Goal: Task Accomplishment & Management: Manage account settings

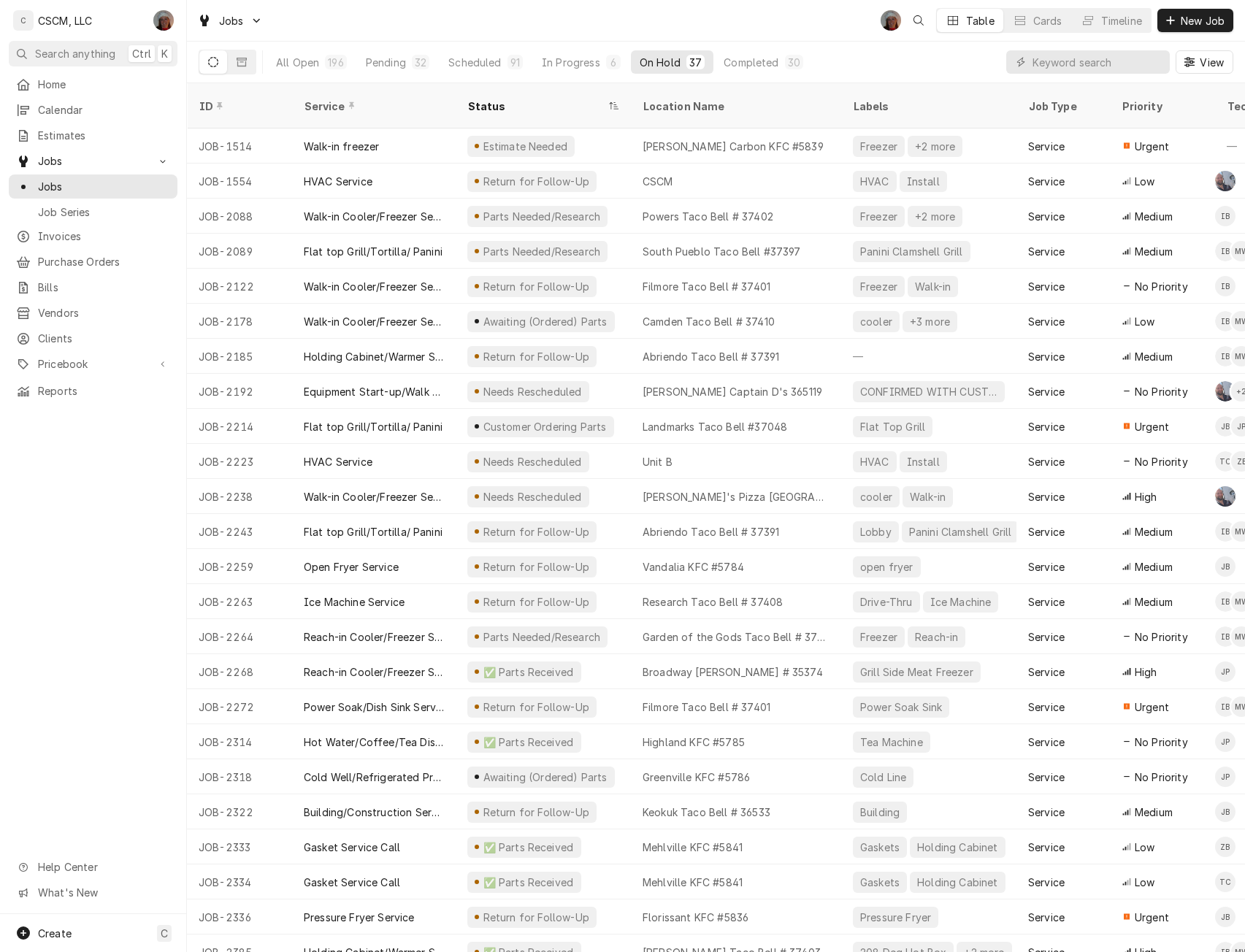
click at [758, 66] on div "Completed" at bounding box center [751, 62] width 55 height 16
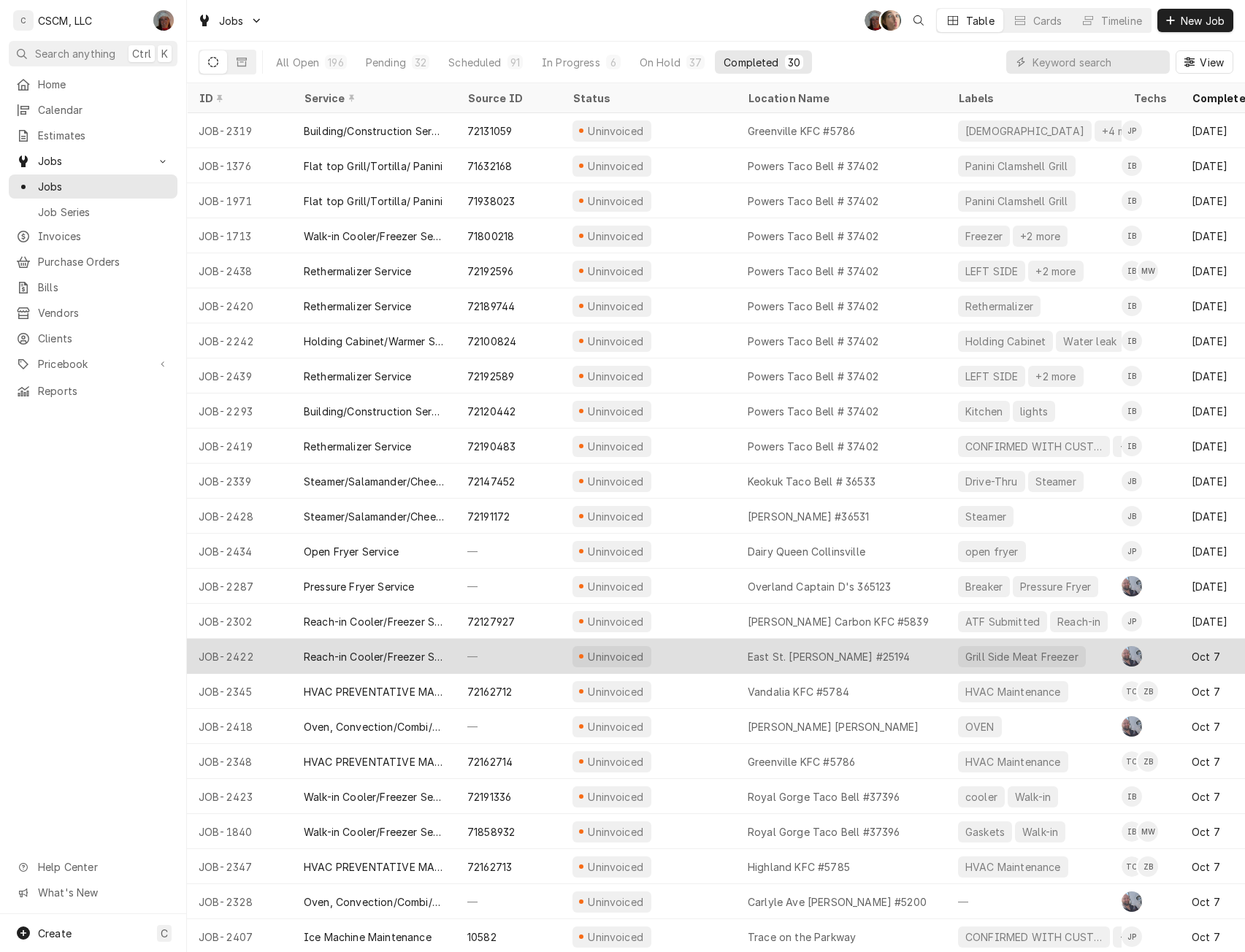
click at [494, 656] on div "—" at bounding box center [507, 656] width 105 height 35
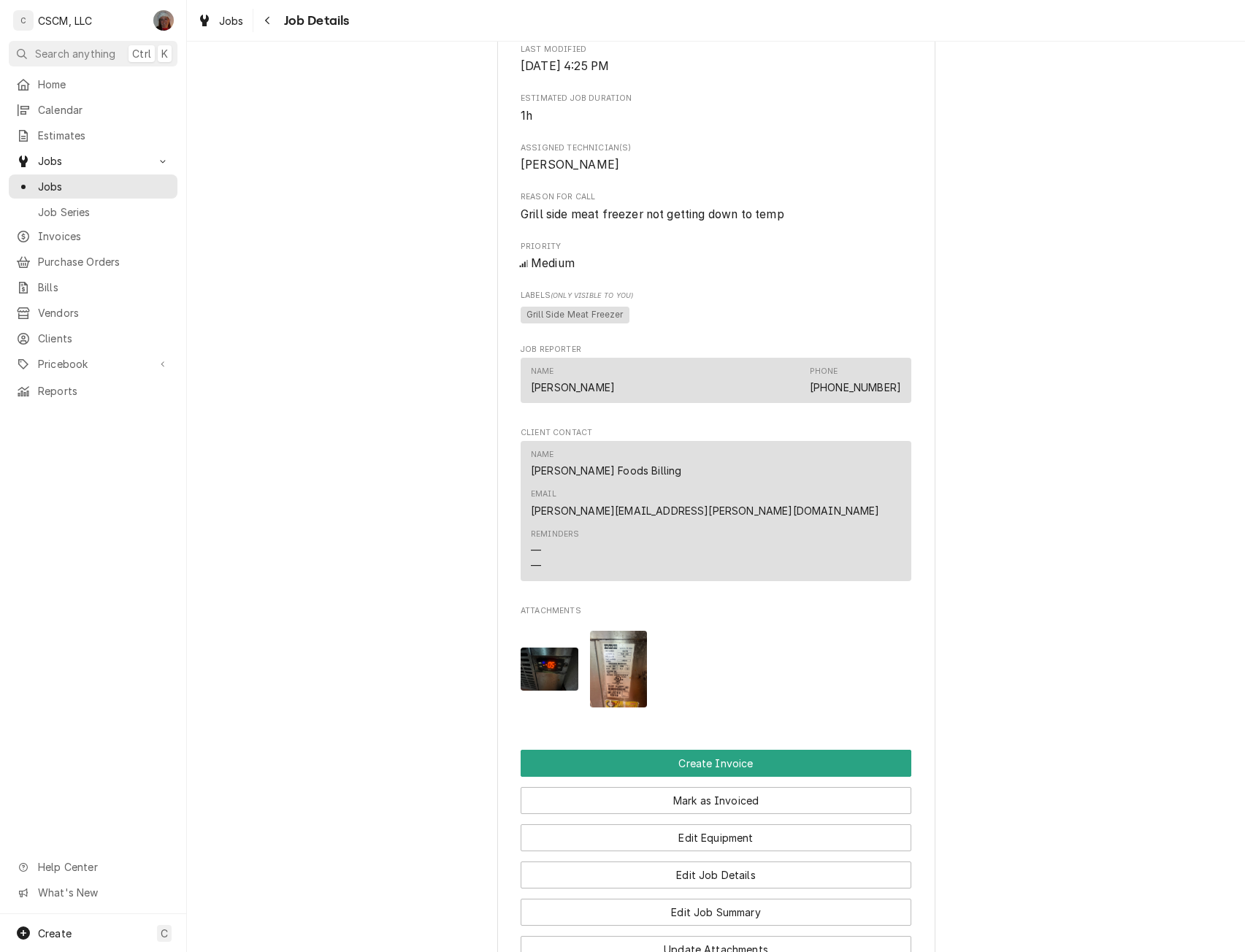
scroll to position [717, 0]
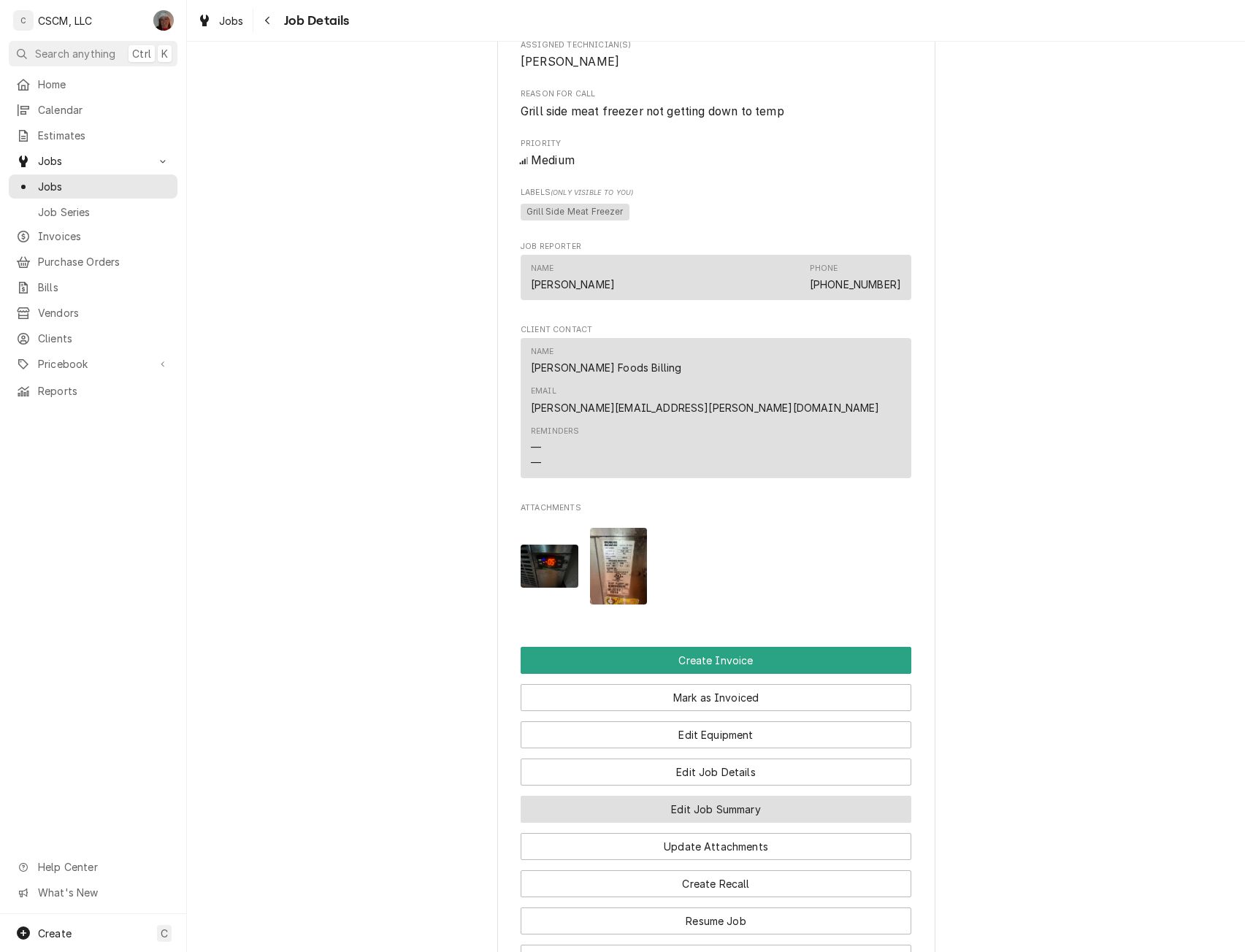
click at [729, 796] on button "Edit Job Summary" at bounding box center [716, 809] width 391 height 27
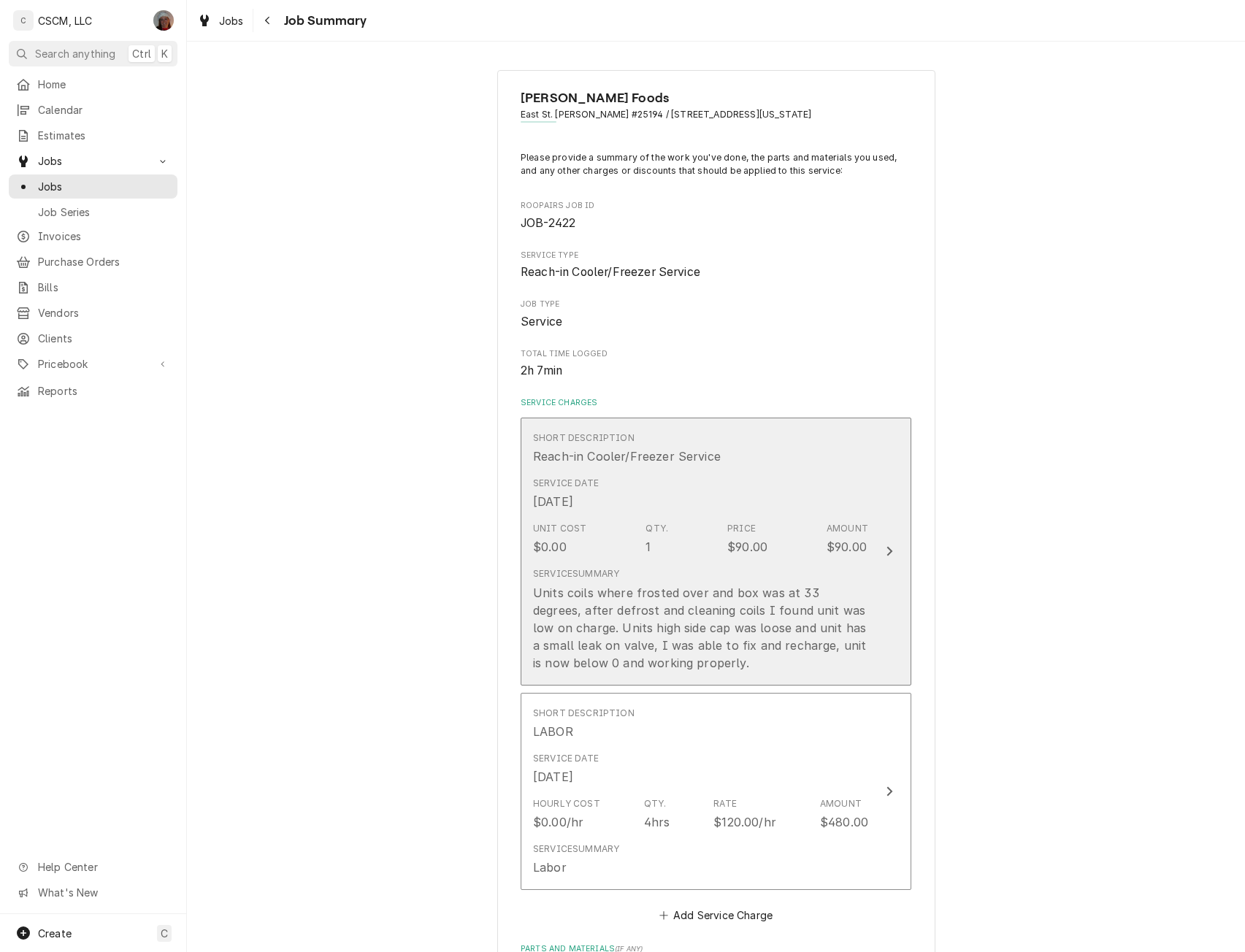
click at [805, 576] on div "Service Summary Units coils where frosted over and box was at 33 degrees, after…" at bounding box center [700, 618] width 335 height 103
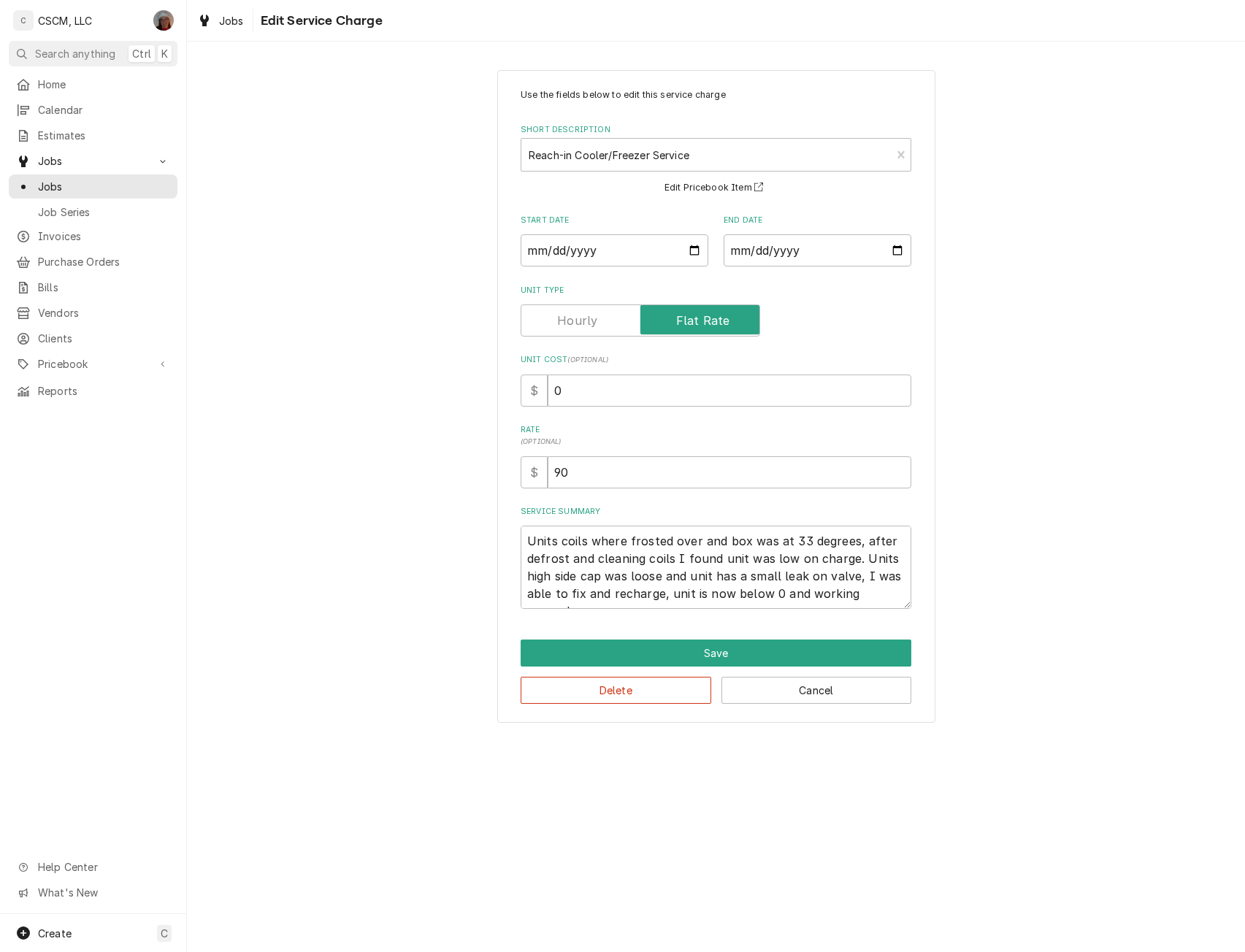
click at [548, 362] on label "Unit Cost ( optional )" at bounding box center [716, 360] width 391 height 12
click at [548, 374] on input "0" at bounding box center [729, 390] width 363 height 32
click at [550, 385] on input "0" at bounding box center [729, 390] width 363 height 32
type textarea "x"
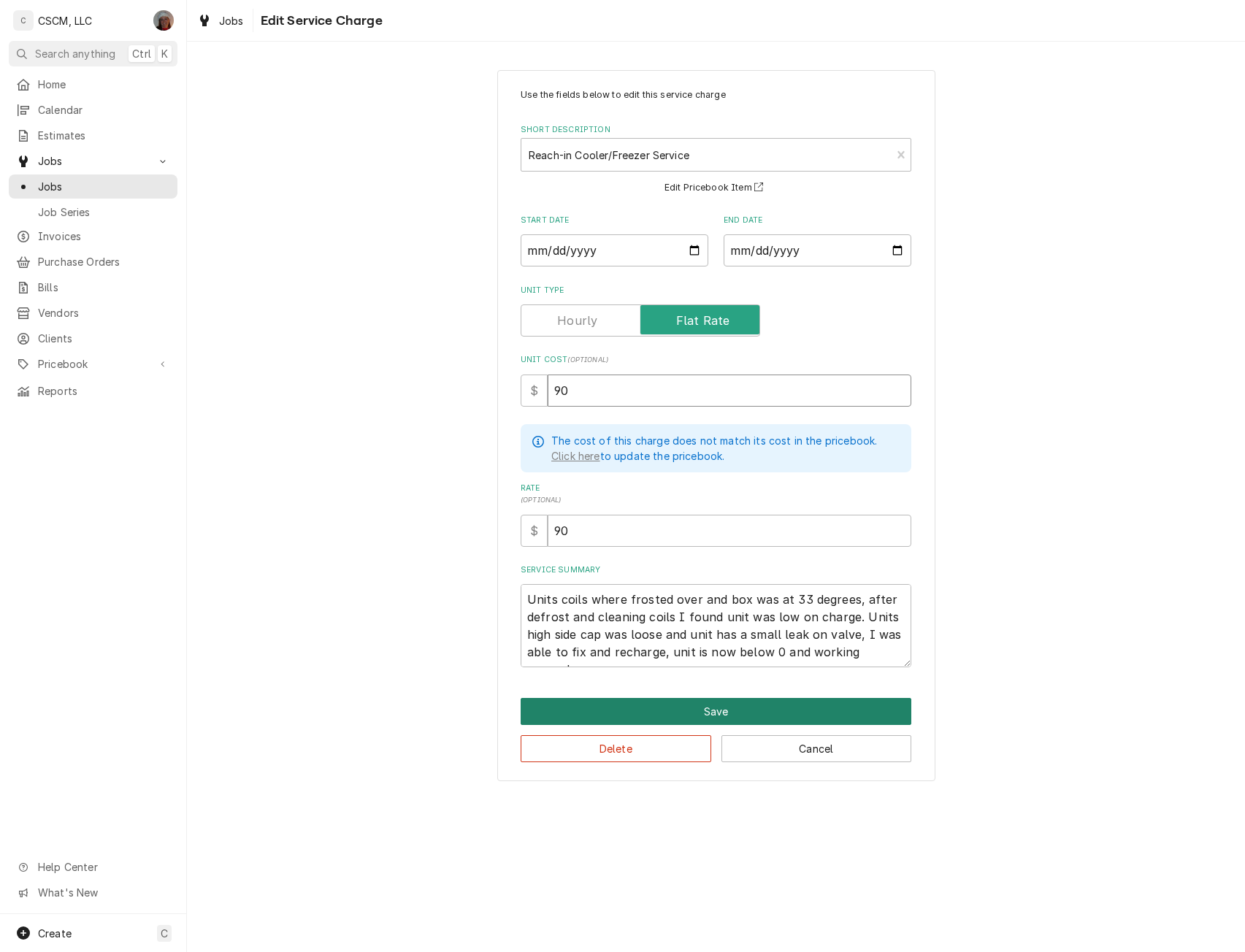
type input "90"
click at [729, 720] on button "Save" at bounding box center [716, 711] width 391 height 27
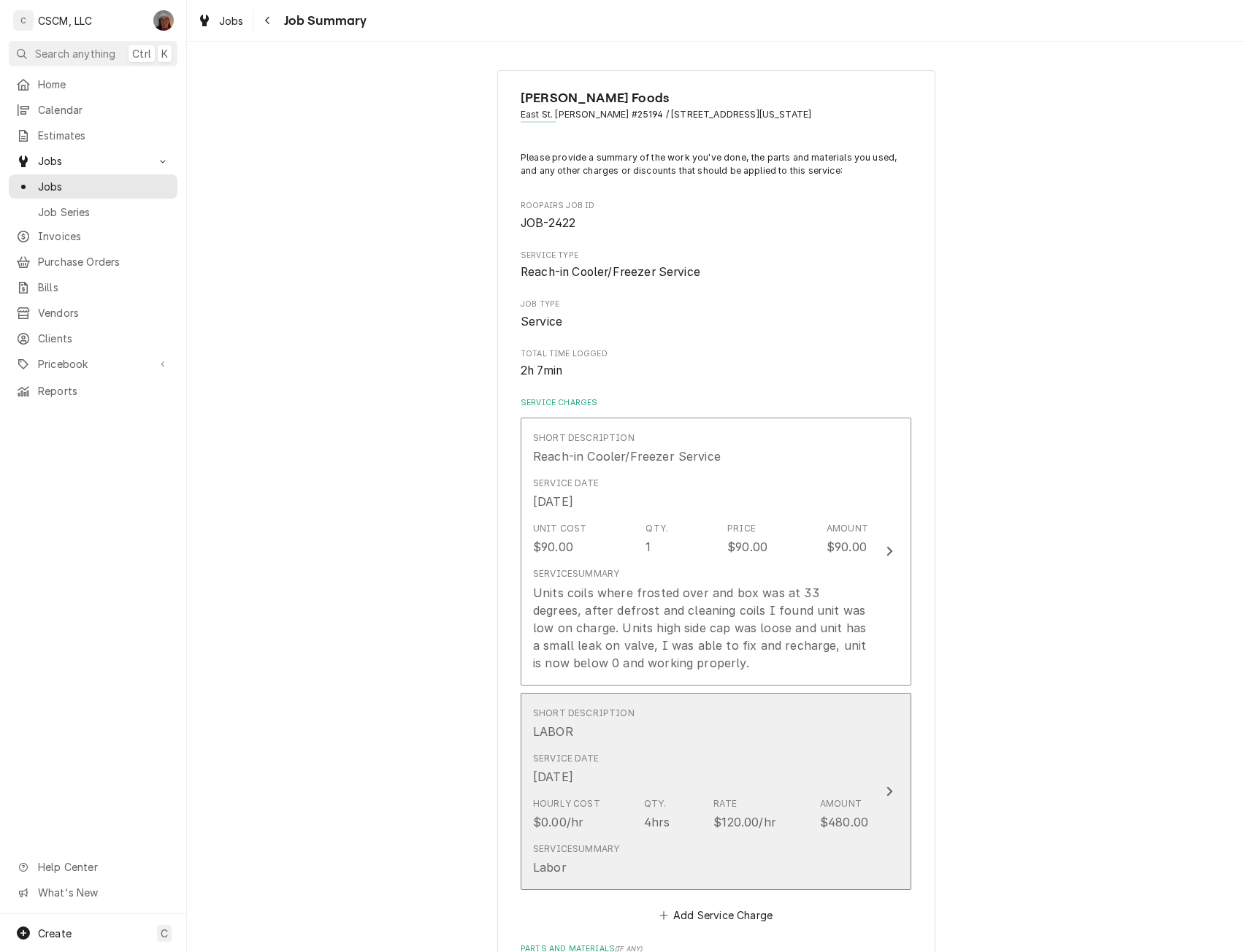
click at [869, 754] on button "Short Description LABOR Service Date Oct 7, 2025 Hourly Cost $0.00/hr Qty. 4hrs…" at bounding box center [716, 791] width 391 height 198
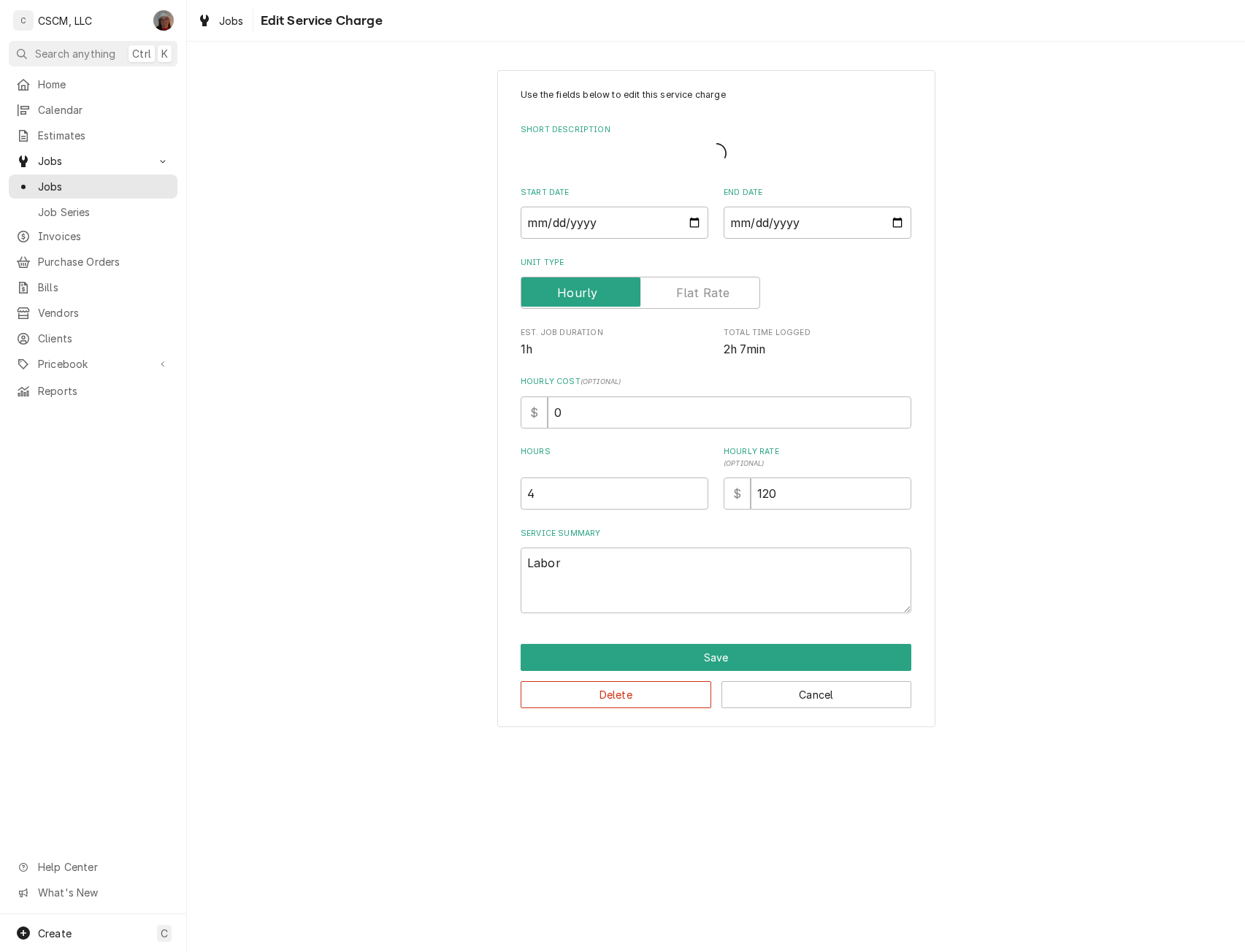
type textarea "x"
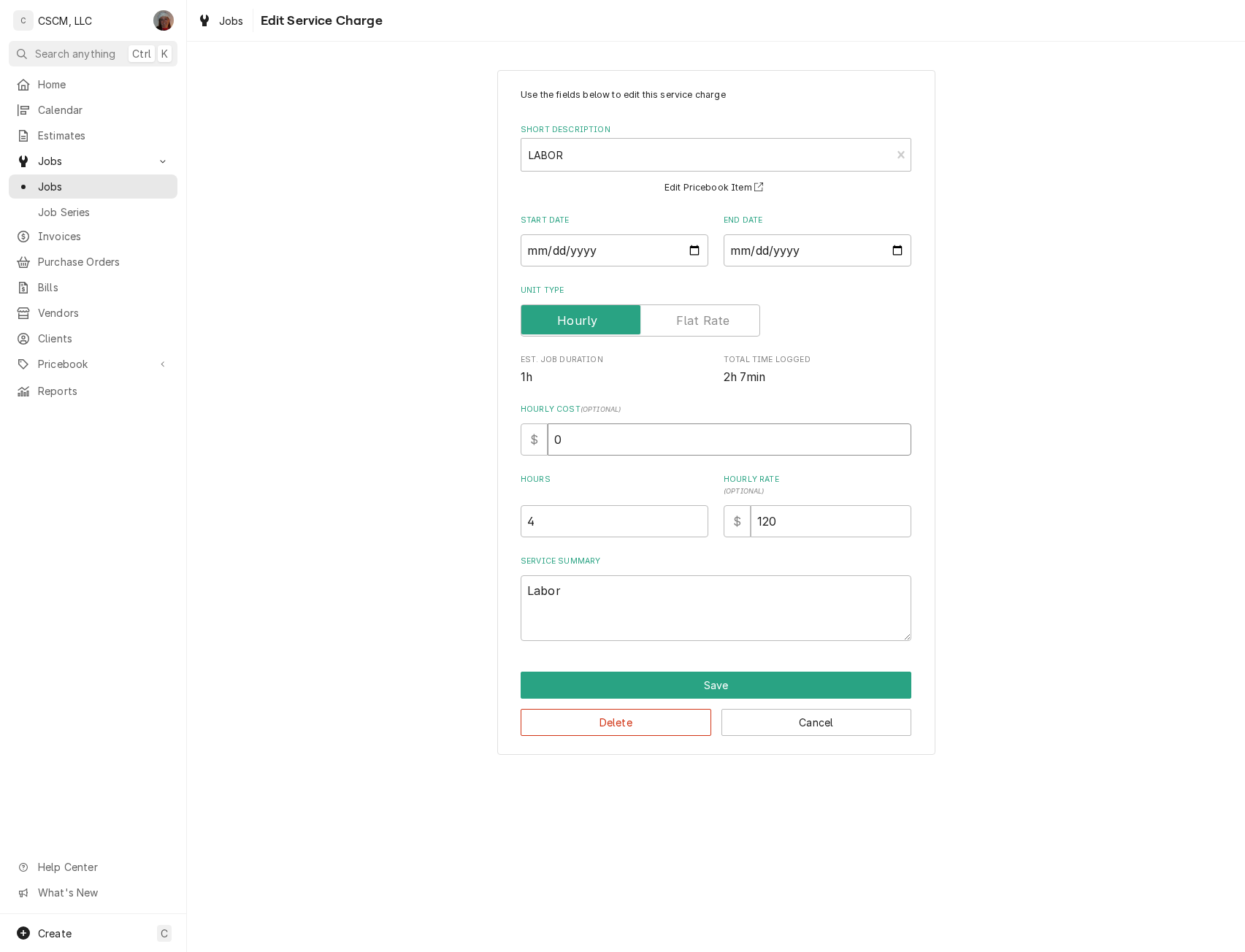
drag, startPoint x: 562, startPoint y: 436, endPoint x: 533, endPoint y: 438, distance: 29.1
click at [533, 438] on div "$ 0" at bounding box center [716, 440] width 391 height 32
type input "43"
type textarea "x"
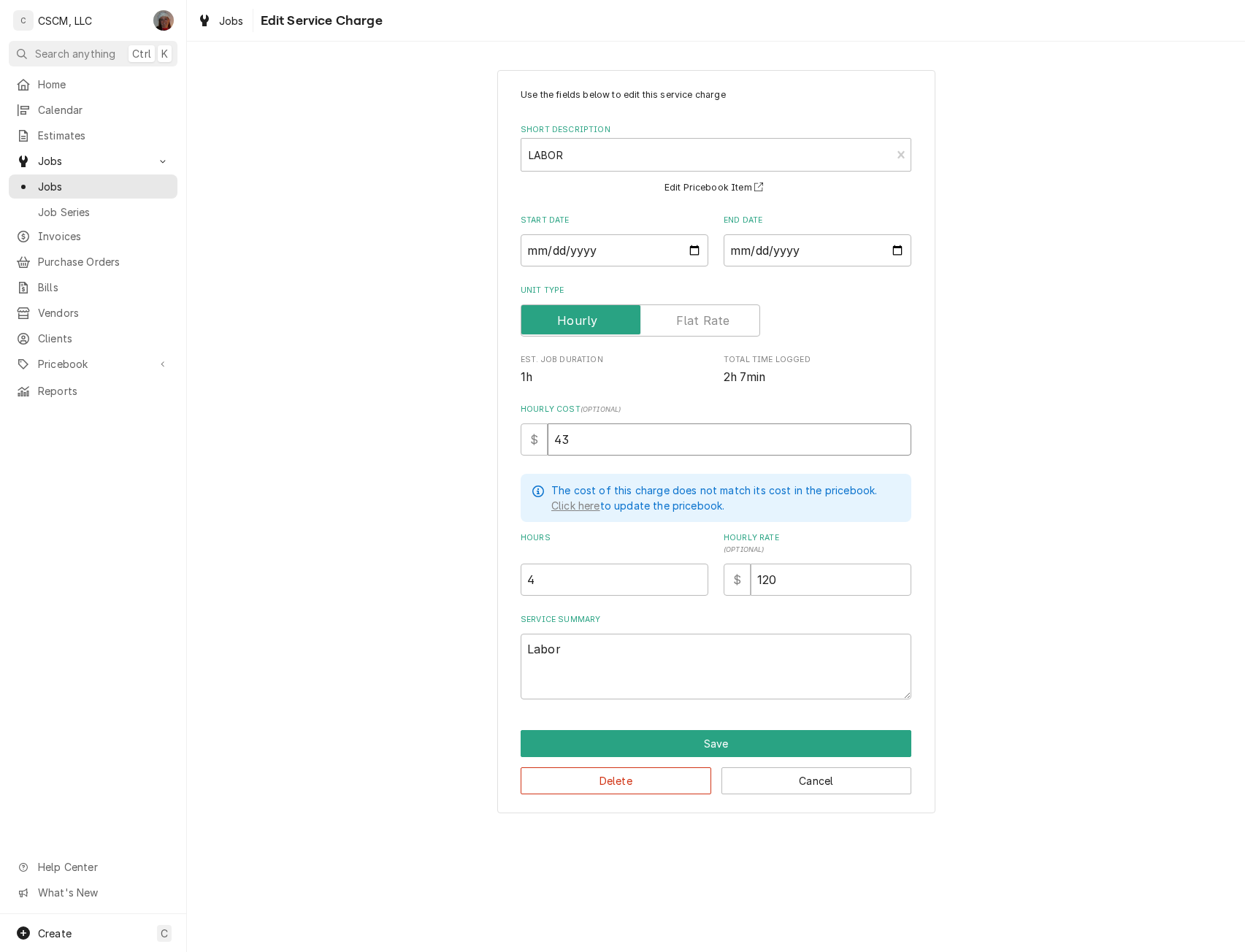
type input "43"
type textarea "x"
type input "3.5"
click at [697, 583] on input "3.5" at bounding box center [614, 579] width 188 height 32
type textarea "x"
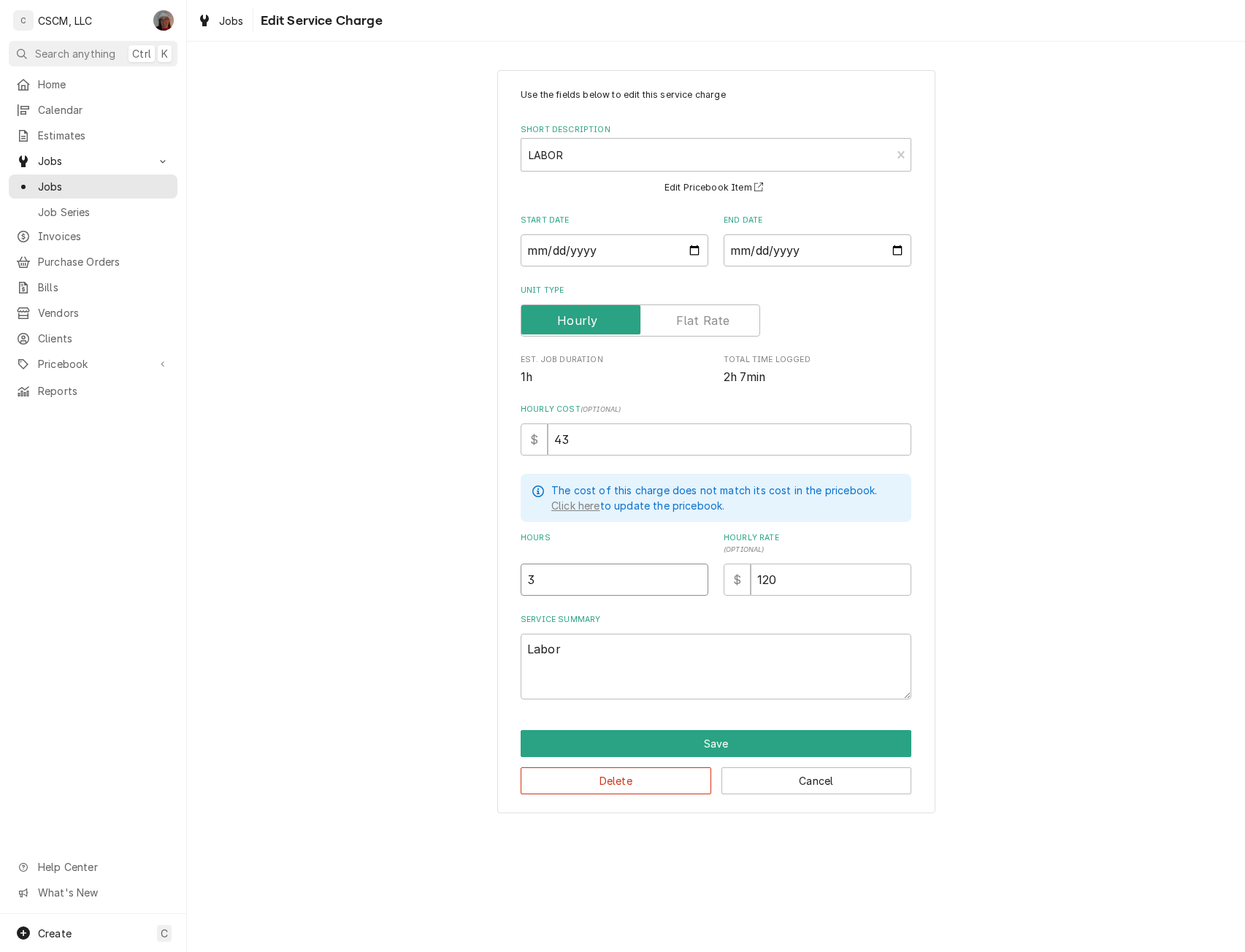
type input "3"
click at [697, 583] on input "3" at bounding box center [614, 579] width 188 height 32
click at [718, 742] on button "Save" at bounding box center [716, 743] width 391 height 27
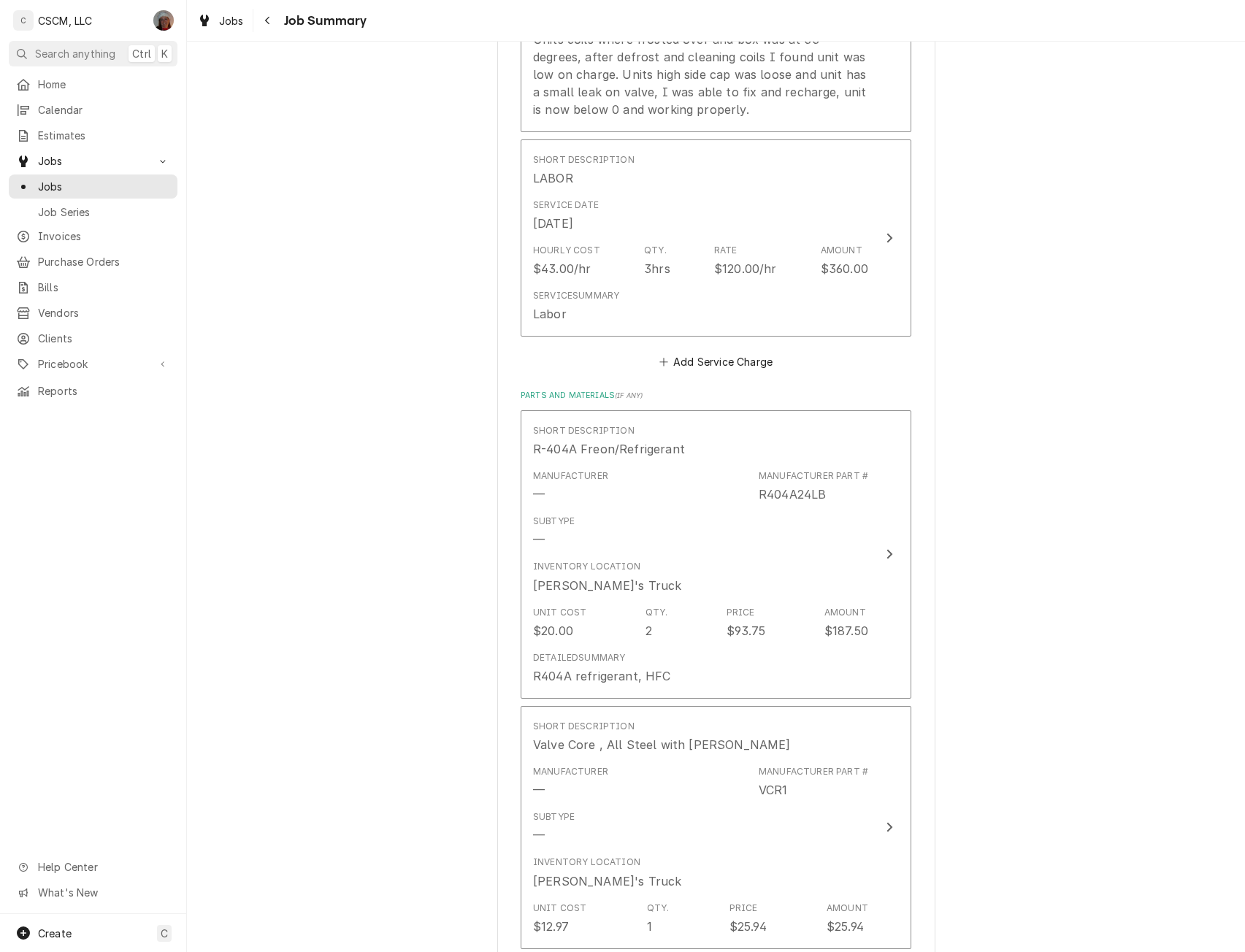
scroll to position [555, 0]
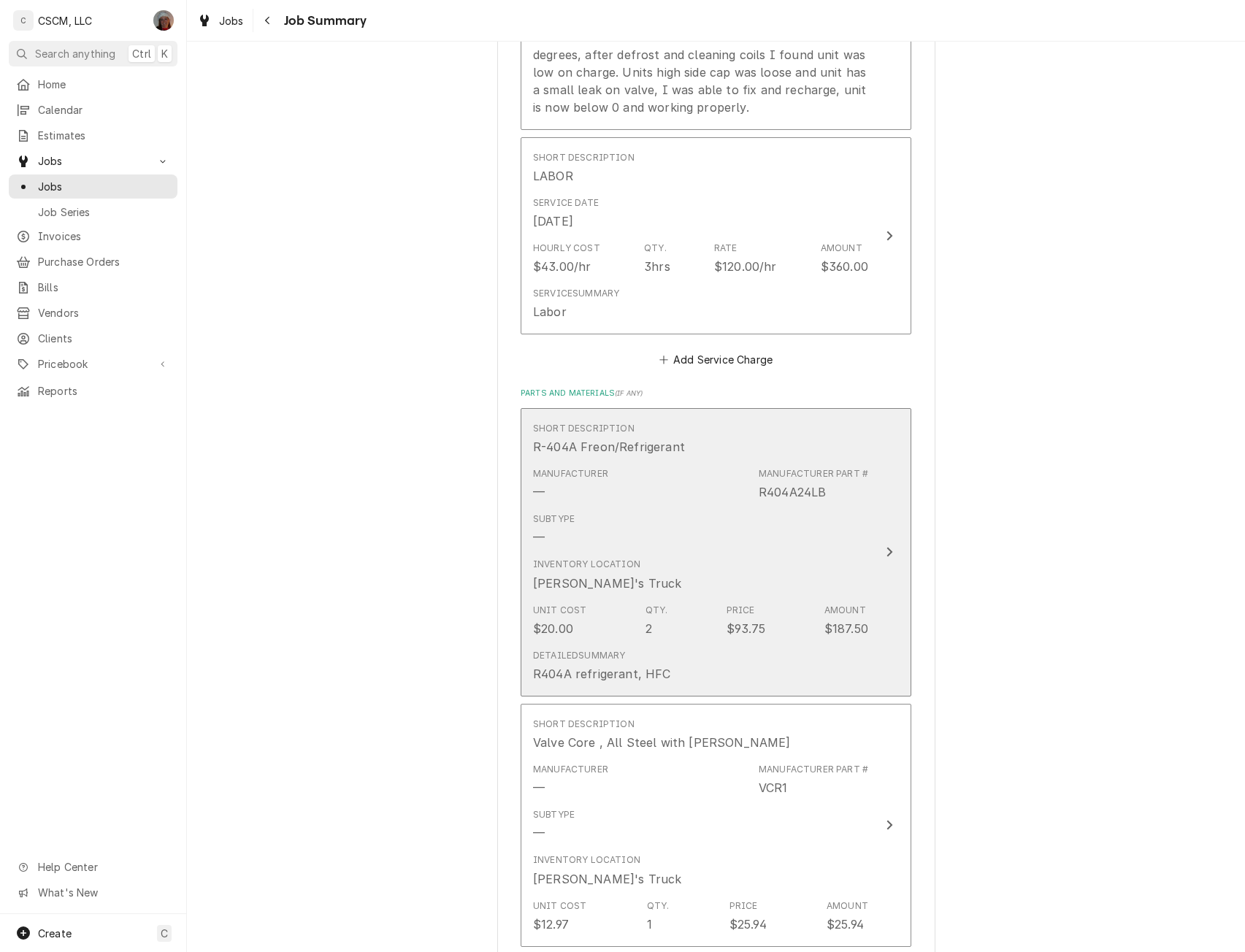
click at [892, 530] on button "Short Description R-404A Freon/Refrigerant Manufacturer — Manufacturer Part # R…" at bounding box center [716, 552] width 391 height 288
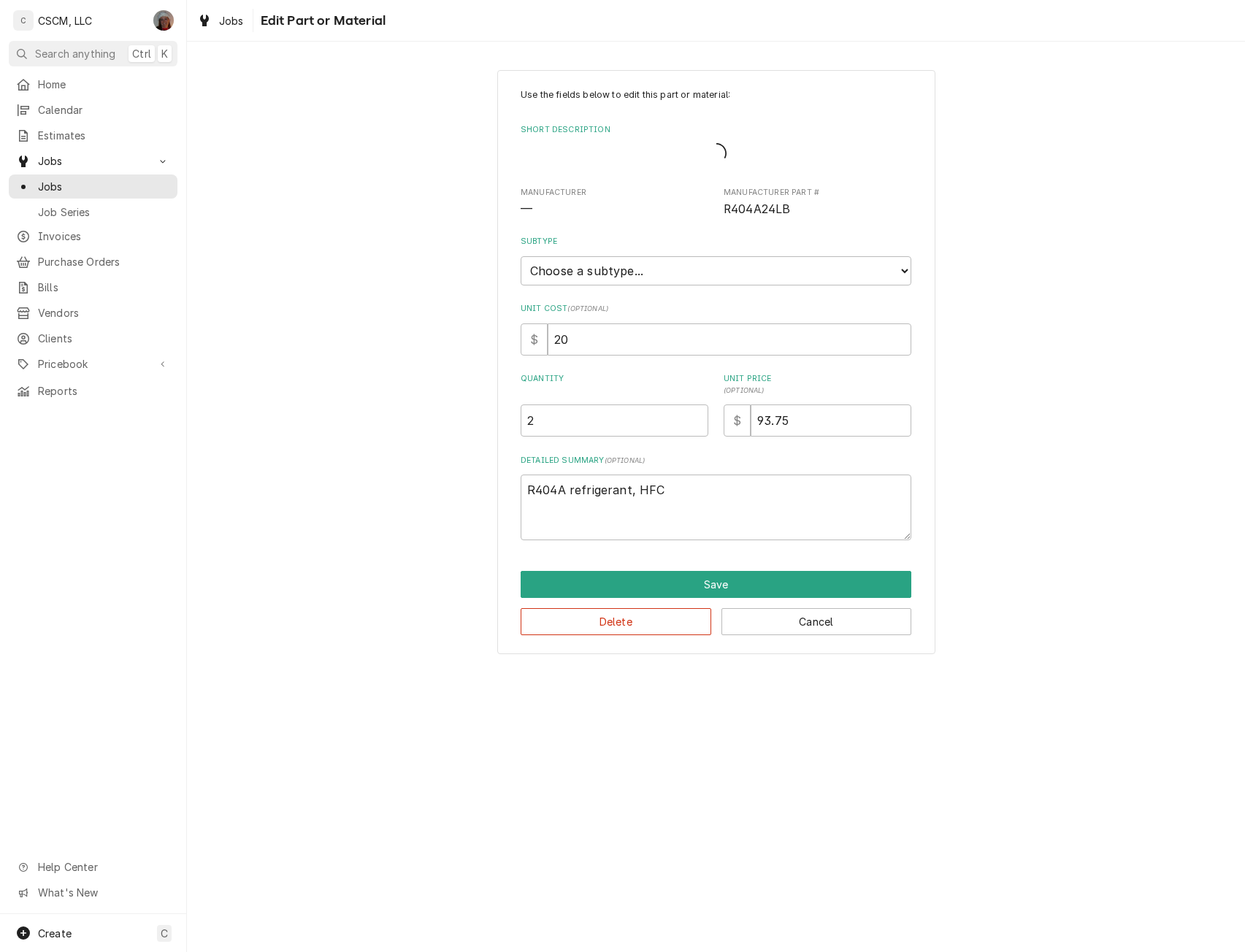
type textarea "x"
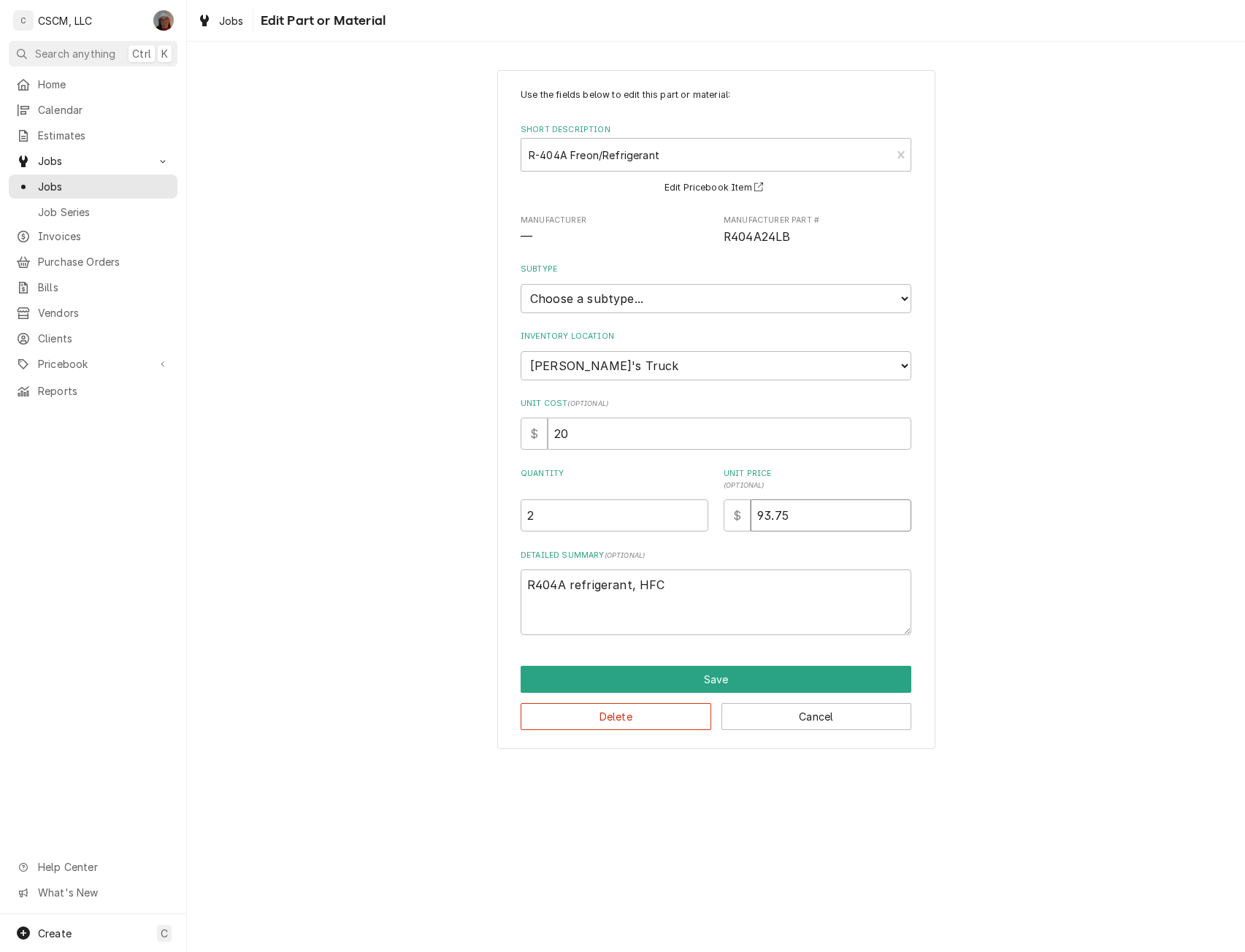
drag, startPoint x: 762, startPoint y: 514, endPoint x: 742, endPoint y: 514, distance: 20.0
click at [742, 514] on div "$ 93.75" at bounding box center [817, 515] width 188 height 32
type input "73.75"
type textarea "x"
type input "73.75"
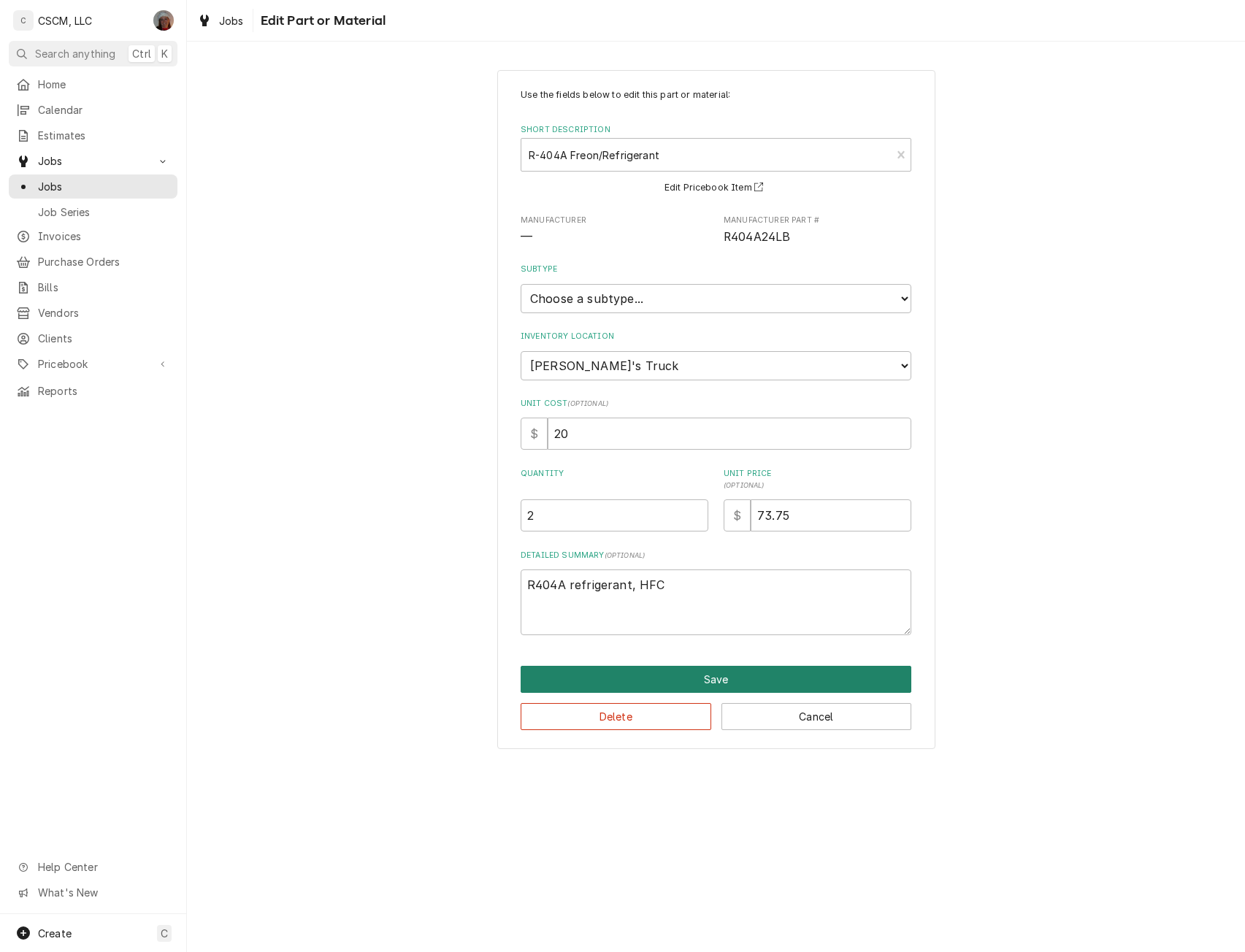
click at [712, 683] on button "Save" at bounding box center [716, 679] width 391 height 27
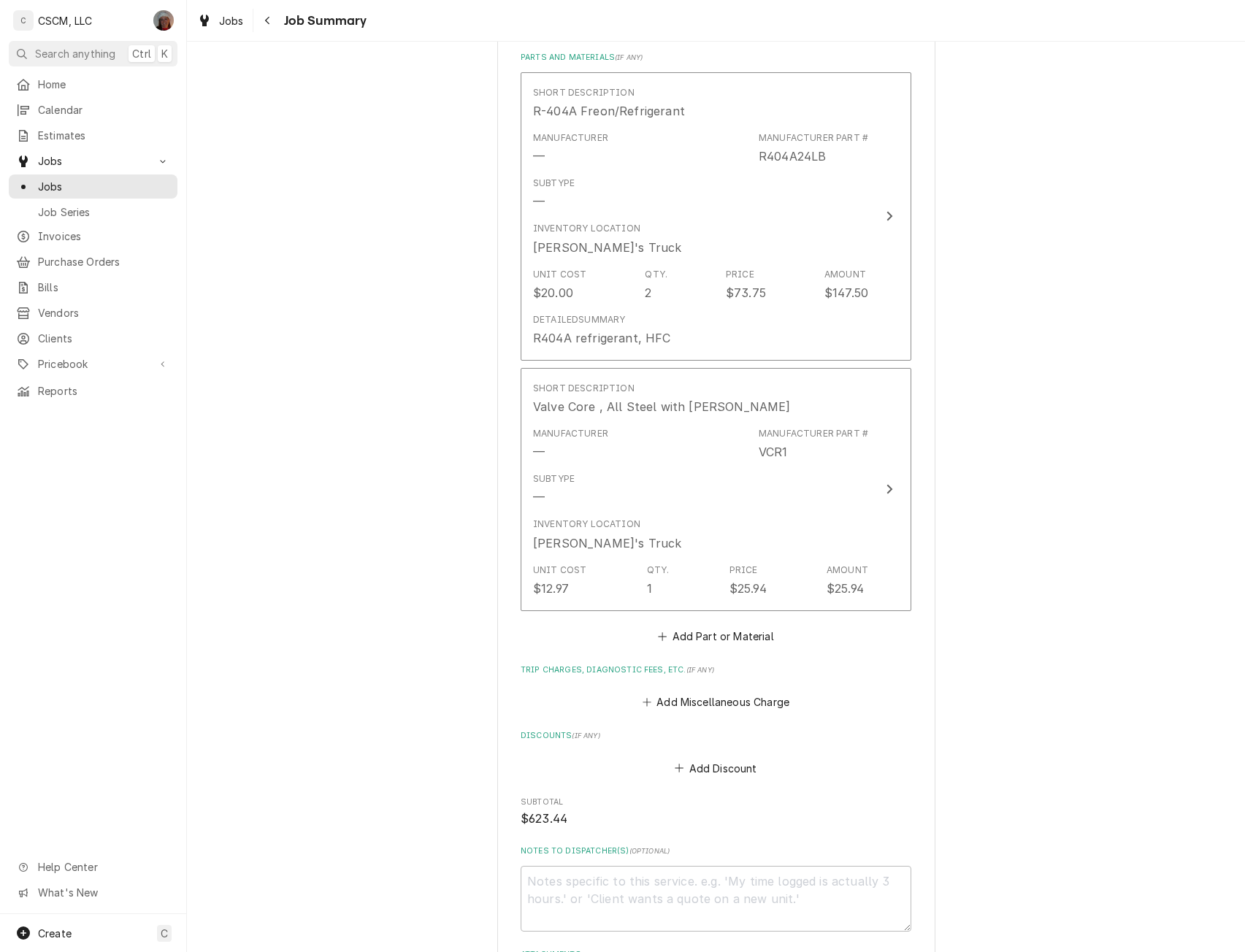
scroll to position [906, 0]
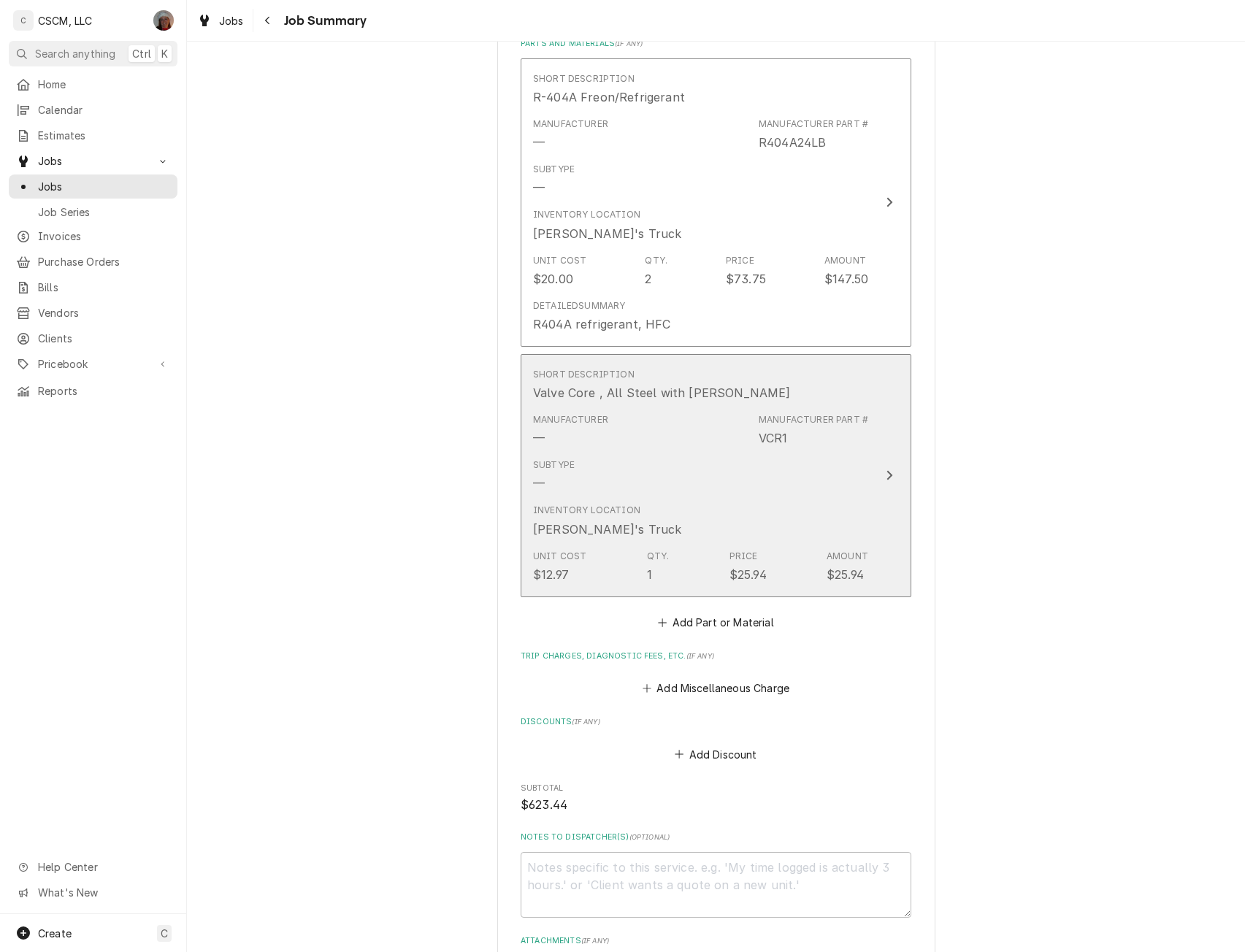
click at [880, 469] on div "Update Line Item" at bounding box center [889, 475] width 19 height 17
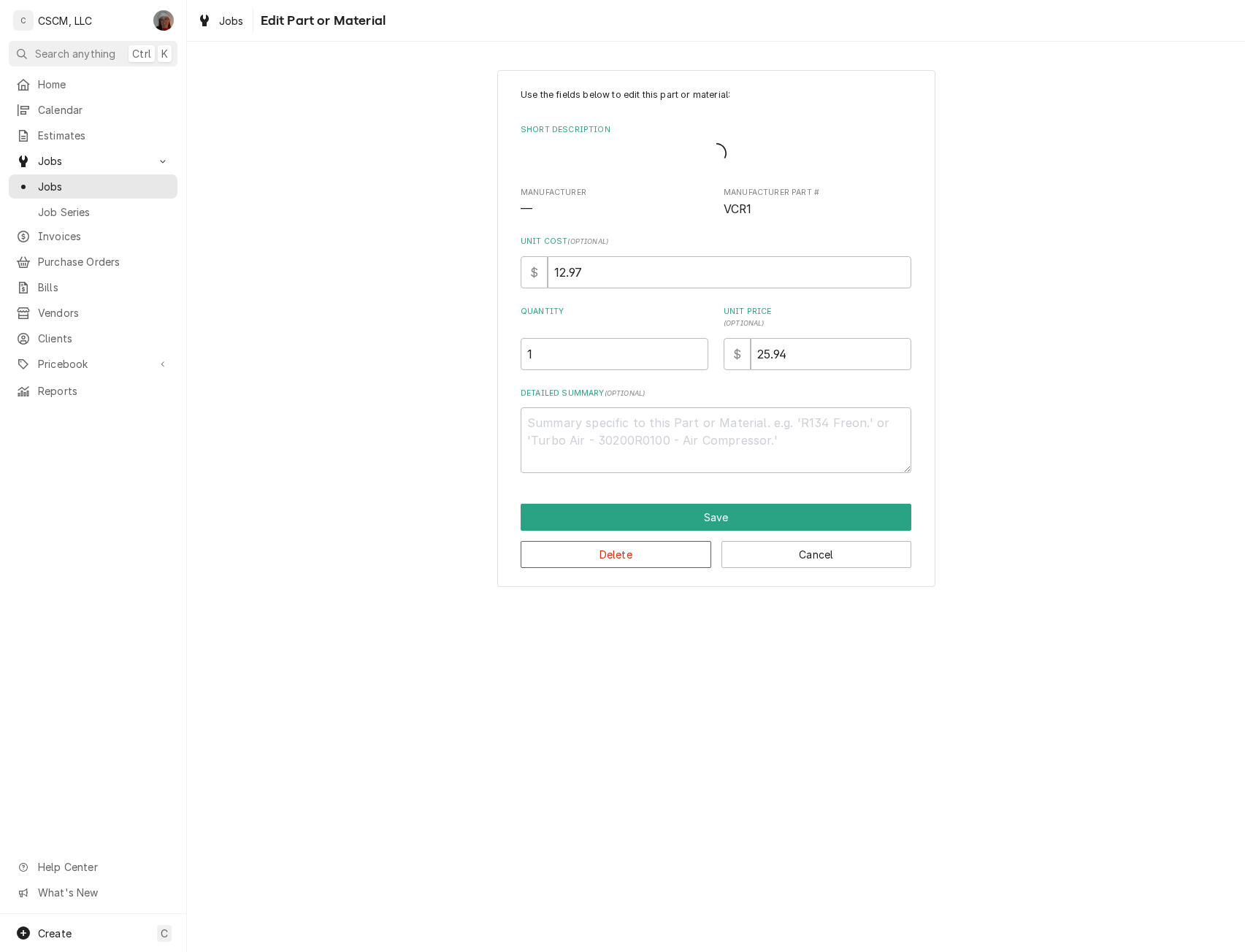
type textarea "x"
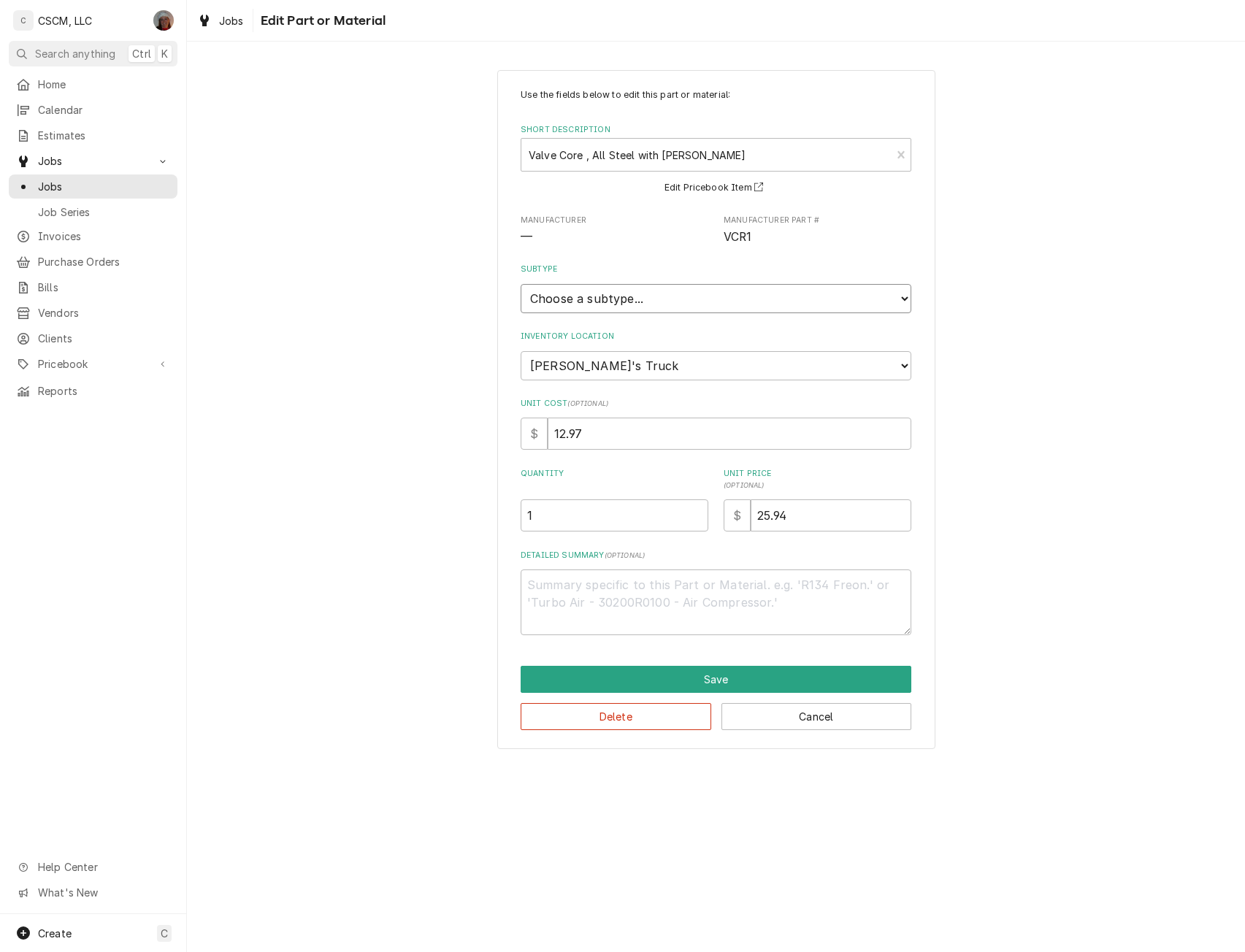
click at [684, 304] on select "Choose a subtype... Equipment Part Refrigerant Supply or Material Tool" at bounding box center [716, 298] width 391 height 29
select select "148"
click at [521, 284] on select "Choose a subtype... Equipment Part Refrigerant Supply or Material Tool" at bounding box center [716, 298] width 391 height 29
click at [559, 595] on textarea "Detailed Summary ( optional )" at bounding box center [716, 602] width 391 height 65
type textarea "x"
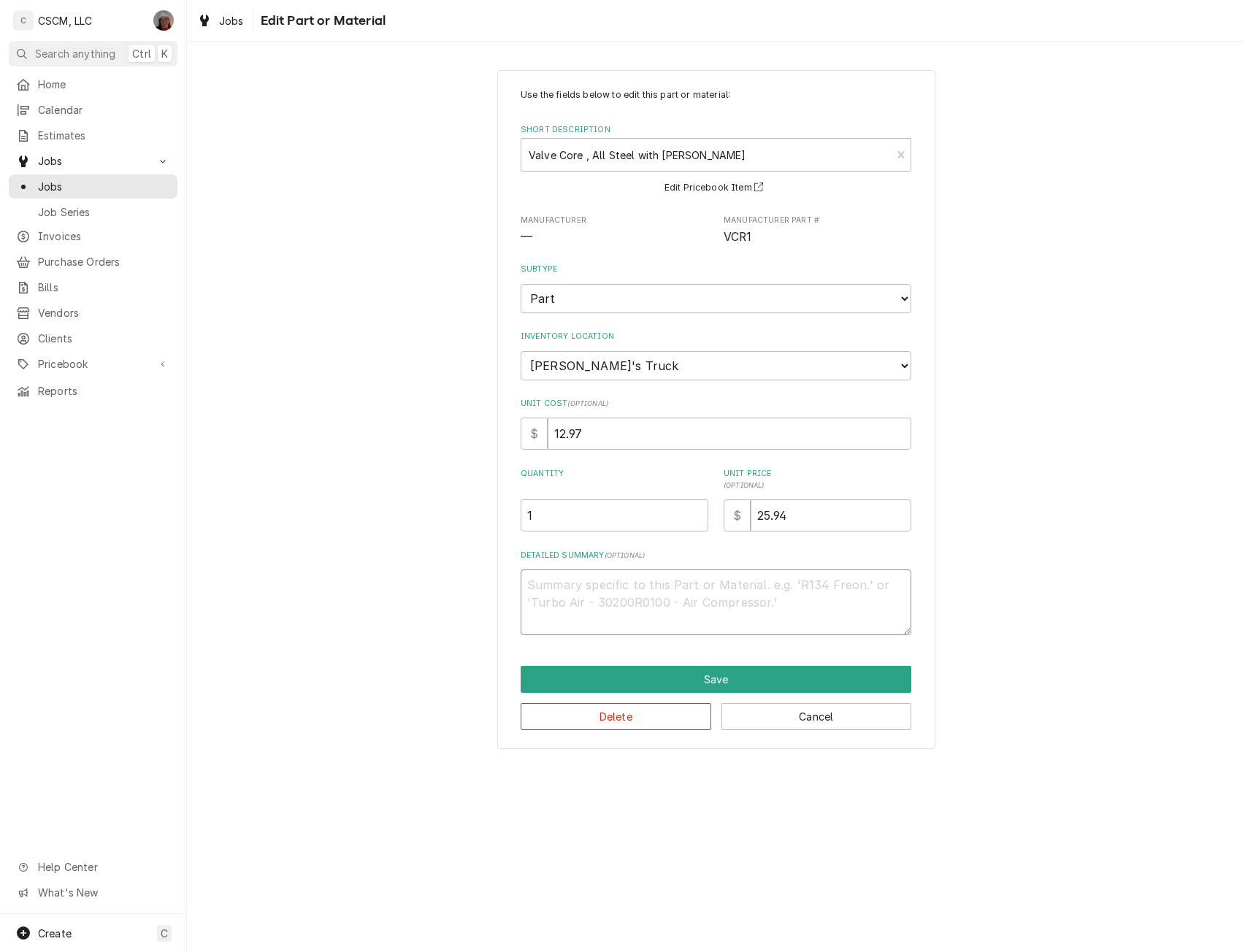
type textarea "V"
type textarea "x"
type textarea "Va"
type textarea "x"
type textarea "Valv"
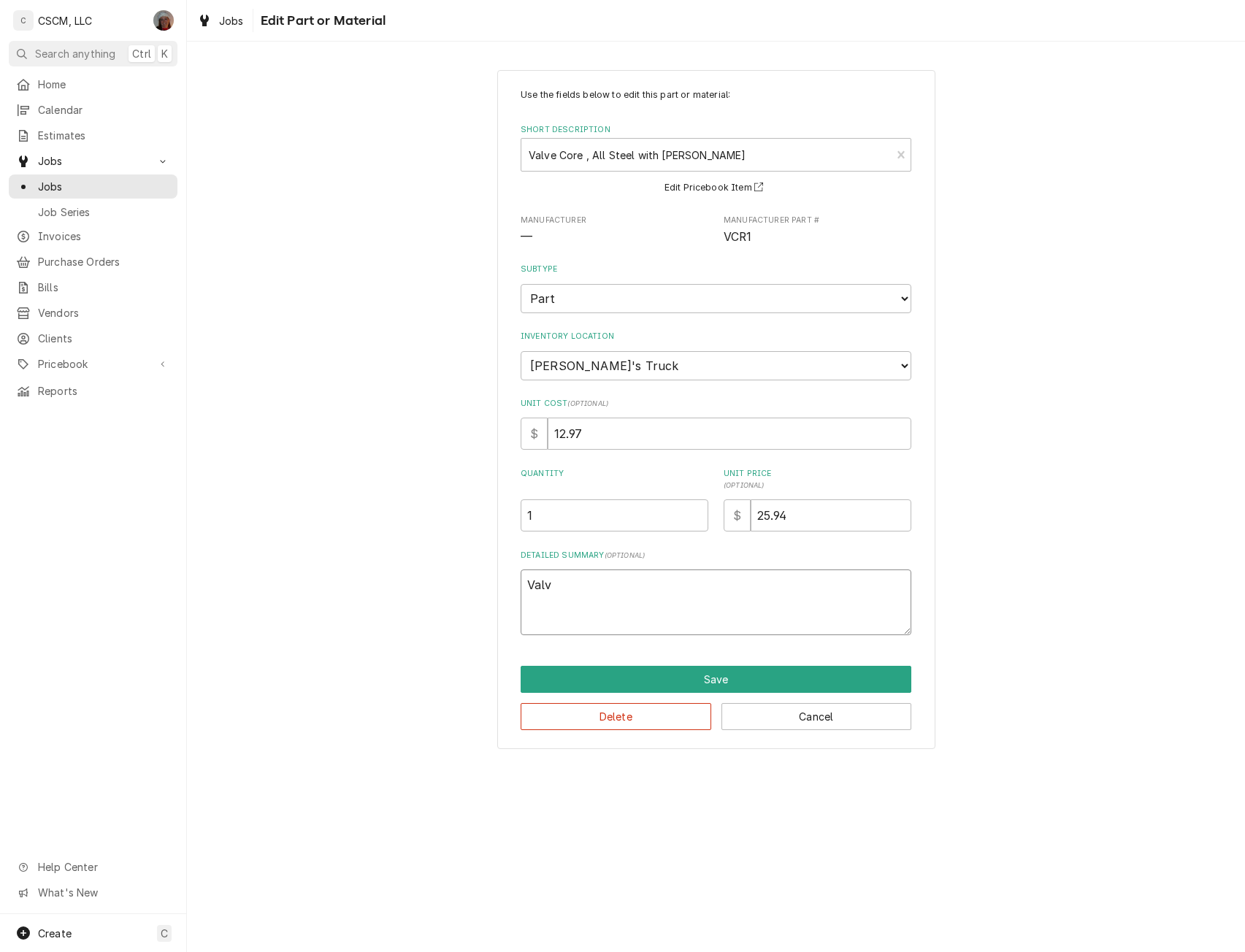
type textarea "x"
type textarea "Valve"
type textarea "x"
type textarea "Valve"
type textarea "x"
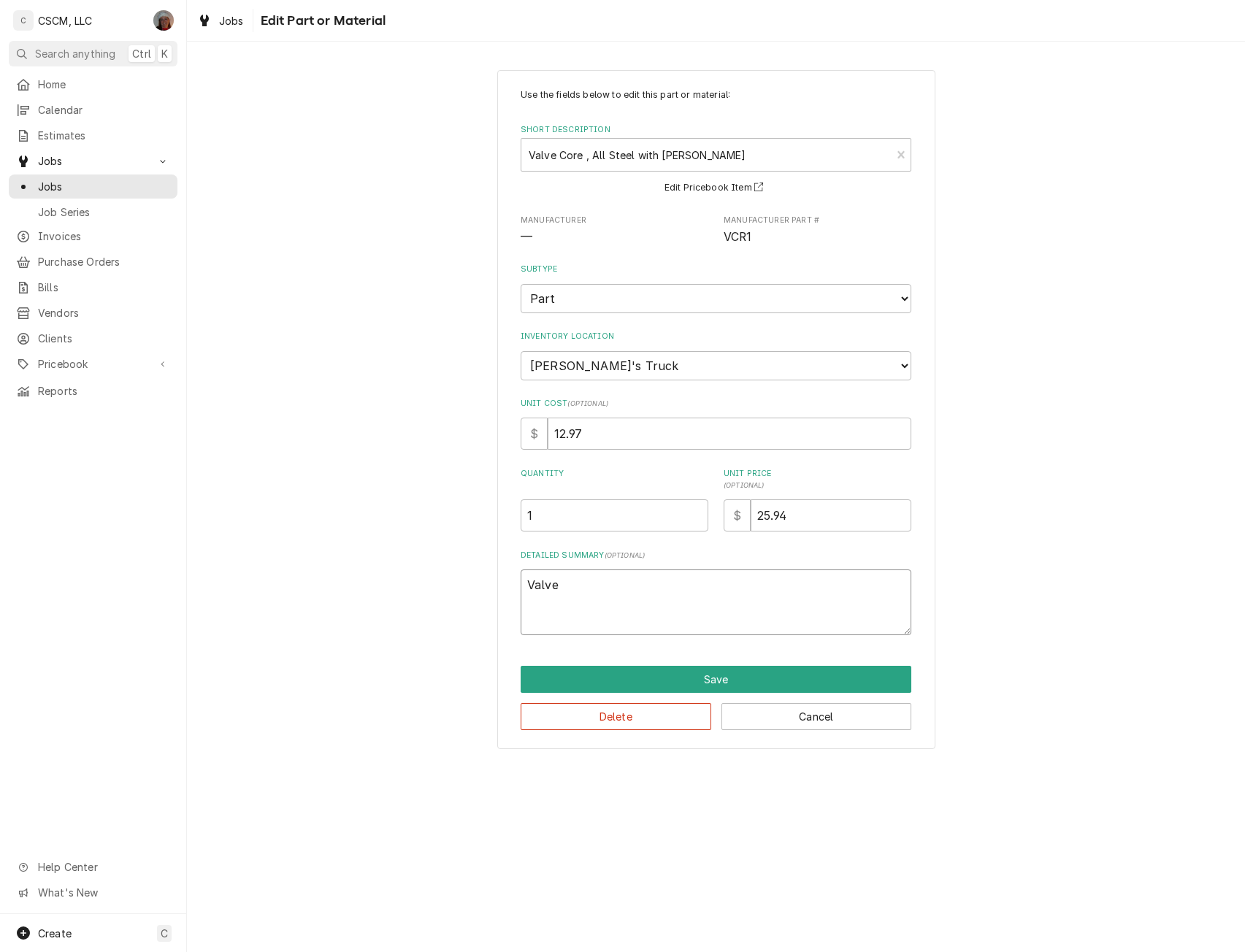
type textarea "Valve C"
type textarea "x"
type textarea "Valve Co"
type textarea "x"
type textarea "Valve Cor"
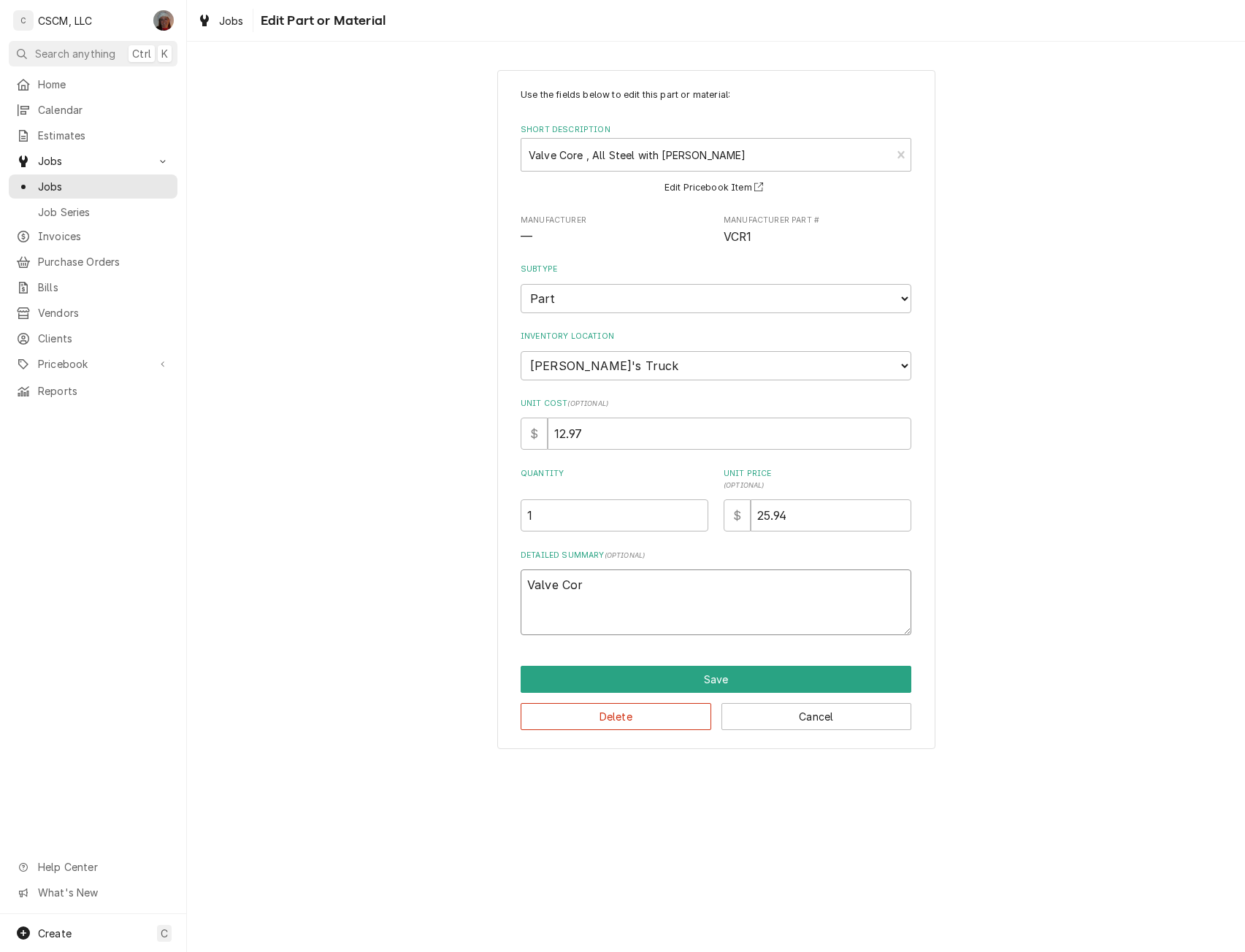
type textarea "x"
type textarea "Valve Core"
type textarea "x"
type textarea "Valve Core,"
type textarea "x"
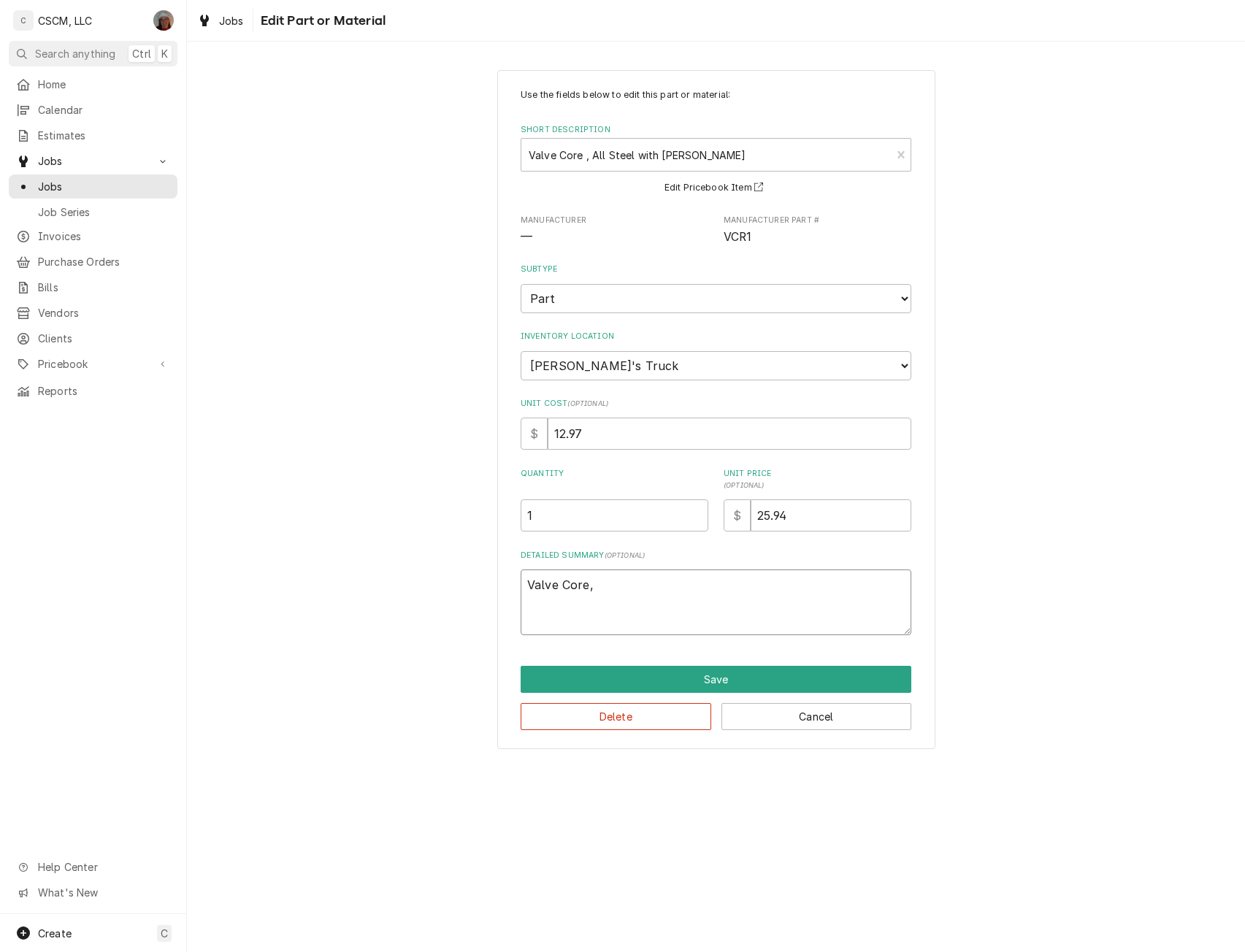
type textarea "Valve Core,"
type textarea "x"
type textarea "Valve Core, A"
type textarea "x"
type textarea "Valve Core, Al"
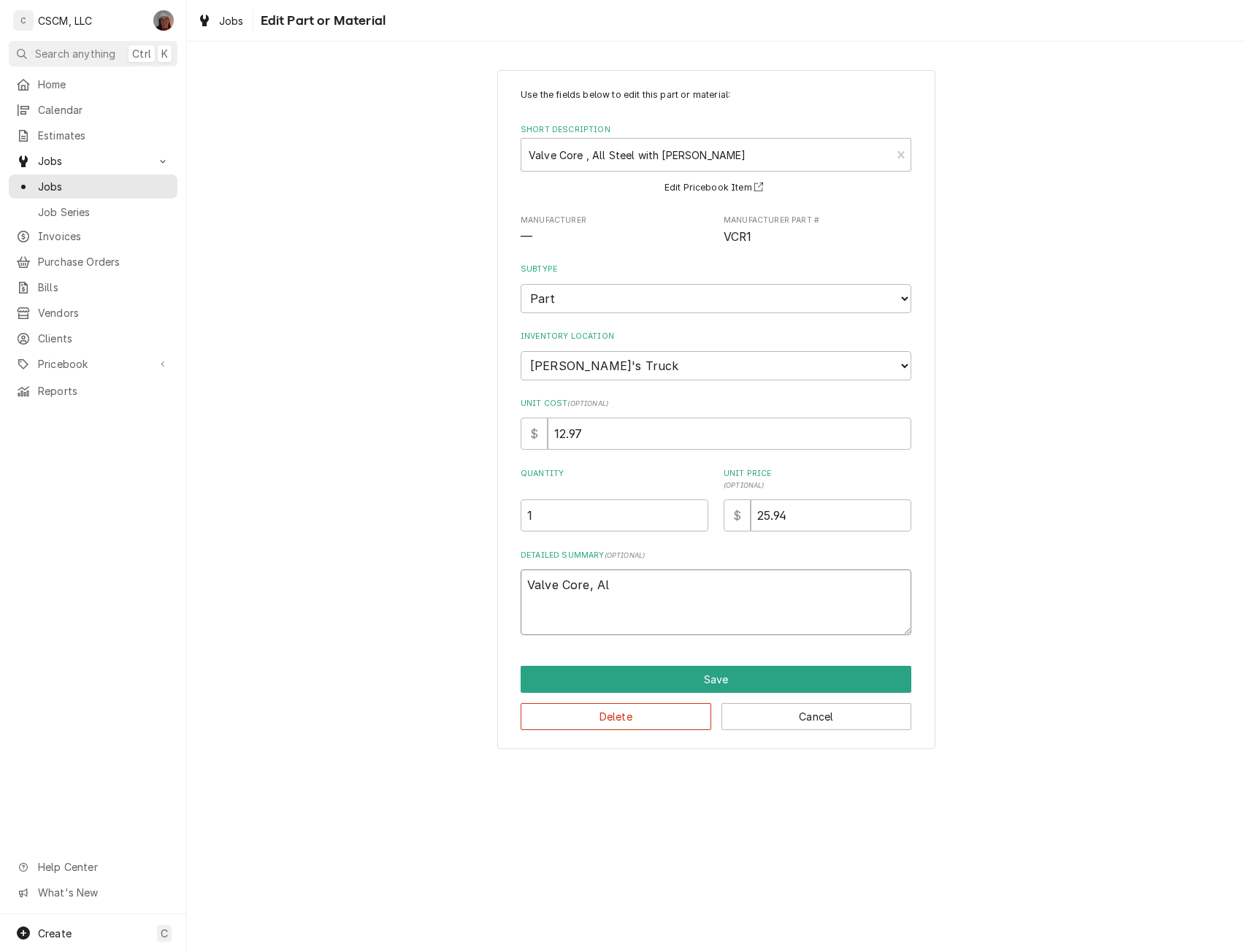
type textarea "x"
type textarea "Valve Core, All"
type textarea "x"
type textarea "Valve Core, All S"
type textarea "x"
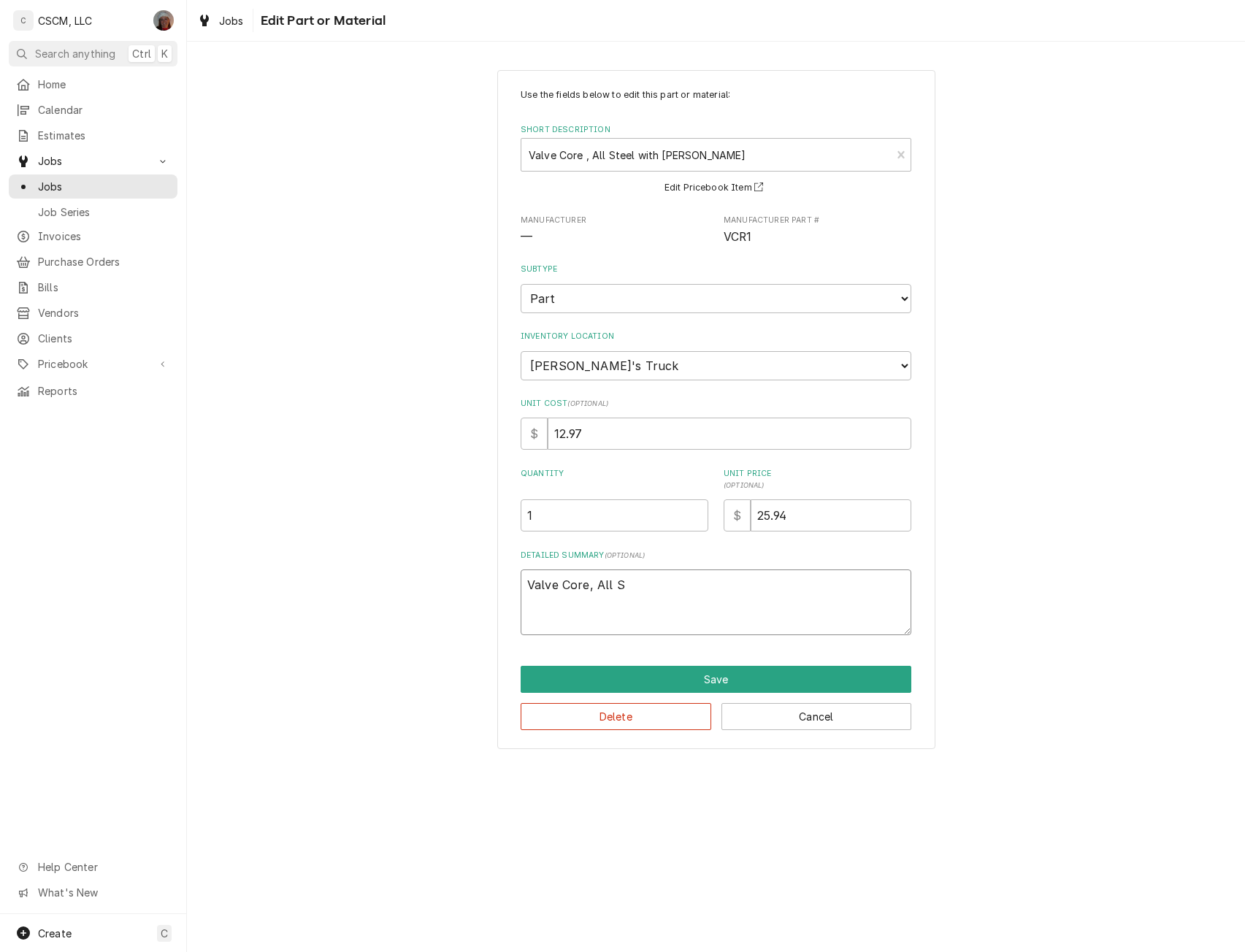
type textarea "Valve Core, All St"
type textarea "x"
type textarea "Valve Core, All Ste"
type textarea "x"
type textarea "Valve Core, All Stee"
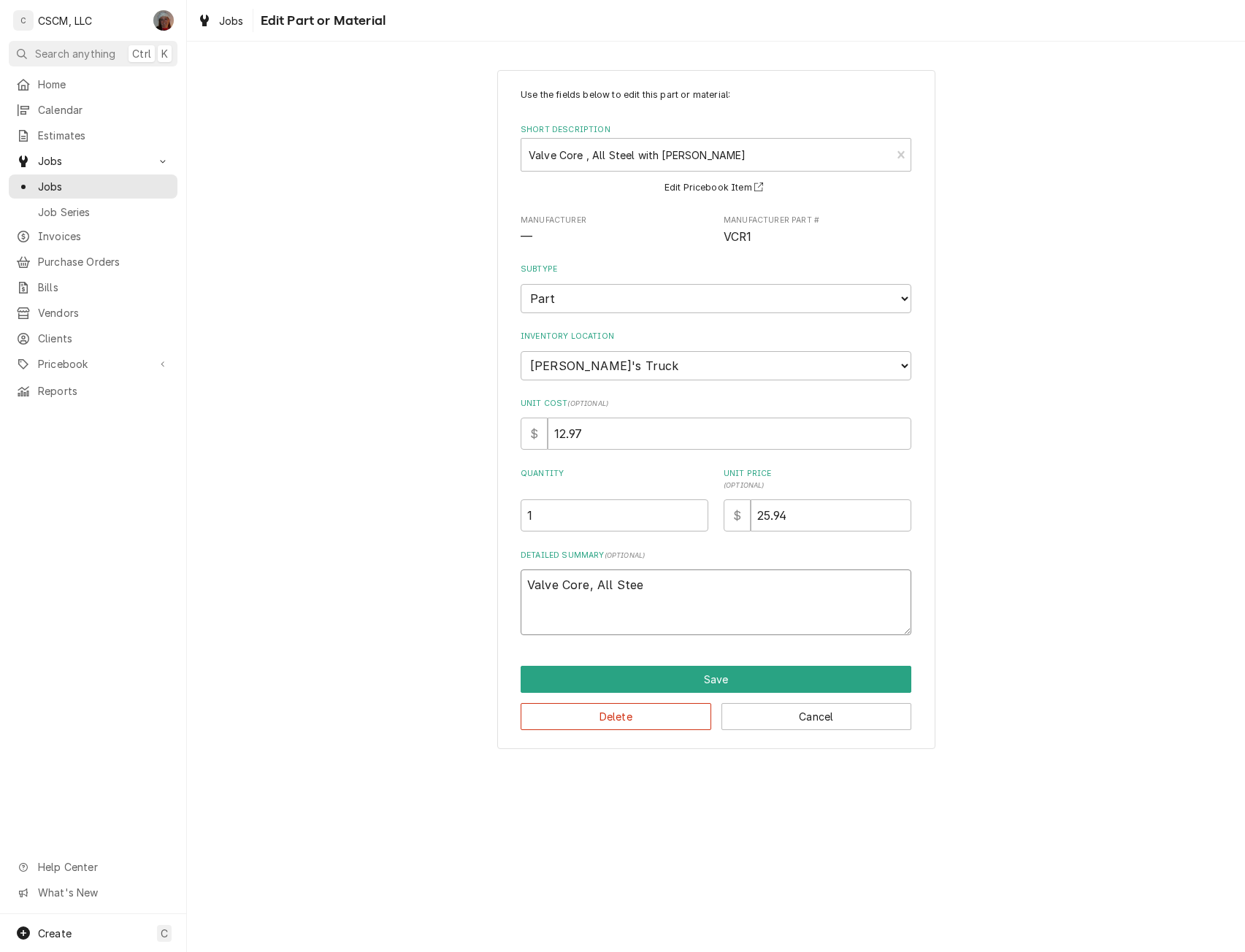
type textarea "x"
type textarea "Valve Core, All Steel"
type textarea "x"
type textarea "Valve Core, All Steel"
type textarea "x"
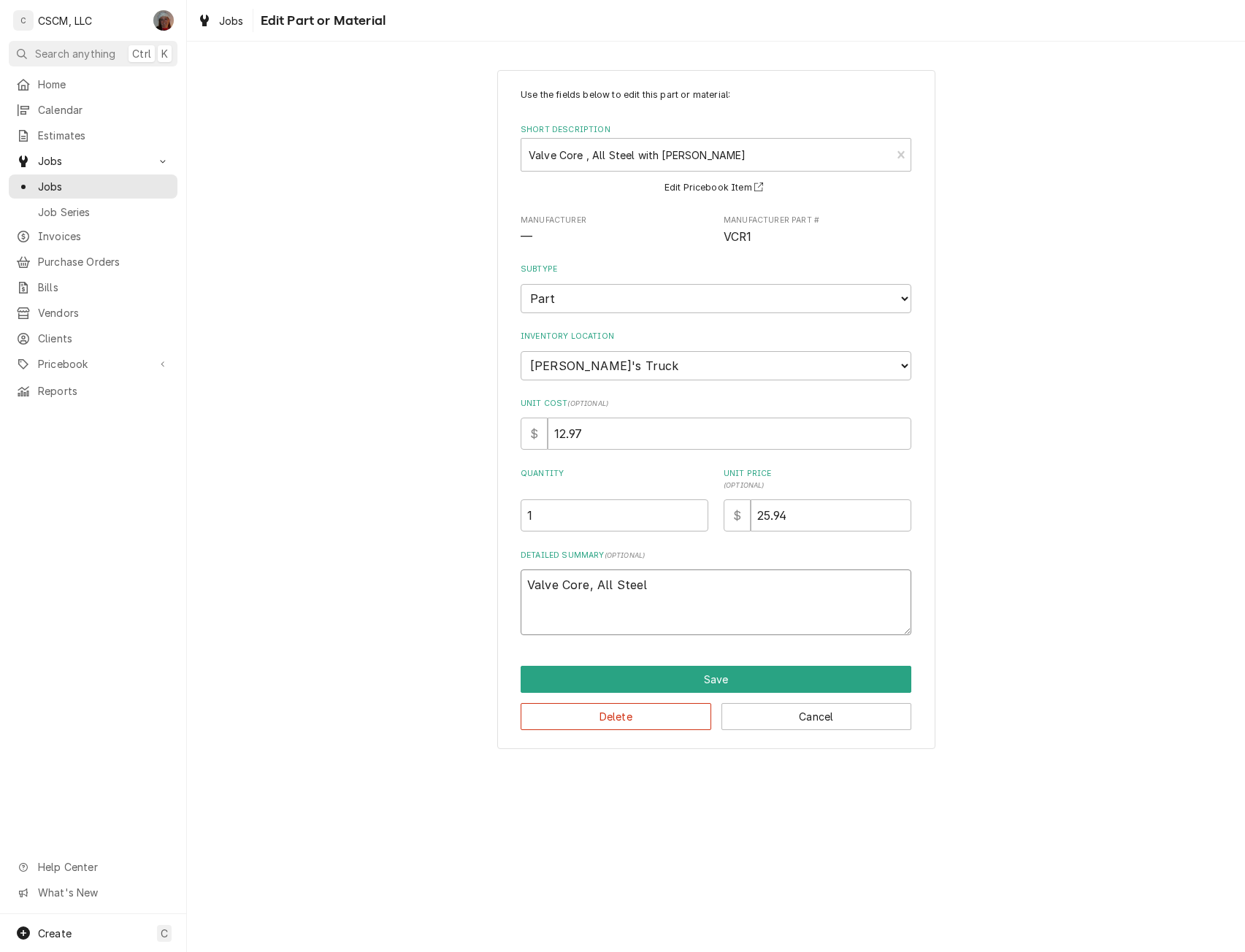
type textarea "Valve Core, All Steel W"
type textarea "x"
type textarea "Valve Core, All Steel W/"
type textarea "x"
type textarea "Valve Core, All Steel W/S"
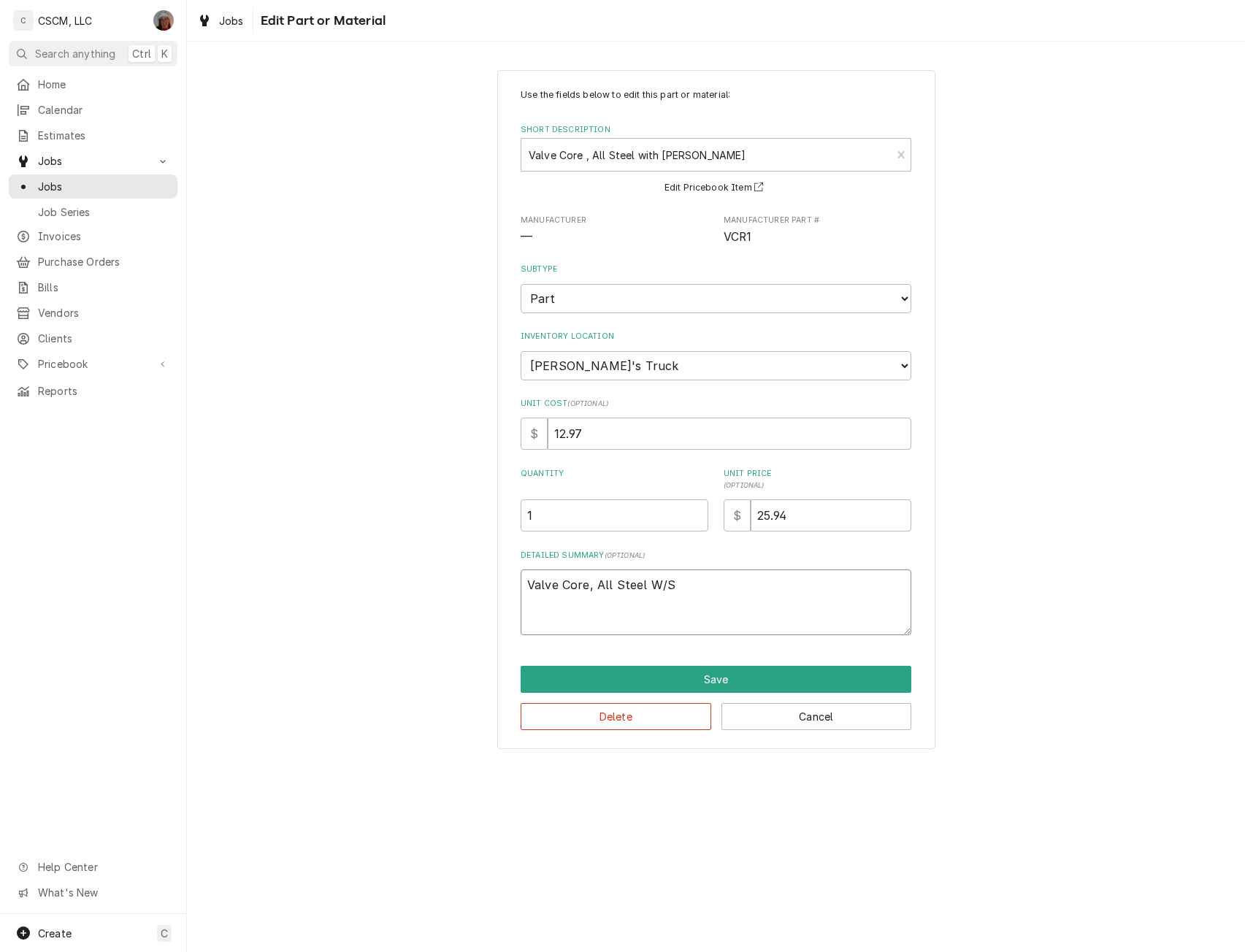
type textarea "x"
type textarea "Valve Core, All Steel W/St"
type textarea "x"
type textarea "Valve Core, All Steel W/S"
type textarea "x"
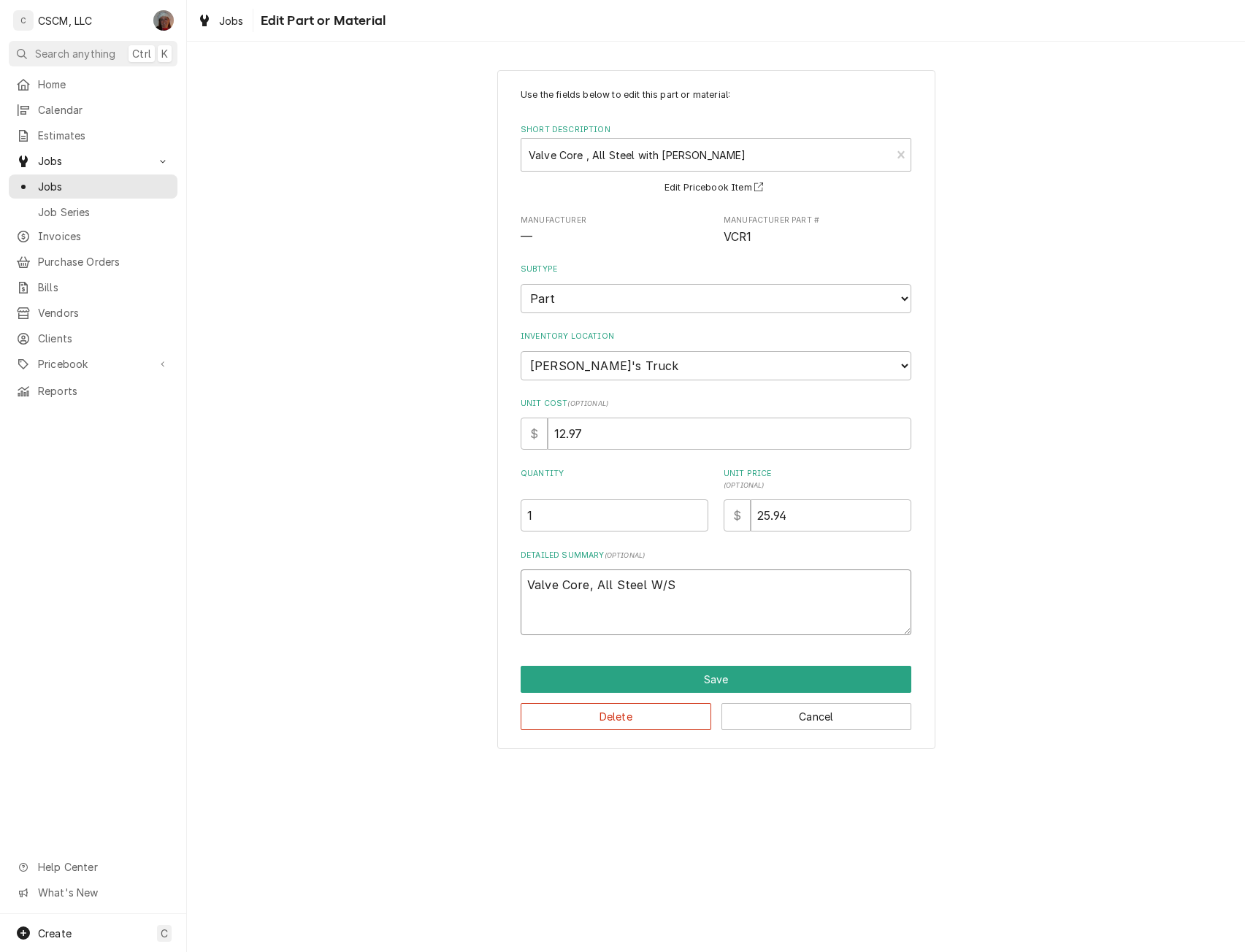
type textarea "Valve Core, All Steel W/"
type textarea "x"
type textarea "Valve Core, All Steel W"
type textarea "x"
type textarea "Valve Core, All Steel"
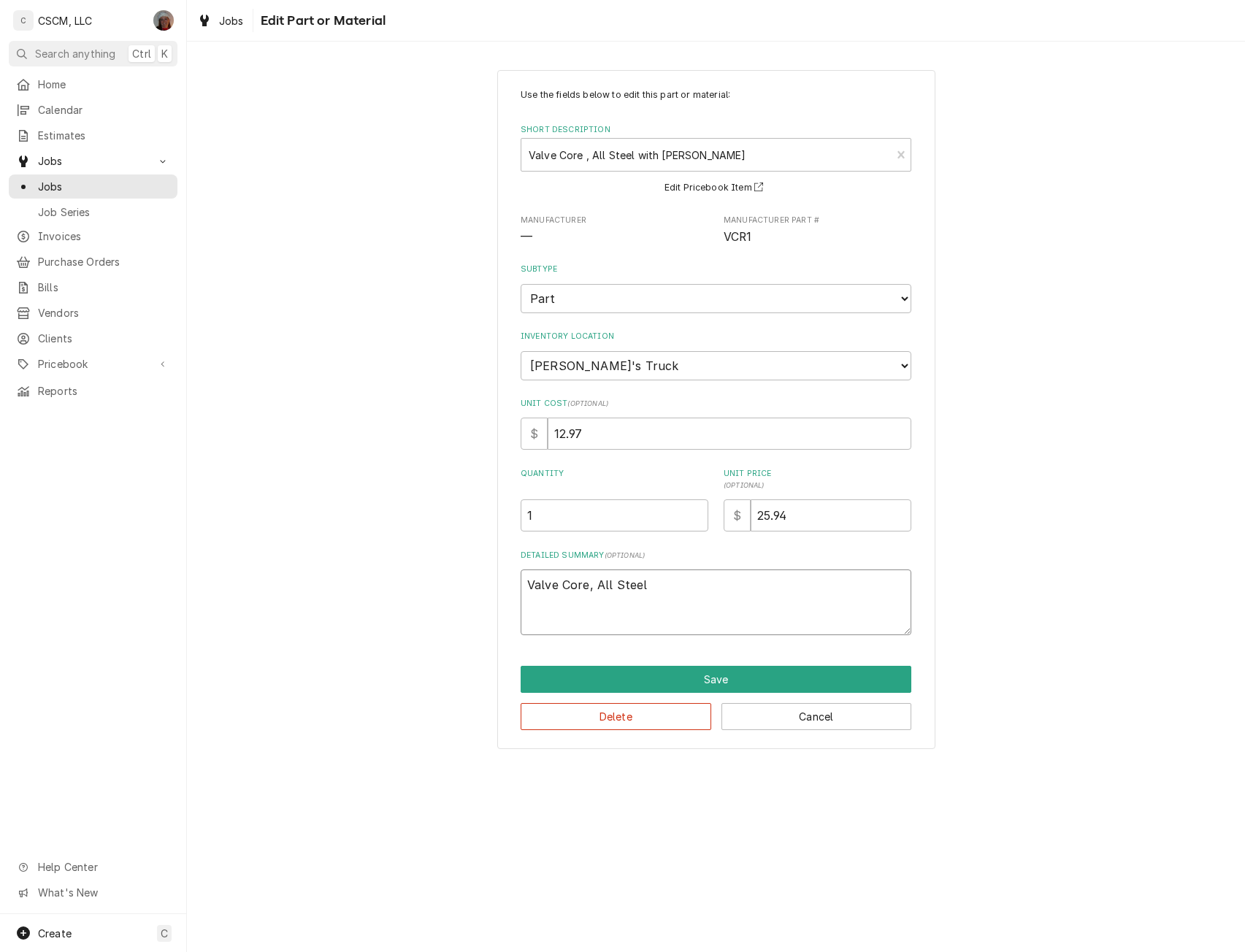
drag, startPoint x: 654, startPoint y: 588, endPoint x: 502, endPoint y: 592, distance: 152.1
click at [502, 592] on div "Use the fields below to edit this part or material: Short Description Valve Cor…" at bounding box center [716, 410] width 438 height 679
paste textarea "Steel, Knurled, Core Remover and Storage Container for Refrigerant Valve"
type textarea "x"
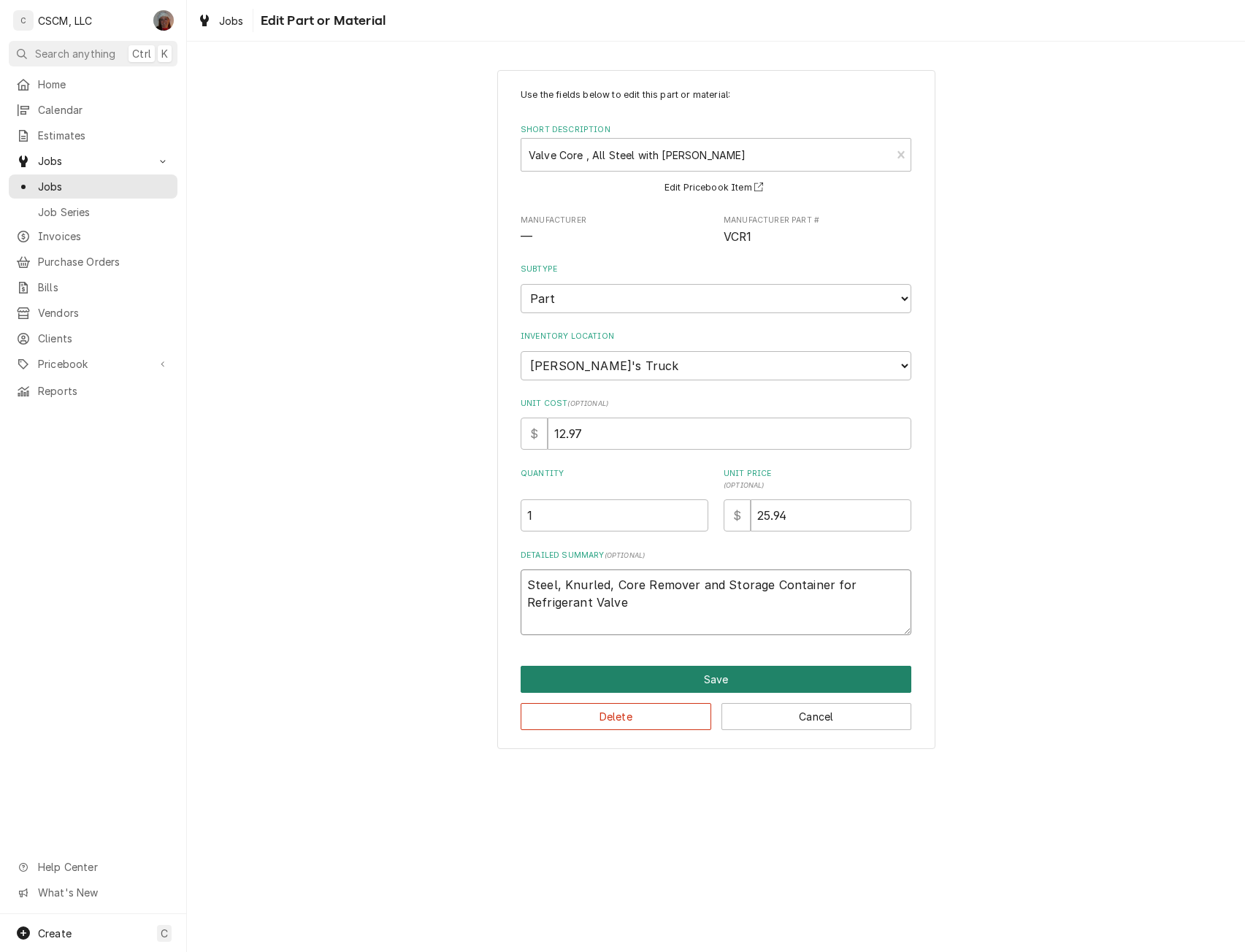
type textarea "Steel, Knurled, Core Remover and Storage Container for Refrigerant Valve"
click at [738, 676] on button "Save" at bounding box center [716, 679] width 391 height 27
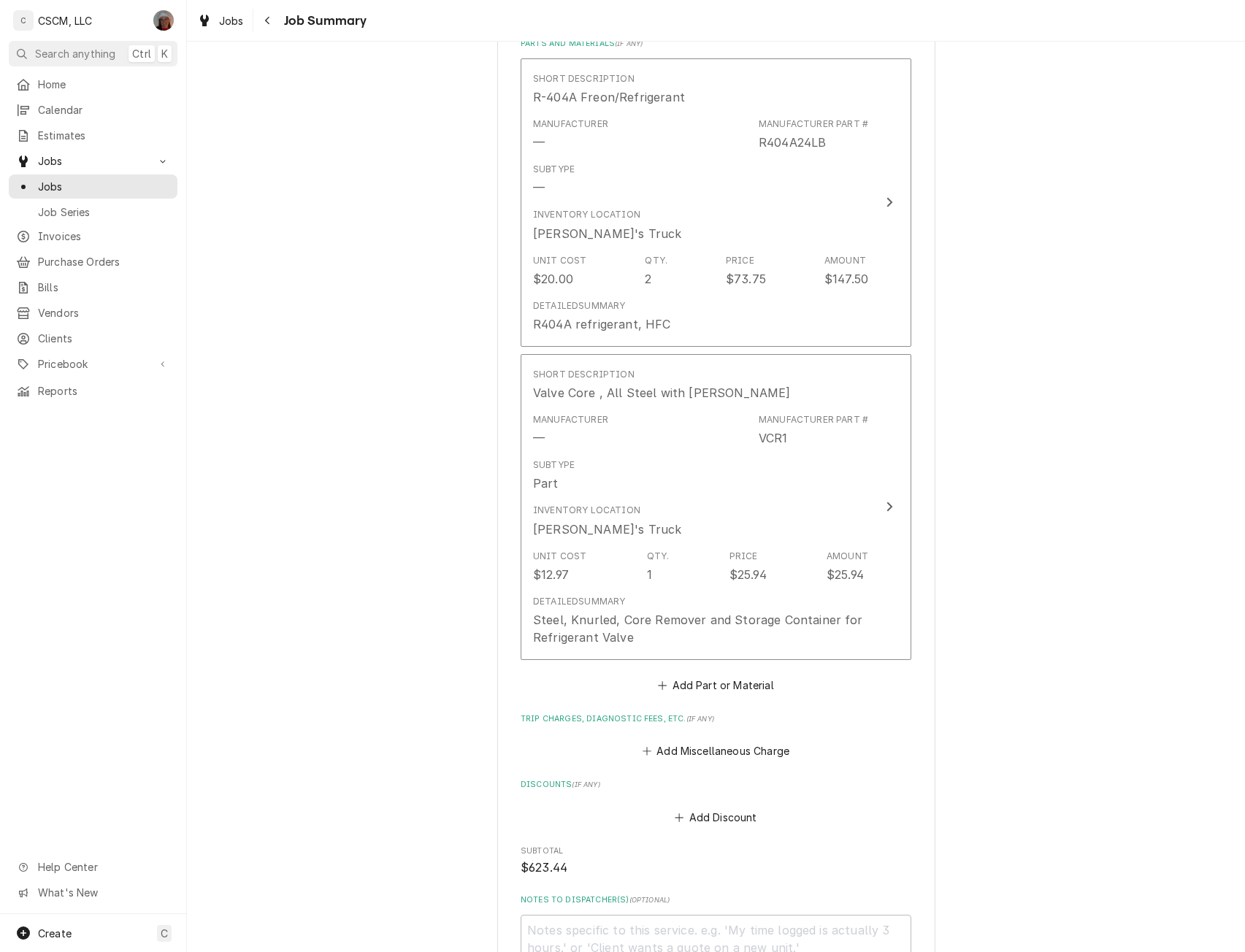
scroll to position [1247, 0]
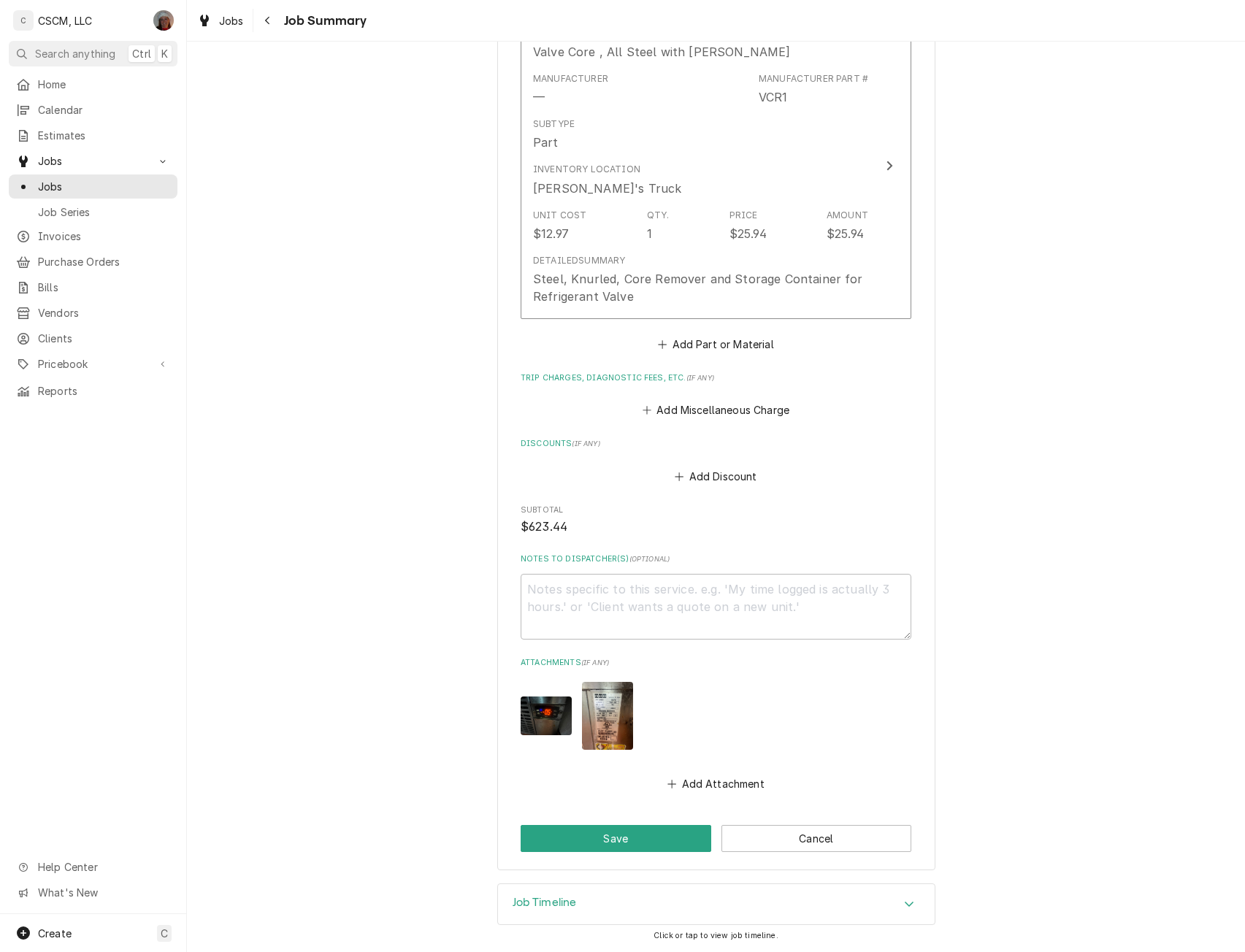
click at [598, 721] on img "Attachments" at bounding box center [608, 716] width 51 height 68
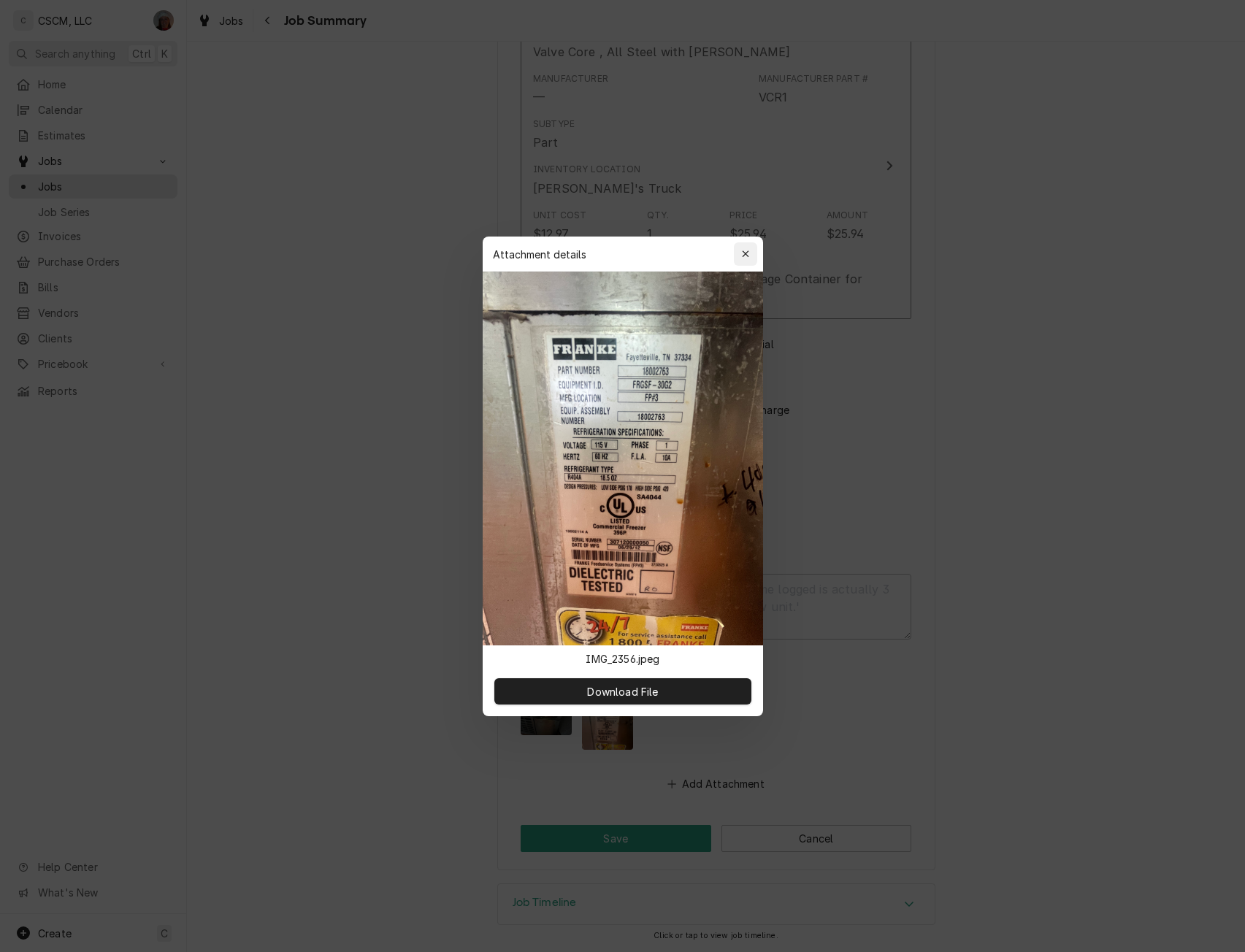
click at [742, 252] on icon "button" at bounding box center [745, 254] width 8 height 10
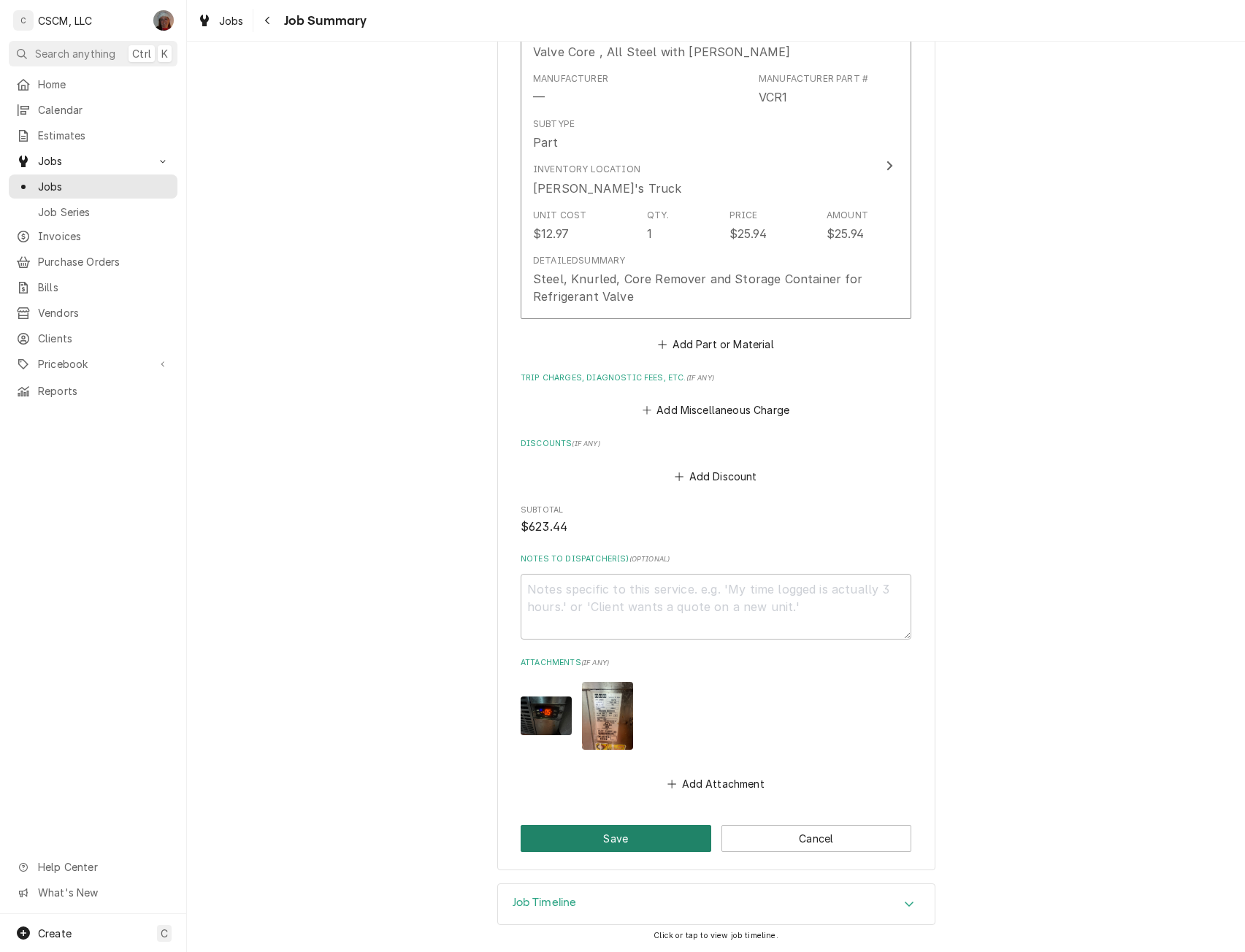
click at [608, 839] on button "Save" at bounding box center [616, 839] width 190 height 27
type textarea "x"
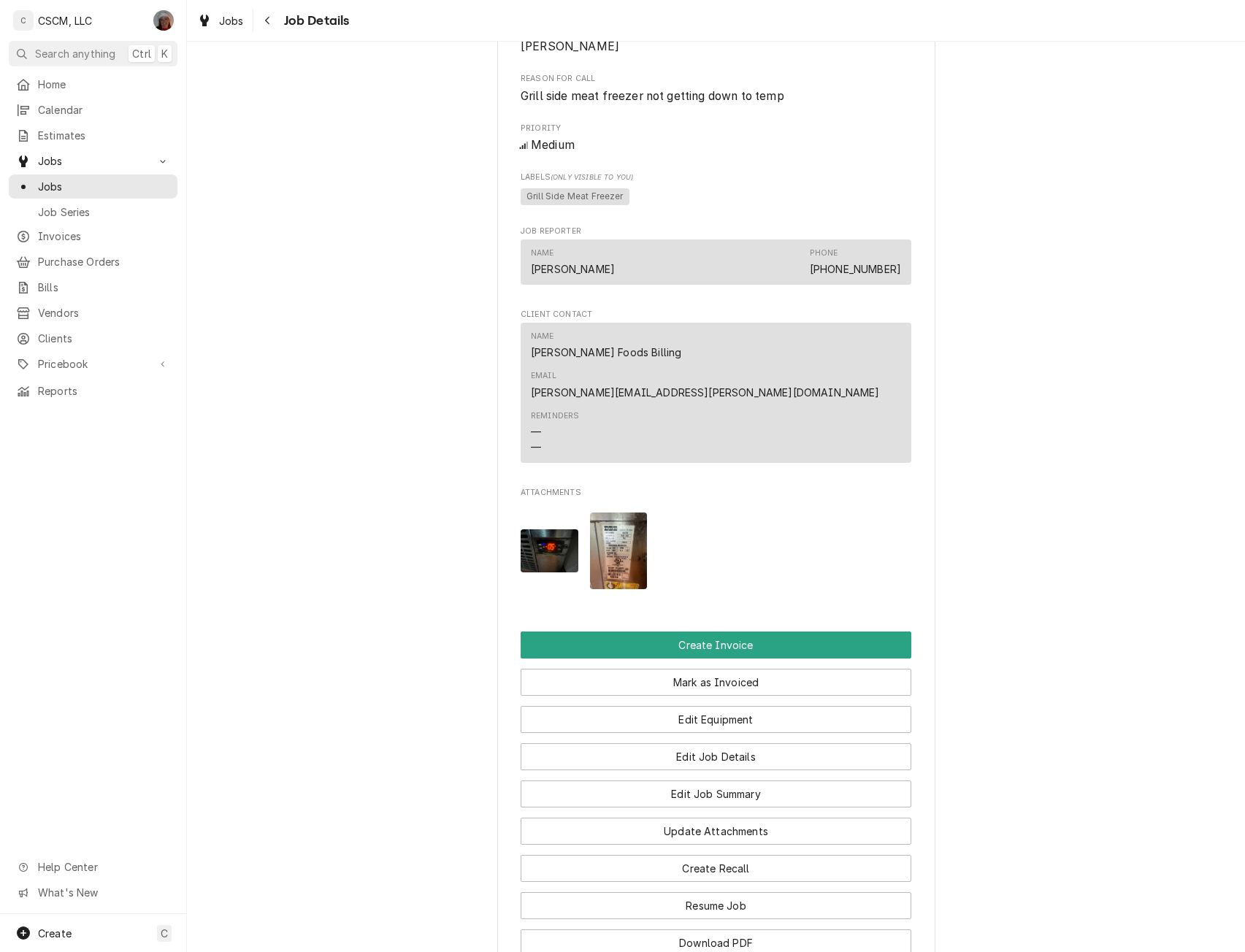
scroll to position [735, 0]
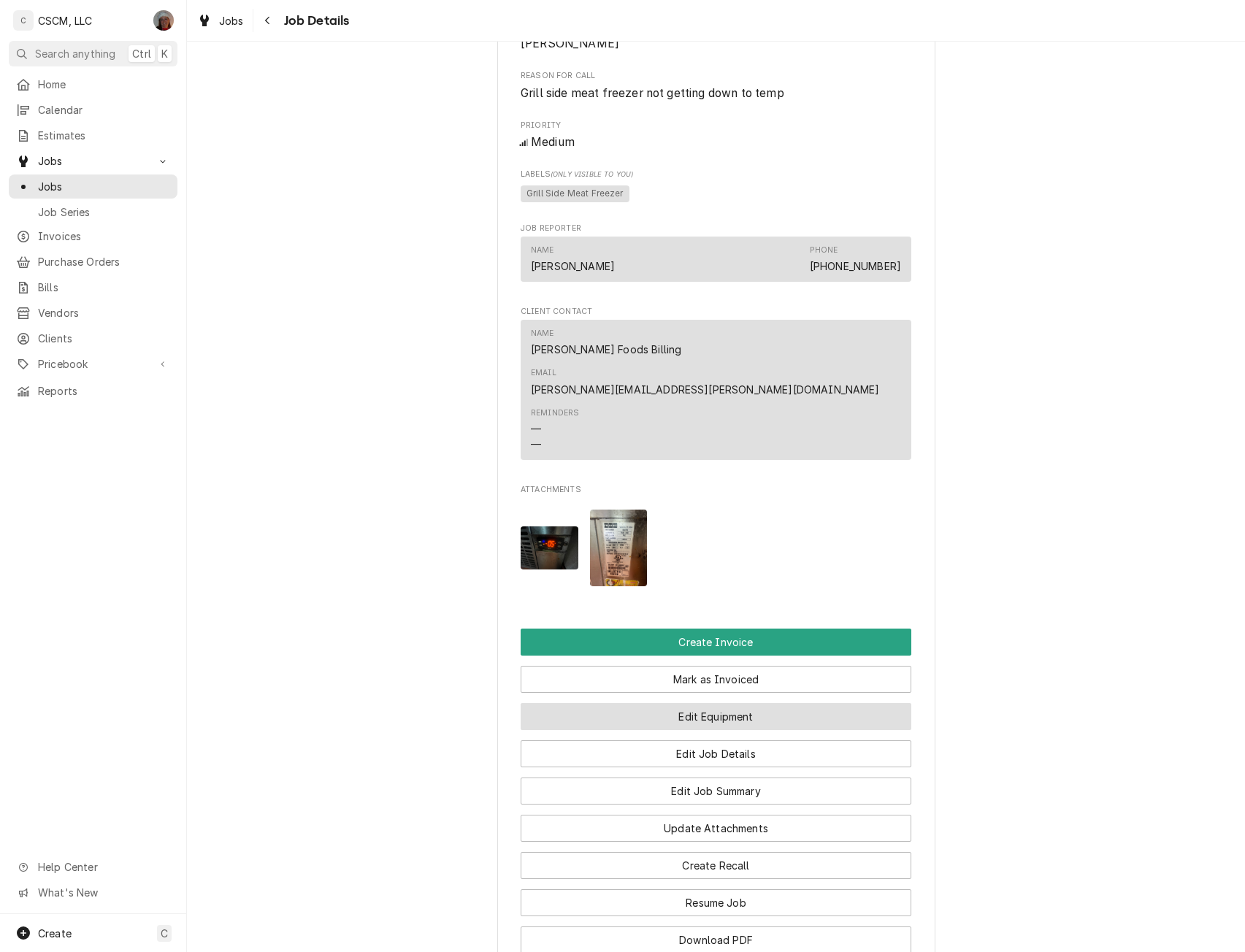
click at [741, 703] on button "Edit Equipment" at bounding box center [716, 716] width 391 height 27
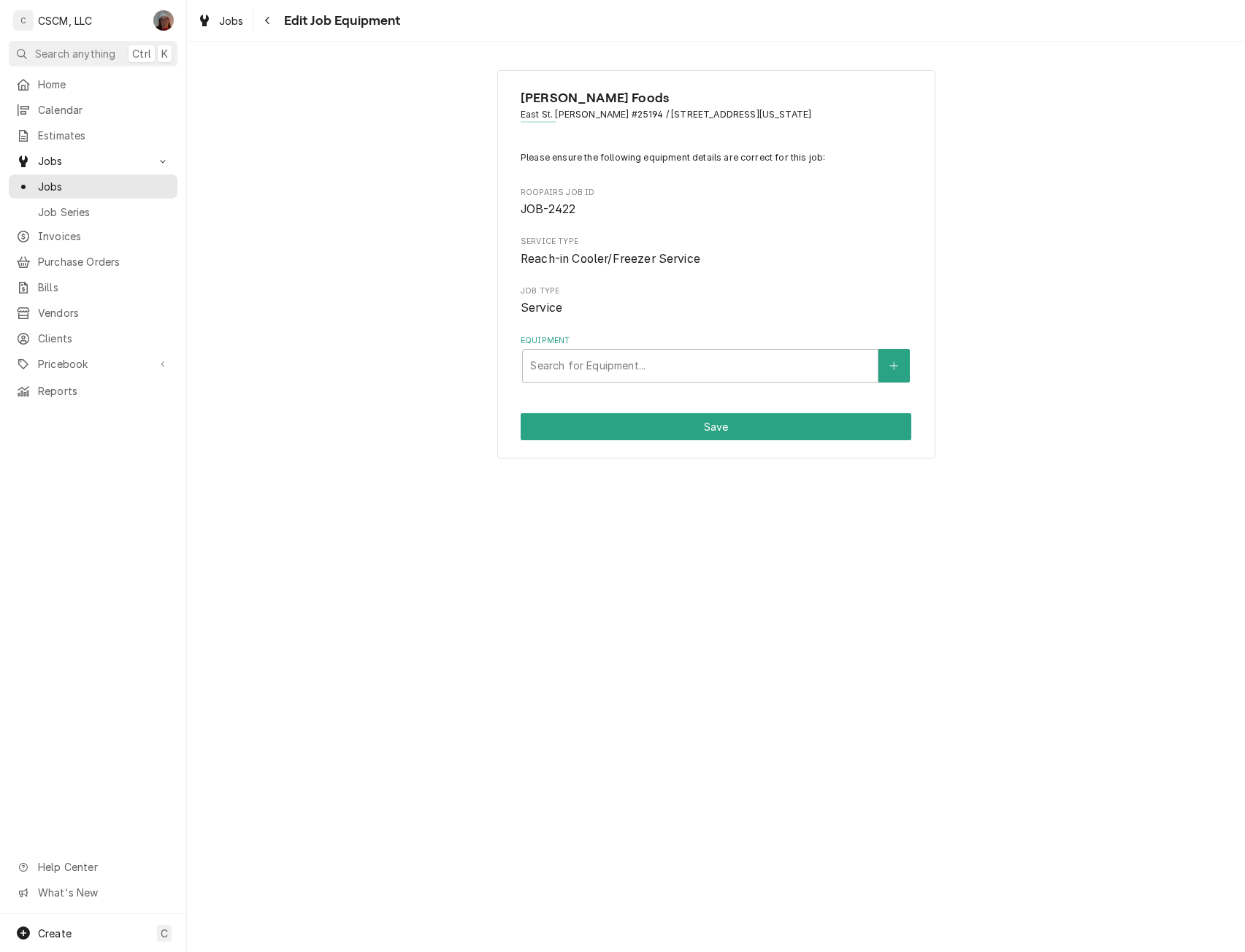
click at [701, 382] on div "[PERSON_NAME] Foods [GEOGRAPHIC_DATA][PERSON_NAME] #25194 / [STREET_ADDRESS][US…" at bounding box center [716, 265] width 438 height 389
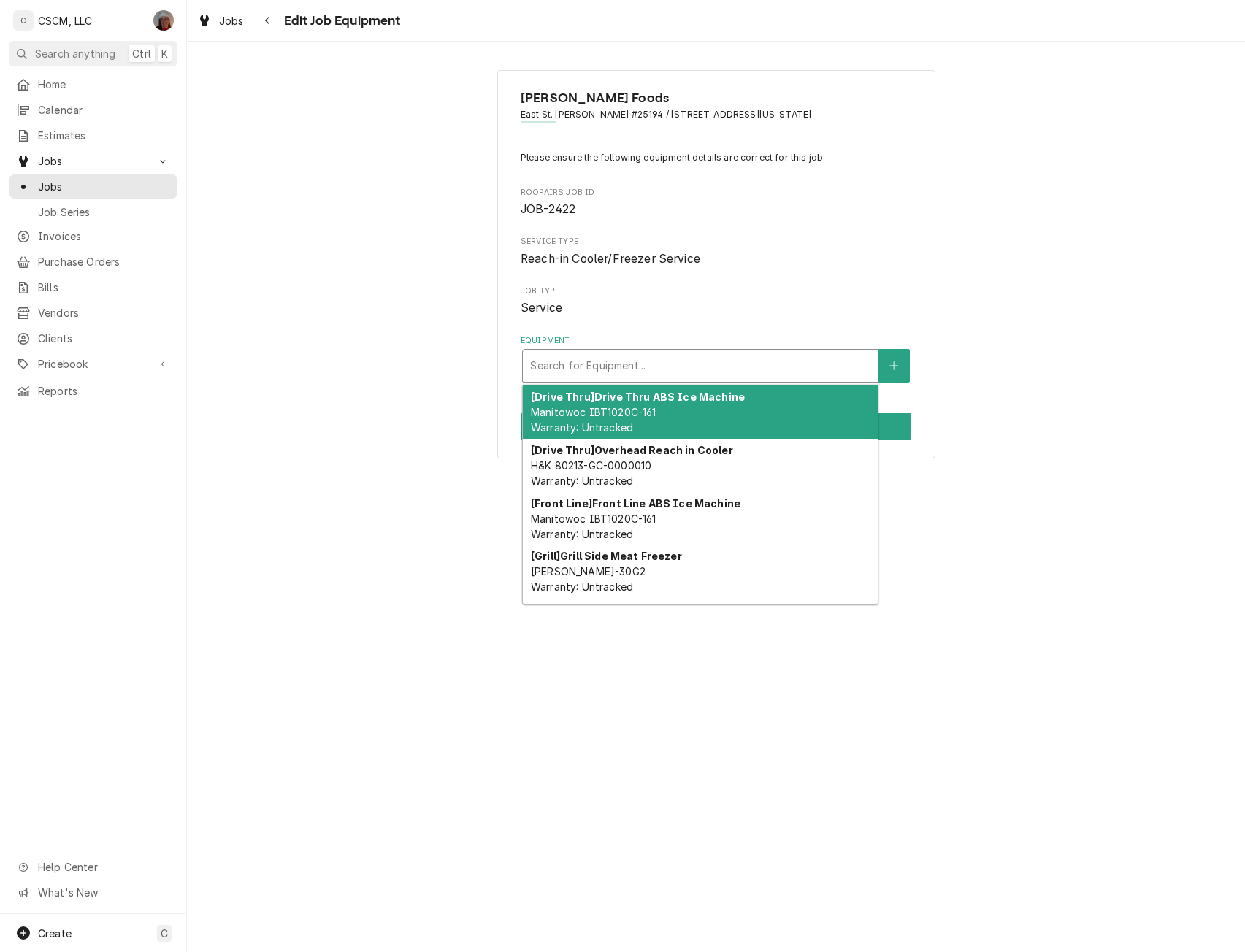
click at [696, 364] on div "Equipment" at bounding box center [699, 366] width 340 height 26
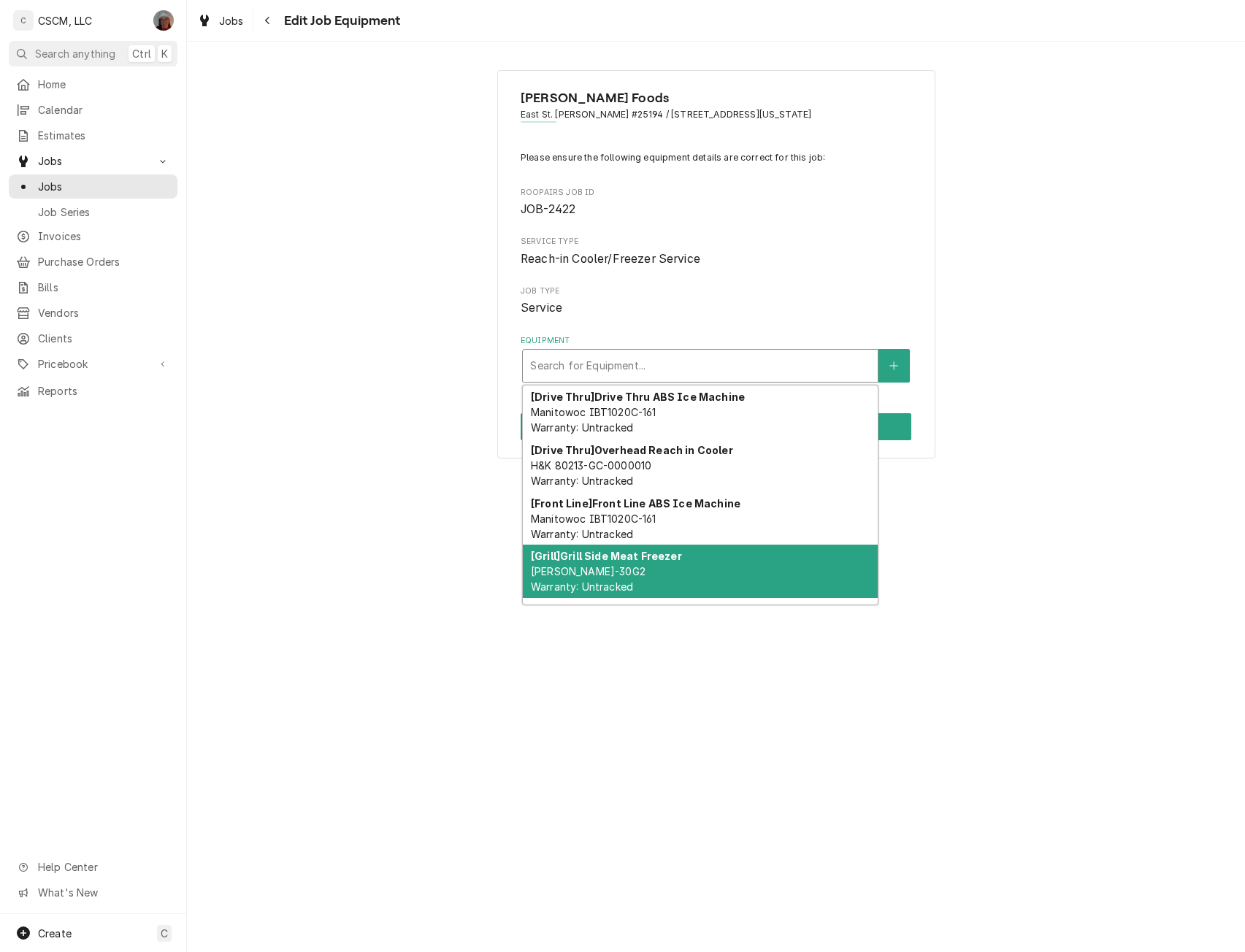
click at [597, 545] on div "[Grill] Grill Side Meat Freezer Franke FRGSF-30G2 Warranty: Untracked" at bounding box center [700, 571] width 355 height 53
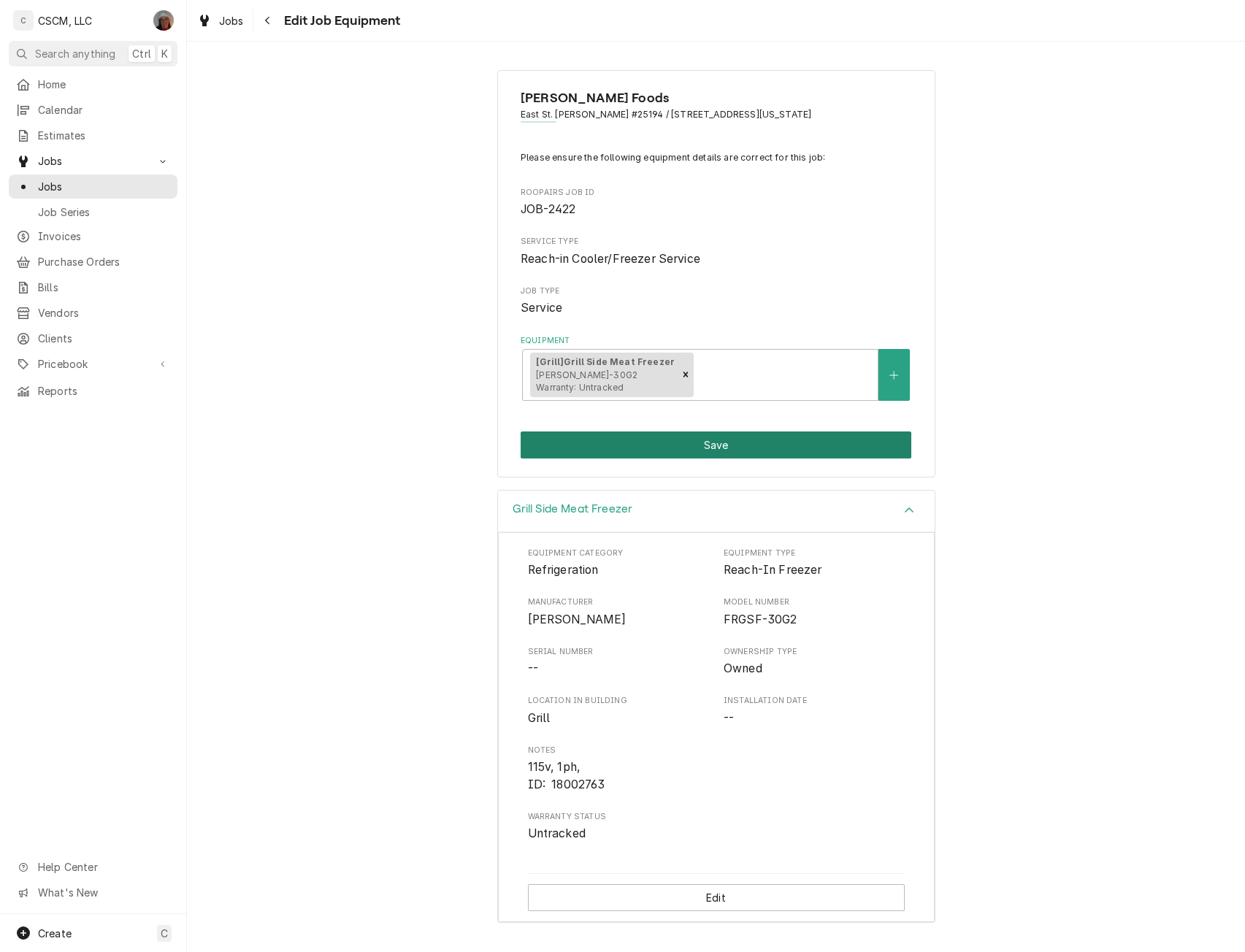
click at [733, 443] on button "Save" at bounding box center [716, 445] width 391 height 27
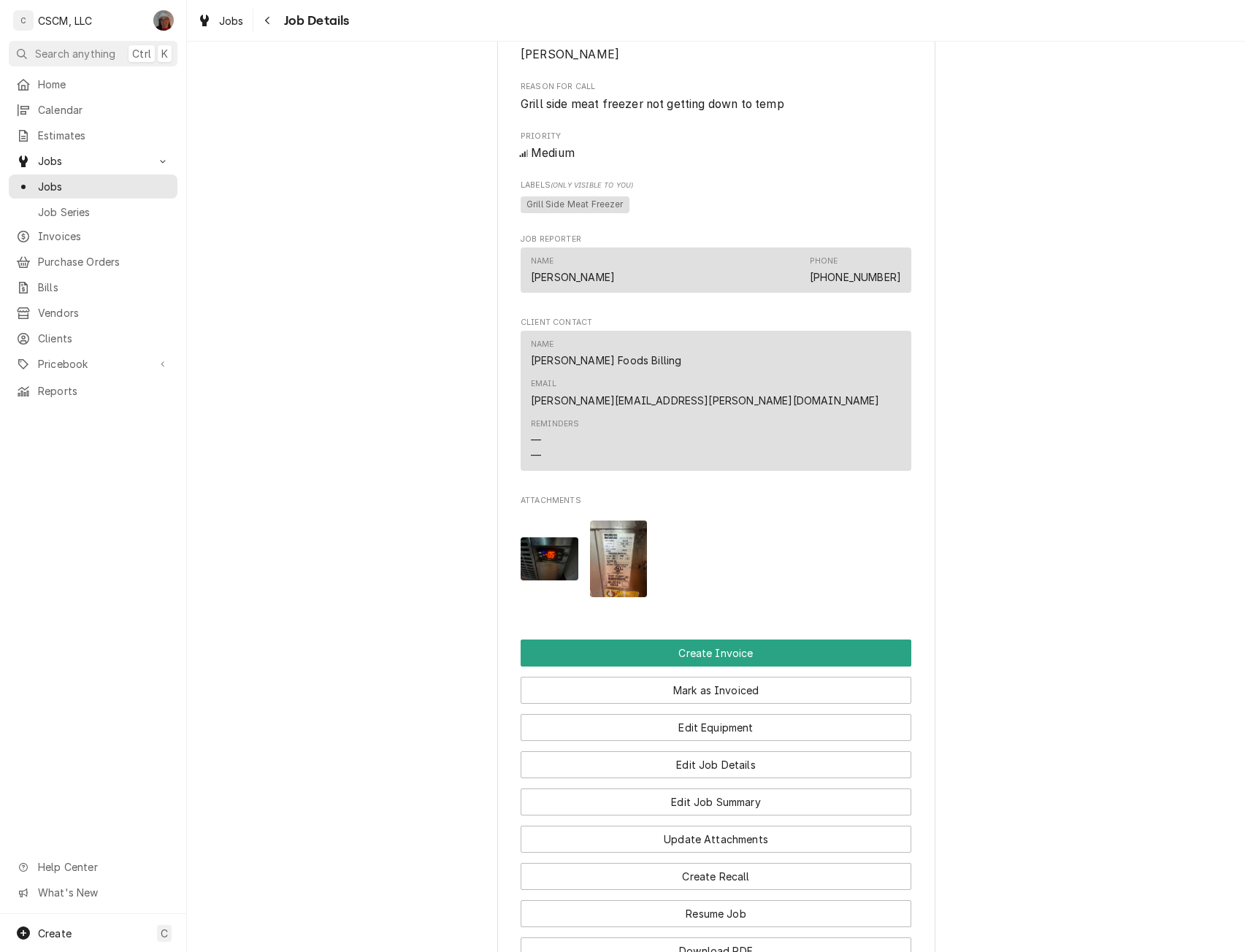
scroll to position [750, 0]
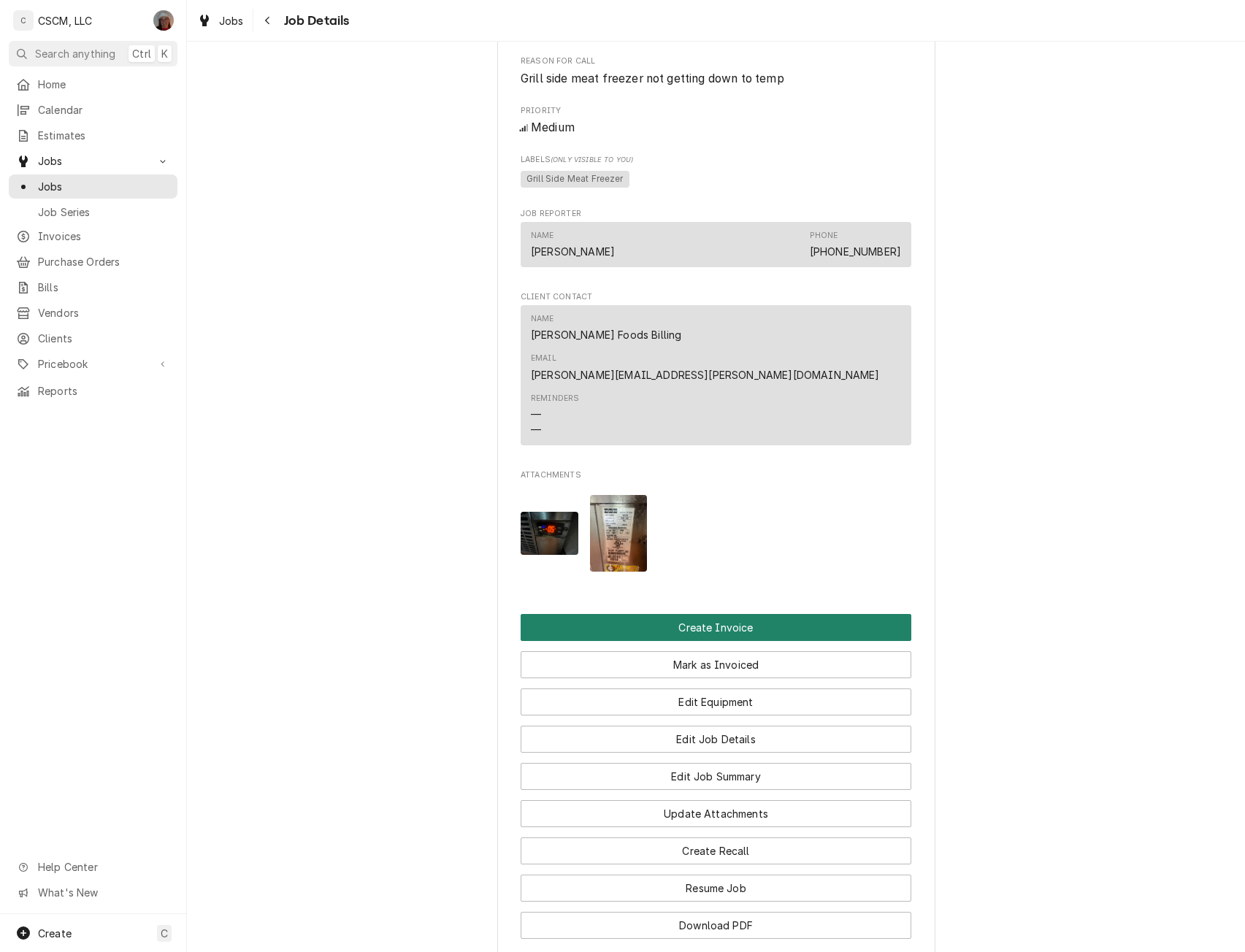
click at [703, 614] on button "Create Invoice" at bounding box center [716, 627] width 391 height 27
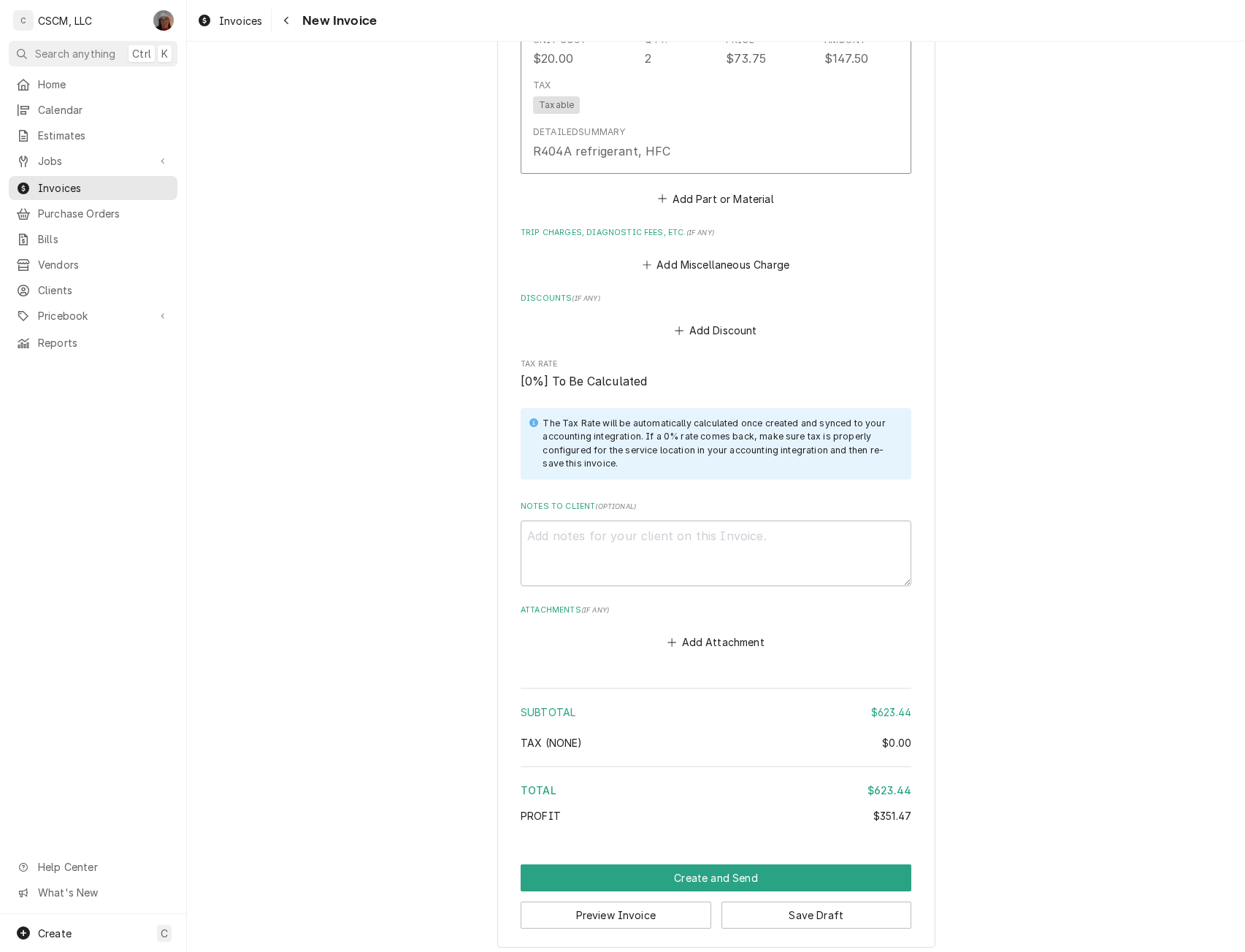
scroll to position [2466, 0]
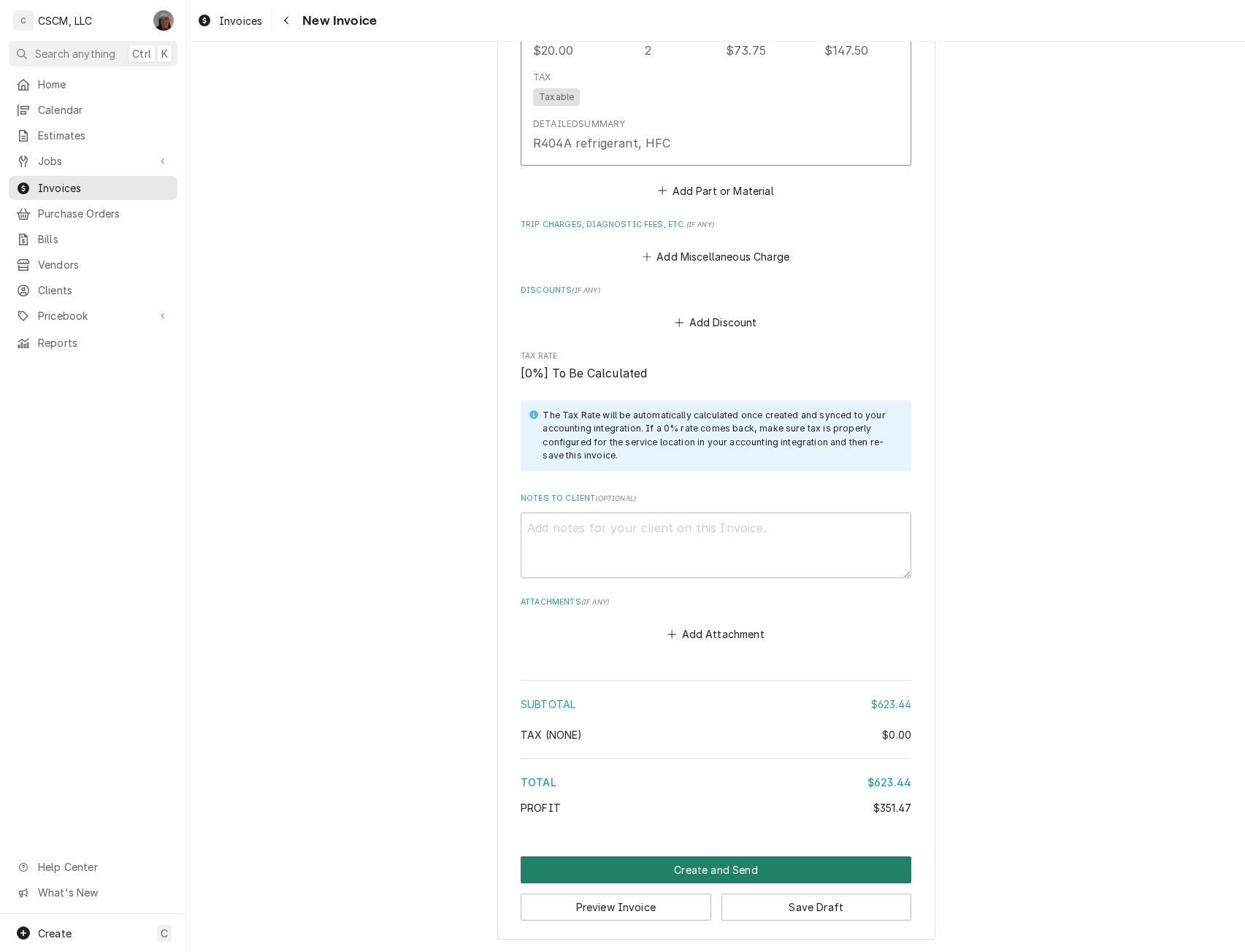
click at [708, 877] on button "Create and Send" at bounding box center [716, 870] width 391 height 27
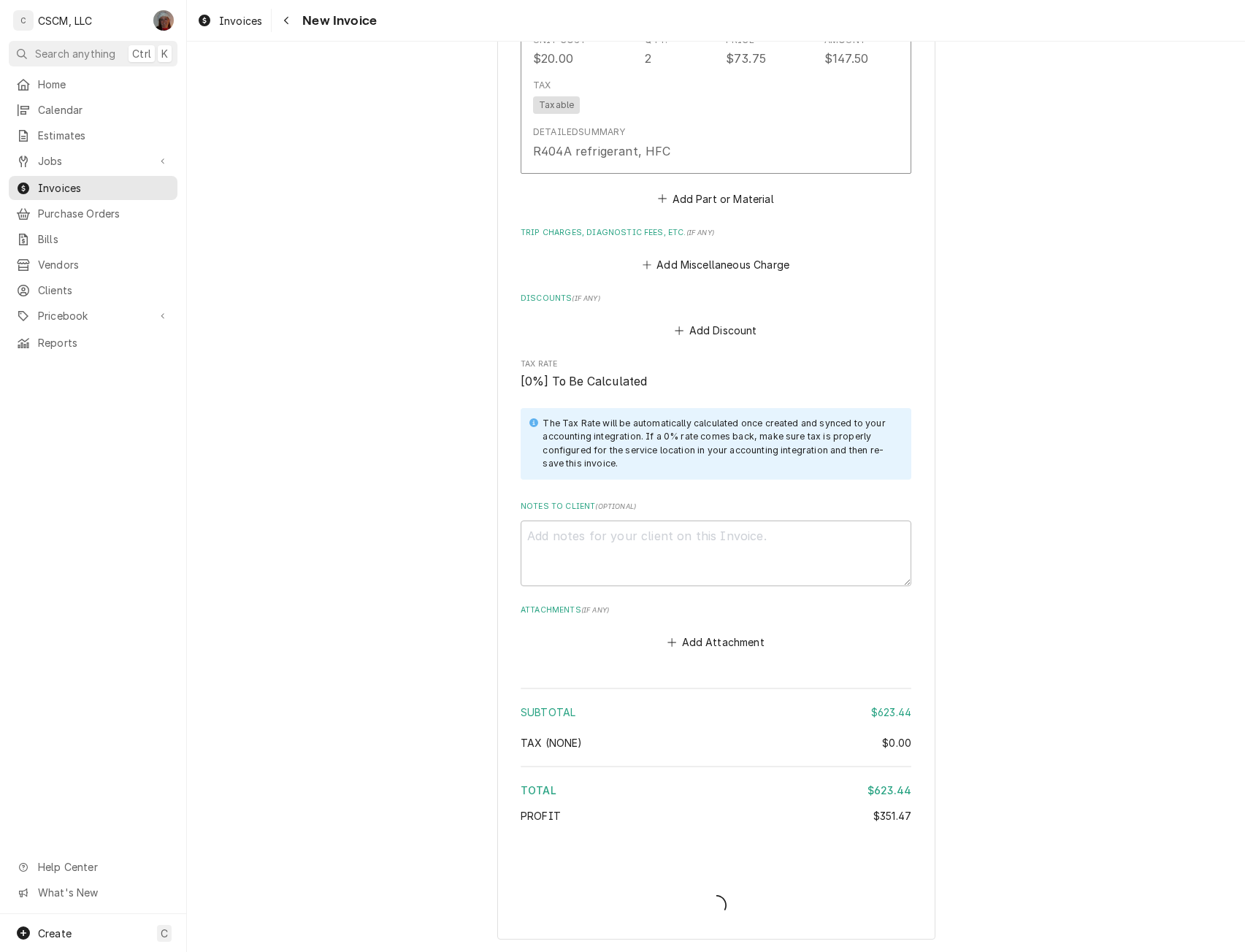
type textarea "x"
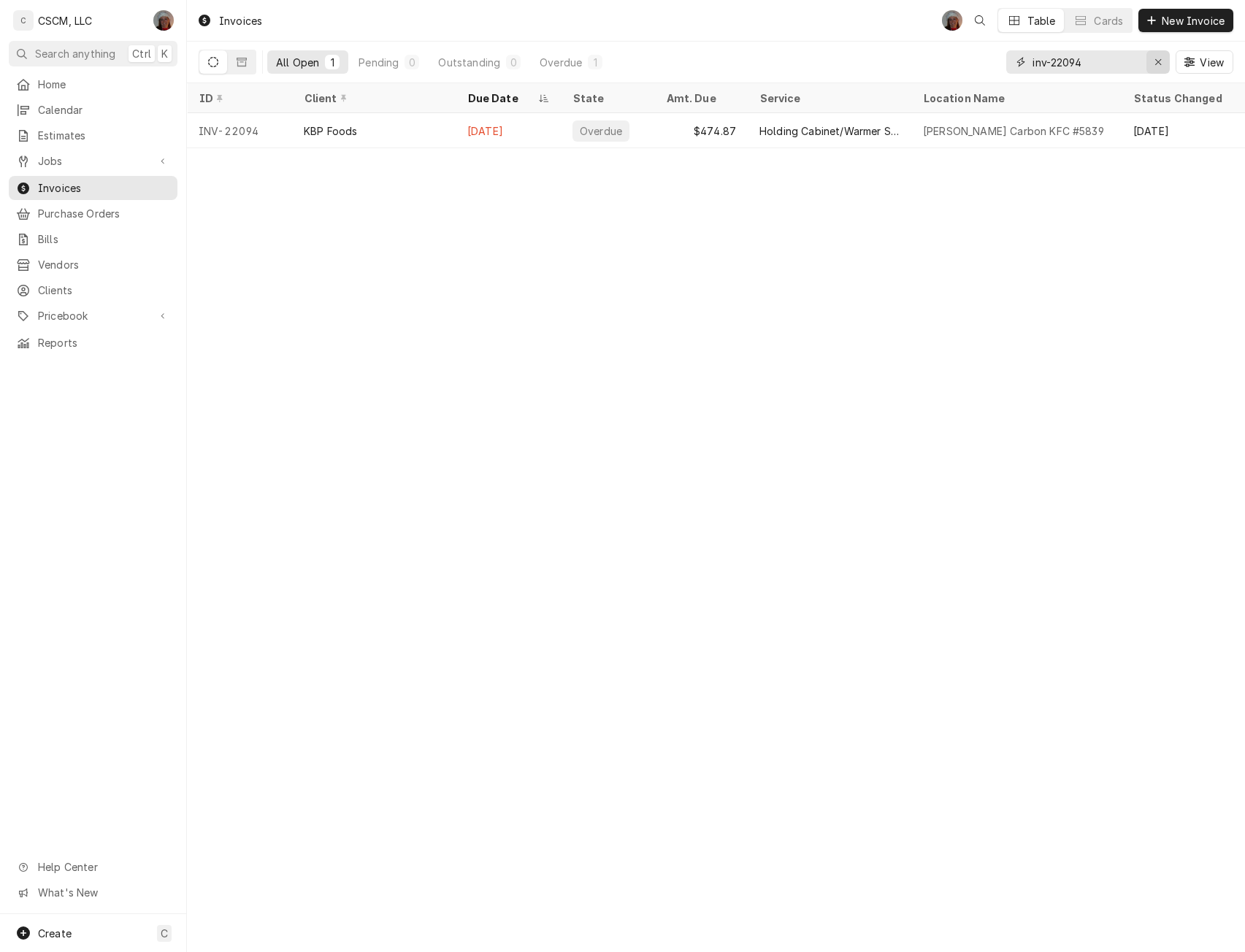
click at [1155, 64] on icon "Erase input" at bounding box center [1158, 62] width 8 height 10
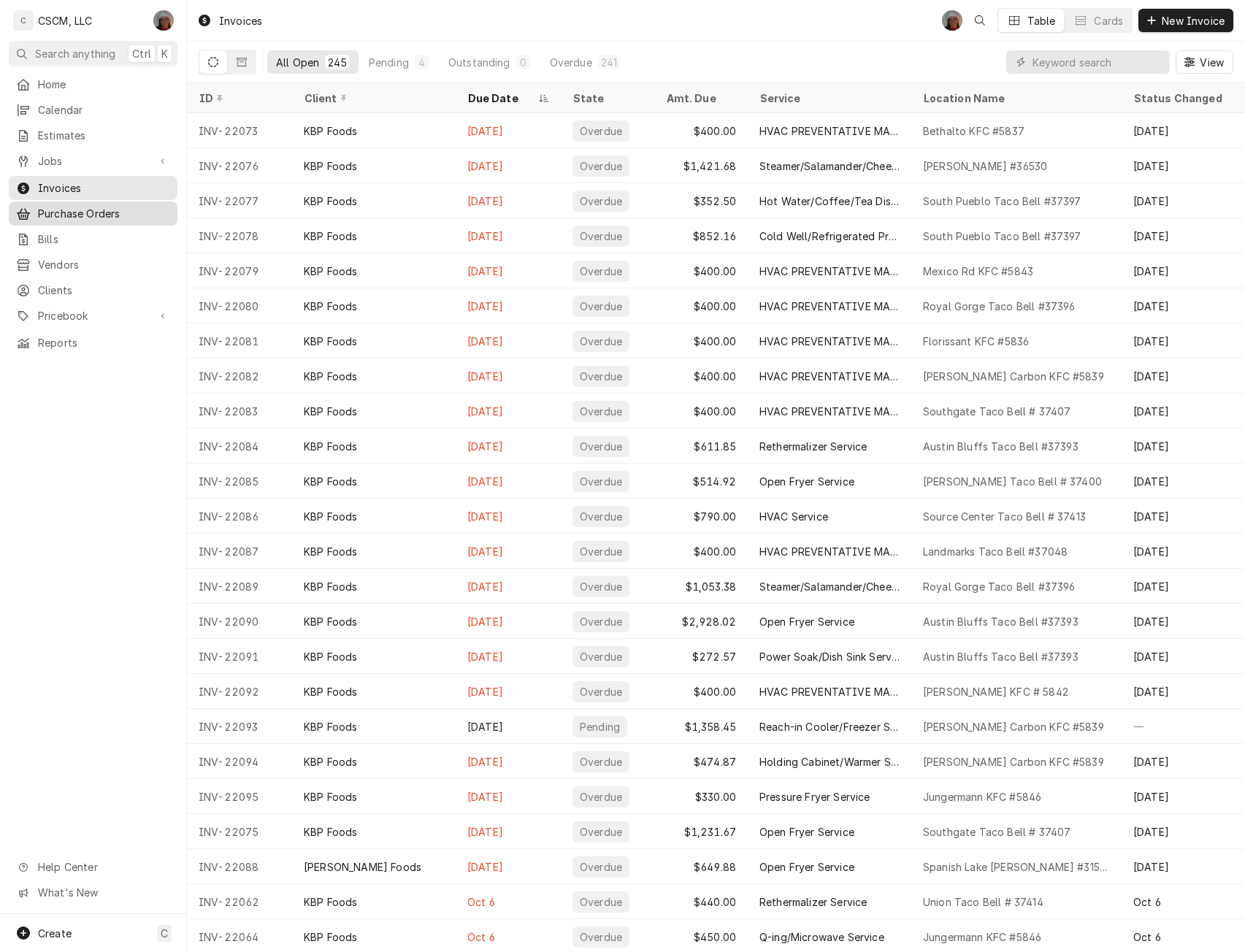
click at [97, 208] on span "Purchase Orders" at bounding box center [104, 214] width 132 height 16
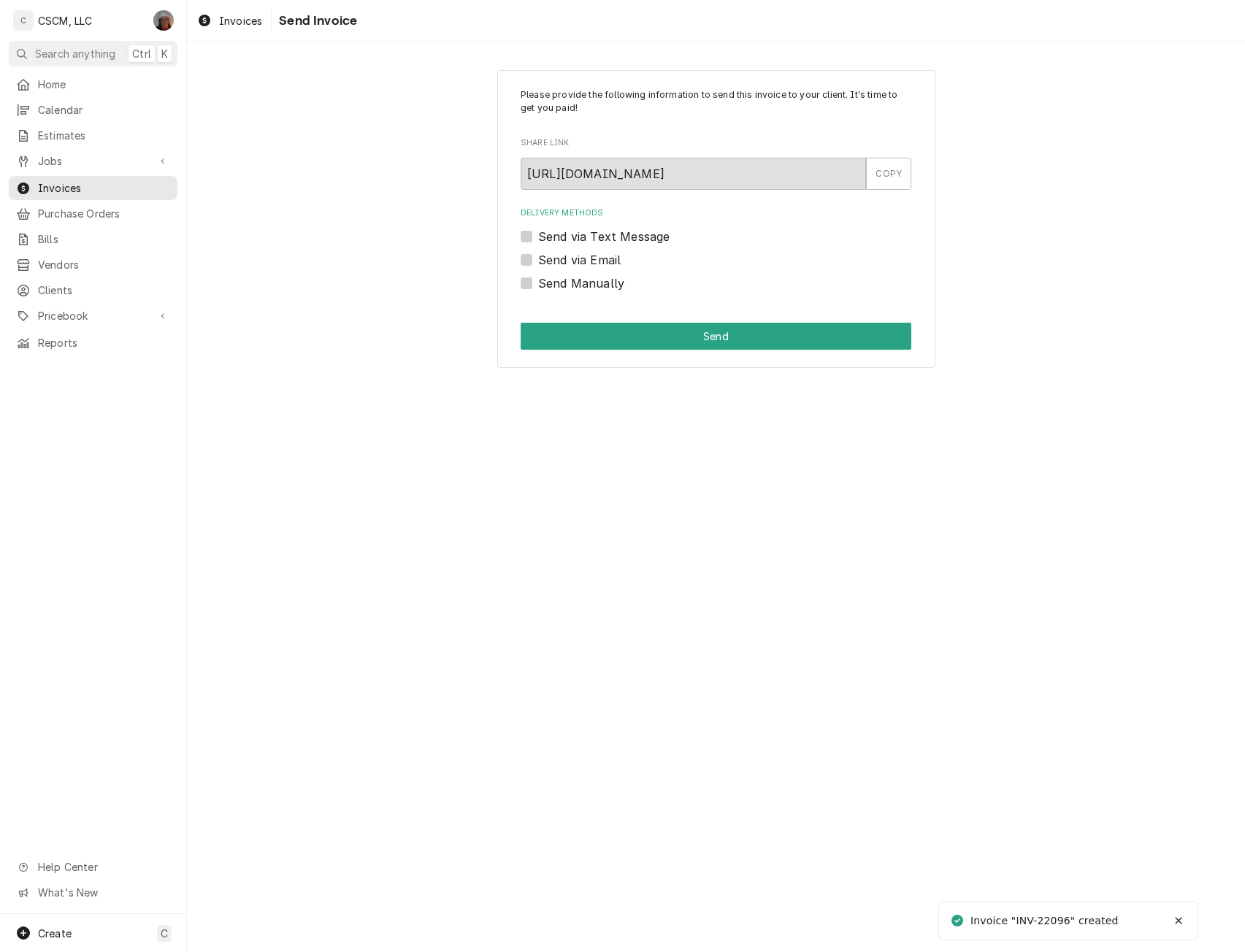
click at [538, 286] on label "Send Manually" at bounding box center [581, 283] width 86 height 17
click at [538, 286] on input "Send Manually" at bounding box center [733, 291] width 391 height 32
checkbox input "true"
click at [576, 339] on button "Send" at bounding box center [716, 336] width 391 height 27
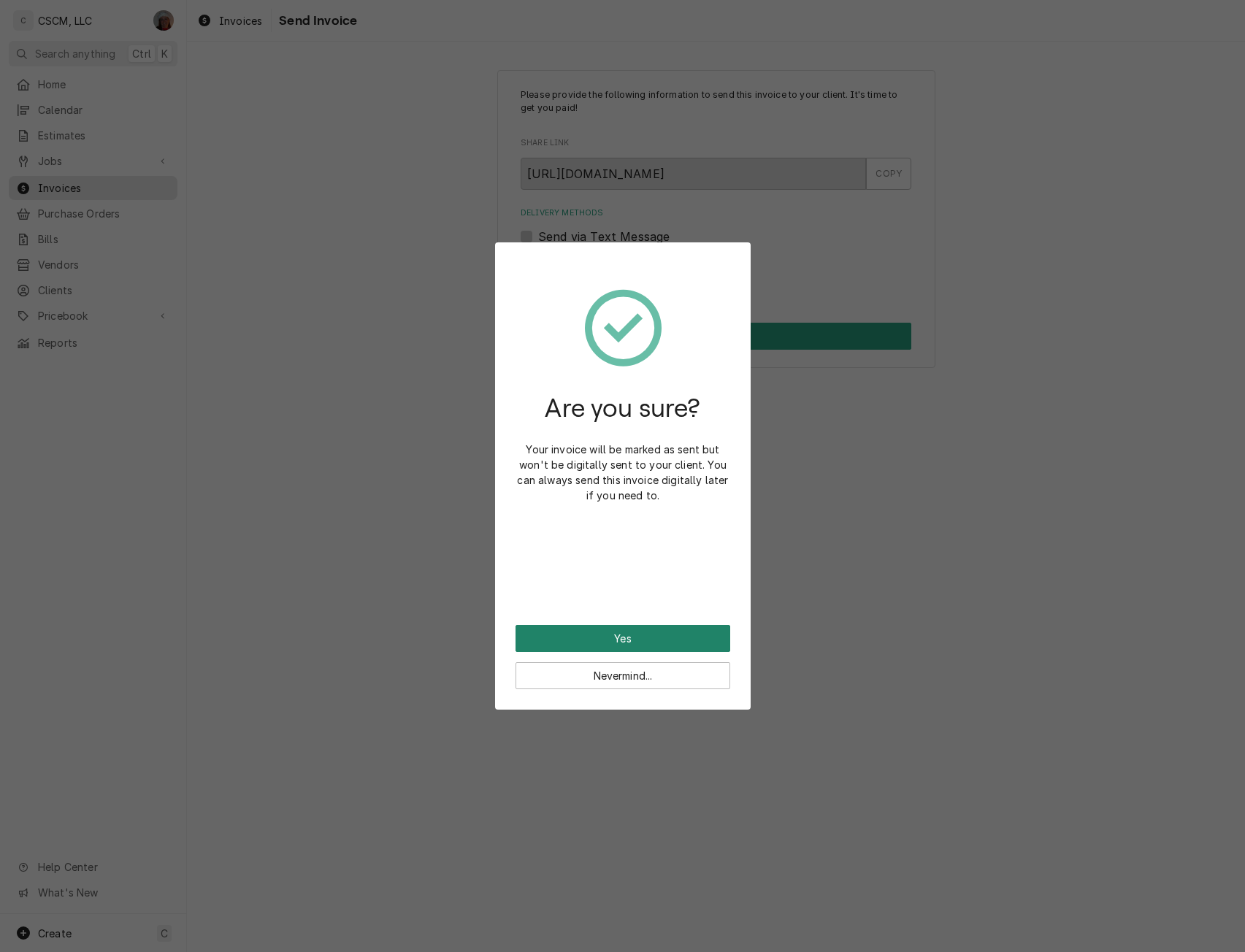
click at [575, 632] on button "Yes" at bounding box center [622, 638] width 214 height 27
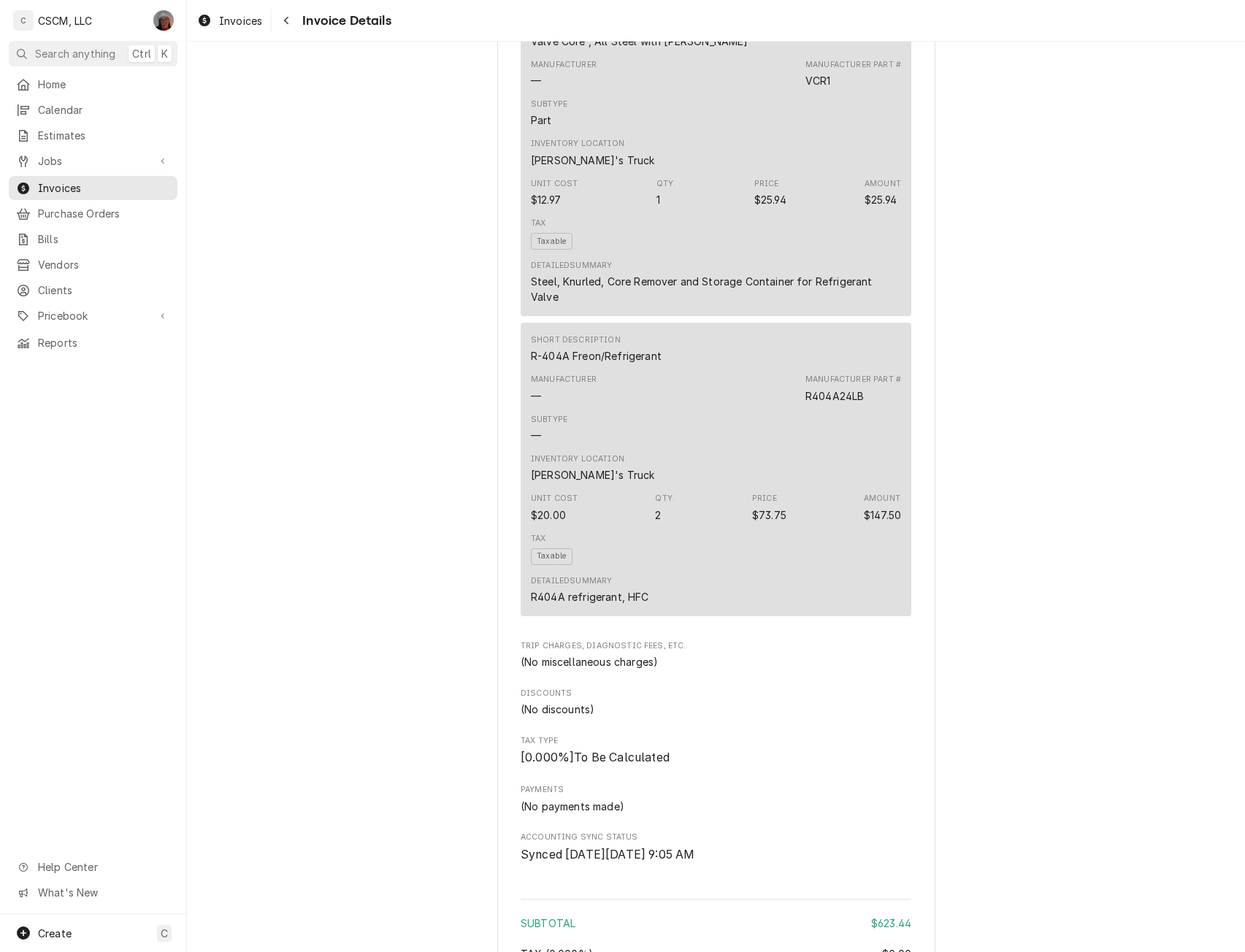
scroll to position [1631, 0]
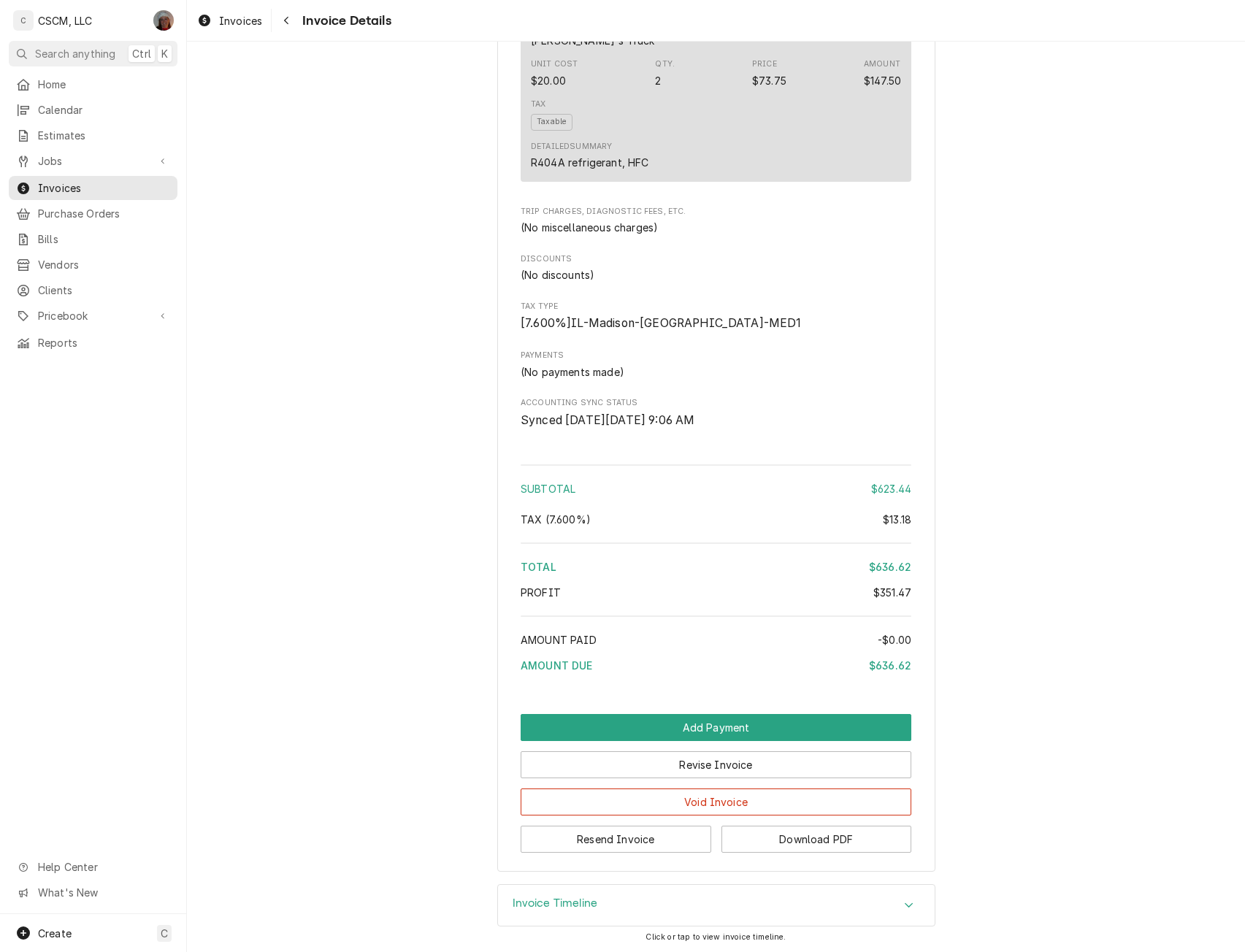
scroll to position [1777, 0]
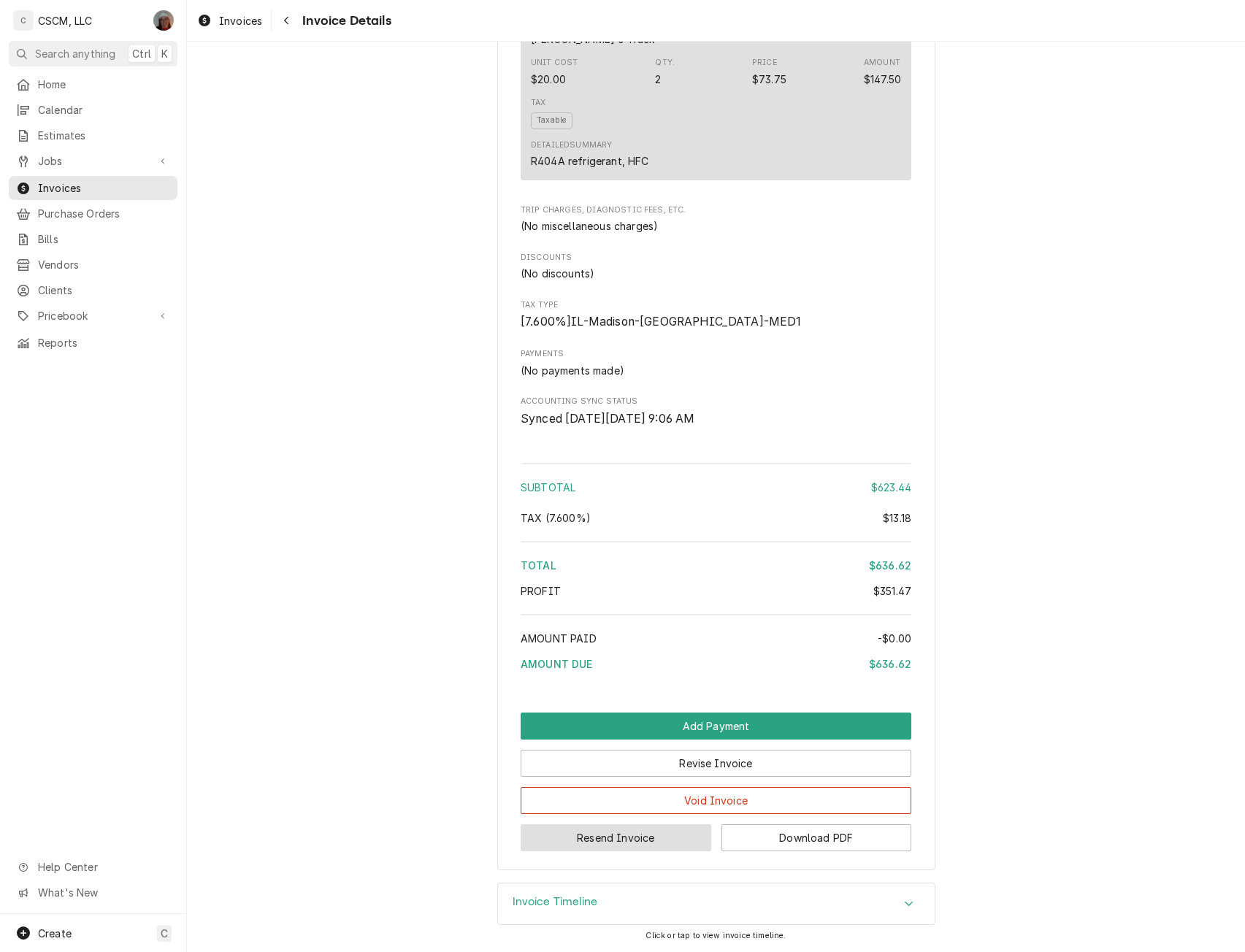
click at [643, 830] on button "Resend Invoice" at bounding box center [616, 838] width 190 height 27
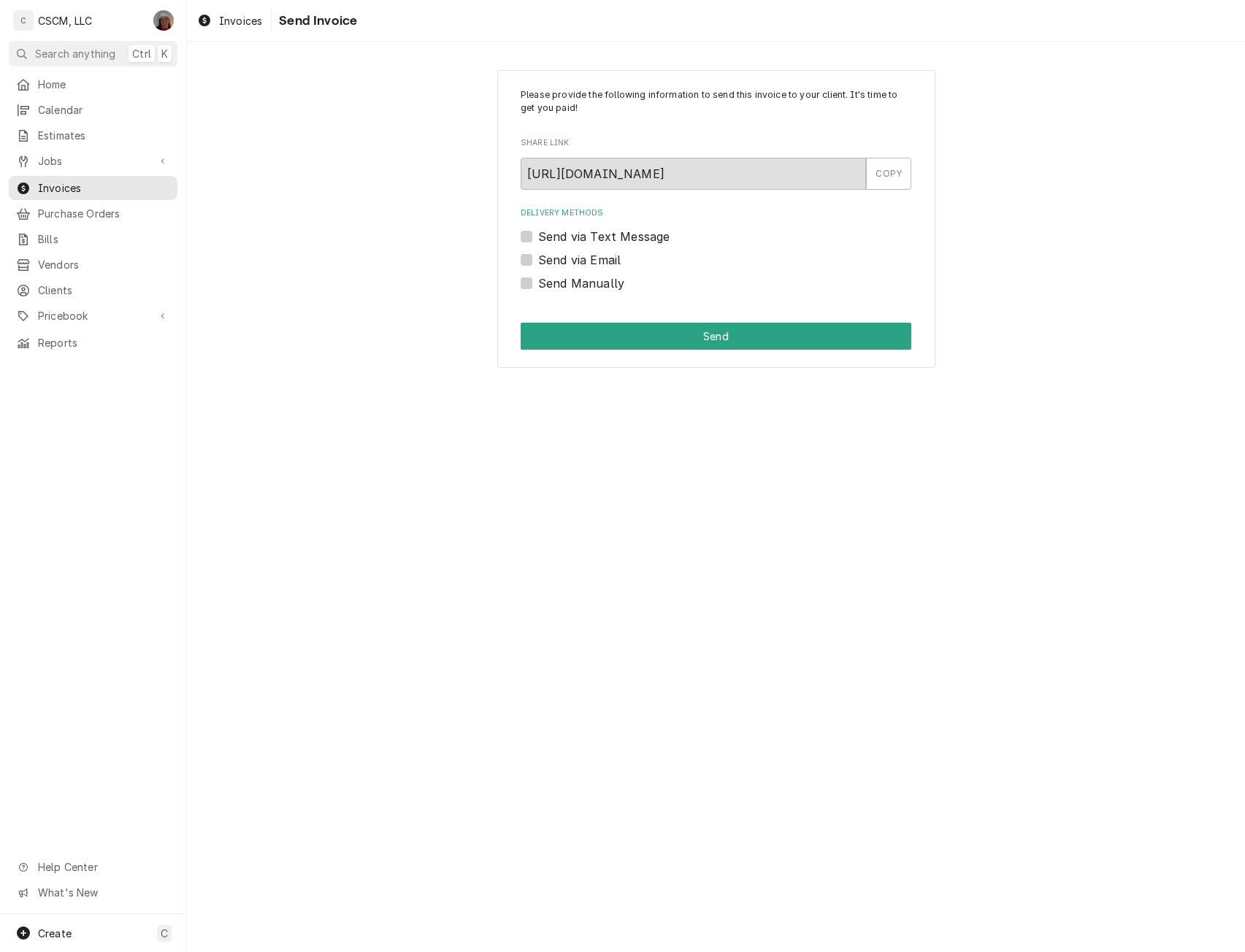
click at [538, 257] on label "Send via Email" at bounding box center [579, 259] width 83 height 17
click at [538, 257] on input "Send via Email" at bounding box center [733, 267] width 391 height 32
checkbox input "true"
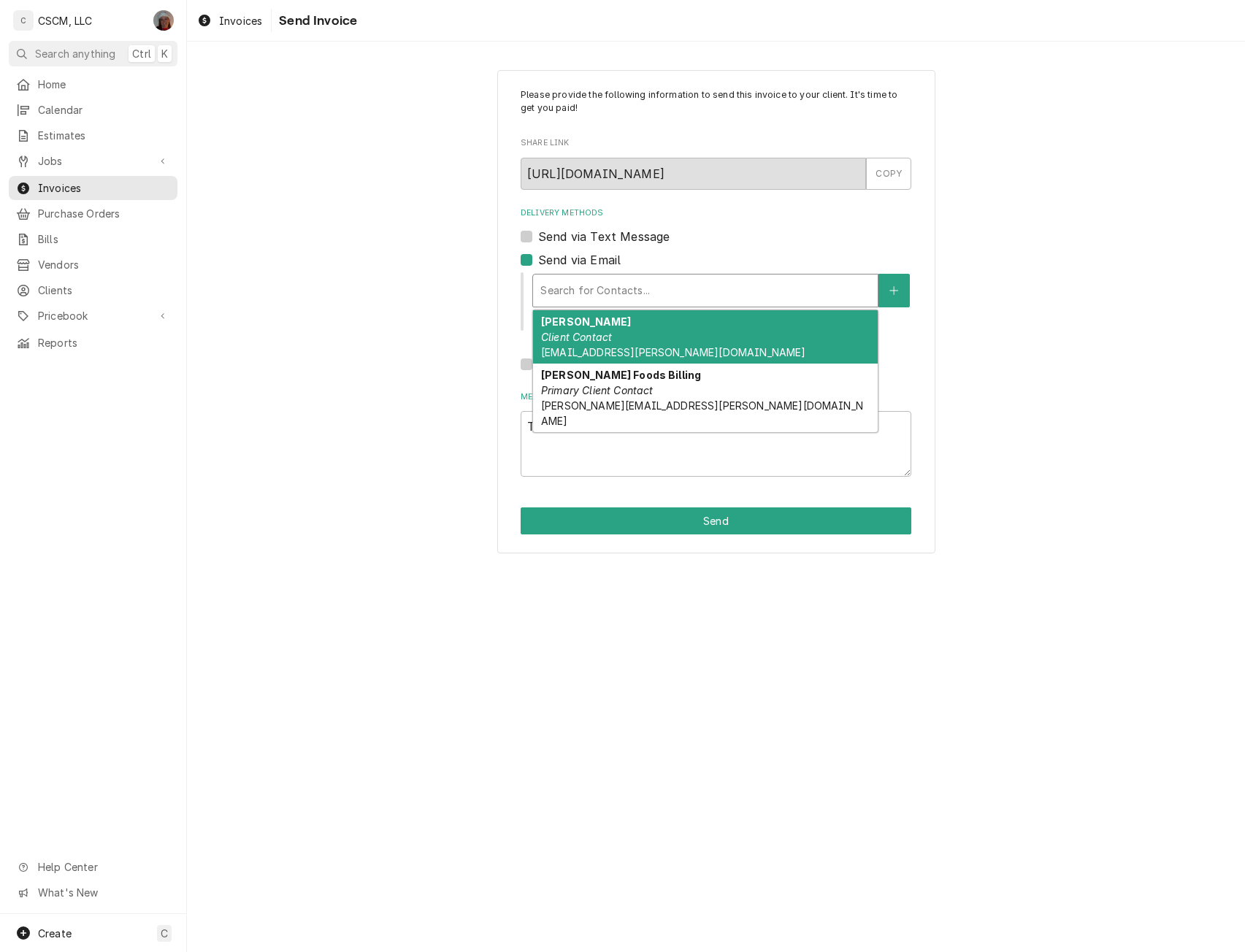
click at [579, 281] on div "Delivery Methods" at bounding box center [705, 291] width 330 height 26
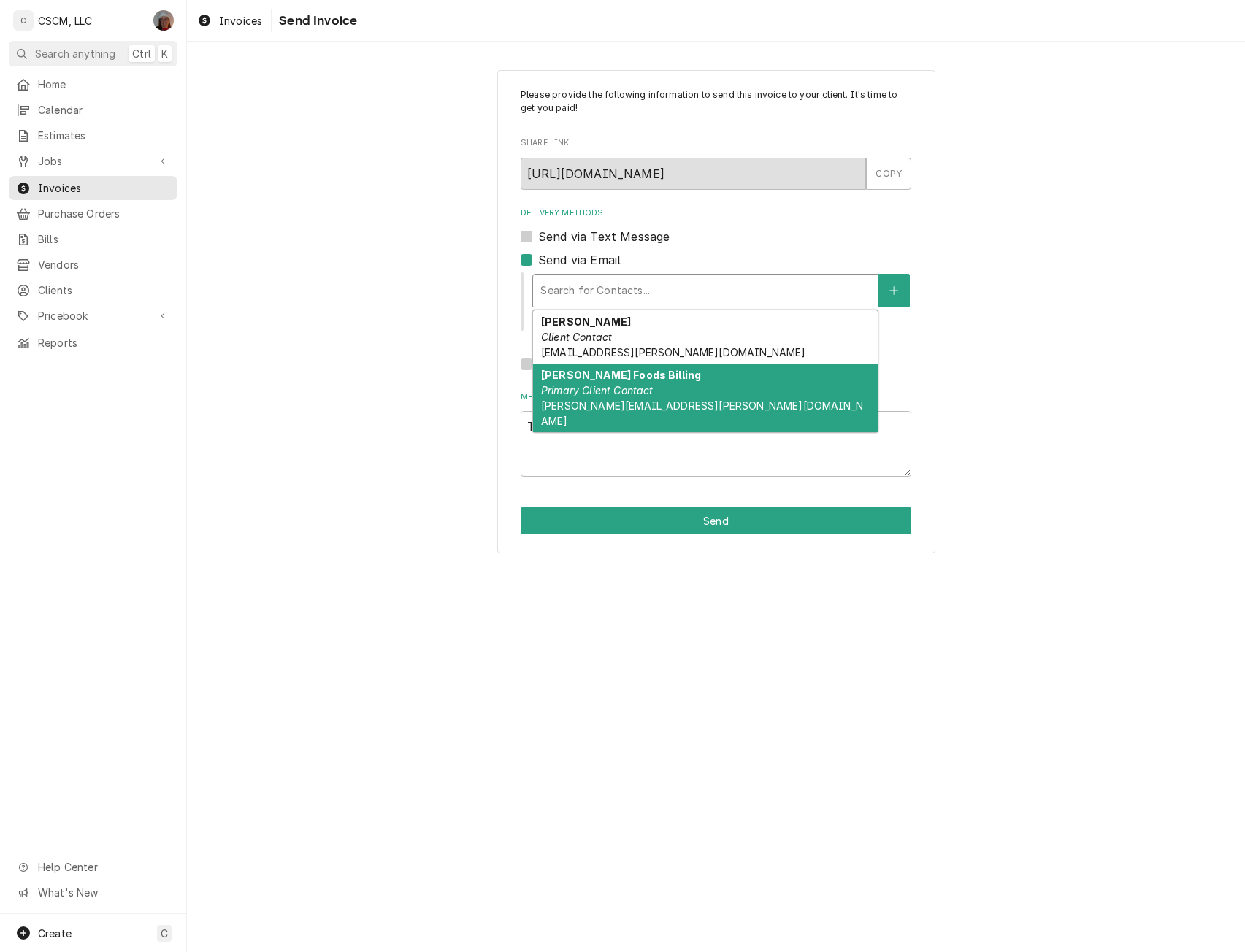
click at [615, 387] on em "Primary Client Contact" at bounding box center [598, 390] width 113 height 12
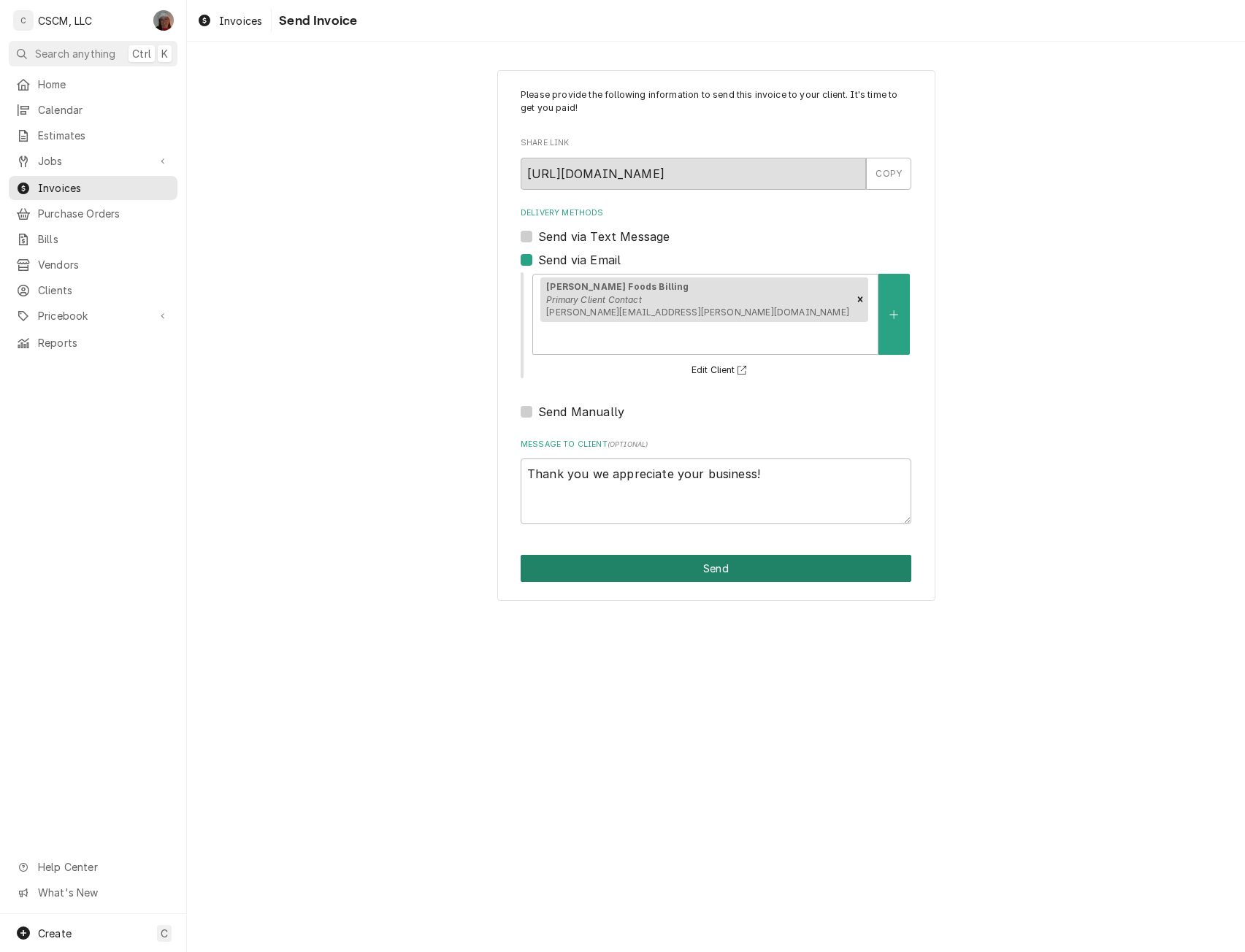
click at [632, 555] on button "Send" at bounding box center [716, 568] width 391 height 27
type textarea "x"
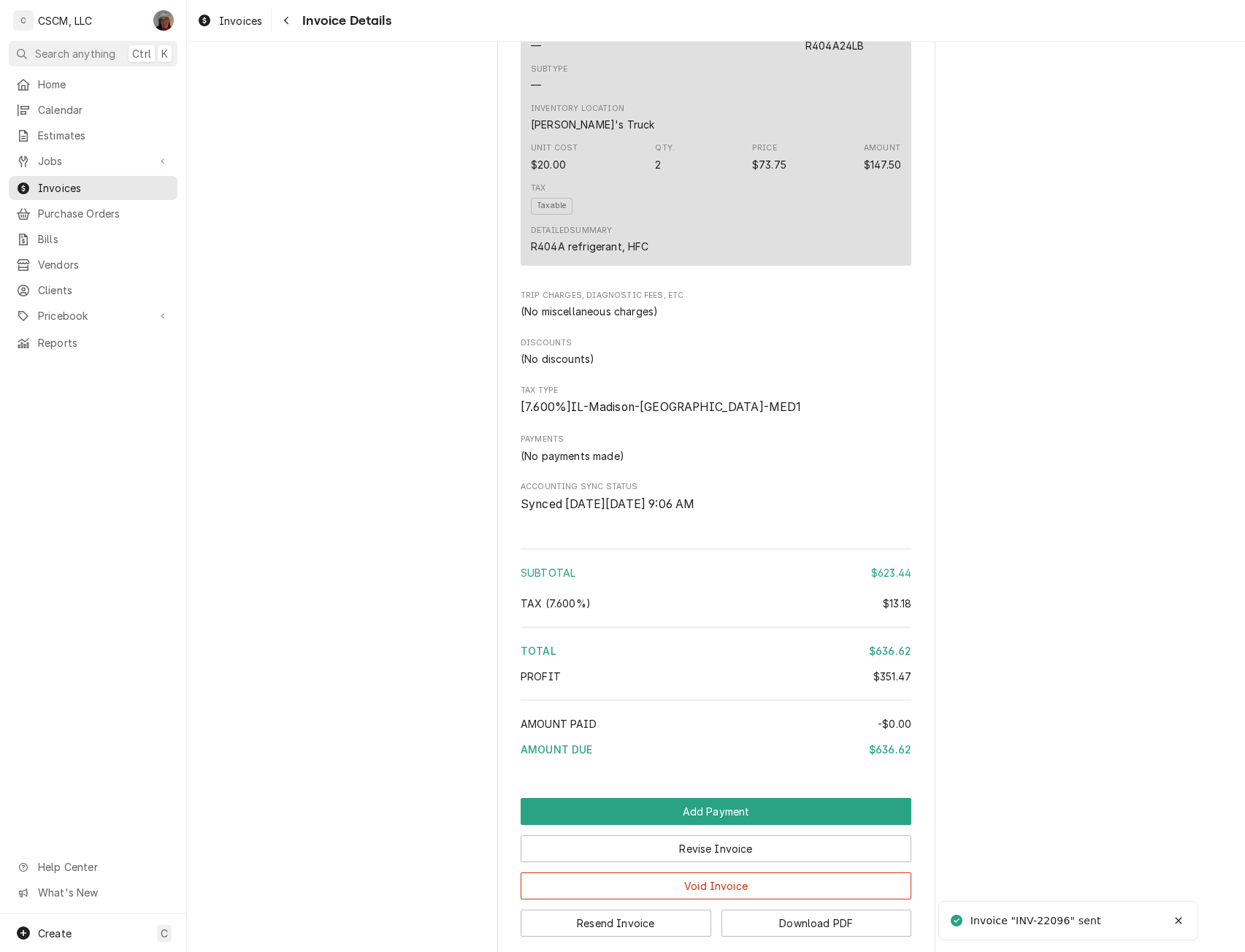
scroll to position [1777, 0]
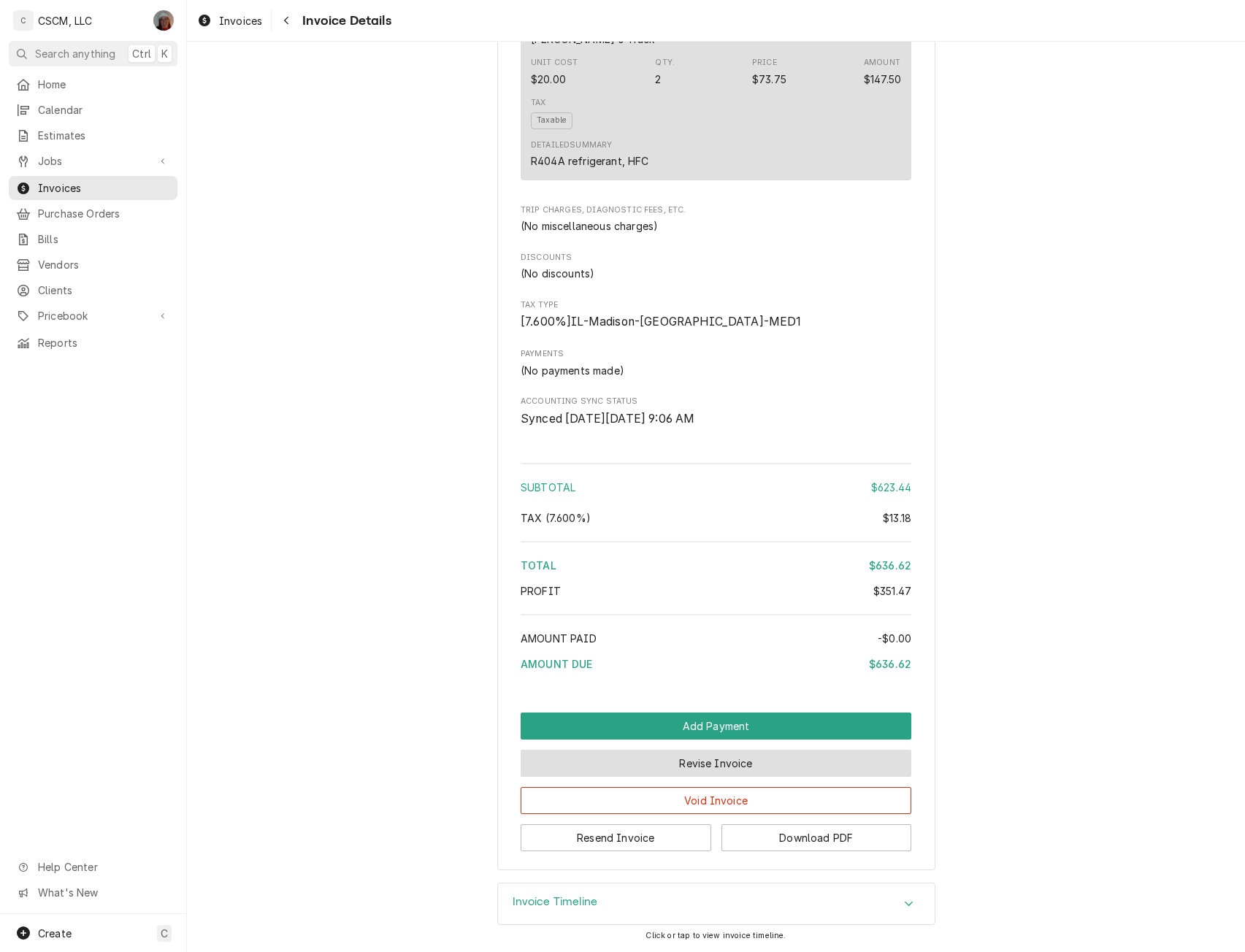
click at [704, 760] on button "Revise Invoice" at bounding box center [716, 763] width 391 height 27
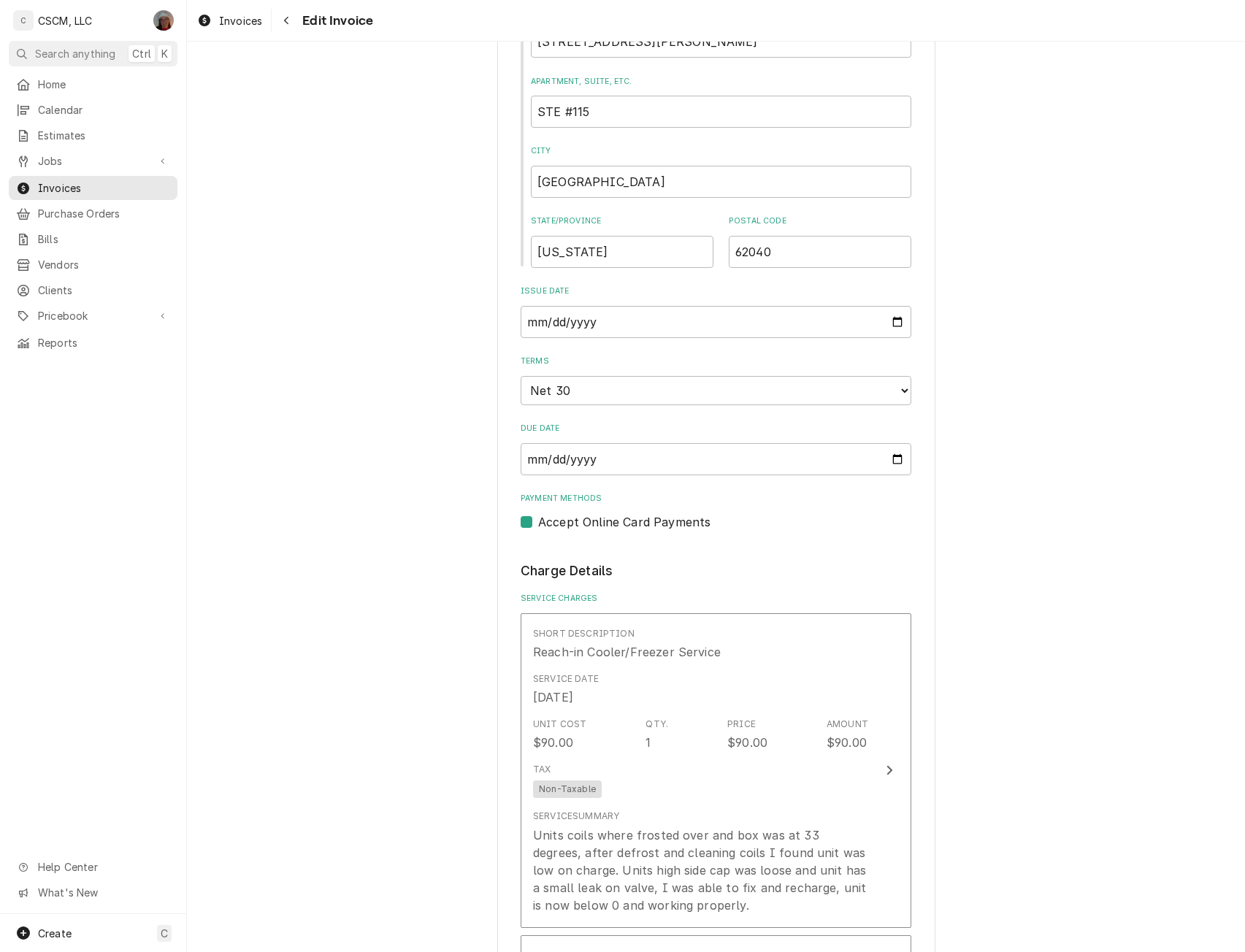
scroll to position [690, 0]
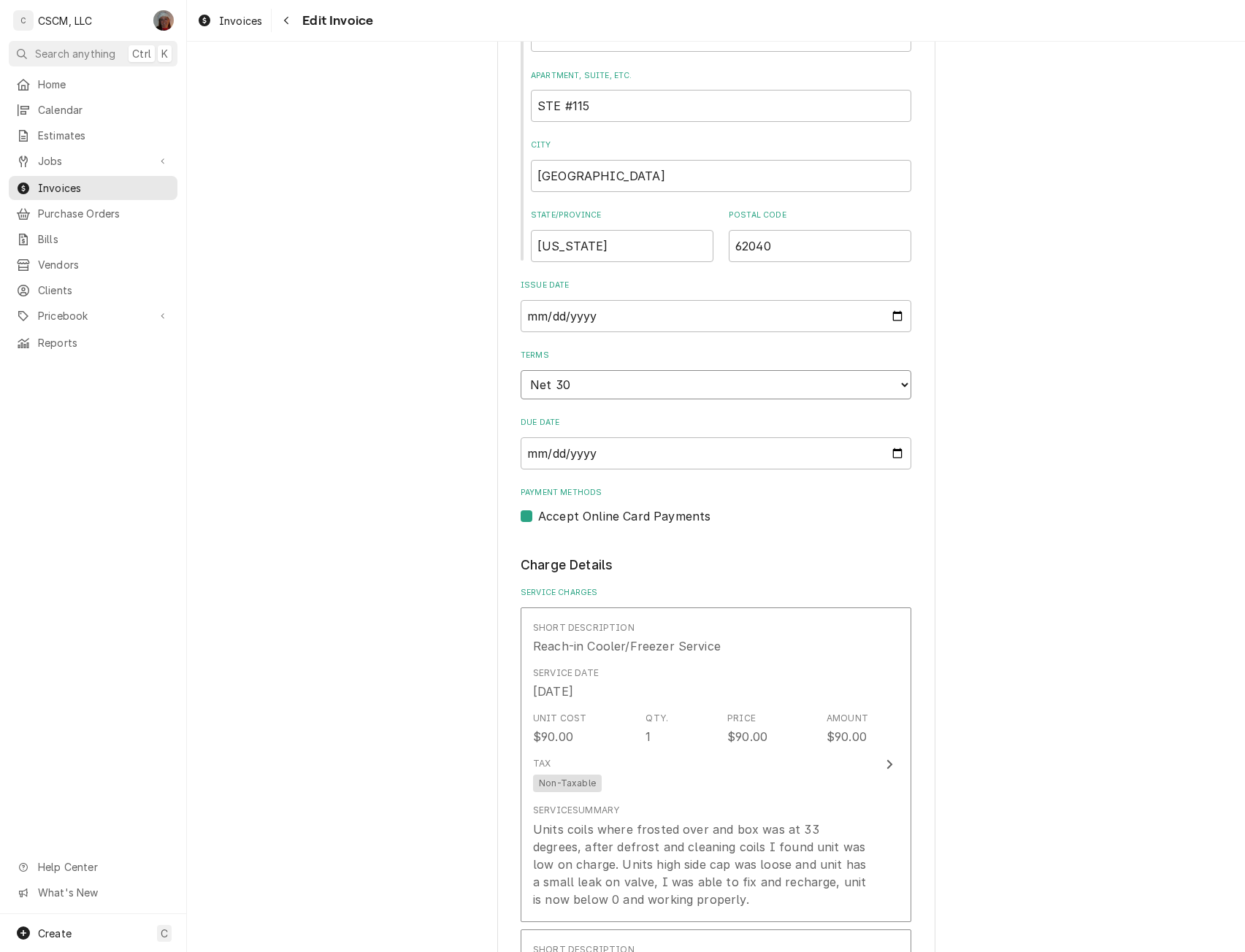
click at [896, 380] on select "Choose payment terms... Same Day Net 7 Net 14 Net 21 Net 30 Net 45 Net 60 Net 90" at bounding box center [716, 384] width 391 height 29
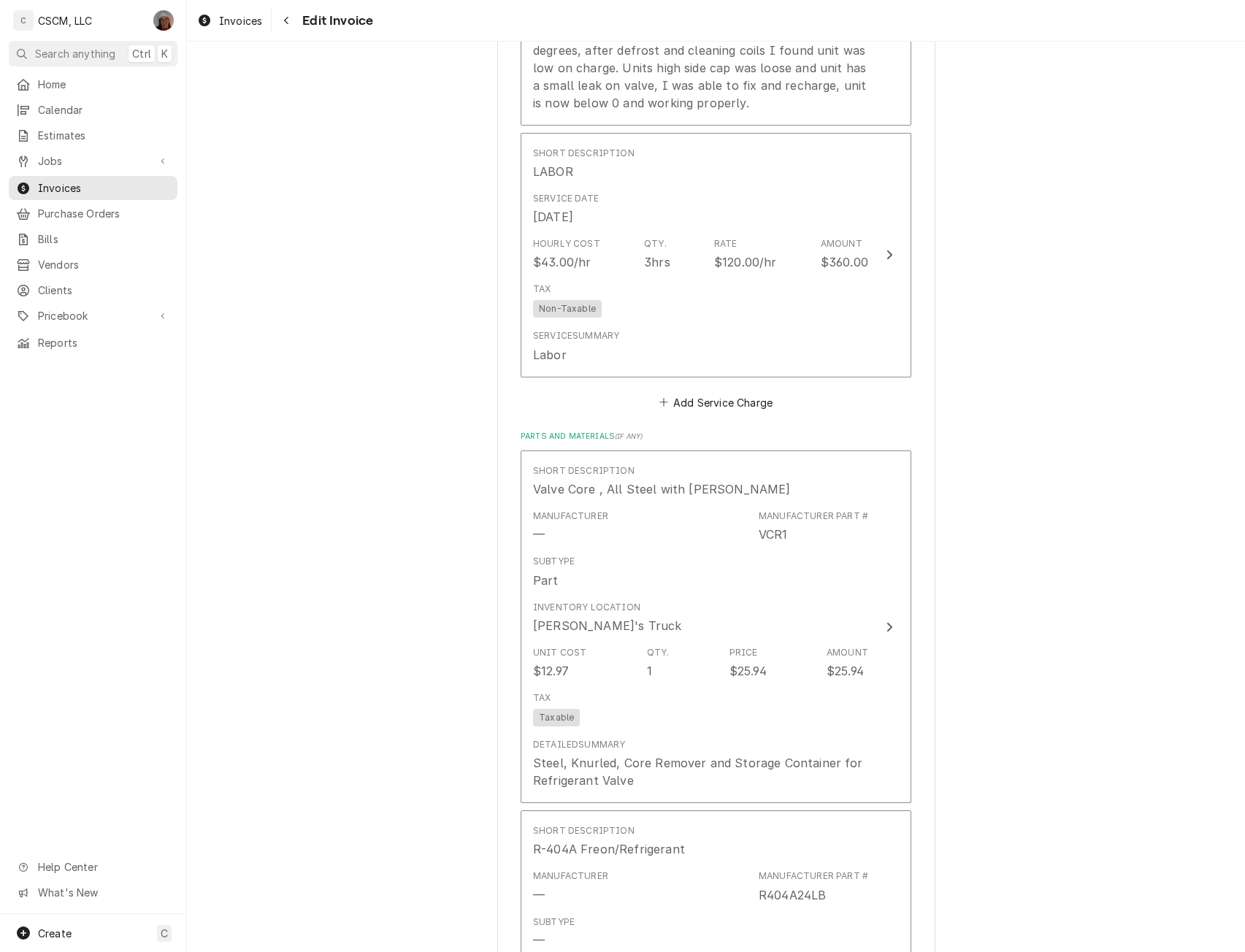
scroll to position [2498, 0]
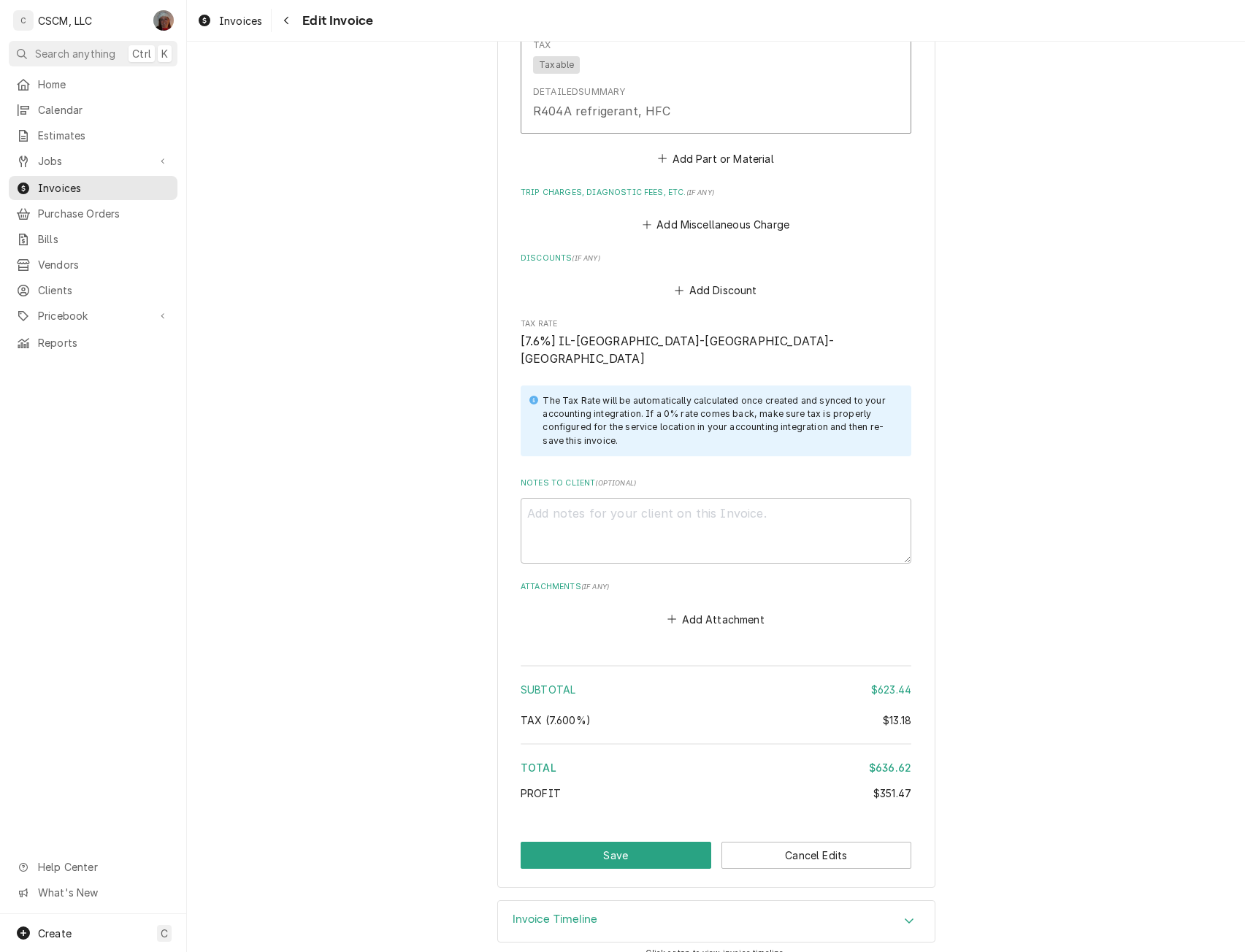
click at [594, 842] on button "Save" at bounding box center [616, 855] width 190 height 27
type textarea "x"
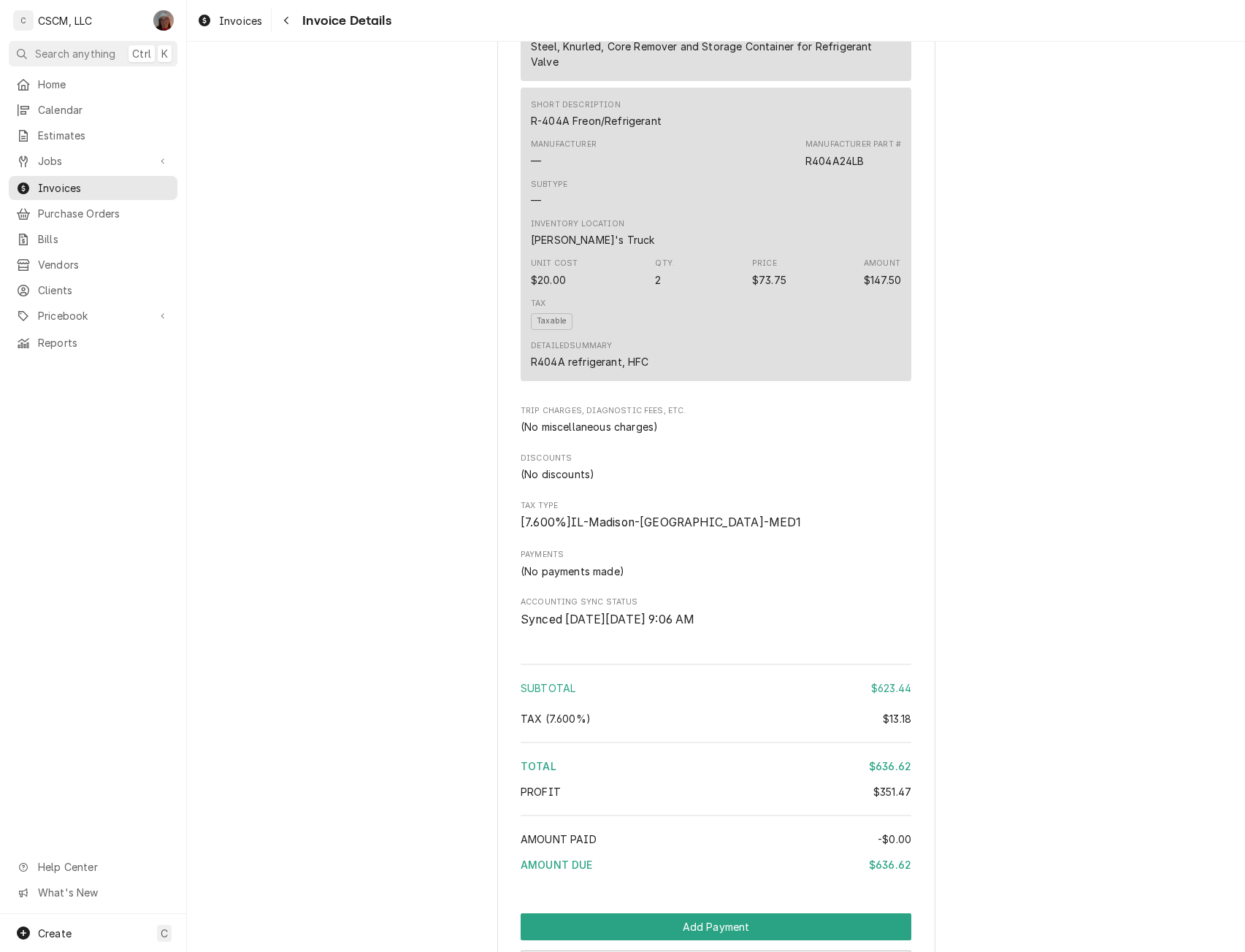
scroll to position [1777, 0]
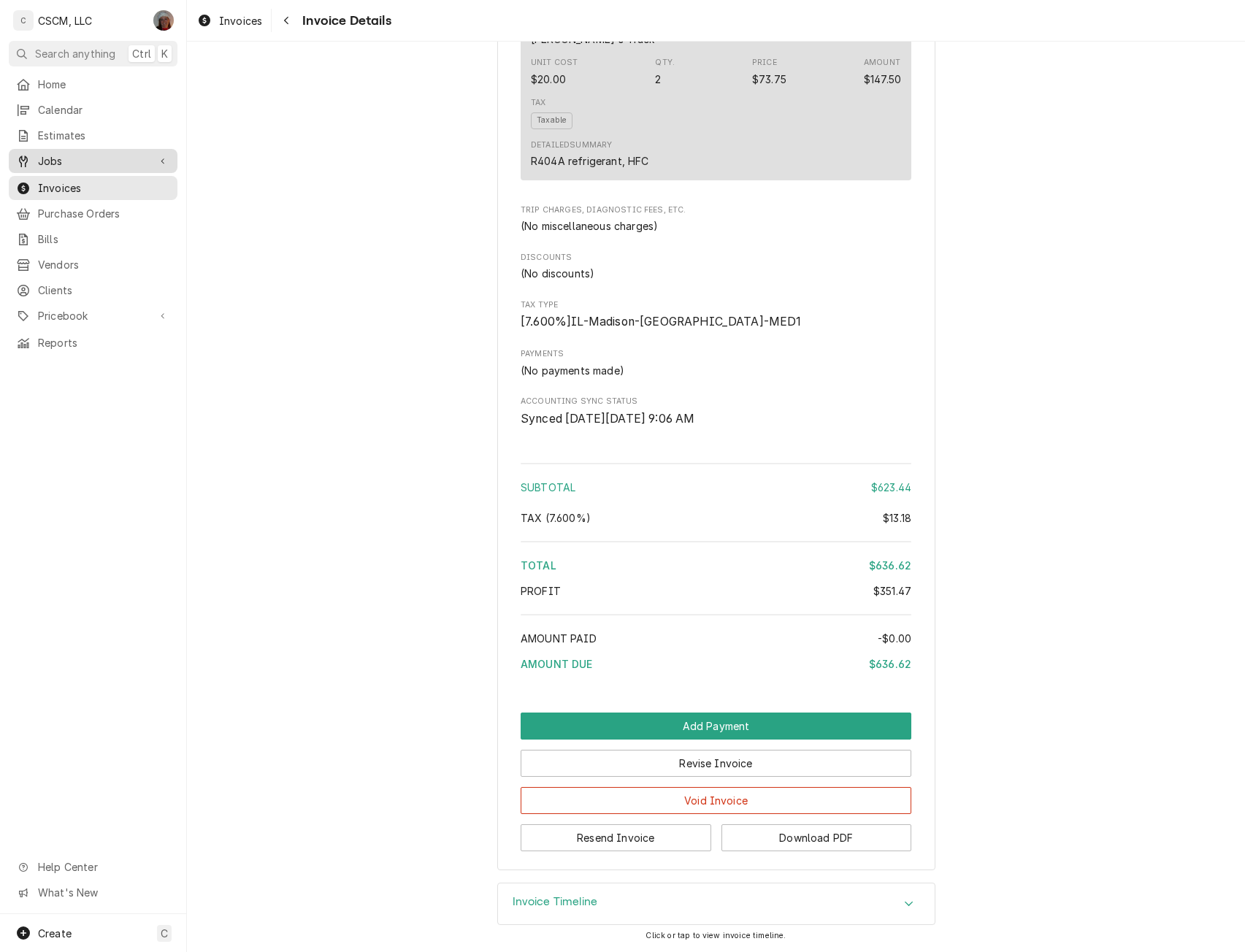
click at [56, 154] on span "Jobs" at bounding box center [93, 161] width 110 height 16
click at [43, 175] on link "Jobs" at bounding box center [94, 186] width 169 height 24
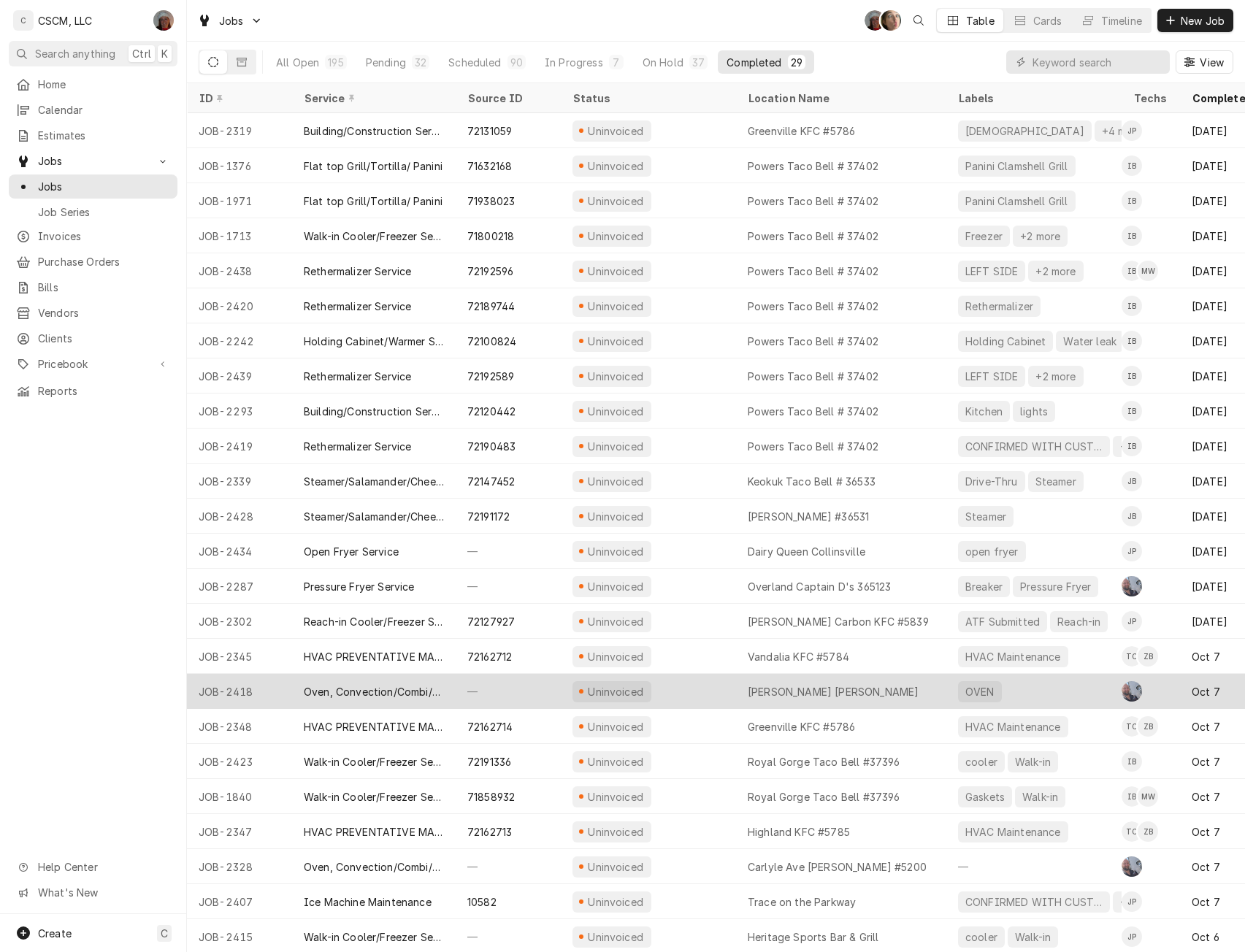
click at [478, 685] on div "—" at bounding box center [507, 691] width 105 height 35
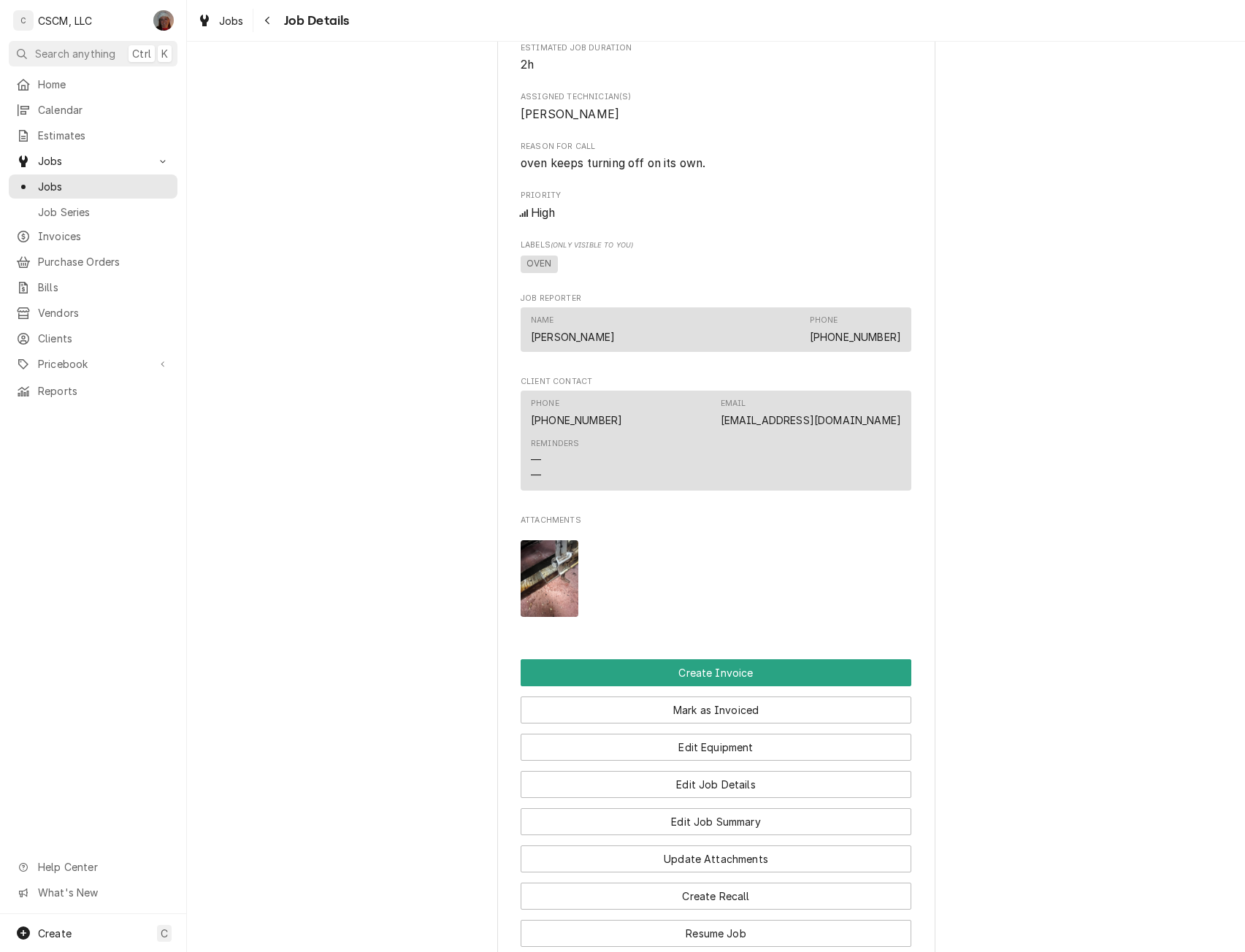
scroll to position [631, 0]
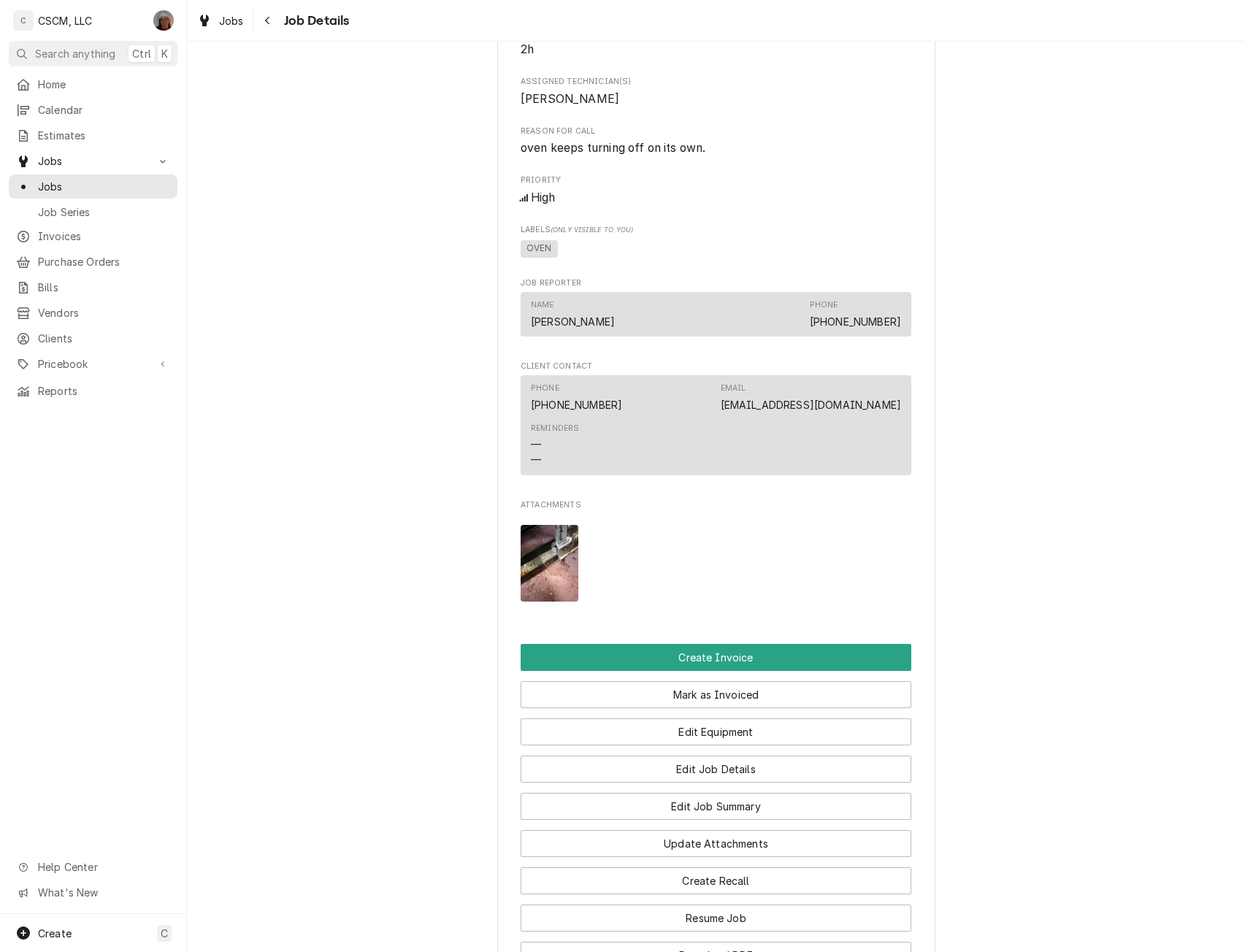
click at [552, 568] on img "Attachments" at bounding box center [550, 563] width 58 height 77
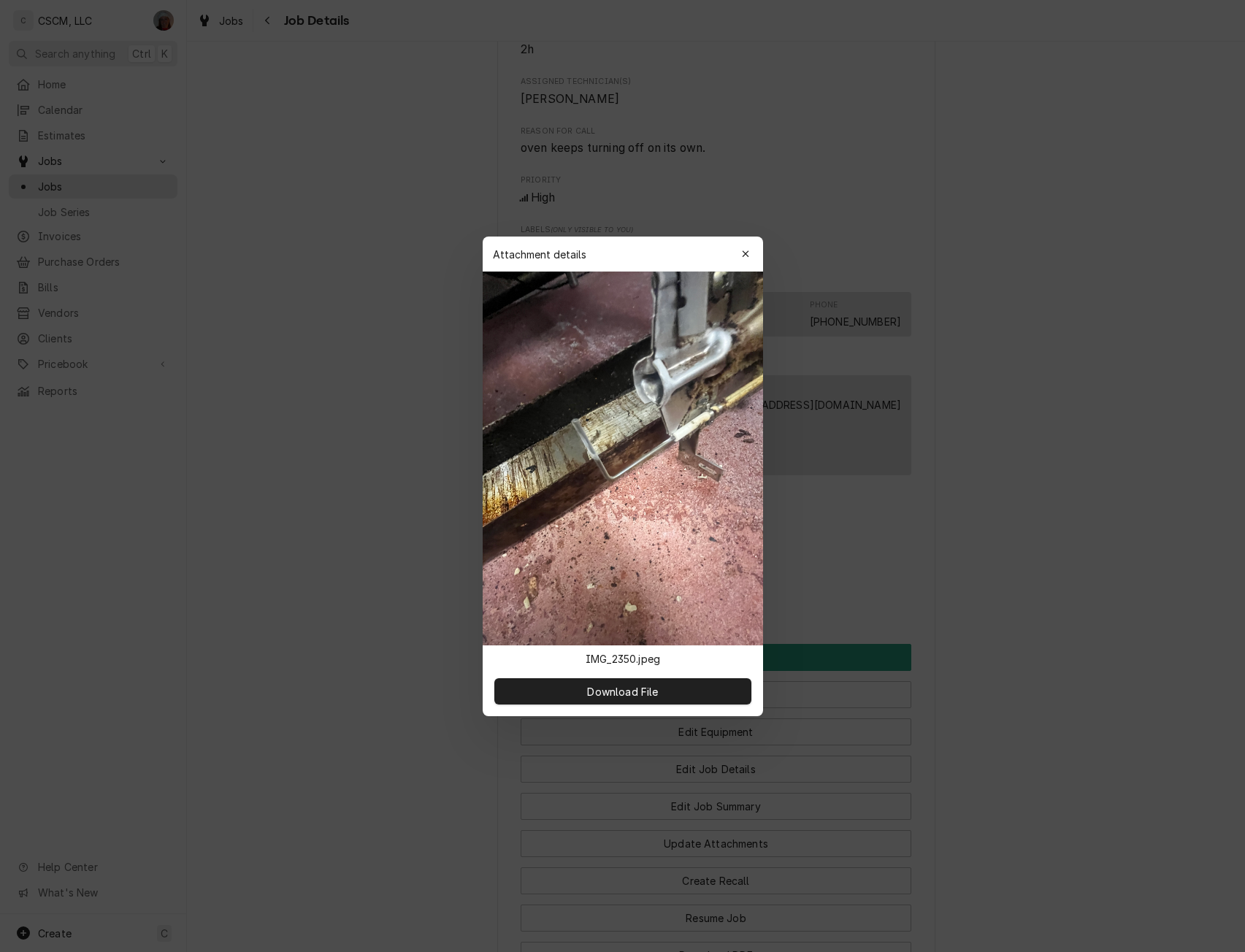
click at [365, 545] on div at bounding box center [622, 476] width 1245 height 952
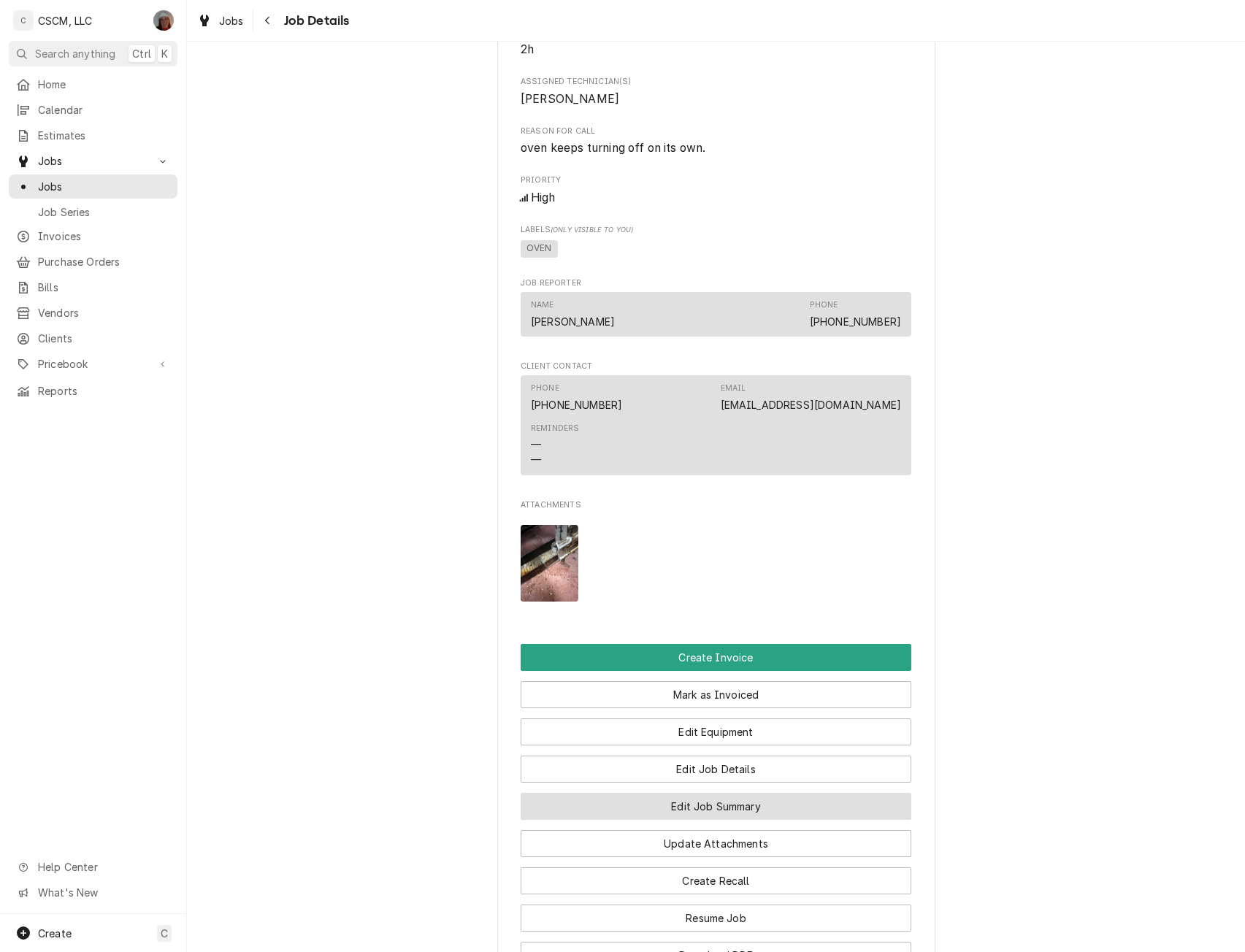
click at [696, 820] on button "Edit Job Summary" at bounding box center [716, 806] width 391 height 27
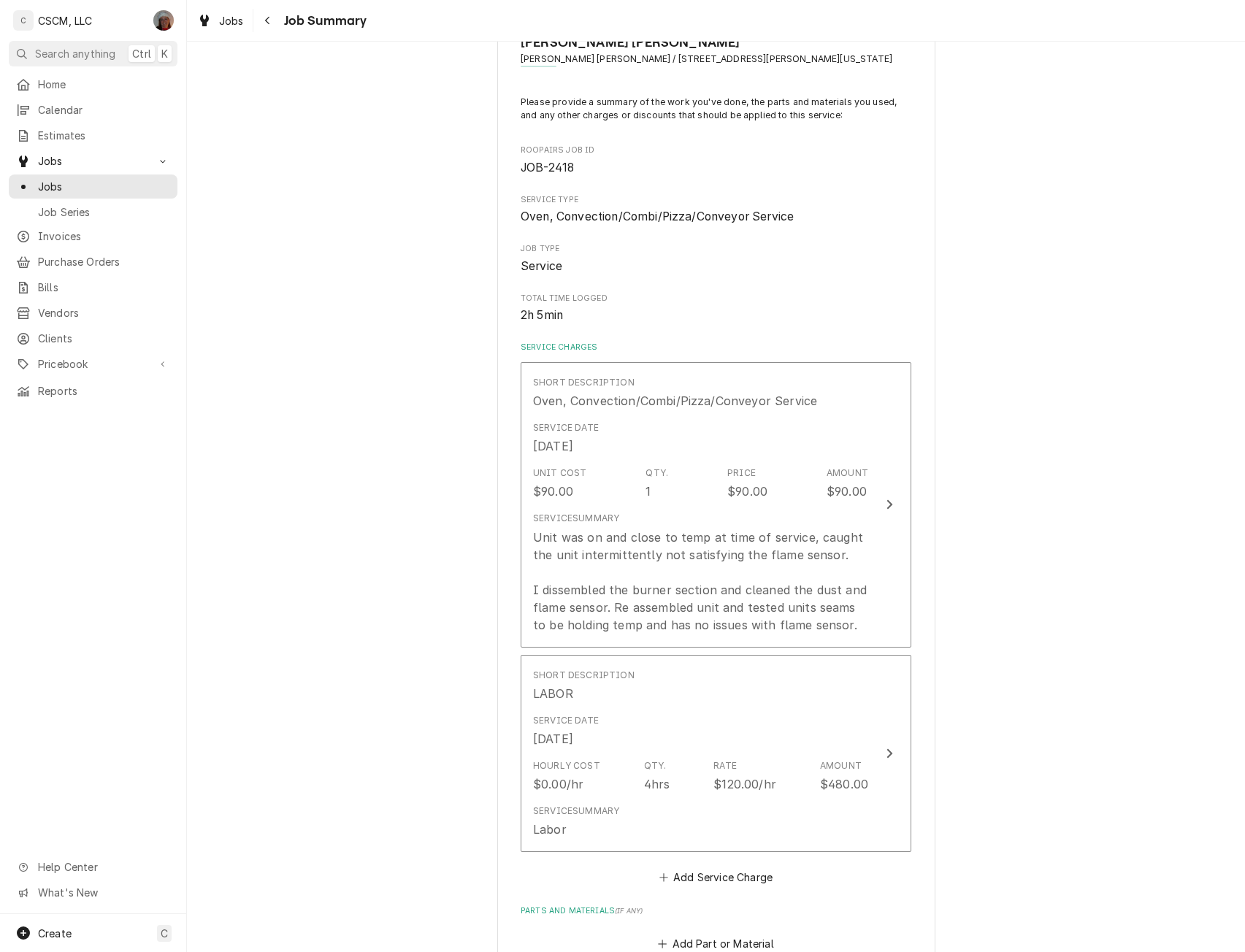
scroll to position [80, 0]
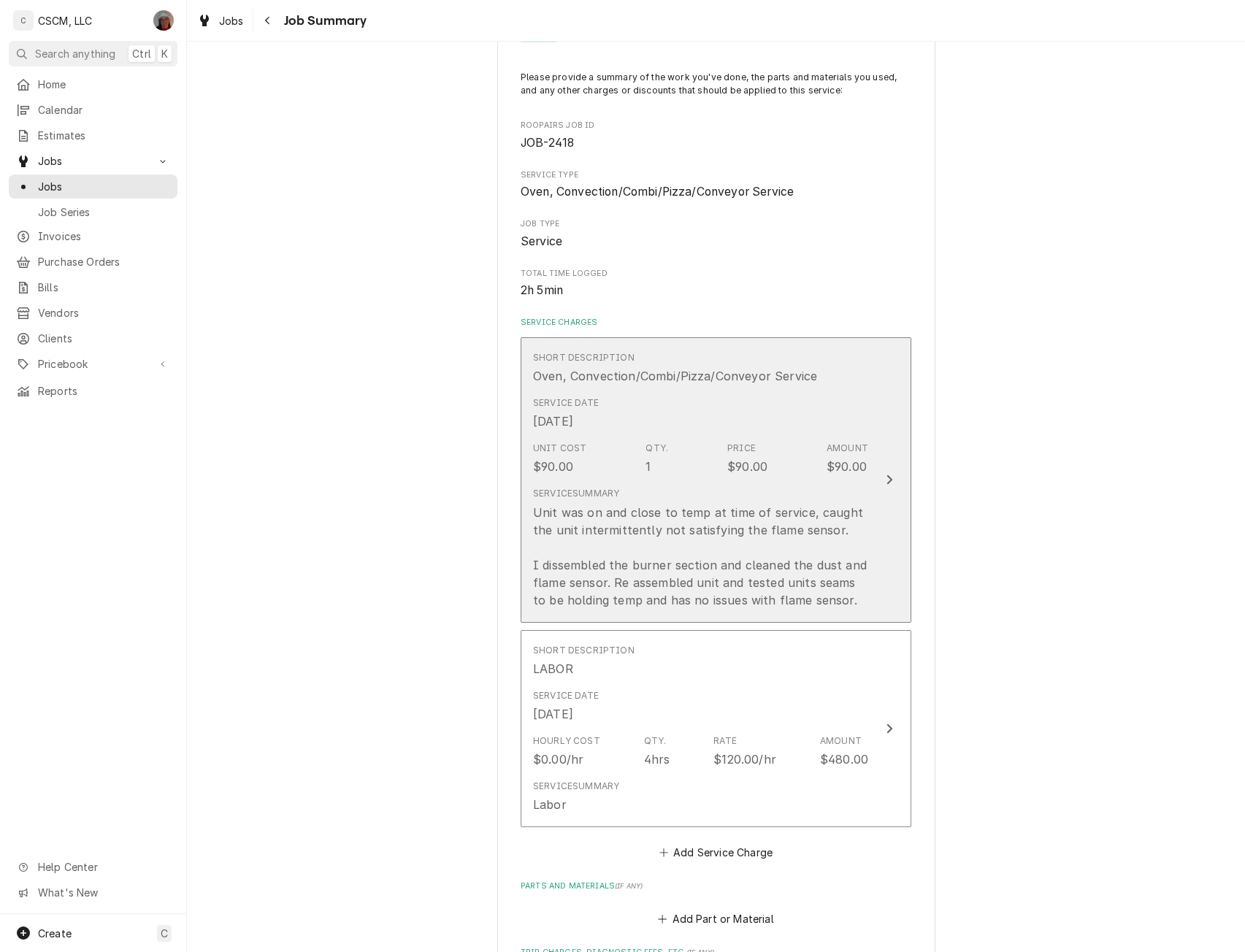
click at [903, 430] on button "Short Description Oven, Convection/Combi/Pizza/Conveyor Service Service Date Oc…" at bounding box center [716, 479] width 391 height 286
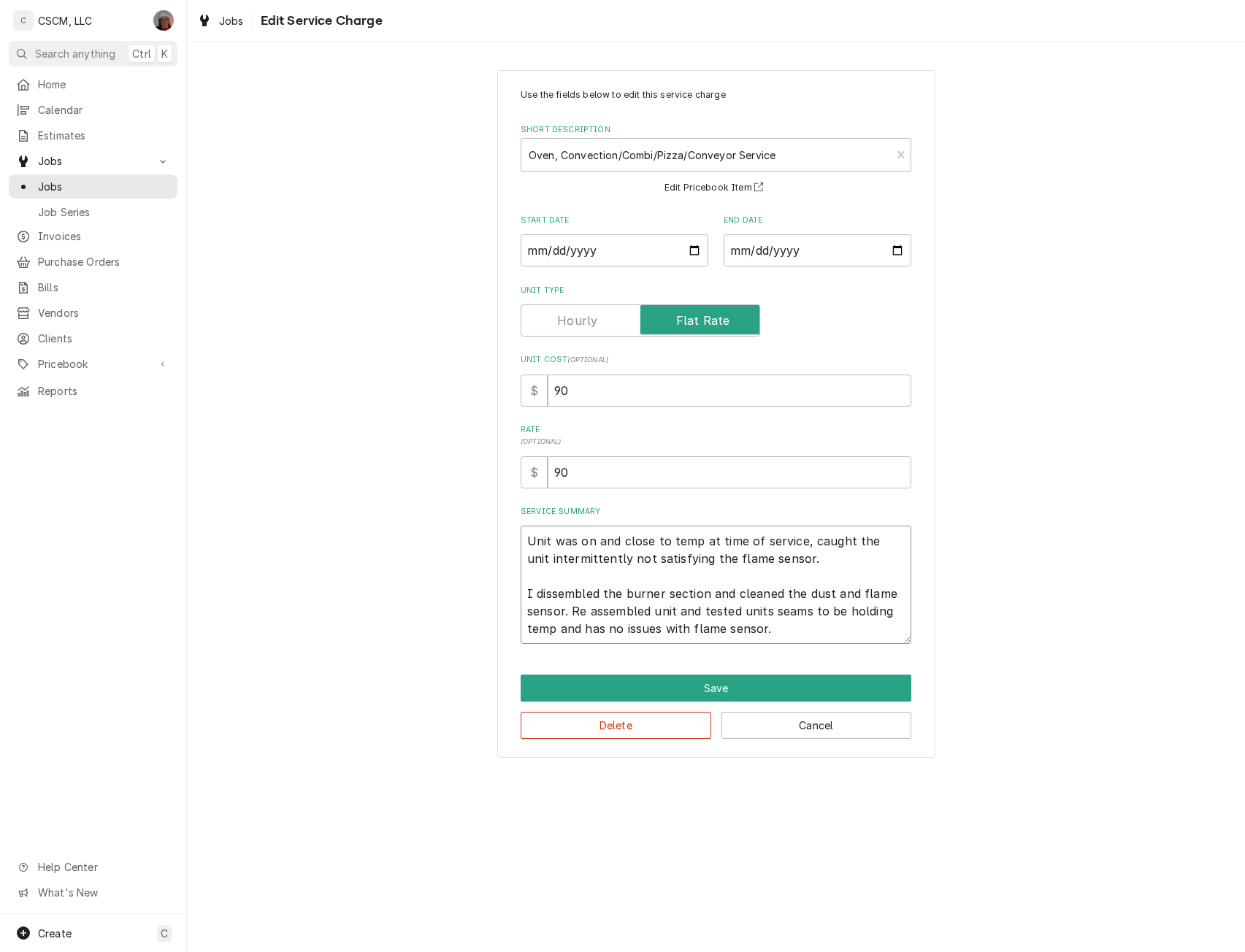
click at [814, 560] on textarea "Unit was on and close to temp at time of service, caught the unit intermittentl…" at bounding box center [716, 584] width 391 height 118
type textarea "x"
type textarea "Unit was on and close to temp at time of service, caught the unit intermittentl…"
type textarea "x"
type textarea "Unit was on and close to temp at time of service, caught the unit intermittentl…"
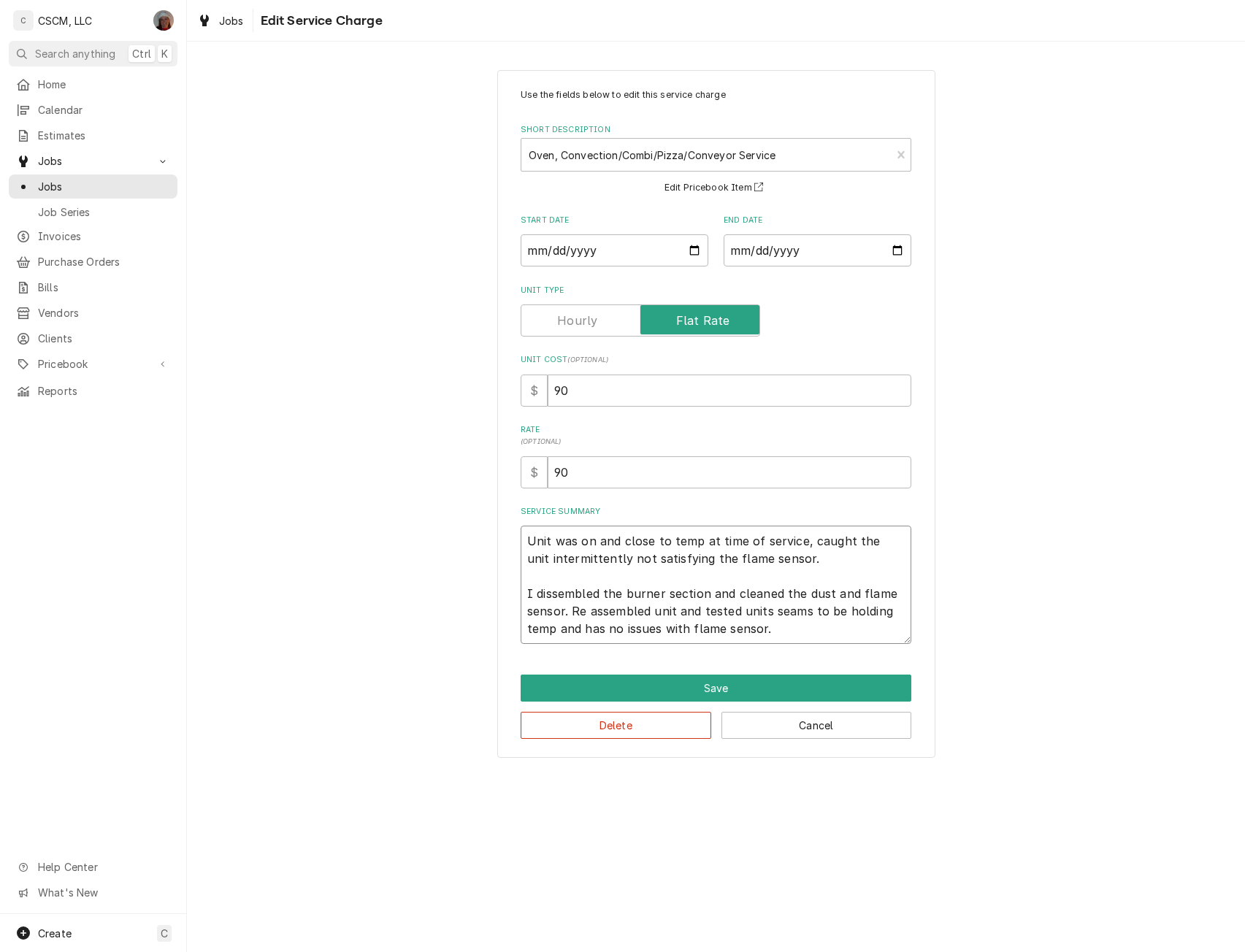
type textarea "x"
type textarea "Unit was on and close to temp at time of service, caught the unit intermittentl…"
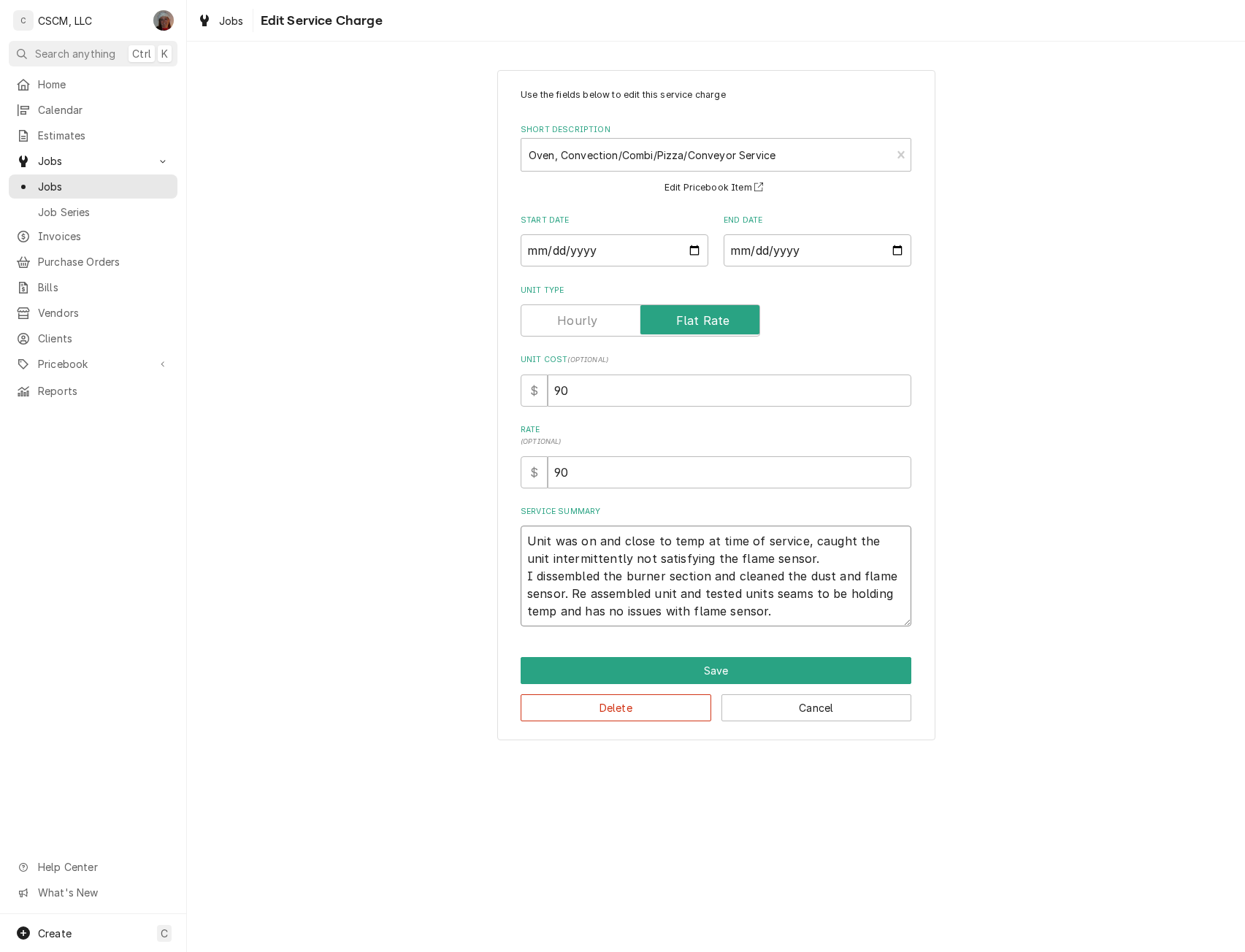
type textarea "x"
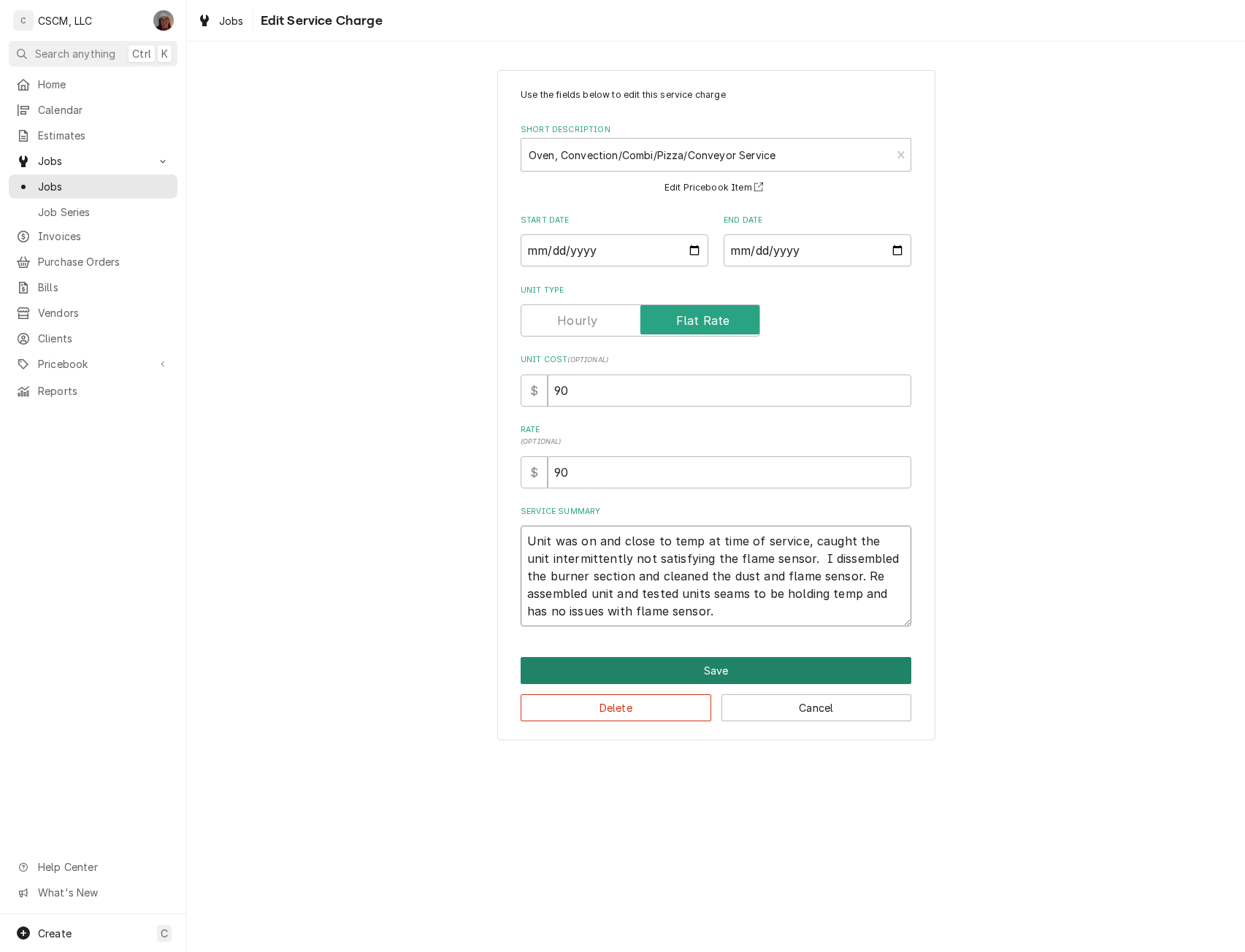
type textarea "Unit was on and close to temp at time of service, caught the unit intermittentl…"
click at [725, 664] on button "Save" at bounding box center [716, 671] width 391 height 27
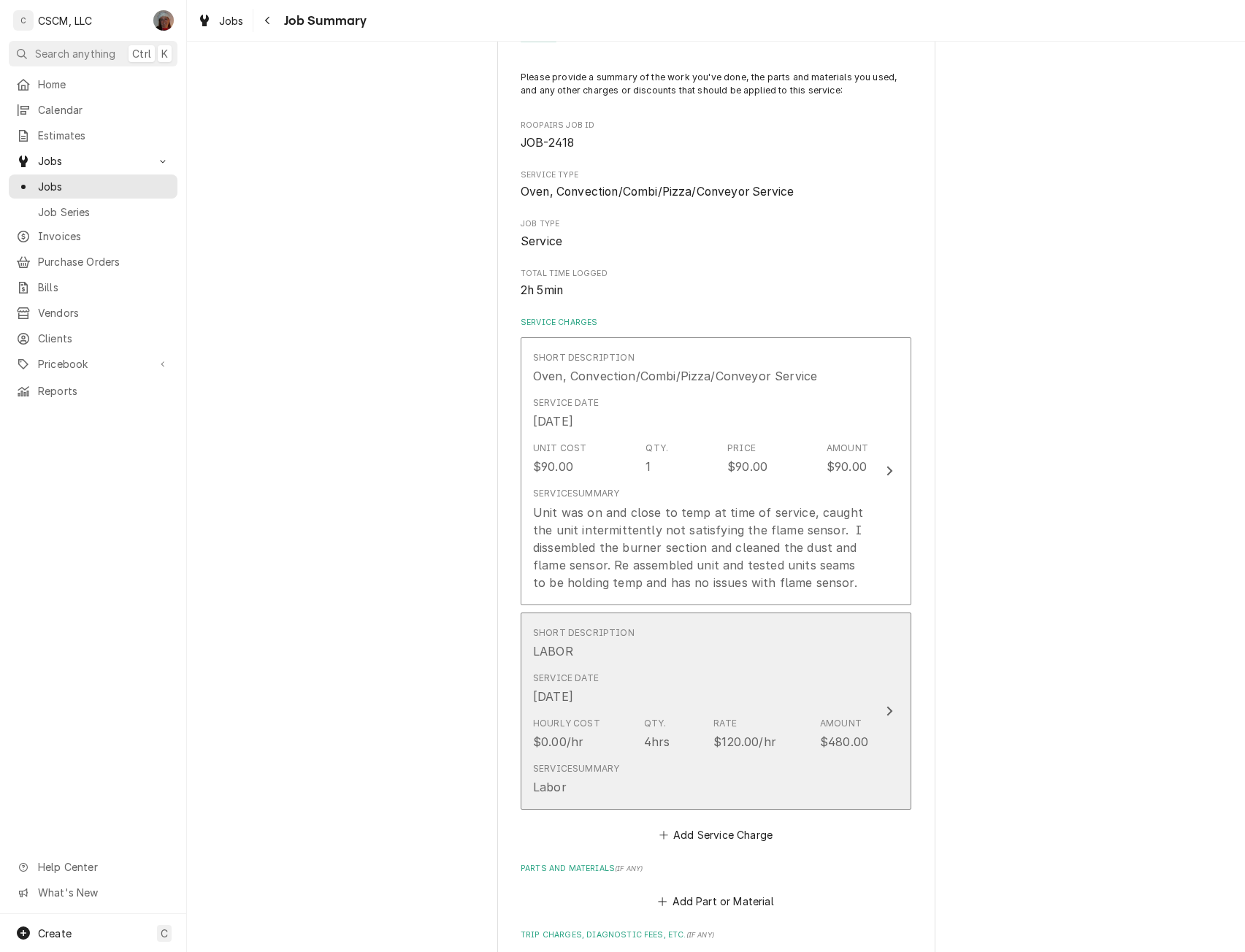
click at [777, 664] on div "Short Description LABOR" at bounding box center [700, 643] width 335 height 46
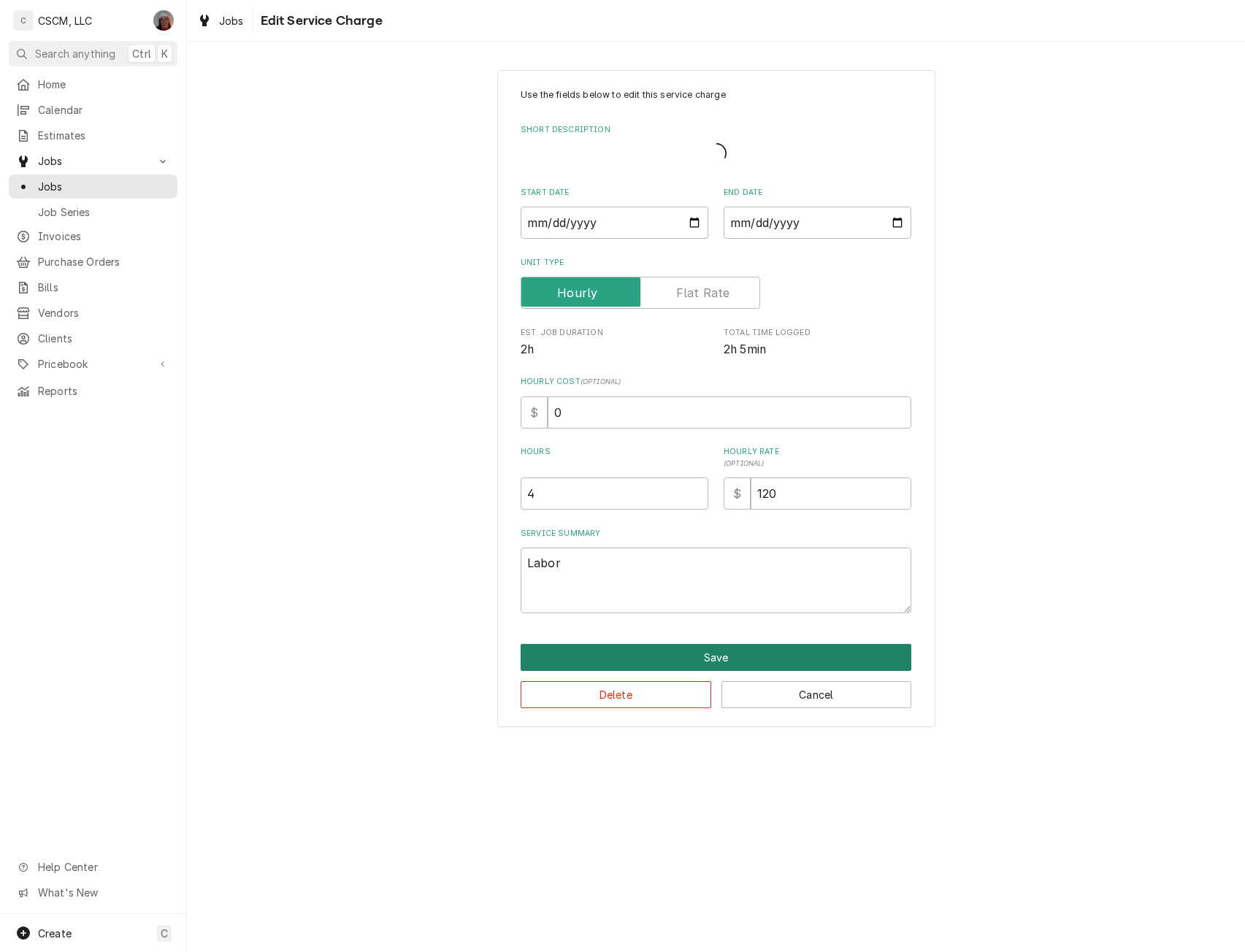
type textarea "x"
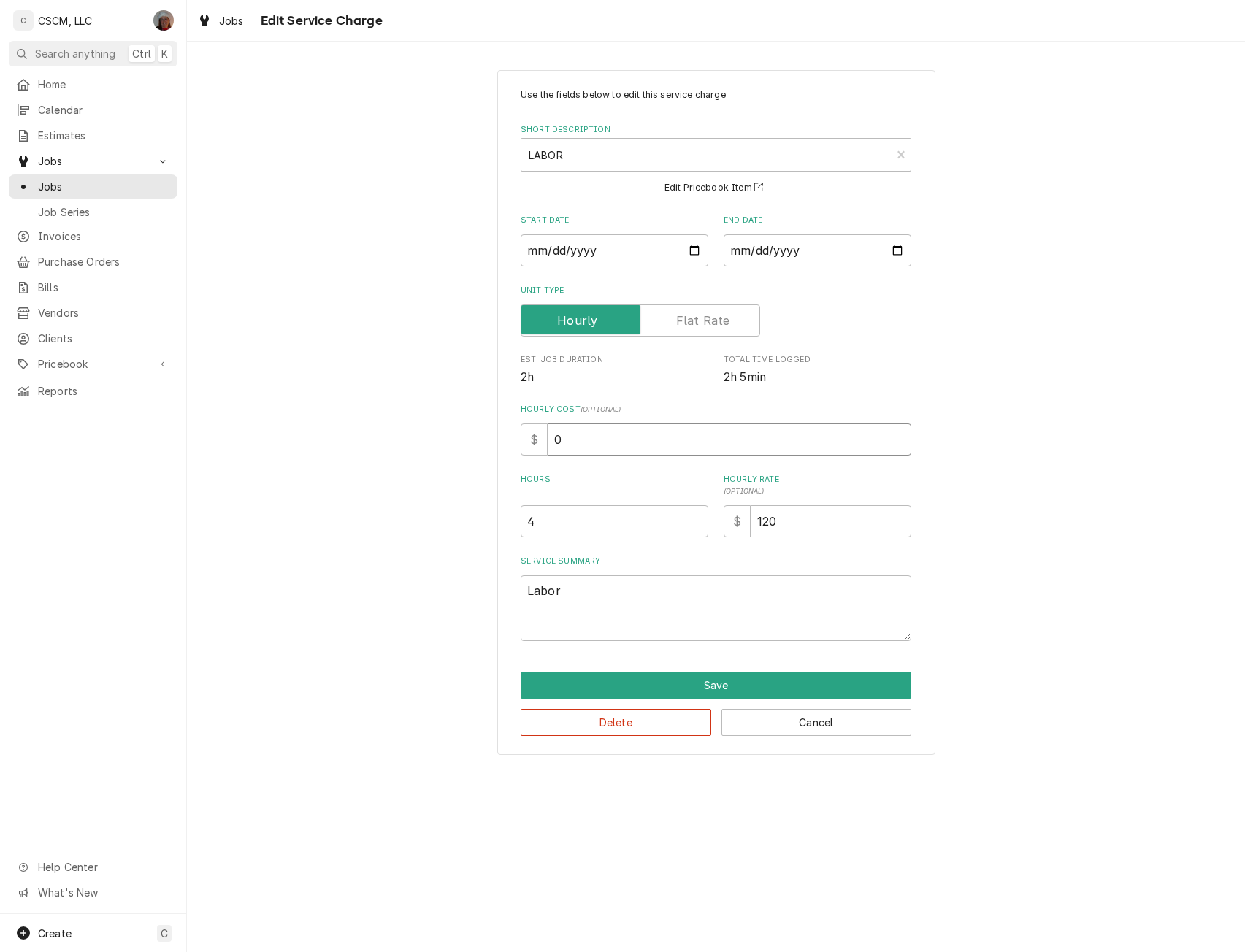
drag, startPoint x: 554, startPoint y: 438, endPoint x: 714, endPoint y: 450, distance: 160.4
click at [714, 450] on input "0" at bounding box center [729, 440] width 363 height 32
type input "4"
type textarea "x"
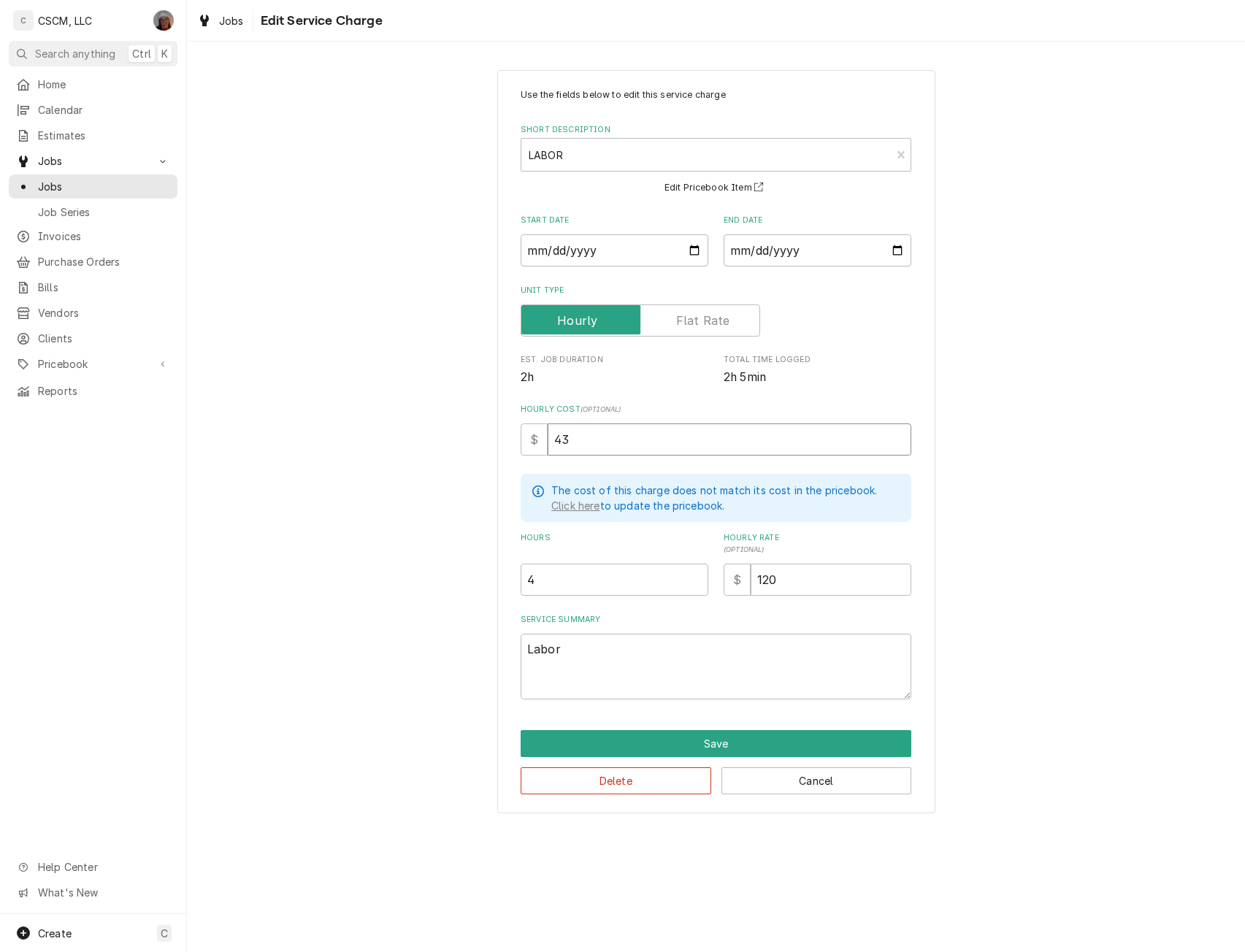
type input "43"
drag, startPoint x: 545, startPoint y: 584, endPoint x: 504, endPoint y: 581, distance: 41.1
click at [504, 581] on div "Use the fields below to edit this service charge Short Description LABOR LAB Ed…" at bounding box center [716, 442] width 438 height 743
type textarea "x"
type input "2"
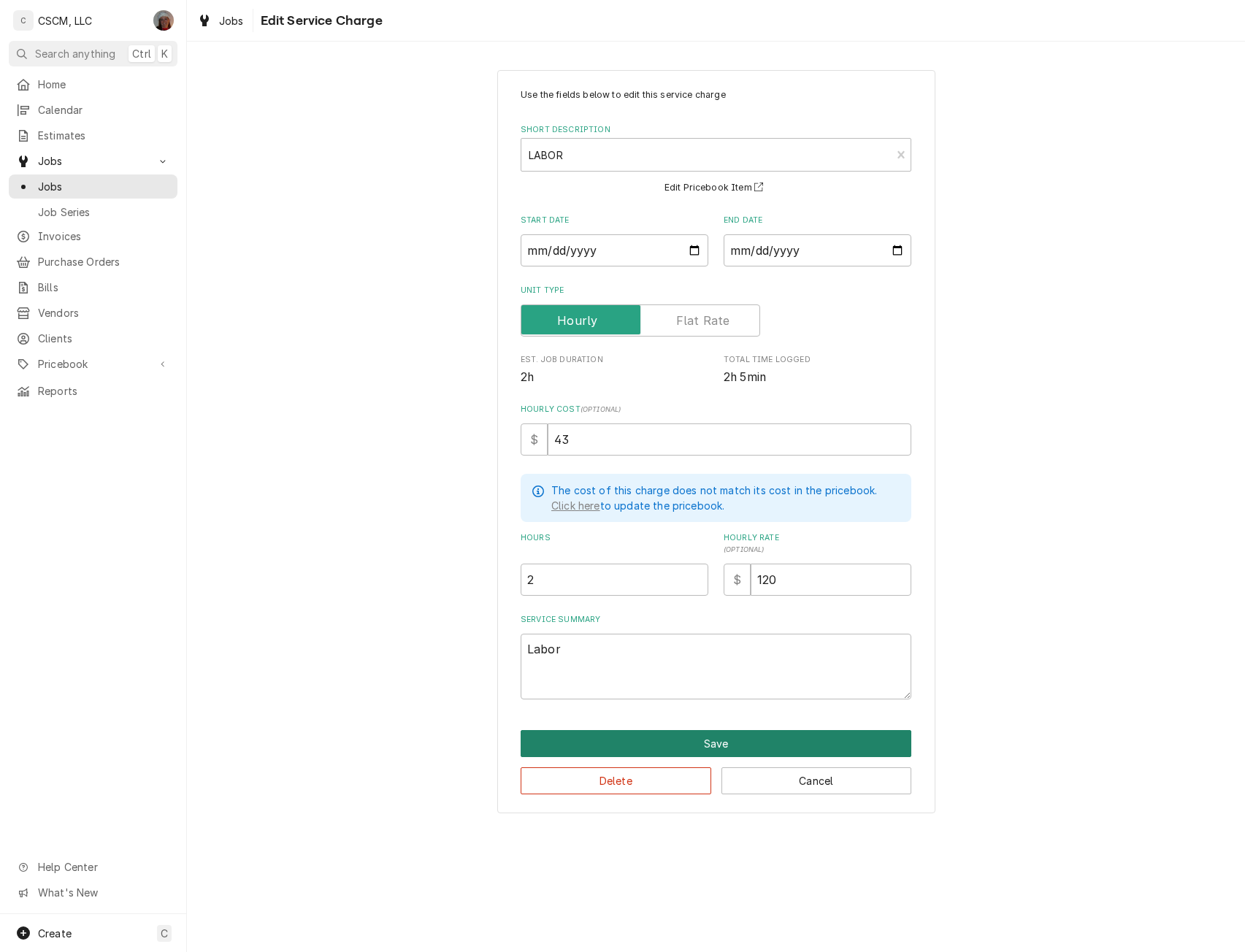
click at [727, 752] on button "Save" at bounding box center [716, 743] width 391 height 27
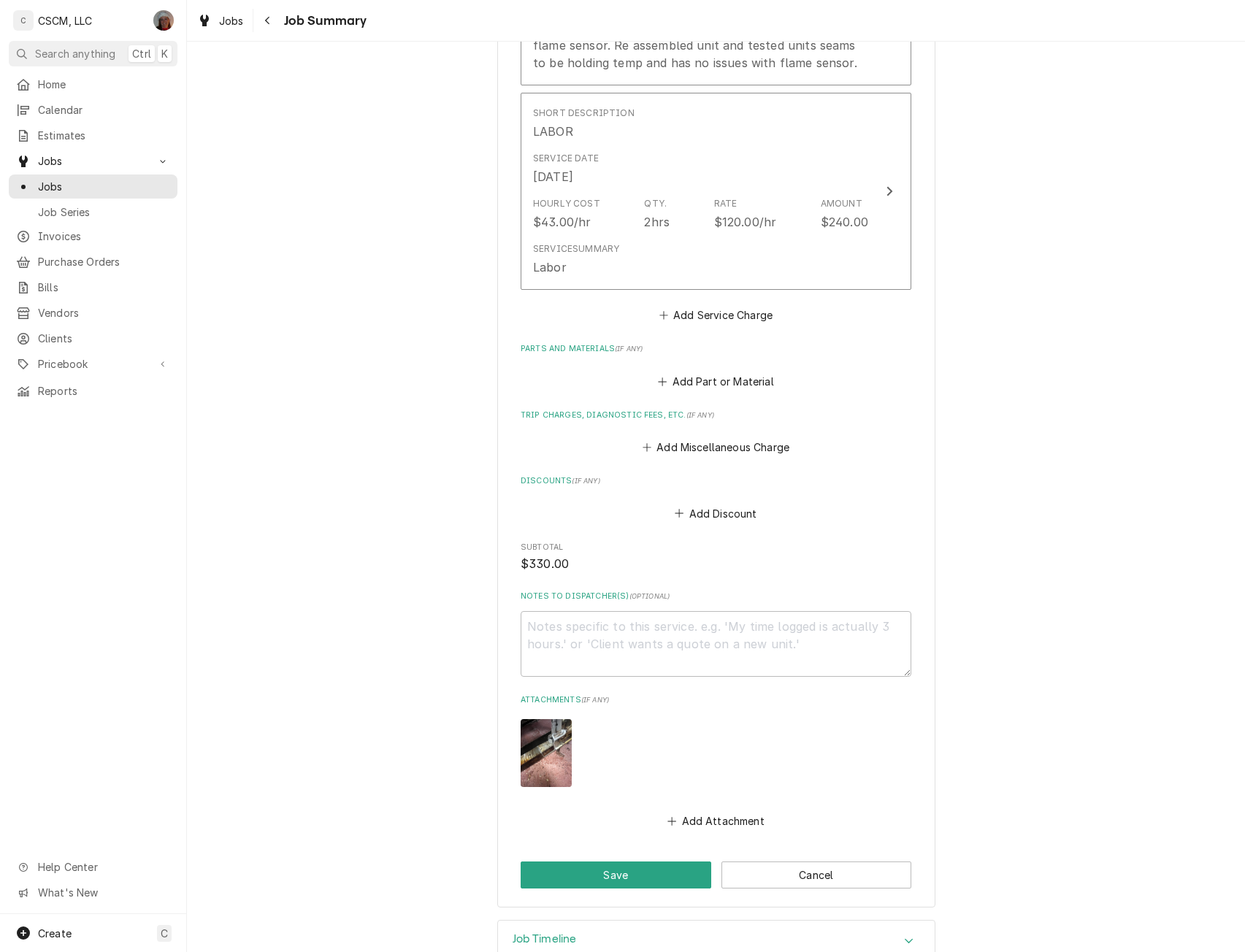
scroll to position [621, 0]
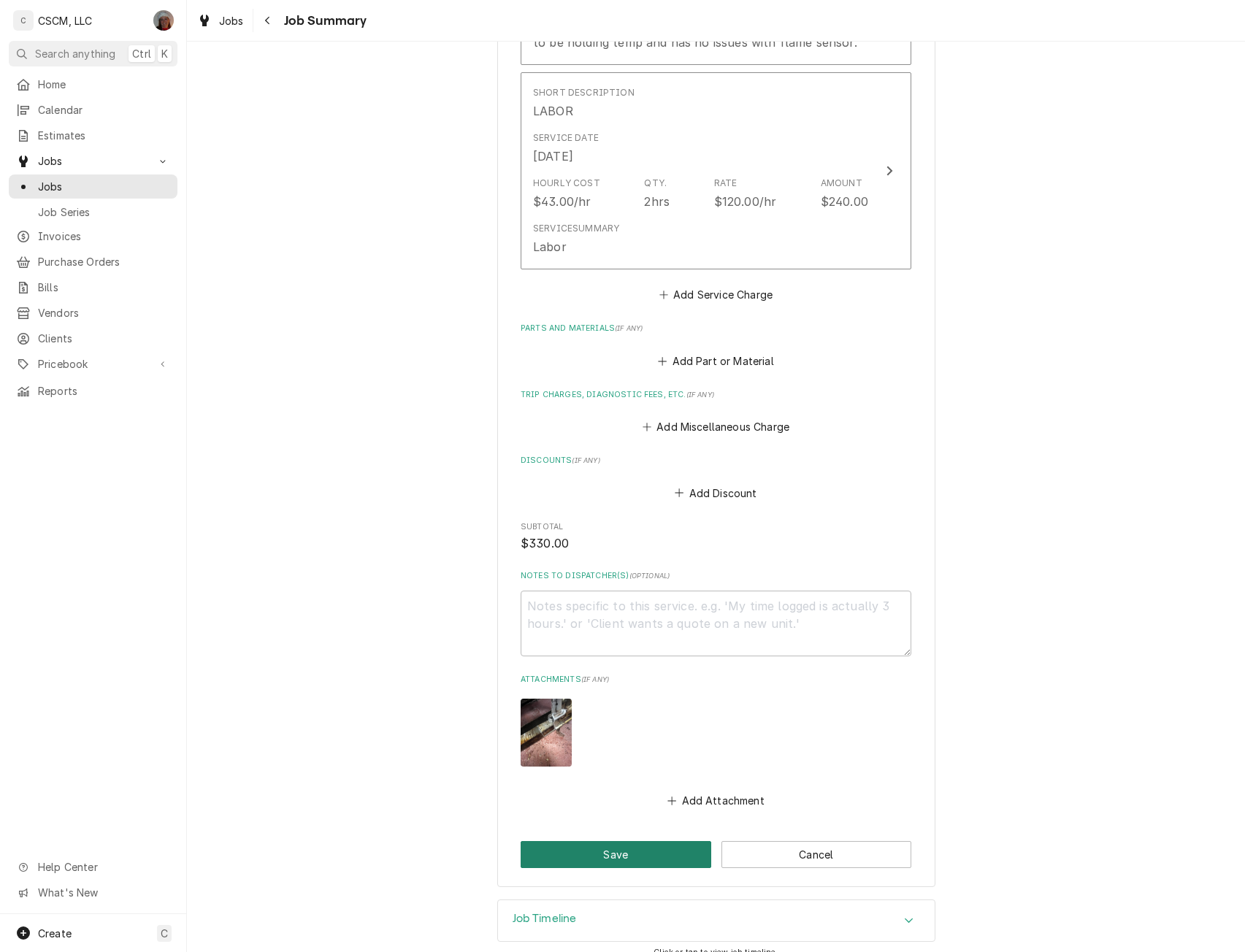
click at [604, 855] on button "Save" at bounding box center [616, 854] width 190 height 27
type textarea "x"
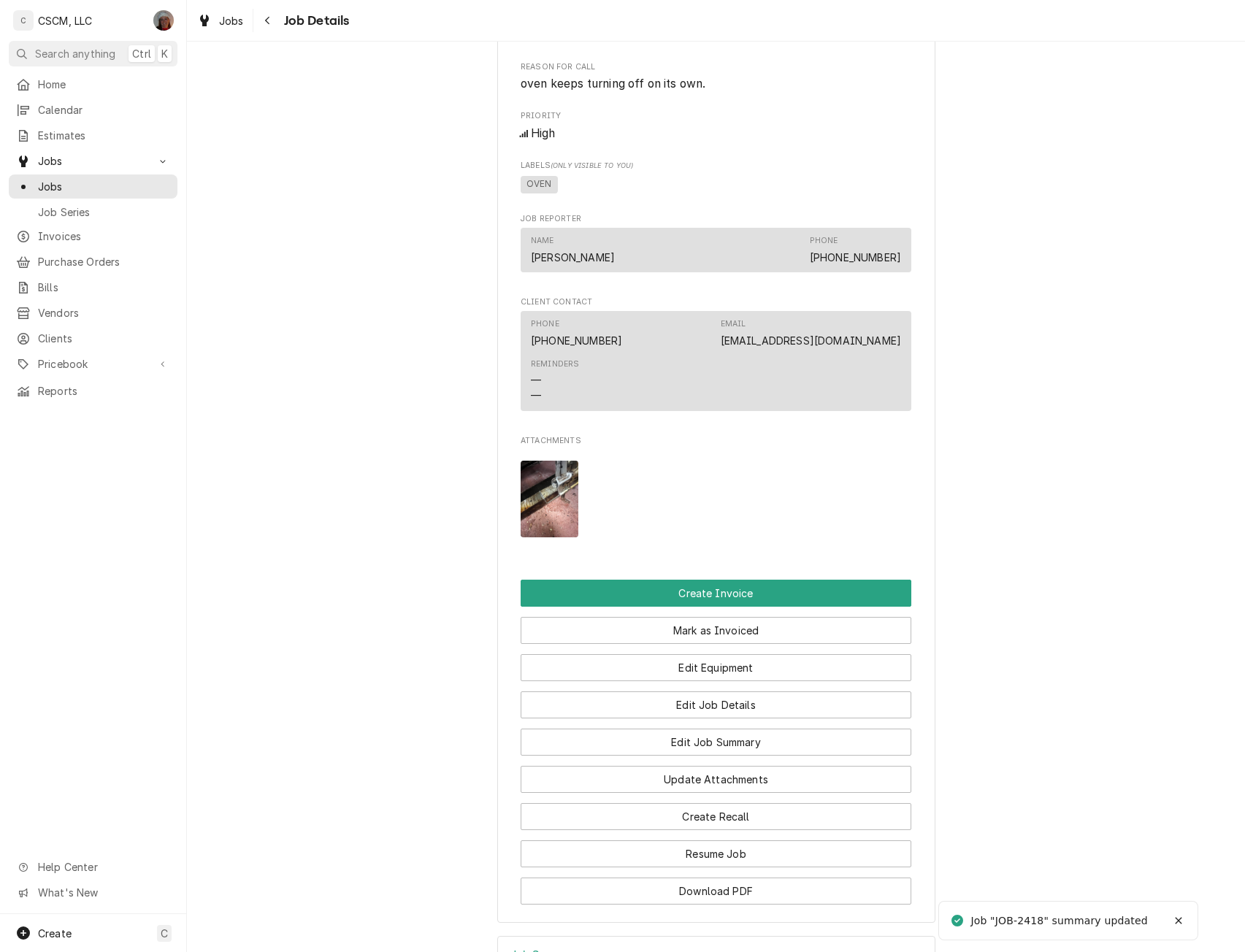
scroll to position [798, 0]
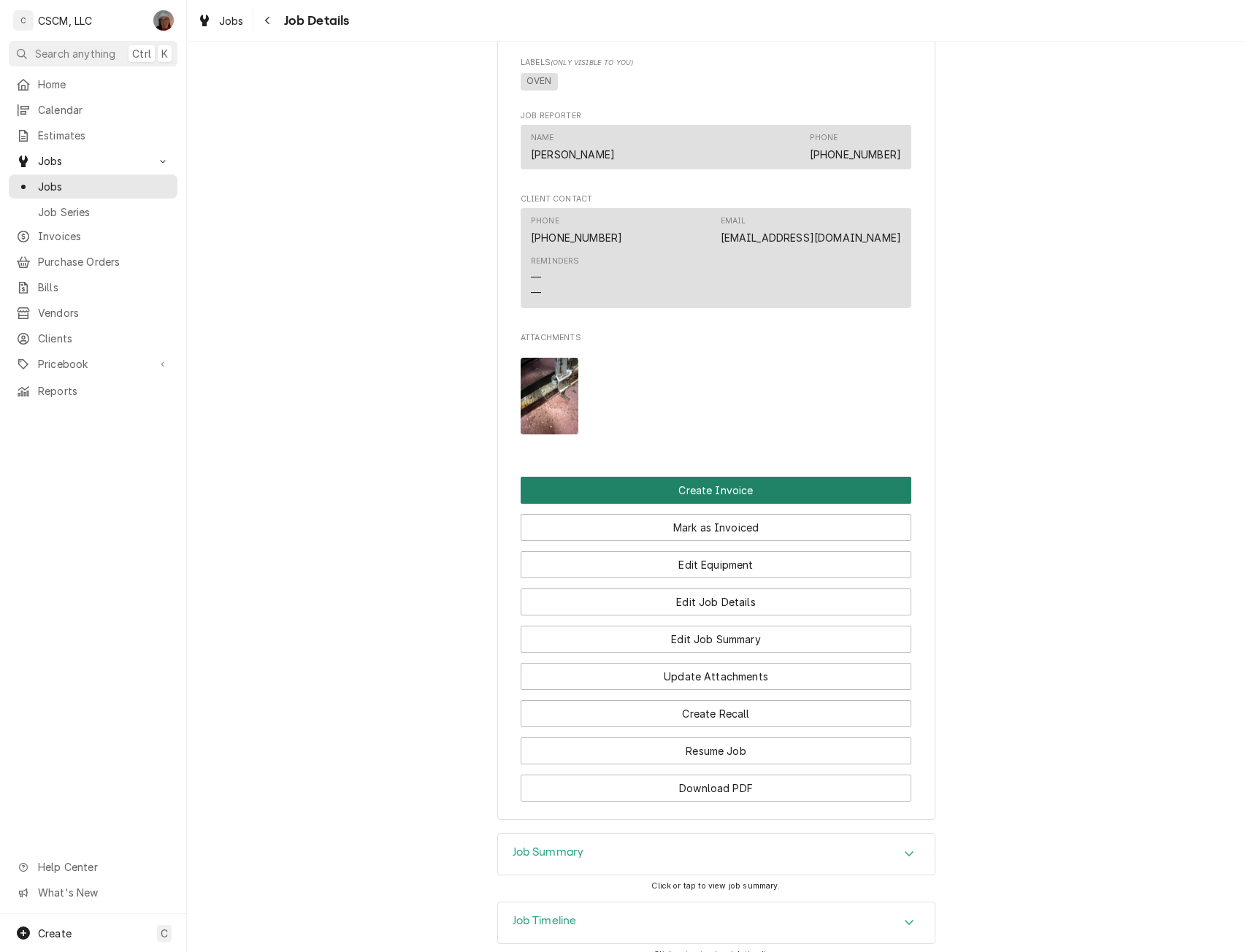
click at [697, 504] on button "Create Invoice" at bounding box center [716, 490] width 391 height 27
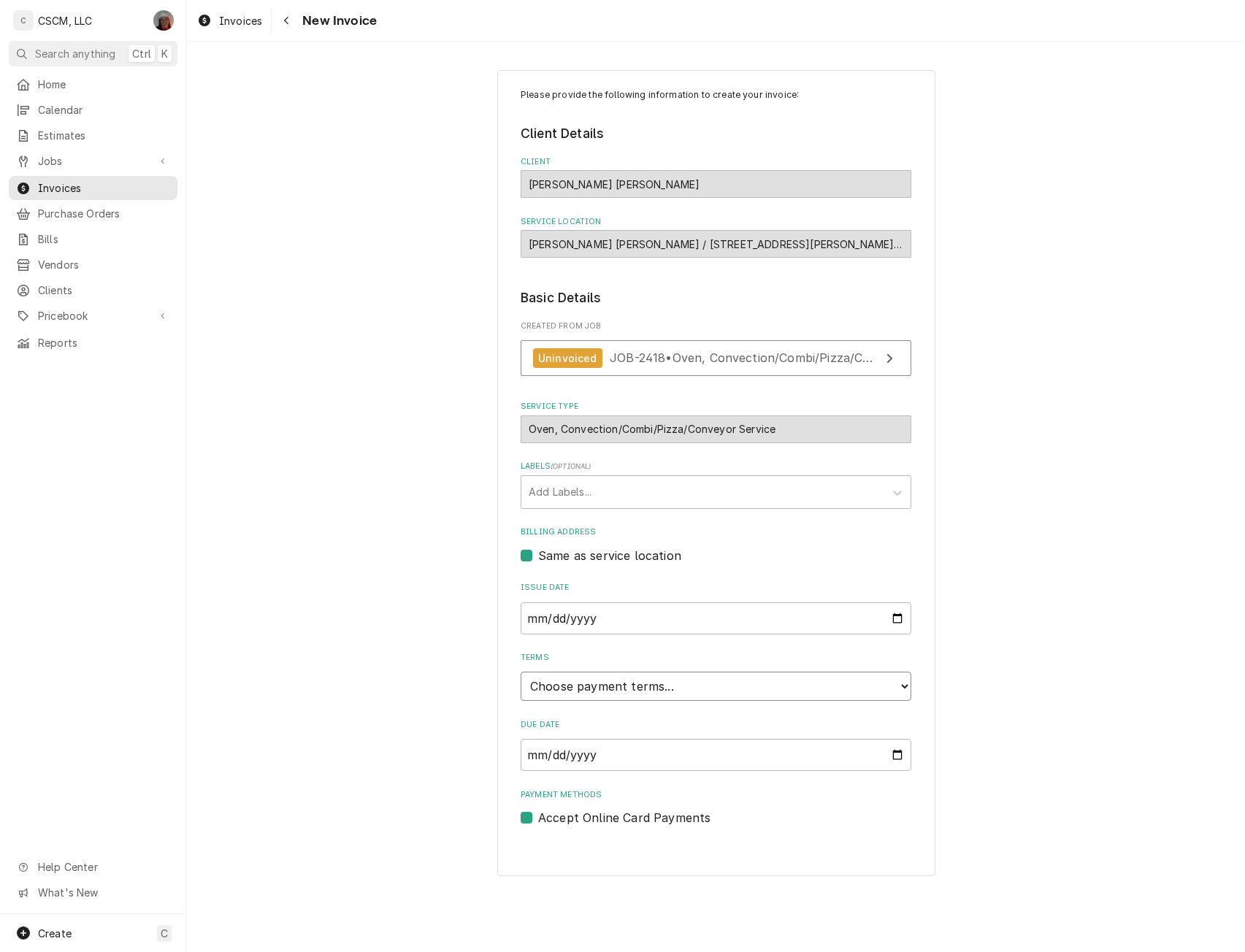
click at [903, 685] on select "Choose payment terms... Same Day Net 7 Net 14 Net 21 Net 30 Net 45 Net 60 Net 90" at bounding box center [716, 685] width 391 height 29
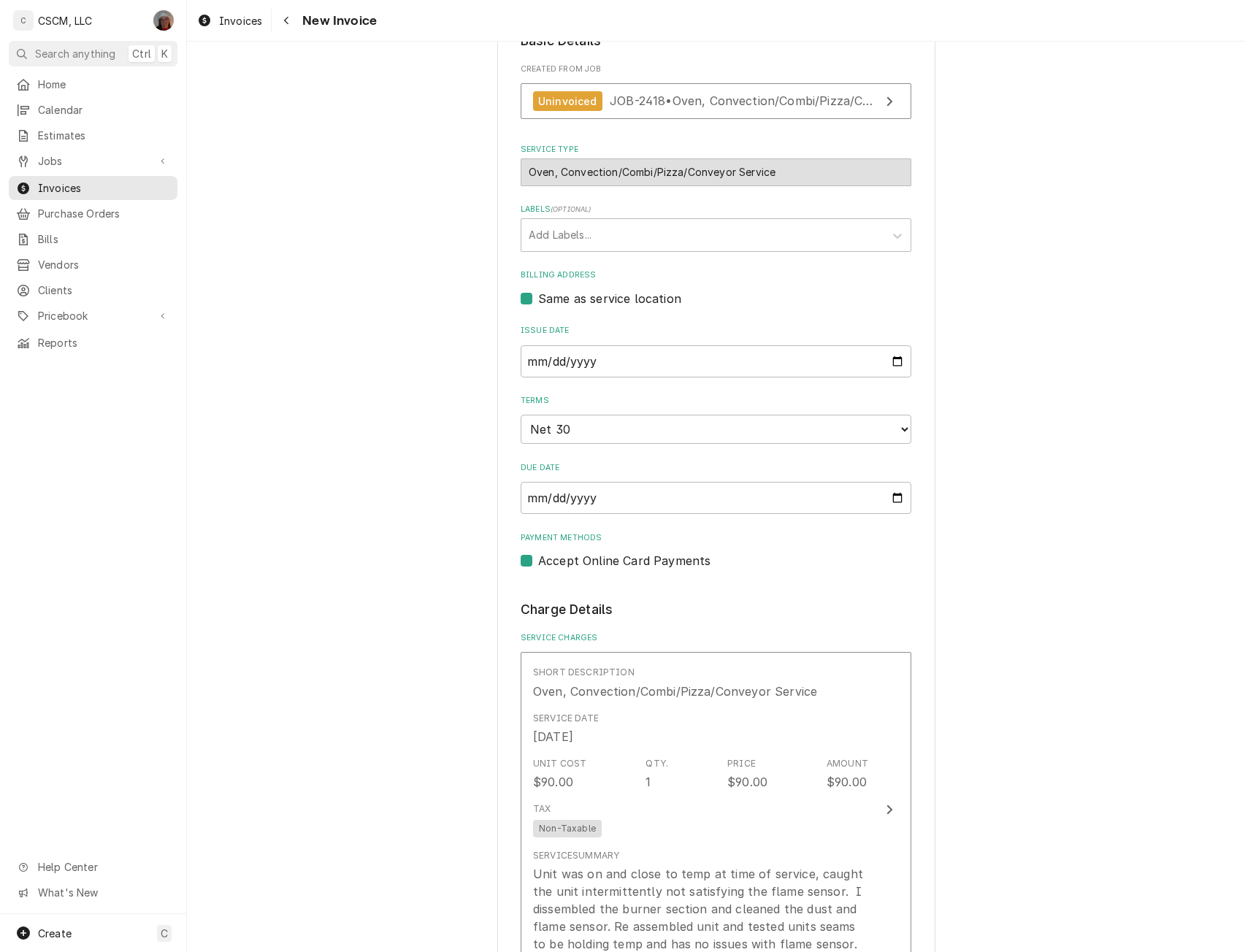
scroll to position [171, 0]
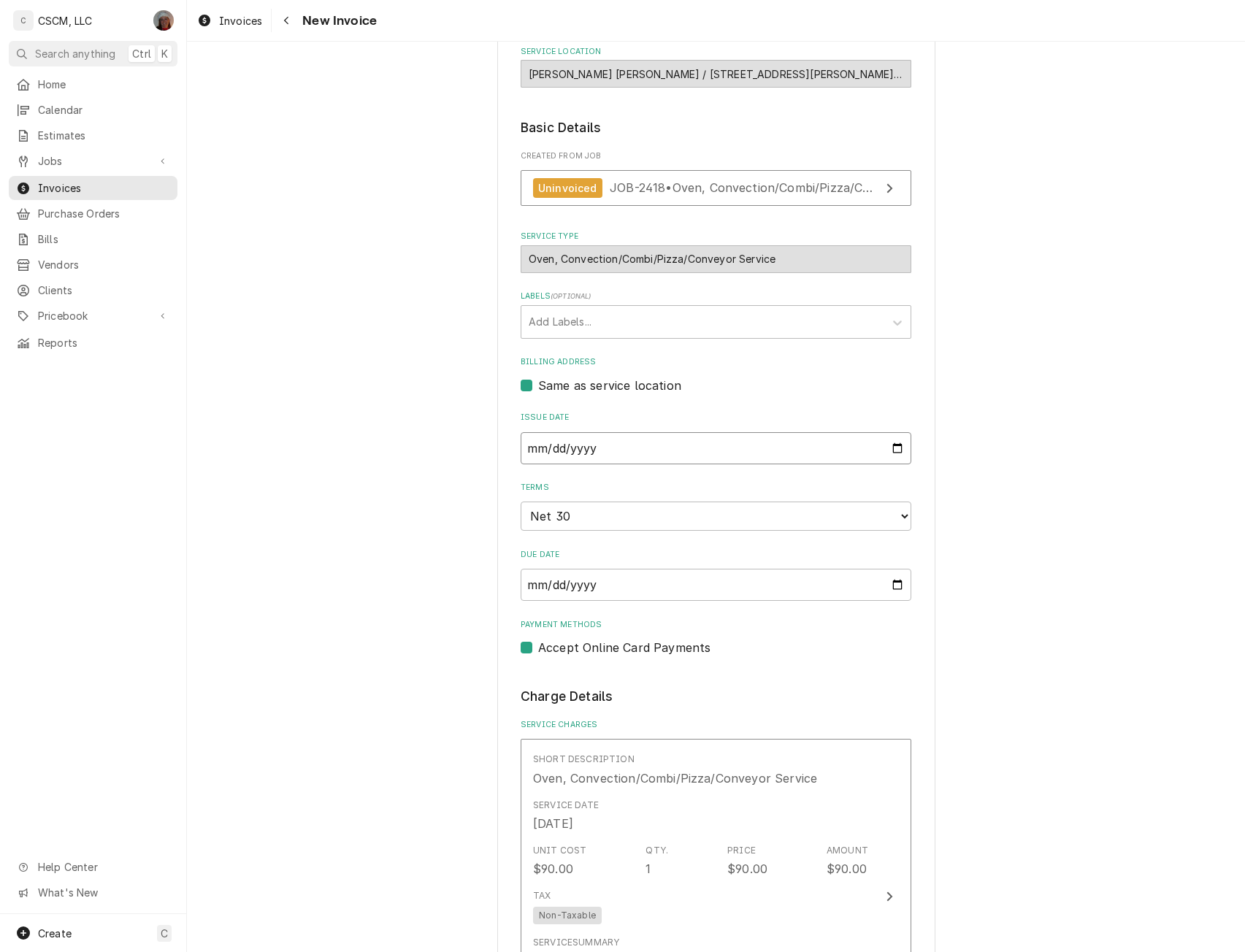
click at [894, 442] on input "2025-10-10" at bounding box center [716, 448] width 391 height 32
type input "2025-10-07"
type textarea "x"
type input "2025-10-07"
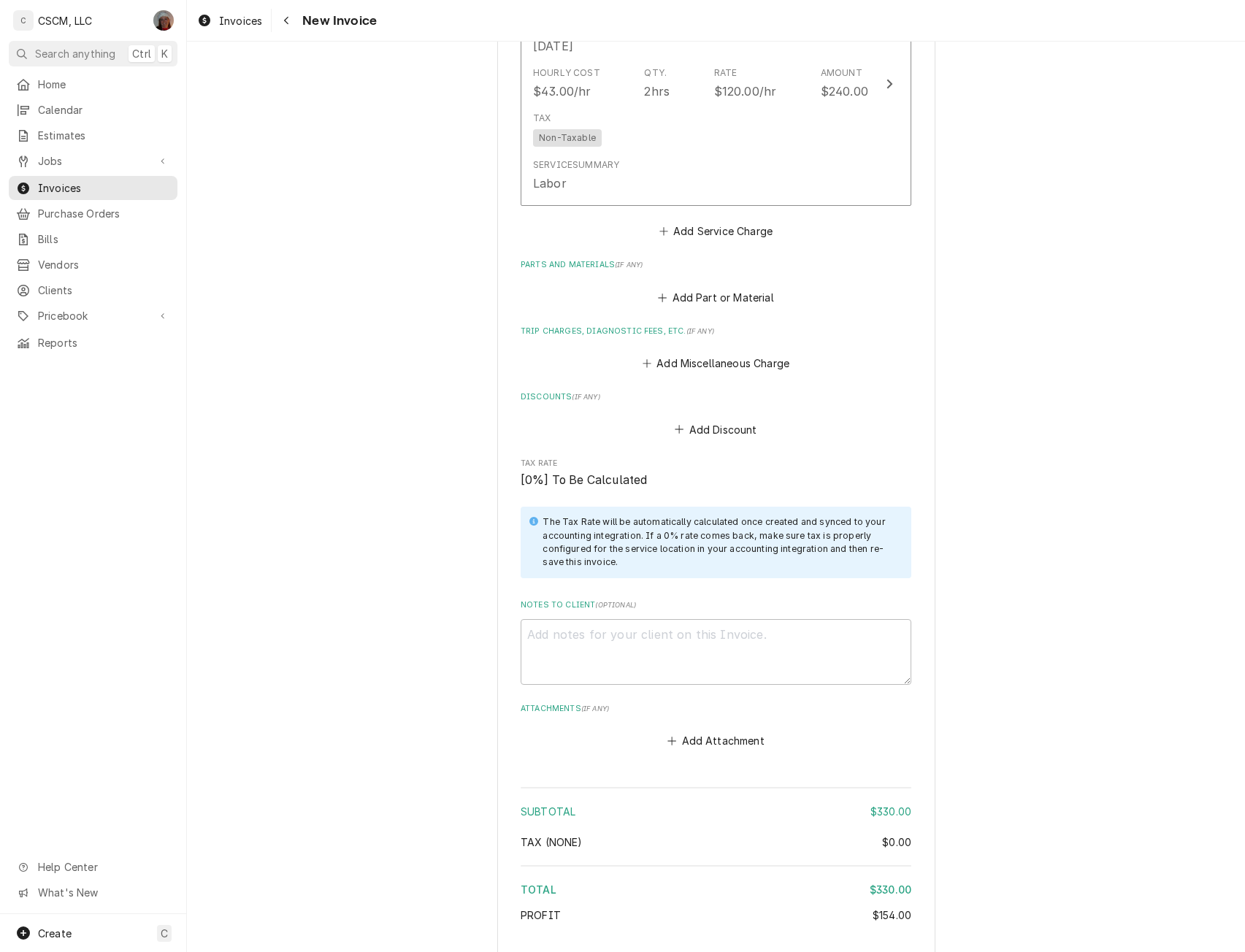
scroll to position [1377, 0]
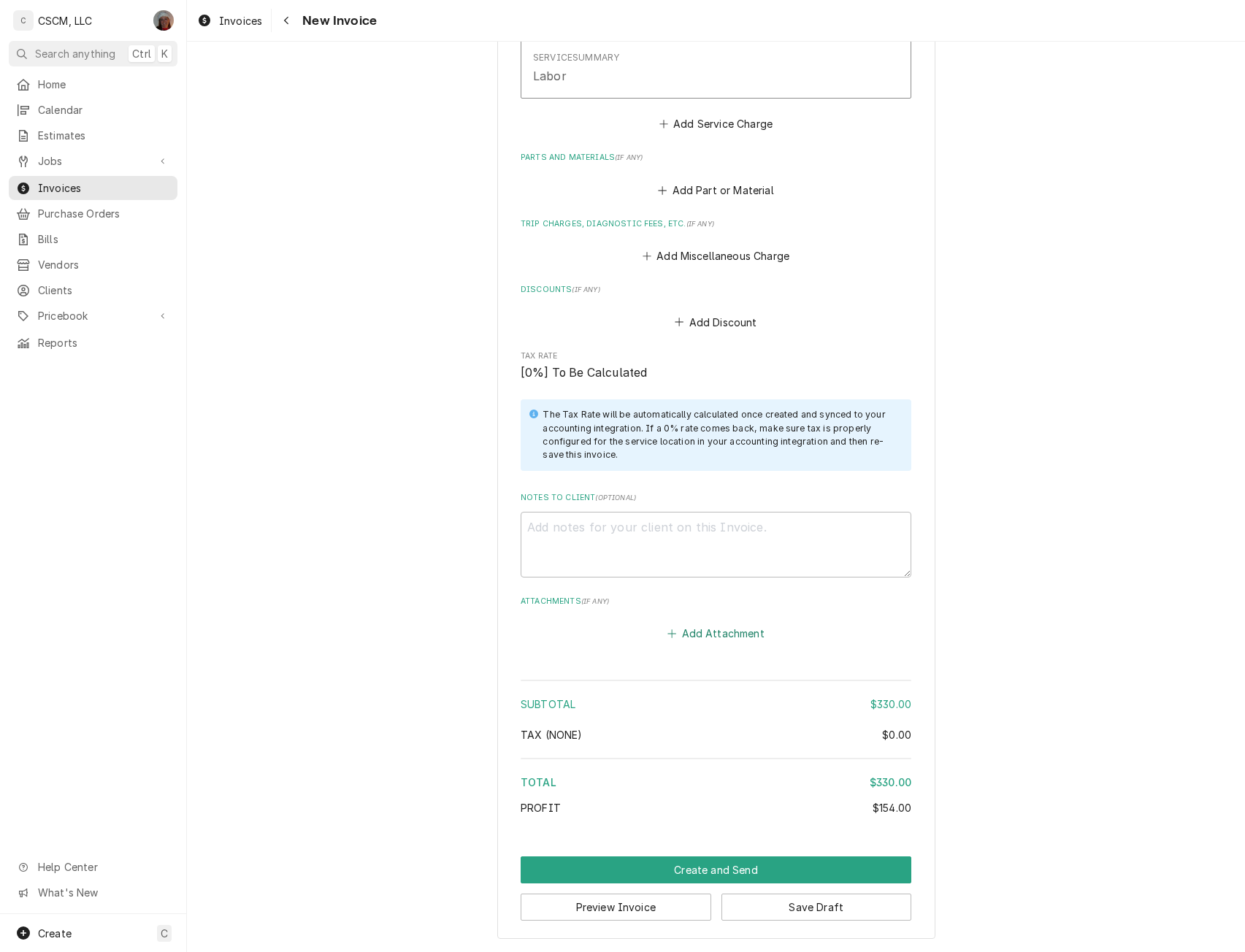
click at [686, 628] on button "Add Attachment" at bounding box center [716, 633] width 102 height 21
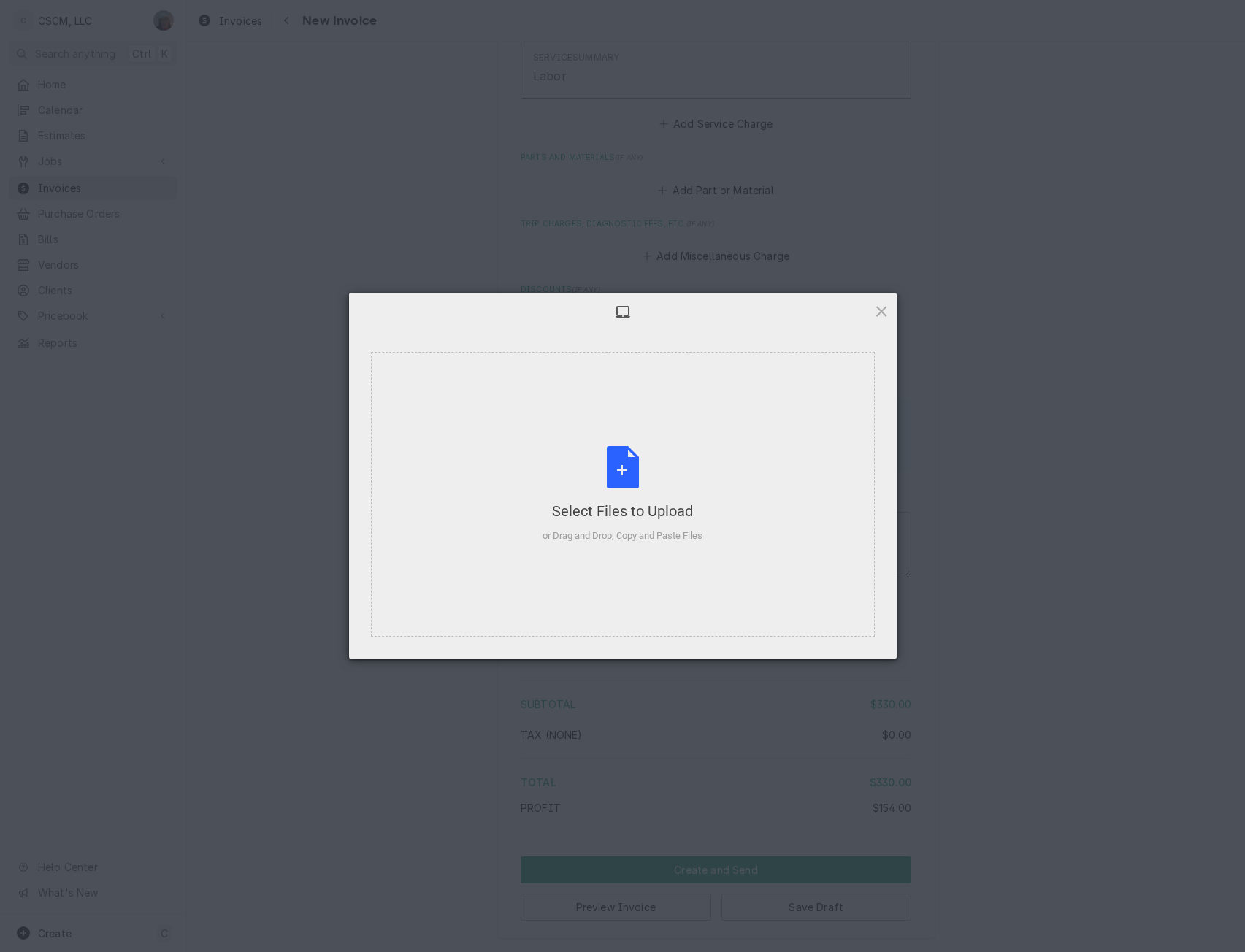
type textarea "x"
click at [631, 446] on div "Select Files to Upload or Drag and Drop, Copy and Paste Files" at bounding box center [622, 494] width 160 height 97
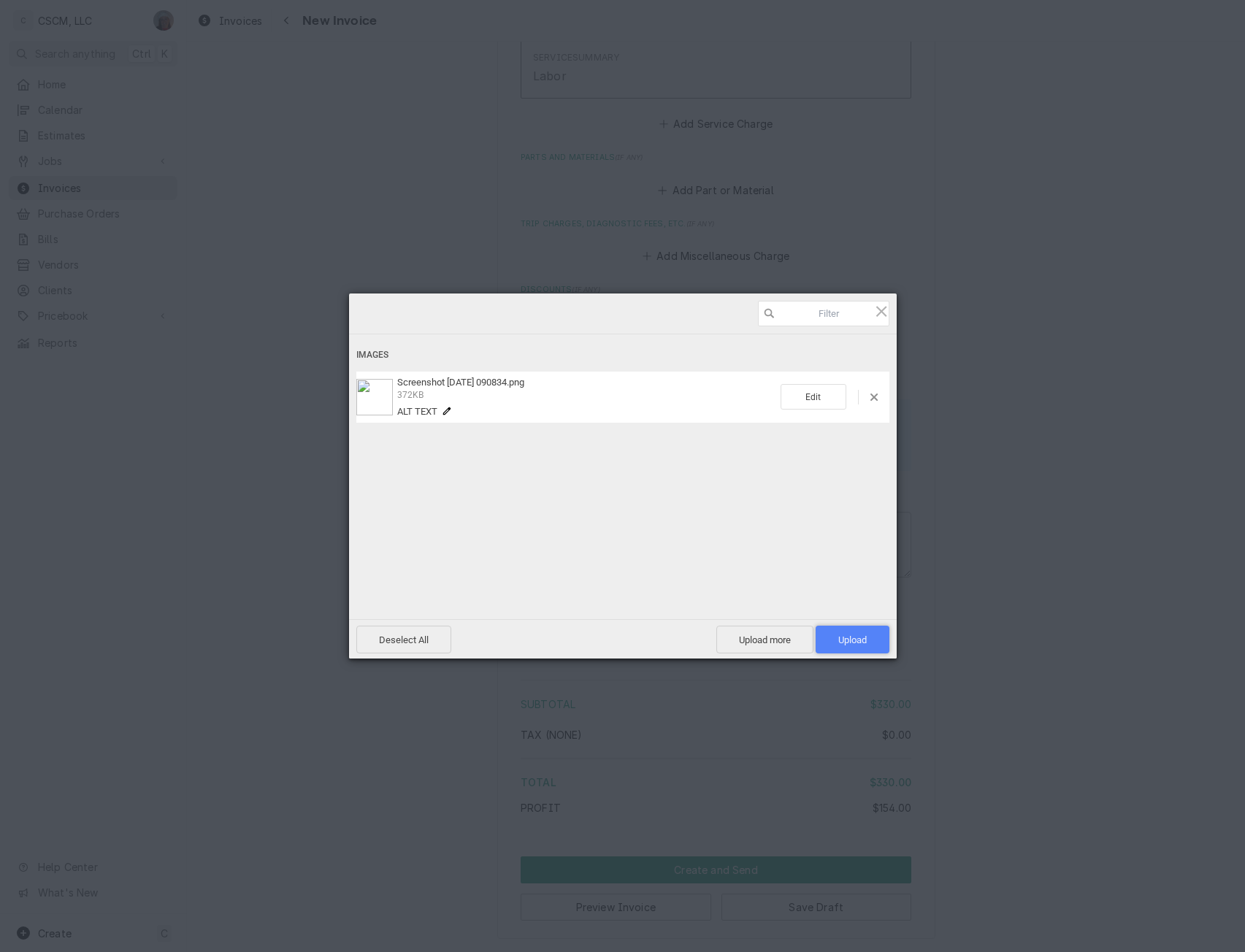
click at [844, 641] on span "Upload 1" at bounding box center [853, 639] width 28 height 11
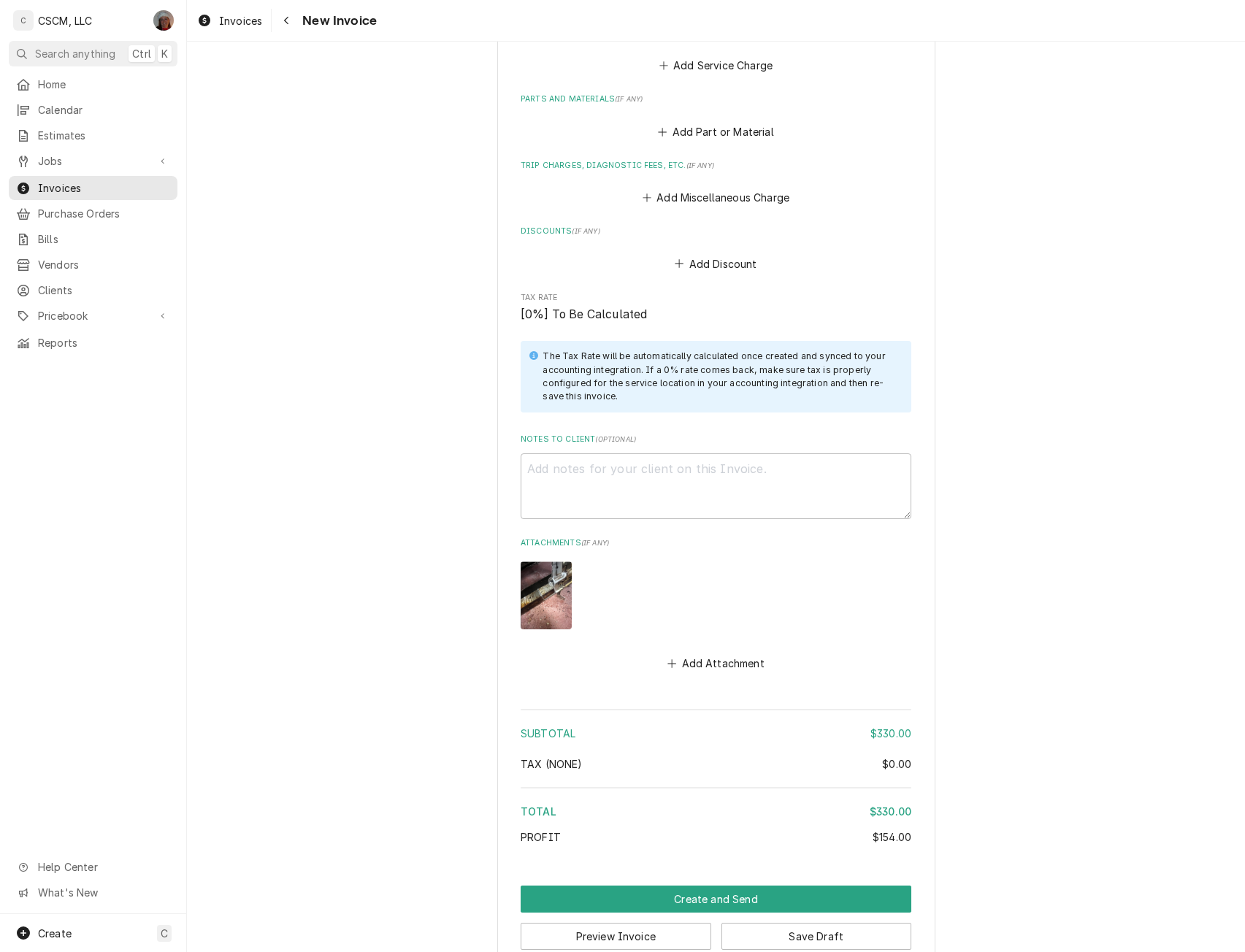
scroll to position [1464, 0]
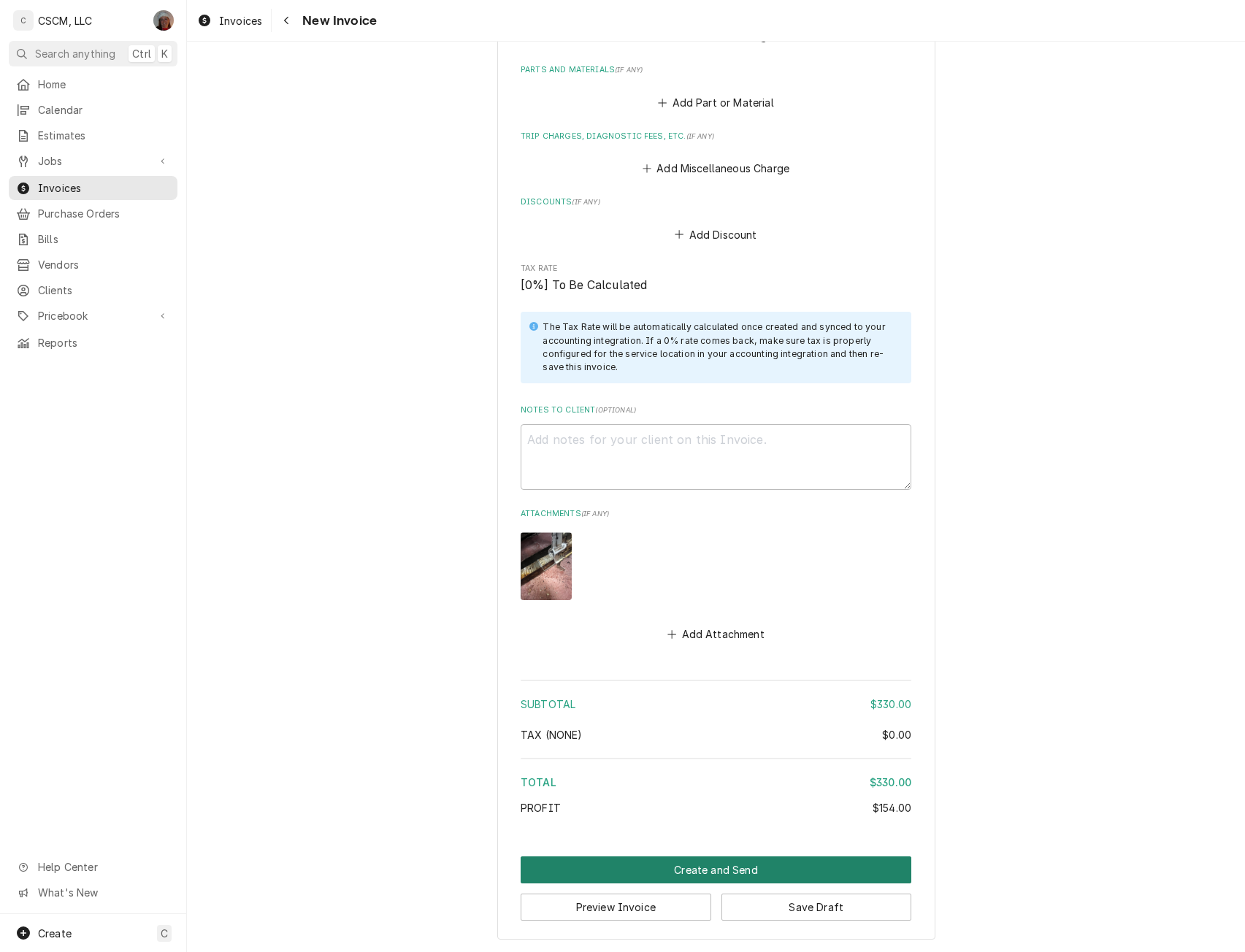
click at [673, 863] on button "Create and Send" at bounding box center [716, 870] width 391 height 27
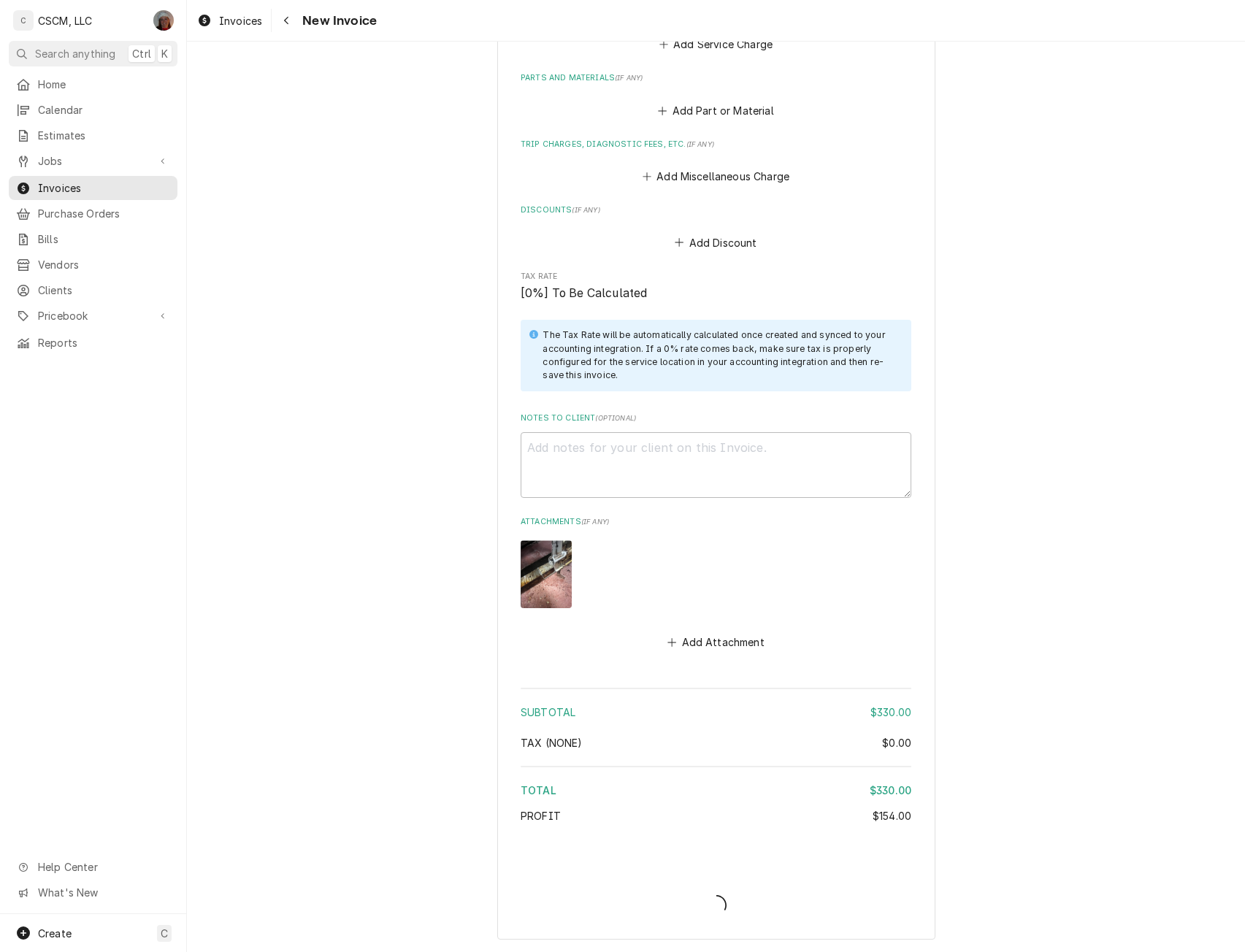
type textarea "x"
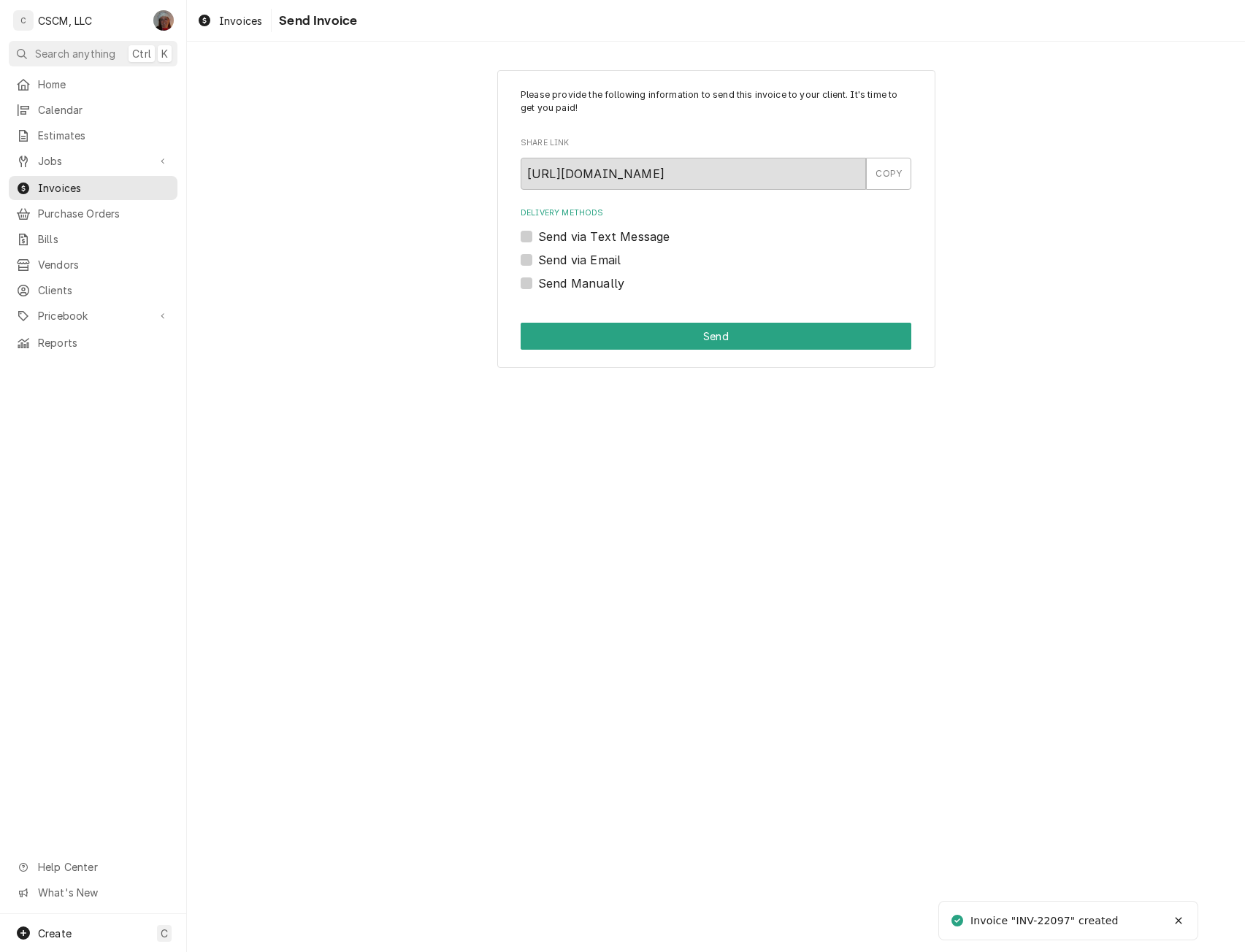
click at [538, 281] on label "Send Manually" at bounding box center [581, 283] width 86 height 17
click at [538, 281] on input "Send Manually" at bounding box center [733, 291] width 391 height 32
checkbox input "true"
click at [613, 337] on button "Send" at bounding box center [716, 336] width 391 height 27
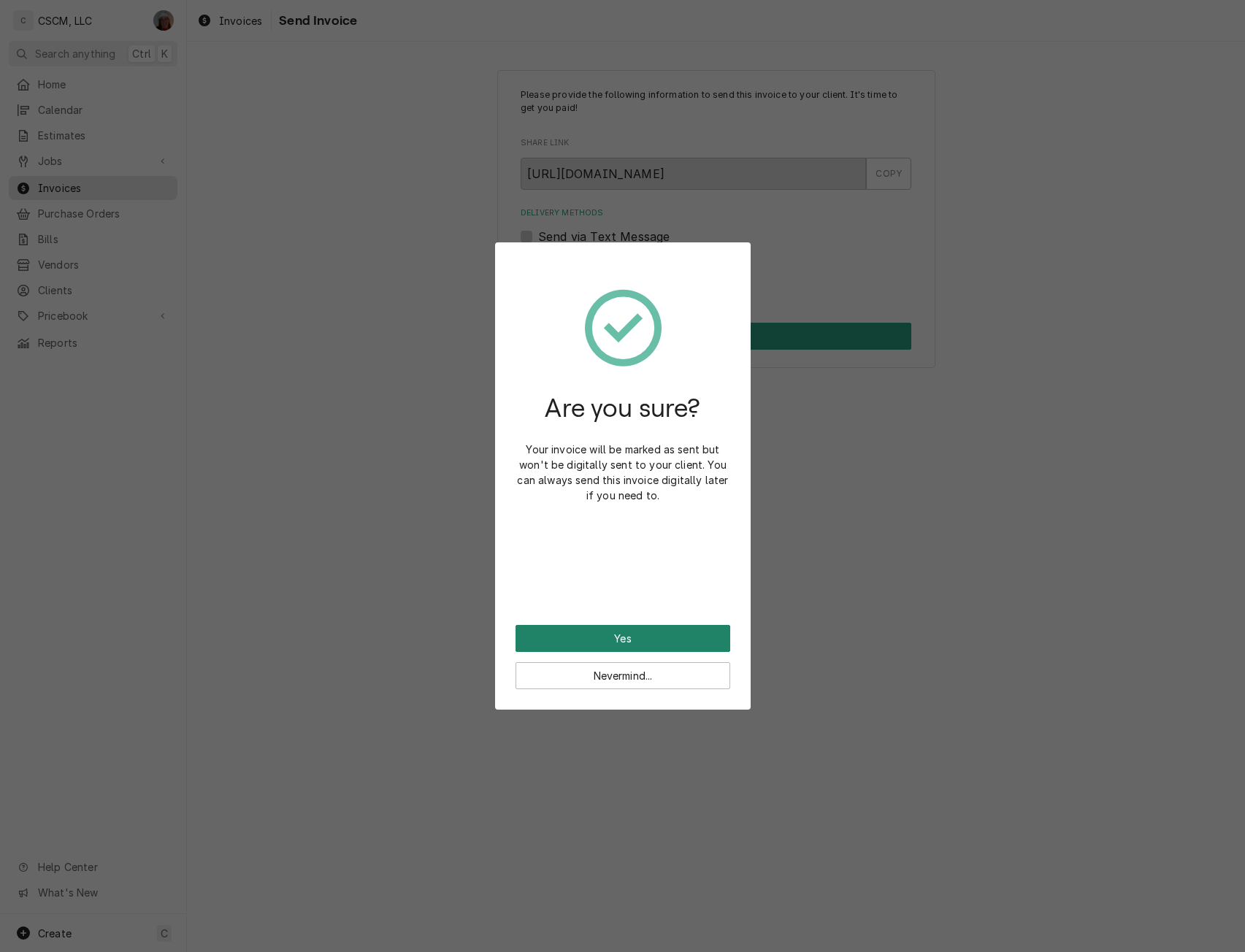
click at [598, 647] on button "Yes" at bounding box center [622, 638] width 214 height 27
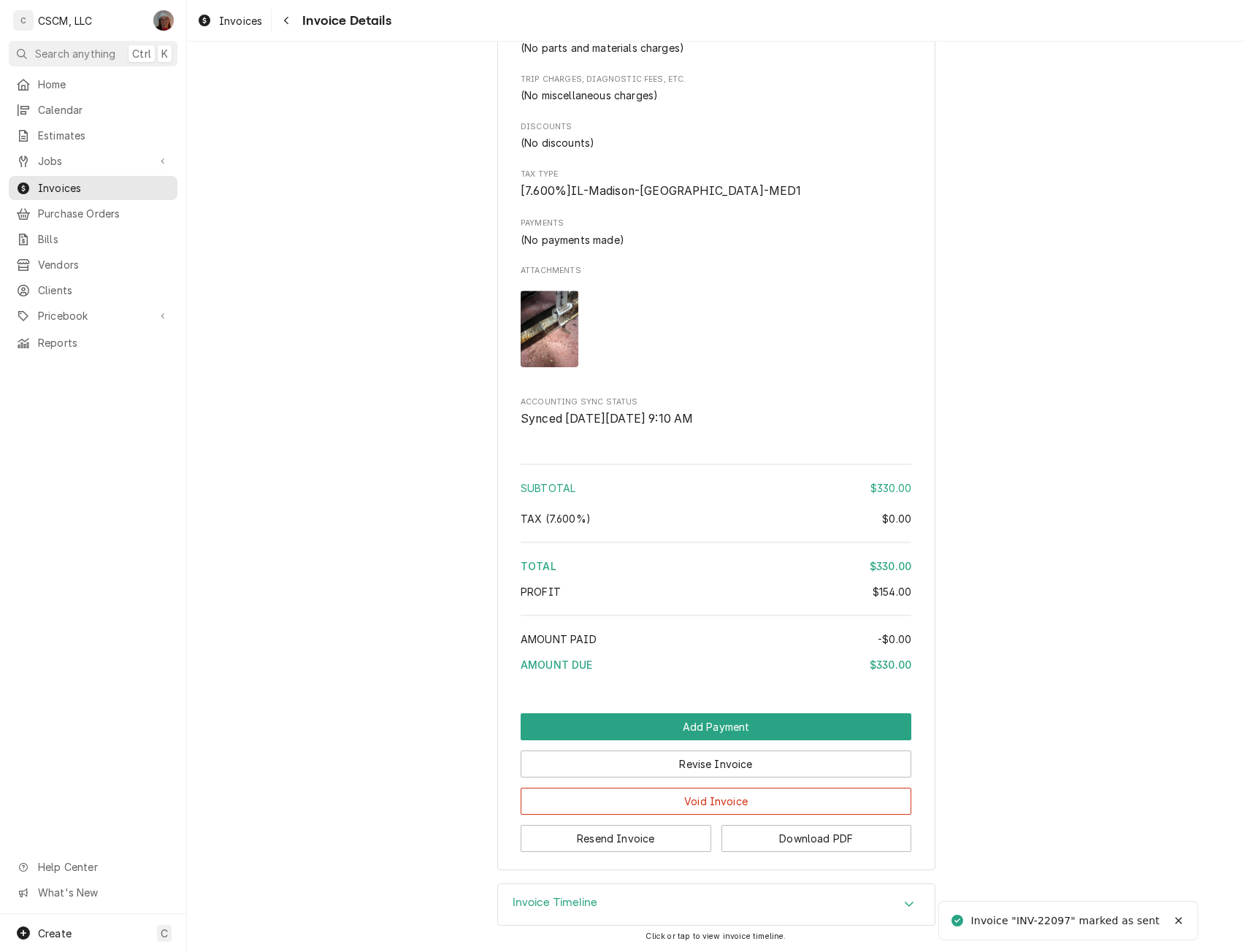
scroll to position [1339, 0]
click at [862, 833] on button "Download PDF" at bounding box center [816, 839] width 190 height 27
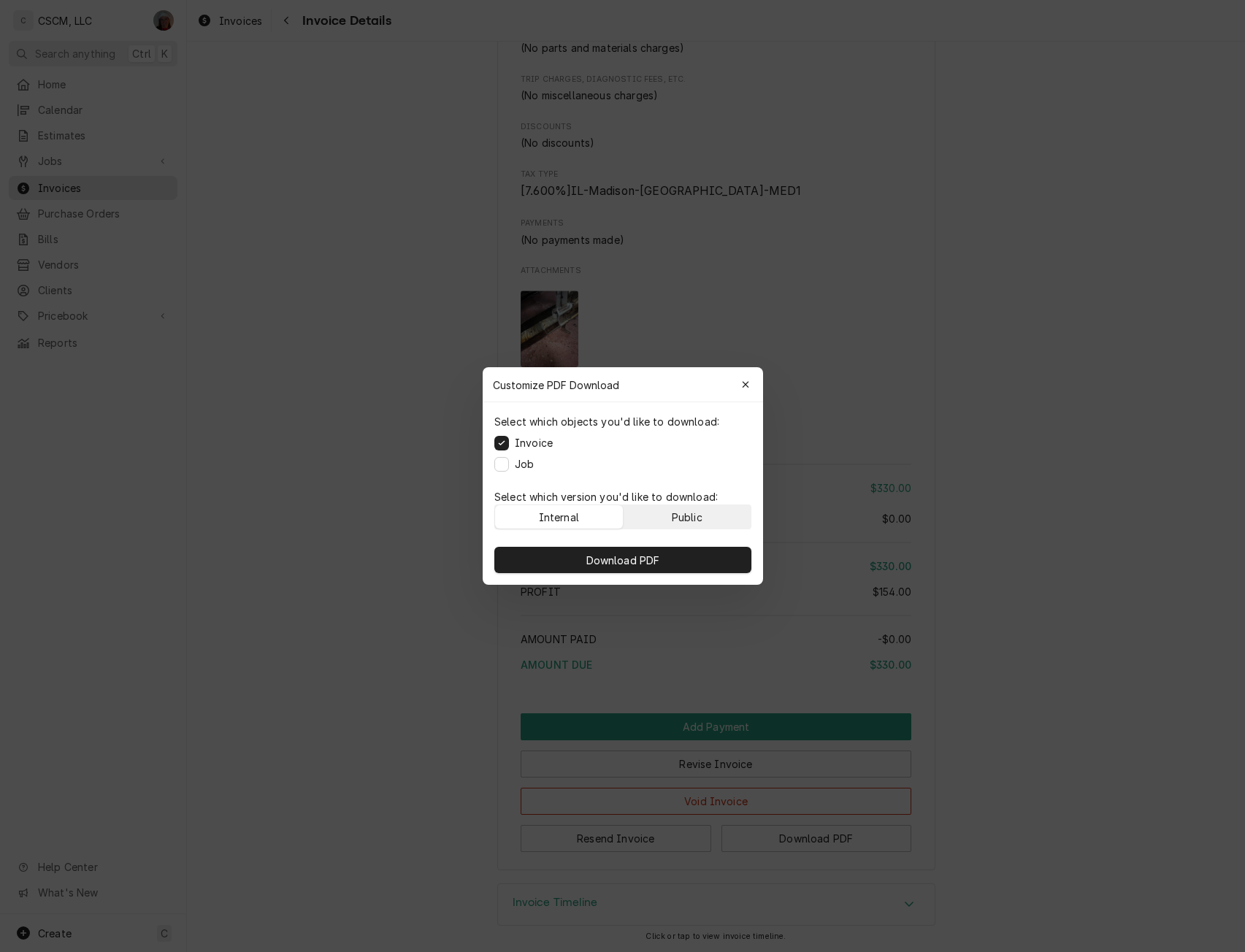
click at [667, 507] on button "Public" at bounding box center [686, 517] width 127 height 23
click at [629, 553] on span "Download PDF" at bounding box center [622, 560] width 79 height 16
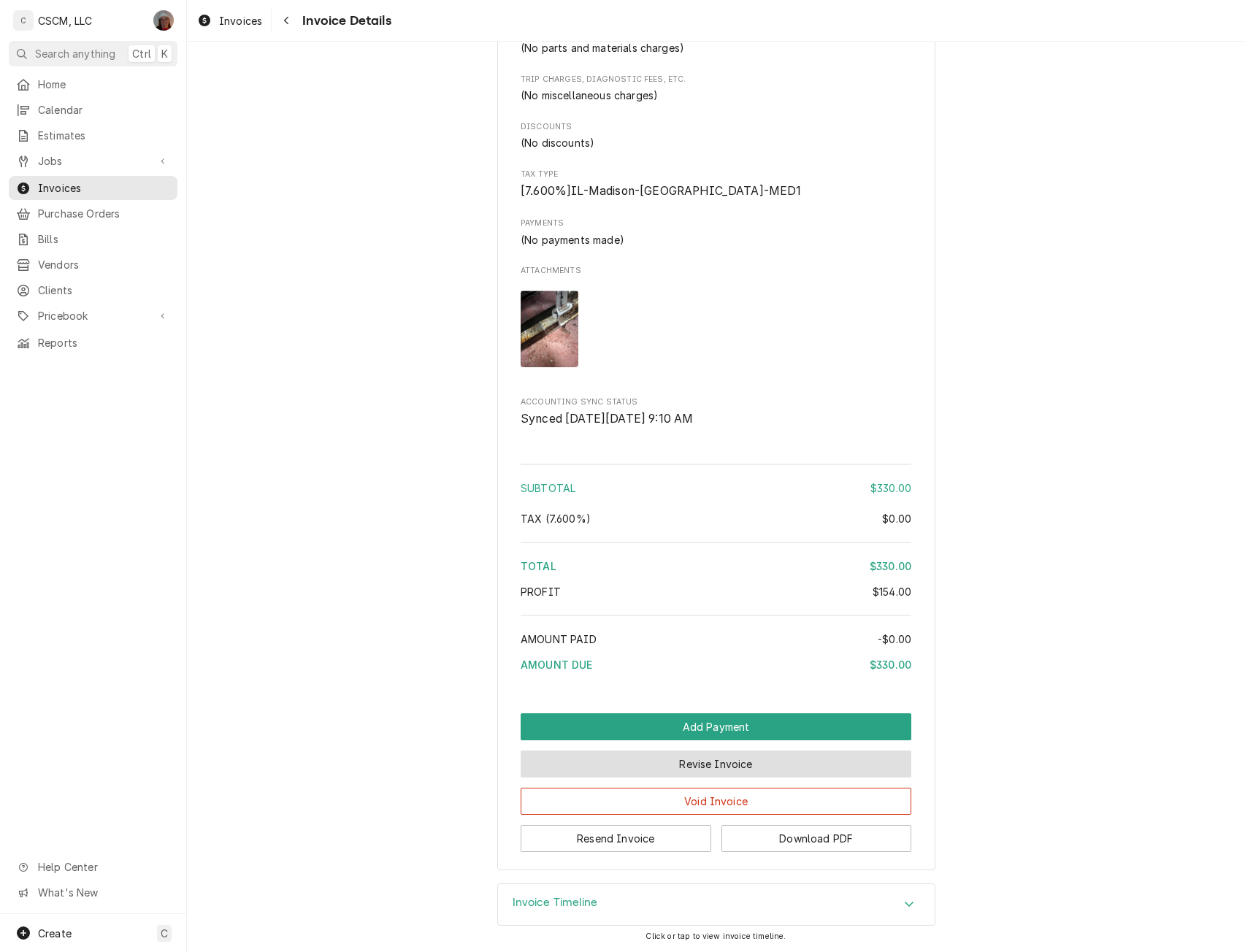
click at [758, 762] on button "Revise Invoice" at bounding box center [716, 764] width 391 height 27
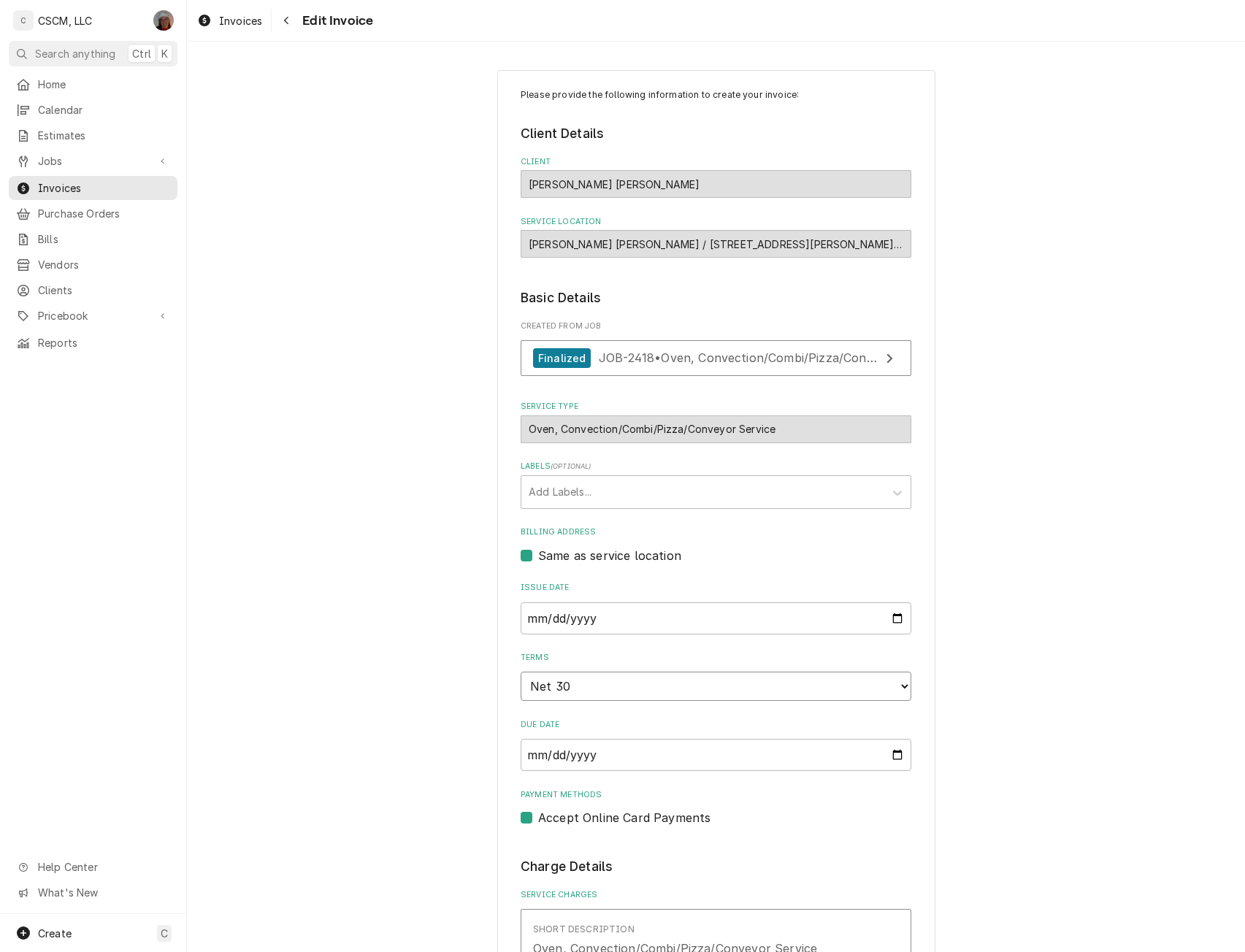
click at [898, 685] on select "Choose payment terms... Same Day Net 7 Net 14 Net 21 Net 30 Net 45 Net 60 Net 90" at bounding box center [716, 685] width 391 height 29
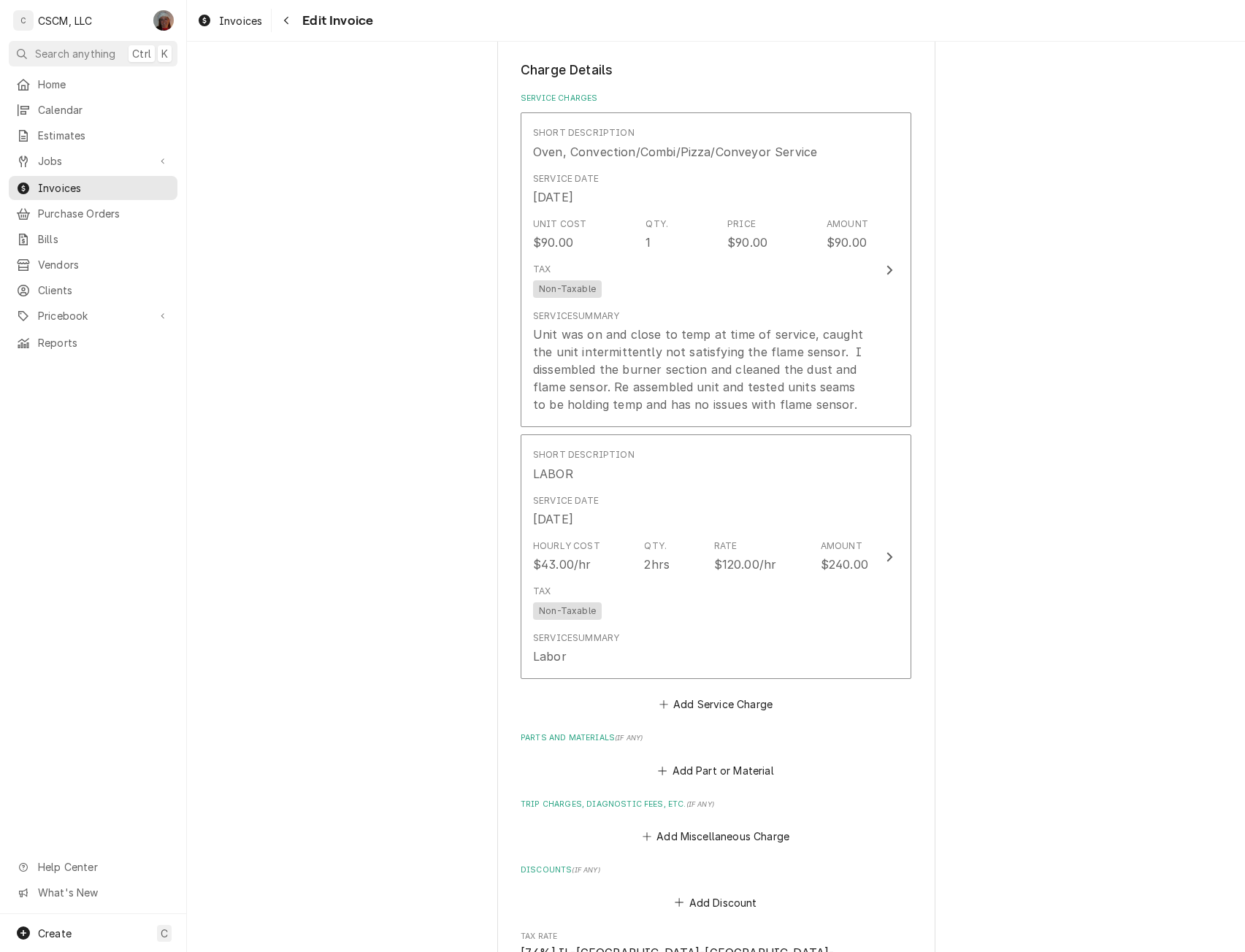
scroll to position [1497, 0]
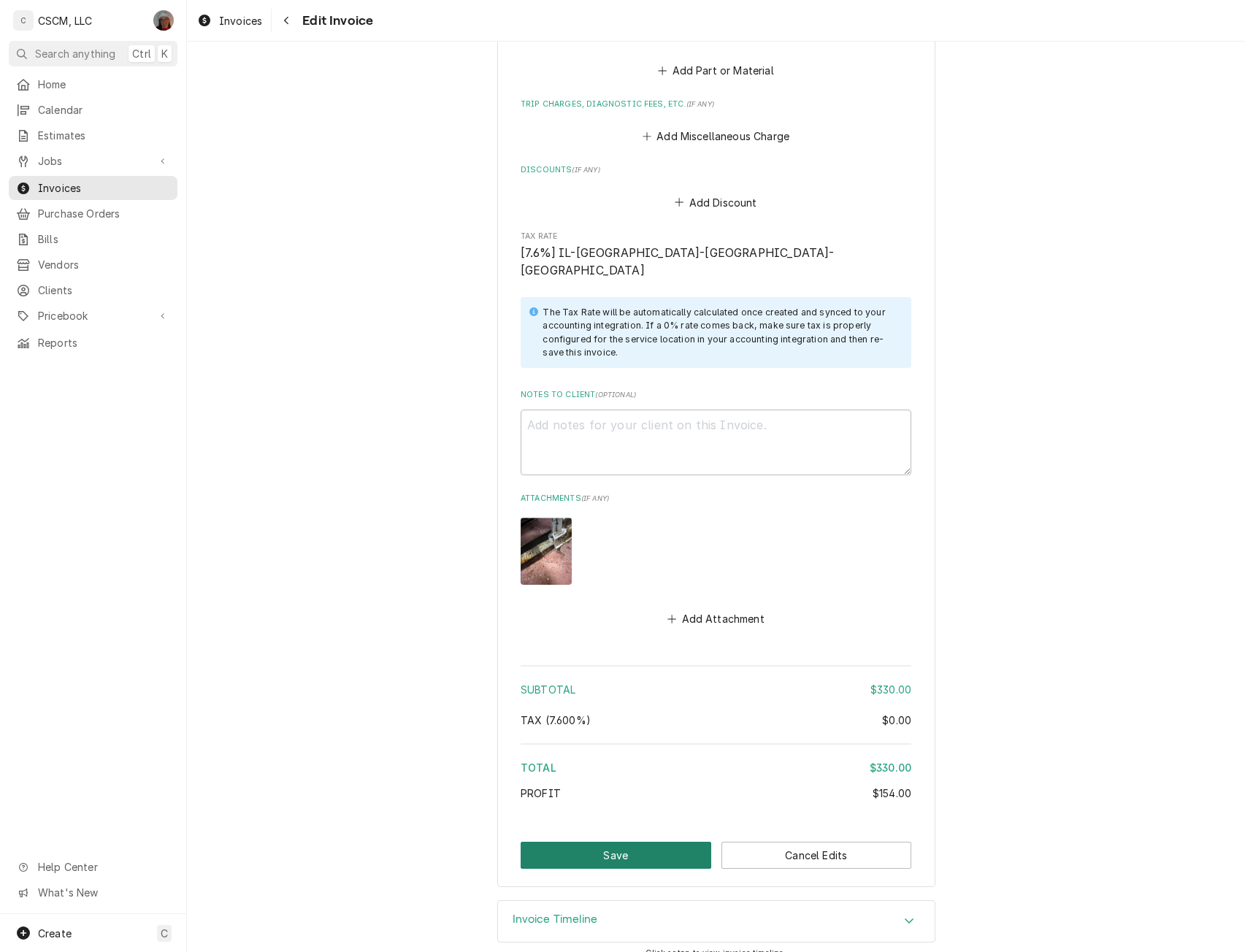
click at [657, 842] on button "Save" at bounding box center [616, 855] width 190 height 27
type textarea "x"
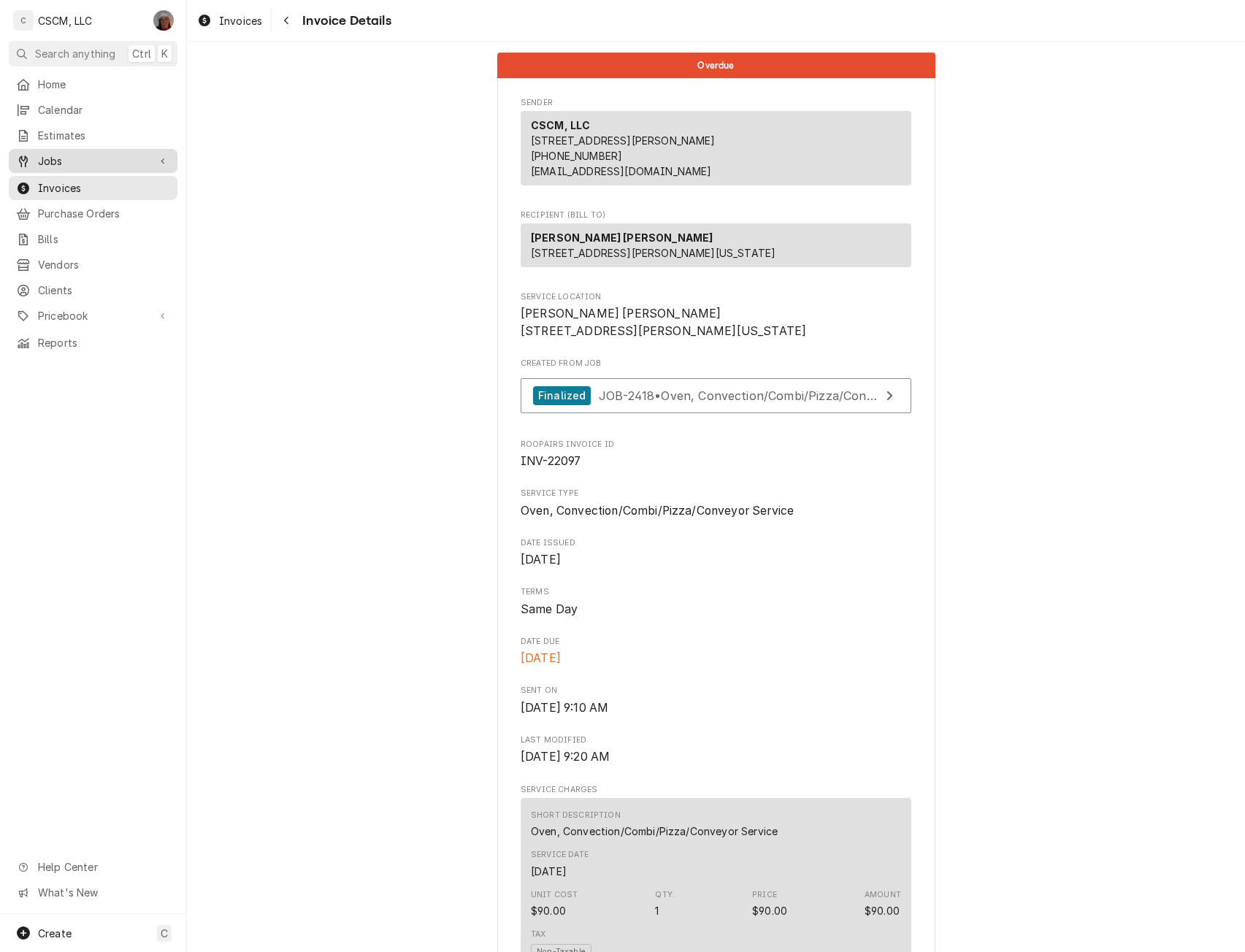
click at [88, 154] on span "Jobs" at bounding box center [93, 161] width 110 height 16
click at [58, 180] on span "Jobs" at bounding box center [104, 186] width 132 height 16
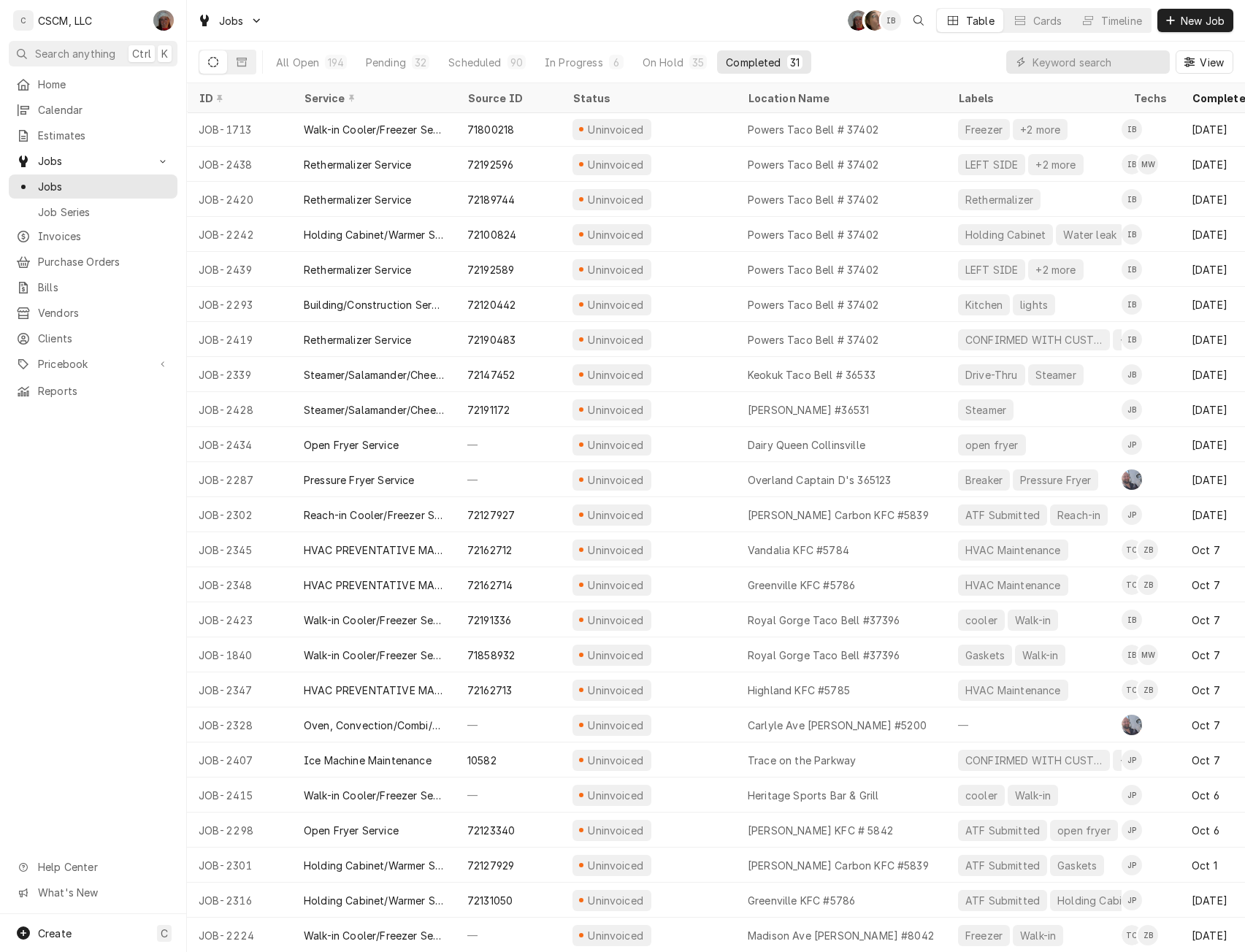
scroll to position [257, 0]
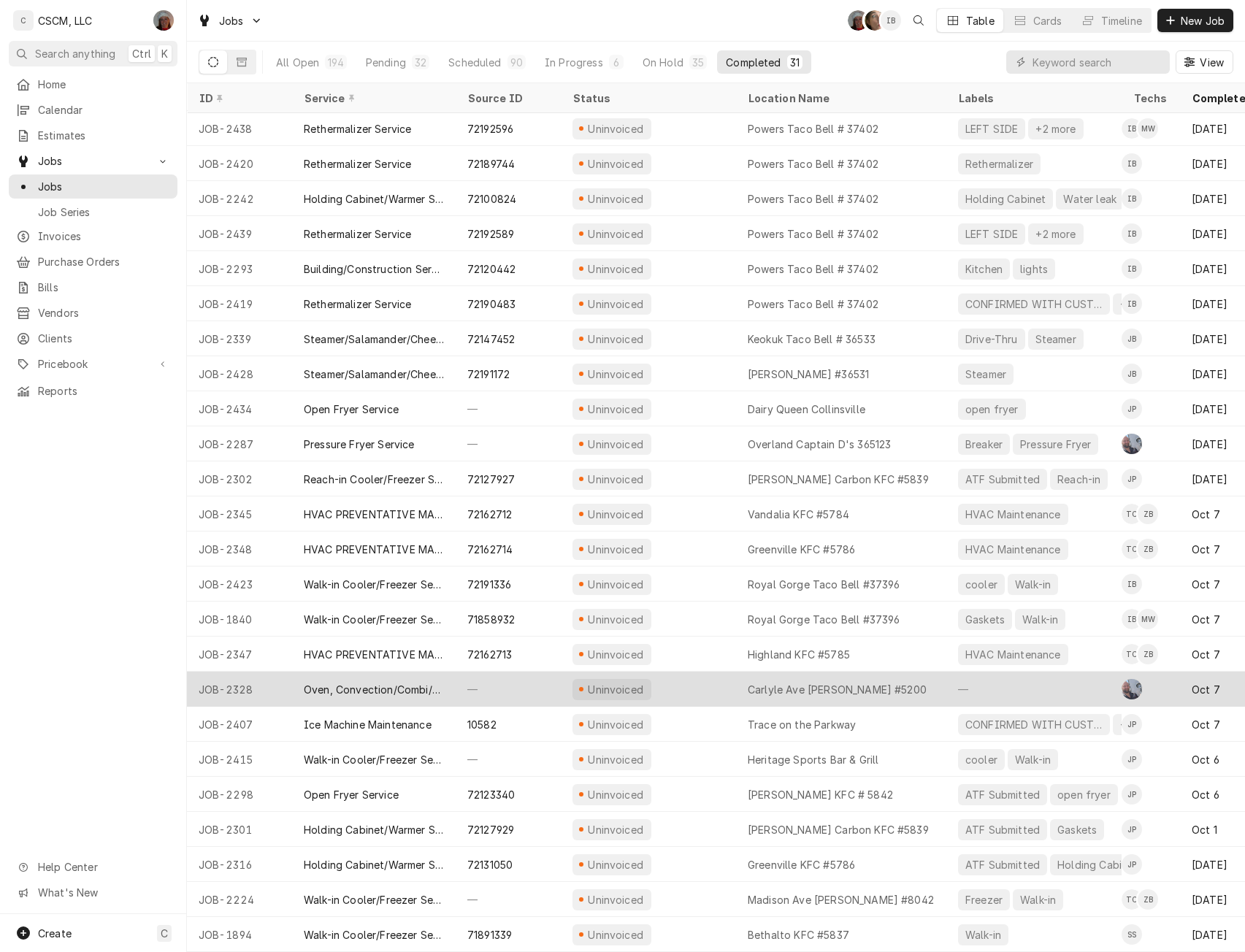
click at [493, 671] on div "—" at bounding box center [507, 689] width 105 height 35
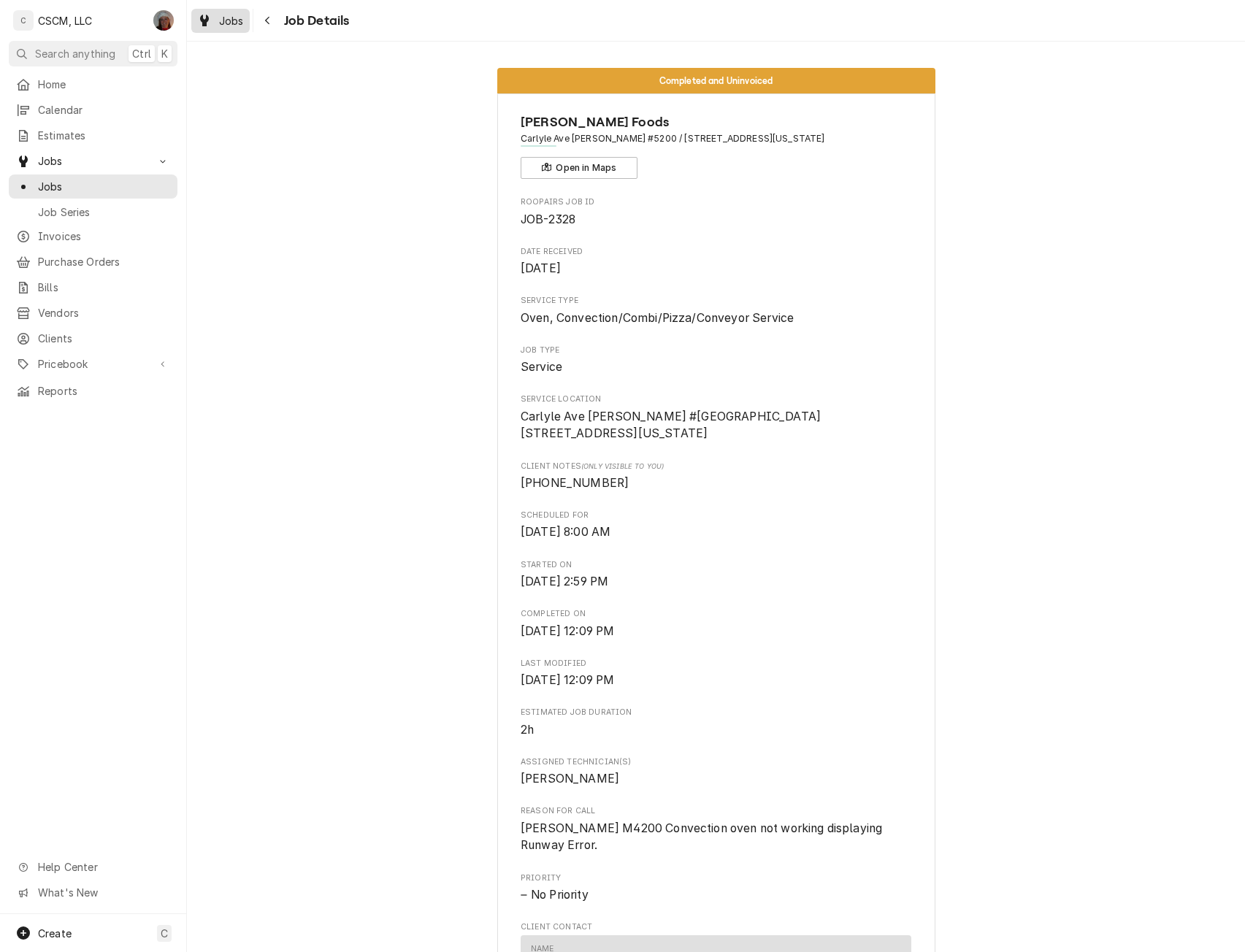
click at [231, 22] on span "Jobs" at bounding box center [232, 21] width 25 height 16
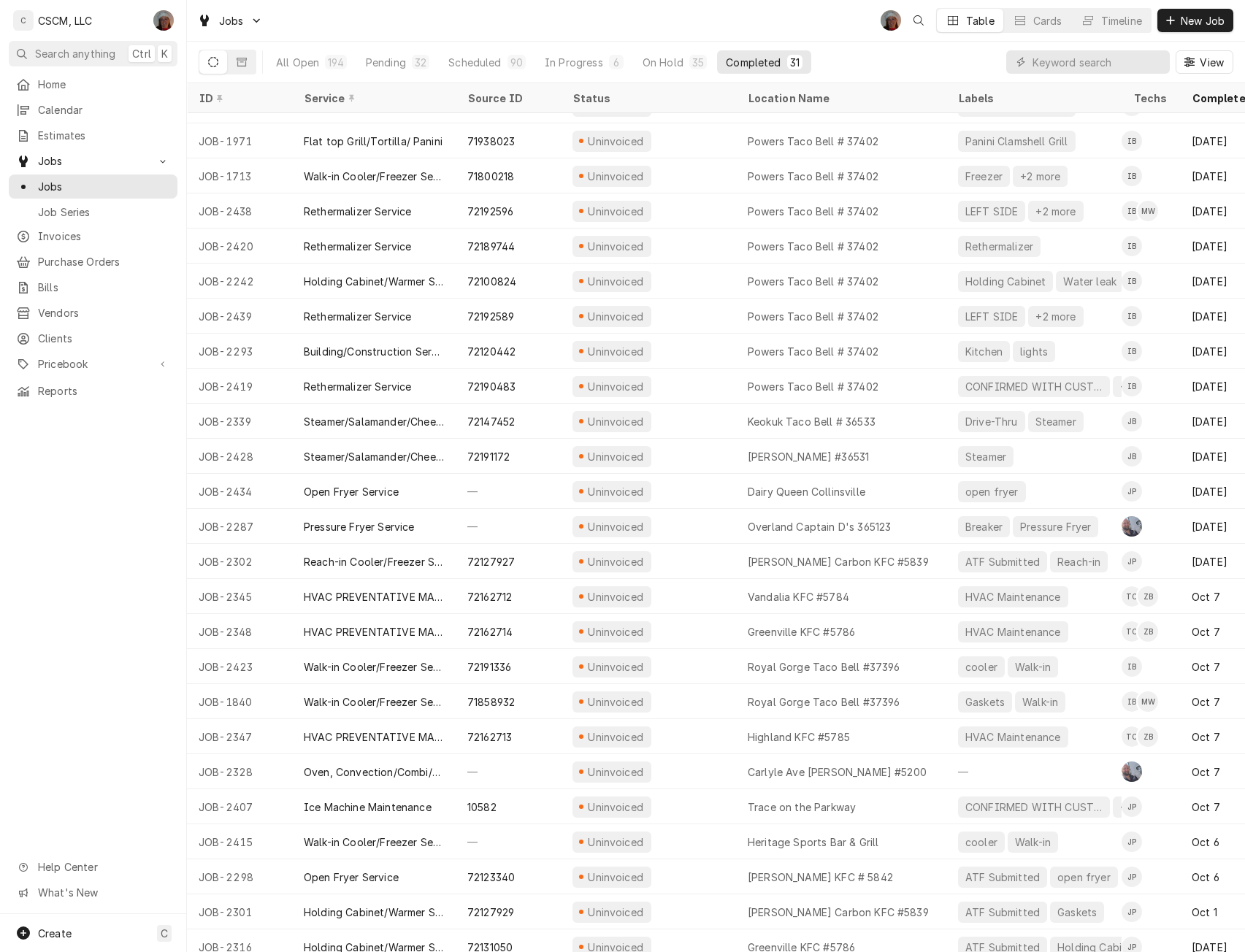
scroll to position [171, 0]
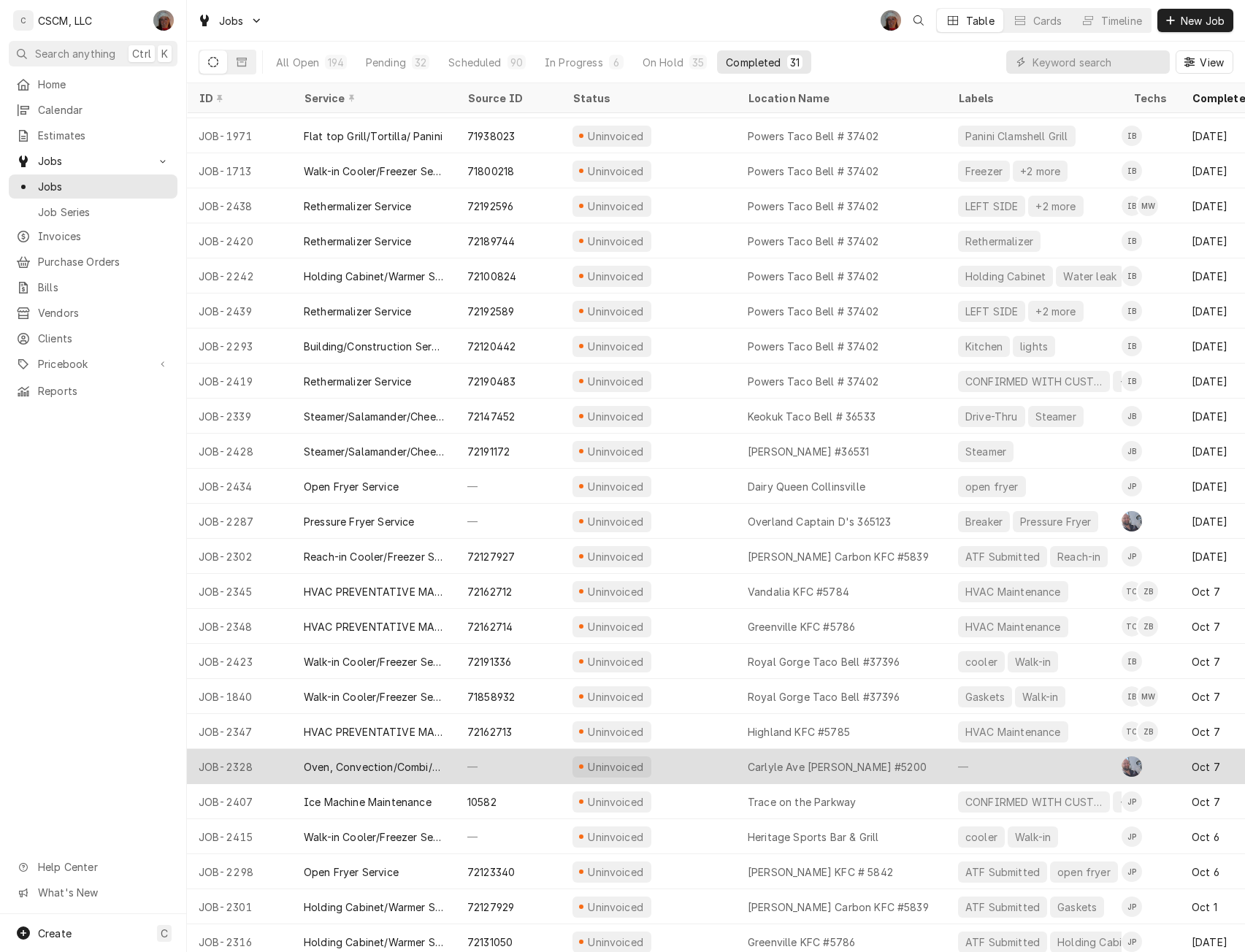
click at [511, 764] on div "—" at bounding box center [507, 767] width 105 height 35
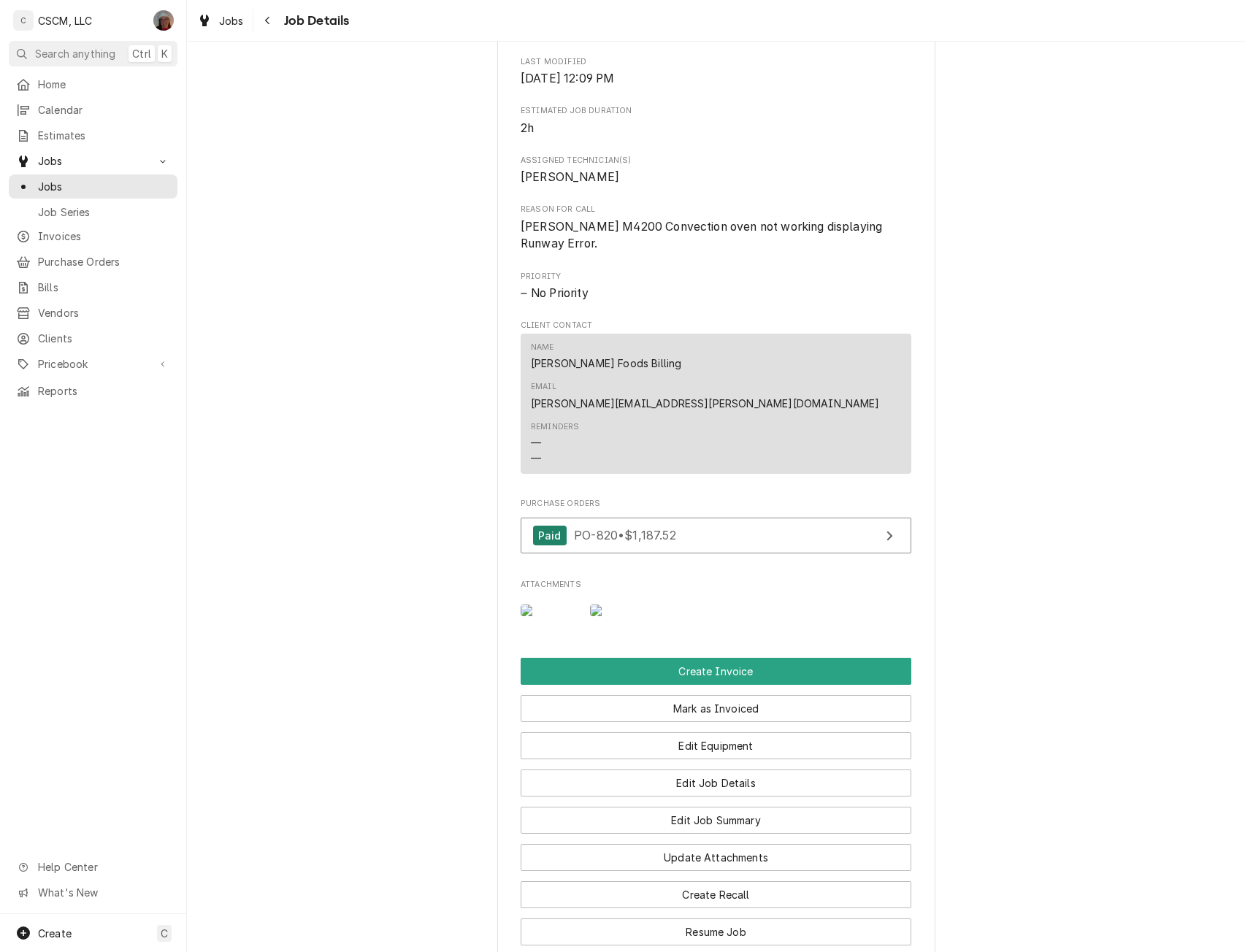
scroll to position [709, 0]
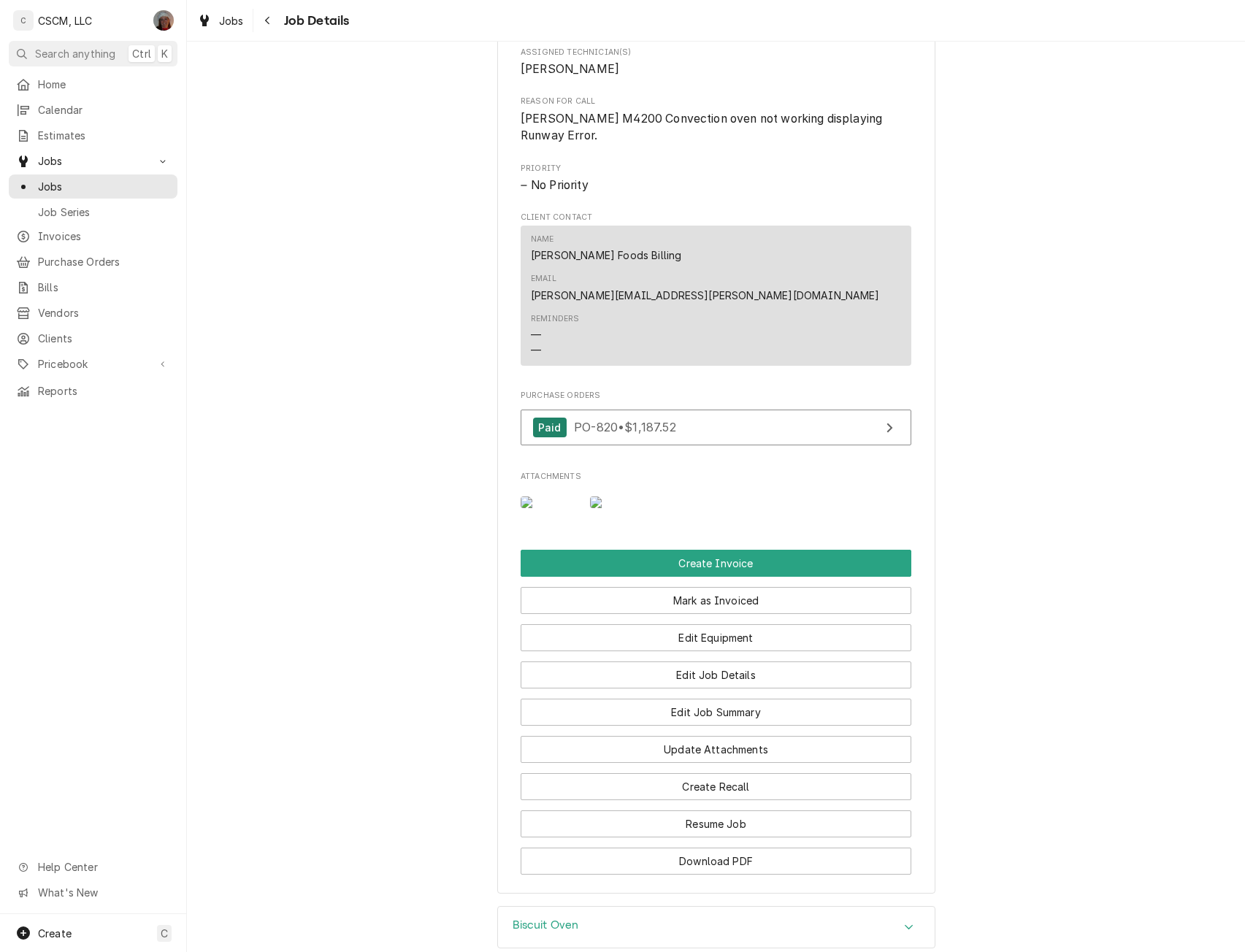
click at [623, 497] on img "Attachments" at bounding box center [619, 502] width 58 height 12
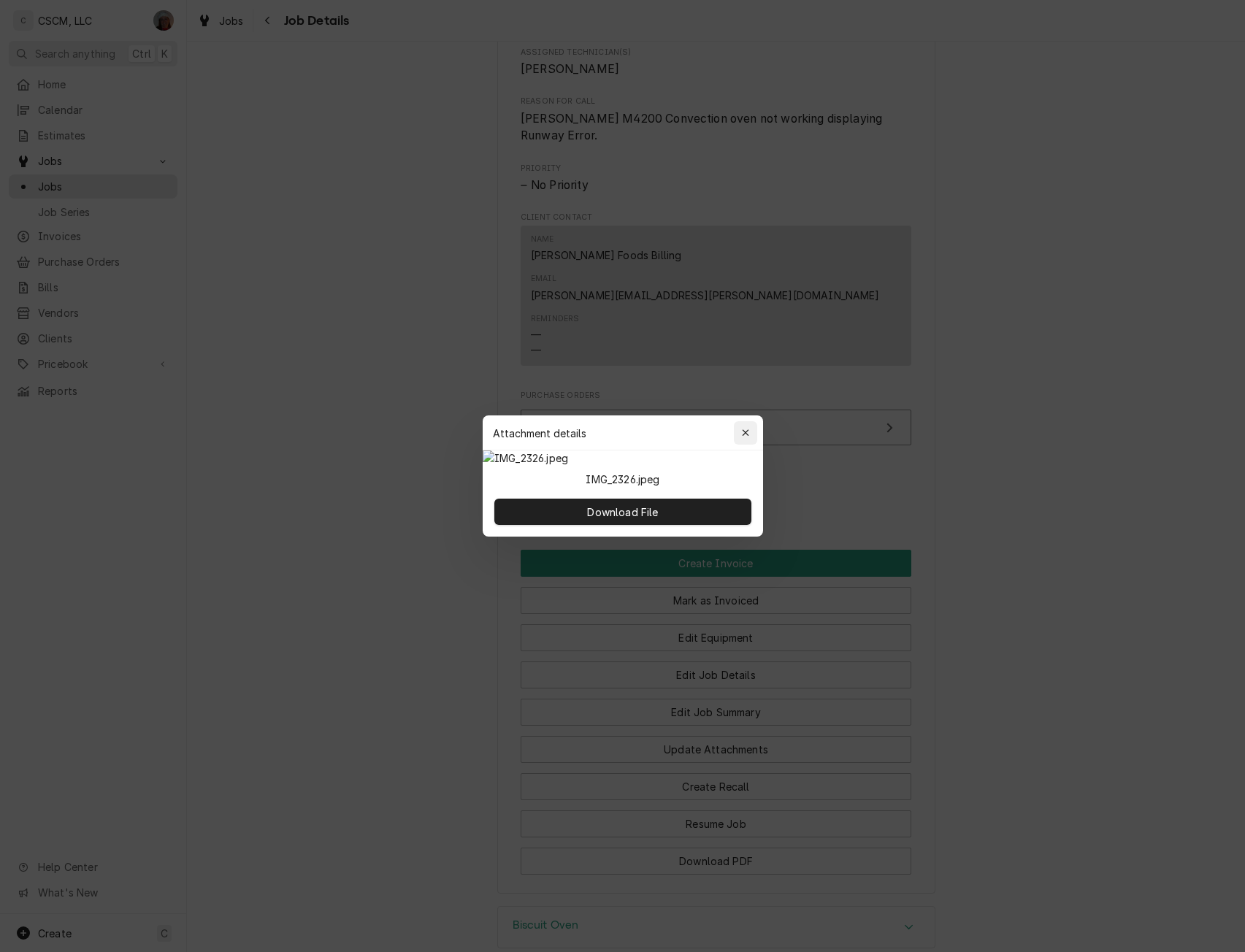
click at [748, 428] on icon "button" at bounding box center [745, 433] width 8 height 10
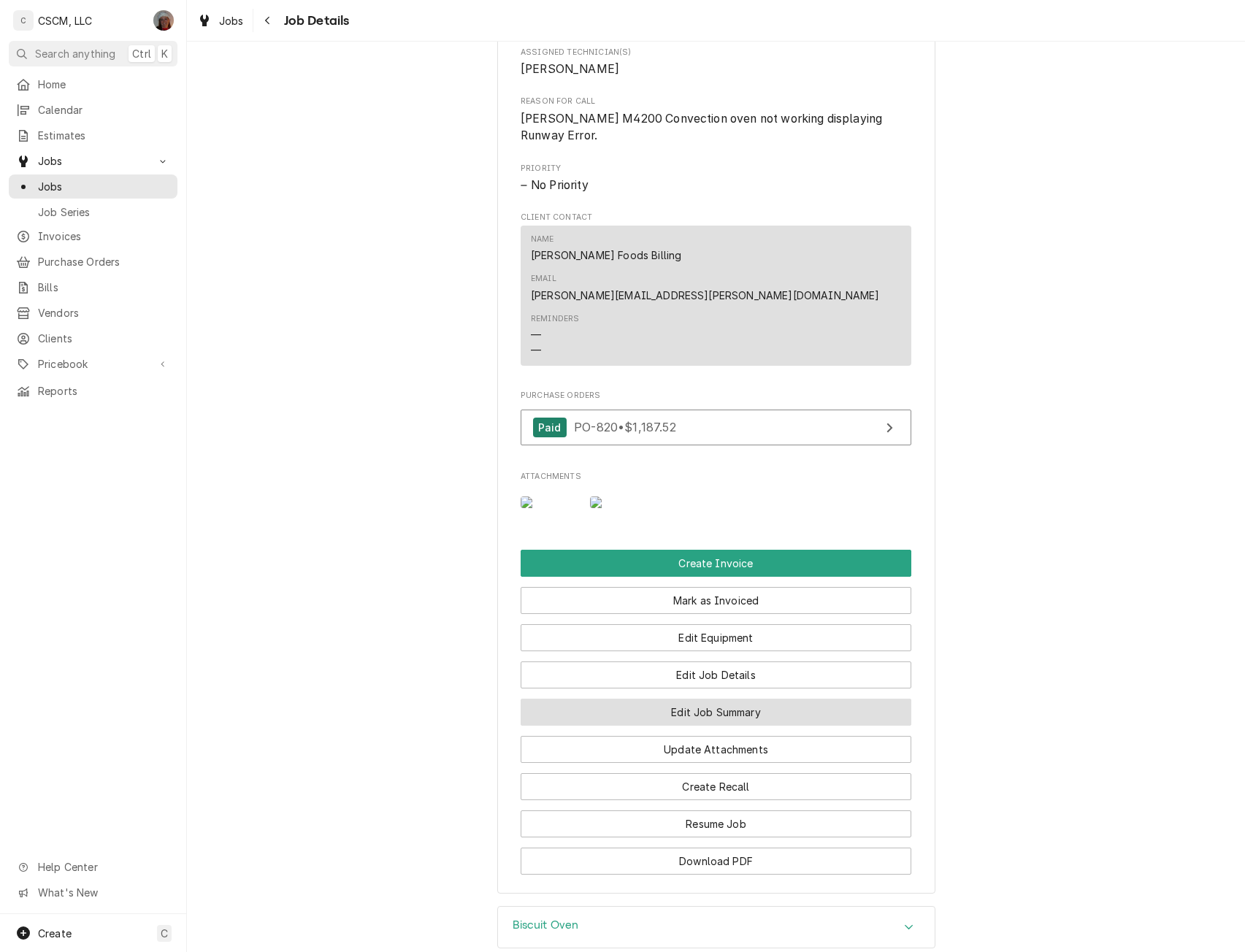
click at [765, 703] on button "Edit Job Summary" at bounding box center [716, 712] width 391 height 27
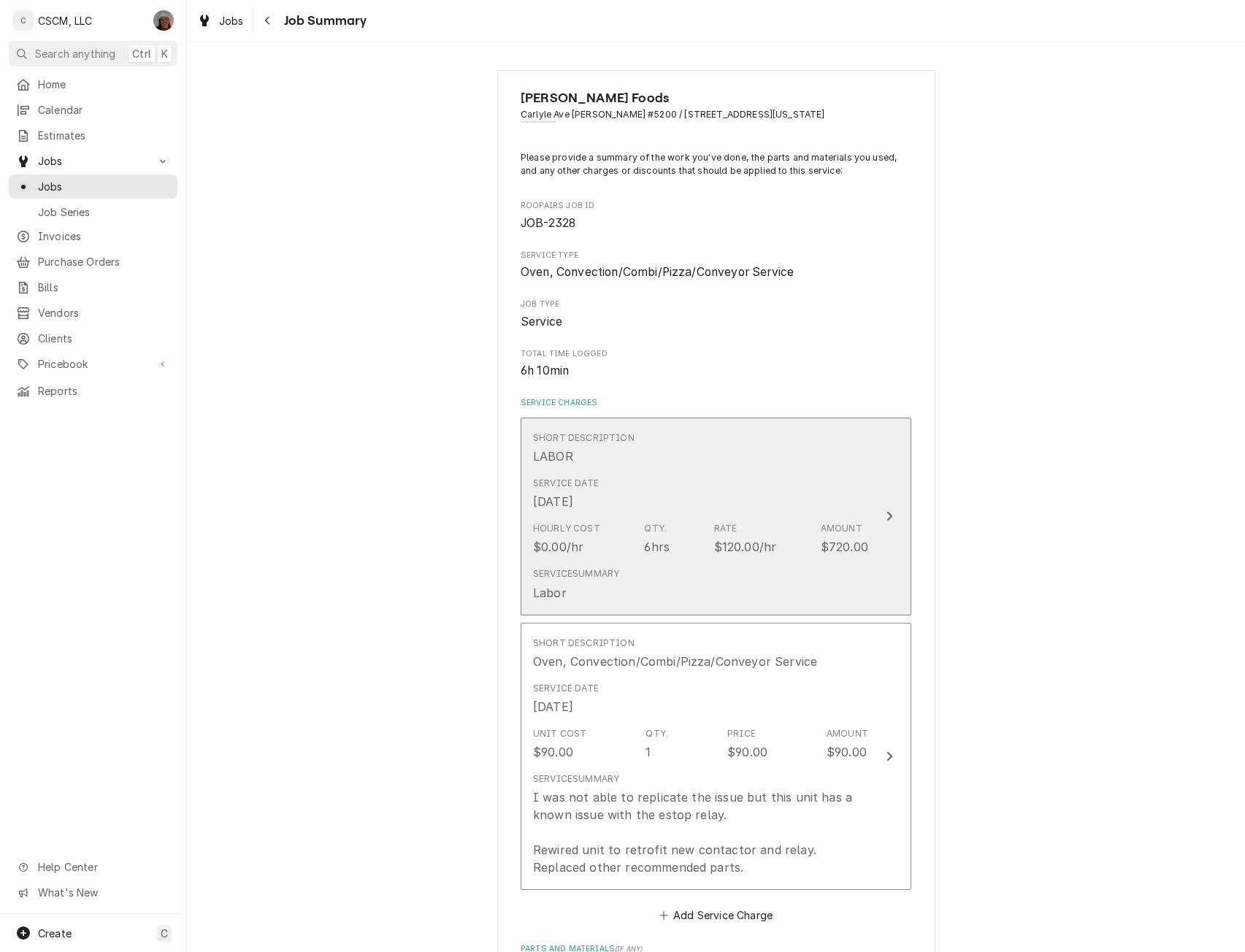
click at [882, 493] on button "Short Description LABOR Service Date [DATE] Hourly Cost $0.00/hr Qty. 6hrs Rate…" at bounding box center [716, 517] width 391 height 198
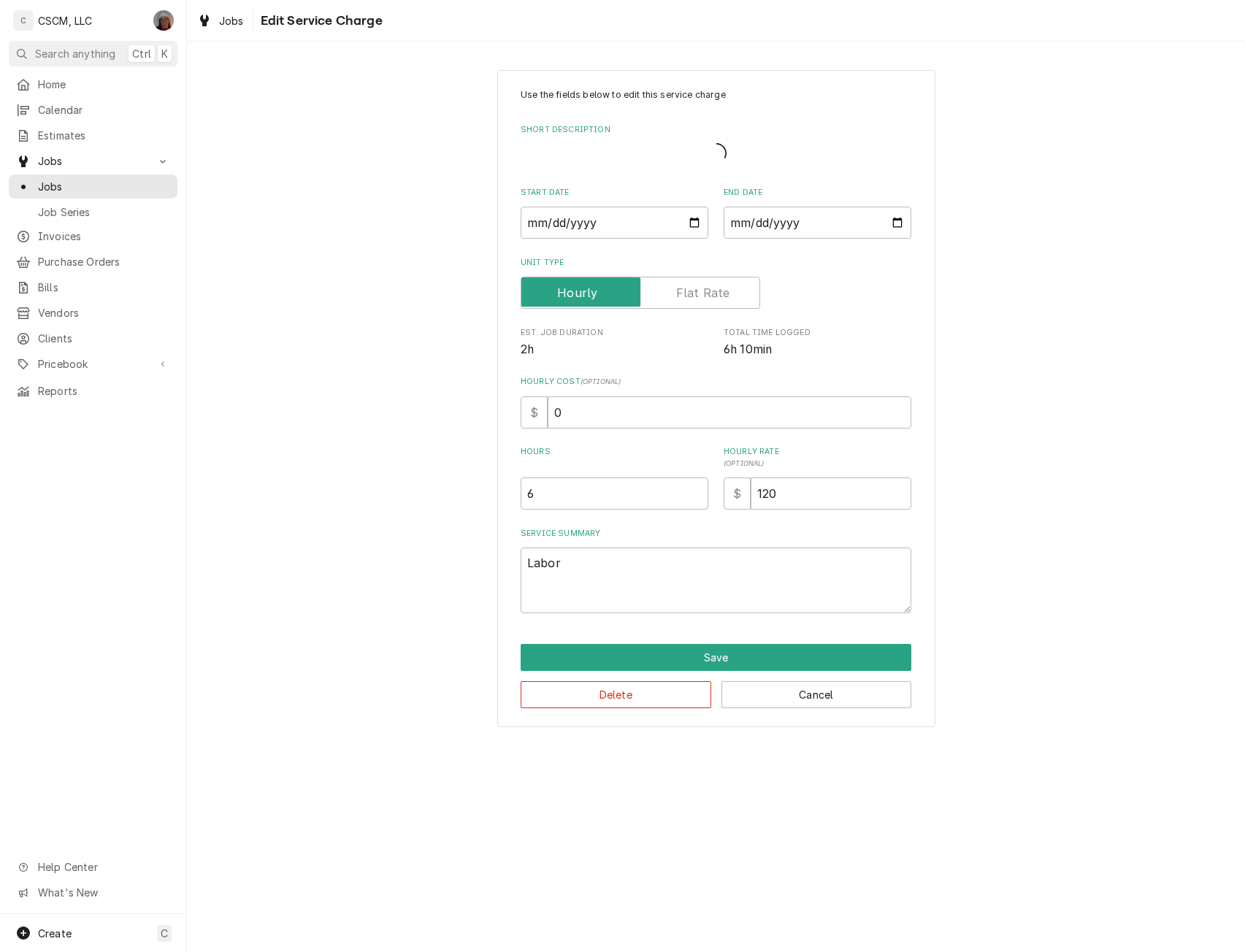
type textarea "x"
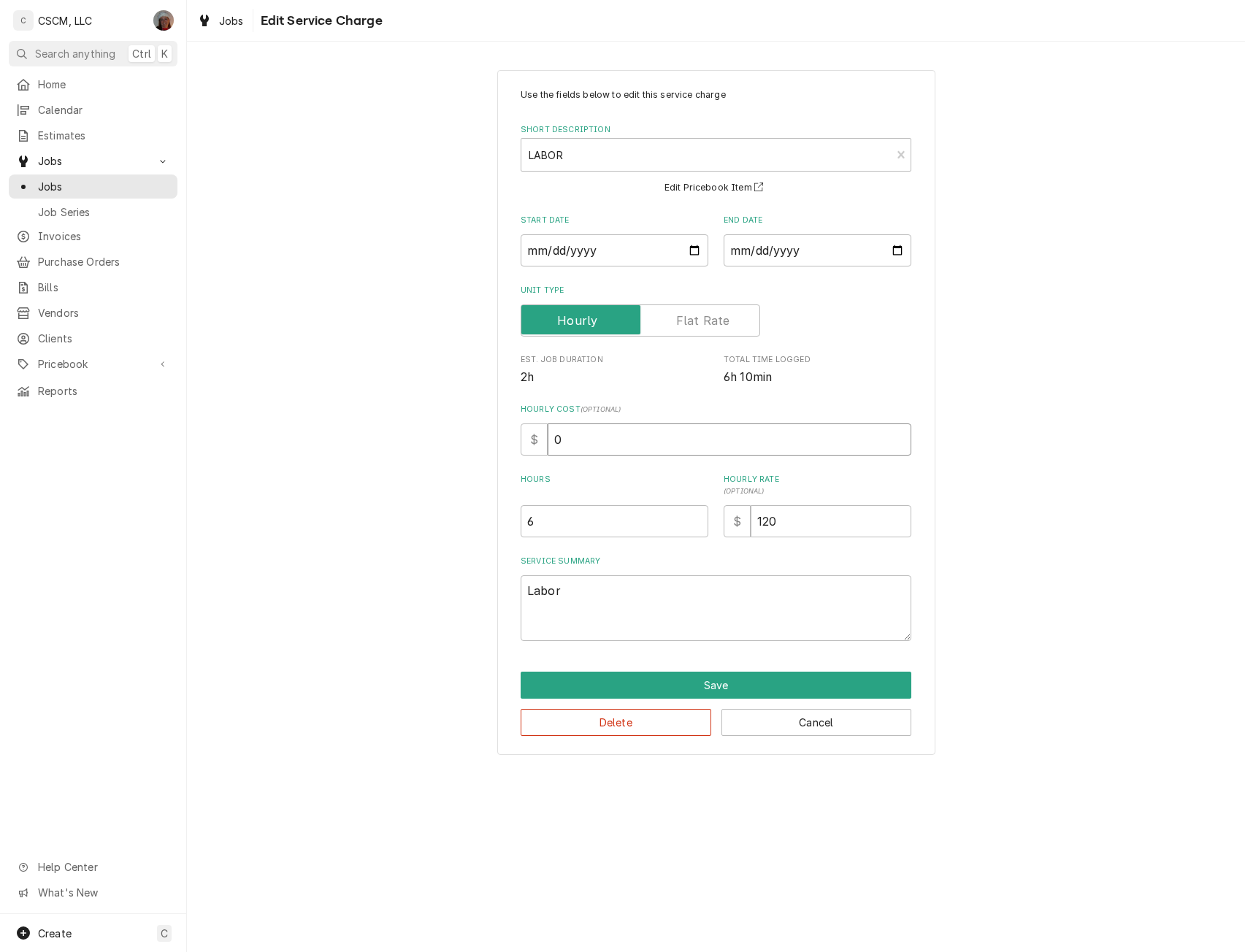
drag, startPoint x: 566, startPoint y: 440, endPoint x: 545, endPoint y: 444, distance: 21.4
click at [545, 444] on div "$ 0" at bounding box center [716, 440] width 391 height 32
type input "43"
type textarea "x"
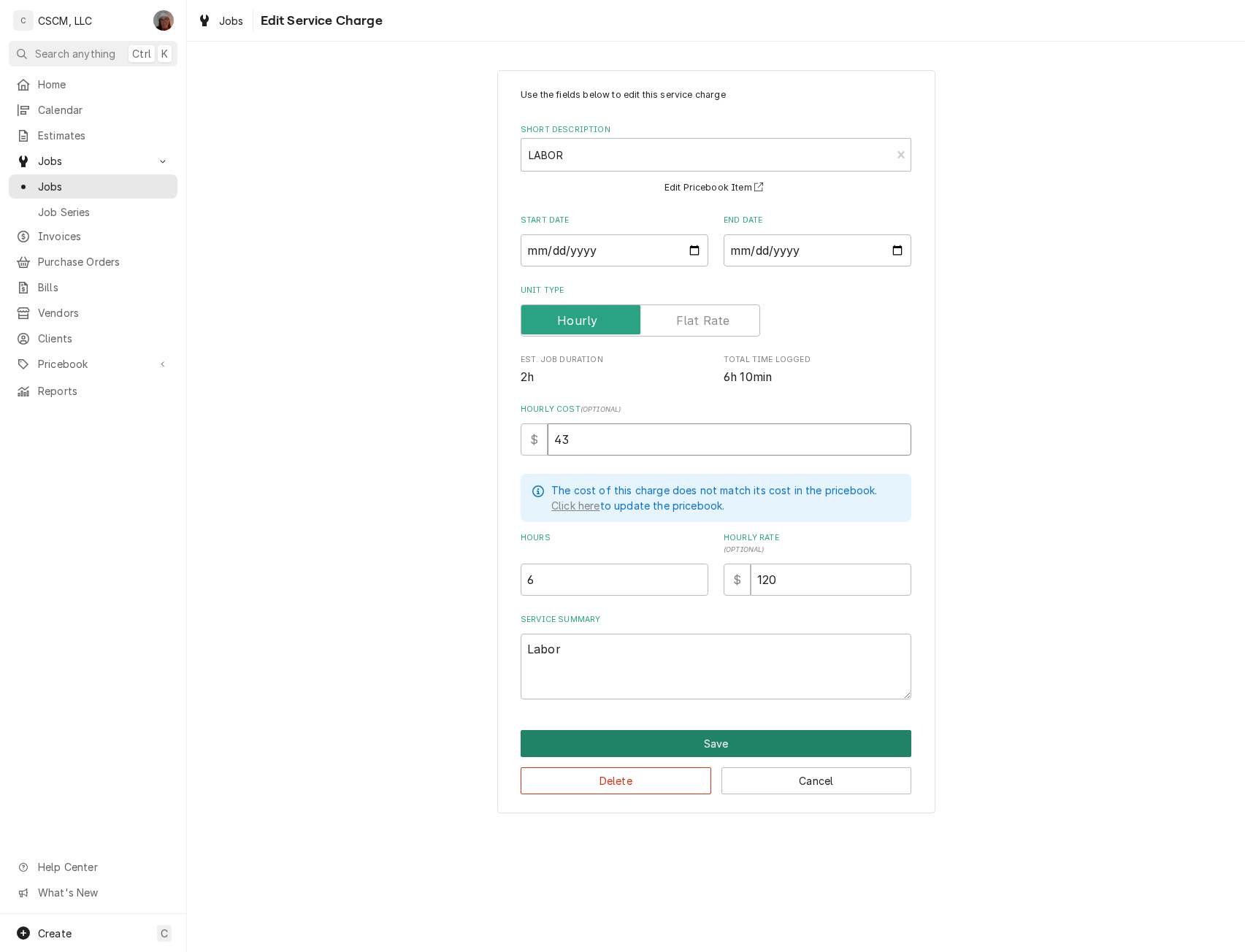
type input "43"
click at [723, 731] on button "Save" at bounding box center [716, 743] width 391 height 27
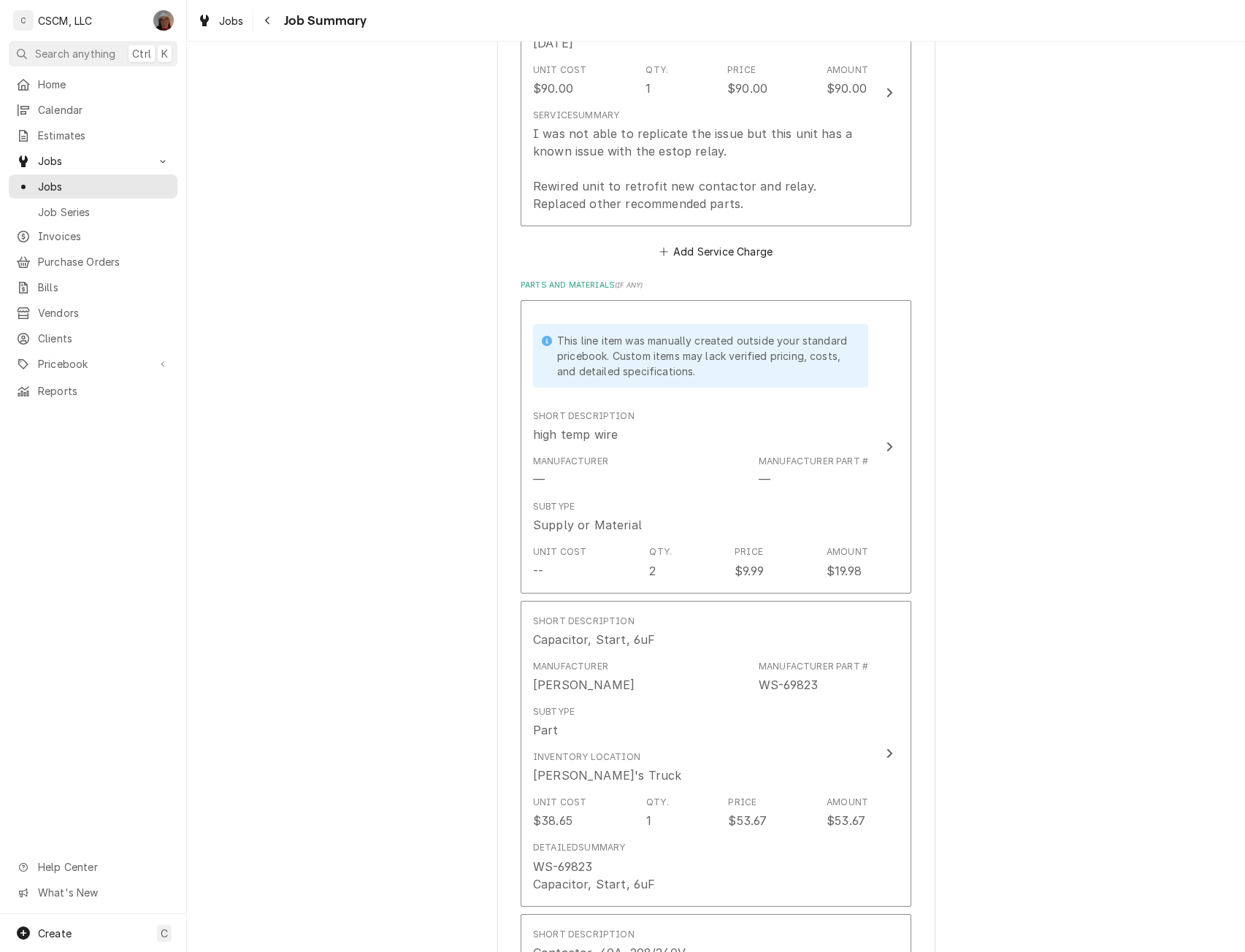
scroll to position [669, 0]
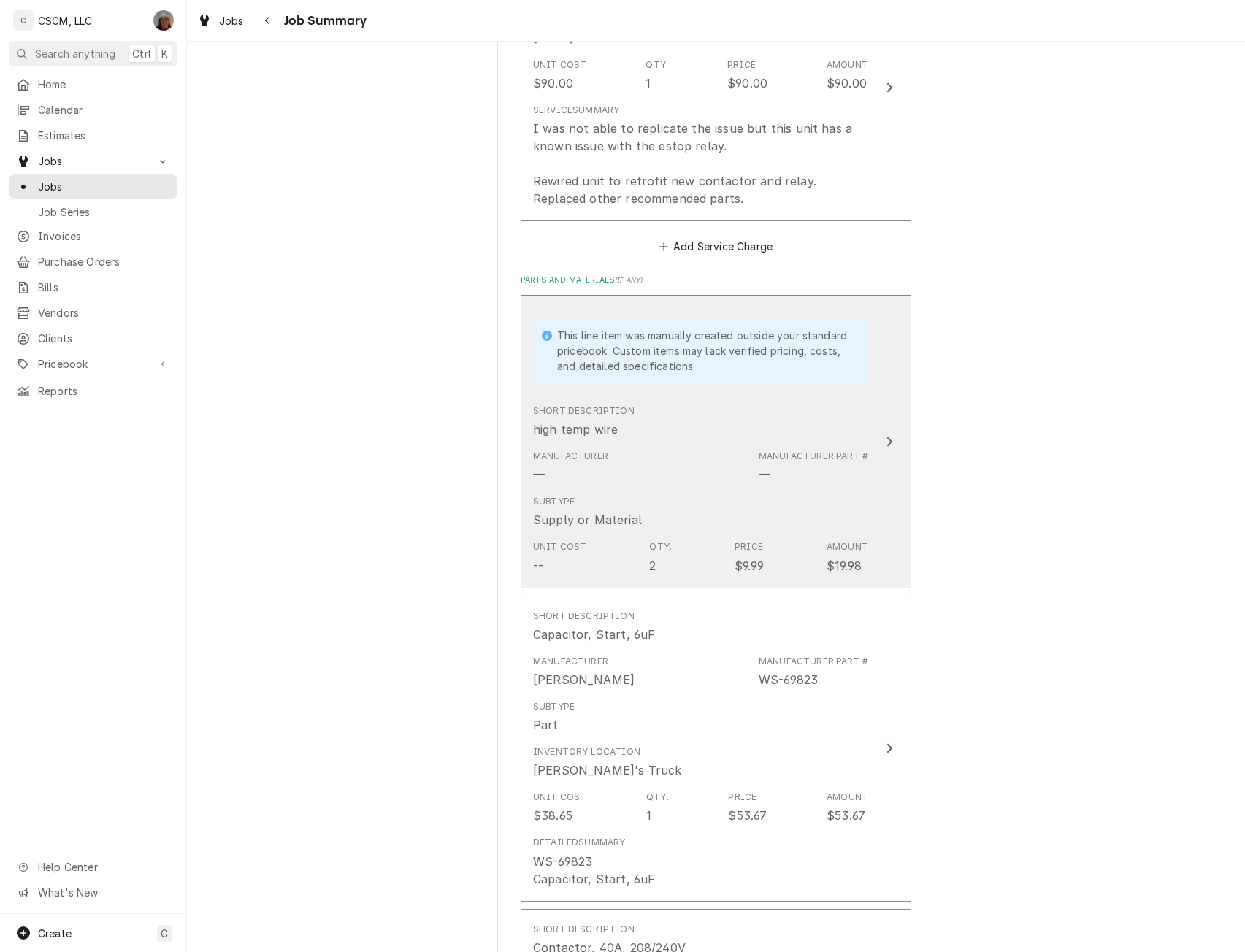
click at [867, 425] on button "This line item was manually created outside your standard pricebook. Custom ite…" at bounding box center [716, 441] width 391 height 294
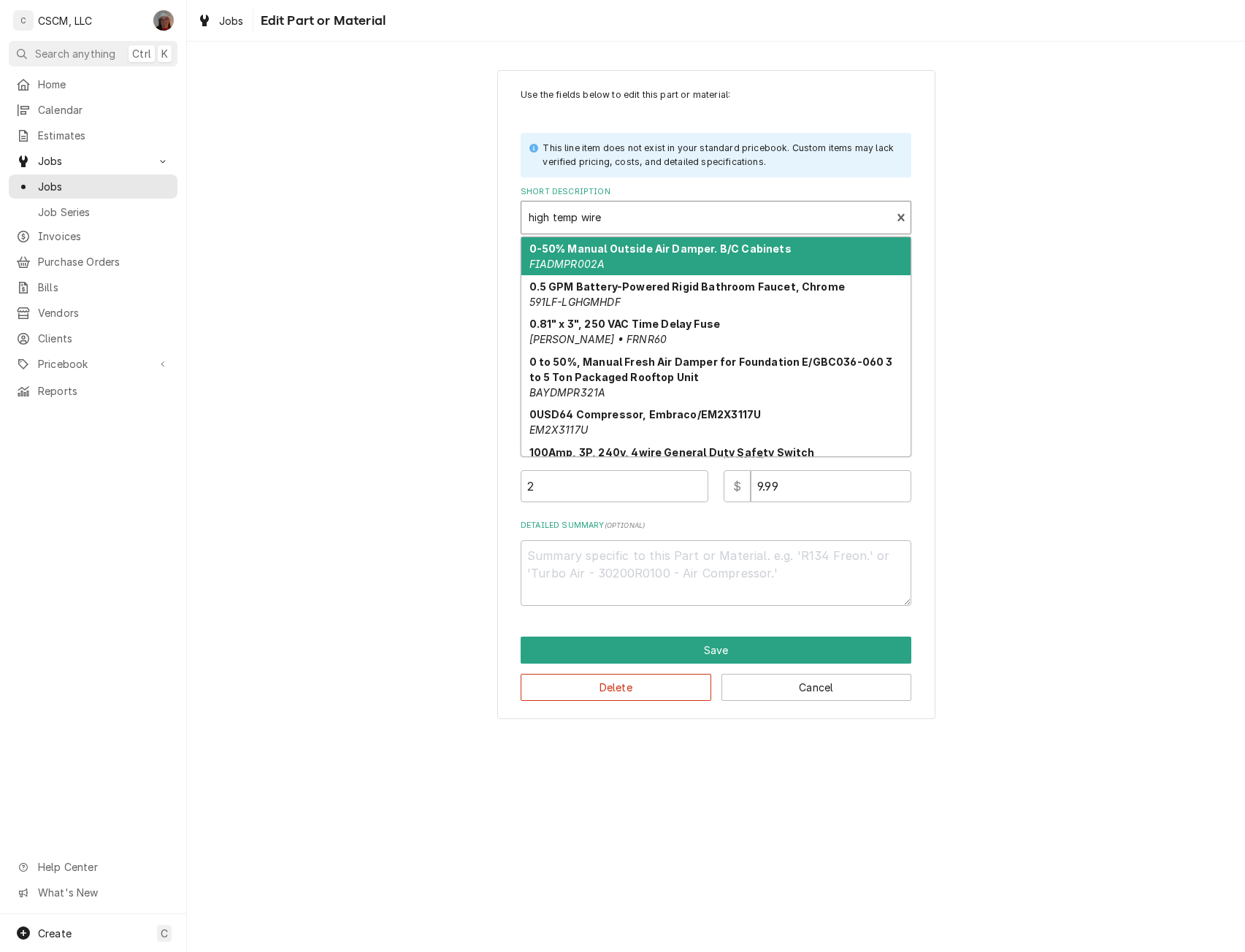
type textarea "x"
drag, startPoint x: 624, startPoint y: 213, endPoint x: 465, endPoint y: 209, distance: 159.1
click at [465, 209] on div "Use the fields below to edit this part or material: This line item does not exi…" at bounding box center [716, 395] width 1058 height 676
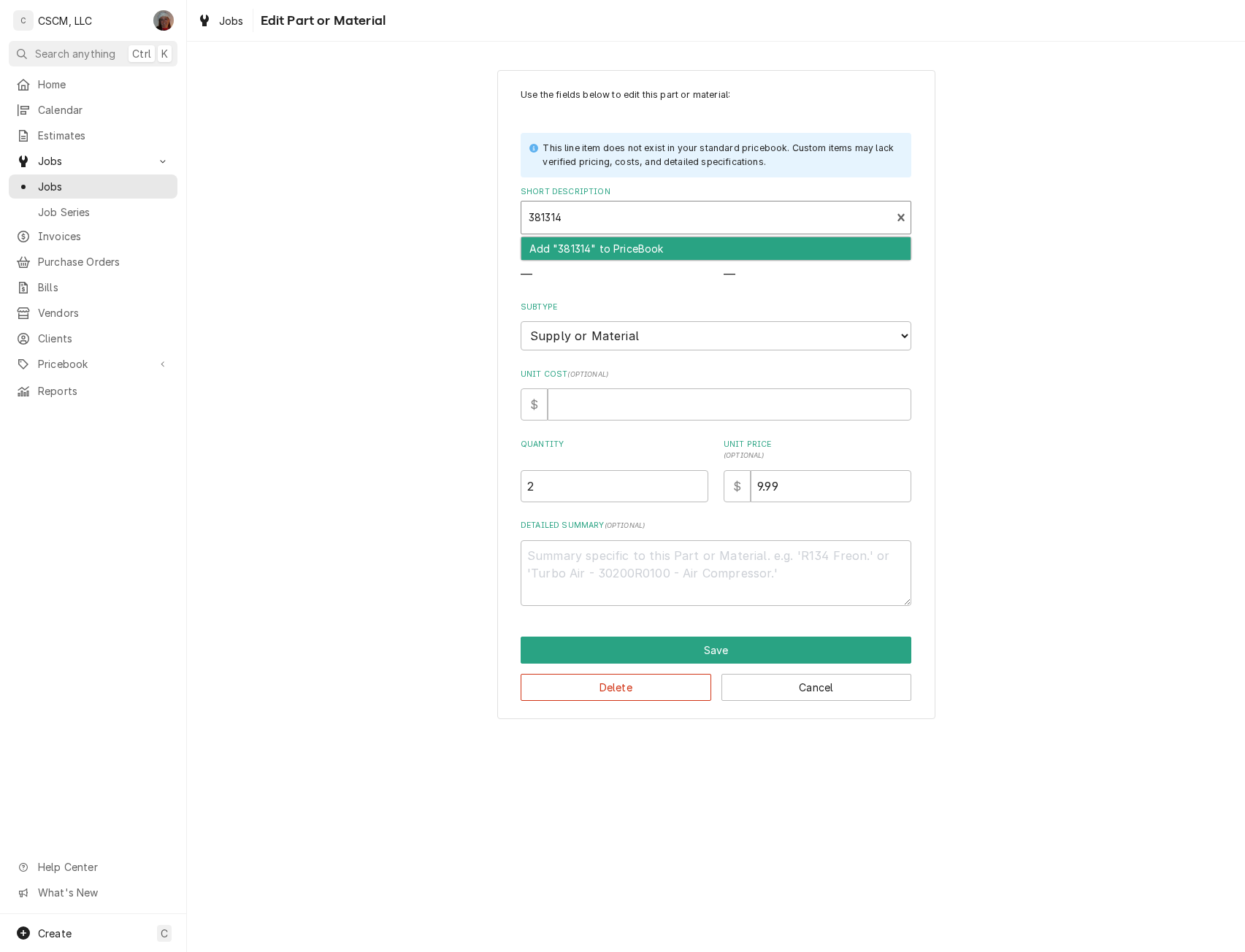
type input "381314"
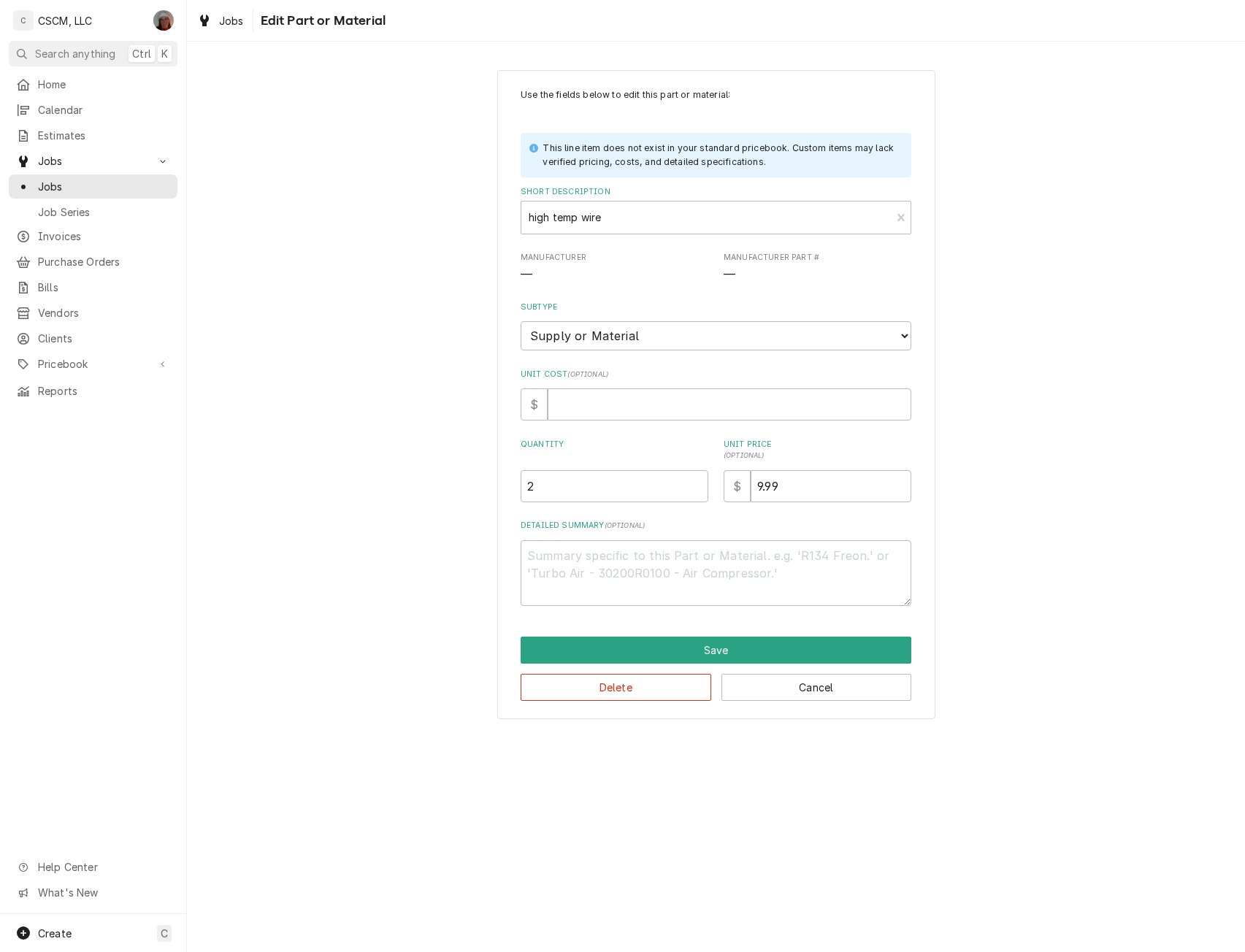
click at [411, 212] on div "Use the fields below to edit this part or material: This line item does not exi…" at bounding box center [716, 395] width 1058 height 676
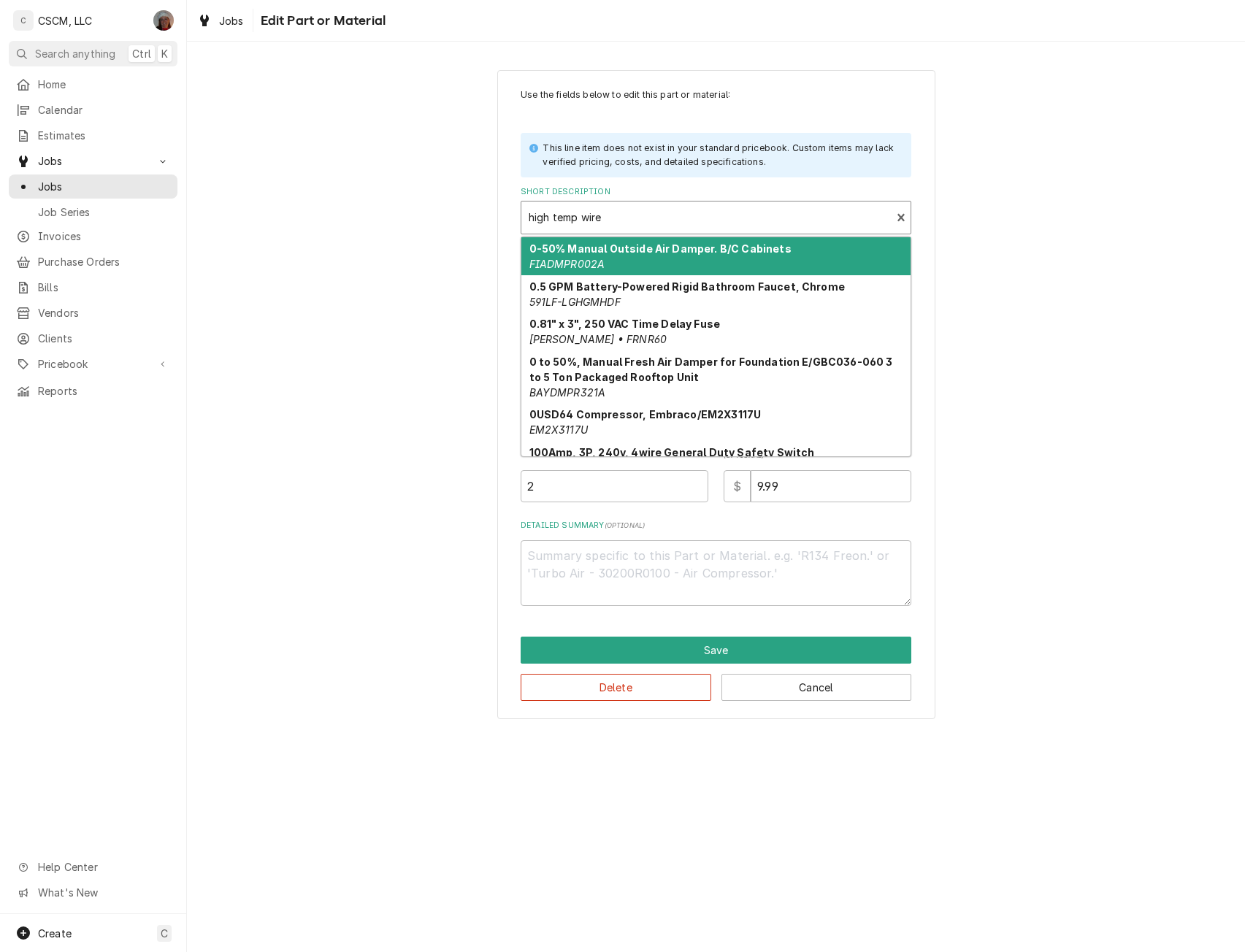
click at [609, 210] on div "Short Description" at bounding box center [706, 218] width 355 height 26
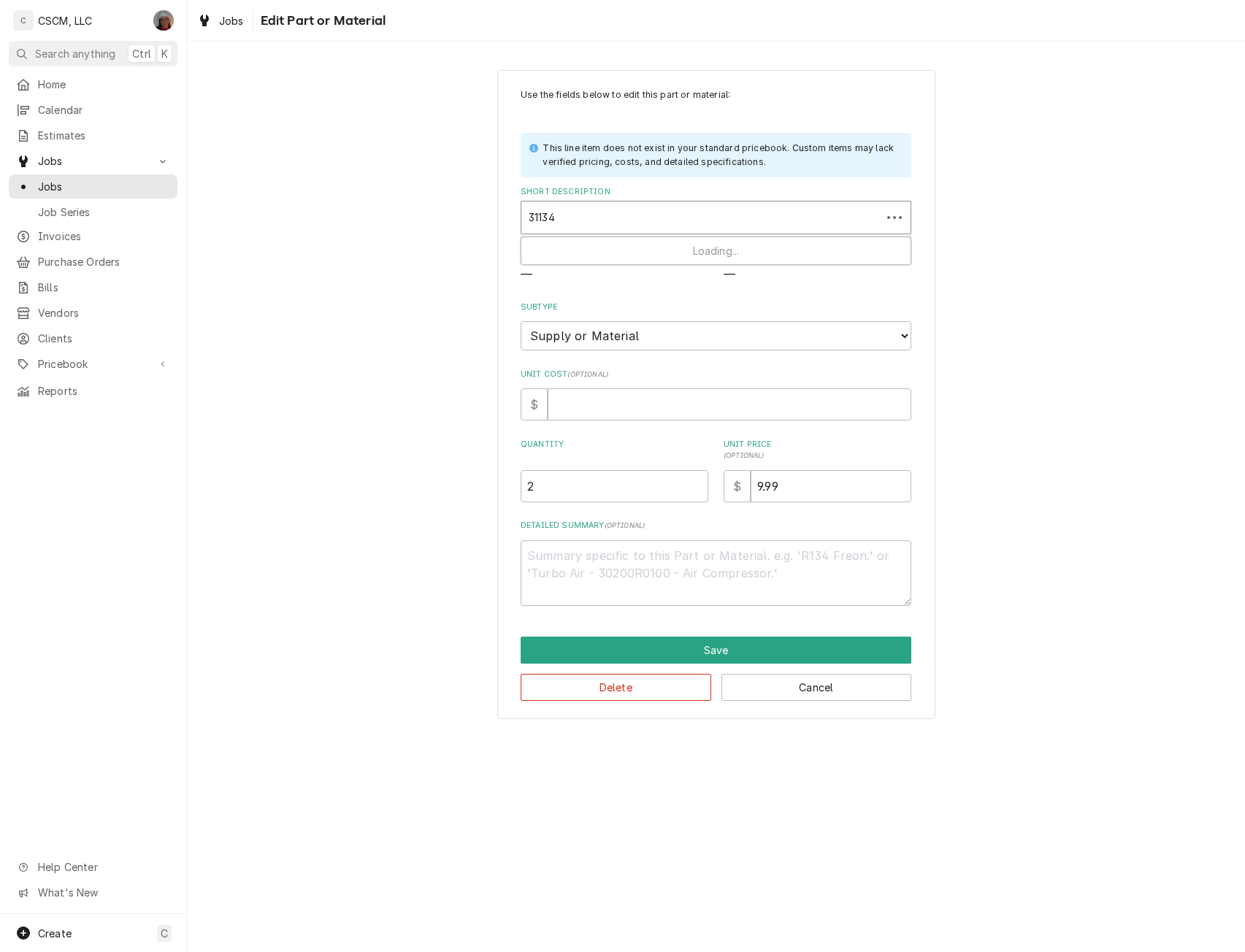
type input "311344"
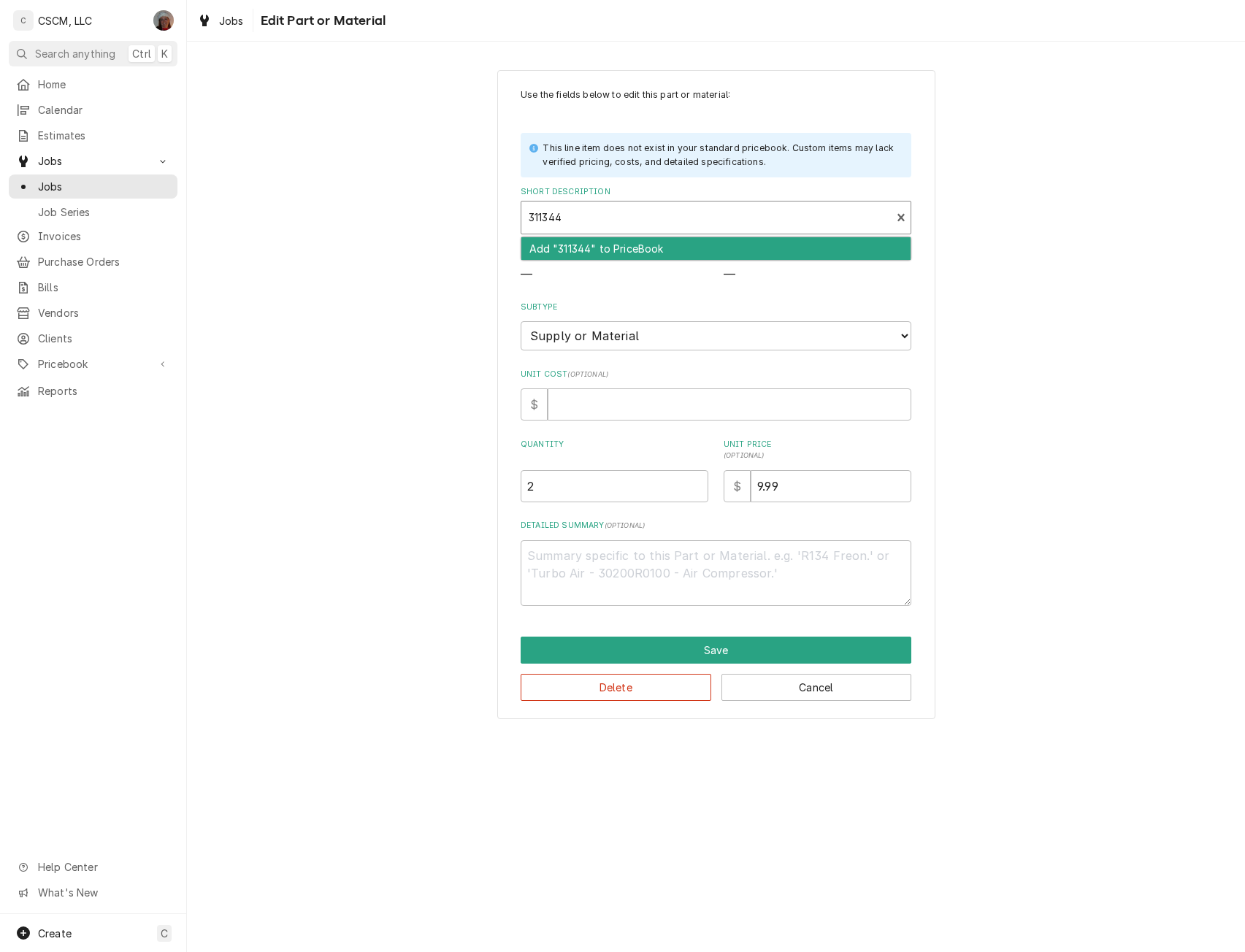
type textarea "x"
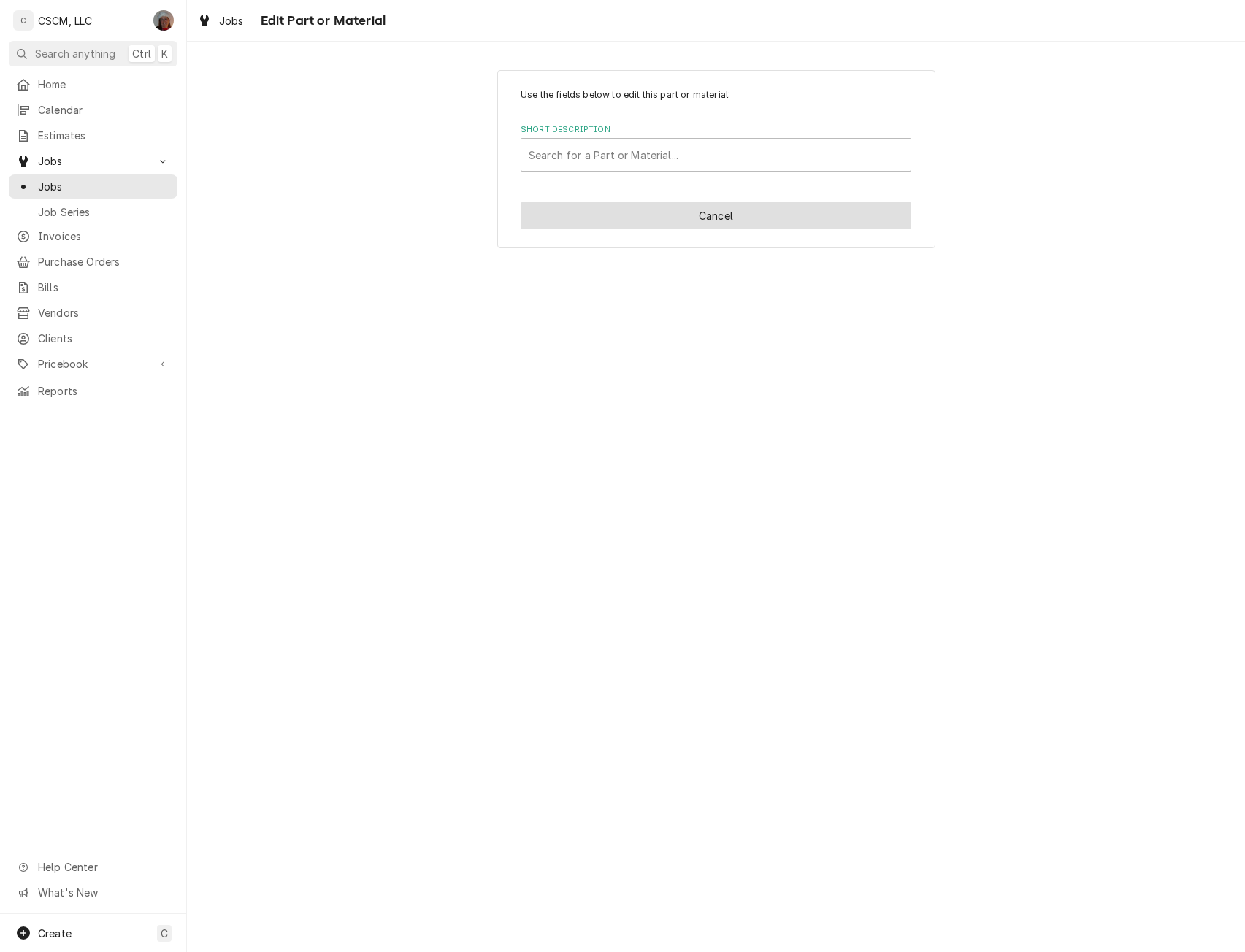
click at [746, 208] on button "Cancel" at bounding box center [716, 215] width 391 height 27
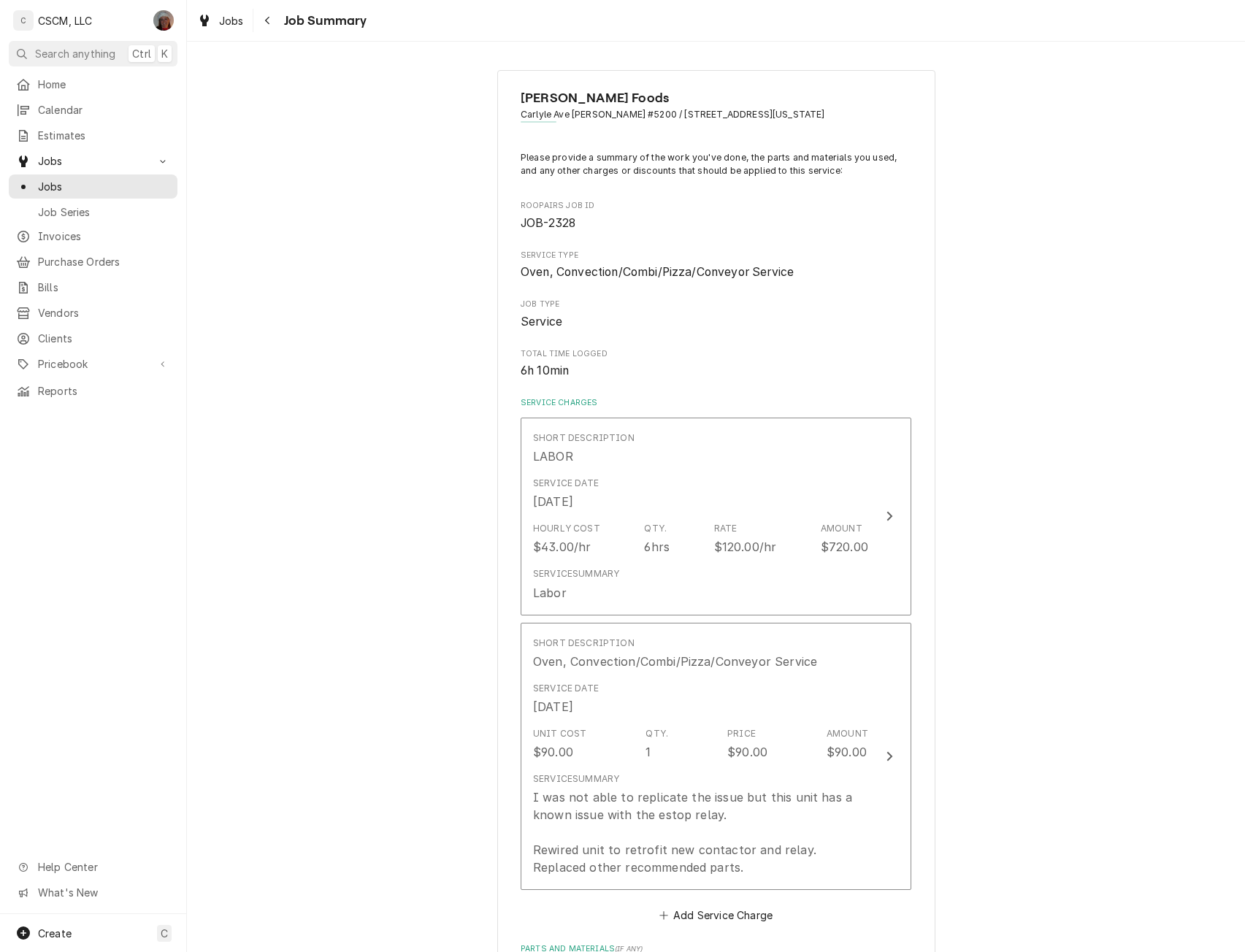
scroll to position [669, 0]
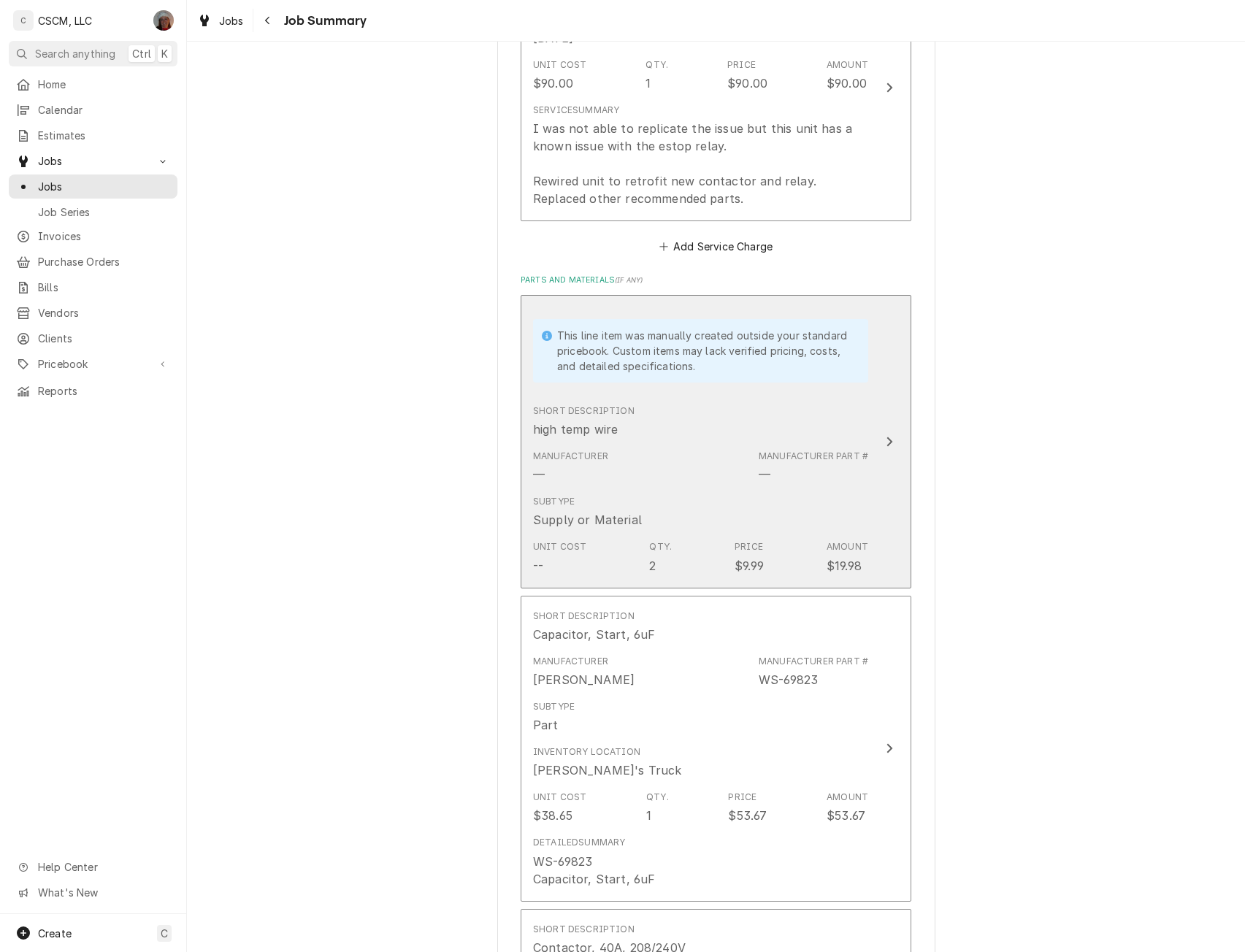
click at [901, 421] on button "This line item was manually created outside your standard pricebook. Custom ite…" at bounding box center [716, 441] width 391 height 294
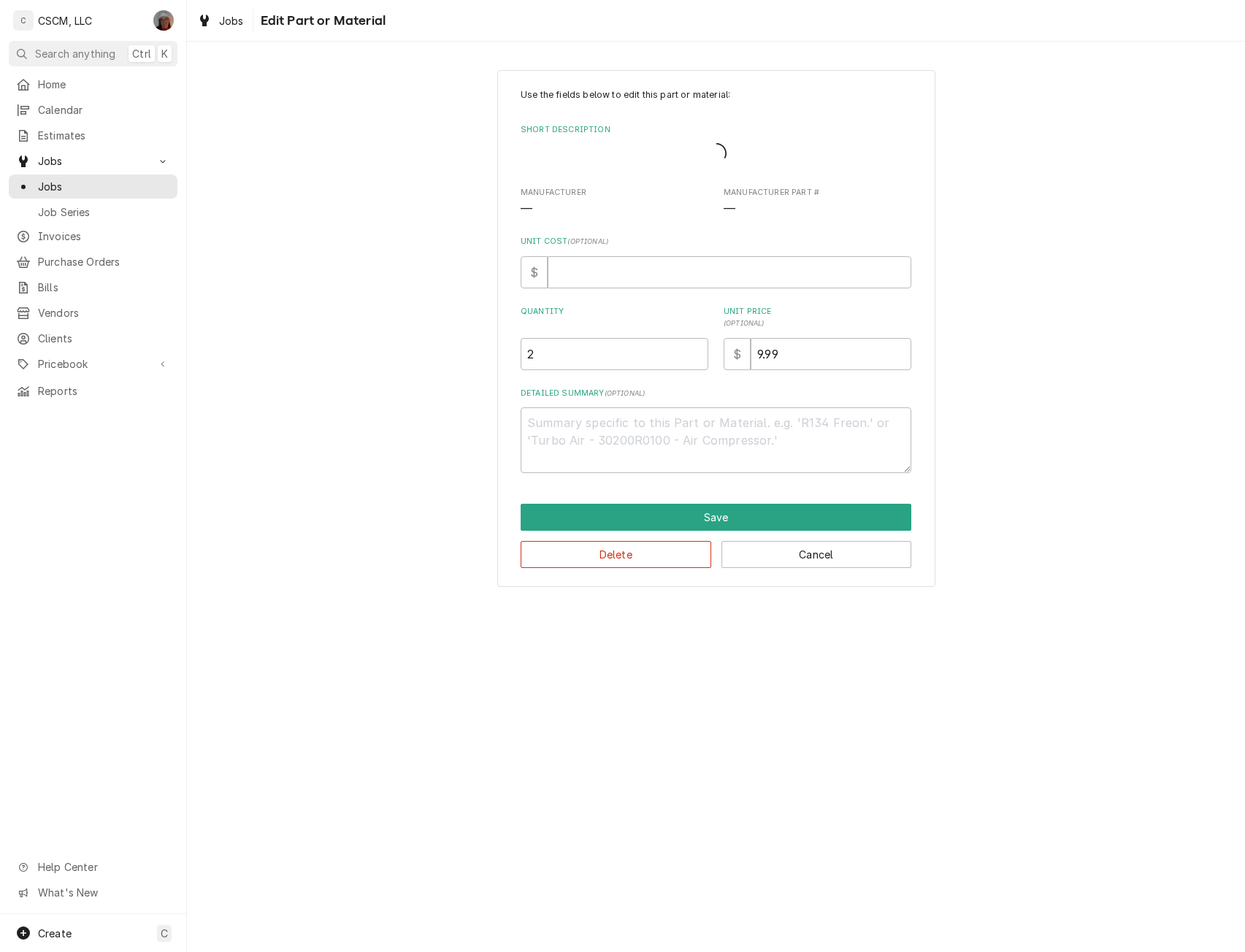
type textarea "x"
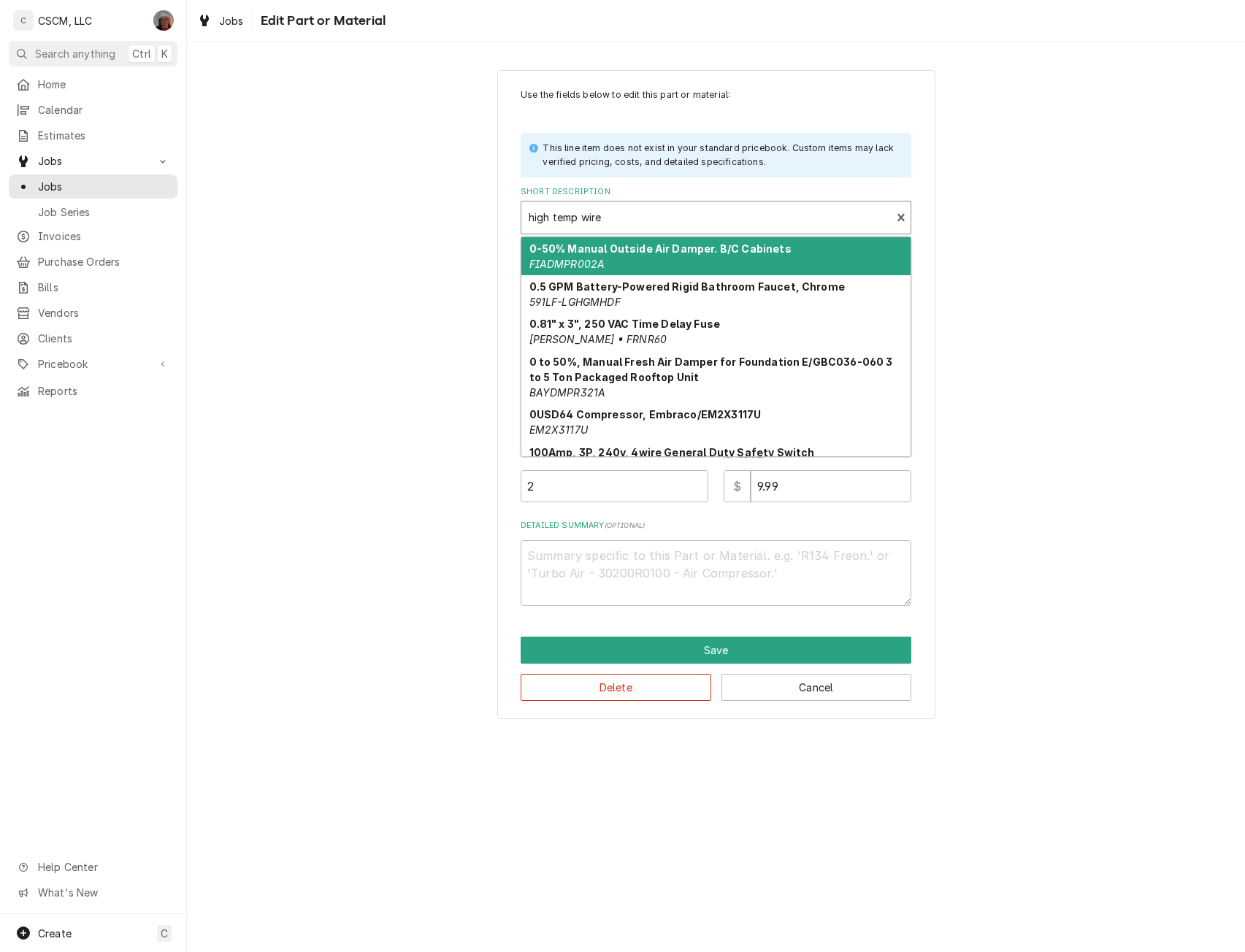
click at [616, 220] on div "Short Description" at bounding box center [706, 218] width 355 height 26
paste input "381344"
type input "381344"
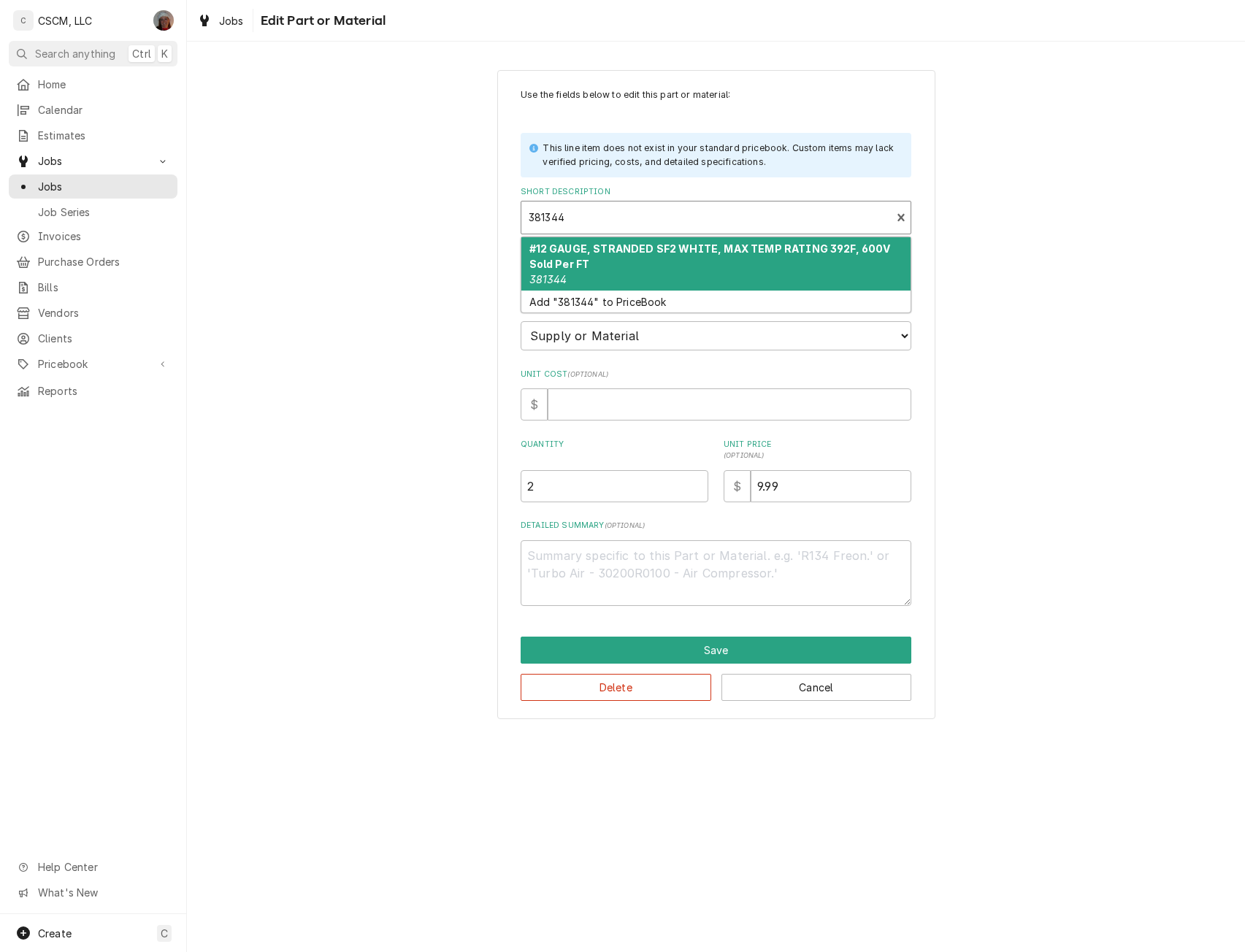
click at [605, 251] on strong "#12 GAUGE, STRANDED SF2 WHITE, MAX TEMP RATING 392F, 600V Sold Per FT" at bounding box center [709, 257] width 362 height 28
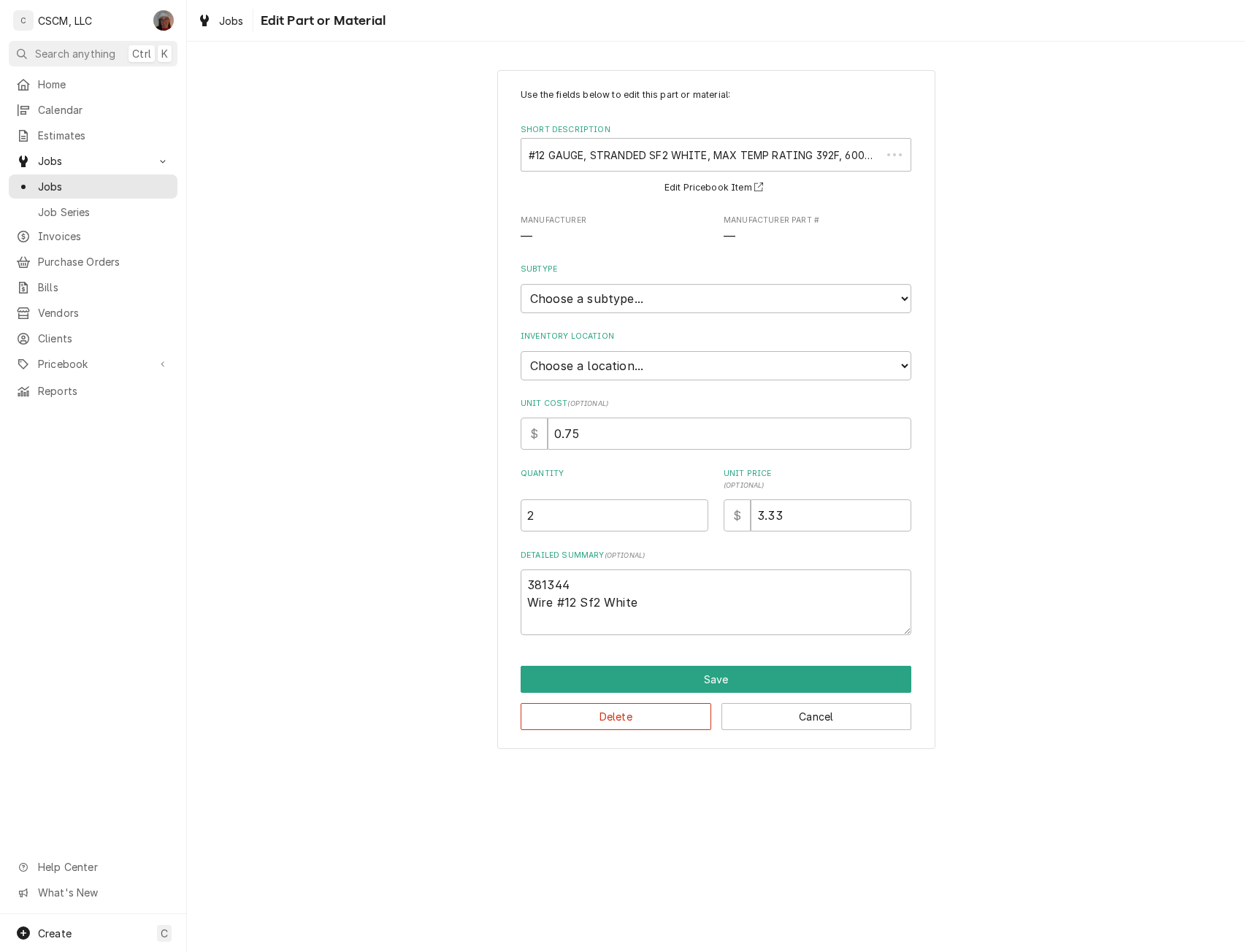
type textarea "x"
click at [627, 301] on select "Choose a subtype... Equipment Part Refrigerant Supply or Material Tool" at bounding box center [716, 298] width 391 height 29
select select "150"
click at [521, 284] on select "Choose a subtype... Equipment Part Refrigerant Supply or Material Tool" at bounding box center [716, 298] width 391 height 29
type textarea "x"
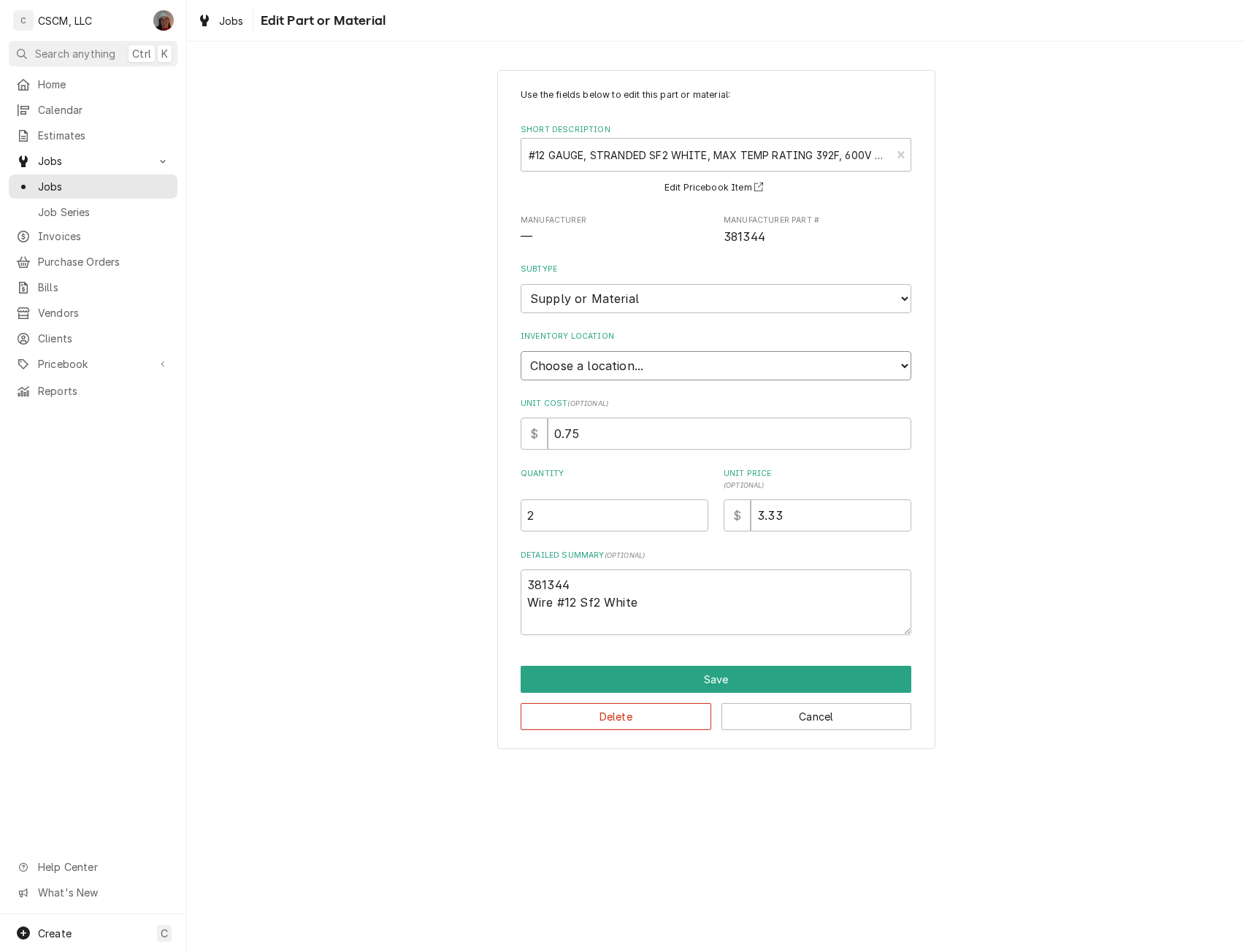
click at [660, 356] on select "Choose a location... Chris's Truck Colorado Main Warehouse Izaia's Truck Jimmy'…" at bounding box center [716, 365] width 391 height 29
select select "424"
click at [521, 351] on select "Choose a location... Chris's Truck Colorado Main Warehouse Izaia's Truck Jimmy'…" at bounding box center [716, 365] width 391 height 29
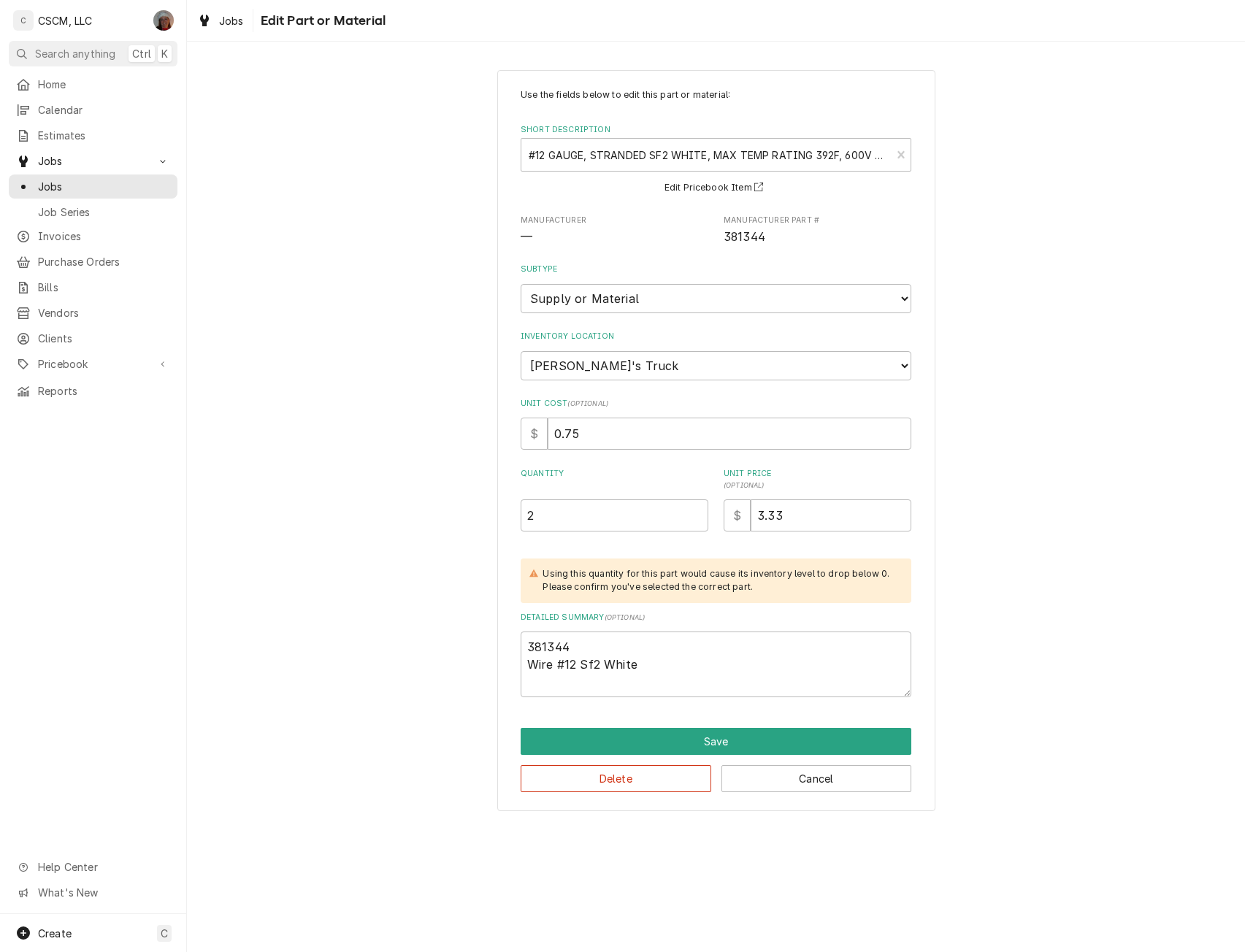
type textarea "x"
drag, startPoint x: 605, startPoint y: 434, endPoint x: 545, endPoint y: 430, distance: 60.1
click at [545, 430] on div "$ 0.75" at bounding box center [716, 434] width 391 height 32
type input "1"
type textarea "x"
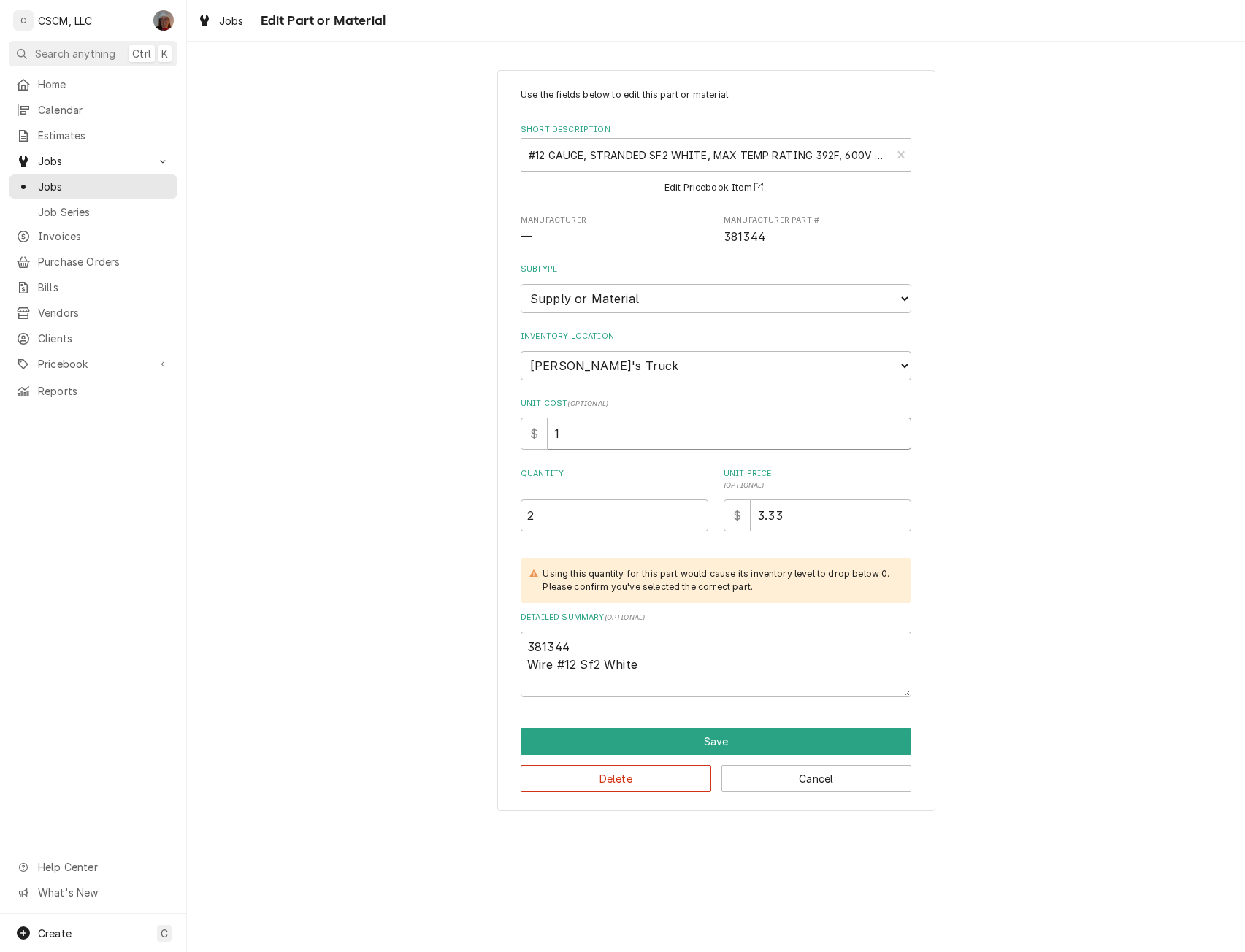
type input "1.0"
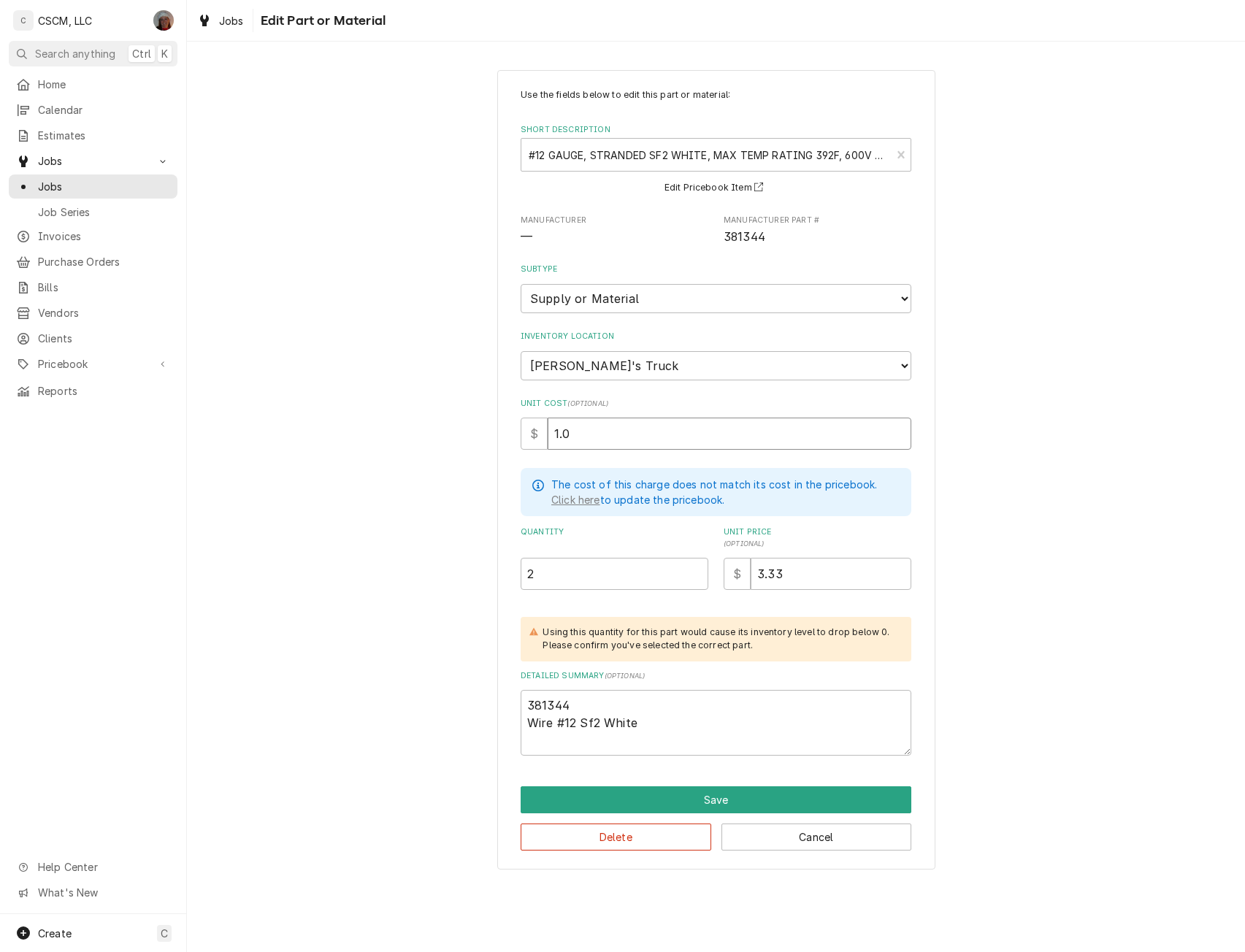
type textarea "x"
type input "1.03"
type input "4"
type textarea "x"
type input "4.1"
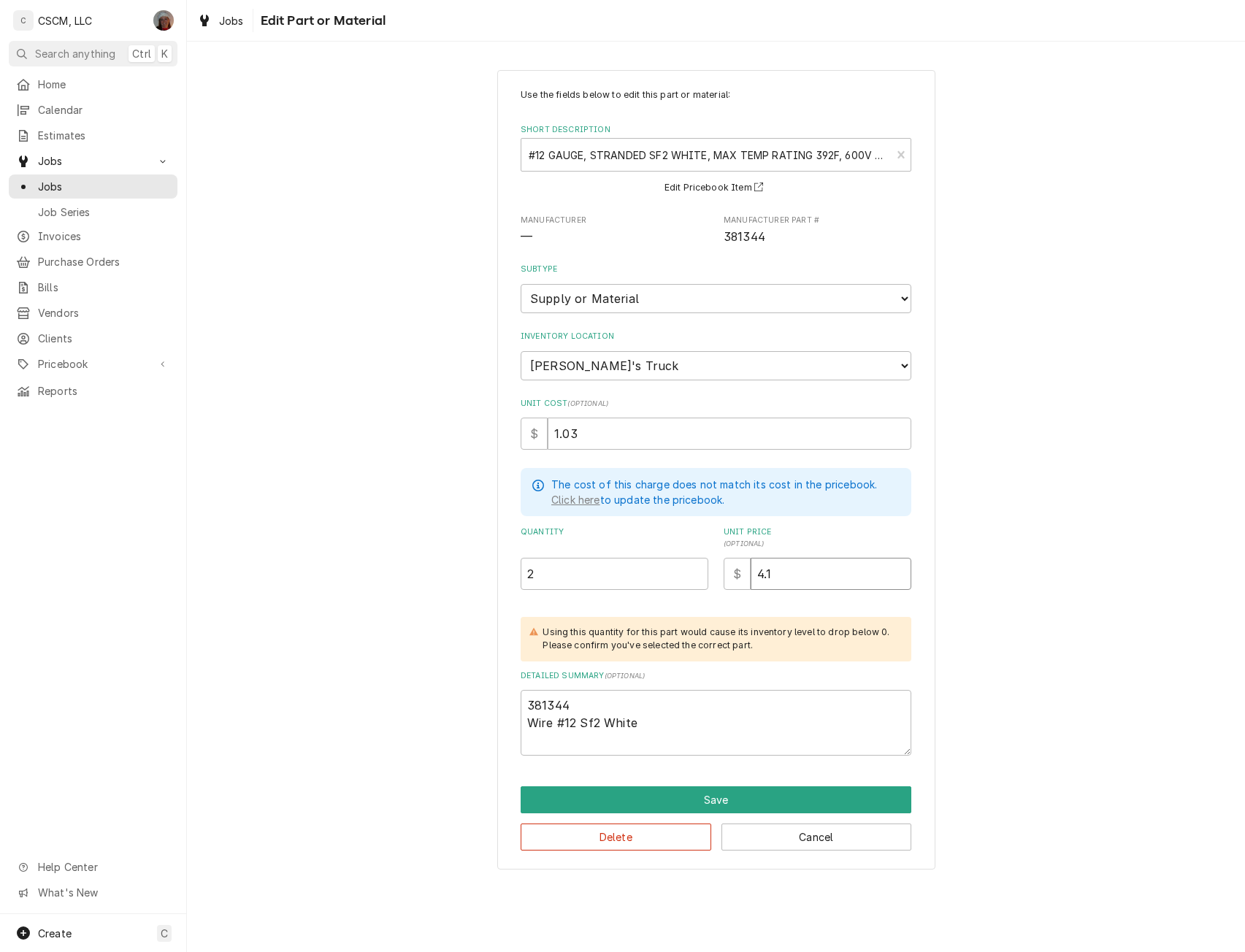
type textarea "x"
type input "4.13"
click at [708, 807] on button "Save" at bounding box center [716, 800] width 391 height 27
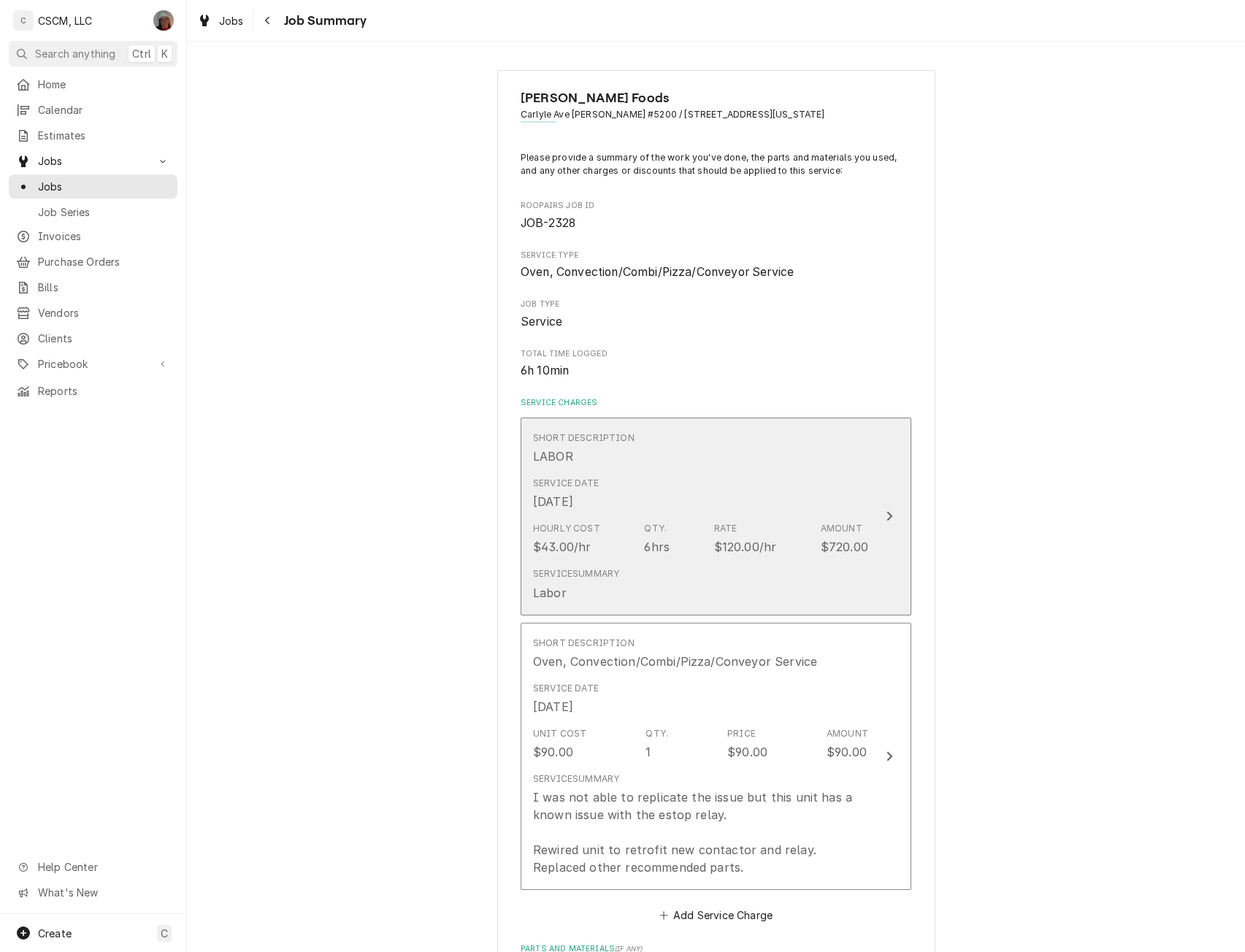
click at [898, 512] on button "Short Description LABOR Service Date Oct 7, 2025 Hourly Cost $43.00/hr Qty. 6hr…" at bounding box center [716, 517] width 391 height 198
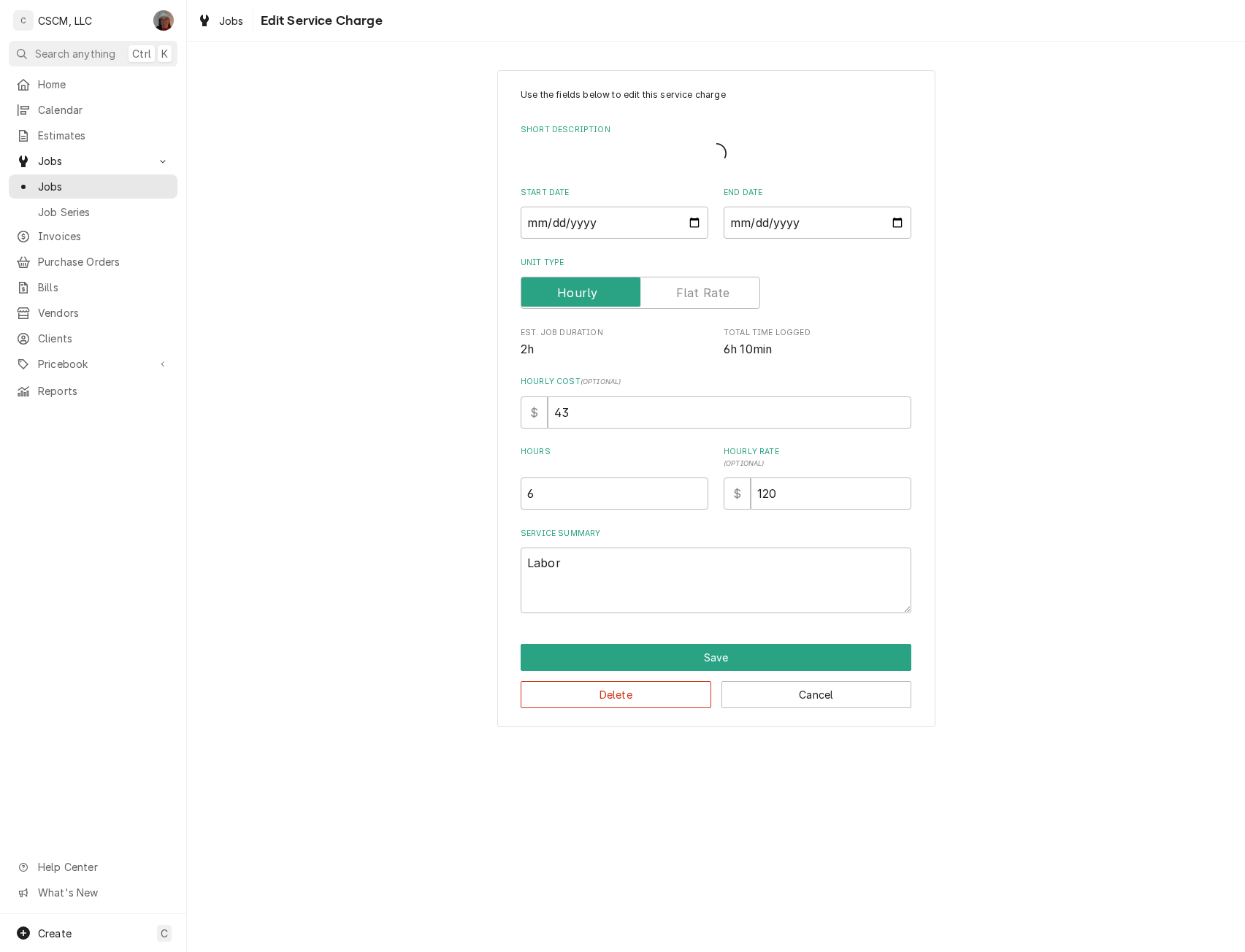
type textarea "x"
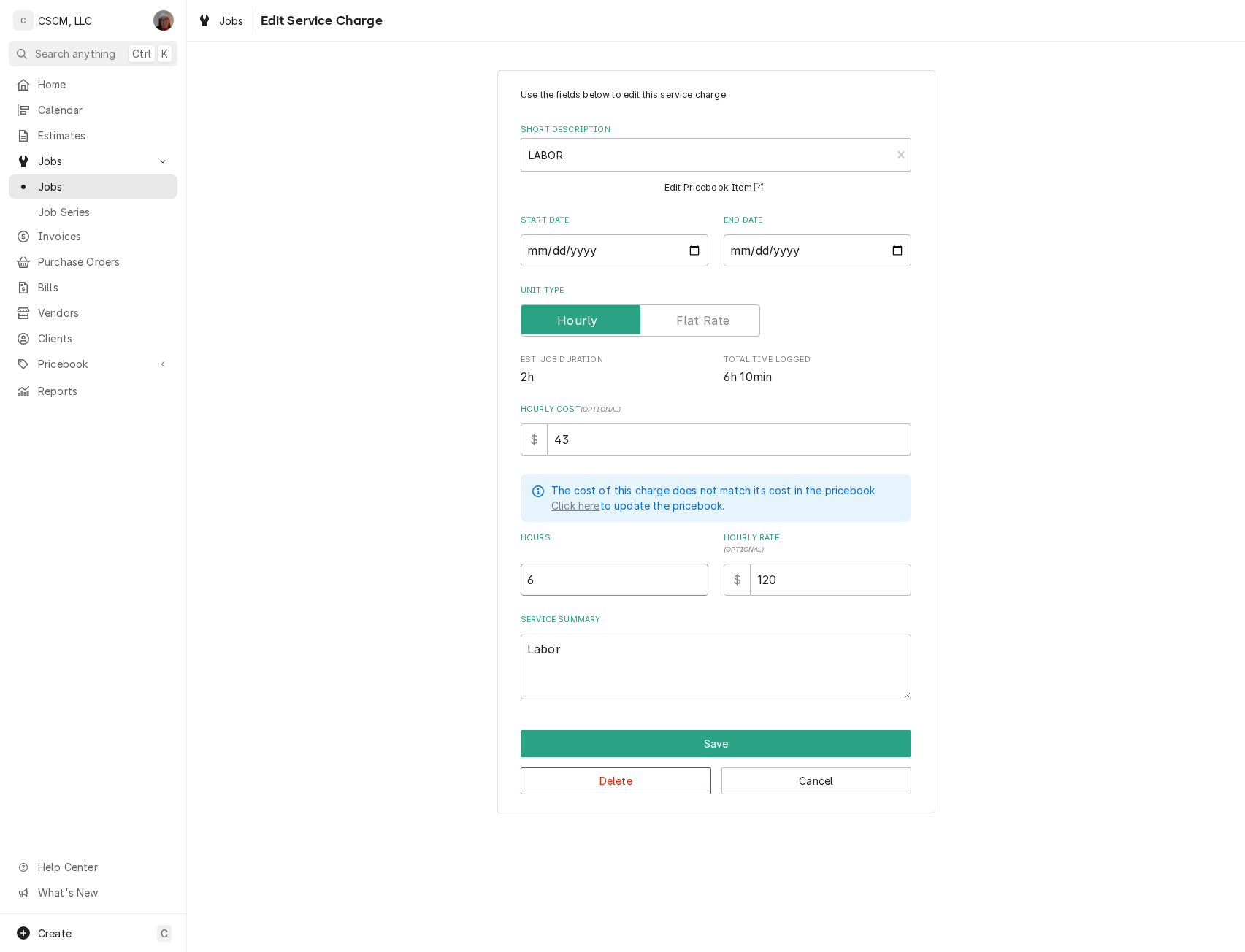
drag, startPoint x: 548, startPoint y: 575, endPoint x: 490, endPoint y: 578, distance: 58.1
click at [490, 578] on div "Use the fields below to edit this service charge Short Description LABOR LAB Ed…" at bounding box center [716, 441] width 1058 height 769
type input "4"
type textarea "x"
type input "4"
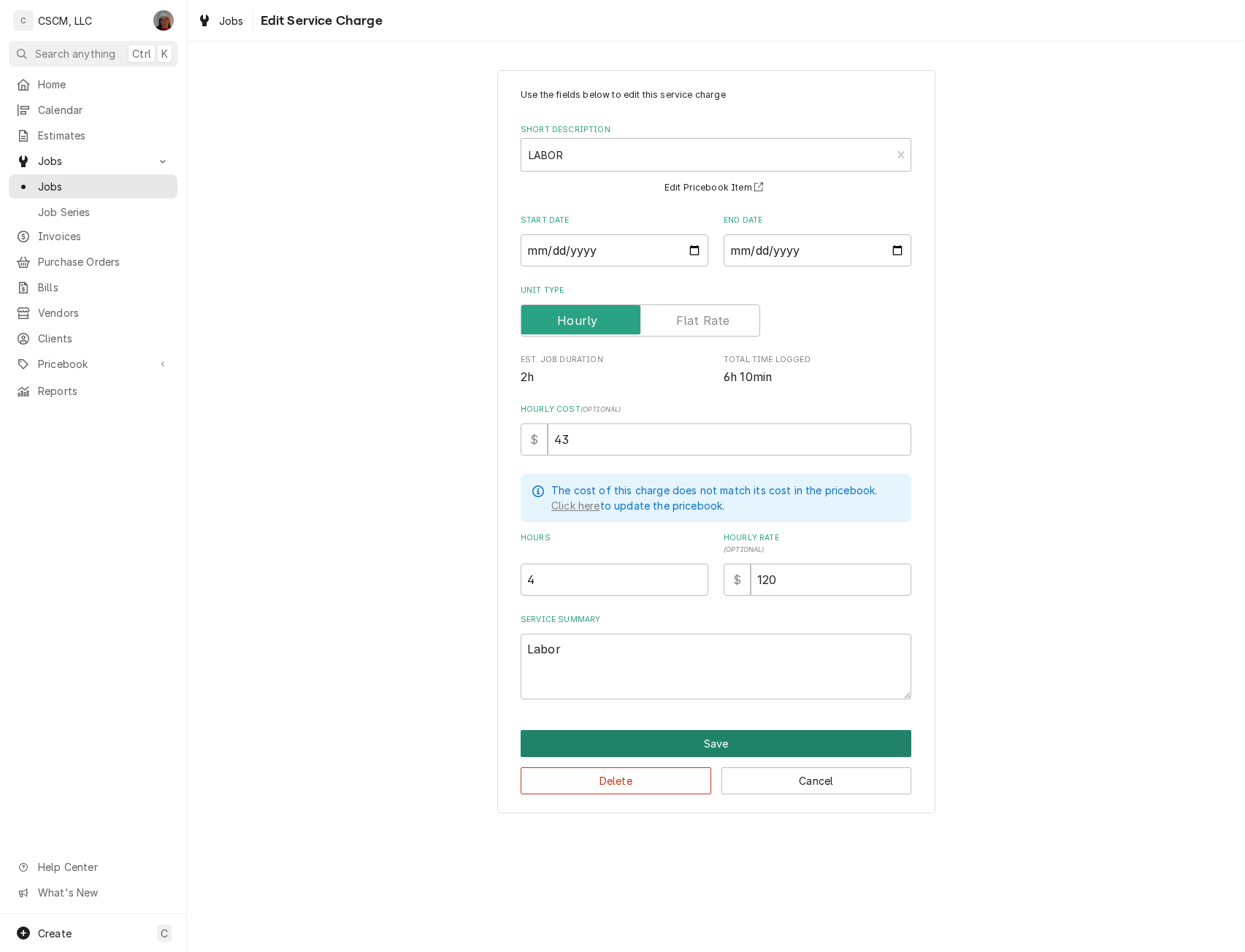
click at [694, 733] on button "Save" at bounding box center [716, 743] width 391 height 27
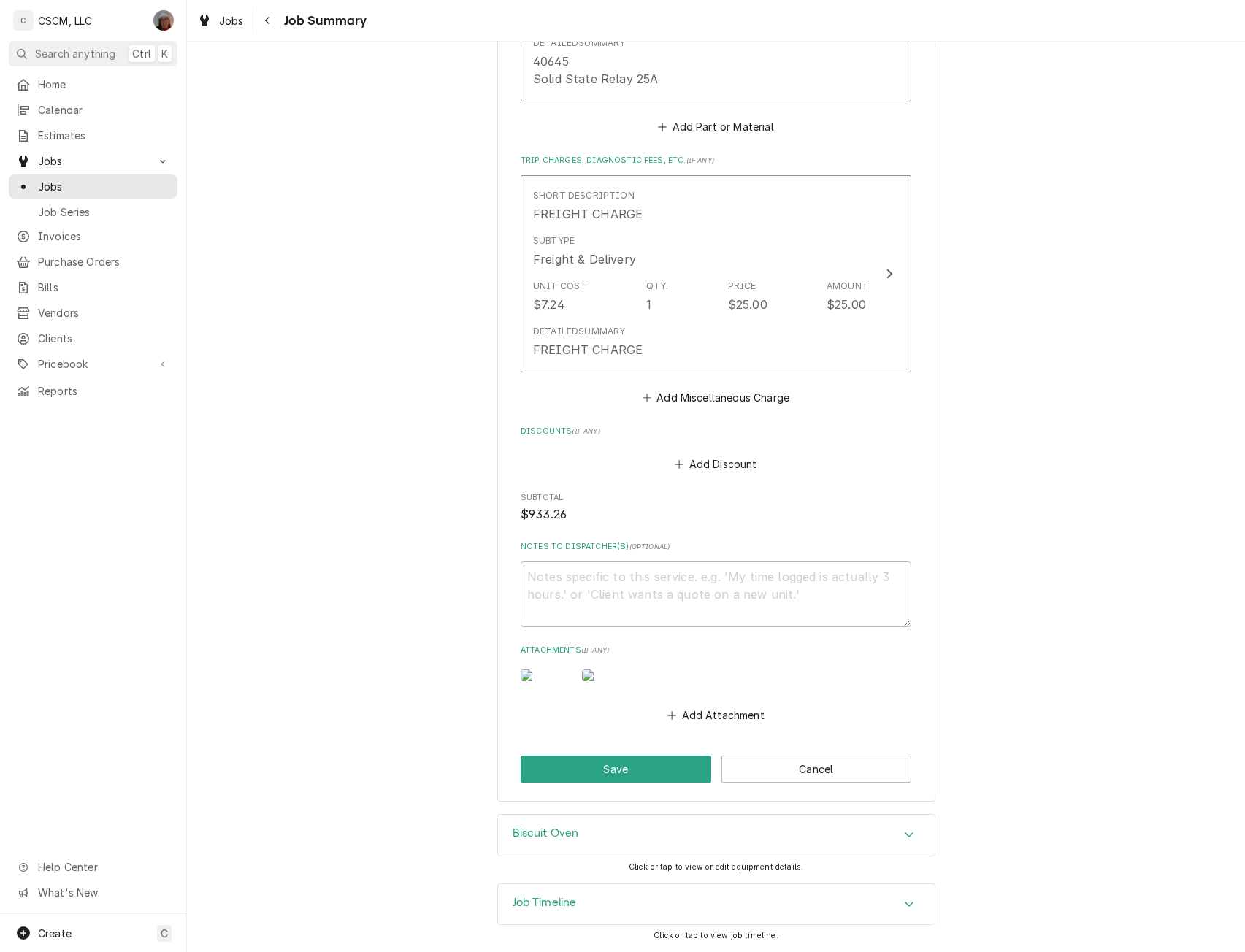
scroll to position [2170, 0]
click at [632, 759] on button "Save" at bounding box center [616, 769] width 190 height 27
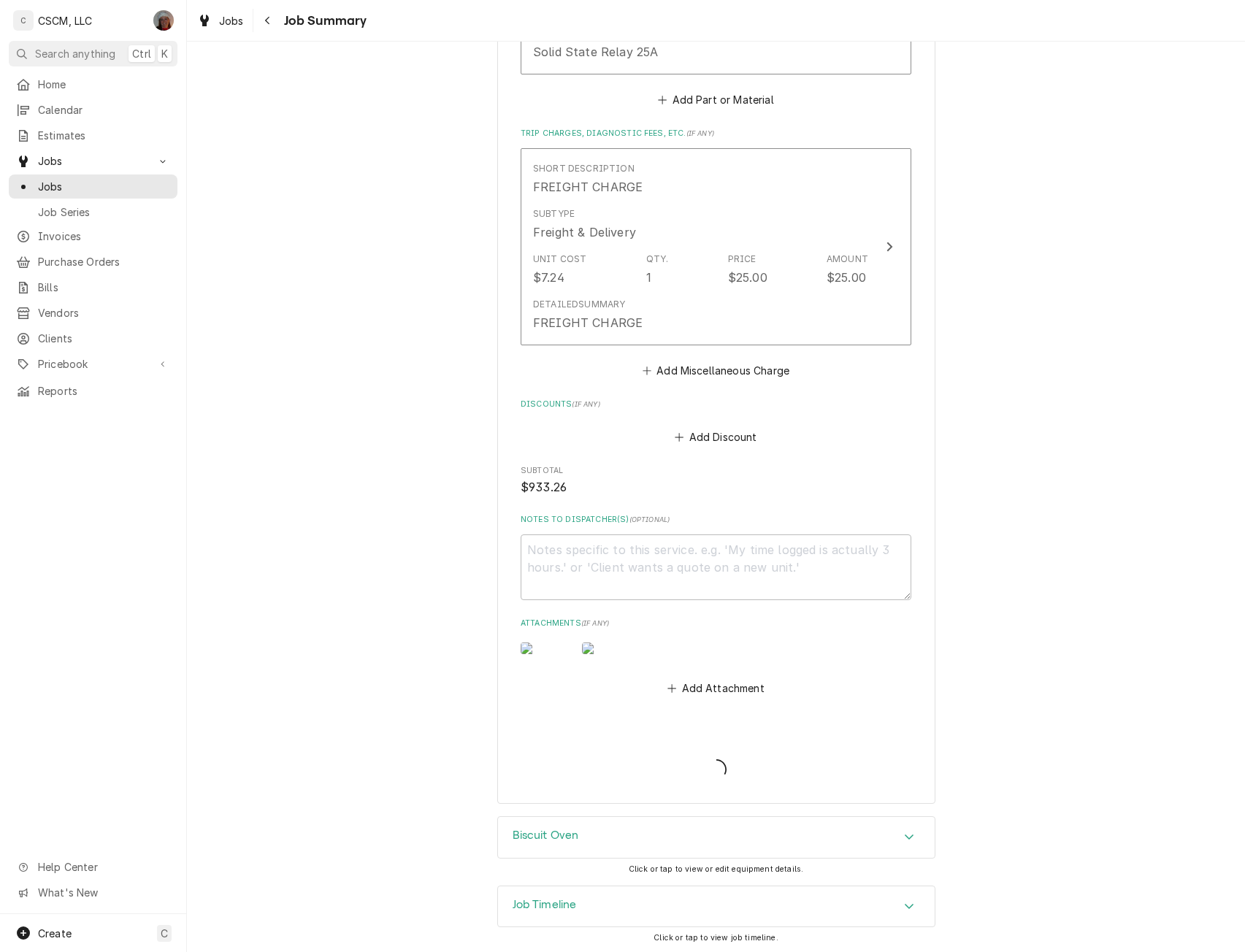
type textarea "x"
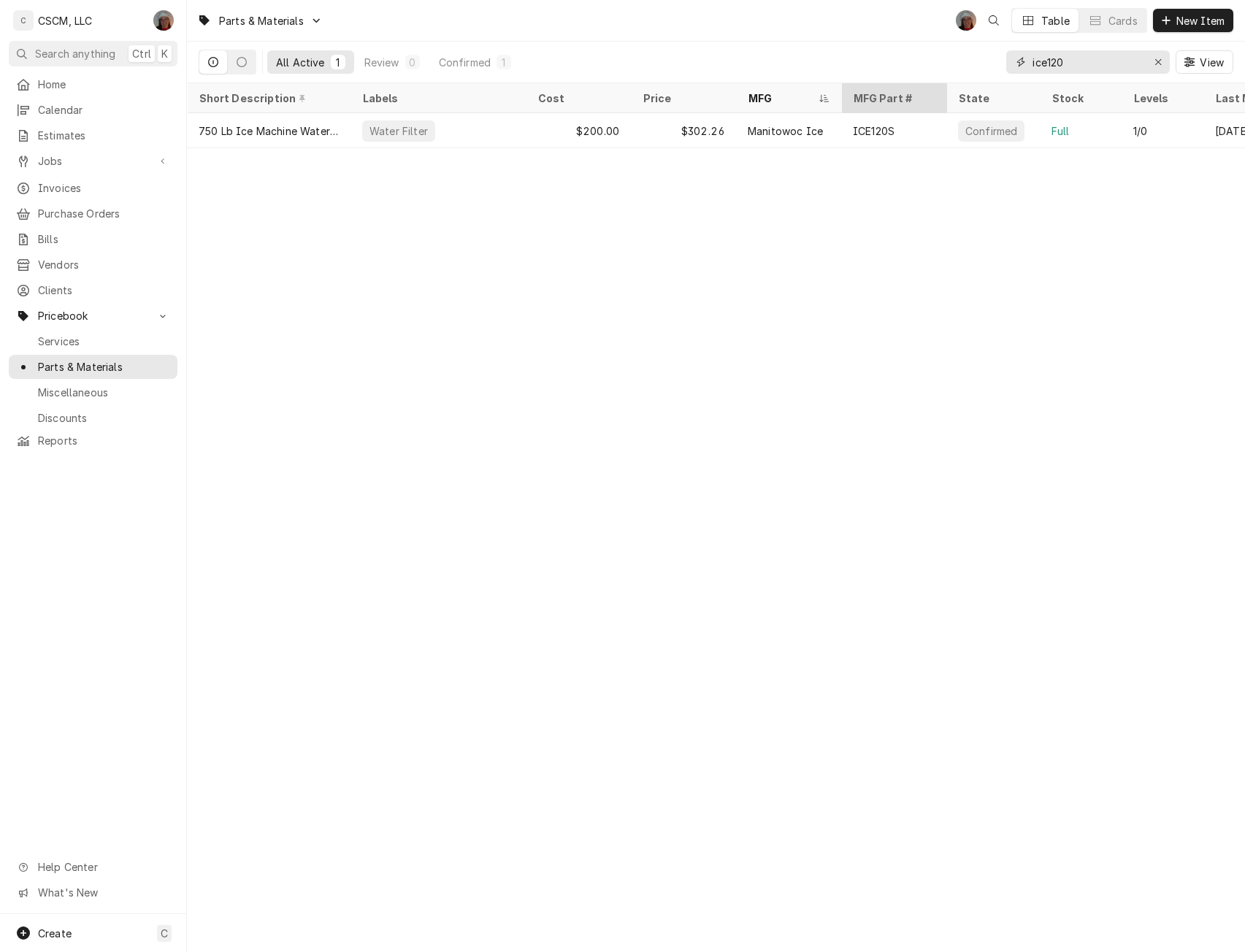
drag, startPoint x: 1079, startPoint y: 64, endPoint x: 845, endPoint y: 84, distance: 234.9
click at [845, 84] on div "Parts & Materials DV Table Cards New Item All Active 1 Review 0 Confirmed 1 ice…" at bounding box center [716, 476] width 1058 height 952
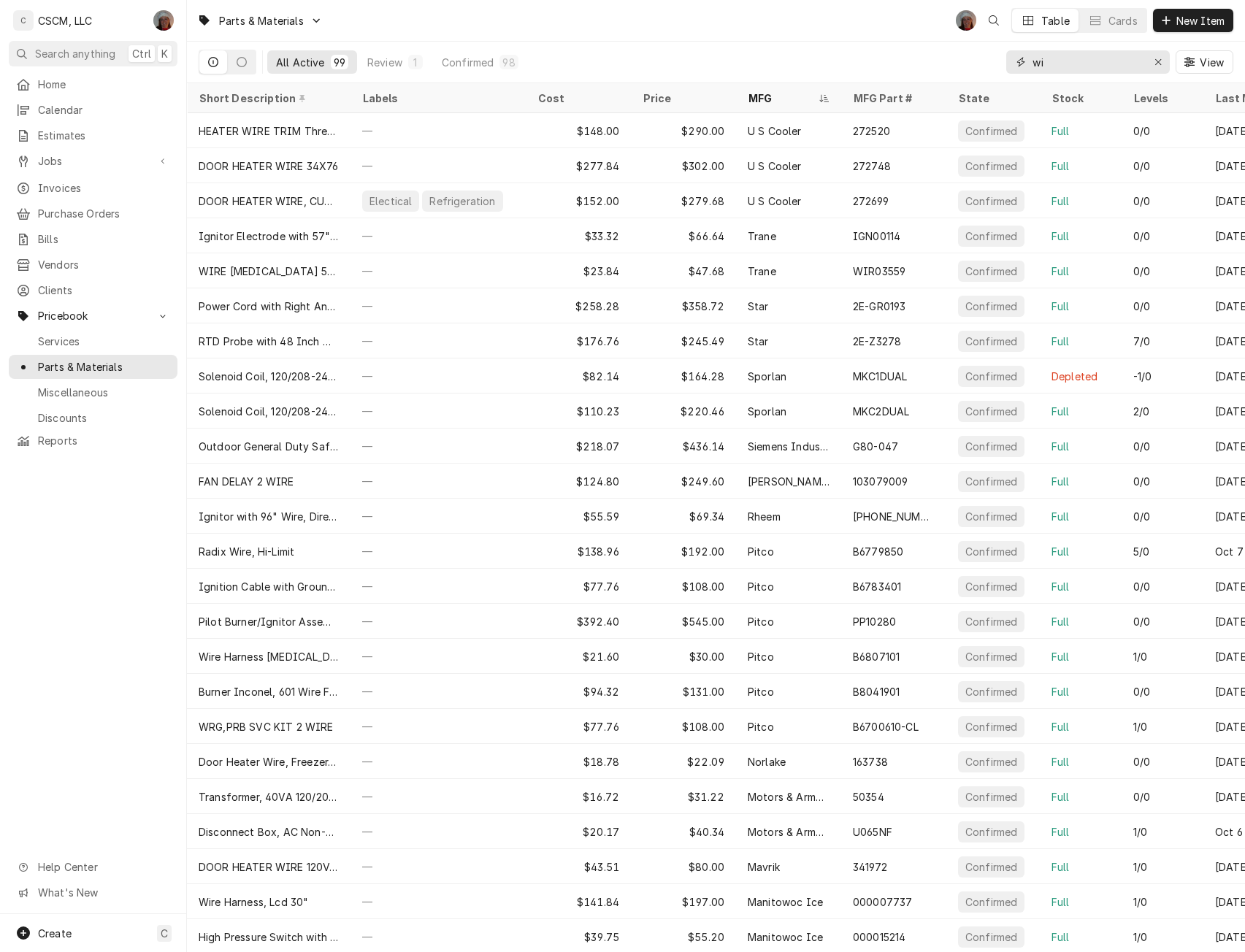
type input "w"
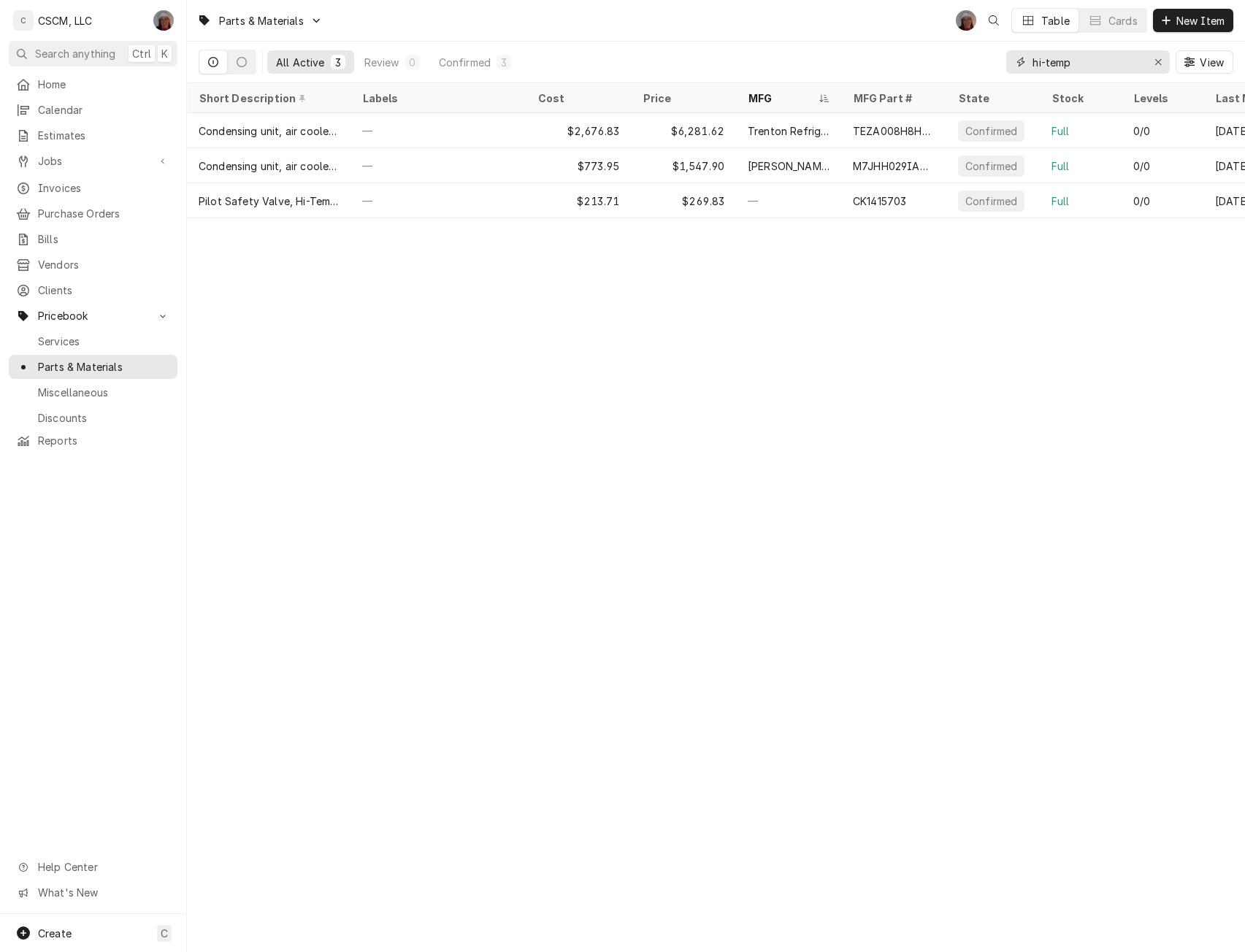
drag, startPoint x: 1097, startPoint y: 70, endPoint x: 990, endPoint y: 50, distance: 108.9
click at [990, 50] on div "All Active 3 Review 0 Confirmed 3 hi-temp View" at bounding box center [716, 61] width 1035 height 41
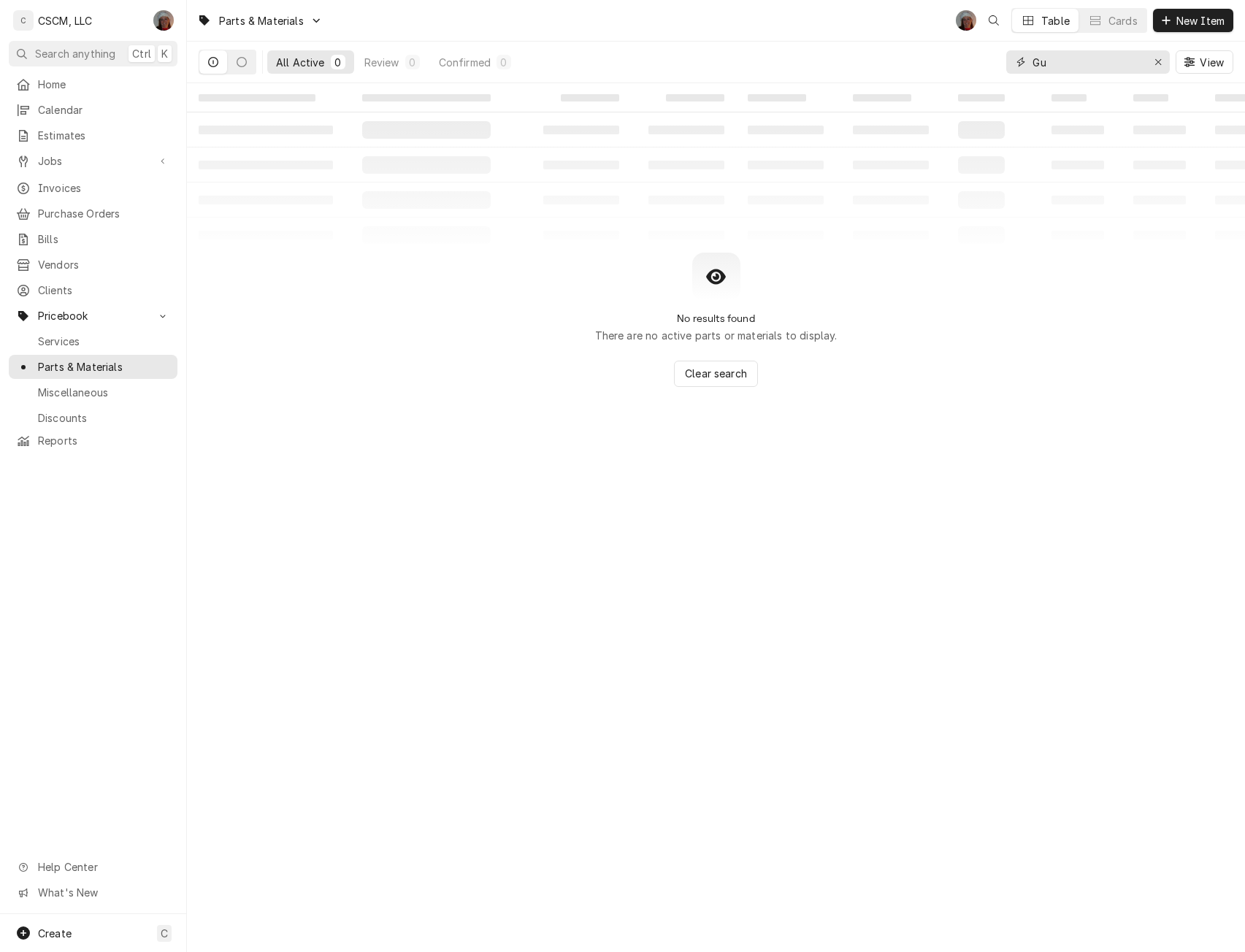
type input "G"
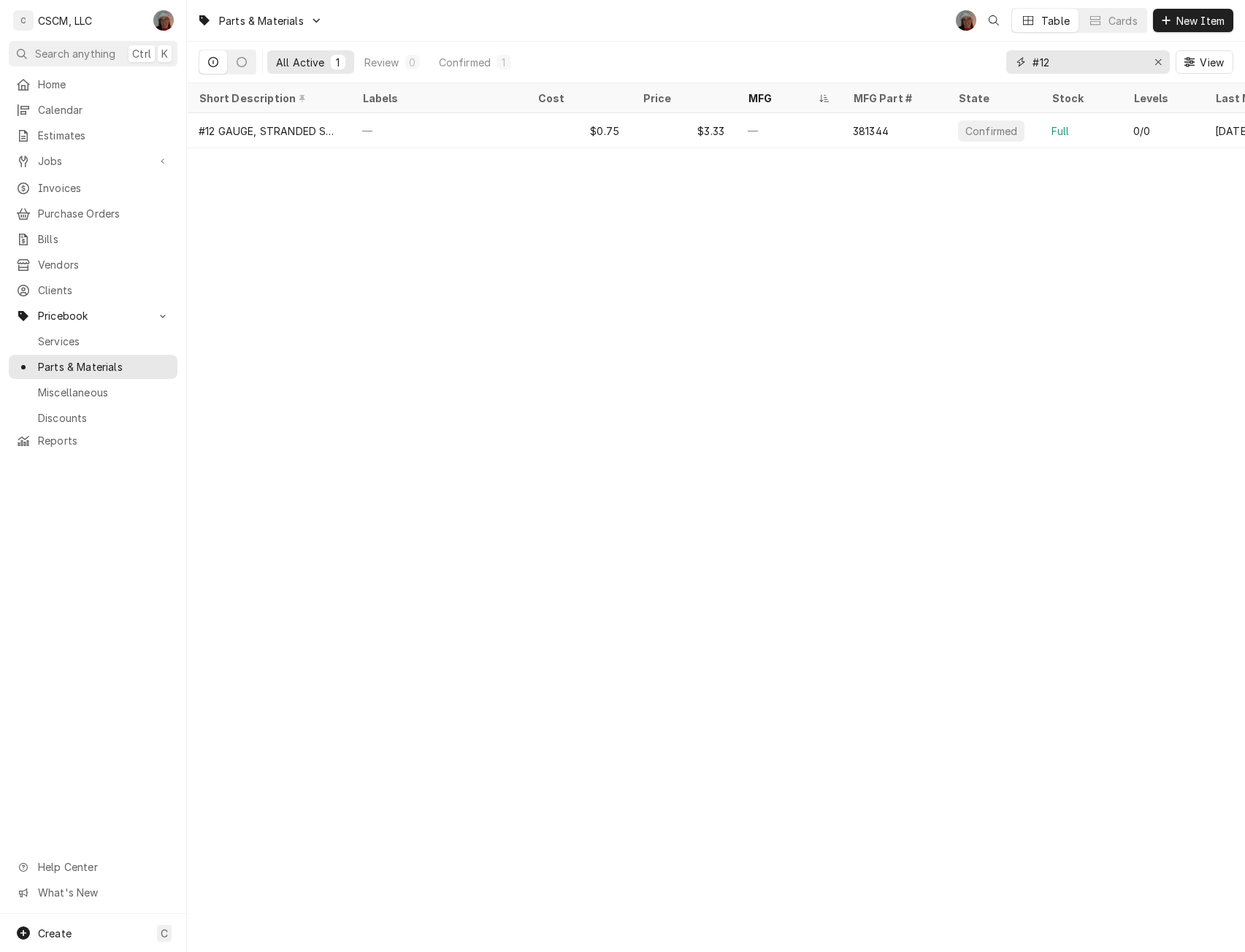
type input "#12"
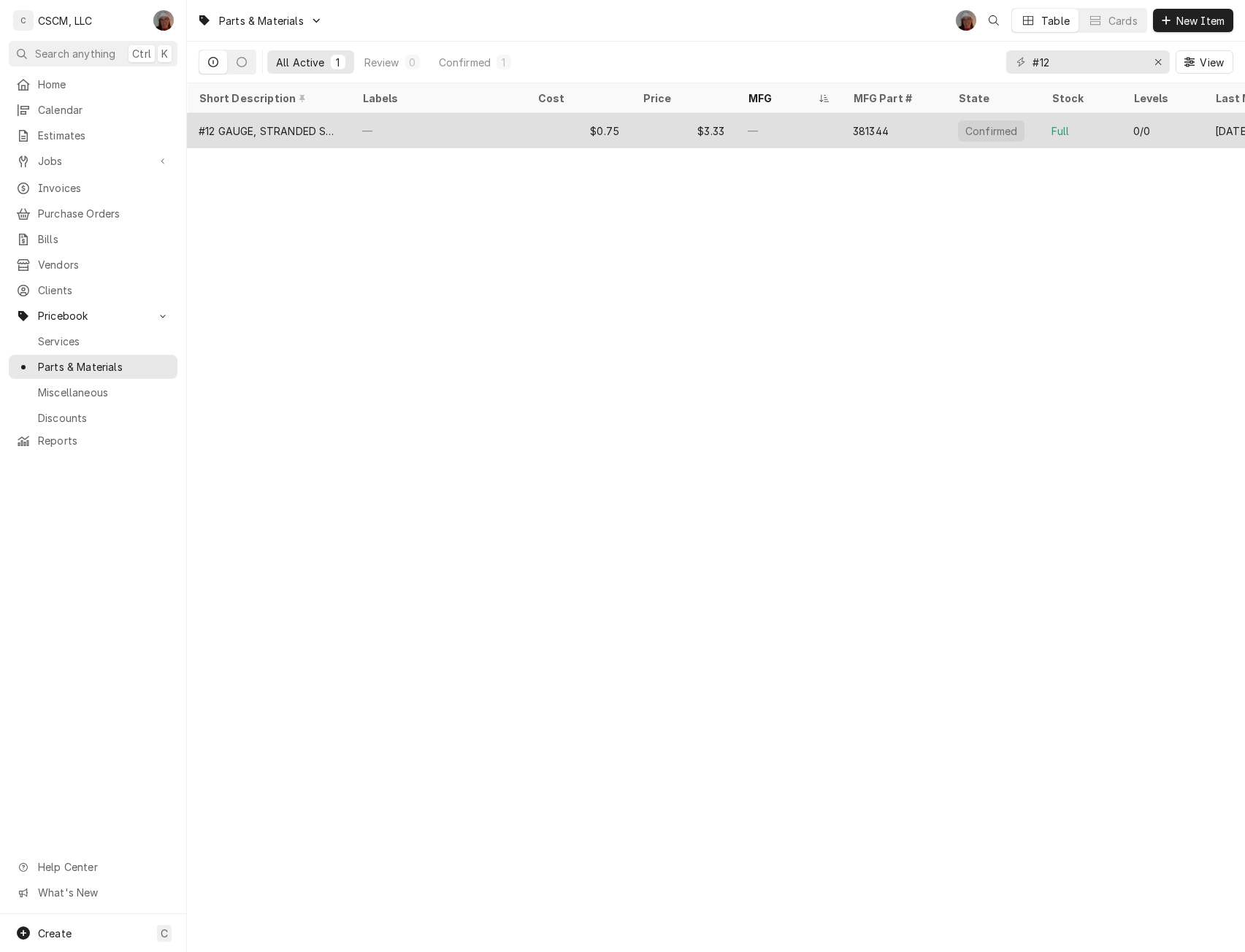
click at [383, 119] on div "—" at bounding box center [438, 131] width 175 height 35
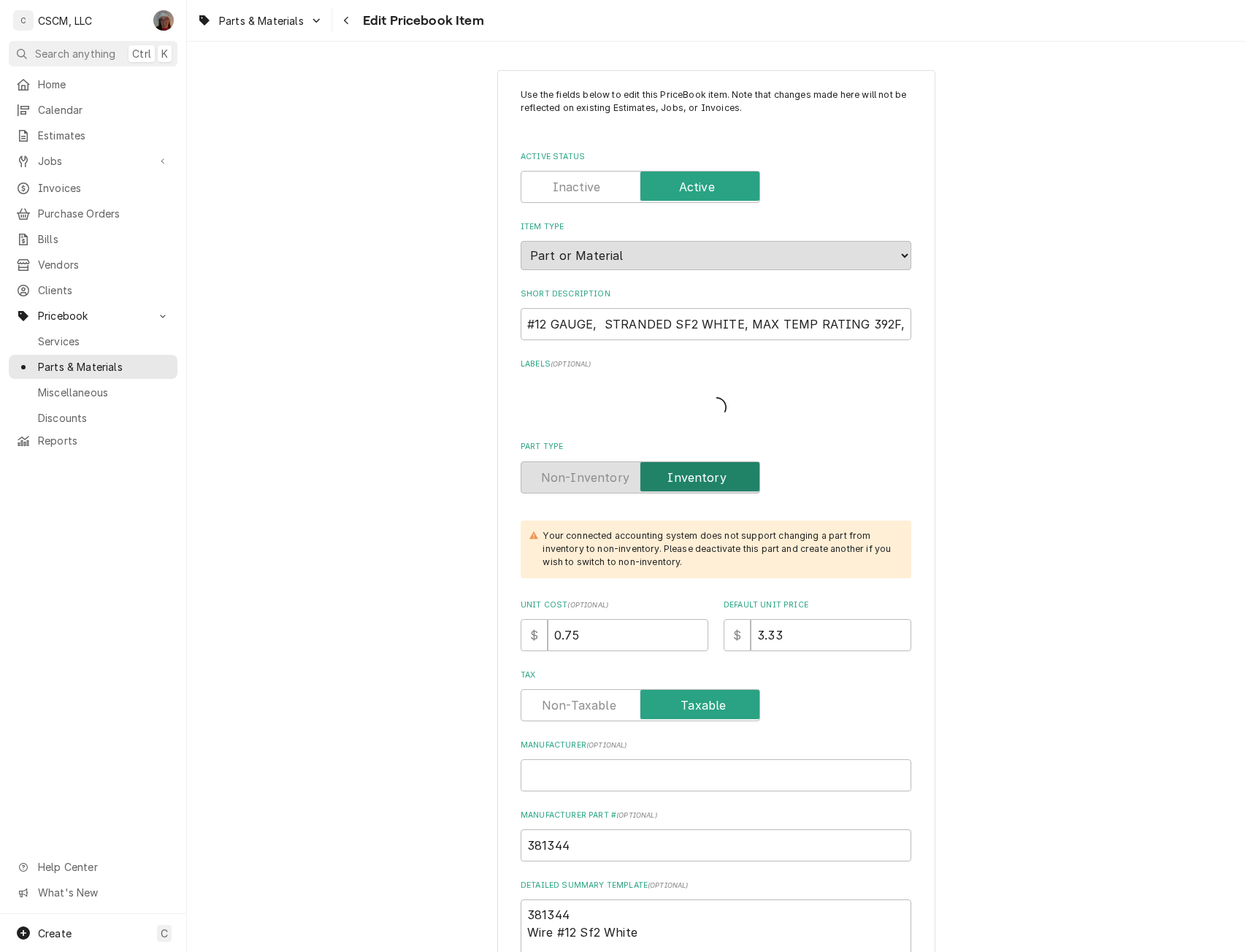
type textarea "x"
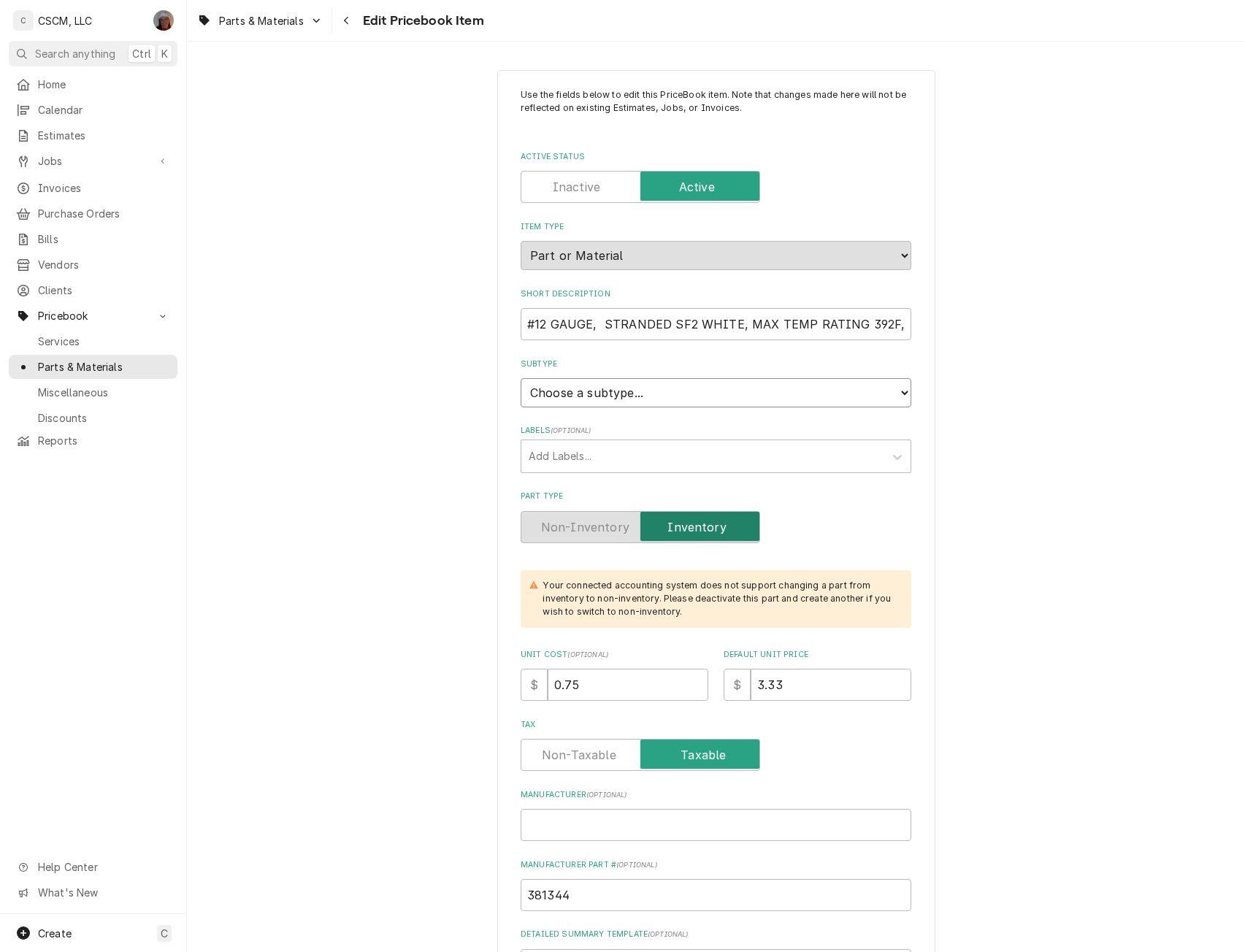
click at [896, 388] on select "Choose a subtype... Equipment Part Refrigerant Supply or Material Tool" at bounding box center [716, 392] width 391 height 29
select select "150"
click at [521, 378] on select "Choose a subtype... Equipment Part Refrigerant Supply or Material Tool" at bounding box center [716, 392] width 391 height 29
type textarea "x"
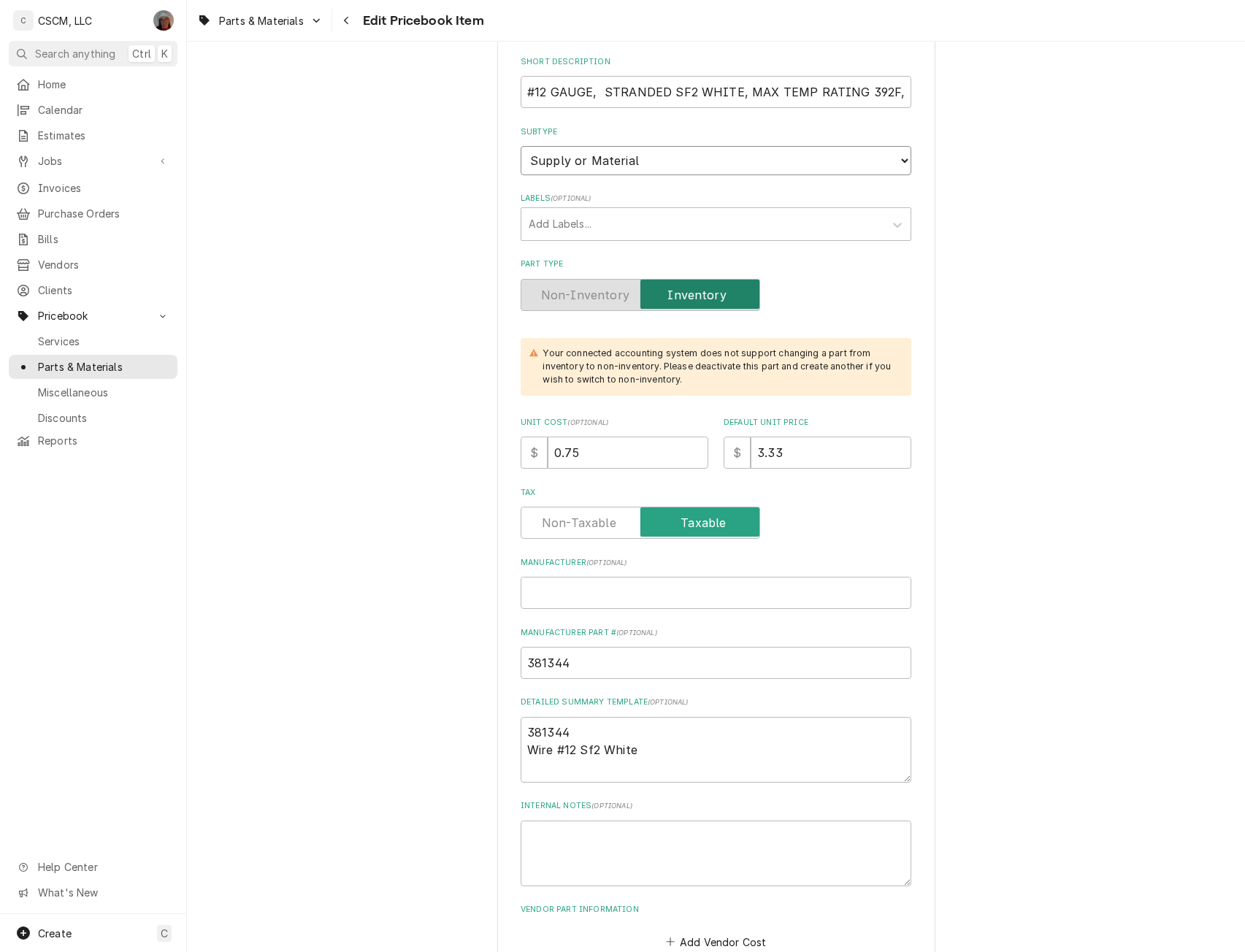
scroll to position [255, 0]
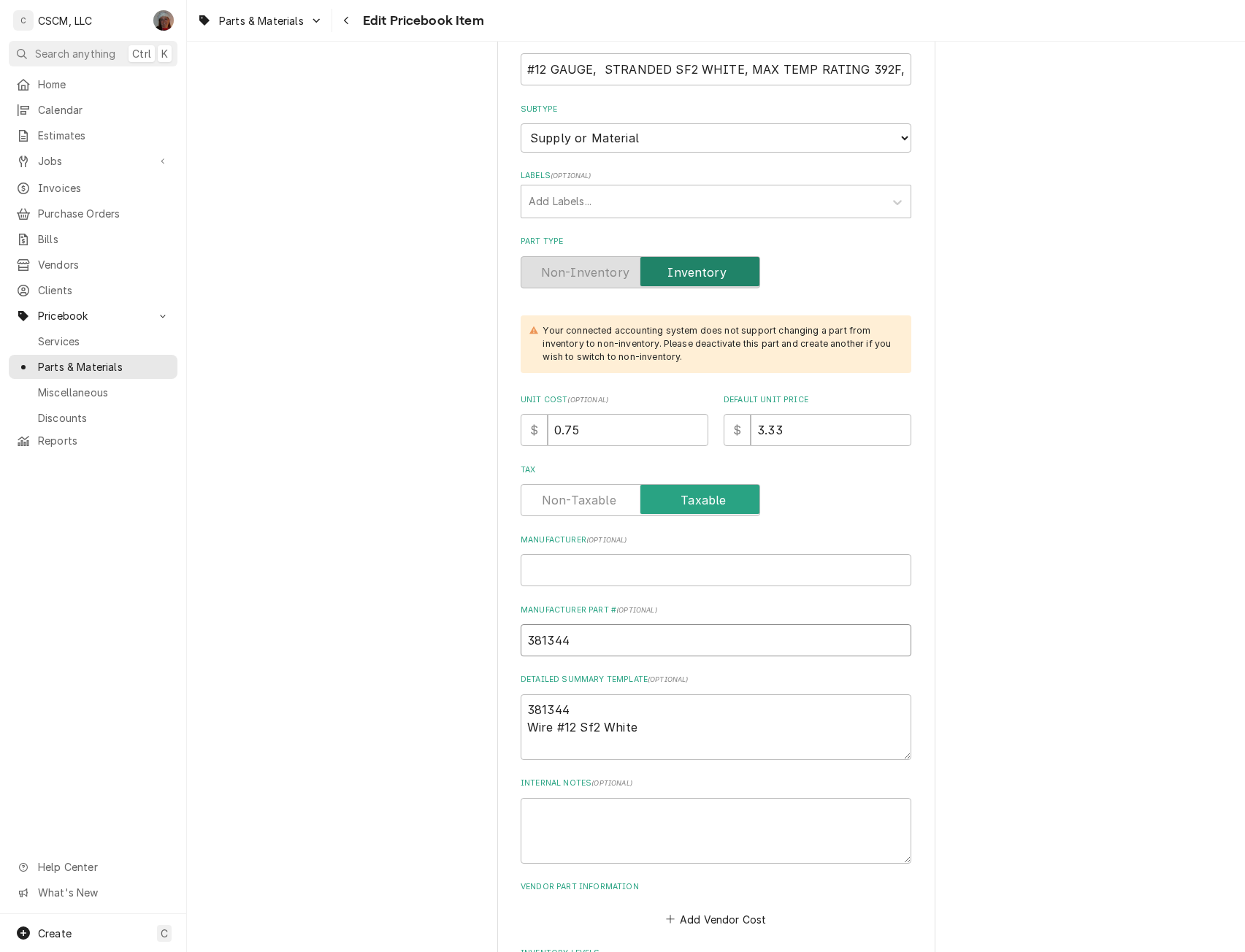
drag, startPoint x: 578, startPoint y: 644, endPoint x: 479, endPoint y: 637, distance: 99.2
drag, startPoint x: 1144, startPoint y: 208, endPoint x: 1117, endPoint y: 201, distance: 27.9
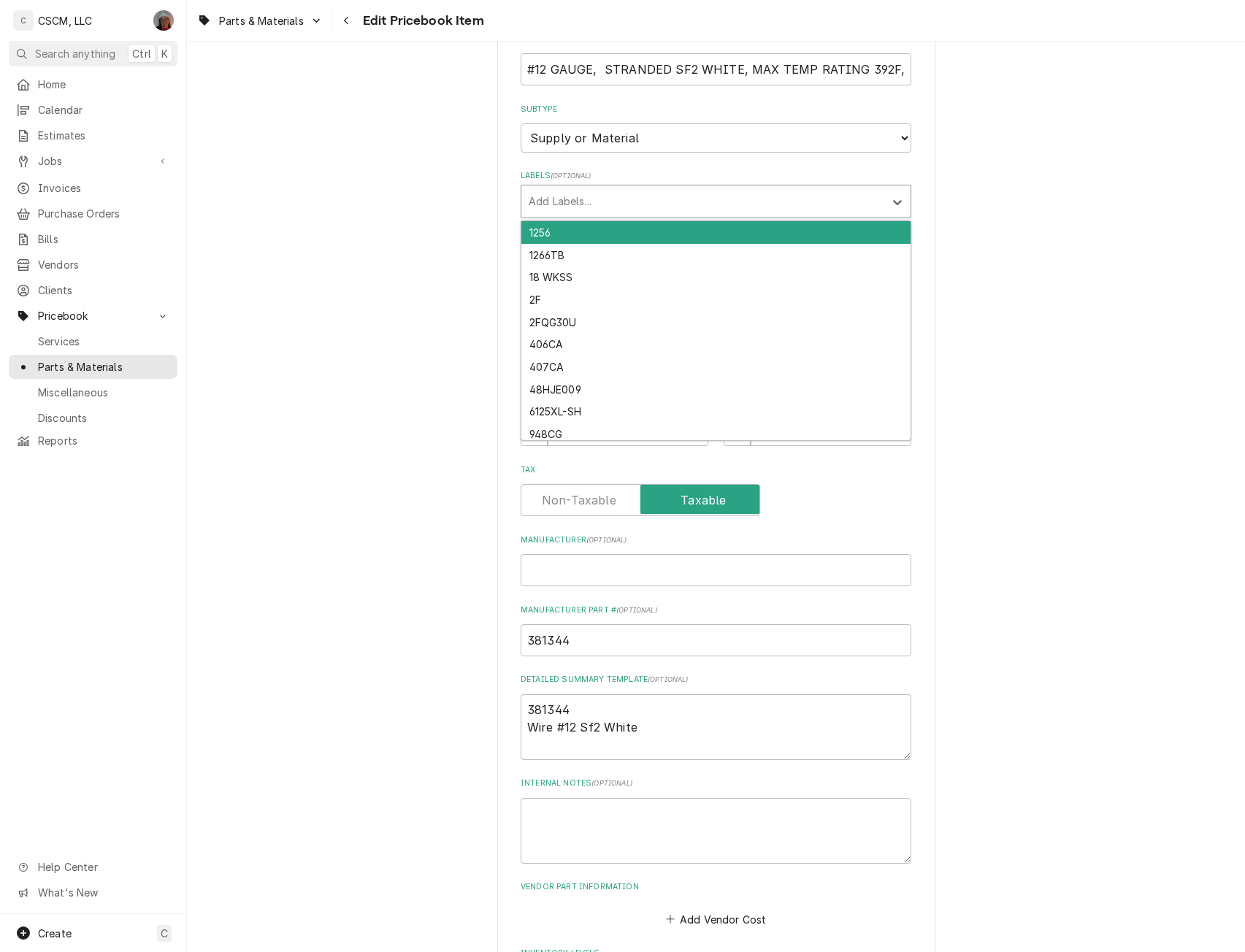
click at [656, 204] on div "Labels" at bounding box center [703, 202] width 349 height 26
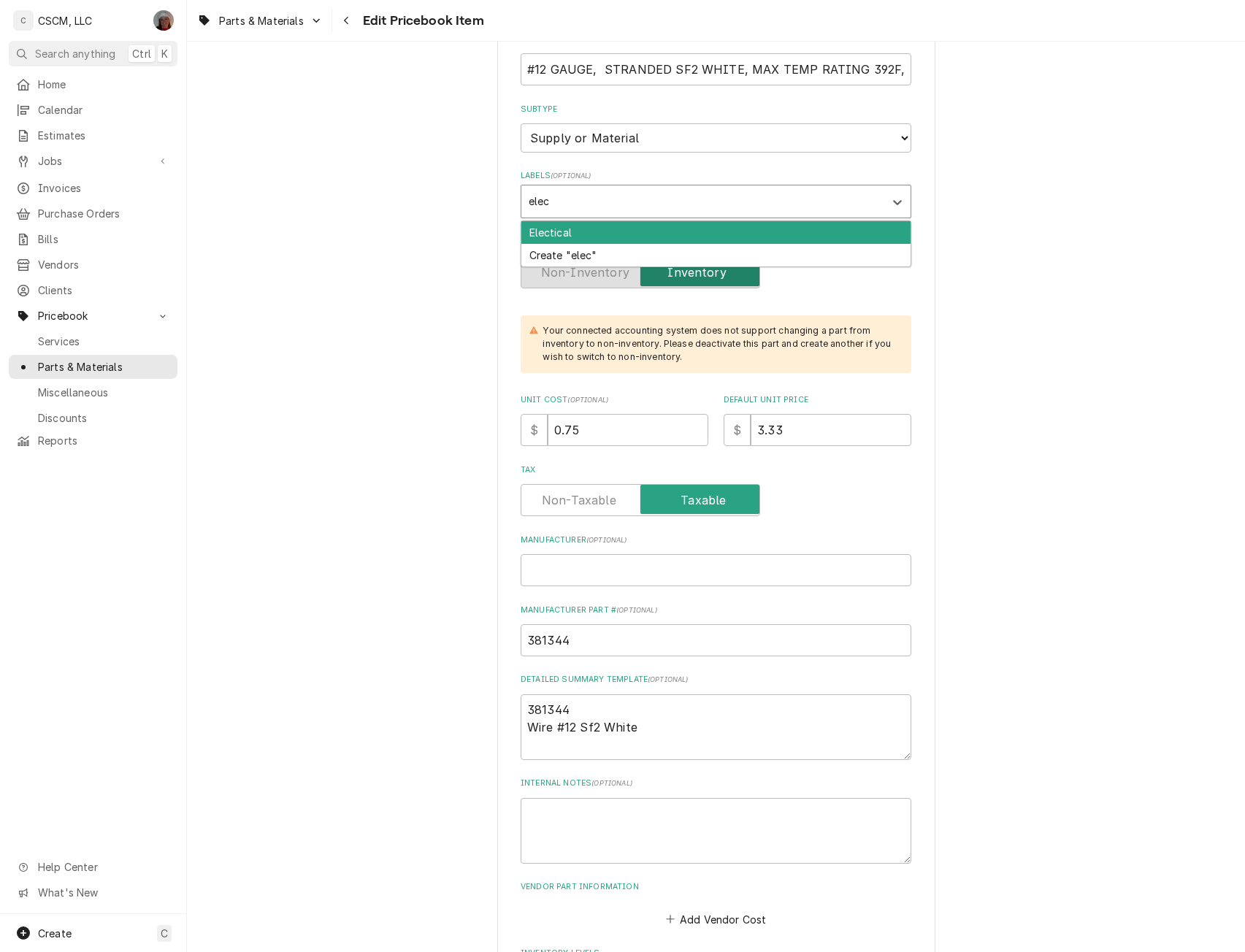
type input "elect"
click at [536, 230] on div "Electical" at bounding box center [716, 232] width 389 height 22
type textarea "x"
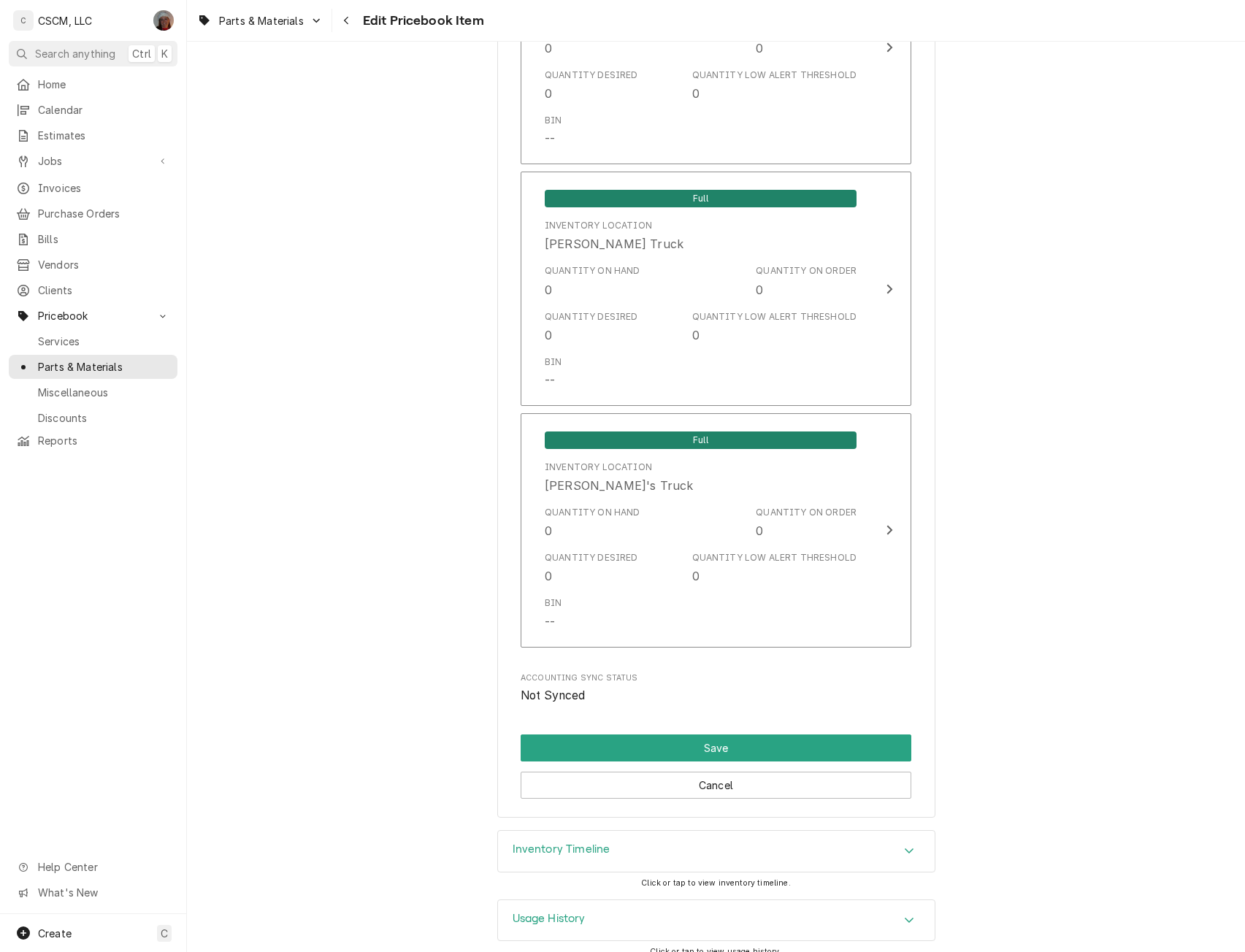
scroll to position [2998, 0]
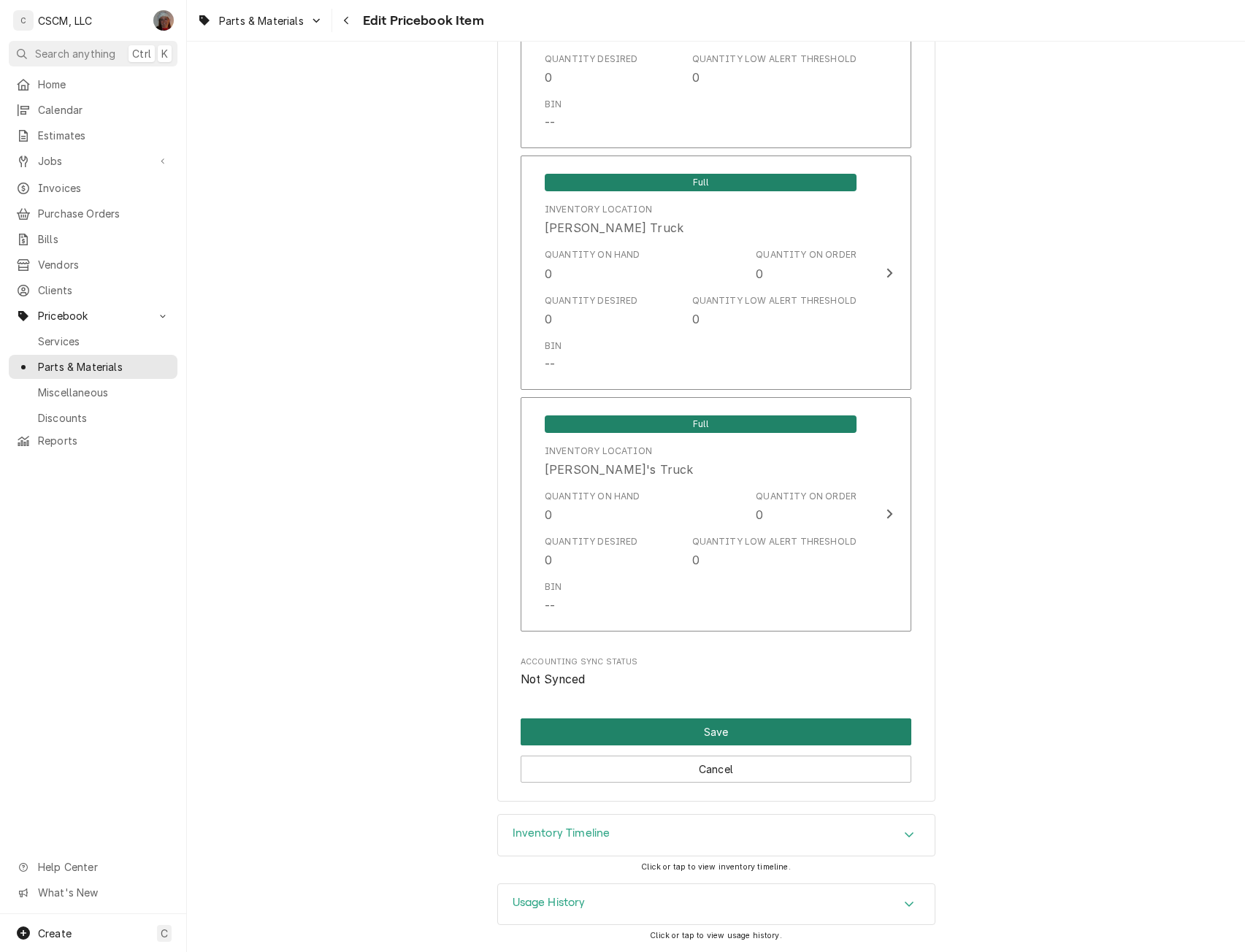
click at [703, 723] on button "Save" at bounding box center [716, 732] width 391 height 27
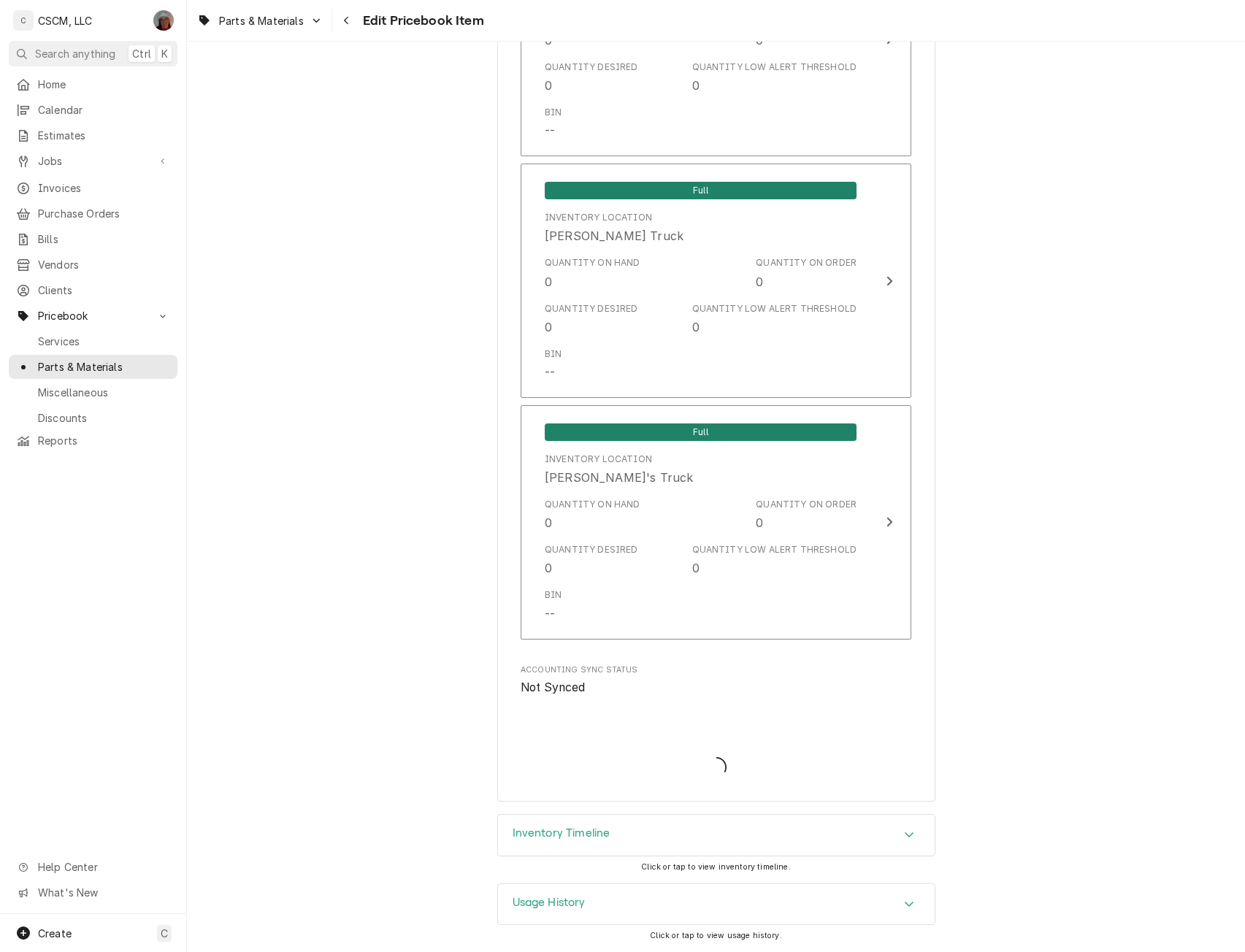
type textarea "x"
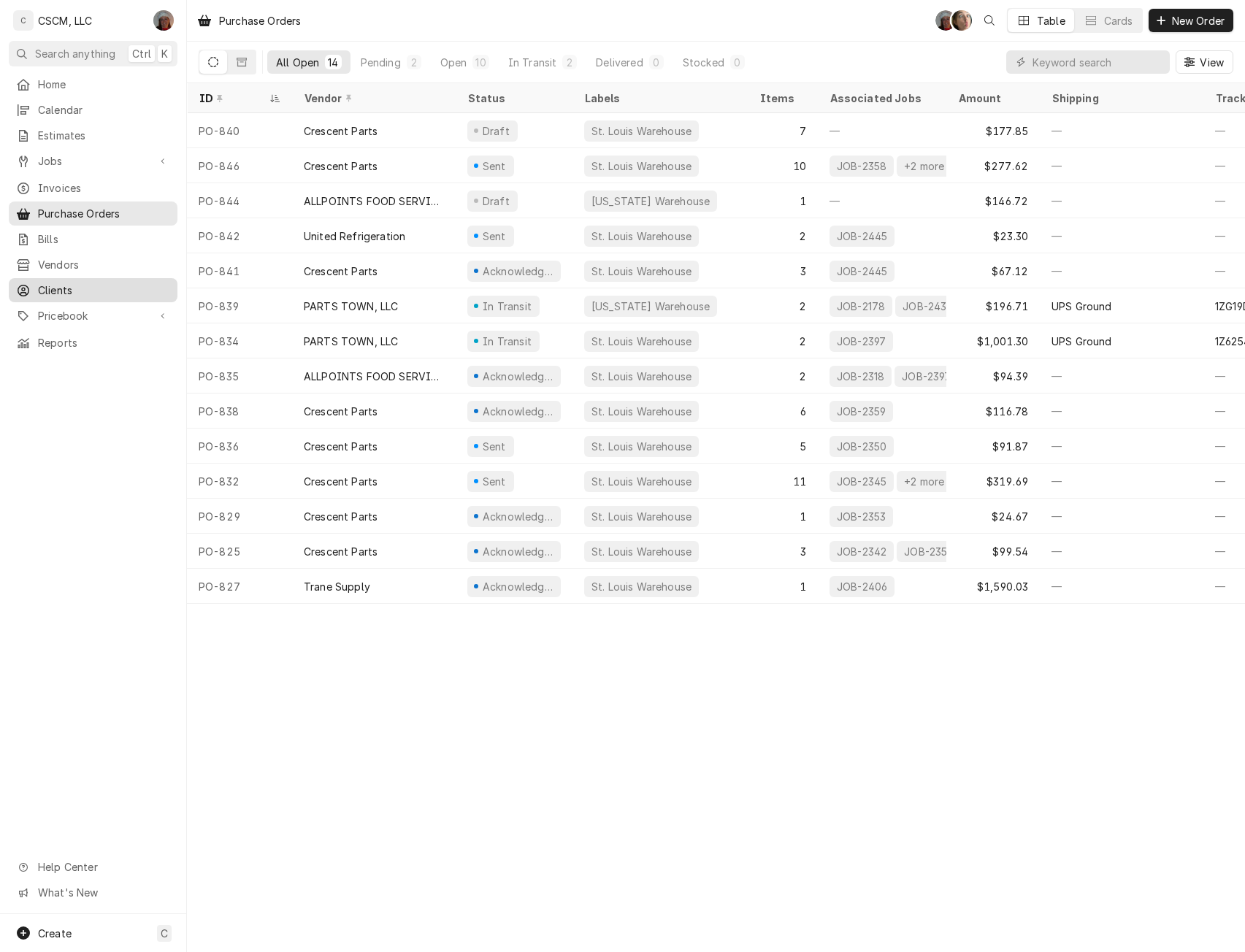
click at [84, 282] on span "Clients" at bounding box center [104, 290] width 132 height 16
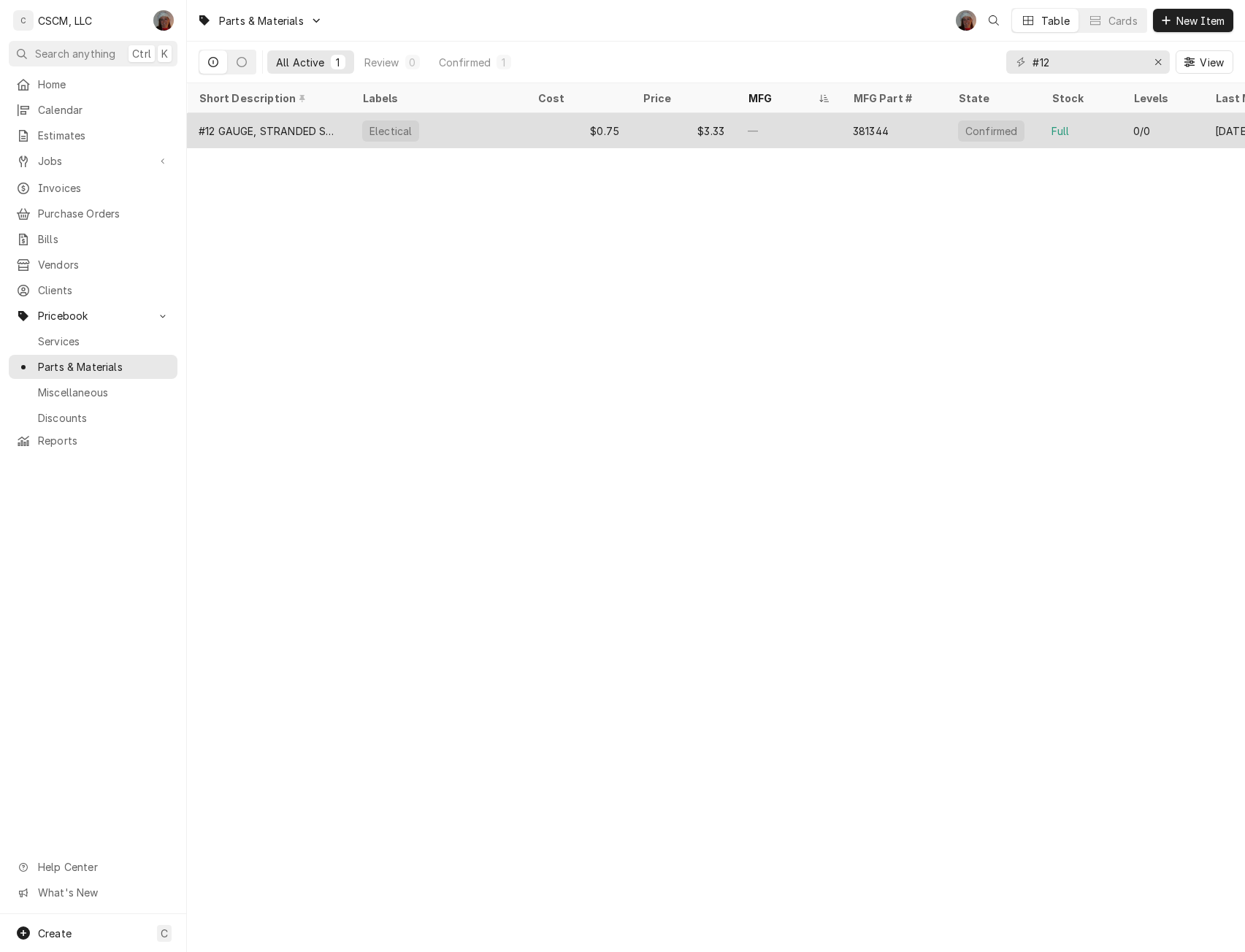
click at [377, 138] on div "Electical" at bounding box center [438, 131] width 175 height 35
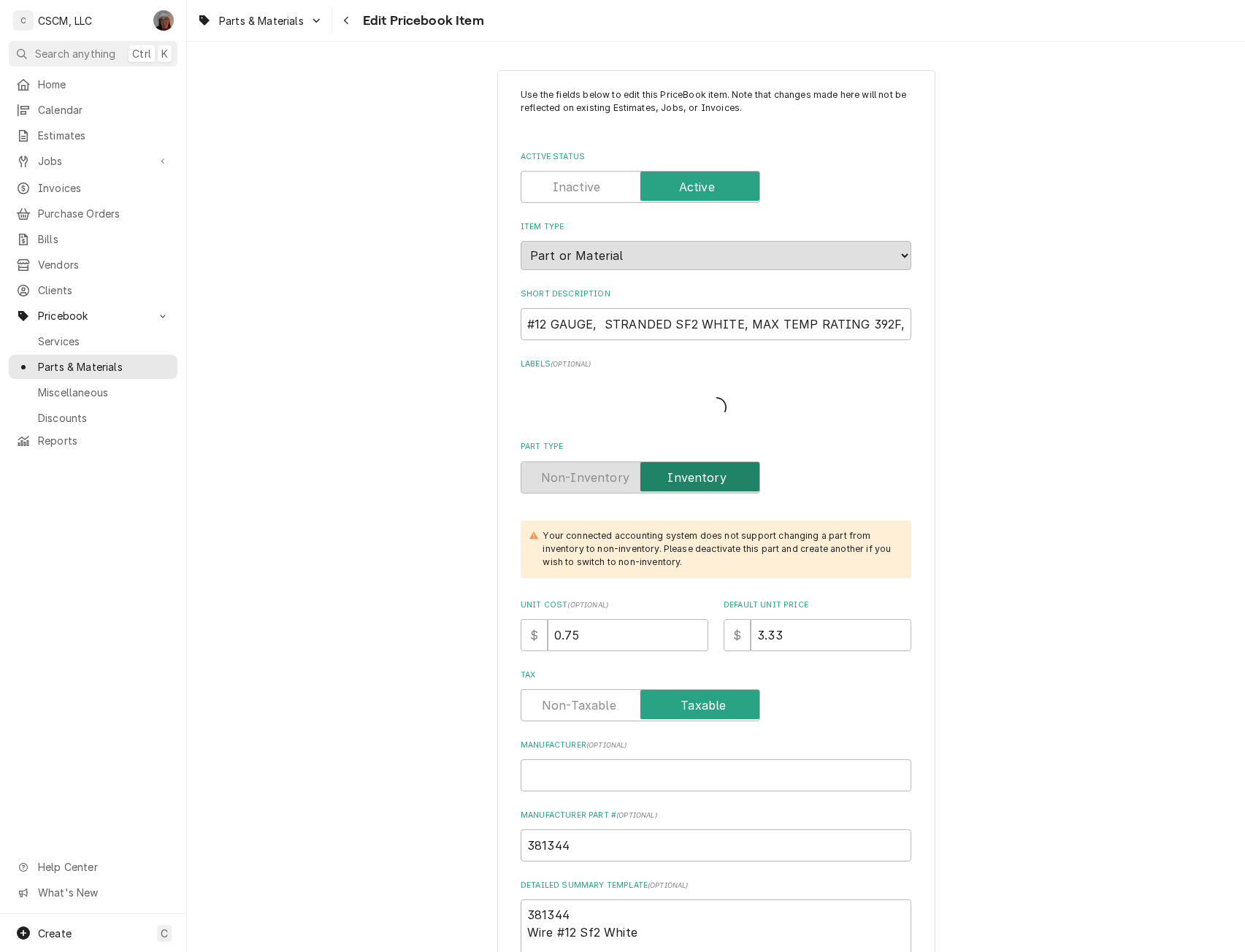
type textarea "x"
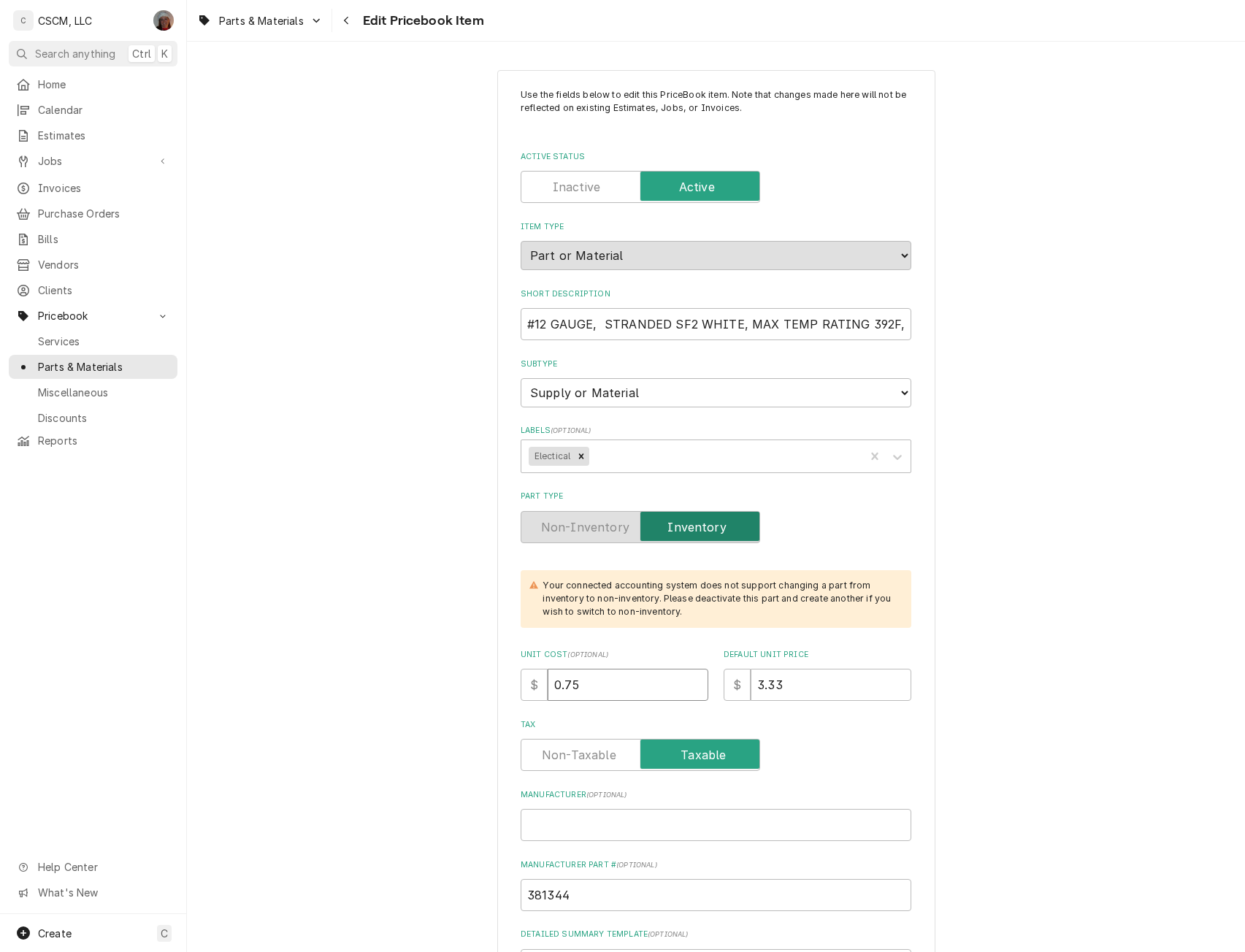
drag, startPoint x: 597, startPoint y: 688, endPoint x: 464, endPoint y: 680, distance: 133.2
type input "1"
type textarea "x"
type input "1.0"
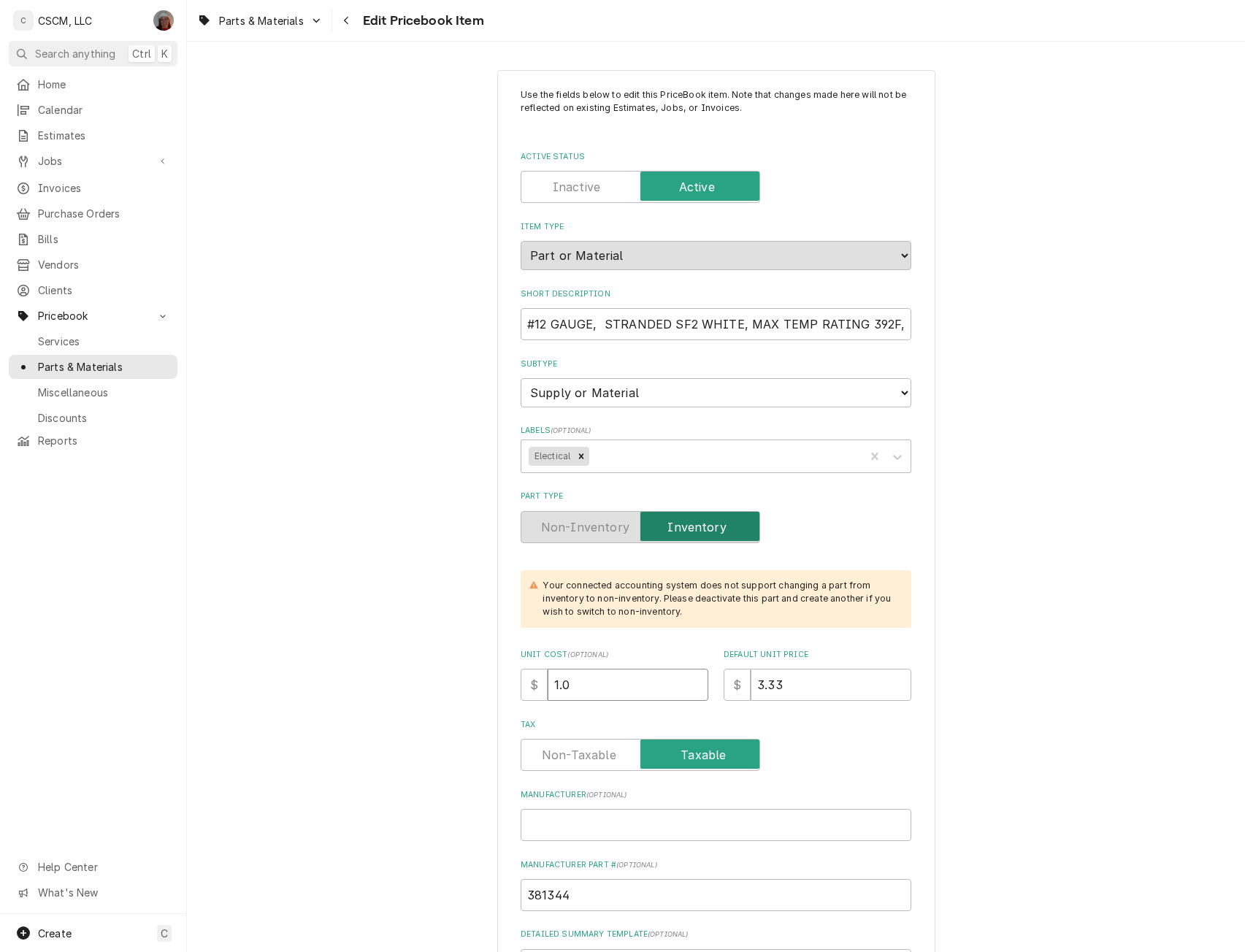
type textarea "x"
type input "1.03"
type textarea "x"
type input "4"
type textarea "x"
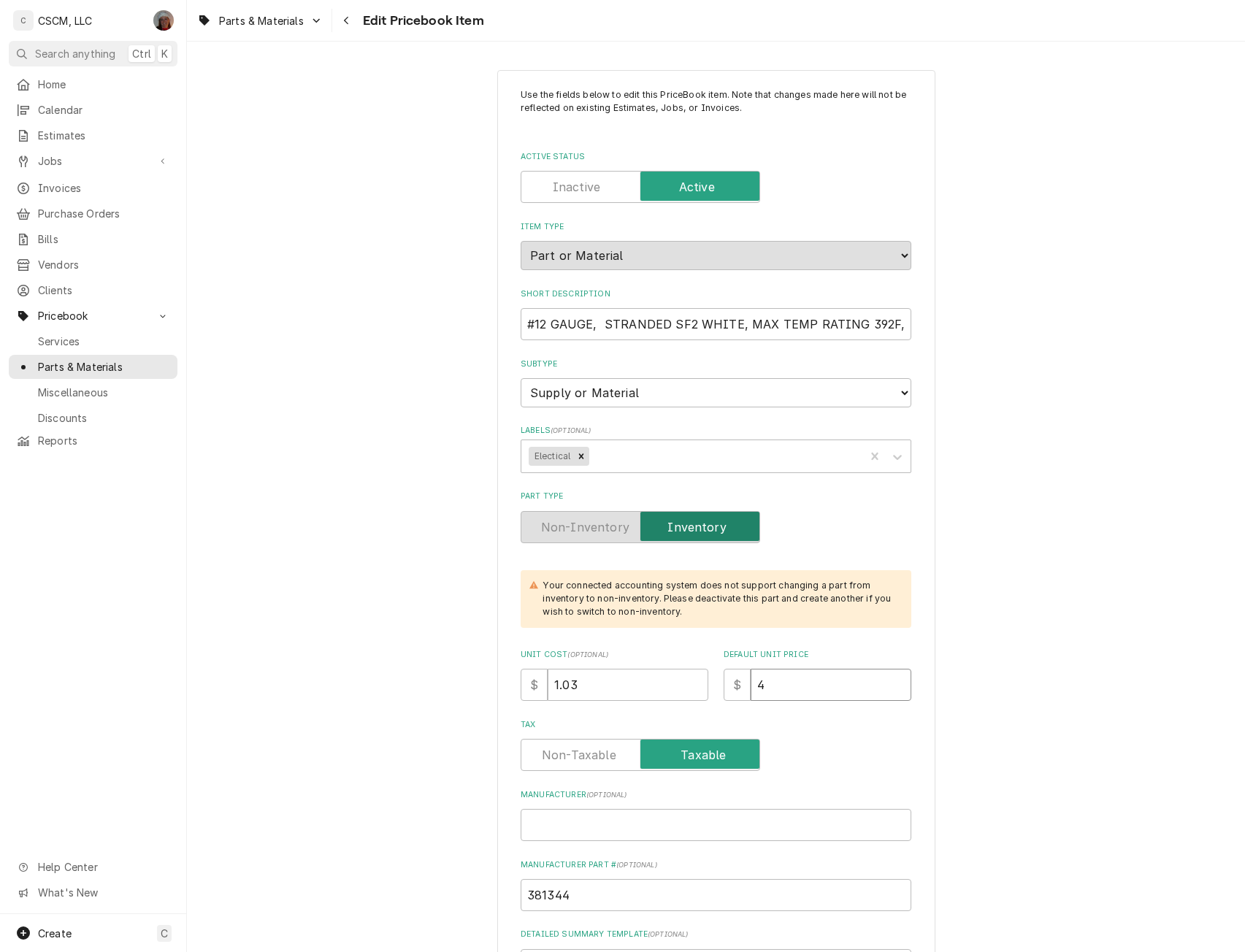
type input "4.1"
type textarea "x"
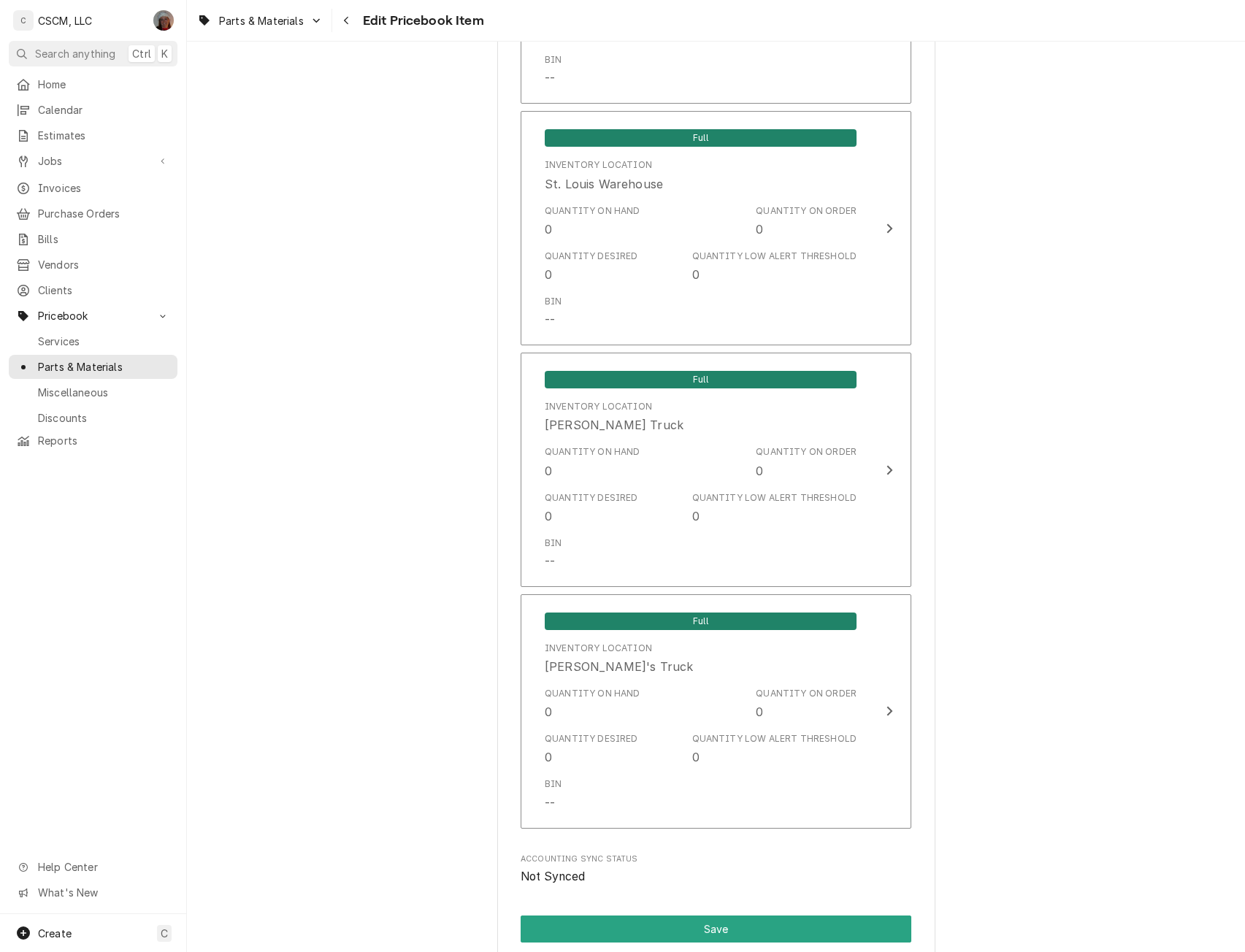
scroll to position [2998, 0]
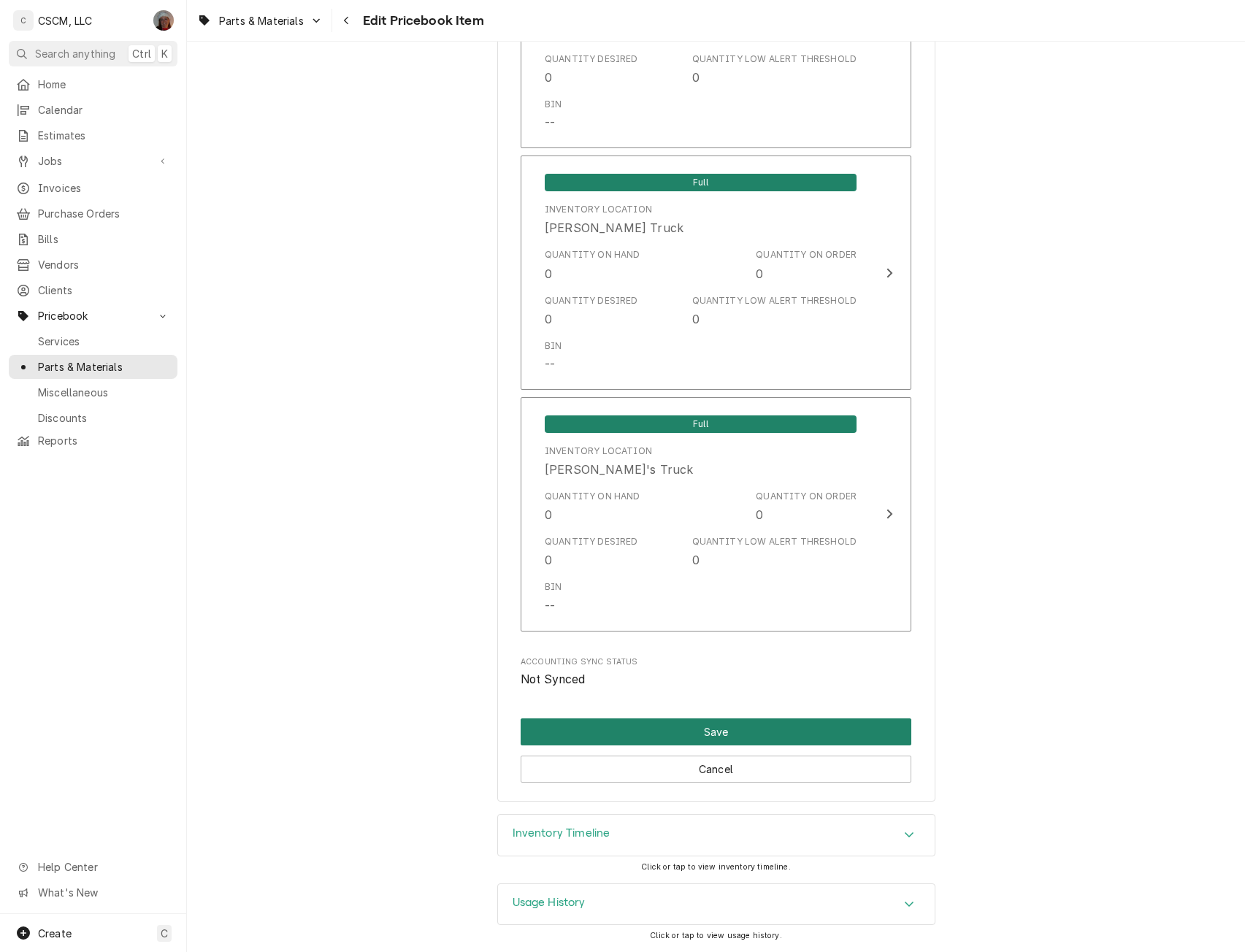
type input "4.13"
click at [758, 722] on button "Save" at bounding box center [716, 732] width 391 height 27
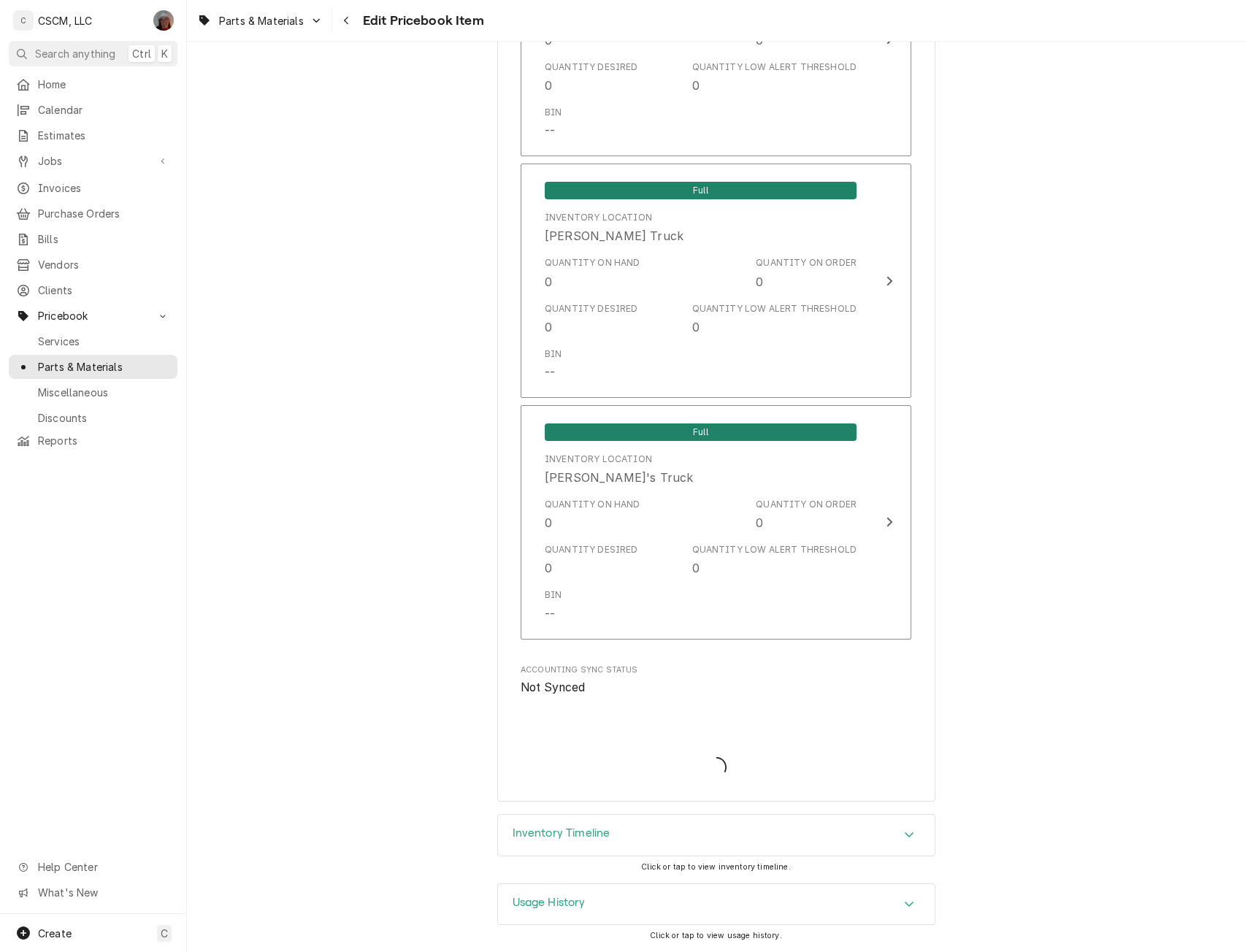
type textarea "x"
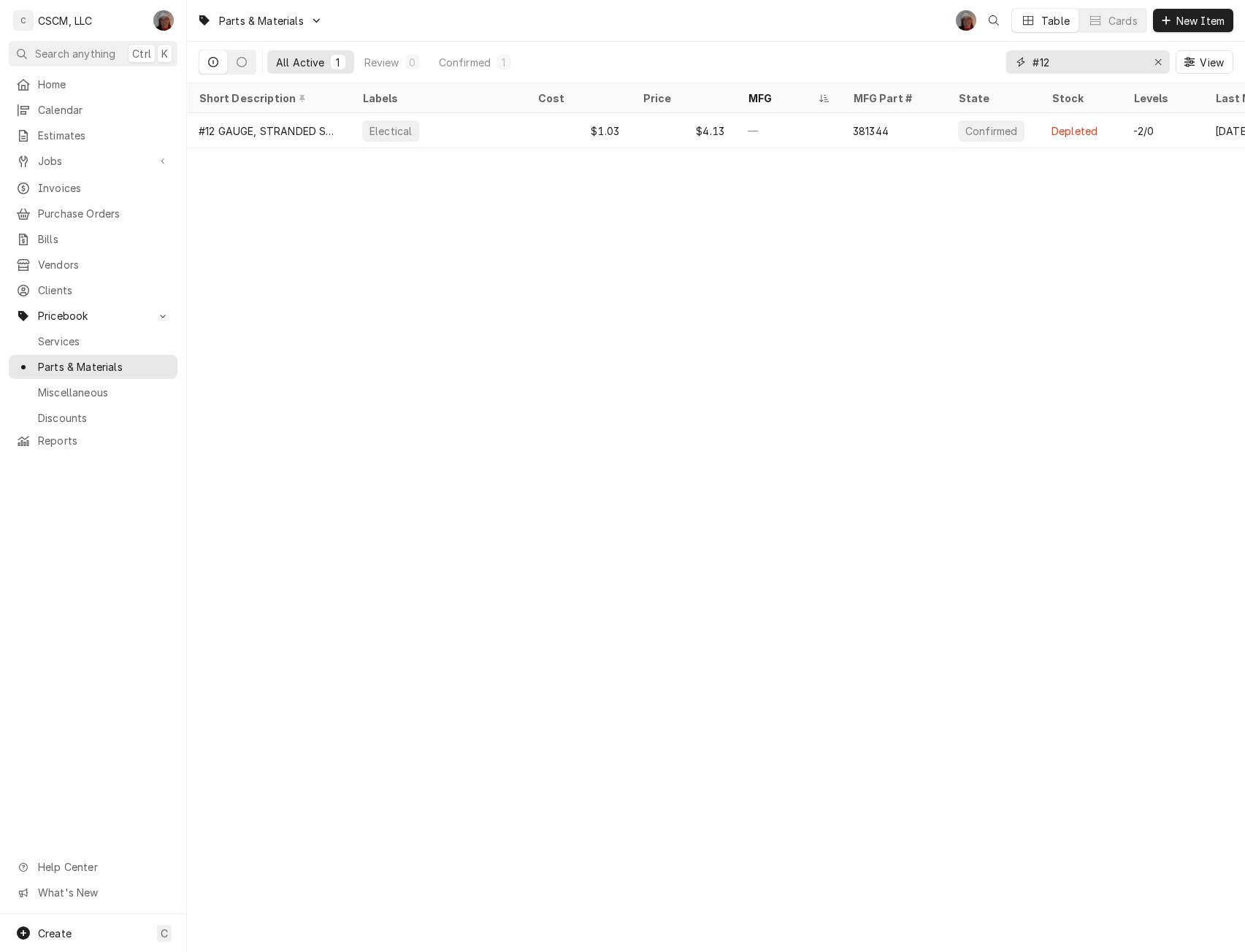
drag, startPoint x: 1068, startPoint y: 61, endPoint x: 971, endPoint y: 59, distance: 97.0
click at [971, 59] on div "All Active 1 Review 0 Confirmed 1 #12 View" at bounding box center [716, 61] width 1035 height 41
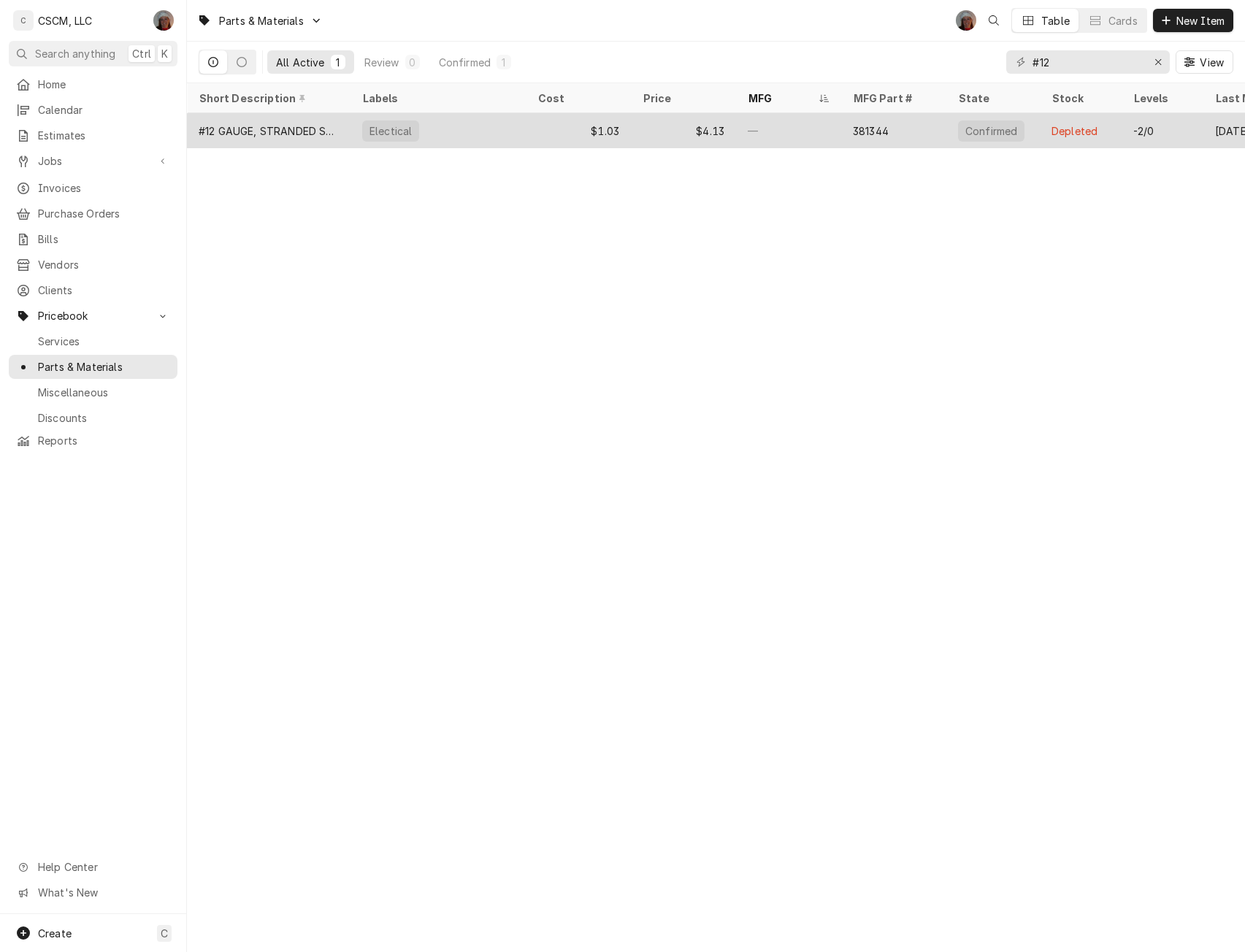
click at [513, 127] on div "Electical" at bounding box center [438, 131] width 175 height 35
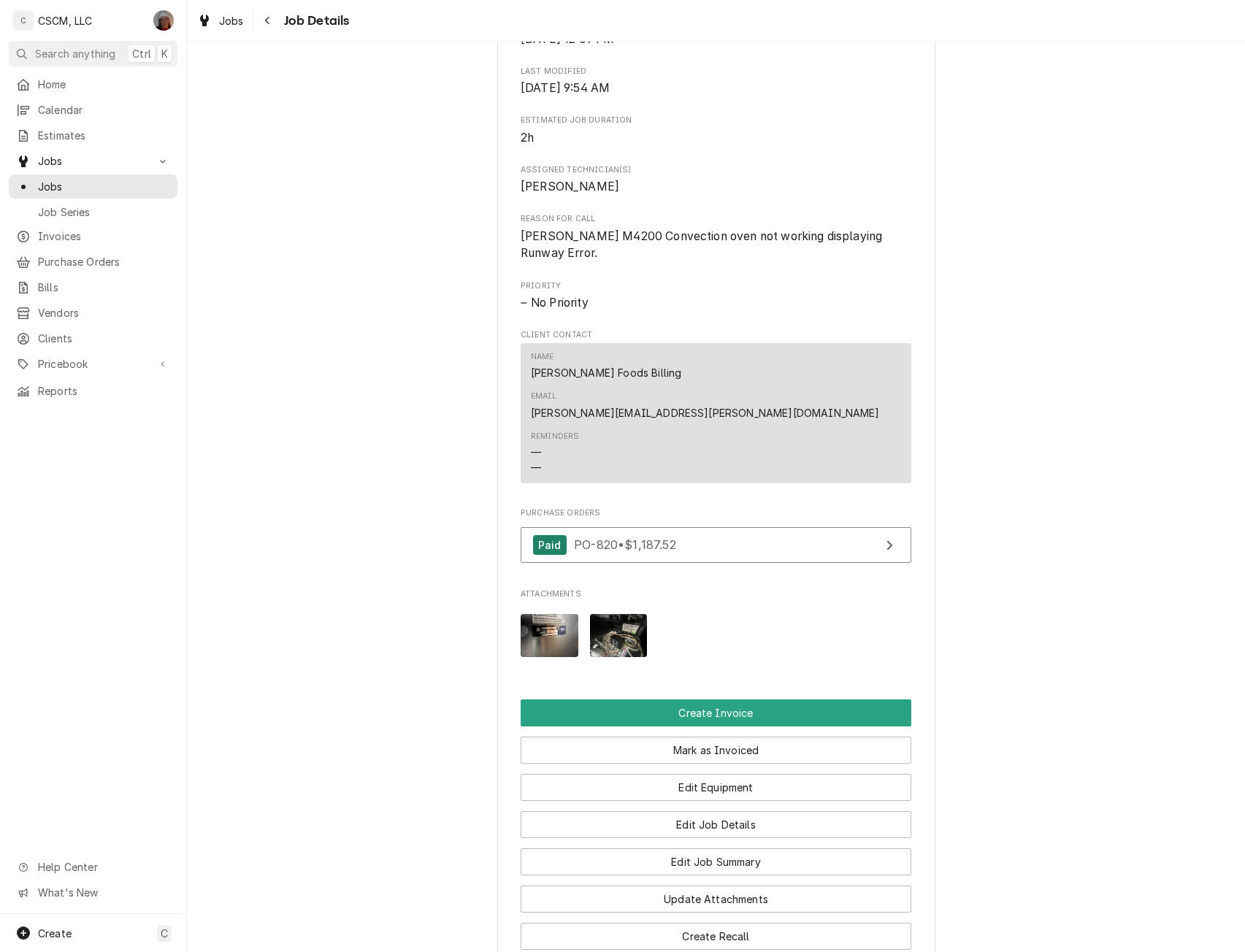
scroll to position [591, 0]
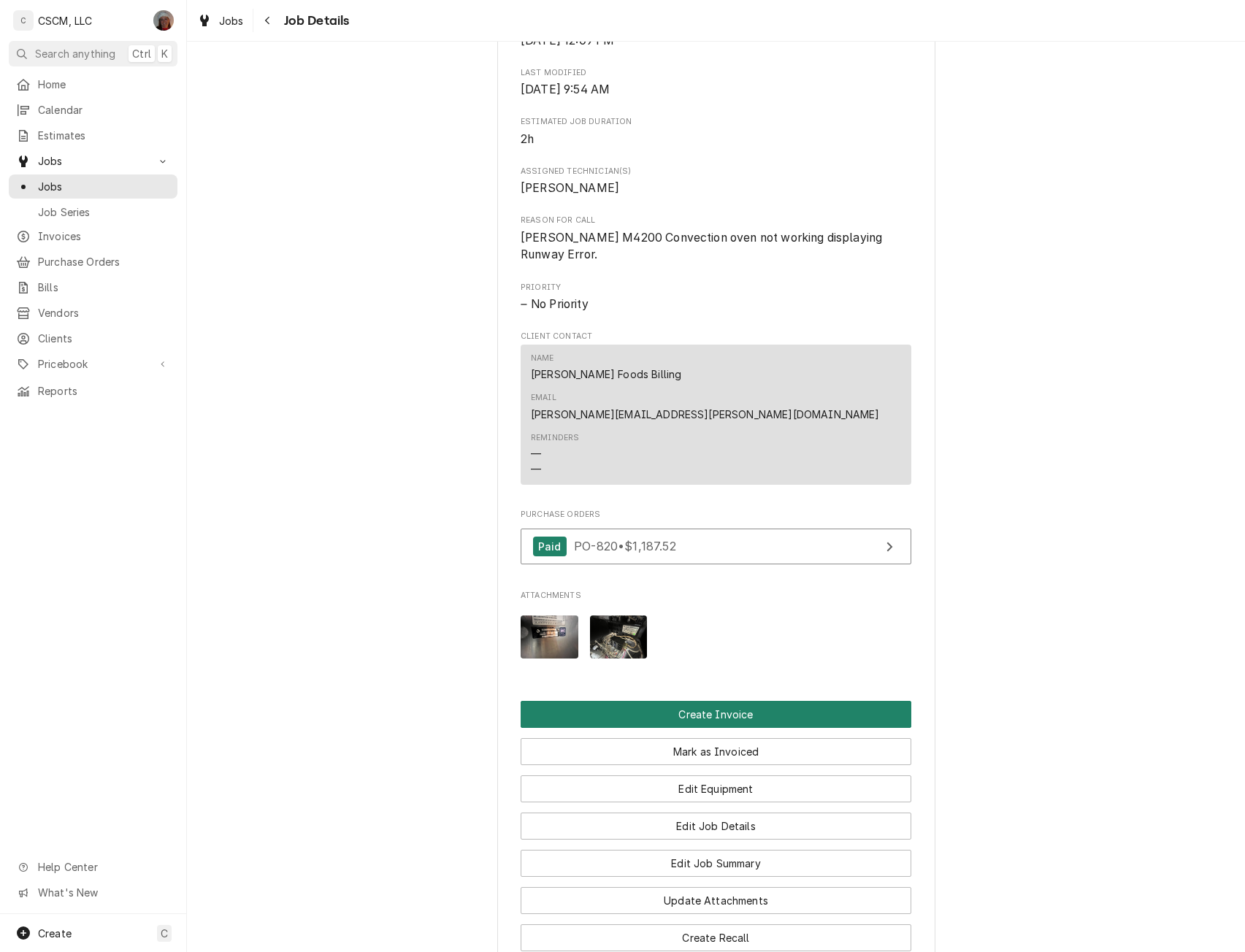
click at [678, 701] on button "Create Invoice" at bounding box center [716, 714] width 391 height 27
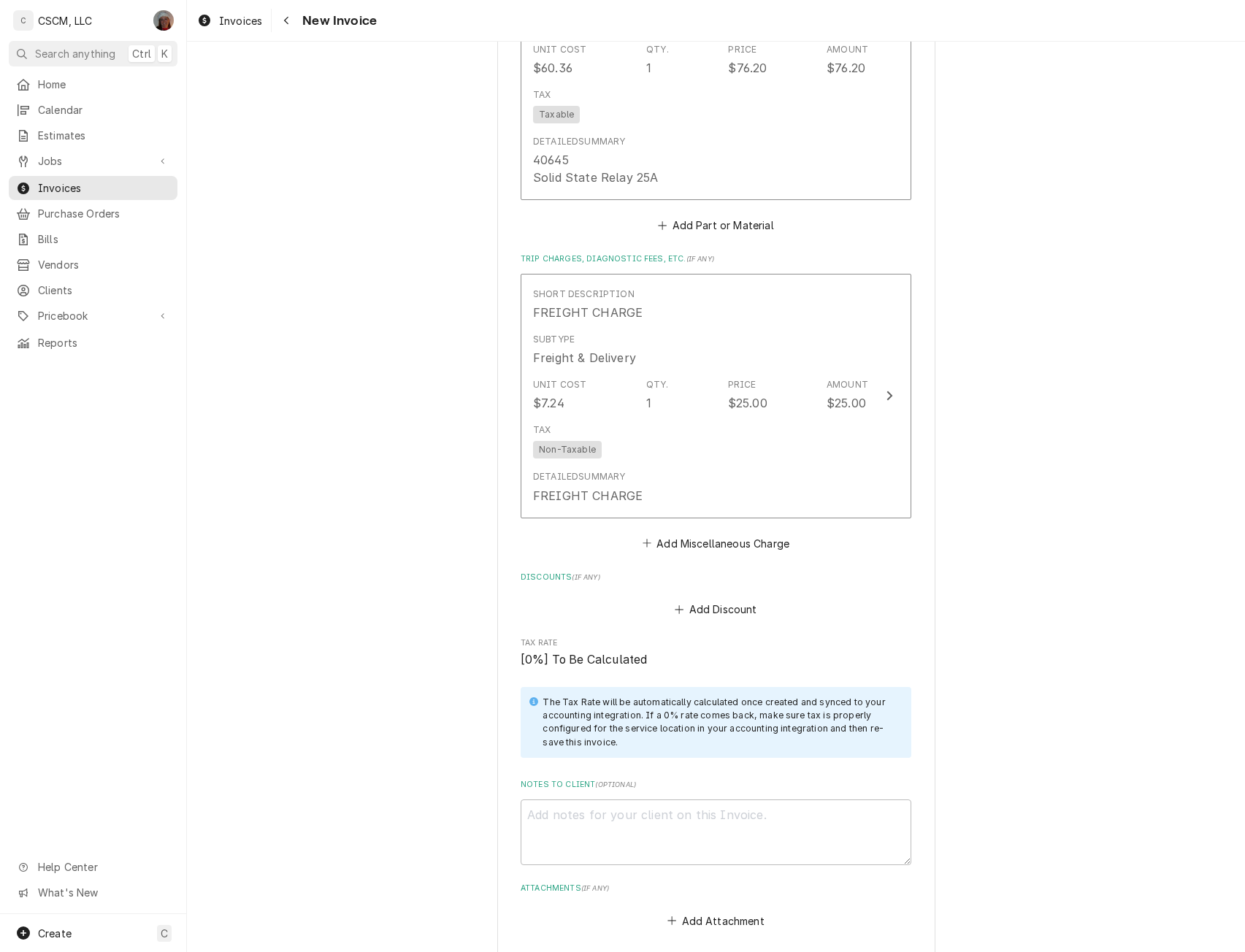
scroll to position [3492, 0]
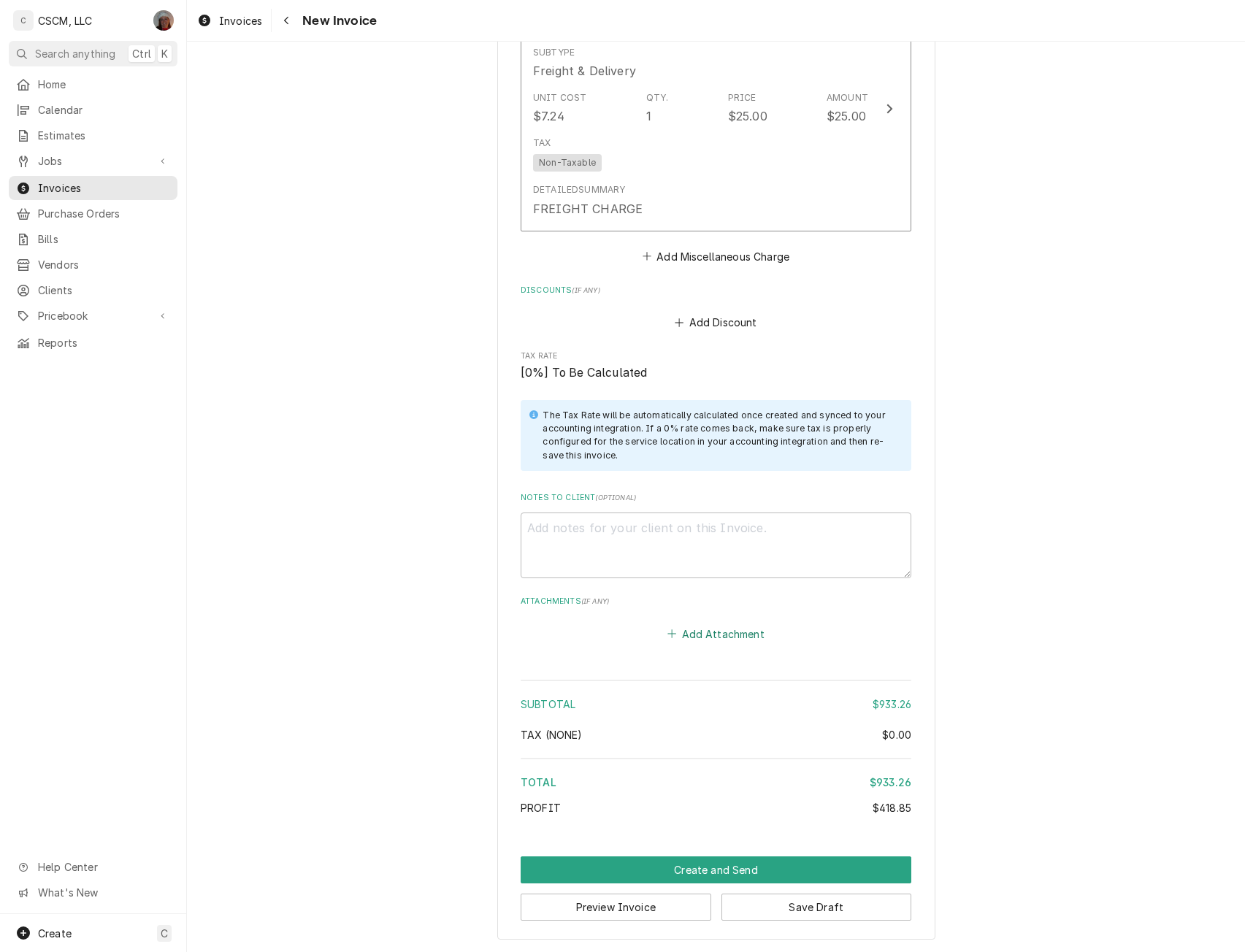
click at [686, 629] on button "Add Attachment" at bounding box center [716, 633] width 102 height 21
type textarea "x"
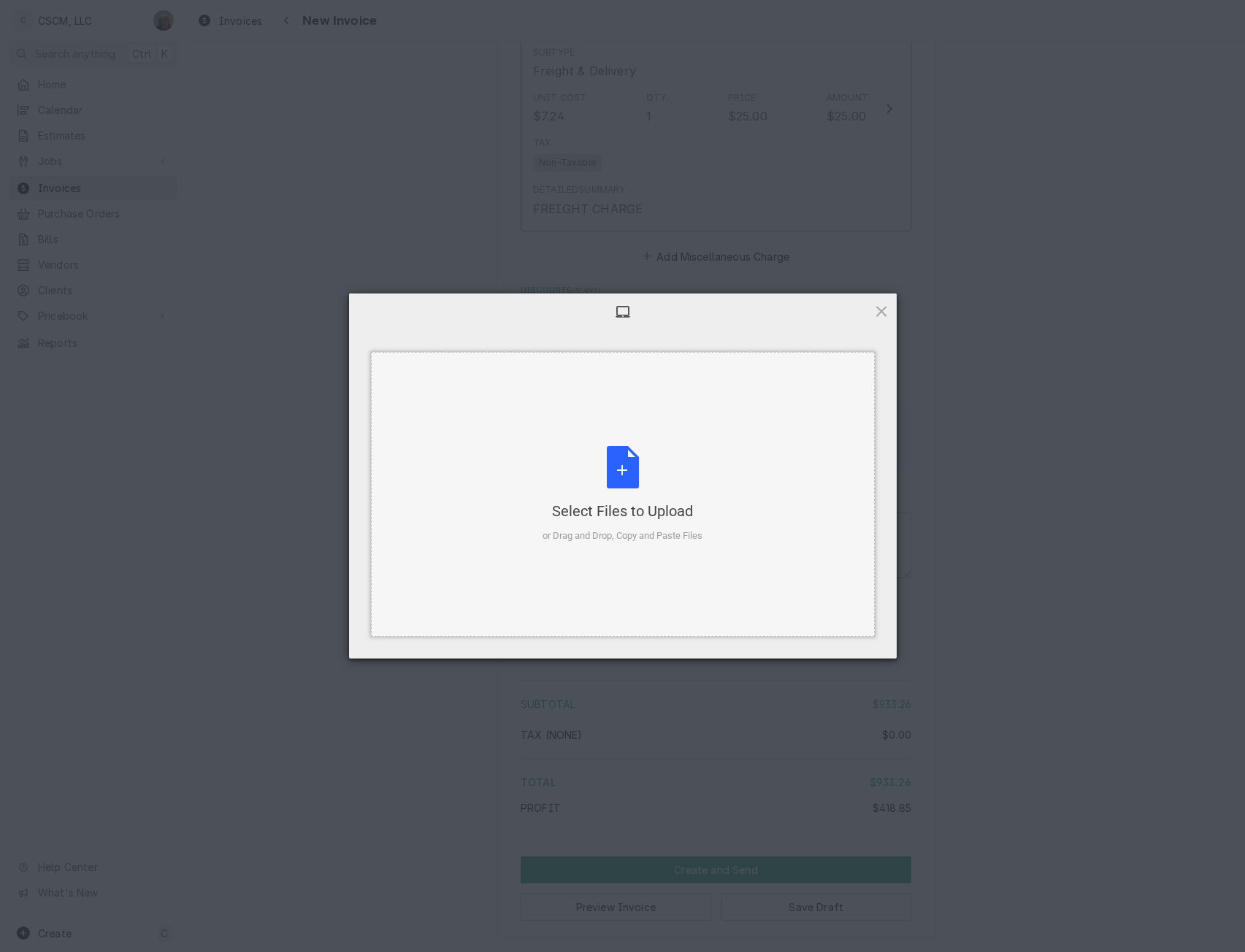
click at [634, 467] on div "Select Files to Upload or Drag and Drop, Copy and Paste Files" at bounding box center [622, 494] width 160 height 97
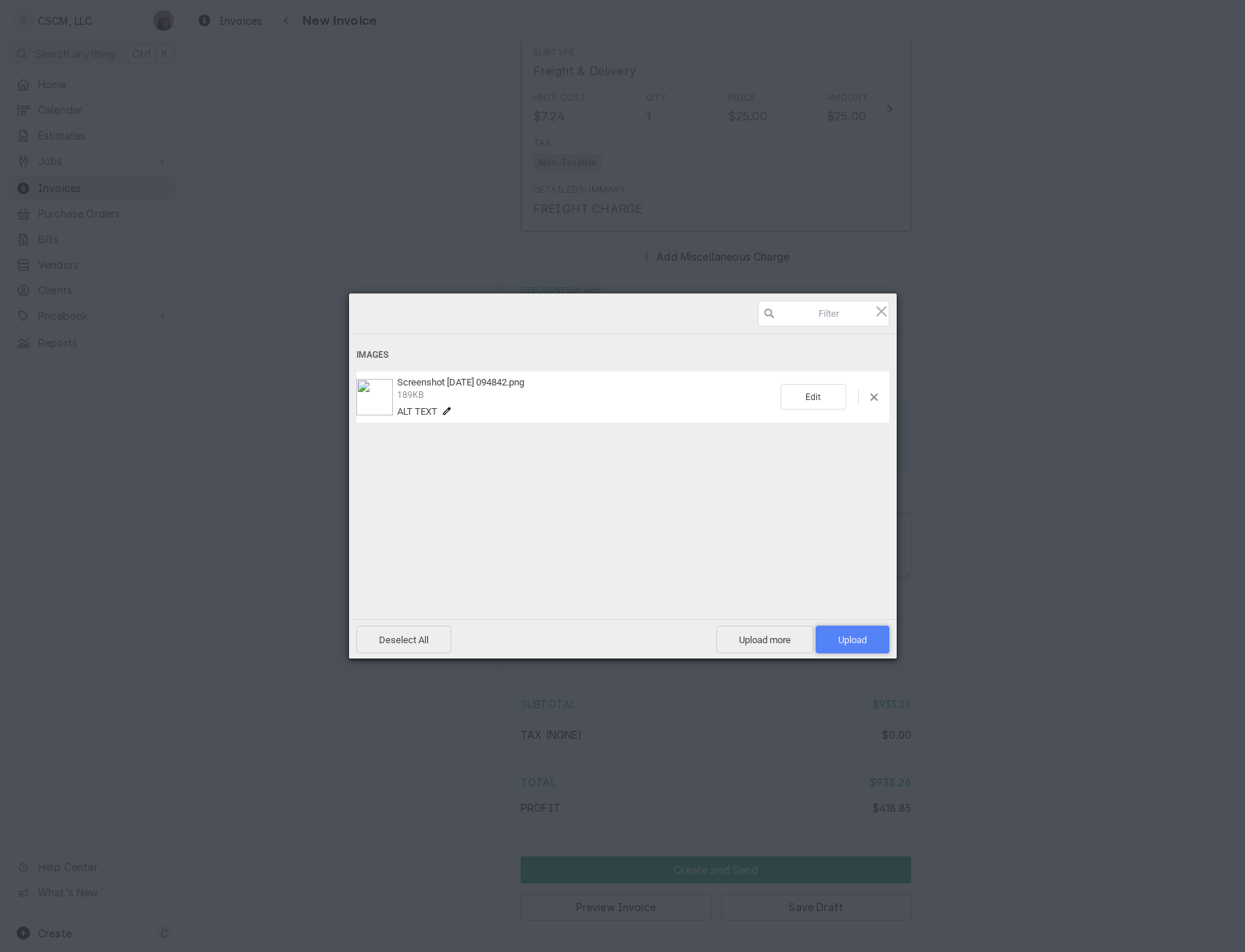
click at [858, 634] on span "Upload 1" at bounding box center [853, 639] width 28 height 11
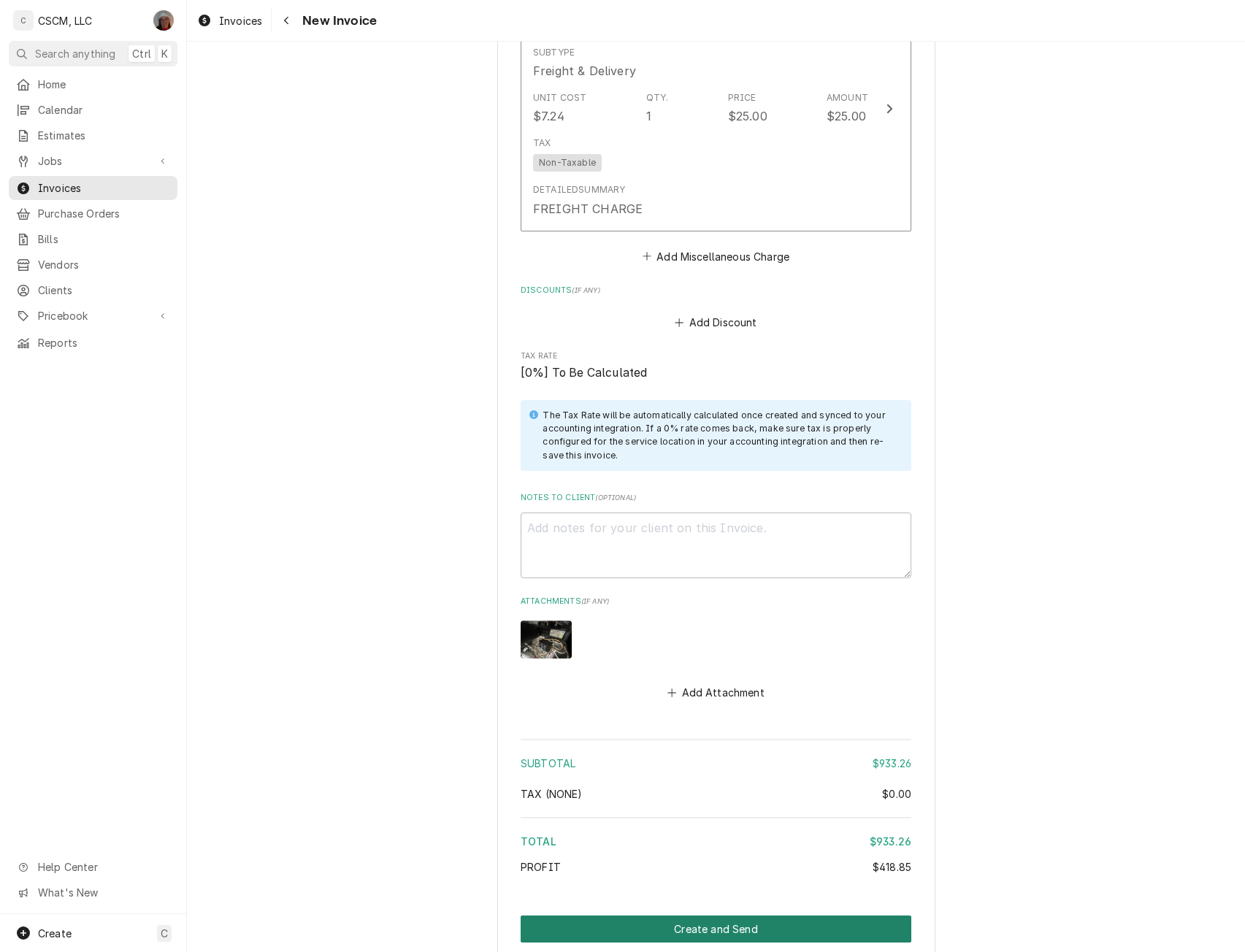
click at [751, 925] on button "Create and Send" at bounding box center [716, 929] width 391 height 27
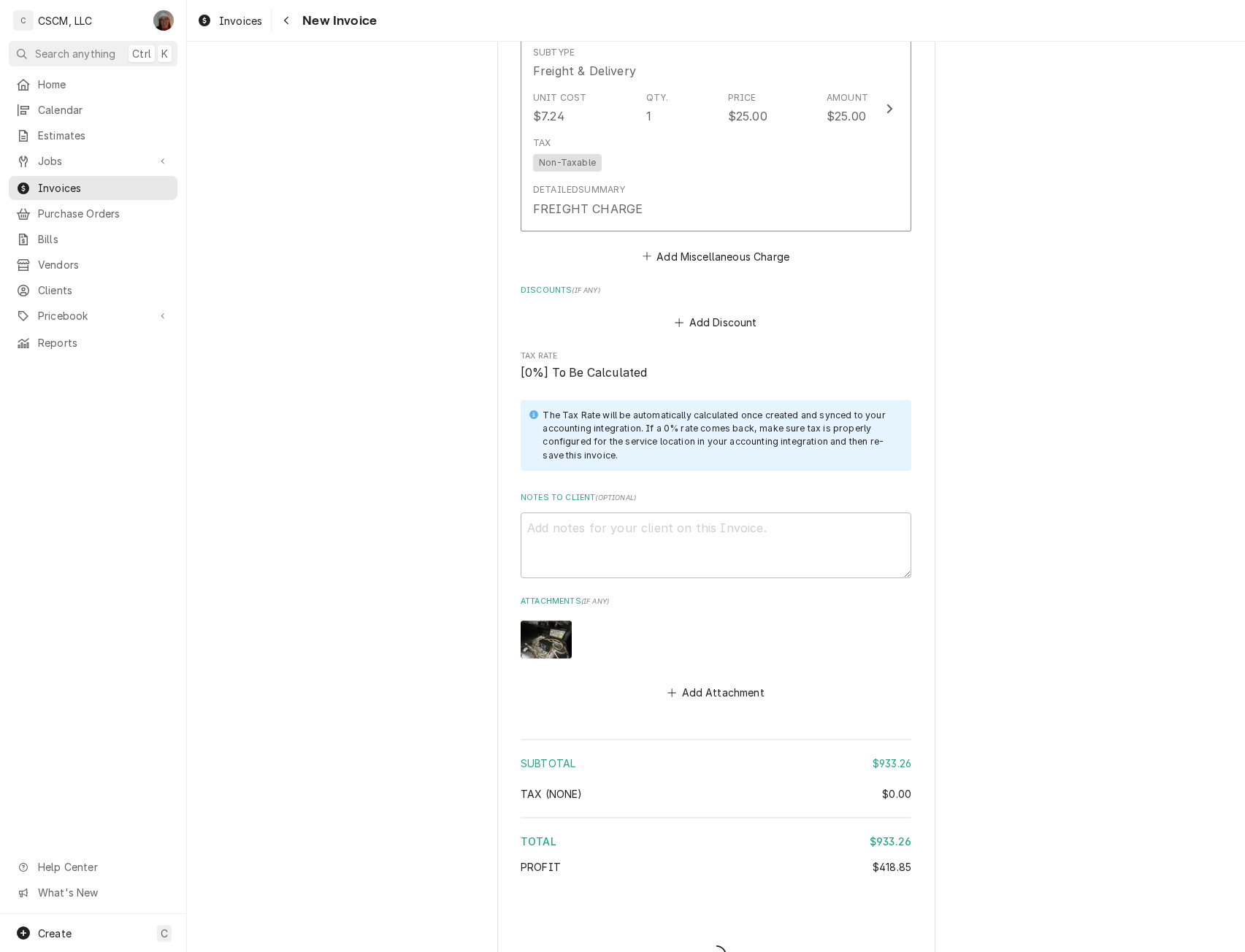
type textarea "x"
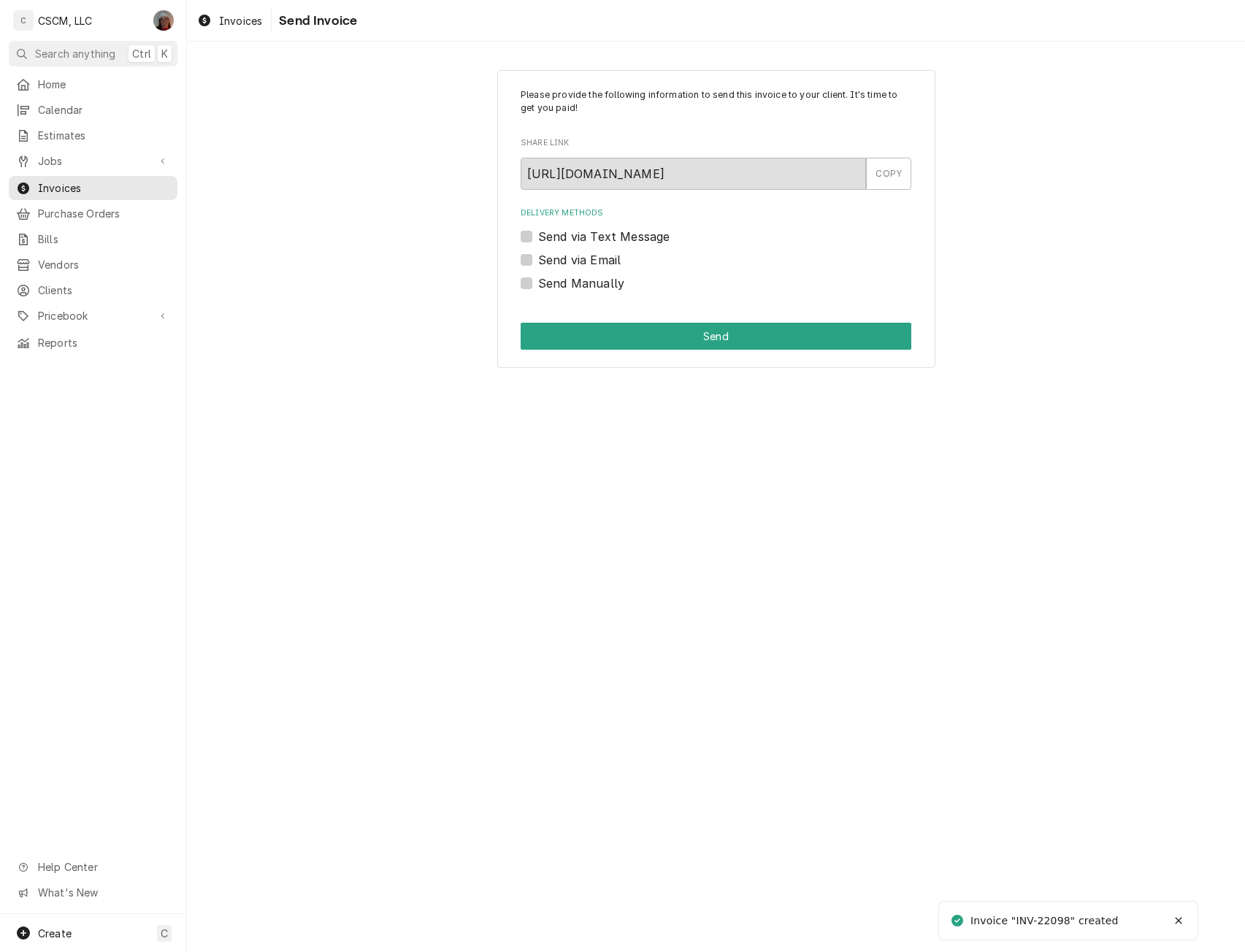
click at [538, 281] on label "Send Manually" at bounding box center [581, 283] width 86 height 17
click at [538, 281] on input "Send Manually" at bounding box center [733, 291] width 391 height 32
checkbox input "true"
click at [622, 339] on button "Send" at bounding box center [716, 336] width 391 height 27
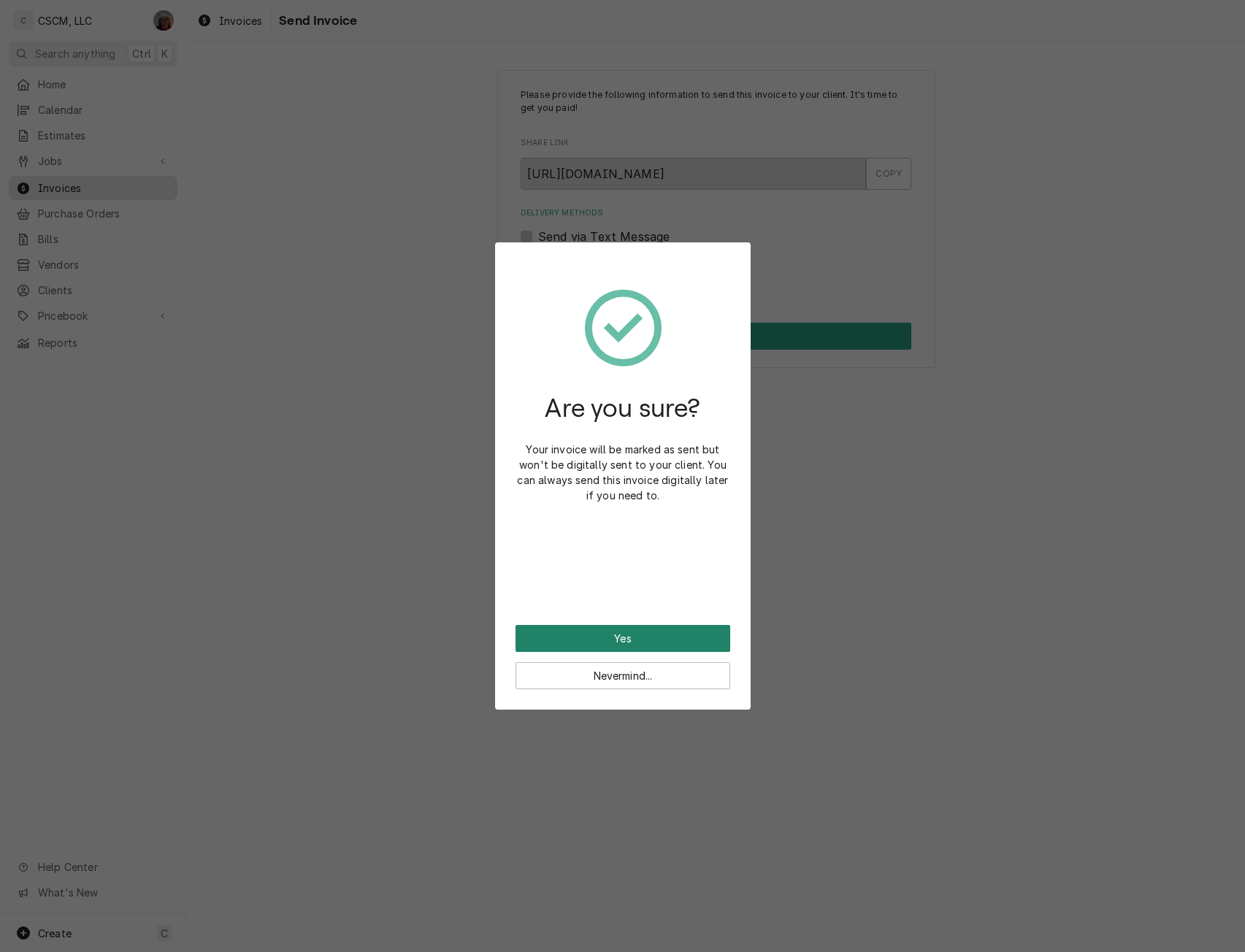
click at [572, 629] on button "Yes" at bounding box center [622, 638] width 214 height 27
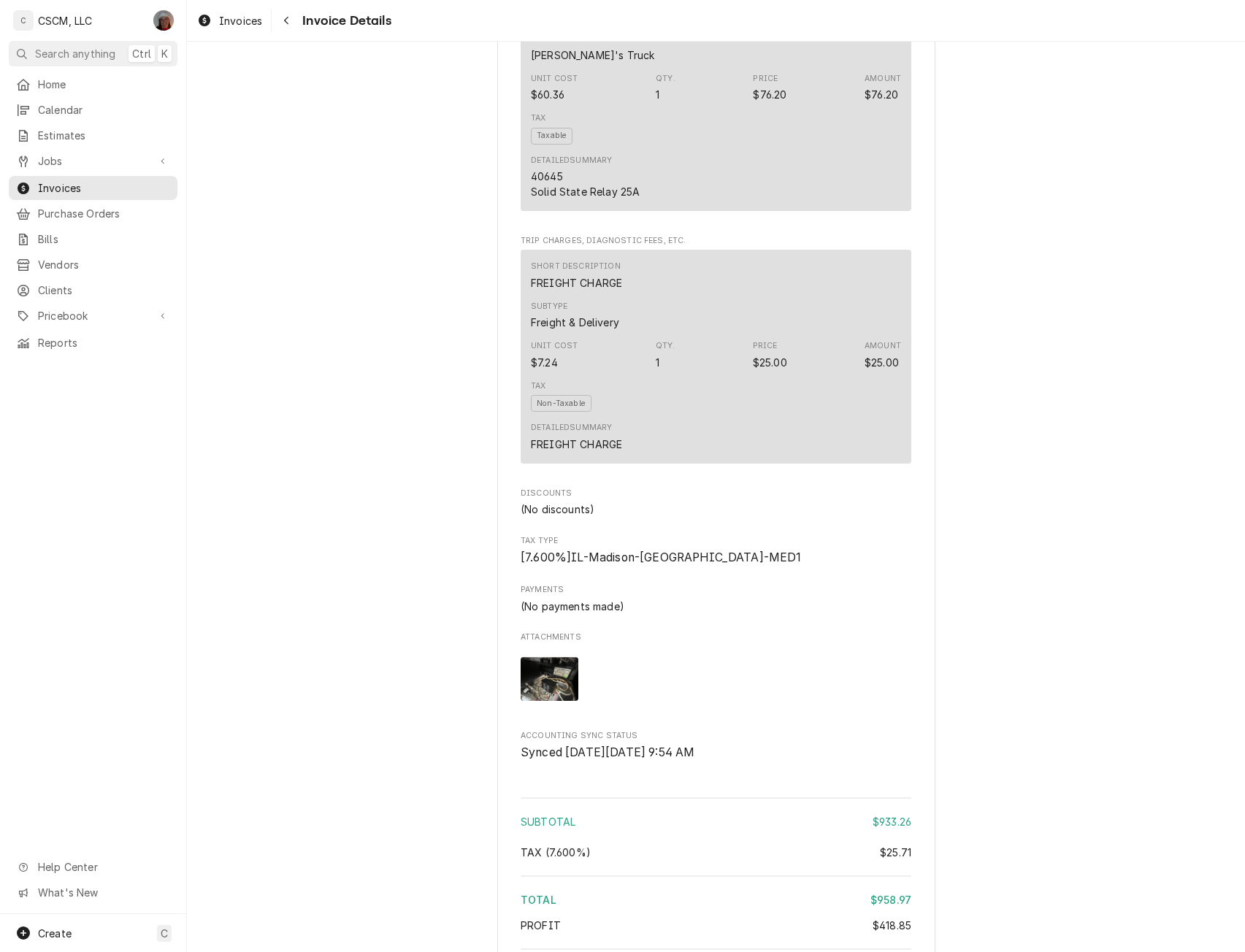
scroll to position [2772, 0]
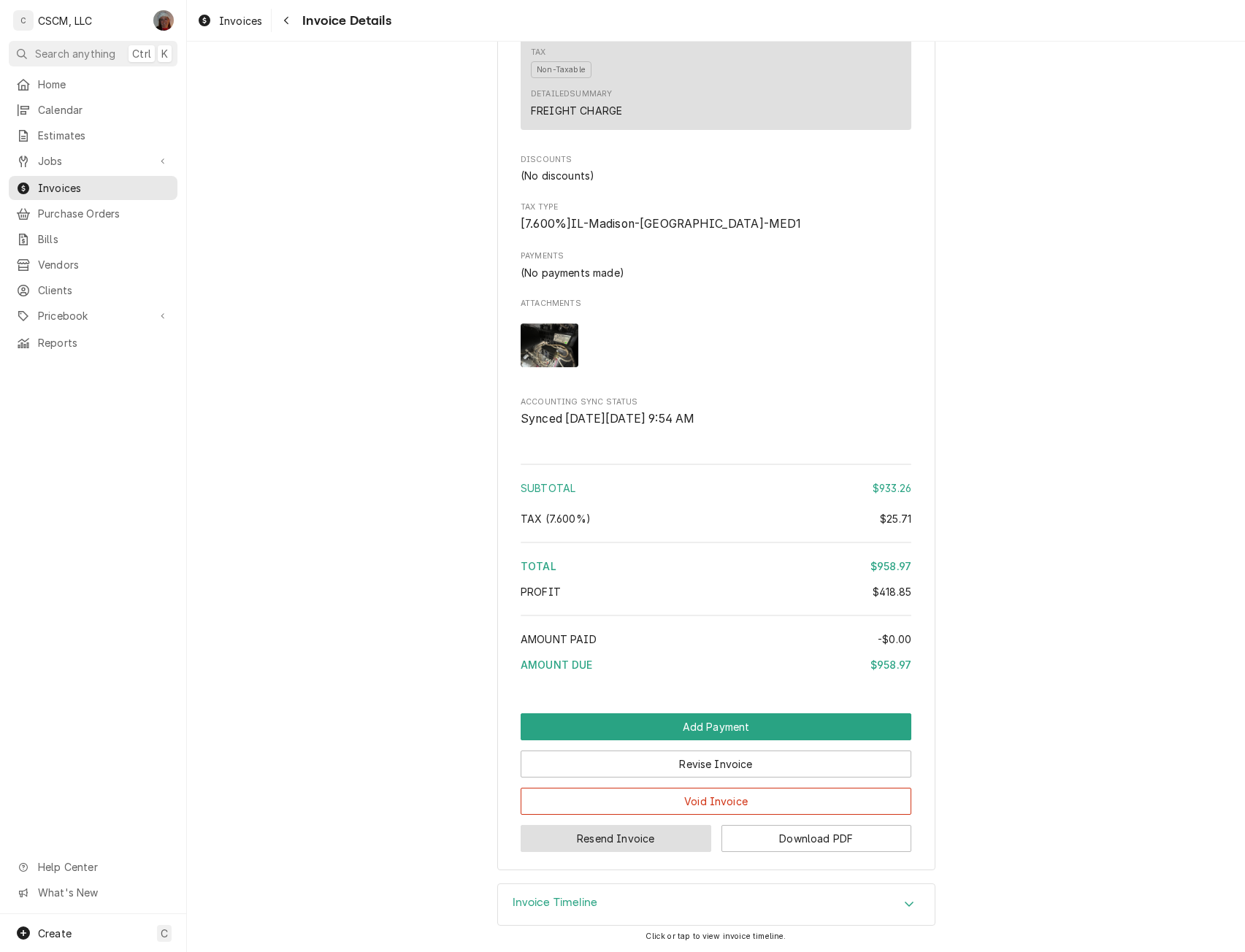
click at [581, 827] on button "Resend Invoice" at bounding box center [616, 839] width 190 height 27
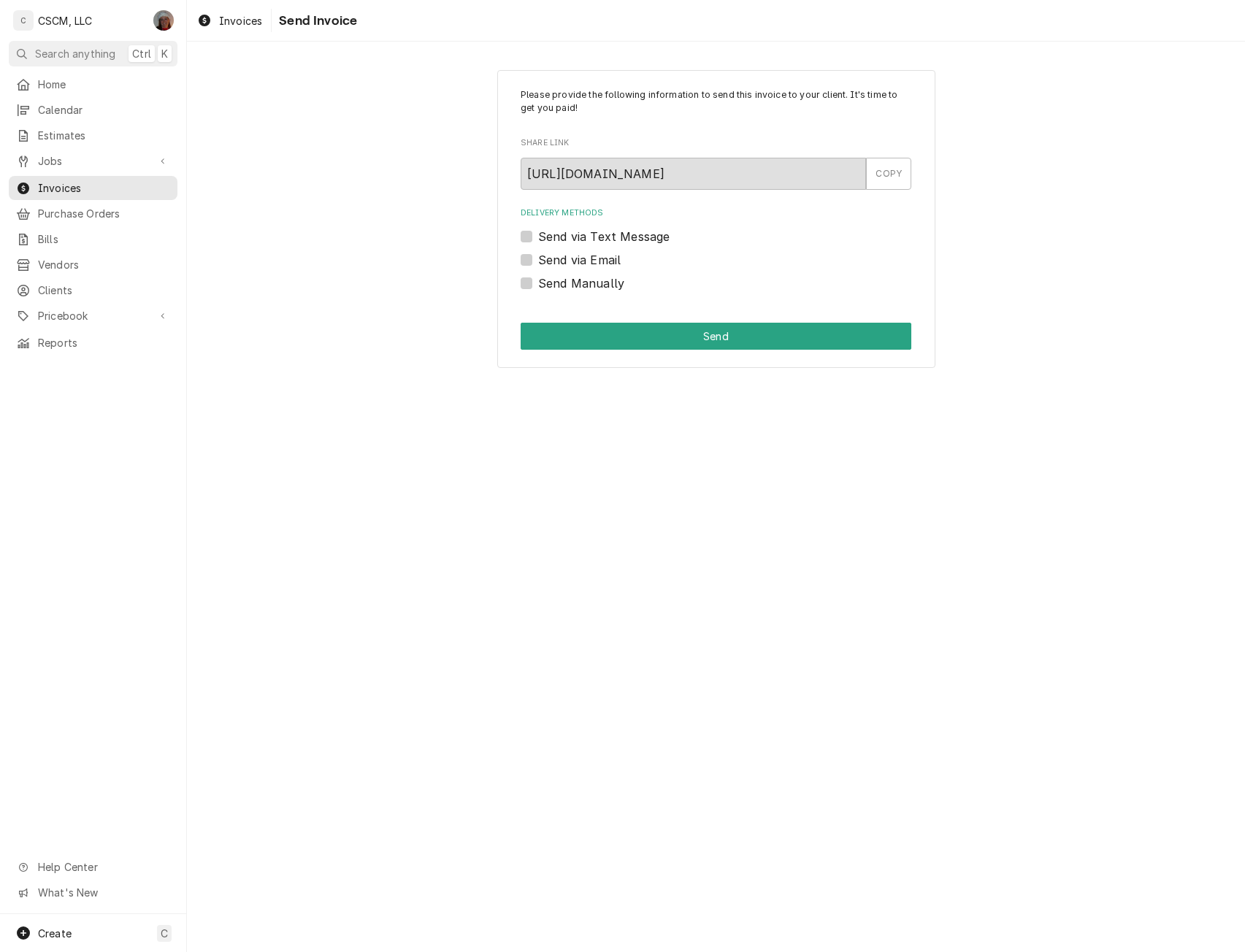
click at [538, 259] on label "Send via Email" at bounding box center [579, 259] width 83 height 17
click at [538, 259] on input "Send via Email" at bounding box center [733, 267] width 391 height 32
checkbox input "true"
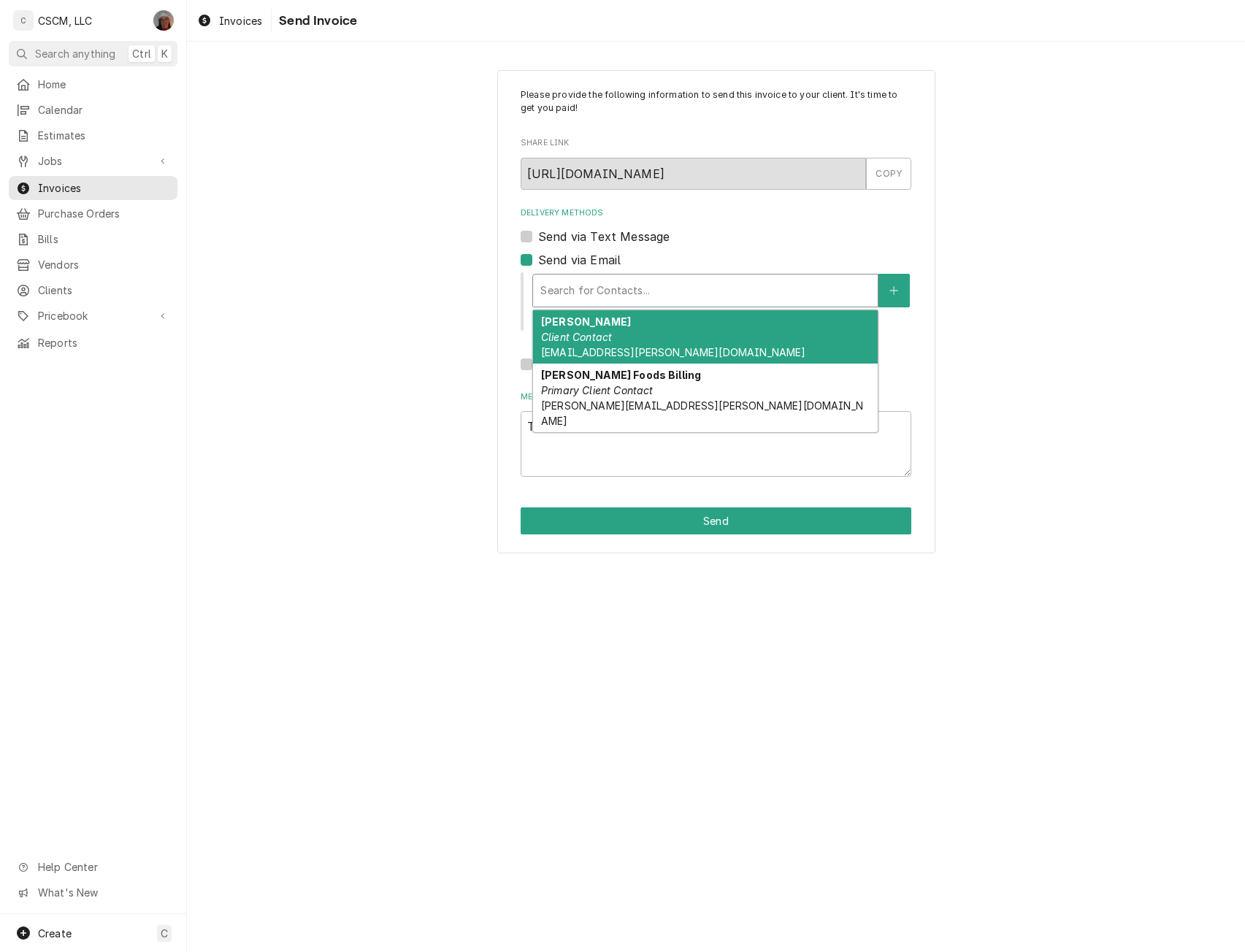
click at [573, 277] on div "Delivery Methods" at bounding box center [705, 291] width 330 height 26
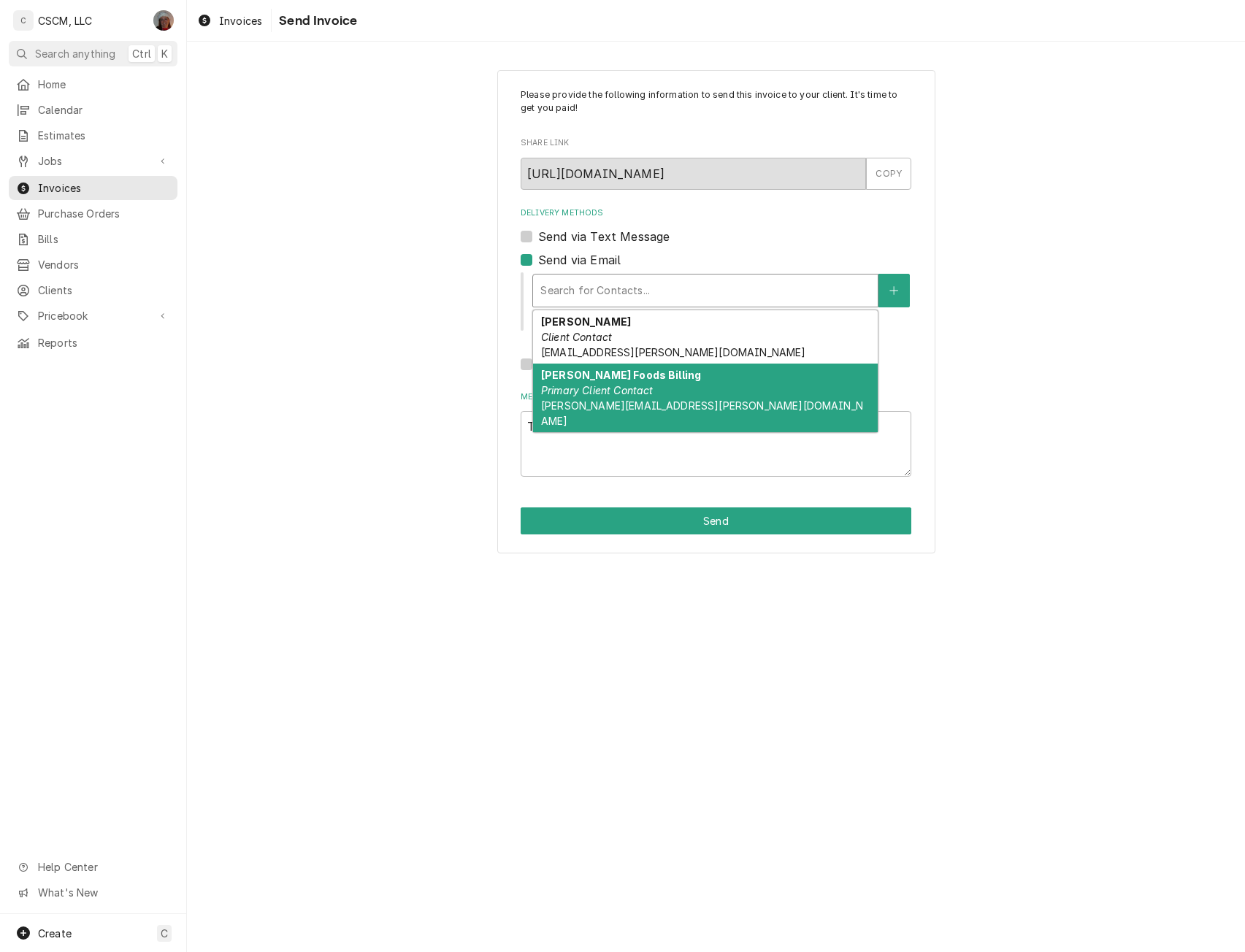
click at [665, 399] on span "james.williams@partners.mcd.com" at bounding box center [702, 413] width 322 height 28
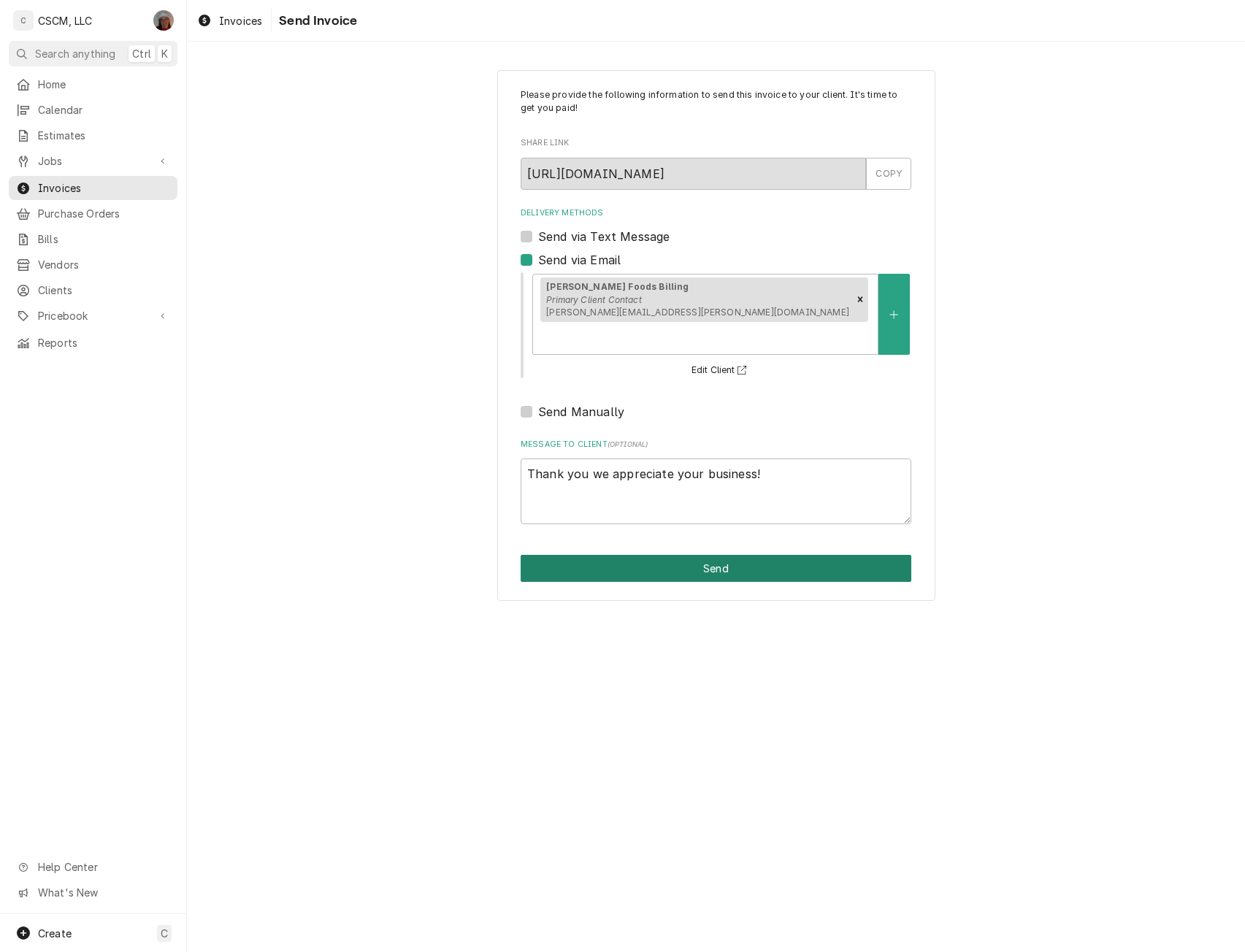
click at [725, 555] on button "Send" at bounding box center [716, 568] width 391 height 27
type textarea "x"
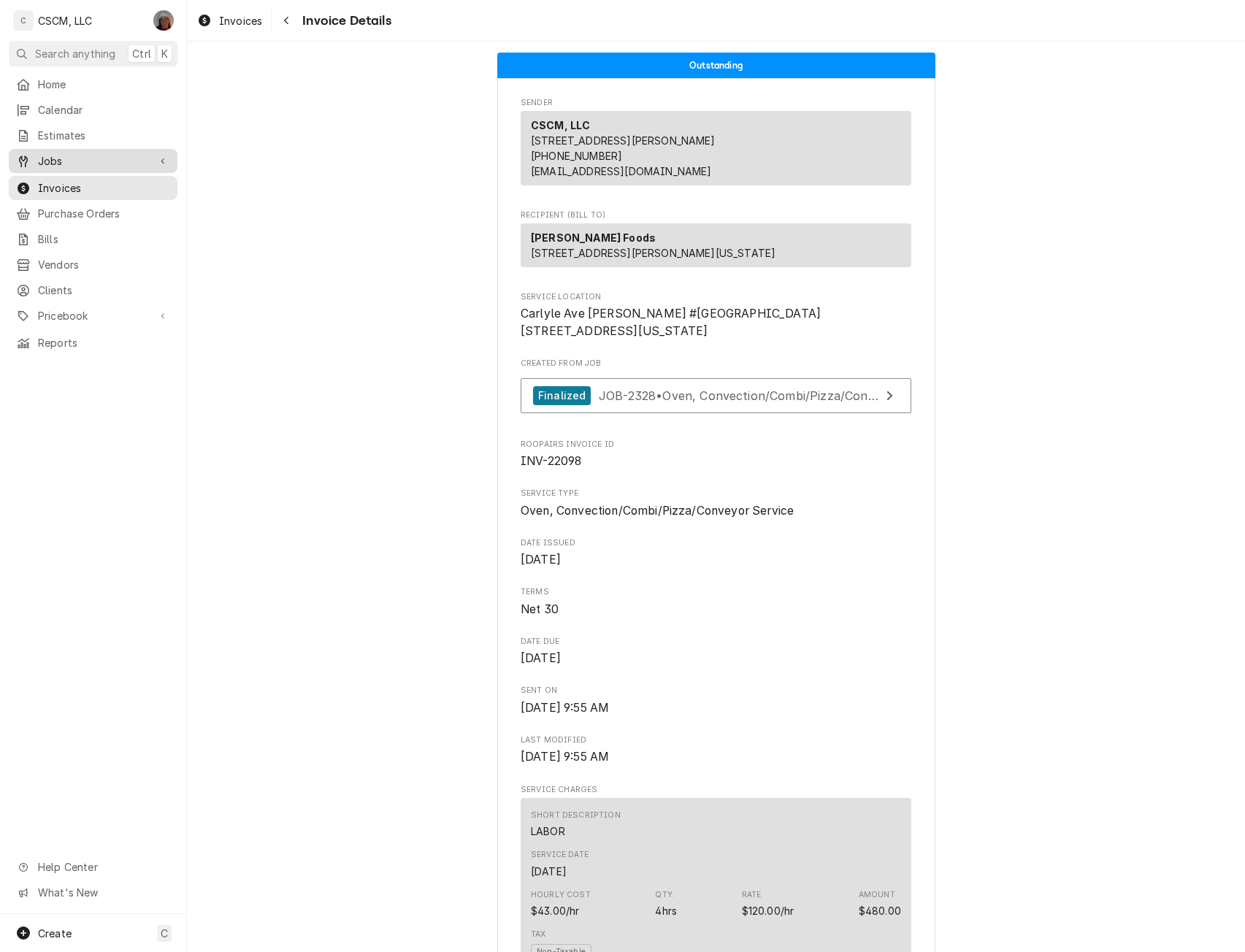
click at [66, 159] on span "Jobs" at bounding box center [93, 161] width 110 height 16
click at [55, 189] on div "Jobs" at bounding box center [93, 186] width 163 height 18
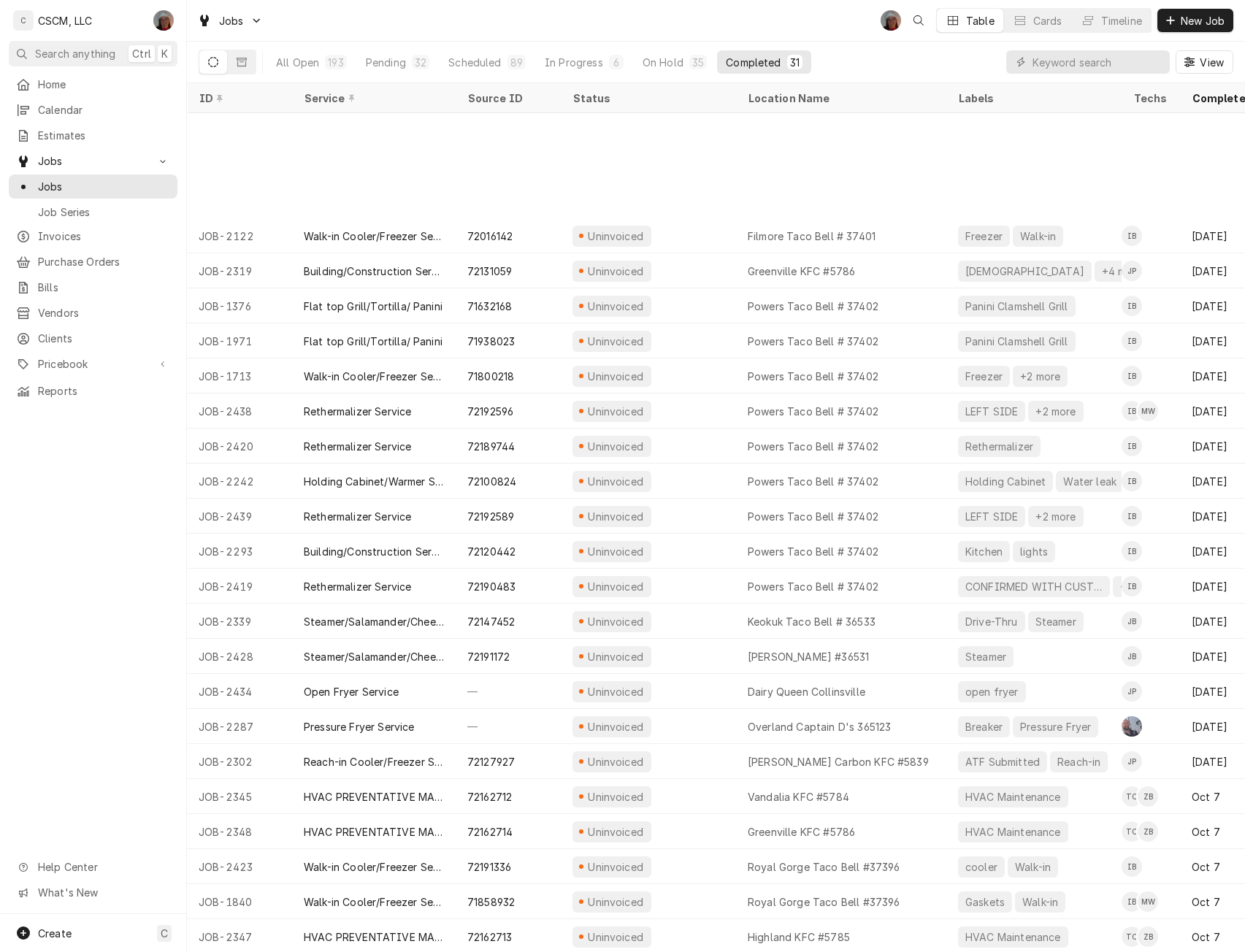
scroll to position [186, 0]
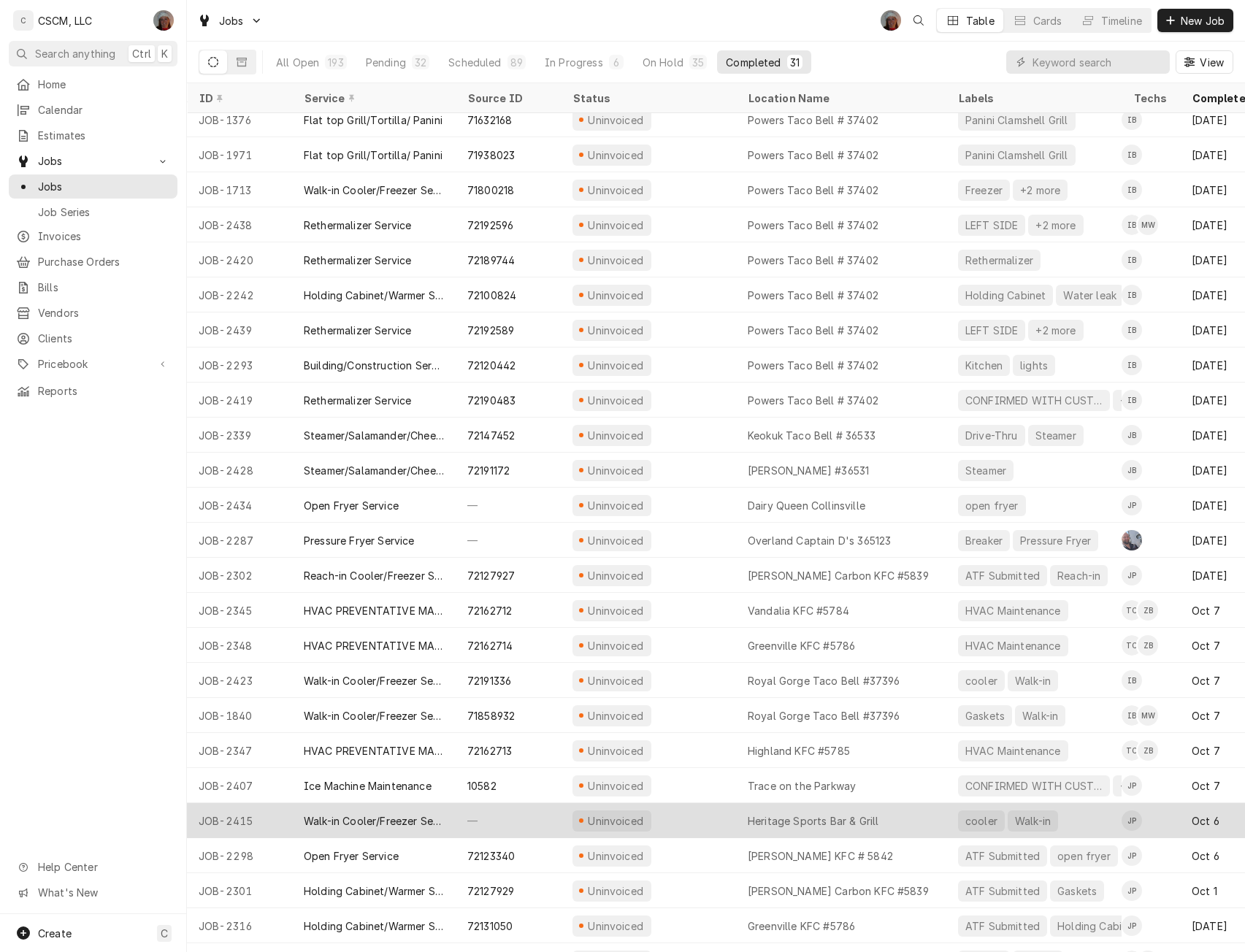
click at [408, 815] on div "Walk-in Cooler/Freezer Service Call" at bounding box center [373, 821] width 140 height 16
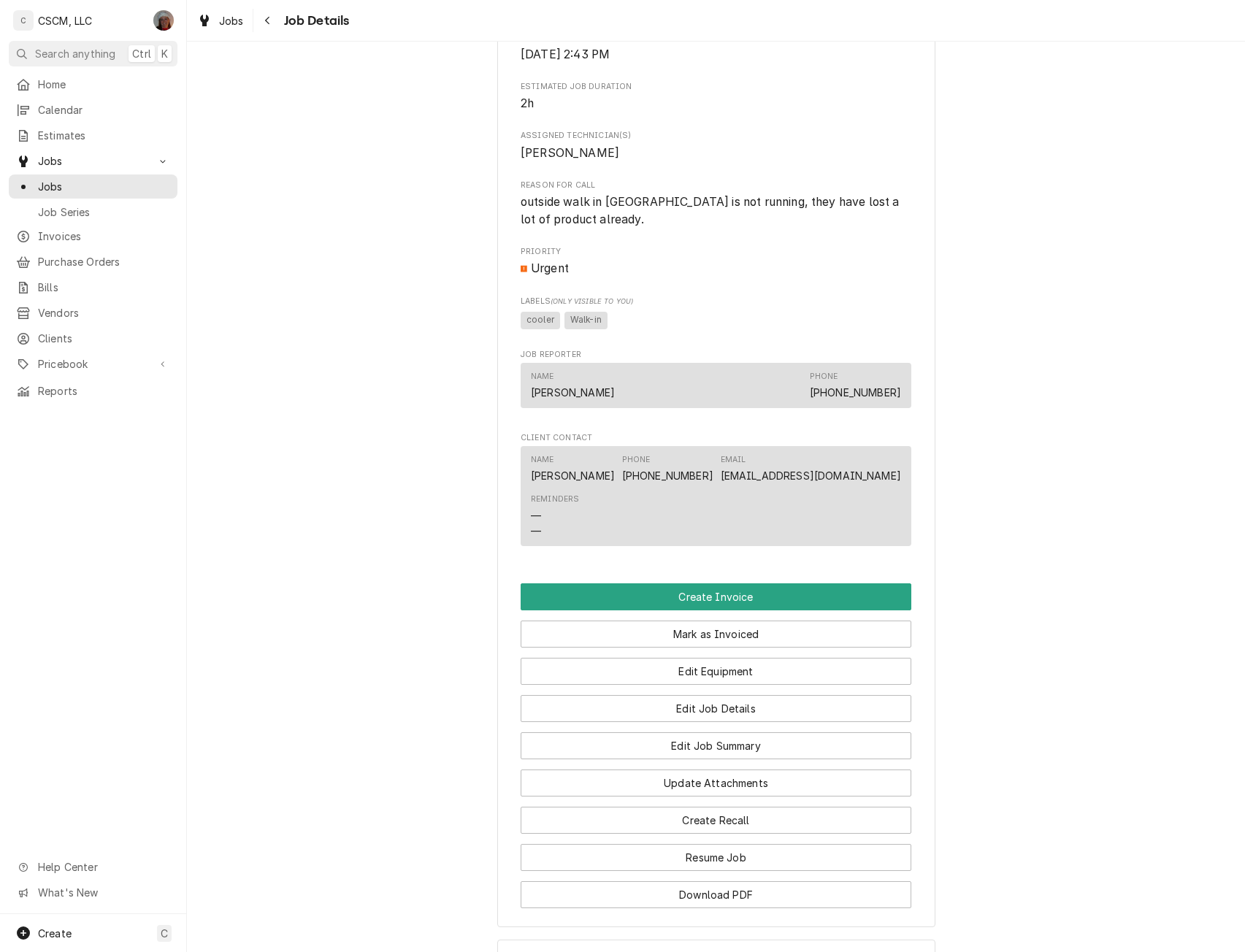
scroll to position [789, 0]
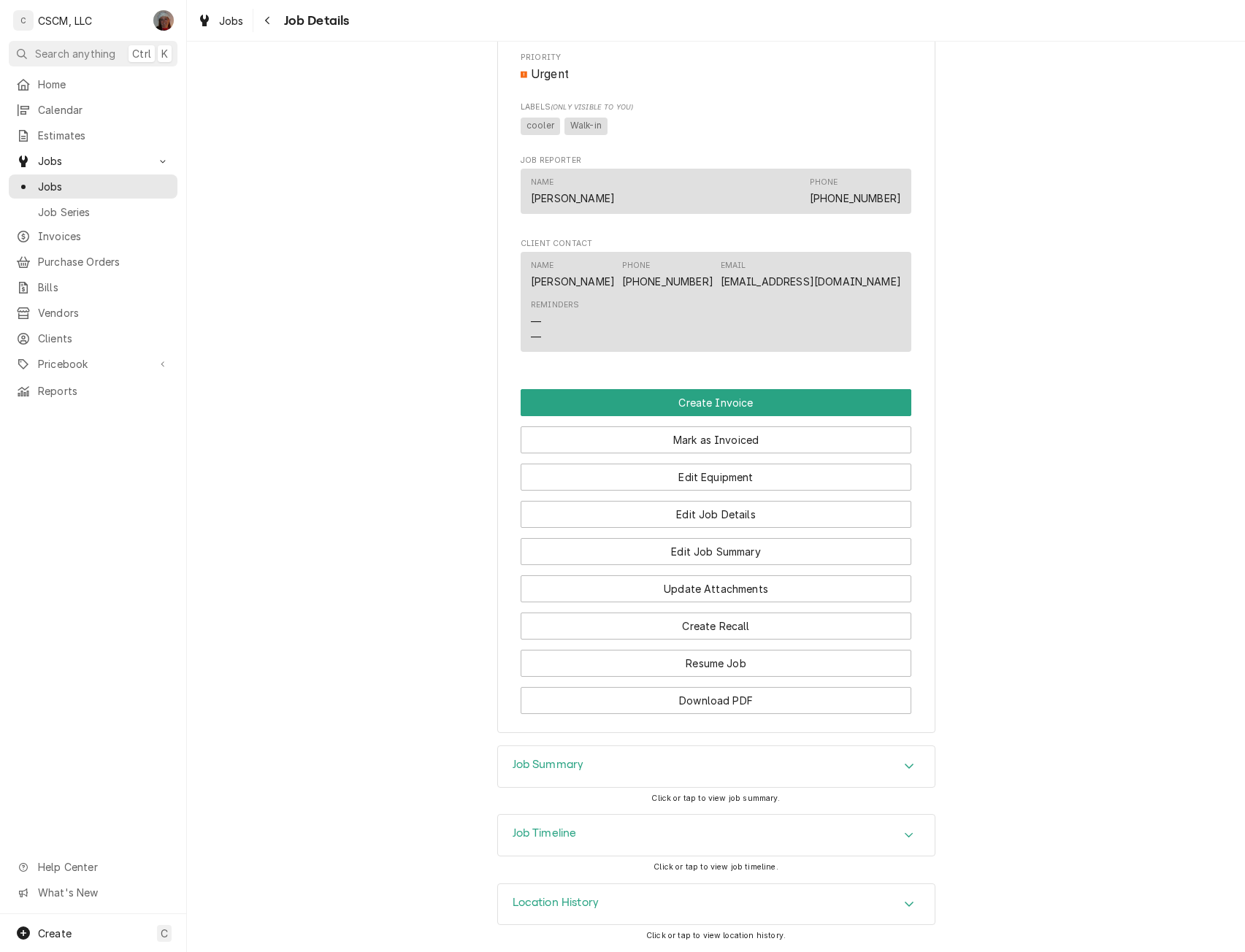
click at [908, 762] on icon "Accordion Header" at bounding box center [909, 766] width 10 height 12
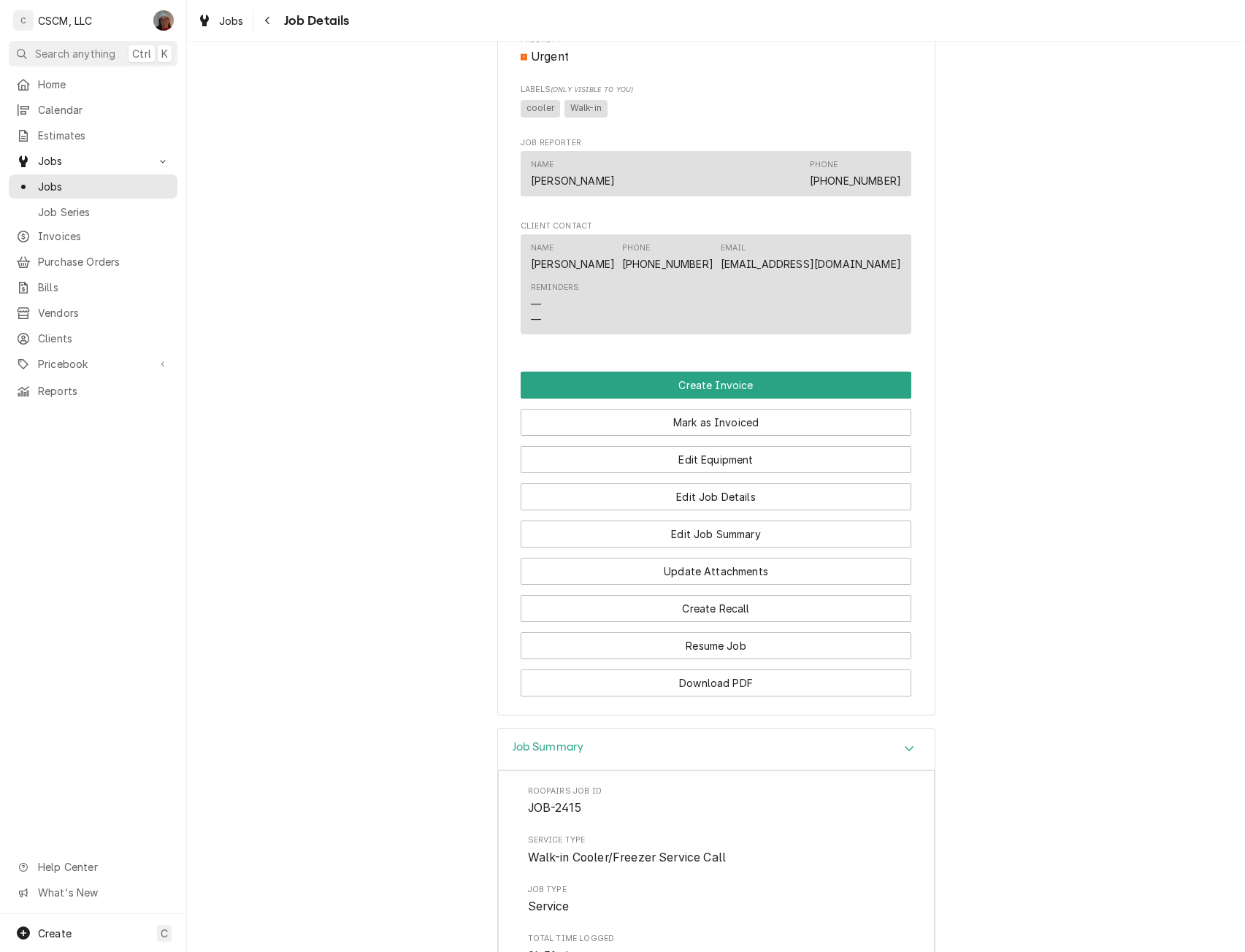
click at [899, 758] on div "Accordion Header" at bounding box center [909, 748] width 22 height 17
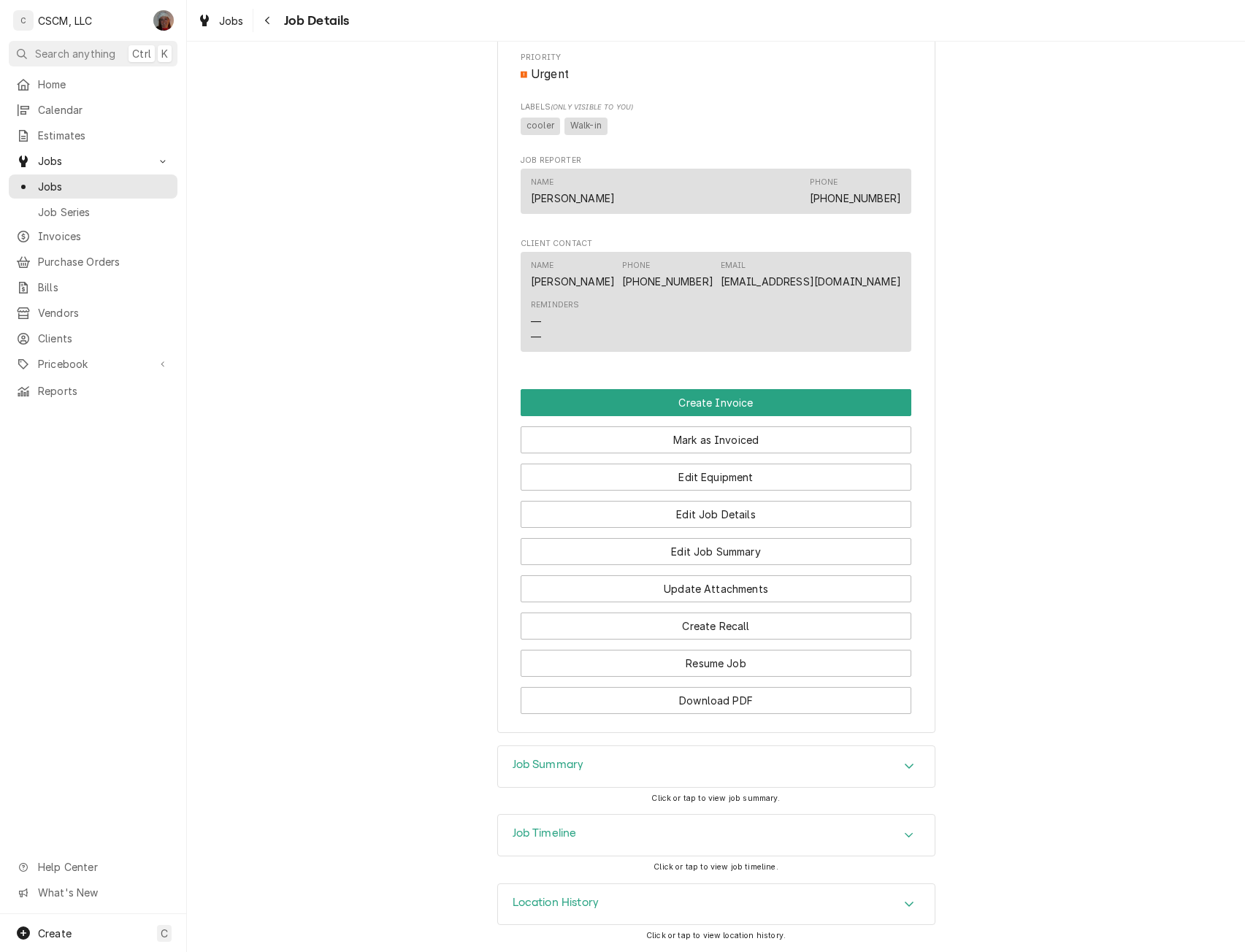
click at [911, 752] on div "Job Summary" at bounding box center [716, 766] width 436 height 41
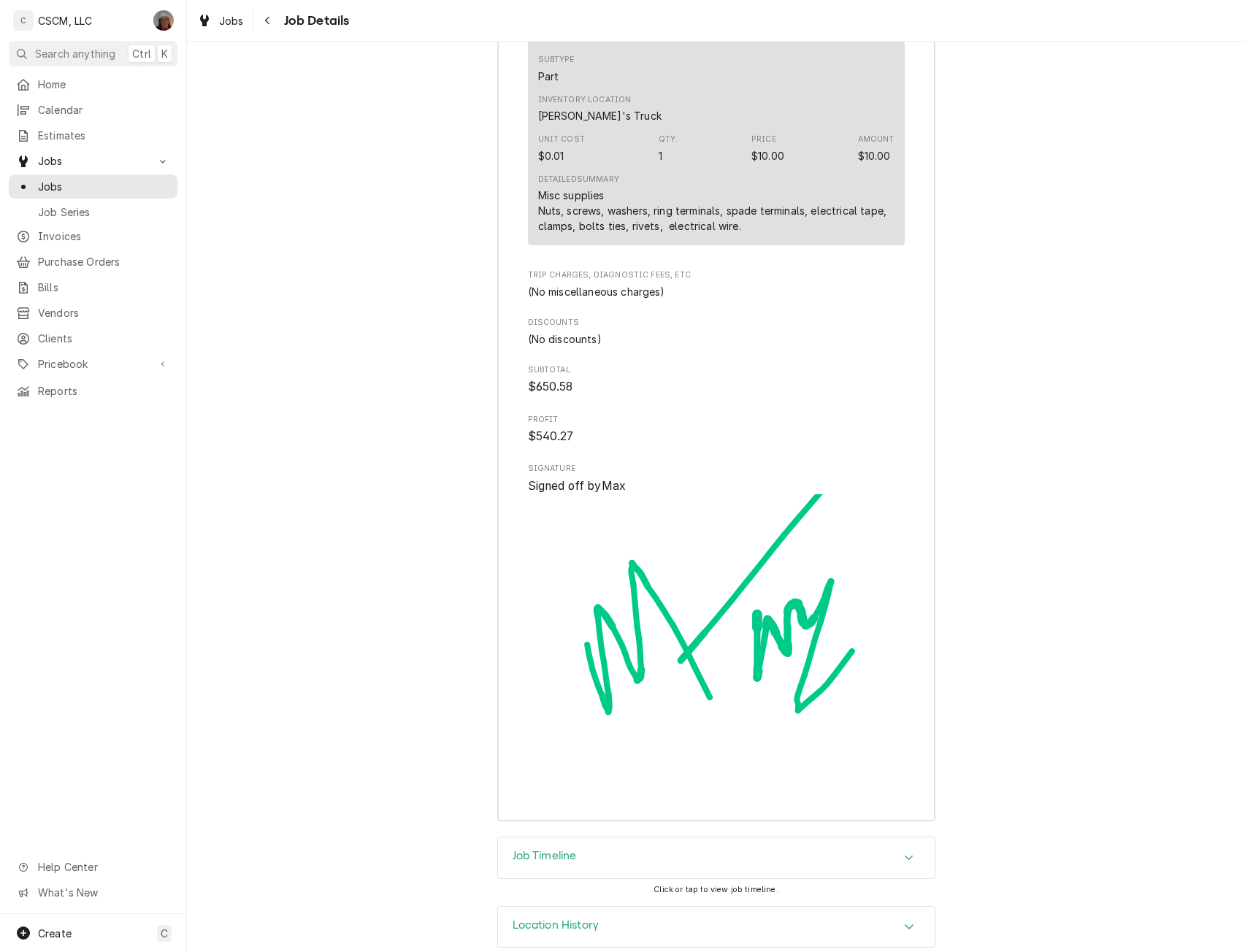
scroll to position [2676, 0]
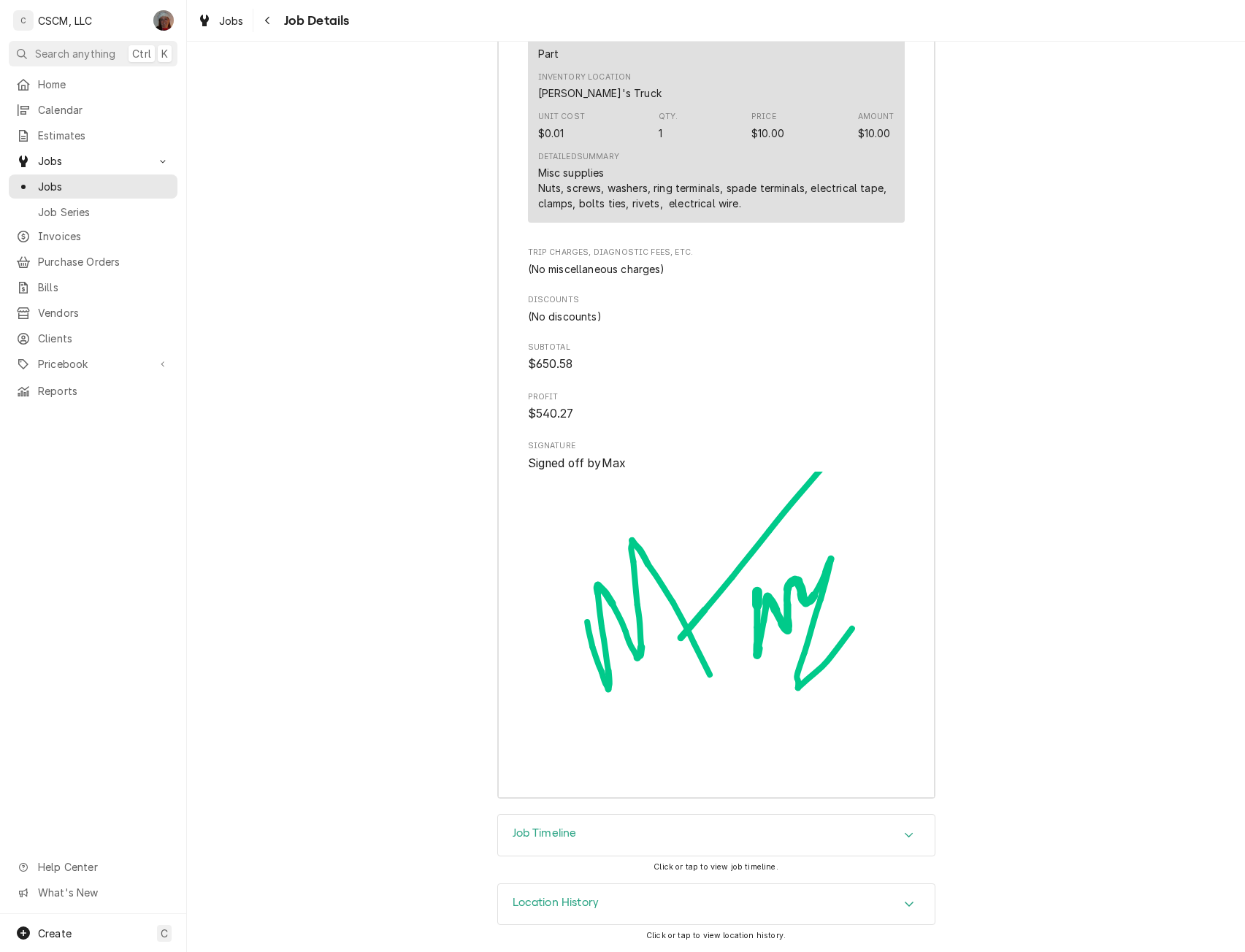
click at [906, 832] on icon "Accordion Header" at bounding box center [909, 835] width 10 height 12
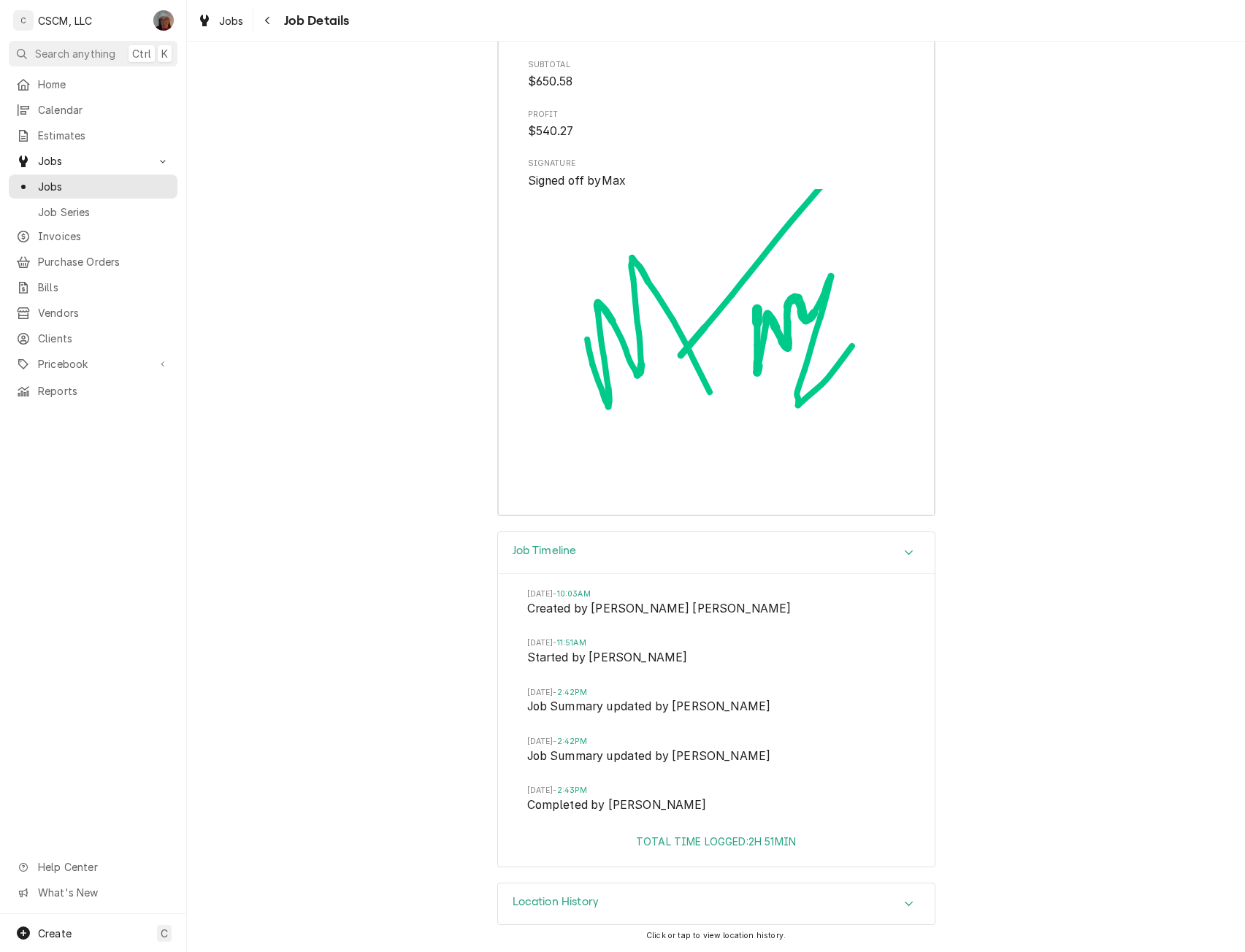
scroll to position [2959, 0]
click at [904, 558] on icon "Accordion Header" at bounding box center [909, 553] width 10 height 12
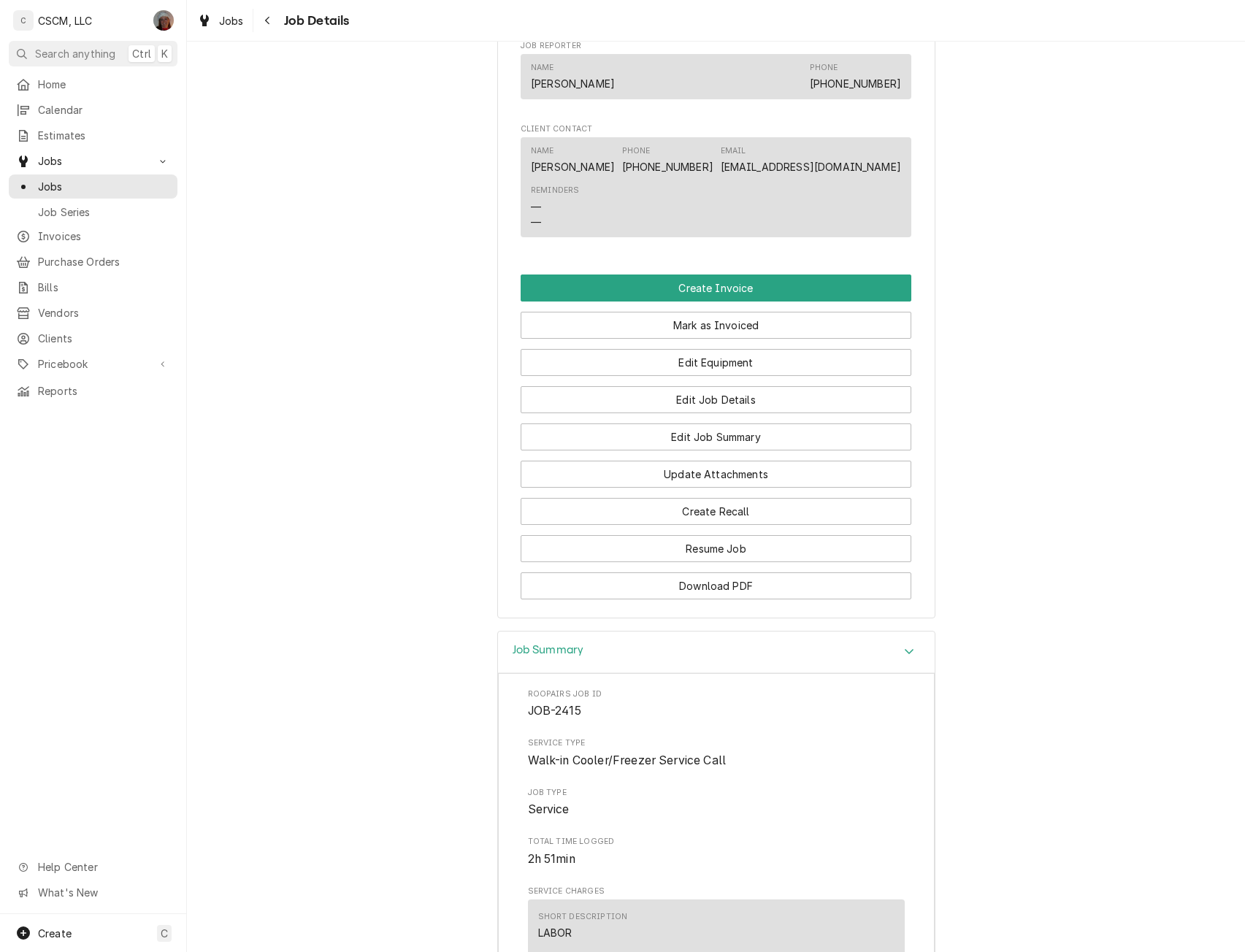
scroll to position [820, 0]
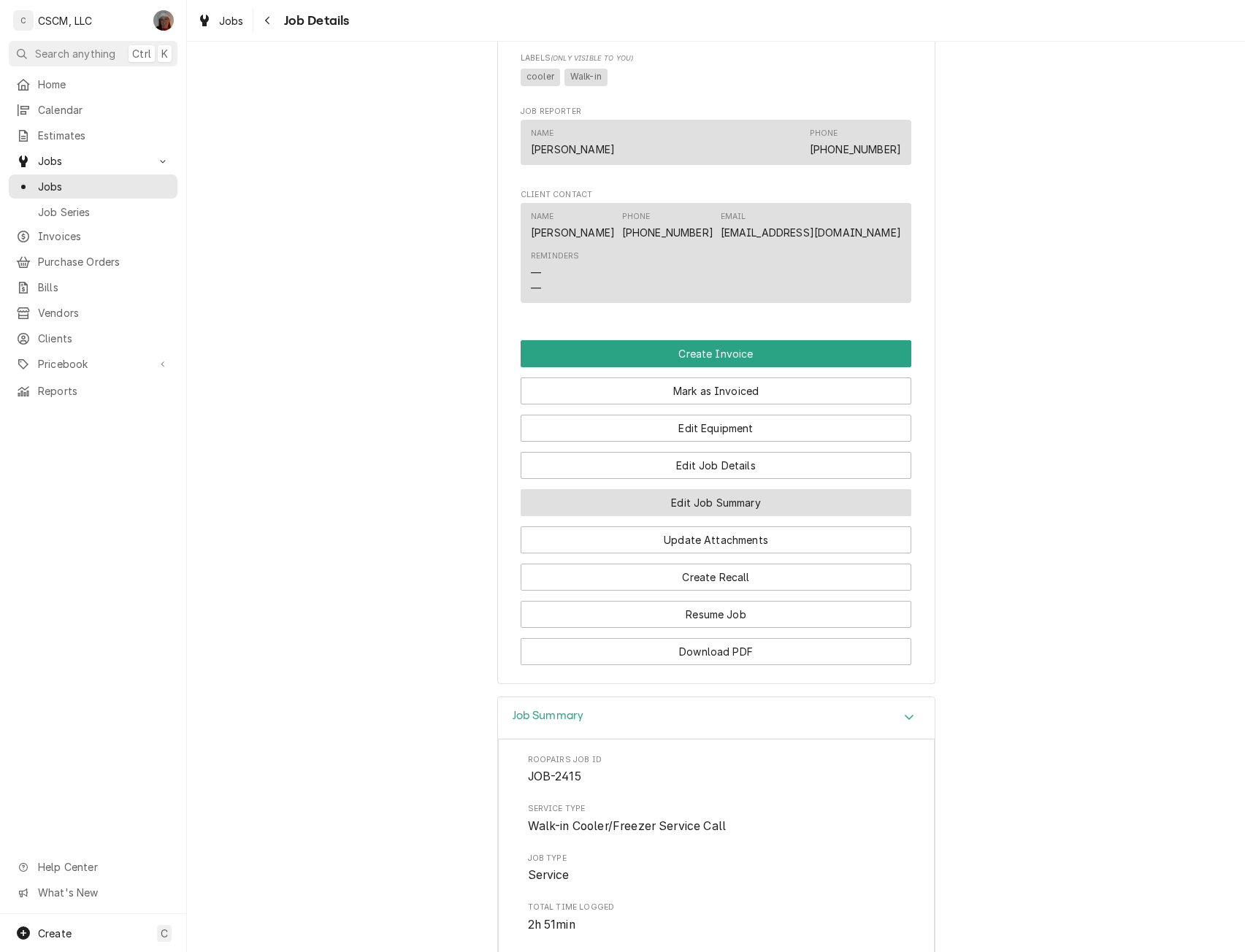
click at [771, 517] on button "Edit Job Summary" at bounding box center [716, 502] width 391 height 27
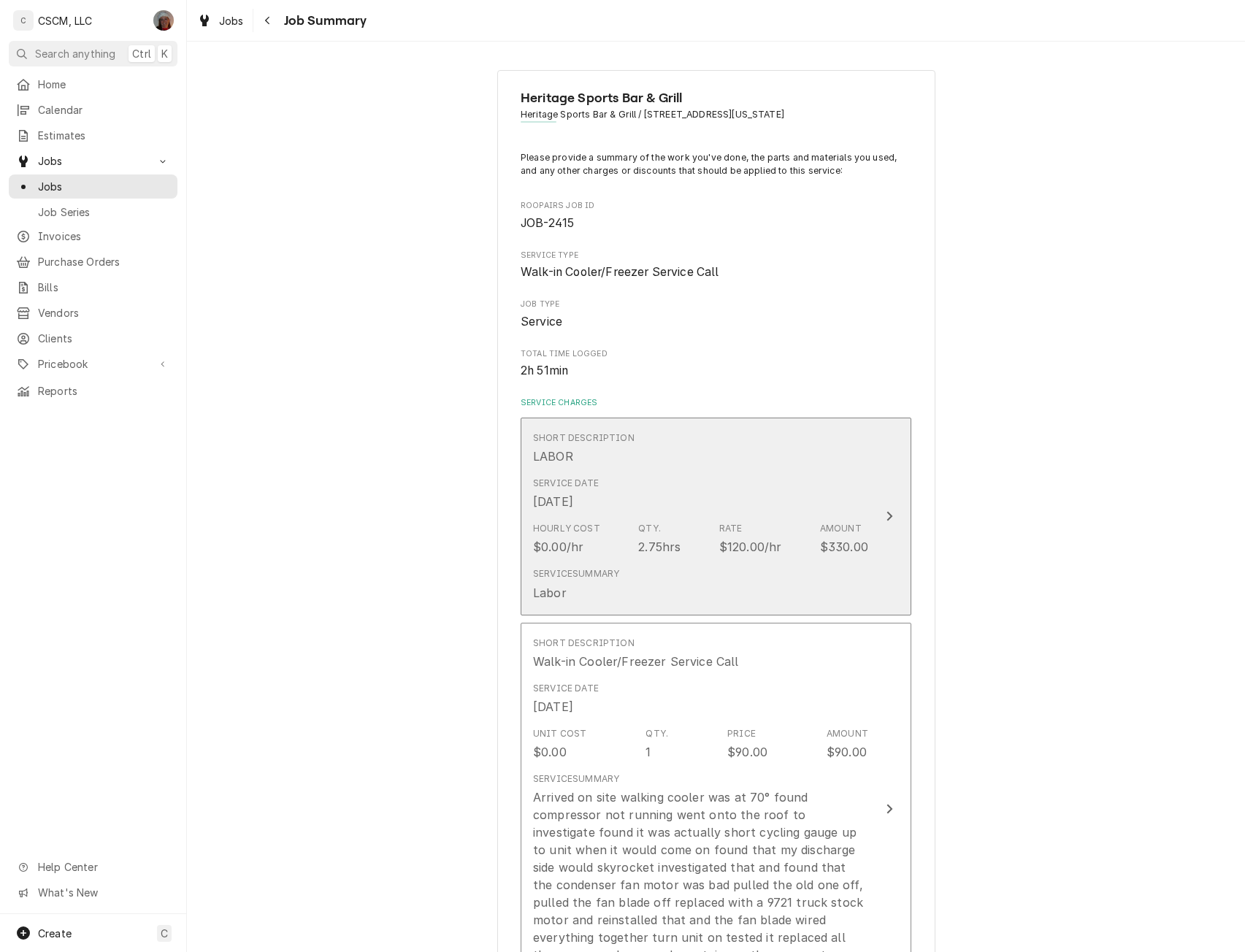
click at [901, 524] on button "Short Description LABOR Service Date [DATE] Hourly Cost $0.00/hr Qty. 2.75hrs R…" at bounding box center [716, 517] width 391 height 198
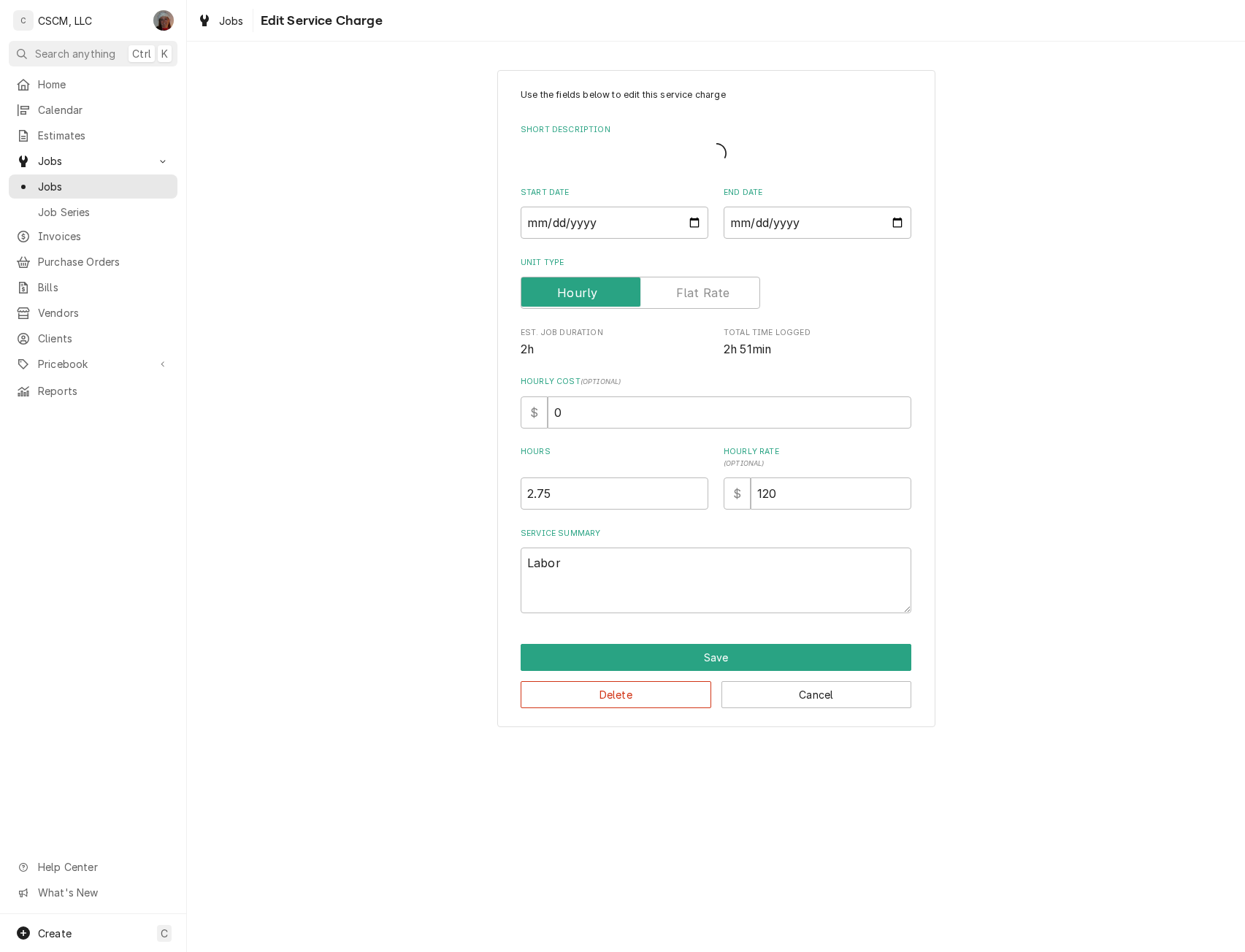
type textarea "x"
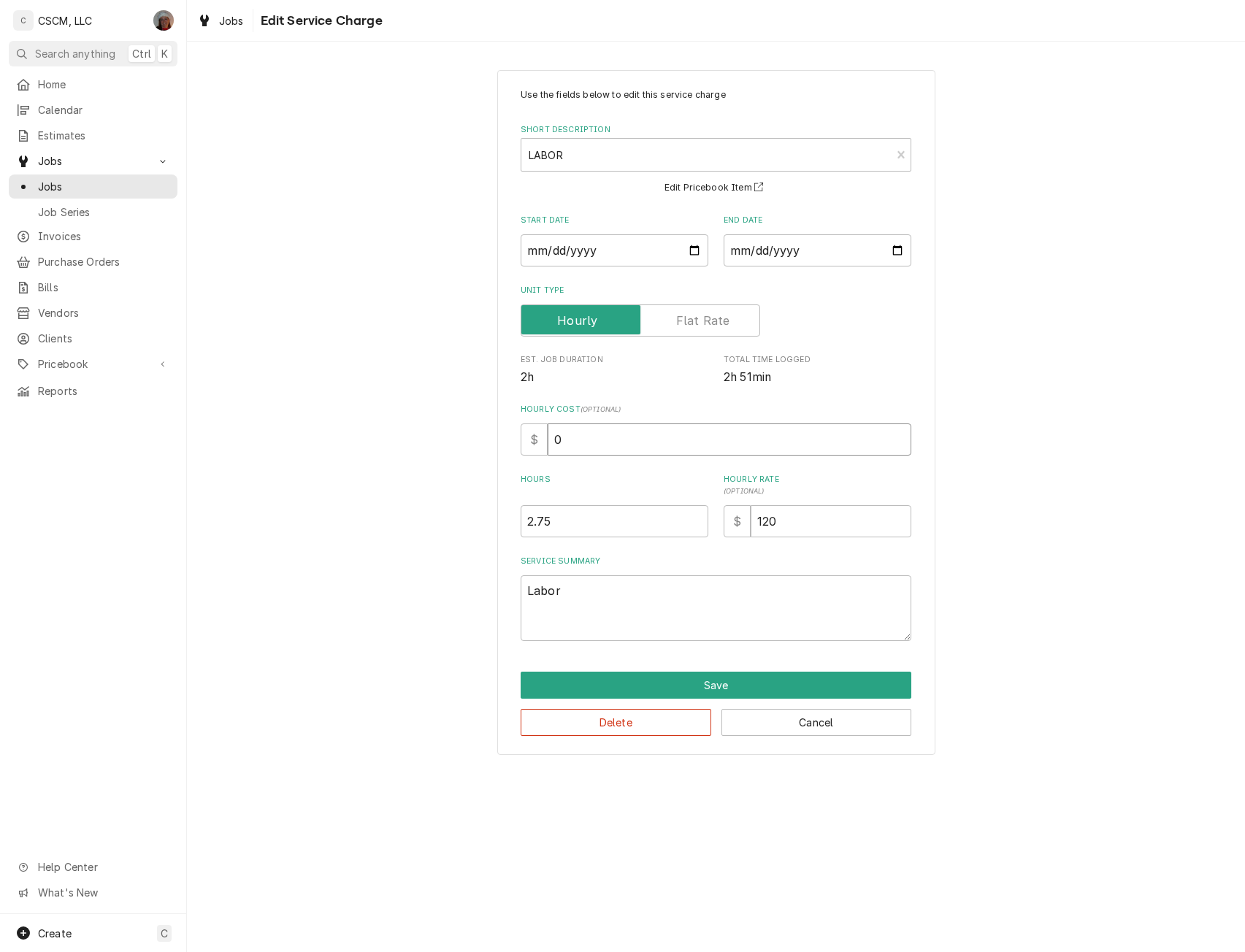
drag, startPoint x: 569, startPoint y: 435, endPoint x: 473, endPoint y: 430, distance: 96.1
click at [473, 430] on div "Use the fields below to edit this service charge Short Description LABOR LAB Ed…" at bounding box center [716, 412] width 1058 height 710
type input "26"
type textarea "x"
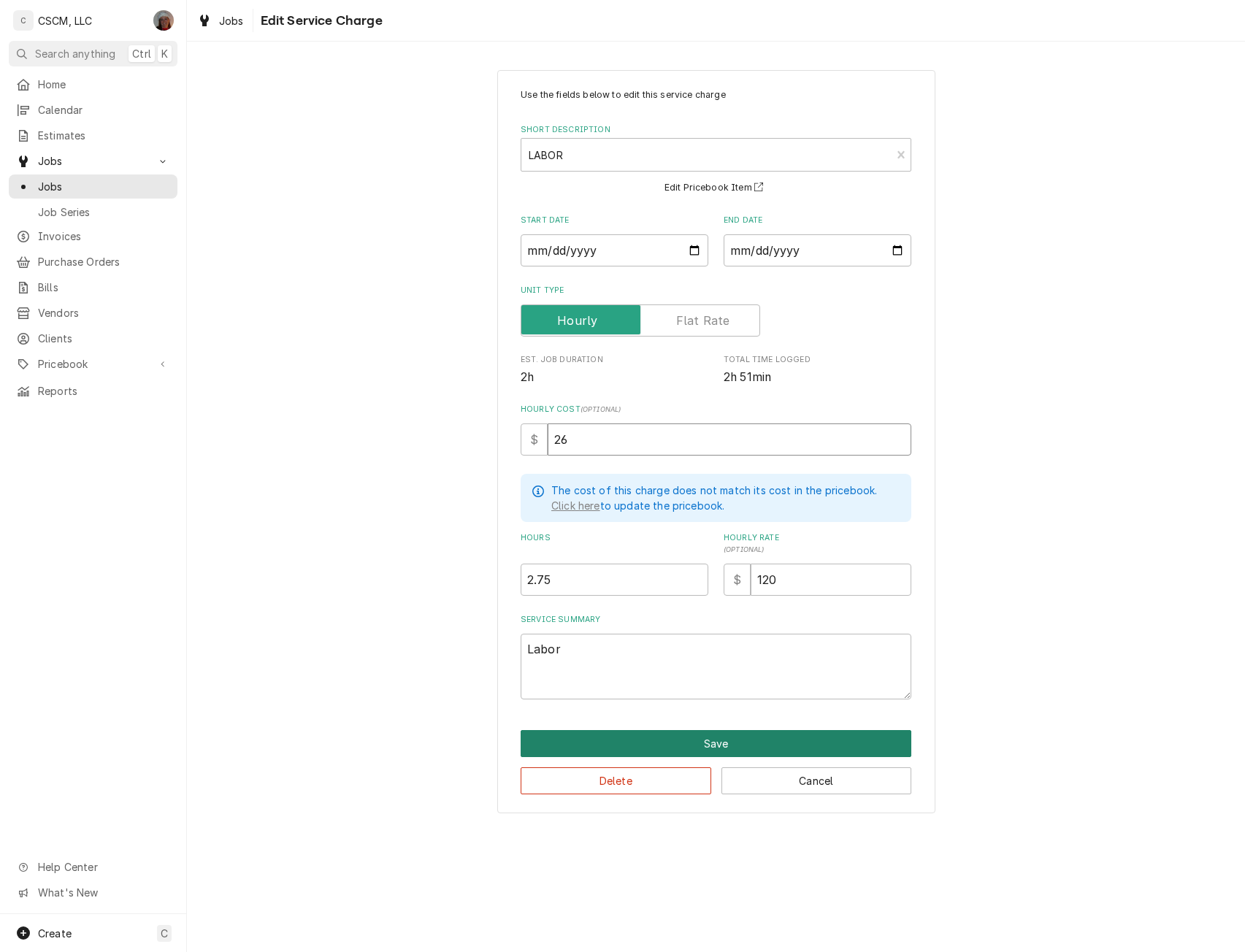
type input "26"
click at [712, 747] on button "Save" at bounding box center [716, 743] width 391 height 27
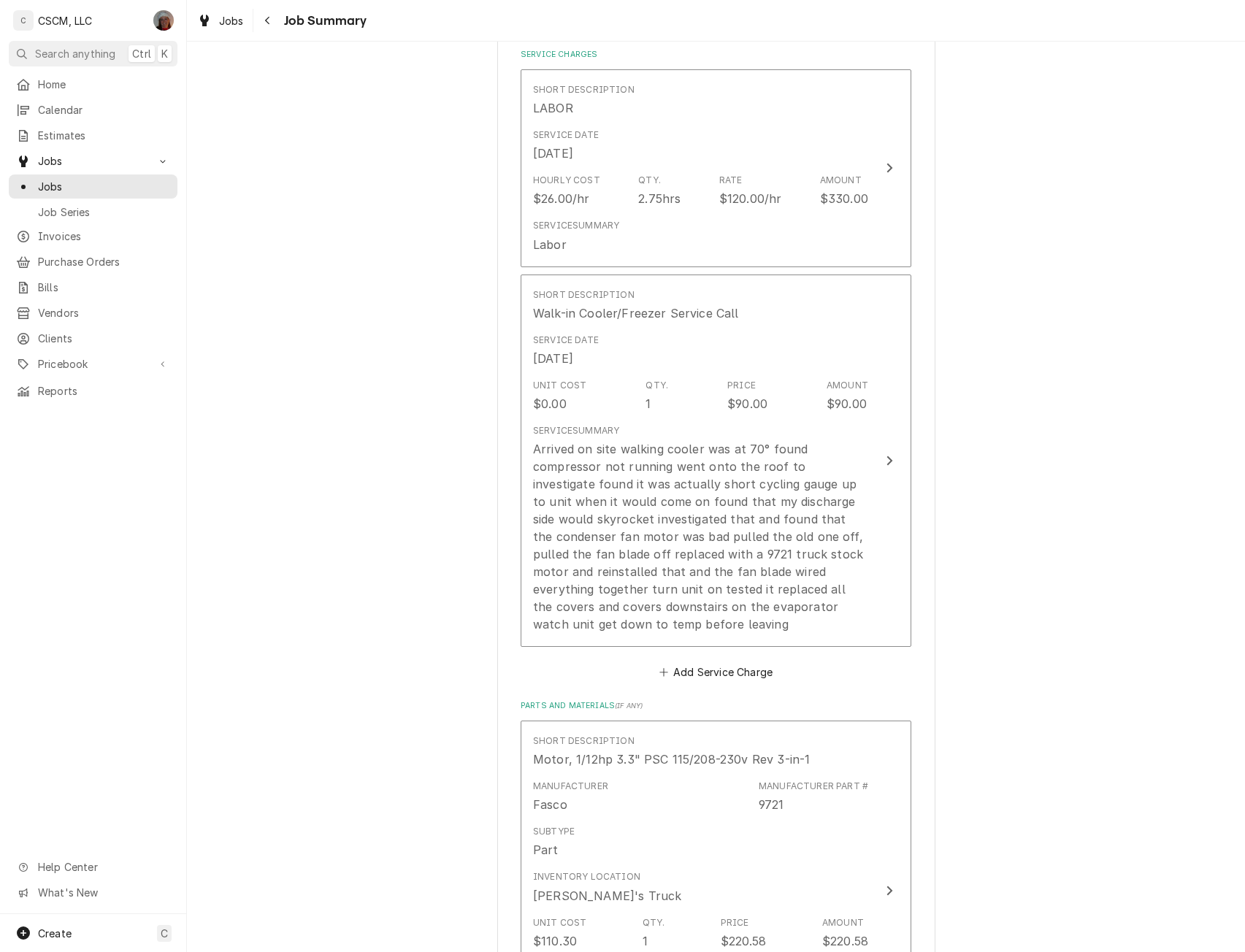
scroll to position [398, 0]
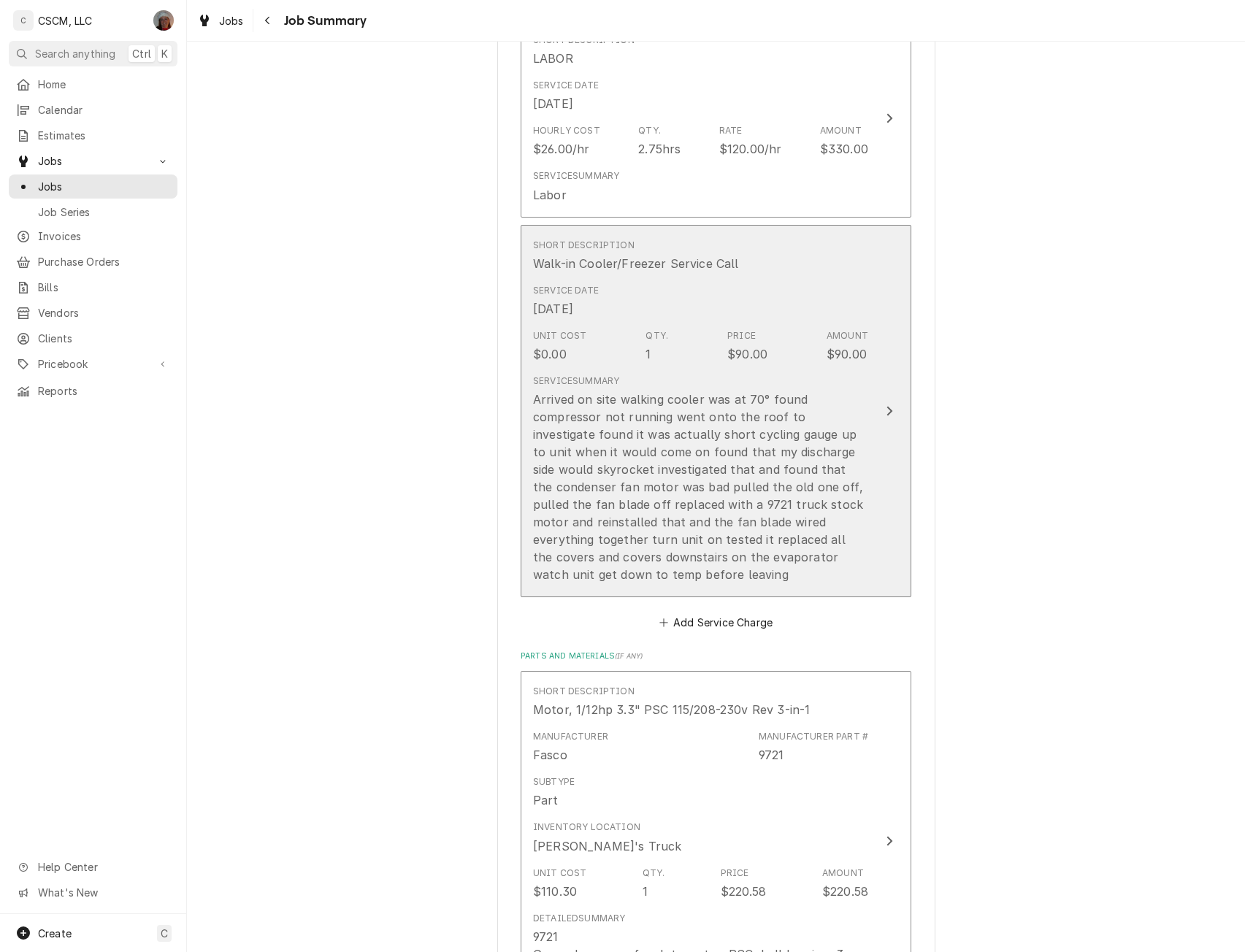
click at [880, 406] on div "Update Line Item" at bounding box center [889, 411] width 19 height 17
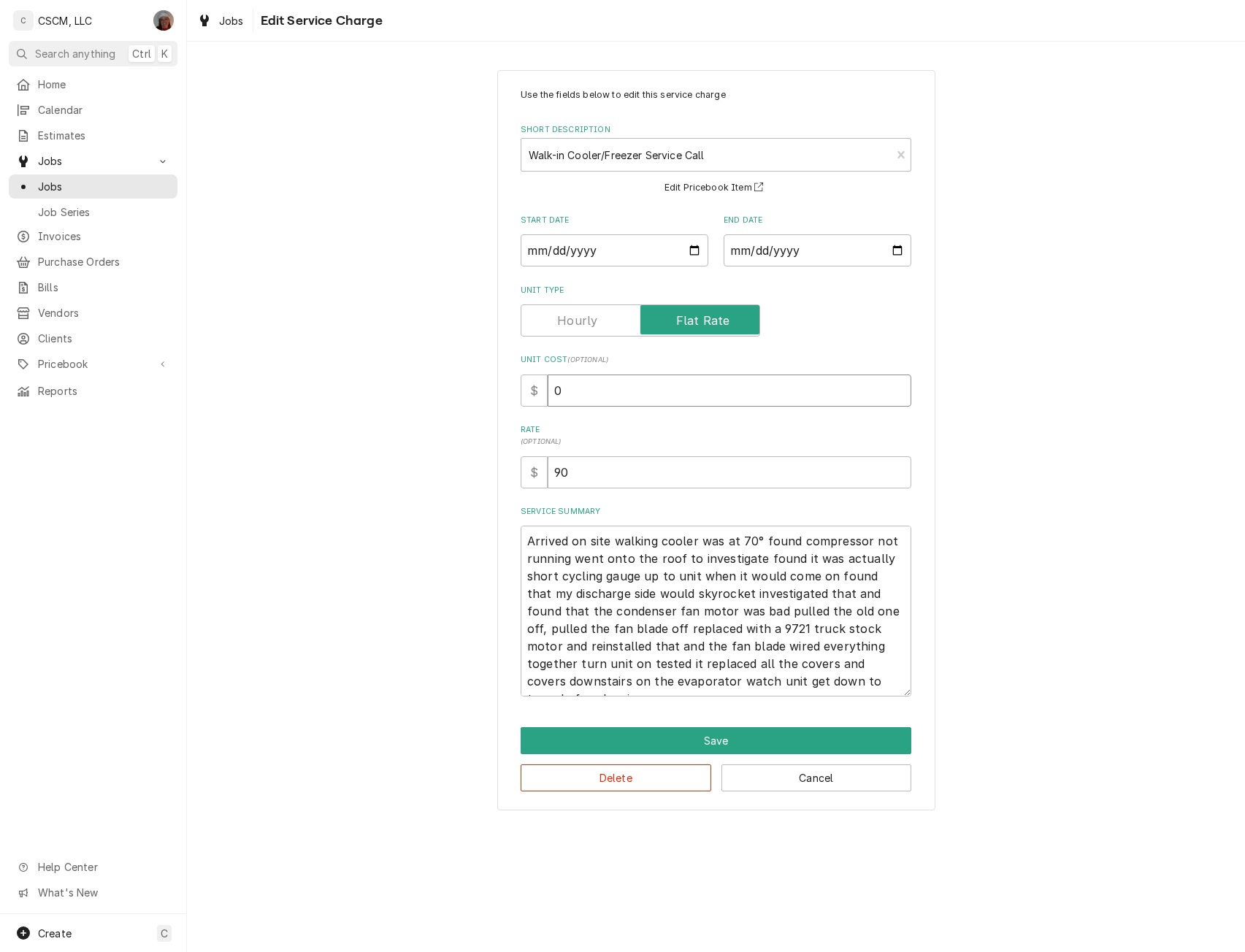
click at [549, 389] on input "0" at bounding box center [729, 390] width 363 height 32
type textarea "x"
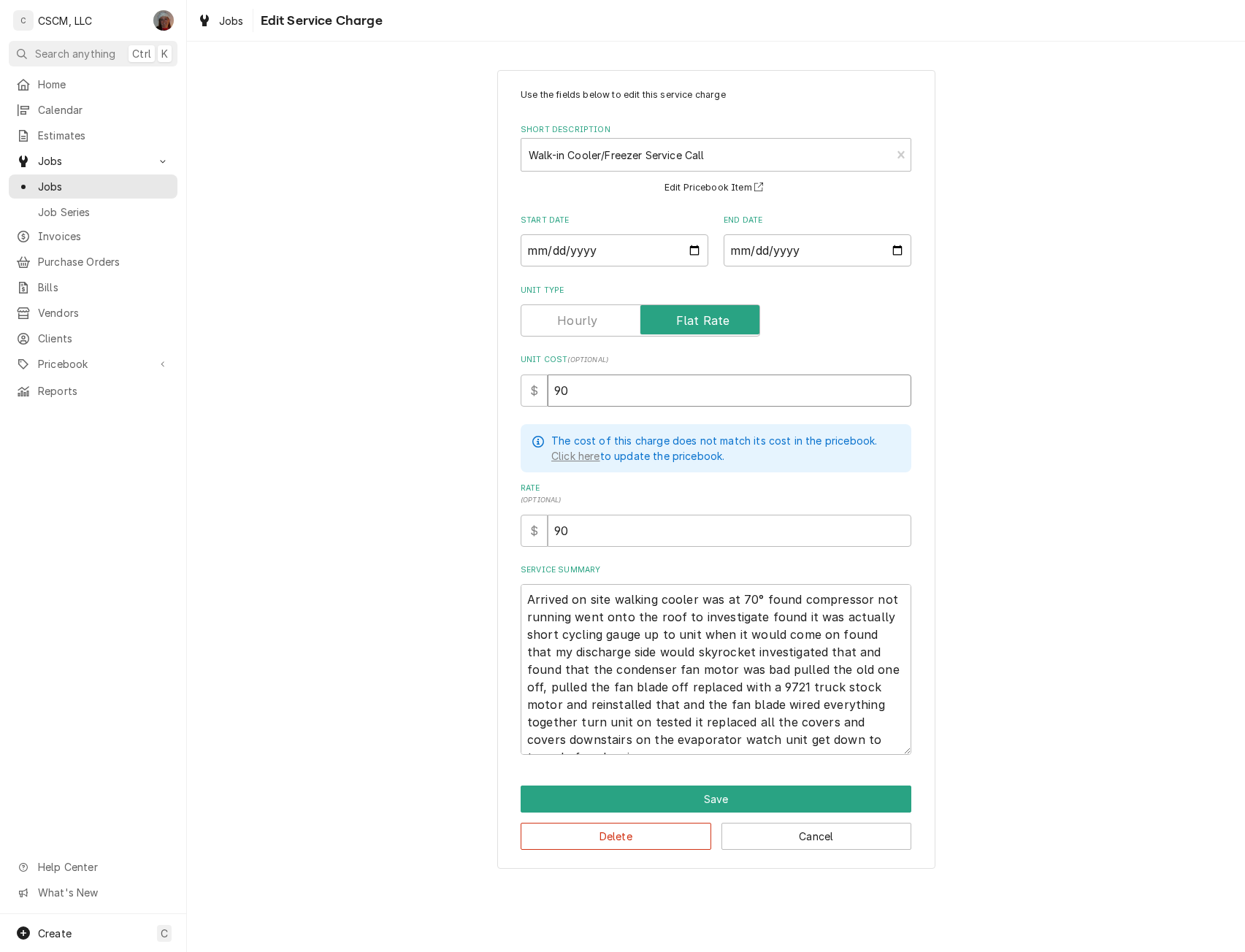
type input "90"
click at [654, 606] on textarea "Arrived on site walking cooler was at 70° found compressor not running went ont…" at bounding box center [716, 670] width 391 height 171
type textarea "x"
type textarea "Arrived on site walkin cooler was at 70° found compressor not running went onto…"
type textarea "x"
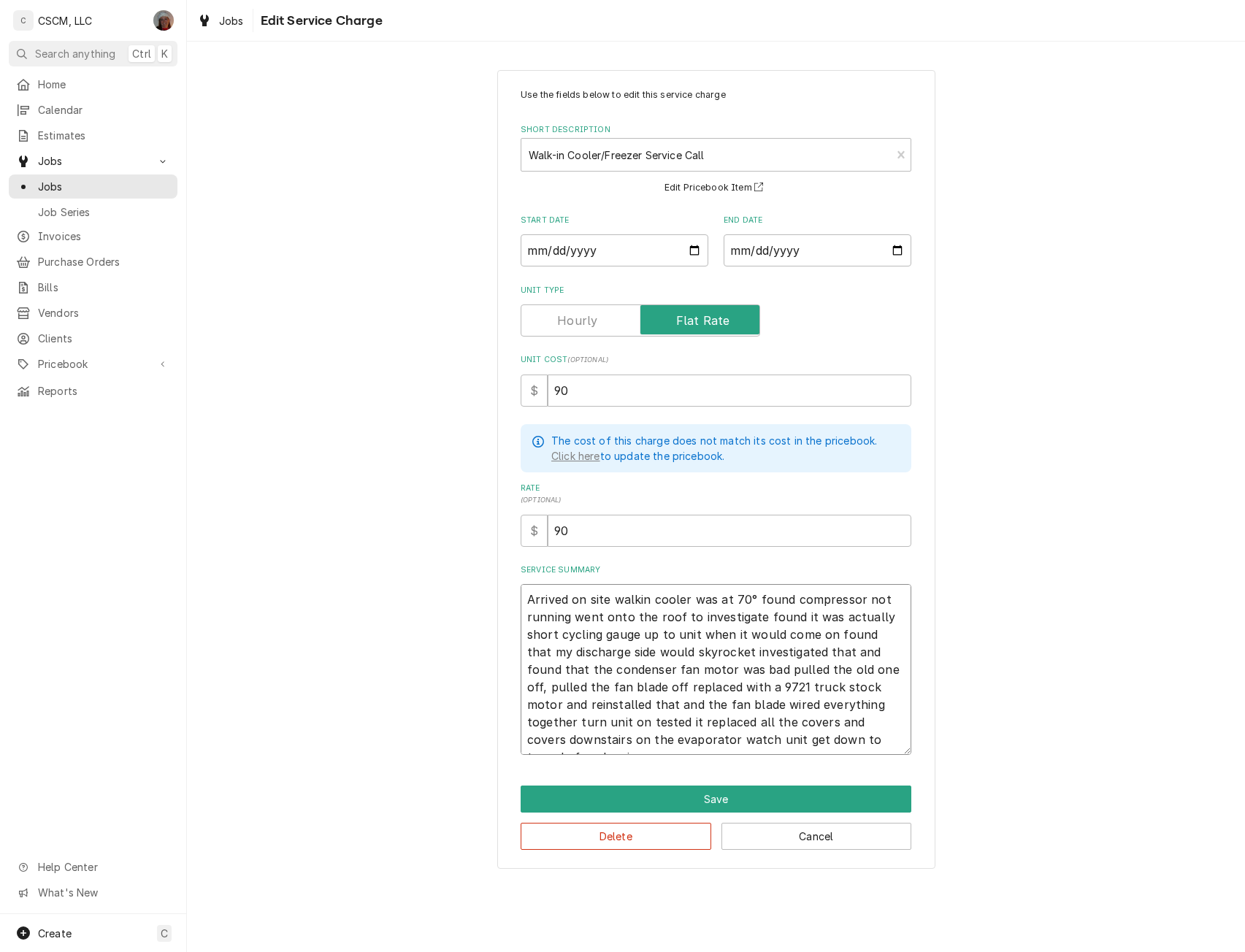
type textarea "Arrived on site walk-in cooler was at 70° found compressor not running went ont…"
click at [598, 637] on textarea "Arrived on site walk-in cooler was at 70° found compressor not running went ont…" at bounding box center [716, 670] width 391 height 171
type textarea "x"
type textarea "Arrived on site walk-in cooler was at 70° found compressor not running went ont…"
type textarea "x"
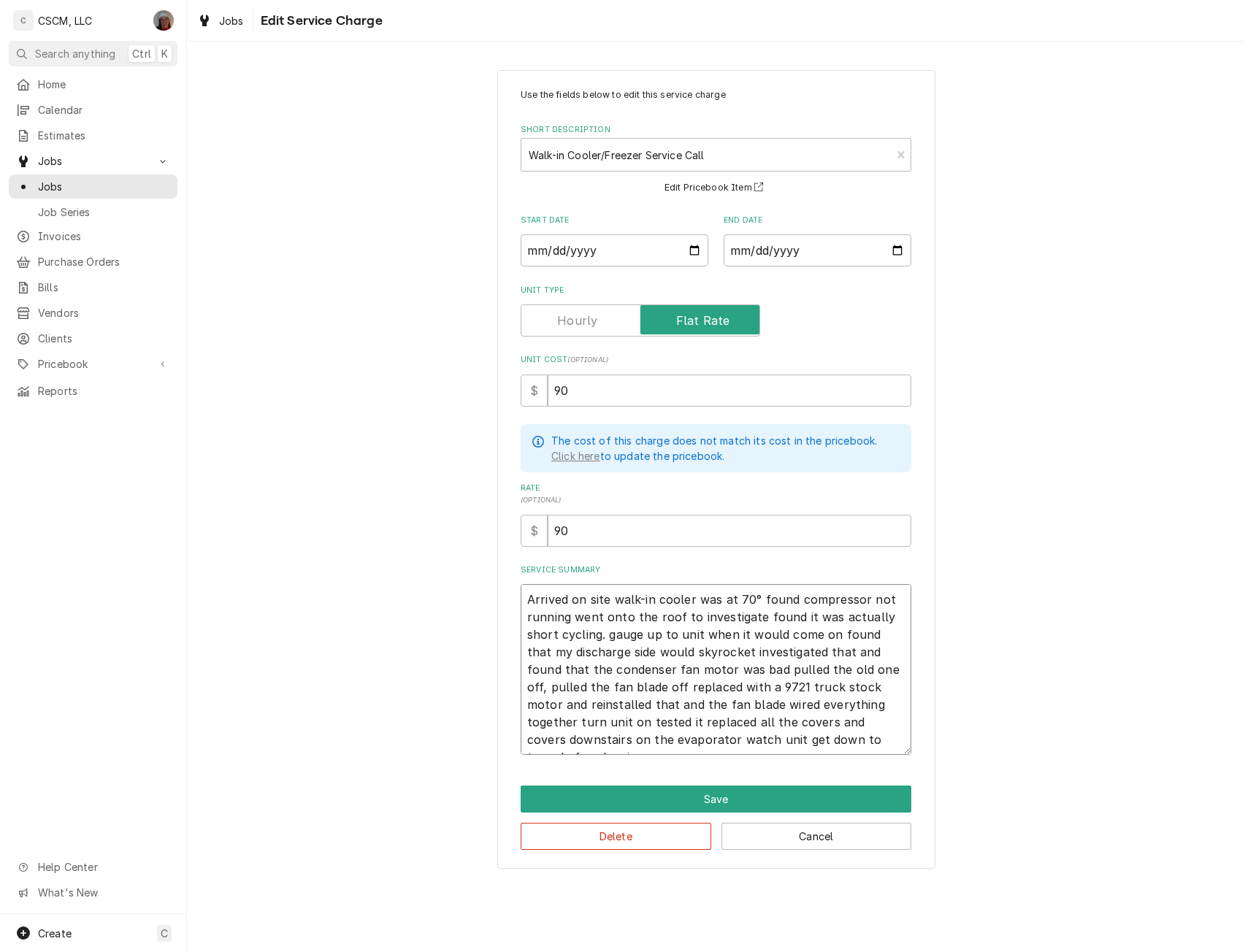
type textarea "Arrived on site walk-in cooler was at 70° found compressor not running went ont…"
type textarea "x"
type textarea "Arrived on site walk-in cooler was at 70° found compressor not running went ont…"
type textarea "x"
type textarea "Arrived on site walk-in cooler was at 70° found compressor not running went ont…"
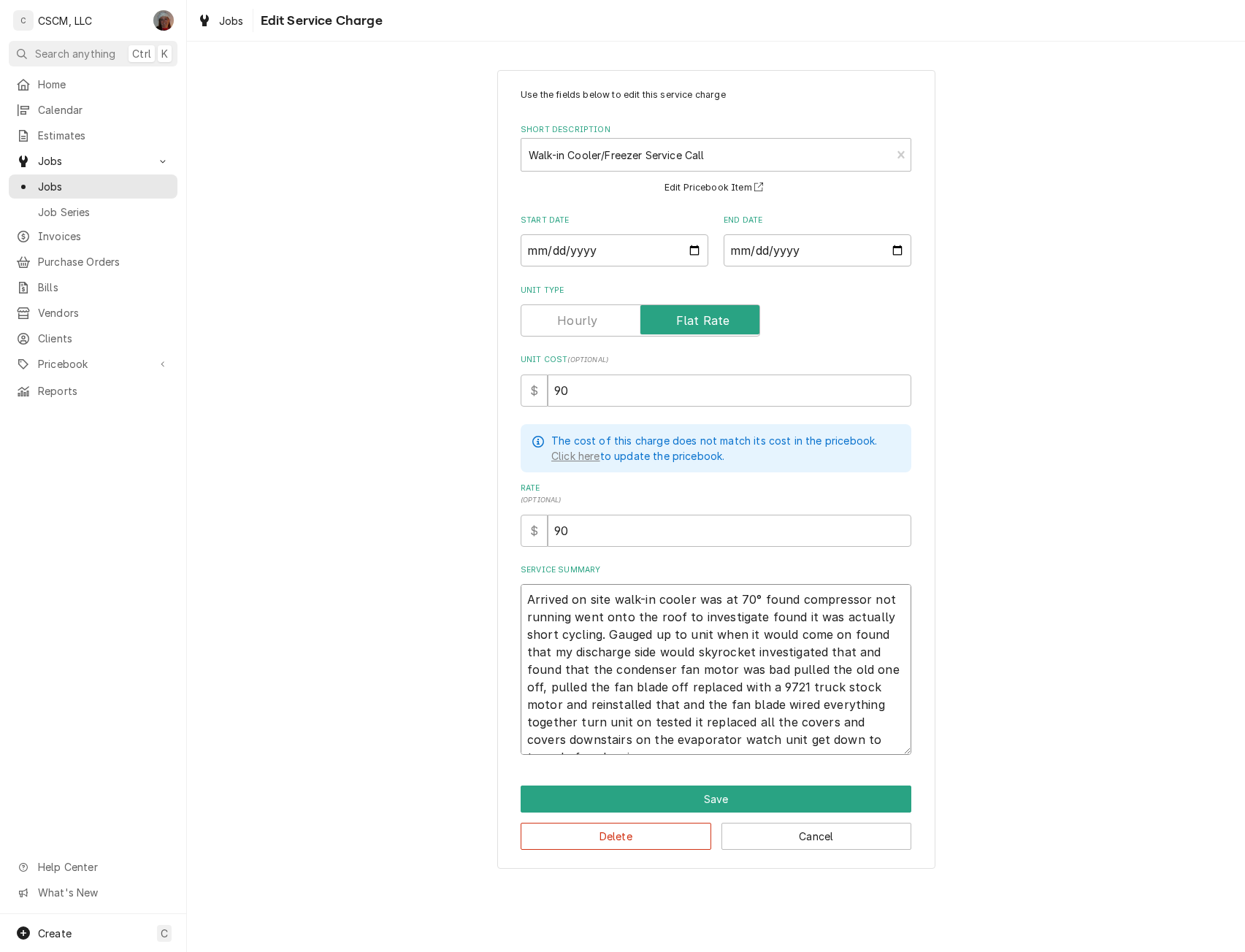
drag, startPoint x: 741, startPoint y: 687, endPoint x: 868, endPoint y: 685, distance: 127.0
click at [868, 685] on textarea "Arrived on site walk-in cooler was at 70° found compressor not running went ont…" at bounding box center [716, 670] width 391 height 171
type textarea "x"
type textarea "Arrived on site walk-in cooler was at 70° found compressor not running went ont…"
drag, startPoint x: 839, startPoint y: 688, endPoint x: 883, endPoint y: 690, distance: 44.0
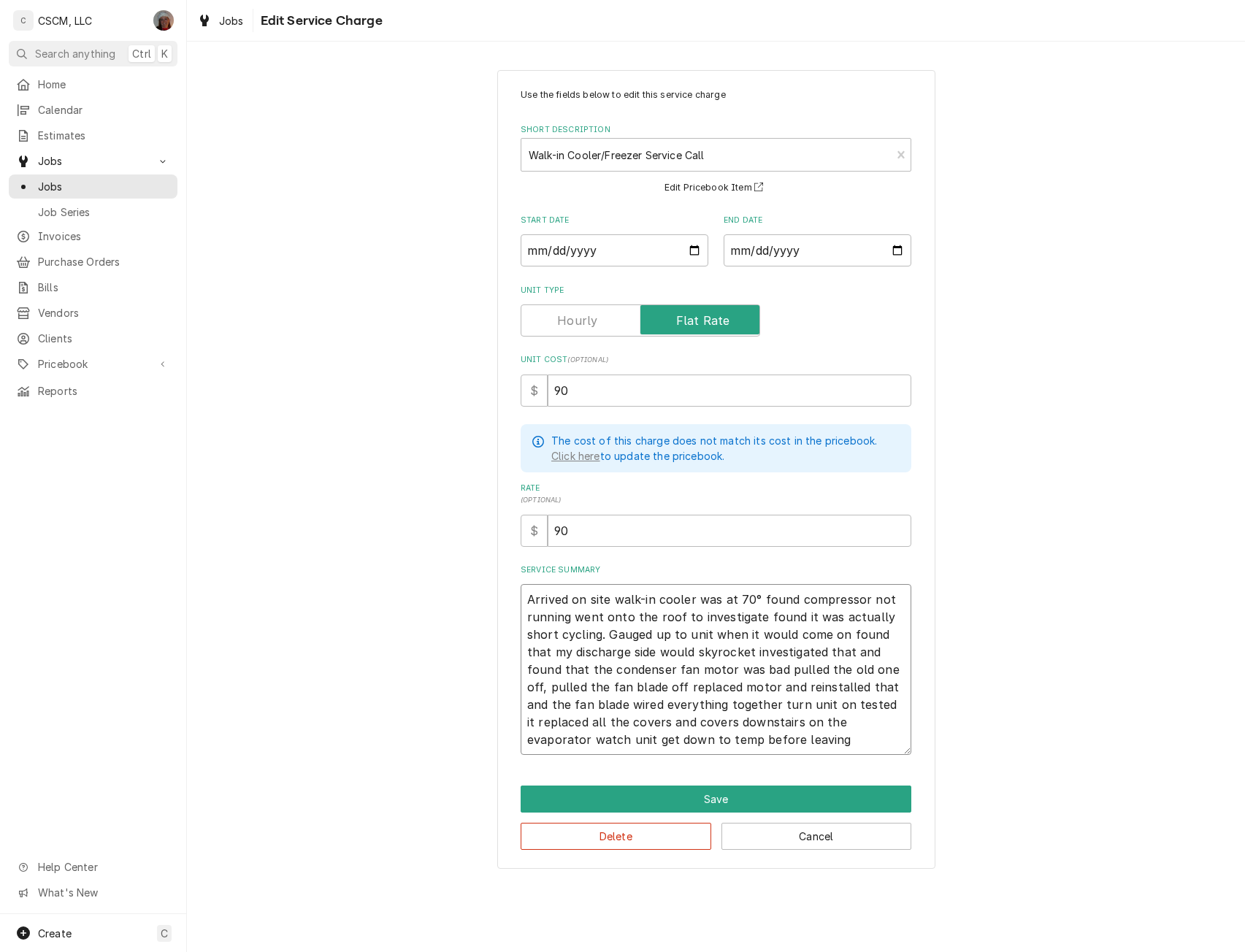
click at [883, 690] on textarea "Arrived on site walk-in cooler was at 70° found compressor not running went ont…" at bounding box center [716, 670] width 391 height 171
type textarea "x"
type textarea "Arrived on site walk-in cooler was at 70° found compressor not running went ont…"
type textarea "x"
type textarea "Arrived on site walk-in cooler was at 70° found compressor not running went ont…"
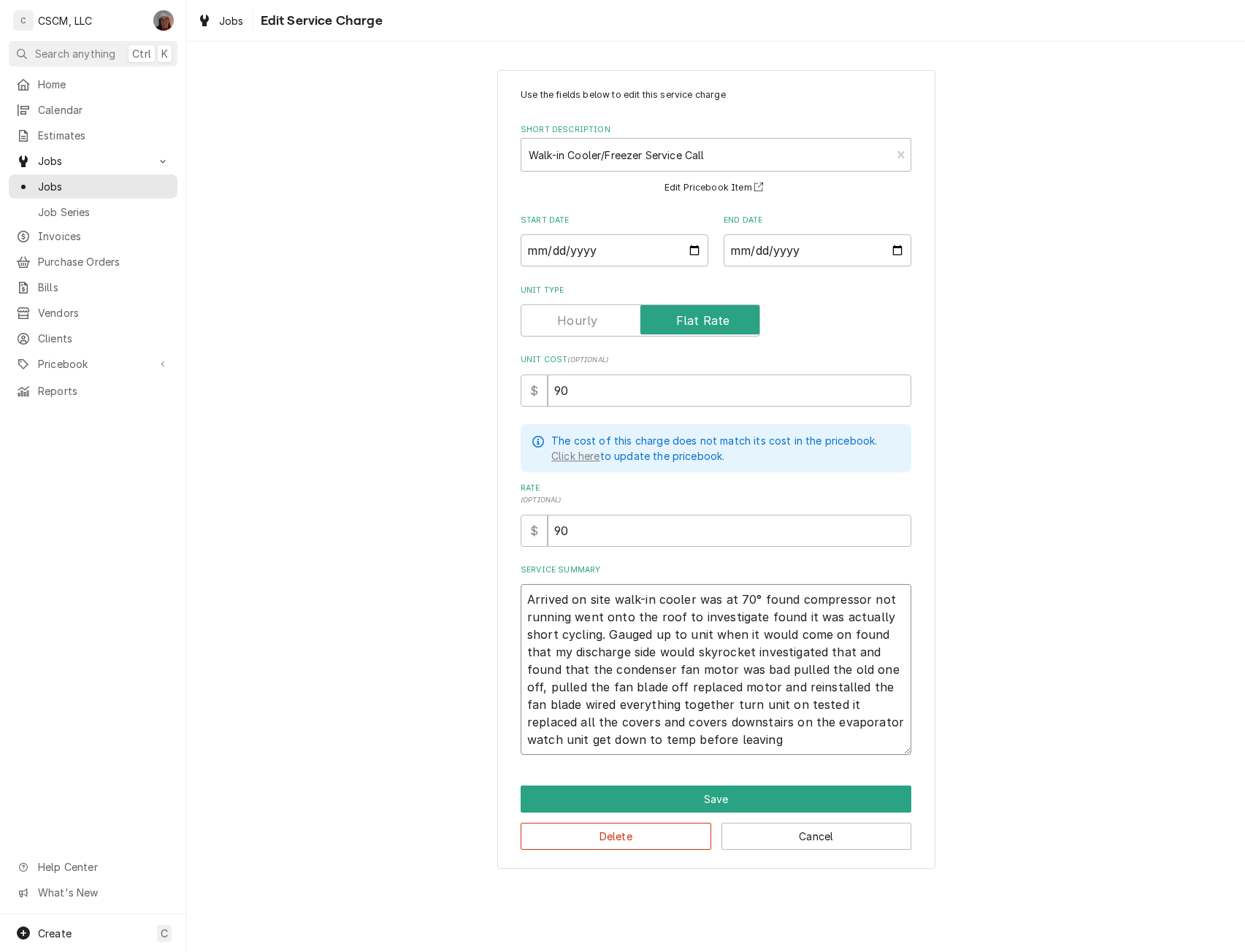
click at [732, 709] on textarea "Arrived on site walk-in cooler was at 70° found compressor not running went ont…" at bounding box center [716, 670] width 391 height 171
type textarea "x"
type textarea "Arrived on site walk-in cooler was at 70° found compressor not running went ont…"
type textarea "x"
click at [602, 719] on textarea "Arrived on site walk-in cooler was at 70° found compressor not running went ont…" at bounding box center [716, 670] width 391 height 171
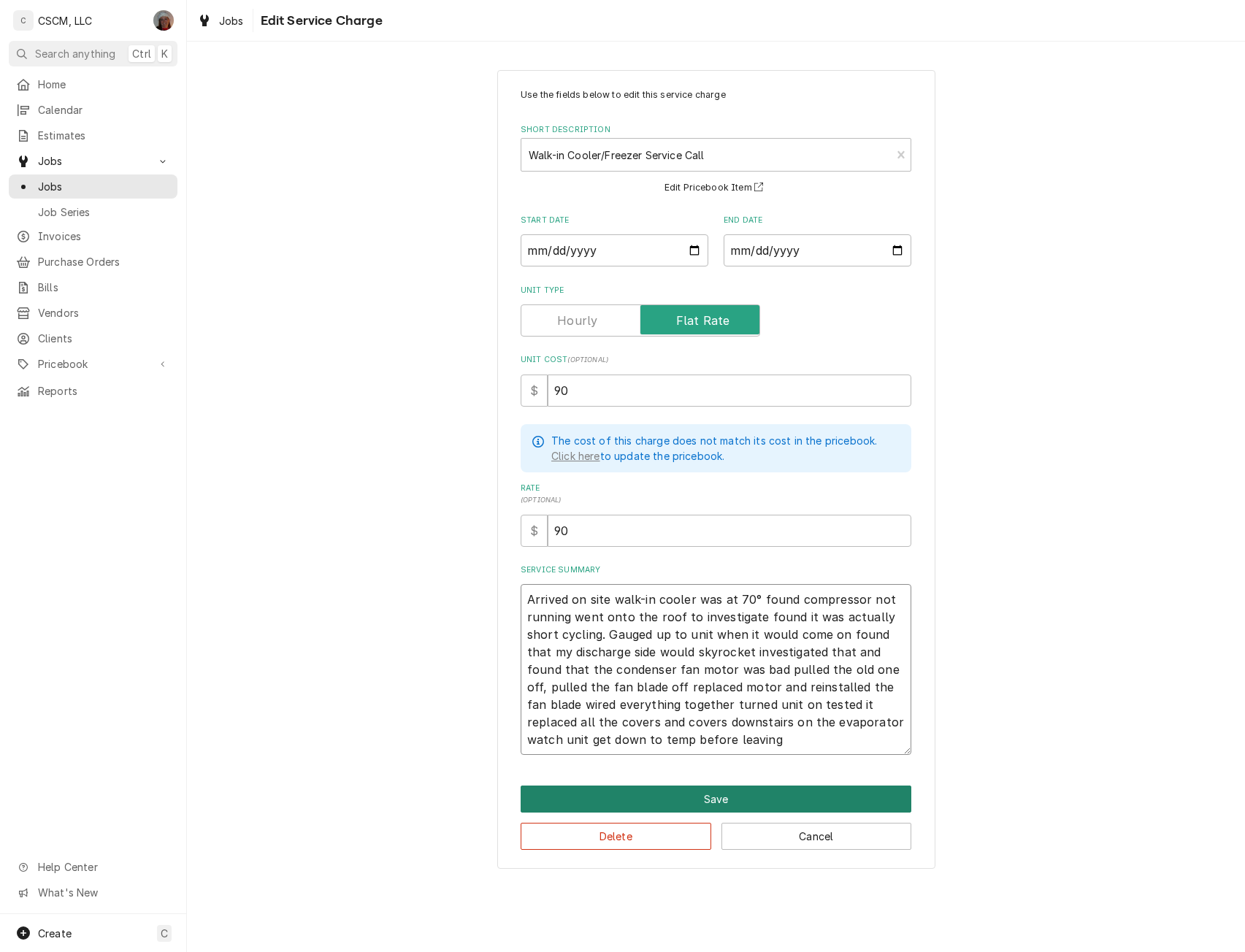
type textarea "Arrived on site walk-in cooler was at 70° found compressor not running went ont…"
click at [721, 797] on button "Save" at bounding box center [716, 799] width 391 height 27
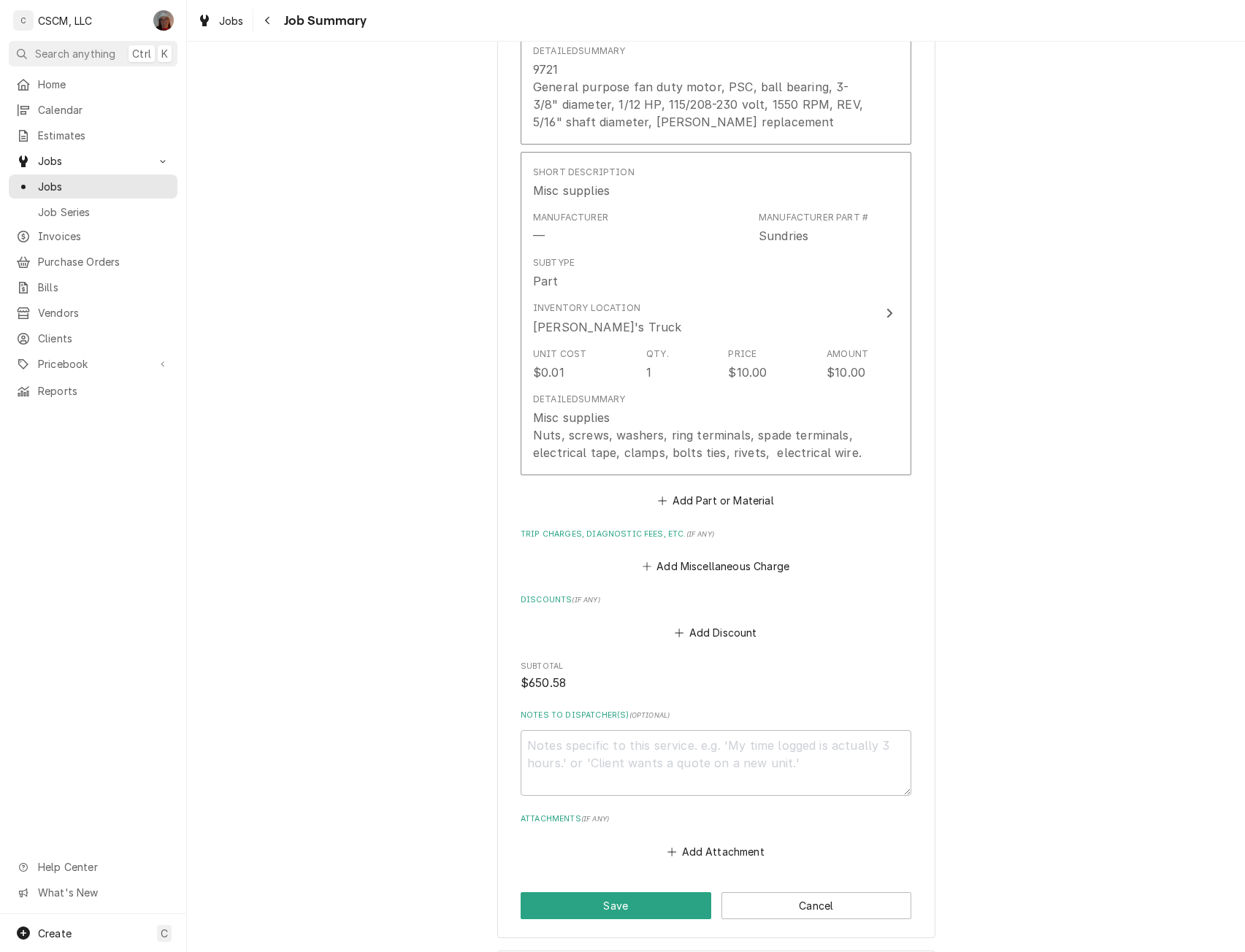
scroll to position [1267, 0]
click at [613, 891] on button "Save" at bounding box center [616, 904] width 190 height 27
type textarea "x"
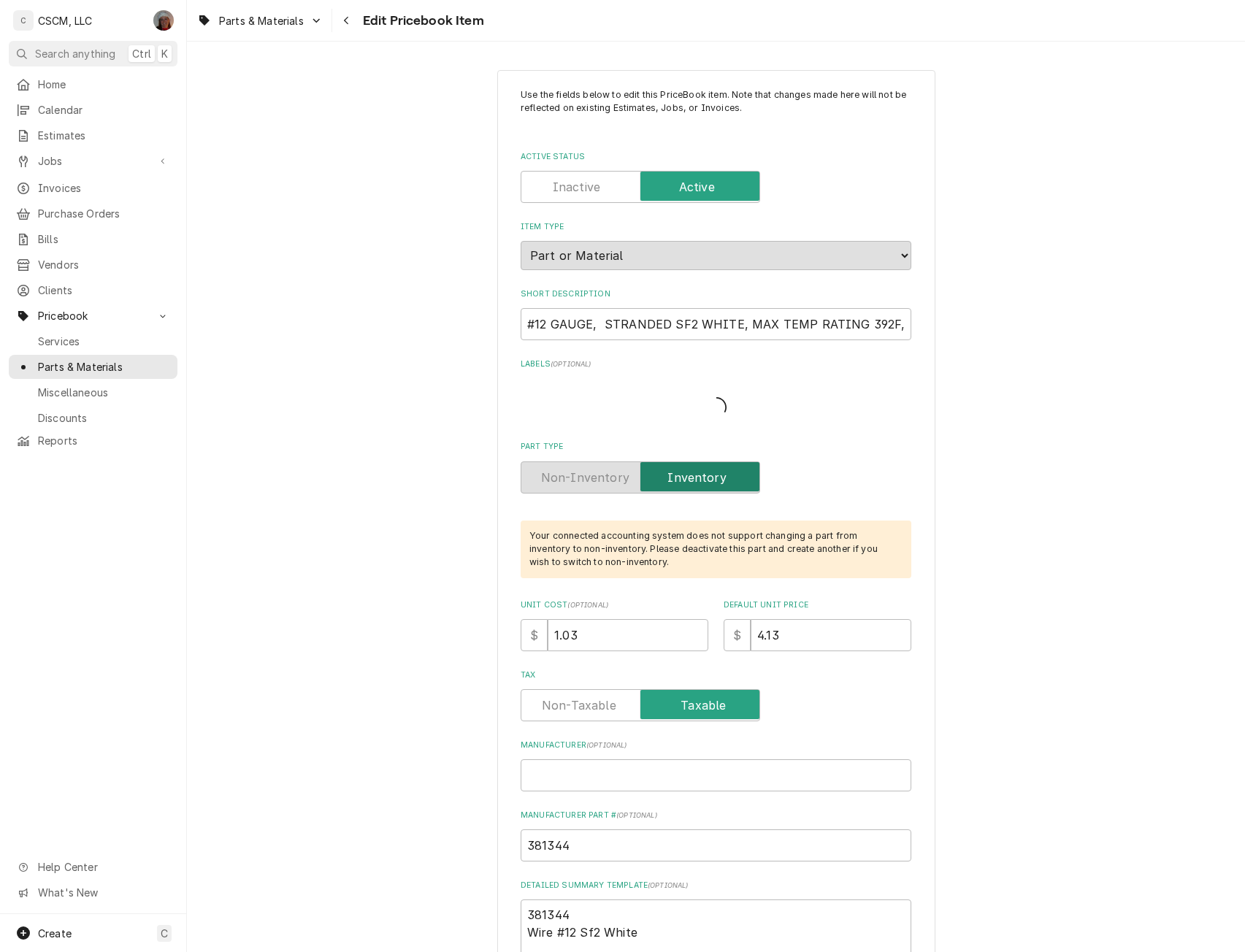
type textarea "x"
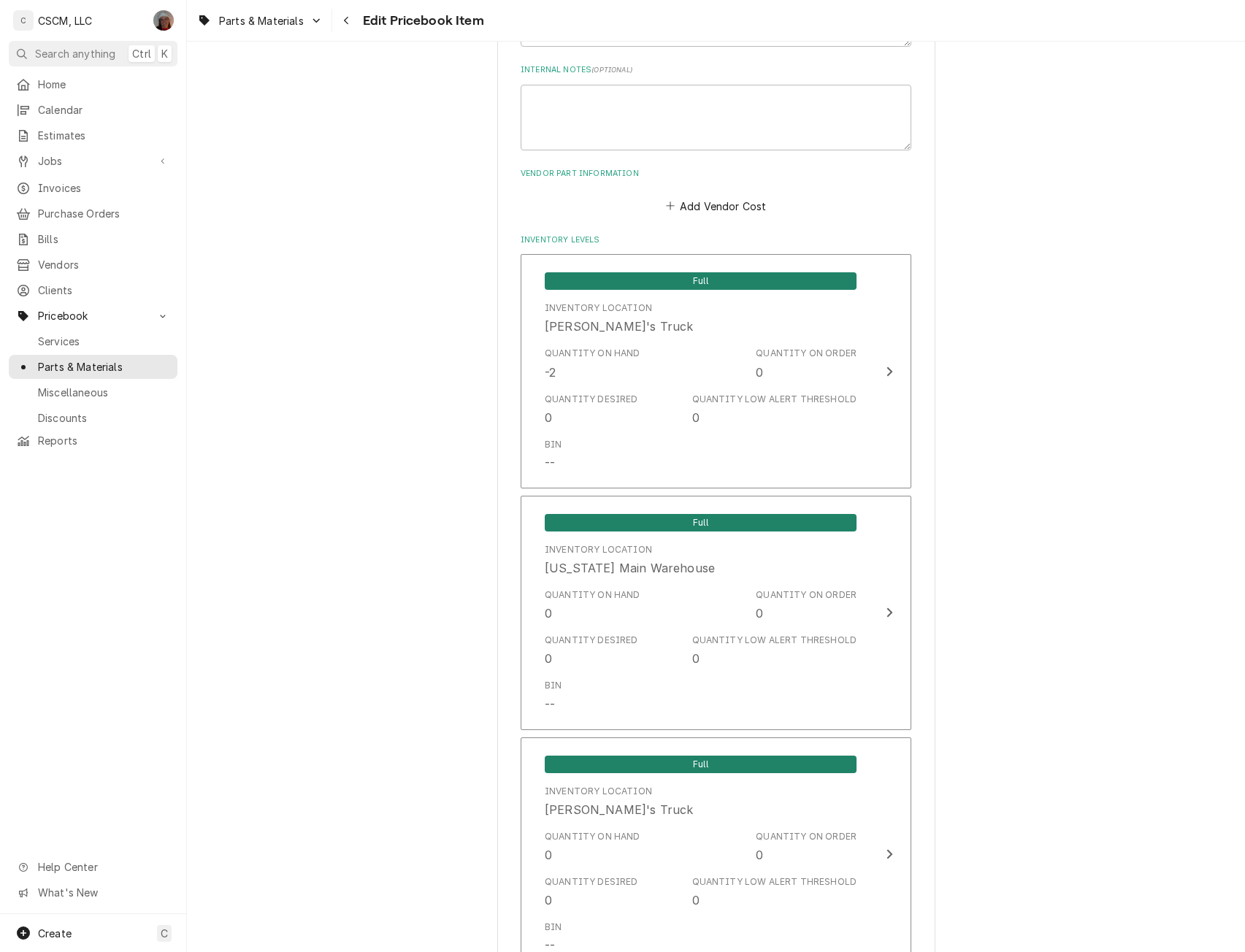
scroll to position [1020, 0]
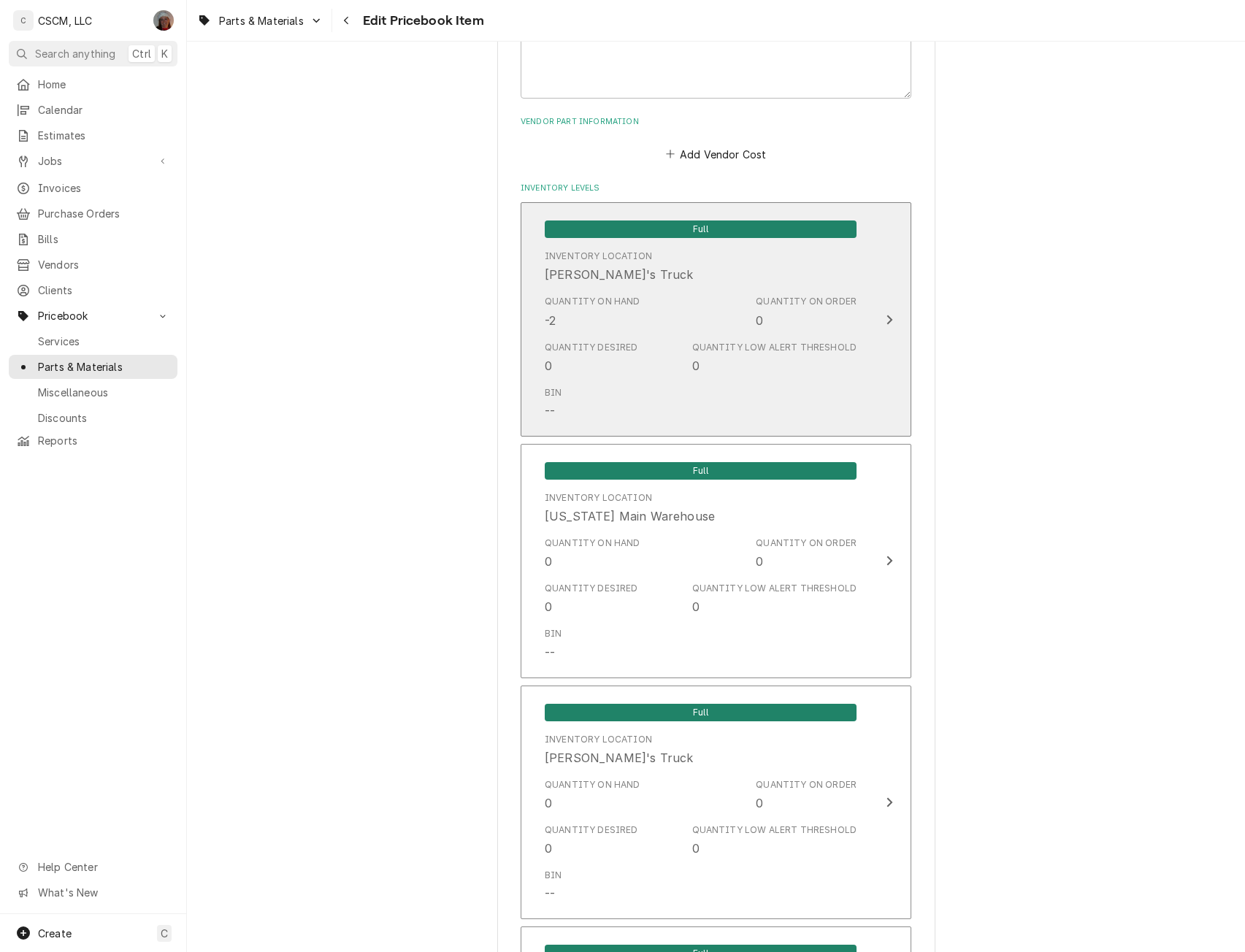
click at [882, 309] on button "Full Inventory Location Chris's Truck Quantity on Hand -2 Quantity on Order 0 Q…" at bounding box center [716, 319] width 391 height 234
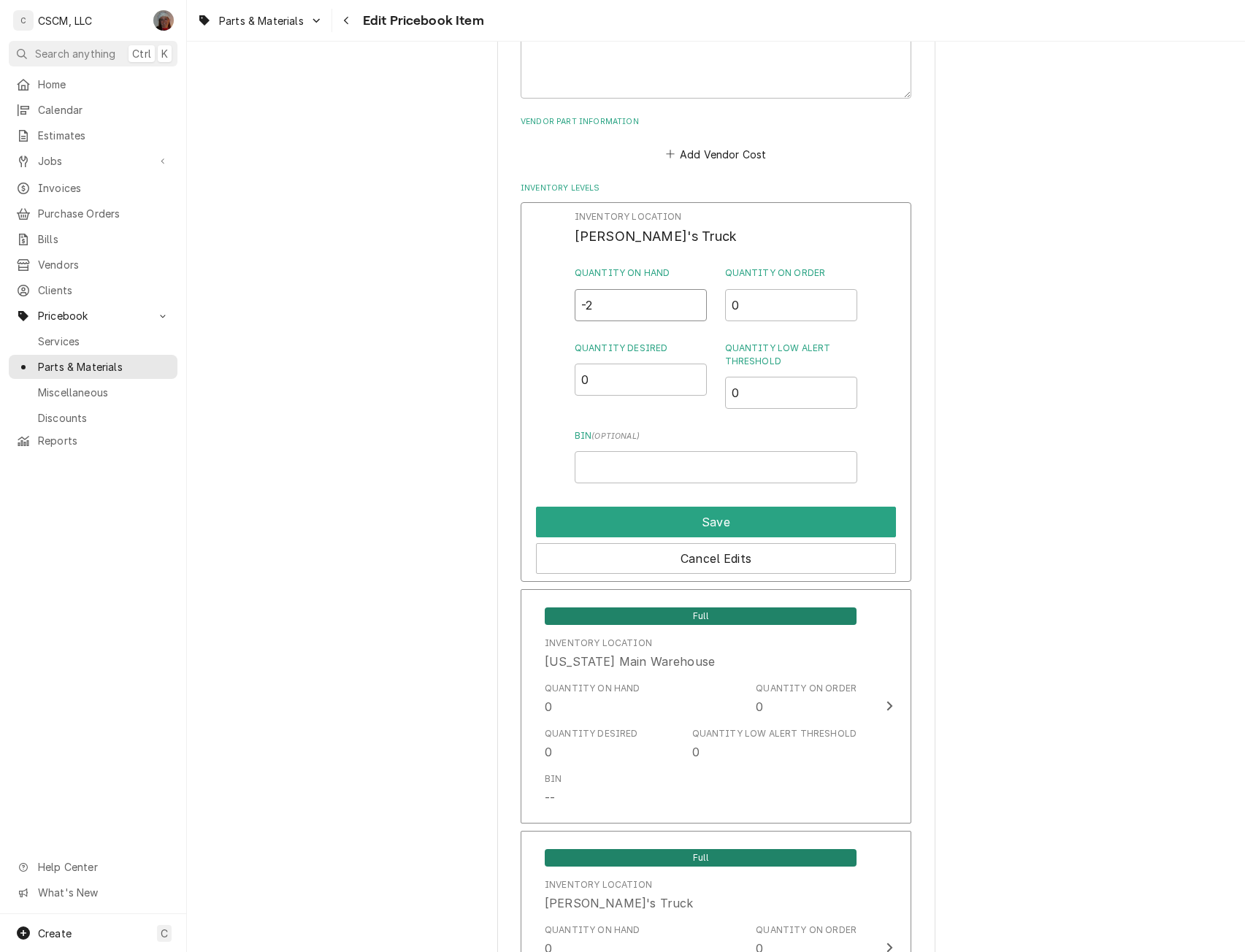
drag, startPoint x: 577, startPoint y: 301, endPoint x: 541, endPoint y: 301, distance: 36.0
click at [541, 301] on div "Inventory Location Chris's Truck Quantity on Hand -2 Quantity on Order 0 Quanti…" at bounding box center [716, 392] width 391 height 380
type input "0"
click at [747, 529] on button "Save" at bounding box center [715, 522] width 360 height 31
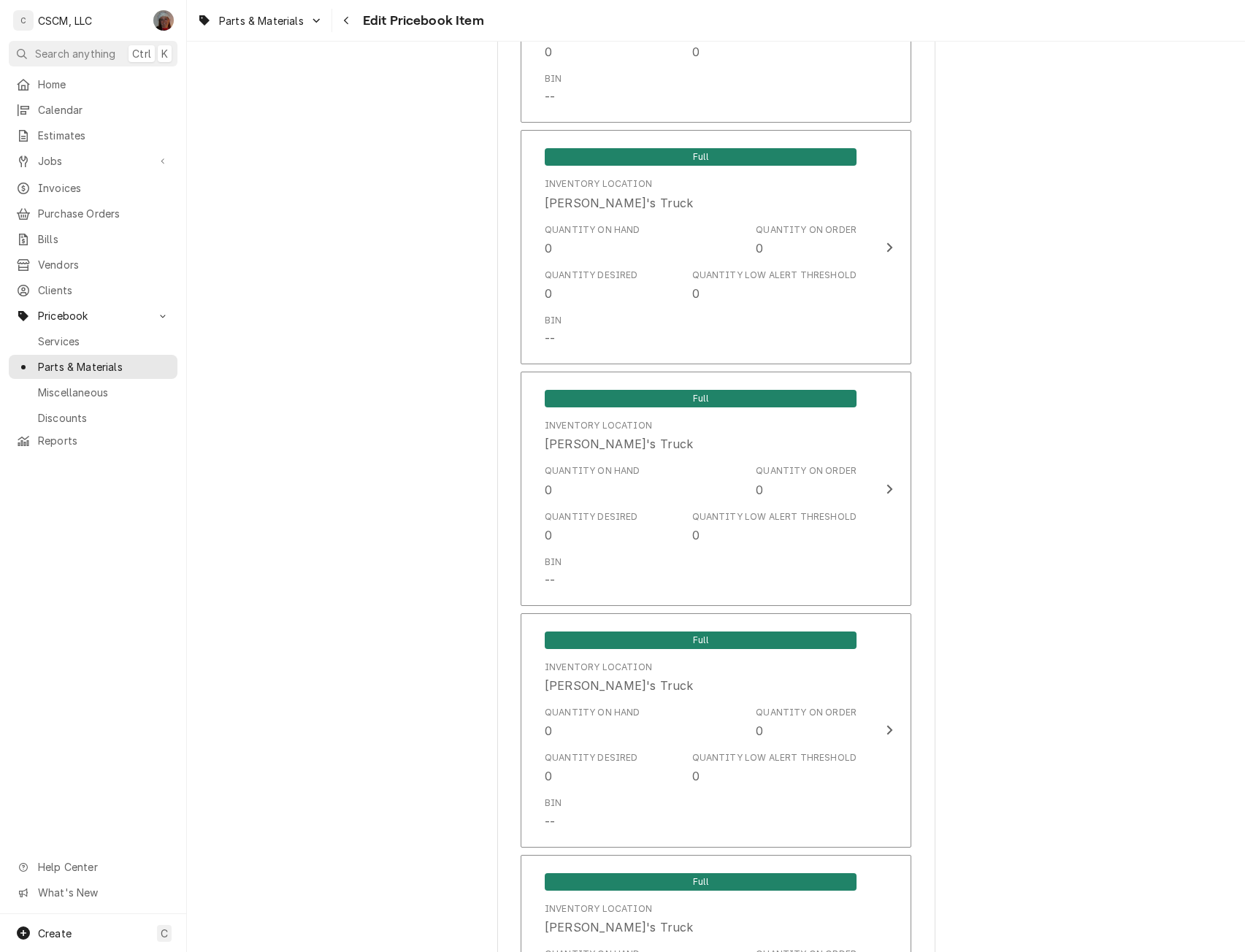
scroll to position [2998, 0]
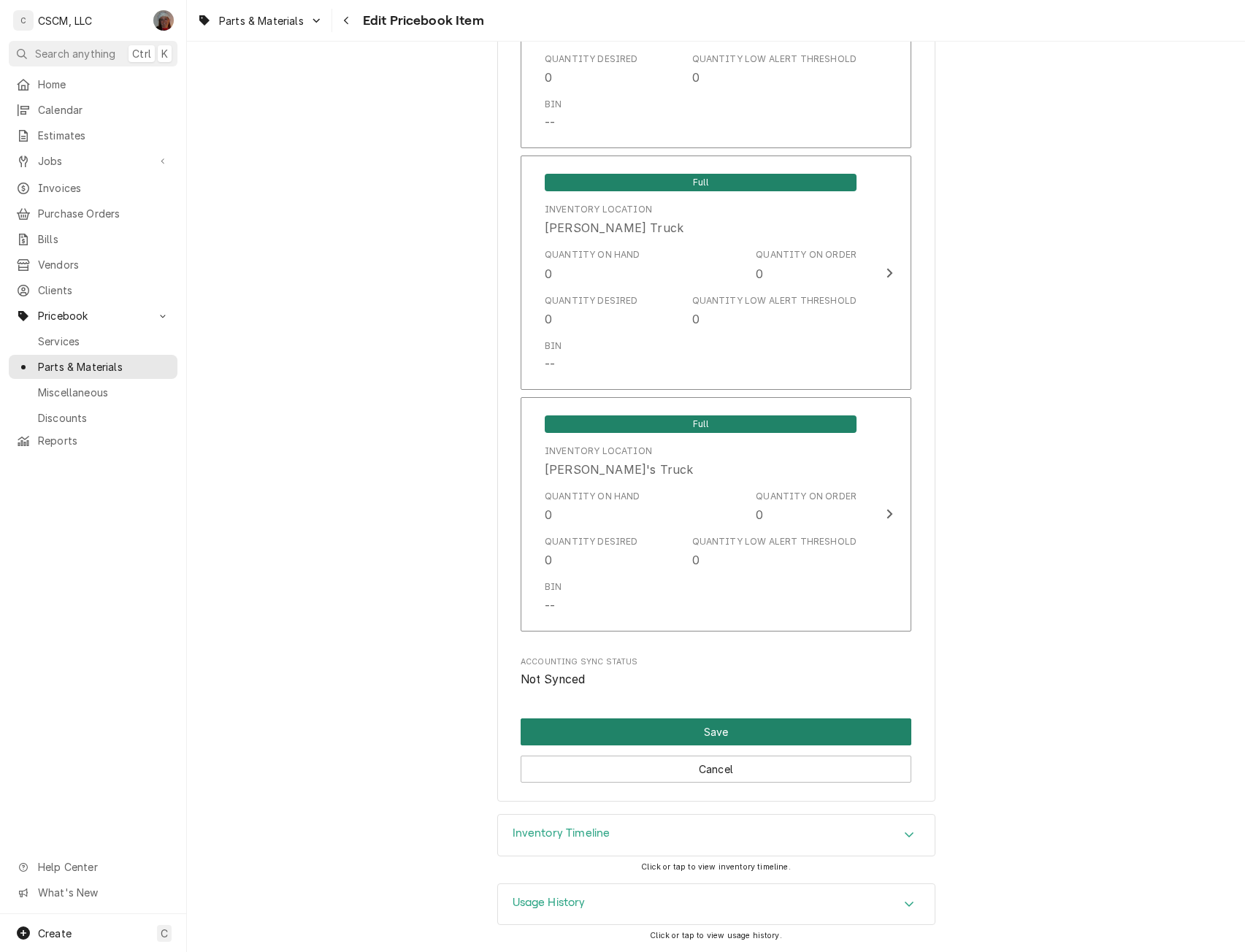
click at [746, 730] on button "Save" at bounding box center [716, 732] width 391 height 27
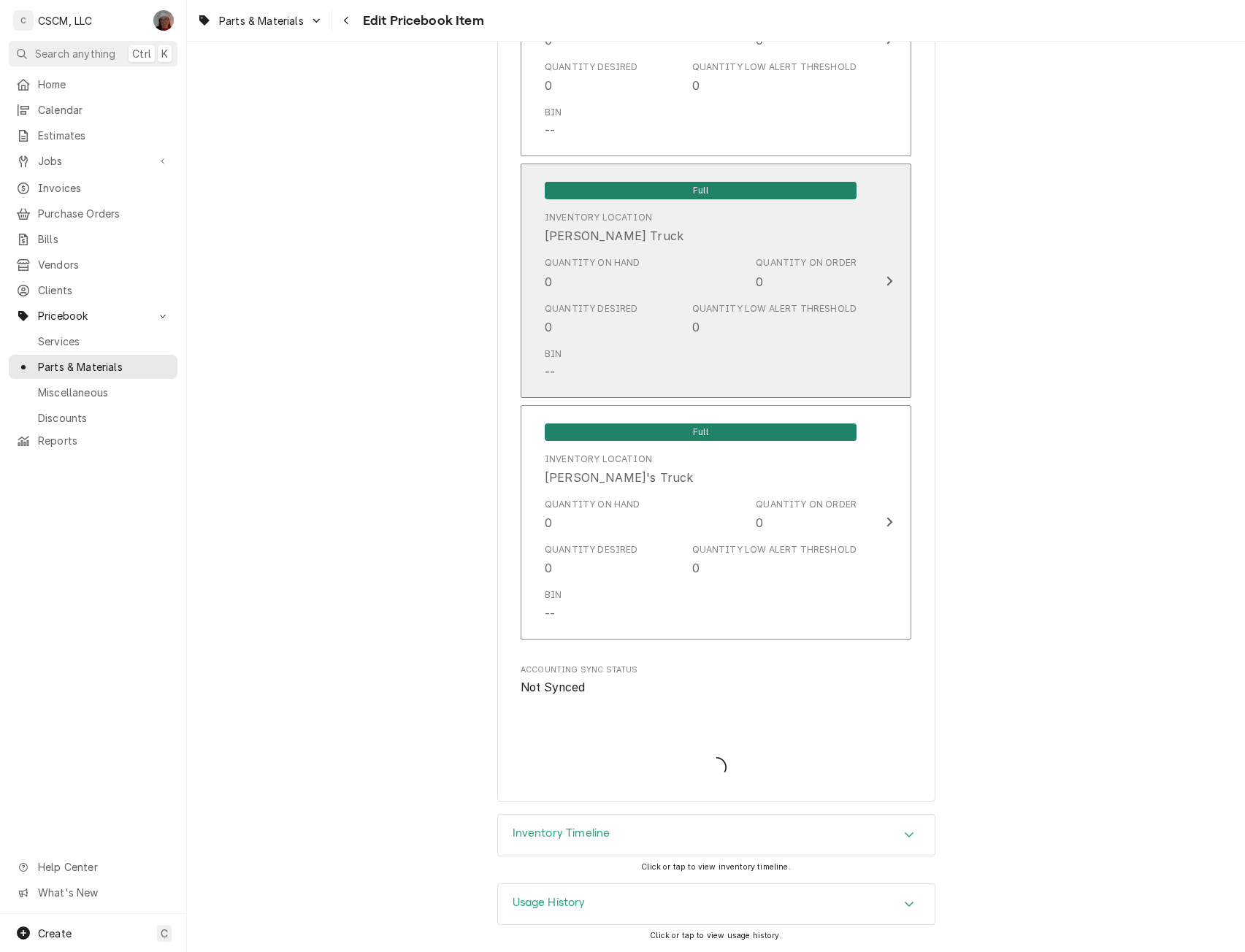
type textarea "x"
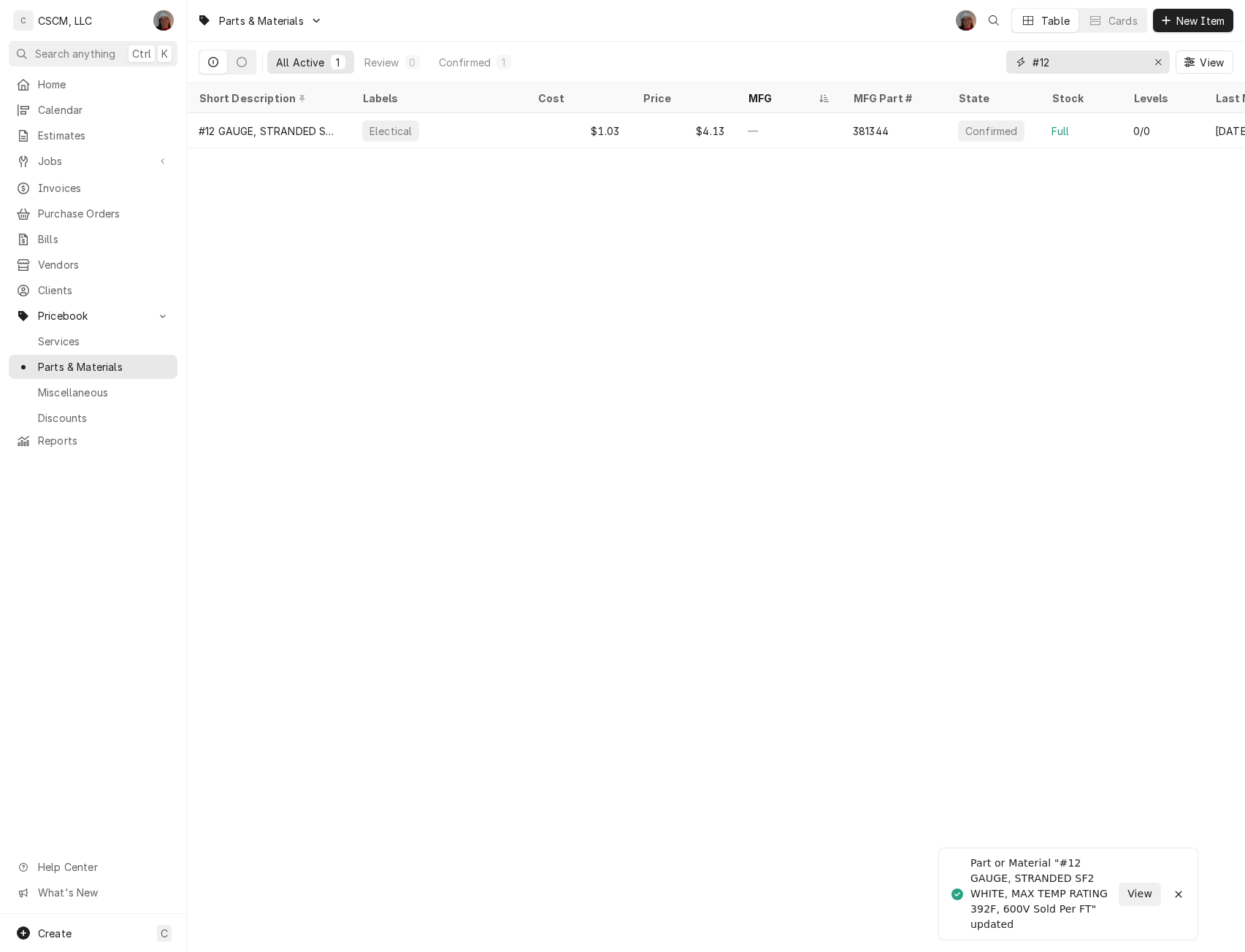
drag, startPoint x: 1060, startPoint y: 65, endPoint x: 964, endPoint y: 65, distance: 96.0
click at [964, 65] on div "All Active 1 Review 0 Confirmed 1 #12 View" at bounding box center [716, 61] width 1035 height 41
type input "9721"
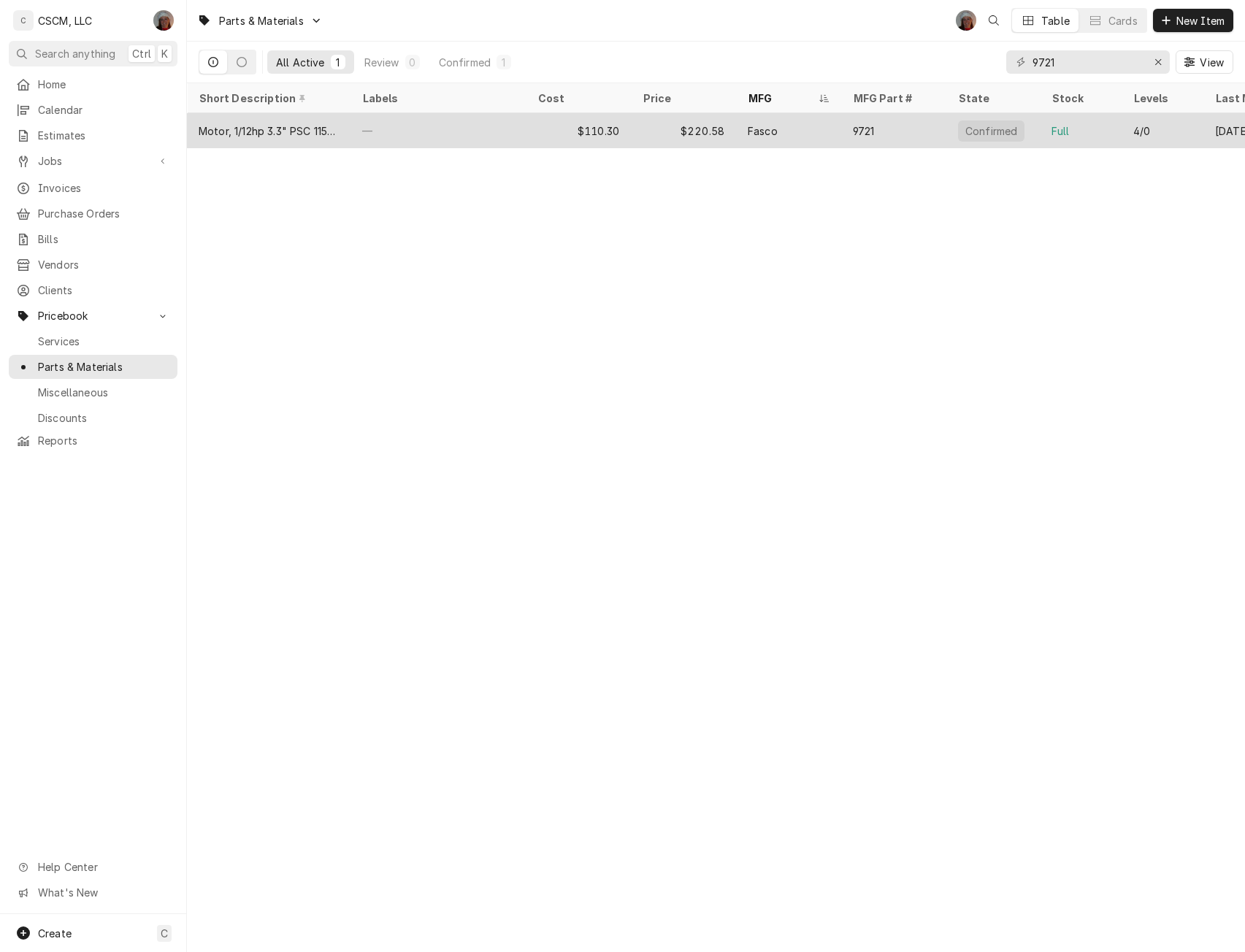
click at [518, 124] on div "—" at bounding box center [438, 131] width 175 height 35
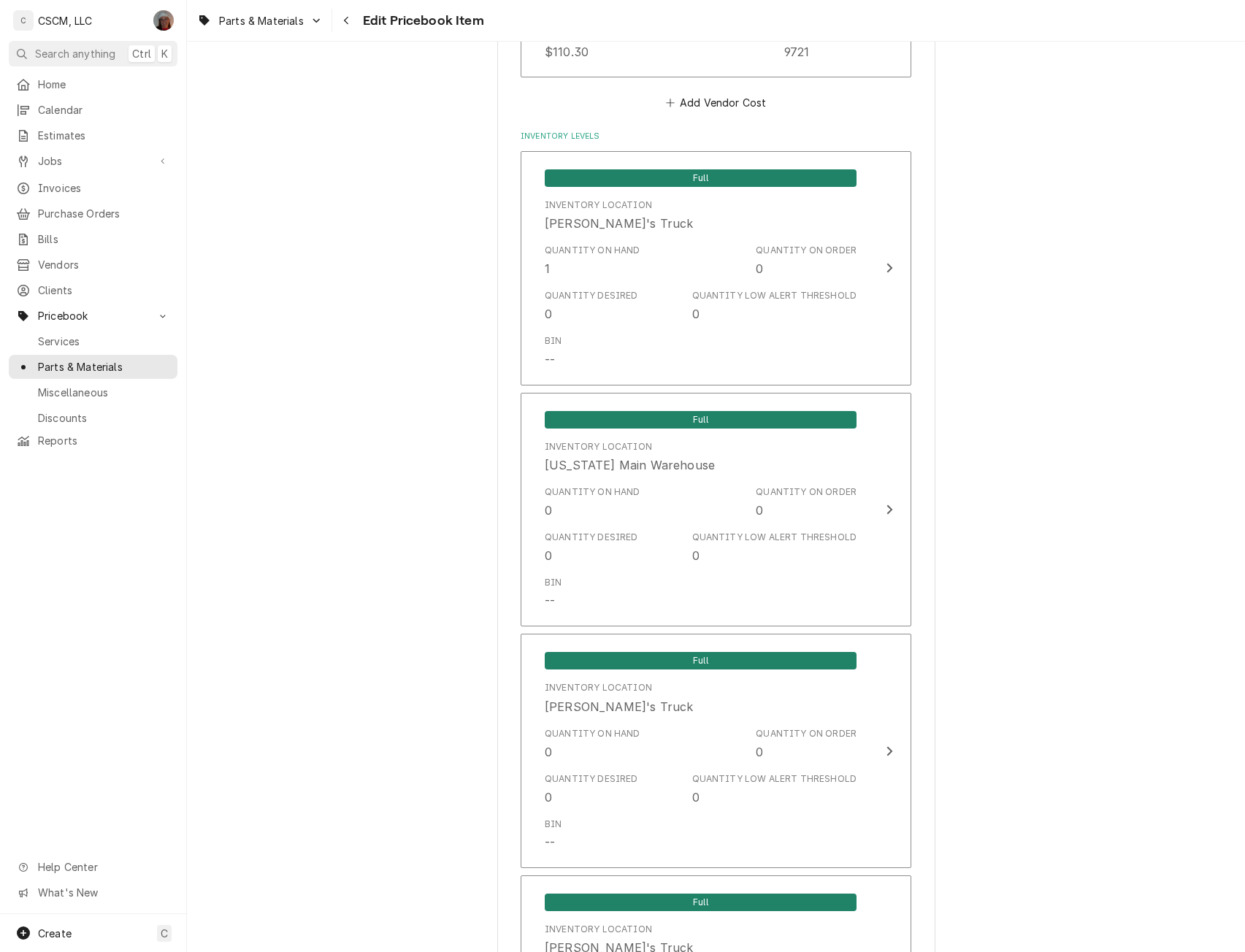
scroll to position [1363, 0]
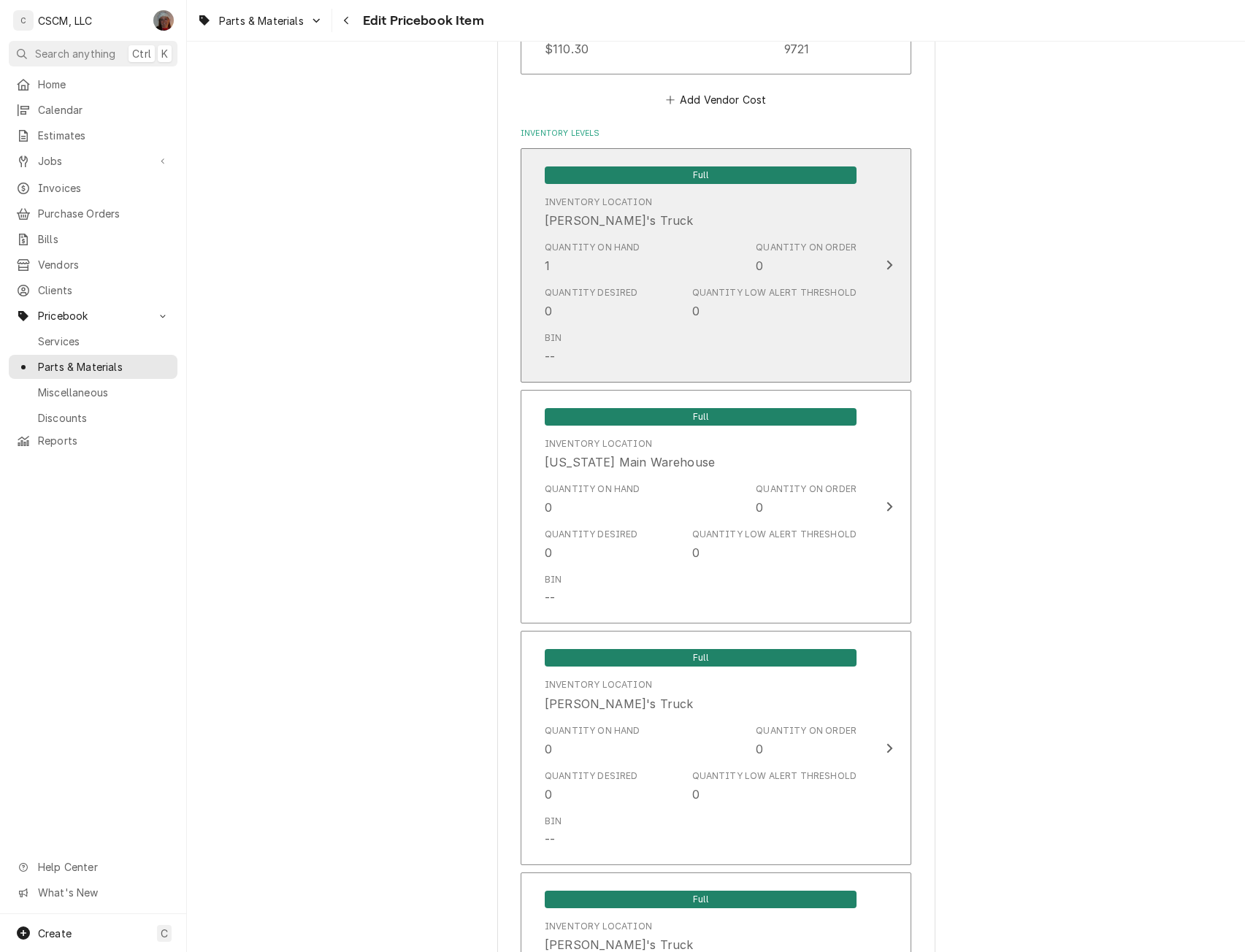
click at [873, 292] on button "Full Inventory Location [PERSON_NAME]'s Truck Quantity on Hand 1 Quantity on Or…" at bounding box center [716, 265] width 391 height 234
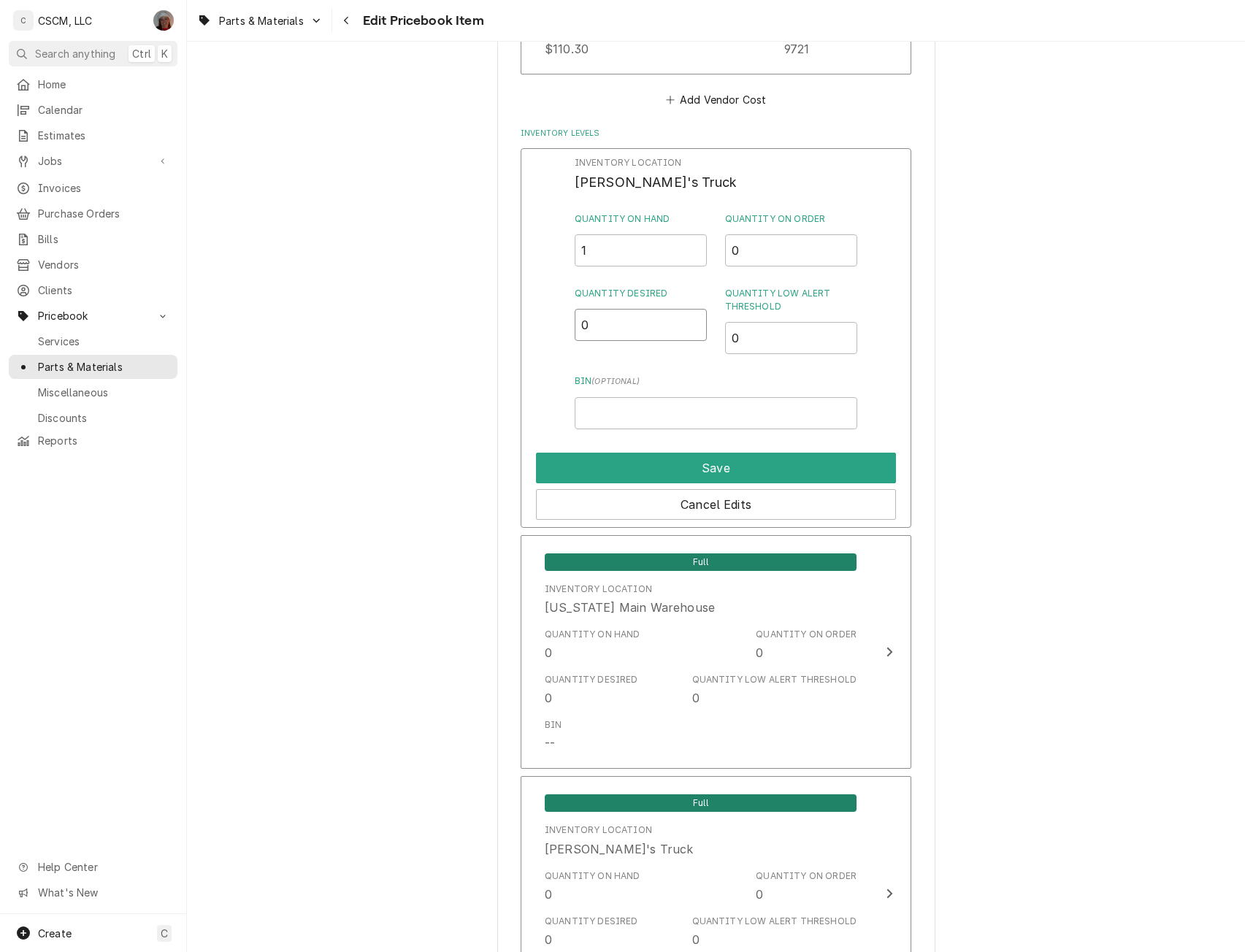
drag, startPoint x: 596, startPoint y: 327, endPoint x: 547, endPoint y: 329, distance: 49.0
click at [547, 329] on div "Inventory Location [PERSON_NAME]'s Truck Quantity on Hand 1 Quantity on Order 0…" at bounding box center [716, 338] width 391 height 380
type input "1"
click at [738, 465] on button "Save" at bounding box center [715, 468] width 360 height 31
type textarea "x"
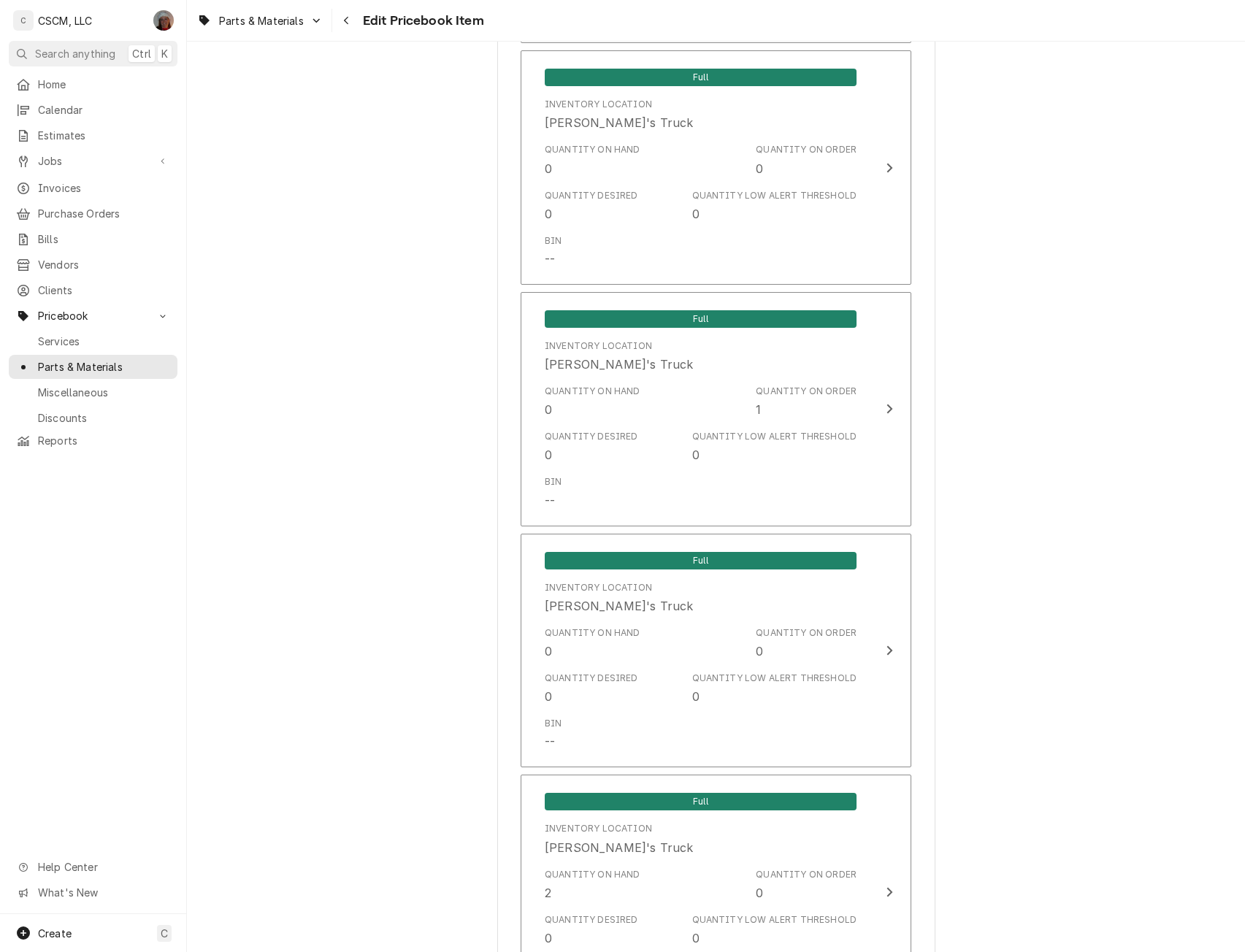
scroll to position [2191, 0]
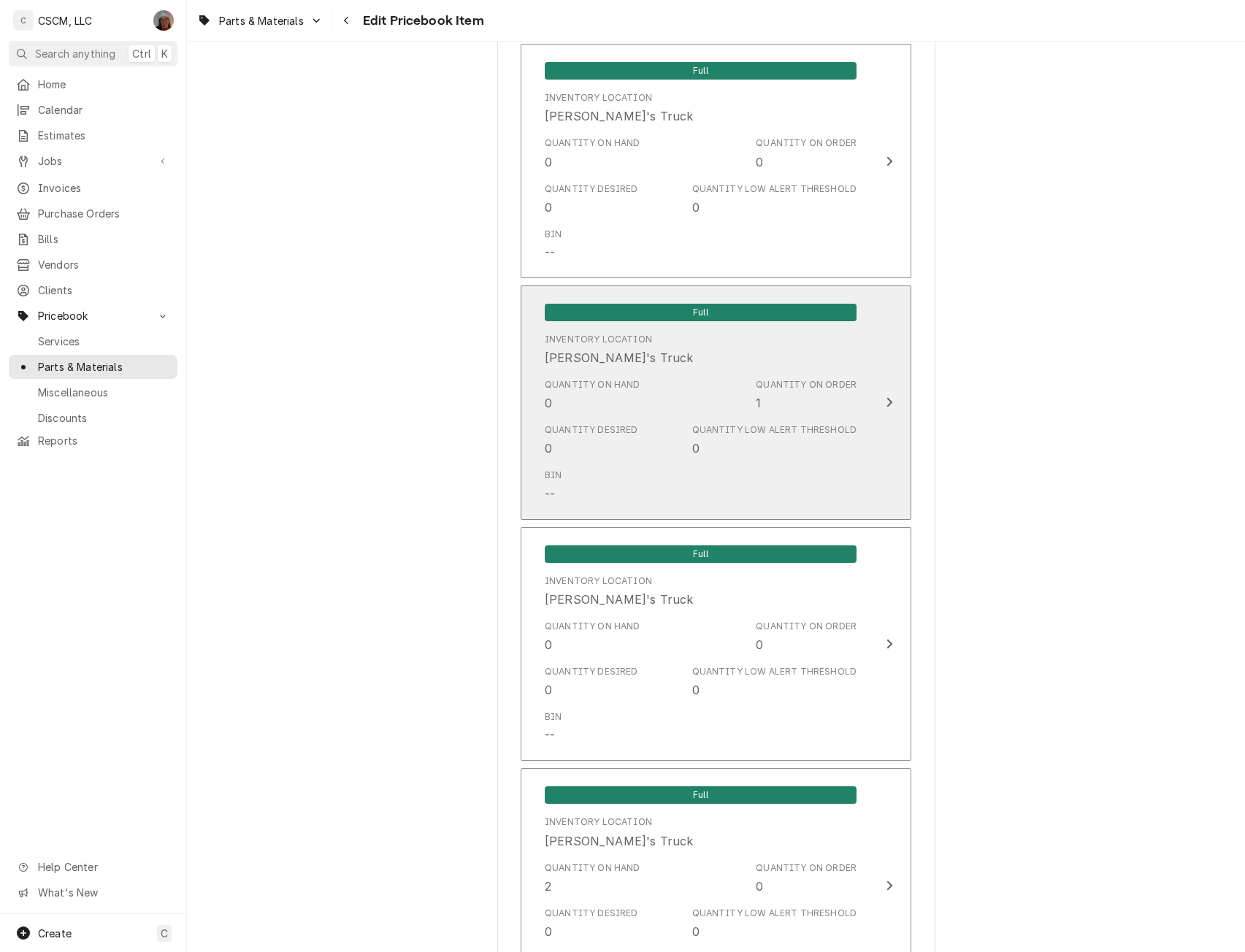
click at [880, 398] on div "Update Inventory Level" at bounding box center [889, 401] width 19 height 17
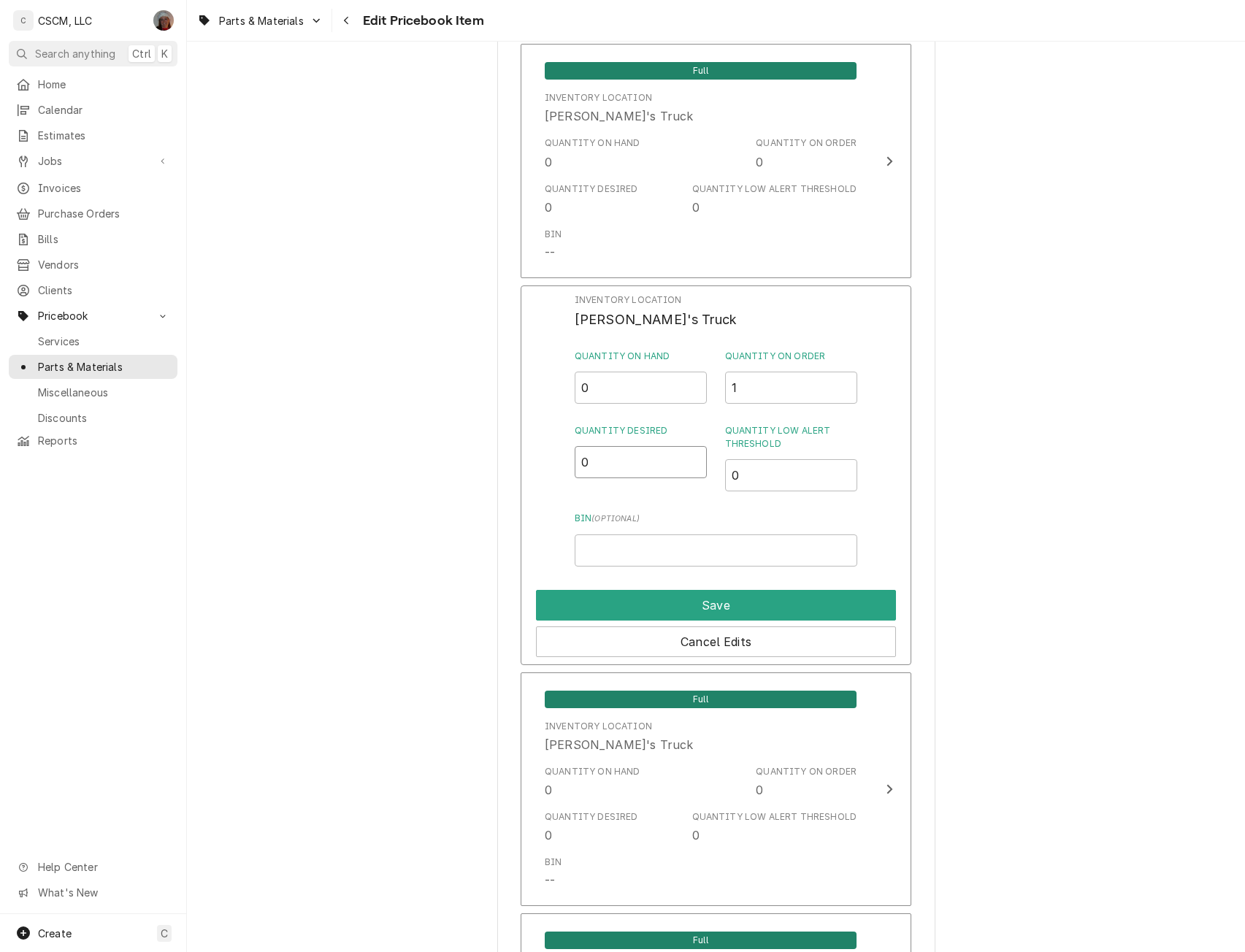
drag, startPoint x: 597, startPoint y: 461, endPoint x: 566, endPoint y: 458, distance: 31.1
click at [566, 458] on div "Inventory Location Jonnie's Truck Quantity on Hand 0 Quantity on Order 1 Quanti…" at bounding box center [716, 475] width 391 height 380
type input "1"
click at [707, 612] on button "Save" at bounding box center [715, 605] width 360 height 31
type textarea "x"
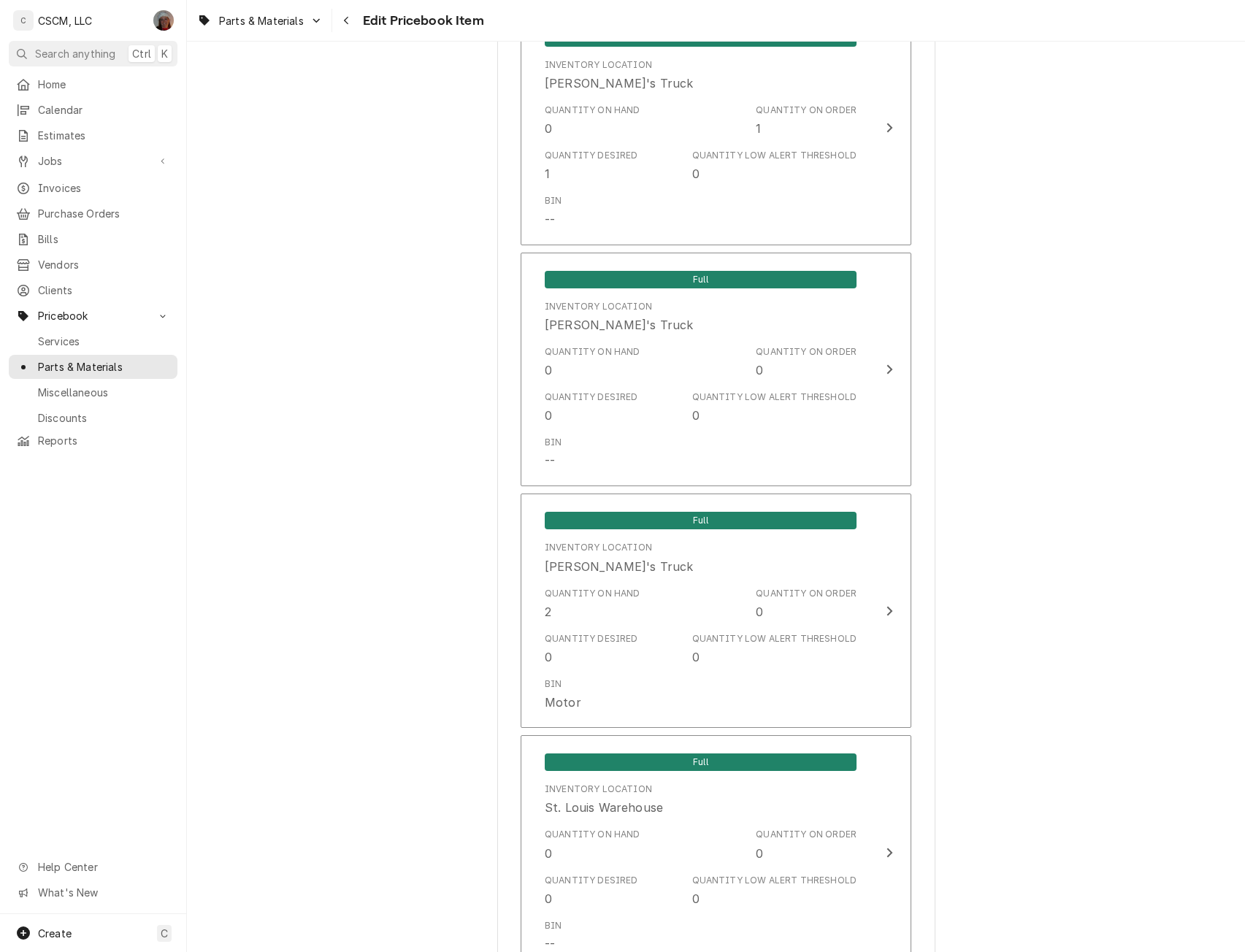
scroll to position [2469, 0]
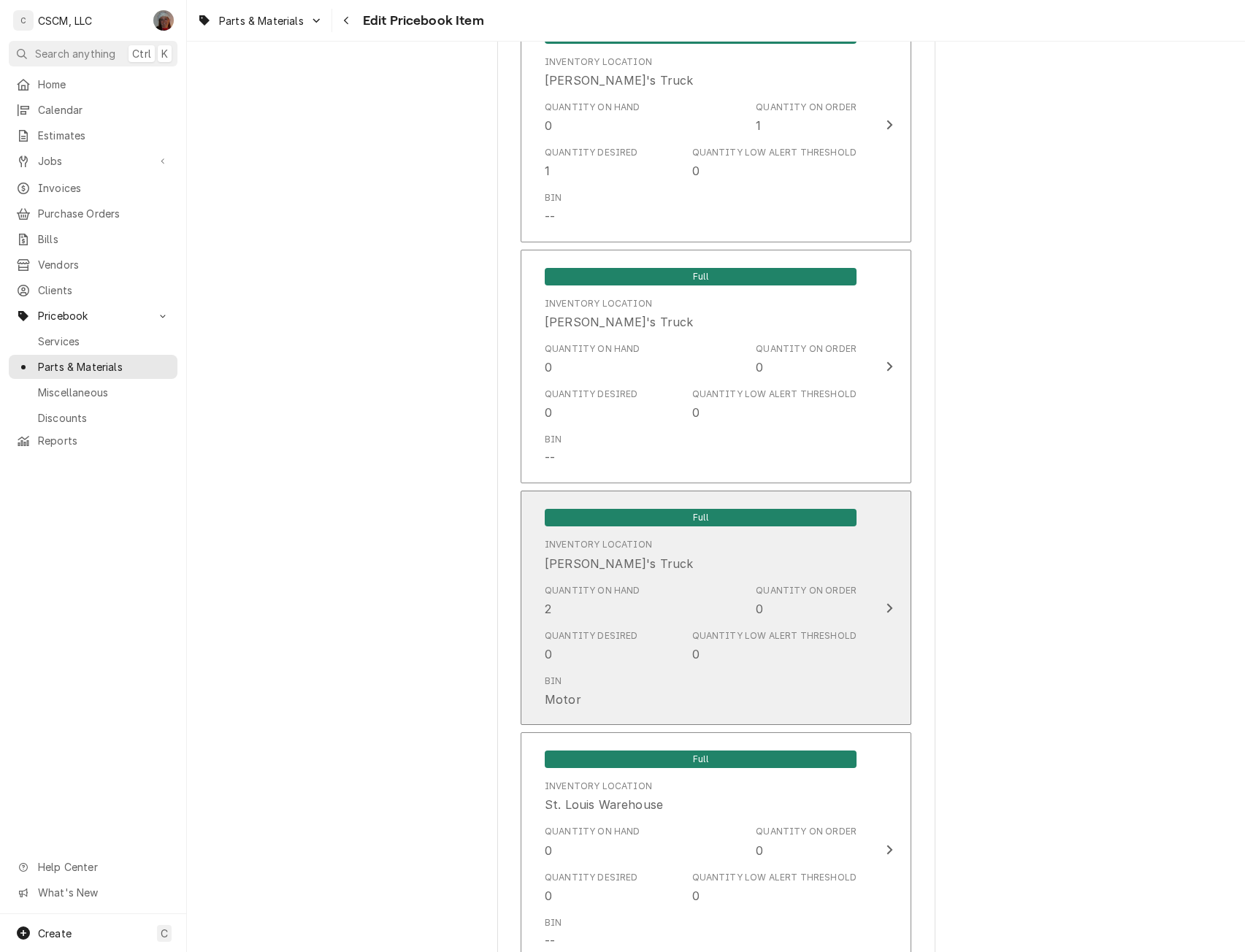
click at [843, 622] on div "Quantity on Hand 2 Quantity on Order 0" at bounding box center [700, 601] width 312 height 46
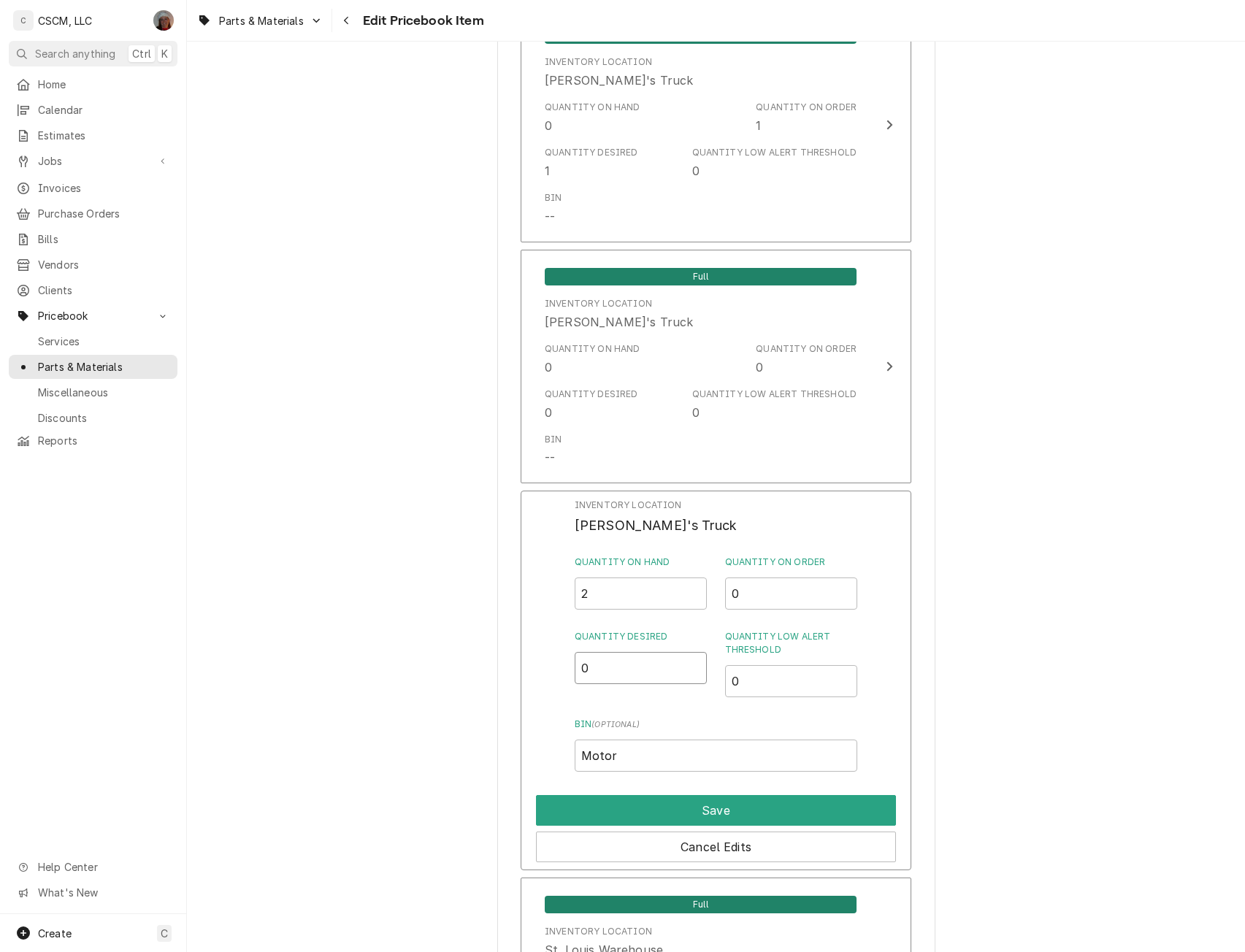
drag, startPoint x: 603, startPoint y: 669, endPoint x: 543, endPoint y: 660, distance: 60.7
click at [543, 660] on div "Inventory Location Sam's Truck Quantity on Hand 2 Quantity on Order 0 Quantity …" at bounding box center [716, 680] width 391 height 380
type input "1"
click at [705, 812] on button "Save" at bounding box center [715, 810] width 360 height 31
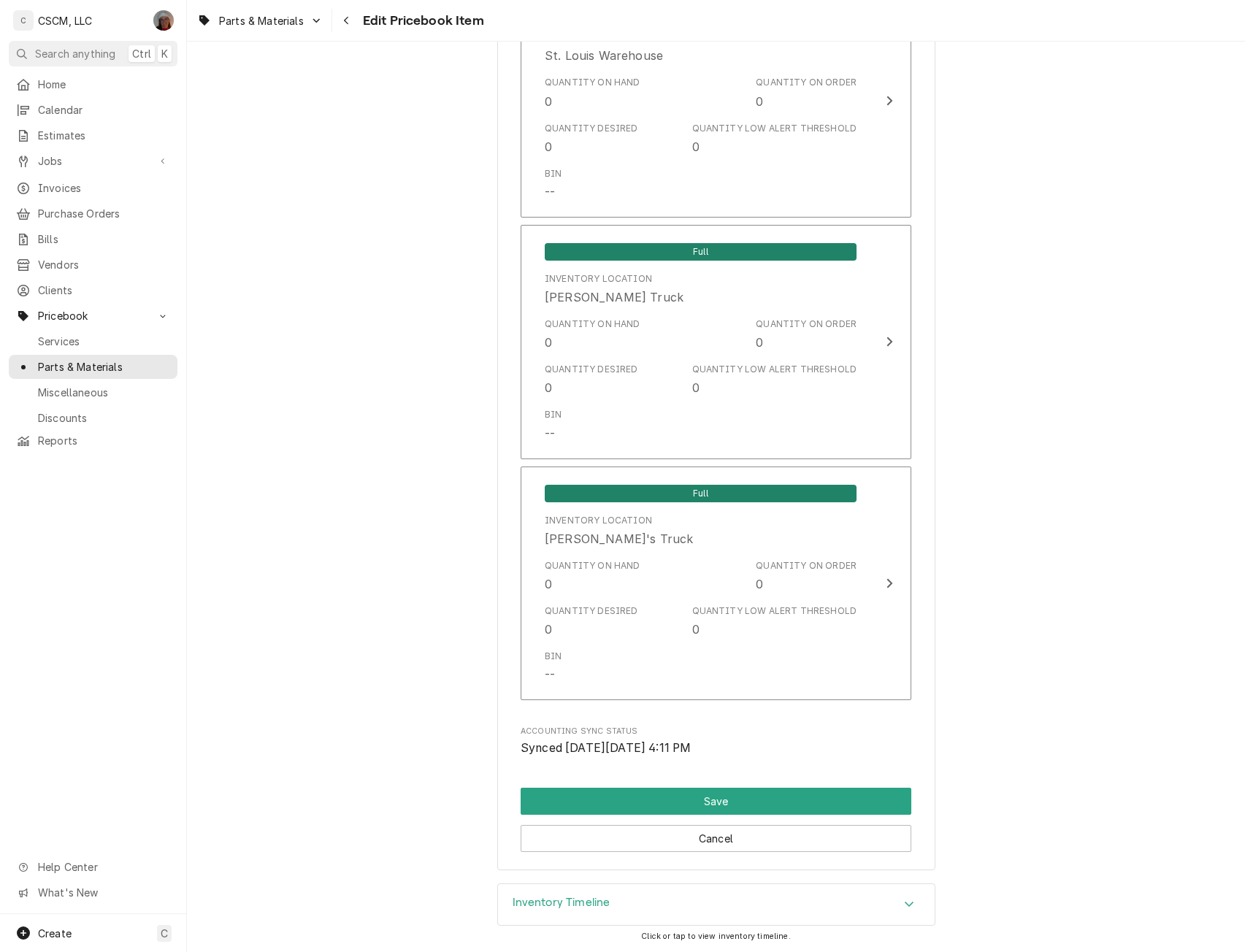
scroll to position [3287, 0]
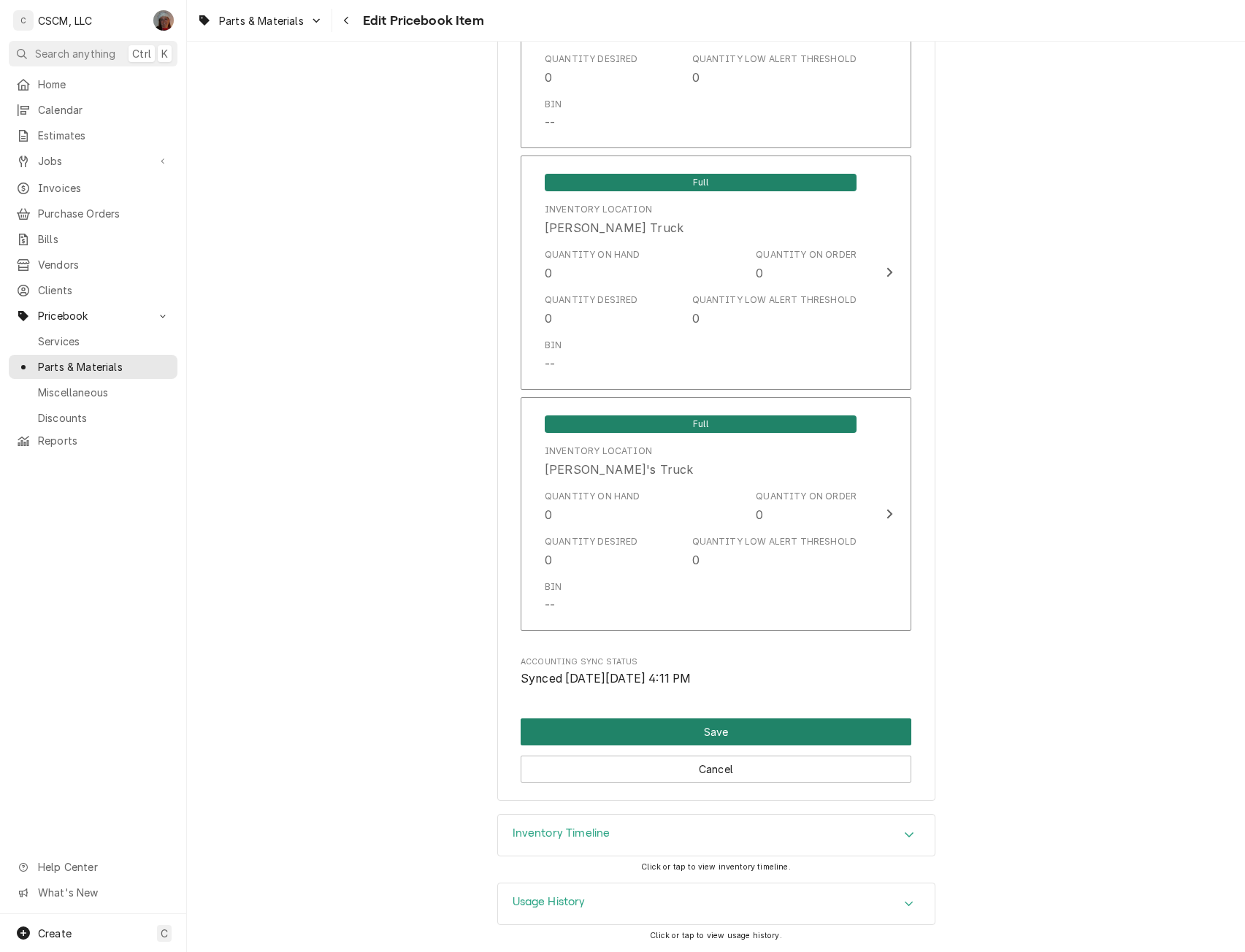
click at [699, 731] on button "Save" at bounding box center [716, 732] width 391 height 27
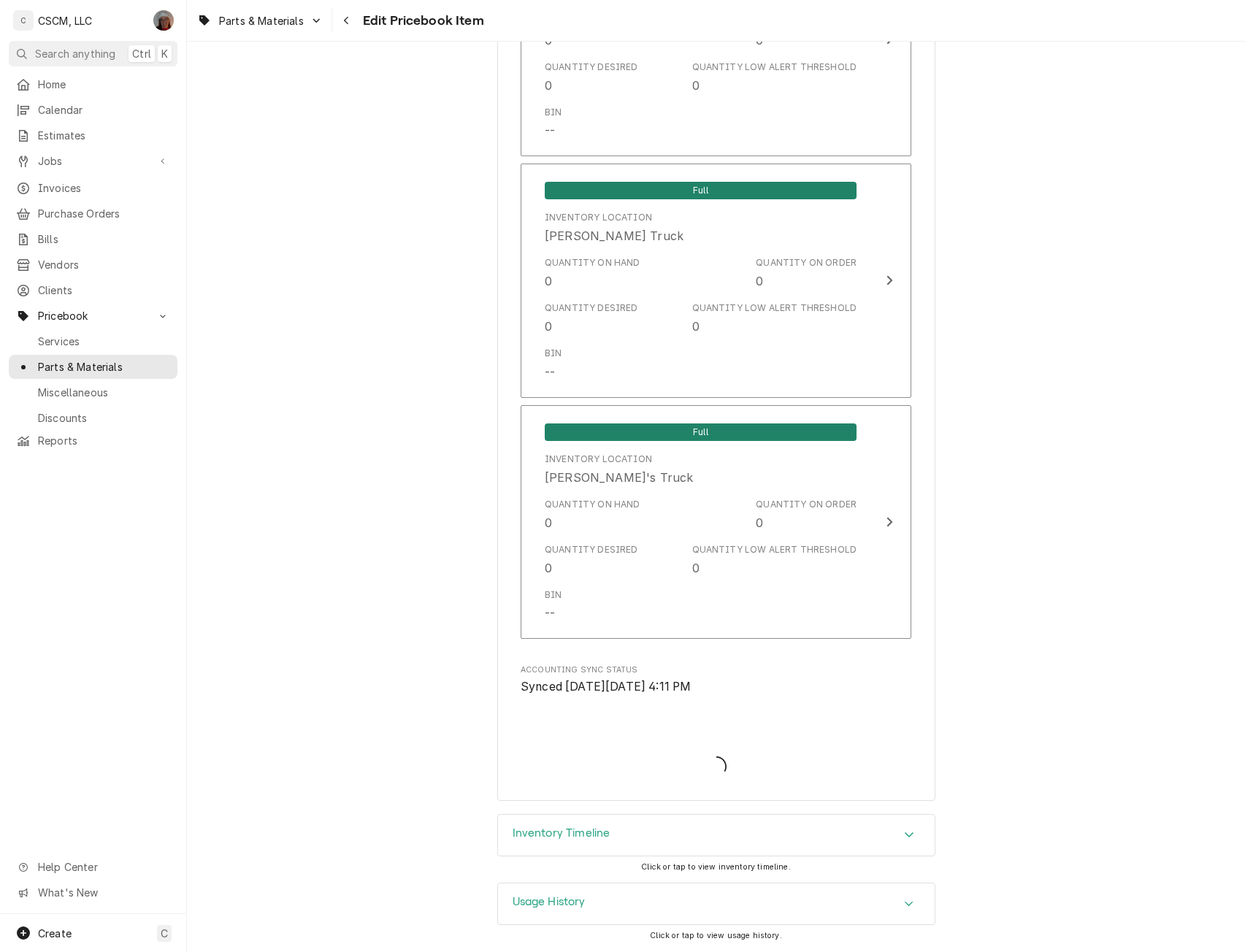
scroll to position [3279, 0]
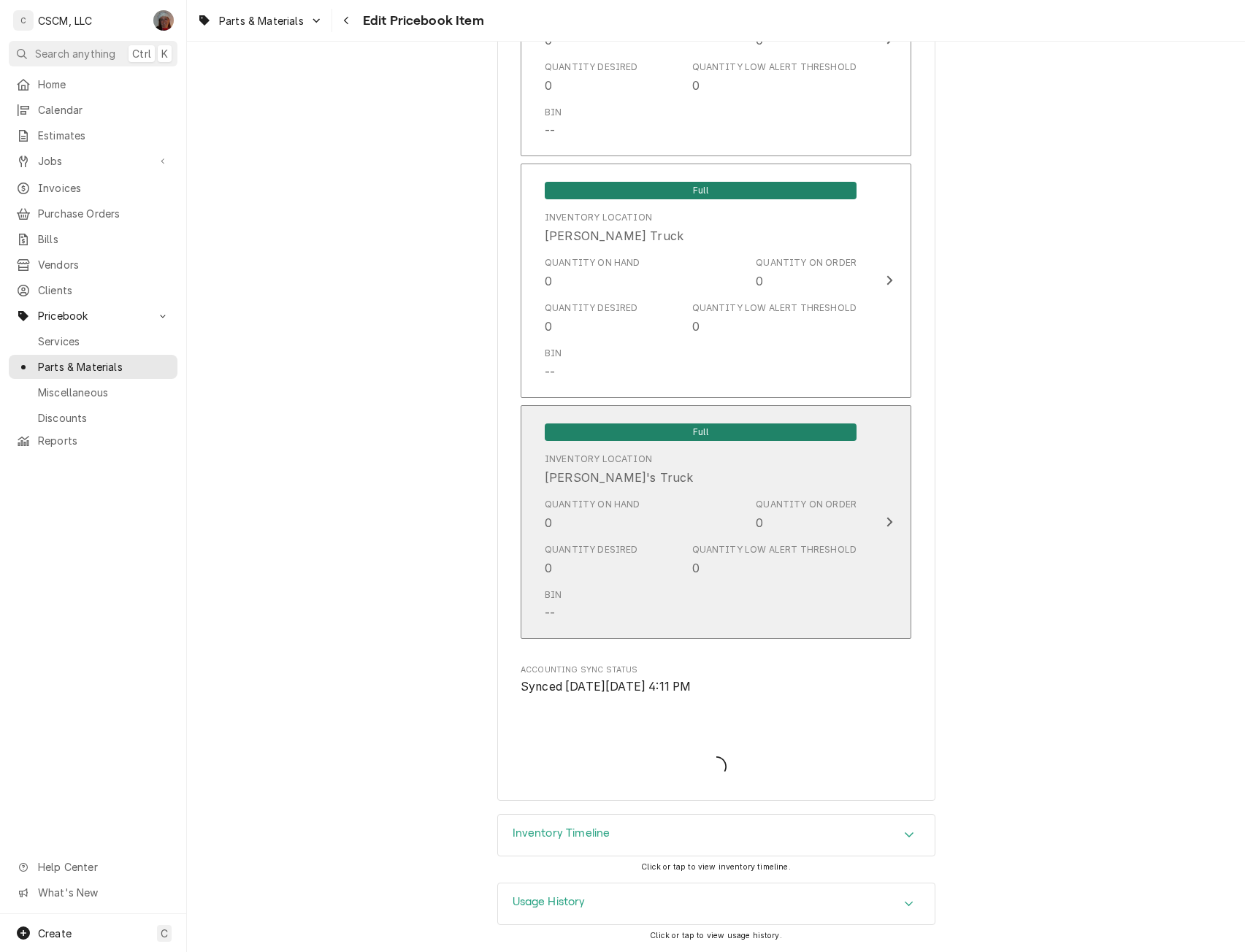
type textarea "x"
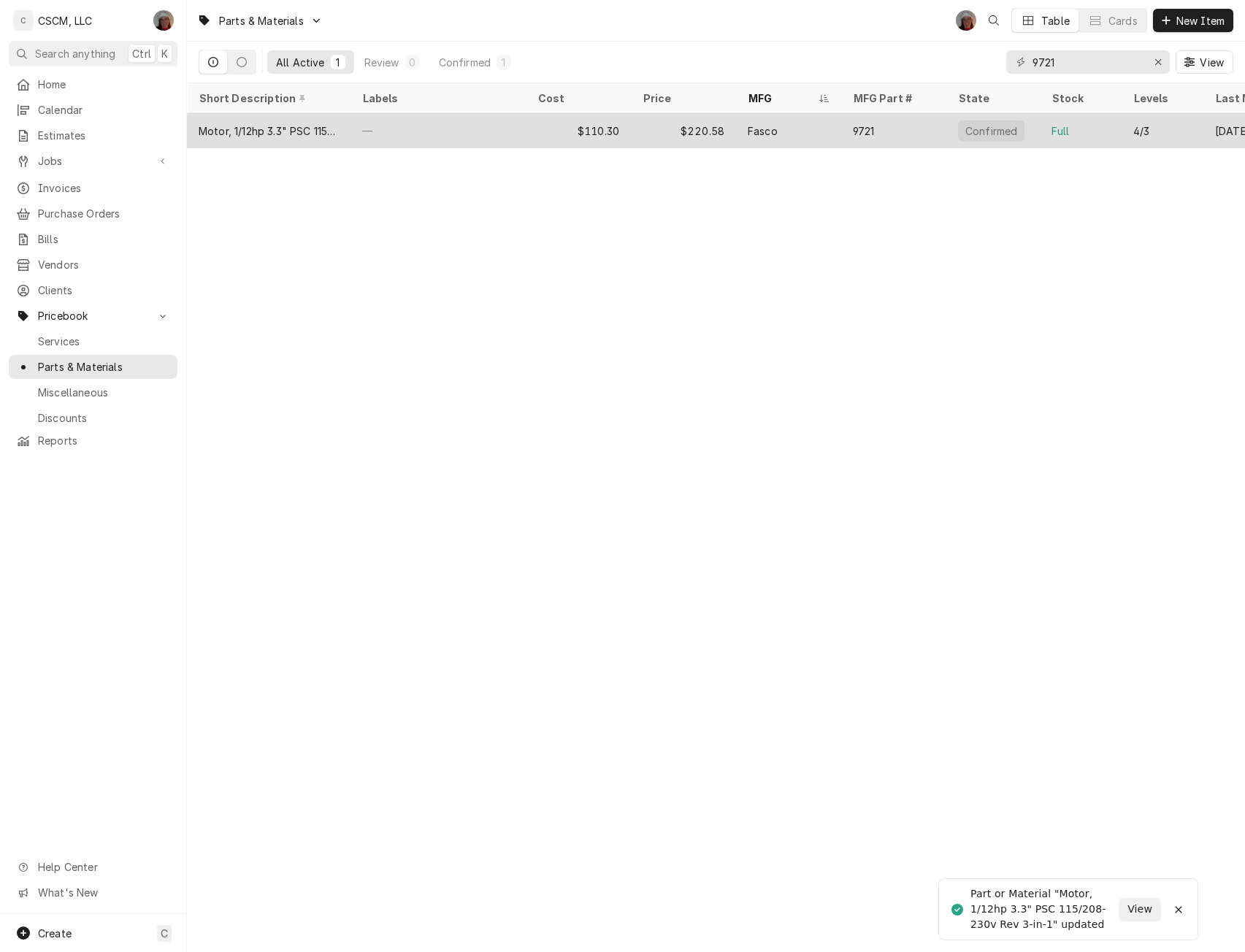
click at [473, 120] on div "—" at bounding box center [438, 131] width 175 height 35
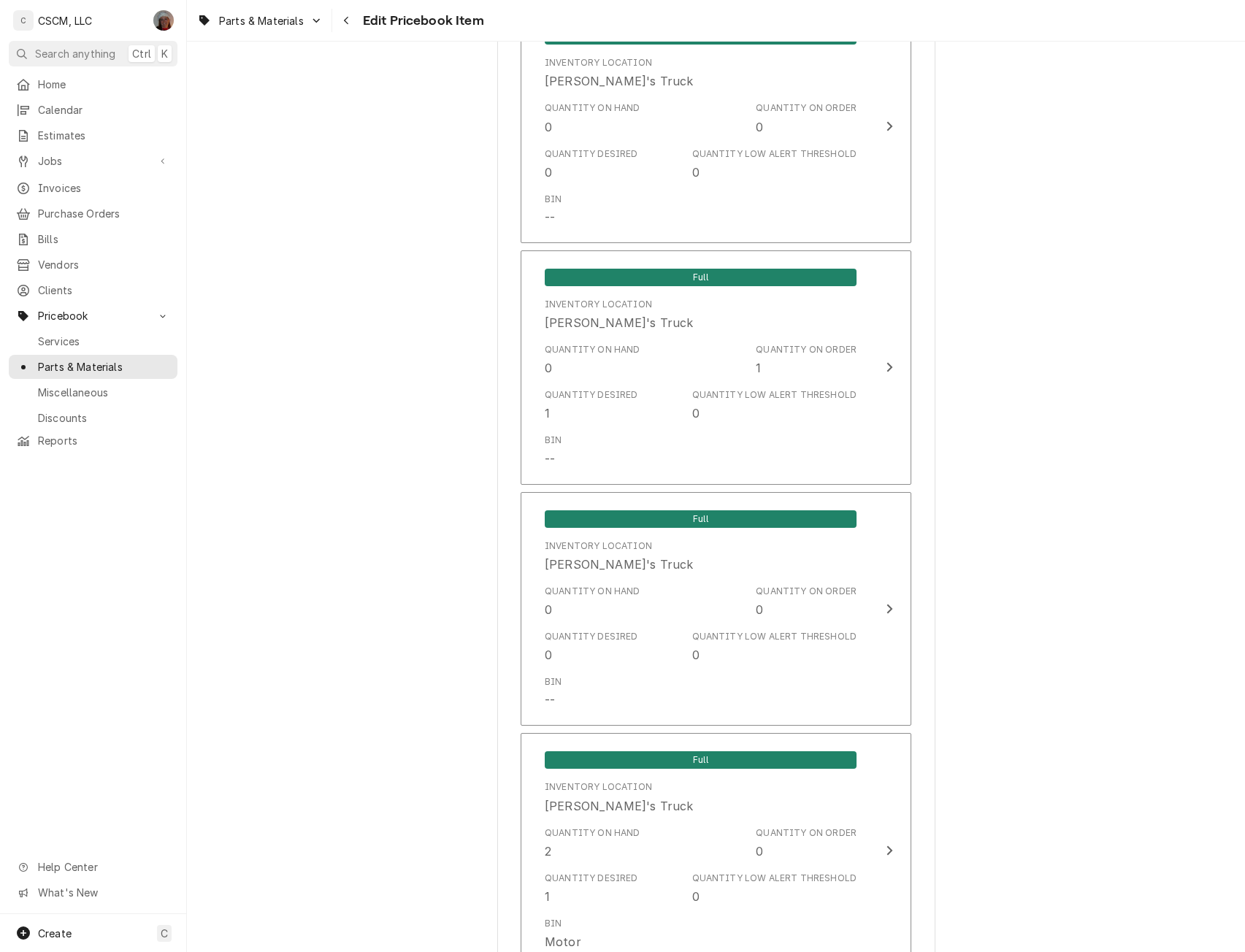
scroll to position [2337, 0]
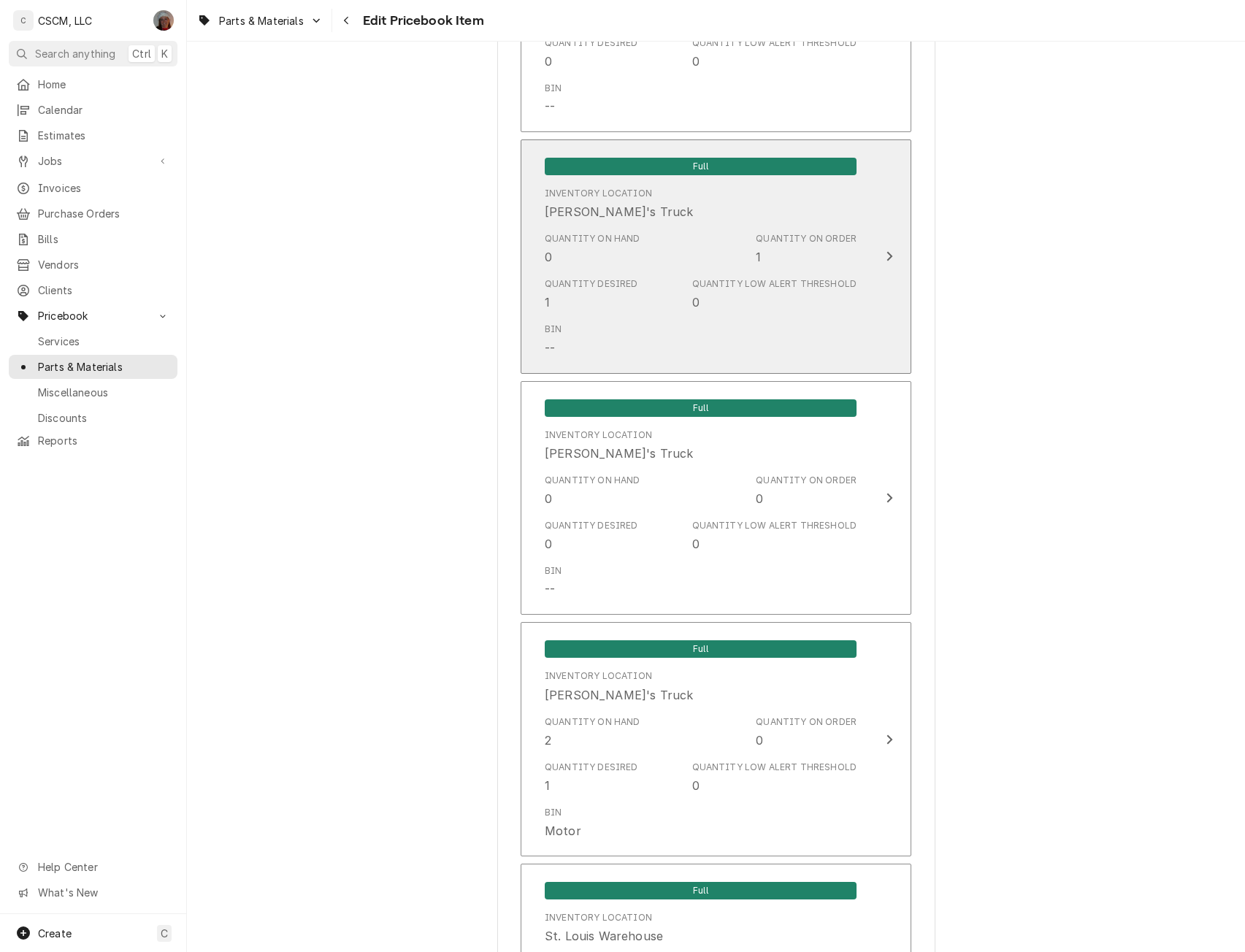
click at [895, 259] on button "Full Inventory Location [PERSON_NAME]'s Truck Quantity on Hand 0 Quantity on Or…" at bounding box center [716, 256] width 391 height 234
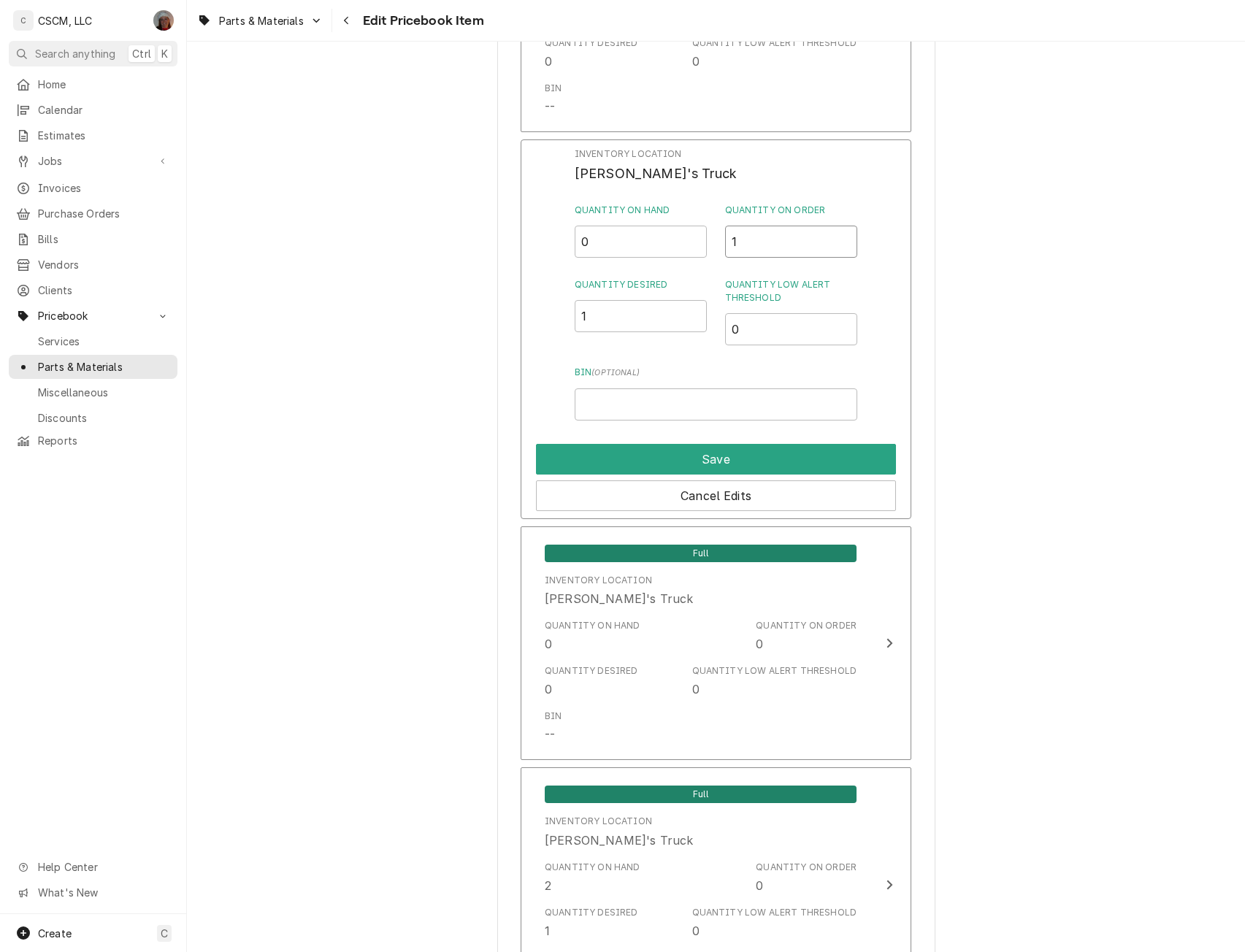
click at [789, 247] on input "1" at bounding box center [791, 242] width 133 height 32
click at [893, 463] on div "Inventory Location [PERSON_NAME]'s Truck Quantity on Hand 0 Quantity on Order 1…" at bounding box center [716, 329] width 391 height 380
click at [821, 463] on button "Save" at bounding box center [715, 459] width 360 height 31
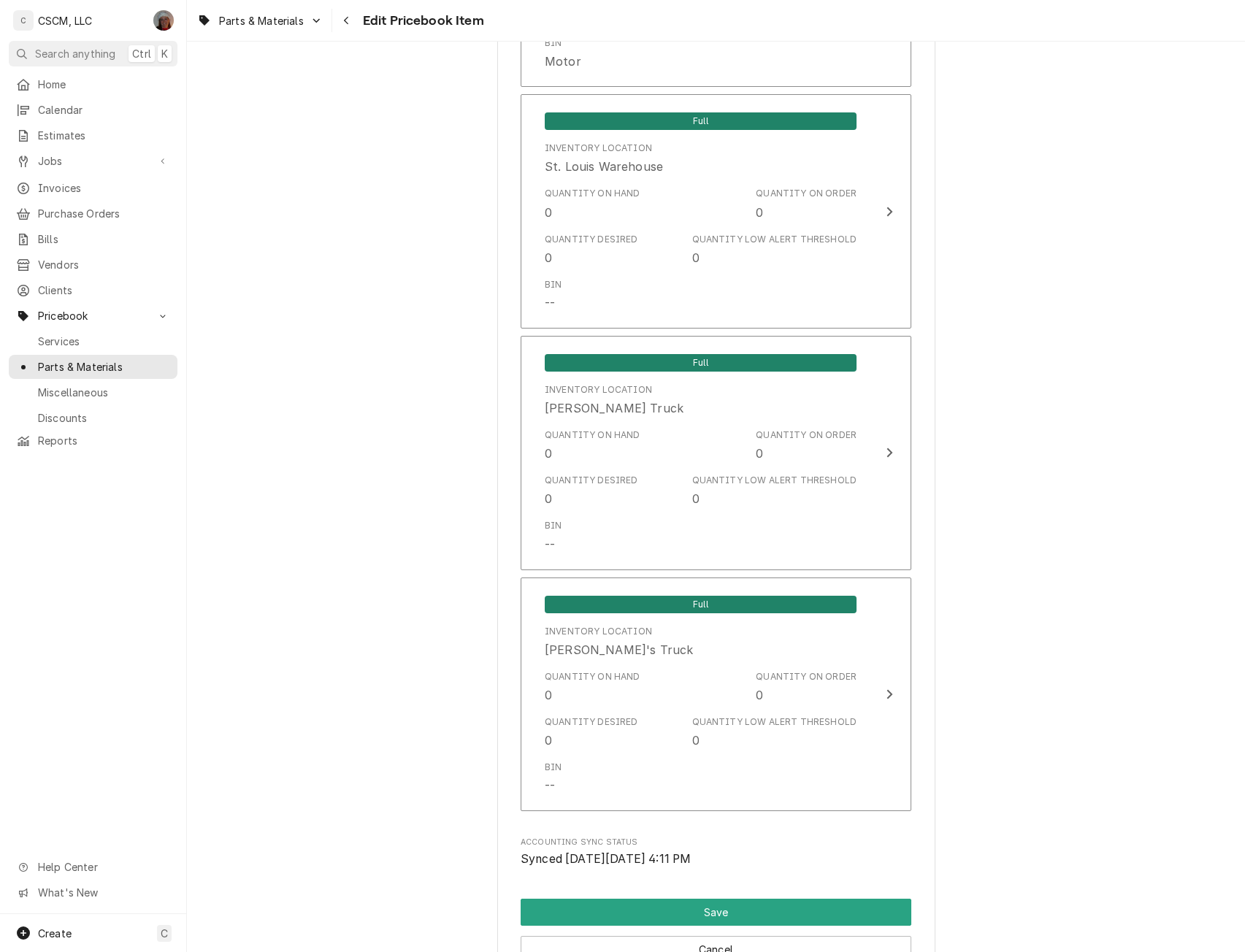
scroll to position [3287, 0]
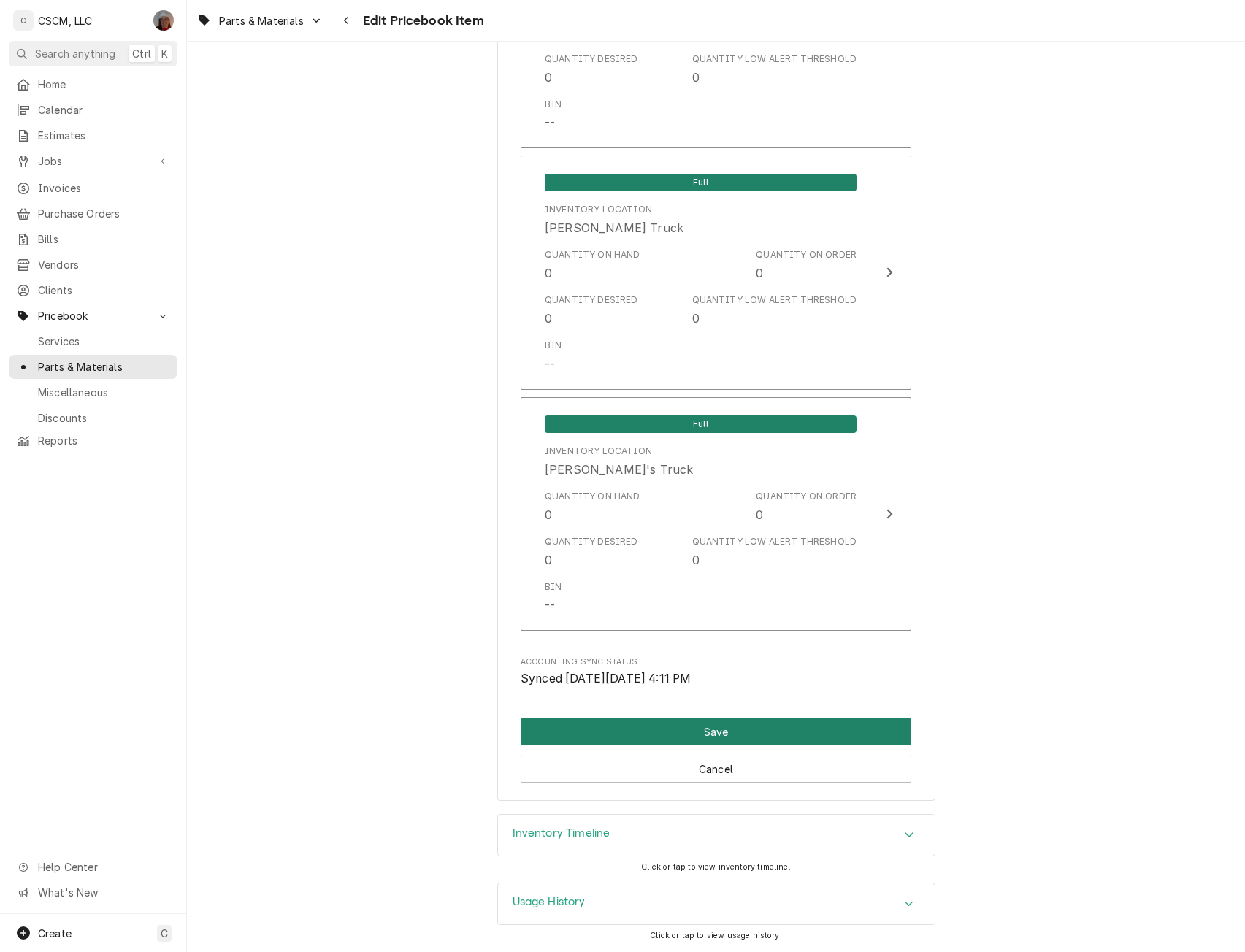
click at [721, 736] on button "Save" at bounding box center [716, 732] width 391 height 27
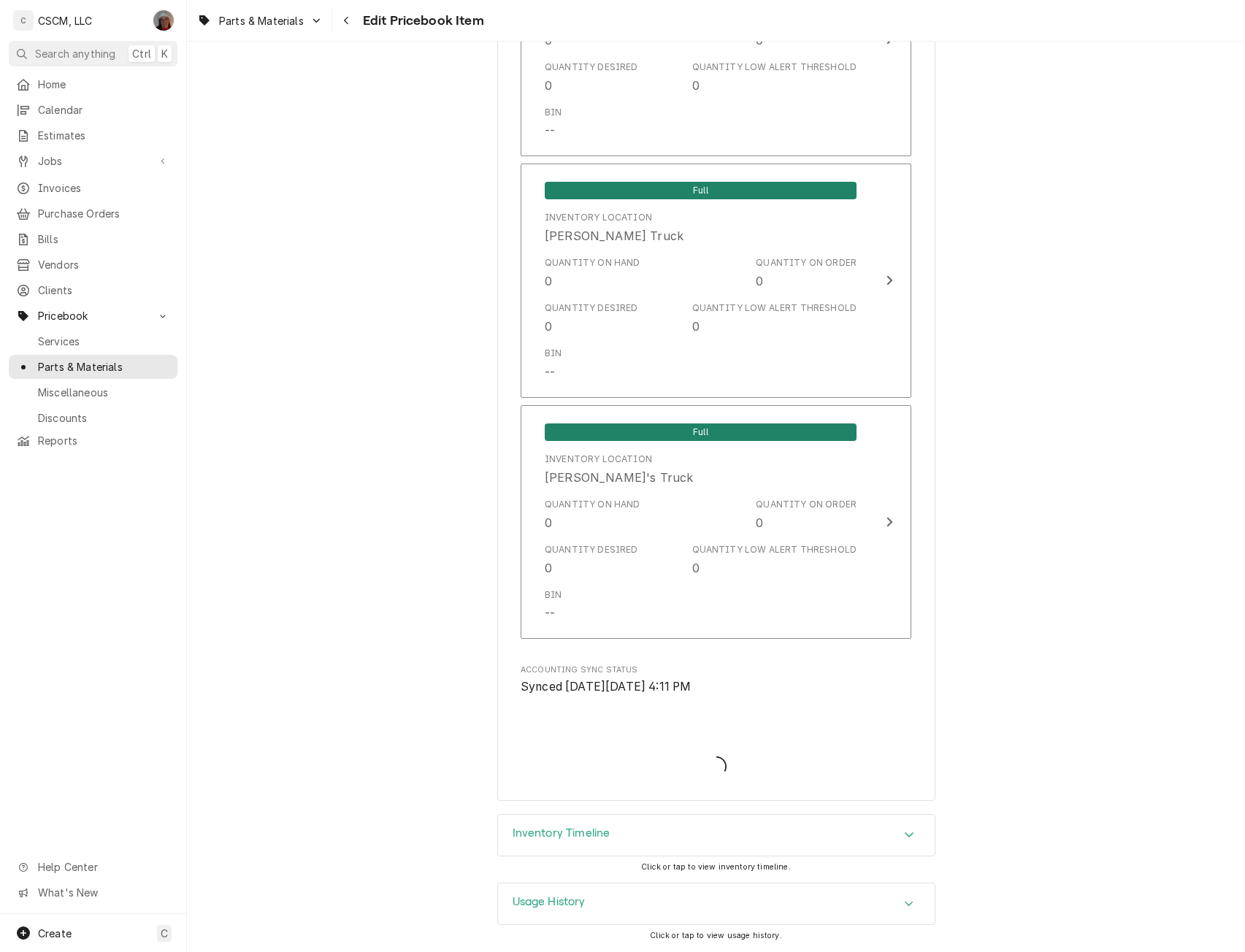
type textarea "x"
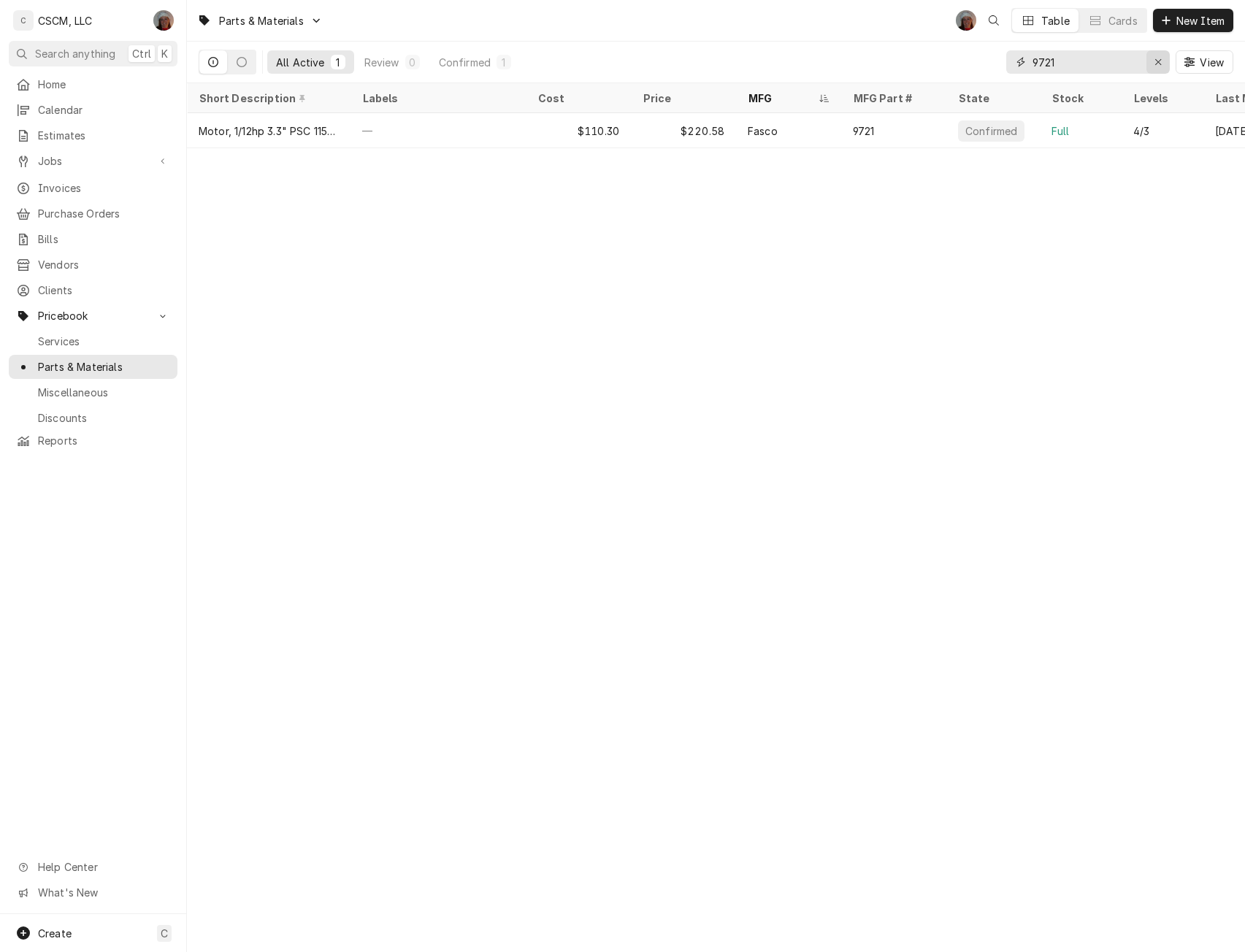
click at [1157, 60] on icon "Erase input" at bounding box center [1158, 62] width 8 height 10
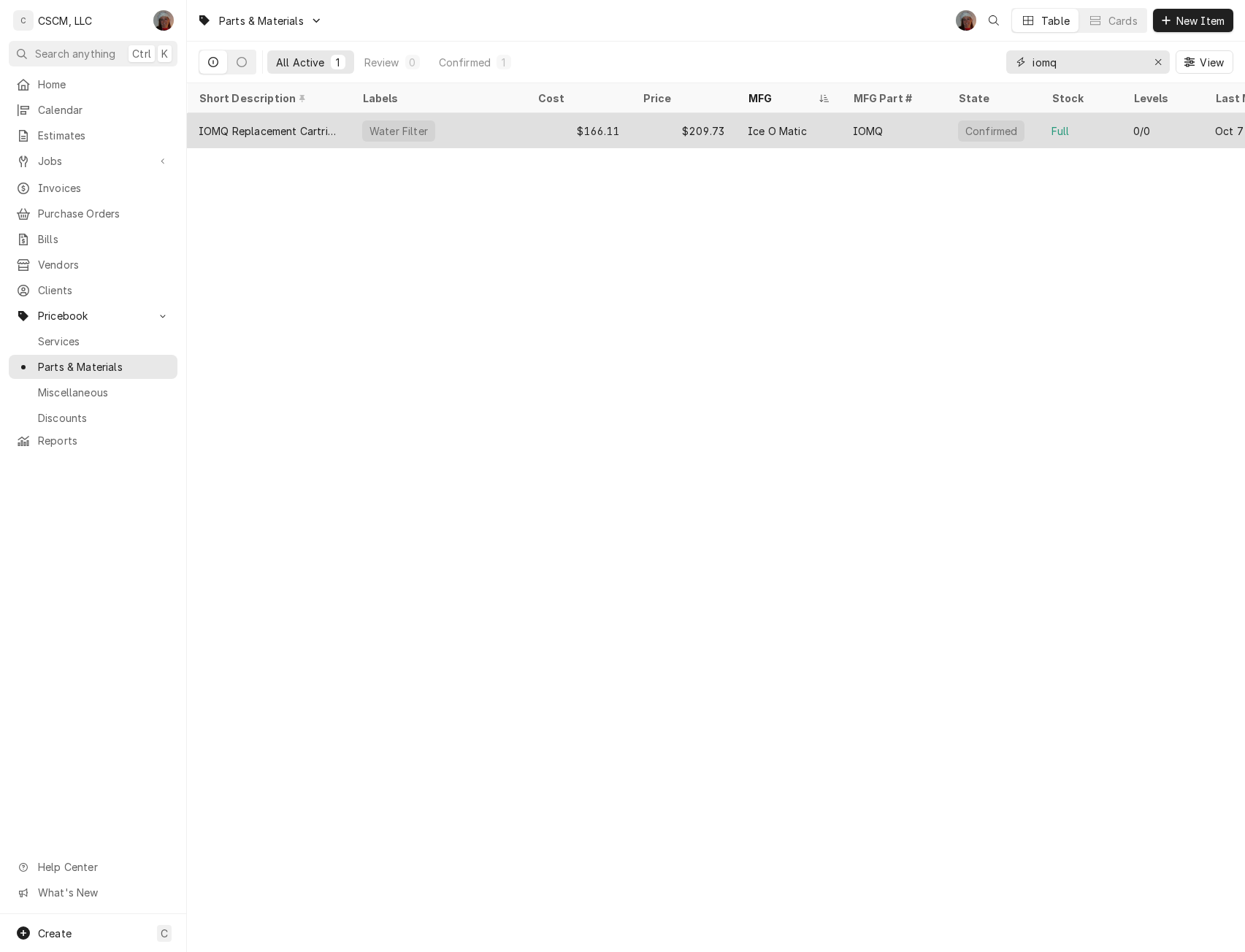
type input "iomq"
click at [473, 132] on div "Water Filter" at bounding box center [438, 131] width 175 height 35
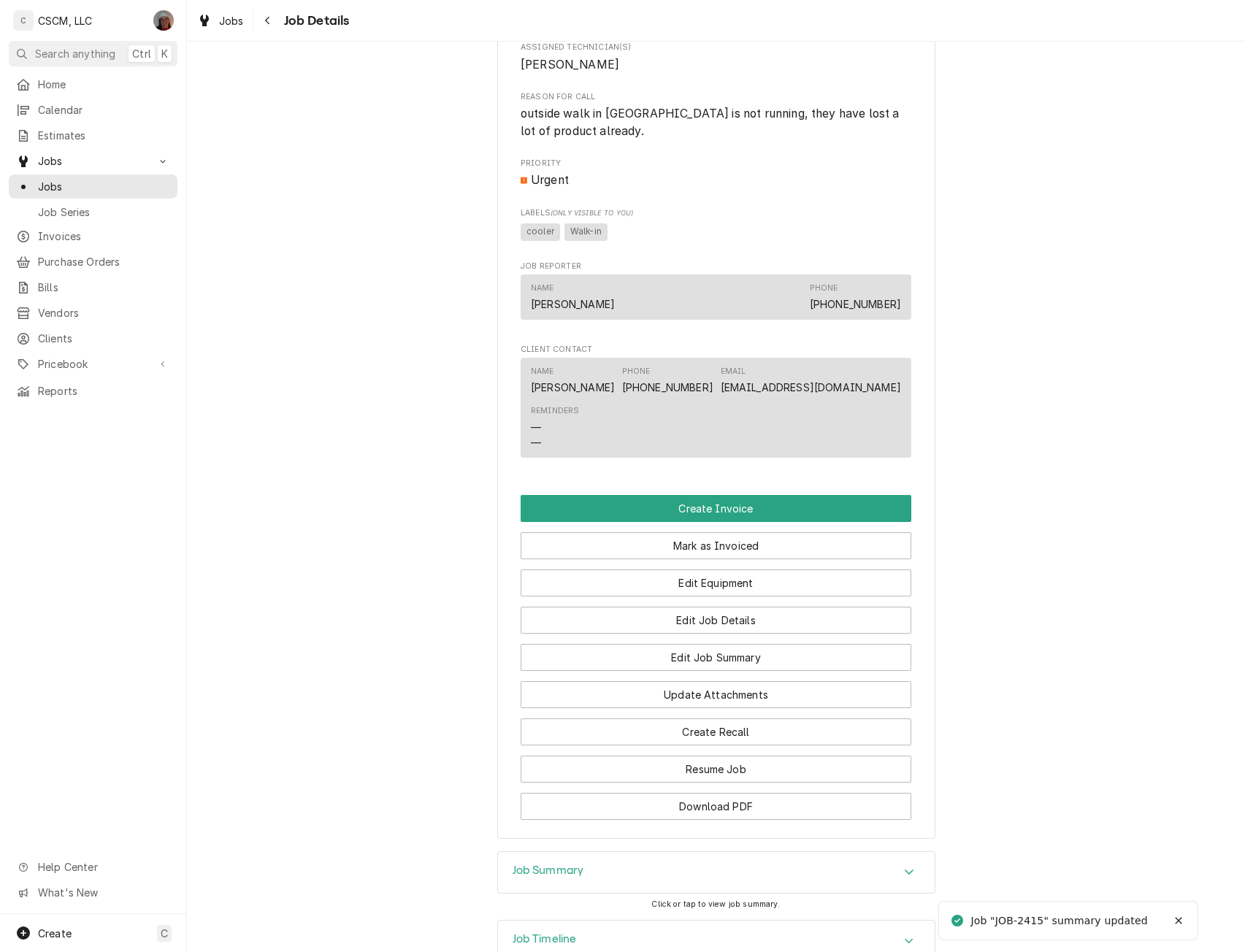
scroll to position [744, 0]
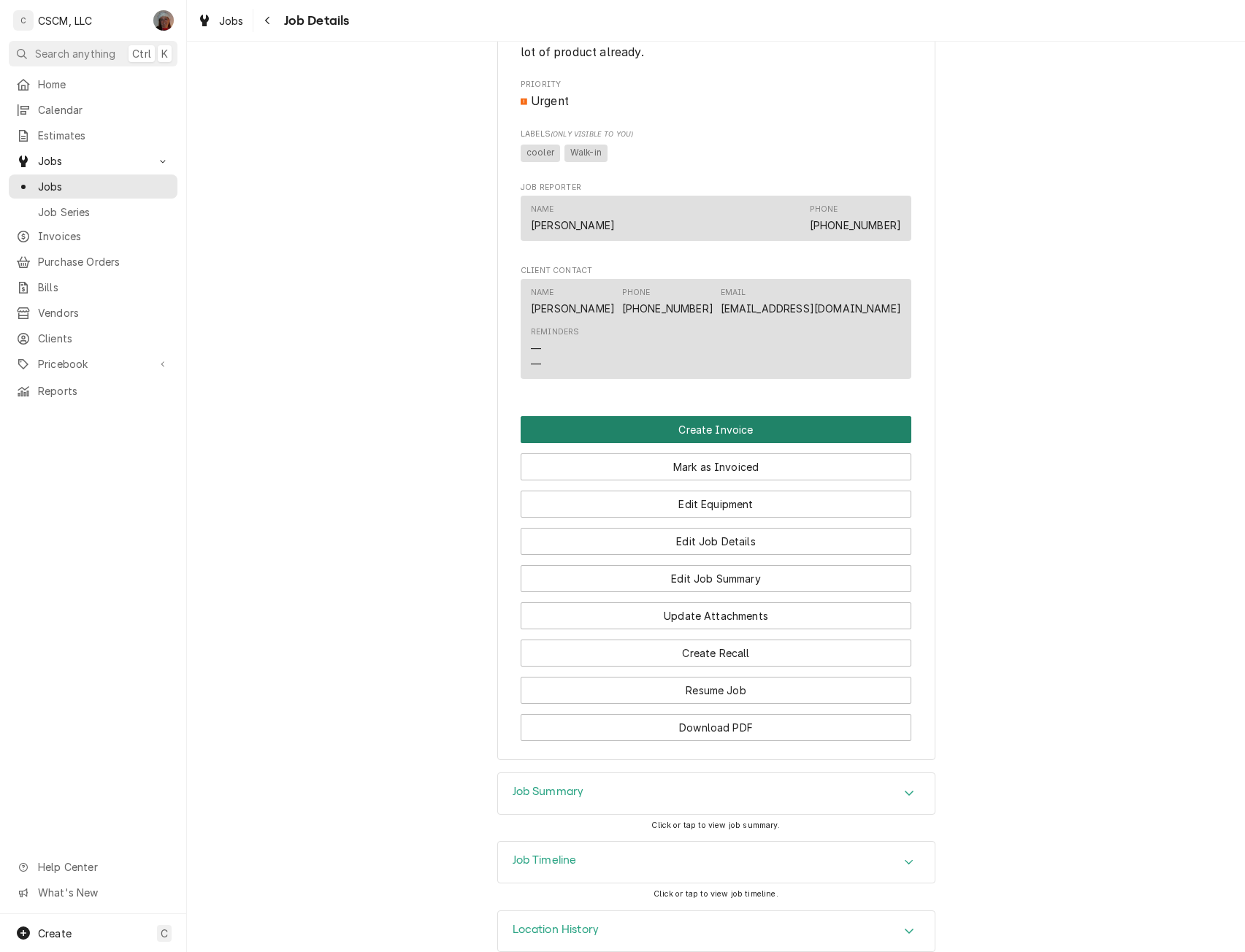
click at [674, 443] on button "Create Invoice" at bounding box center [716, 430] width 391 height 27
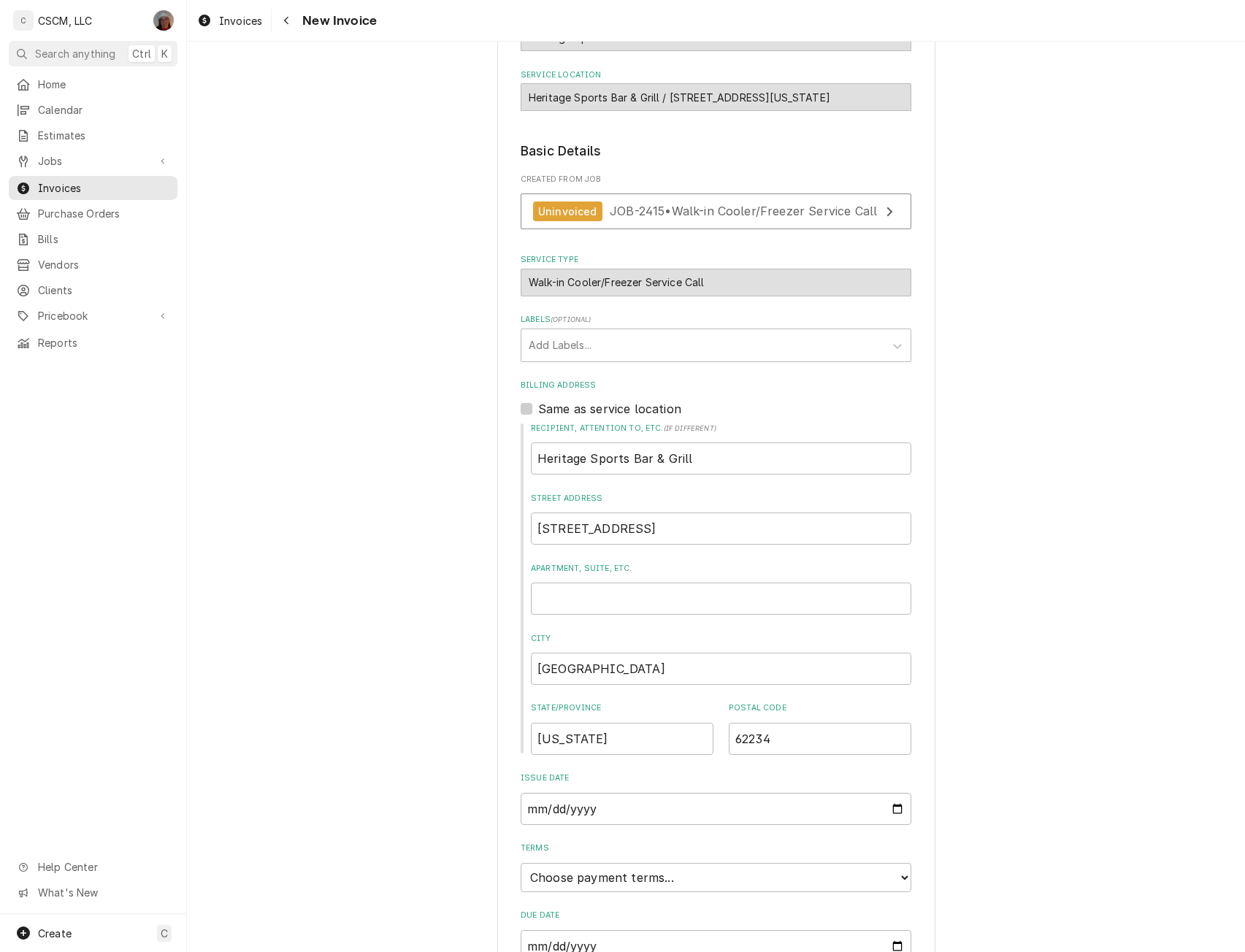
scroll to position [275, 0]
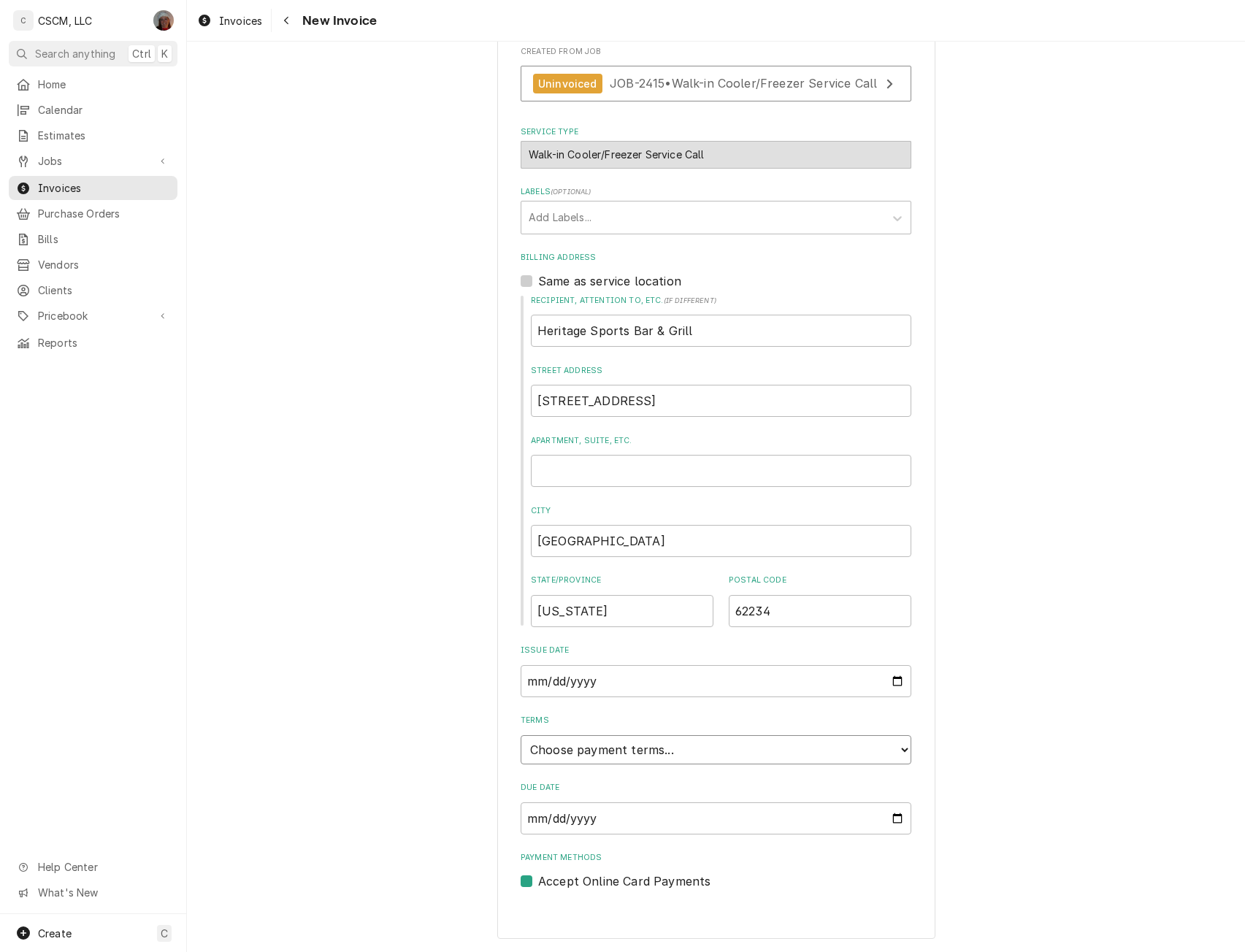
click at [889, 748] on select "Choose payment terms... Same Day Net 7 Net 14 Net 21 Net 30 Net 45 Net 60 Net 90" at bounding box center [716, 749] width 391 height 29
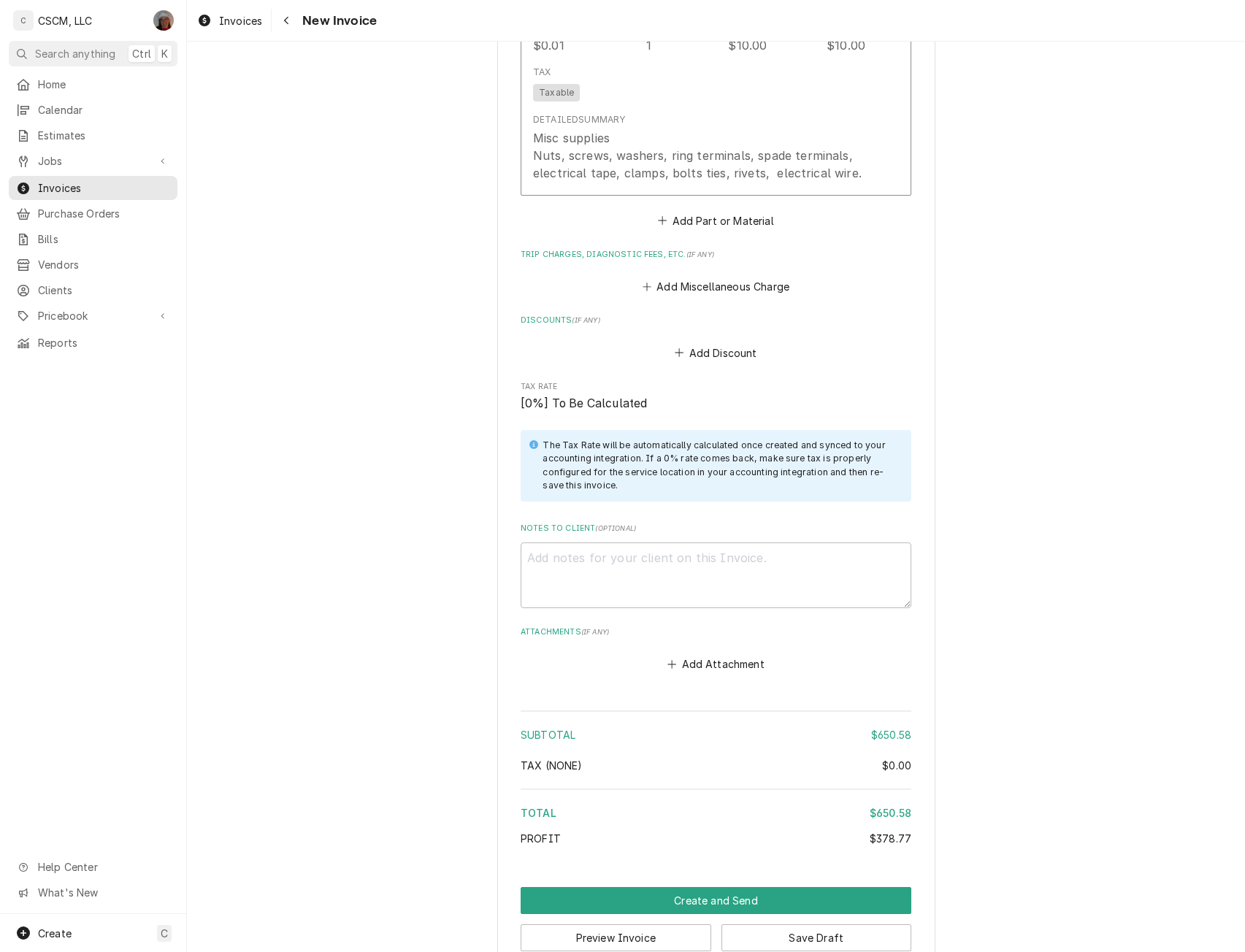
scroll to position [2575, 0]
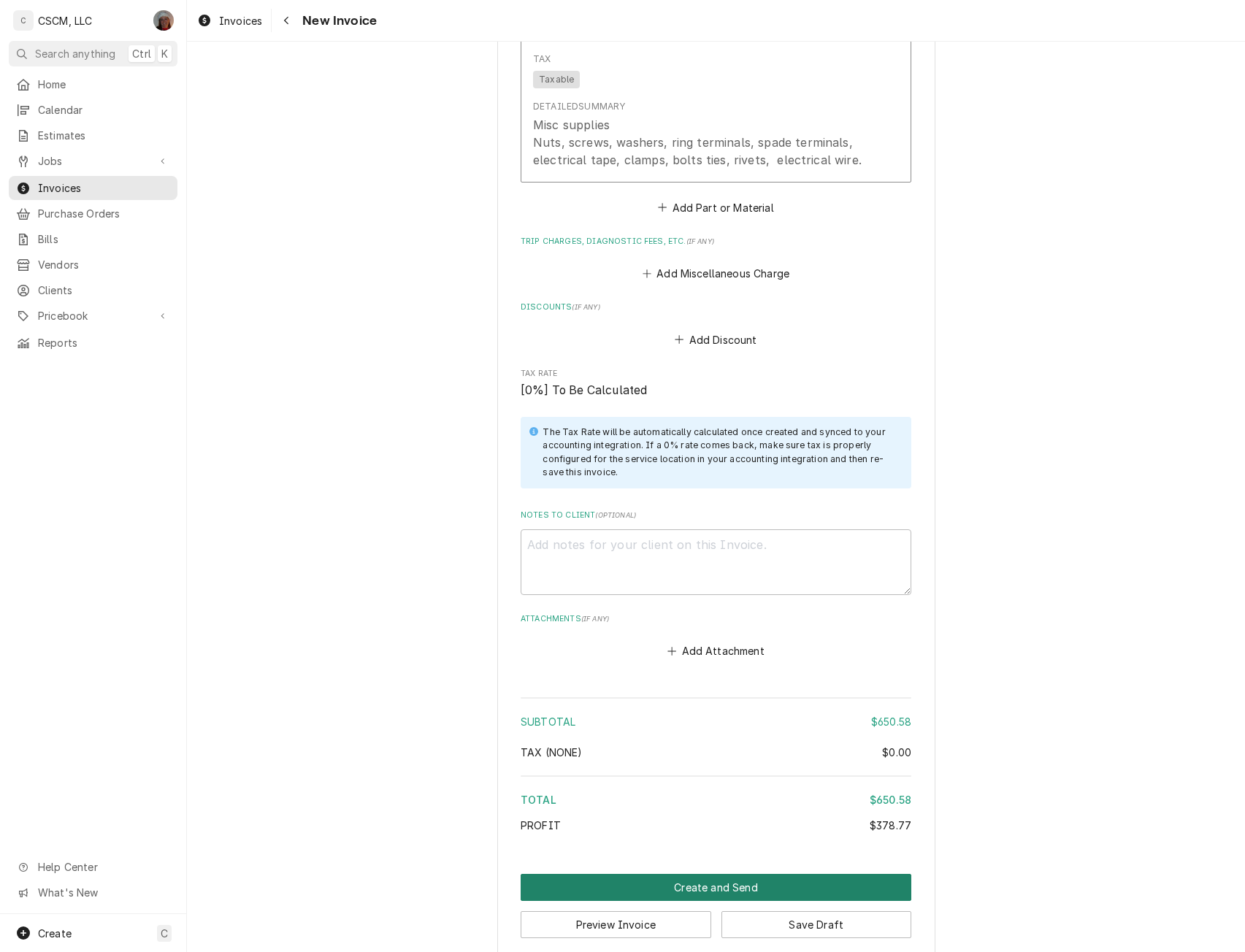
click at [695, 874] on button "Create and Send" at bounding box center [716, 887] width 391 height 27
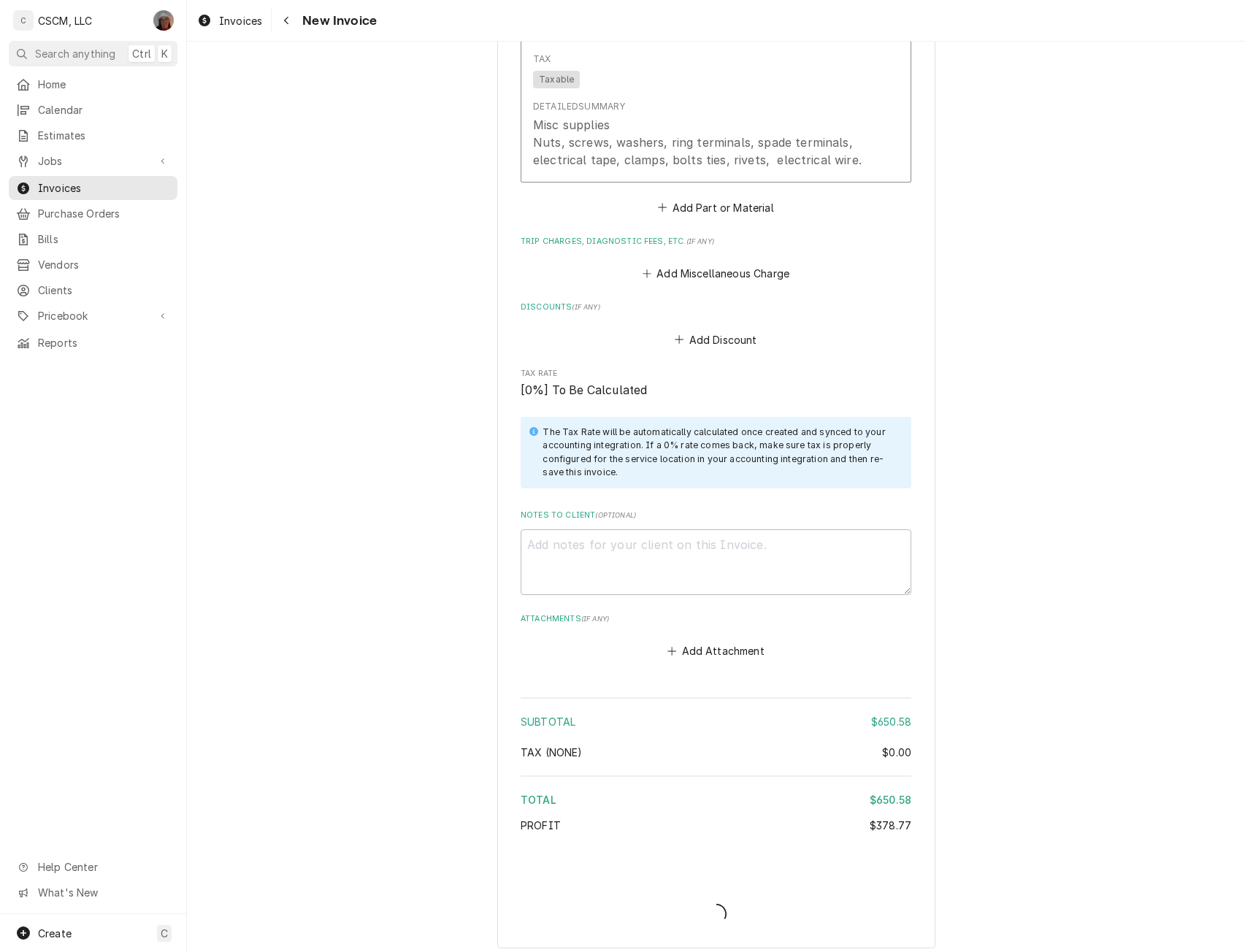
scroll to position [2567, 0]
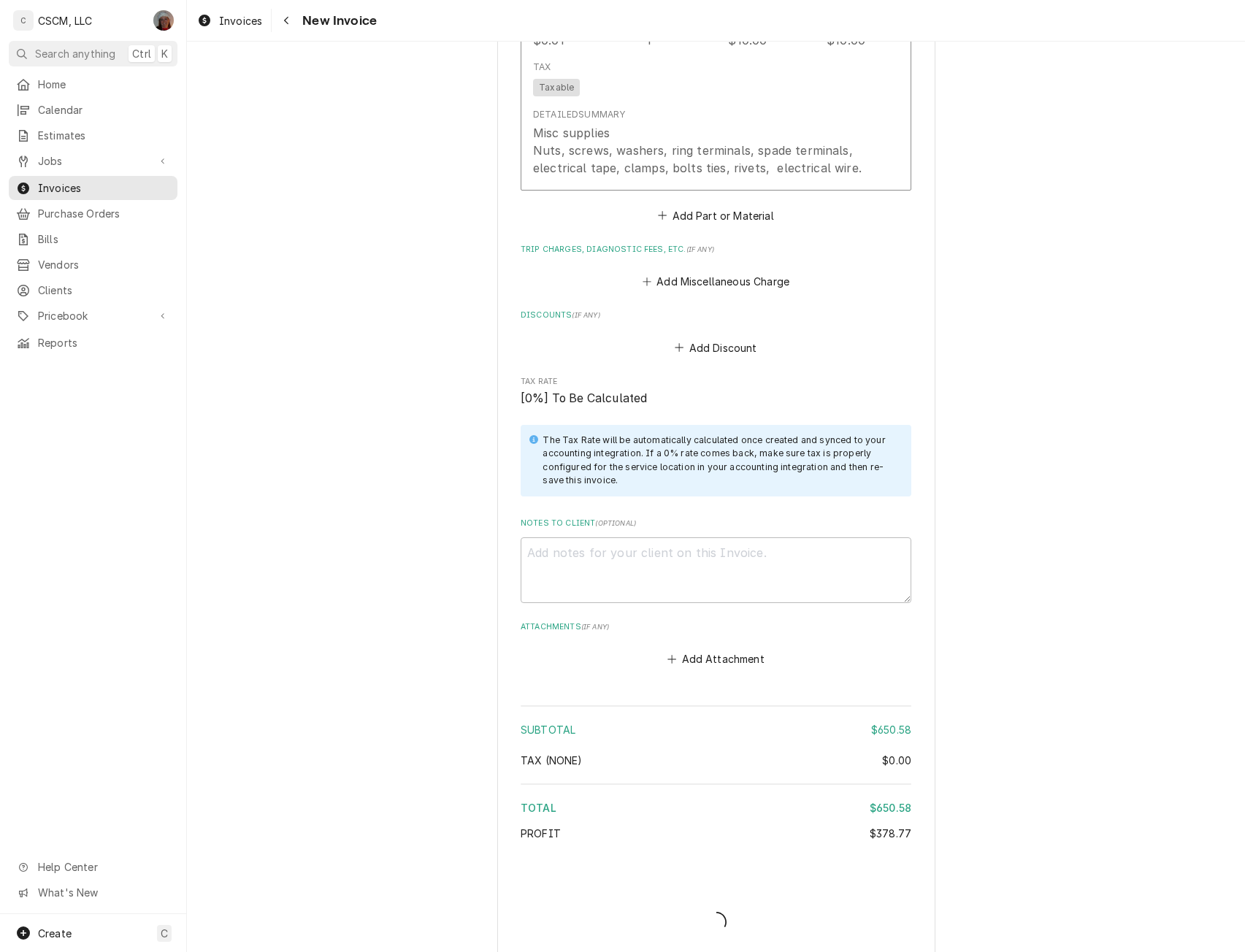
type textarea "x"
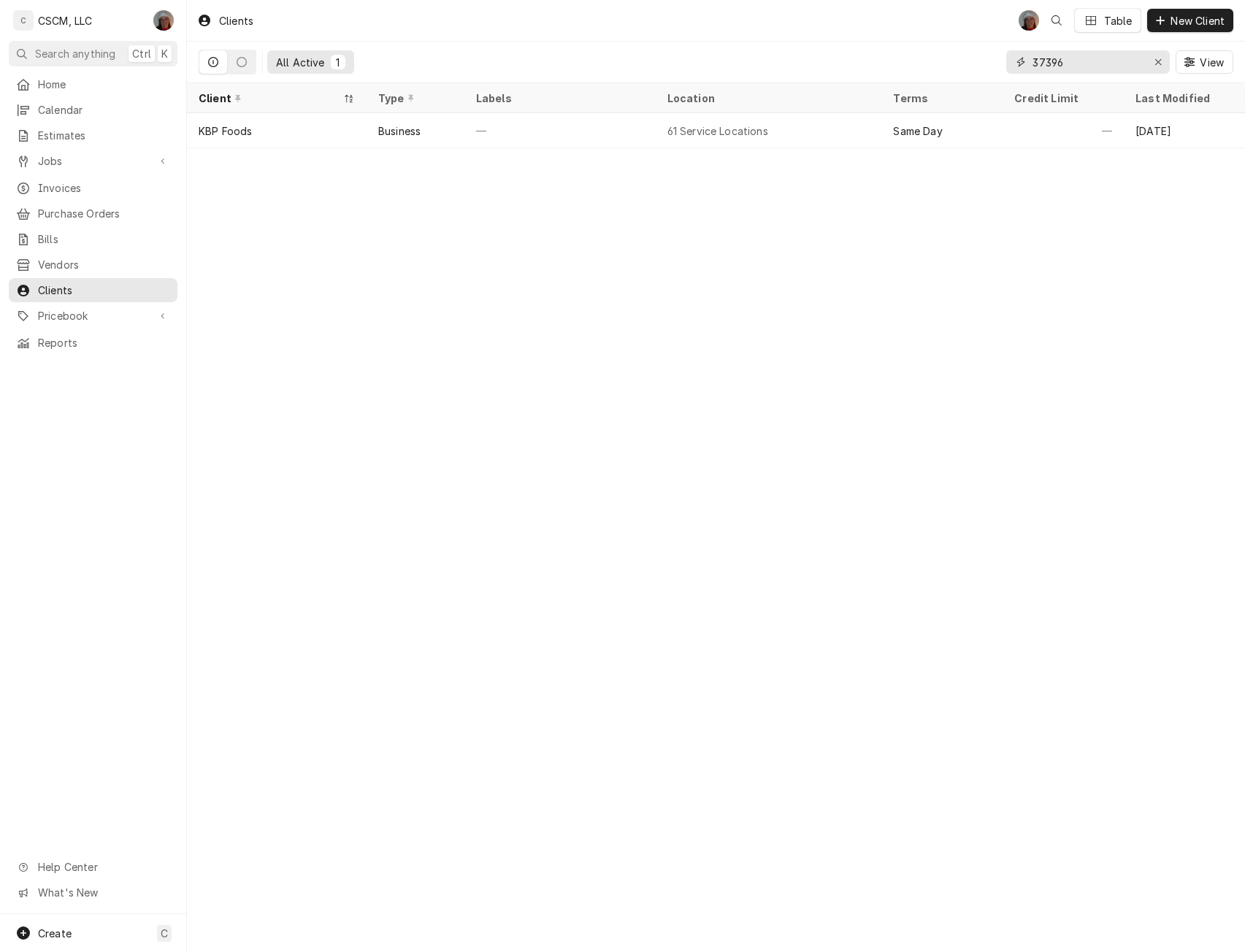
drag, startPoint x: 1072, startPoint y: 65, endPoint x: 974, endPoint y: 70, distance: 98.1
click at [974, 70] on div "All Active 1 37396 View" at bounding box center [716, 61] width 1035 height 41
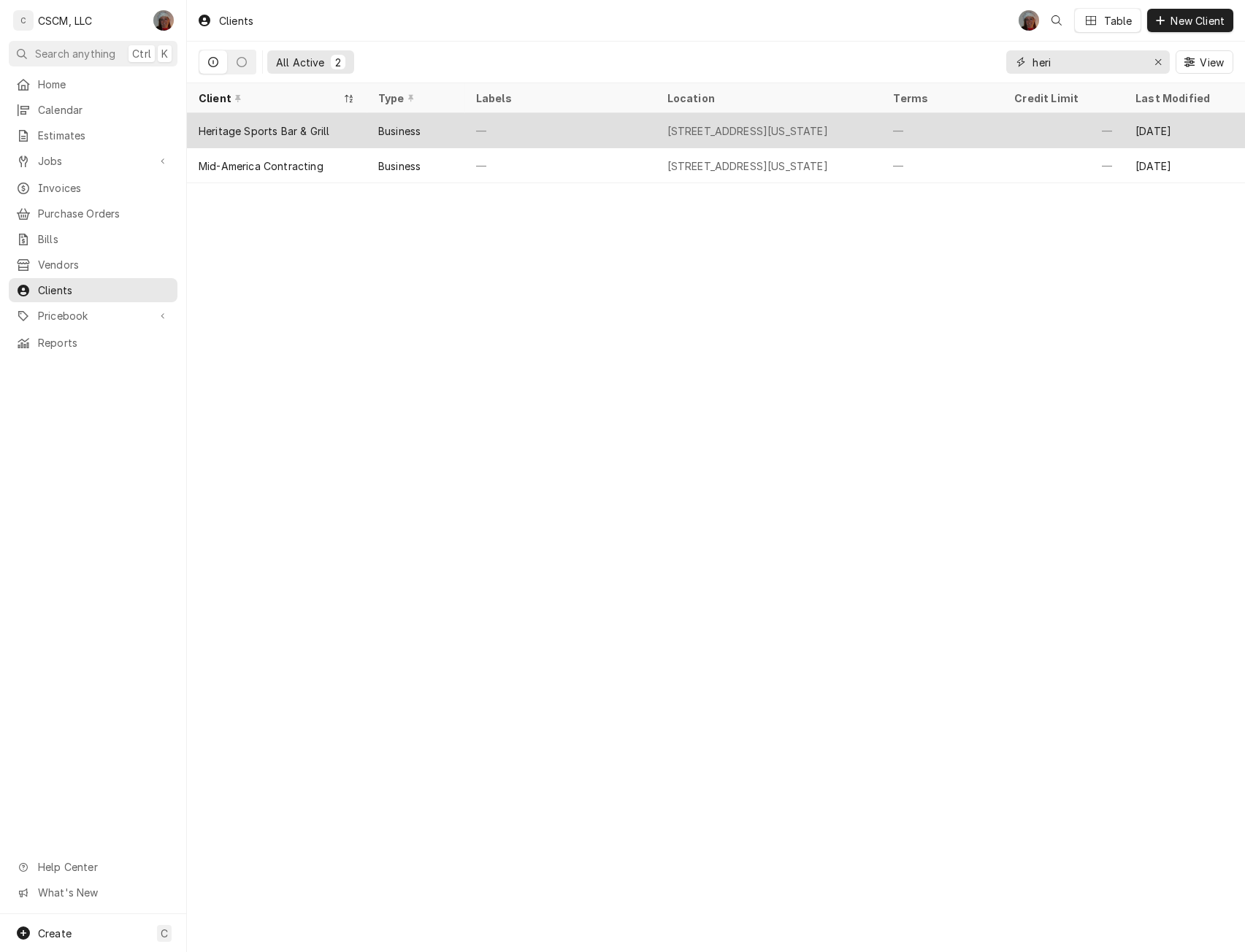
type input "heri"
click at [421, 129] on div "Business" at bounding box center [399, 131] width 42 height 16
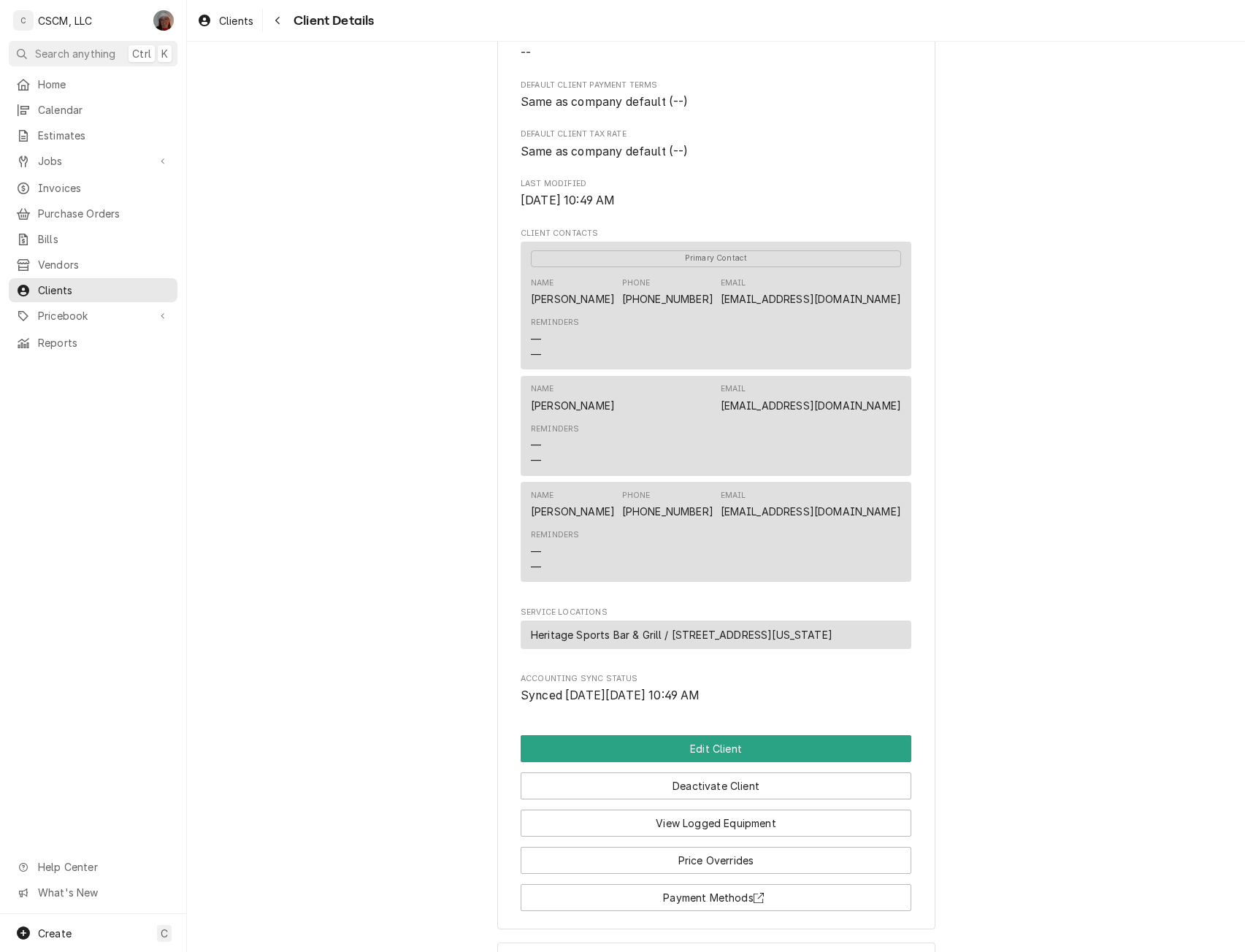
scroll to position [383, 0]
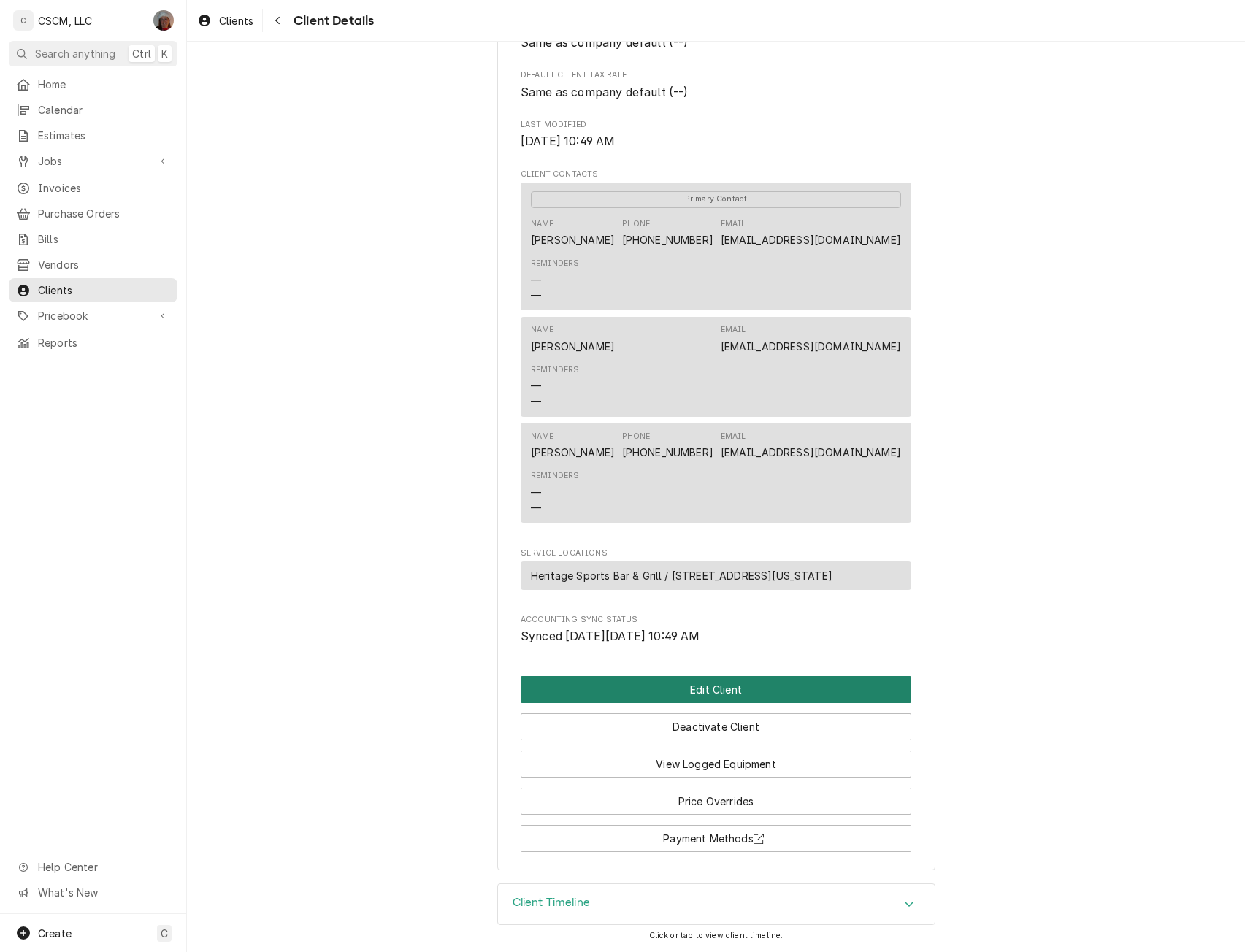
click at [702, 688] on button "Edit Client" at bounding box center [716, 690] width 391 height 27
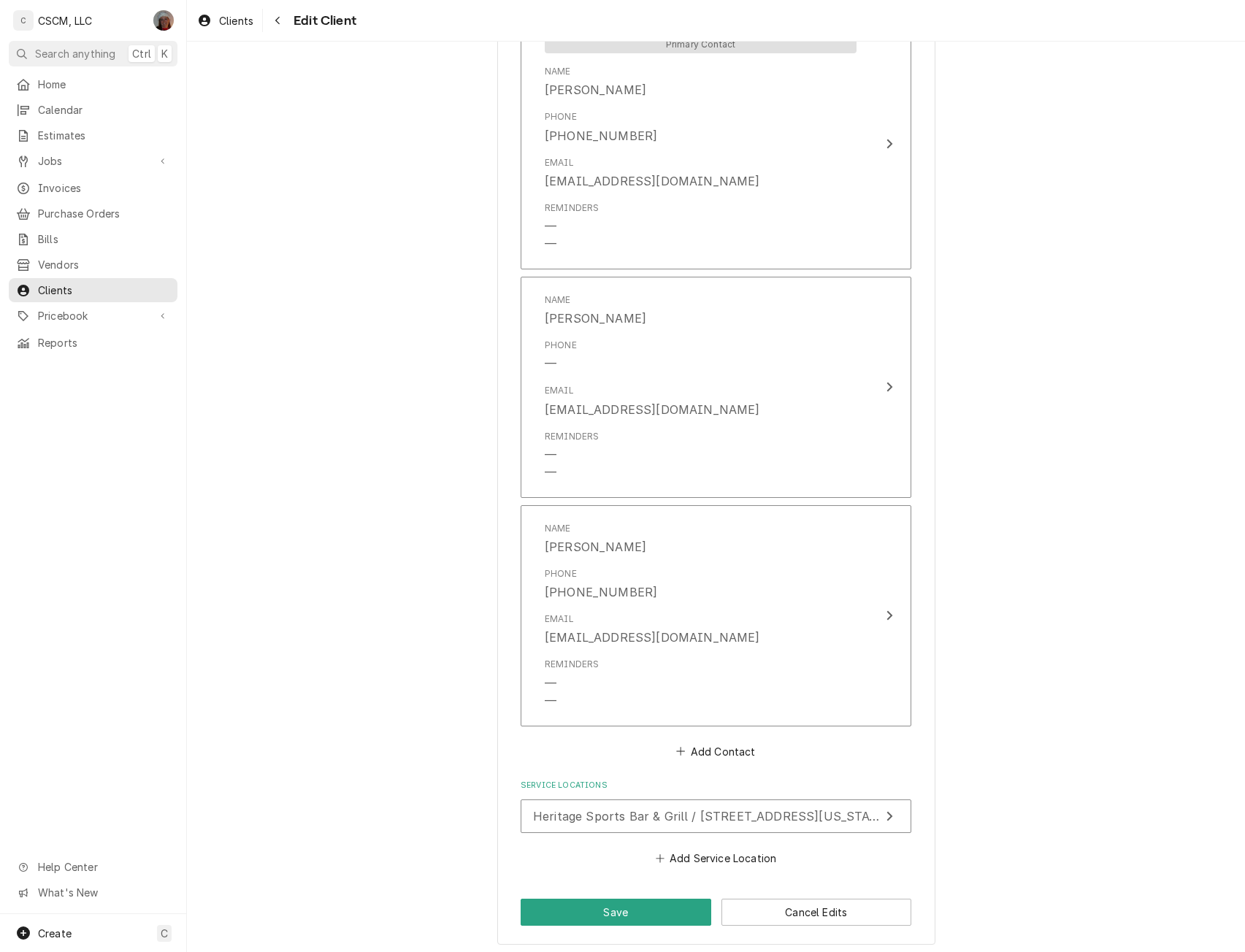
scroll to position [1097, 0]
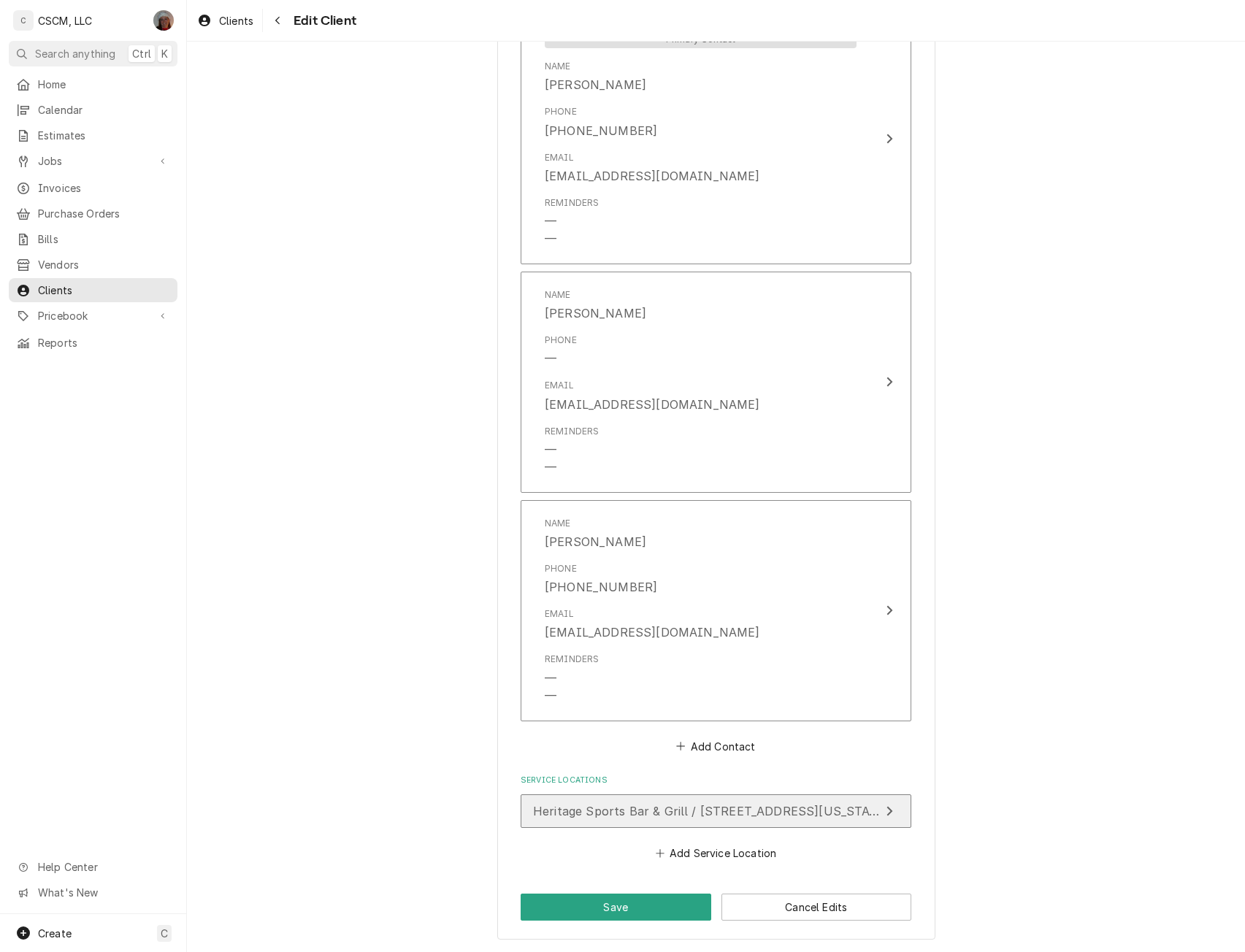
click at [572, 810] on span "Heritage Sports Bar & Grill / [STREET_ADDRESS][US_STATE]" at bounding box center [711, 811] width 356 height 15
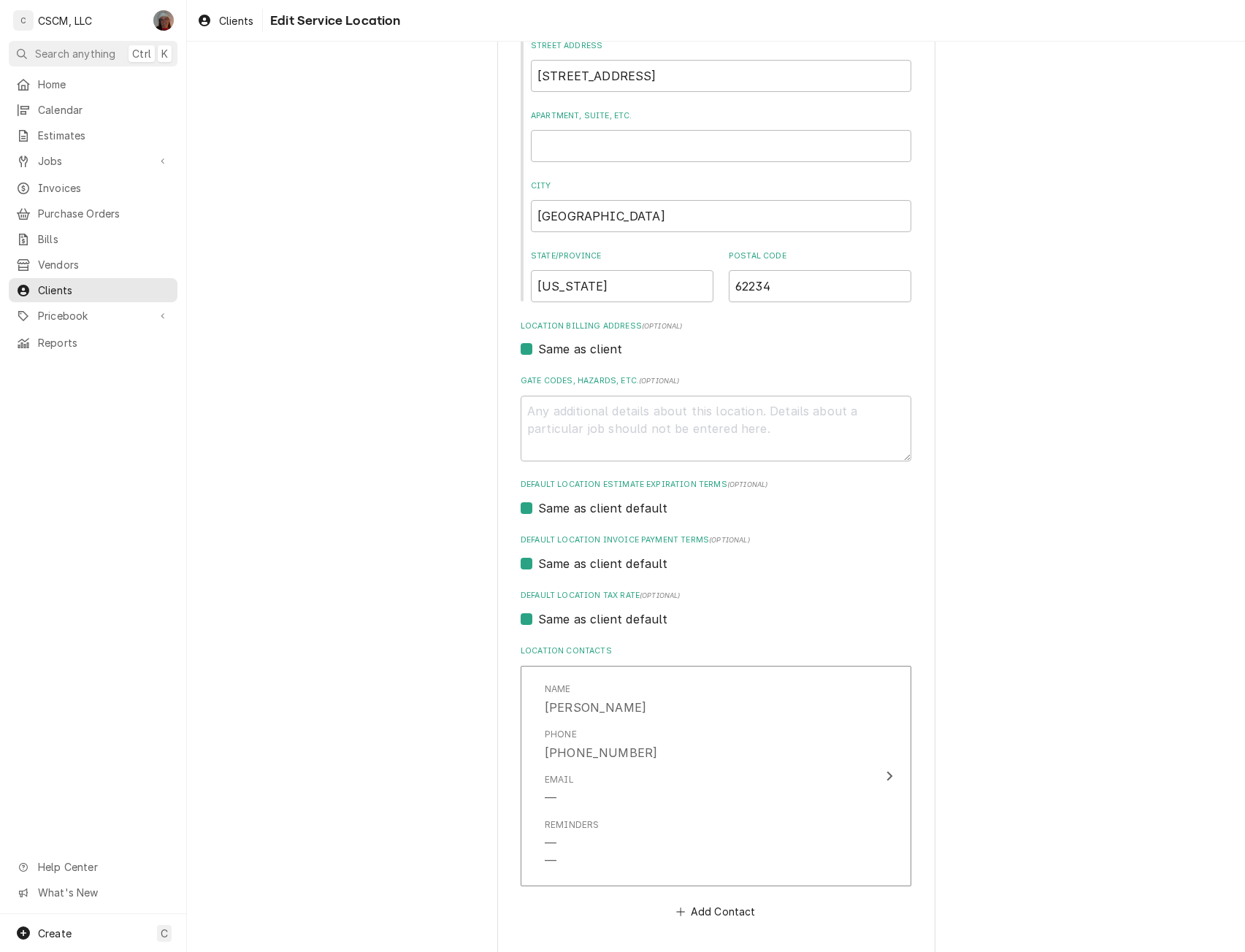
scroll to position [230, 0]
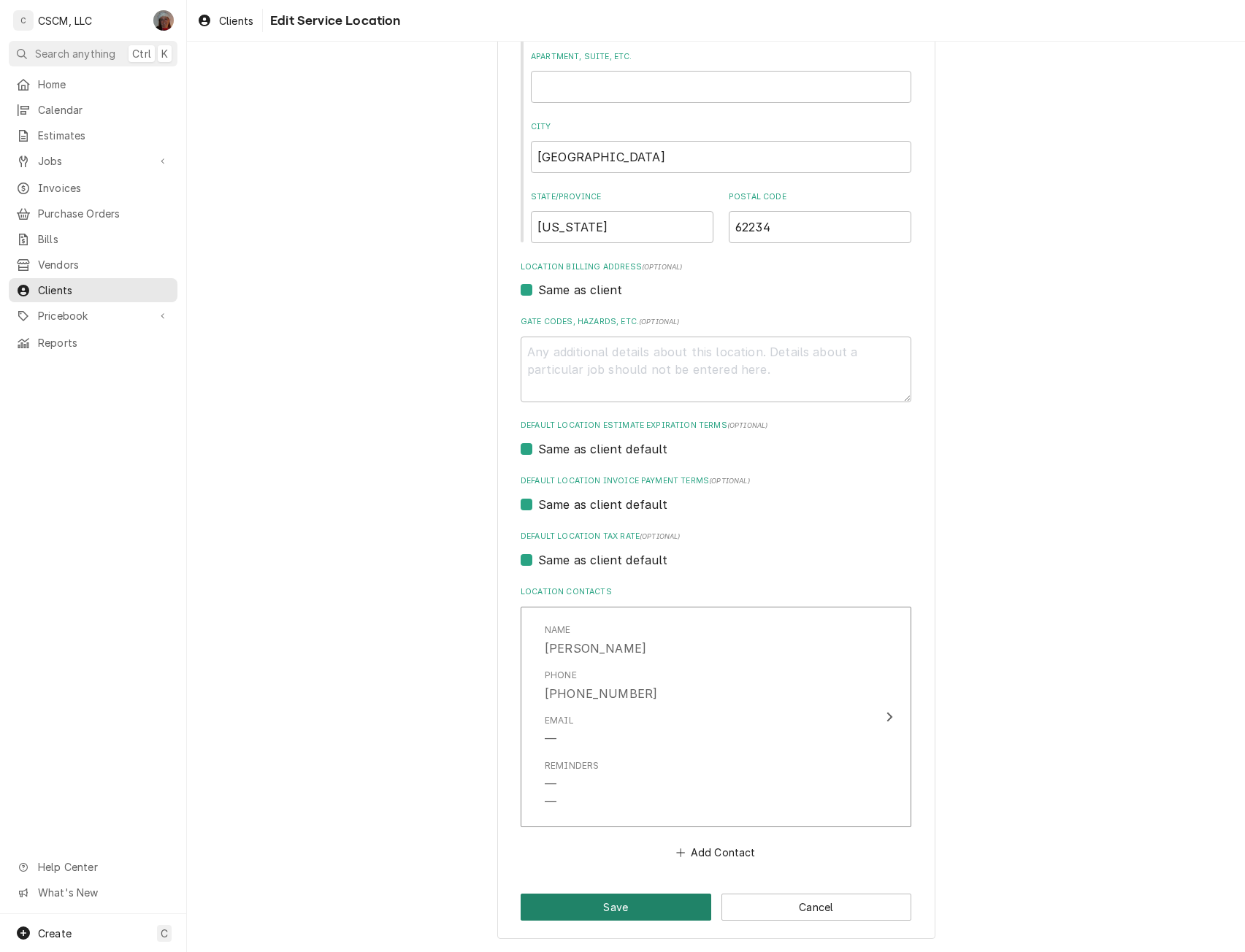
click at [636, 901] on button "Save" at bounding box center [616, 907] width 190 height 27
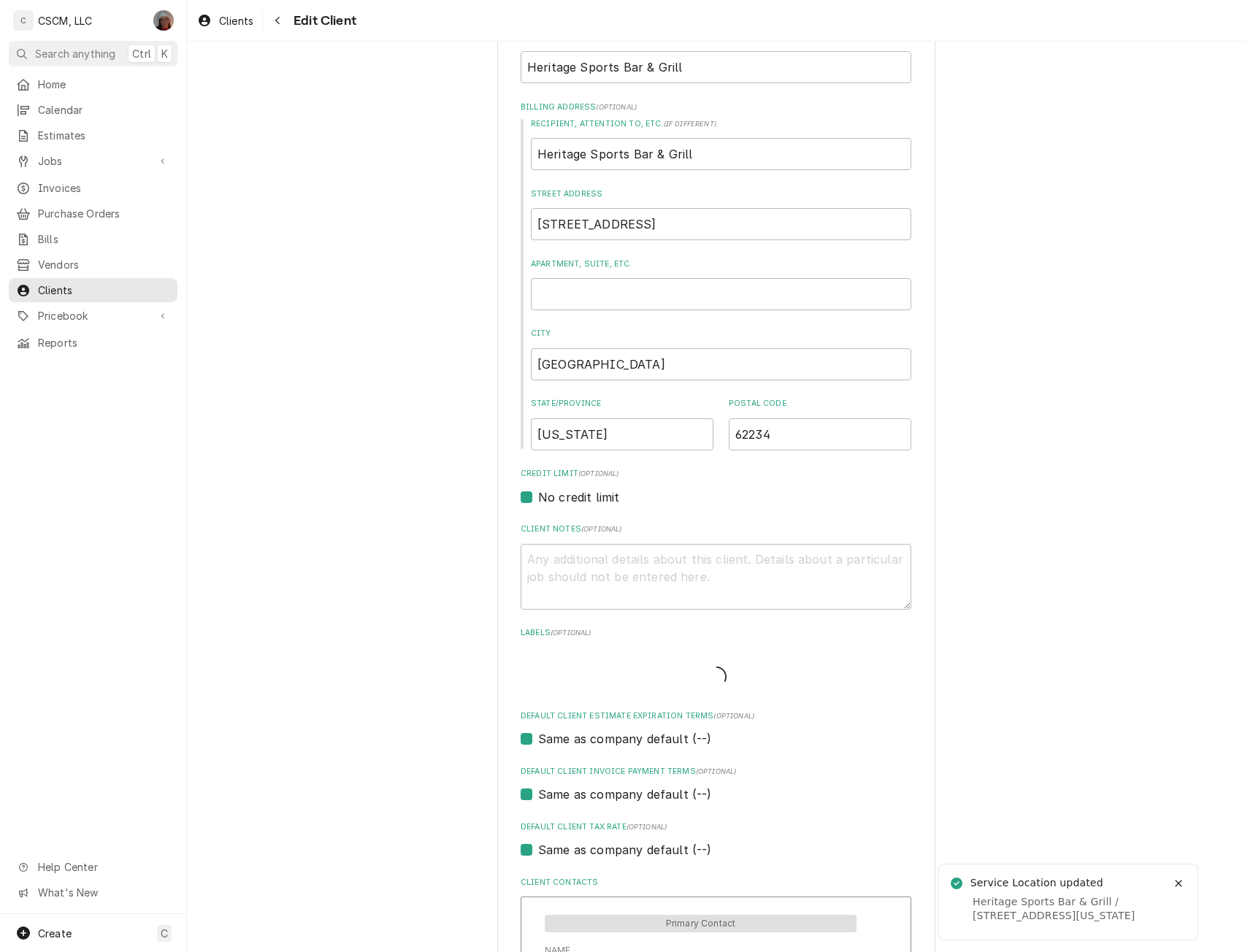
type textarea "x"
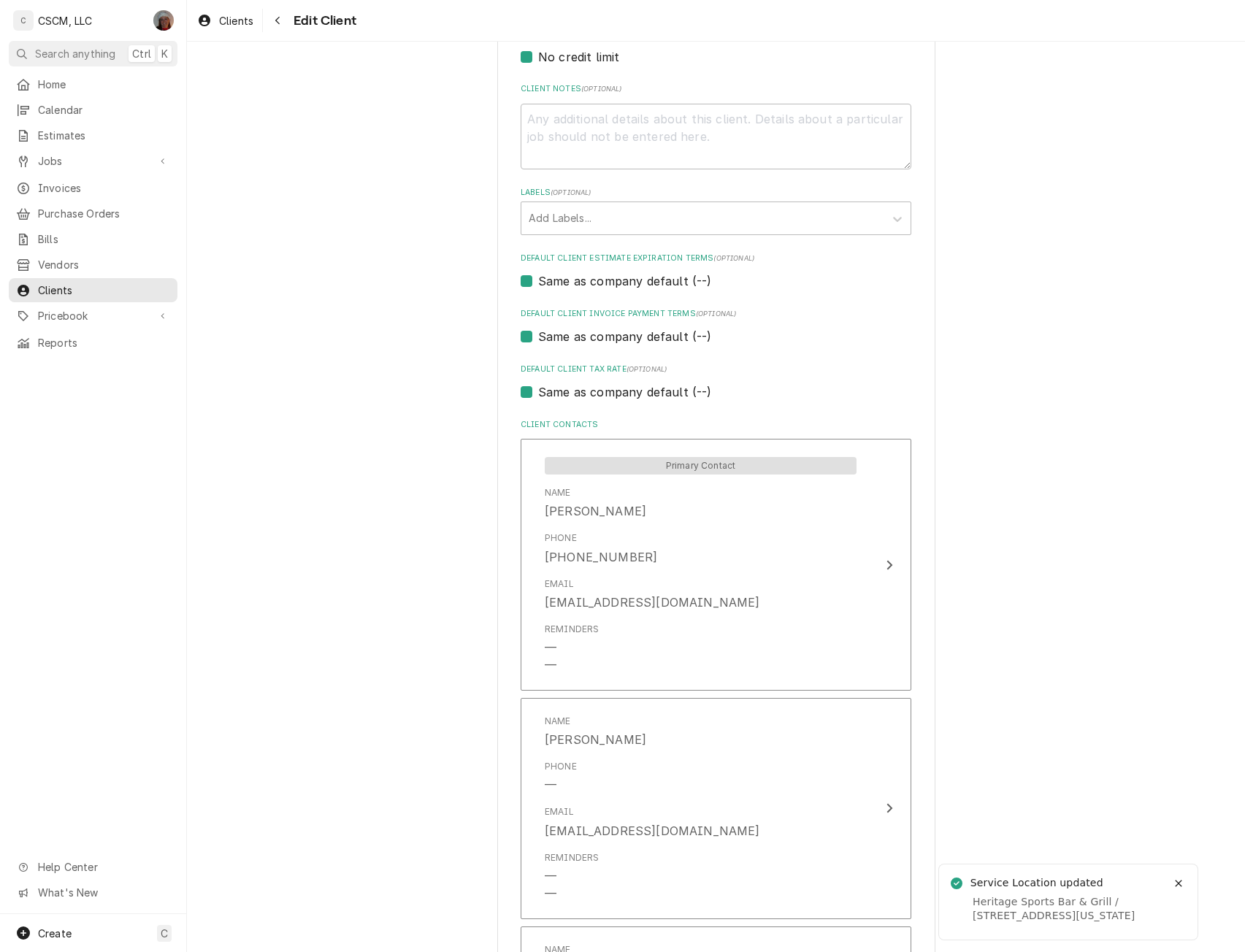
scroll to position [554, 0]
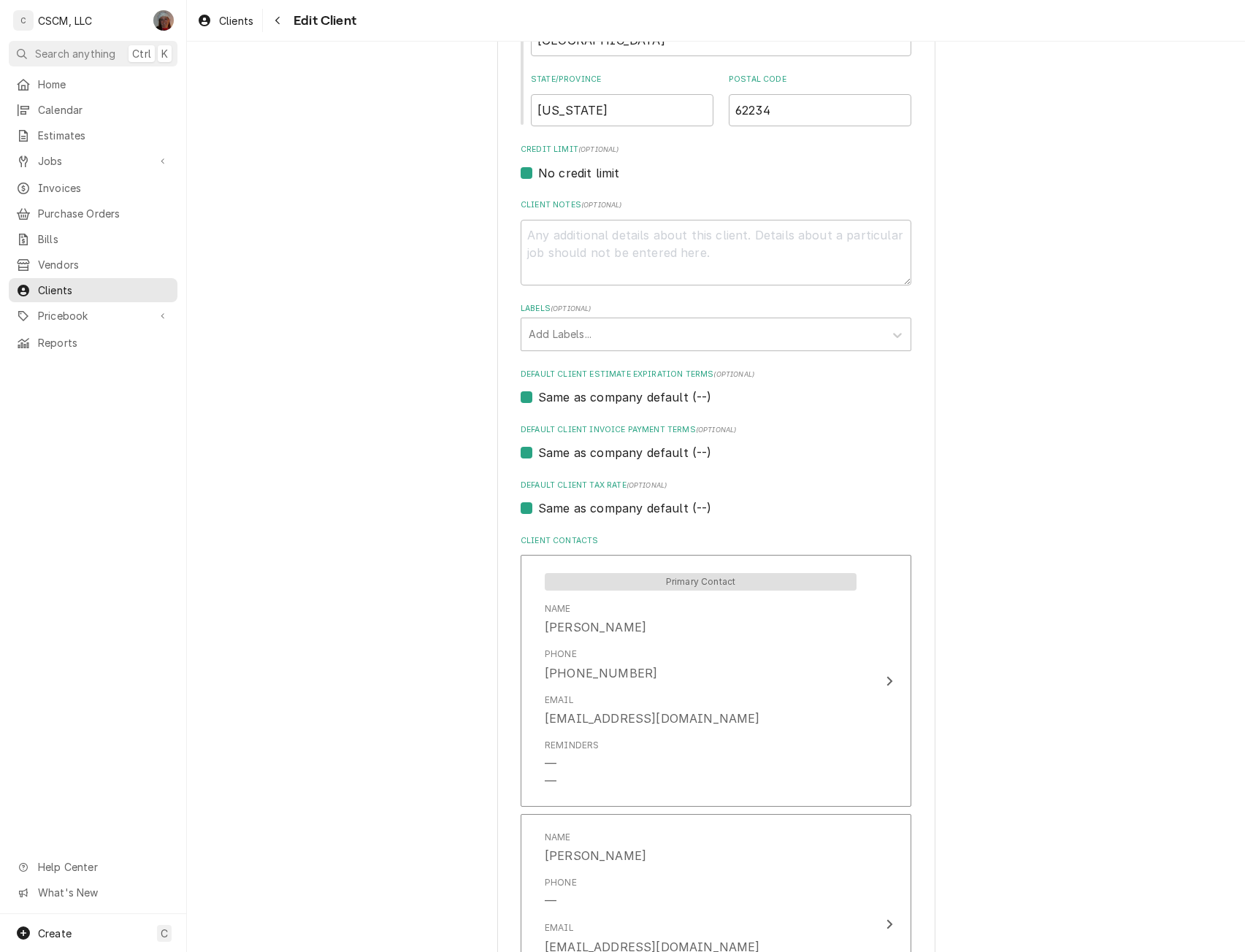
click at [650, 372] on label "Default Client Estimate Expiration Terms (optional)" at bounding box center [716, 374] width 391 height 12
click at [598, 372] on label "Default Client Estimate Expiration Terms (optional)" at bounding box center [716, 374] width 391 height 12
click at [597, 395] on label "Same as company default (--)" at bounding box center [624, 397] width 173 height 17
click at [597, 395] on input "Same as company default (--)" at bounding box center [733, 404] width 391 height 32
checkbox input "false"
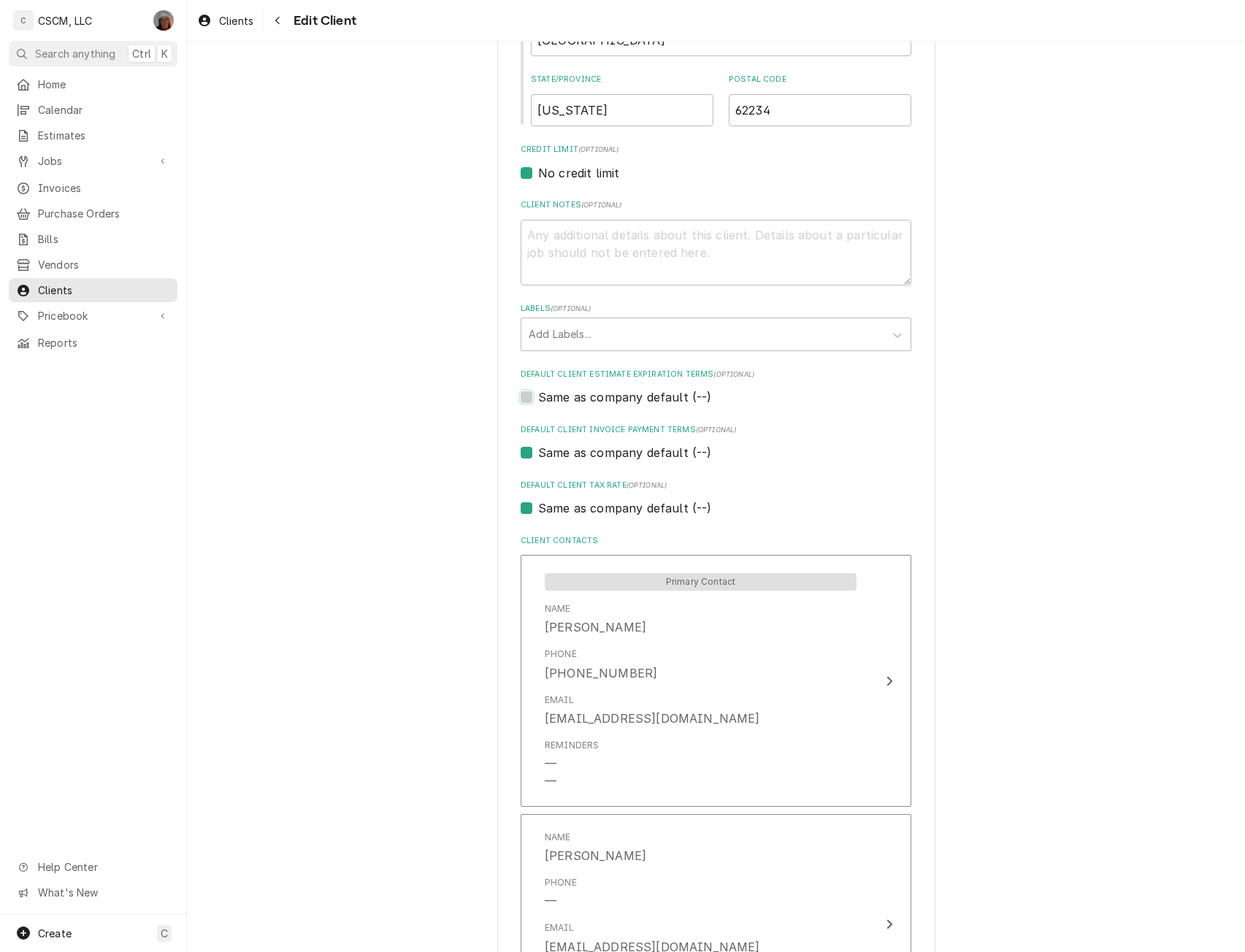
type textarea "x"
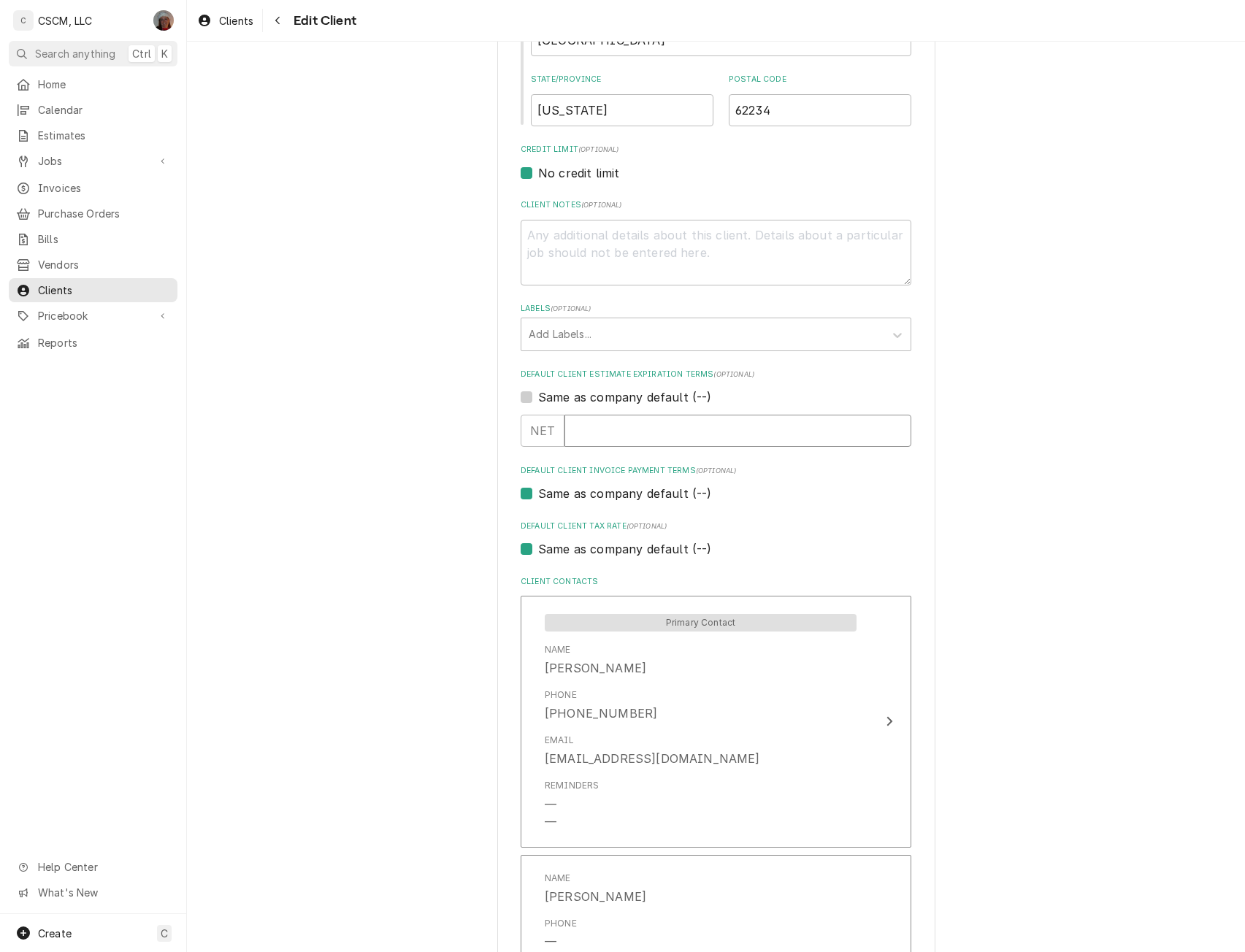
click at [592, 421] on input "Default Client Estimate Expiration Terms" at bounding box center [738, 430] width 347 height 32
type input "30"
type textarea "x"
type input "30"
click at [598, 495] on label "Same as company default (--)" at bounding box center [624, 493] width 173 height 17
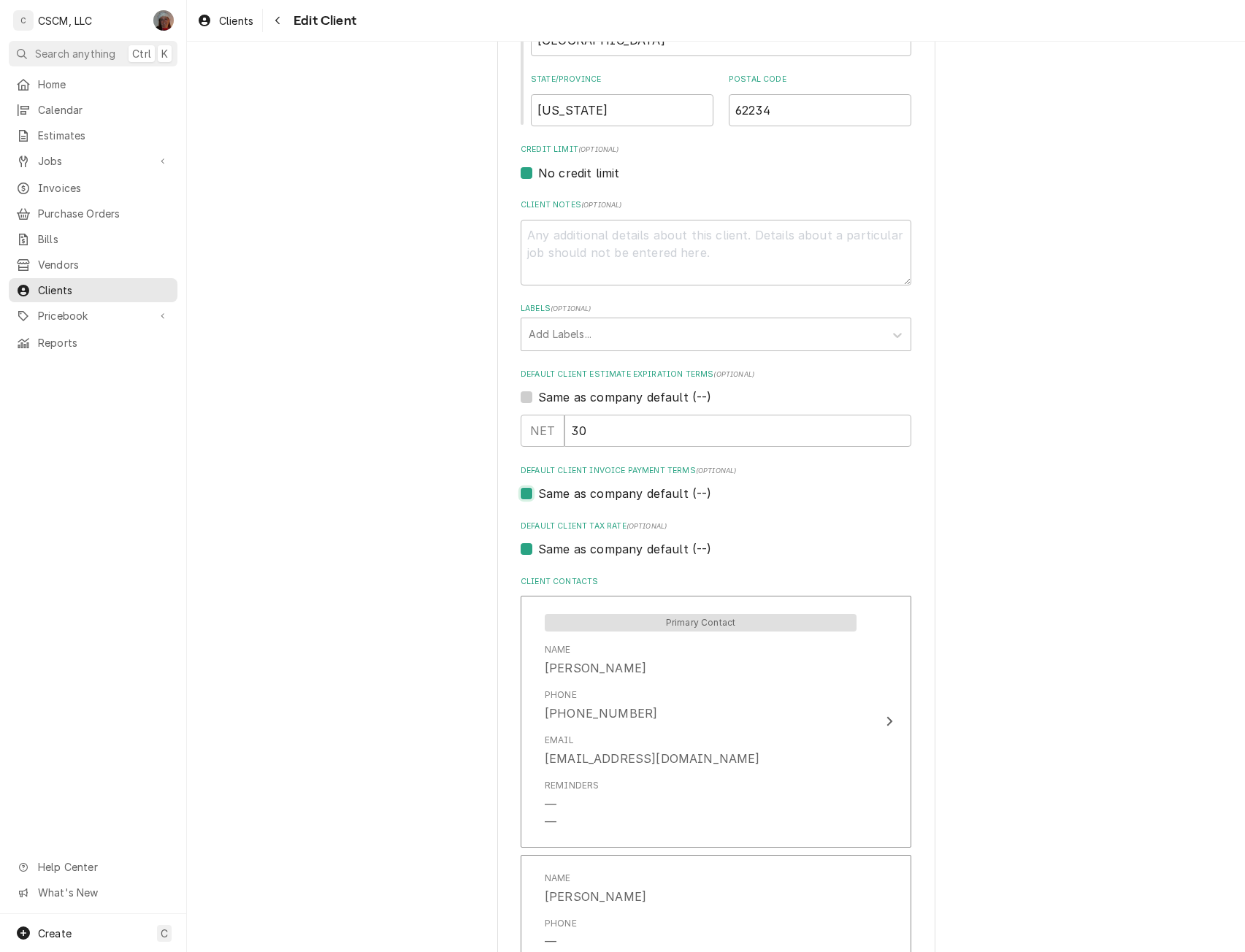
click at [598, 495] on input "Same as company default (--)" at bounding box center [733, 501] width 391 height 32
checkbox input "false"
type textarea "x"
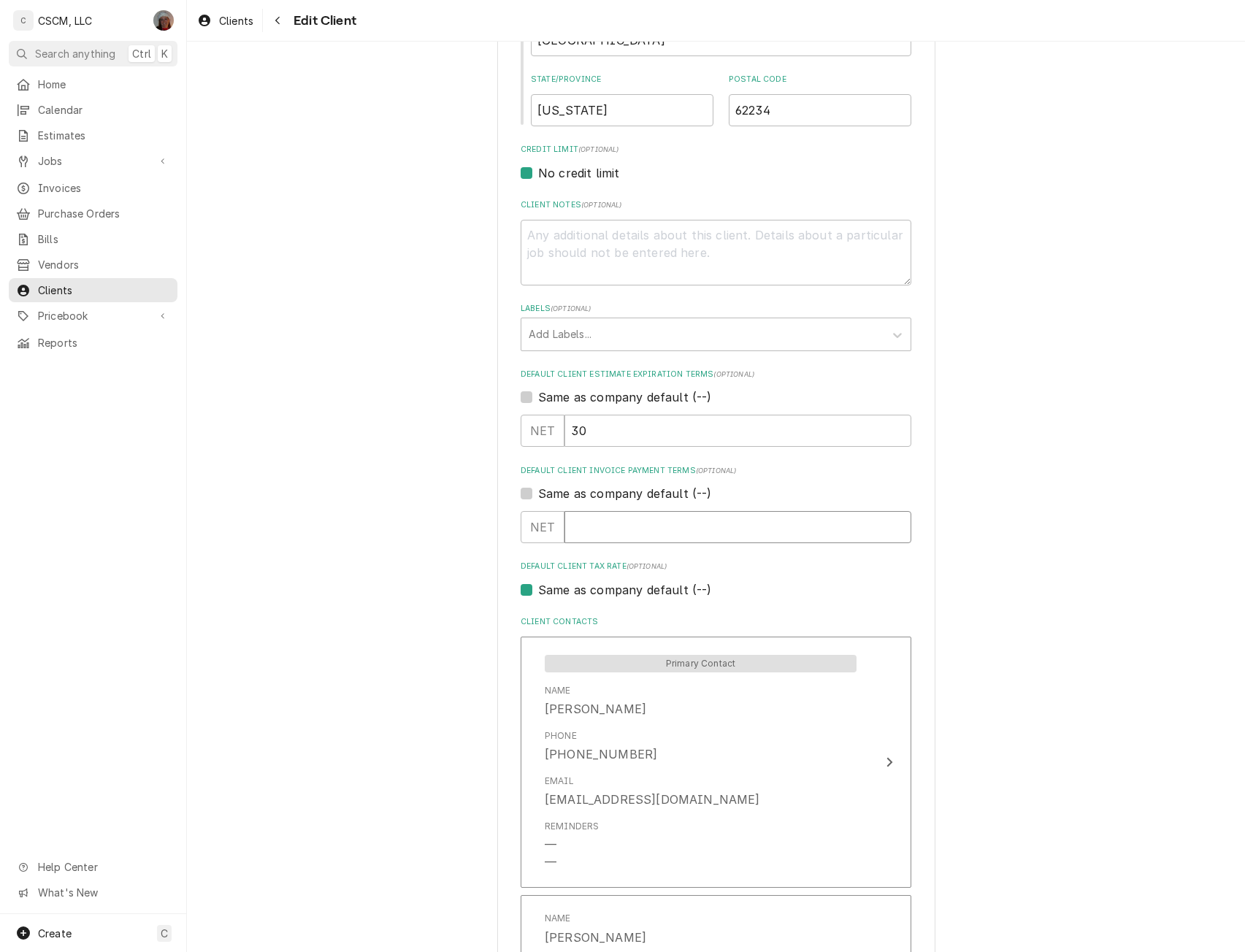
click at [585, 521] on input "Default Client Invoice Payment Terms" at bounding box center [738, 526] width 347 height 32
type input "3"
type textarea "x"
type input "30"
type textarea "x"
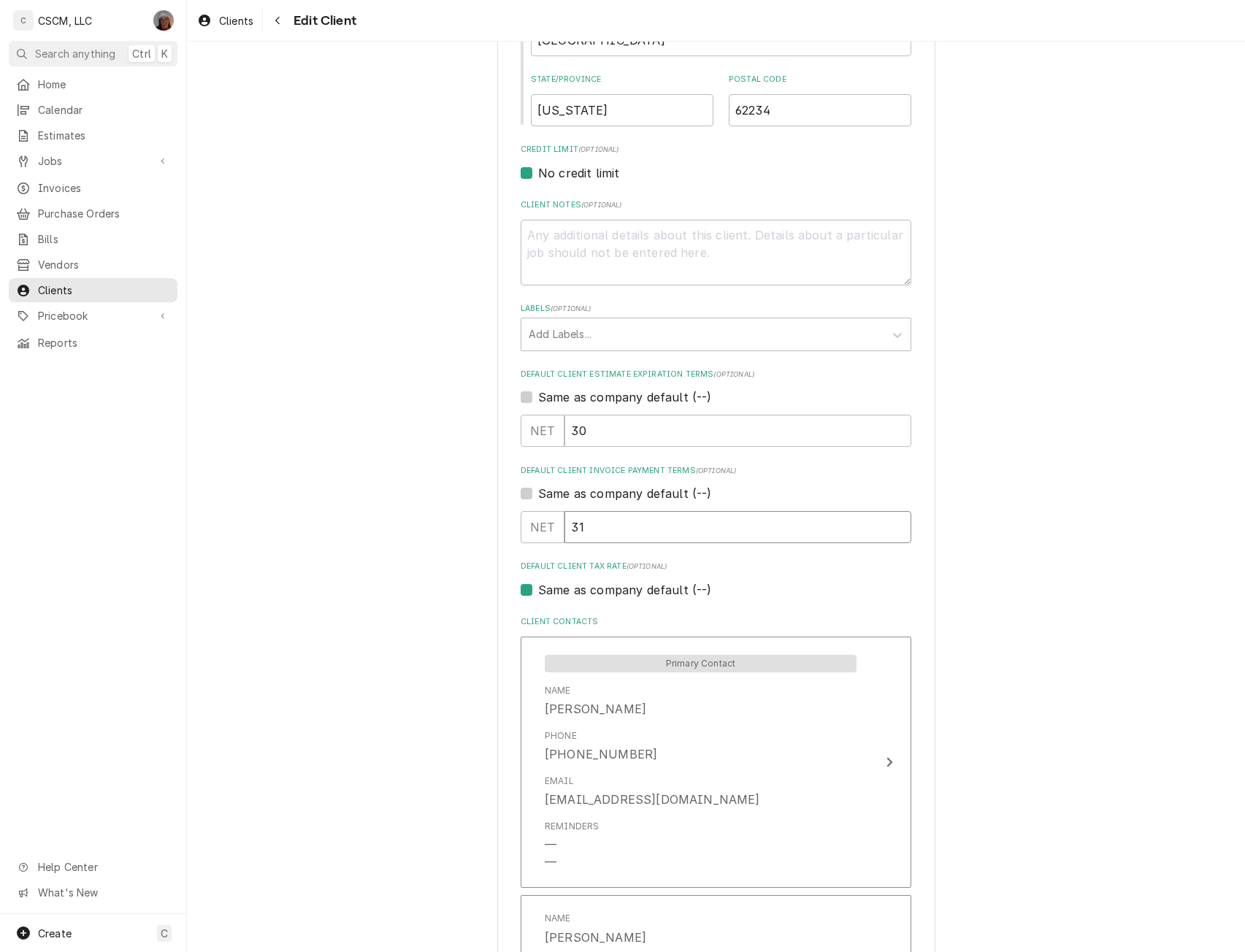
type input "31"
click at [896, 524] on input "31" at bounding box center [738, 526] width 347 height 32
type textarea "x"
type input "30"
click at [896, 534] on input "30" at bounding box center [738, 526] width 347 height 32
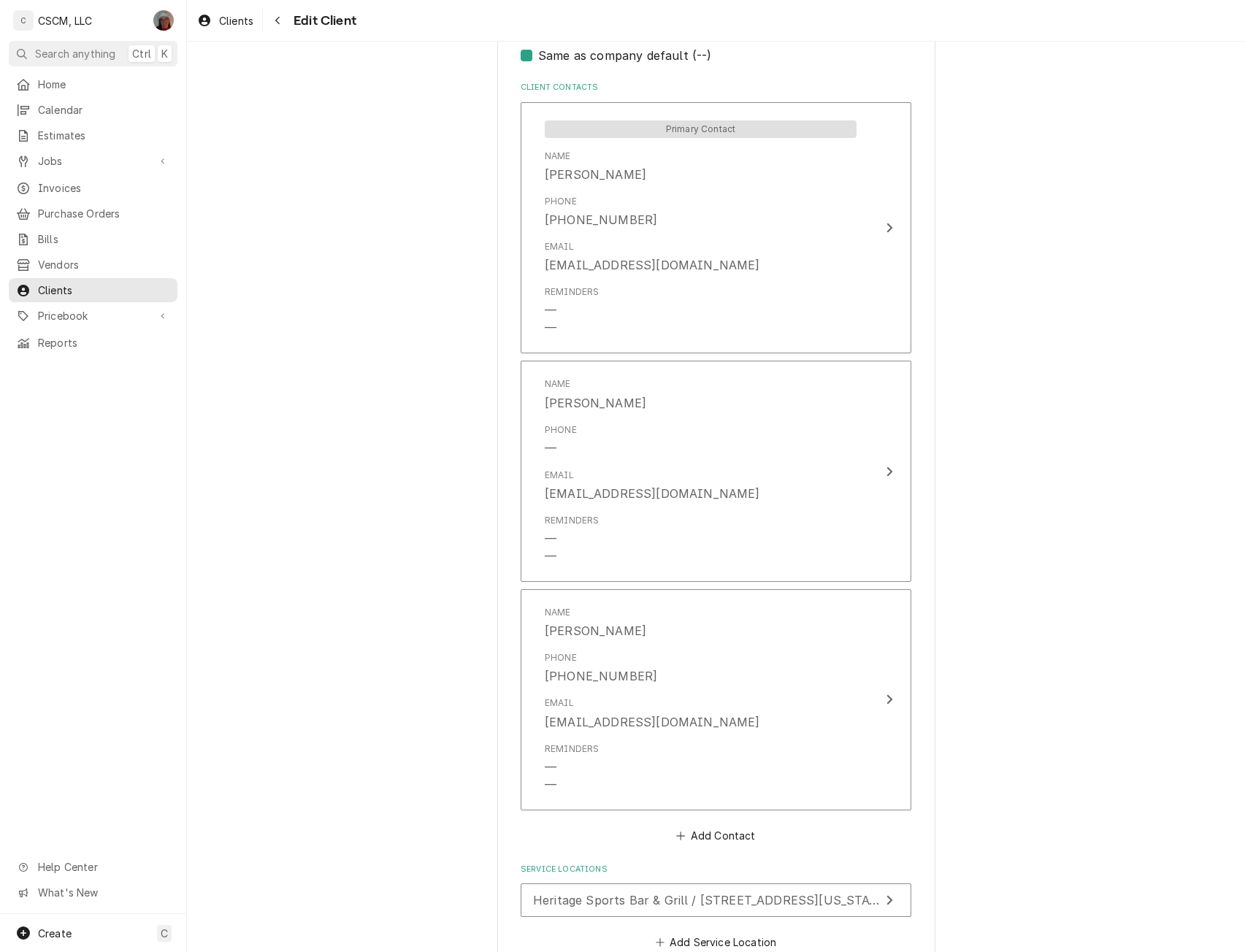
scroll to position [1179, 0]
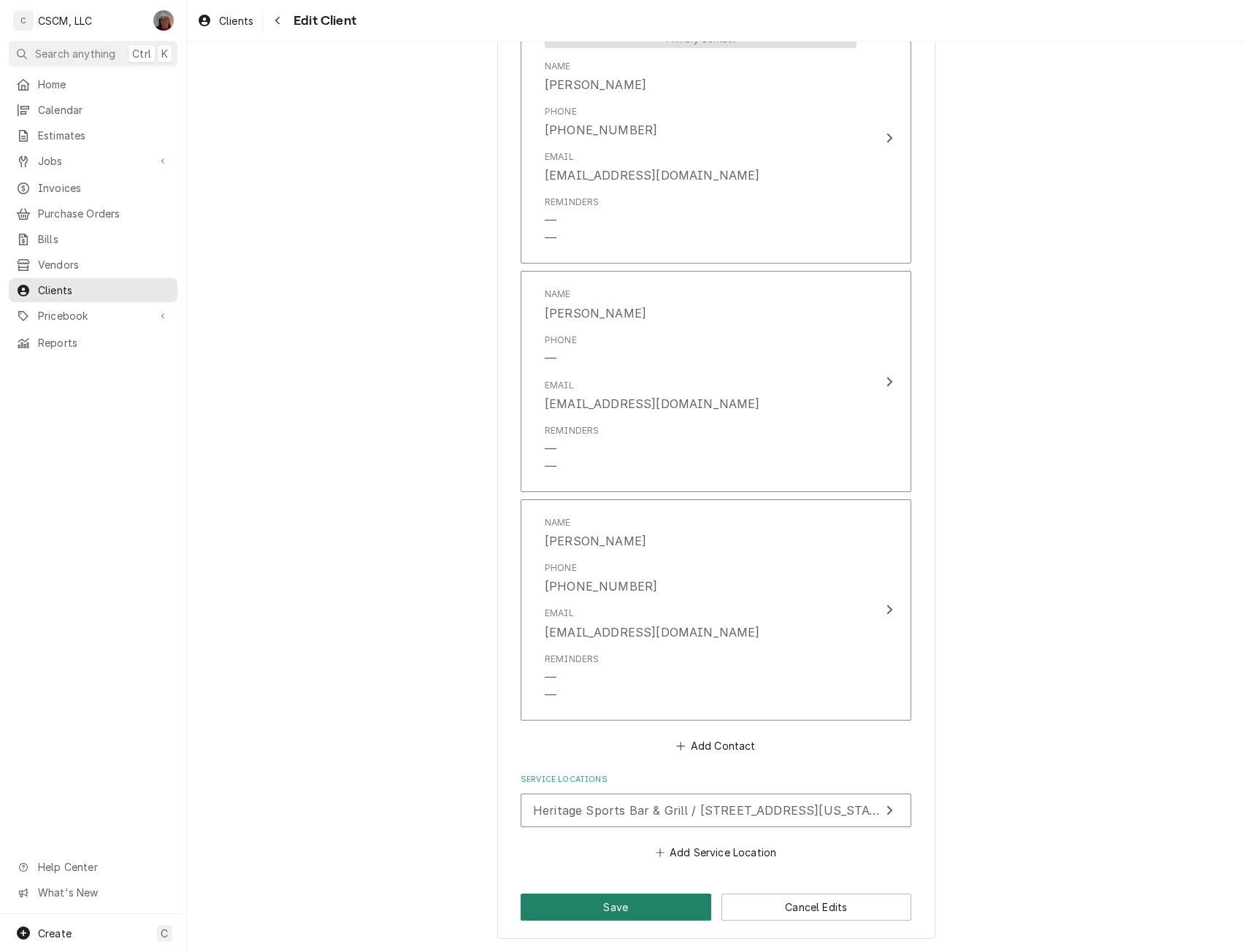
click at [590, 906] on button "Save" at bounding box center [616, 907] width 190 height 27
type textarea "x"
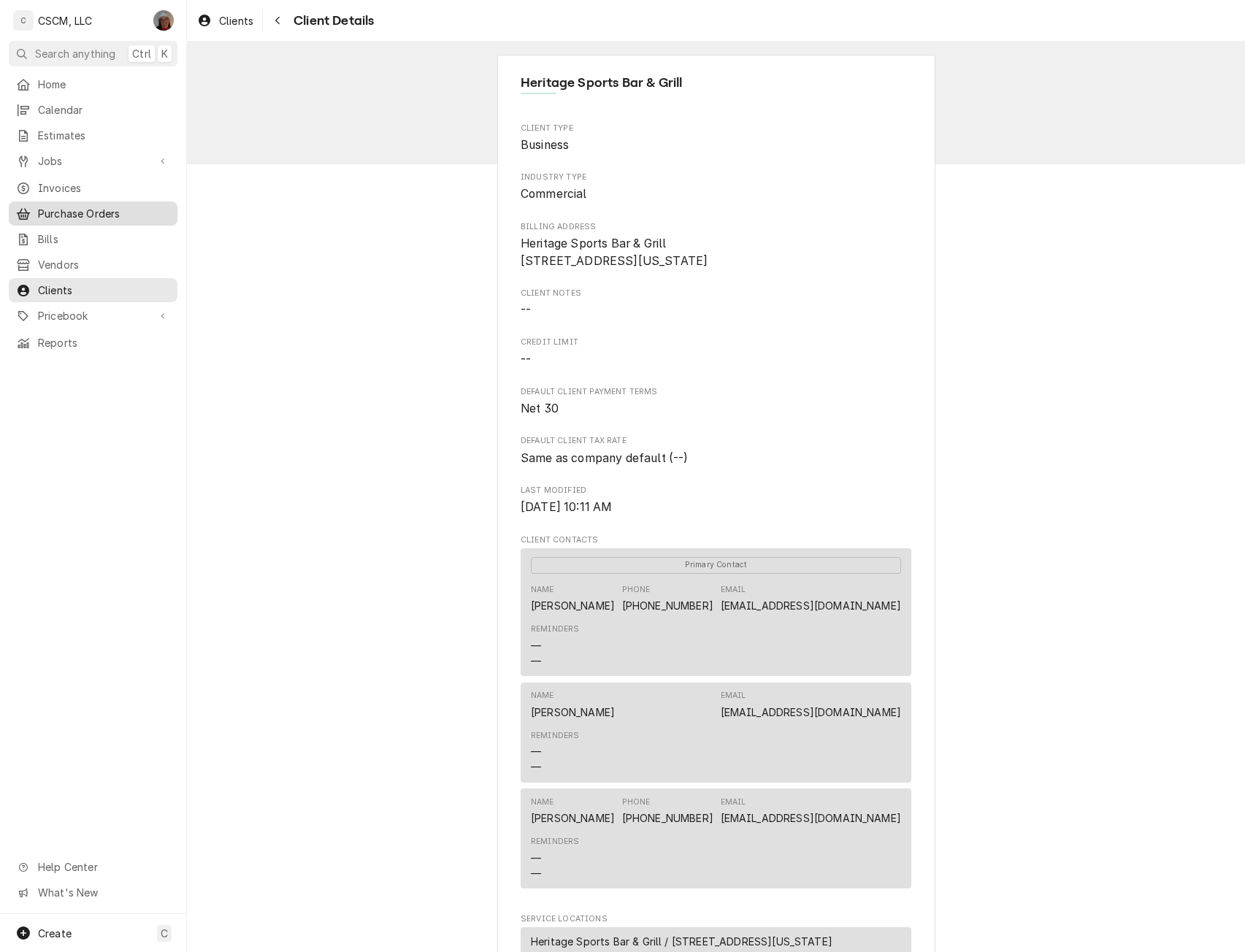
click at [84, 206] on span "Purchase Orders" at bounding box center [104, 214] width 132 height 16
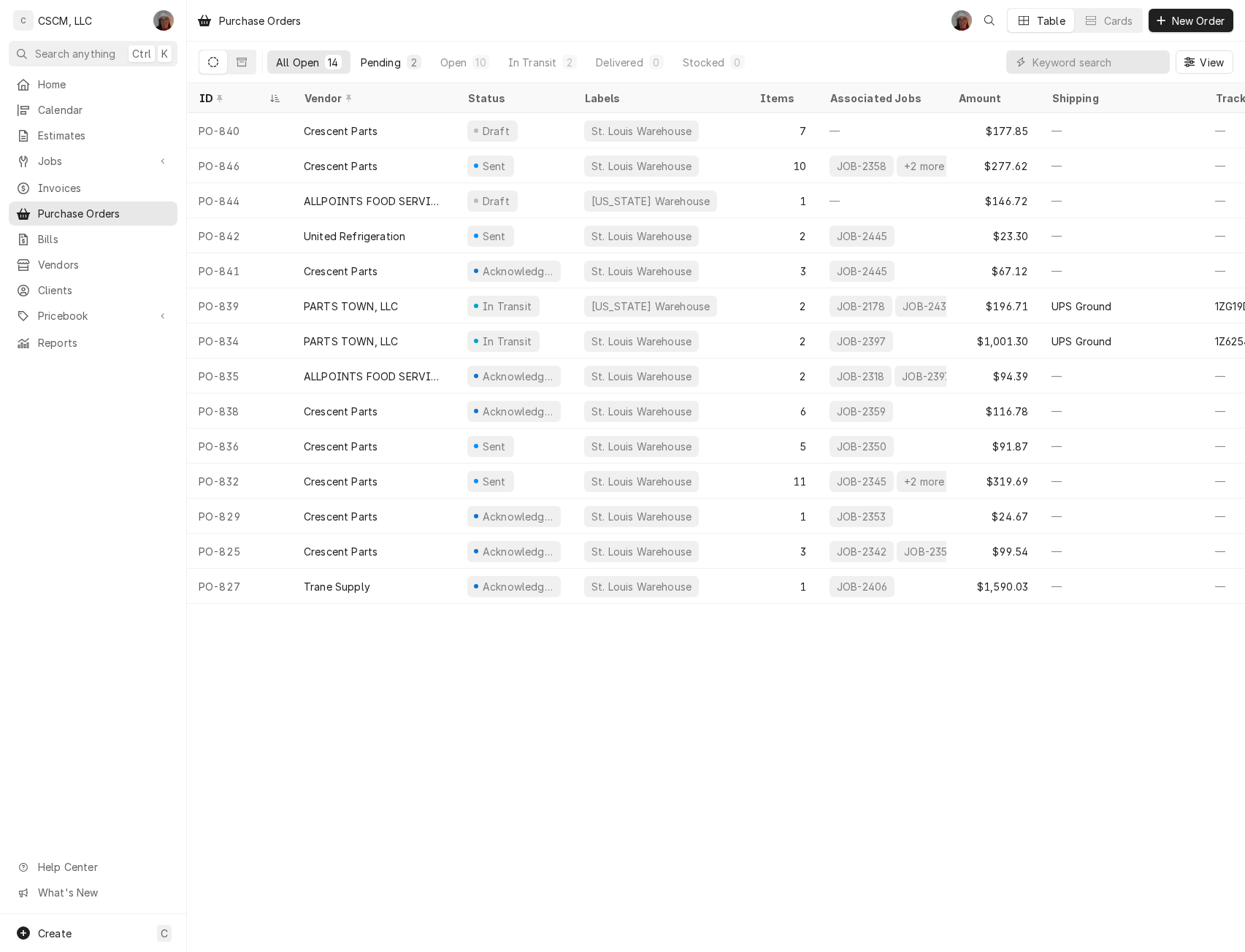
click at [387, 55] on div "Pending" at bounding box center [381, 62] width 41 height 16
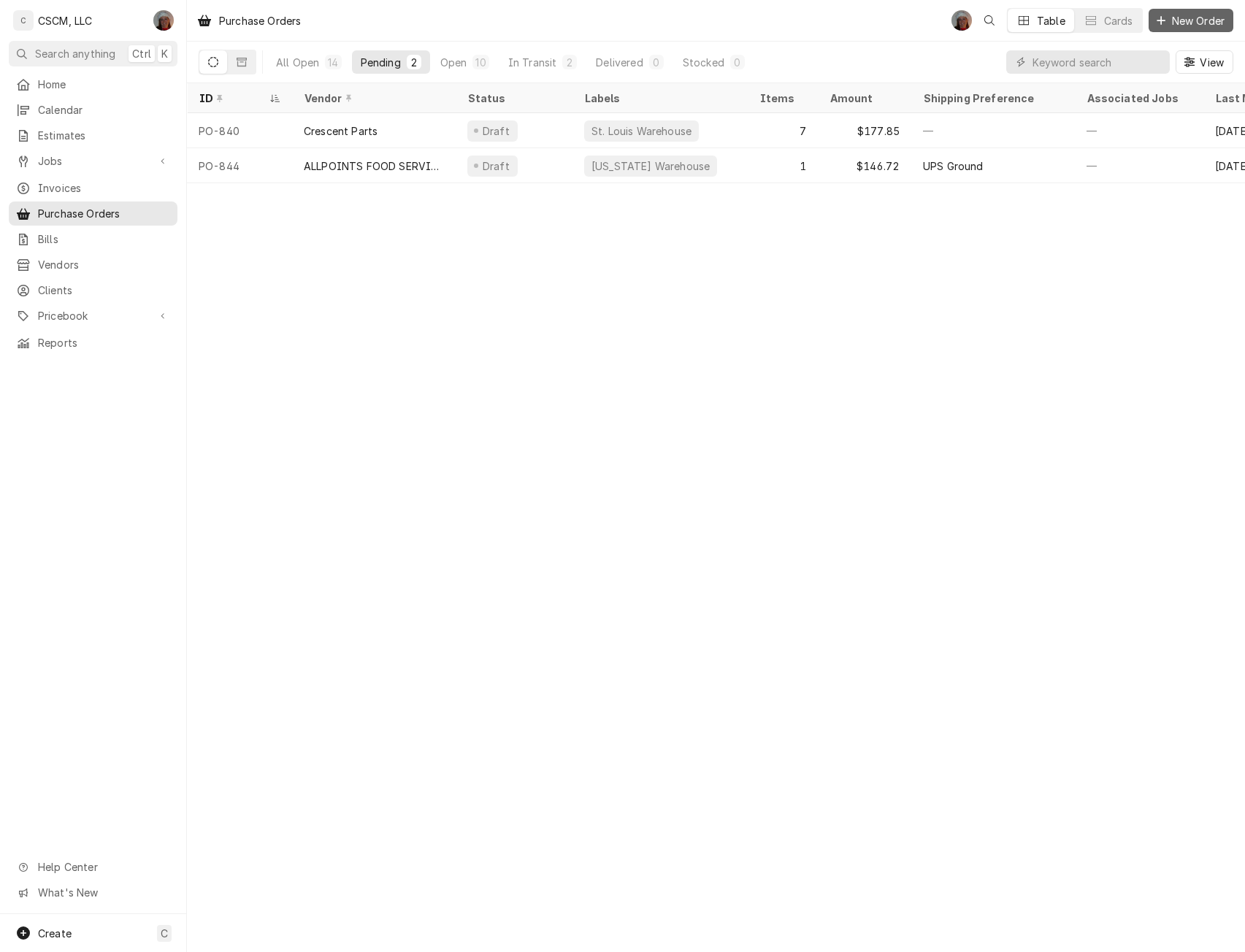
click at [1192, 23] on span "New Order" at bounding box center [1198, 21] width 59 height 16
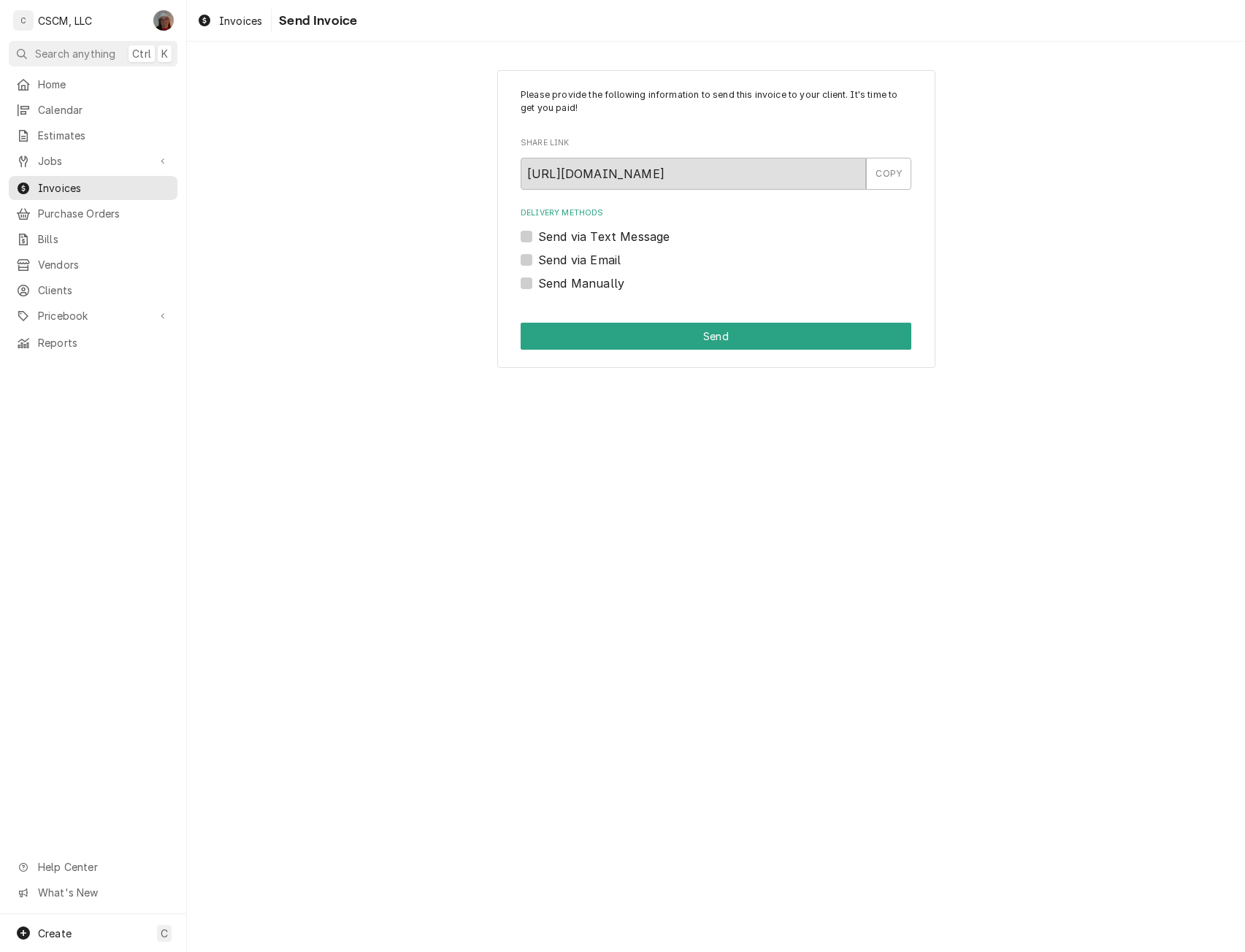
click at [538, 282] on label "Send Manually" at bounding box center [581, 283] width 86 height 17
click at [538, 282] on input "Send Manually" at bounding box center [733, 291] width 391 height 32
checkbox input "true"
click at [577, 323] on button "Send" at bounding box center [716, 336] width 391 height 27
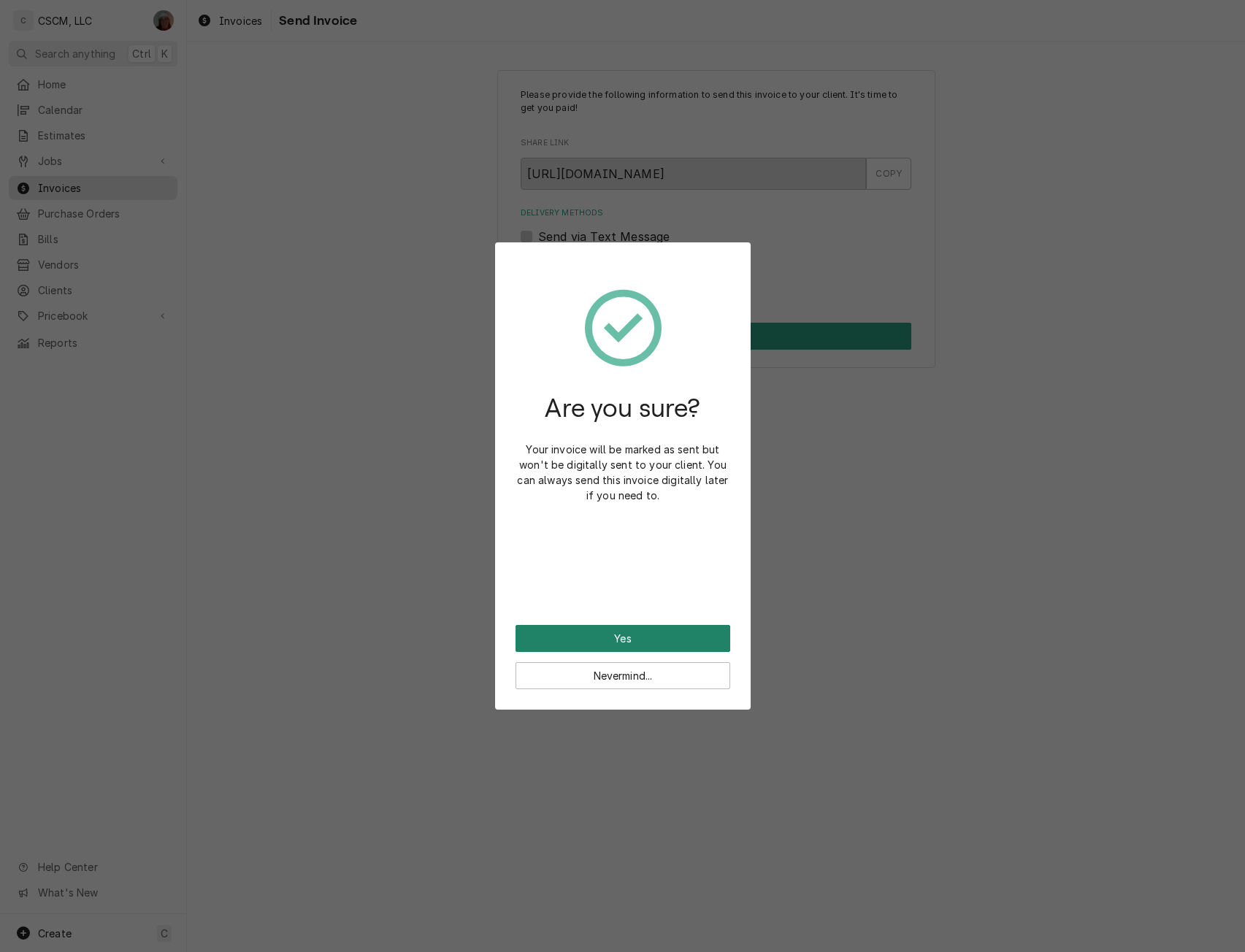
click at [613, 625] on button "Yes" at bounding box center [622, 638] width 214 height 27
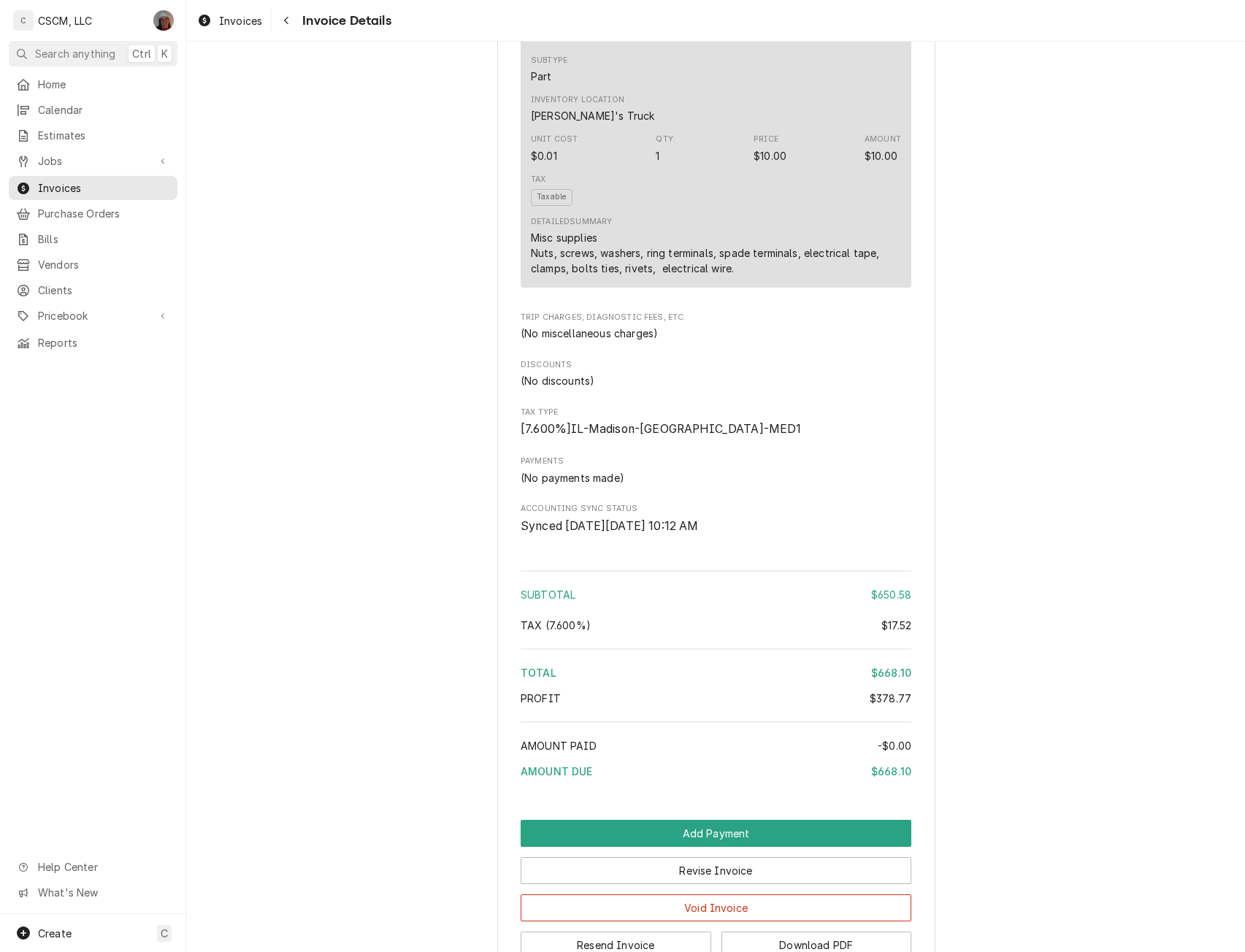
scroll to position [1806, 0]
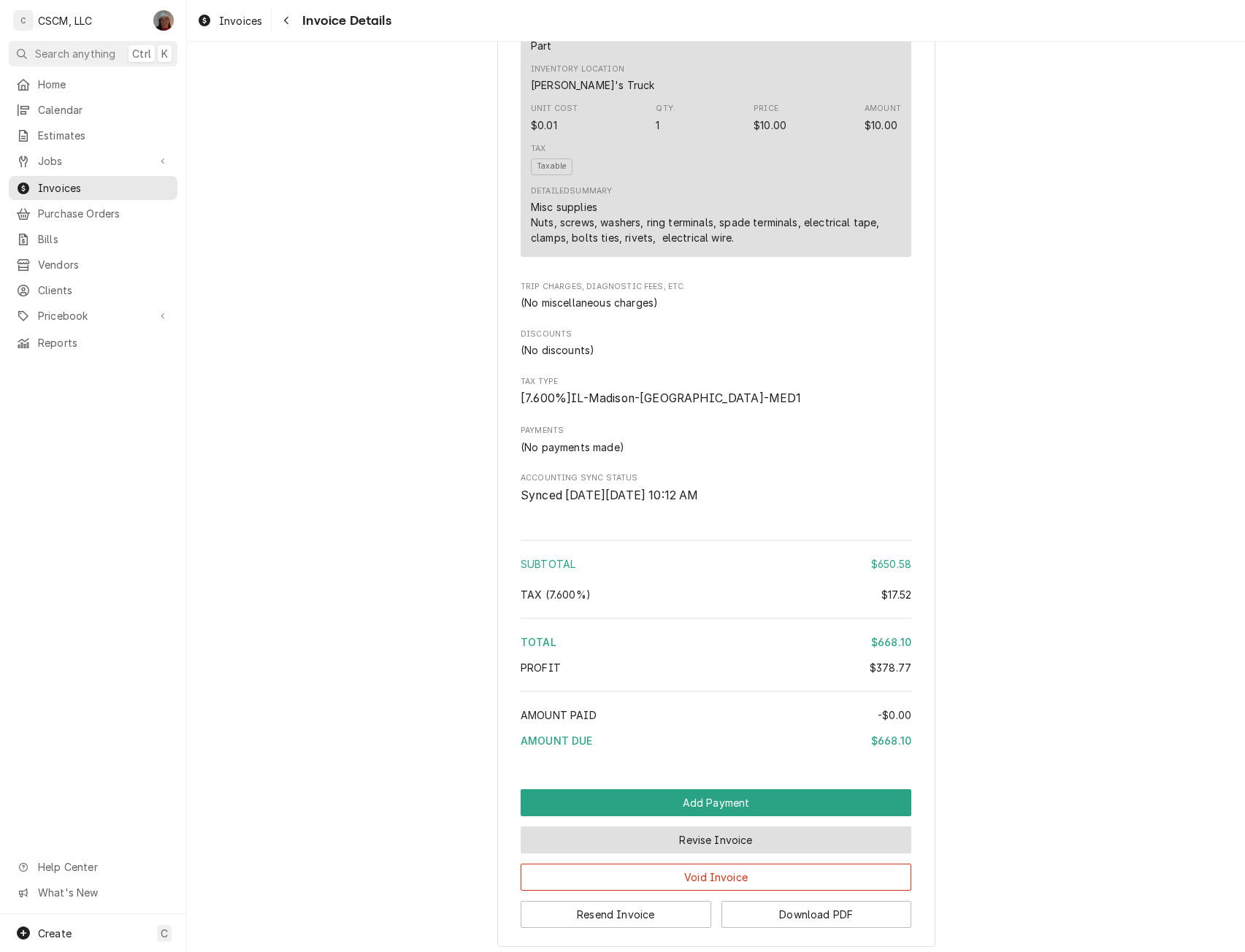
click at [728, 853] on button "Revise Invoice" at bounding box center [716, 839] width 391 height 27
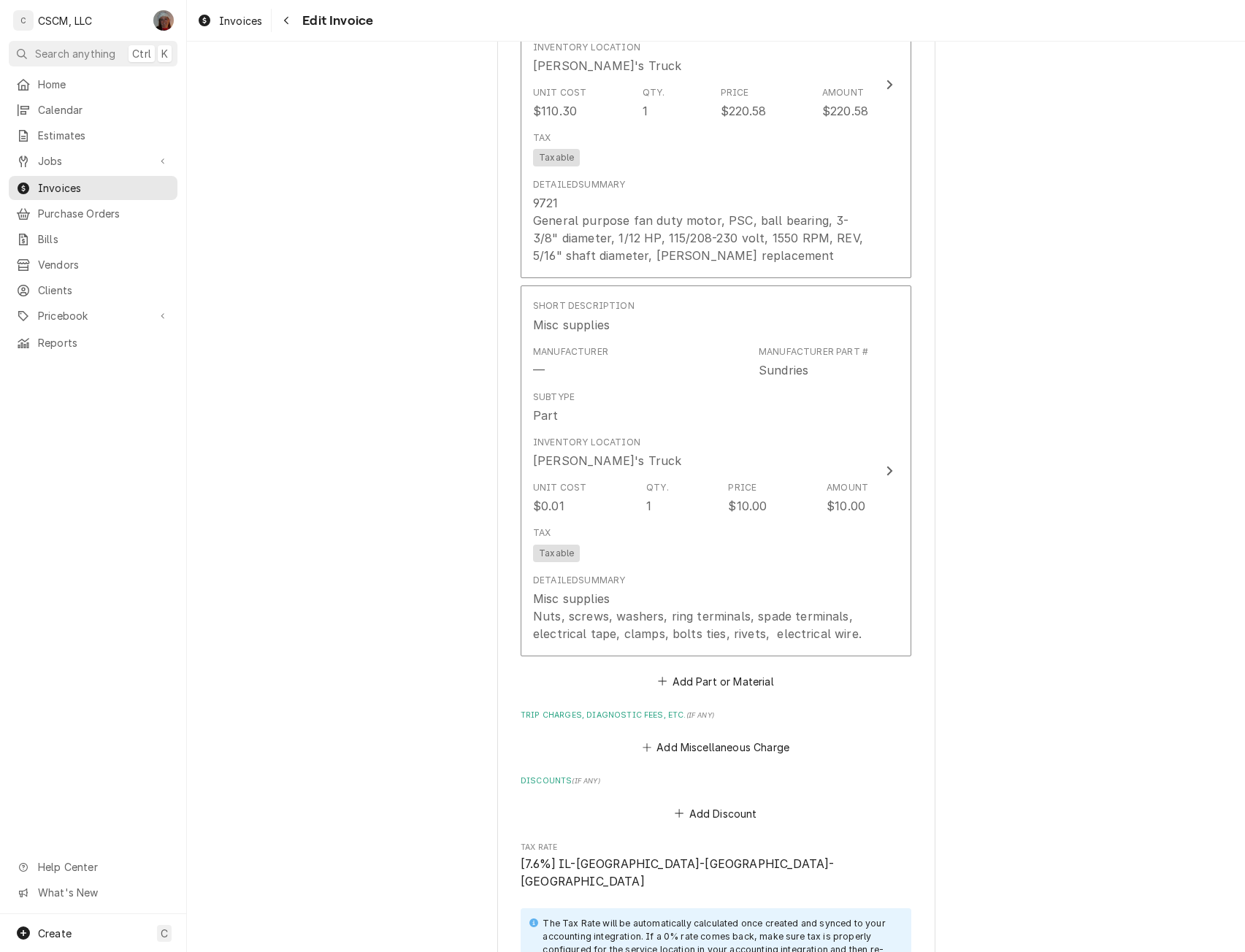
scroll to position [2395, 0]
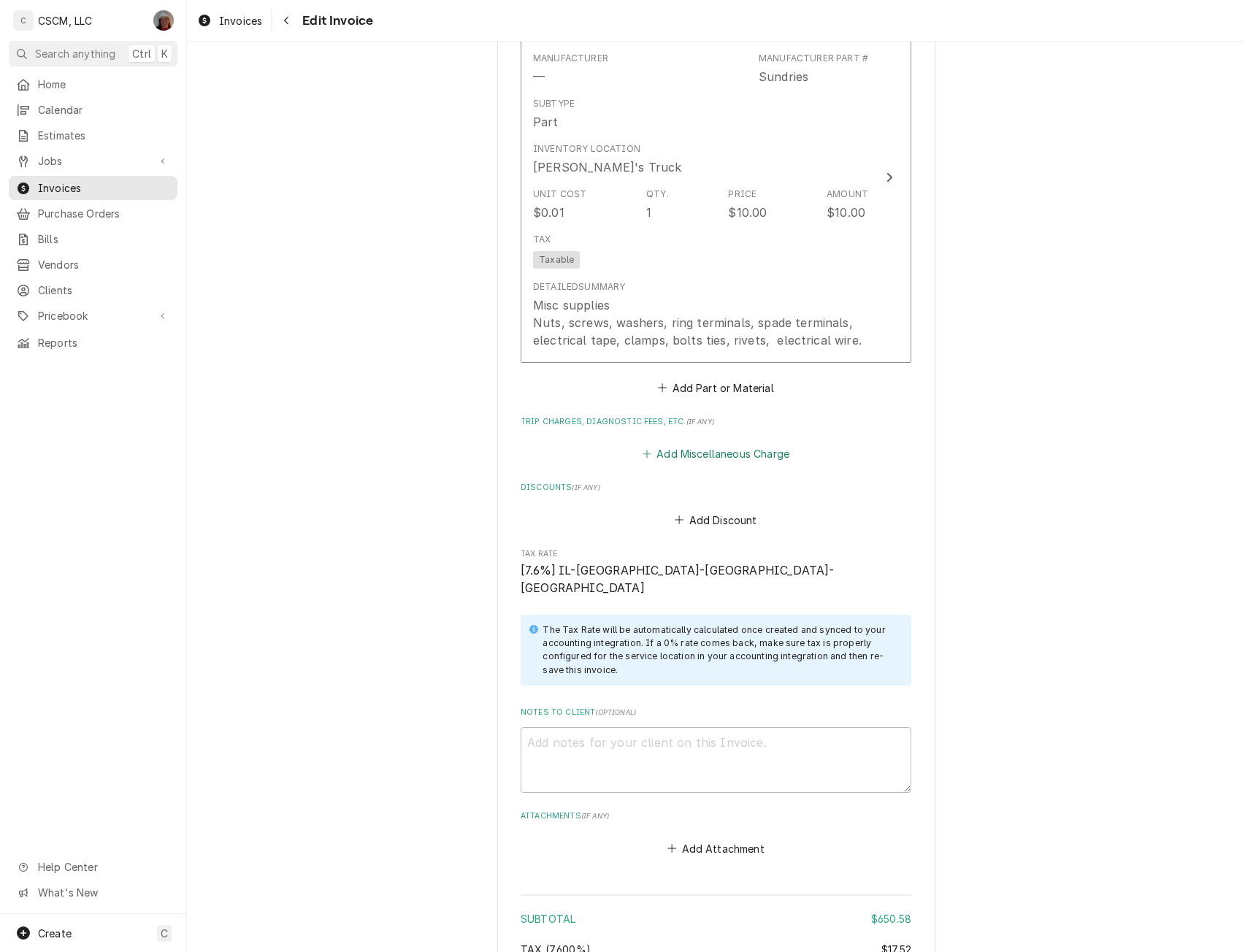
click at [696, 444] on button "Add Miscellaneous Charge" at bounding box center [715, 454] width 151 height 21
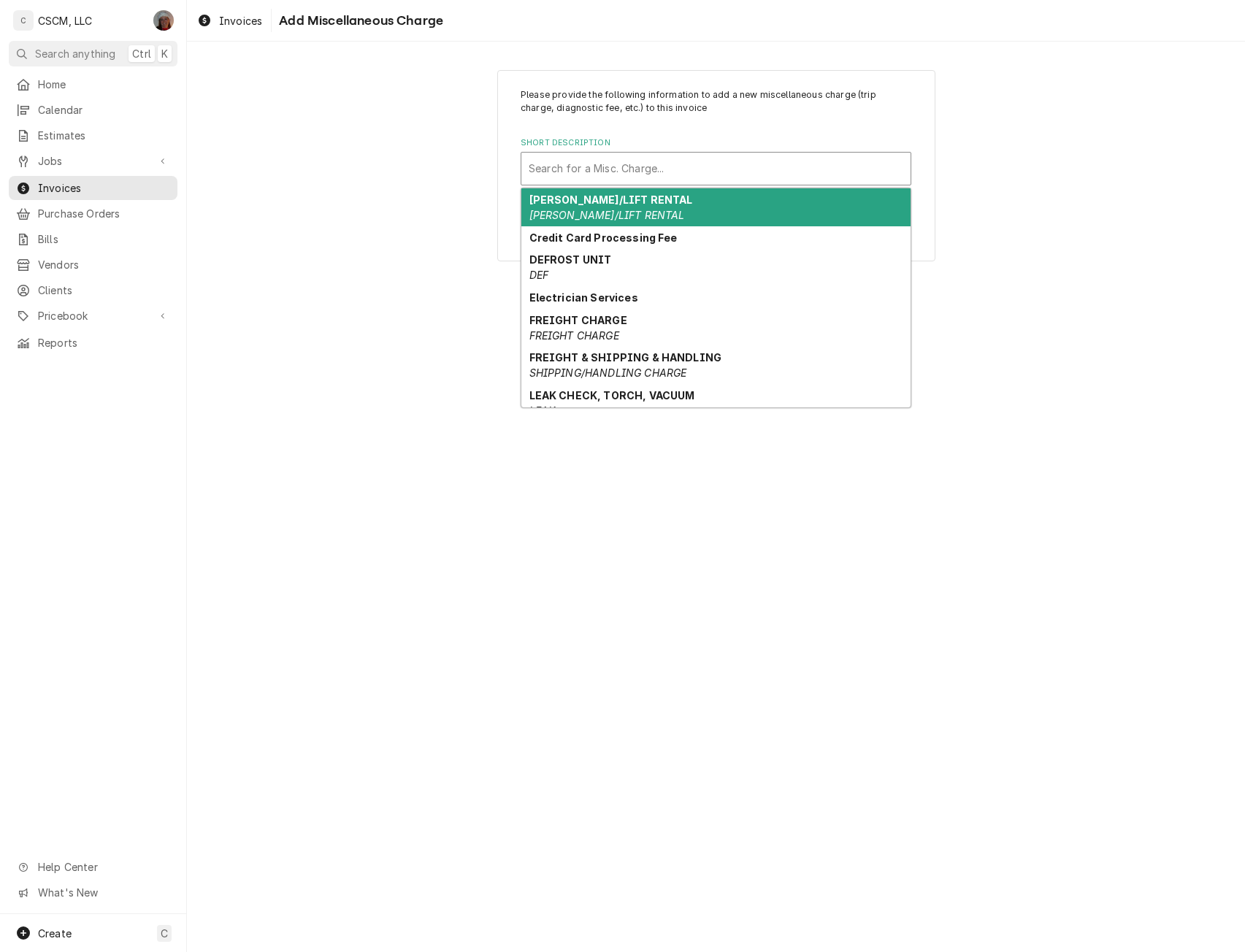
click at [584, 171] on div "Short Description" at bounding box center [716, 169] width 374 height 26
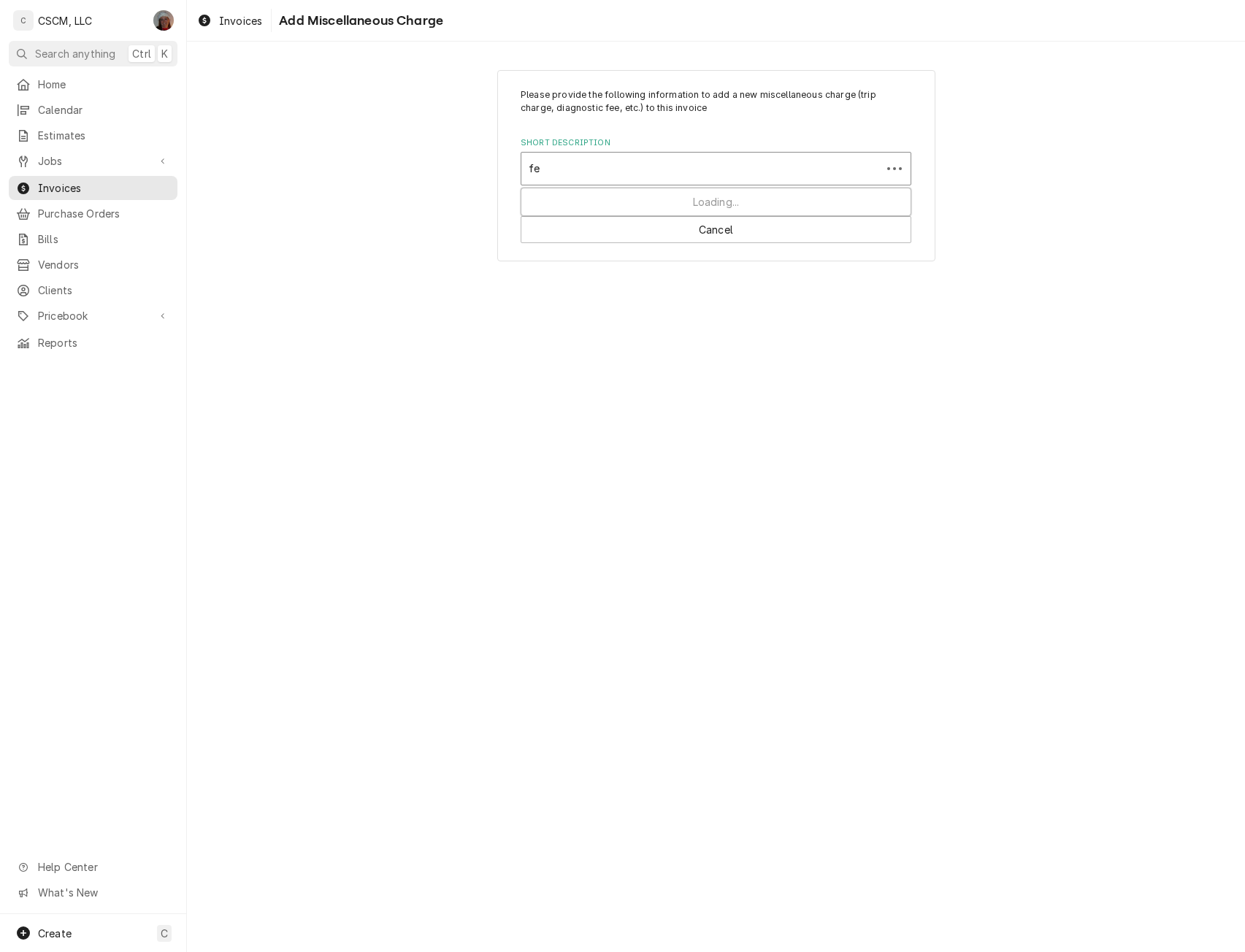
type input "fee"
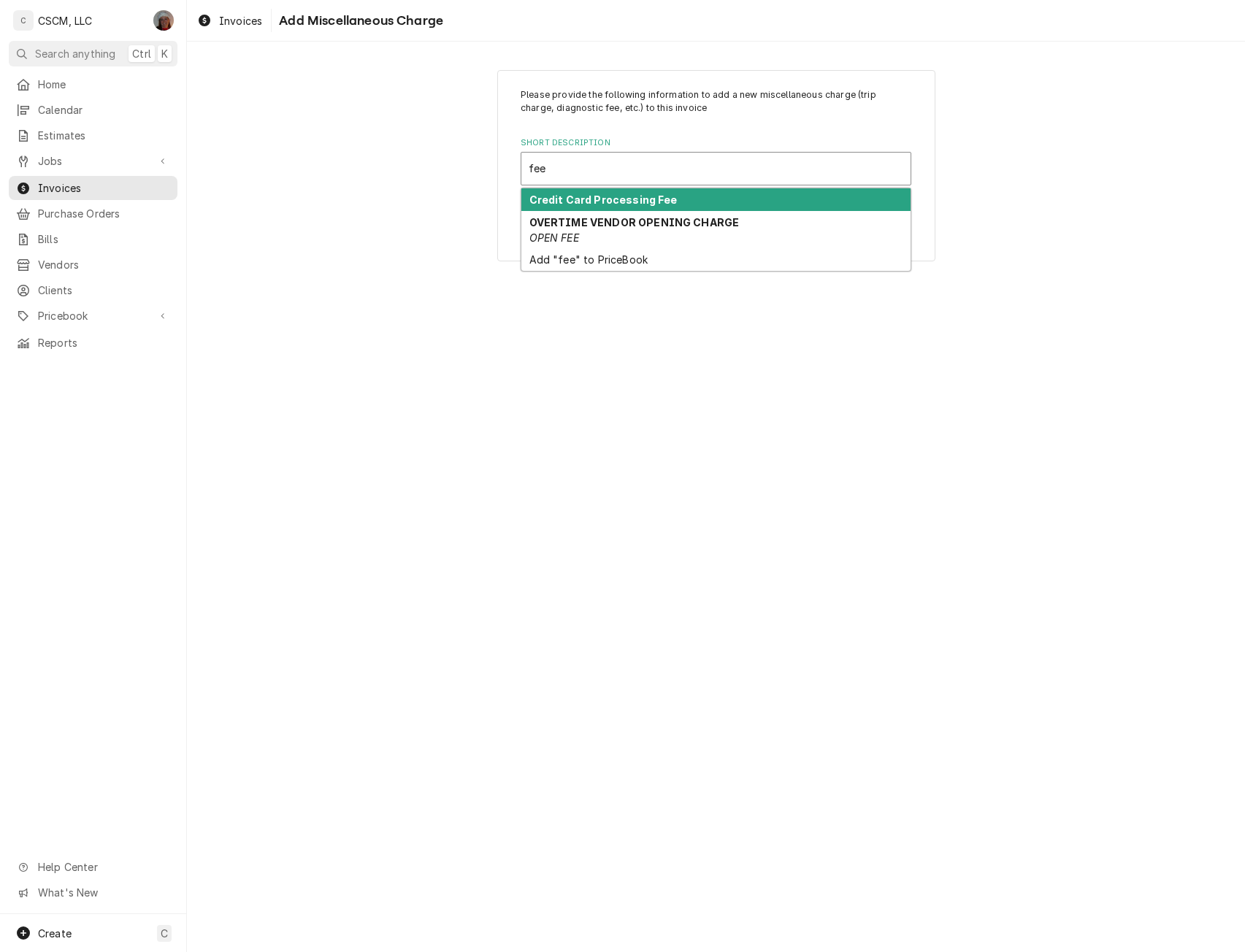
click at [580, 200] on strong "Credit Card Processing Fee" at bounding box center [603, 200] width 148 height 12
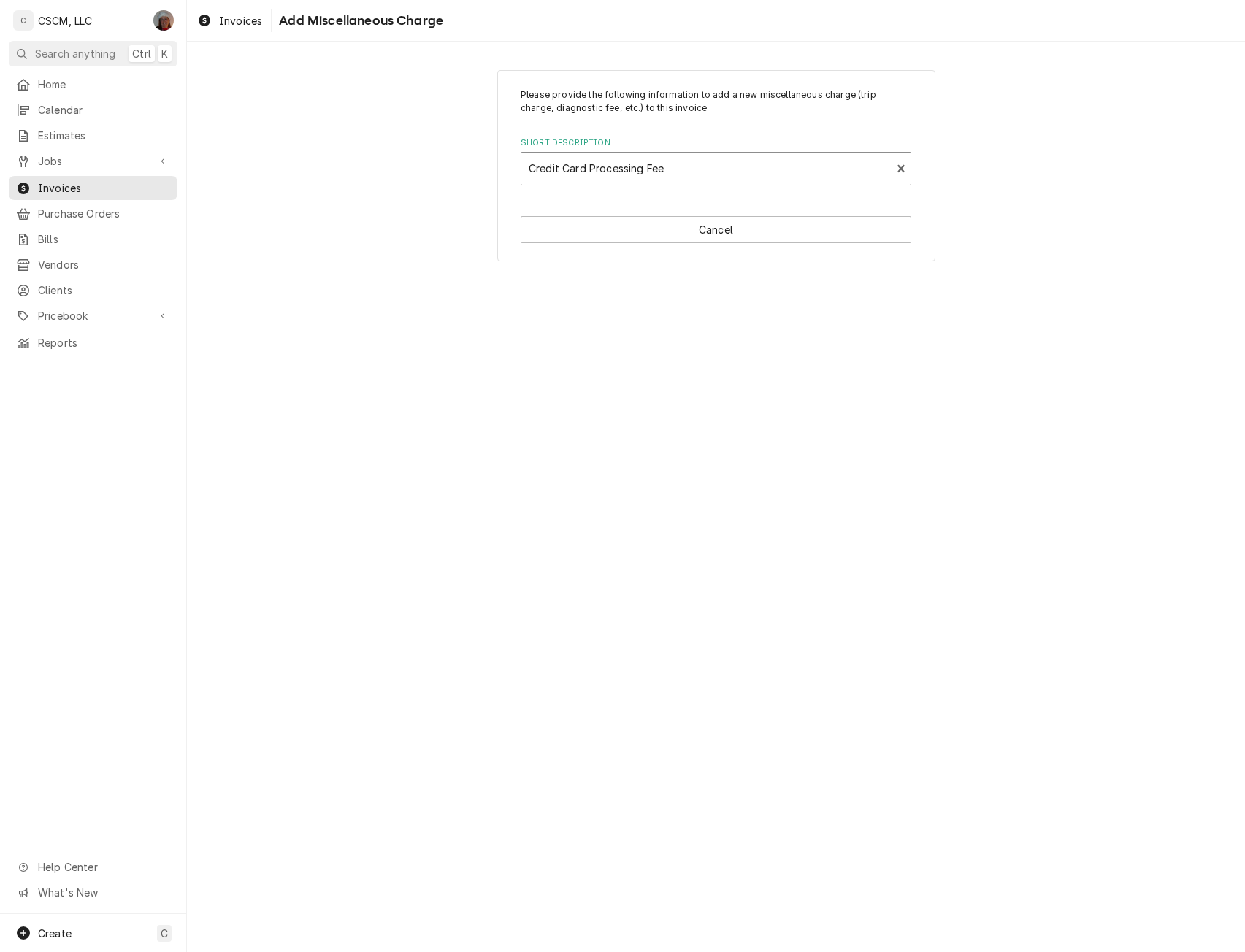
type textarea "x"
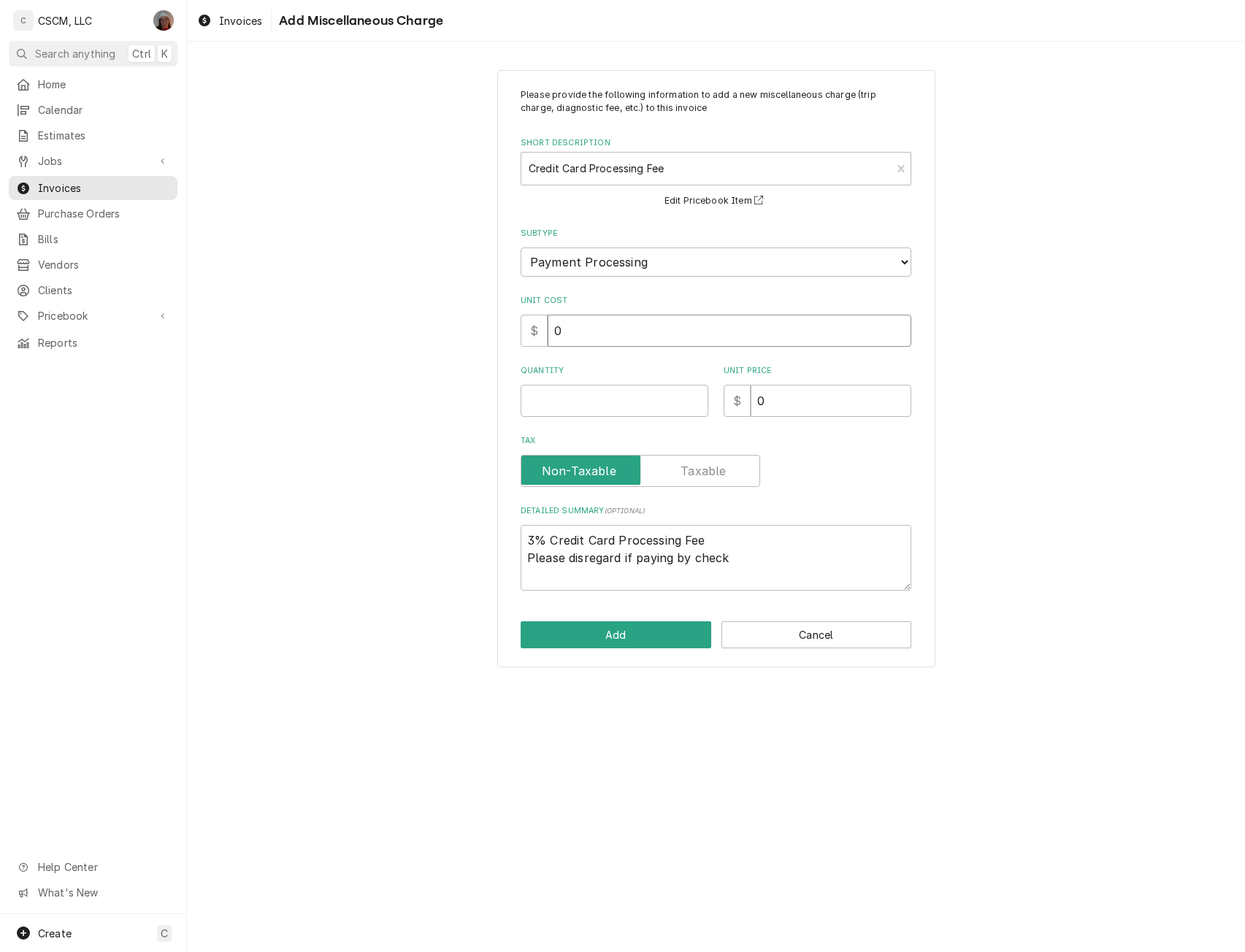
drag, startPoint x: 574, startPoint y: 332, endPoint x: 519, endPoint y: 330, distance: 55.0
click at [519, 330] on div "Please provide the following information to add a new miscellaneous charge (tri…" at bounding box center [716, 368] width 438 height 597
type input "2"
type textarea "x"
type input "20"
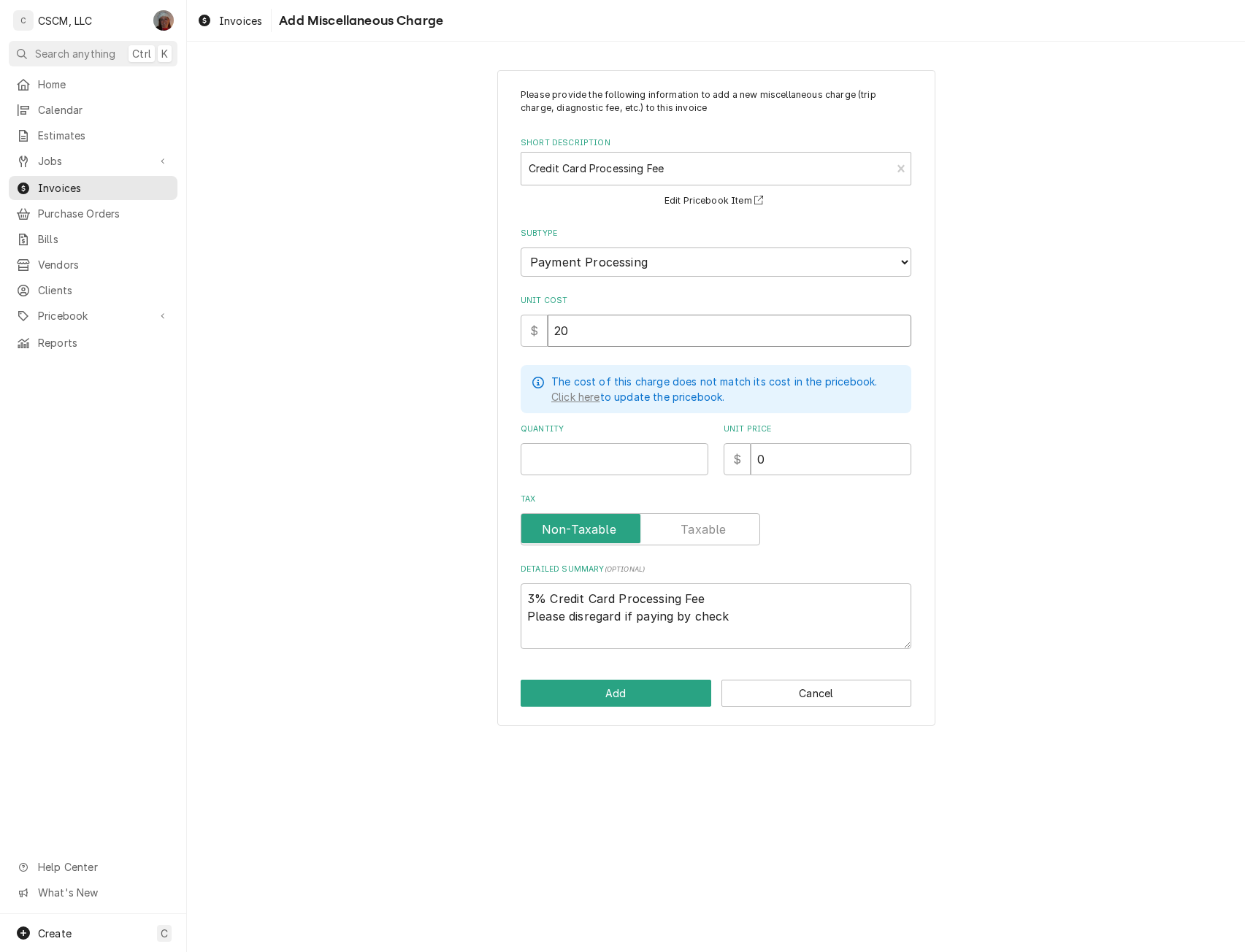
type textarea "x"
type input "20.0"
type textarea "x"
type input "20.04"
click at [557, 461] on input "Quantity" at bounding box center [614, 459] width 188 height 32
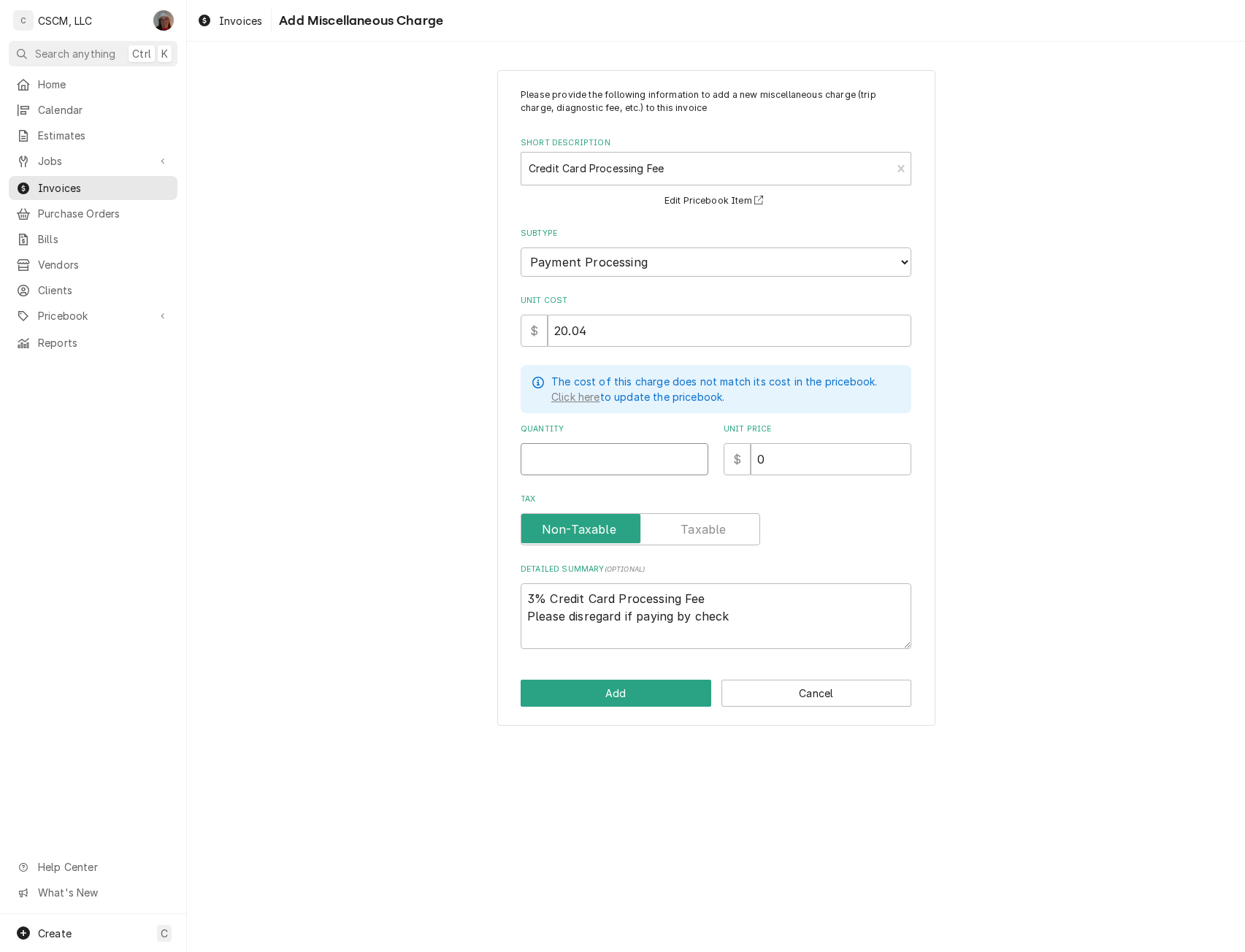
type textarea "x"
type input "1"
type textarea "x"
type input "2"
type textarea "x"
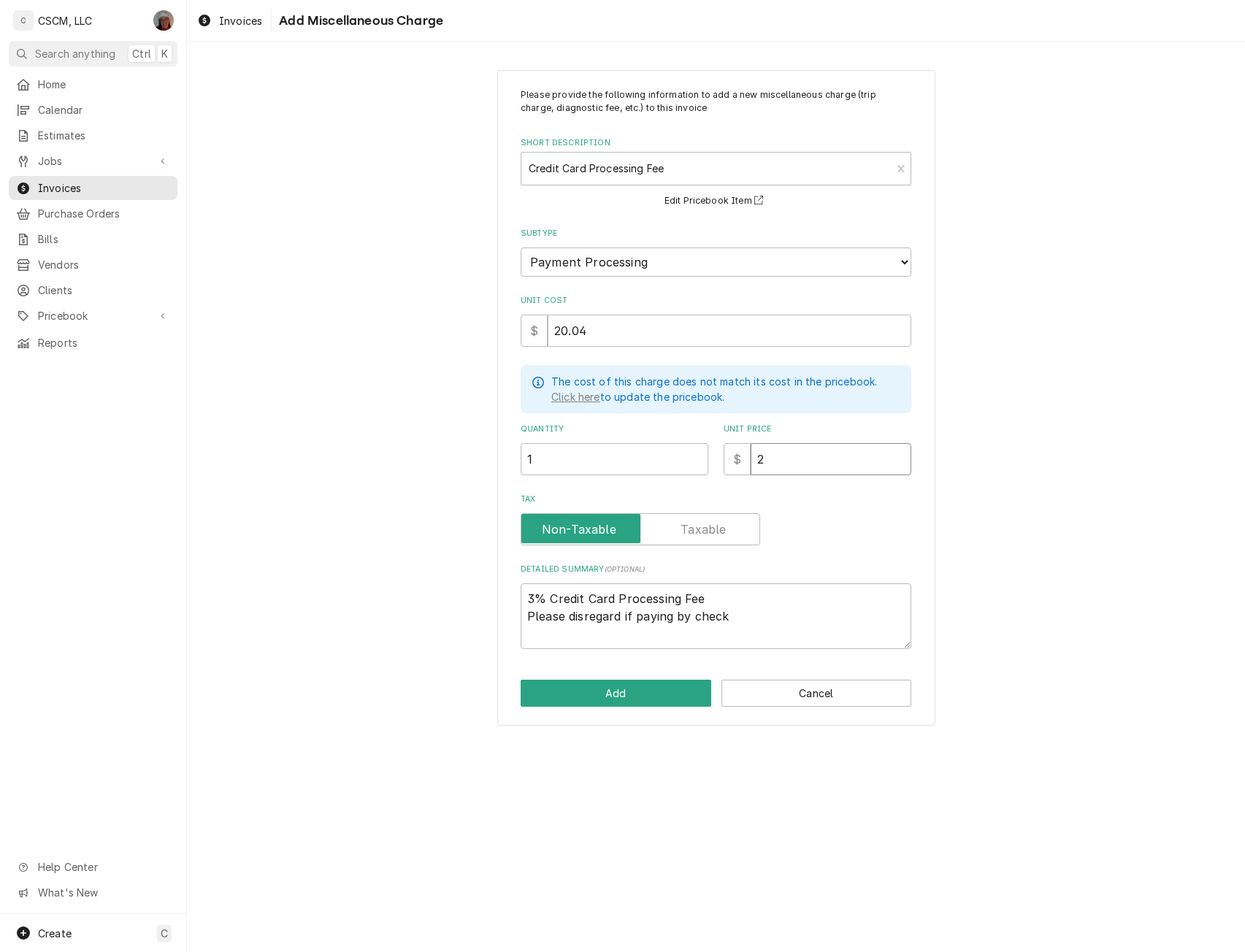
type input "20"
type textarea "x"
type input "20.0"
type textarea "x"
type input "20.04"
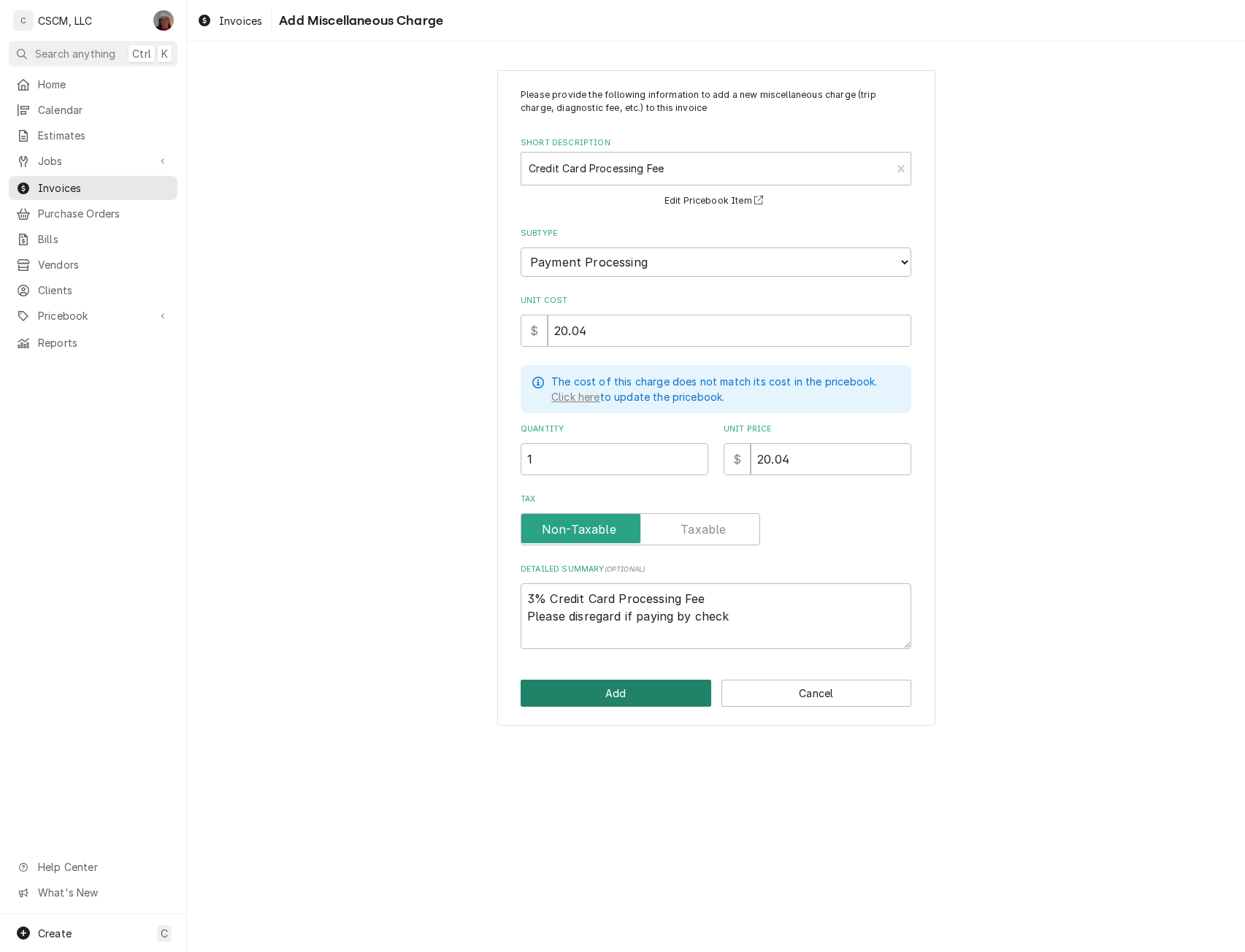
click at [642, 695] on button "Add" at bounding box center [616, 693] width 190 height 27
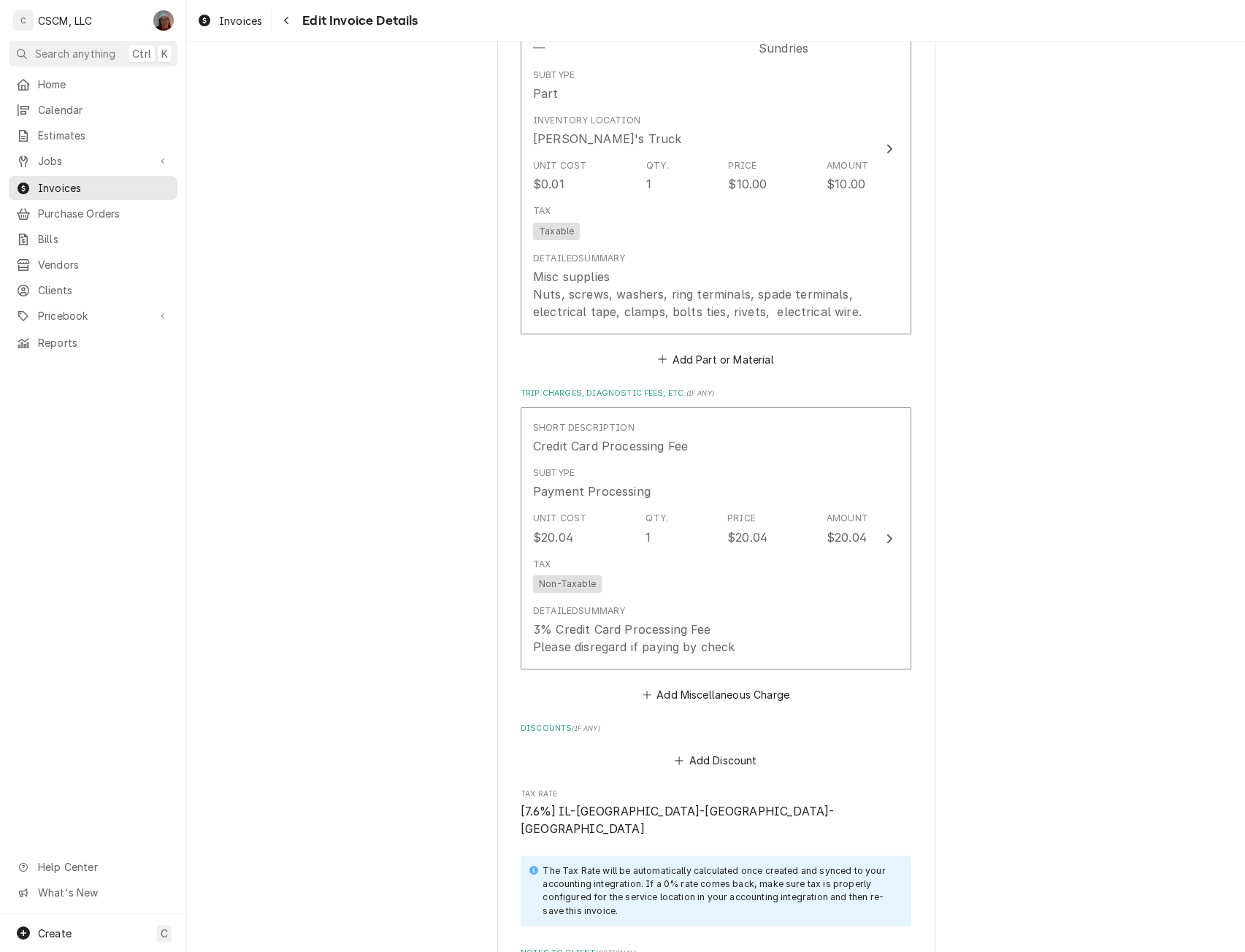
scroll to position [2876, 0]
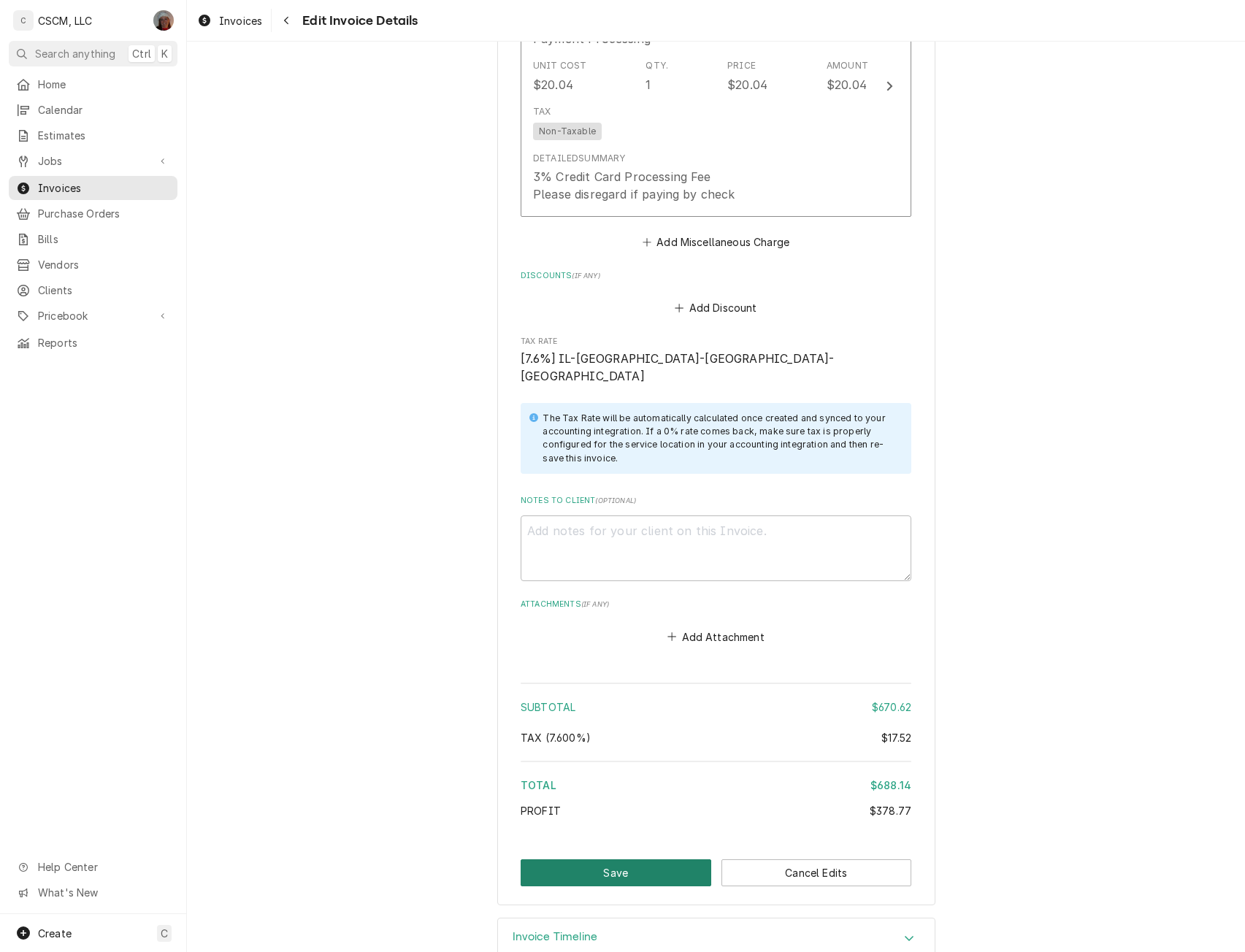
click at [598, 859] on button "Save" at bounding box center [616, 873] width 190 height 27
type textarea "x"
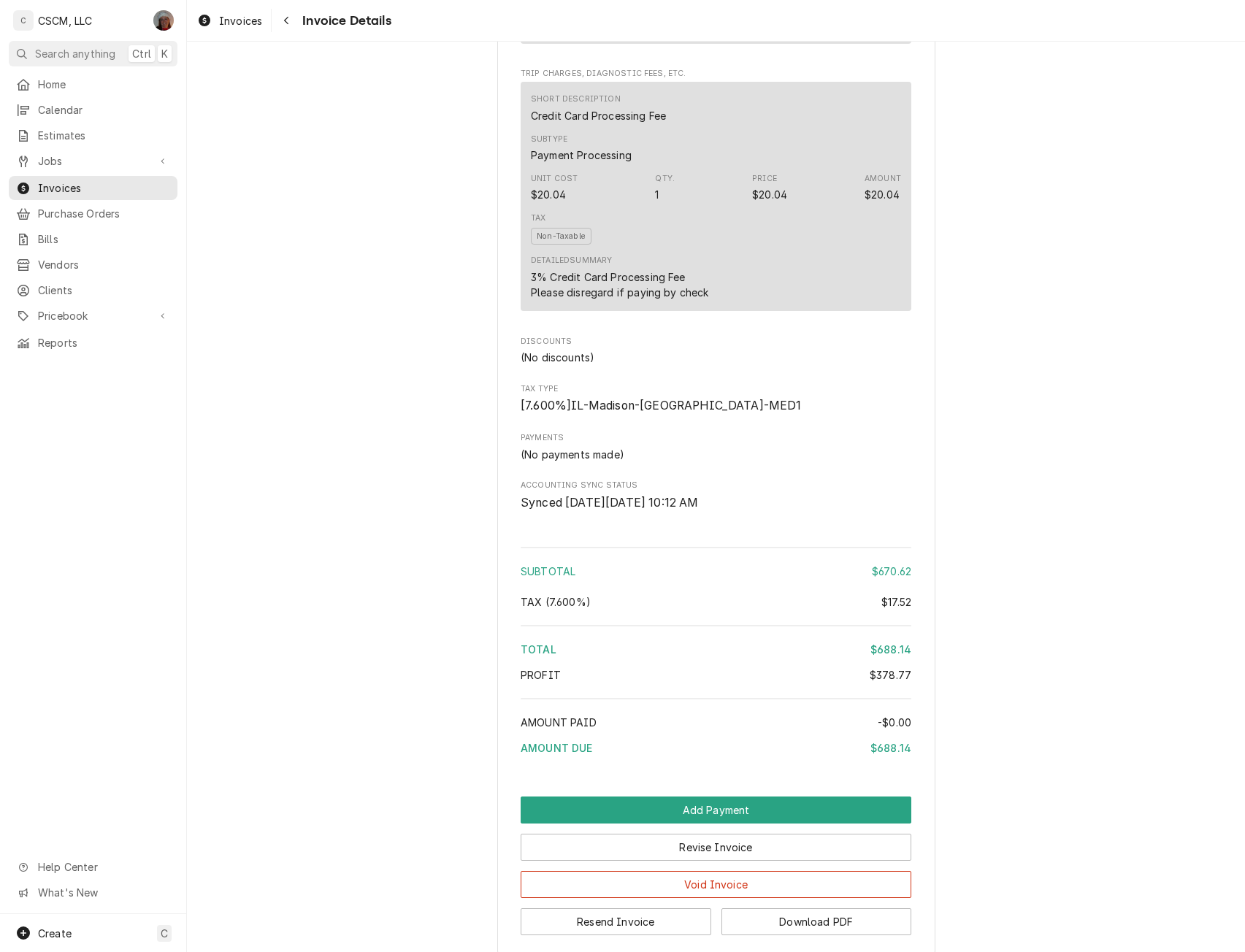
scroll to position [2151, 0]
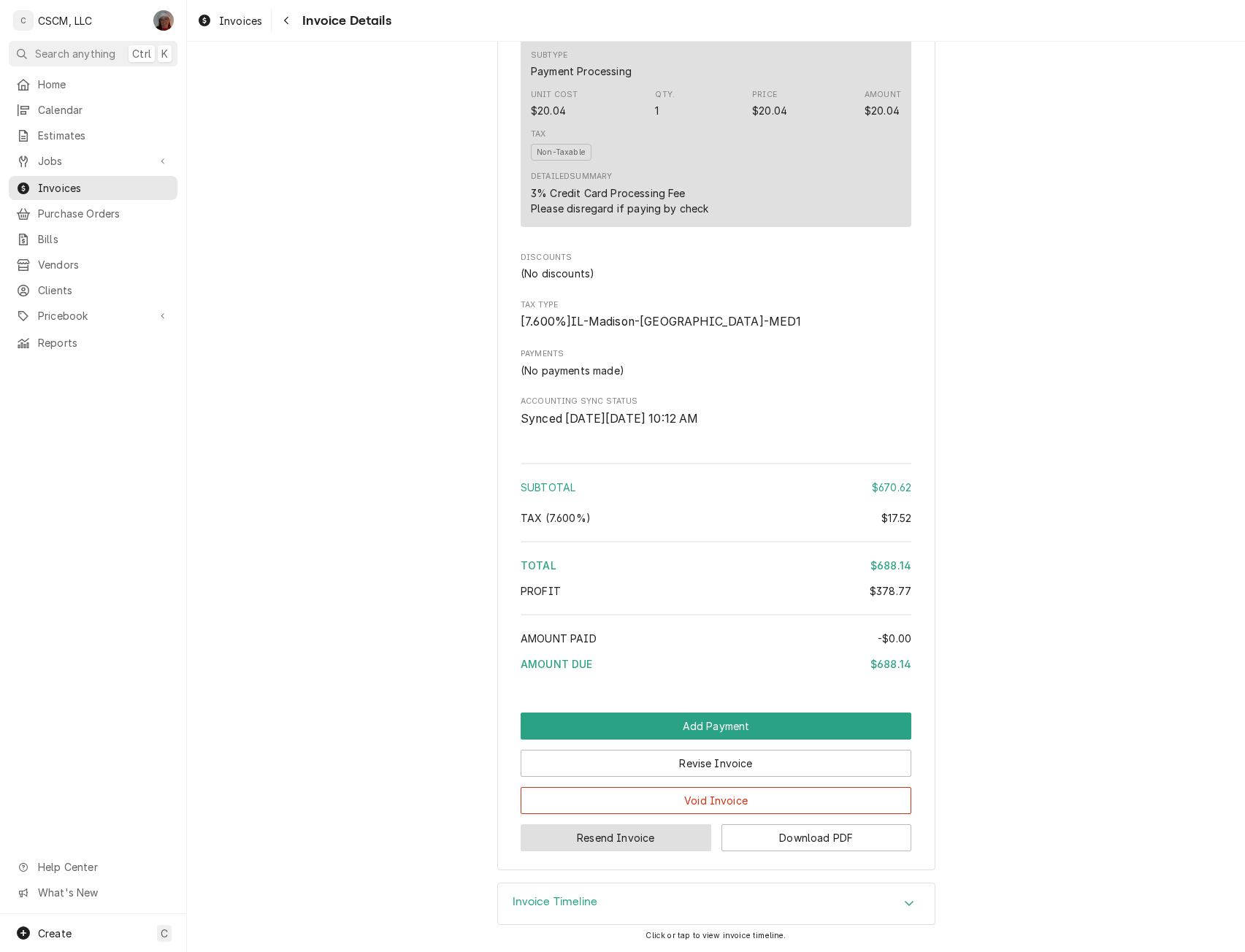
click at [584, 843] on button "Resend Invoice" at bounding box center [616, 838] width 190 height 27
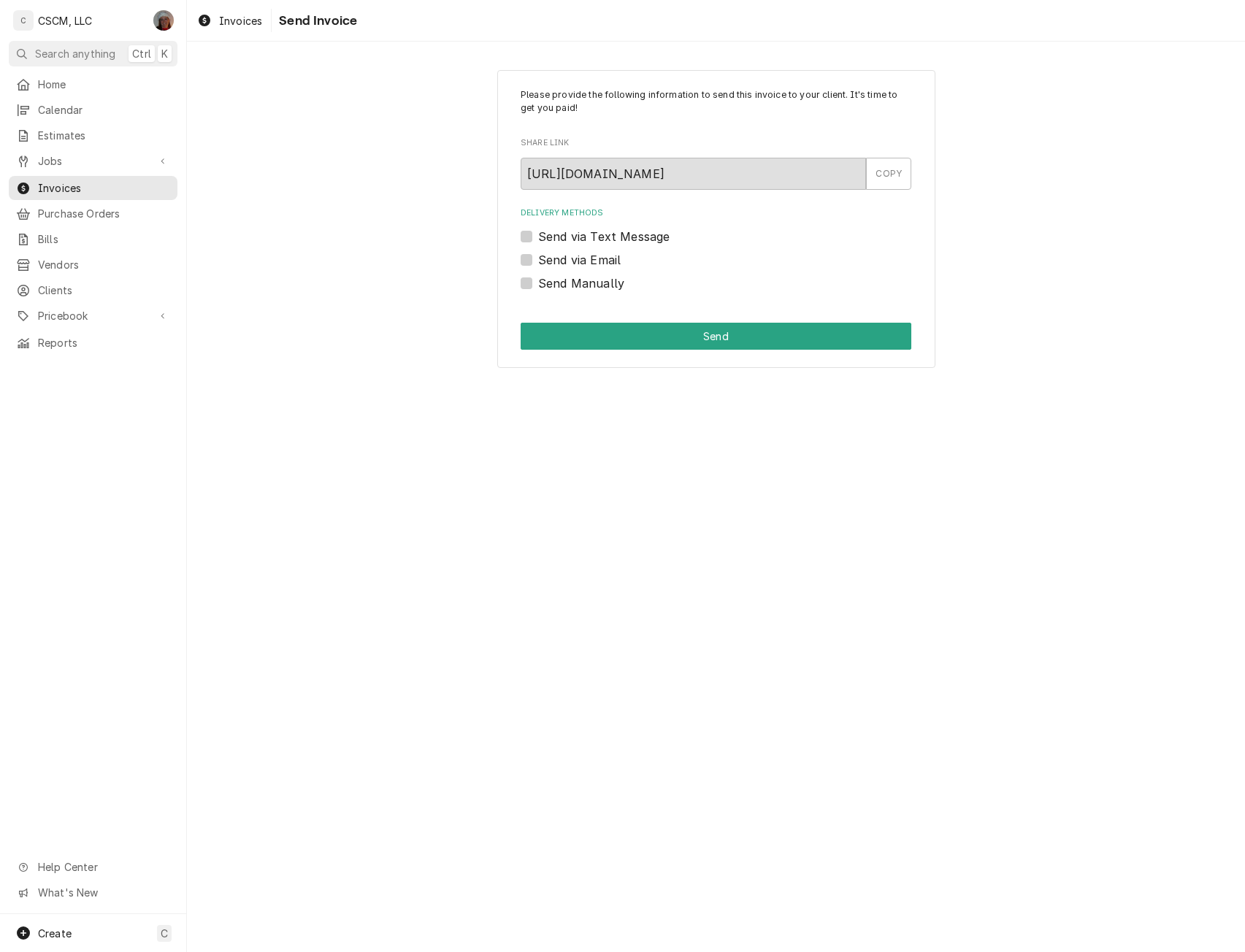
click at [538, 262] on label "Send via Email" at bounding box center [579, 259] width 83 height 17
click at [538, 262] on input "Send via Email" at bounding box center [733, 267] width 391 height 32
checkbox input "true"
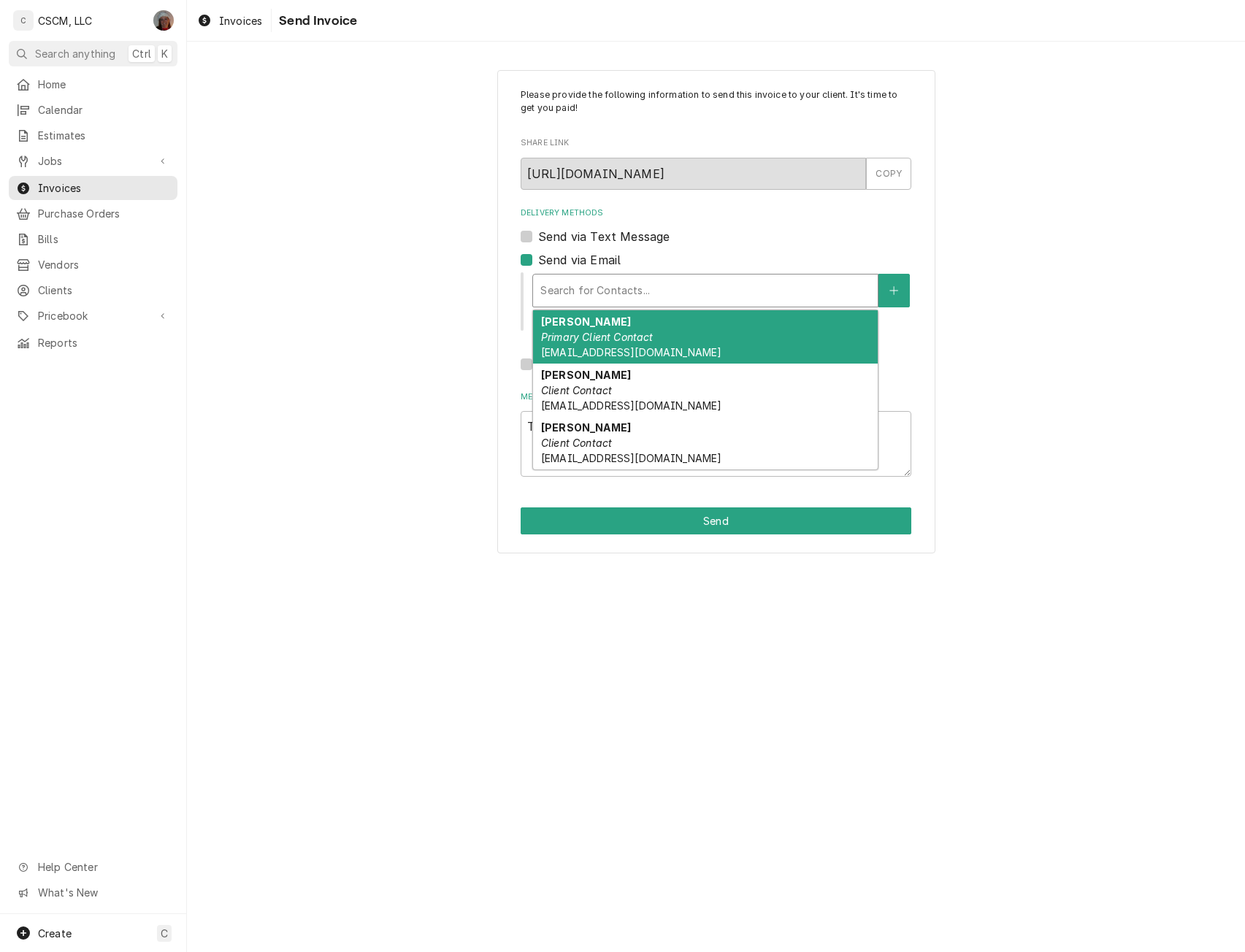
click at [591, 284] on div "Delivery Methods" at bounding box center [705, 291] width 330 height 26
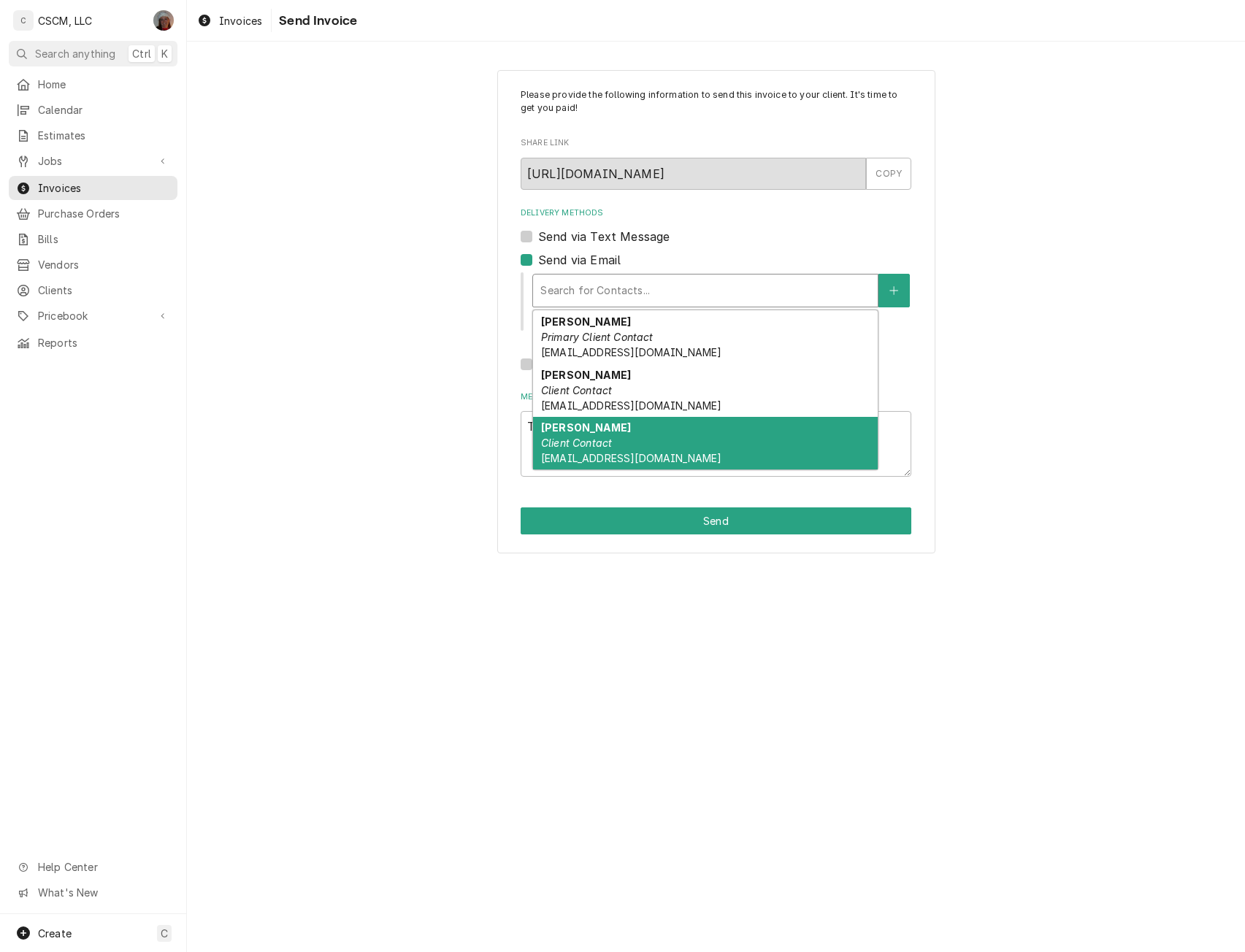
click at [705, 447] on div "Maxwell Tracy Client Contact Heritagesbg@gmail.com" at bounding box center [705, 444] width 344 height 53
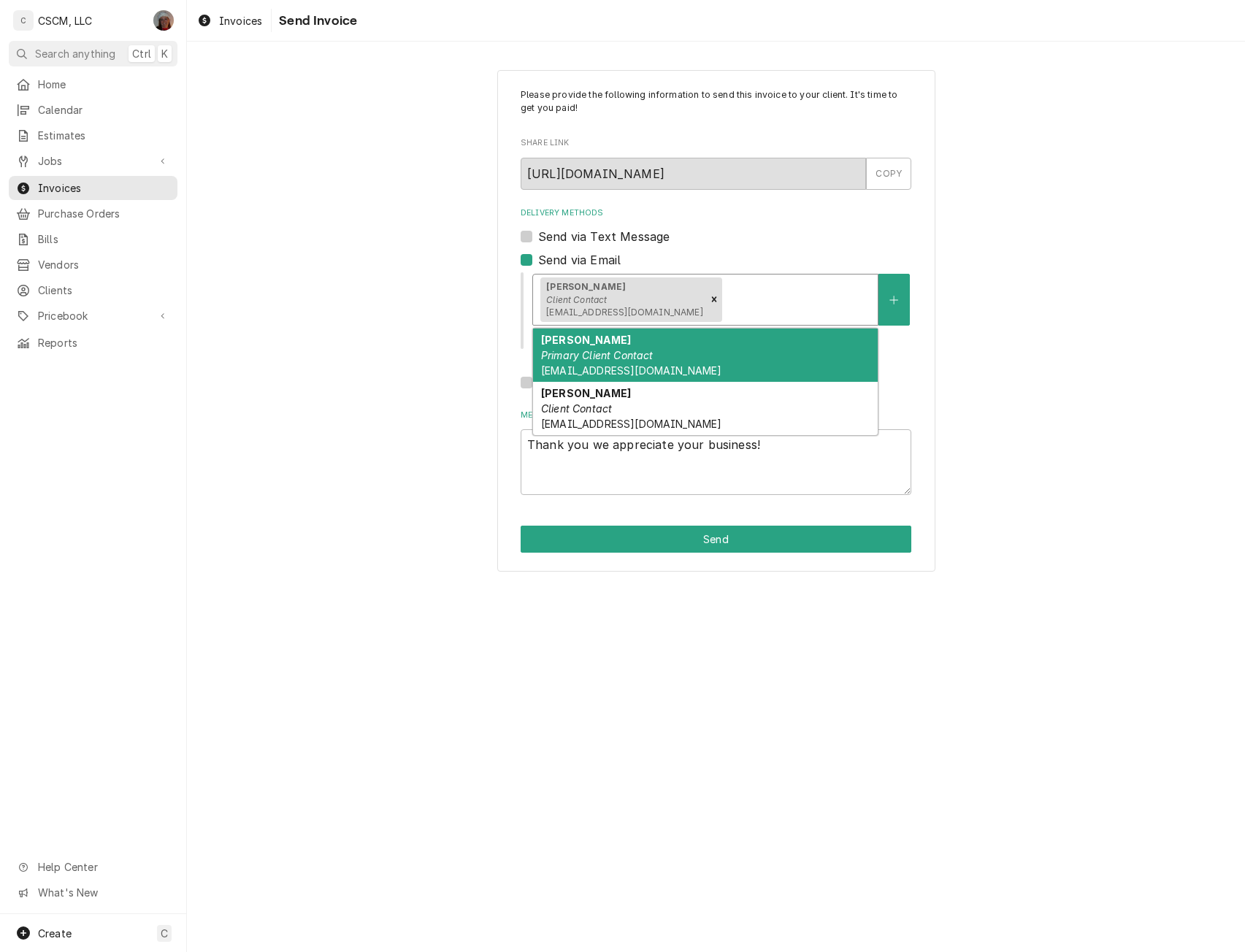
click at [724, 288] on div "Delivery Methods" at bounding box center [797, 300] width 146 height 26
click at [707, 345] on div "Devon Whitsel Primary Client Contact Heritagesbg@gmail.com" at bounding box center [705, 355] width 344 height 53
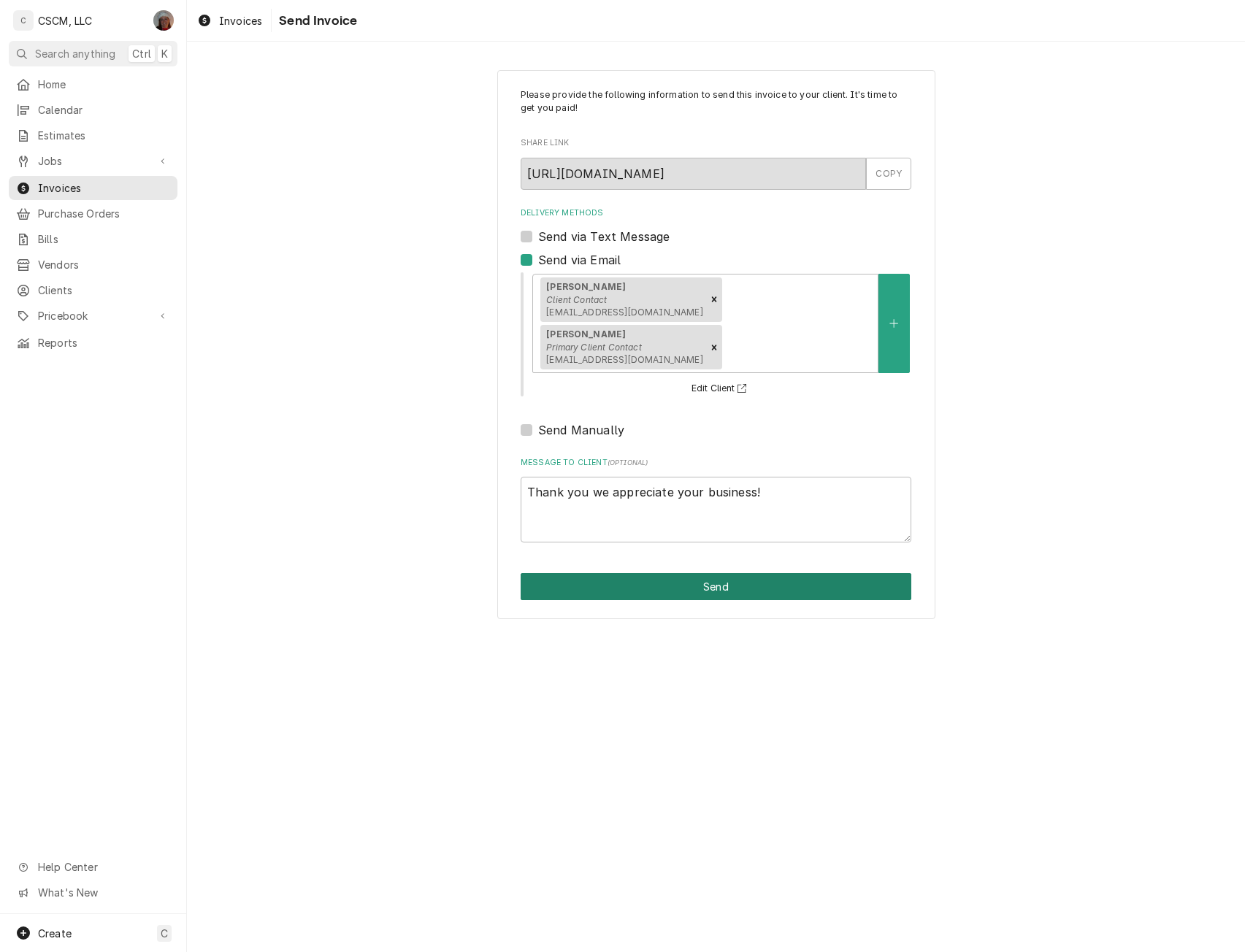
click at [702, 573] on button "Send" at bounding box center [716, 586] width 391 height 27
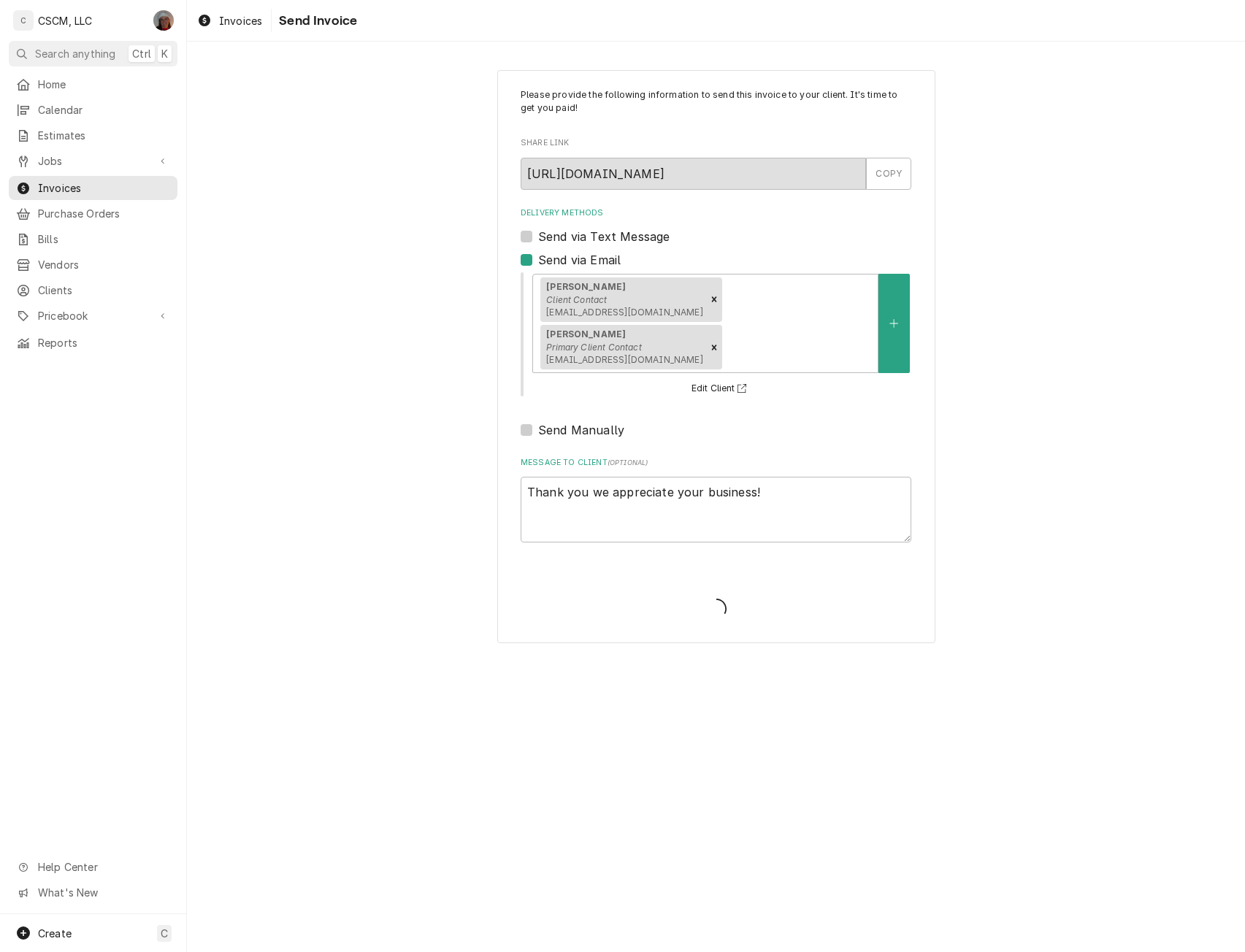
type textarea "x"
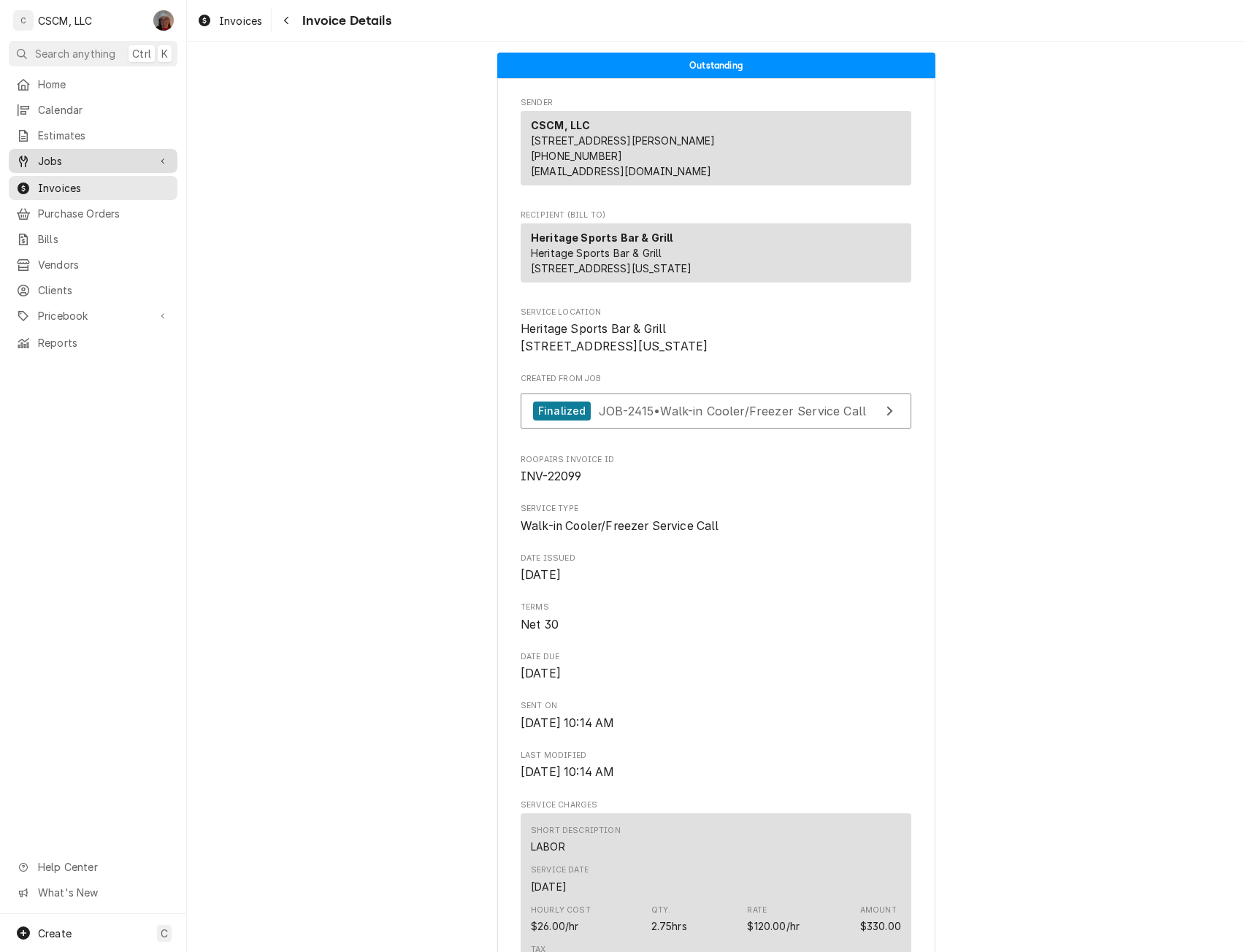
click at [81, 163] on span "Jobs" at bounding box center [93, 161] width 110 height 16
click at [77, 180] on span "Jobs" at bounding box center [104, 186] width 132 height 16
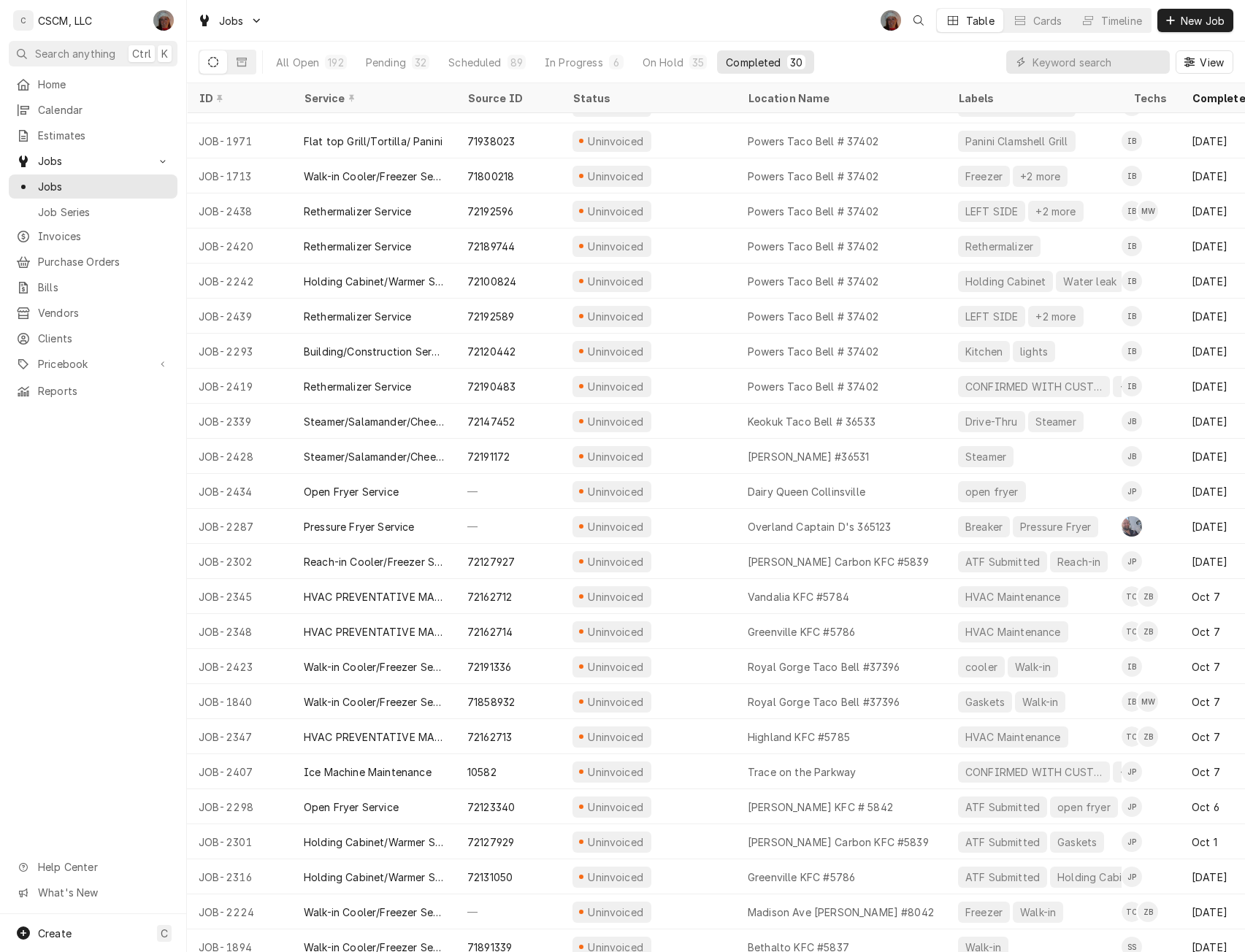
scroll to position [221, 0]
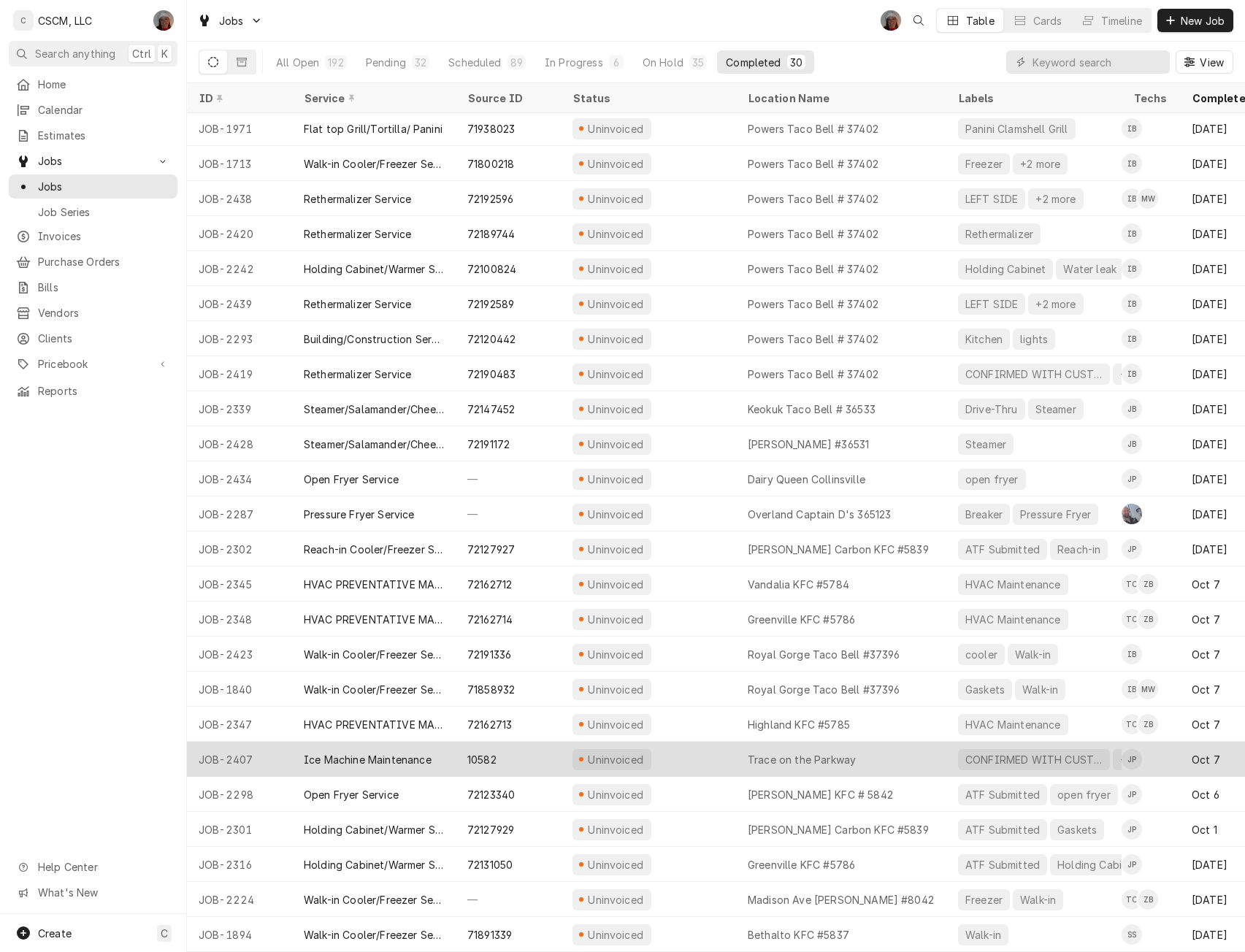
click at [517, 754] on div "10582" at bounding box center [507, 759] width 105 height 35
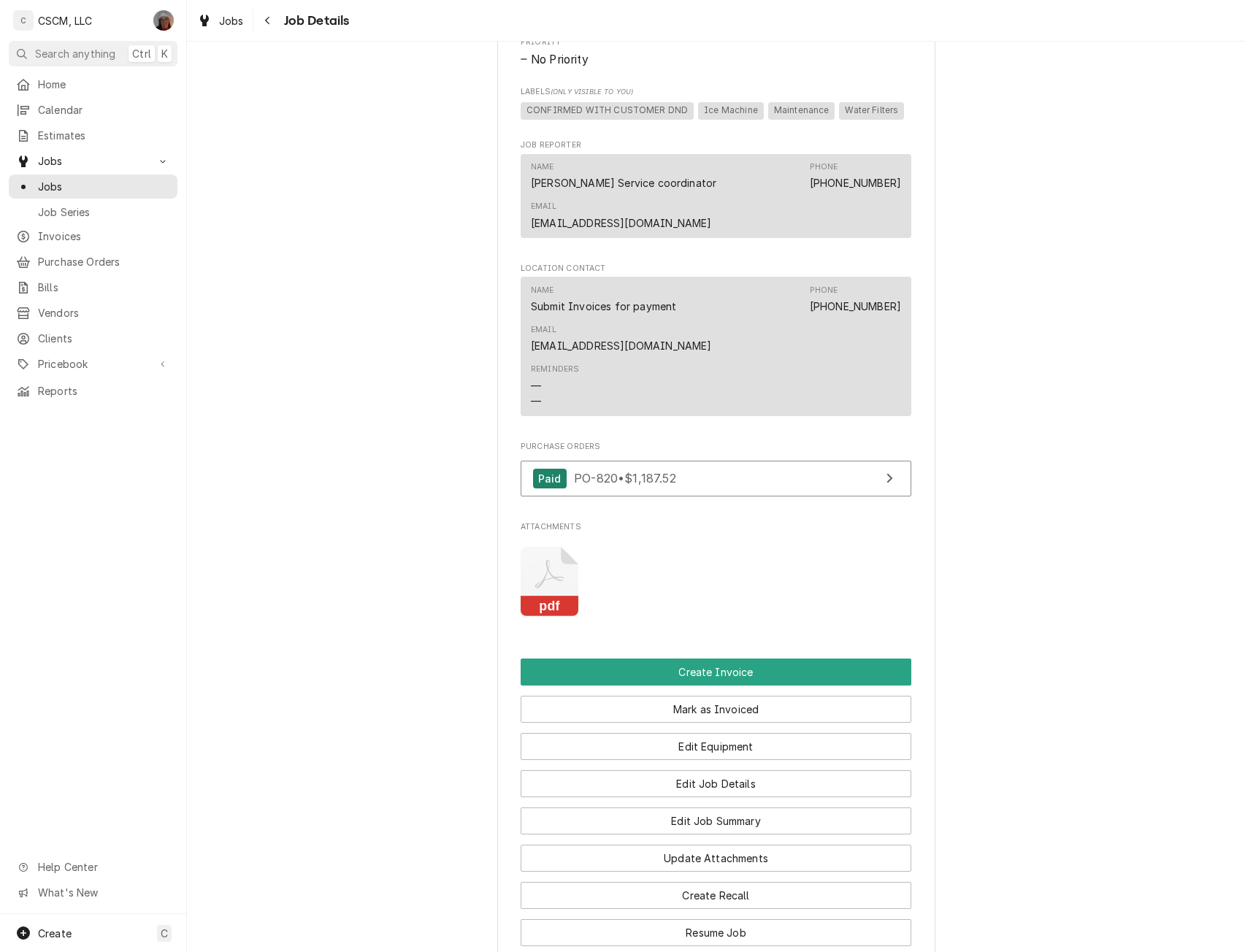
scroll to position [873, 0]
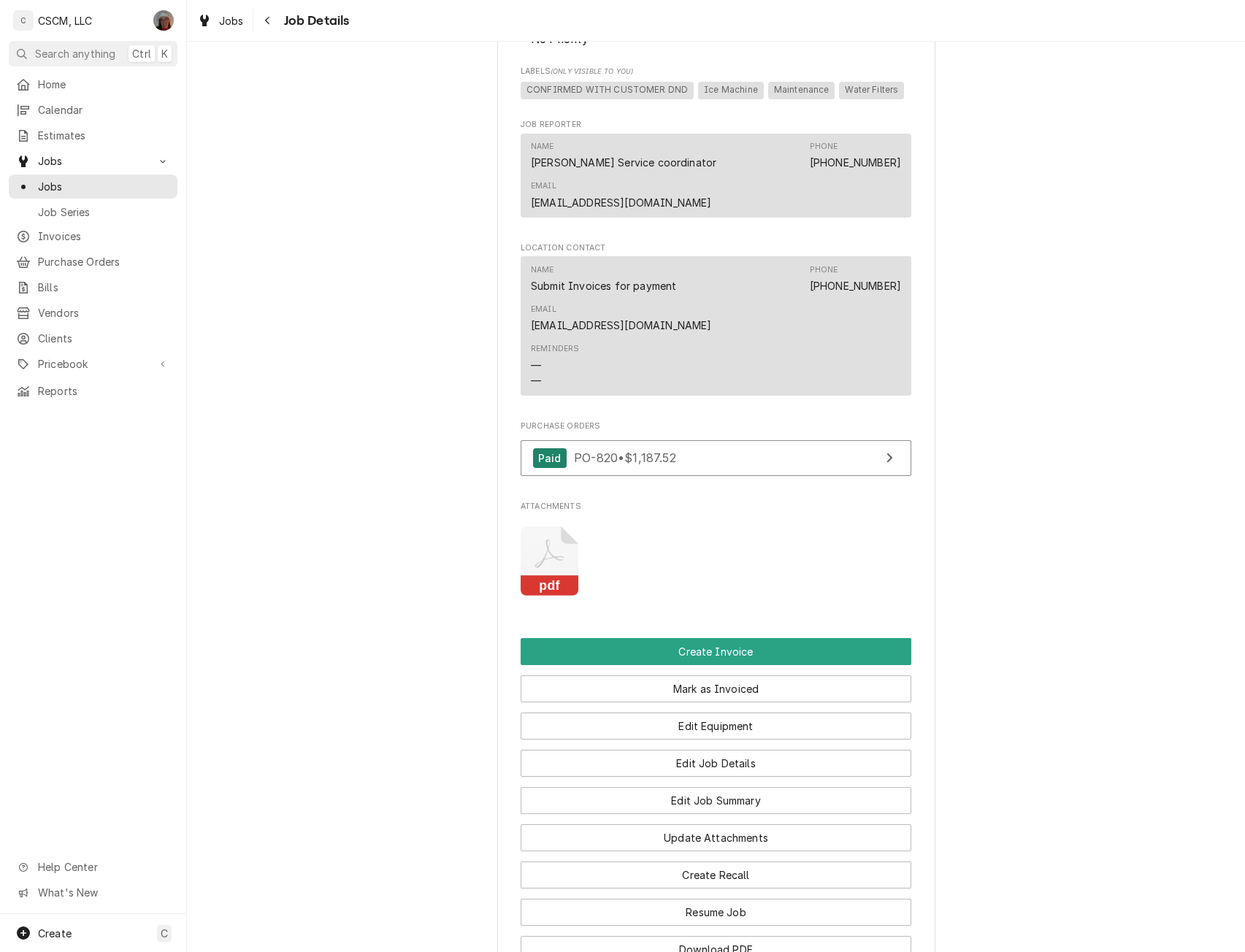
click at [560, 544] on rect "Attachments" at bounding box center [595, 515] width 70 height 58
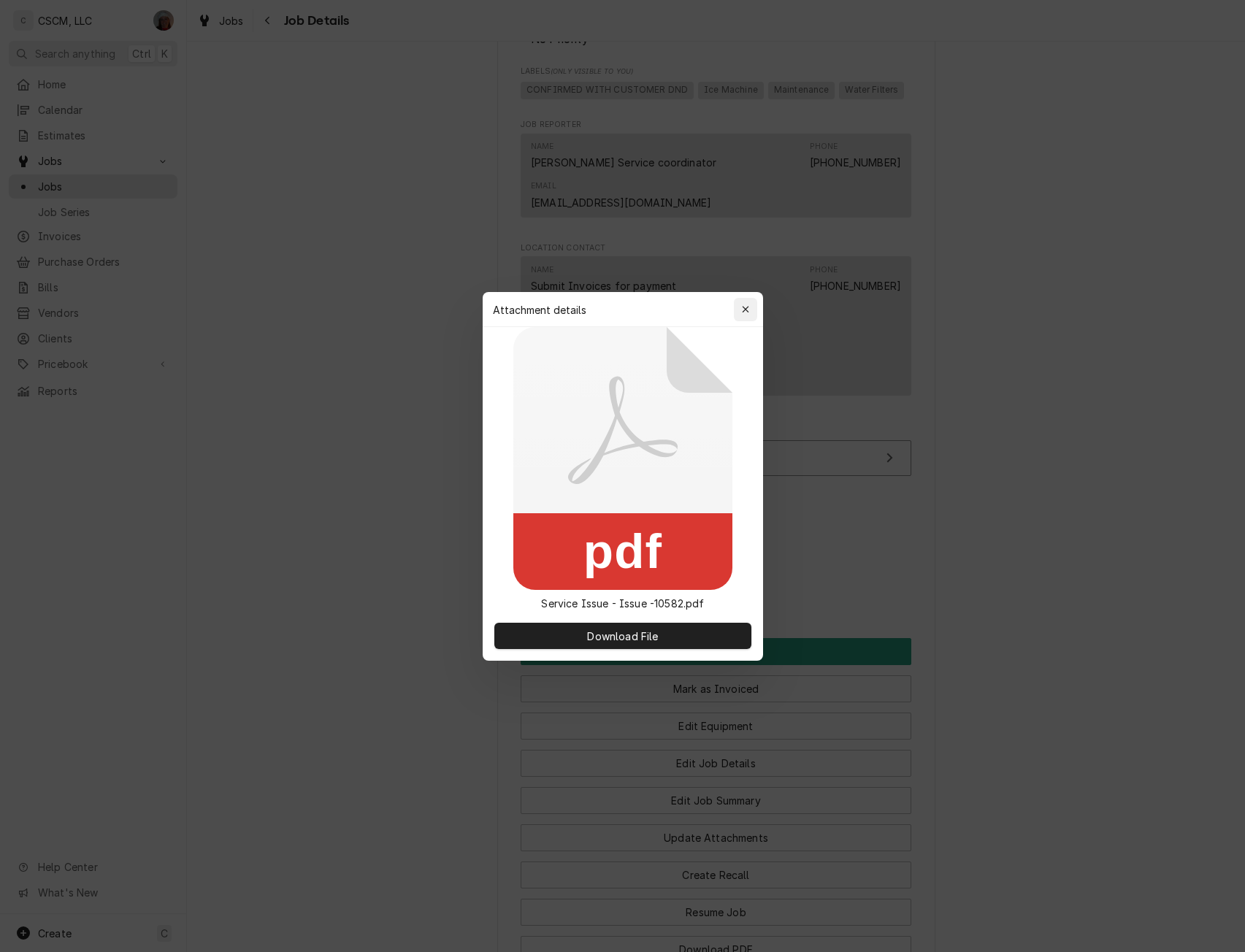
click at [746, 314] on icon "button" at bounding box center [745, 310] width 8 height 10
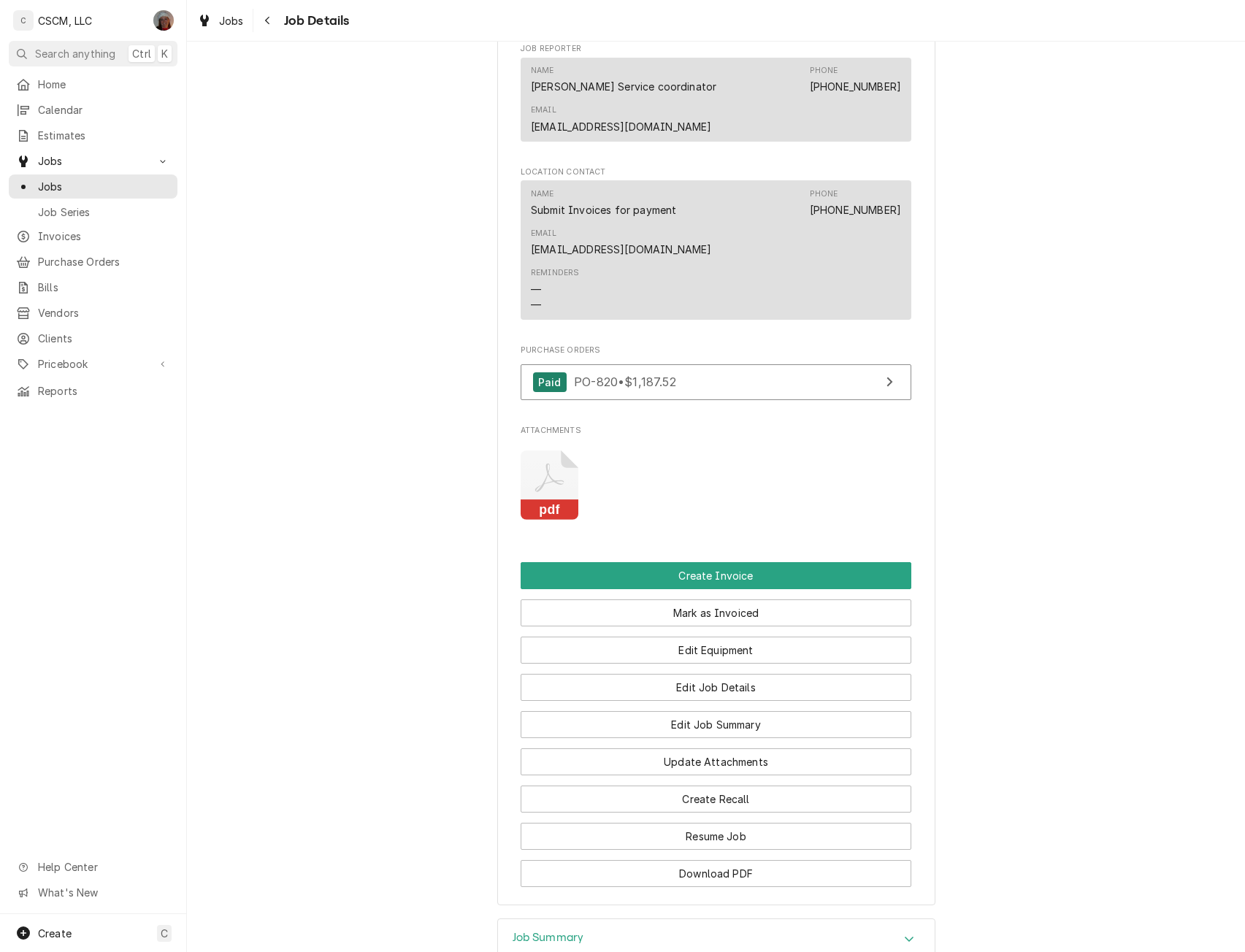
scroll to position [1139, 0]
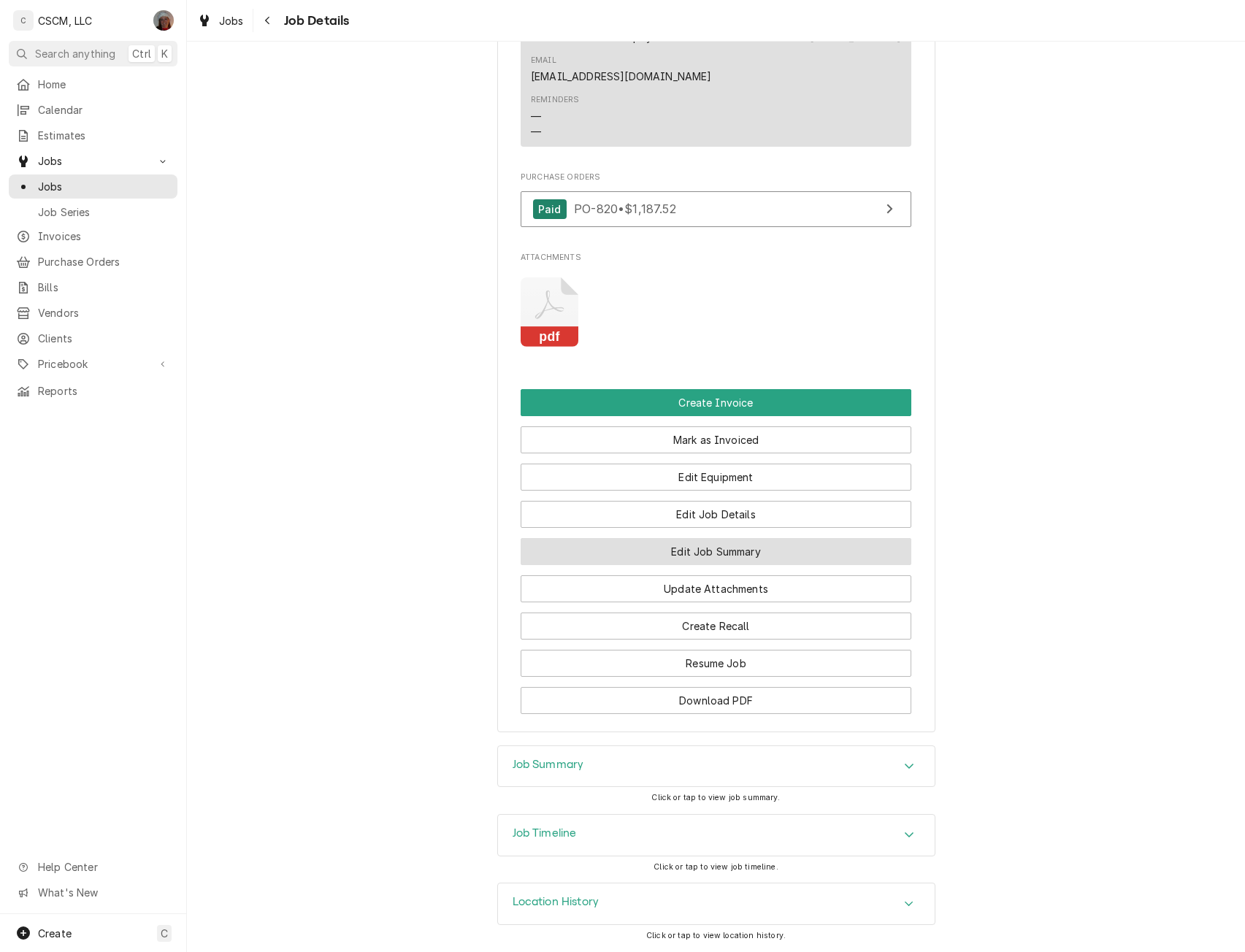
click at [758, 548] on button "Edit Job Summary" at bounding box center [716, 551] width 391 height 27
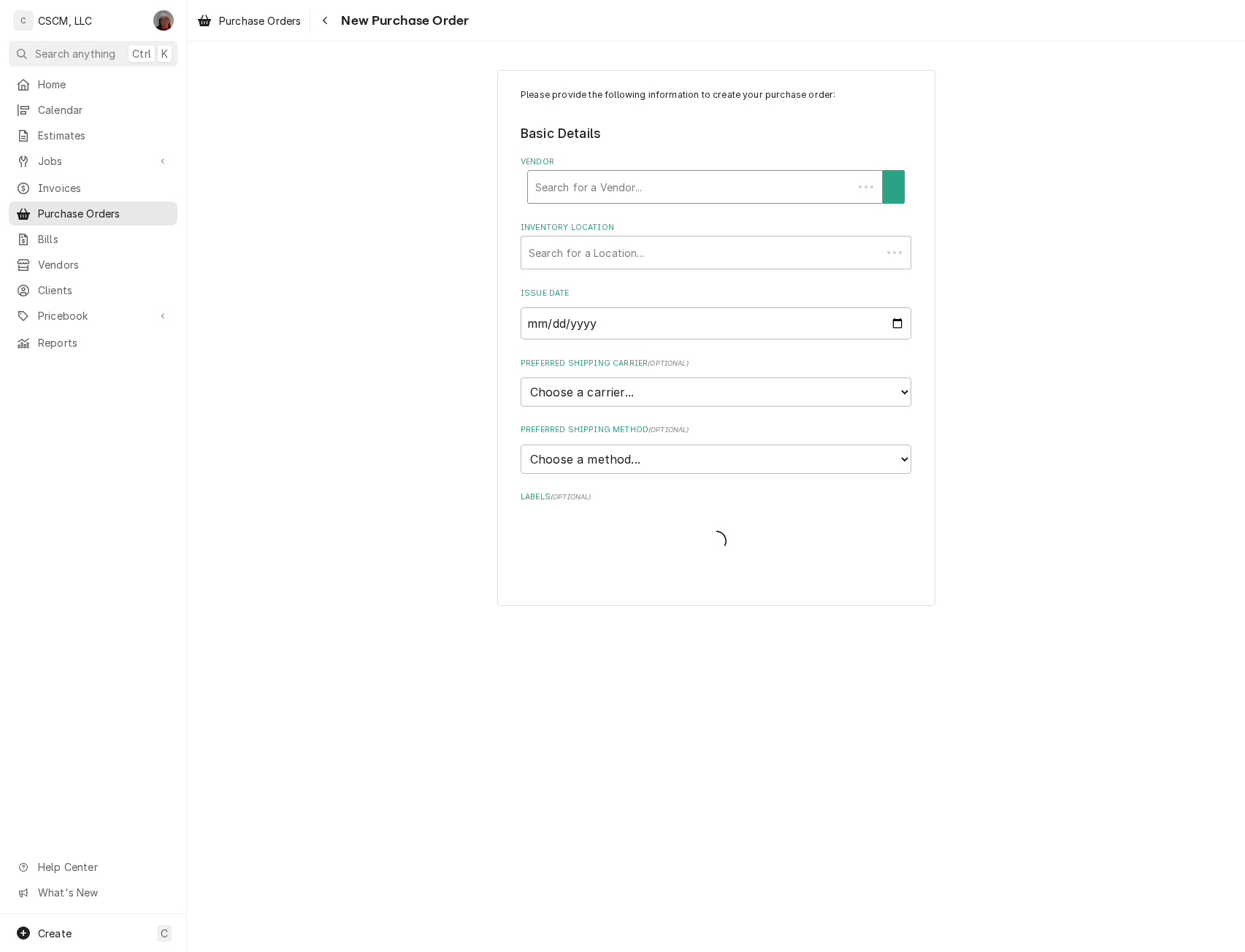
click at [637, 184] on div "Vendor" at bounding box center [691, 187] width 311 height 26
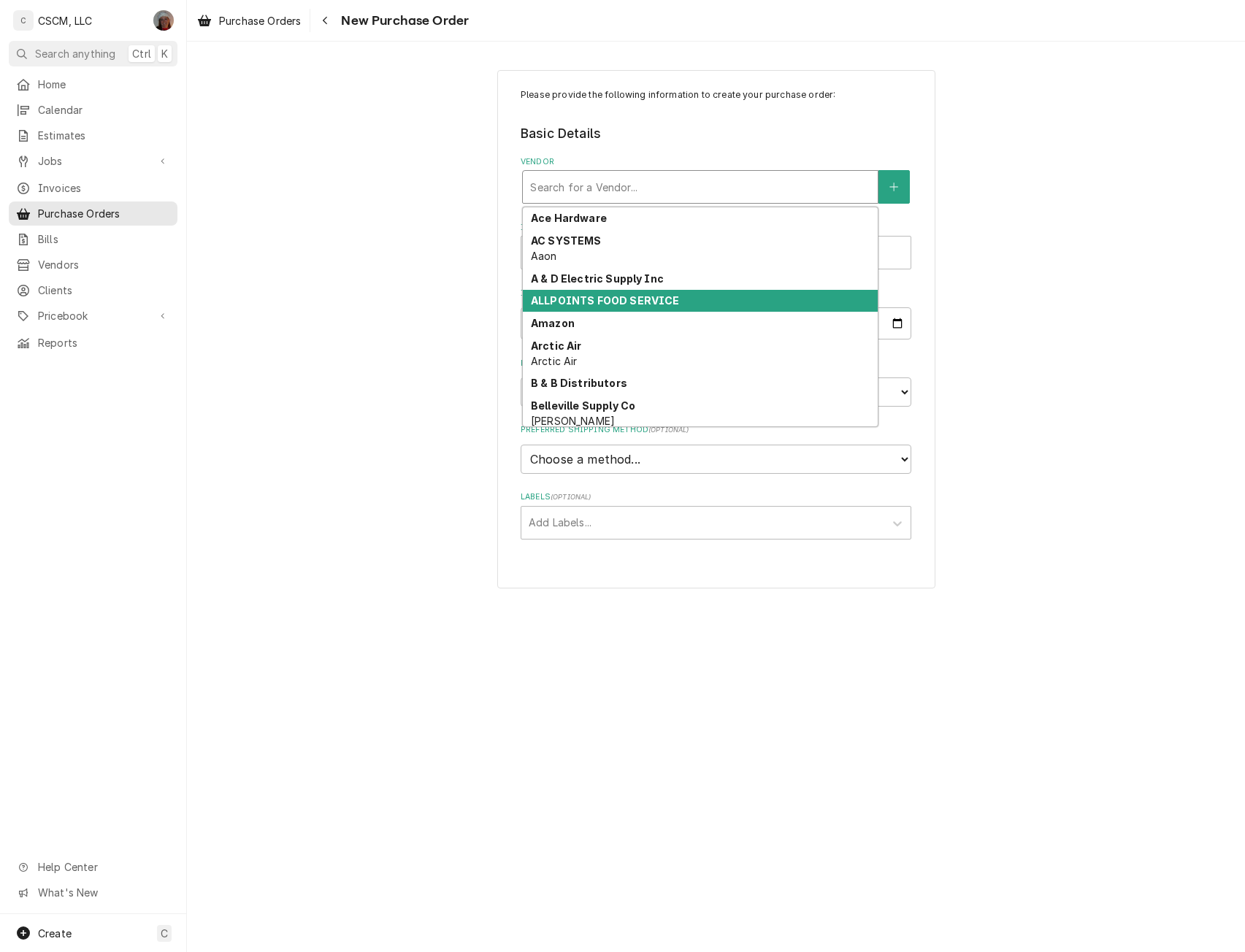
click at [562, 307] on div "ALLPOINTS FOOD SERVICE" at bounding box center [700, 301] width 355 height 22
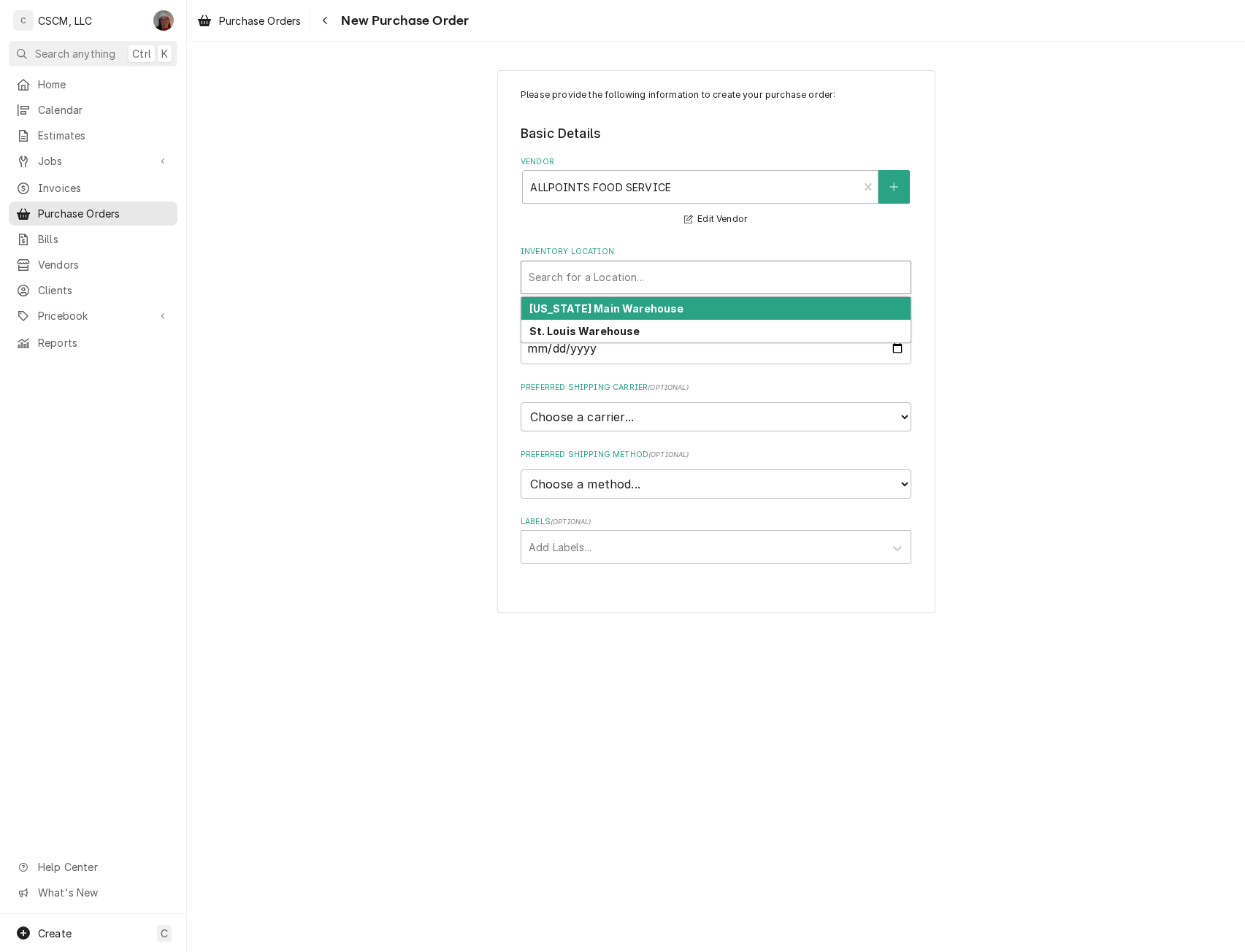
click at [569, 277] on div "Inventory Location" at bounding box center [716, 277] width 374 height 26
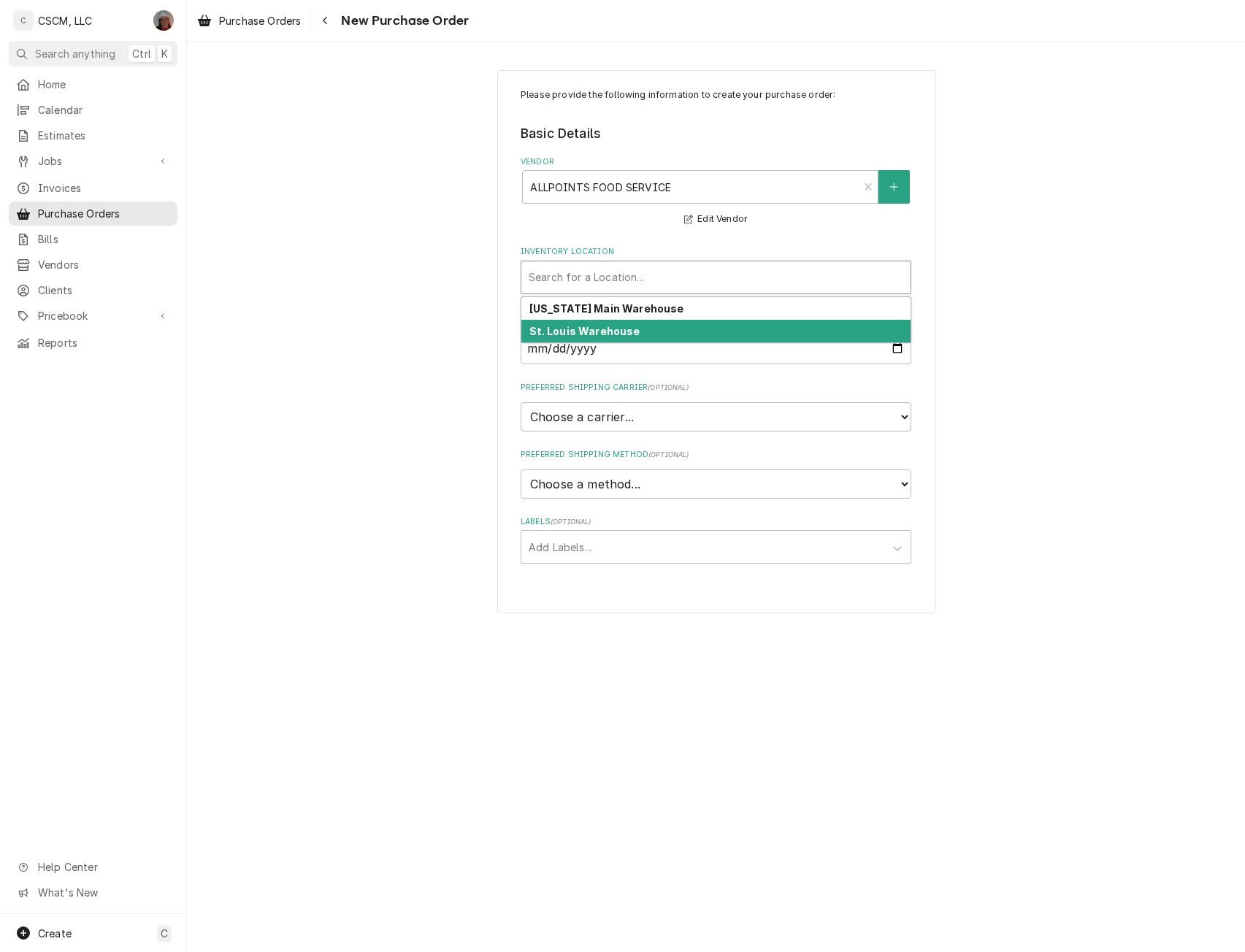
click at [572, 334] on strong "St. Louis Warehouse" at bounding box center [584, 330] width 111 height 12
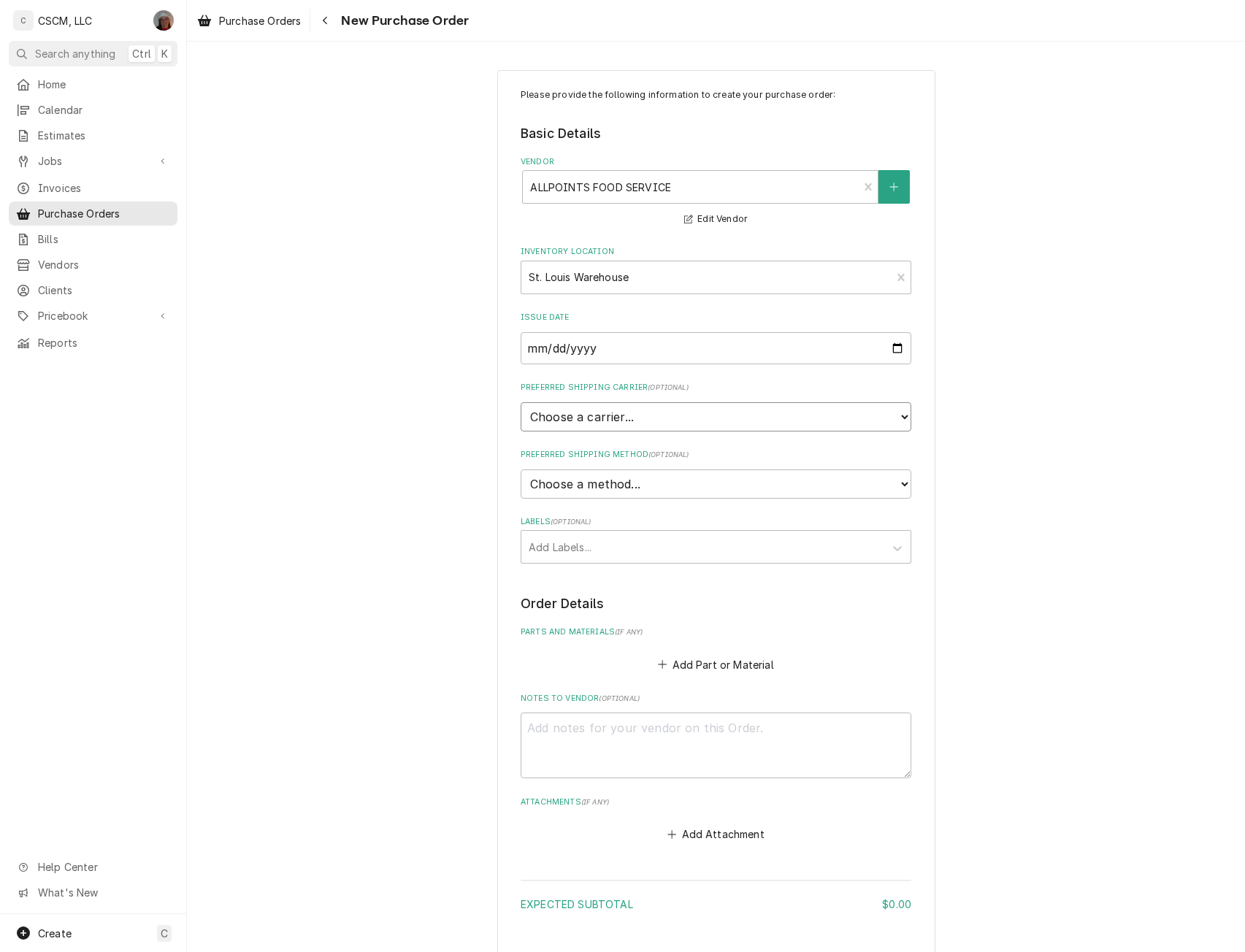
click at [575, 428] on select "Choose a carrier... U.S. Postal Service Stamps.com FedEx UPS DHL Express DHL EC…" at bounding box center [716, 416] width 391 height 29
select select "4"
click at [521, 402] on select "Choose a carrier... U.S. Postal Service Stamps.com FedEx UPS DHL Express DHL EC…" at bounding box center [716, 416] width 391 height 29
type textarea "x"
click at [560, 484] on select "Choose a method... Ground Next Day Early AM Next Day Air 2 Day Air Other" at bounding box center [716, 483] width 391 height 29
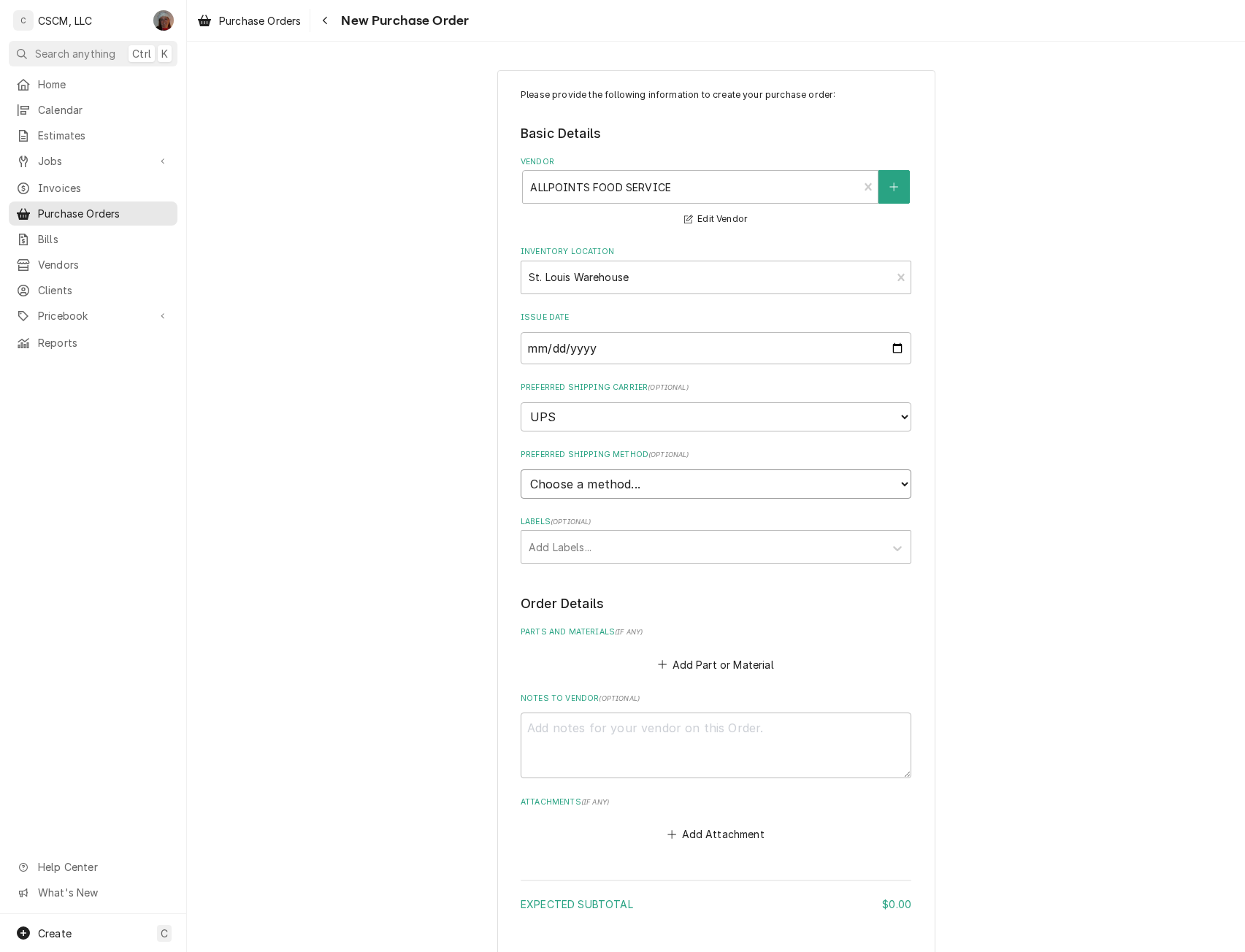
select select "1"
click at [521, 469] on select "Choose a method... Ground Next Day Early AM Next Day Air 2 Day Air Other" at bounding box center [716, 483] width 391 height 29
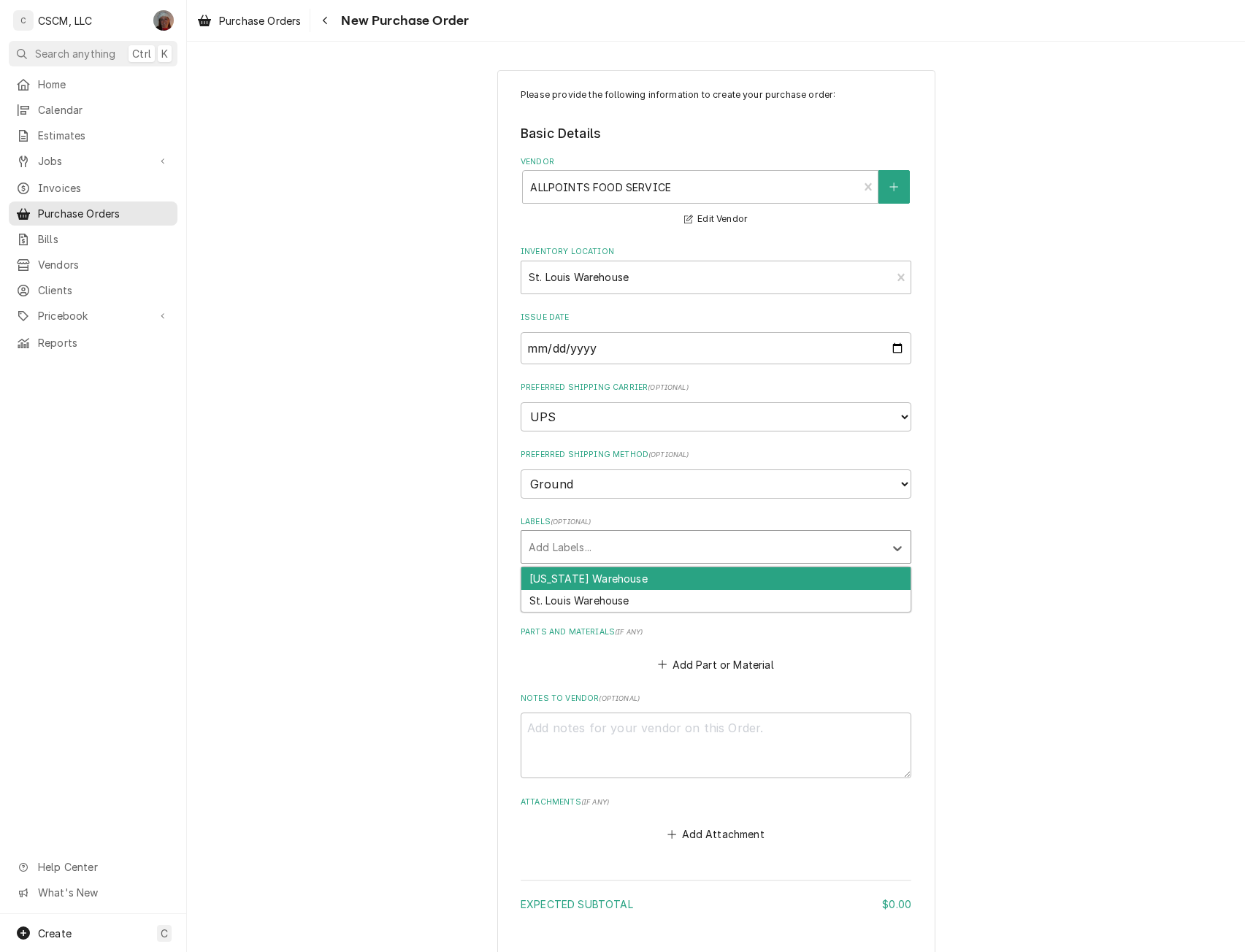
click at [538, 546] on div "Labels" at bounding box center [703, 547] width 349 height 26
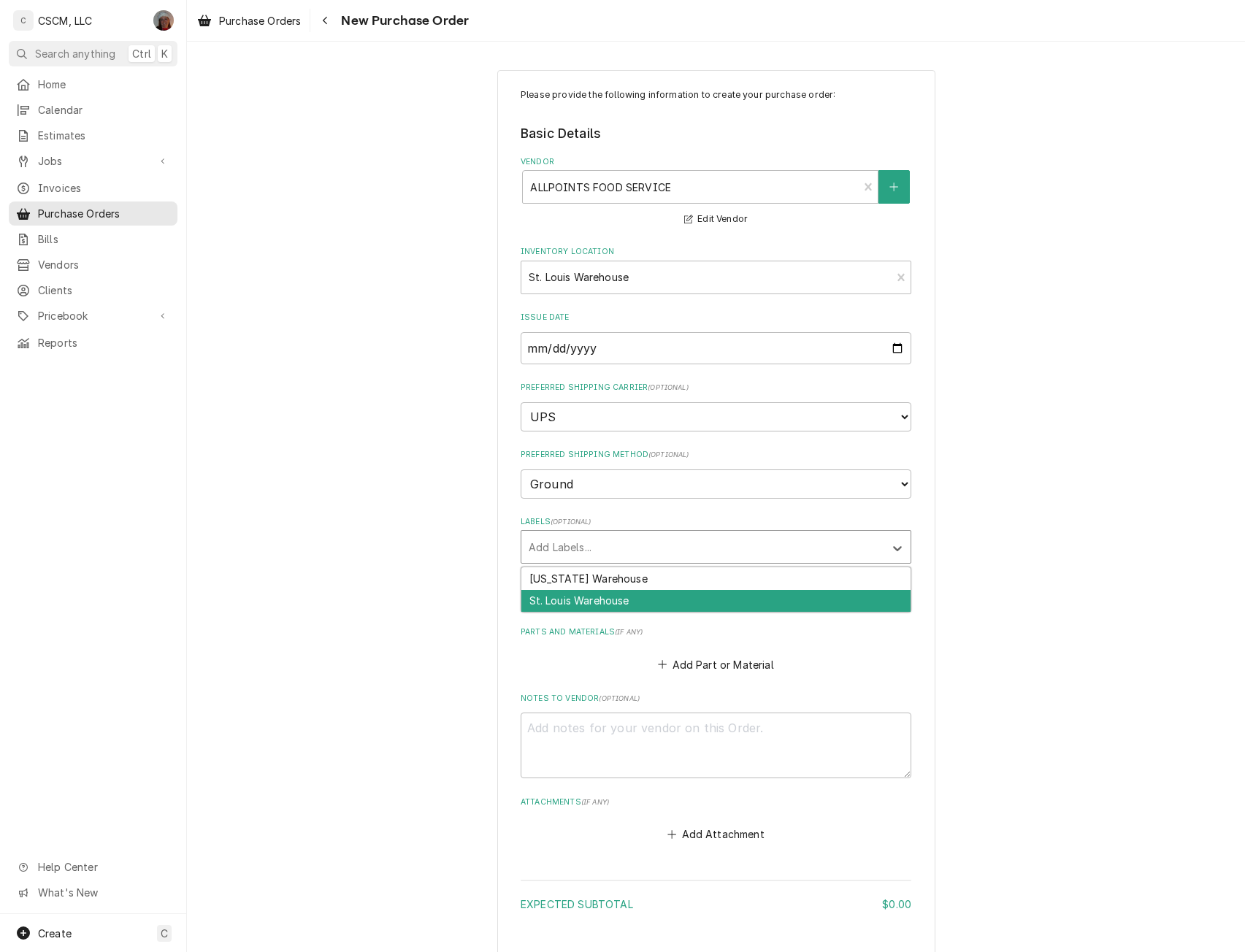
click at [541, 591] on div "St. Louis Warehouse" at bounding box center [716, 601] width 389 height 22
type textarea "x"
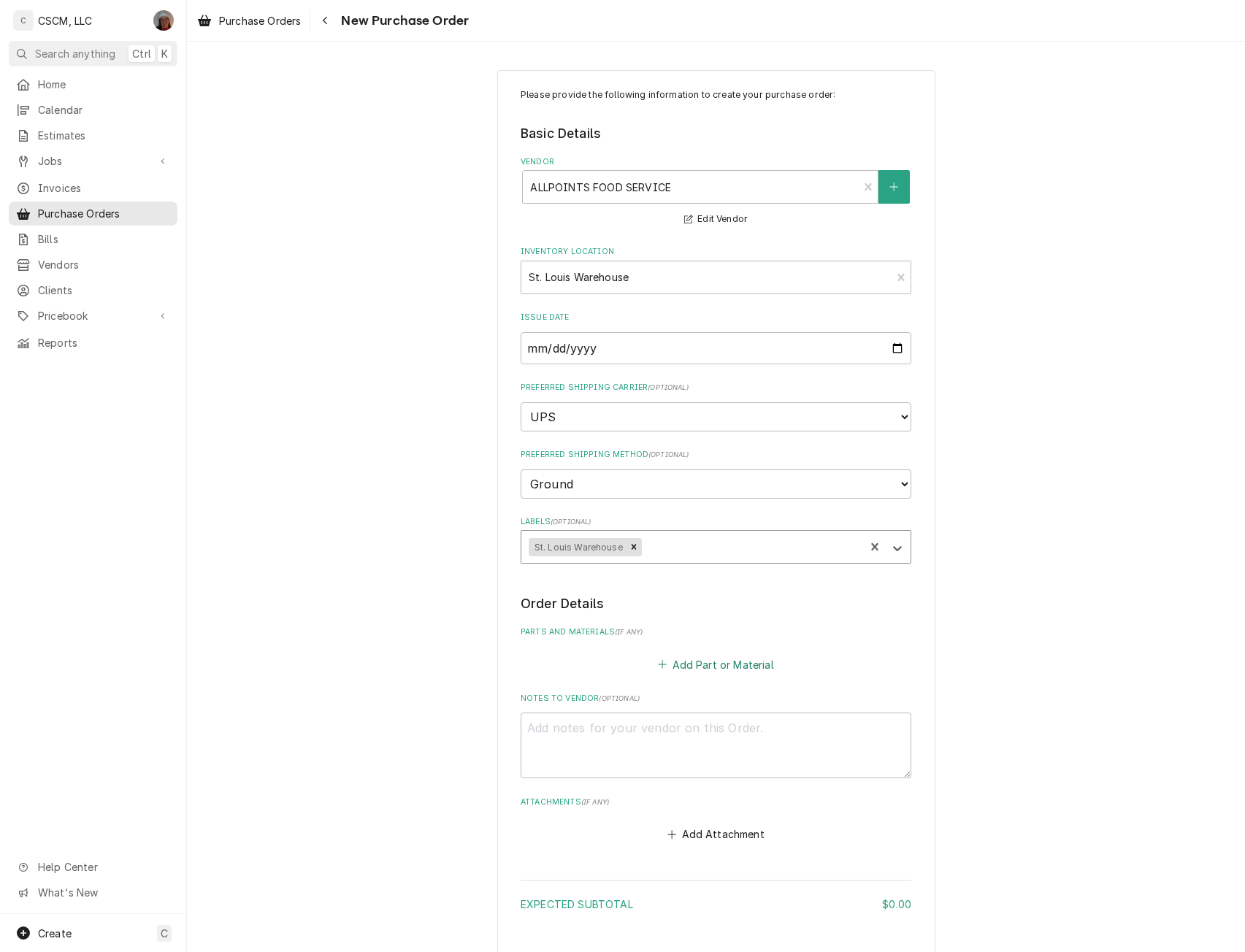
click at [685, 667] on button "Add Part or Material" at bounding box center [716, 664] width 121 height 21
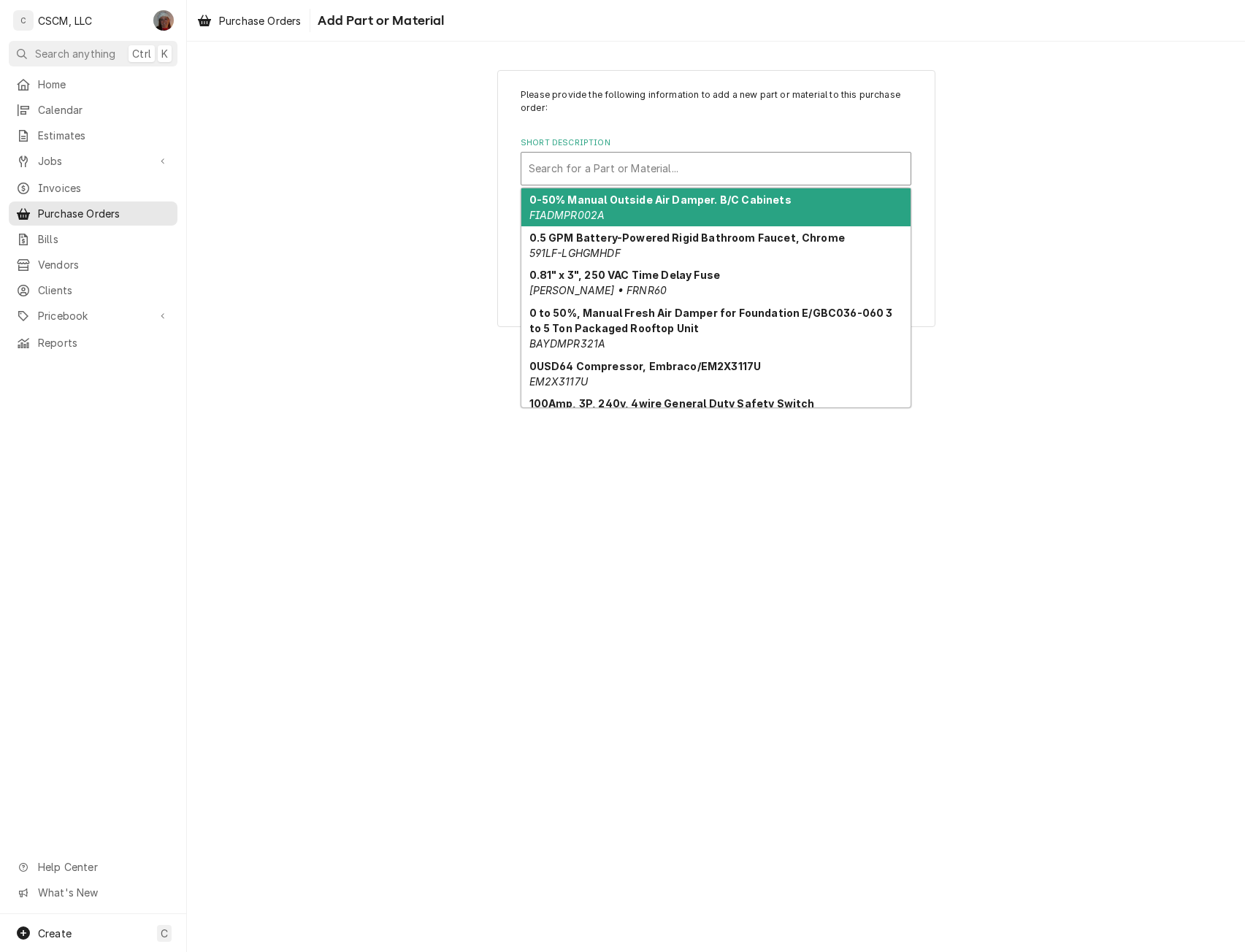
click at [695, 169] on div "Short Description" at bounding box center [716, 169] width 374 height 26
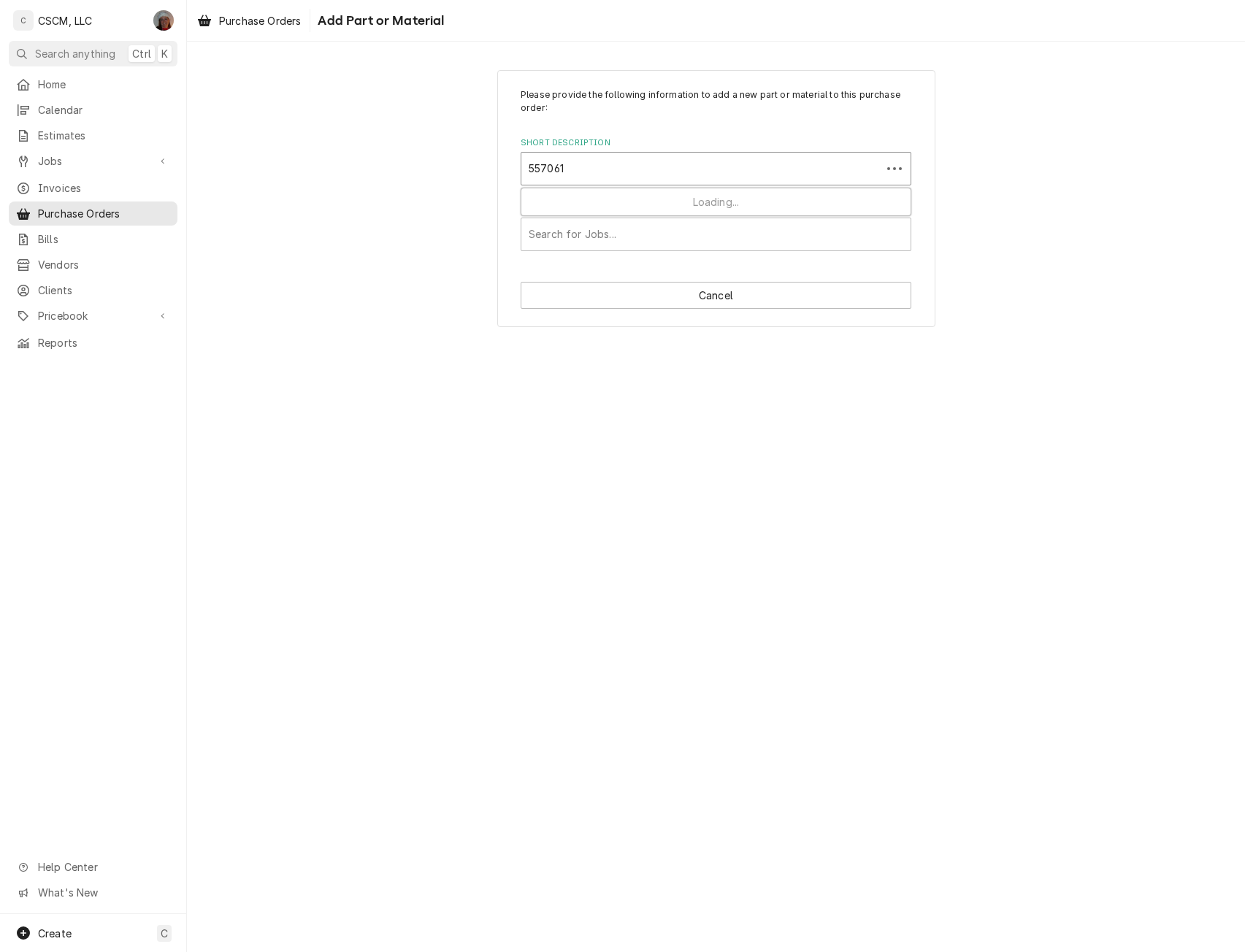
type input "5570613"
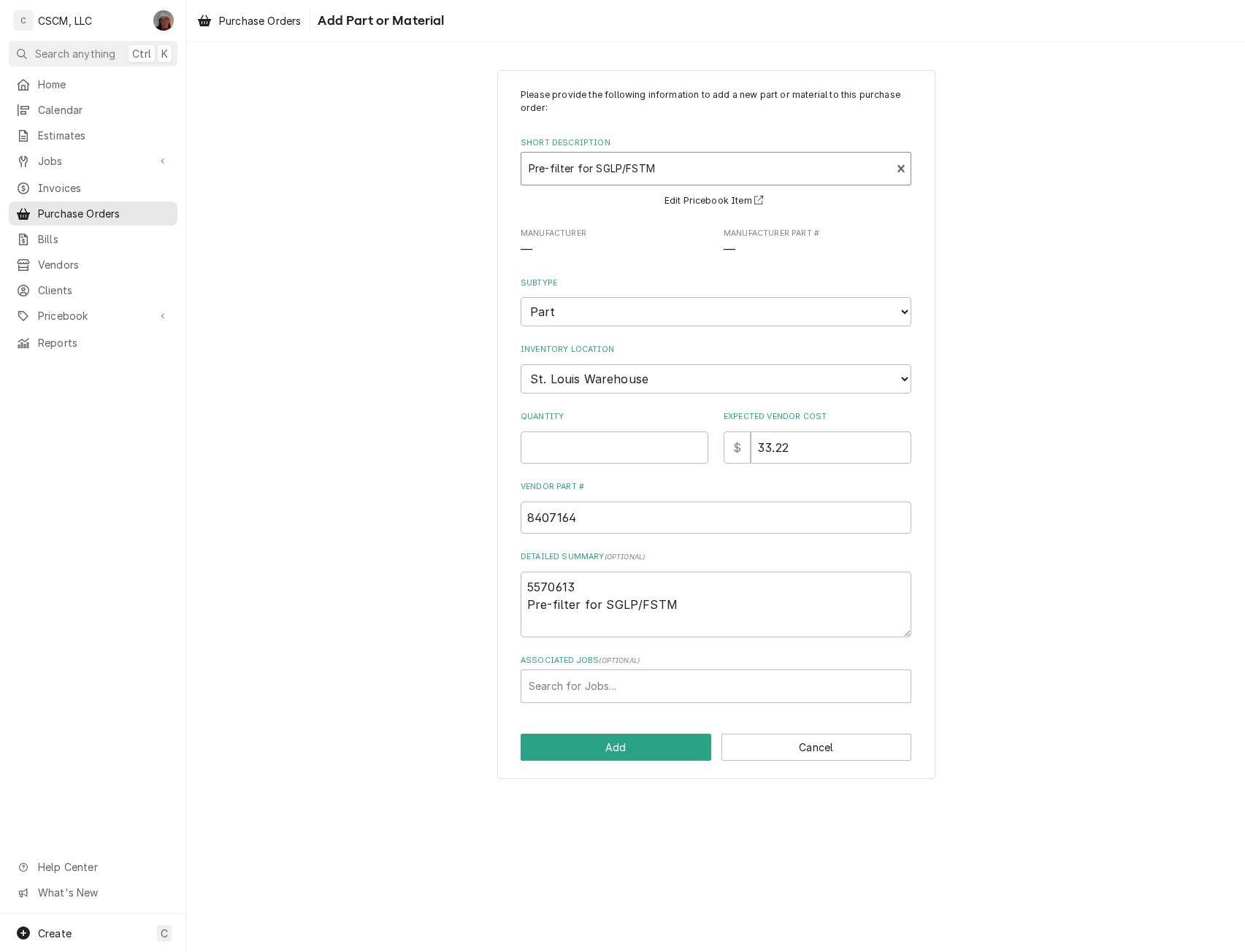
type textarea "x"
click at [680, 373] on select "Choose a location... Chris's Truck Colorado Main Warehouse Izaia's Truck Jimmy'…" at bounding box center [716, 378] width 391 height 29
select select "423"
click at [521, 364] on select "Choose a location... Chris's Truck Colorado Main Warehouse Izaia's Truck Jimmy'…" at bounding box center [716, 378] width 391 height 29
type textarea "x"
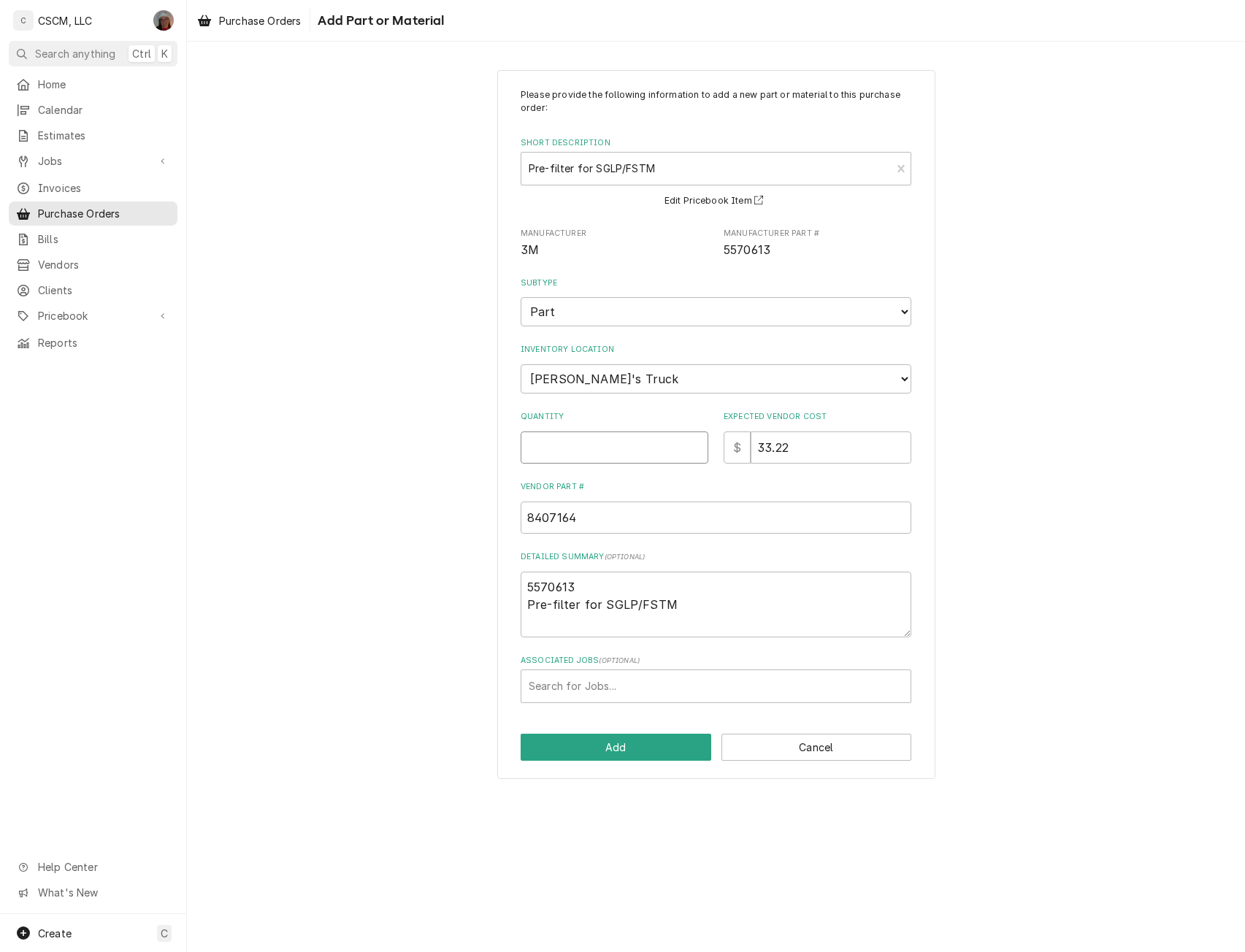
click at [543, 446] on input "Quantity" at bounding box center [614, 447] width 188 height 32
type input "1"
type textarea "x"
type input "1"
click at [626, 743] on button "Add" at bounding box center [616, 747] width 190 height 27
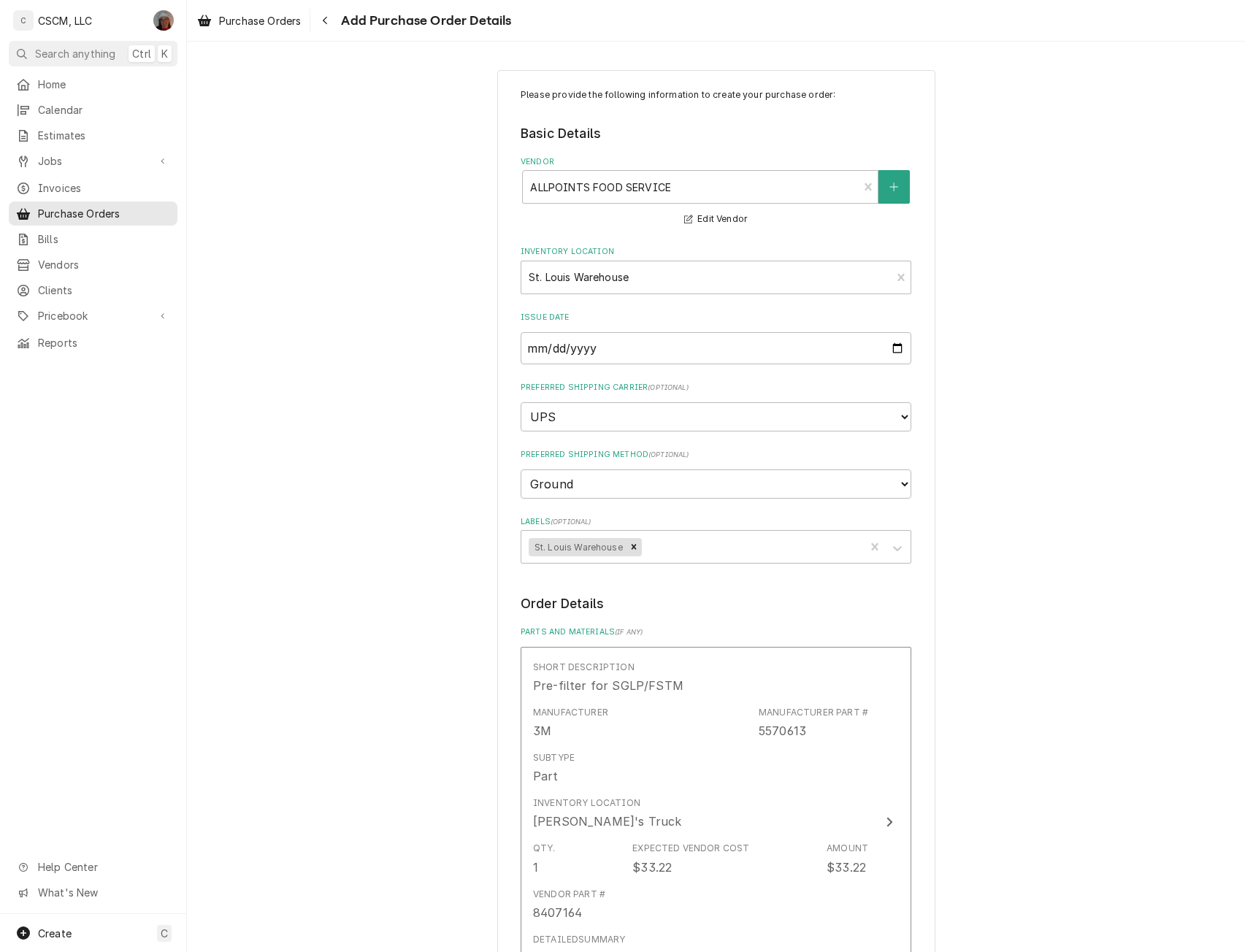
scroll to position [455, 0]
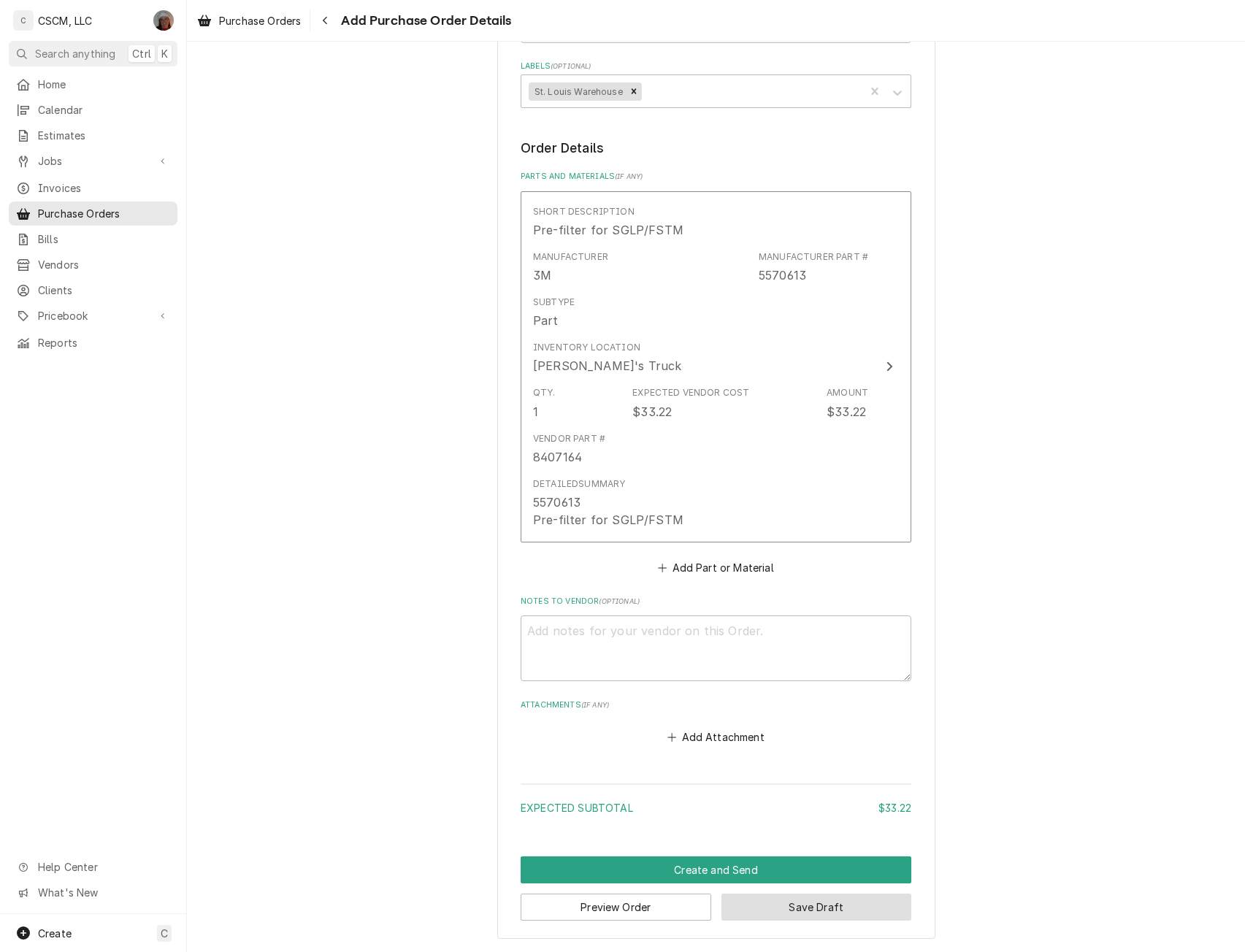
click at [770, 901] on button "Save Draft" at bounding box center [816, 907] width 190 height 27
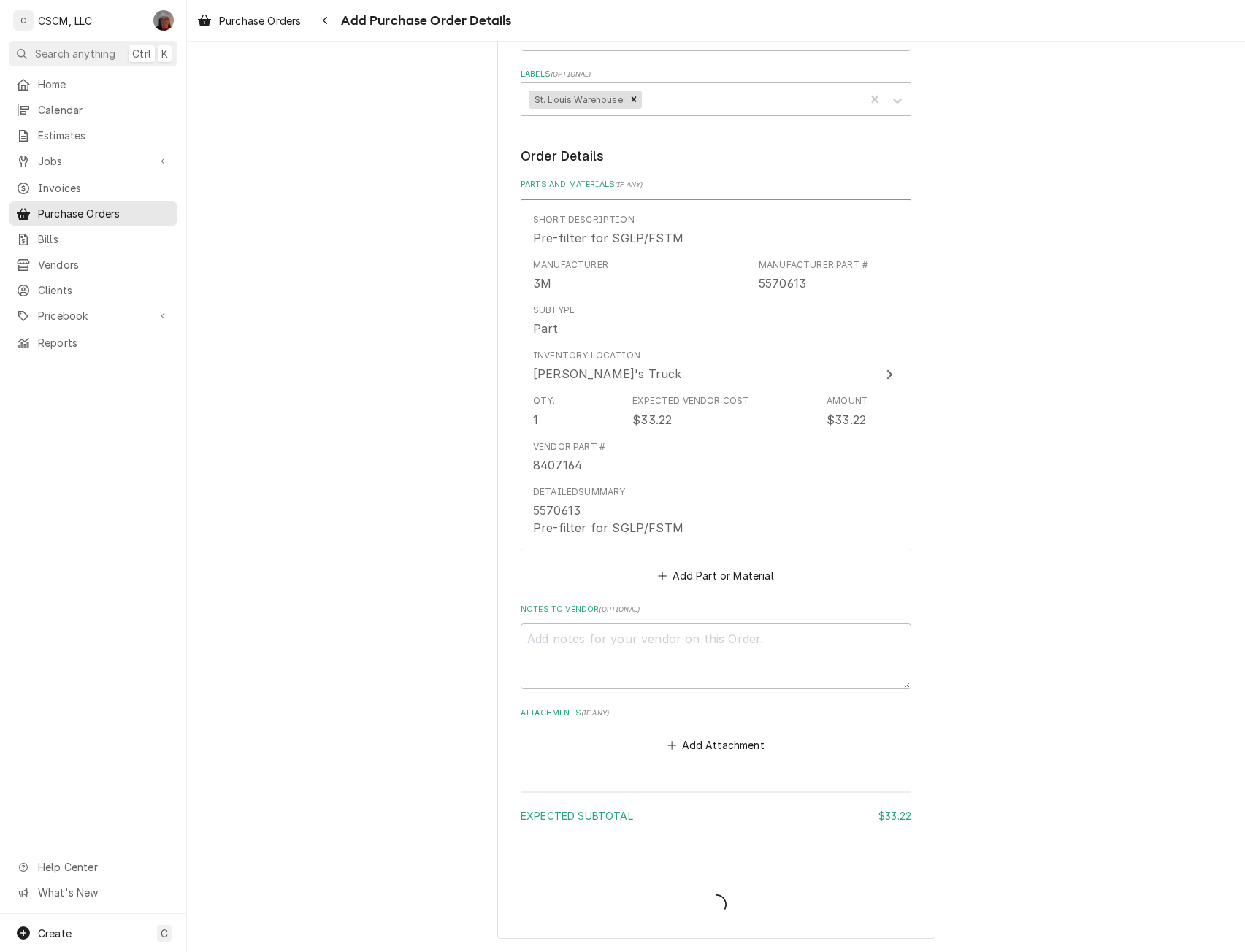
scroll to position [448, 0]
type textarea "x"
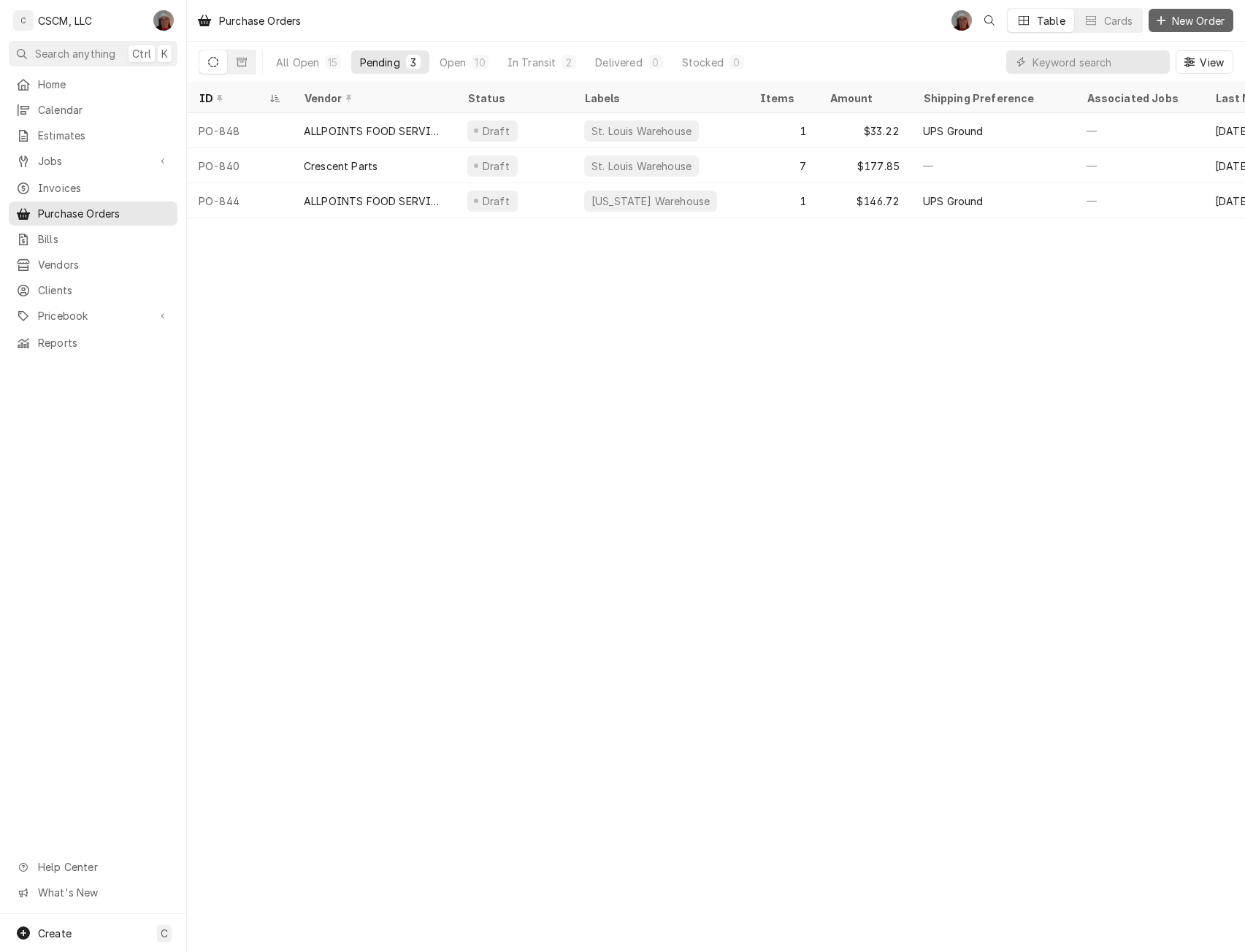
click at [1191, 16] on span "New Order" at bounding box center [1198, 21] width 59 height 16
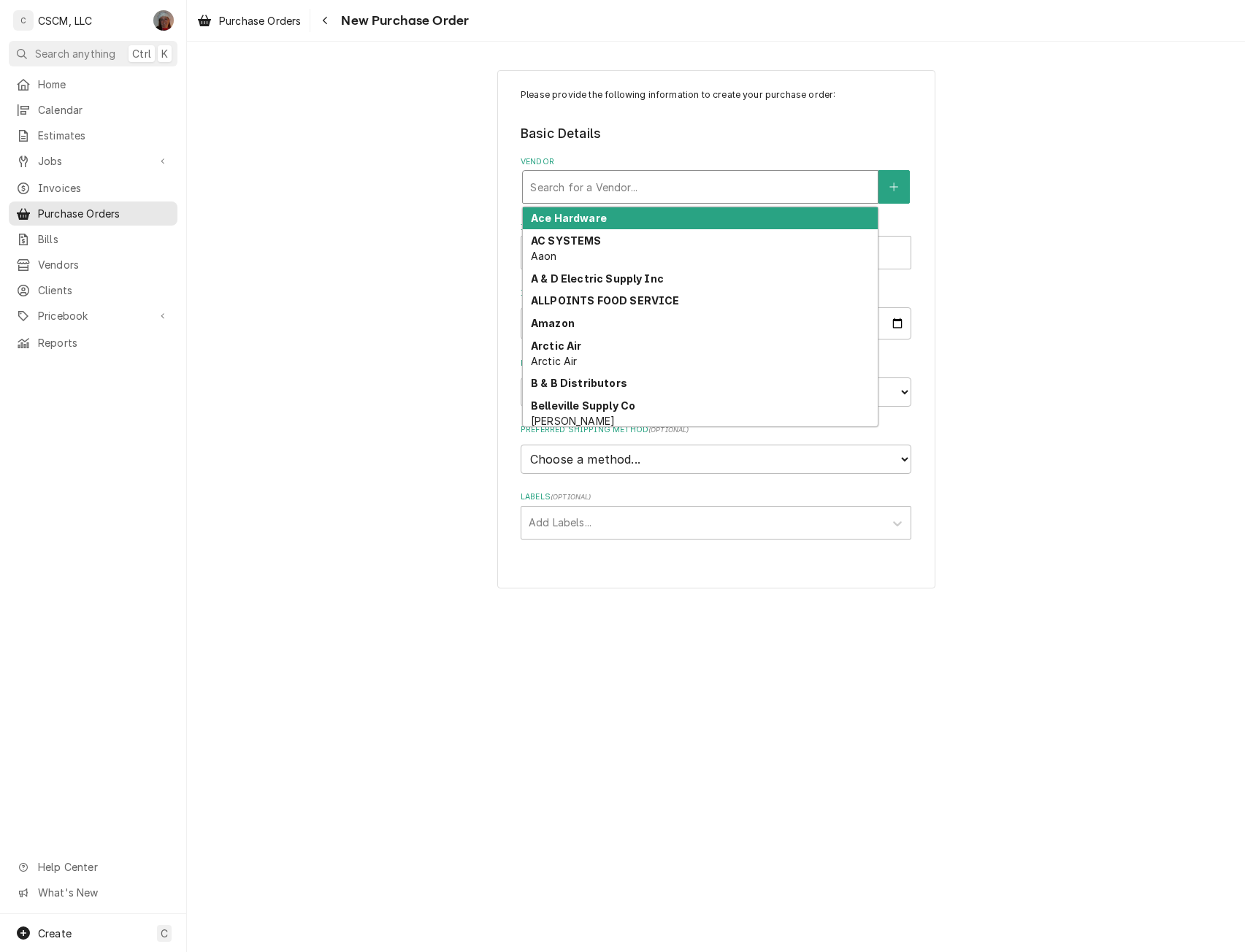
click at [730, 179] on div "Vendor" at bounding box center [699, 187] width 340 height 26
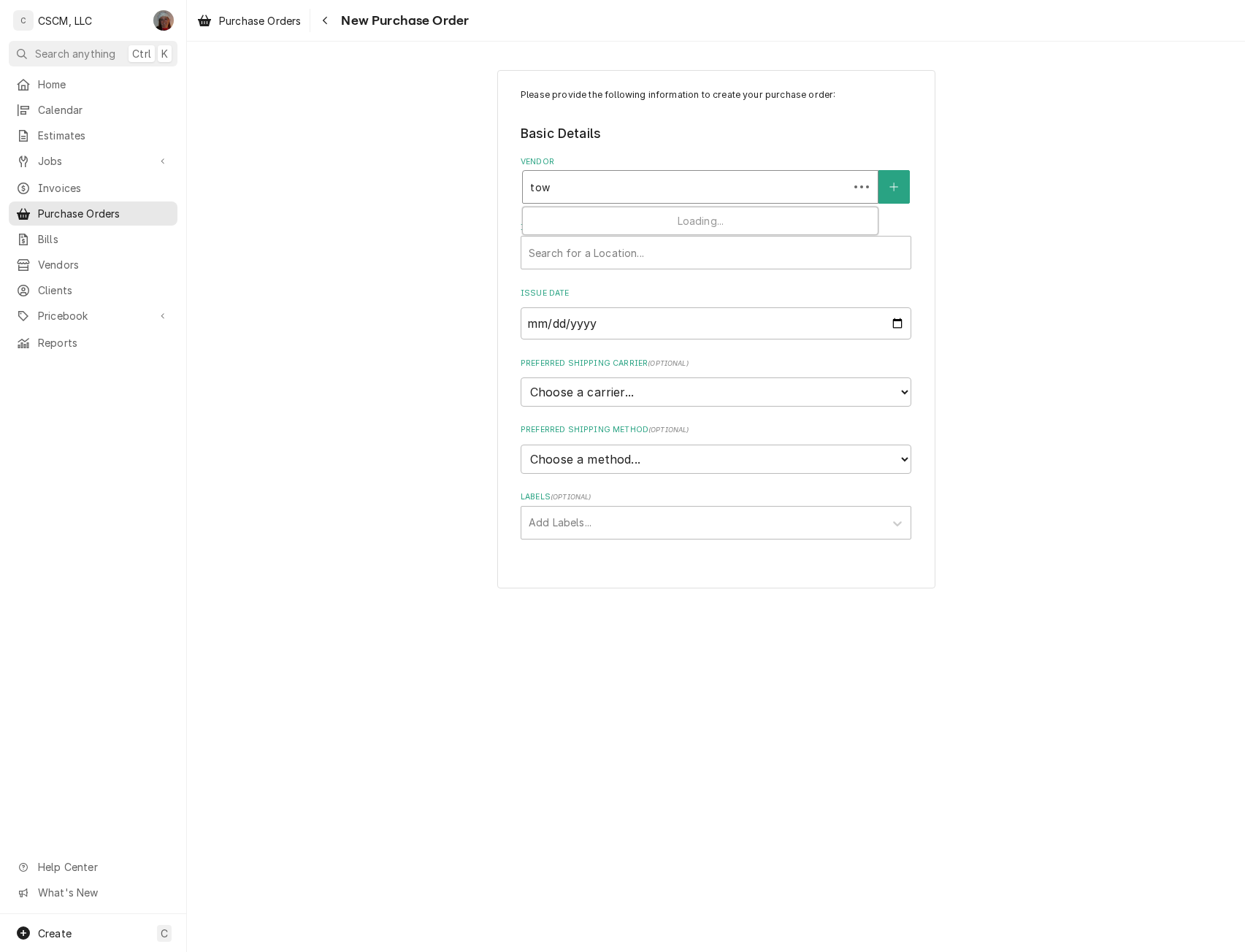
type input "town"
click at [628, 208] on div "PARTS TOWN, LLC" at bounding box center [700, 218] width 355 height 22
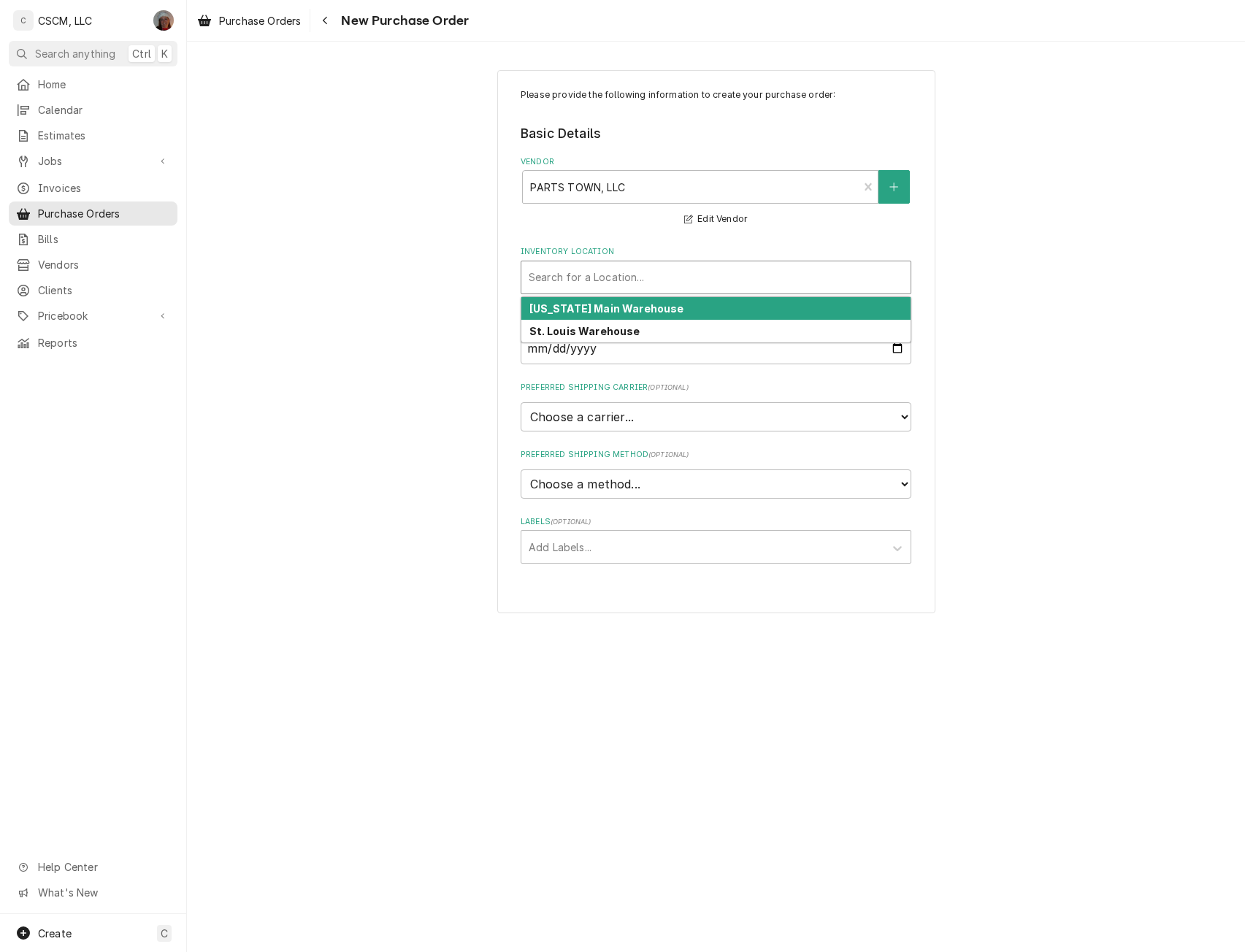
click at [560, 277] on div "Inventory Location" at bounding box center [716, 277] width 374 height 26
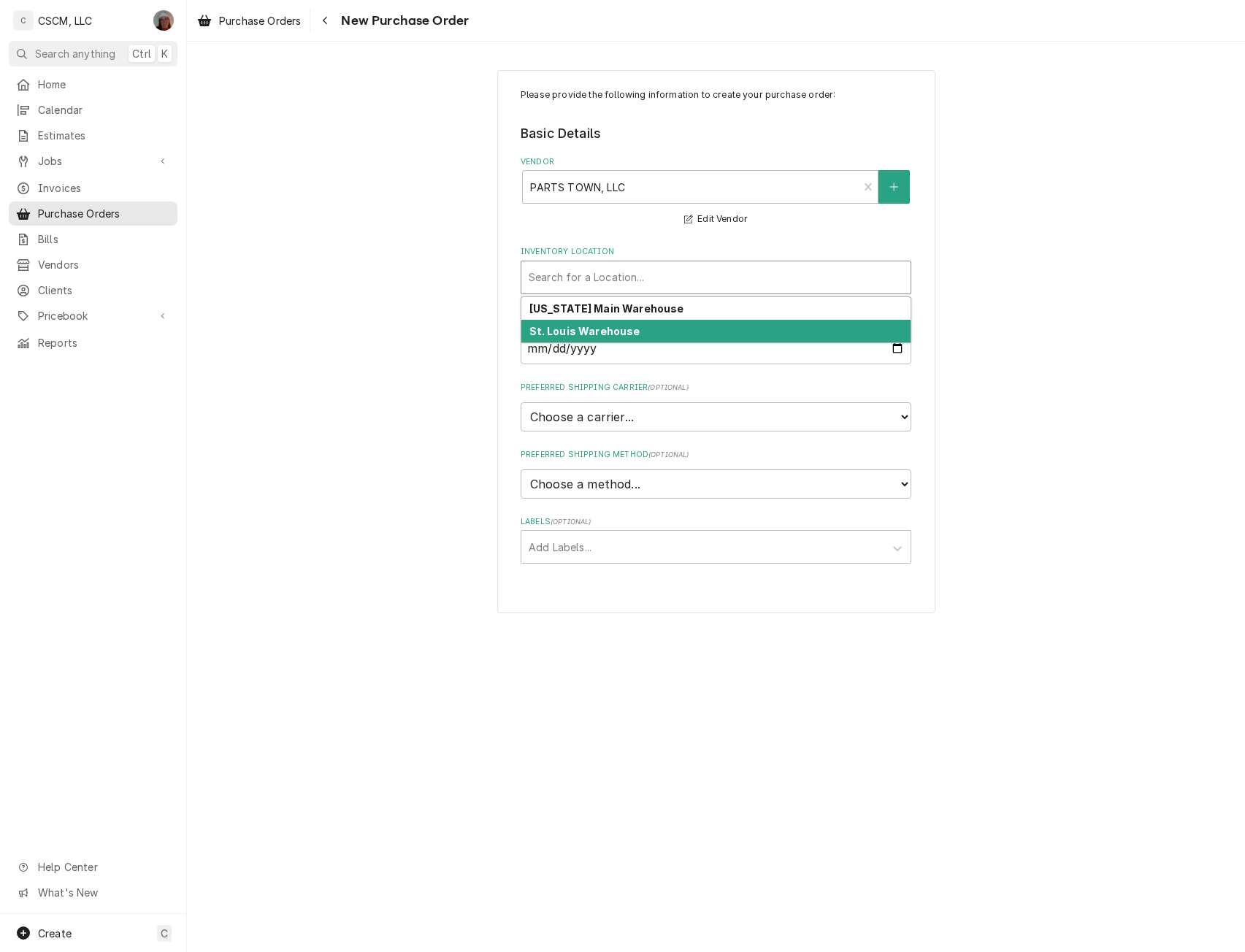
click at [560, 325] on strong "St. Louis Warehouse" at bounding box center [584, 330] width 111 height 12
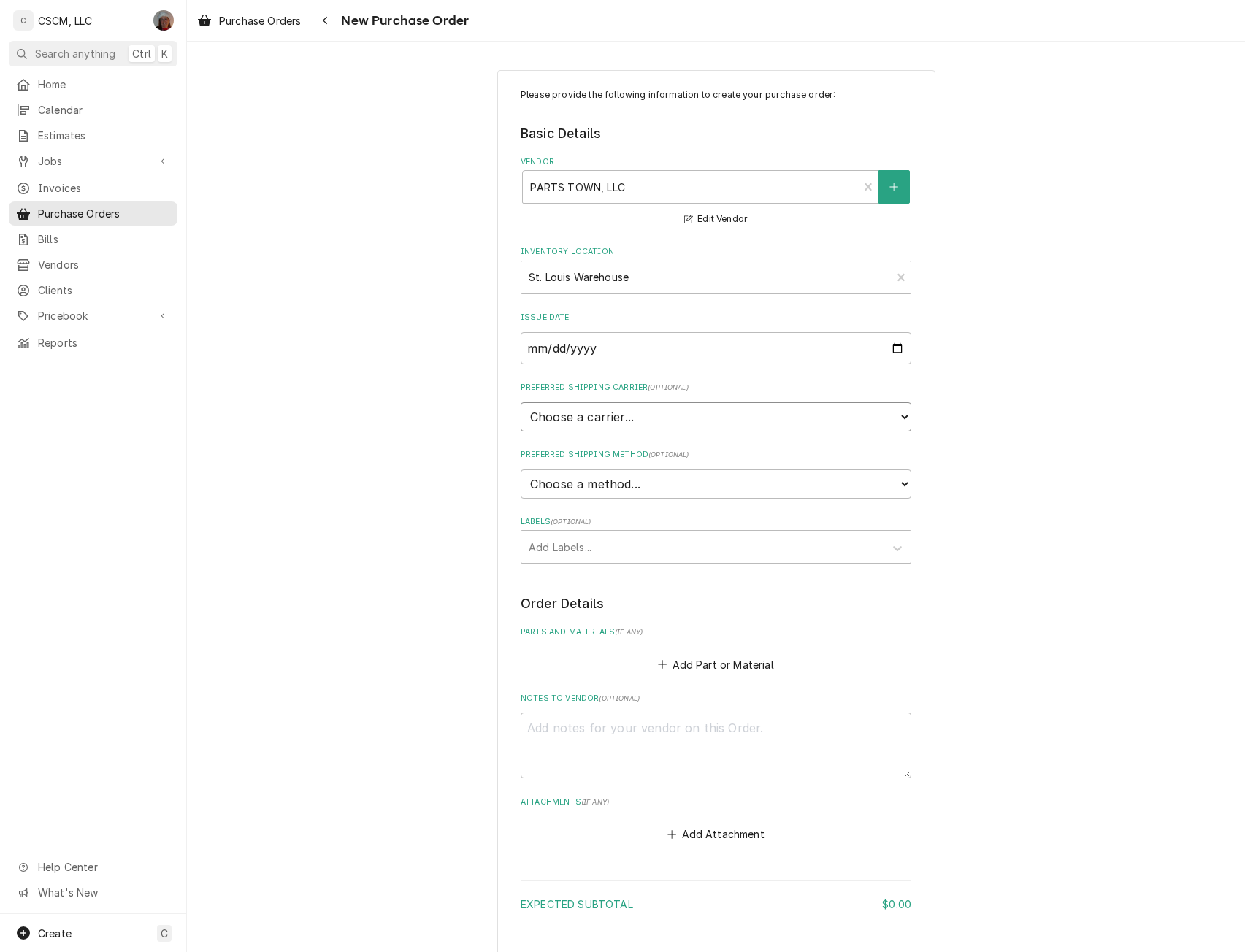
click at [571, 418] on select "Choose a carrier... U.S. Postal Service Stamps.com FedEx UPS DHL Express DHL EC…" at bounding box center [716, 416] width 391 height 29
select select "4"
click at [521, 402] on select "Choose a carrier... U.S. Postal Service Stamps.com FedEx UPS DHL Express DHL EC…" at bounding box center [716, 416] width 391 height 29
type textarea "x"
click at [566, 483] on select "Choose a method... Ground Next Day Early AM Next Day Air 2 Day Air Other" at bounding box center [716, 483] width 391 height 29
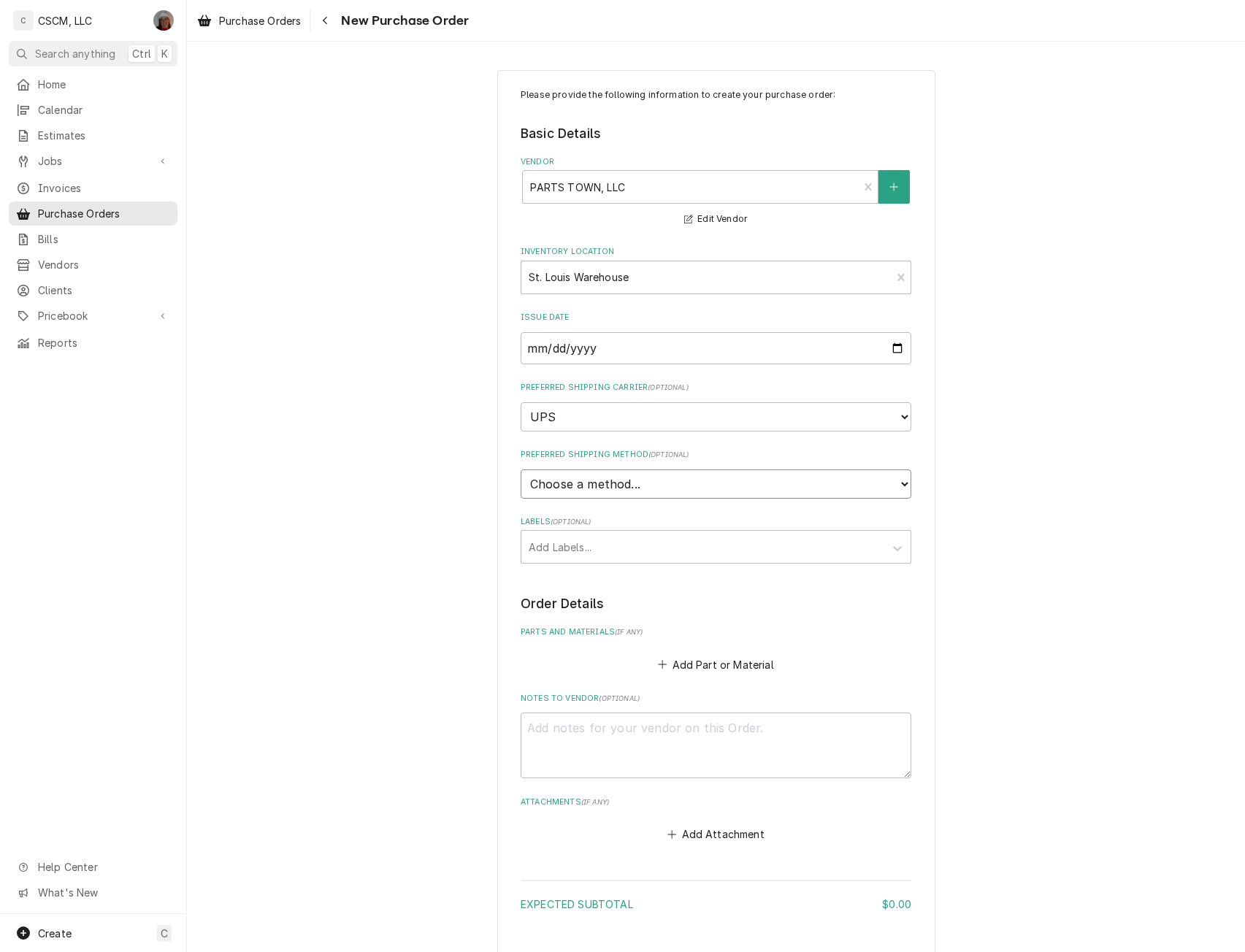
select select "1"
click at [521, 469] on select "Choose a method... Ground Next Day Early AM Next Day Air 2 Day Air Other" at bounding box center [716, 483] width 391 height 29
click at [542, 546] on div "Labels" at bounding box center [703, 547] width 349 height 26
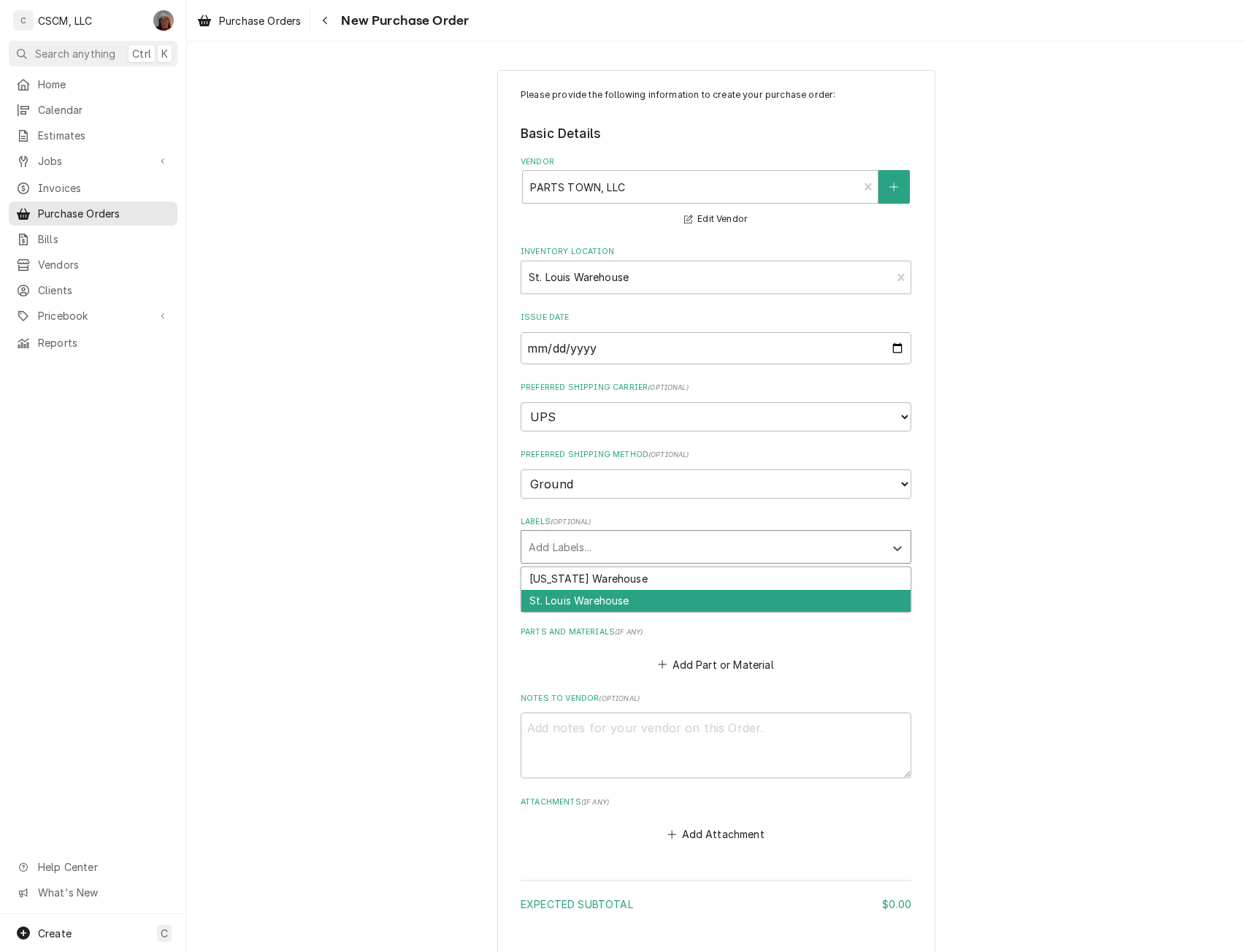
click at [547, 599] on div "St. Louis Warehouse" at bounding box center [716, 601] width 389 height 22
type textarea "x"
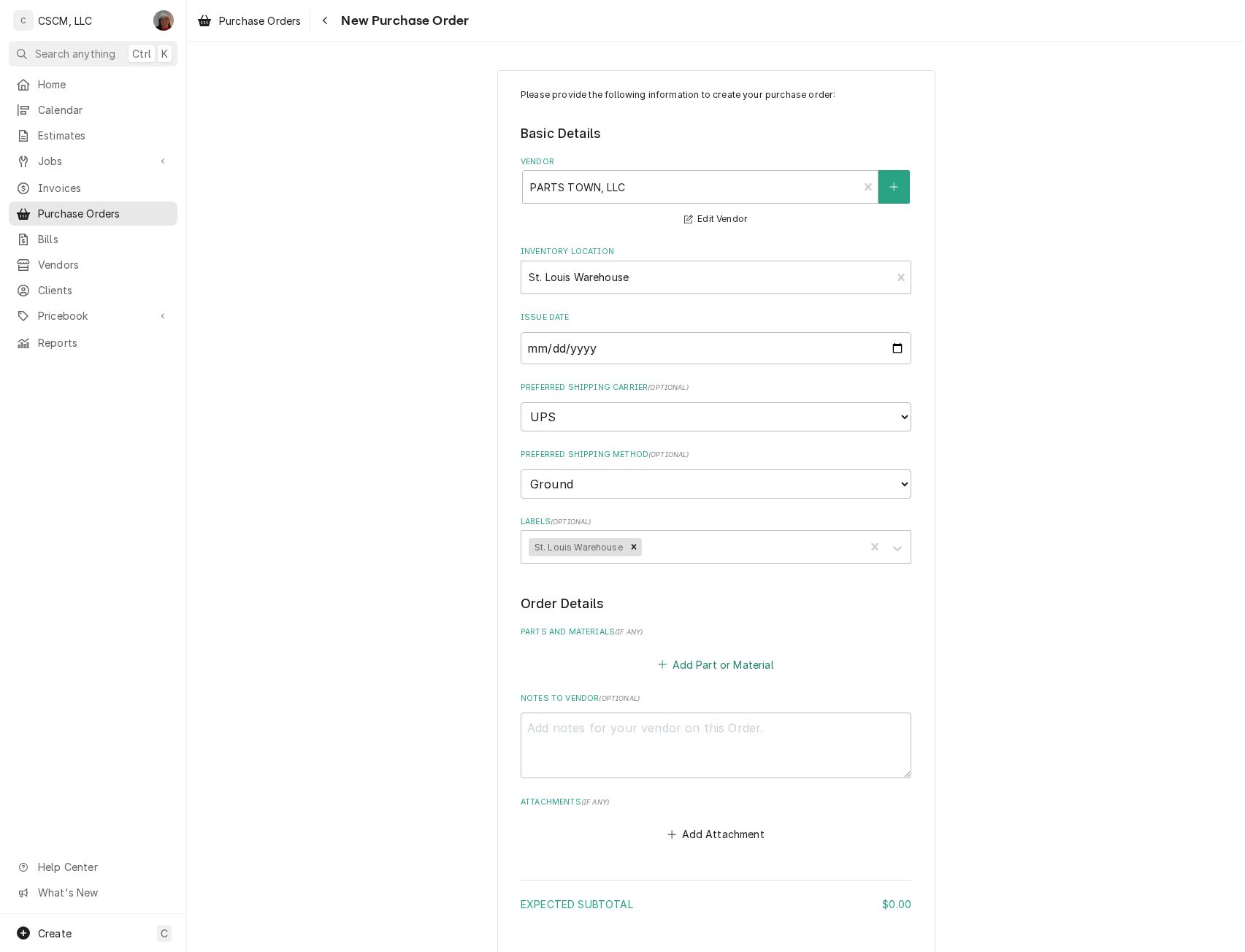
click at [702, 657] on button "Add Part or Material" at bounding box center [716, 664] width 121 height 21
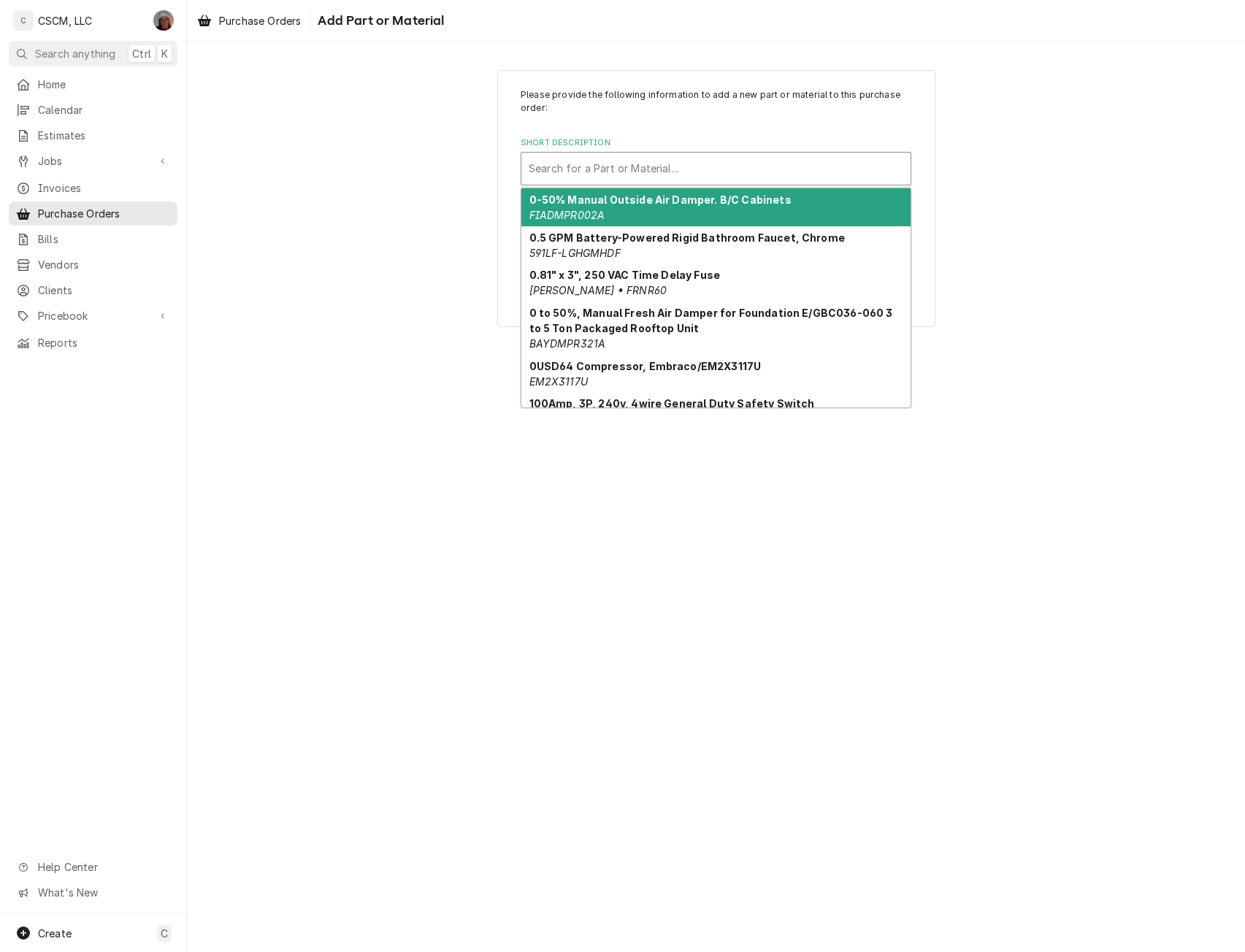
click at [728, 168] on div "Short Description" at bounding box center [716, 169] width 374 height 26
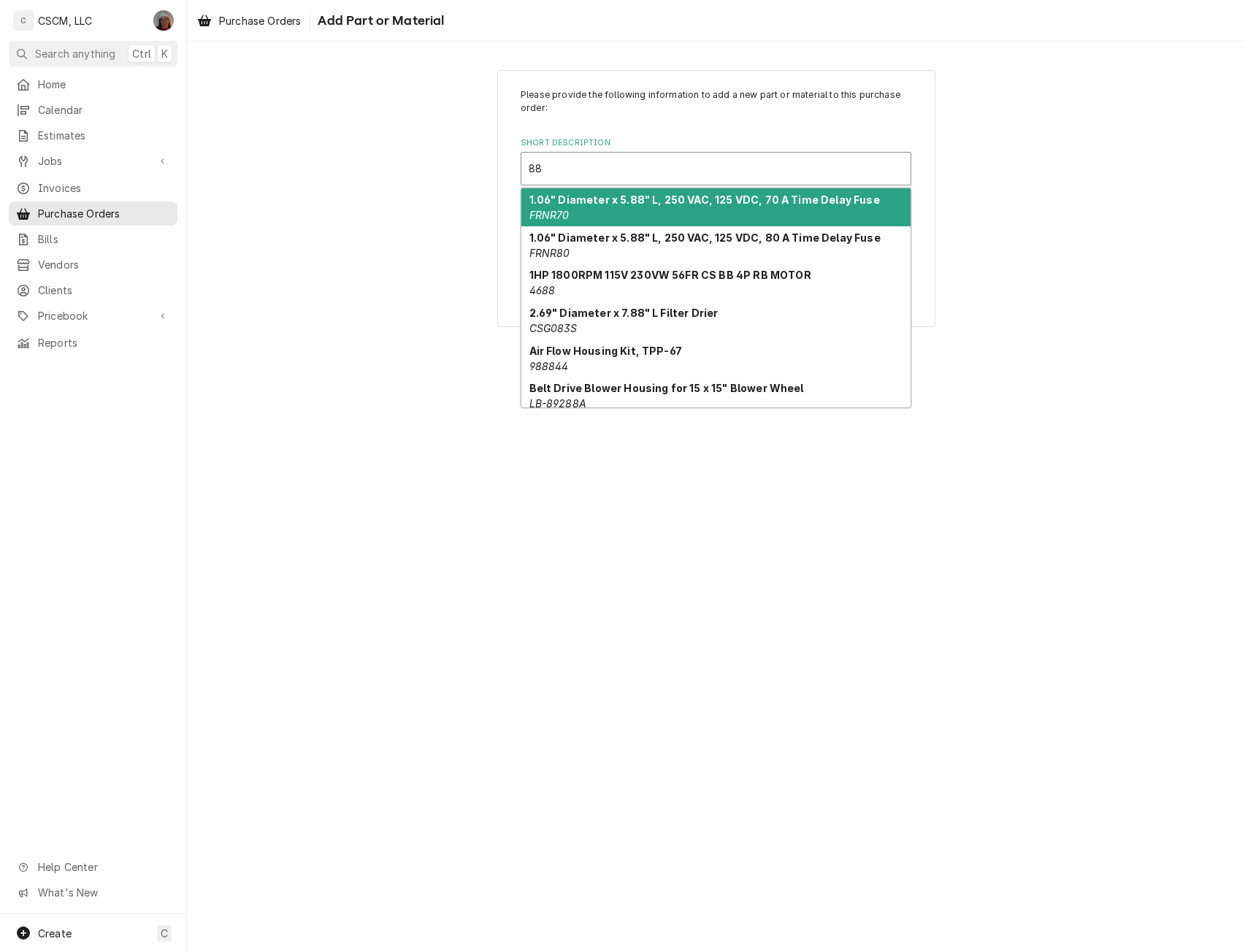
type input "8"
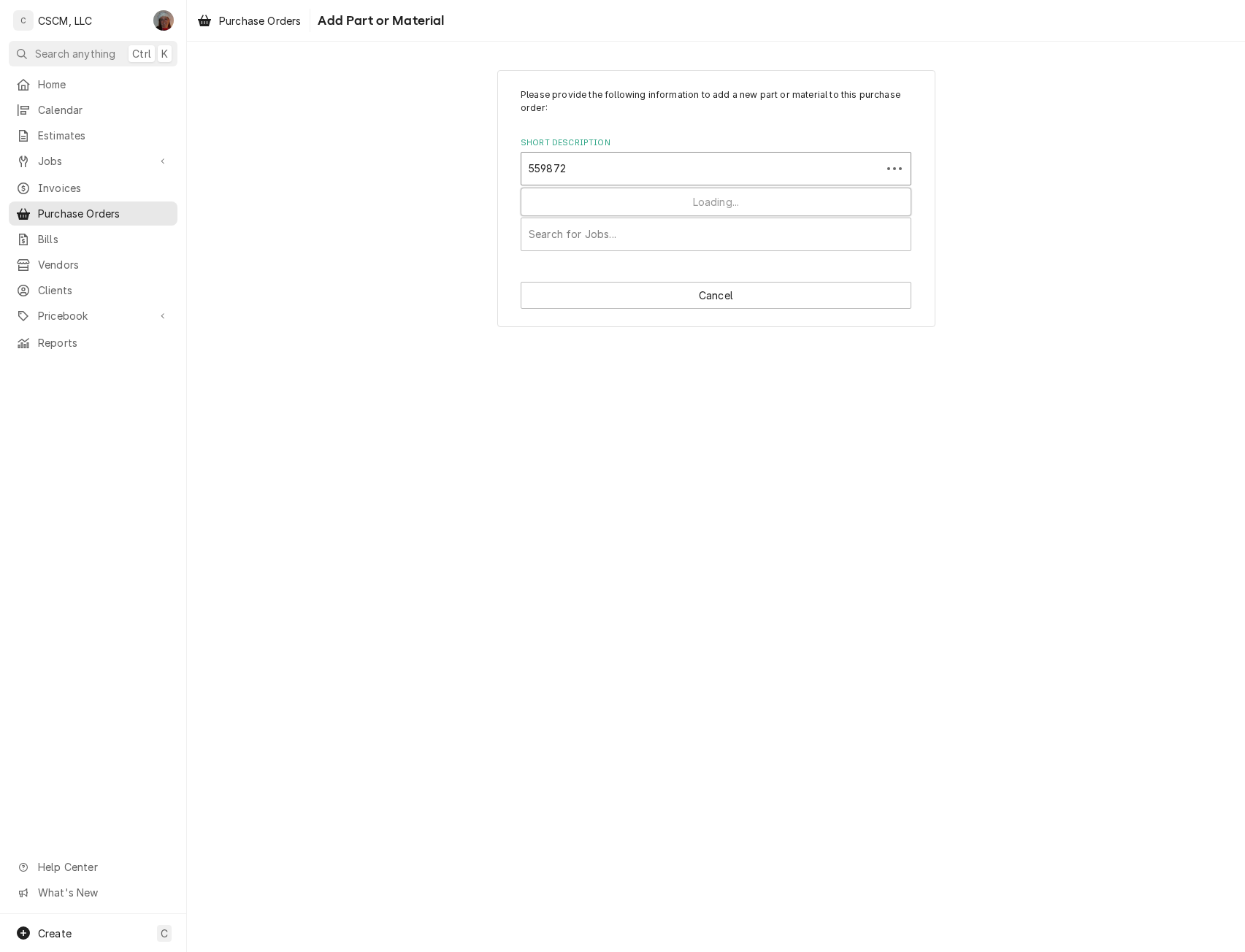
type input "5598728"
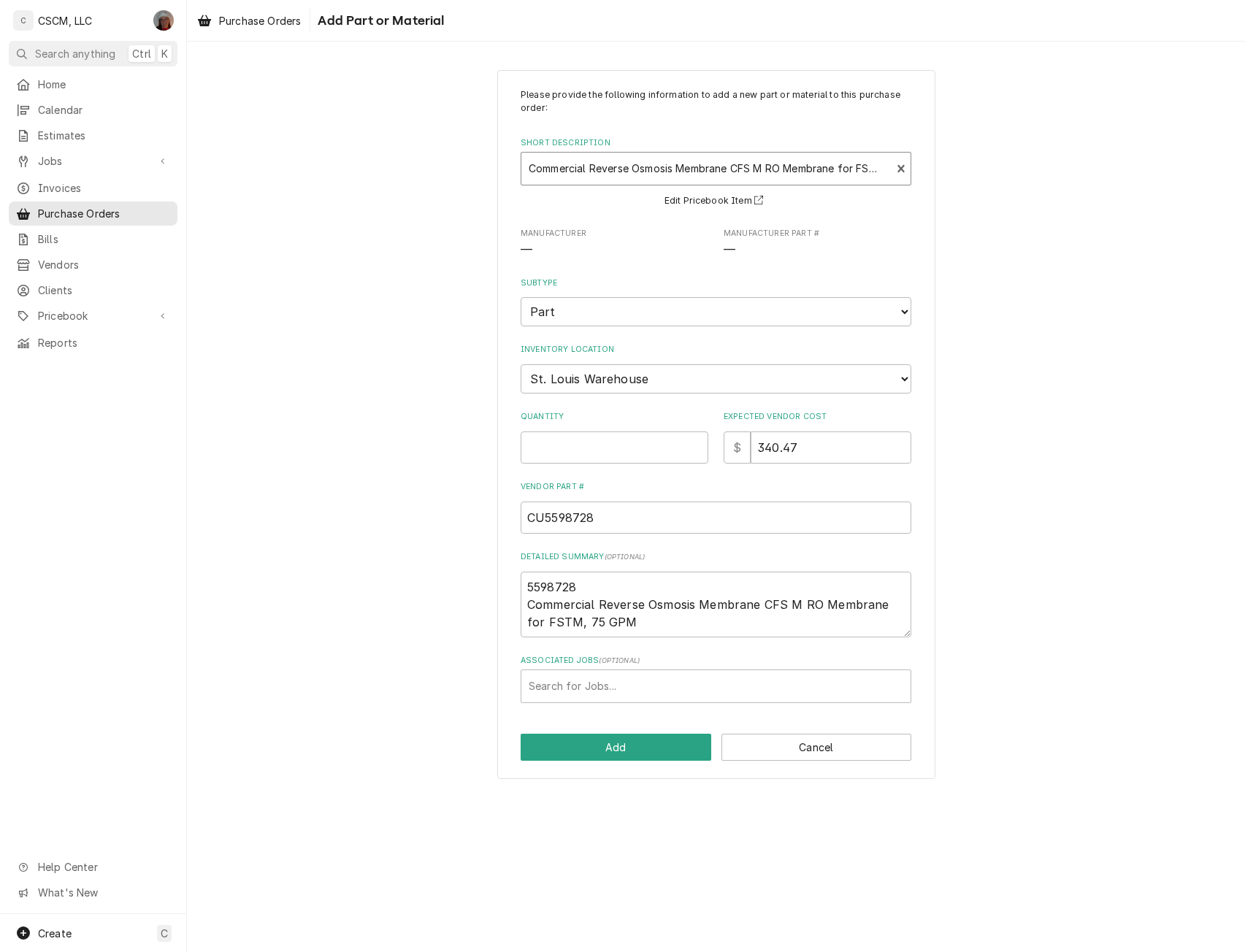
type textarea "x"
click at [671, 377] on select "Choose a location... Chris's Truck Colorado Main Warehouse Izaia's Truck Jimmy'…" at bounding box center [716, 378] width 391 height 29
select select "423"
click at [521, 364] on select "Choose a location... Chris's Truck Colorado Main Warehouse Izaia's Truck Jimmy'…" at bounding box center [716, 378] width 391 height 29
type textarea "x"
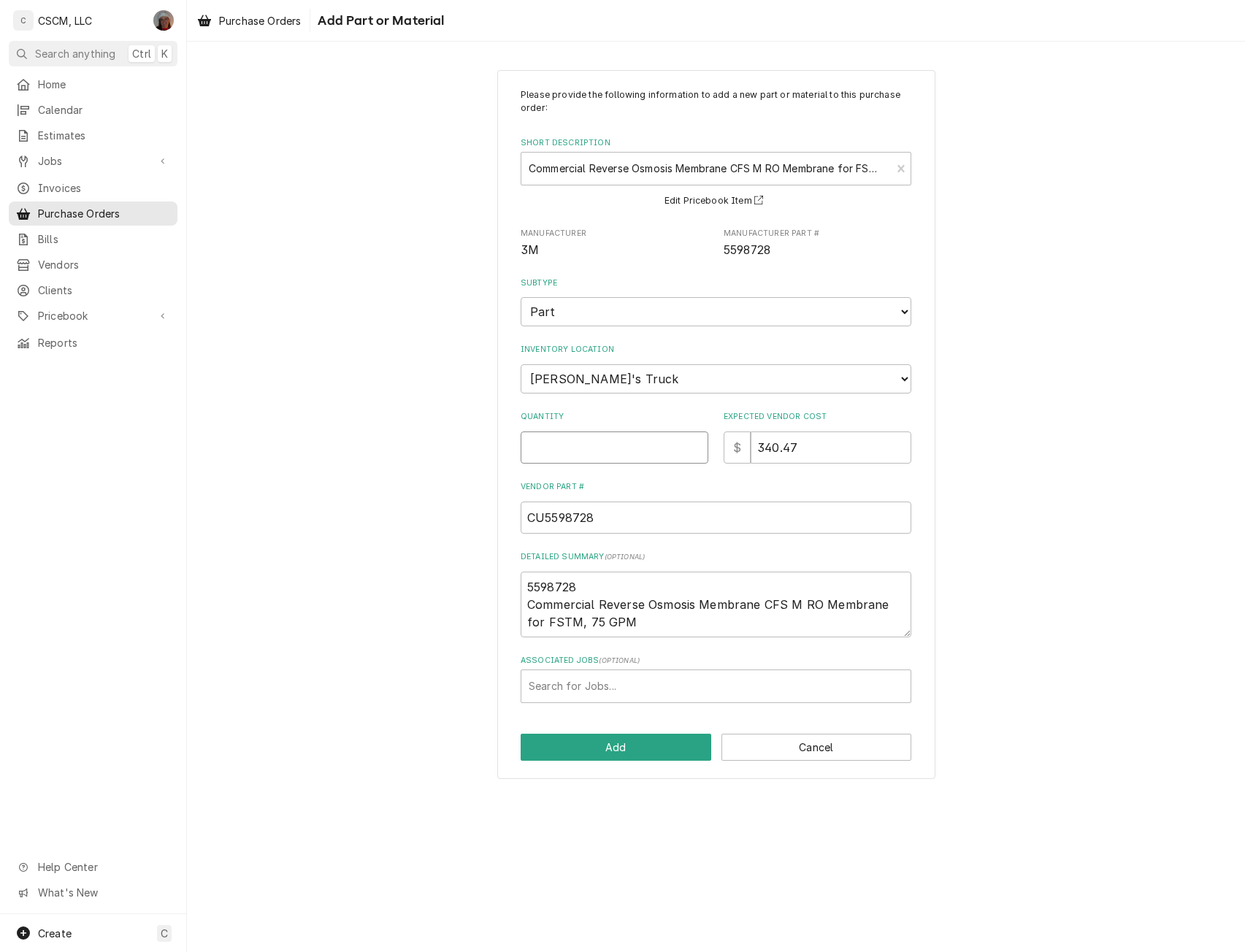
click at [582, 461] on input "Quantity" at bounding box center [614, 447] width 188 height 32
type input "1"
type textarea "x"
type input "1"
click at [584, 739] on button "Add" at bounding box center [616, 747] width 190 height 27
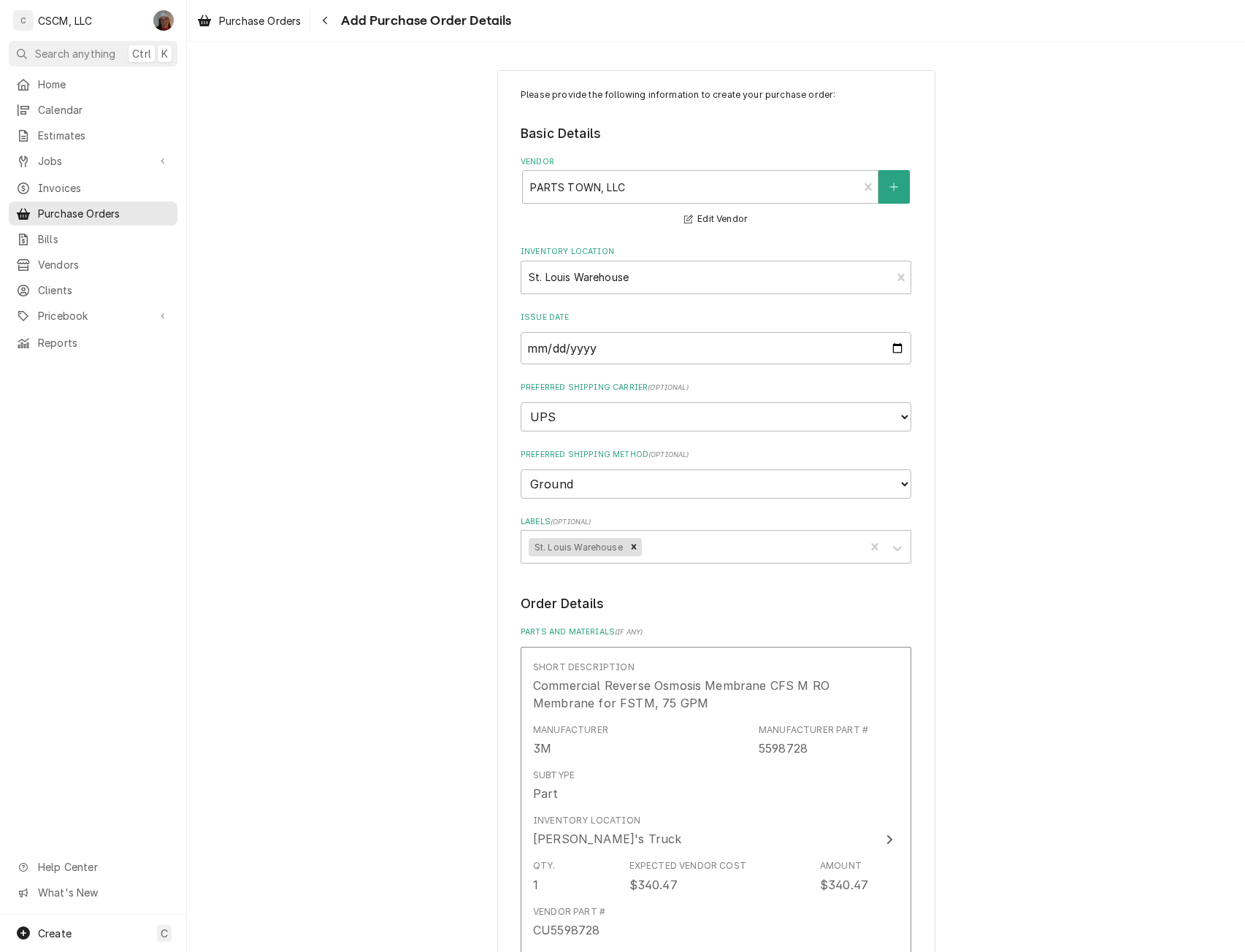
scroll to position [491, 0]
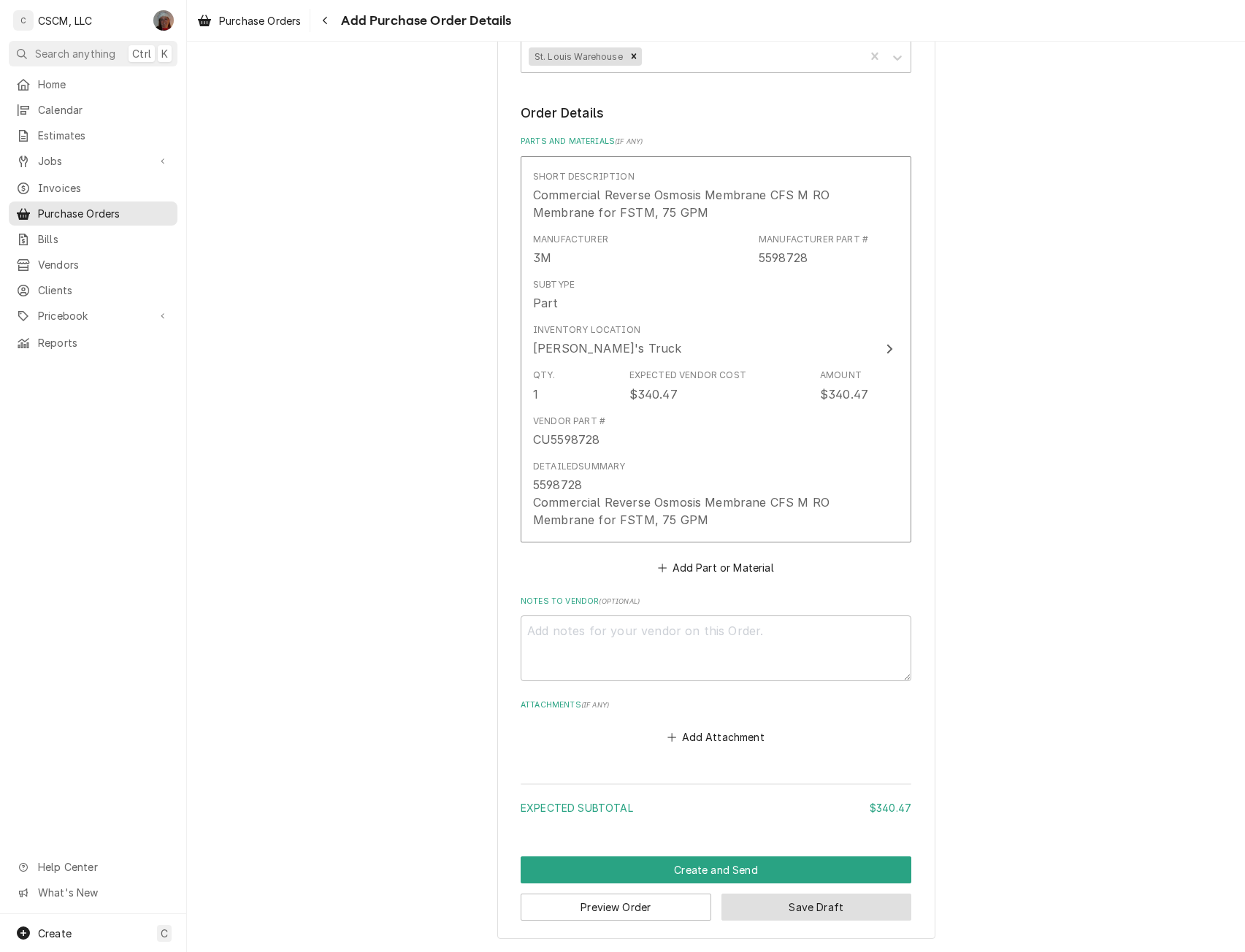
click at [809, 899] on button "Save Draft" at bounding box center [816, 907] width 190 height 27
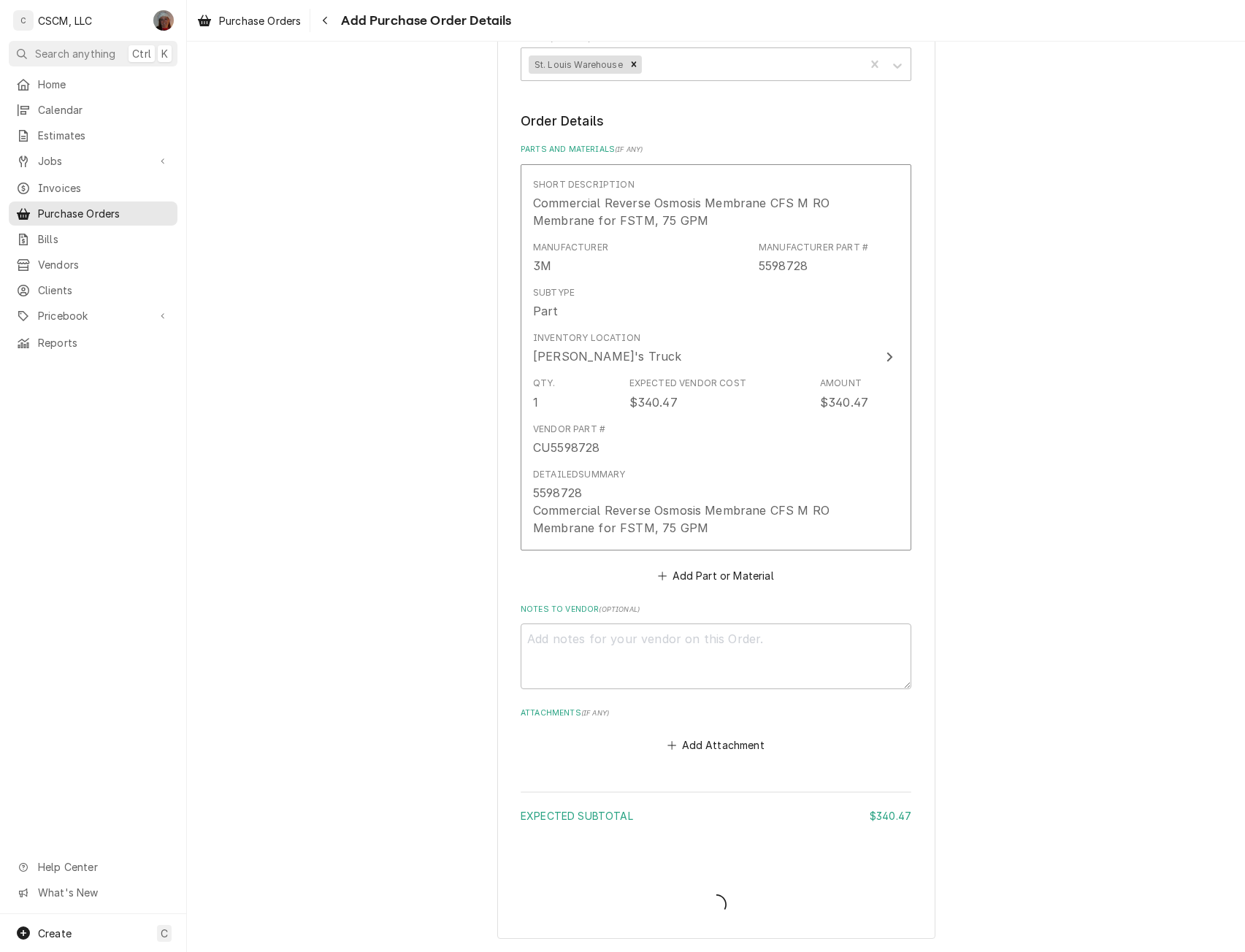
scroll to position [483, 0]
type textarea "x"
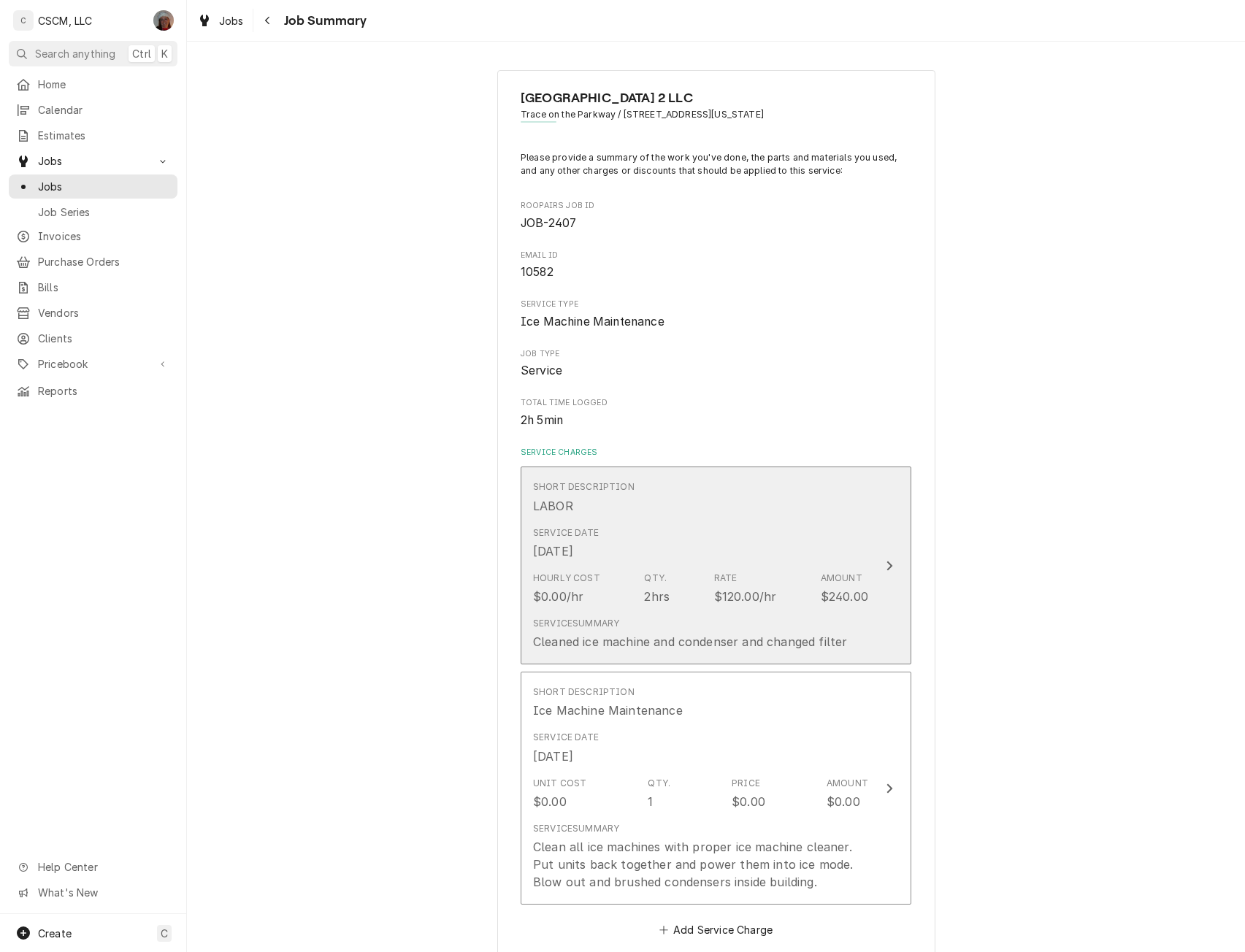
click at [876, 578] on button "Short Description LABOR Service Date [DATE] Hourly Cost $0.00/hr Qty. 2hrs Rate…" at bounding box center [716, 565] width 391 height 198
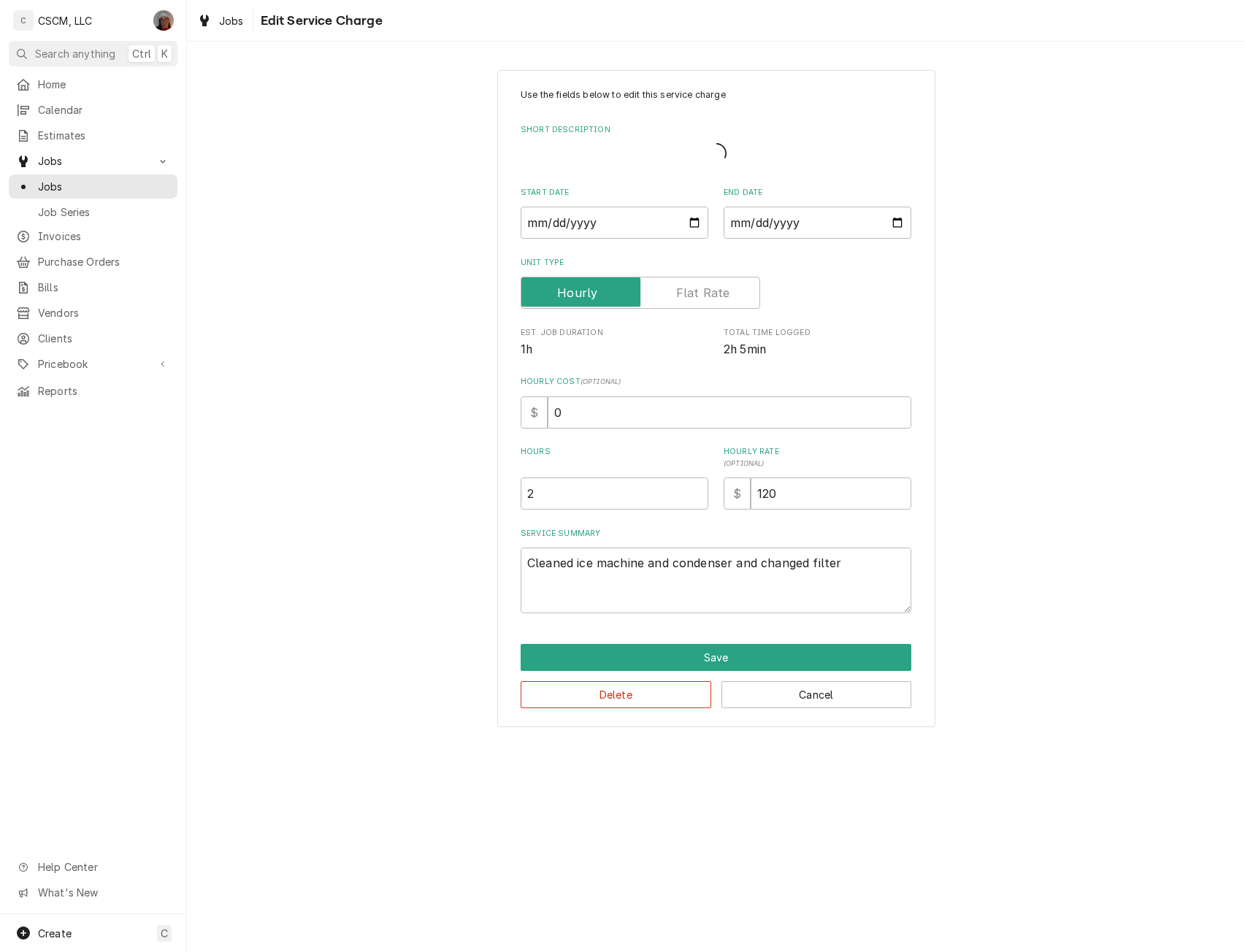
type textarea "x"
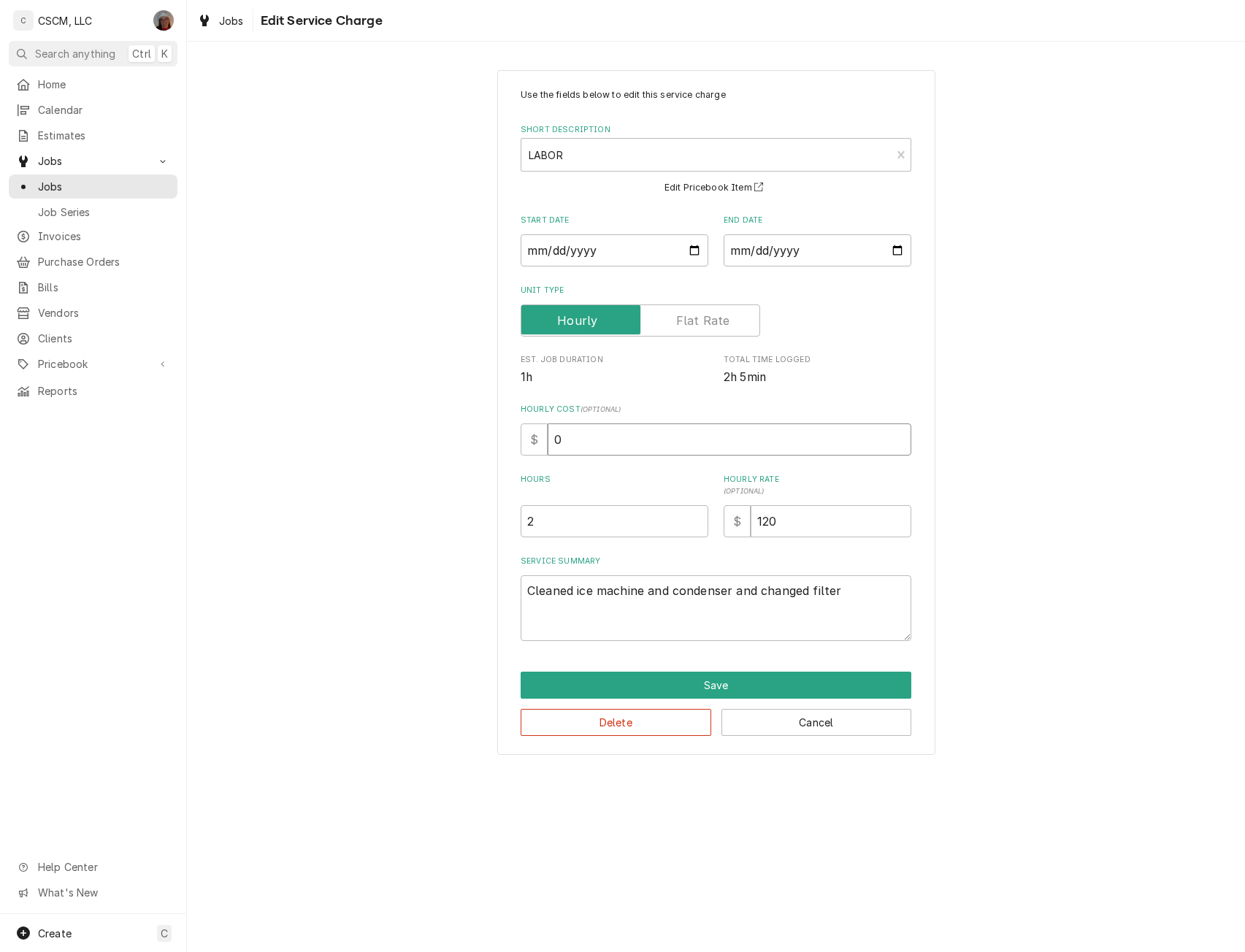
drag, startPoint x: 554, startPoint y: 436, endPoint x: 601, endPoint y: 441, distance: 47.3
click at [601, 441] on input "0" at bounding box center [729, 440] width 363 height 32
type input "26"
type textarea "x"
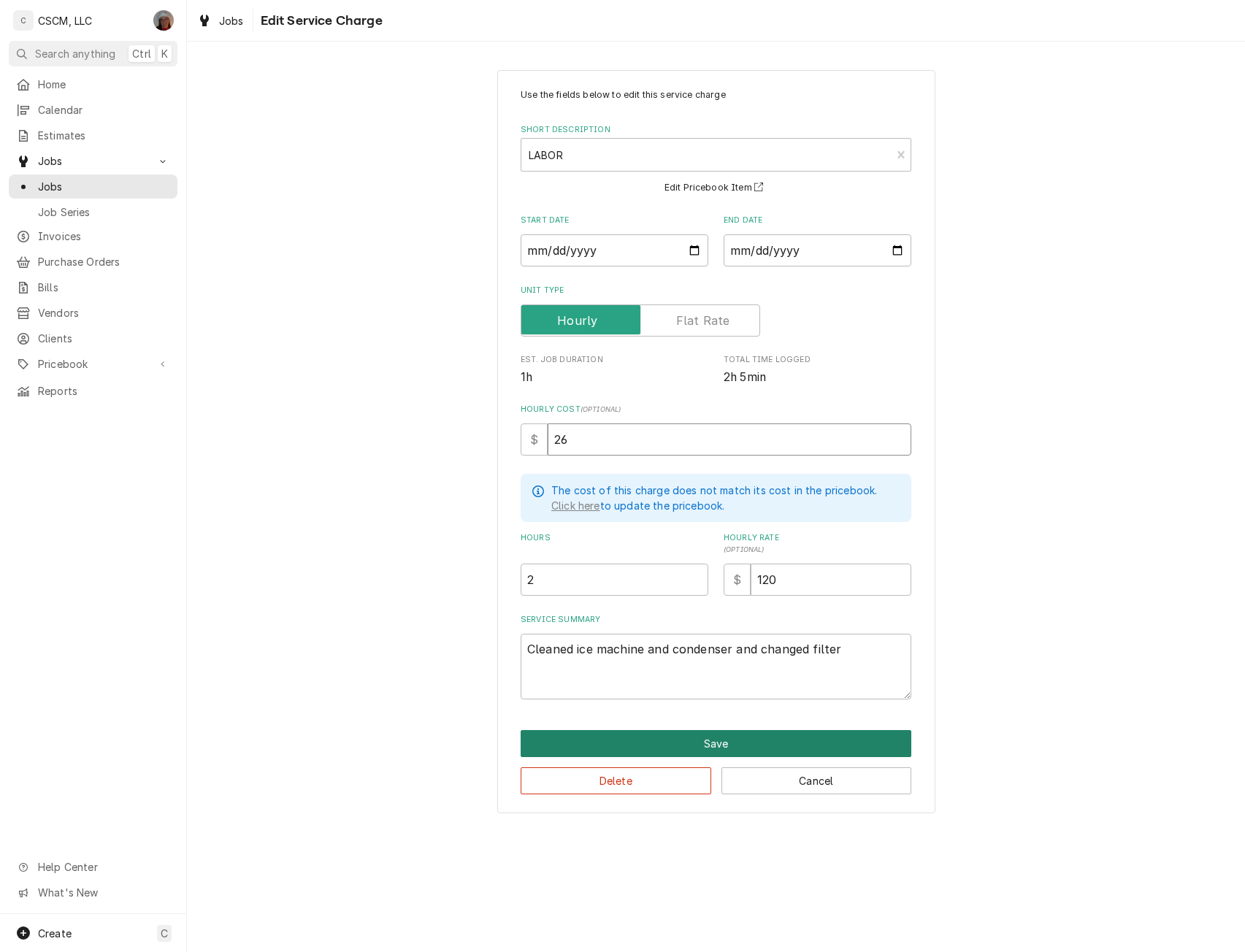
type input "26"
click at [707, 741] on button "Save" at bounding box center [716, 743] width 391 height 27
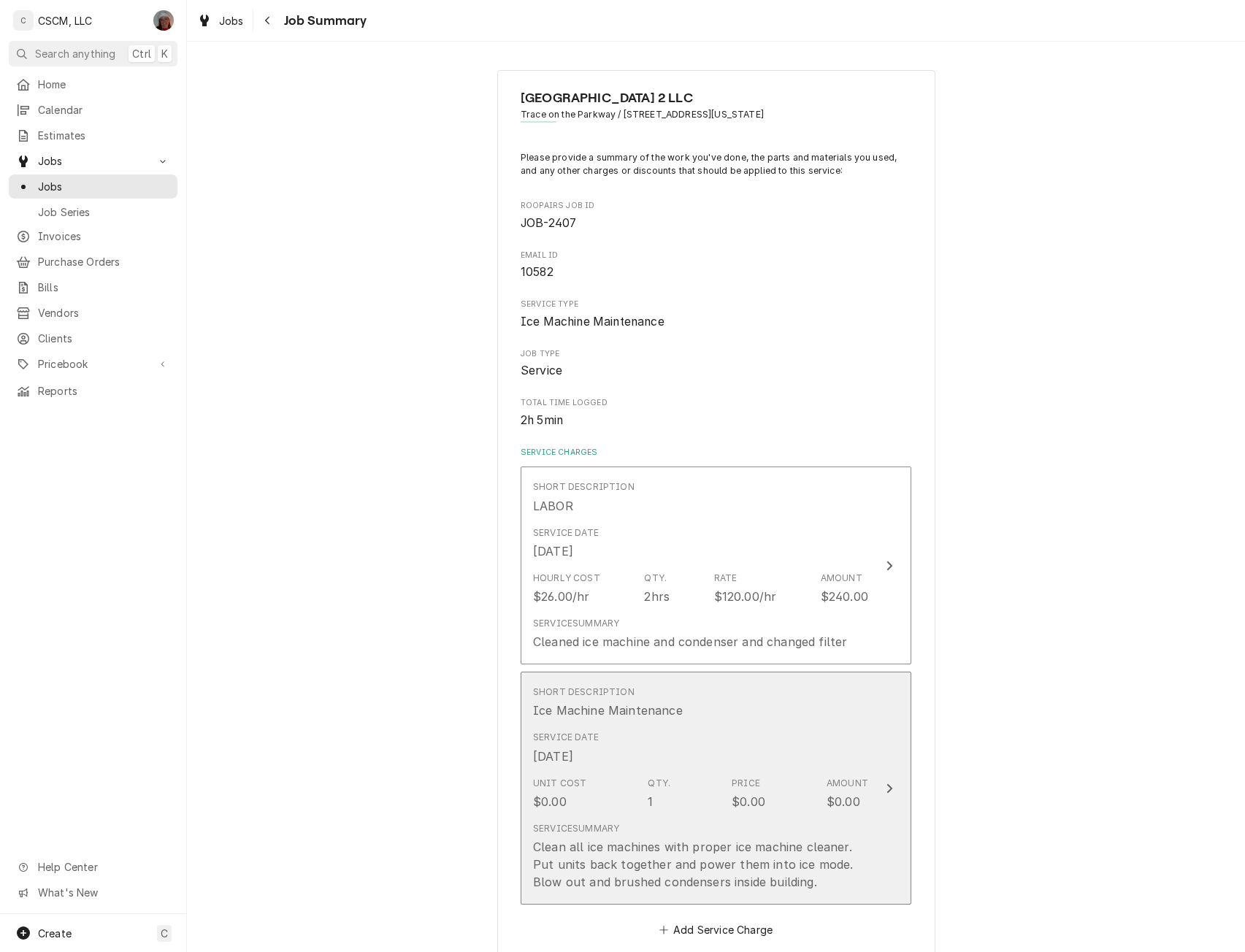
click at [886, 783] on icon "Update Line Item" at bounding box center [889, 789] width 7 height 12
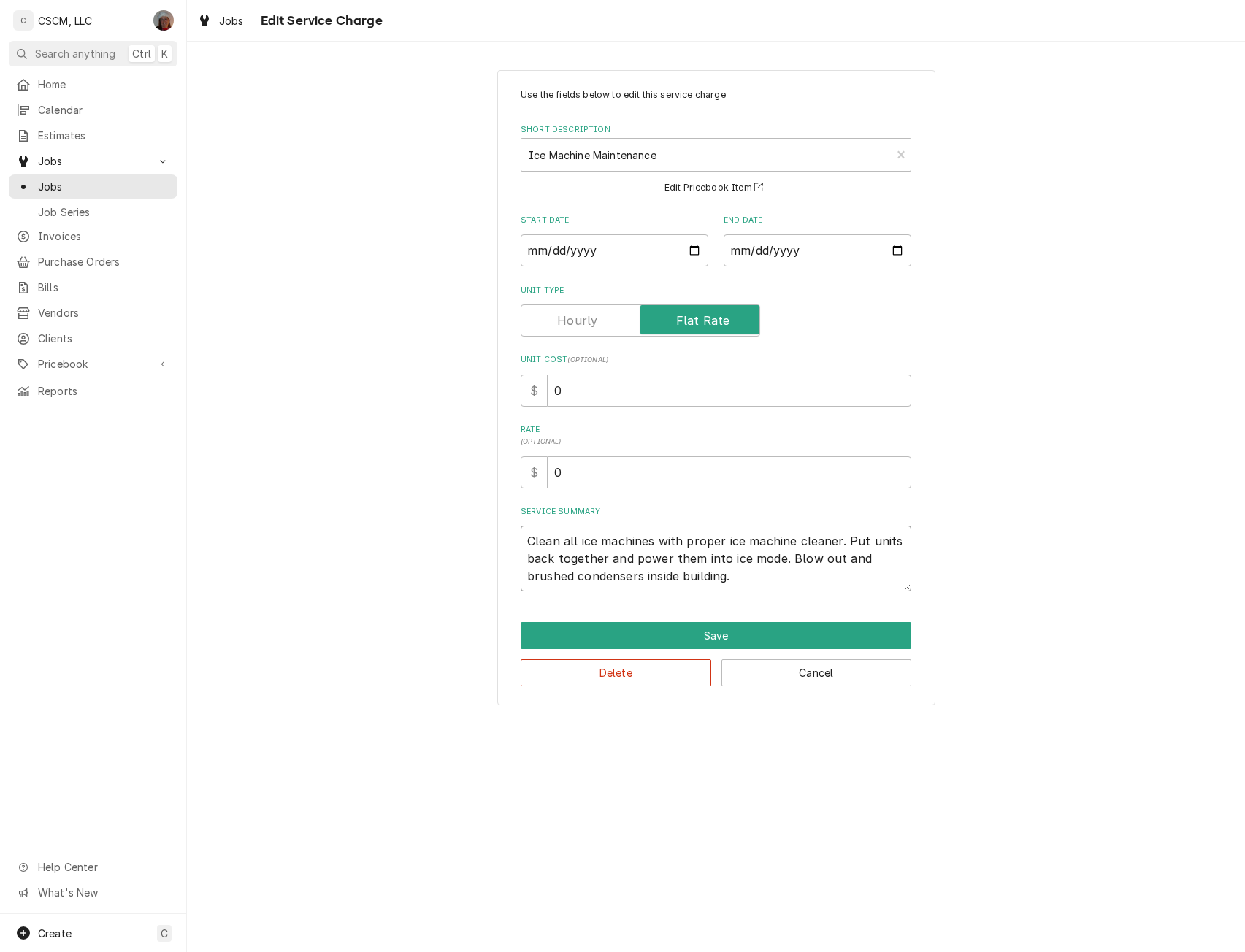
click at [895, 547] on textarea "Clean all ice machines with proper ice machine cleaner. Put units back together…" at bounding box center [716, 558] width 391 height 65
type textarea "x"
type textarea "Clean all ice machines with proper ice machine cleaner. Put unit back together …"
drag, startPoint x: 671, startPoint y: 559, endPoint x: 698, endPoint y: 560, distance: 27.0
click at [698, 560] on textarea "Clean all ice machines with proper ice machine cleaner. Put unit back together …" at bounding box center [716, 558] width 391 height 65
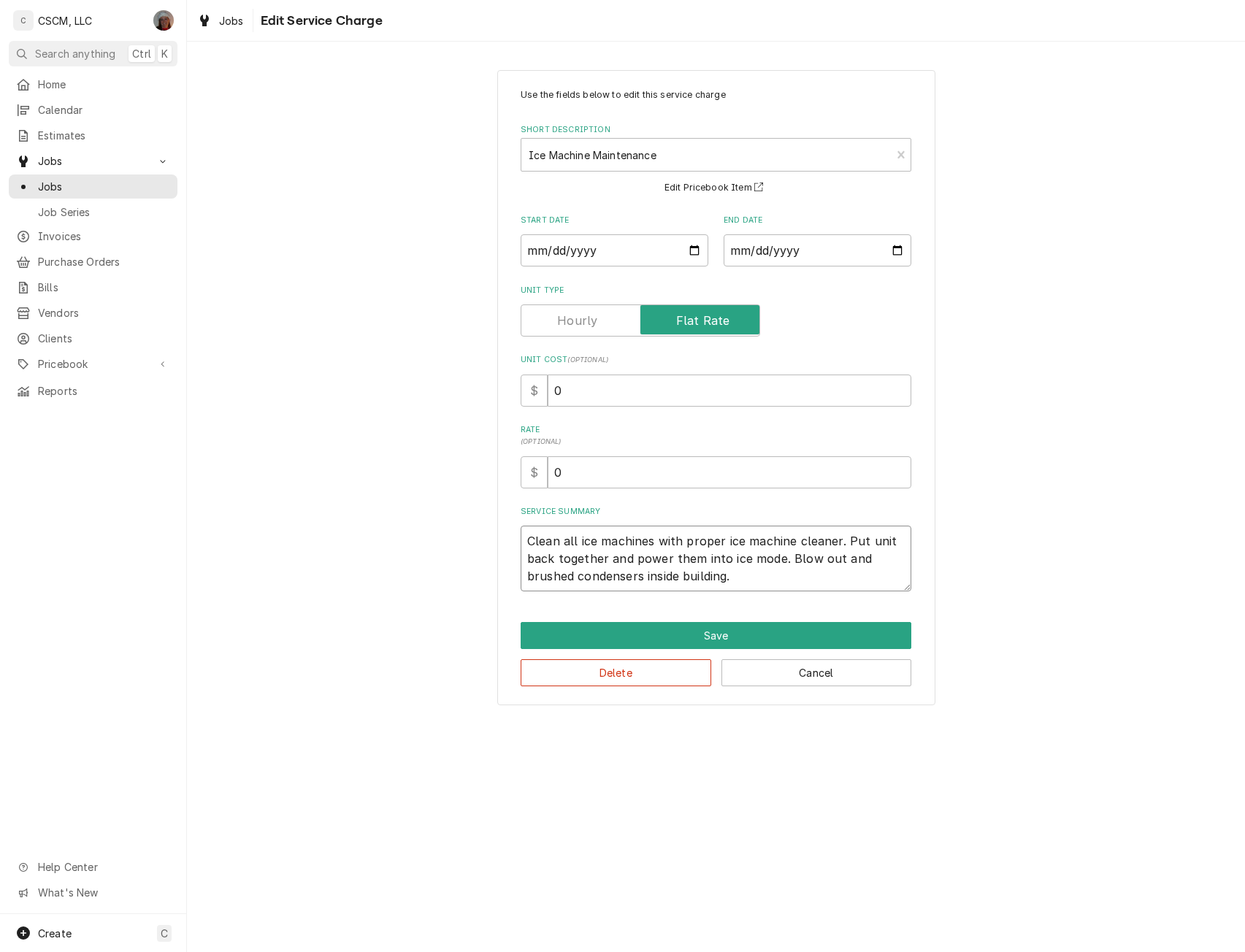
type textarea "x"
type textarea "Clean all ice machines with proper ice machine cleaner. Put unit back together …"
click at [723, 634] on button "Save" at bounding box center [716, 635] width 391 height 27
type textarea "x"
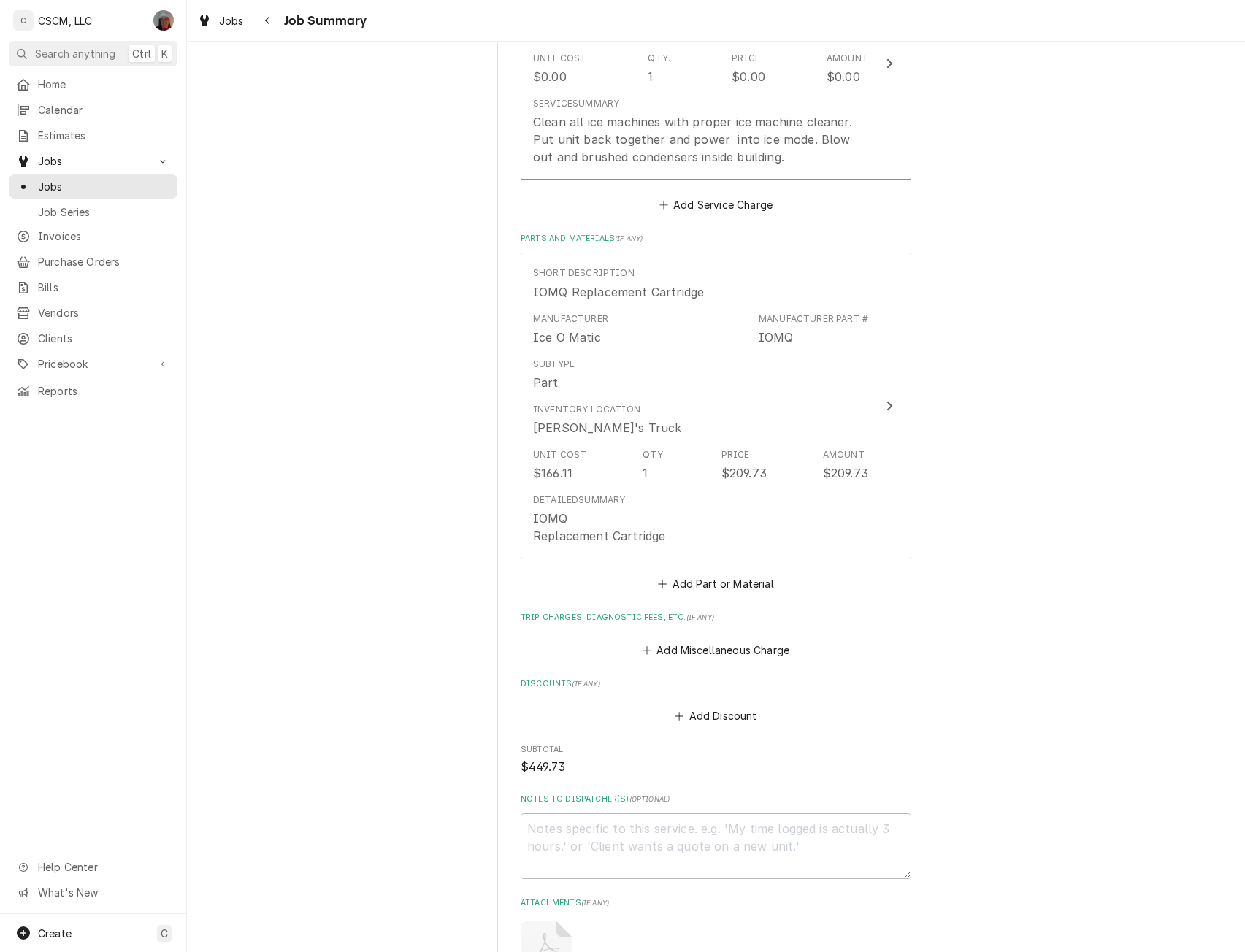
scroll to position [721, 0]
click at [704, 651] on button "Add Miscellaneous Charge" at bounding box center [715, 654] width 151 height 21
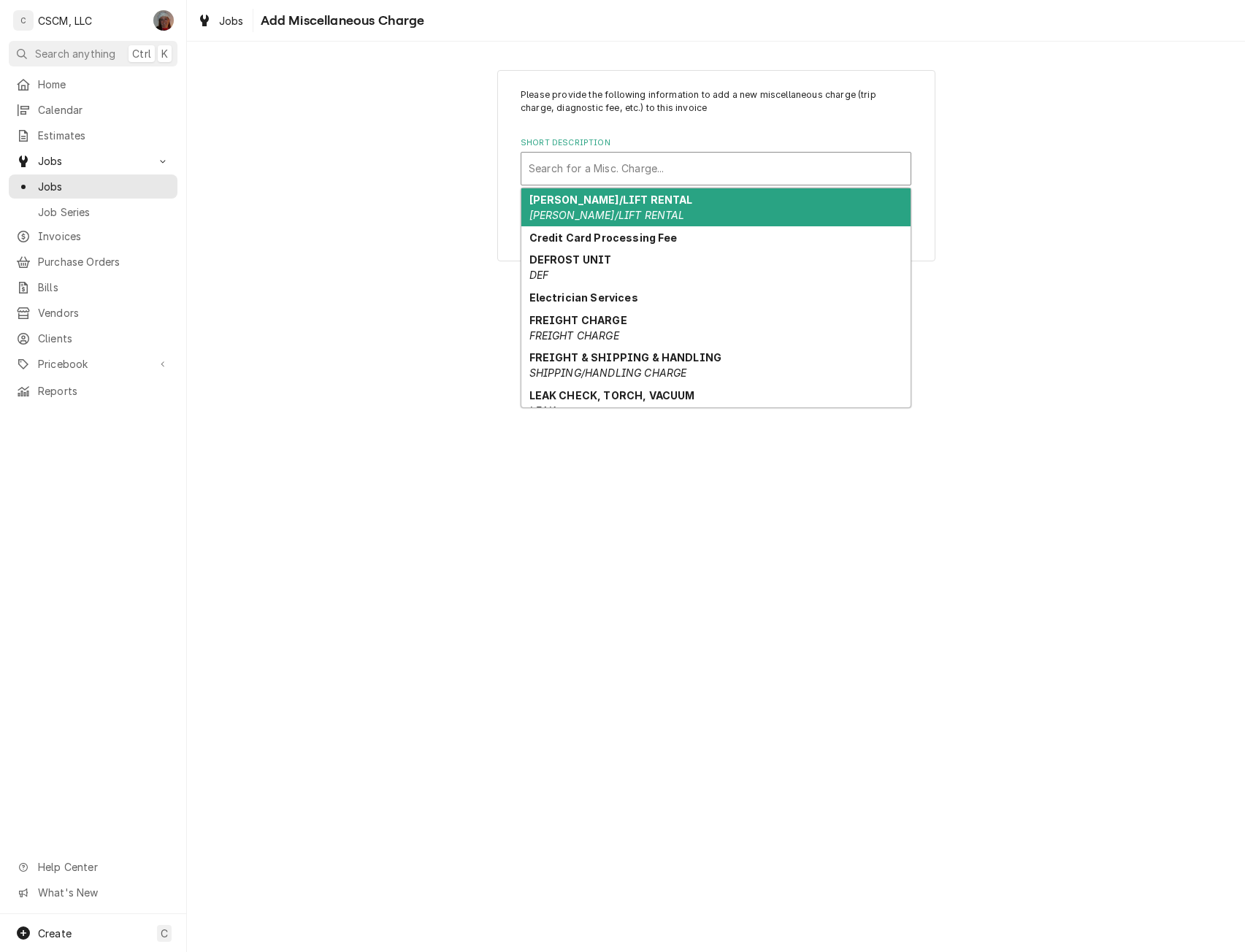
click at [625, 171] on div "Short Description" at bounding box center [716, 169] width 374 height 26
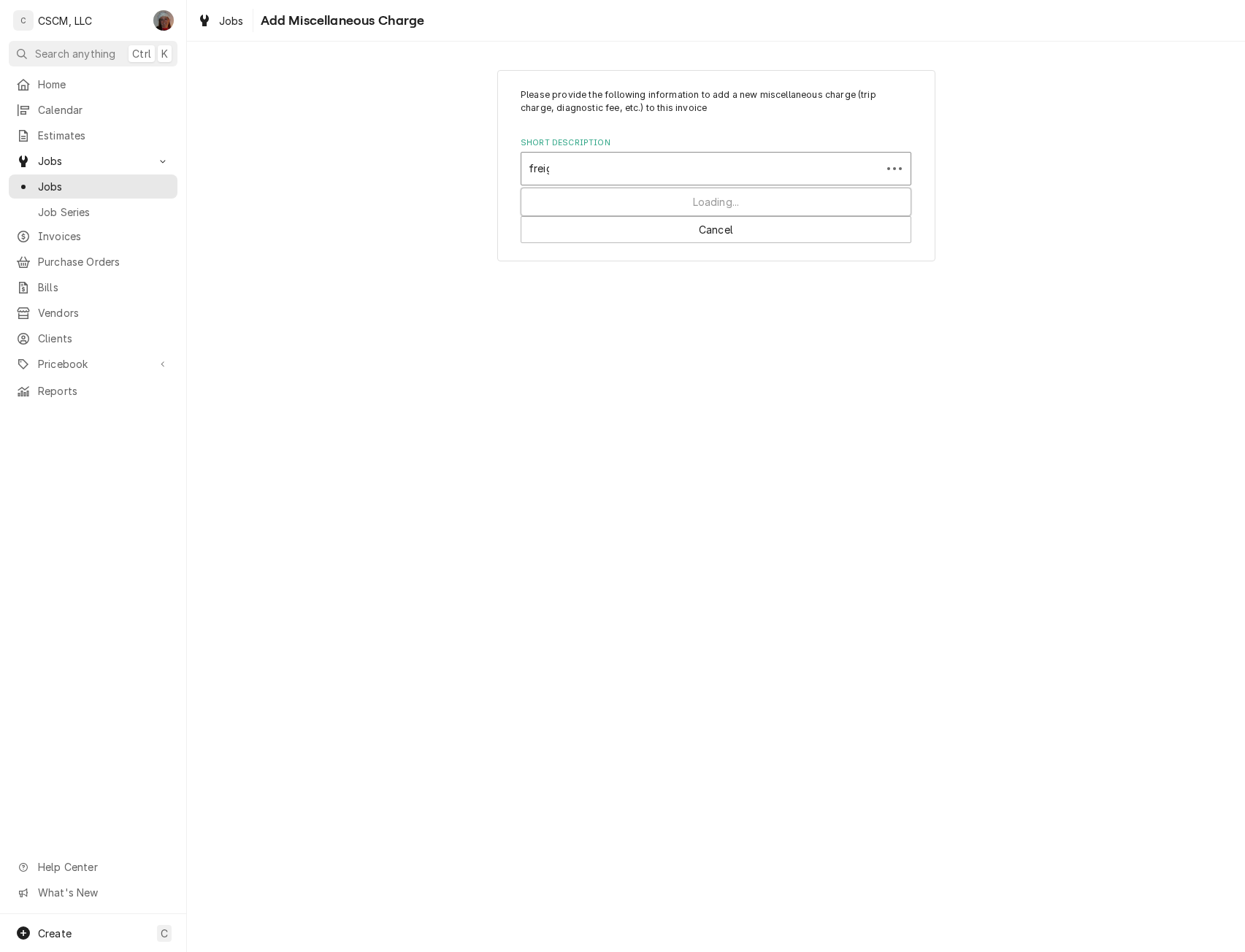
type input "freigh"
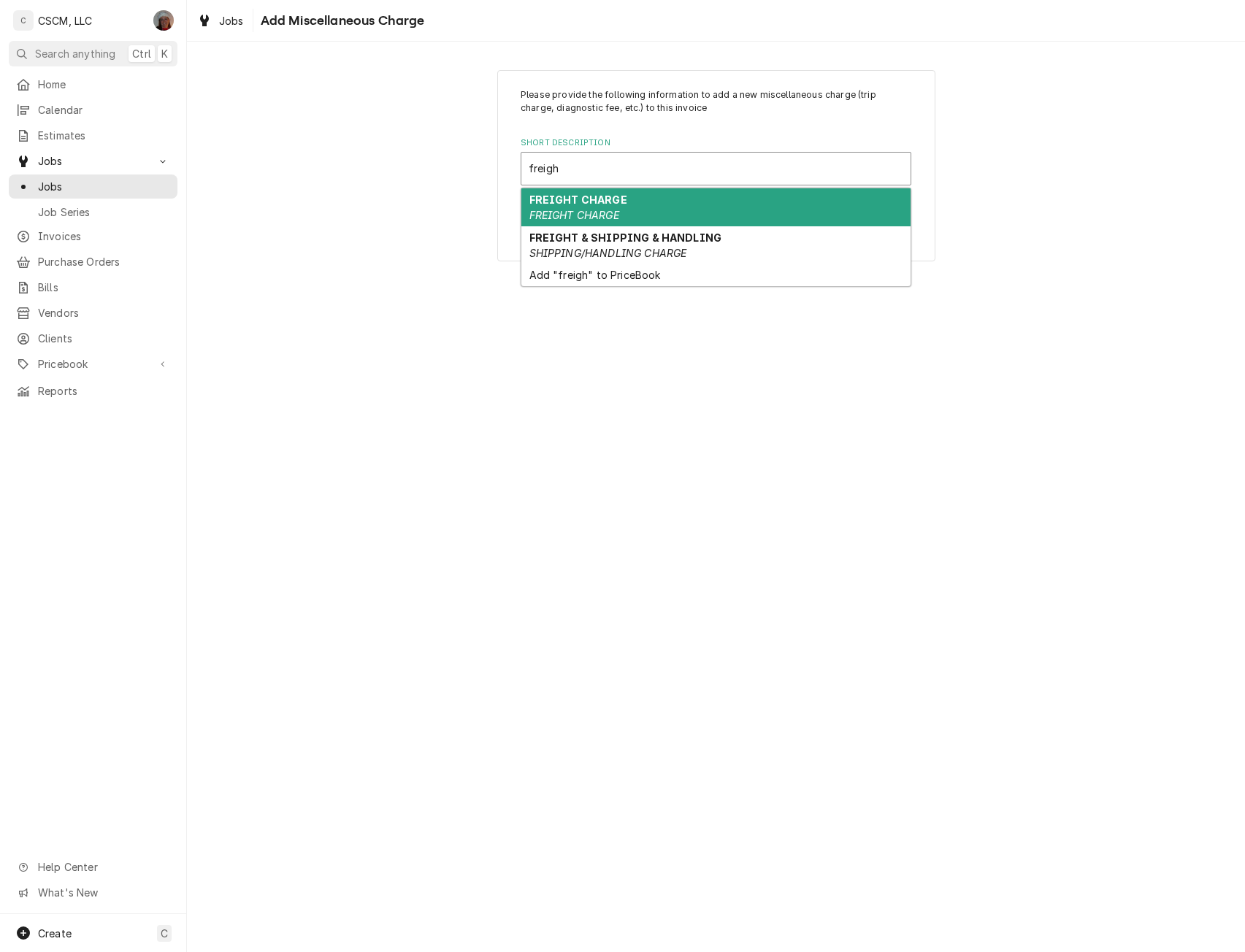
click at [616, 197] on strong "FREIGHT CHARGE" at bounding box center [578, 200] width 98 height 12
type textarea "x"
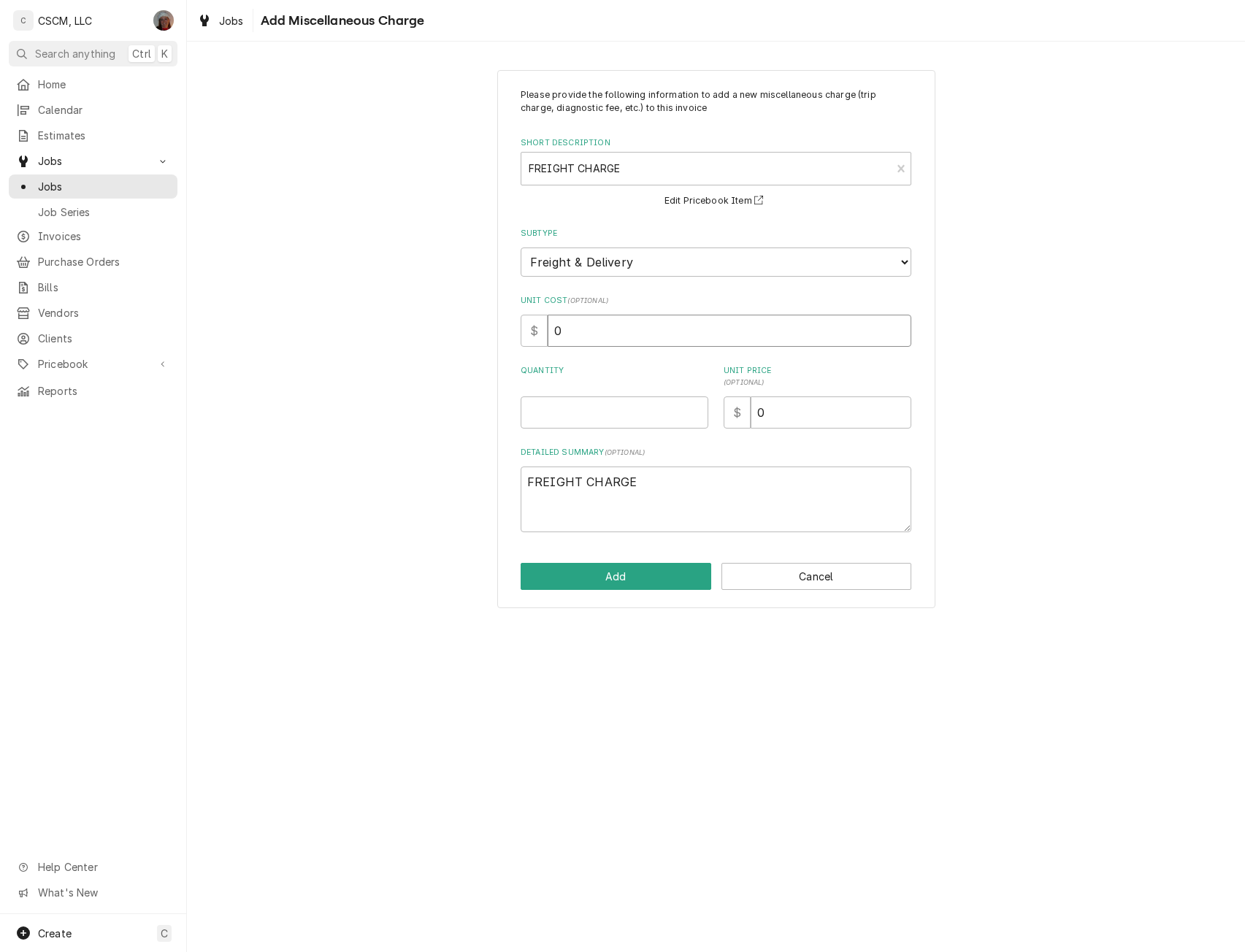
drag, startPoint x: 569, startPoint y: 333, endPoint x: 515, endPoint y: 337, distance: 54.1
click at [515, 337] on div "Please provide the following information to add a new miscellaneous charge (tri…" at bounding box center [716, 339] width 438 height 539
type input "4"
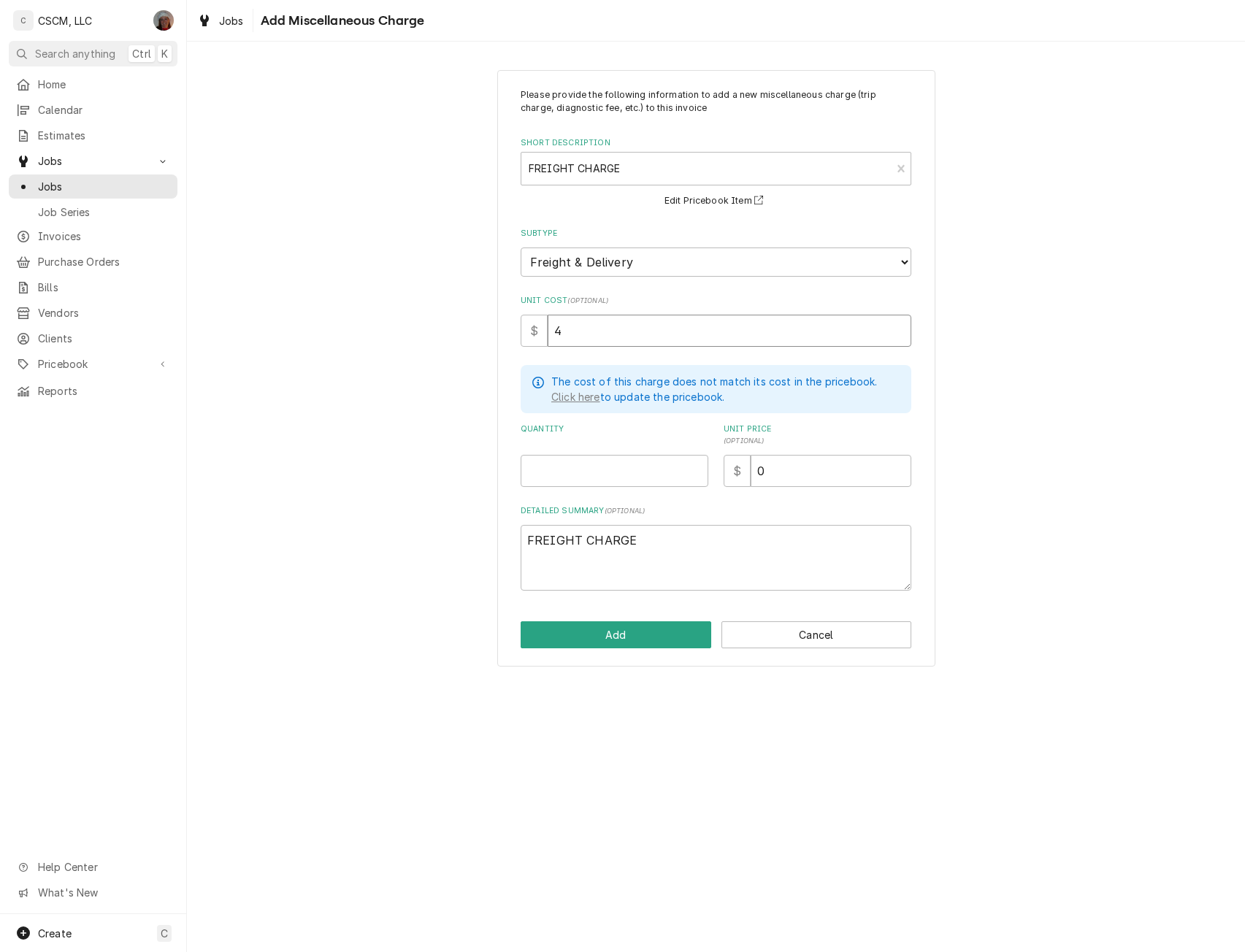
type textarea "x"
type input "4.2"
type textarea "x"
drag, startPoint x: 562, startPoint y: 329, endPoint x: 545, endPoint y: 325, distance: 17.5
click at [545, 325] on div "$ 4.25" at bounding box center [716, 330] width 391 height 32
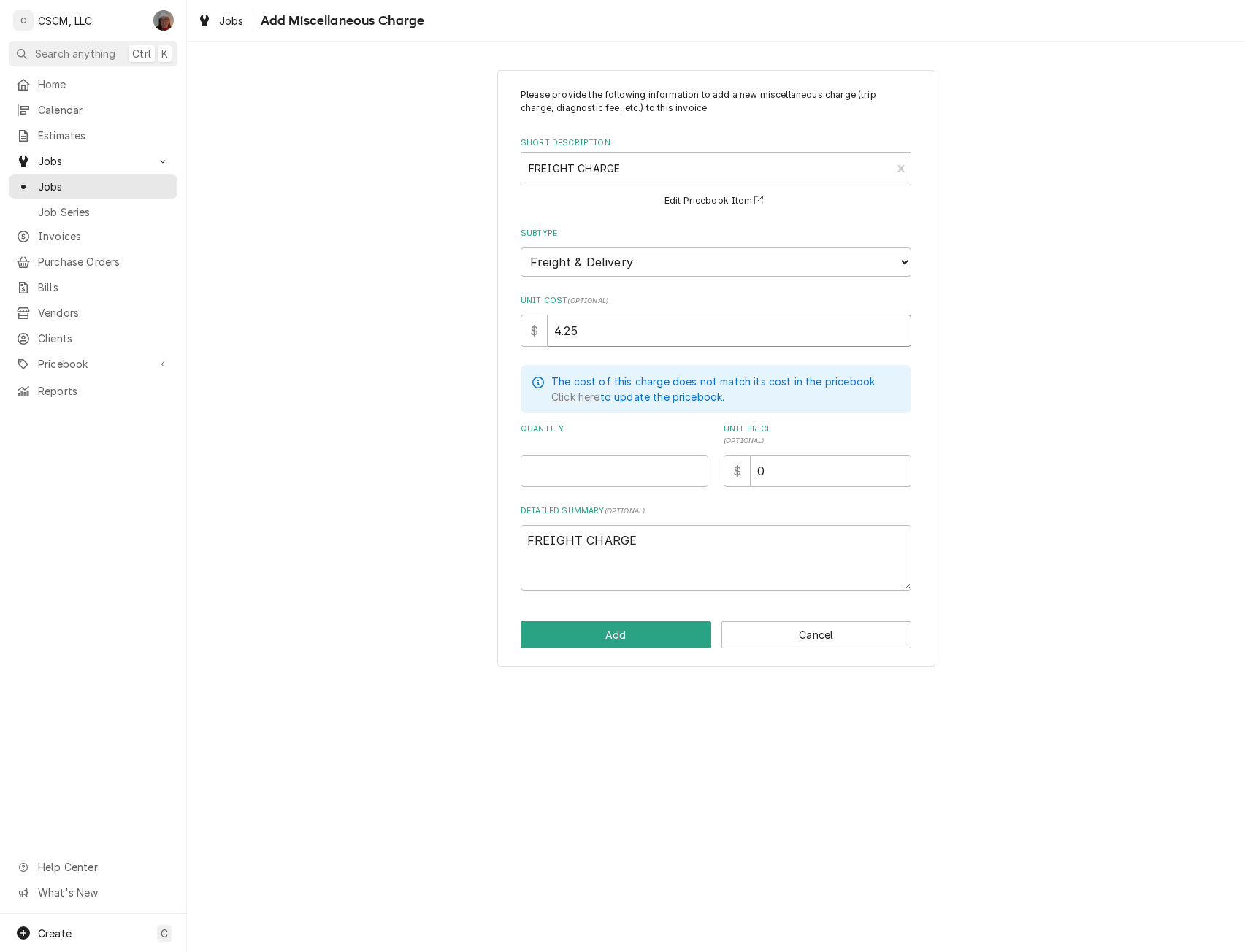
type input "7.25"
type textarea "x"
type input "7.25"
click at [566, 469] on input "Quantity" at bounding box center [614, 470] width 188 height 32
type textarea "x"
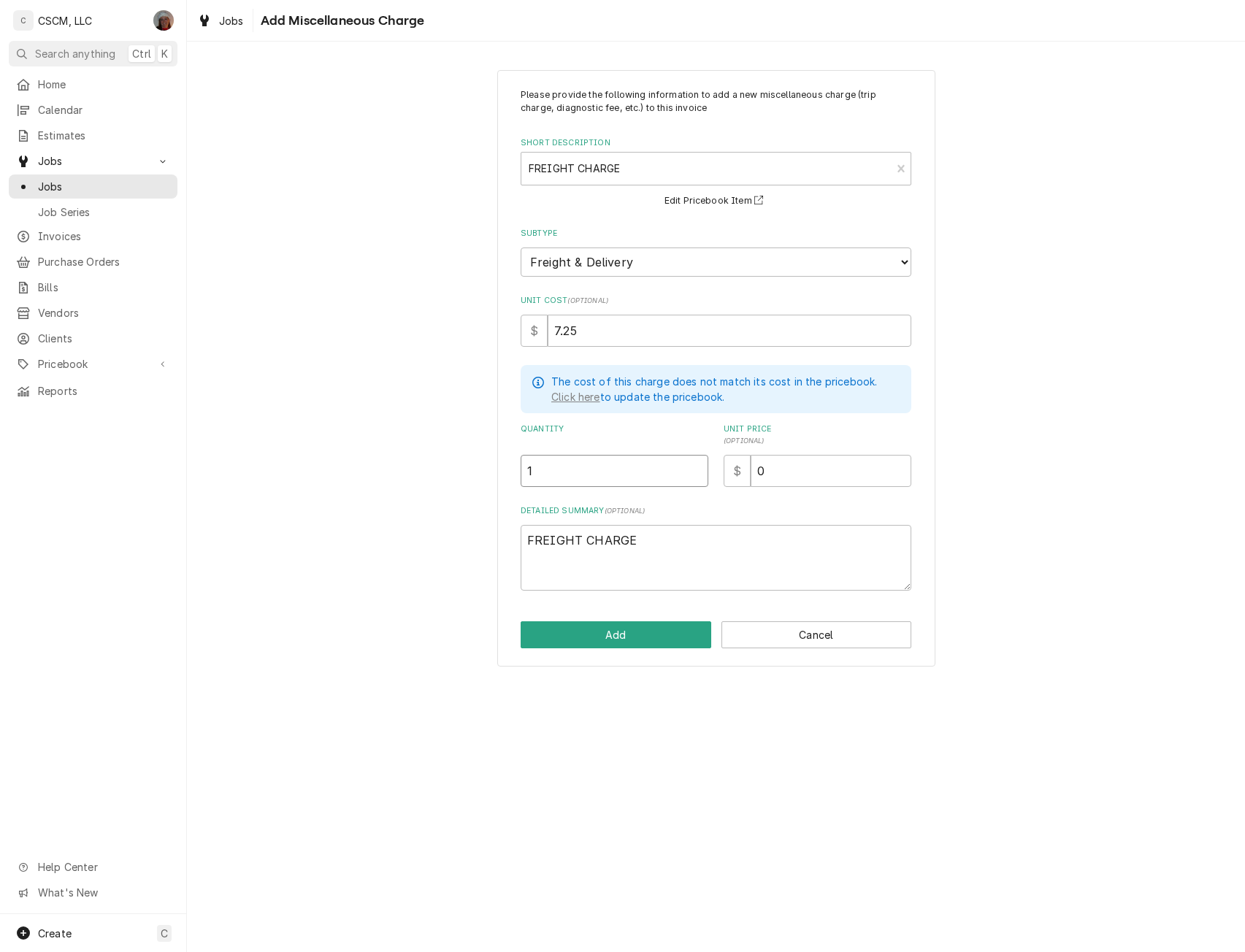
type input "1"
type input "25"
type textarea "x"
type input "25"
click at [638, 634] on button "Add" at bounding box center [616, 635] width 190 height 27
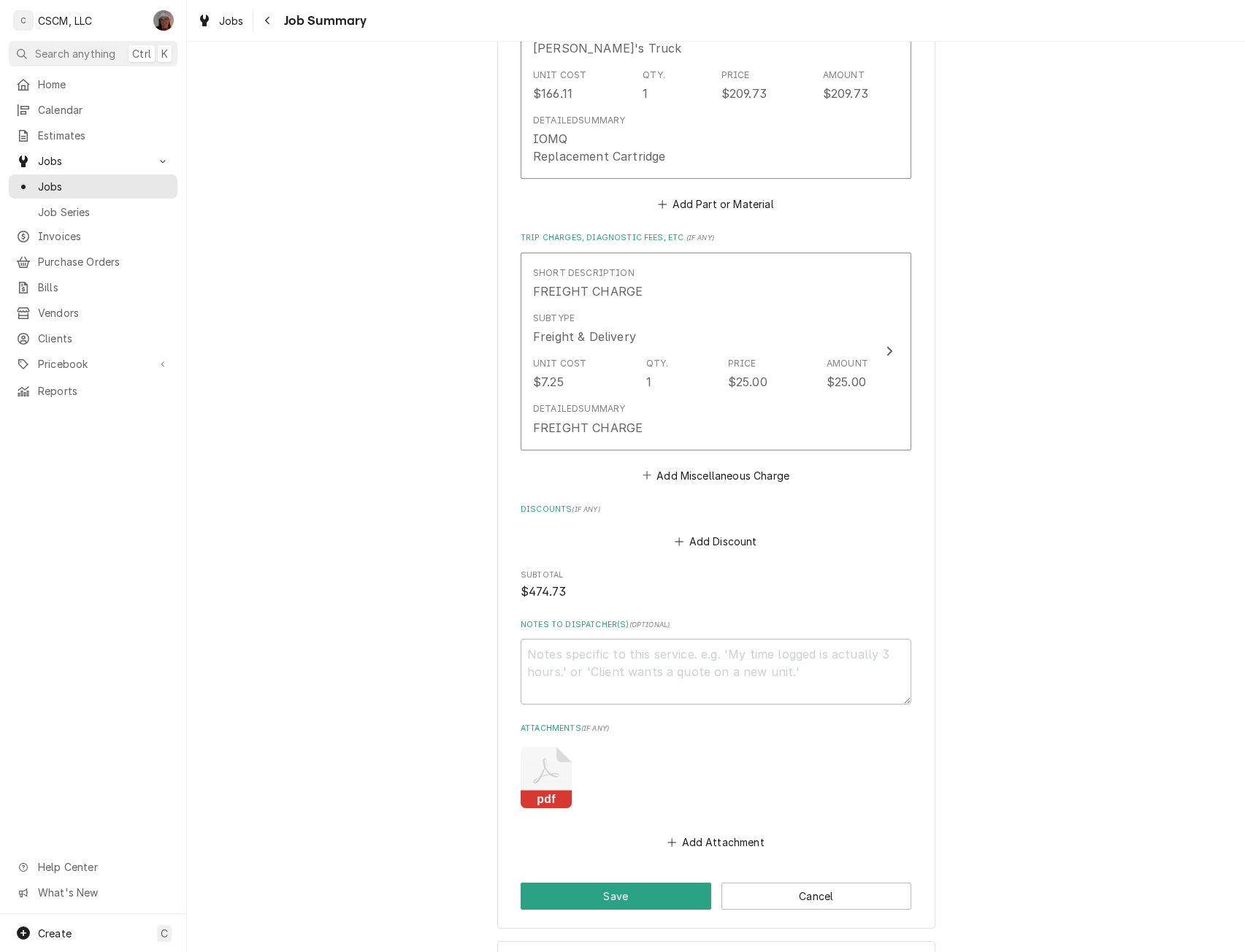
scroll to position [1163, 0]
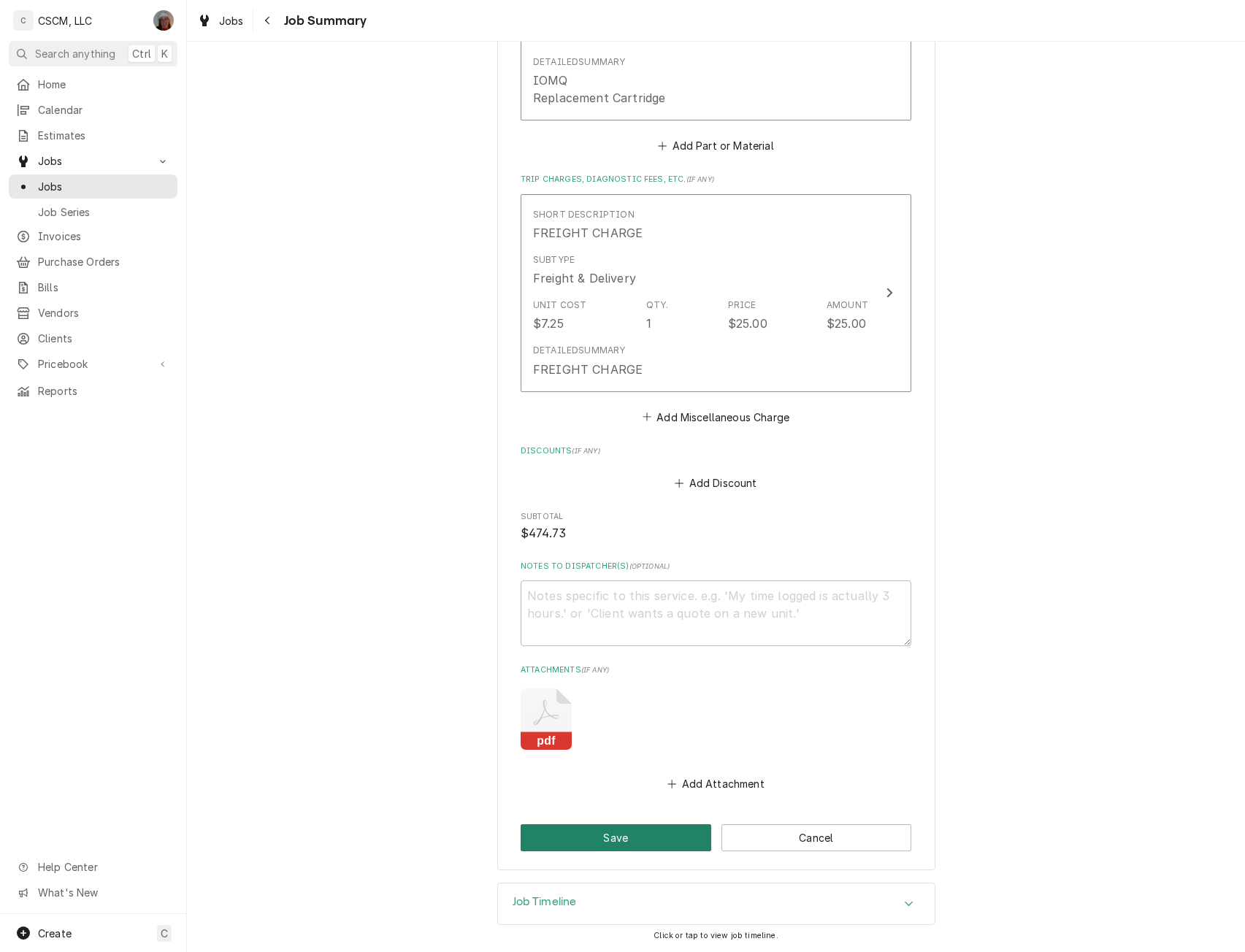
click at [627, 833] on button "Save" at bounding box center [616, 838] width 190 height 27
type textarea "x"
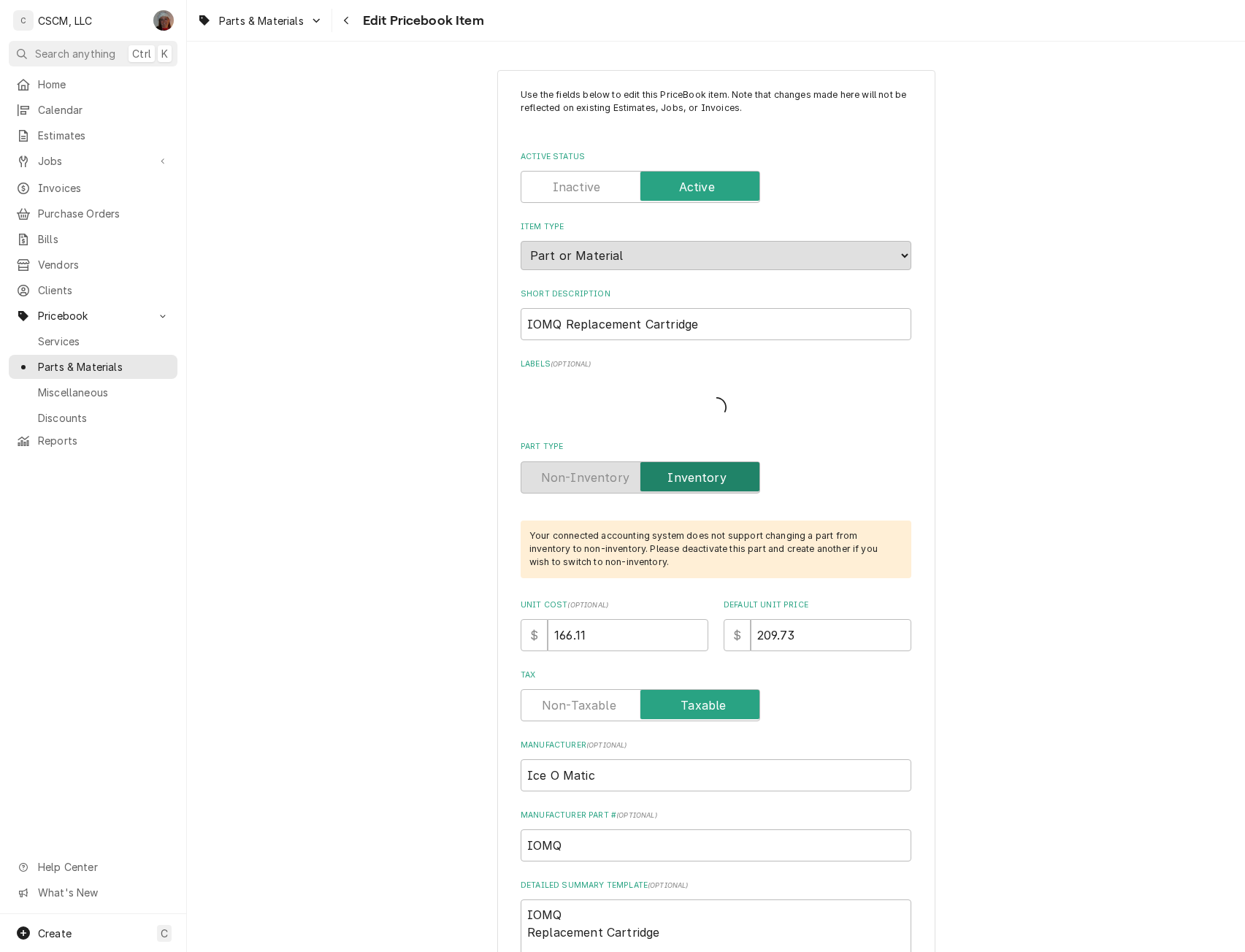
type textarea "x"
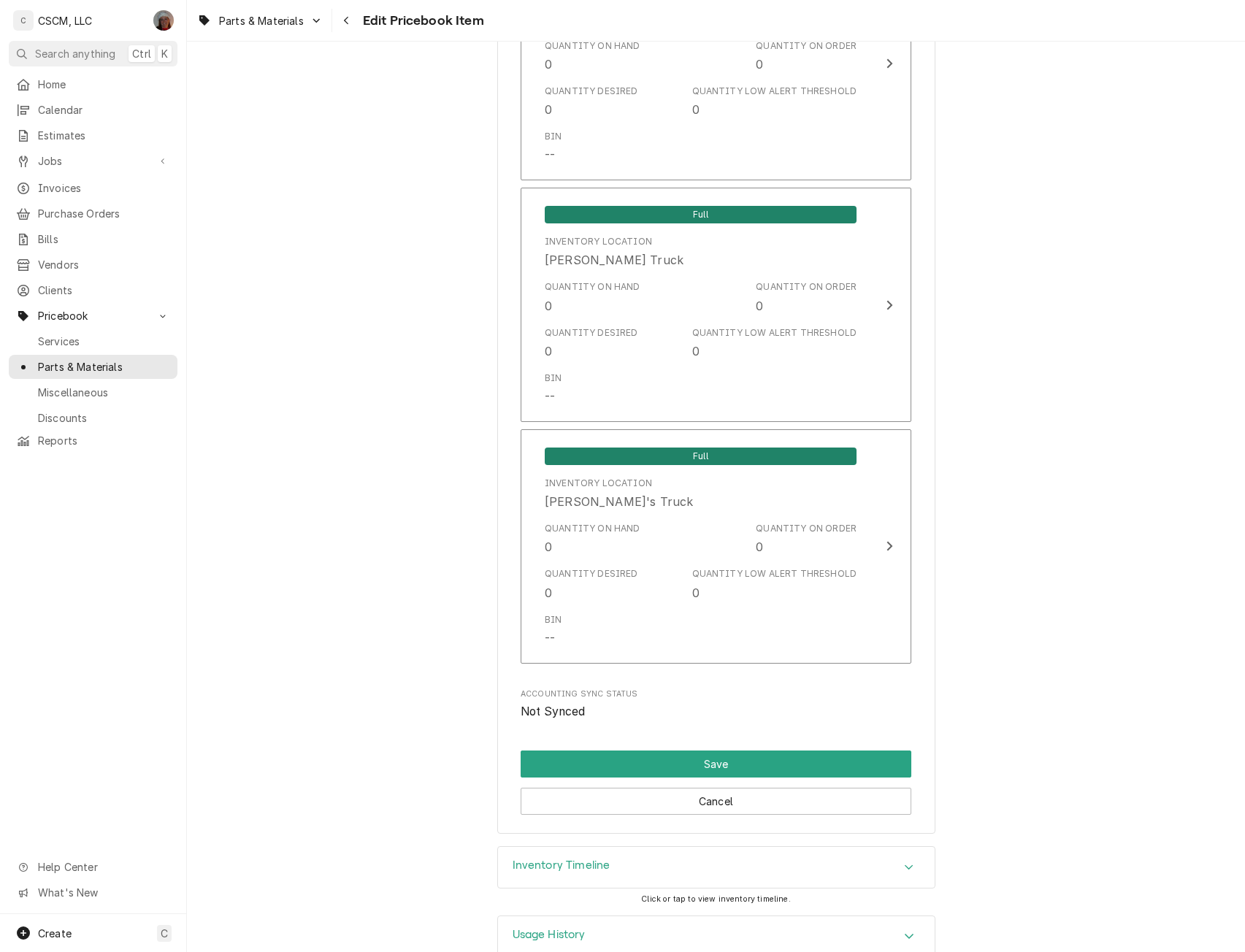
scroll to position [3389, 0]
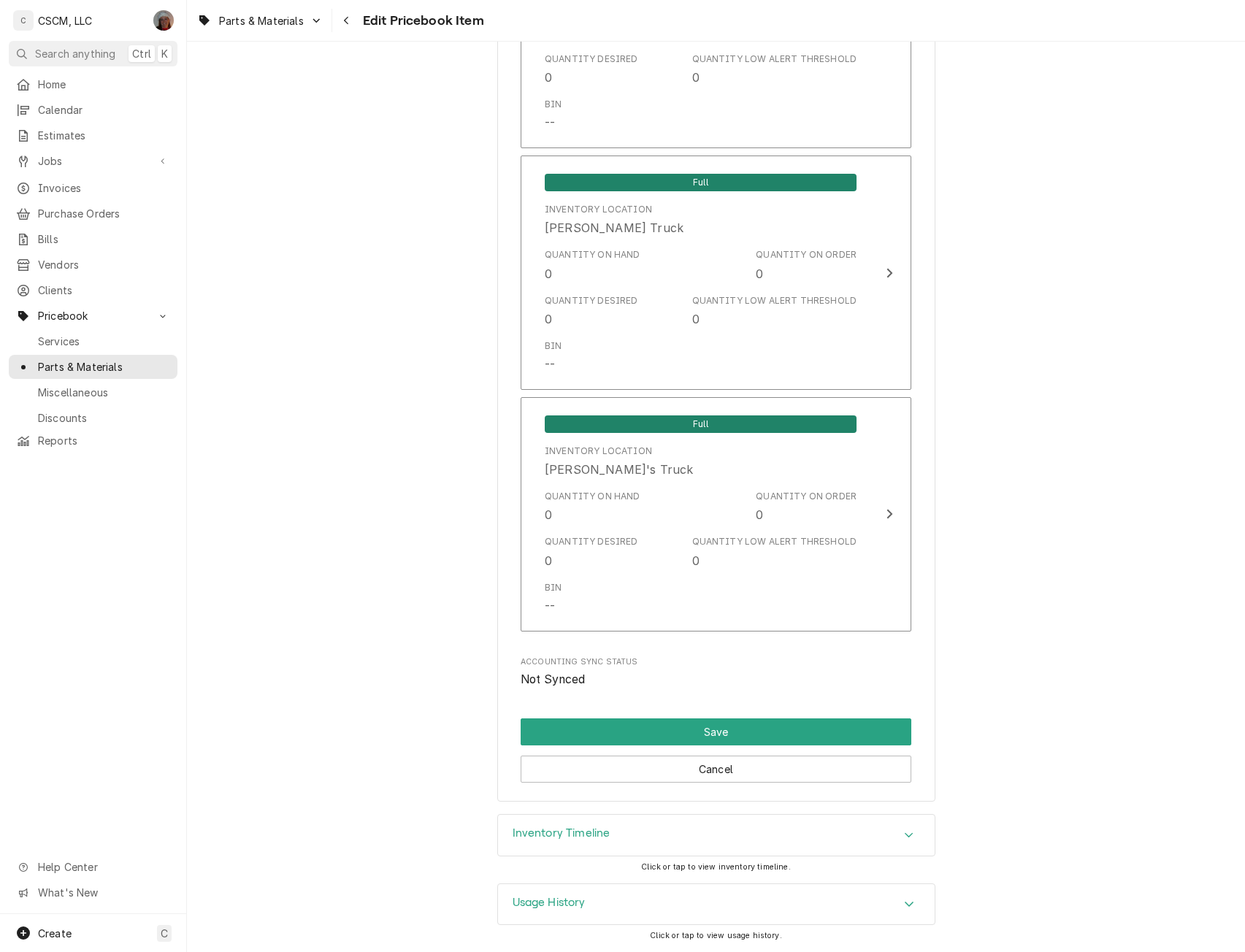
click at [904, 832] on icon "Accordion Header" at bounding box center [909, 835] width 10 height 12
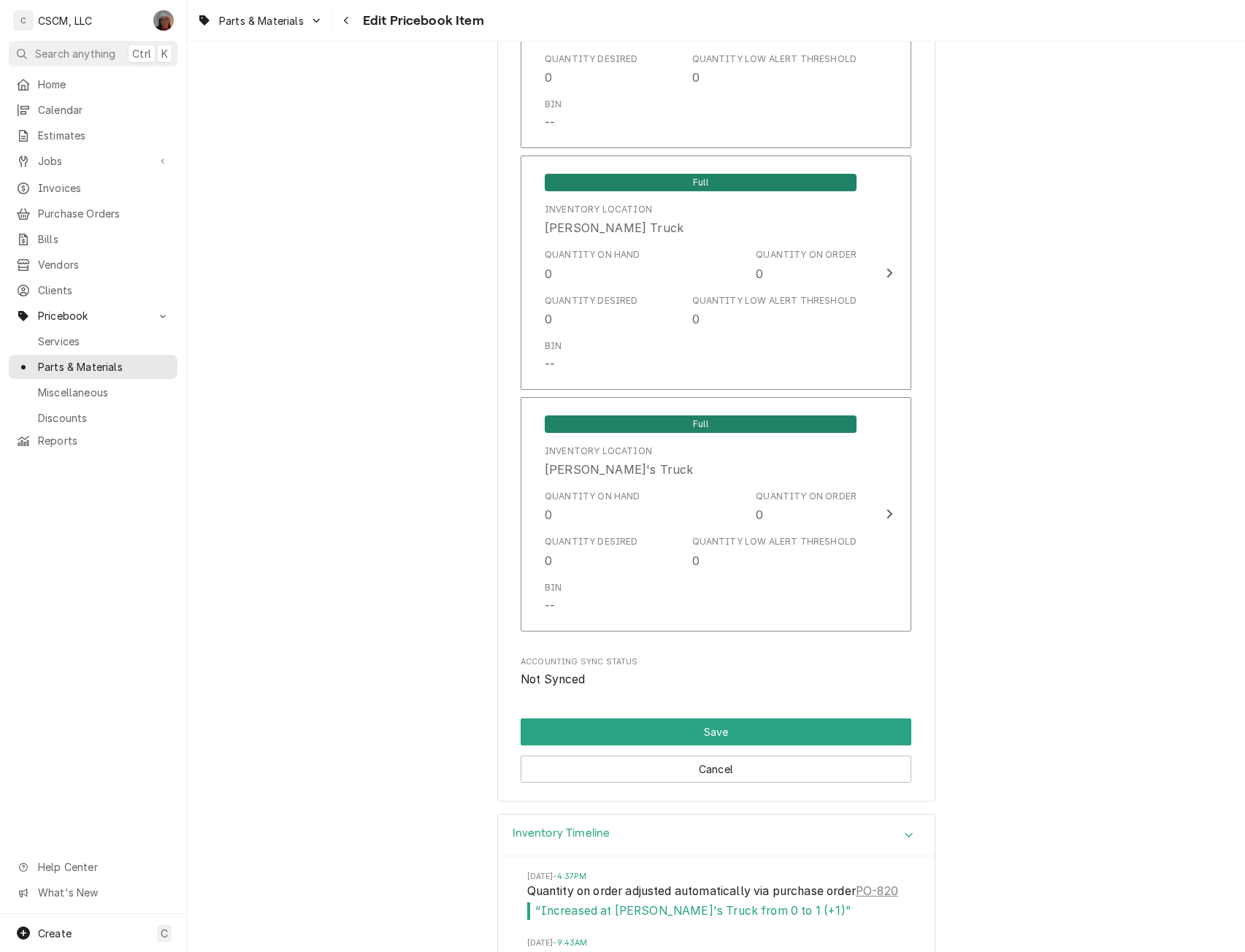
scroll to position [3710, 0]
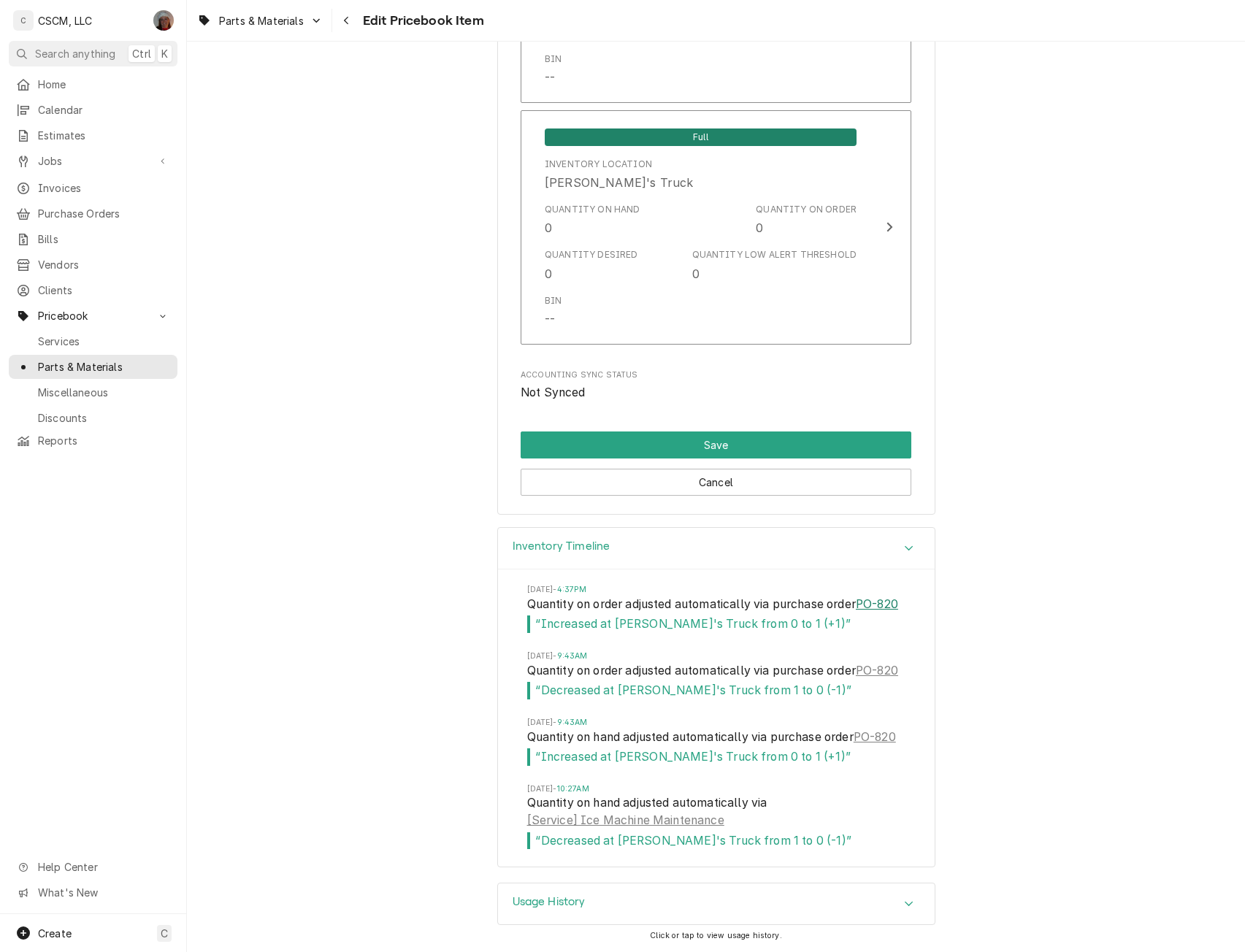
click at [856, 596] on link "PO-820" at bounding box center [877, 604] width 42 height 17
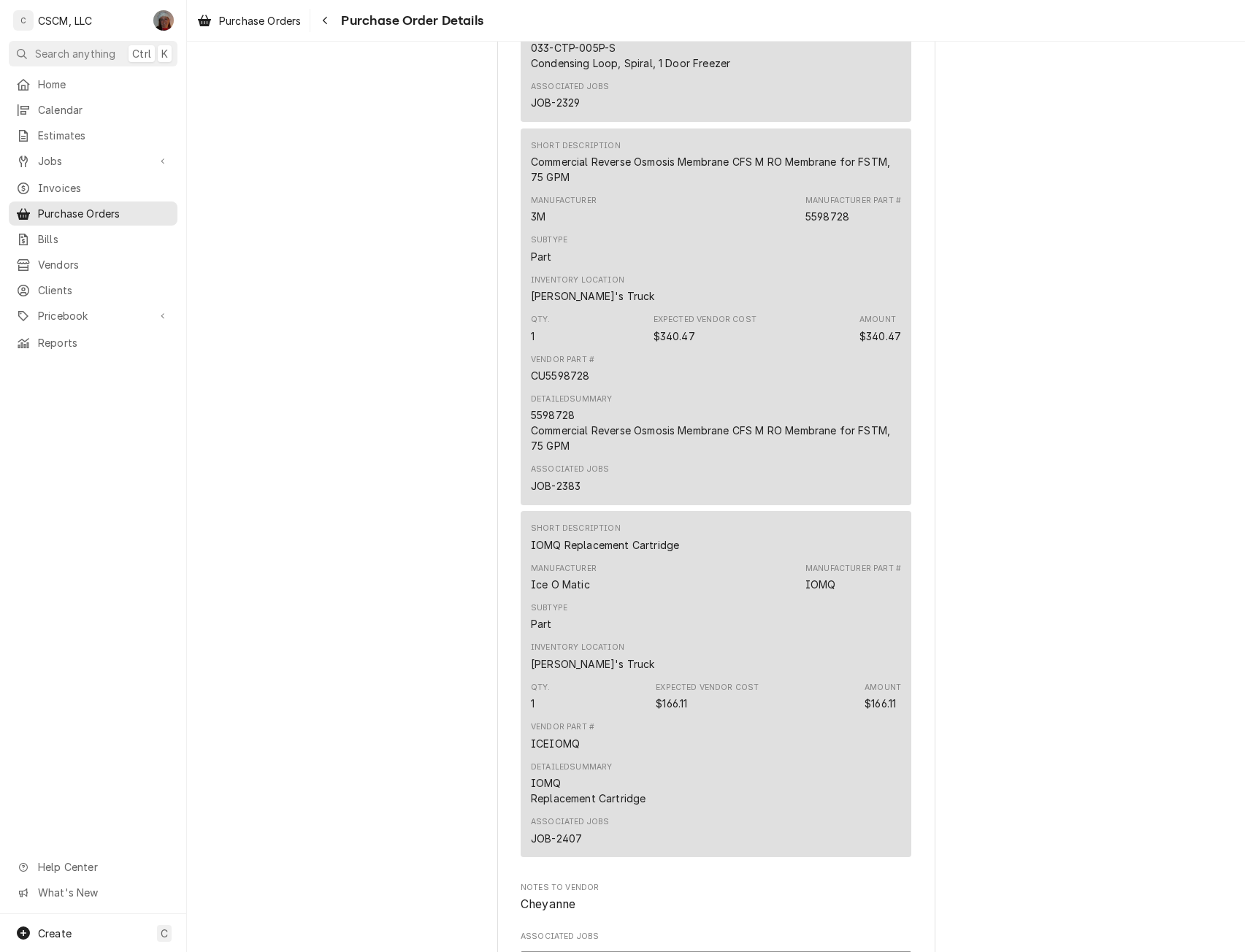
scroll to position [378, 0]
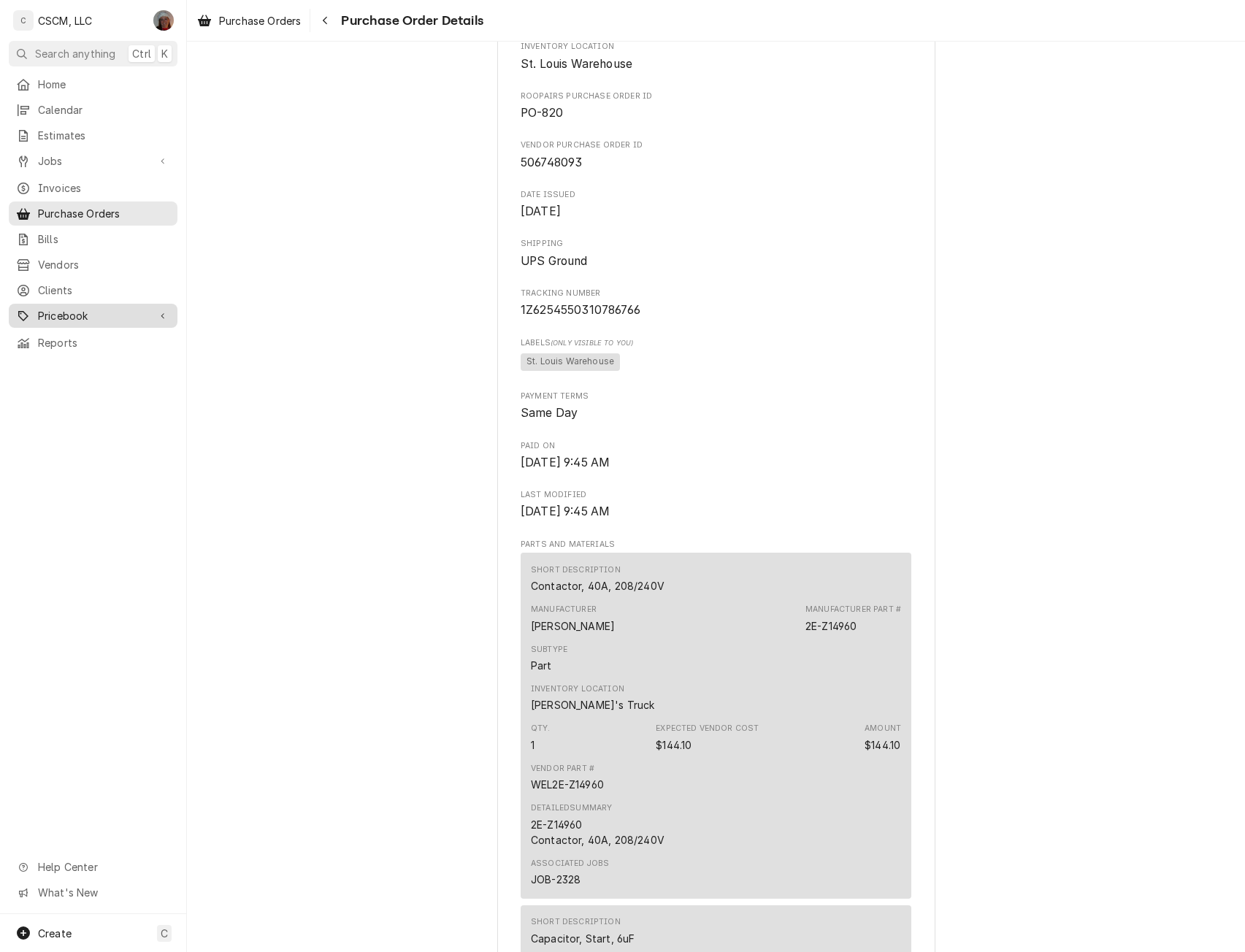
click at [78, 308] on span "Pricebook" at bounding box center [93, 315] width 110 height 16
click at [77, 355] on link "Parts & Materials" at bounding box center [94, 367] width 169 height 24
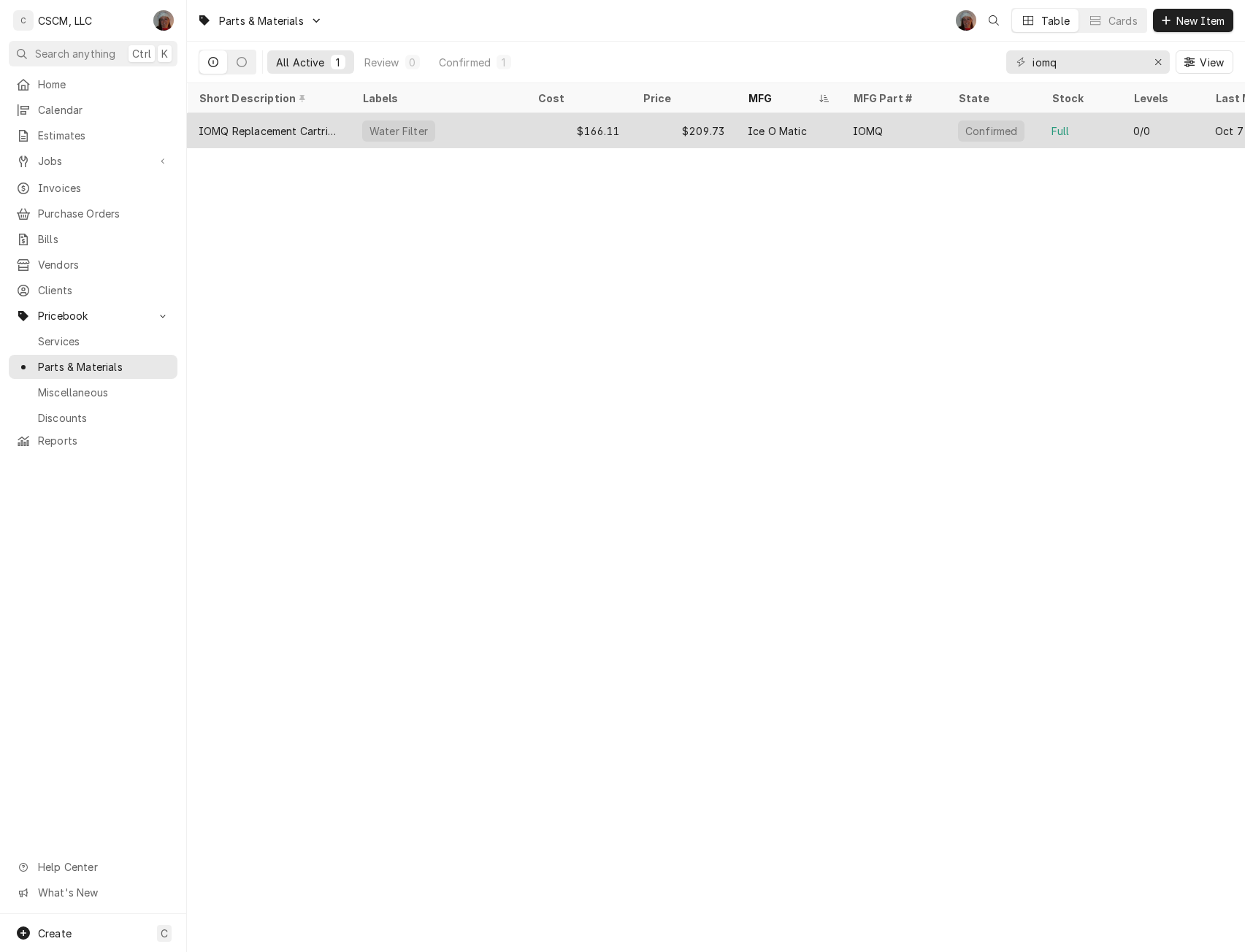
click at [344, 127] on div "IOMQ Replacement Cartridge" at bounding box center [269, 131] width 164 height 35
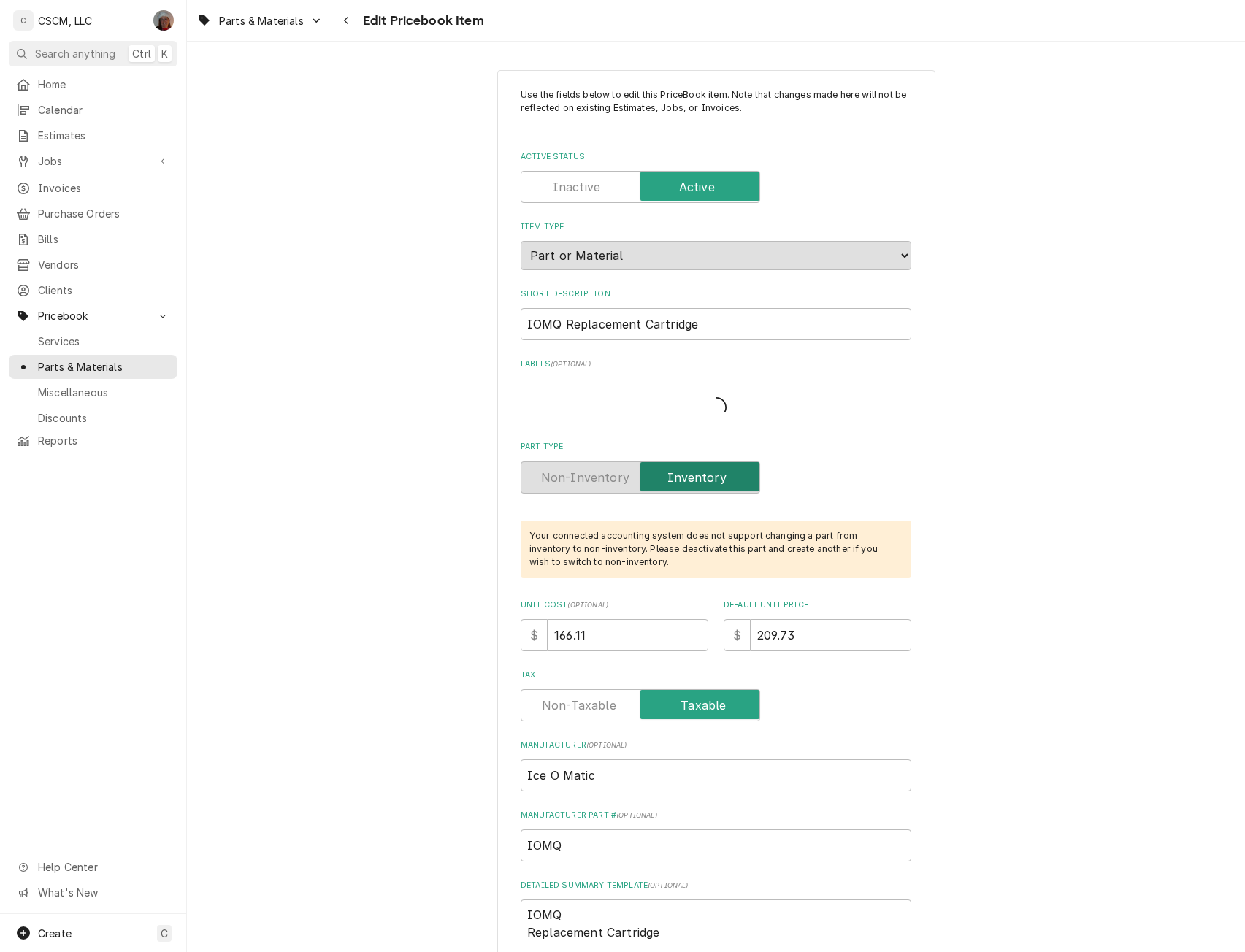
type textarea "x"
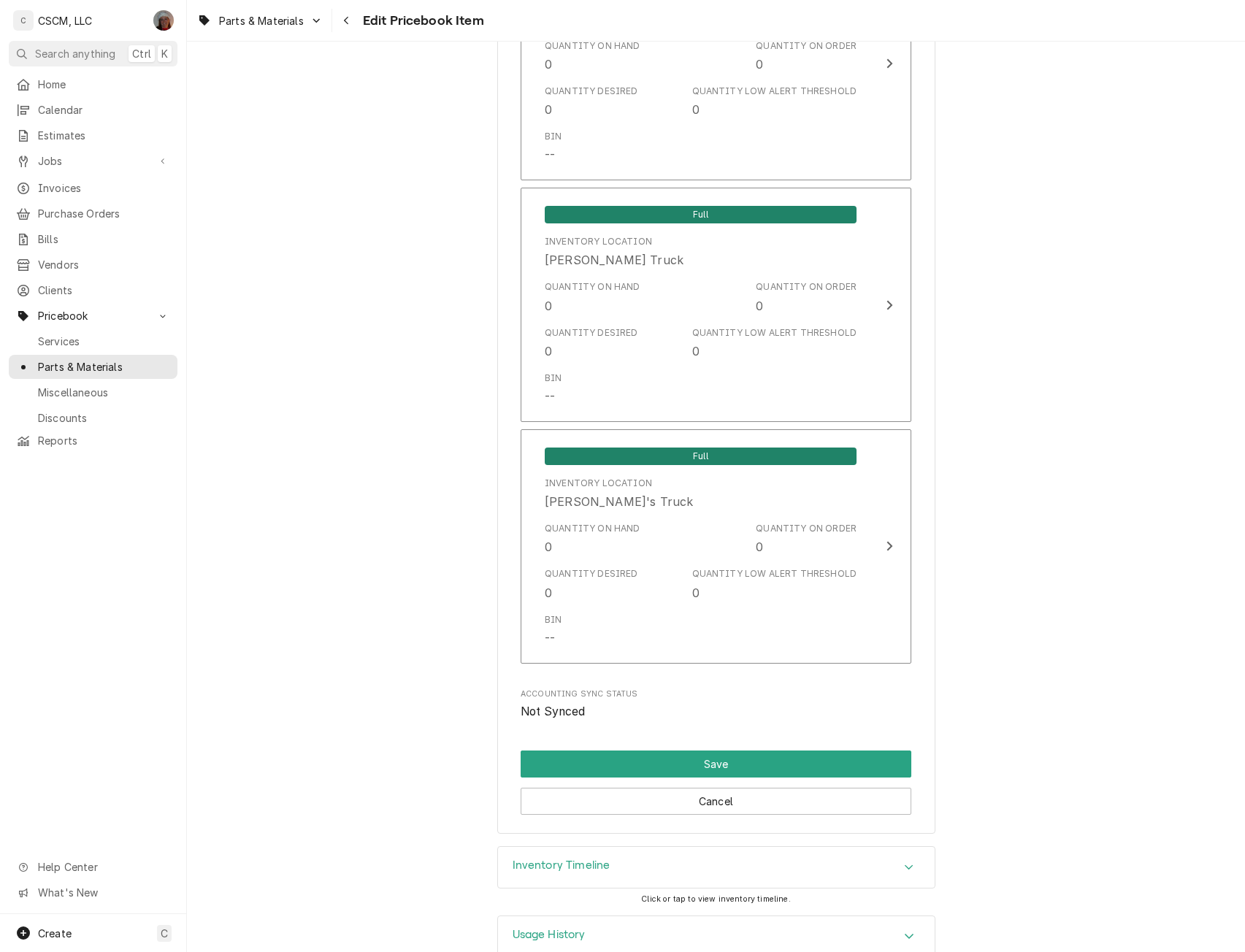
scroll to position [3389, 0]
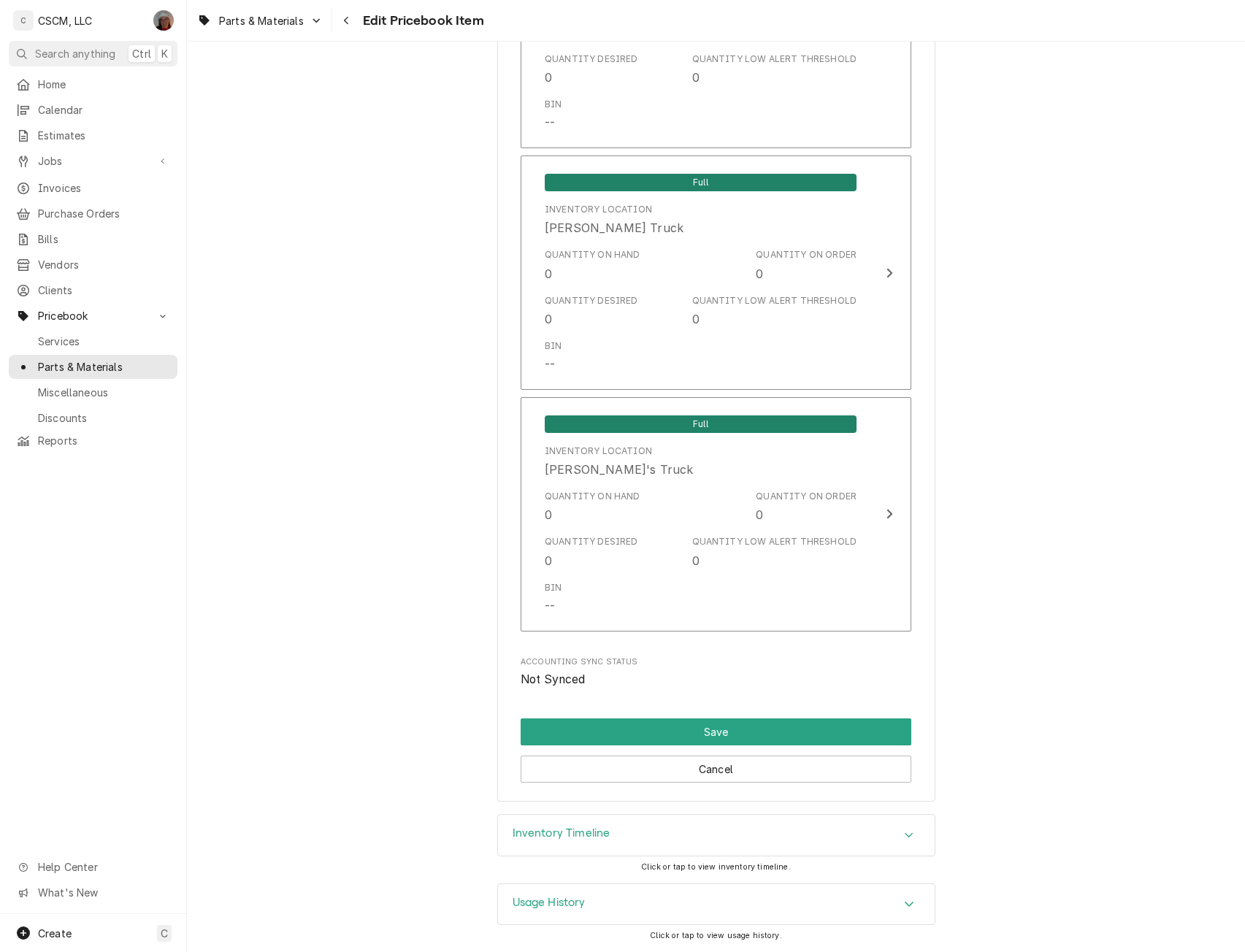
click at [906, 831] on icon "Accordion Header" at bounding box center [909, 835] width 10 height 12
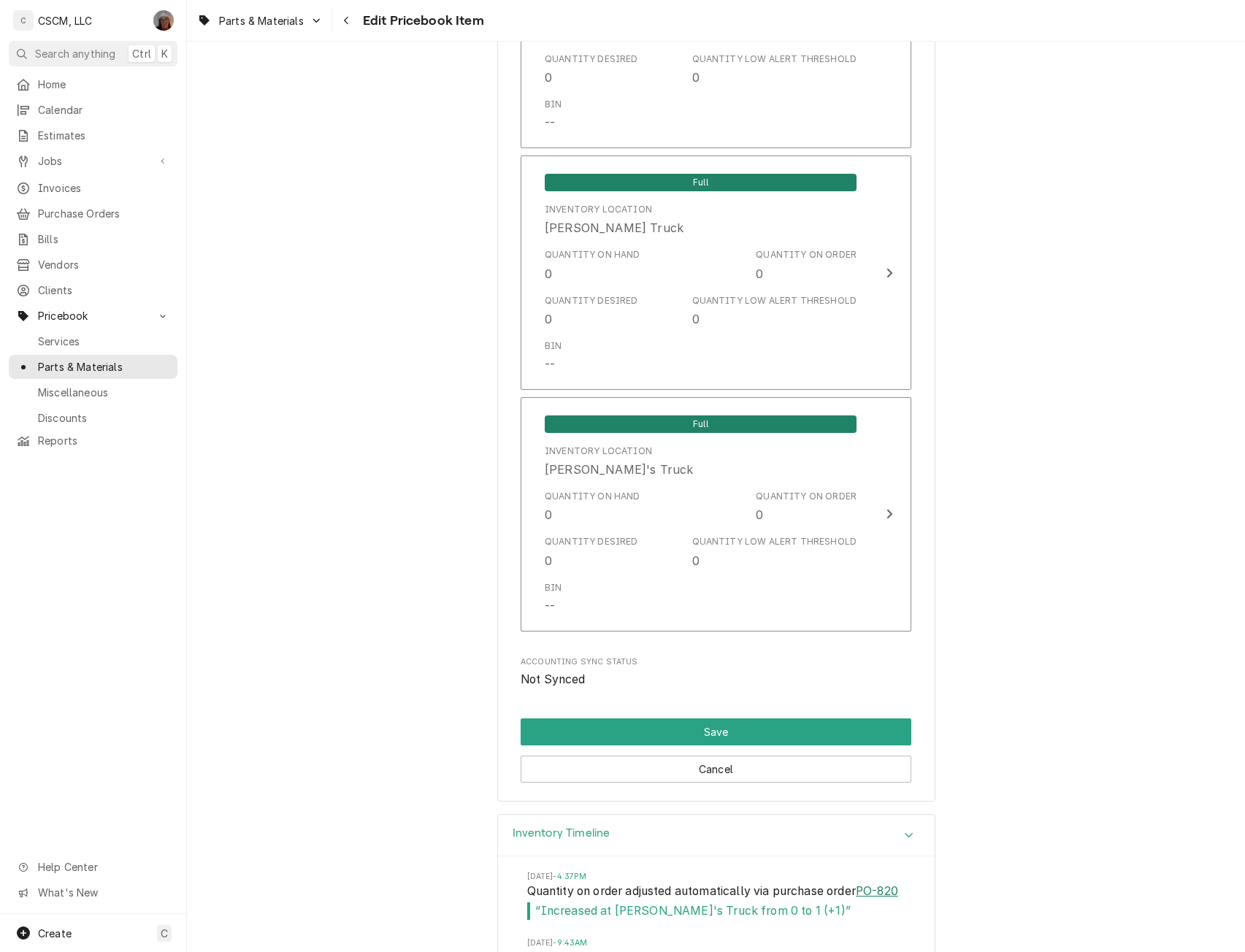
click at [856, 901] on link "PO-820" at bounding box center [877, 891] width 42 height 17
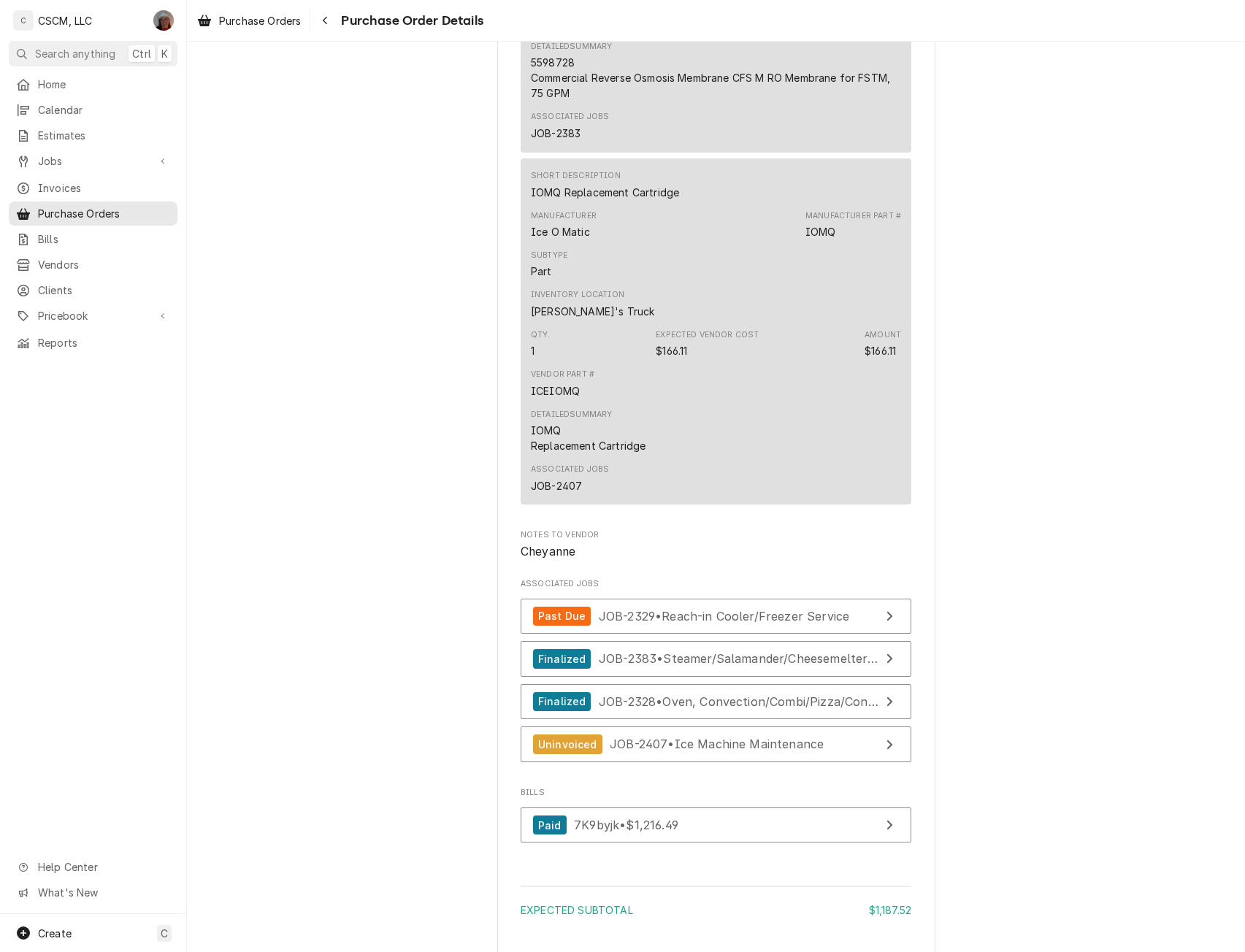
scroll to position [3450, 0]
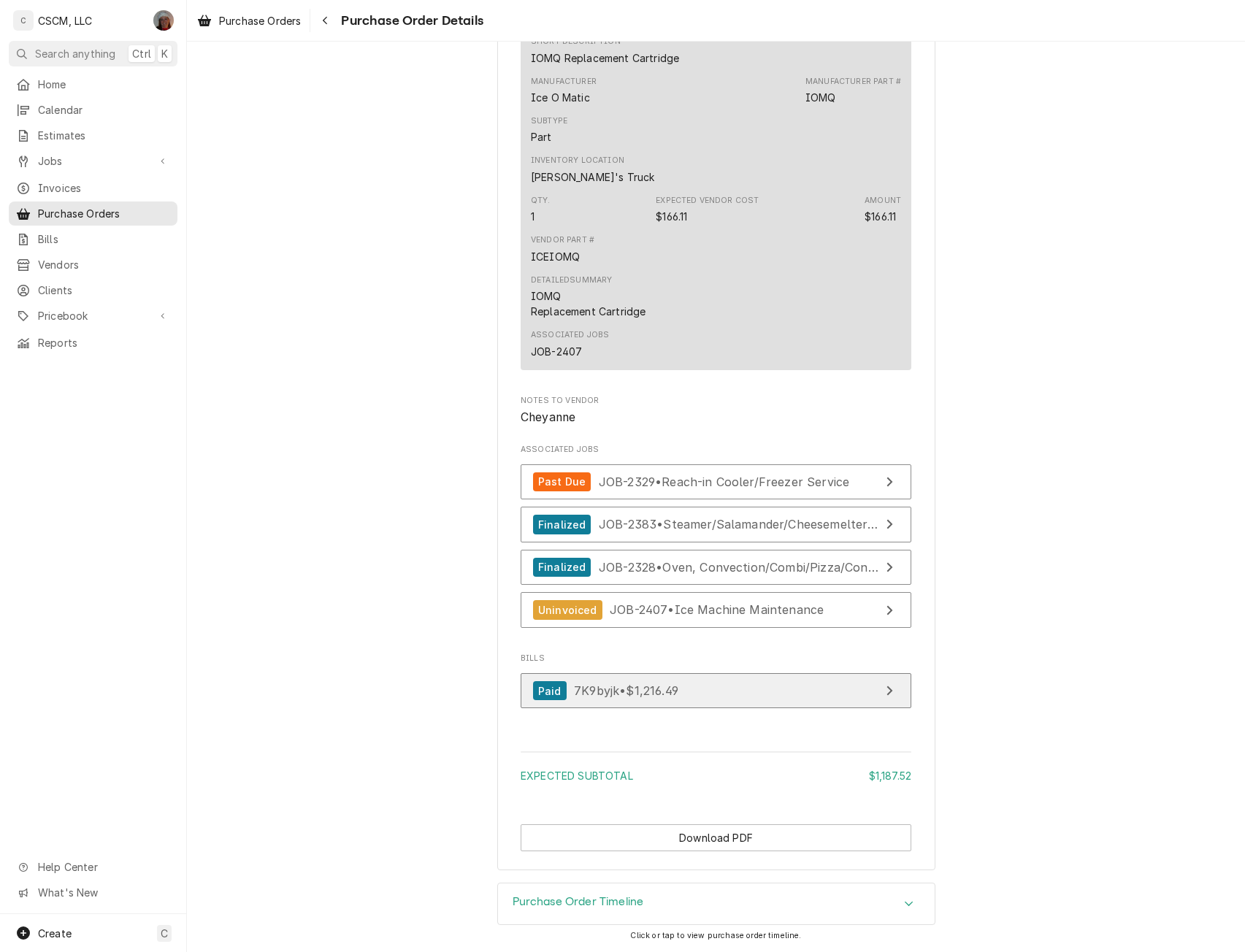
click at [789, 690] on link "Paid 7K9byjk • $1,216.49" at bounding box center [716, 690] width 391 height 36
click at [89, 284] on span "Clients" at bounding box center [104, 290] width 132 height 16
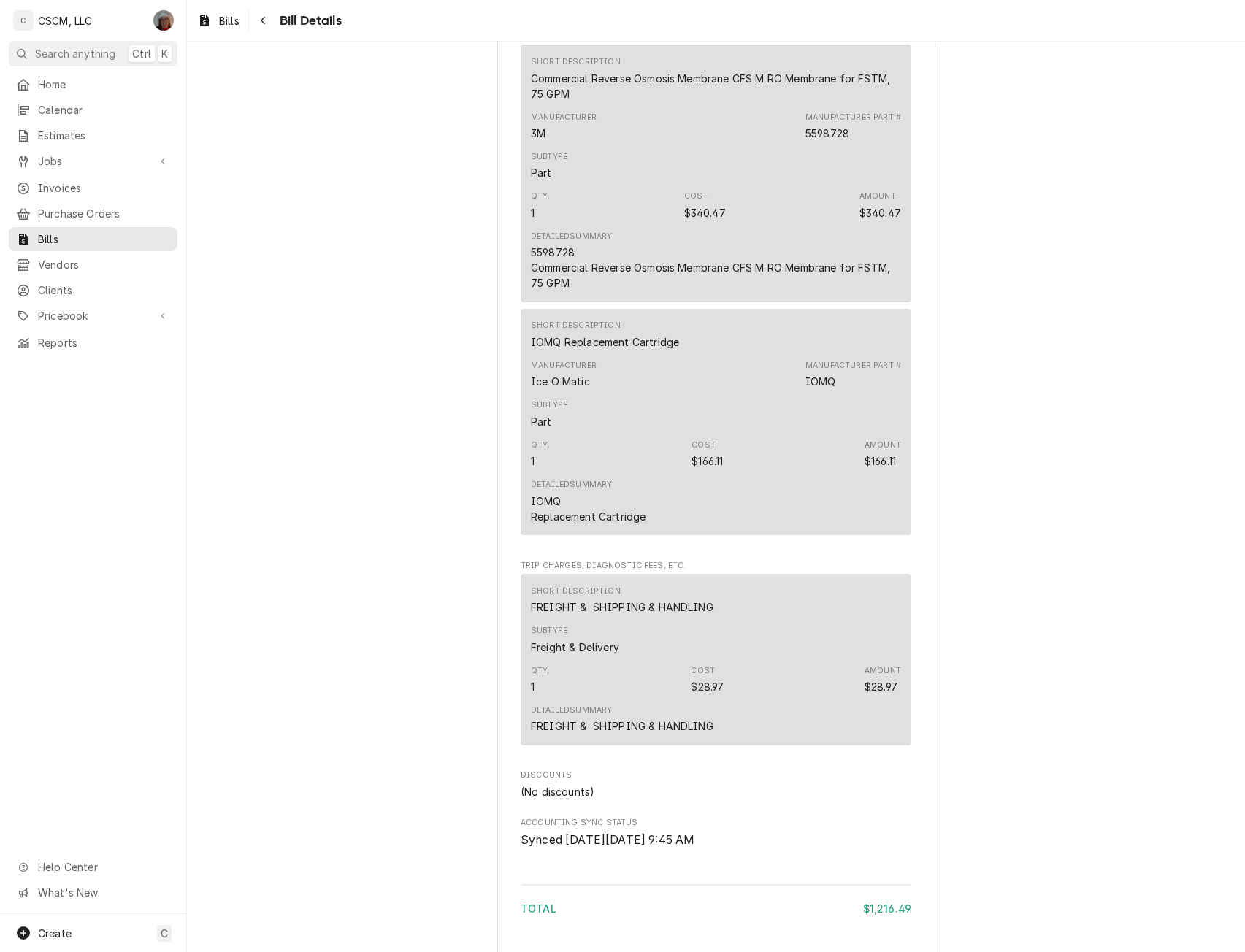
scroll to position [2335, 0]
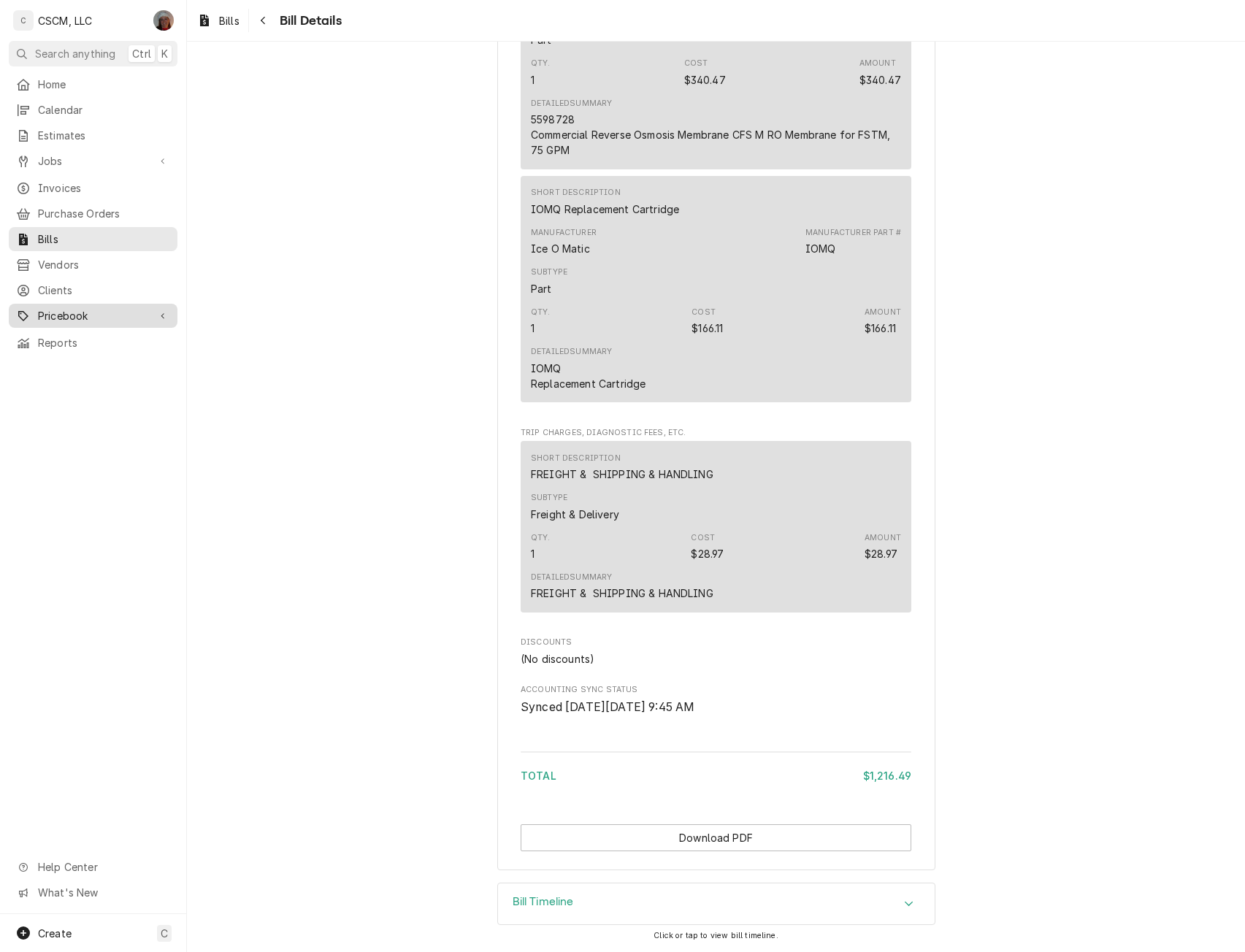
click at [83, 308] on span "Pricebook" at bounding box center [93, 315] width 110 height 16
click at [117, 359] on span "Parts & Materials" at bounding box center [104, 367] width 132 height 16
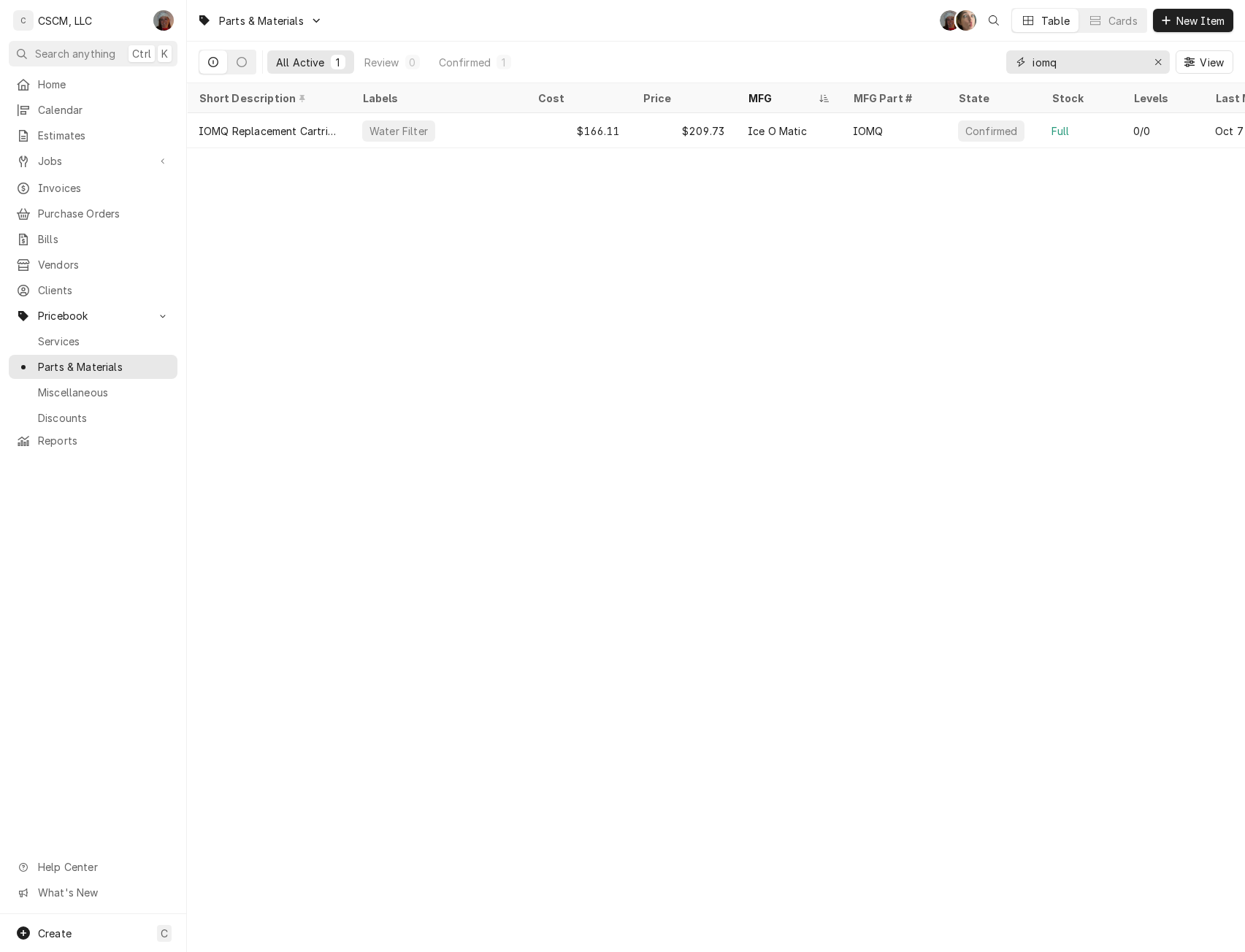
drag, startPoint x: 1070, startPoint y: 65, endPoint x: 931, endPoint y: 60, distance: 139.1
click at [931, 60] on div "All Active 1 Review 0 Confirmed 1 iomq View" at bounding box center [716, 61] width 1035 height 41
paste input "123B9141"
type input "123B9141"
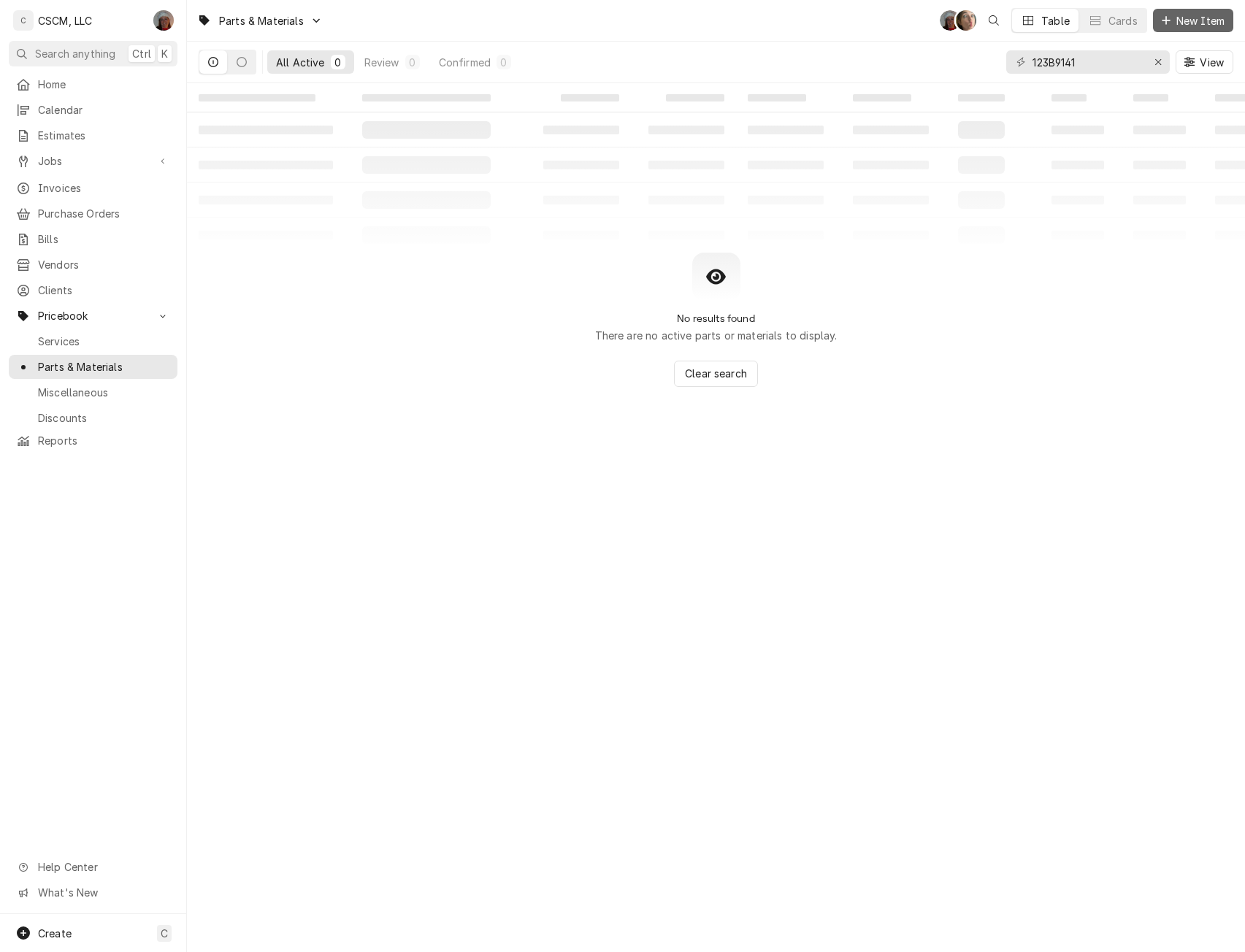
click at [1200, 17] on span "New Item" at bounding box center [1199, 21] width 54 height 16
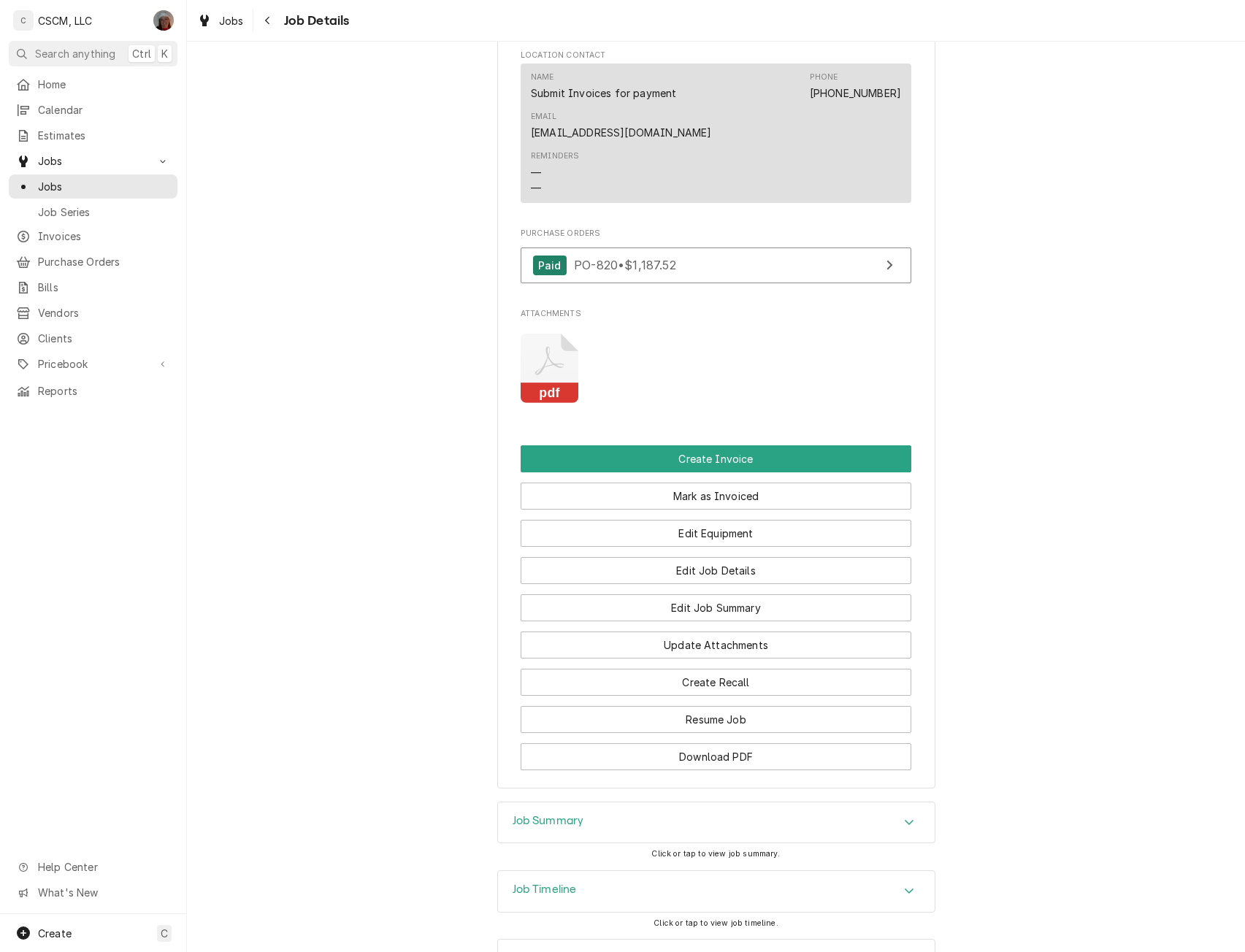
scroll to position [1139, 0]
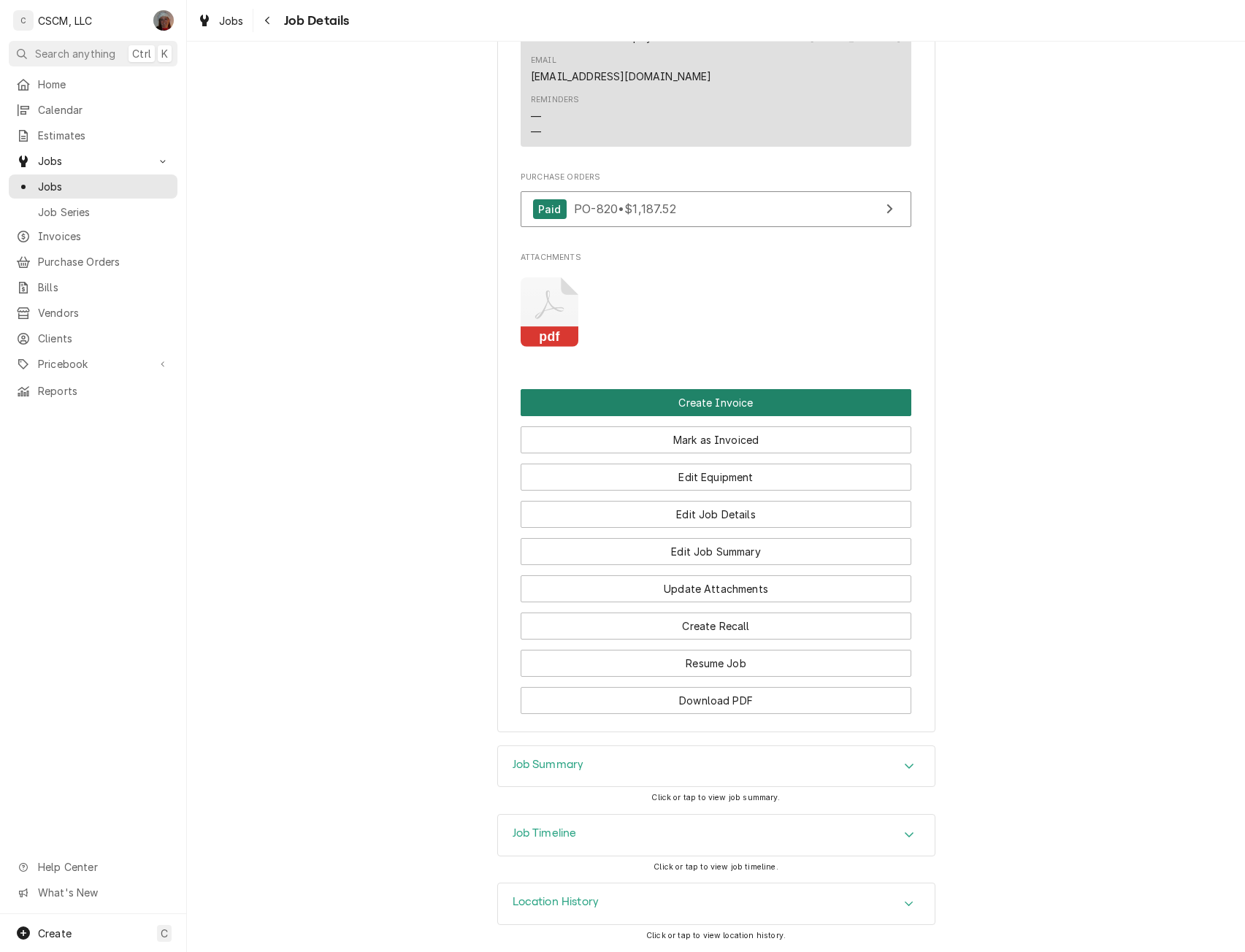
click at [675, 409] on button "Create Invoice" at bounding box center [716, 402] width 391 height 27
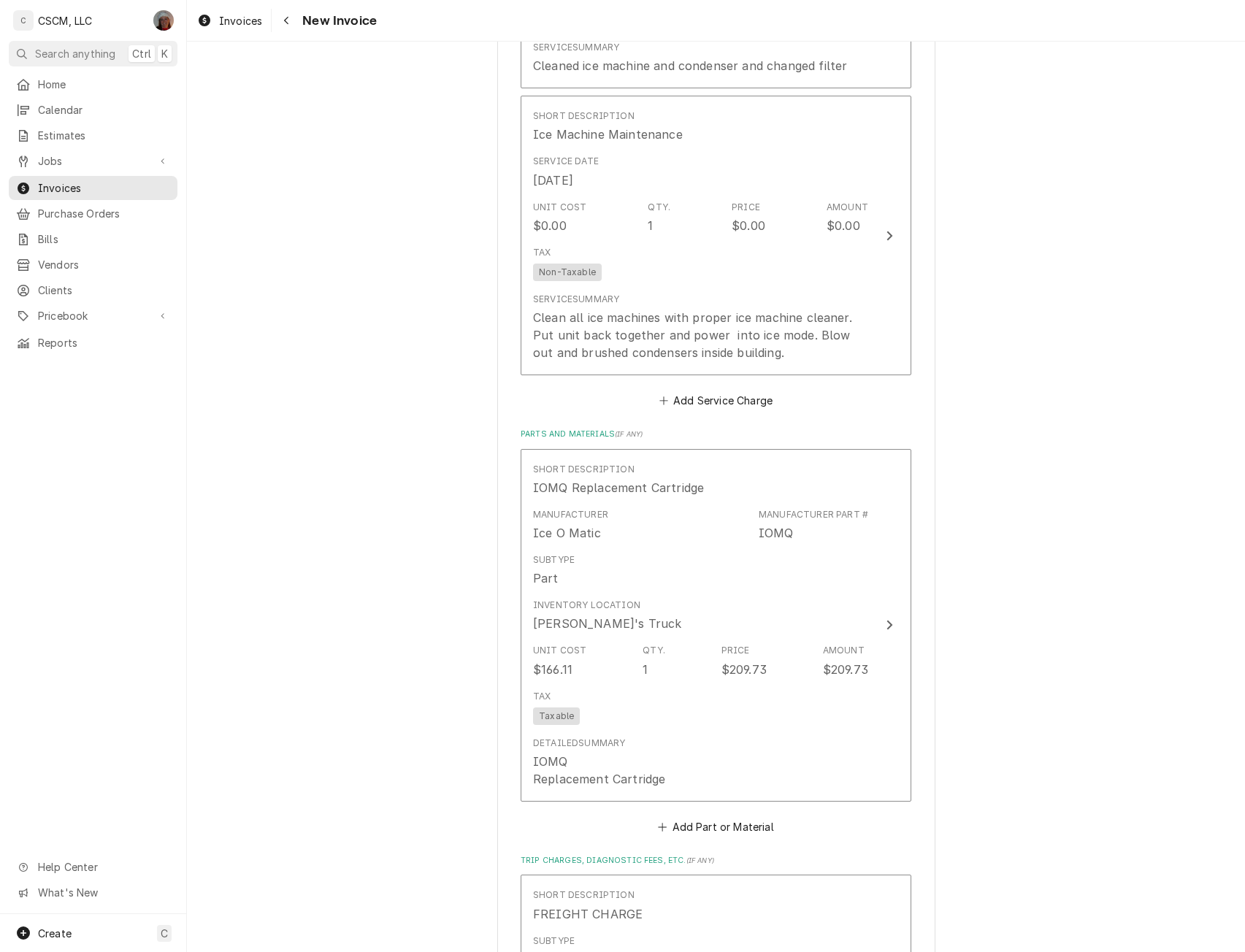
scroll to position [2341, 0]
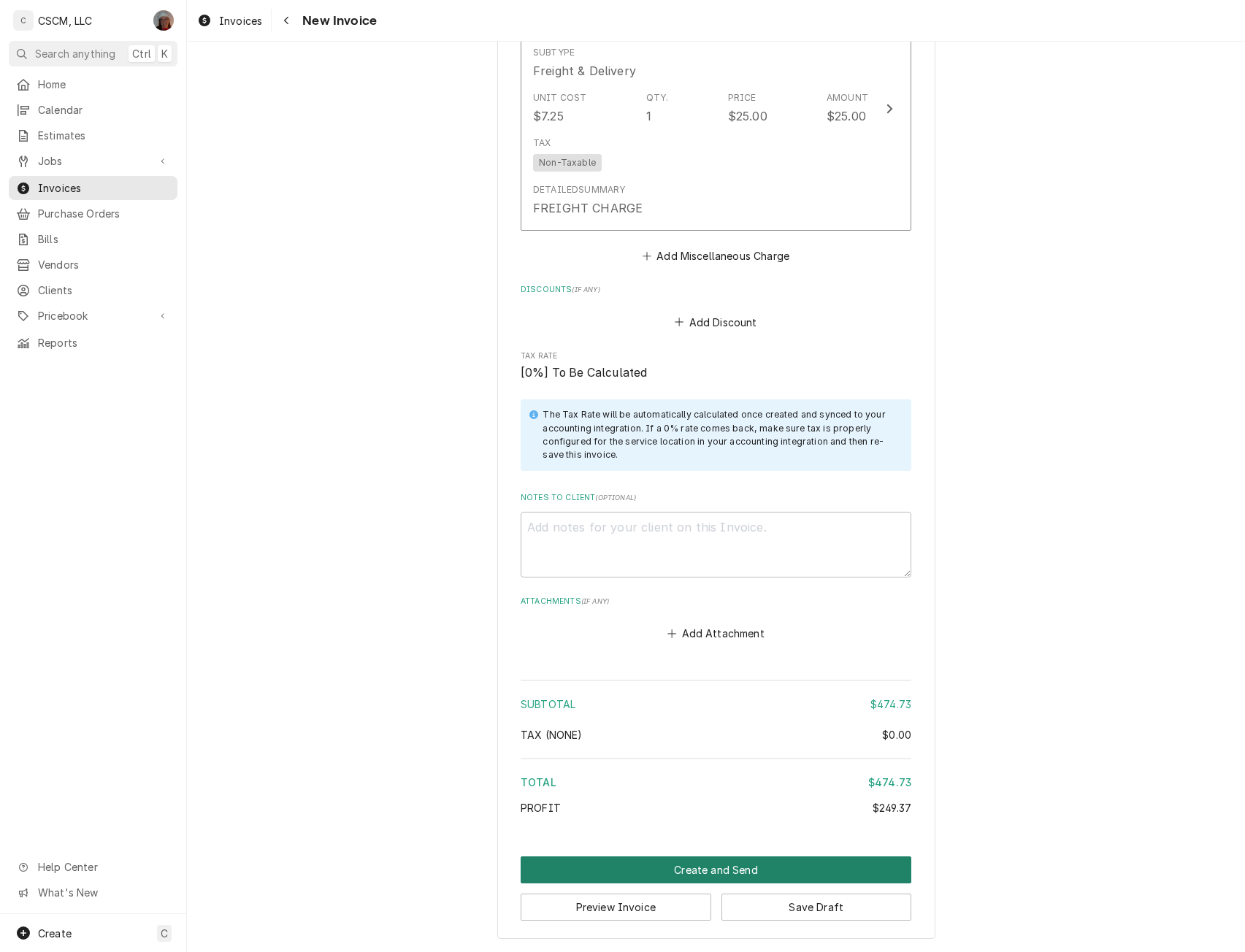
click at [677, 869] on button "Create and Send" at bounding box center [716, 870] width 391 height 27
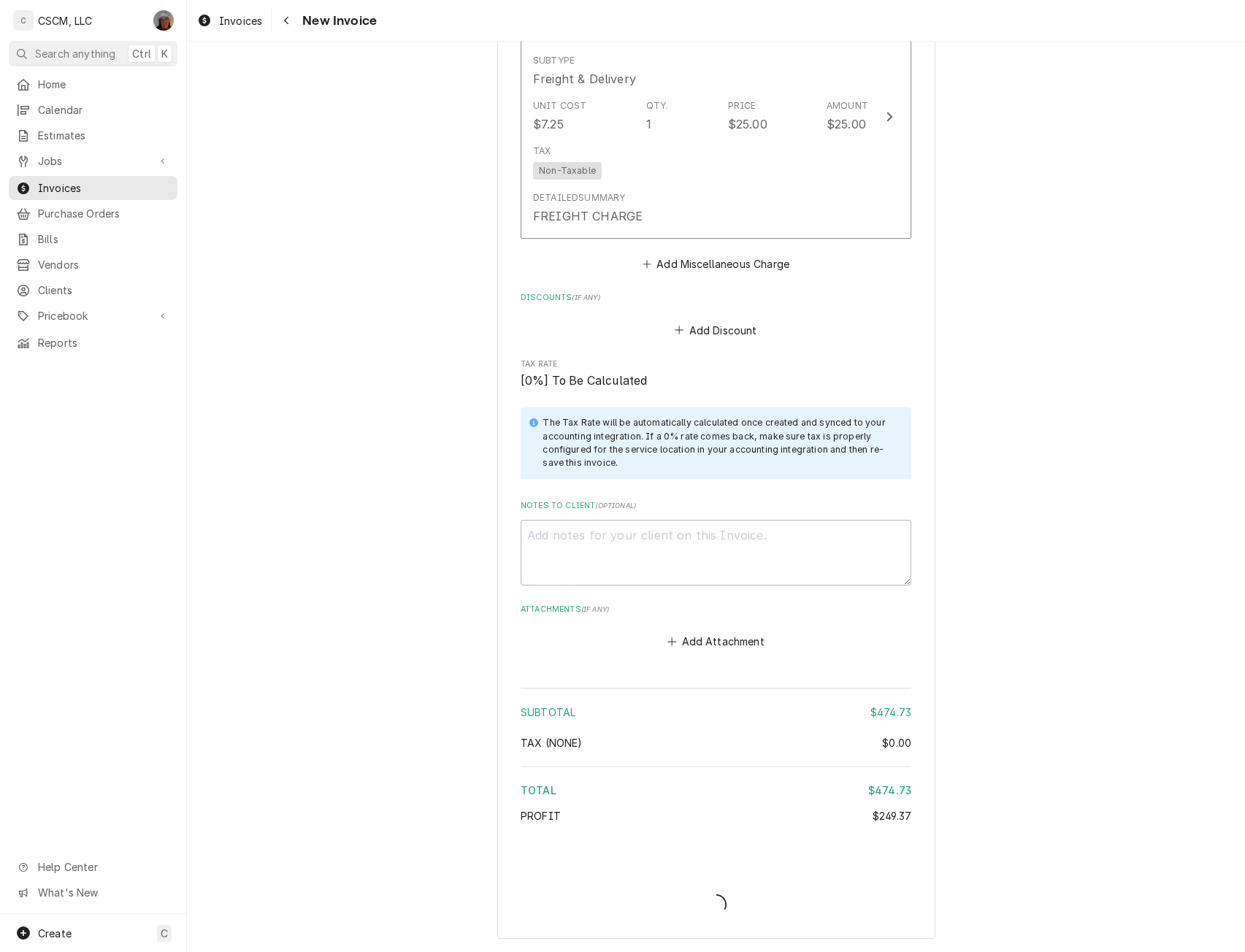
scroll to position [2333, 0]
type textarea "x"
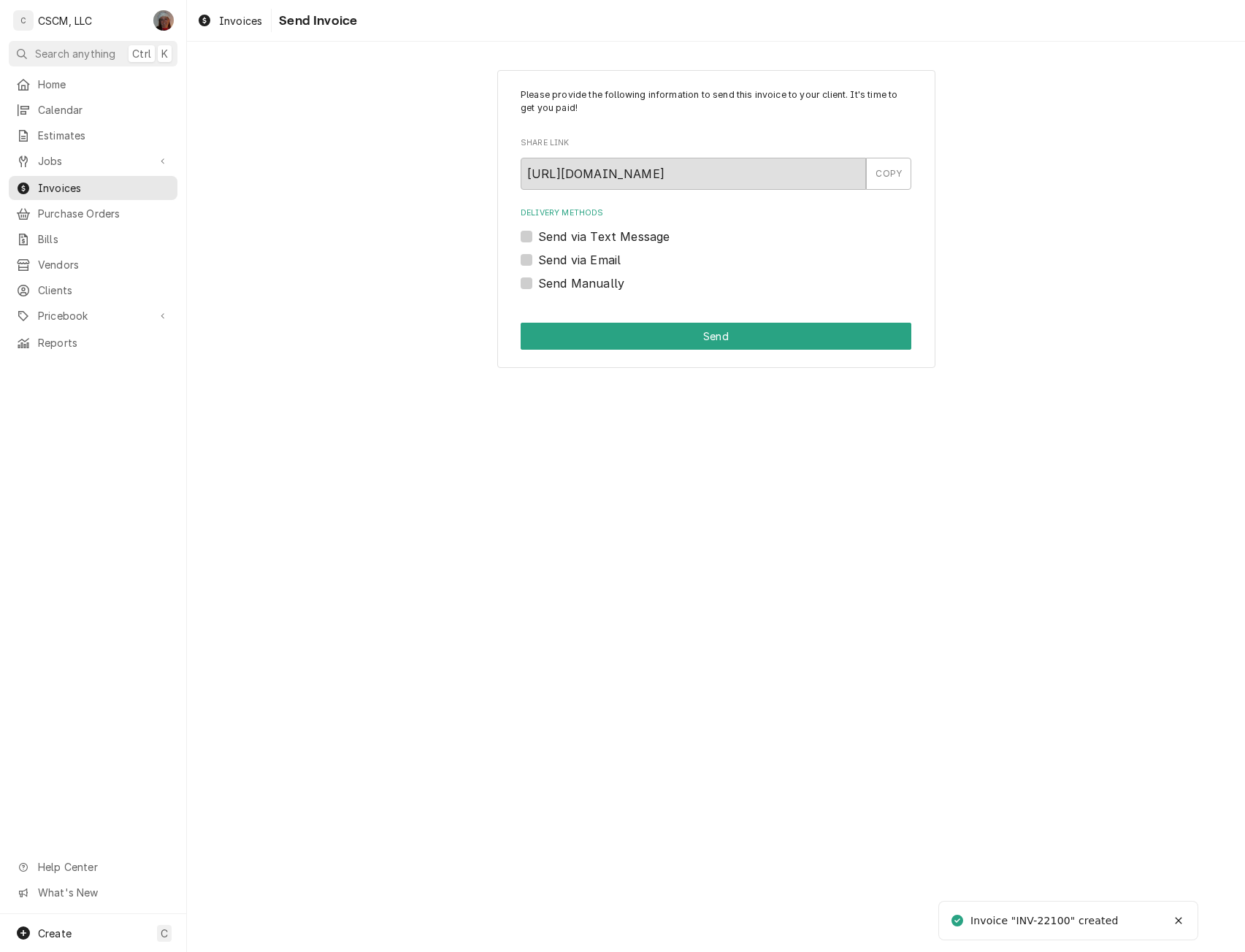
click at [538, 282] on label "Send Manually" at bounding box center [581, 283] width 86 height 17
click at [538, 282] on input "Send Manually" at bounding box center [733, 291] width 391 height 32
checkbox input "true"
click at [554, 326] on button "Send" at bounding box center [716, 336] width 391 height 27
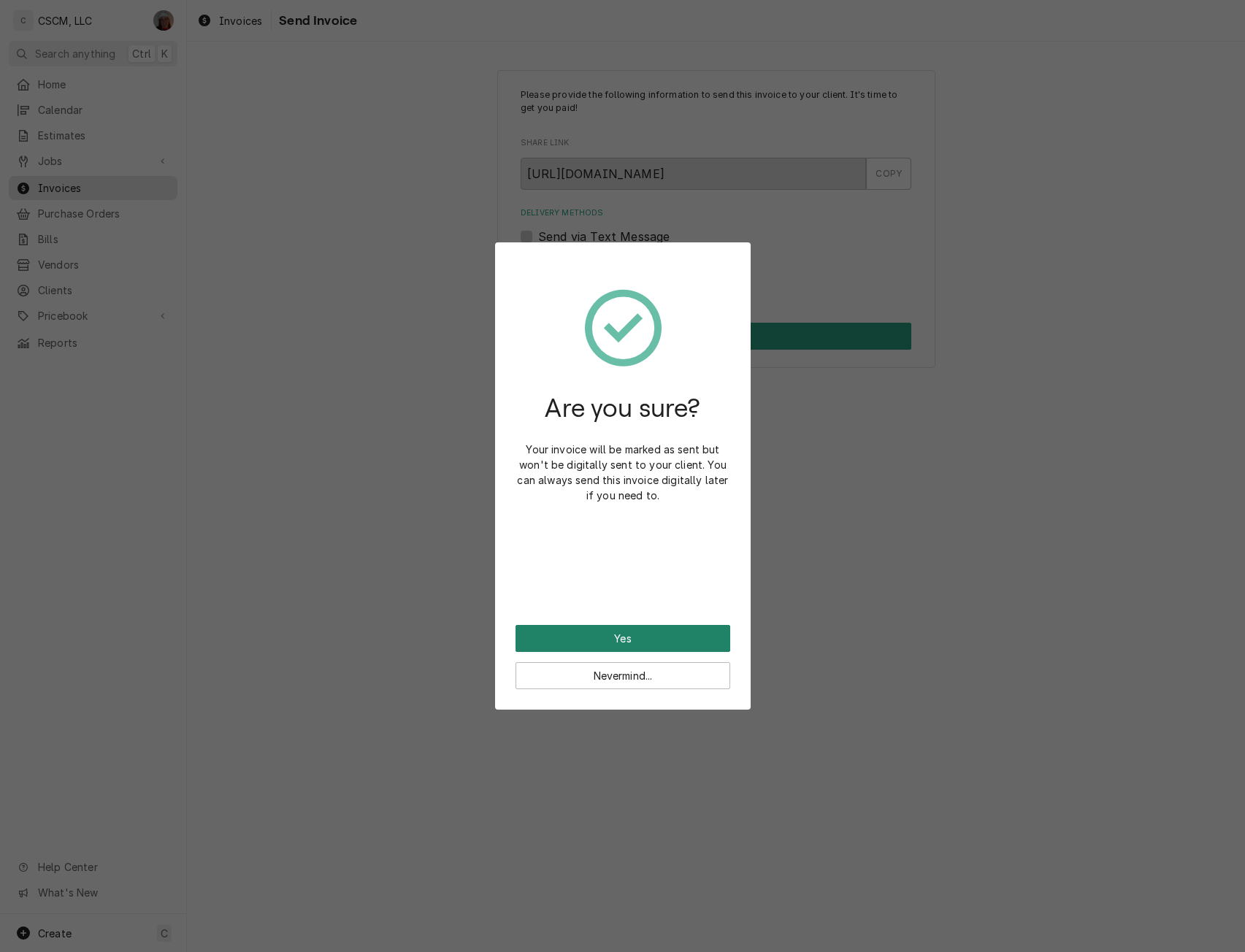
click at [584, 633] on button "Yes" at bounding box center [622, 638] width 214 height 27
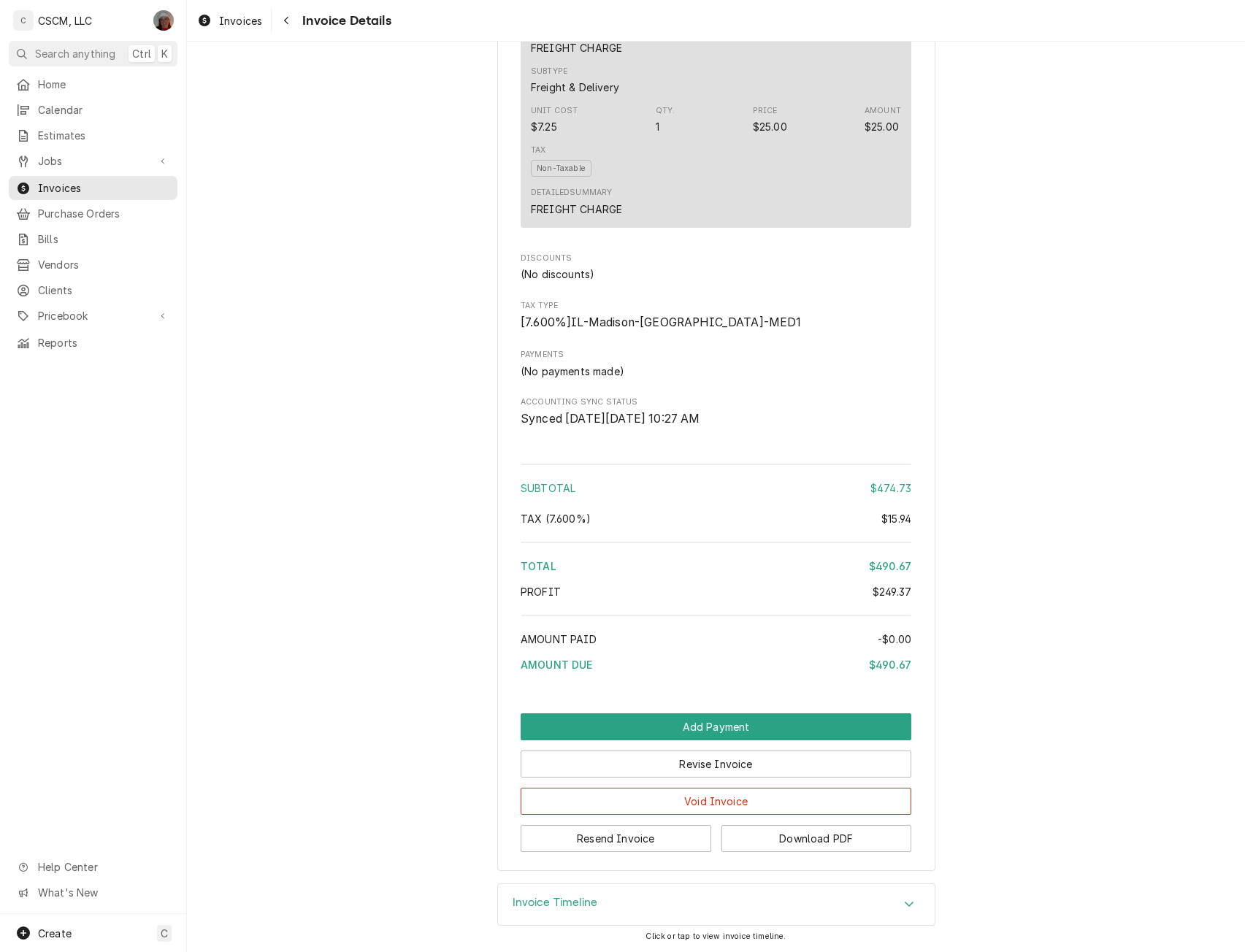
scroll to position [1732, 0]
click at [612, 848] on button "Resend Invoice" at bounding box center [616, 839] width 190 height 27
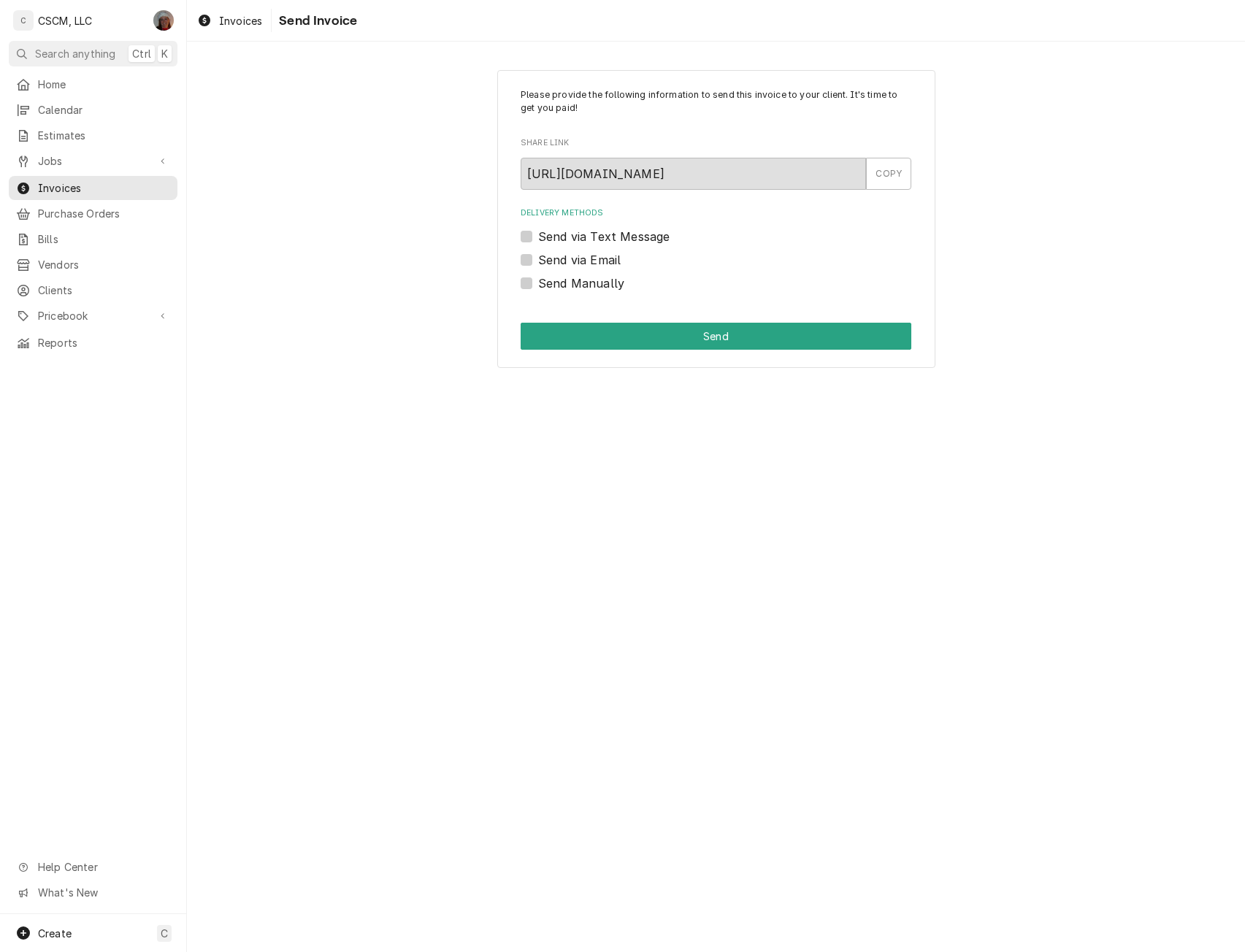
click at [538, 261] on label "Send via Email" at bounding box center [579, 259] width 83 height 17
click at [538, 261] on input "Send via Email" at bounding box center [733, 267] width 391 height 32
checkbox input "true"
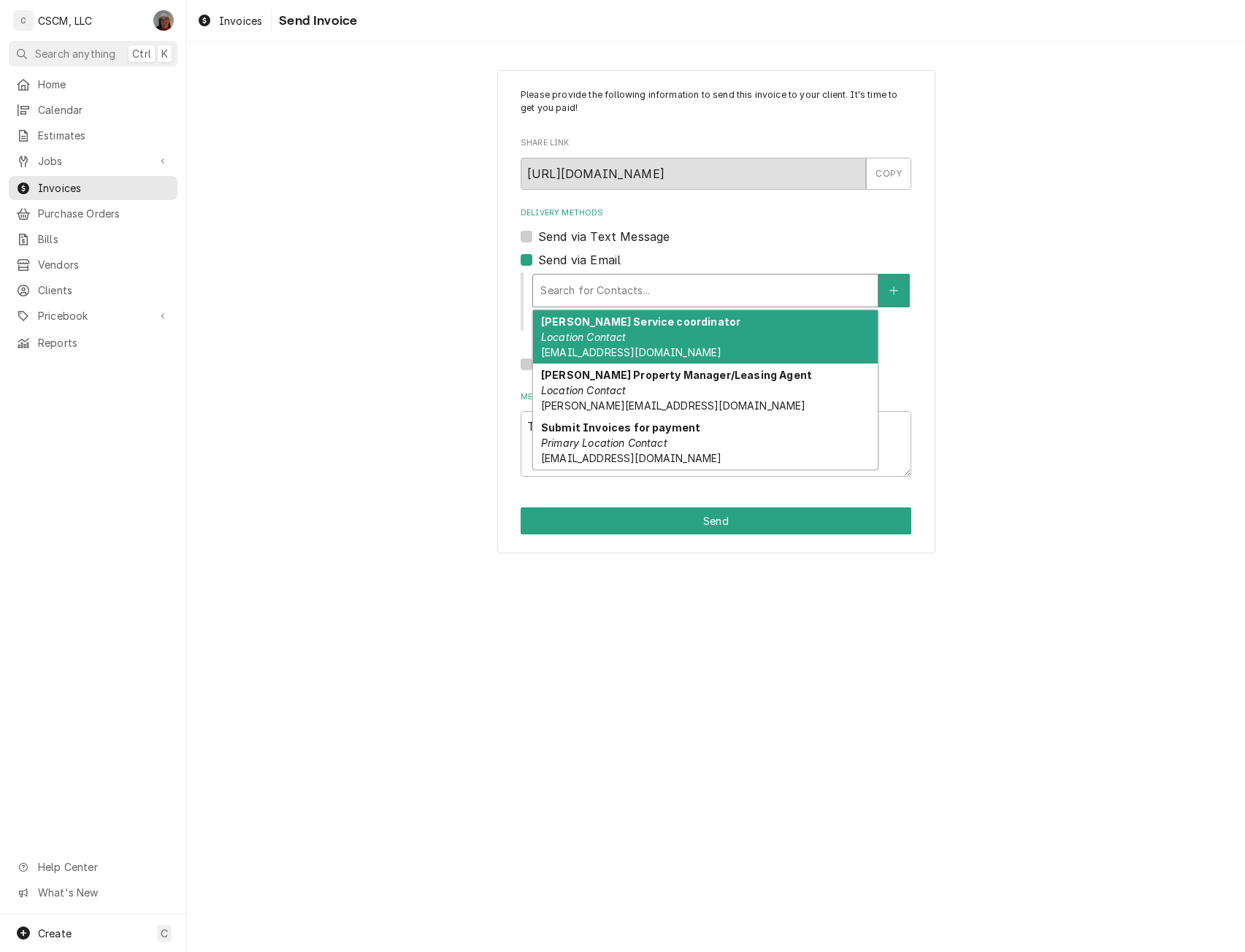
click at [599, 283] on div "Delivery Methods" at bounding box center [705, 291] width 330 height 26
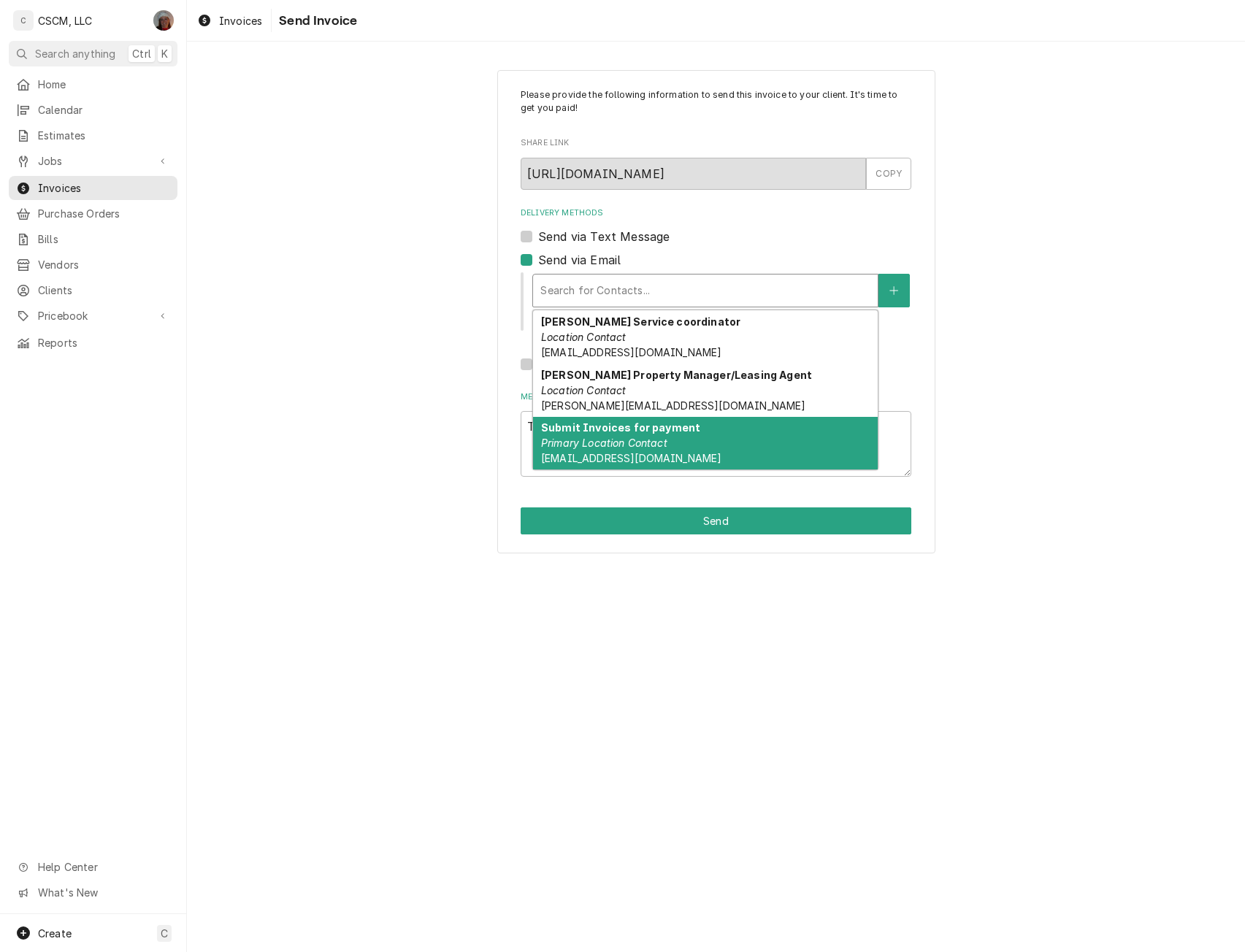
click at [734, 439] on div "Submit Invoices for payment Primary Location Contact [EMAIL_ADDRESS][DOMAIN_NAM…" at bounding box center [705, 444] width 344 height 53
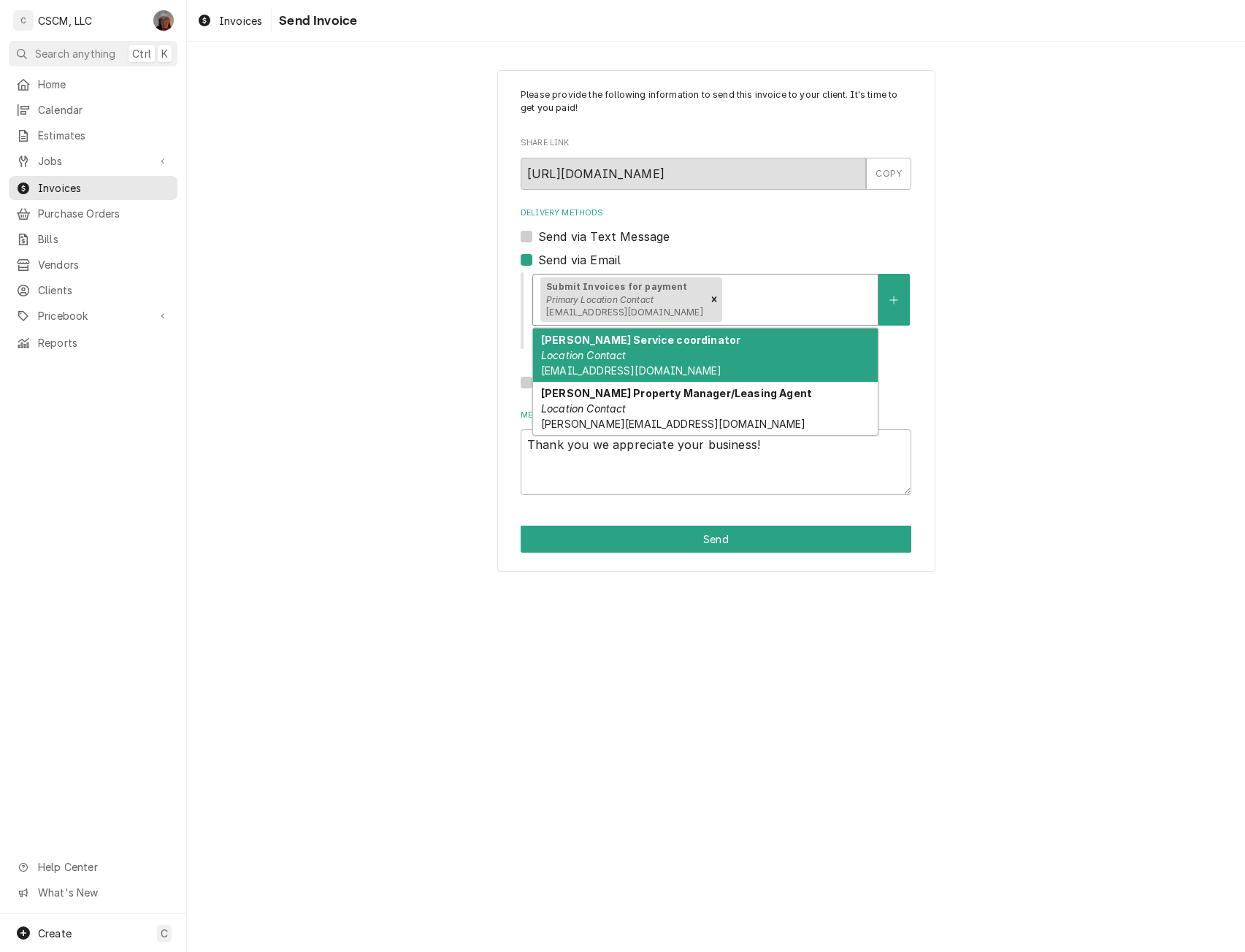
click at [762, 288] on div "Delivery Methods" at bounding box center [797, 300] width 146 height 26
click at [826, 349] on div "[PERSON_NAME] Service coordinator Location Contact [EMAIL_ADDRESS][DOMAIN_NAME]" at bounding box center [705, 355] width 344 height 53
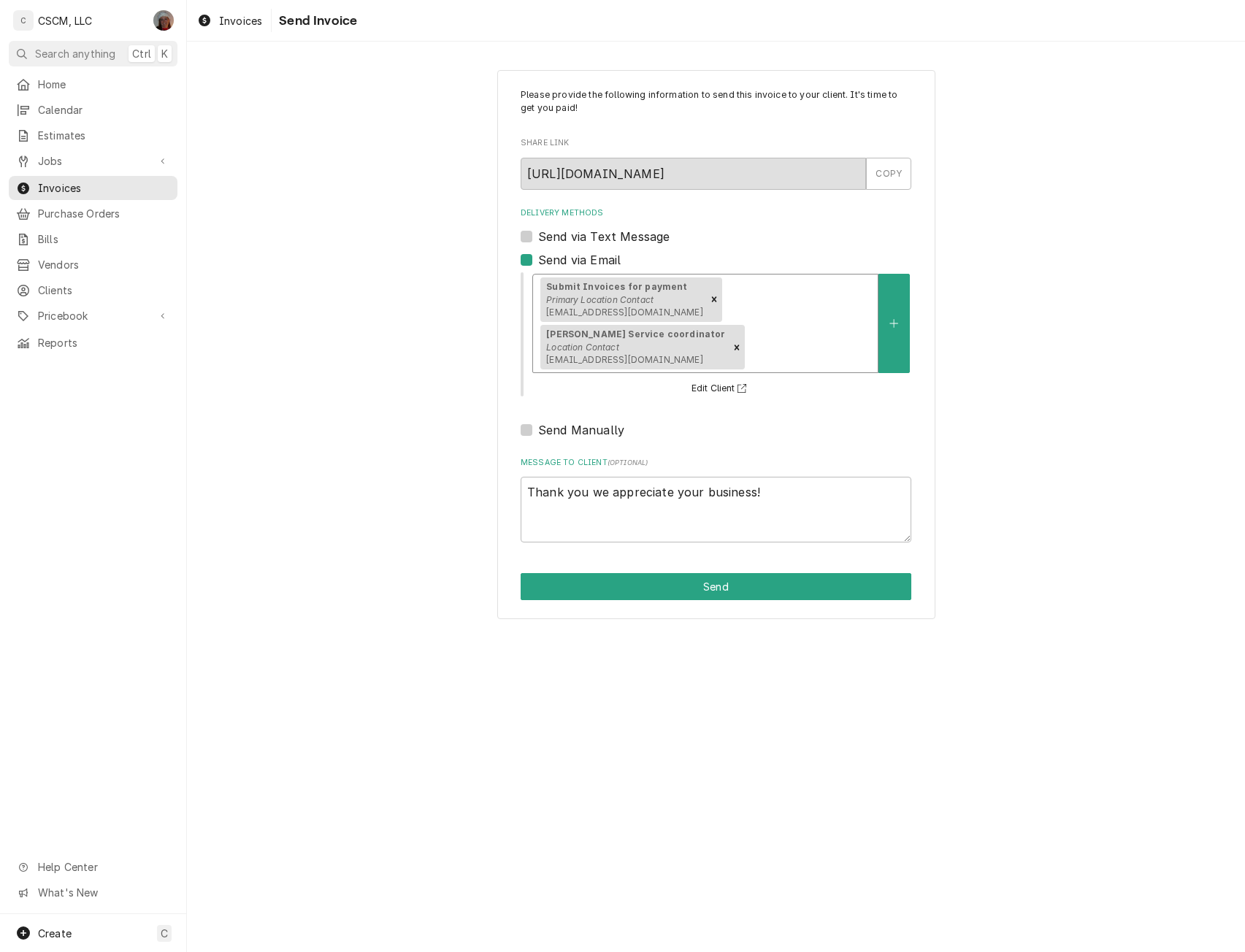
click at [794, 347] on div "Delivery Methods" at bounding box center [808, 348] width 123 height 26
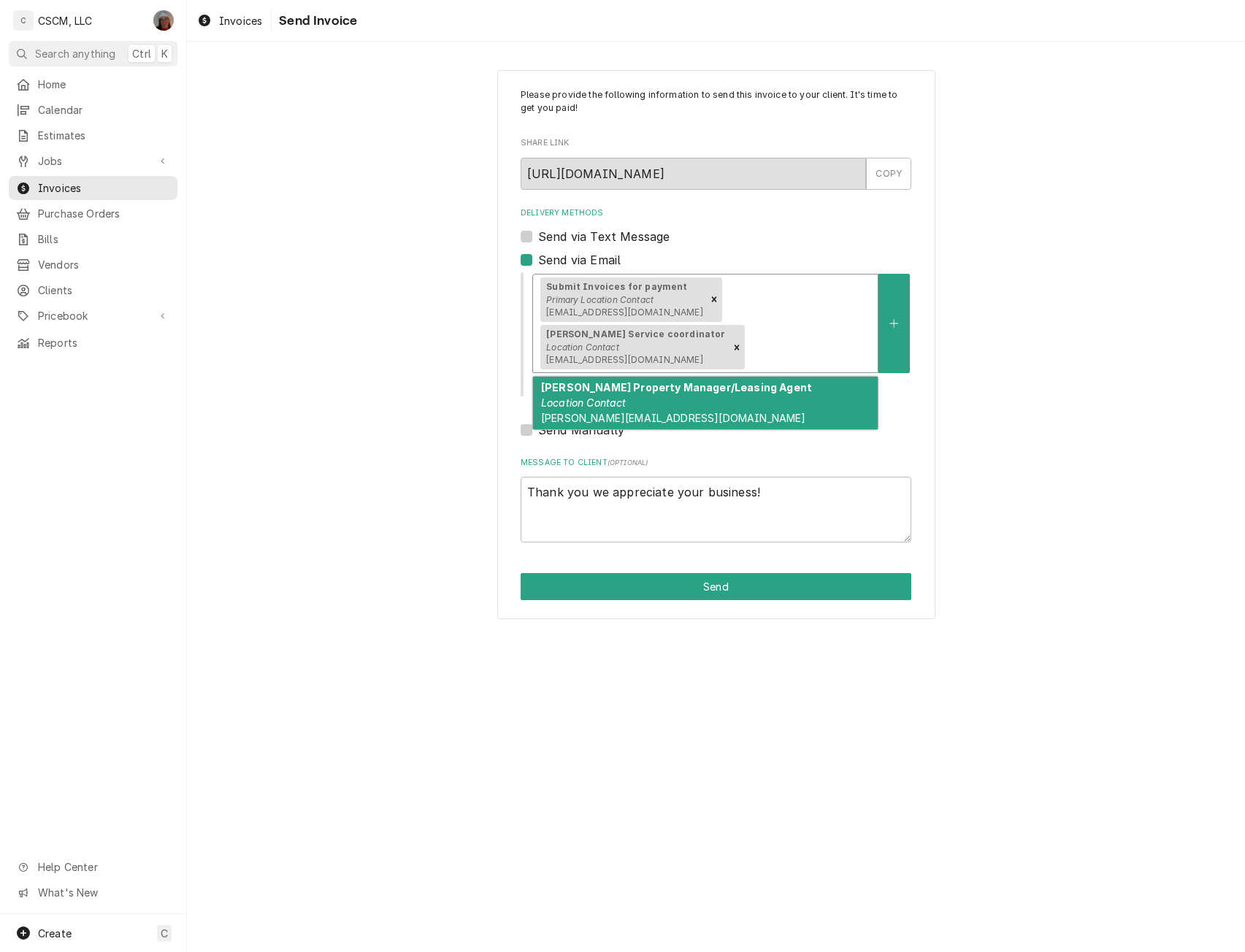
click at [714, 405] on div "[PERSON_NAME] Property Manager/Leasing Agent Location Contact [PERSON_NAME][EMA…" at bounding box center [705, 403] width 344 height 53
type textarea "x"
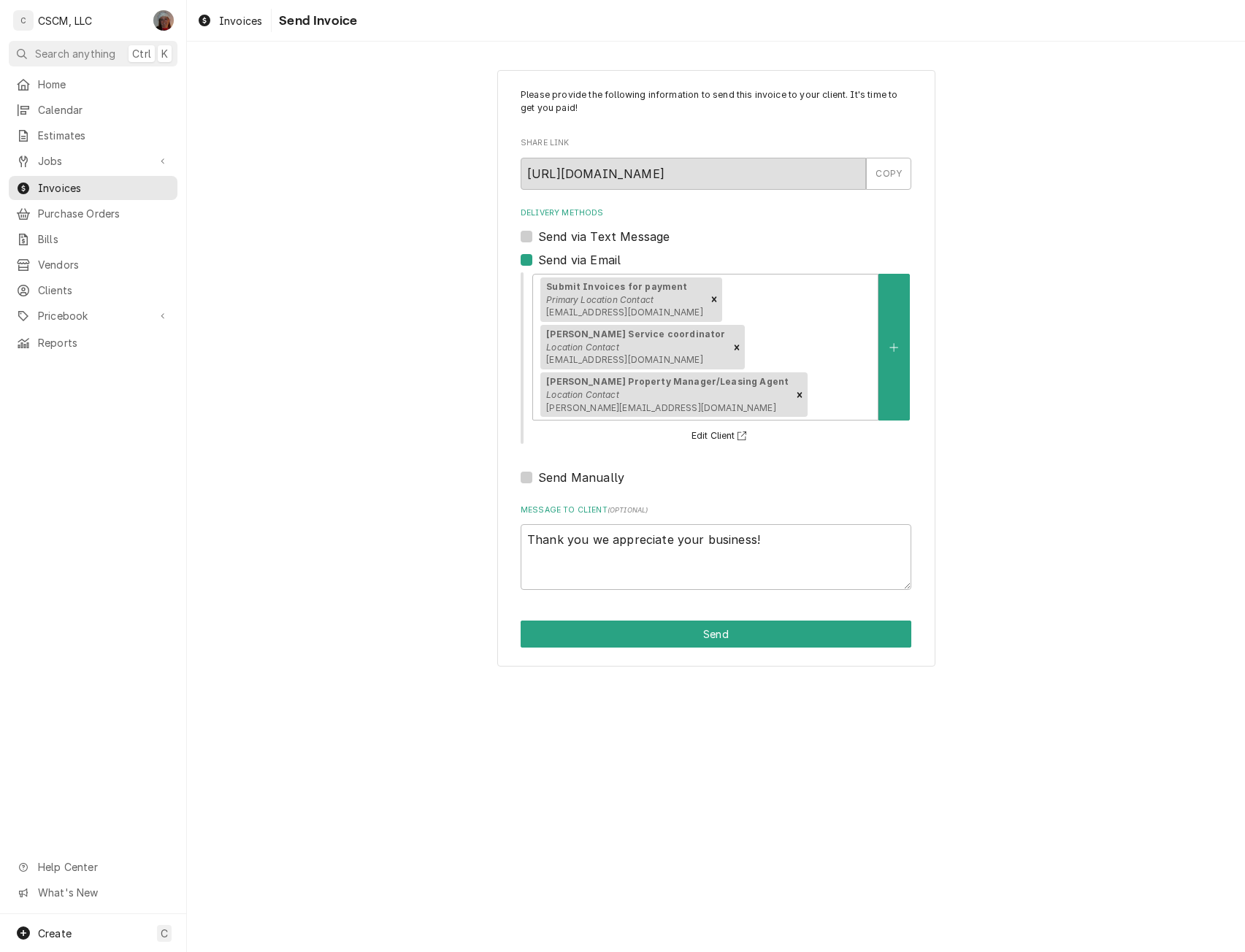
click at [520, 261] on div "Please provide the following information to send this invoice to your client. I…" at bounding box center [716, 368] width 438 height 597
click at [538, 262] on label "Send via Email" at bounding box center [579, 259] width 83 height 17
click at [538, 262] on input "Send via Email" at bounding box center [733, 267] width 391 height 32
checkbox input "false"
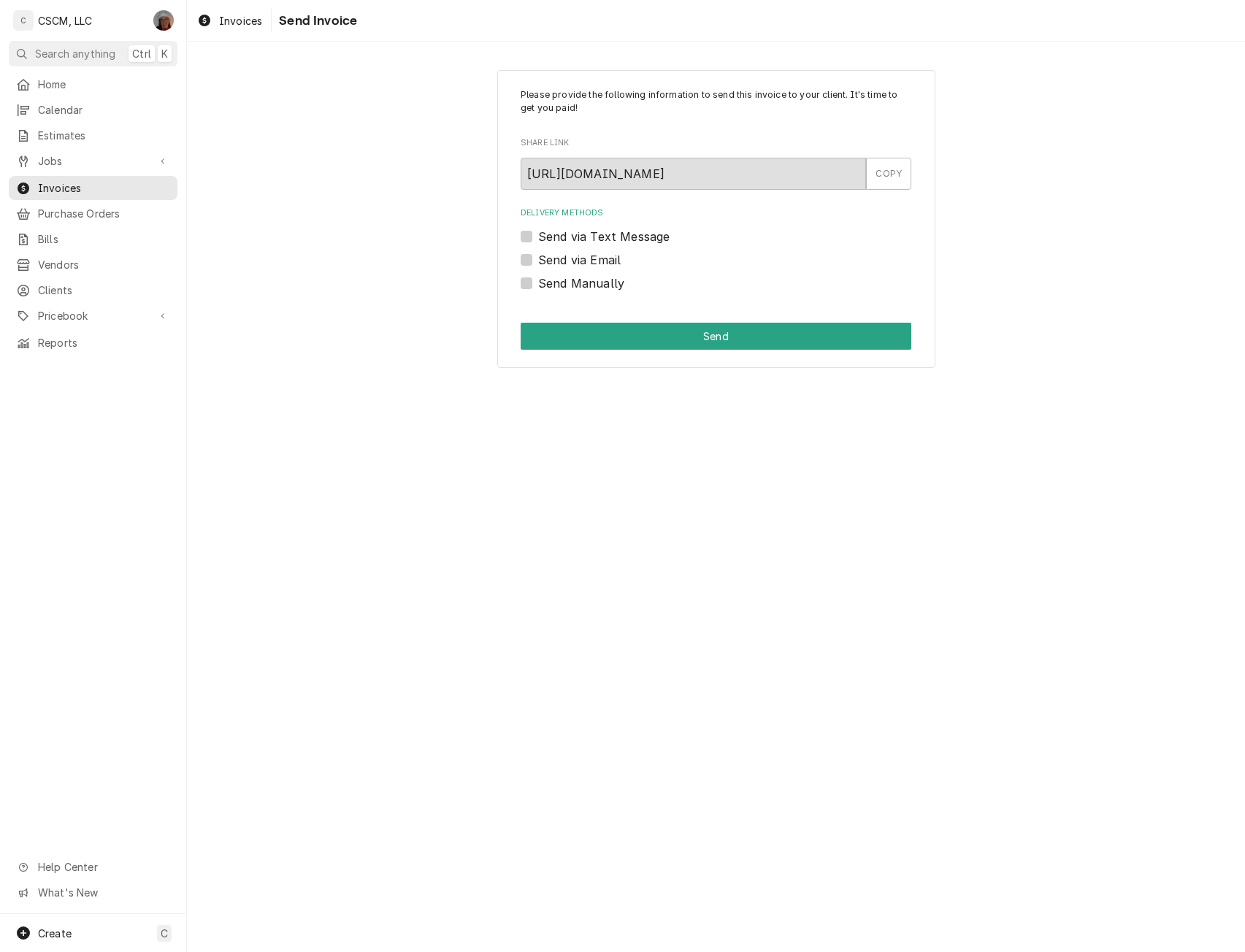
click at [538, 285] on label "Send Manually" at bounding box center [581, 283] width 86 height 17
click at [538, 285] on input "Send Manually" at bounding box center [733, 291] width 391 height 32
checkbox input "true"
click at [573, 339] on button "Send" at bounding box center [716, 336] width 391 height 27
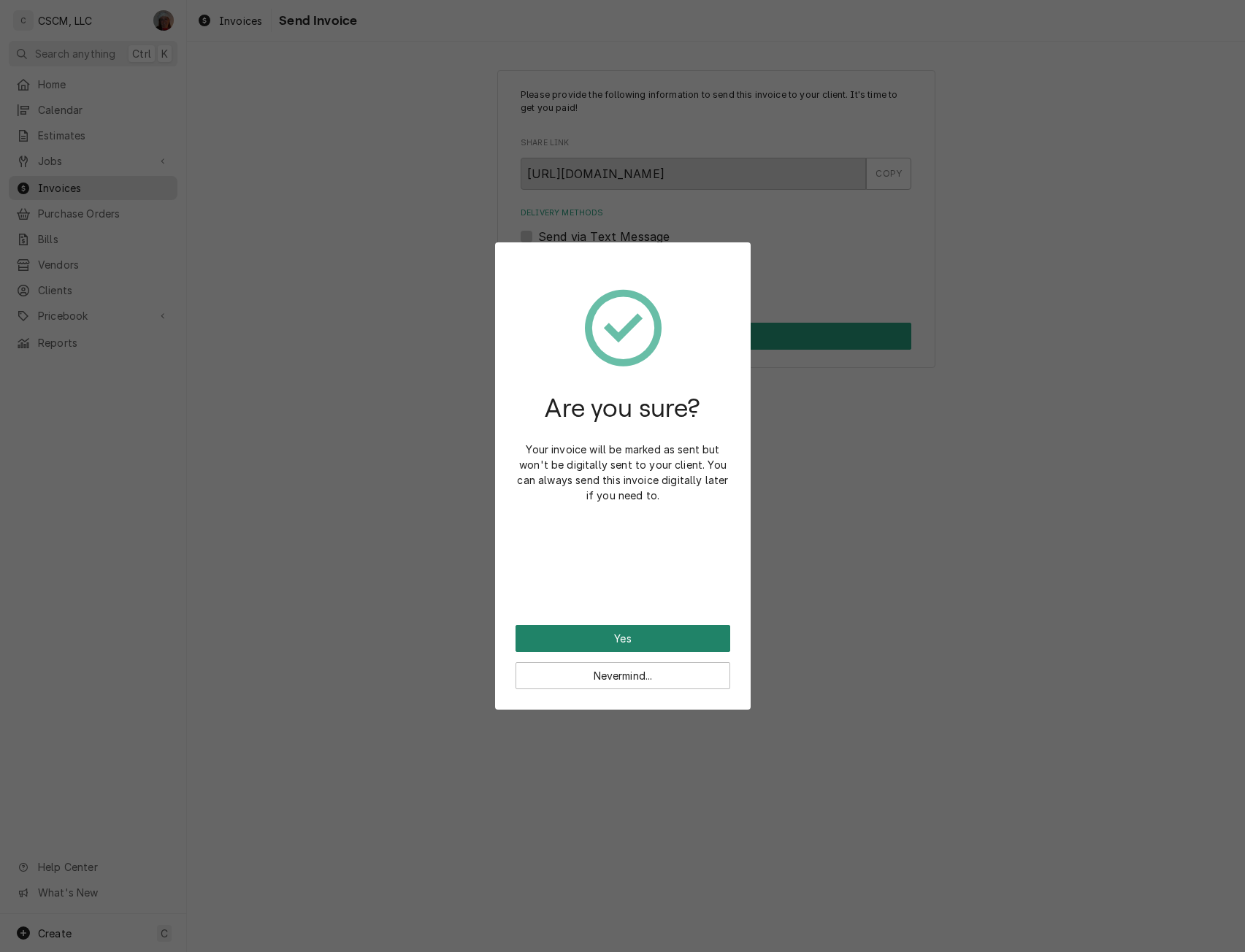
click at [558, 647] on button "Yes" at bounding box center [622, 638] width 214 height 27
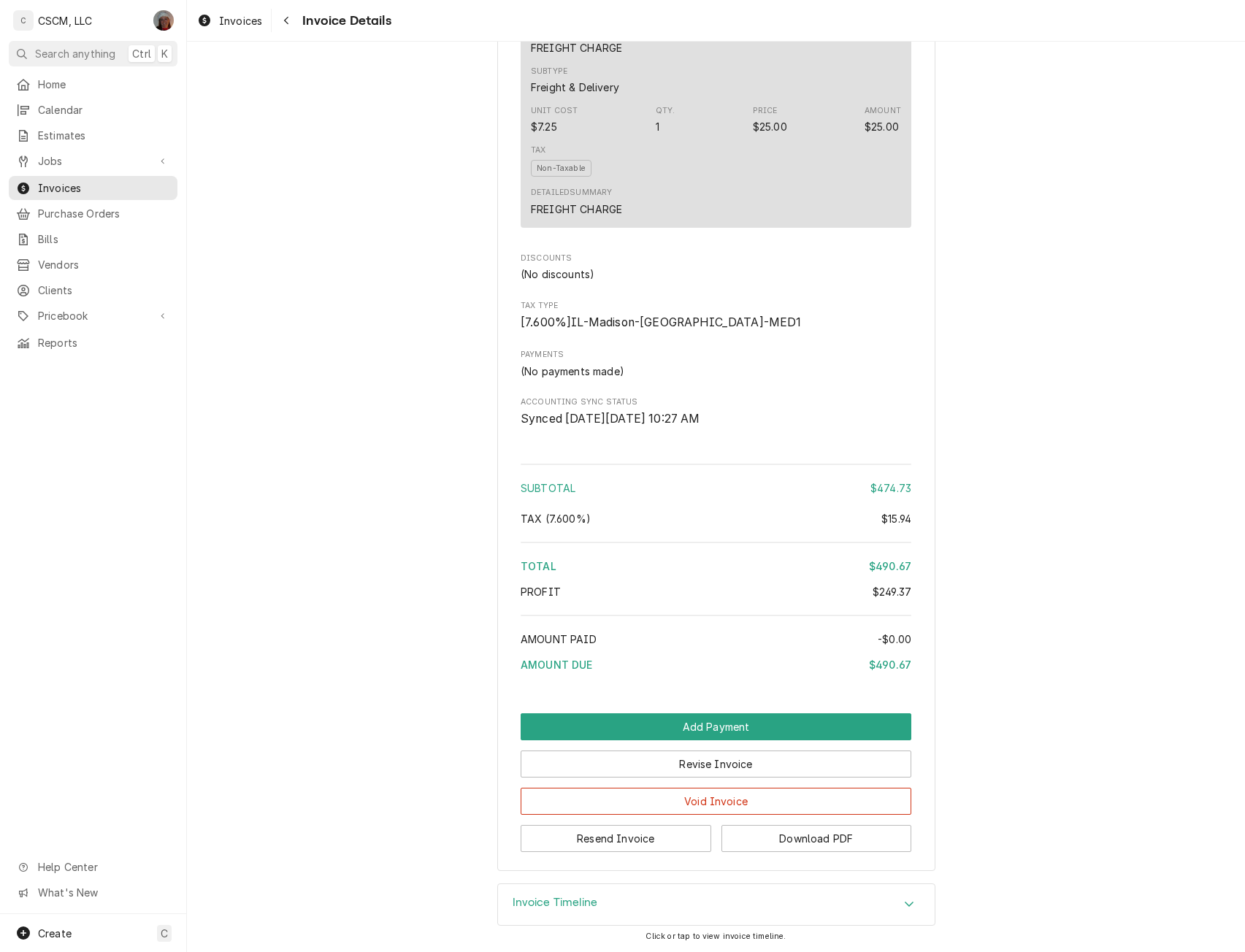
scroll to position [1717, 0]
click at [733, 777] on button "Revise Invoice" at bounding box center [716, 764] width 391 height 27
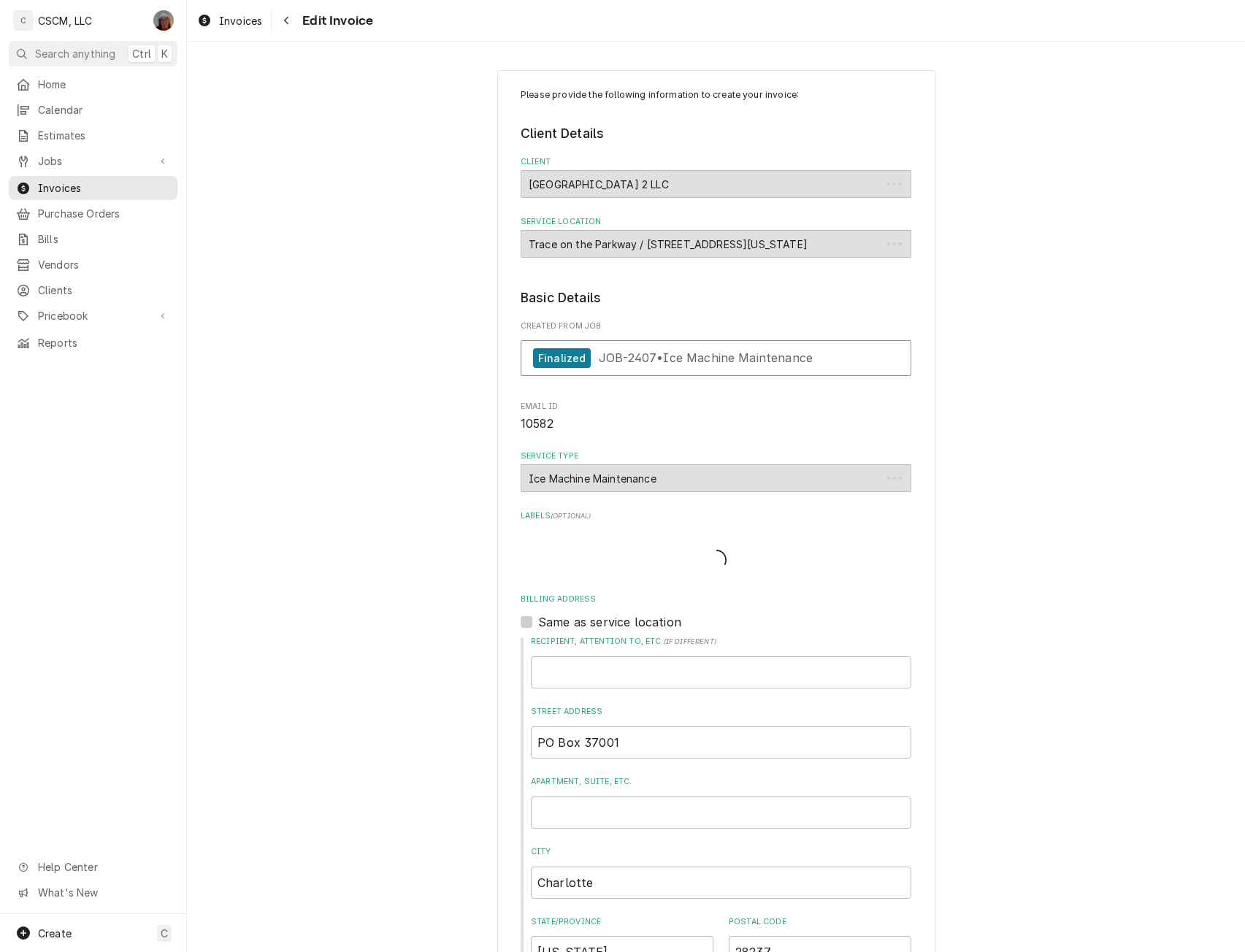
type textarea "x"
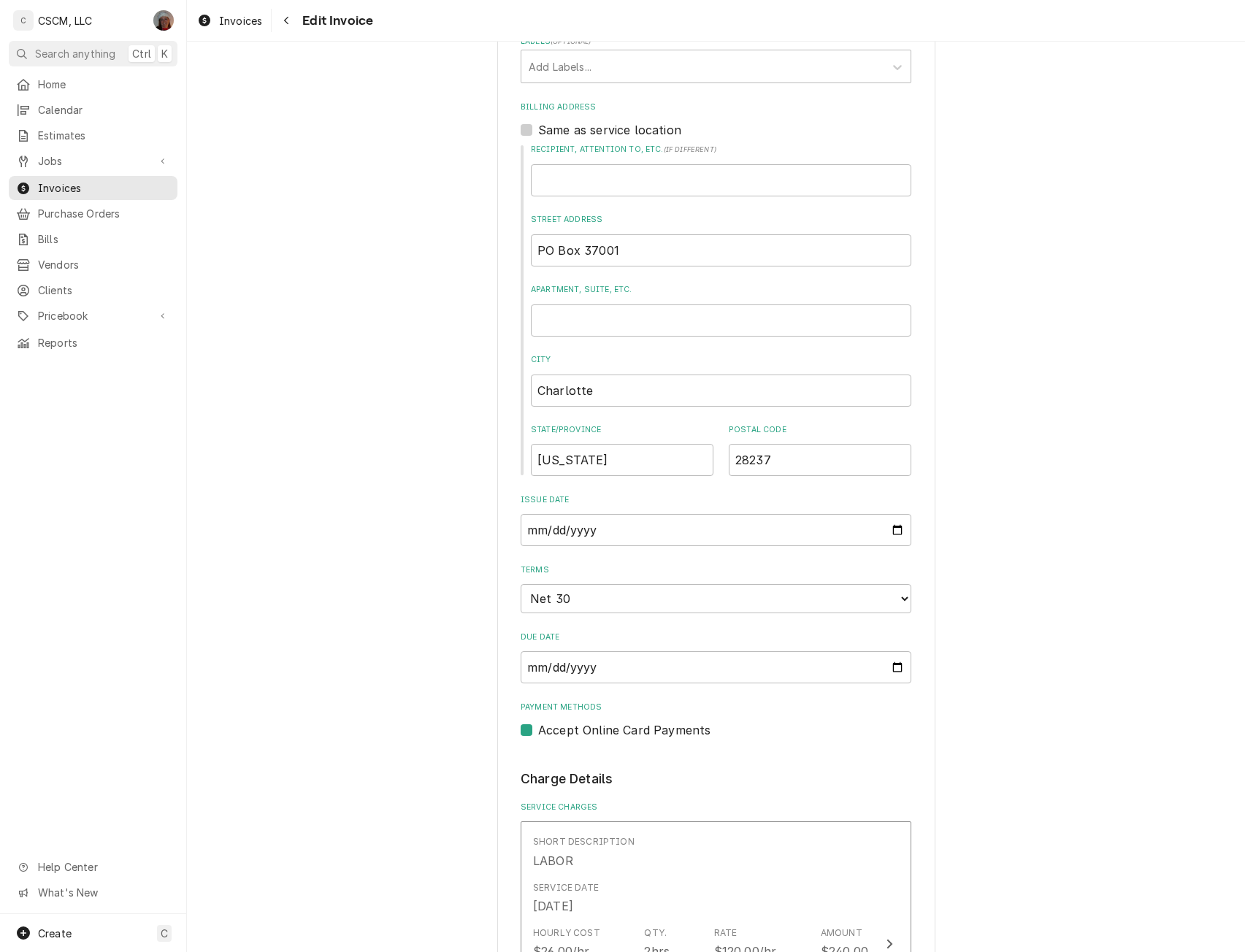
scroll to position [504, 0]
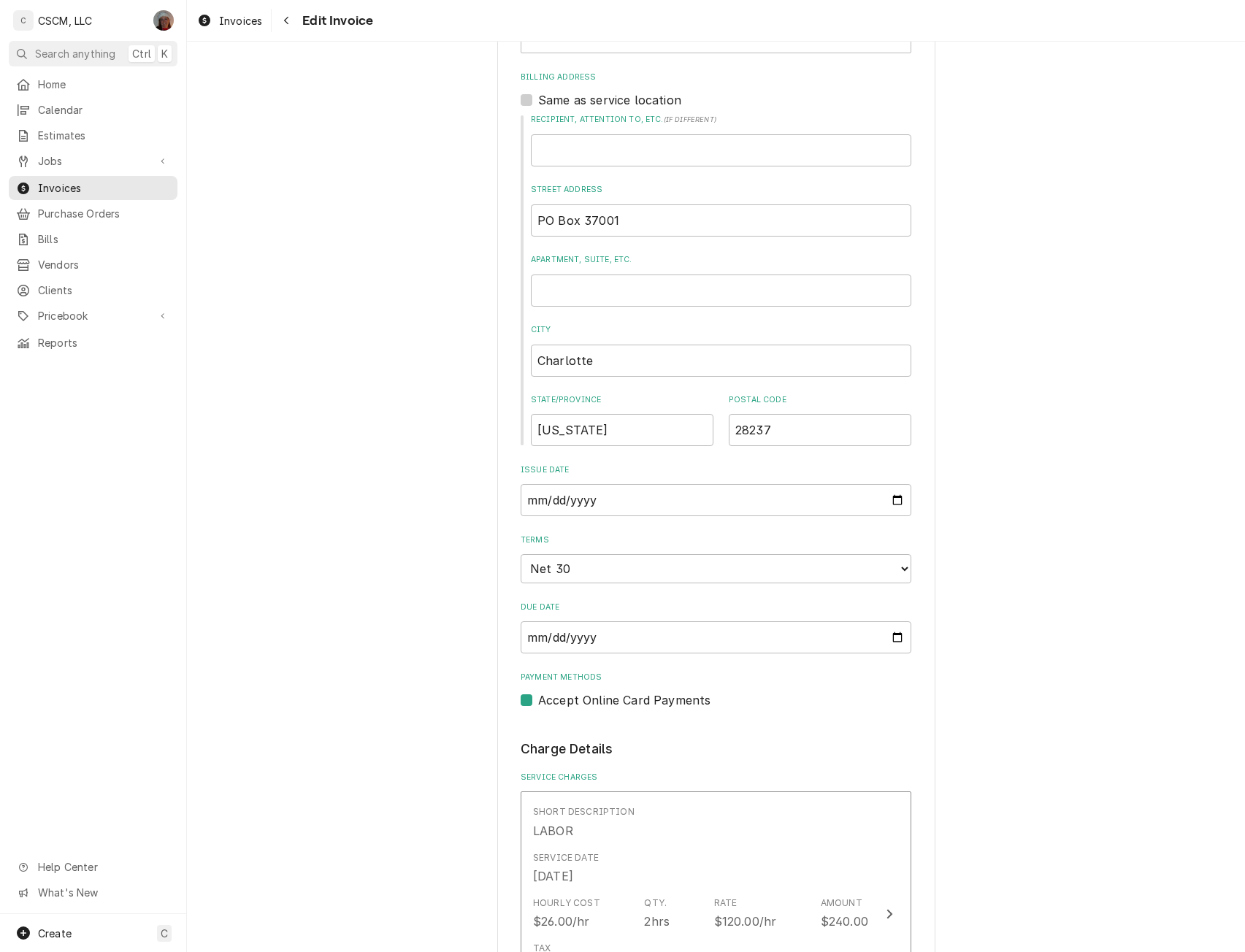
click at [538, 702] on label "Accept Online Card Payments" at bounding box center [624, 700] width 172 height 17
click at [538, 702] on input "Payment Methods" at bounding box center [733, 707] width 391 height 32
checkbox input "false"
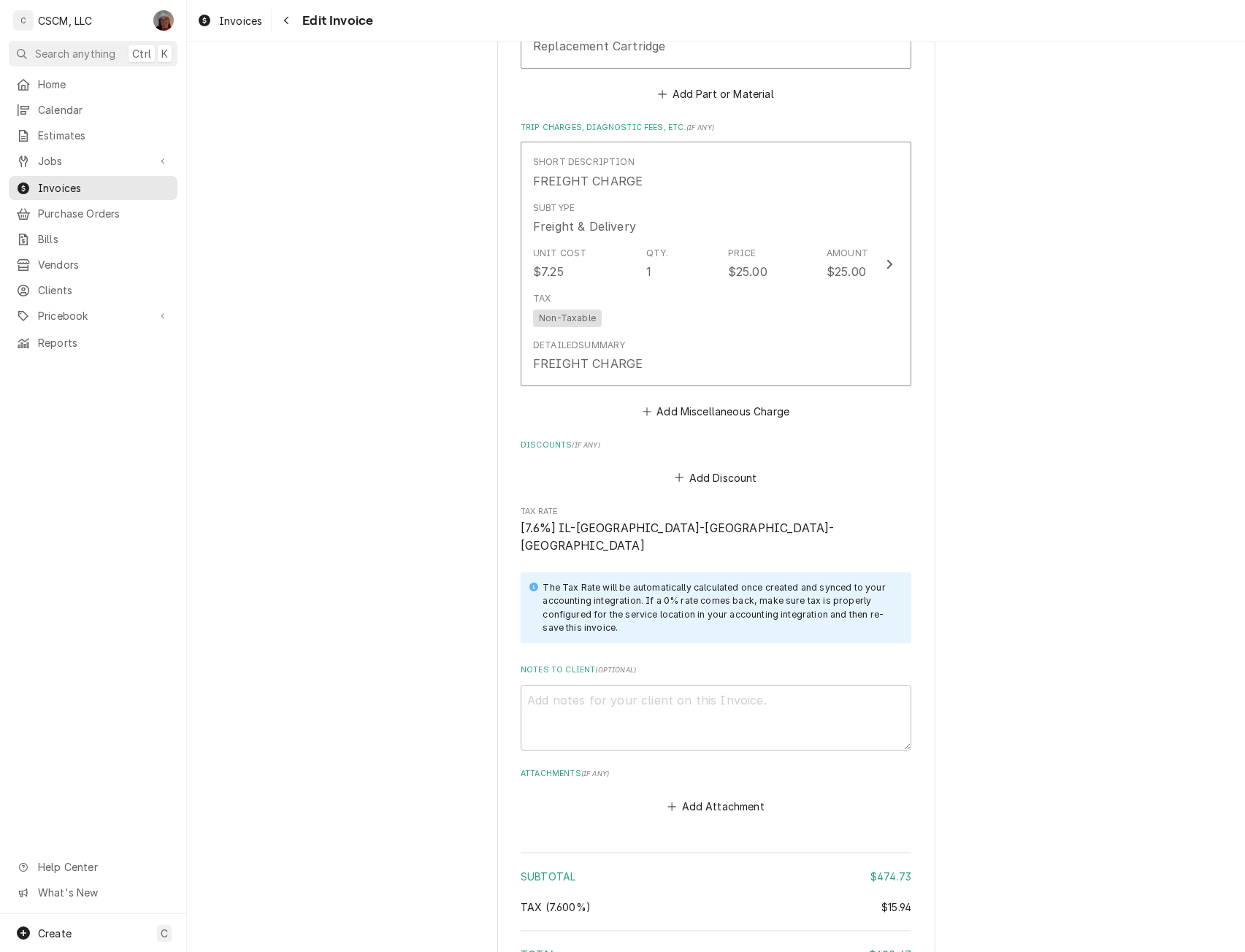
scroll to position [2373, 0]
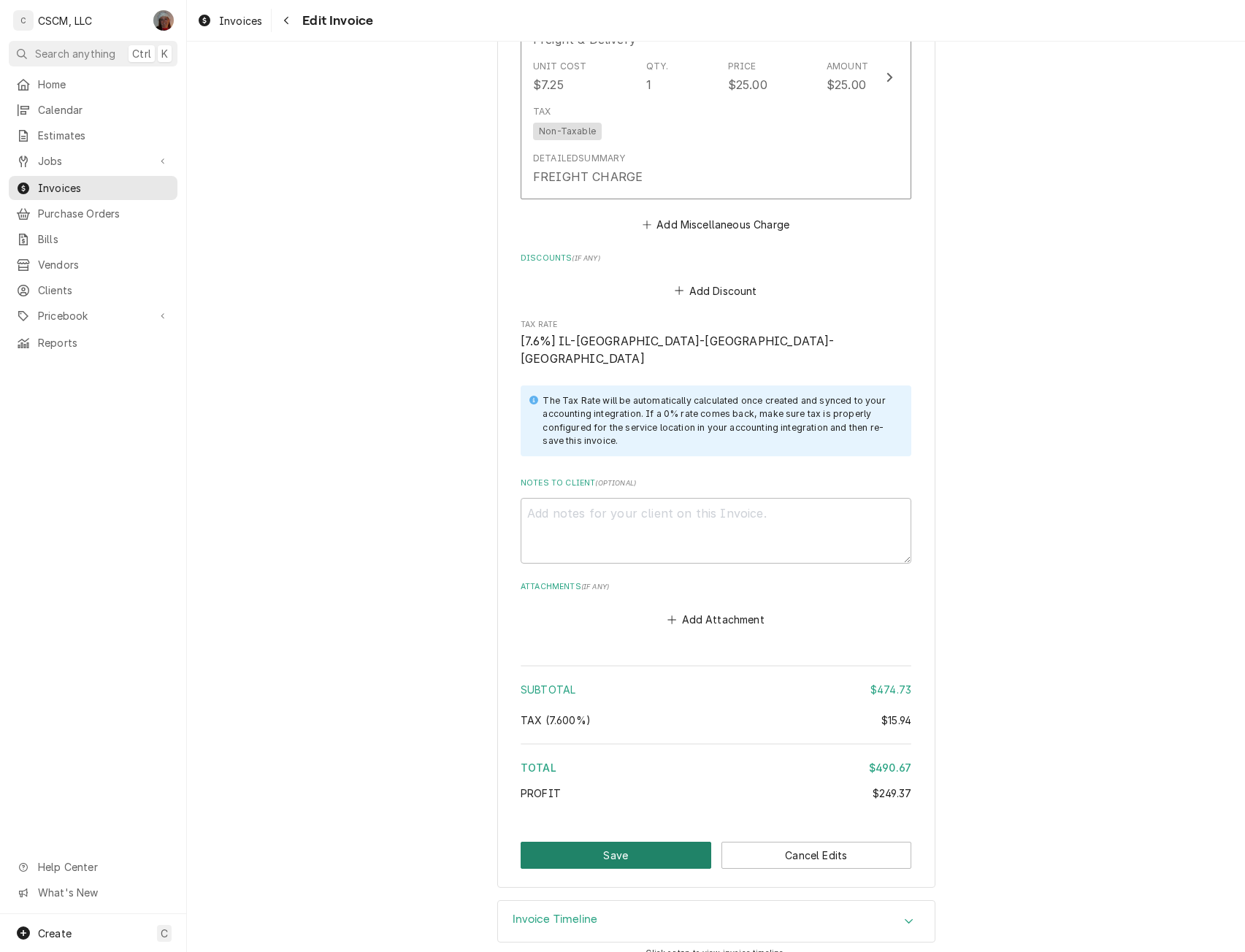
click at [577, 842] on button "Save" at bounding box center [616, 855] width 190 height 27
type textarea "x"
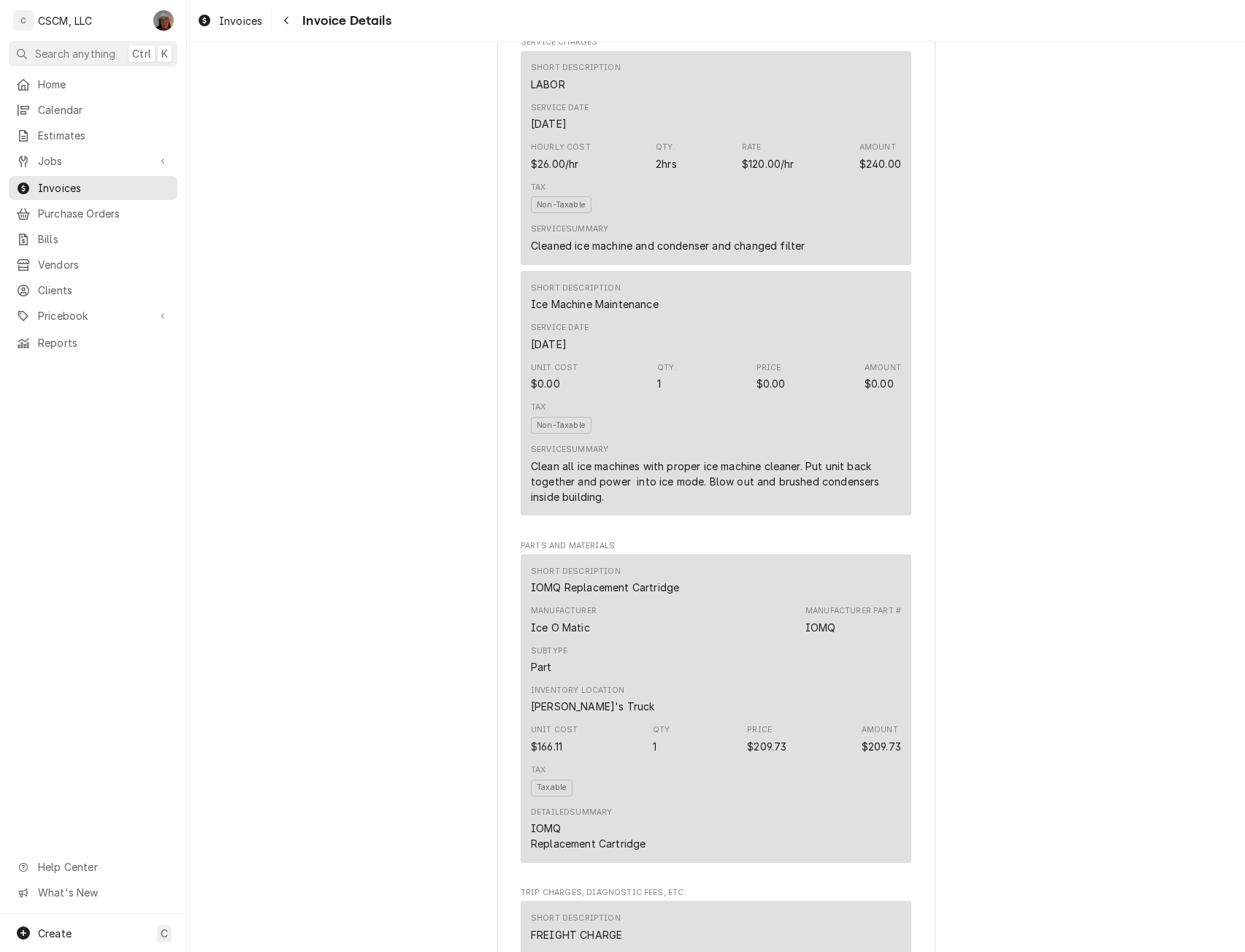
scroll to position [1732, 0]
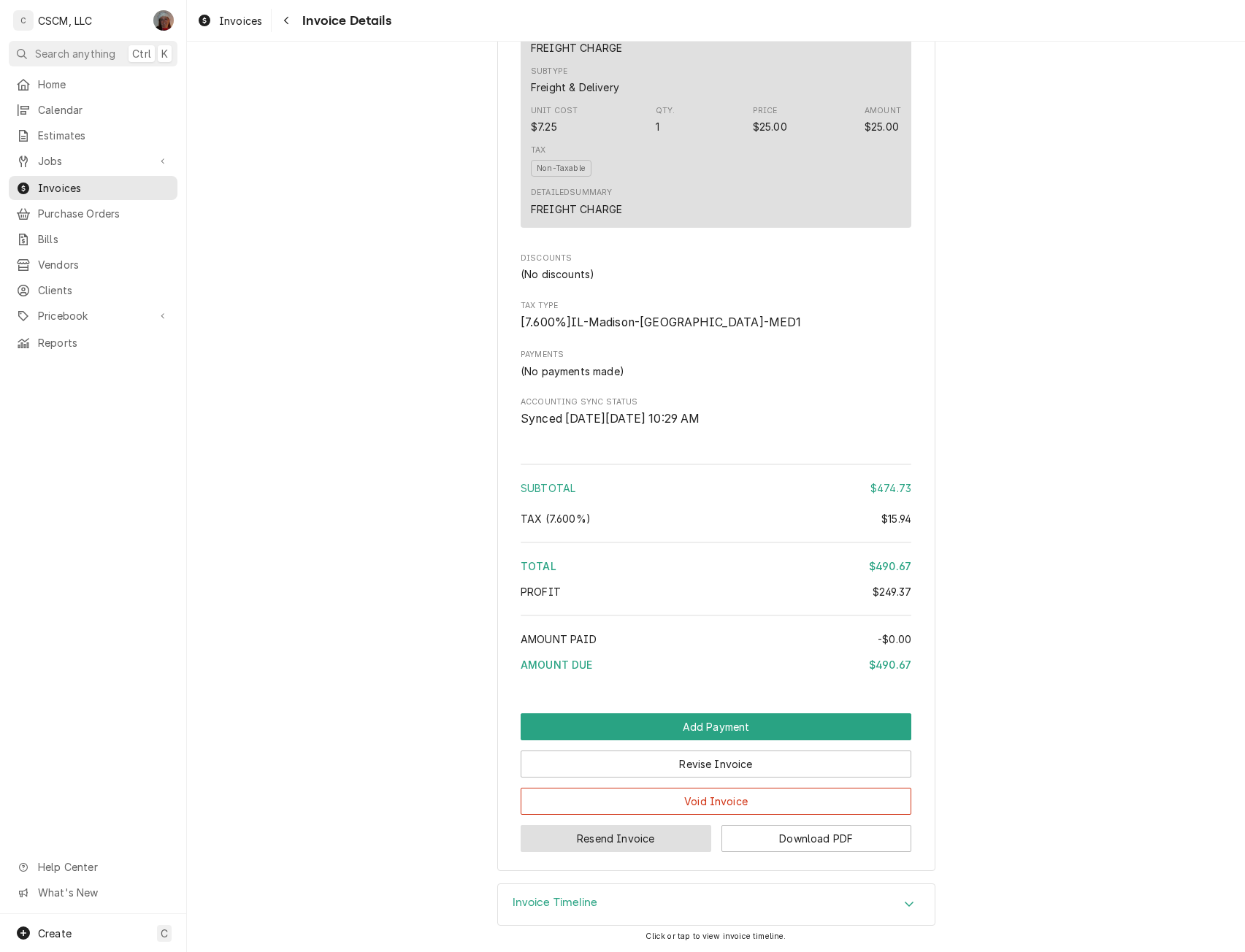
click at [602, 845] on button "Resend Invoice" at bounding box center [616, 839] width 190 height 27
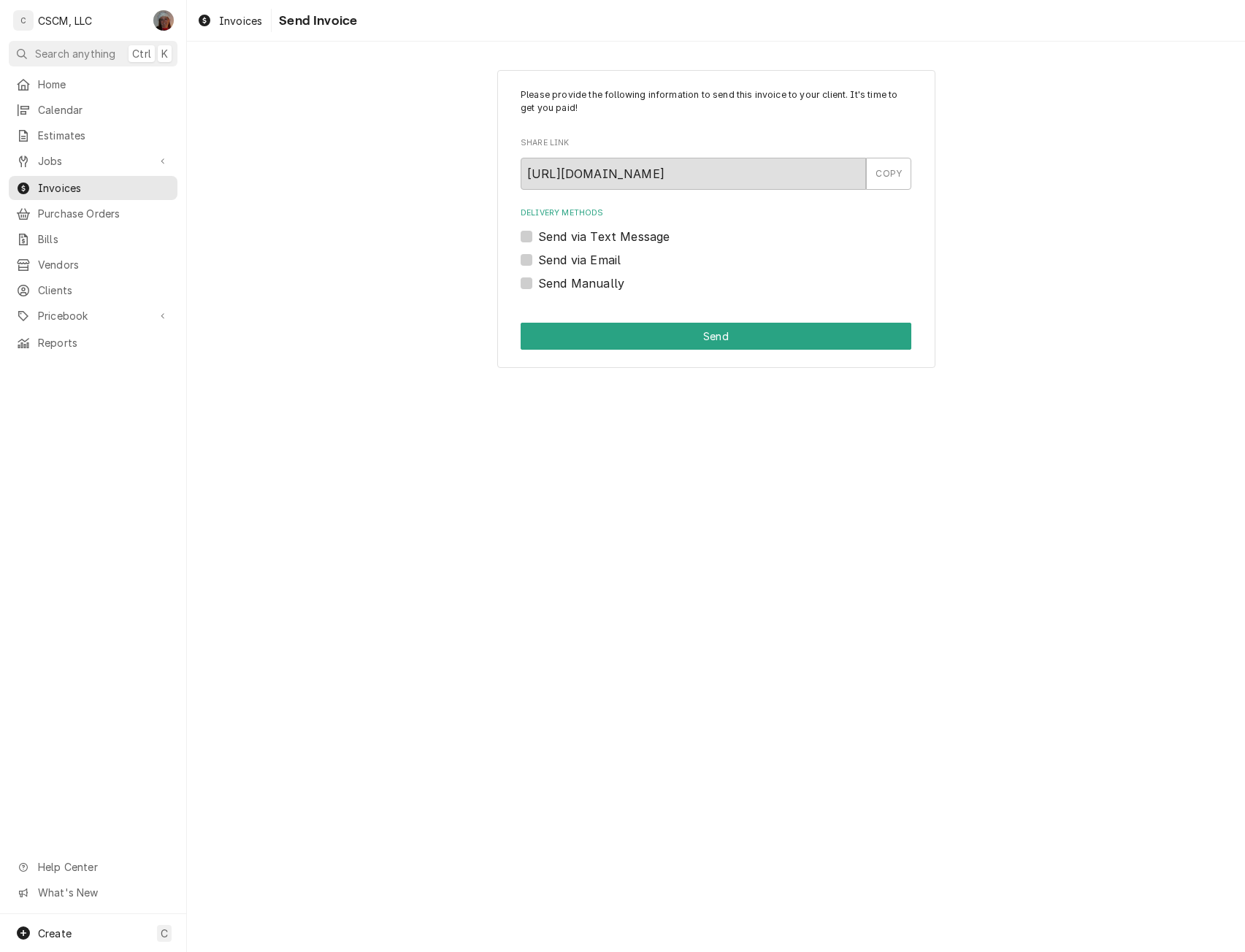
click at [523, 252] on div "Send via Email" at bounding box center [716, 259] width 391 height 17
click at [538, 259] on label "Send via Email" at bounding box center [579, 259] width 83 height 17
click at [538, 259] on input "Send via Email" at bounding box center [733, 267] width 391 height 32
checkbox input "true"
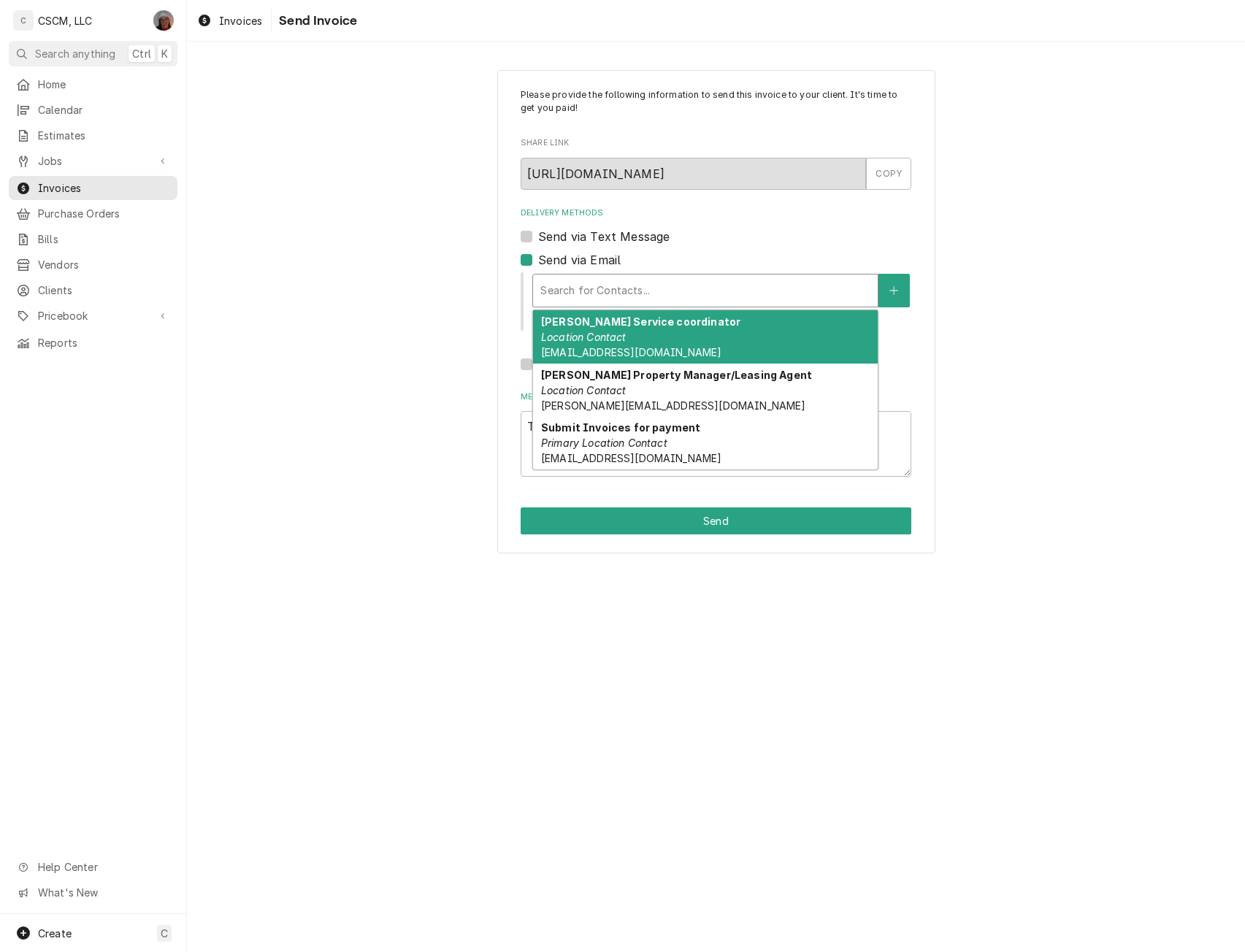
click at [603, 286] on div "Delivery Methods" at bounding box center [705, 291] width 330 height 26
click at [611, 329] on div "Ashley Hummert Service coordinator Location Contact email@rentmanager.com" at bounding box center [705, 337] width 344 height 53
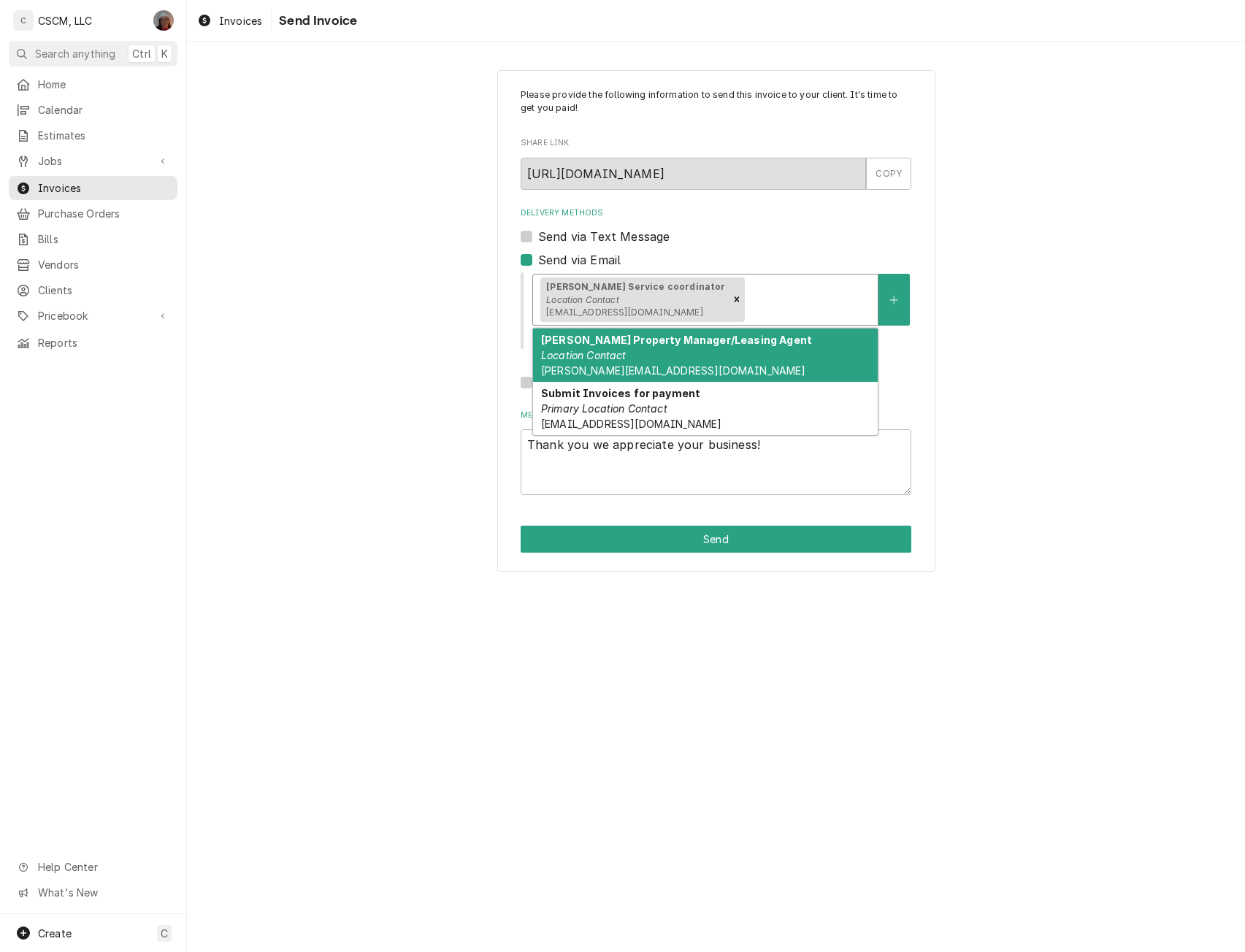
click at [783, 288] on div "Delivery Methods" at bounding box center [808, 300] width 123 height 26
click at [726, 349] on div "Janet Moskwa Property Manager/Leasing Agent Location Contact Janet@choosekwg.com" at bounding box center [705, 355] width 344 height 53
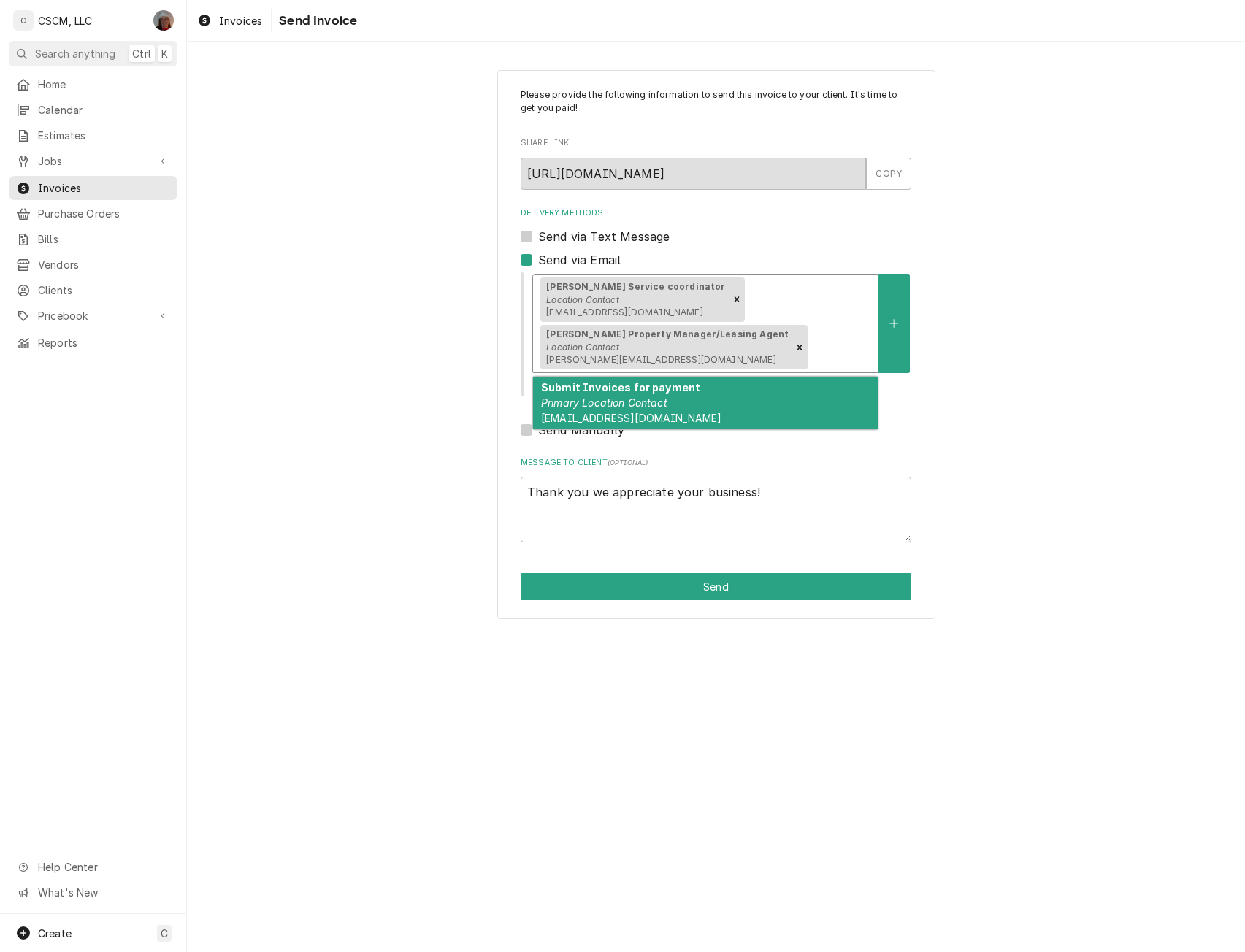
click at [815, 323] on div "Ashley Hummert Service coordinator Location Contact email@rentmanager.com Janet…" at bounding box center [705, 324] width 344 height 98
click at [634, 413] on span "choosekwginvoices@avidbill.com" at bounding box center [632, 417] width 180 height 12
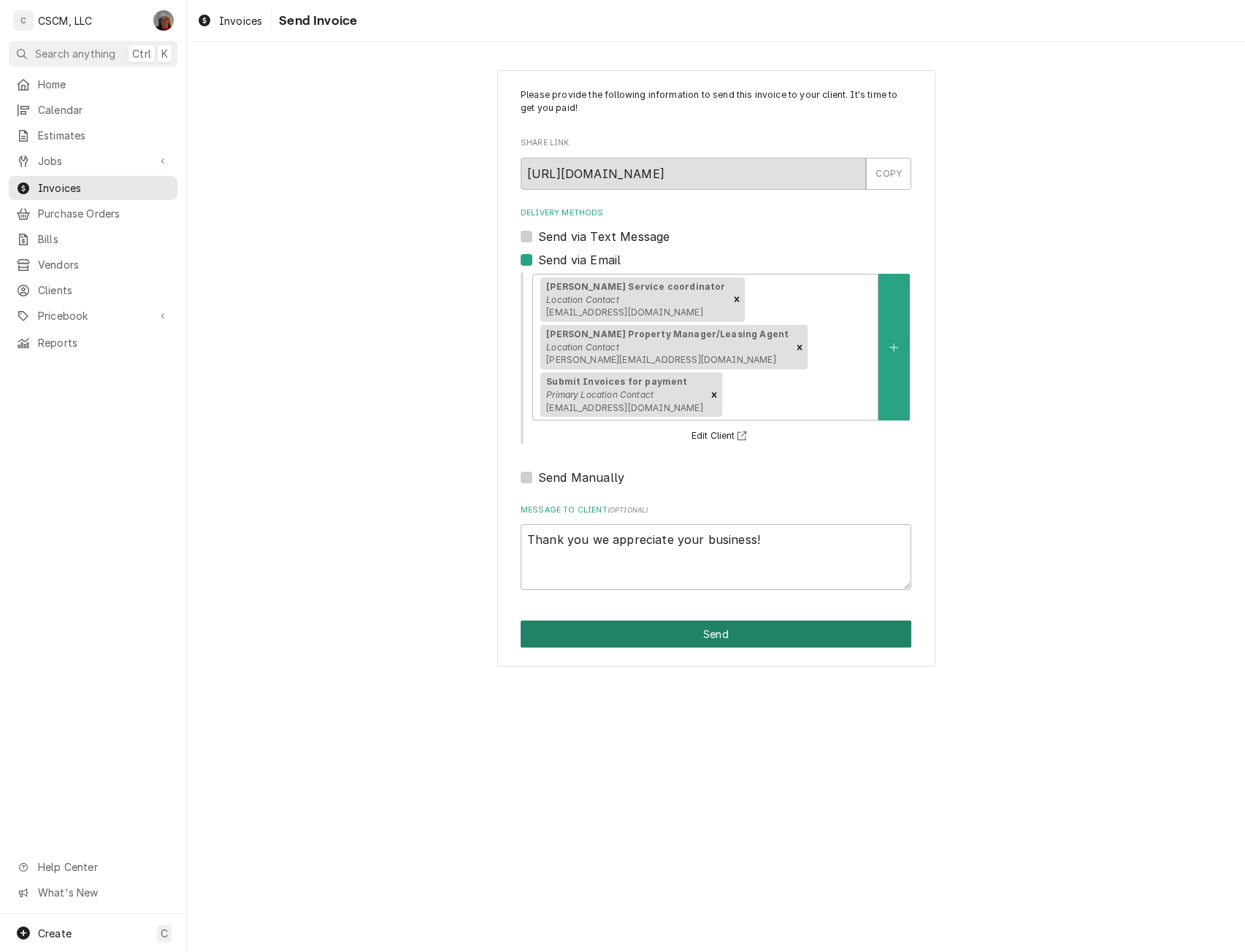
click at [738, 630] on button "Send" at bounding box center [716, 634] width 391 height 27
type textarea "x"
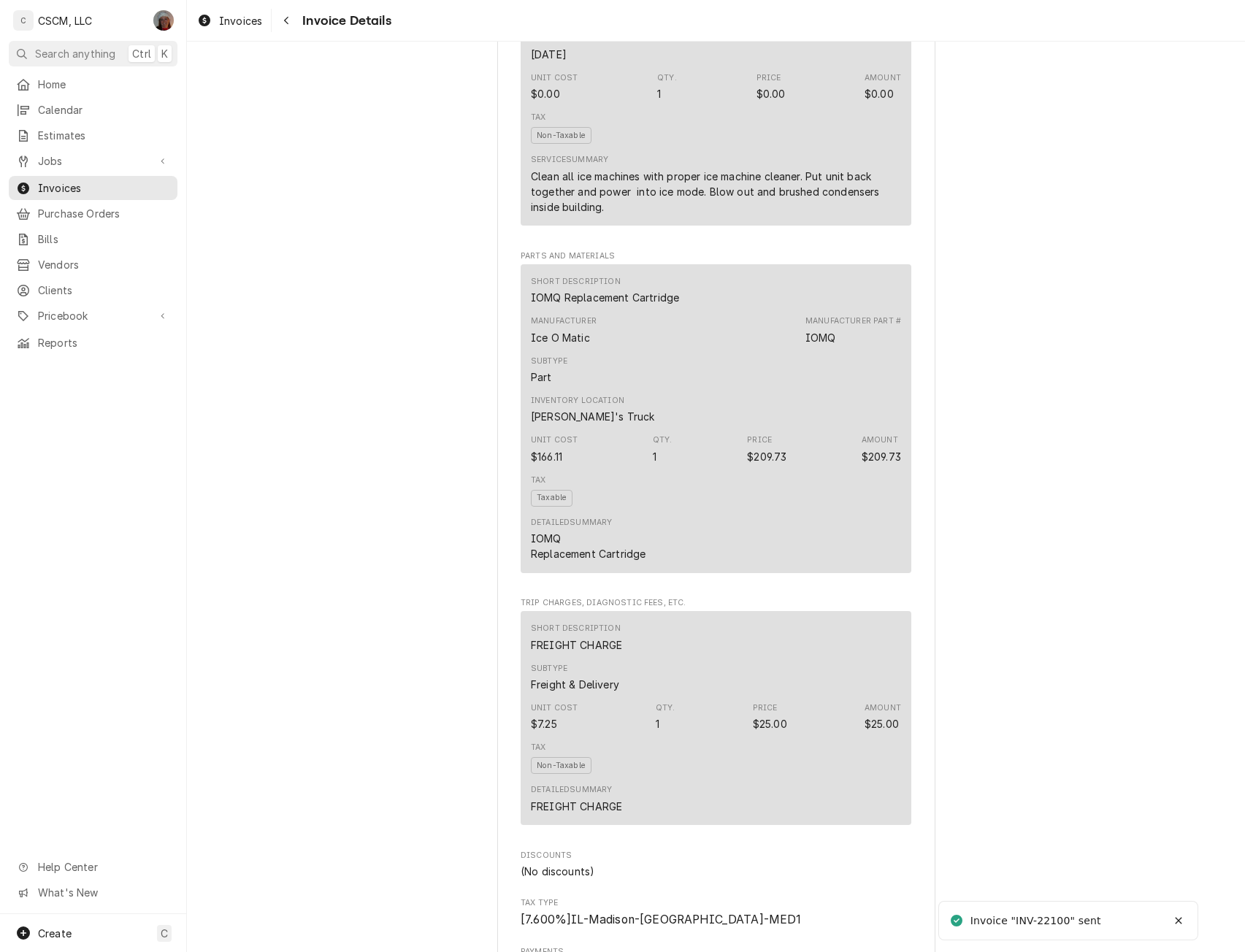
scroll to position [1732, 0]
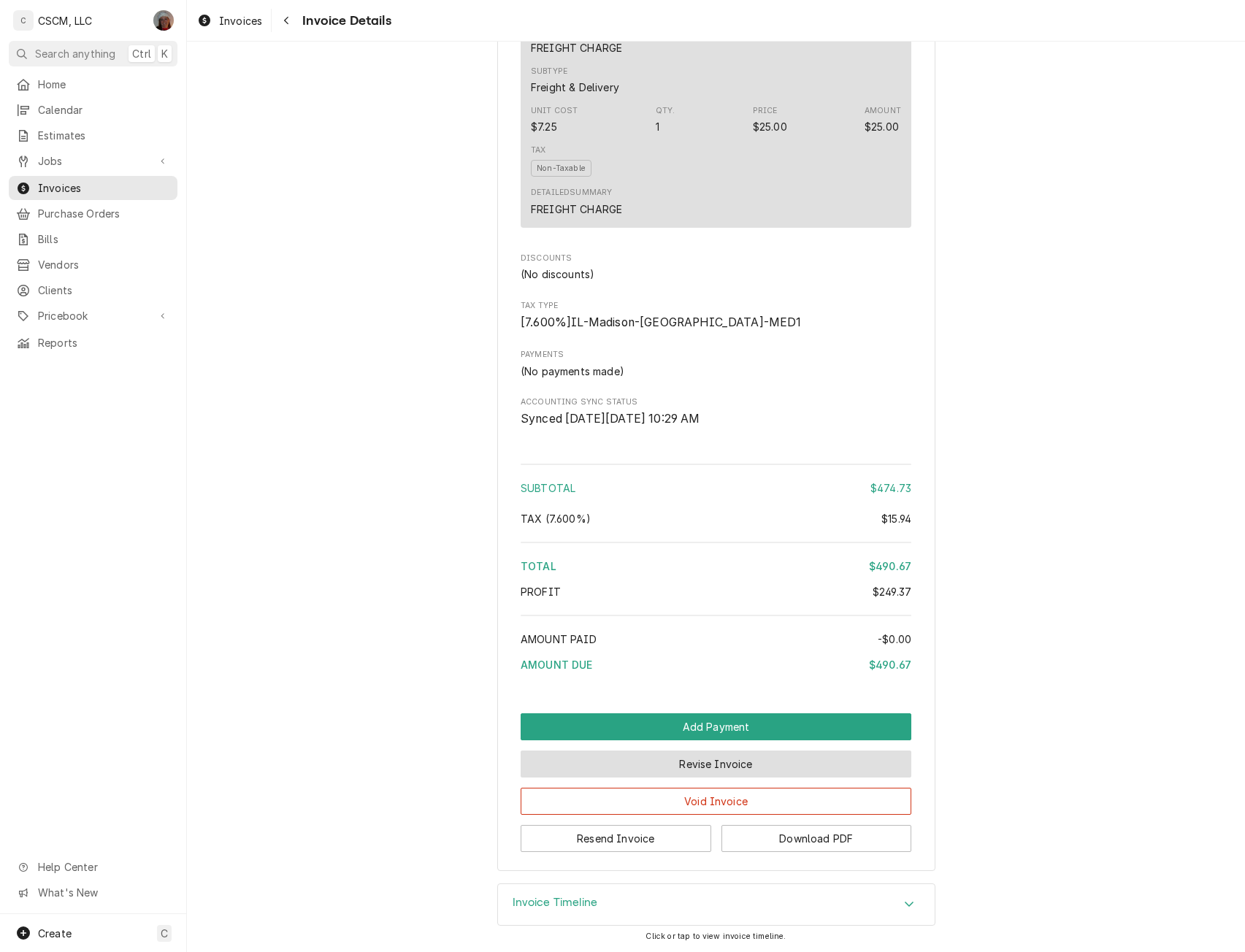
click at [697, 764] on button "Revise Invoice" at bounding box center [716, 764] width 391 height 27
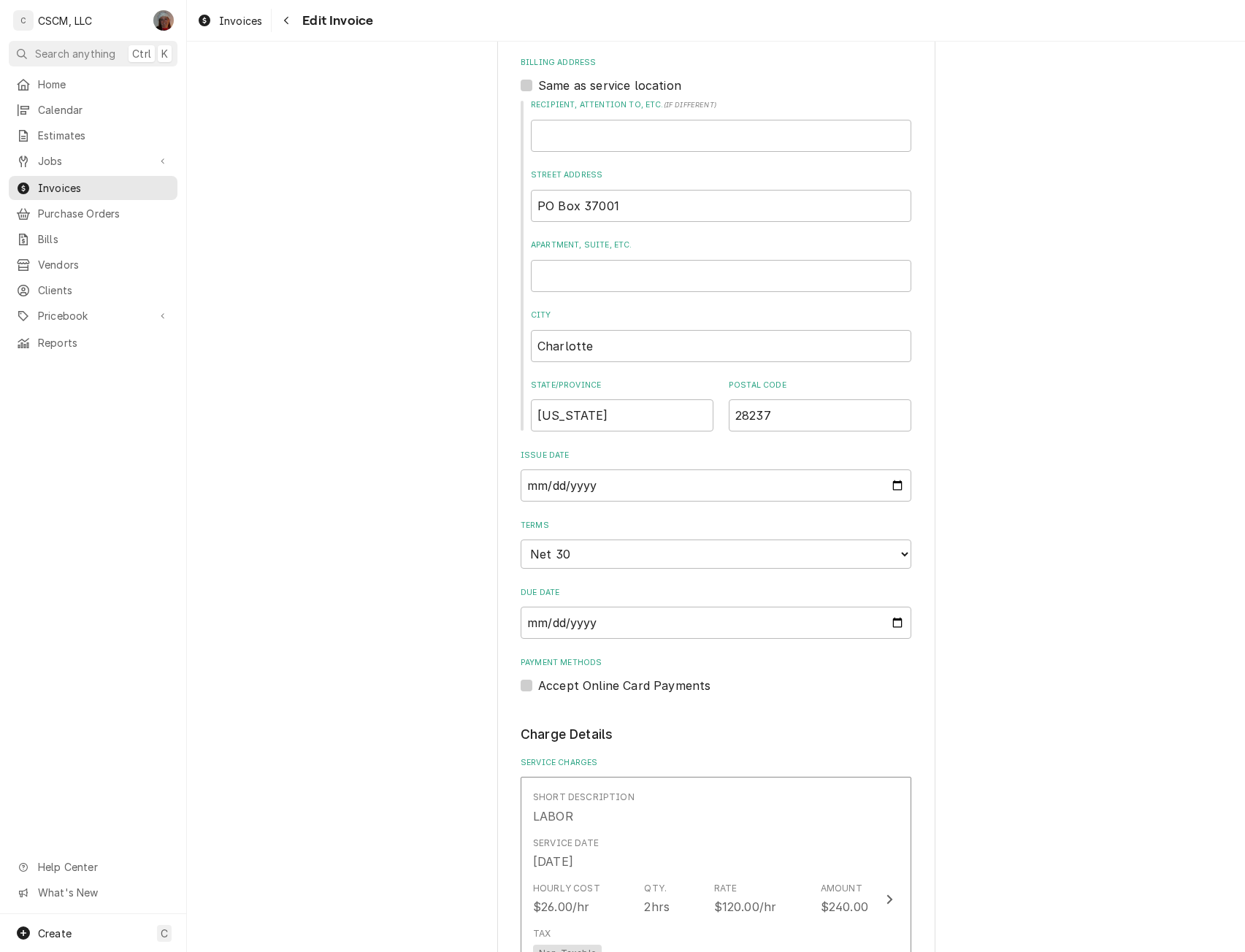
scroll to position [653, 0]
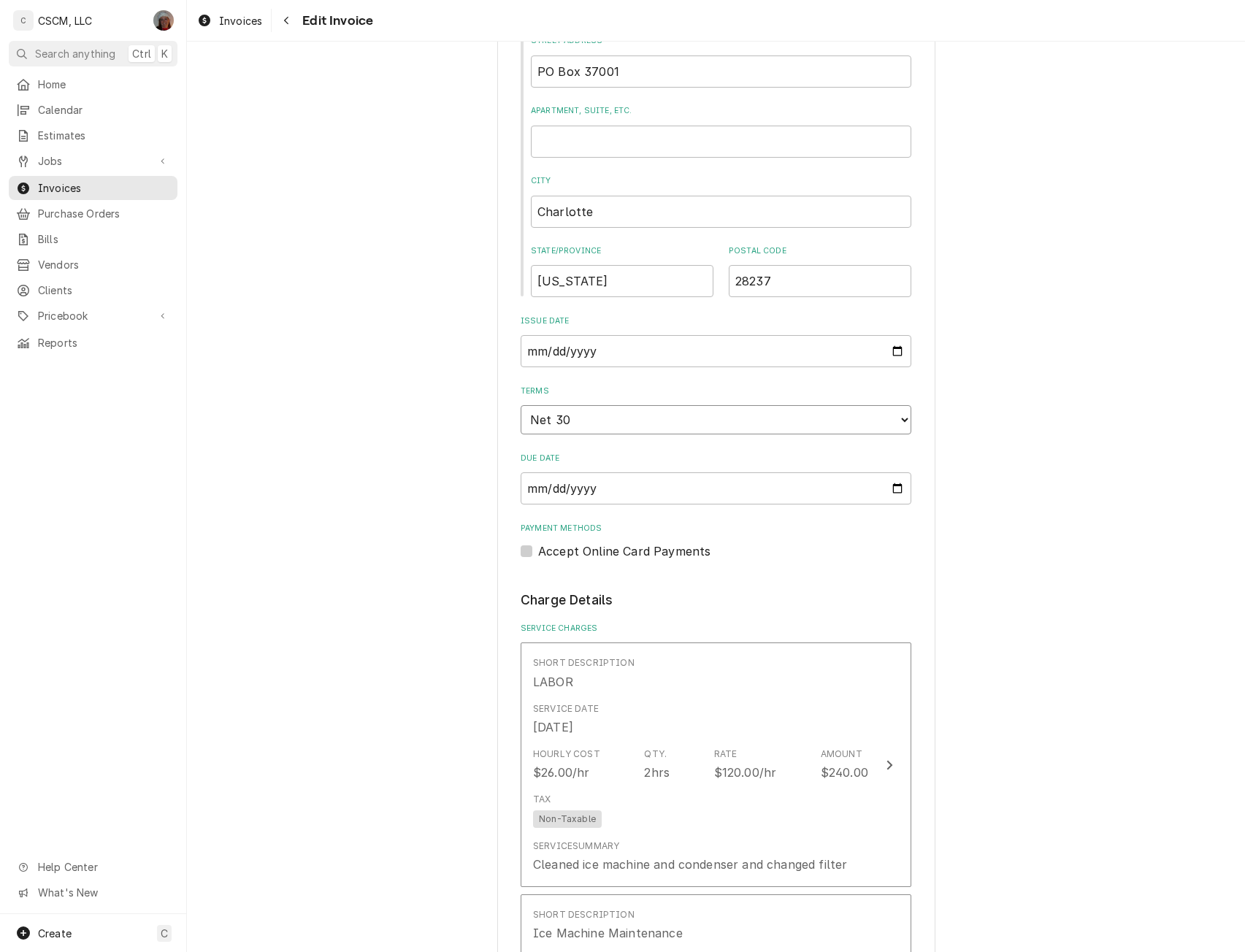
click at [896, 425] on select "Choose payment terms... Same Day Net 7 Net 14 Net 21 Net 30 Net 45 Net 60 Net 90" at bounding box center [716, 420] width 391 height 29
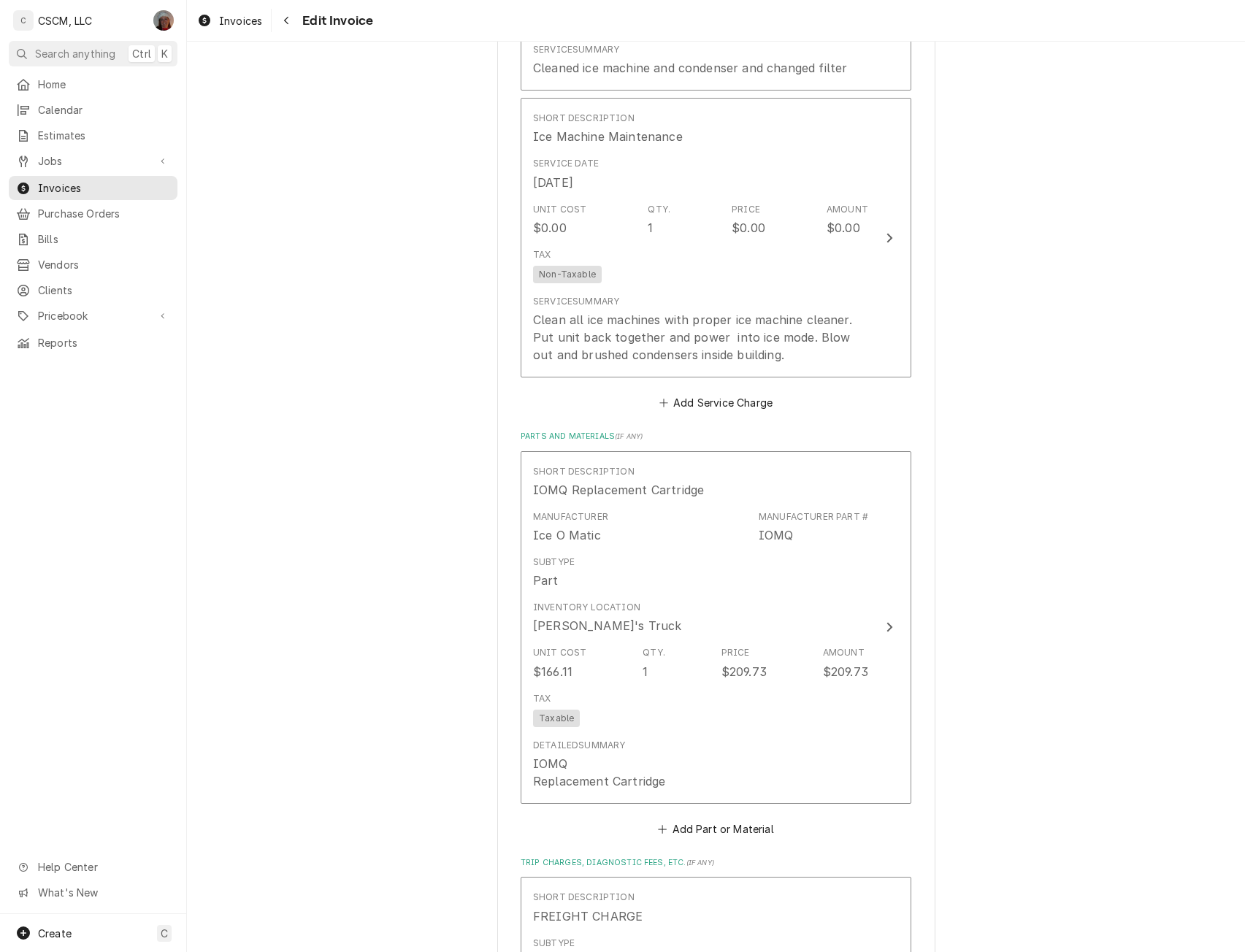
scroll to position [2472, 0]
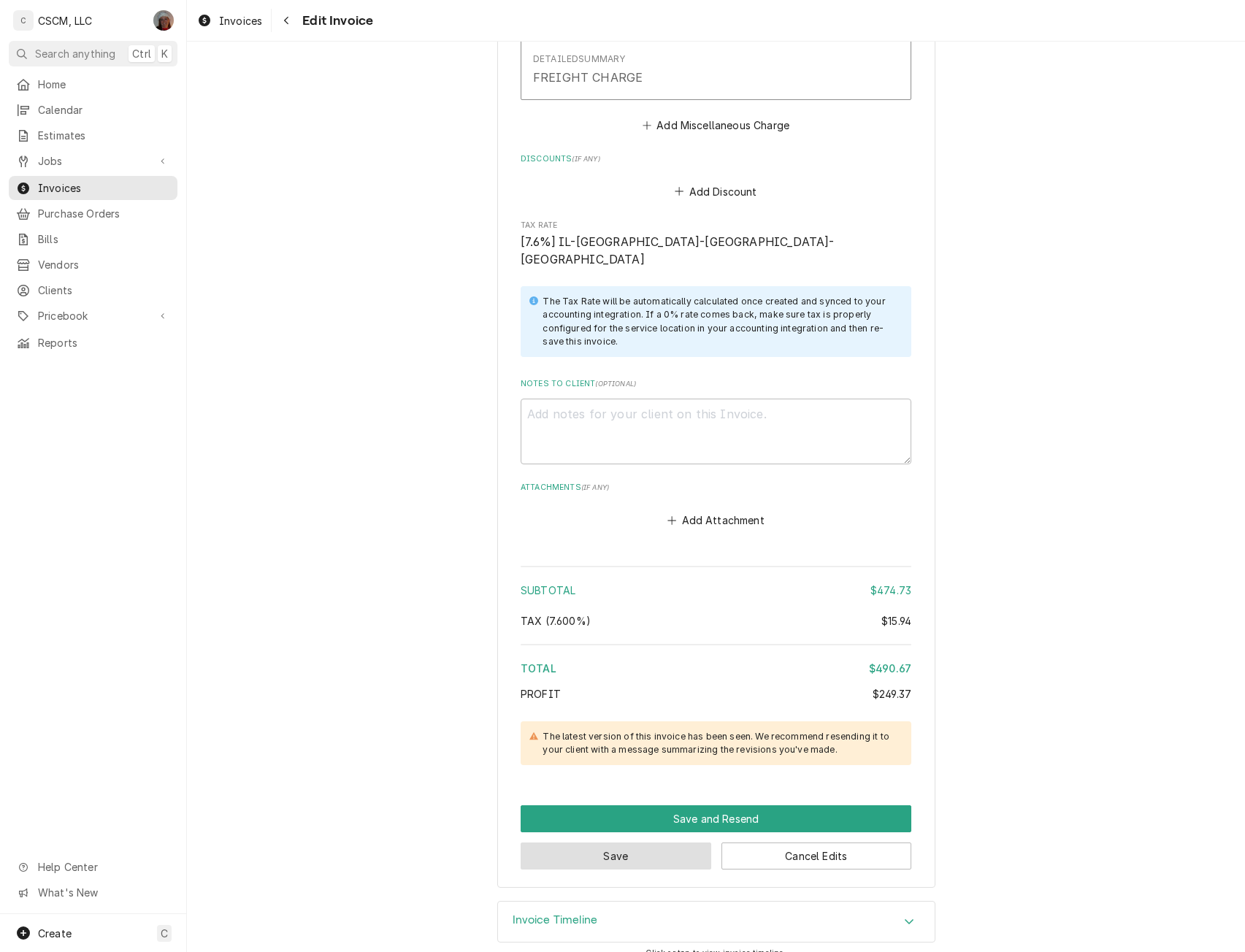
click at [622, 844] on button "Save" at bounding box center [616, 856] width 190 height 27
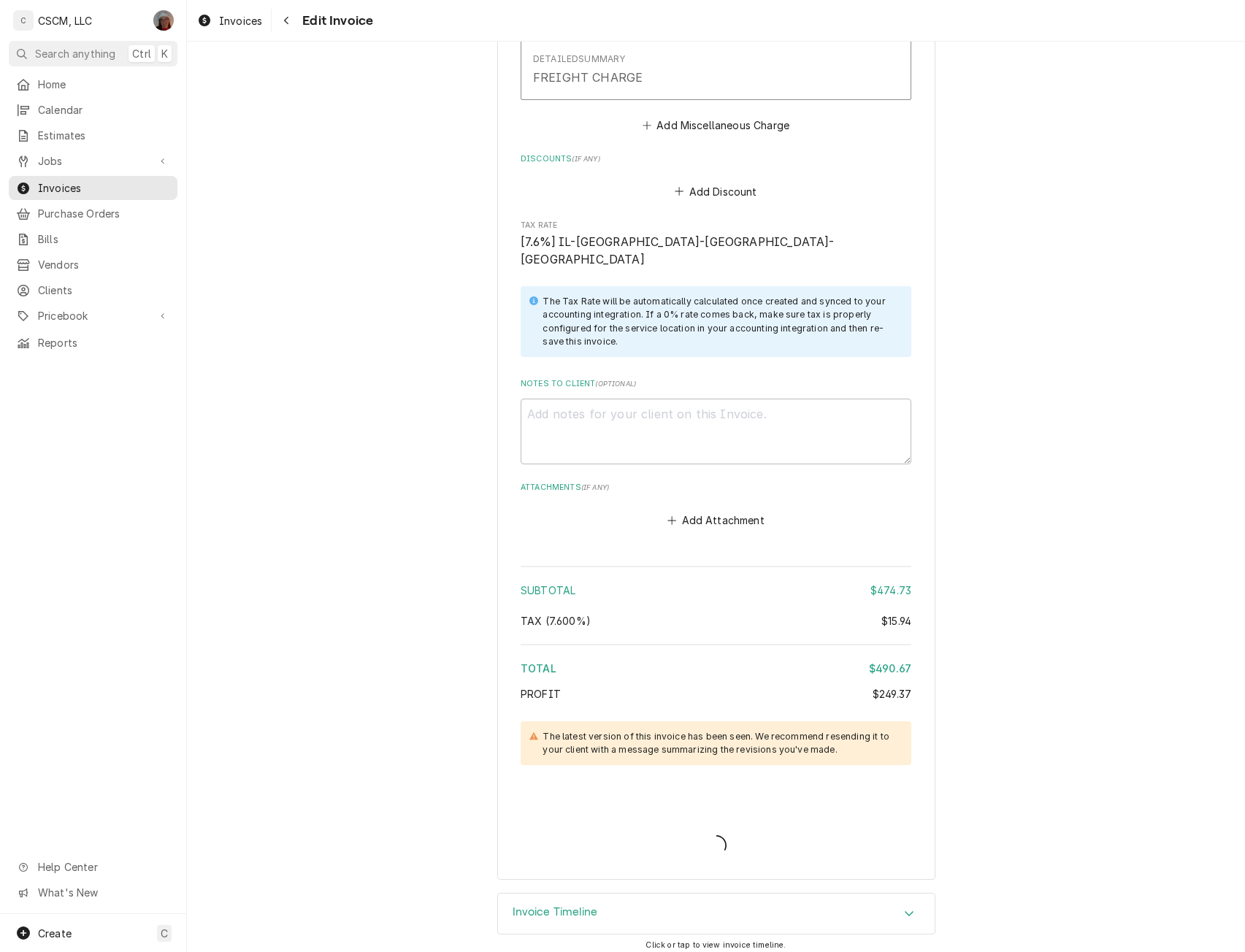
scroll to position [2464, 0]
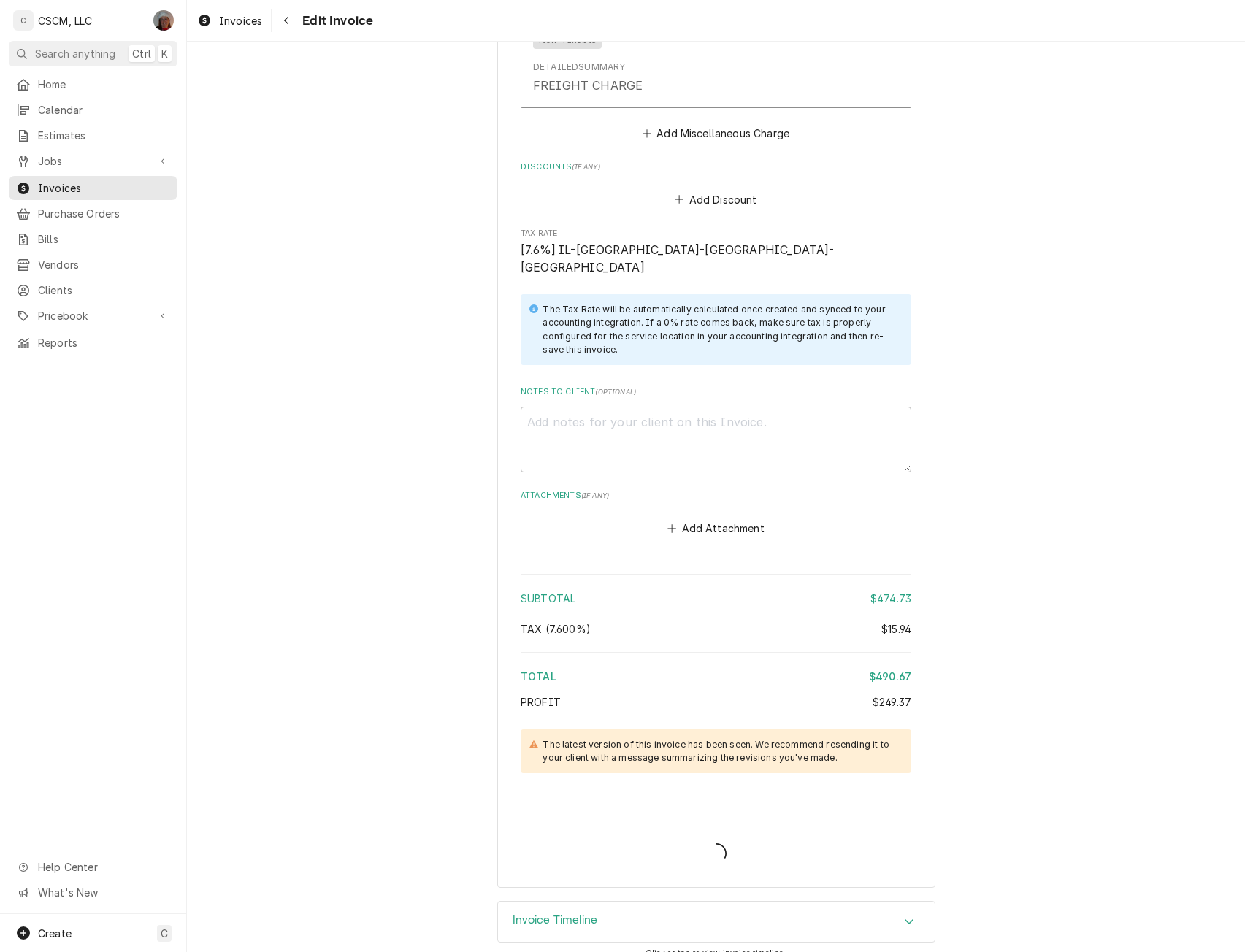
type textarea "x"
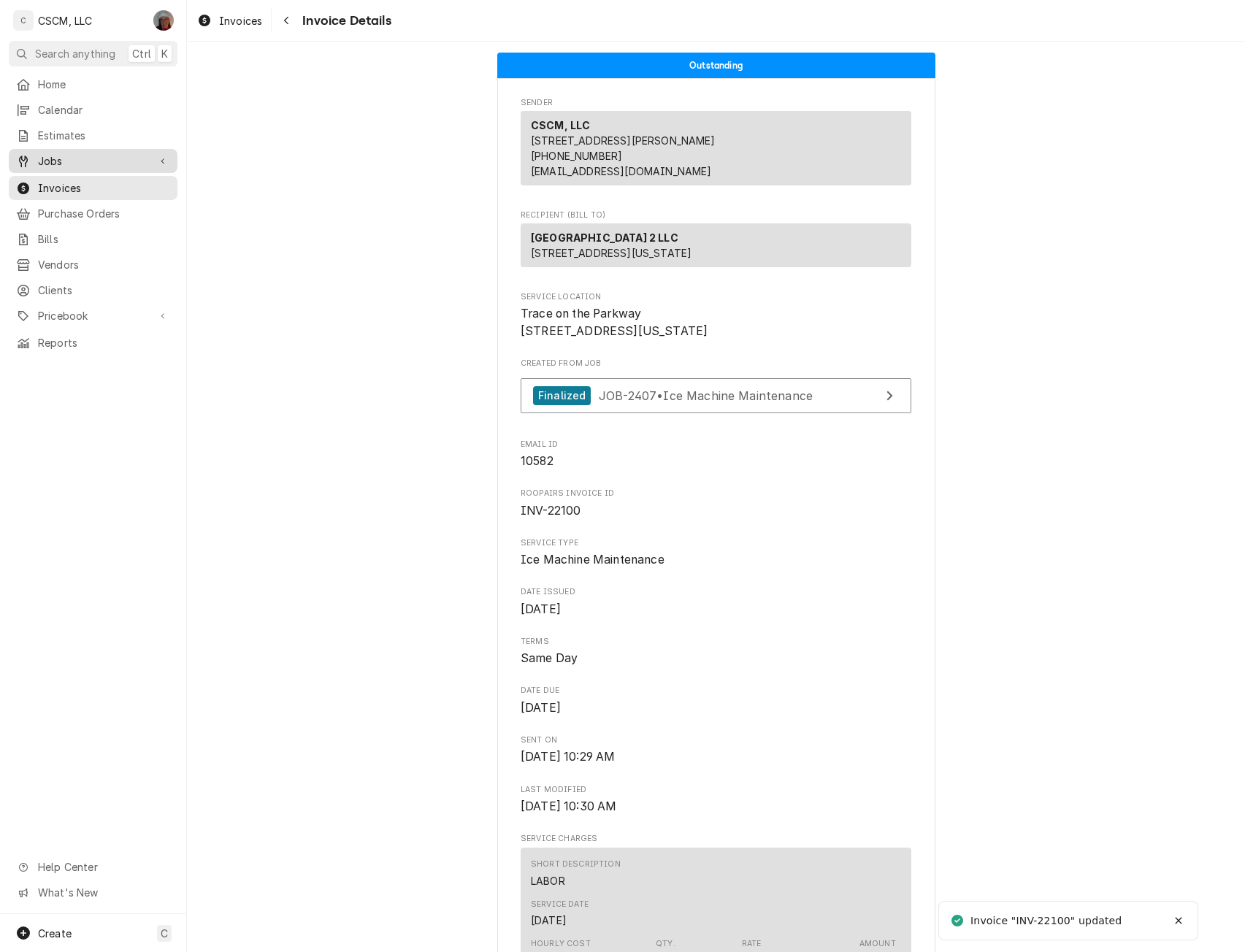
click at [72, 149] on link "Jobs" at bounding box center [94, 161] width 169 height 24
click at [71, 179] on span "Jobs" at bounding box center [104, 186] width 132 height 16
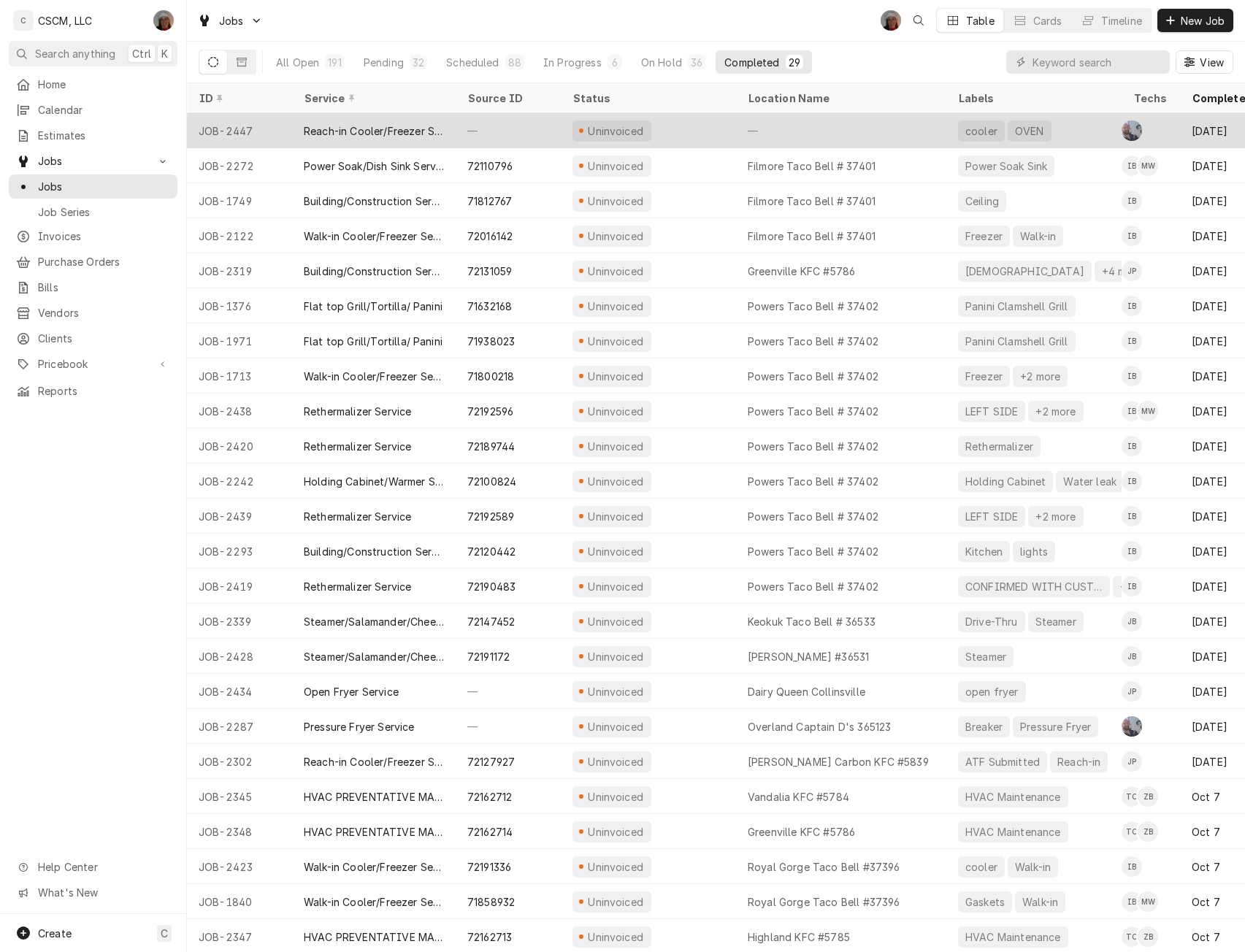
click at [362, 131] on div "Reach-in Cooler/Freezer Service" at bounding box center [373, 131] width 140 height 16
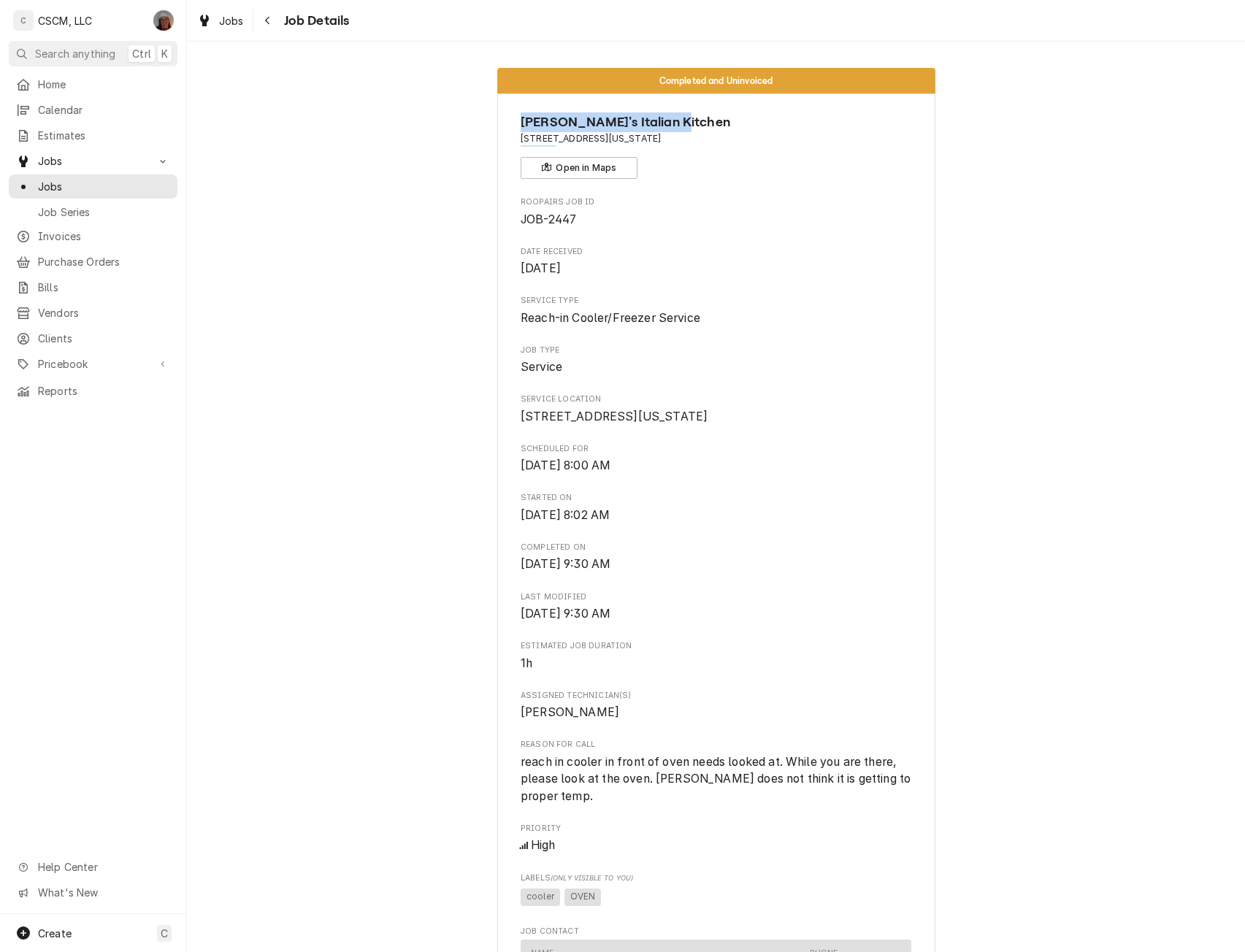
drag, startPoint x: 667, startPoint y: 120, endPoint x: 509, endPoint y: 122, distance: 158.0
click at [509, 122] on div "Liliana's Italian Kitchen 11836 Tesson Ferry Rd, St. Louis, Missouri 63128 Open…" at bounding box center [716, 798] width 438 height 1410
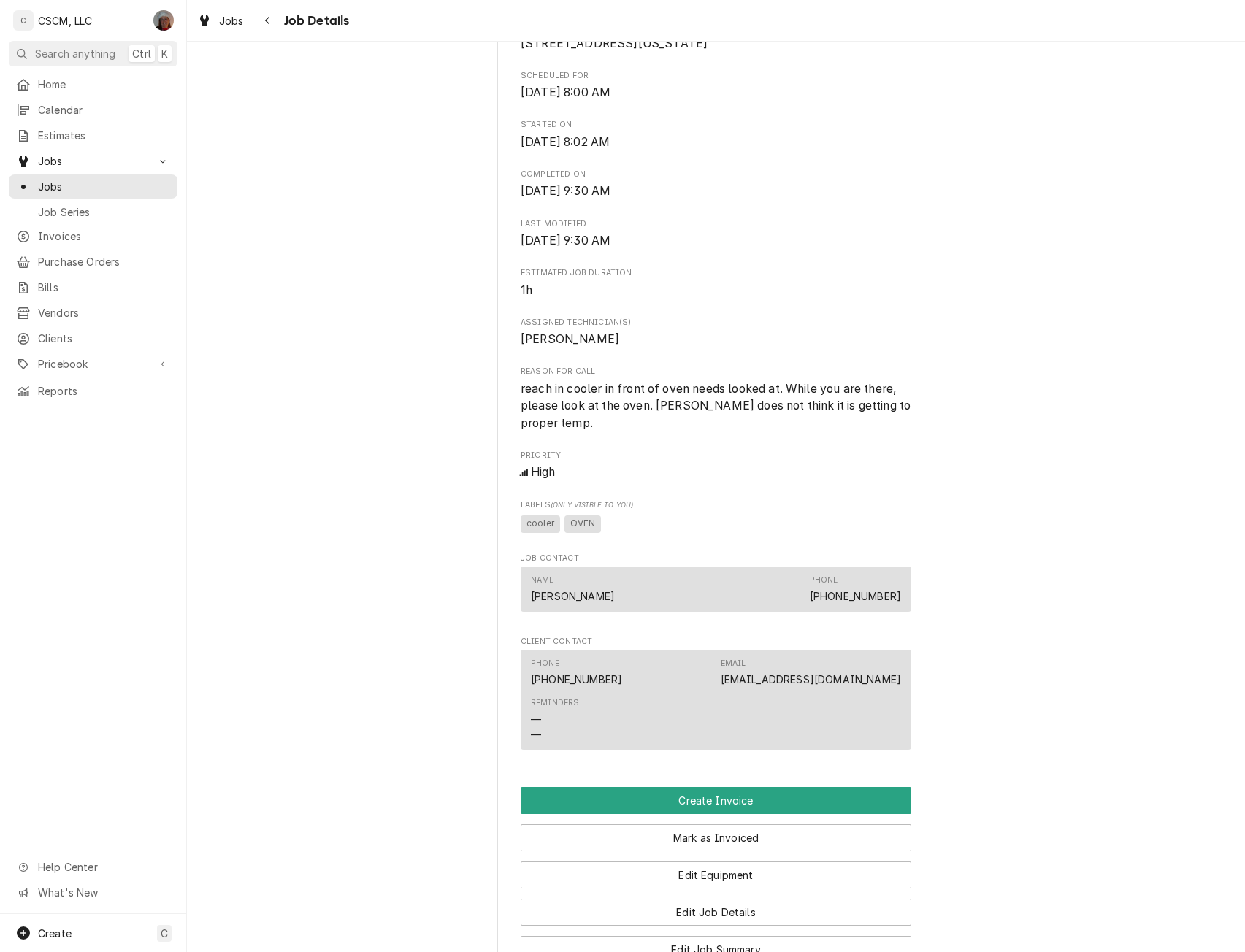
scroll to position [539, 0]
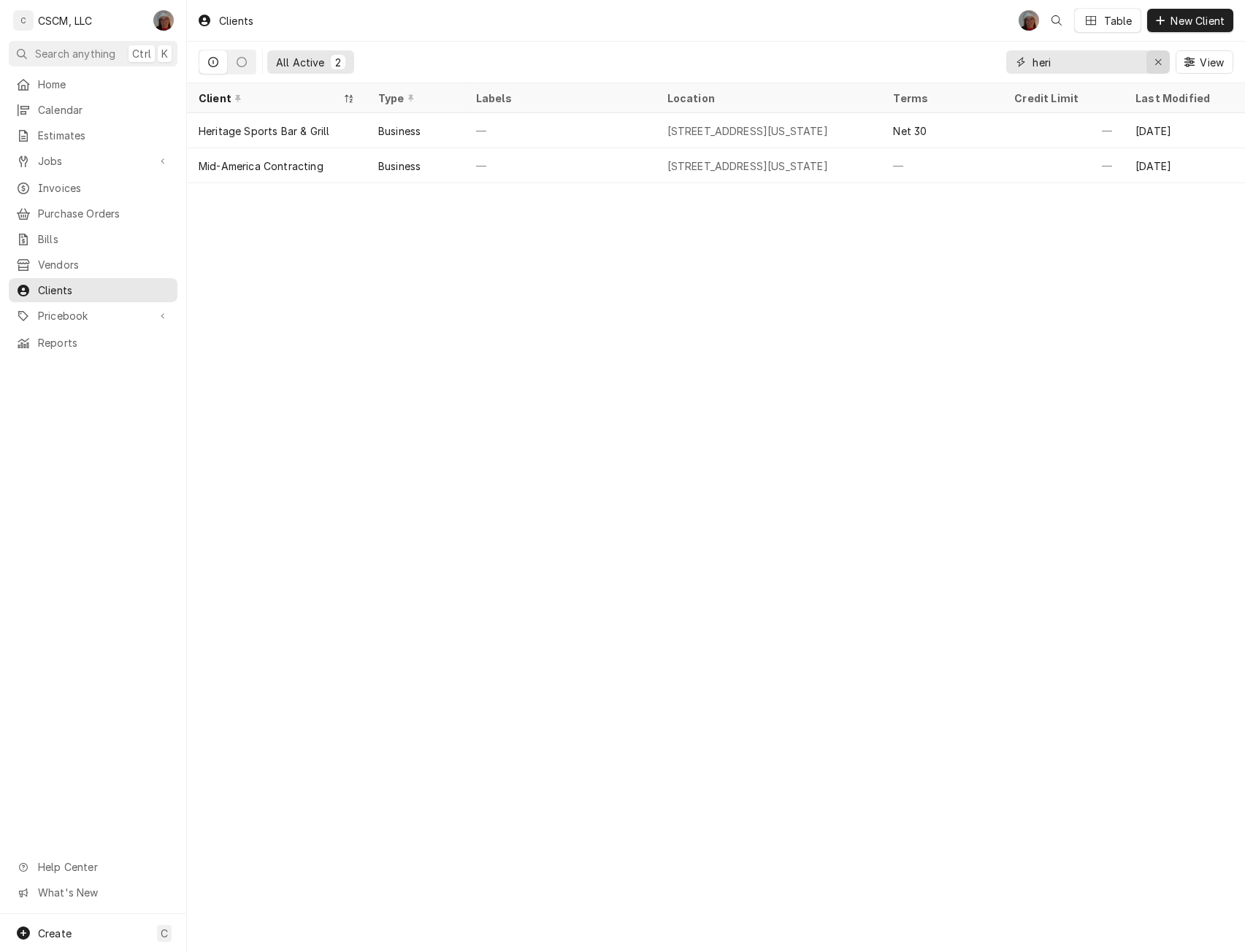
click at [1161, 63] on icon "Erase input" at bounding box center [1158, 62] width 8 height 10
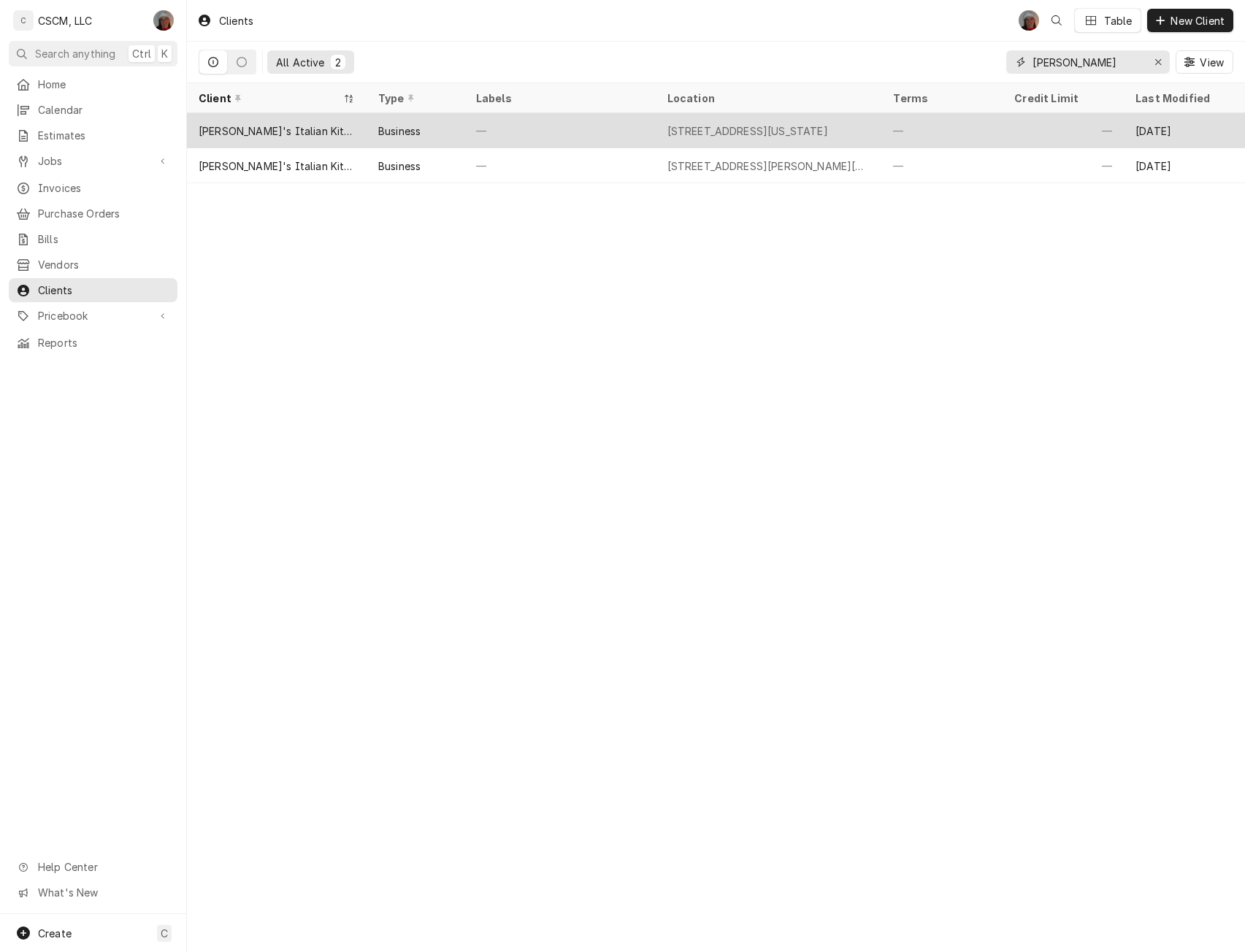
type input "lilia"
click at [807, 131] on div "[STREET_ADDRESS][US_STATE]" at bounding box center [747, 131] width 161 height 16
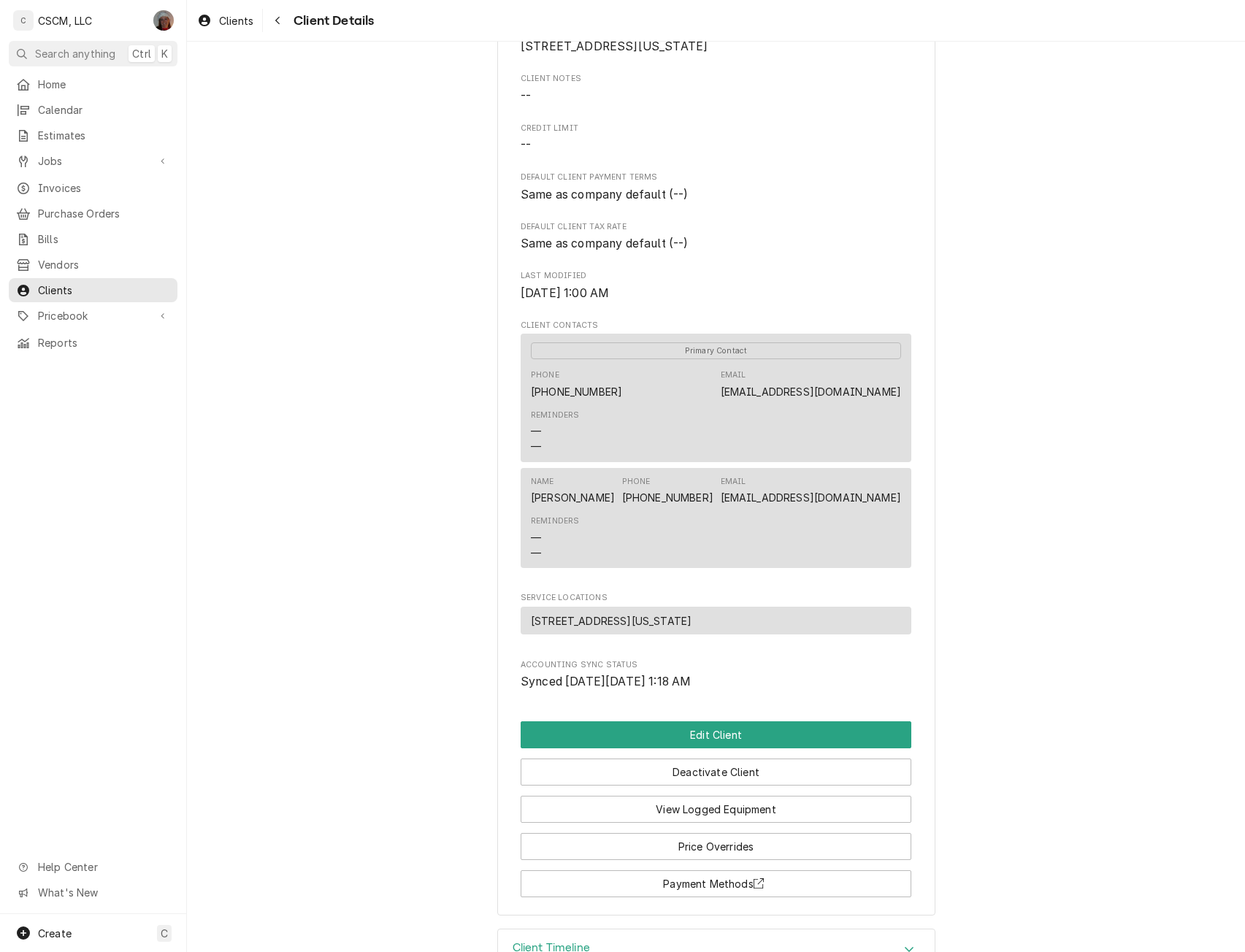
scroll to position [260, 0]
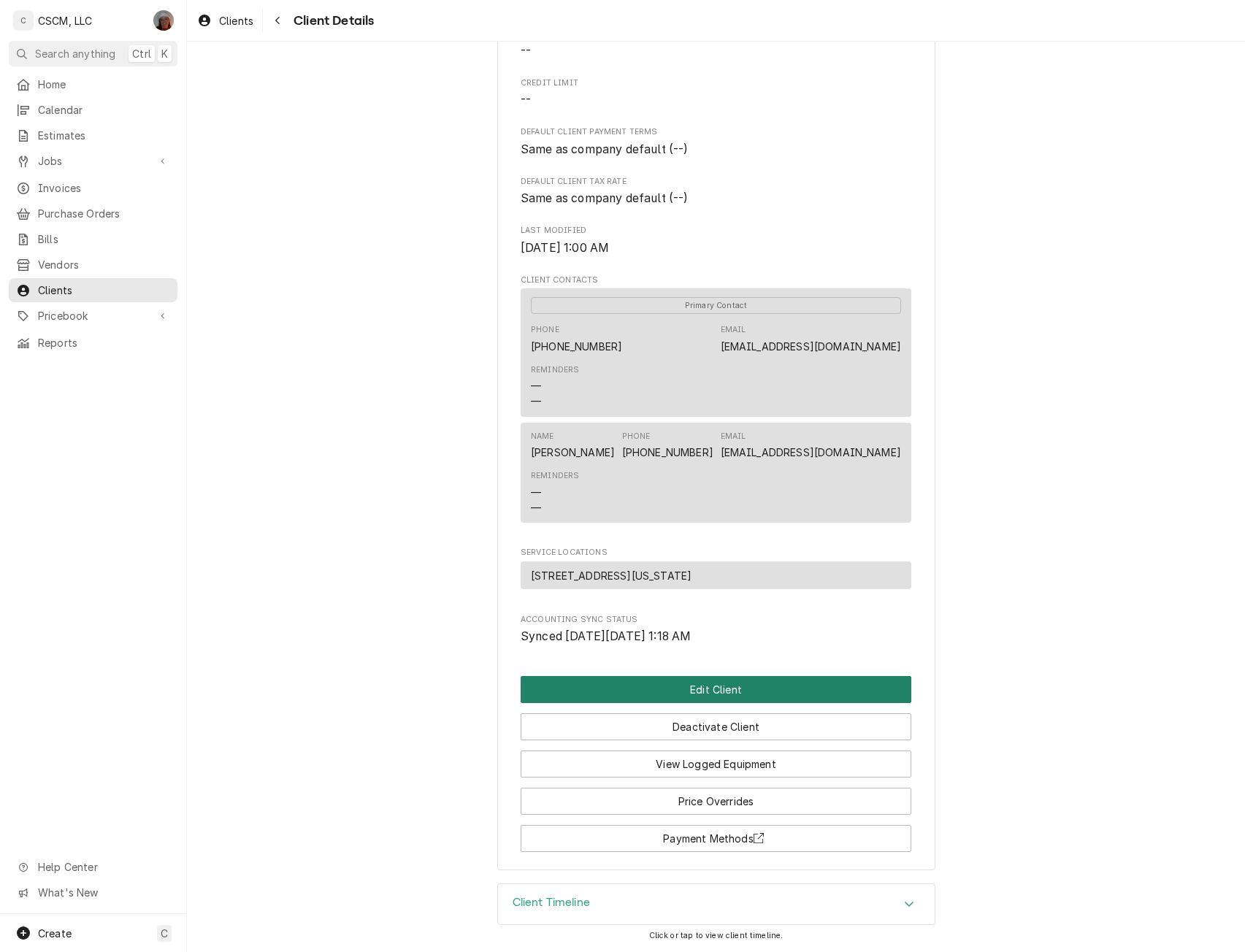
click at [684, 680] on button "Edit Client" at bounding box center [716, 690] width 391 height 27
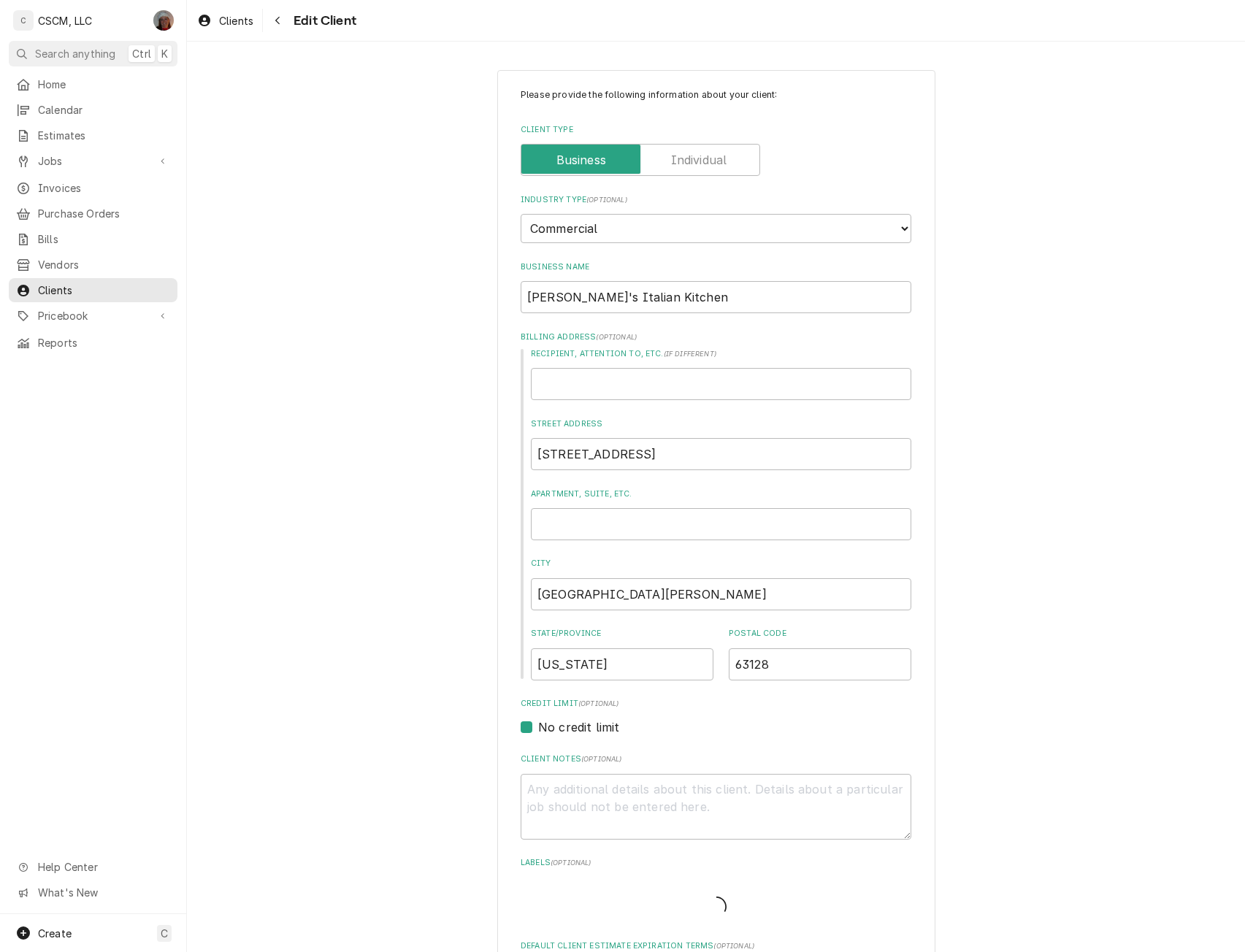
type textarea "x"
click at [585, 381] on input "Recipient, Attention To, etc. ( if different )" at bounding box center [721, 384] width 381 height 32
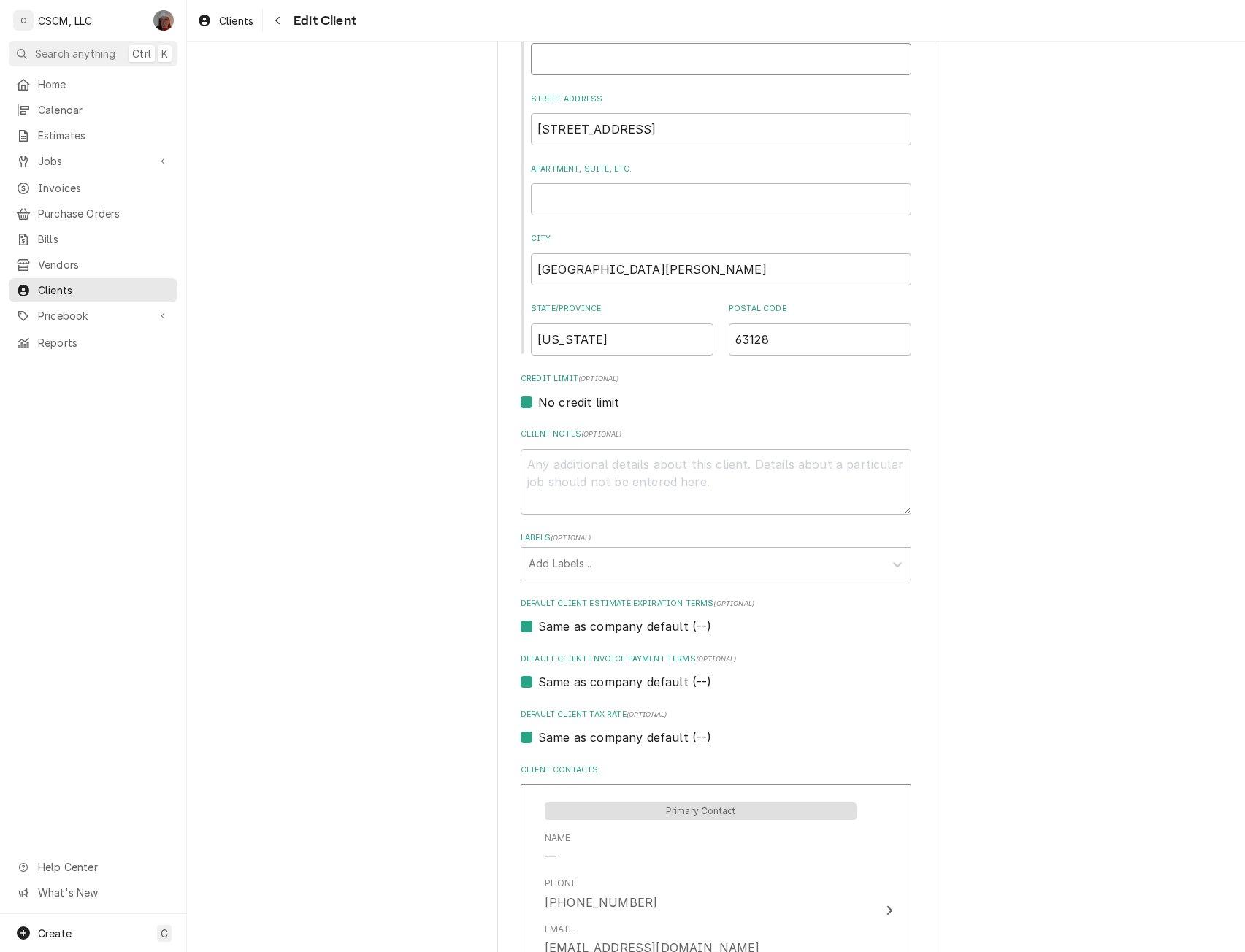
scroll to position [382, 0]
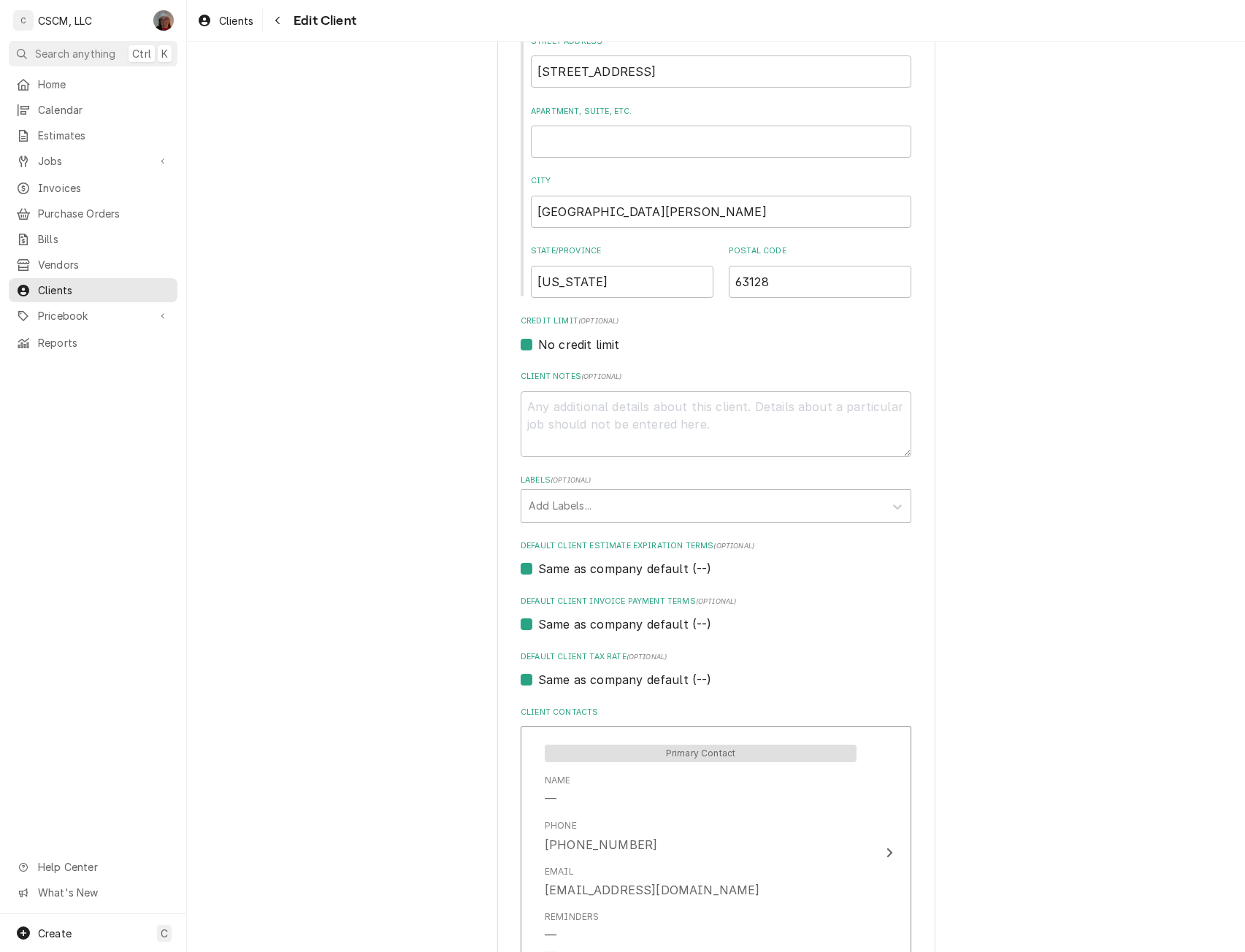
click at [559, 569] on label "Same as company default (--)" at bounding box center [624, 568] width 173 height 17
click at [559, 569] on input "Same as company default (--)" at bounding box center [733, 575] width 391 height 32
checkbox input "false"
type textarea "x"
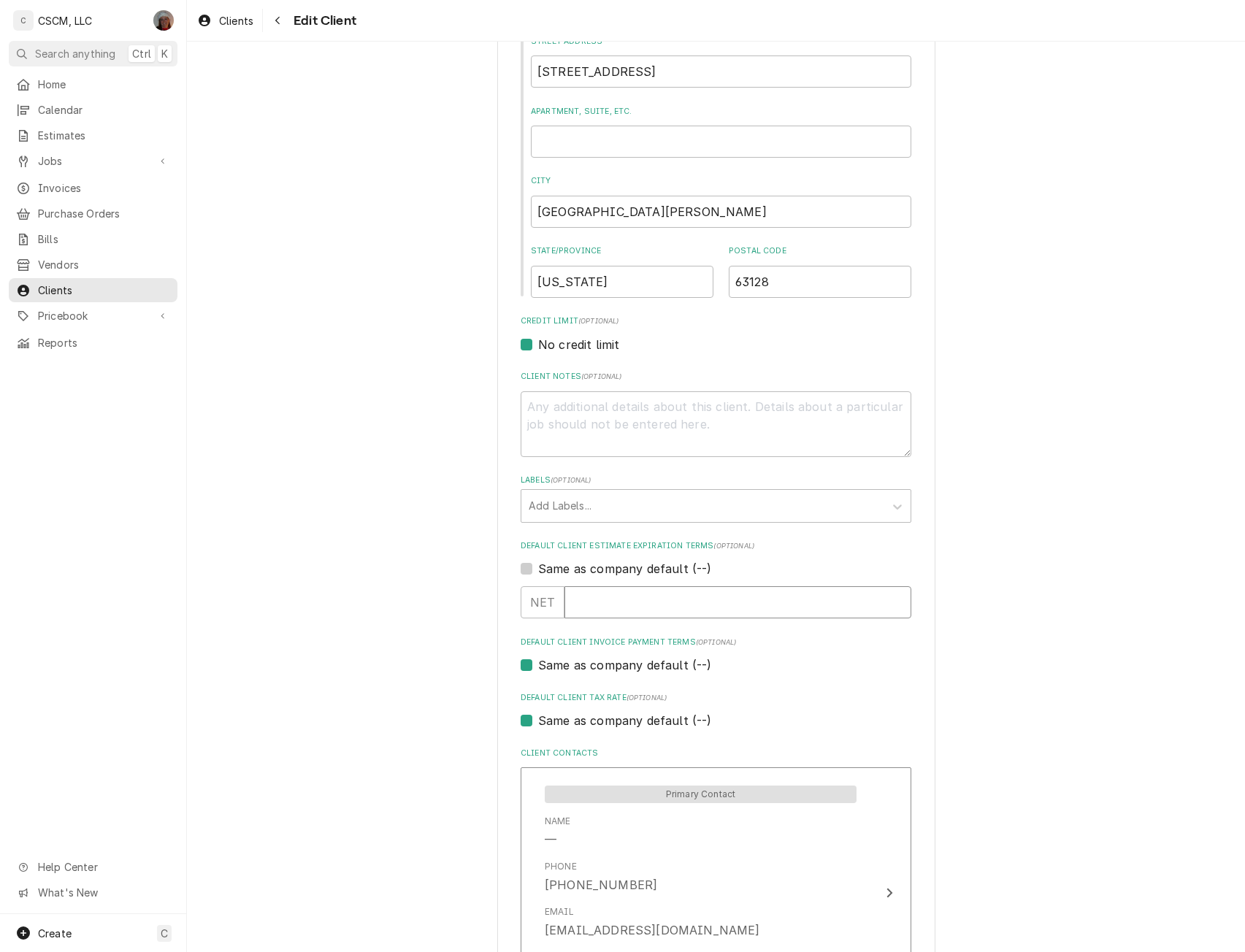
click at [585, 599] on input "Default Client Estimate Expiration Terms" at bounding box center [738, 602] width 347 height 32
type input "30"
type textarea "x"
type input "30"
click at [588, 665] on label "Same as company default (--)" at bounding box center [624, 665] width 173 height 17
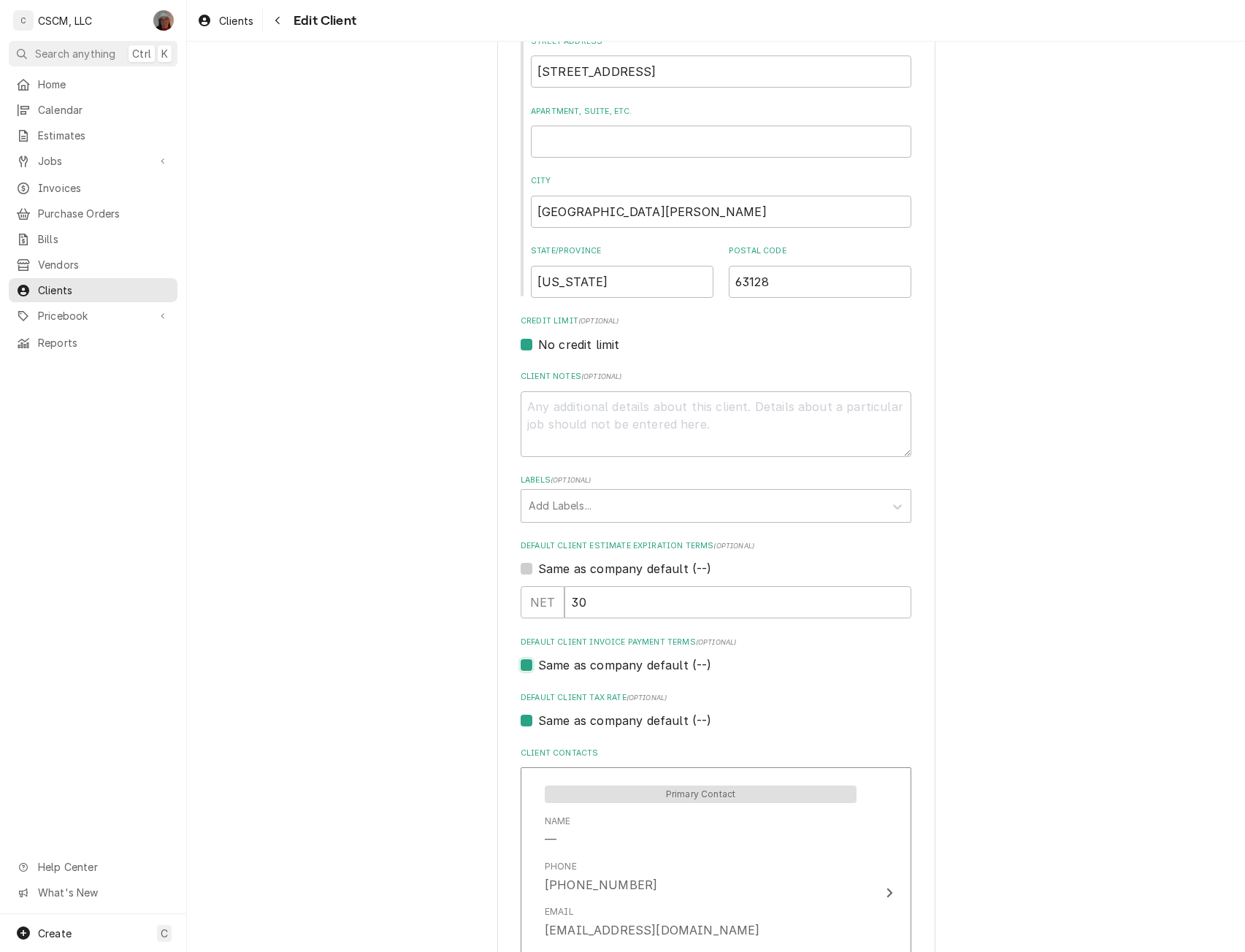
click at [588, 665] on input "Same as company default (--)" at bounding box center [733, 672] width 391 height 32
checkbox input "false"
type textarea "x"
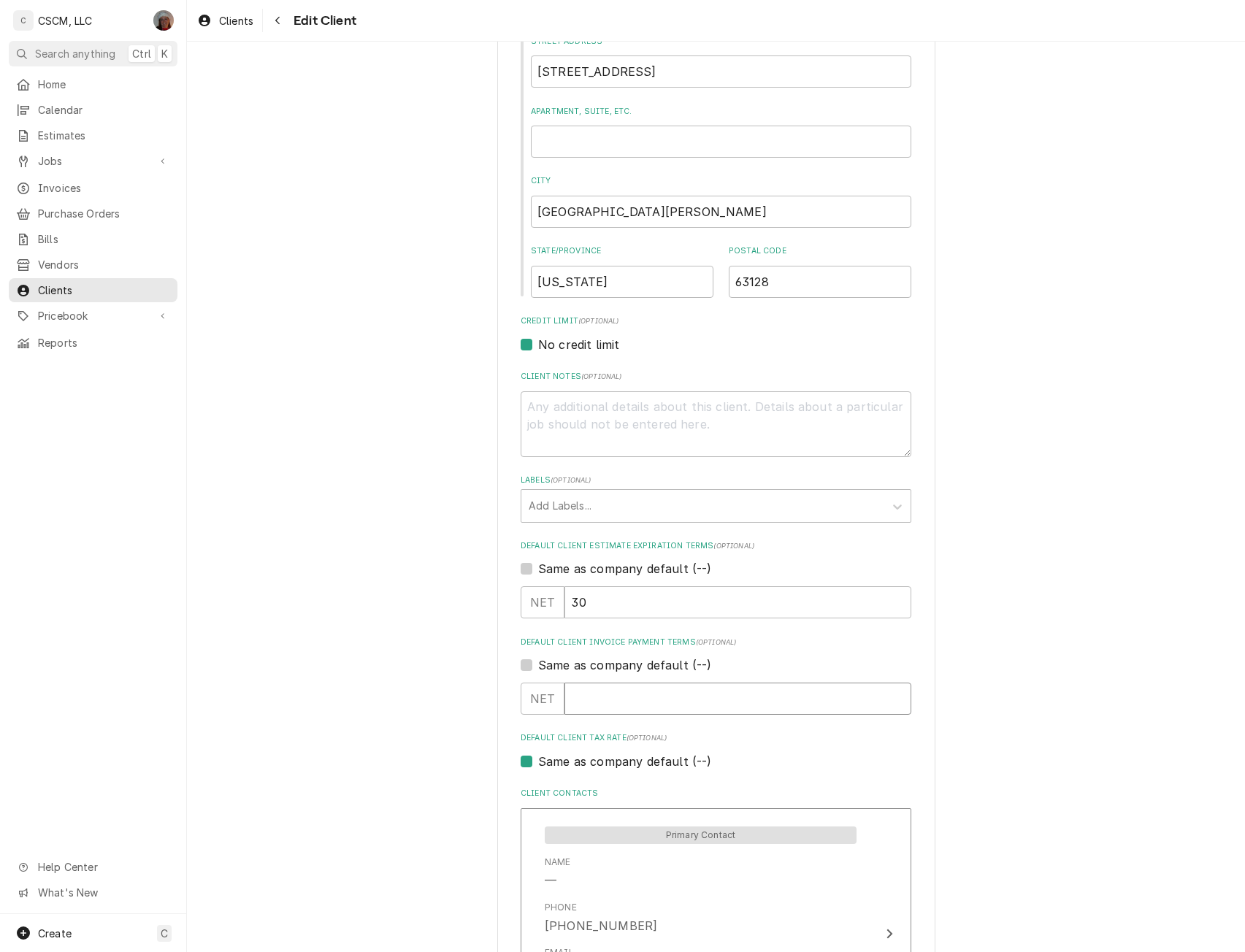
click at [582, 709] on input "Default Client Invoice Payment Terms" at bounding box center [738, 699] width 347 height 32
type input "3"
type textarea "x"
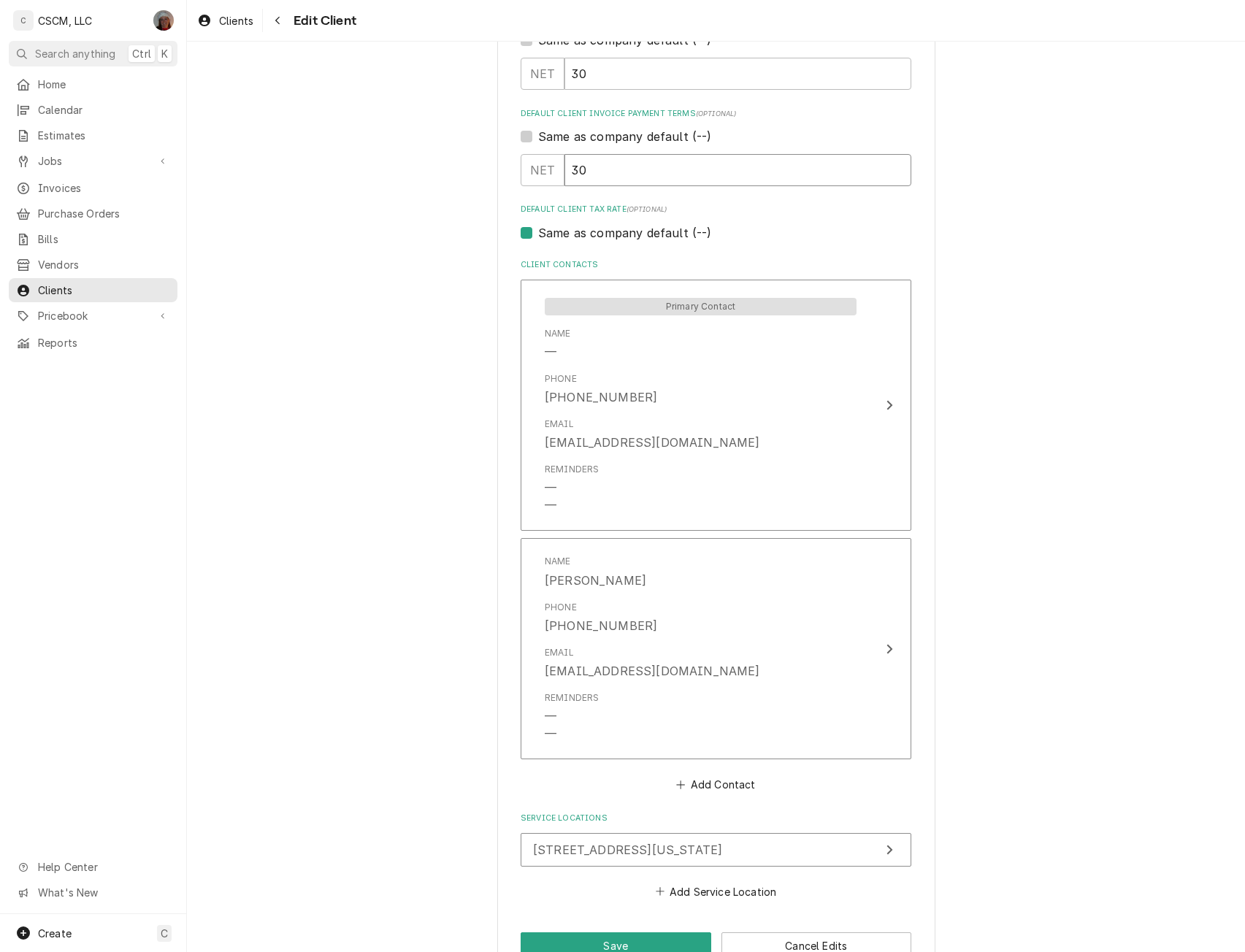
scroll to position [950, 0]
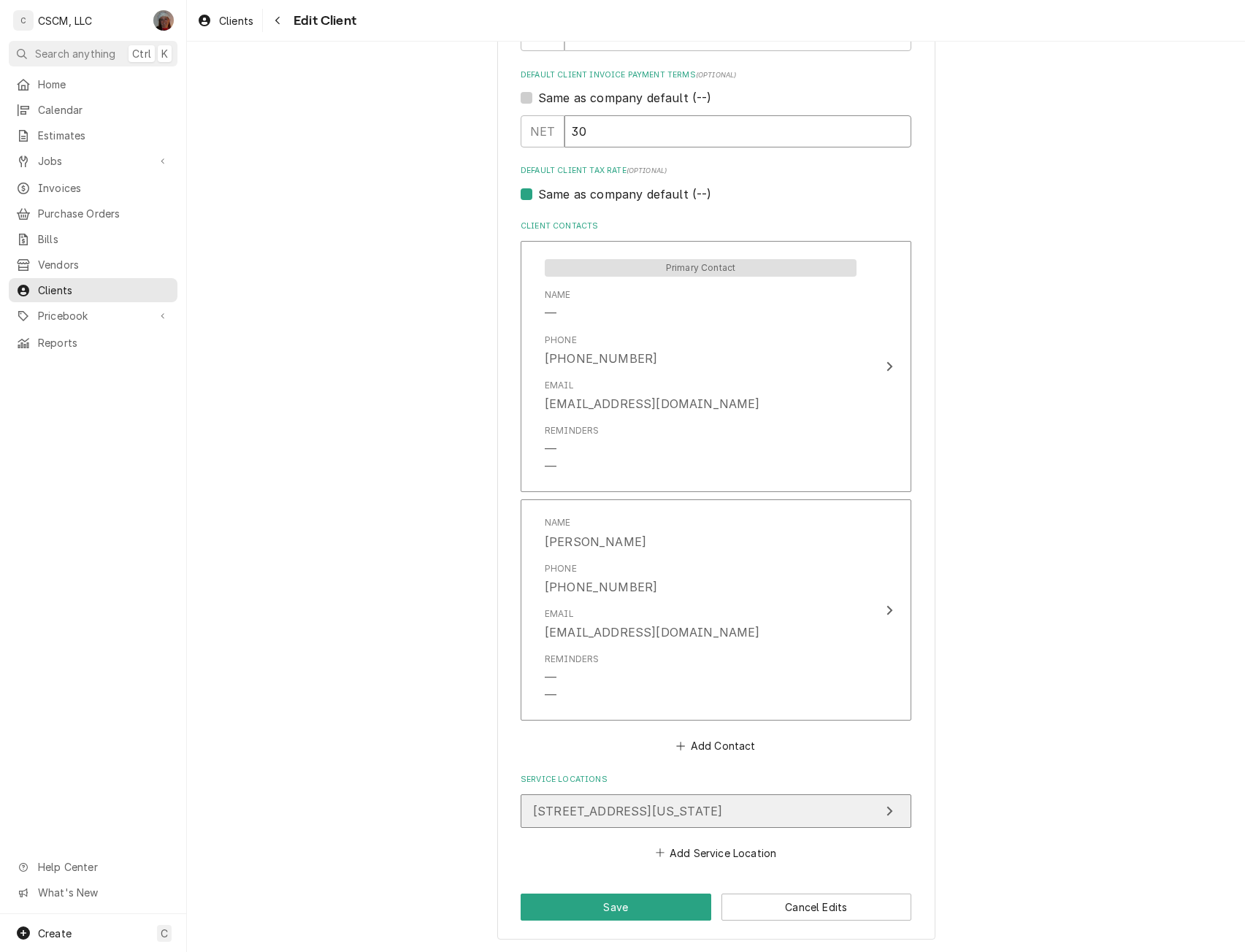
type input "30"
click at [722, 804] on span "11836 Tesson Ferry Rd, St. Louis, Missouri 63128" at bounding box center [627, 811] width 189 height 15
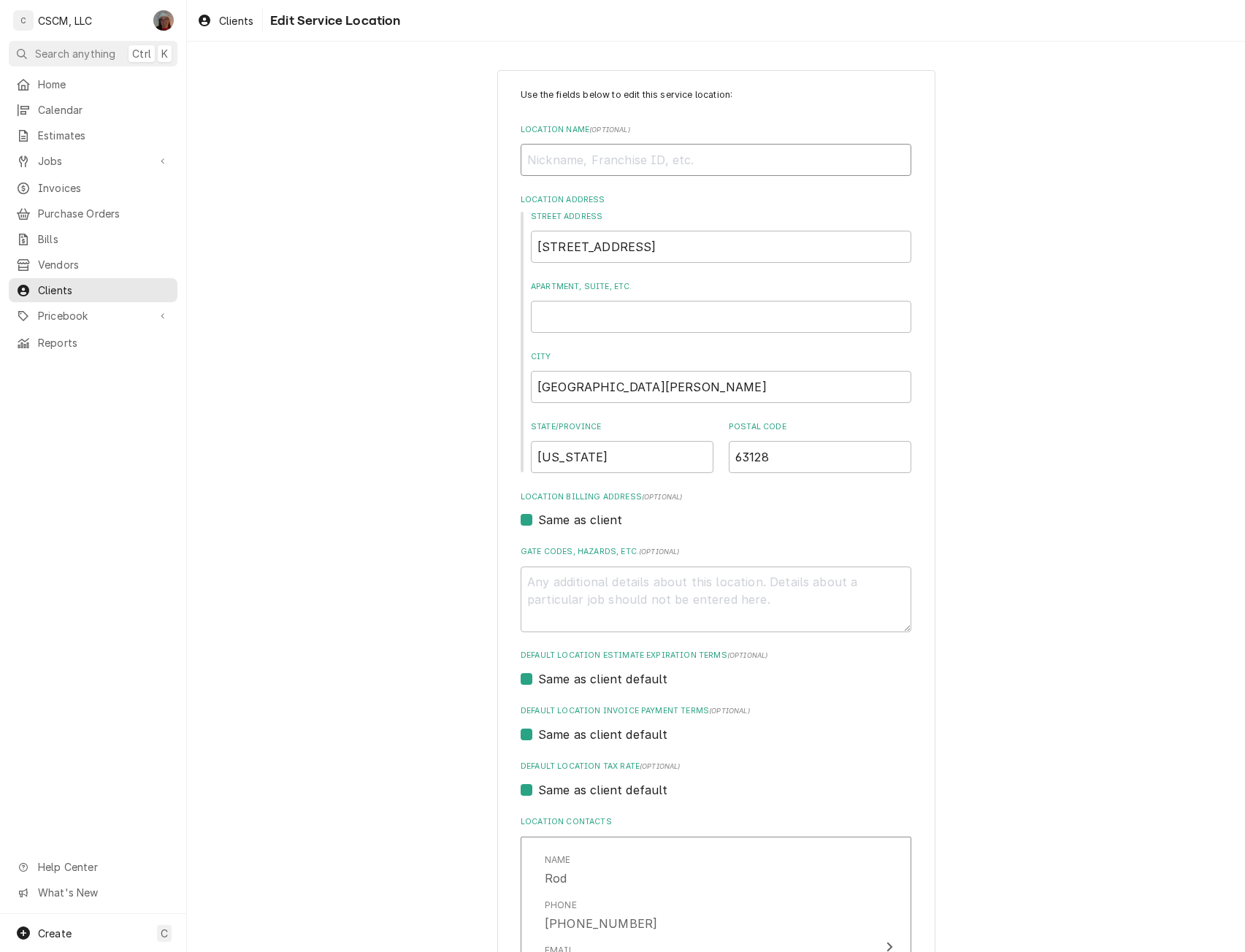
click at [556, 156] on input "Location Name ( optional )" at bounding box center [716, 160] width 391 height 32
paste input "Liliana's Italian Kitchen"
type textarea "x"
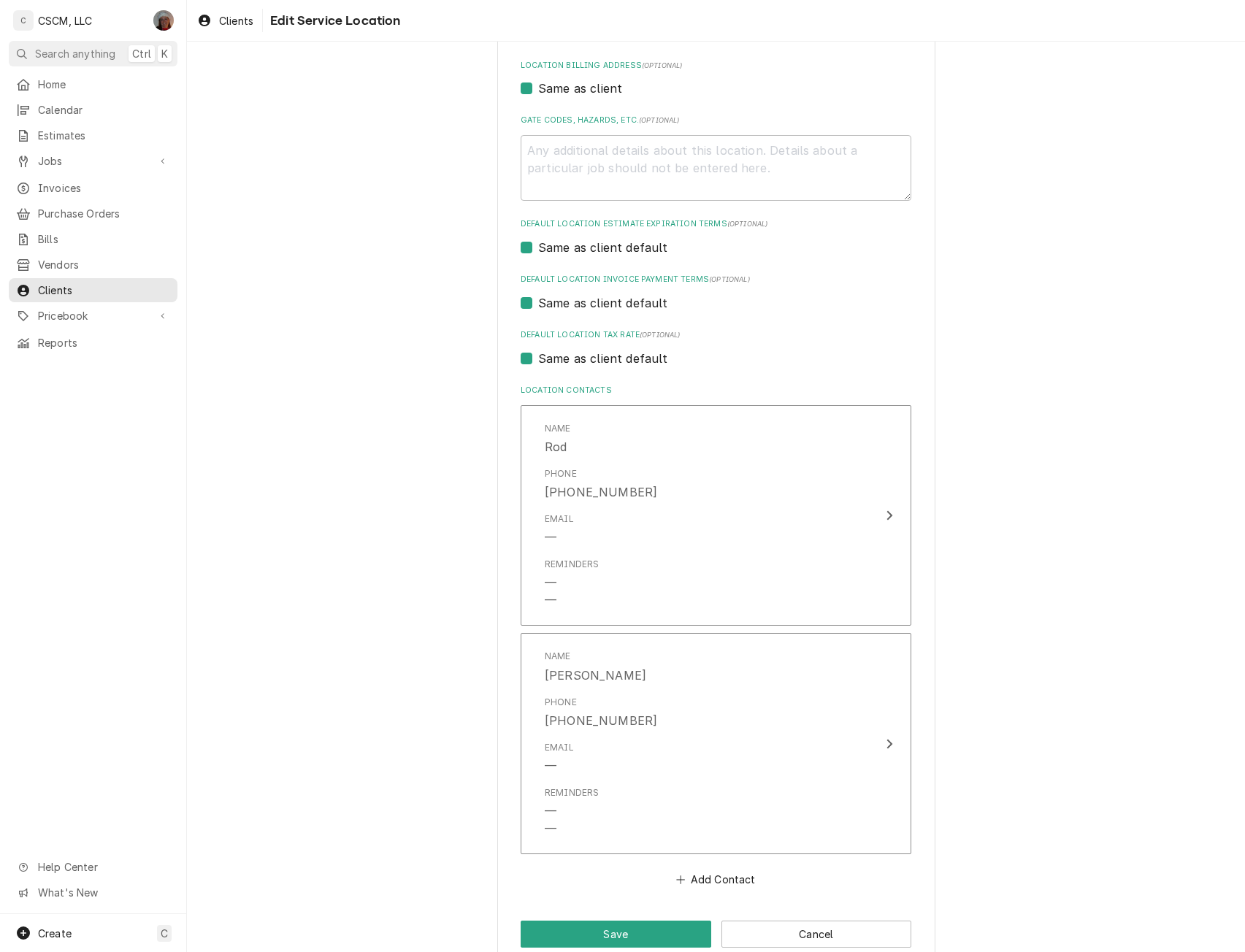
scroll to position [436, 0]
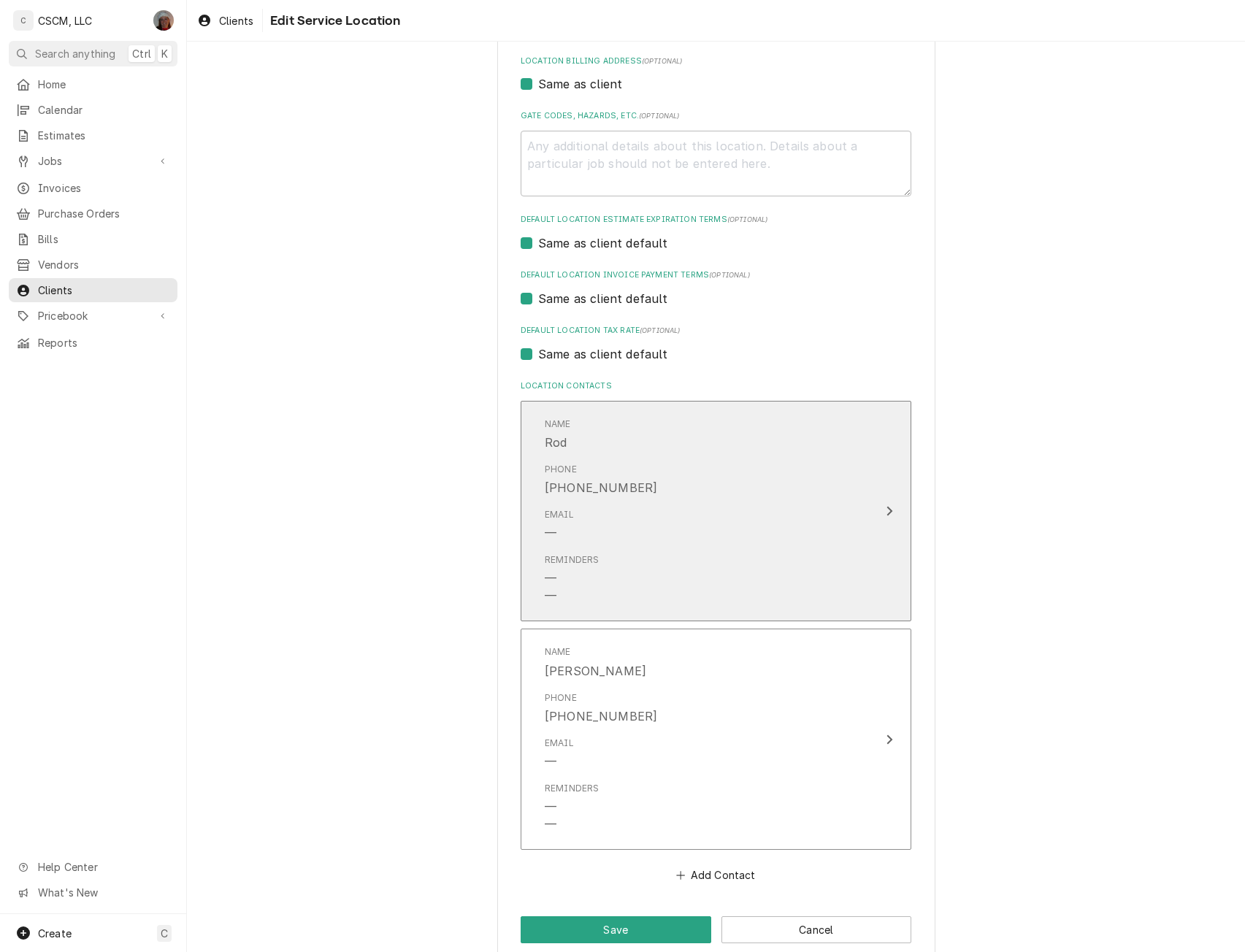
type input "Liliana's Italian Kitchen"
click at [887, 508] on icon "Update Contact" at bounding box center [890, 511] width 6 height 9
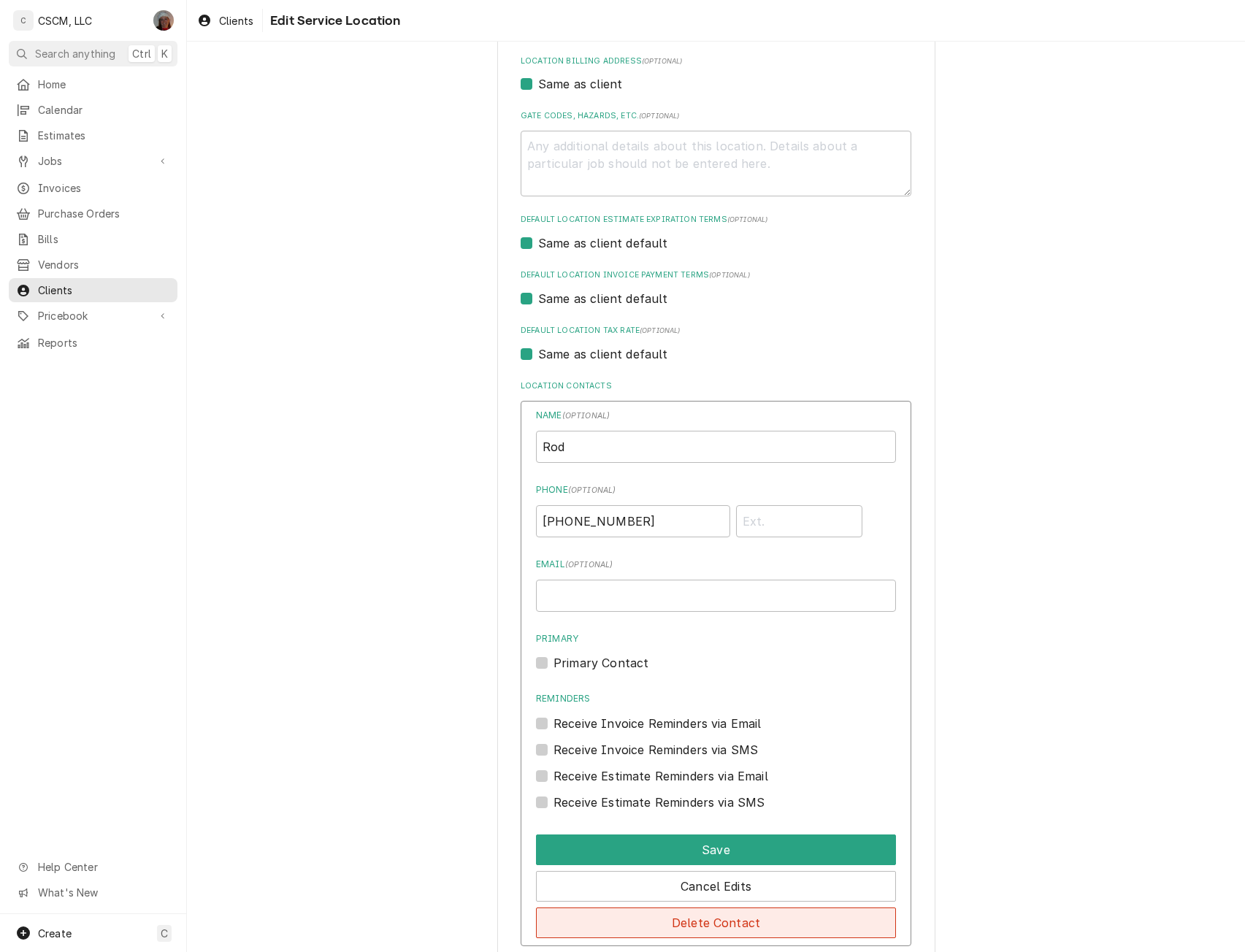
click at [700, 921] on button "Delete Contact" at bounding box center [715, 922] width 360 height 31
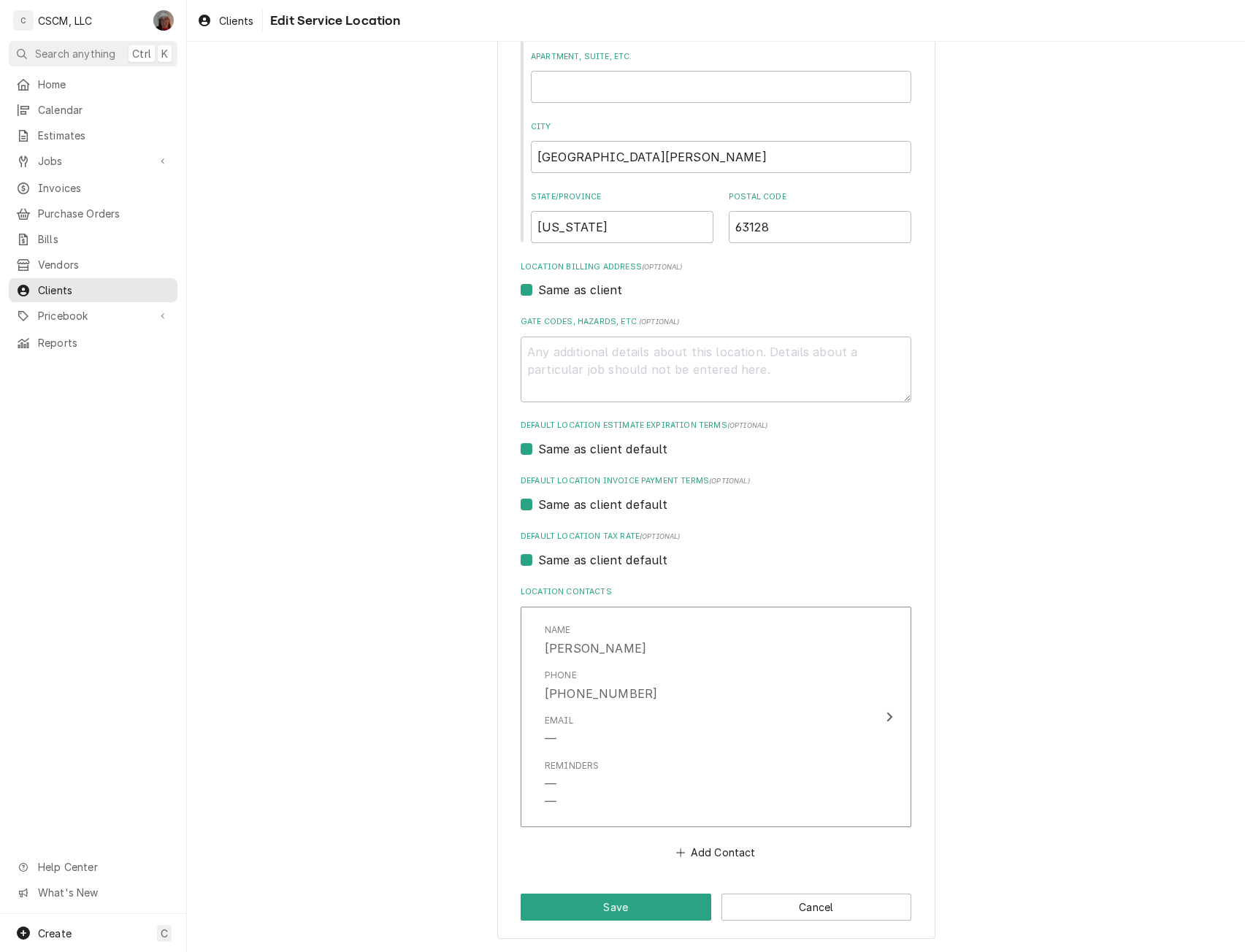
scroll to position [230, 0]
click at [584, 906] on button "Save" at bounding box center [616, 907] width 190 height 27
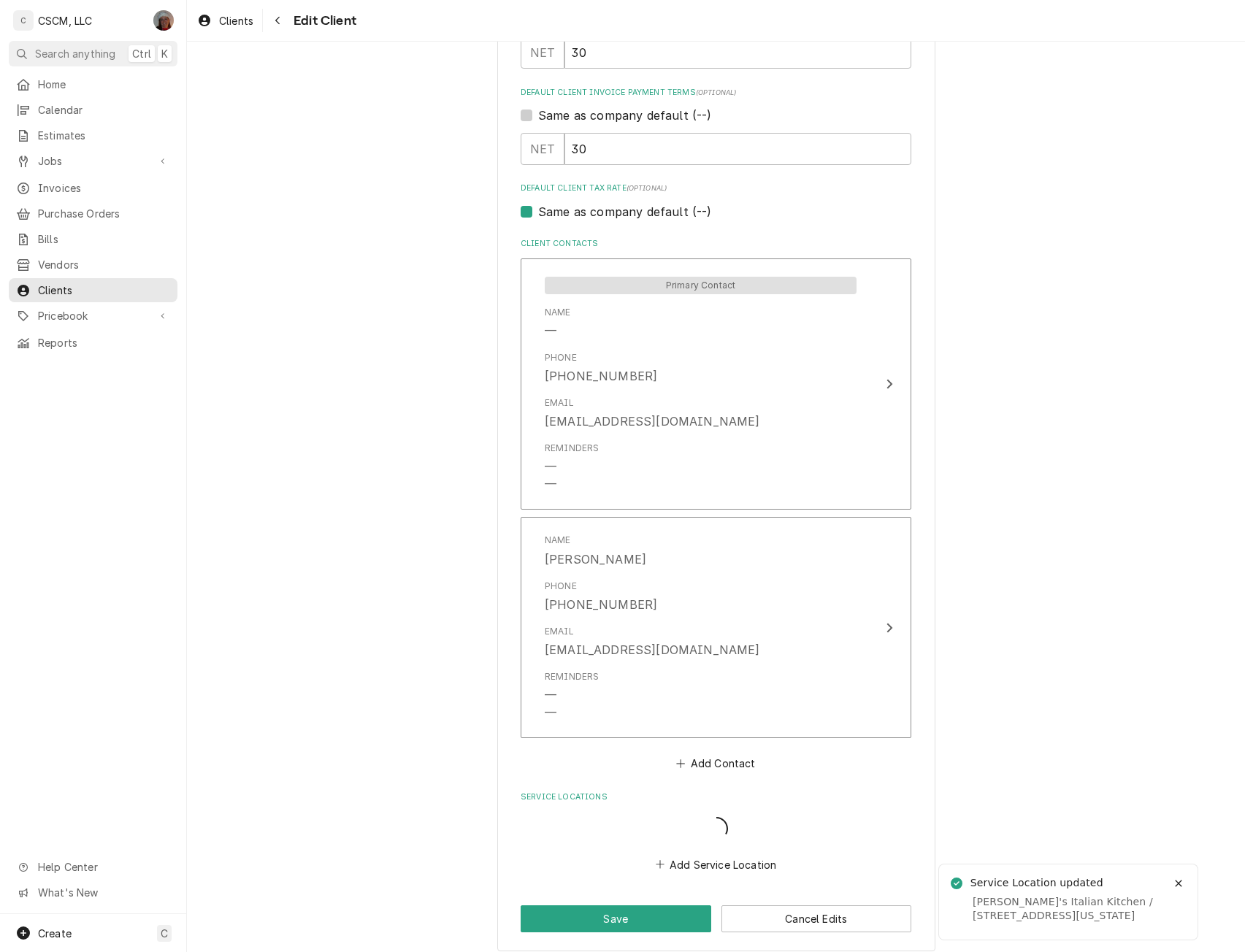
scroll to position [932, 0]
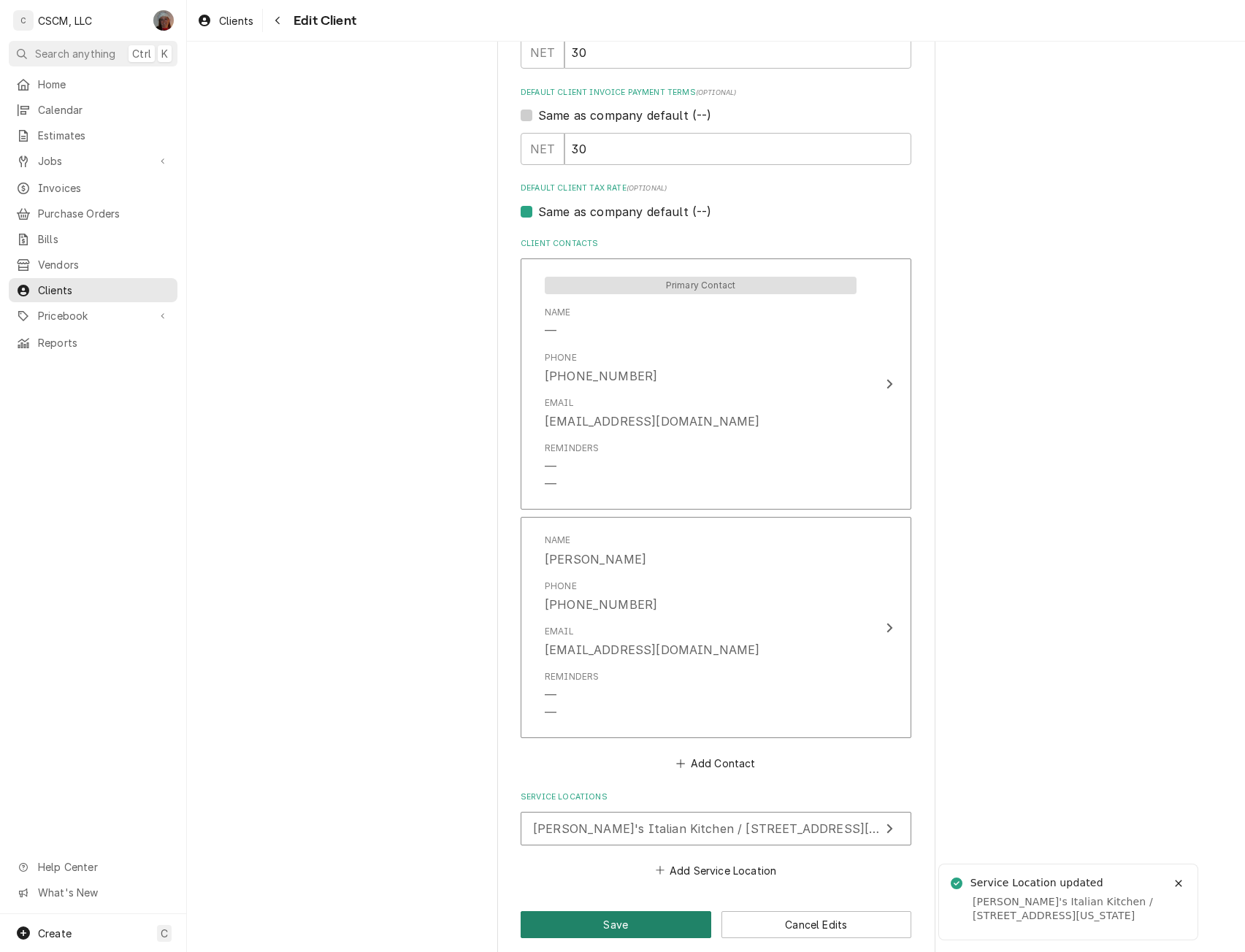
click at [603, 926] on button "Save" at bounding box center [616, 925] width 190 height 27
type textarea "x"
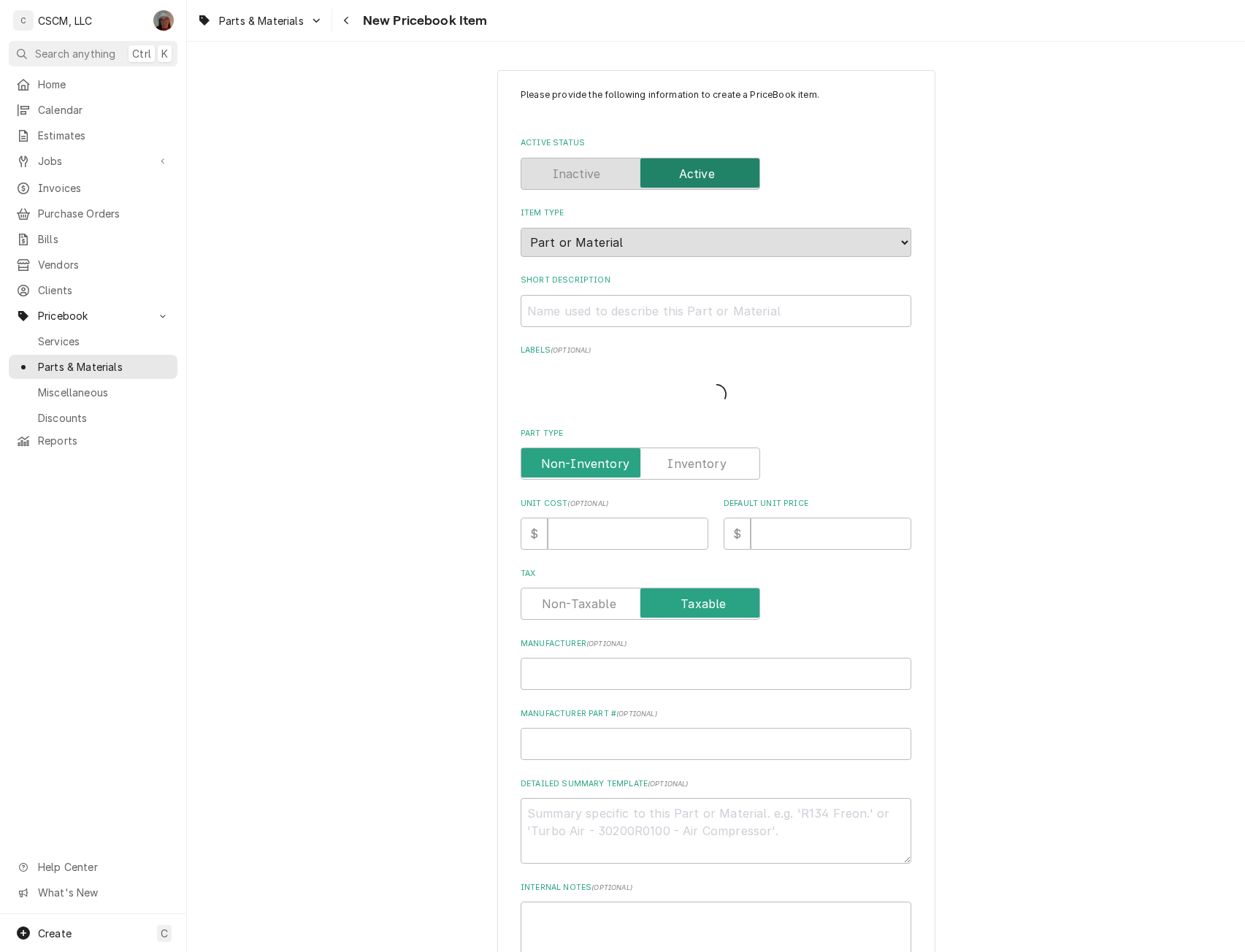
type textarea "x"
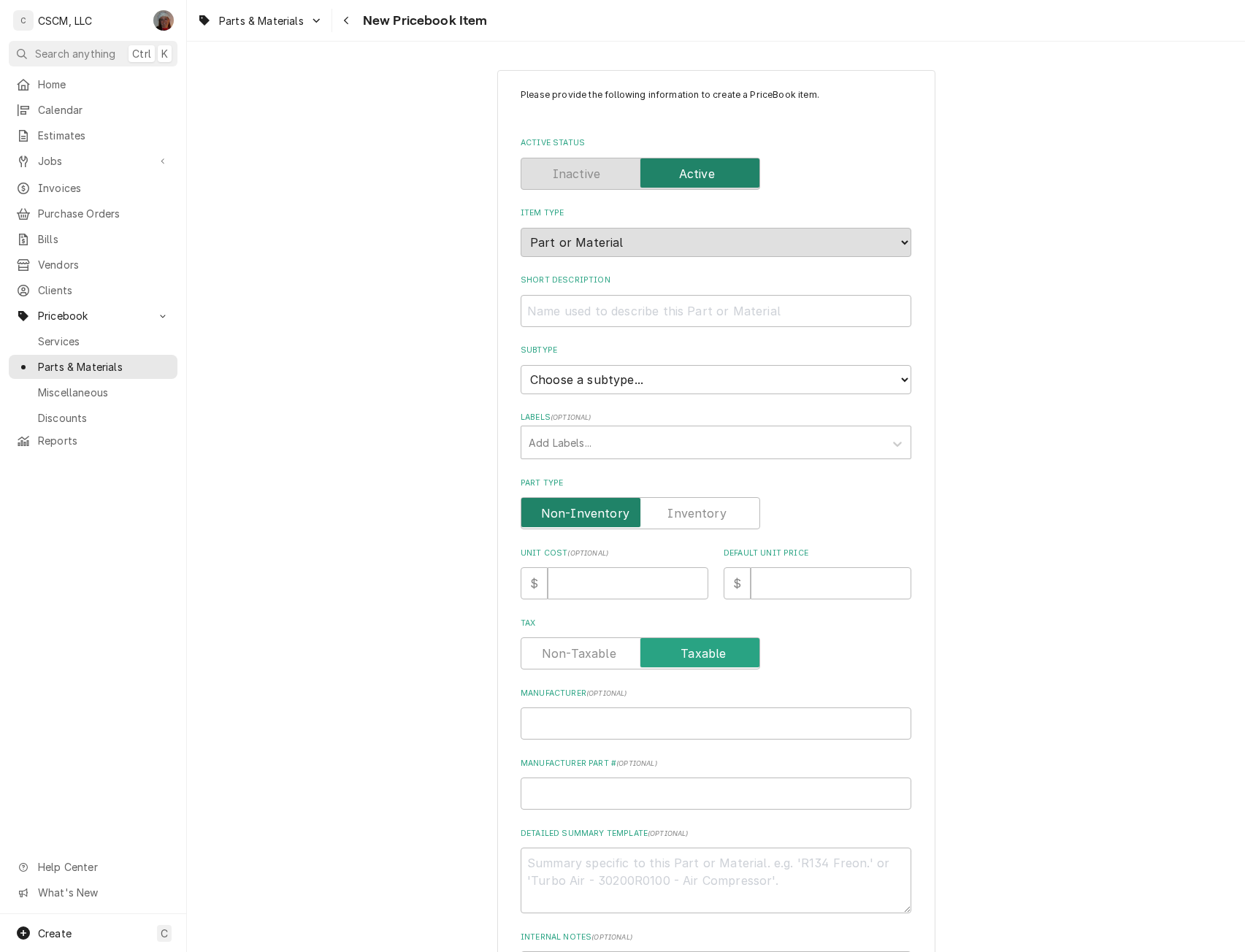
click at [658, 502] on input "Part Type" at bounding box center [640, 513] width 226 height 32
checkbox input "true"
type textarea "x"
click at [661, 374] on select "Choose a subtype... Equipment Part Refrigerant Supply or Material Tool" at bounding box center [716, 379] width 391 height 29
select select "148"
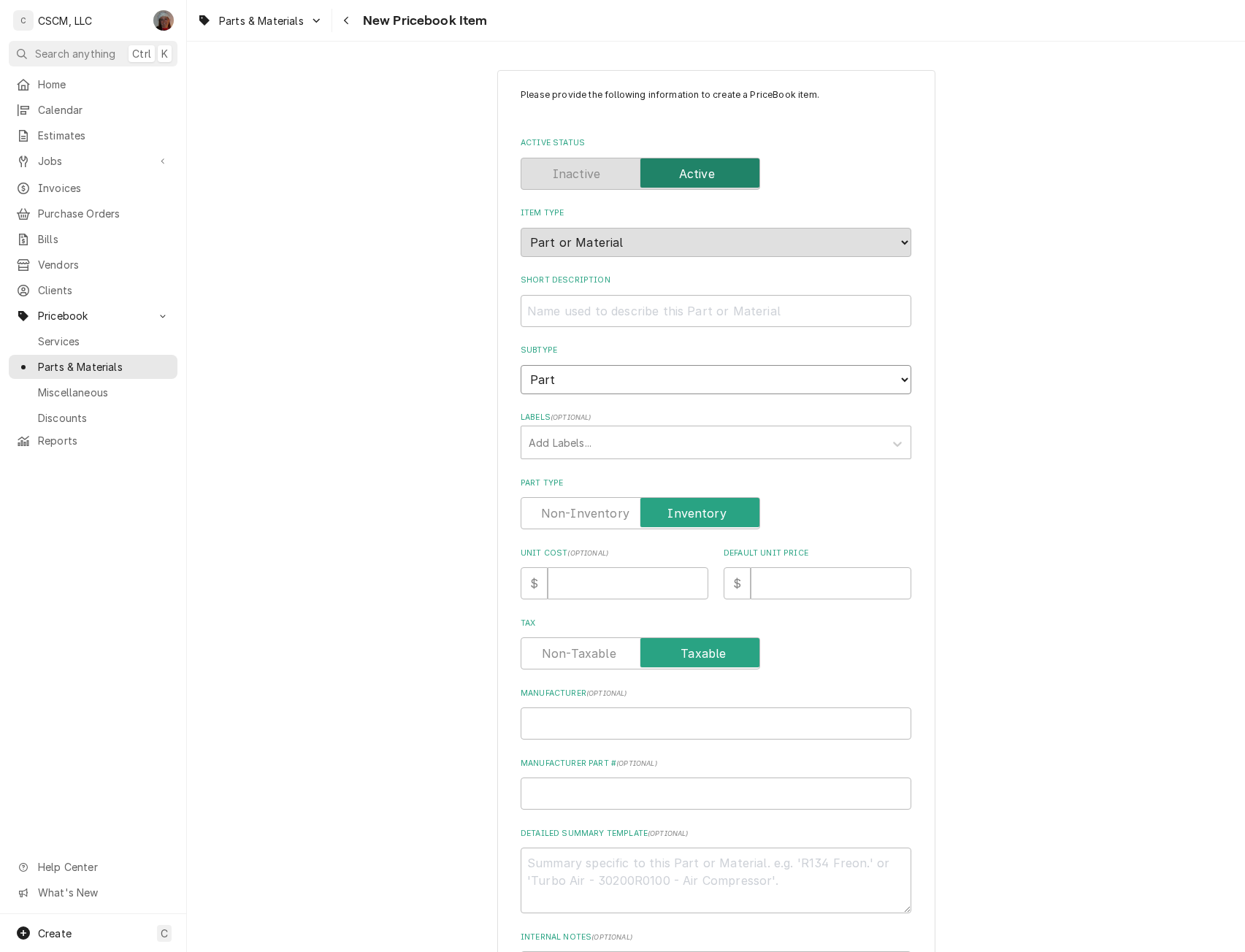
click at [521, 365] on select "Choose a subtype... Equipment Part Refrigerant Supply or Material Tool" at bounding box center [716, 379] width 391 height 29
click at [556, 721] on input "Manufacturer ( optional )" at bounding box center [716, 724] width 391 height 32
type textarea "x"
type input "D"
type textarea "x"
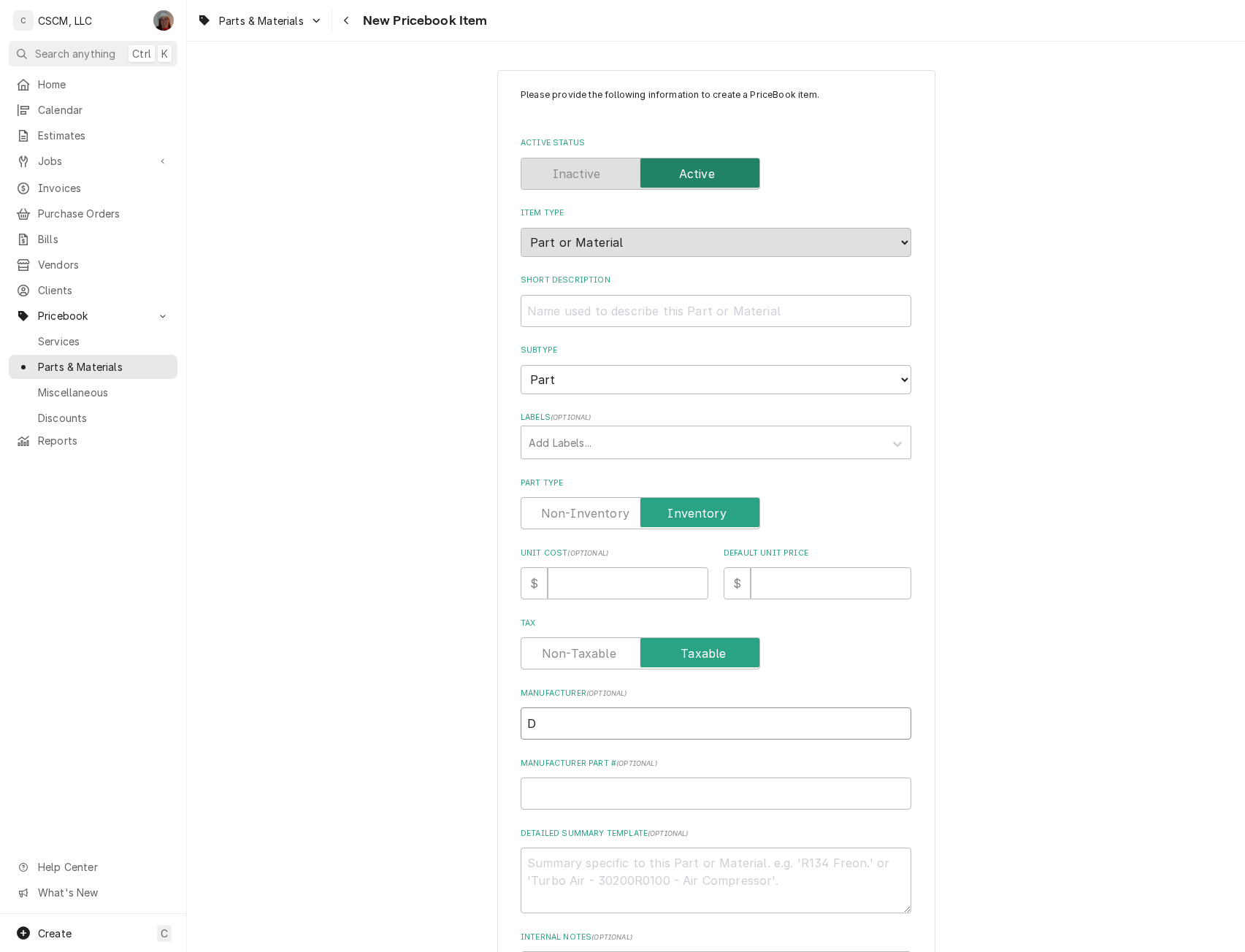
type input "Da"
type textarea "x"
type input "Dan"
type textarea "x"
type input "Danf"
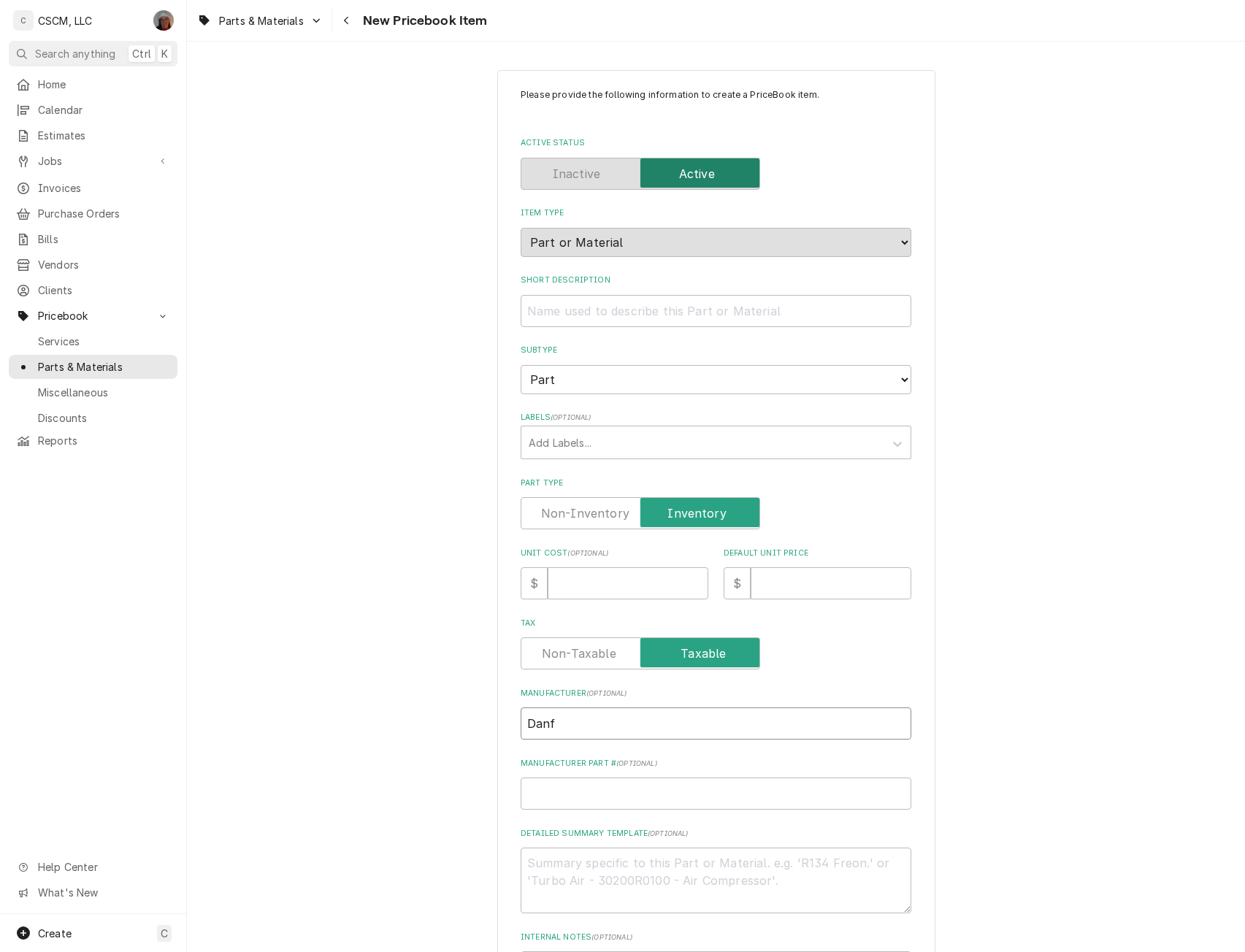
type textarea "x"
type input "Danfo"
type textarea "x"
type input "Danfos"
type textarea "x"
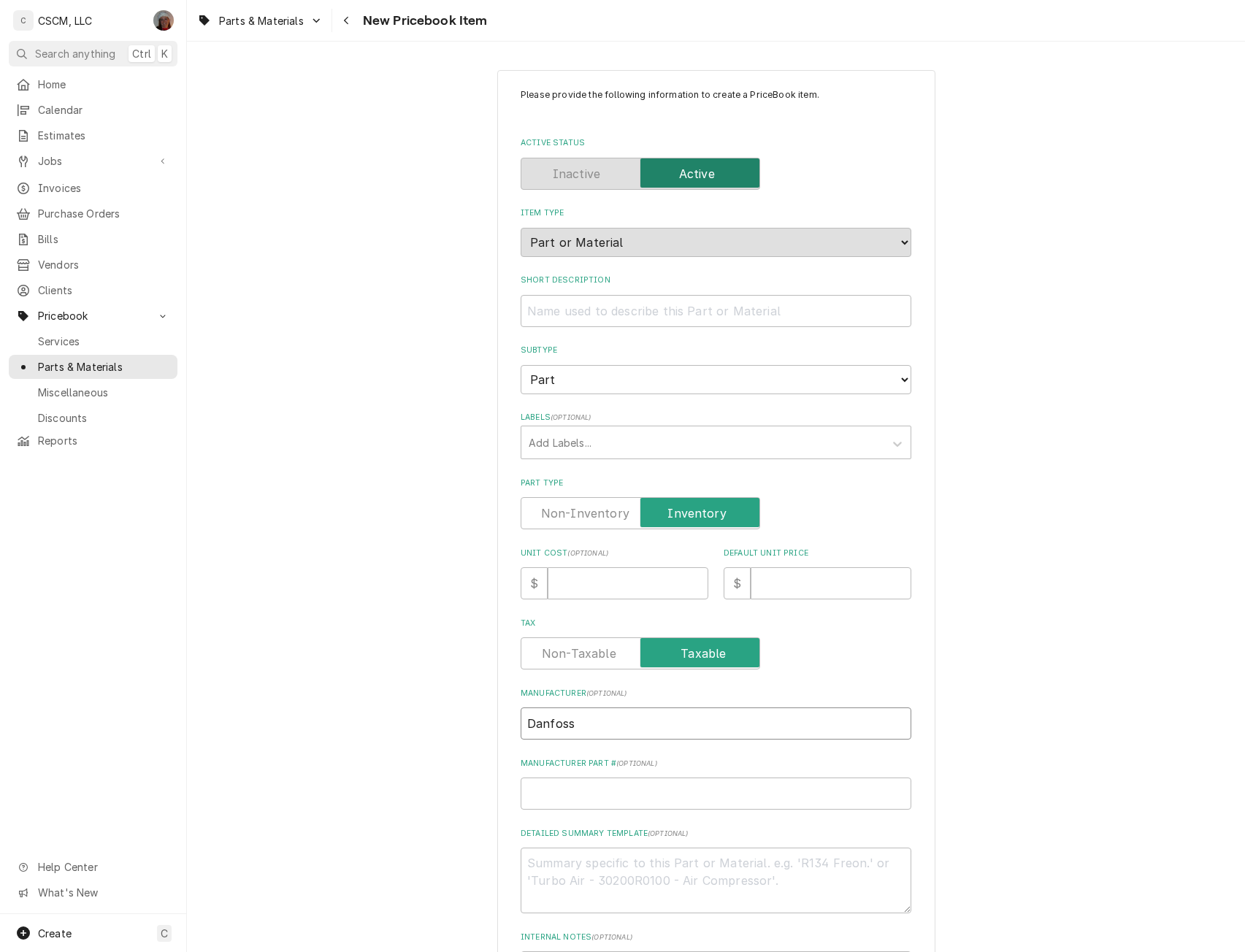
type input "Danfoss"
click at [563, 793] on input "Manufacturer Part # ( optional )" at bounding box center [716, 793] width 391 height 32
paste input "123B9141"
type textarea "x"
type input "123B9141"
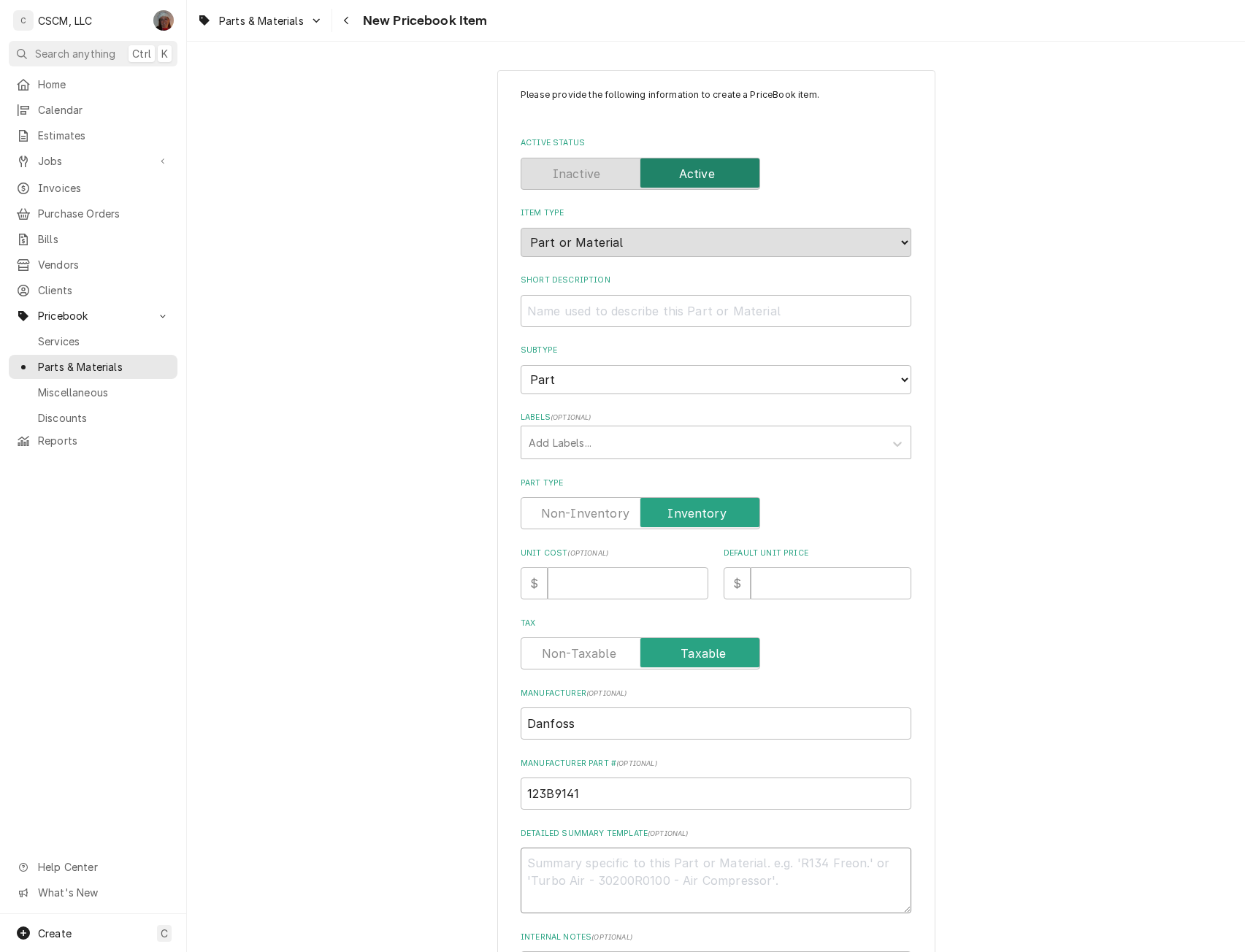
click at [532, 877] on textarea "Detailed Summary Template ( optional )" at bounding box center [716, 880] width 391 height 65
paste textarea "123B9141"
type textarea "x"
type textarea "123B9141"
click at [537, 312] on input "Short Description" at bounding box center [716, 310] width 391 height 32
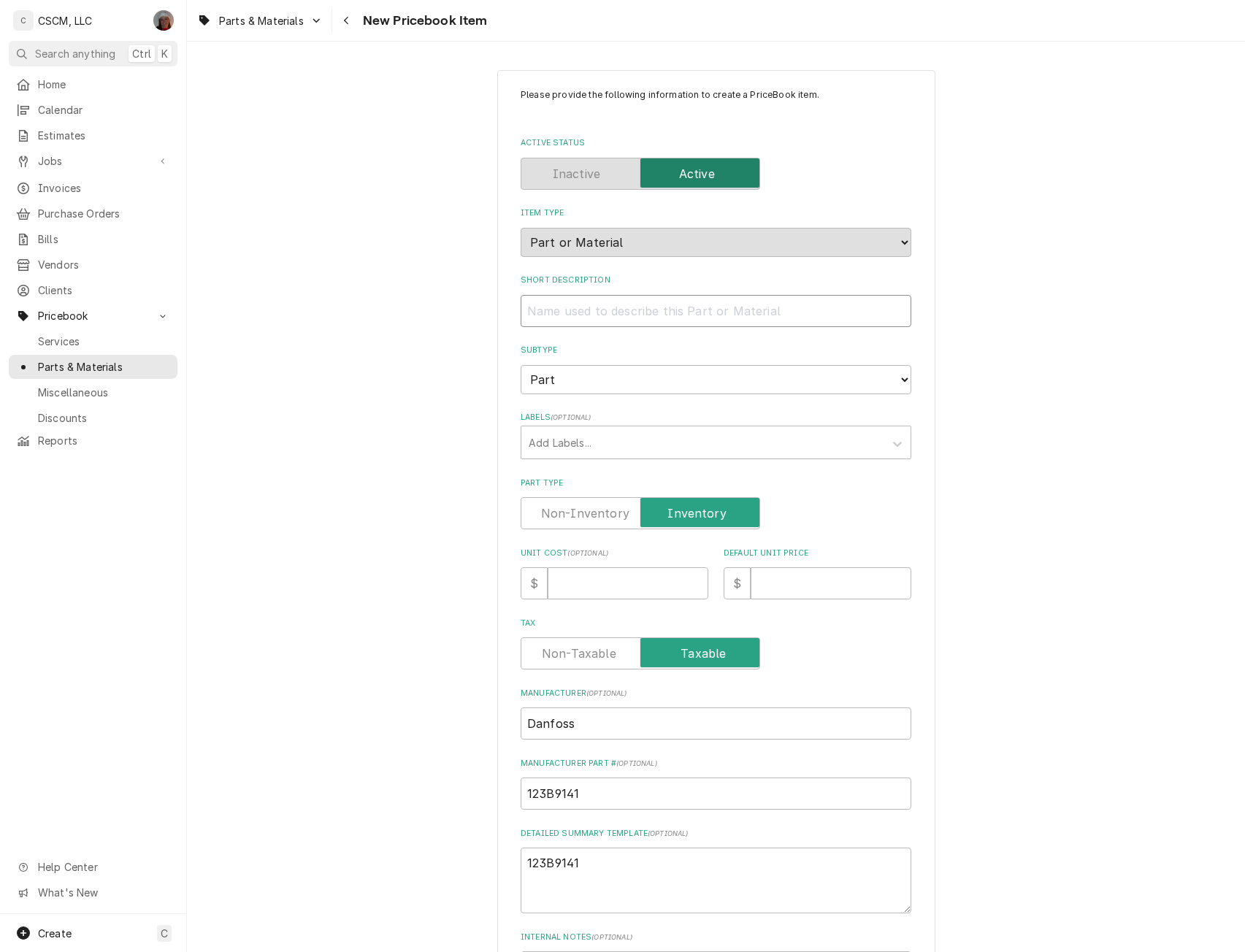
type textarea "x"
type input "R"
type textarea "x"
type input "Rel"
type textarea "x"
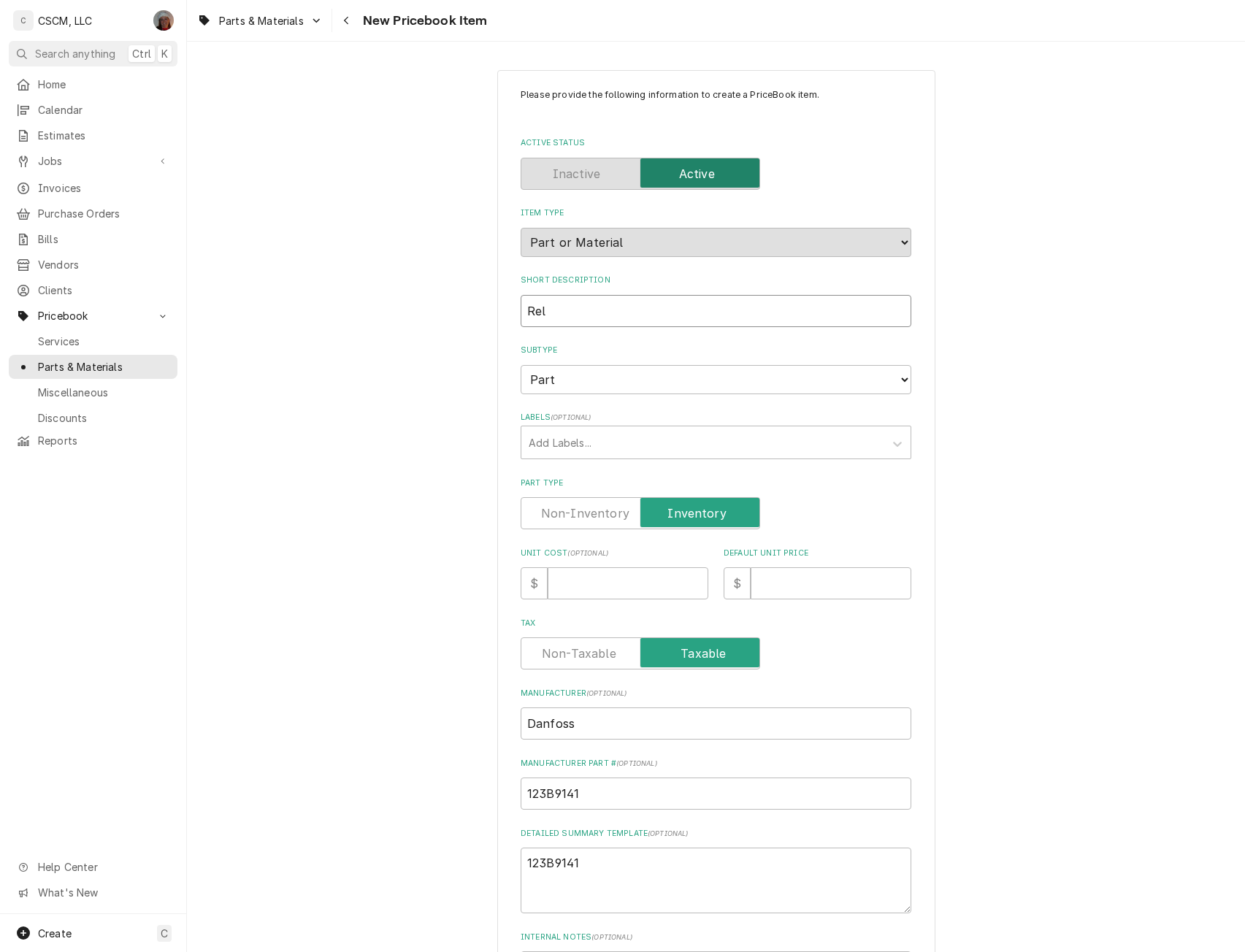
type input "Rela"
type textarea "x"
type input "Rel"
type textarea "x"
type input "Rela"
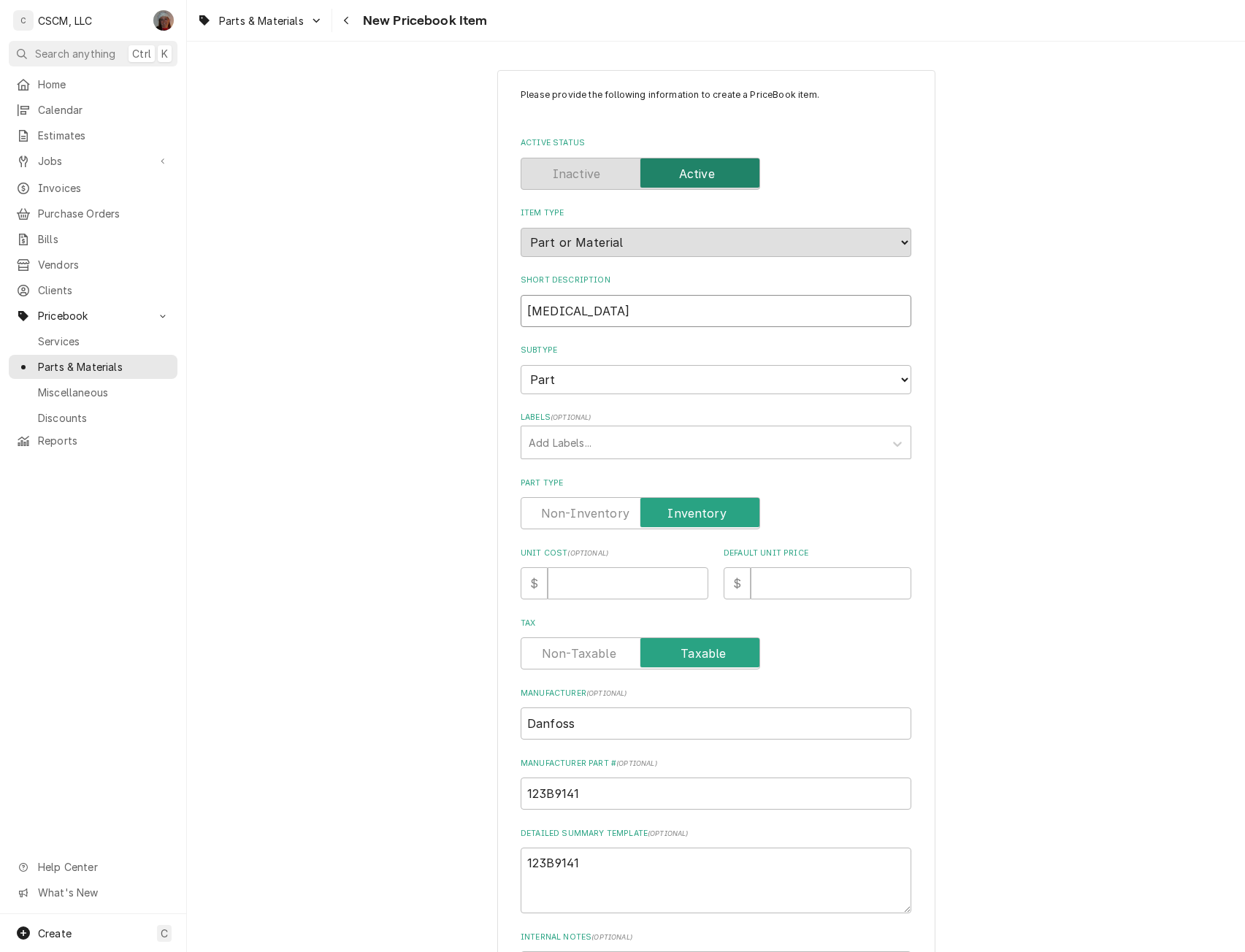
type textarea "x"
type input "Relay"
click at [609, 876] on textarea "123B9141" at bounding box center [716, 880] width 391 height 65
type textarea "x"
paste textarea "Relay + Con. Board ECC2 1184-8"
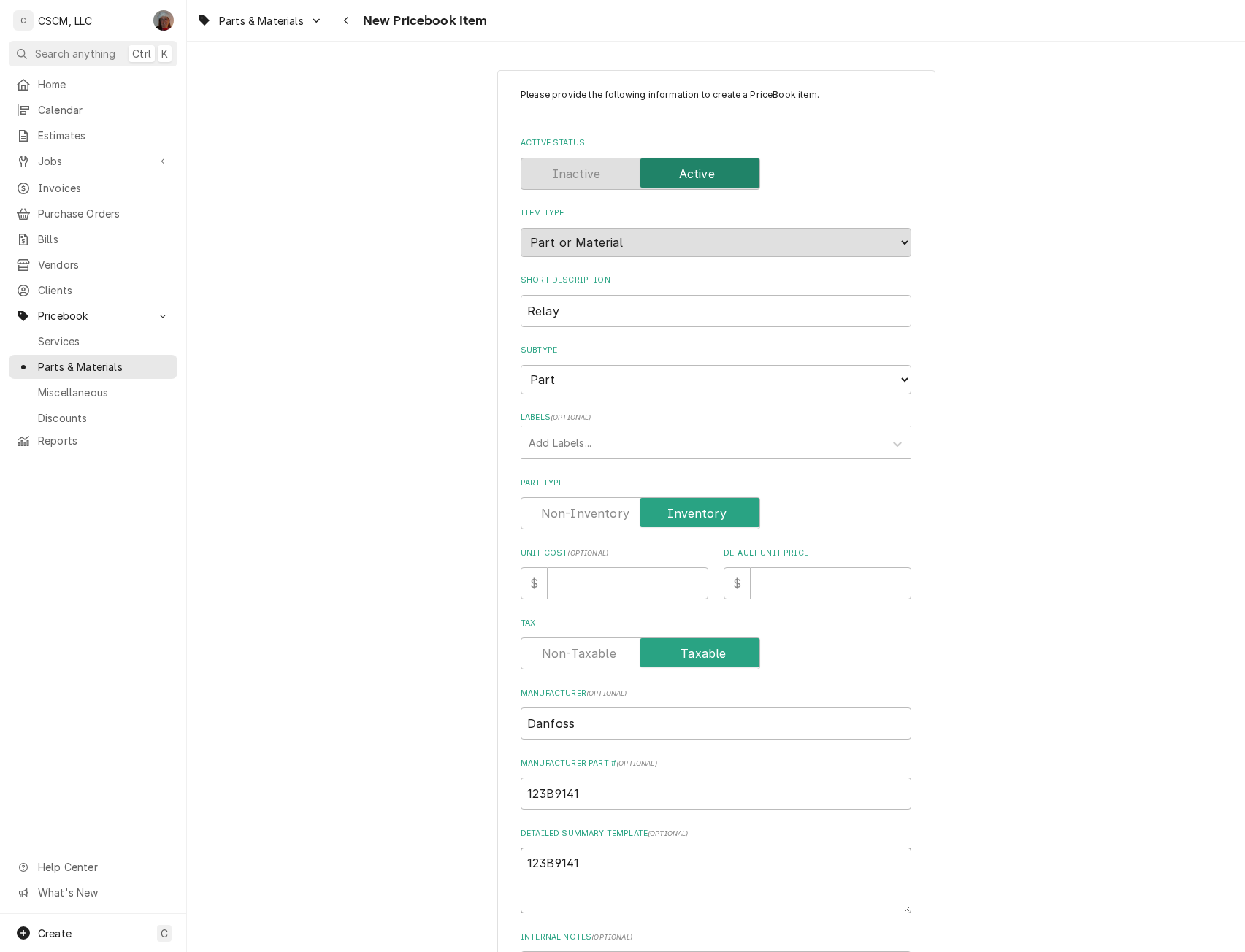
type textarea "123B9141 Relay + Con. Board ECC2 1184-8"
type textarea "x"
type textarea "123B9141 Relay + Con. Board ECC2 1184-8"
drag, startPoint x: 710, startPoint y: 881, endPoint x: 517, endPoint y: 885, distance: 193.0
click at [521, 885] on textarea "123B9141 Relay + Con. Board ECC2 1184-8" at bounding box center [716, 880] width 391 height 65
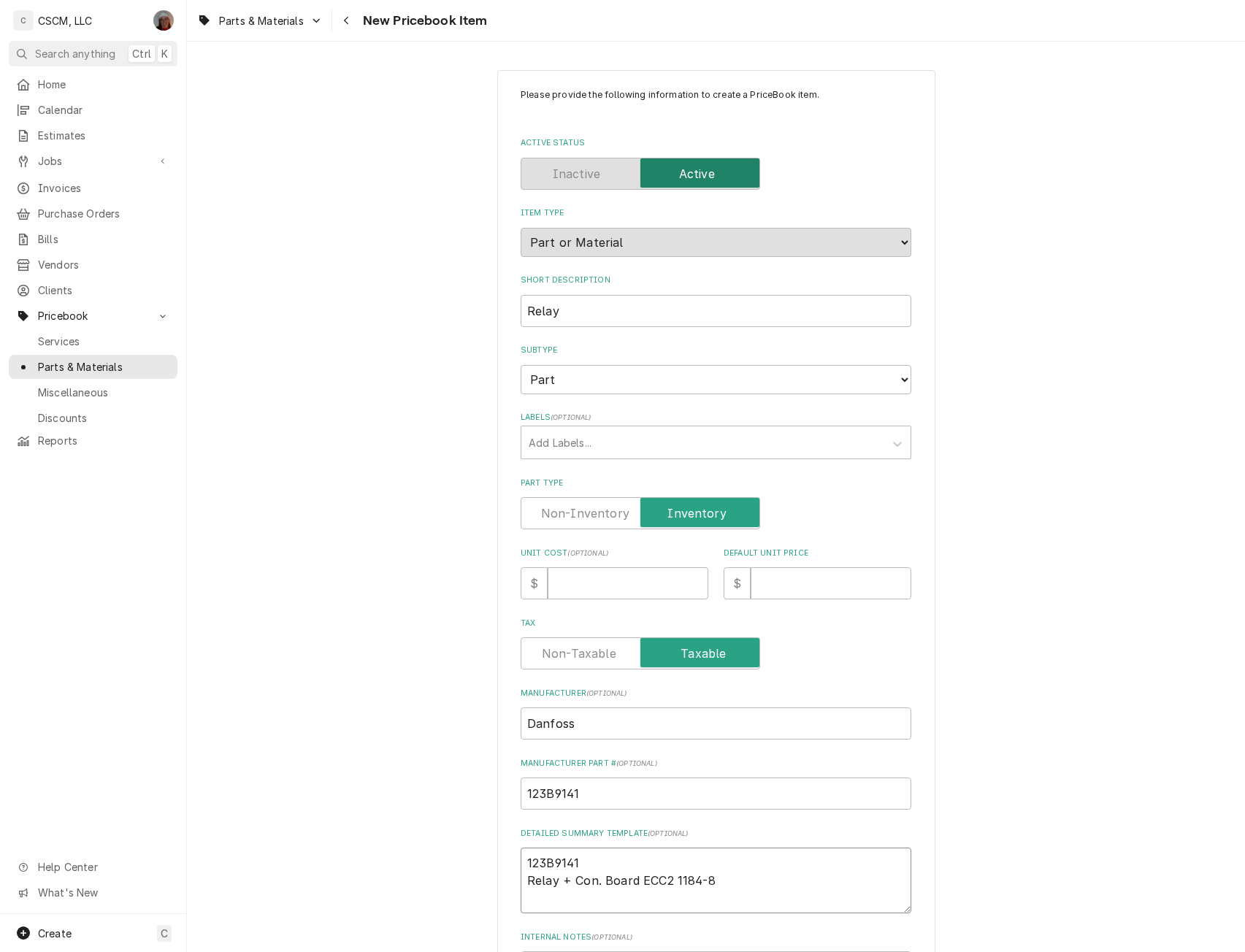
type textarea "x"
type textarea "123B9141"
drag, startPoint x: 560, startPoint y: 311, endPoint x: 501, endPoint y: 307, distance: 59.1
paste input "Danfoss Comp"
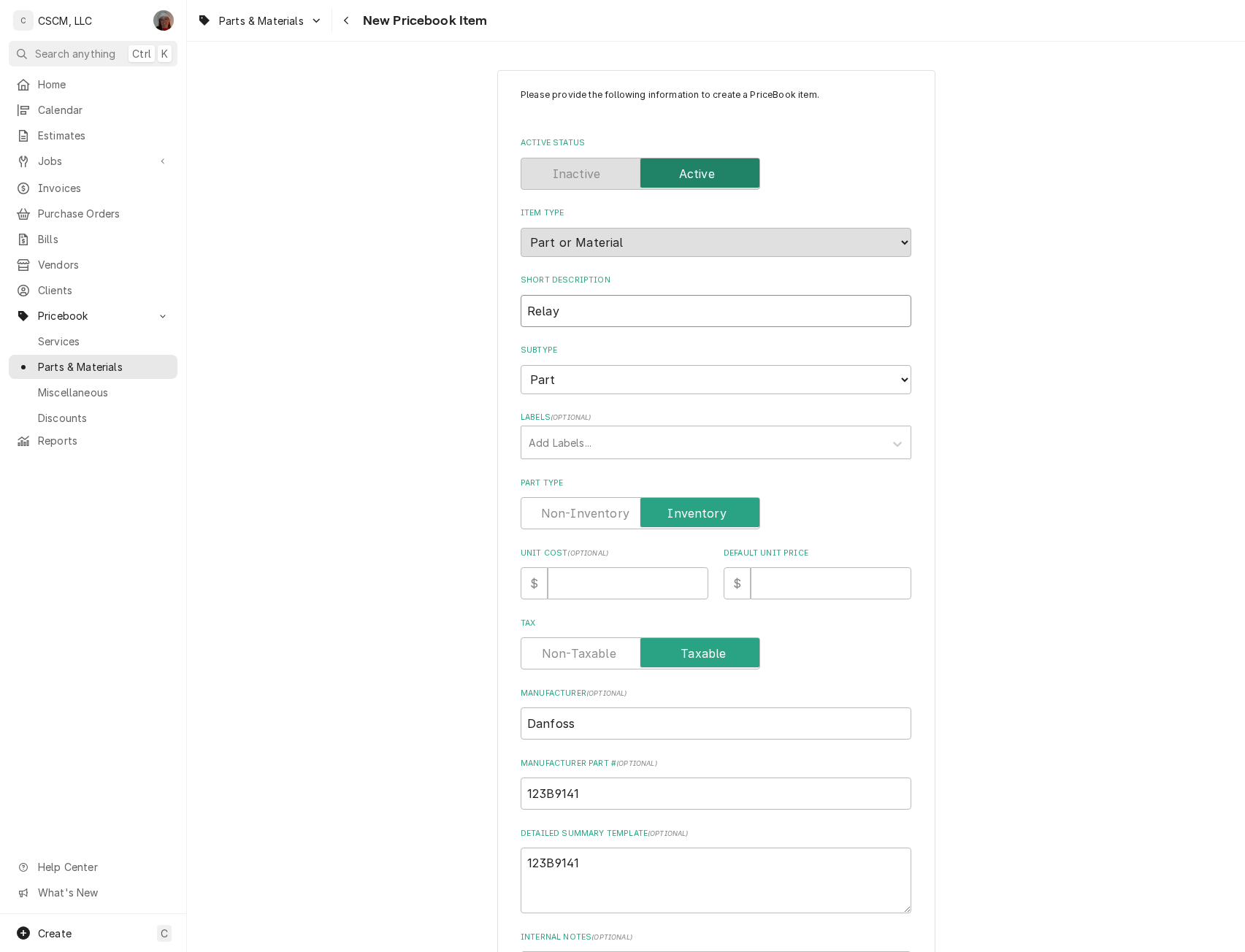
type textarea "x"
type input "Danfoss Comp Relay"
click at [588, 445] on div "Labels" at bounding box center [703, 443] width 349 height 26
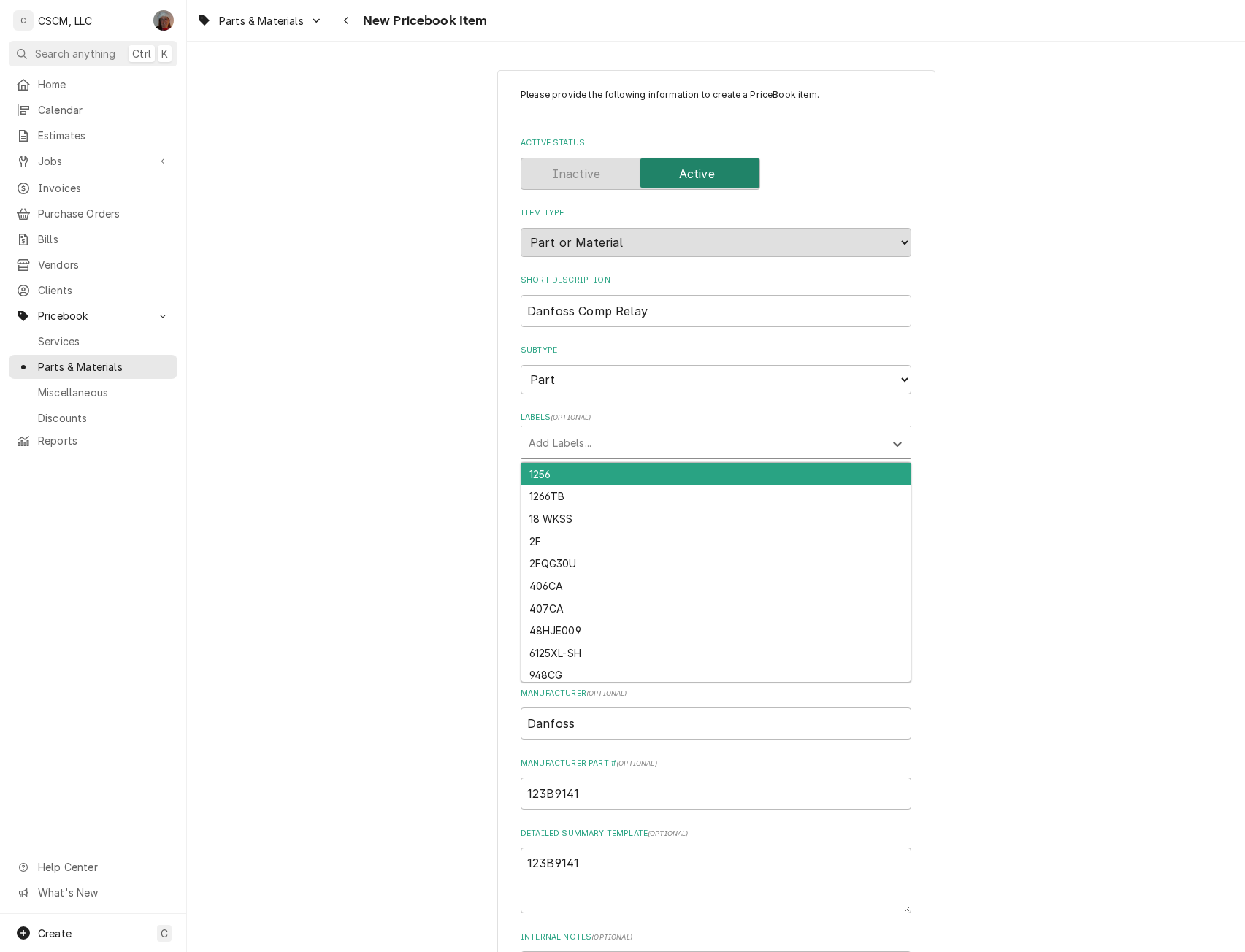
type input "e"
type input "ref"
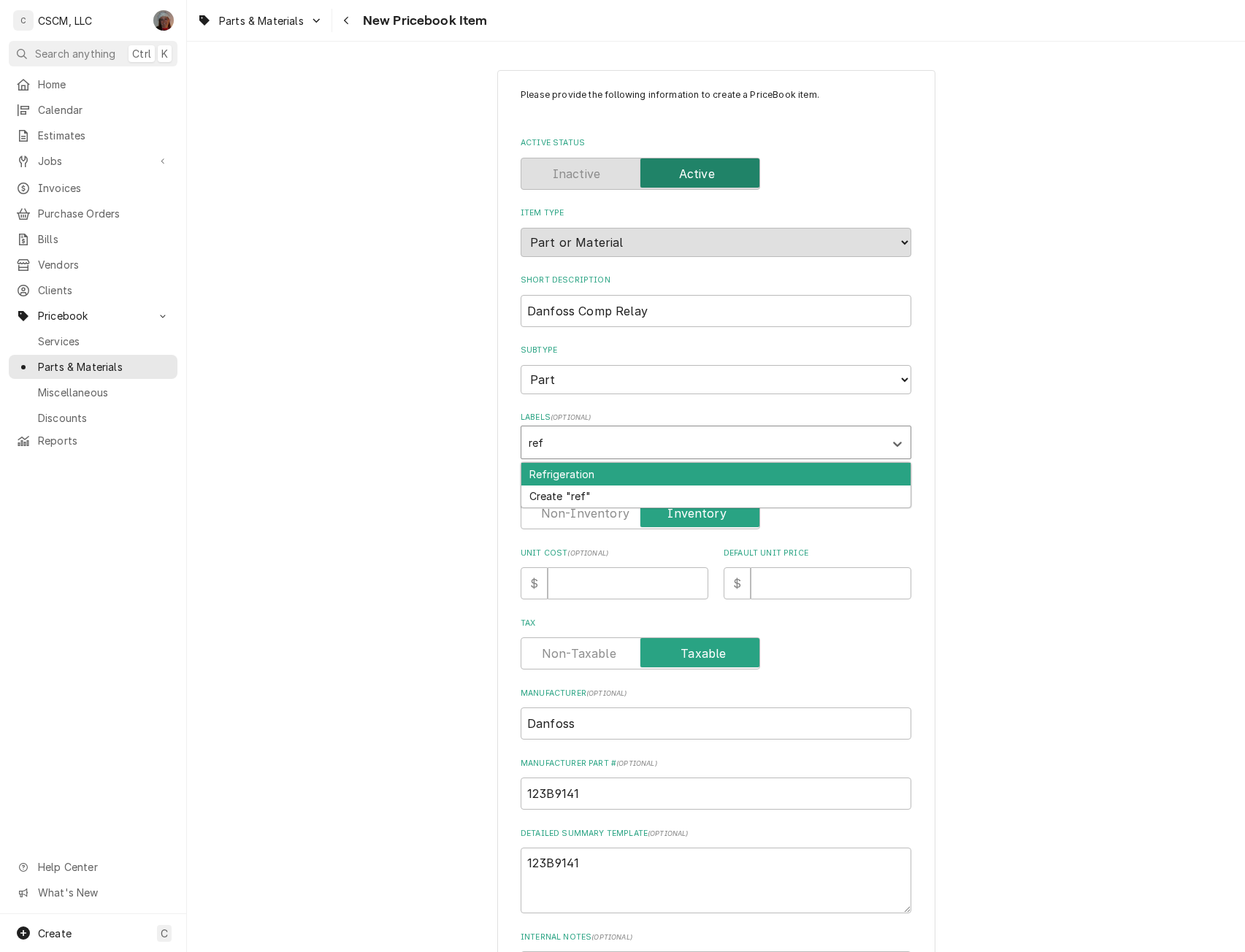
type textarea "x"
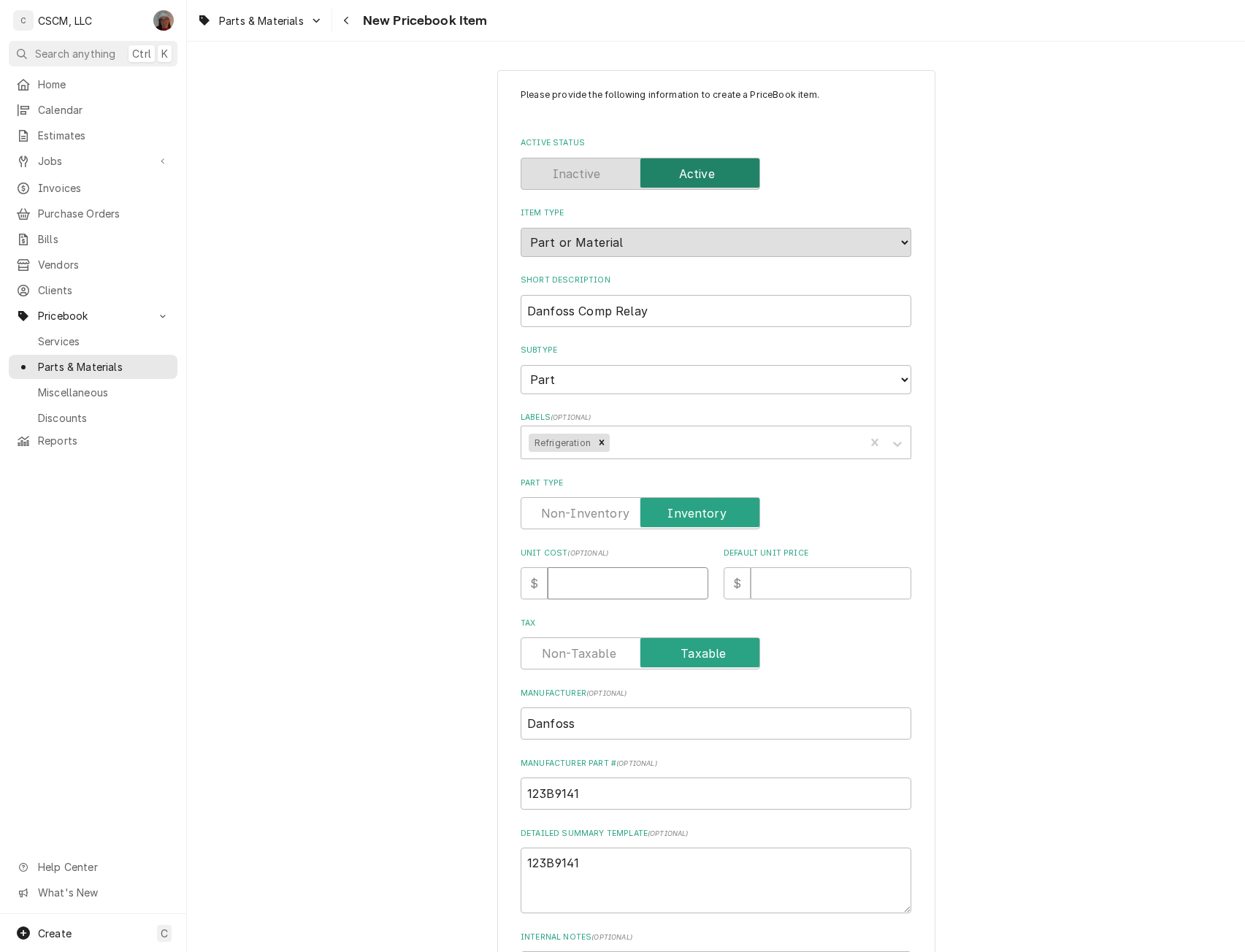
click at [558, 579] on input "Unit Cost ( optional )" at bounding box center [628, 583] width 161 height 32
type input "3"
type textarea "x"
type input "30"
type textarea "x"
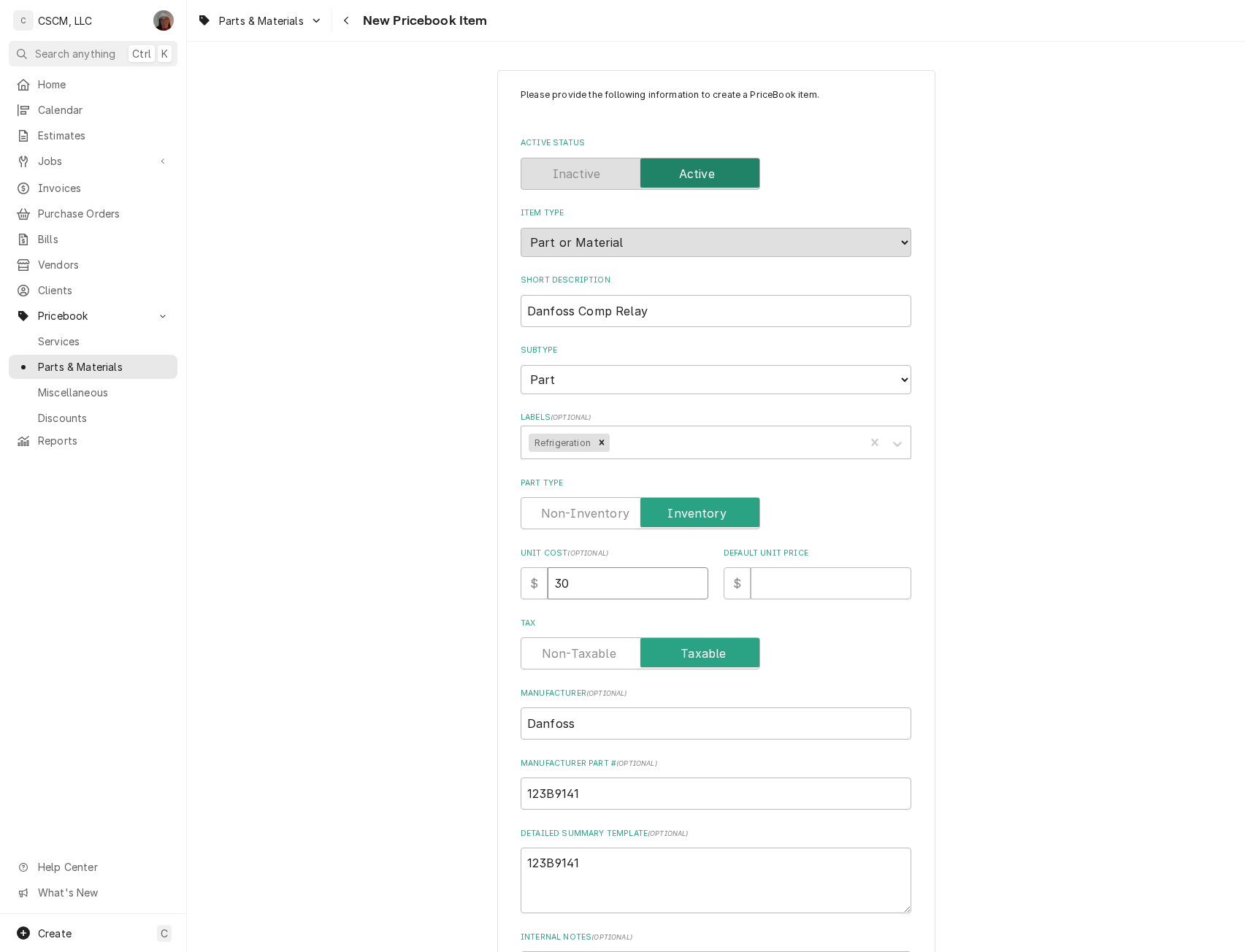
type input "30.2"
type textarea "x"
type input "30.20"
type textarea "x"
type input "6"
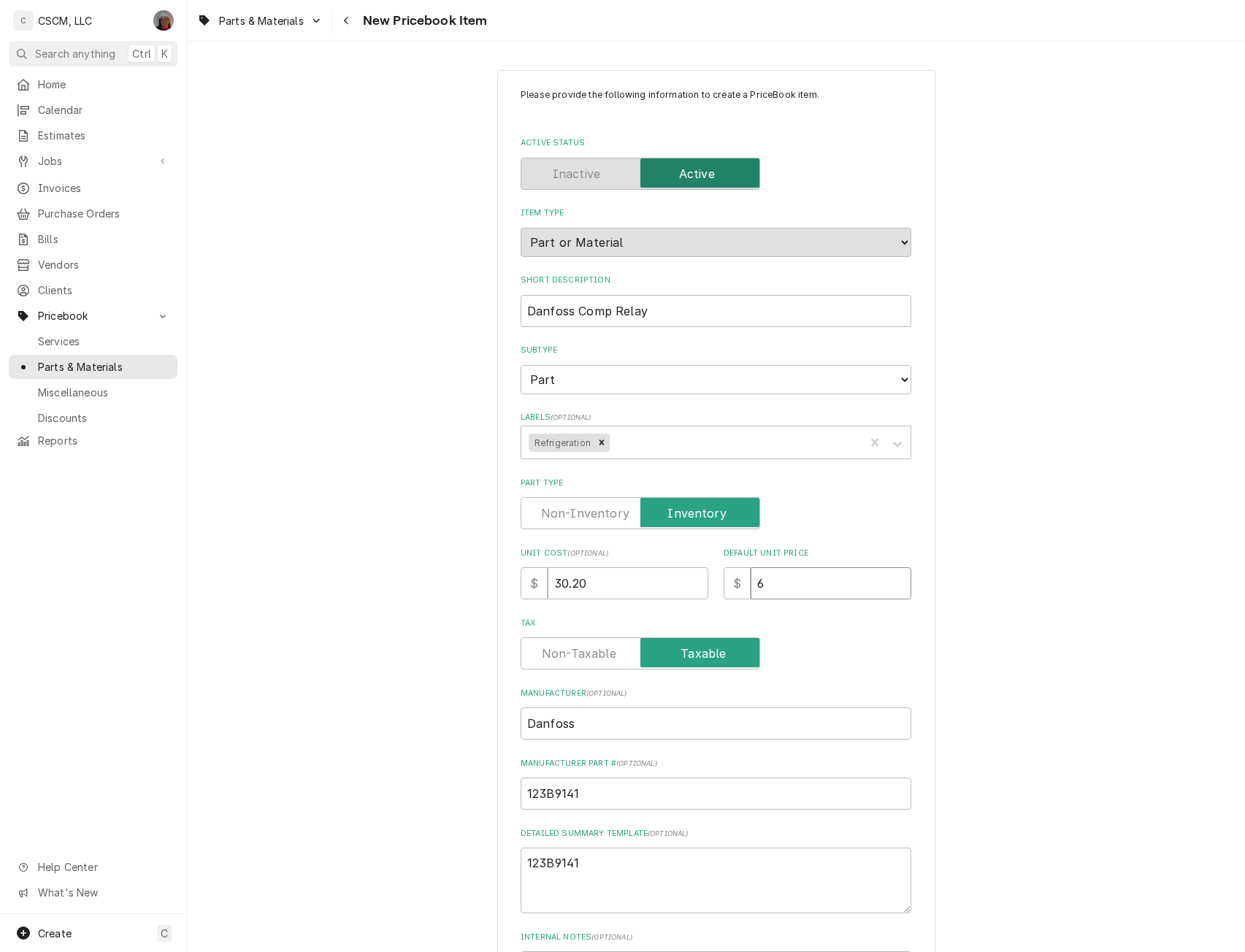
type textarea "x"
type input "60"
type textarea "x"
type input "60.4"
type textarea "x"
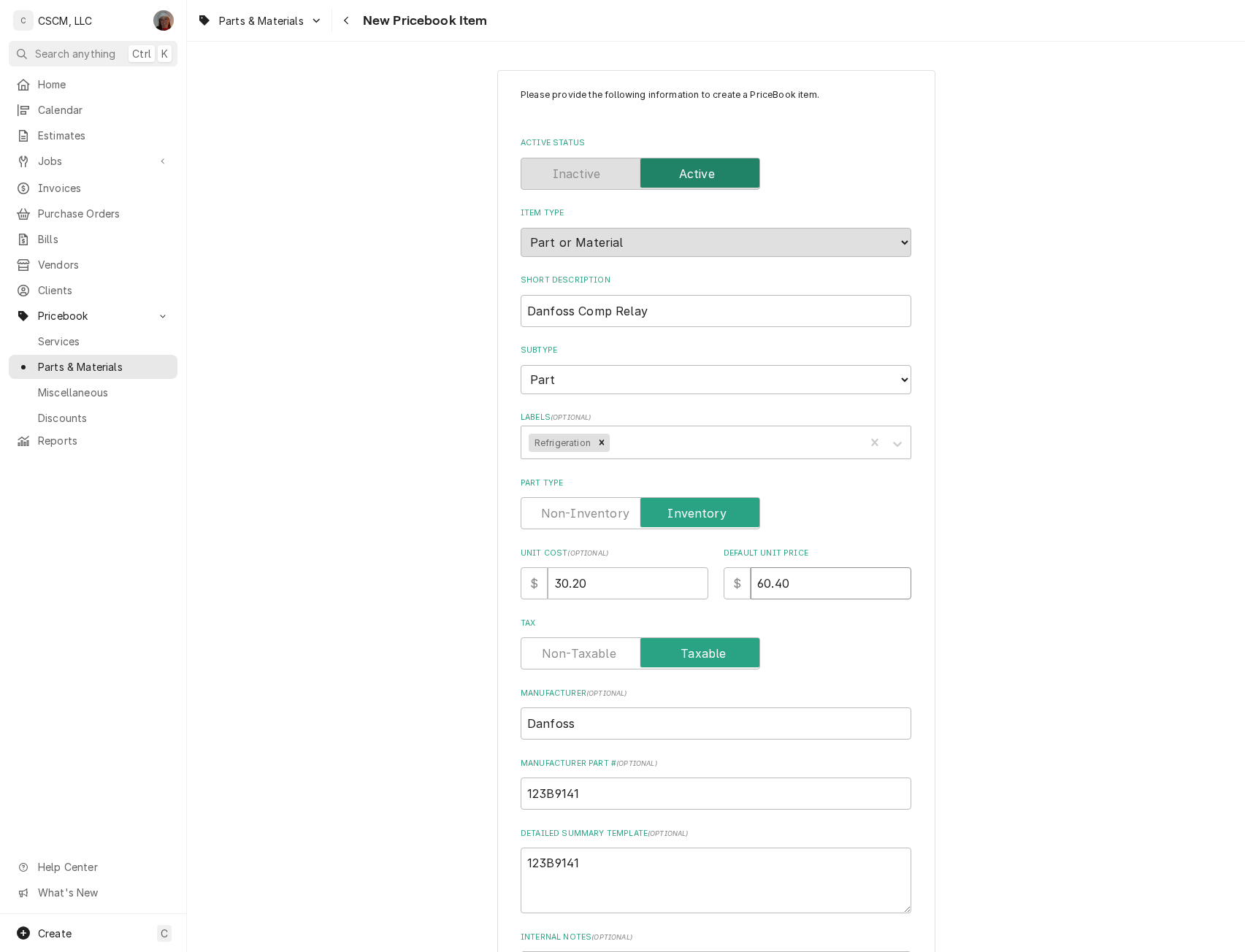
type input "60.40"
click at [591, 874] on textarea "123B9141" at bounding box center [716, 880] width 391 height 65
paste textarea "Danfoss Comp Relay"
type textarea "x"
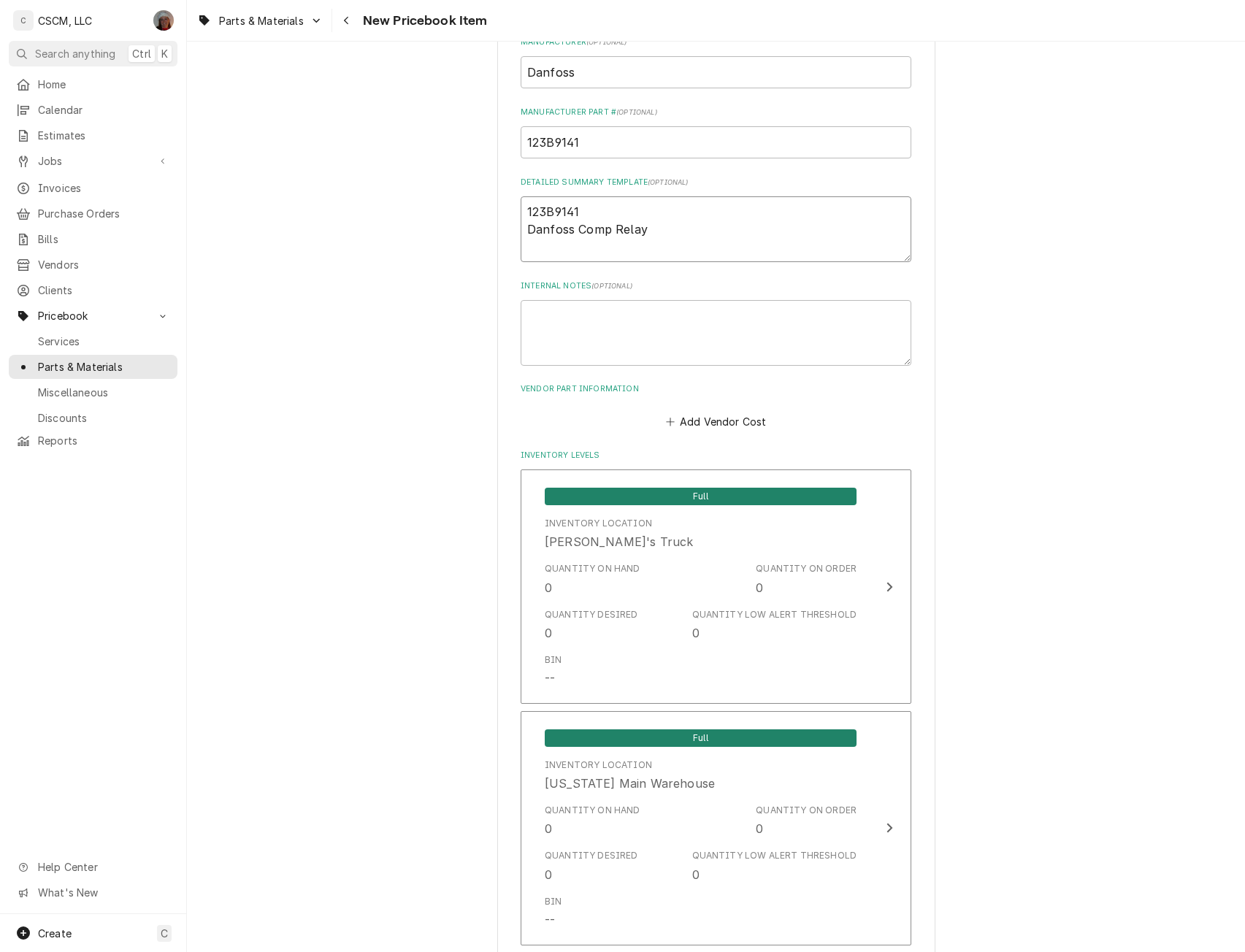
scroll to position [725, 0]
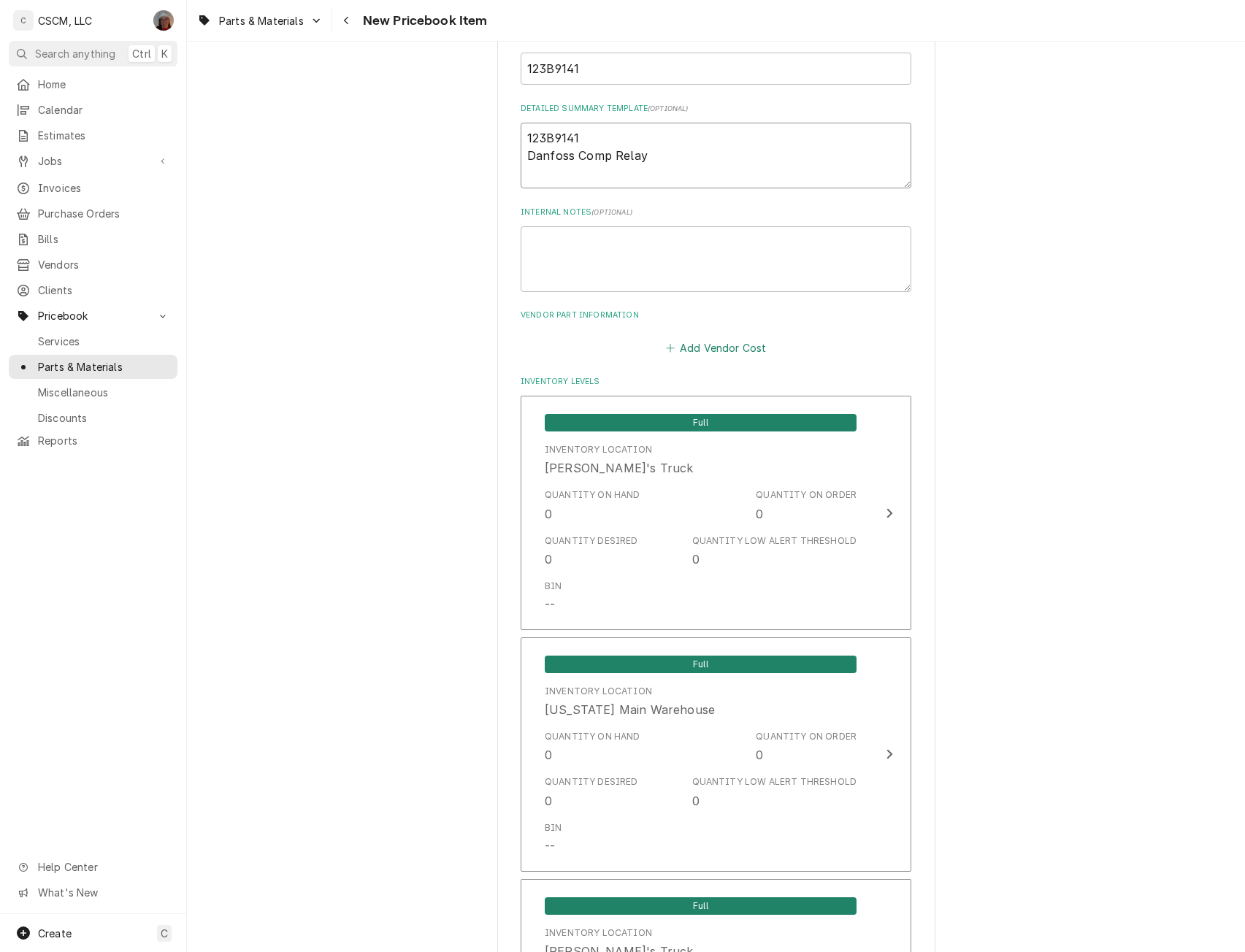
type textarea "123B9141 Danfoss Comp Relay"
click at [673, 341] on button "Add Vendor Cost" at bounding box center [716, 347] width 106 height 21
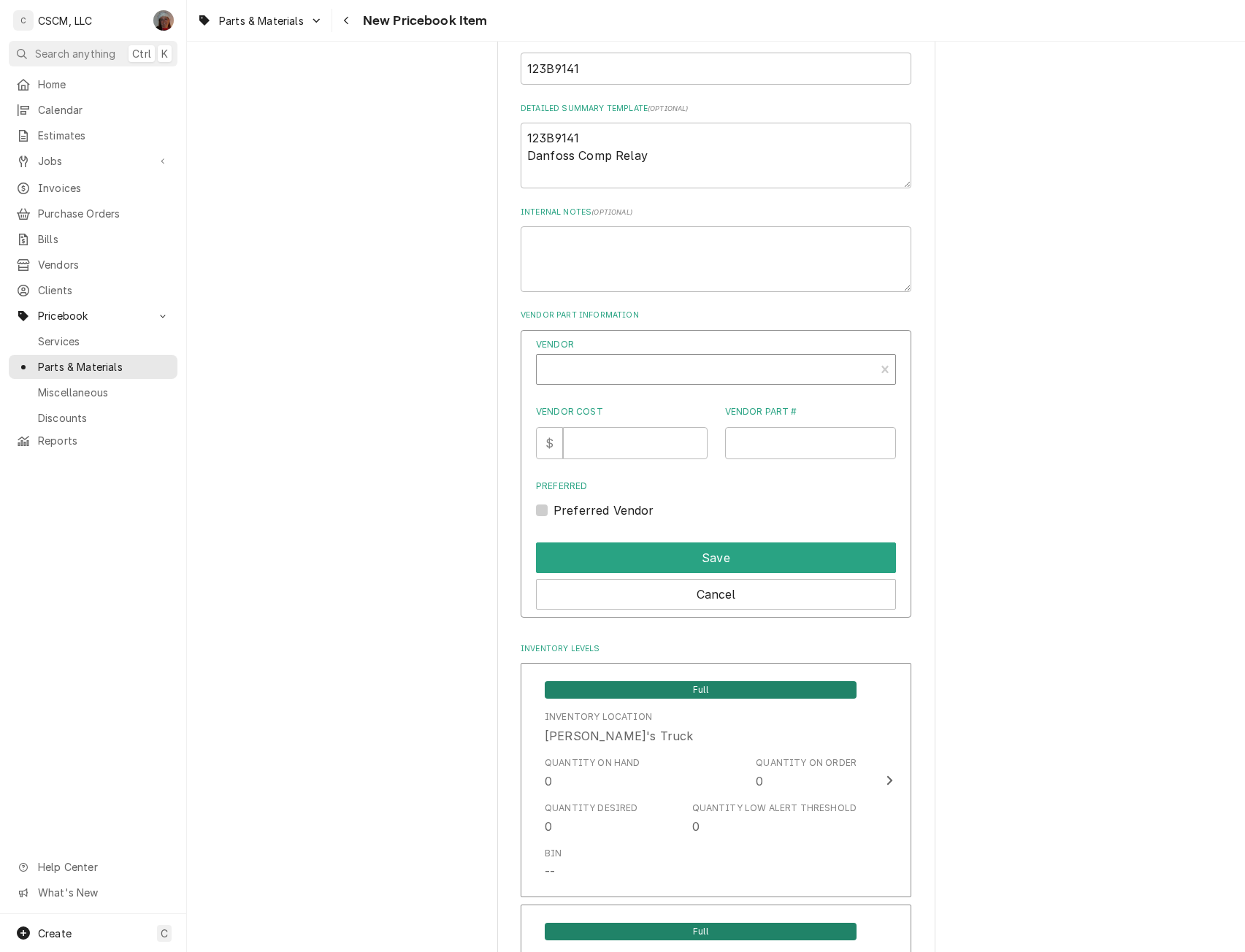
type textarea "x"
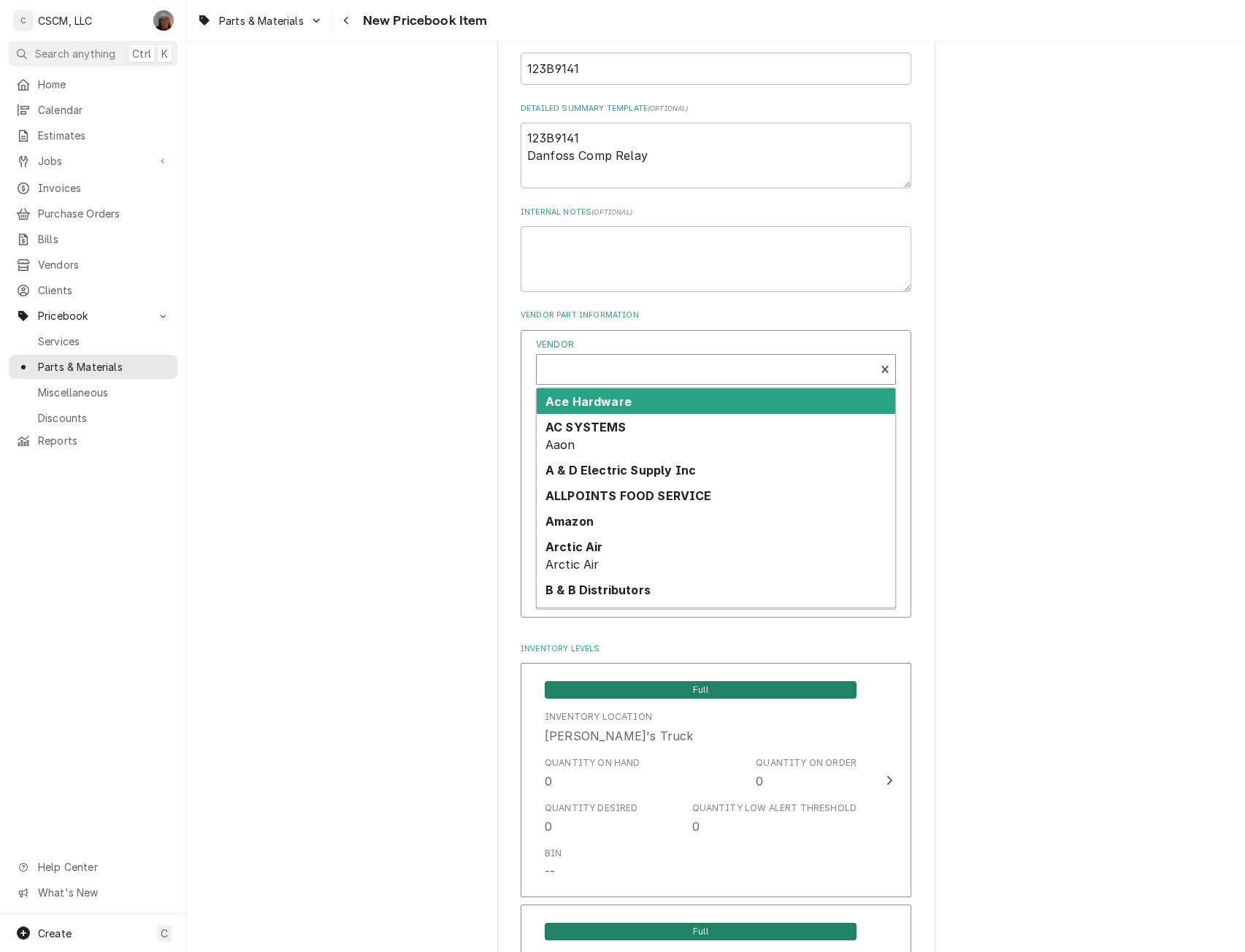
scroll to position [4, 0]
click at [600, 363] on div "Vendor" at bounding box center [705, 371] width 324 height 35
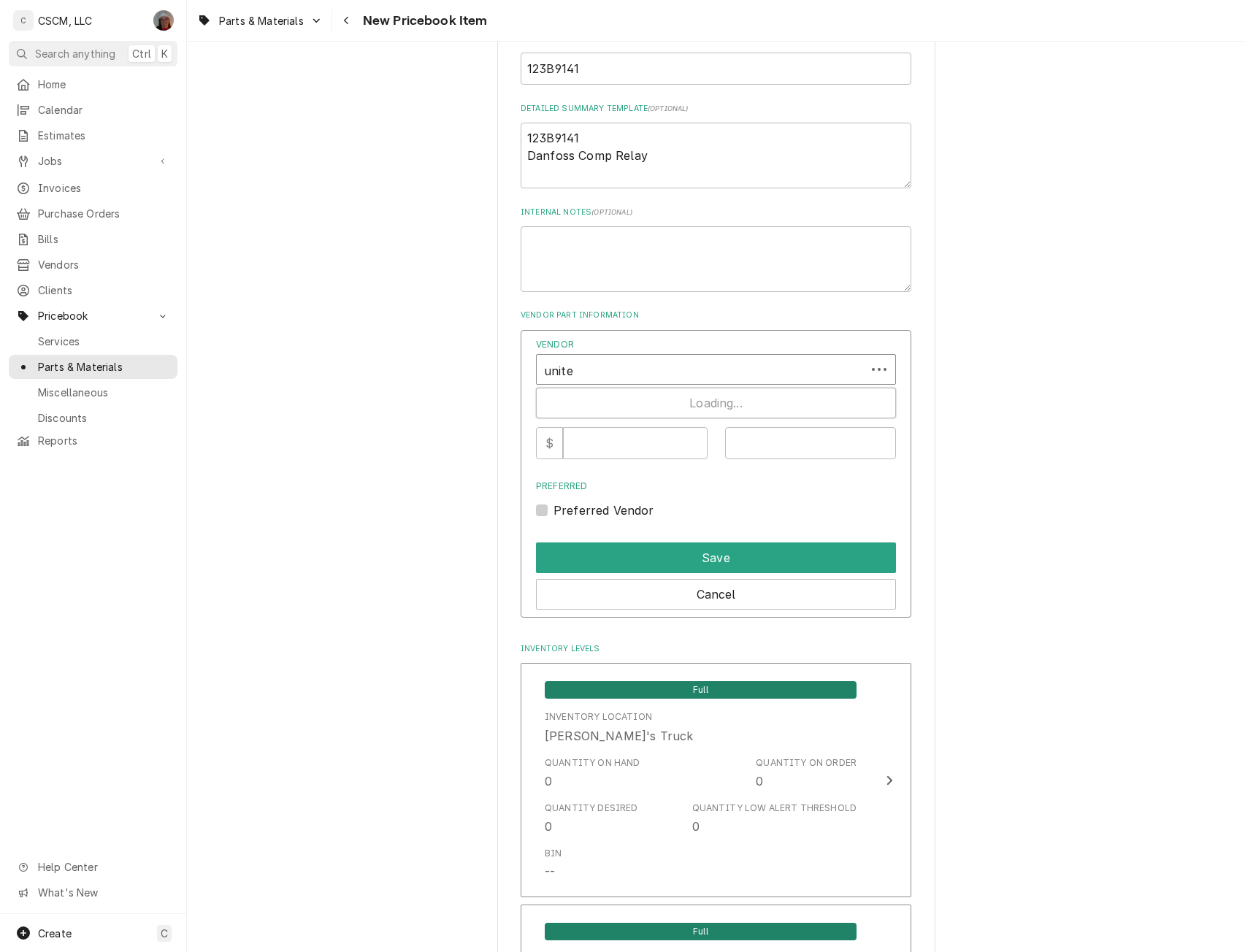
type input "united"
click at [597, 401] on strong "United Refrigeration" at bounding box center [606, 401] width 121 height 15
click at [580, 449] on input "Vendor Cost" at bounding box center [635, 443] width 144 height 32
type input "30.20"
click at [754, 456] on input "Vendor Part #" at bounding box center [810, 443] width 171 height 32
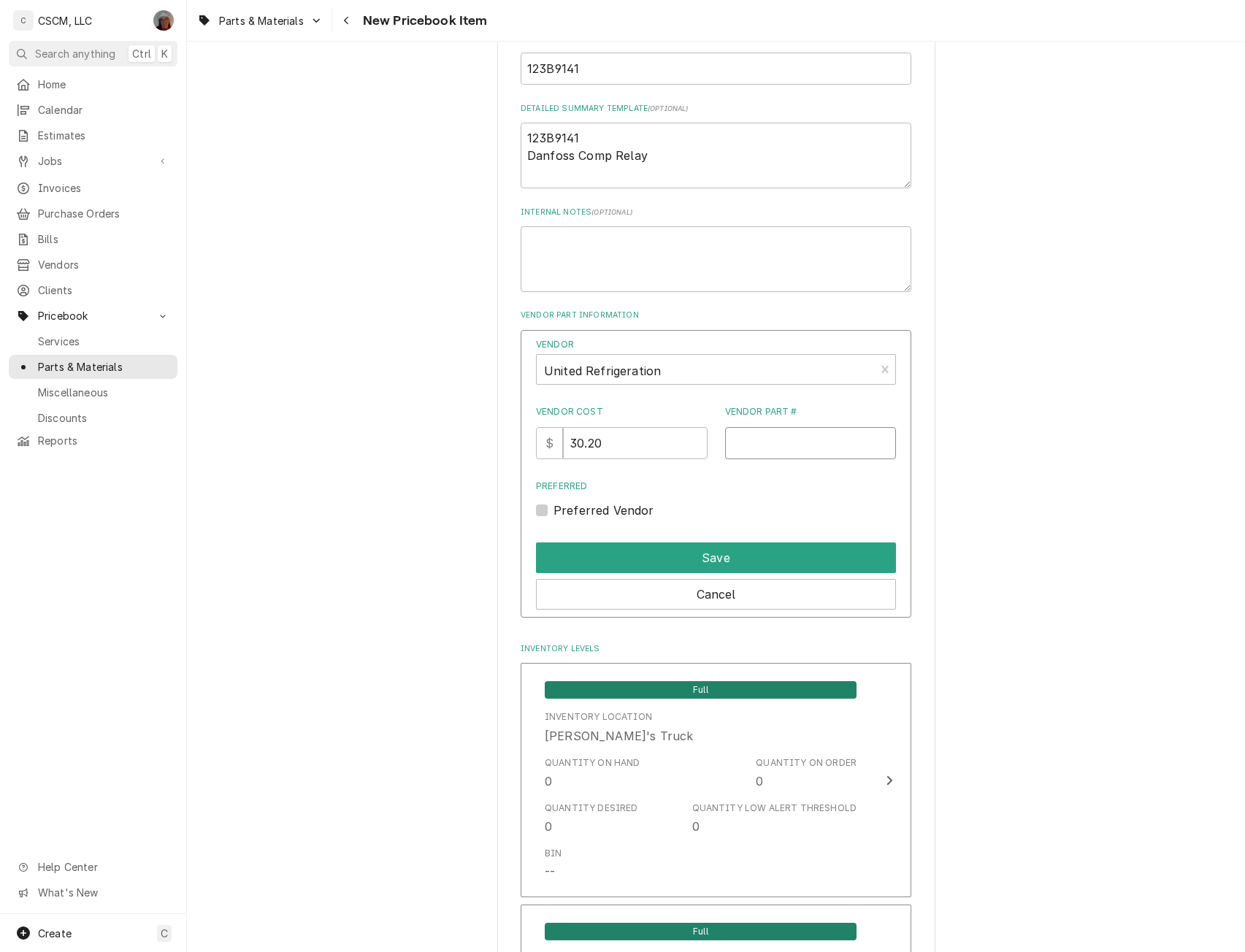
paste input "123B9141"
type input "123B9141"
click at [732, 552] on button "Save" at bounding box center [715, 557] width 360 height 31
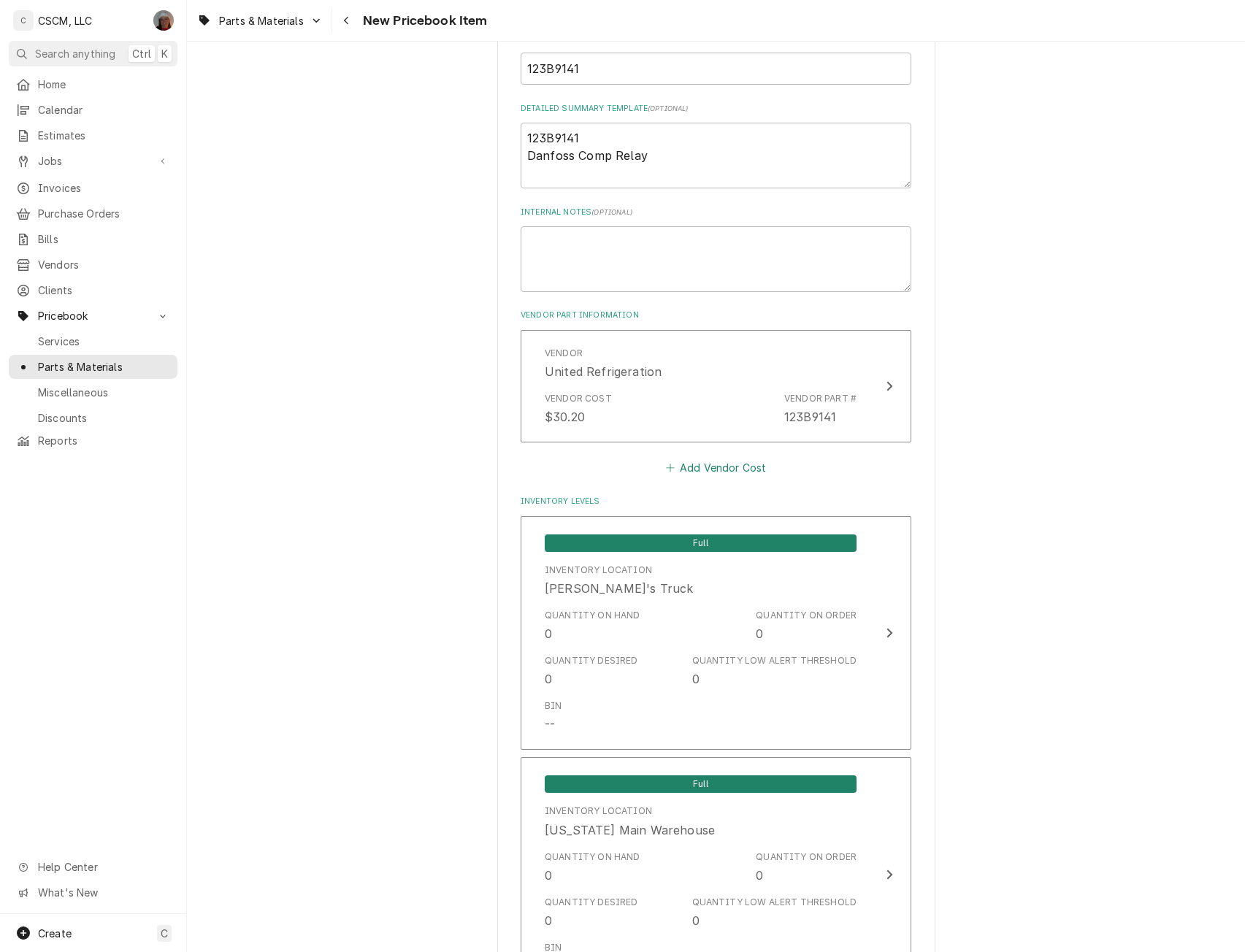
click at [701, 469] on button "Add Vendor Cost" at bounding box center [716, 468] width 106 height 21
type textarea "x"
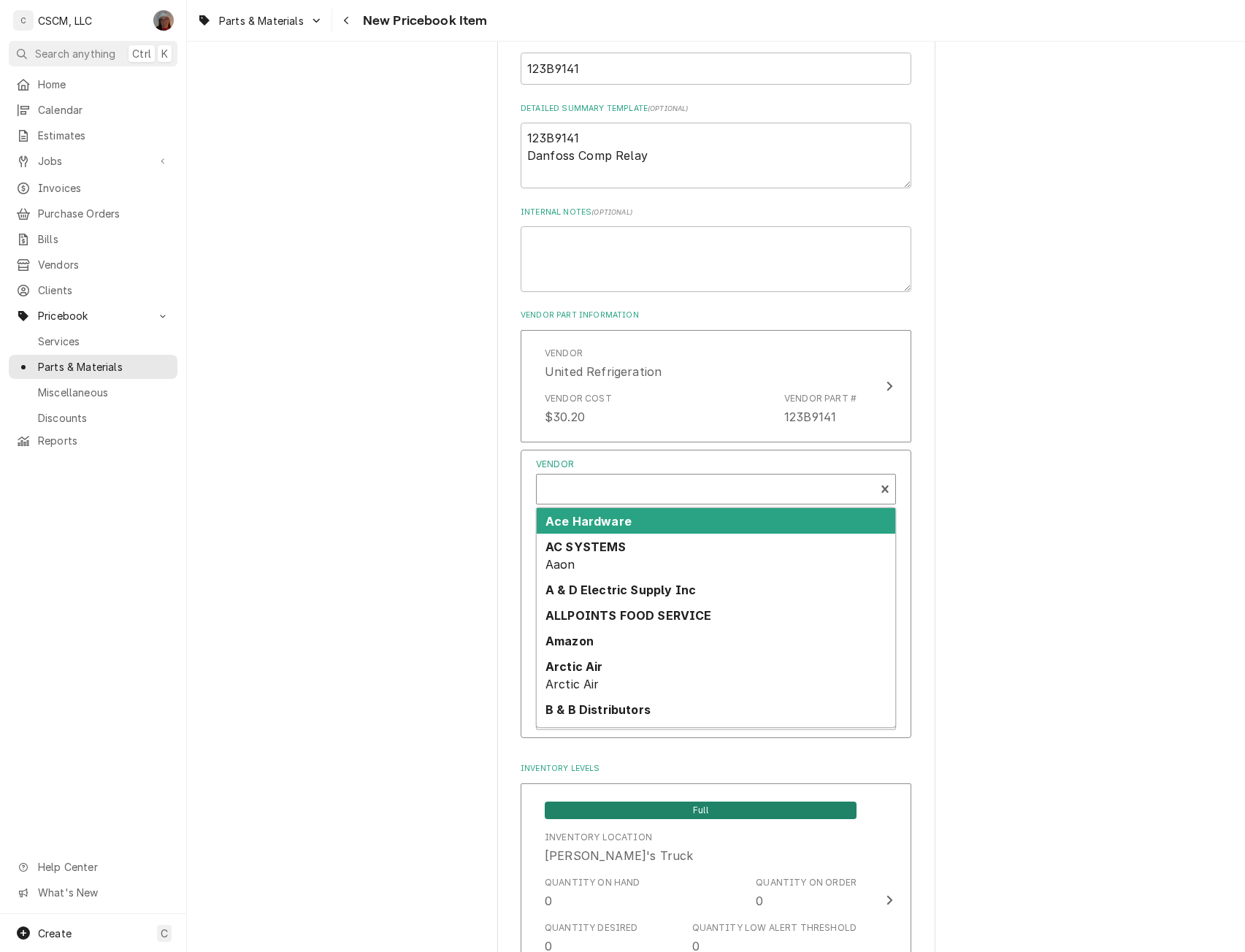
click at [591, 481] on div "Vendor" at bounding box center [705, 491] width 324 height 35
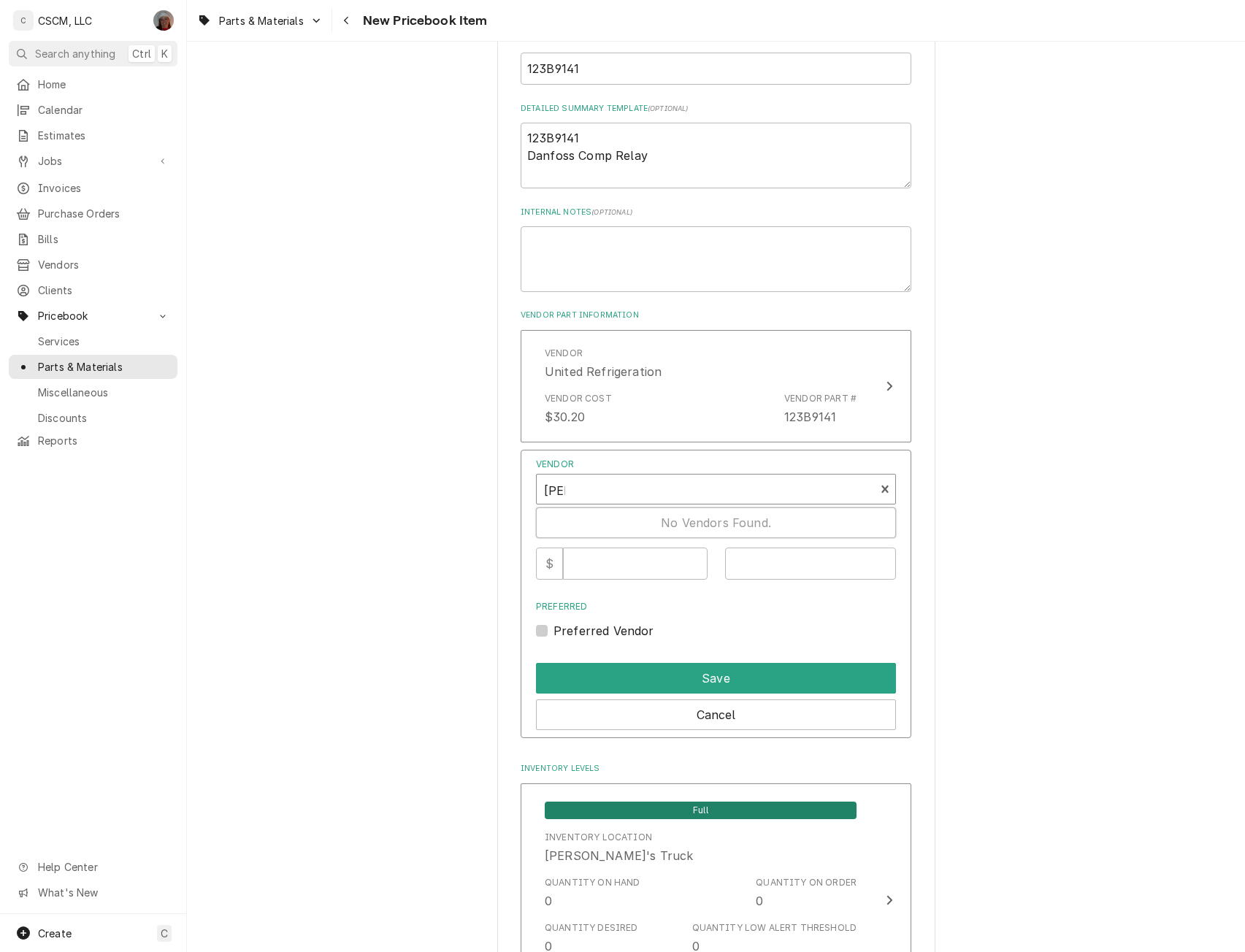
type input "jo"
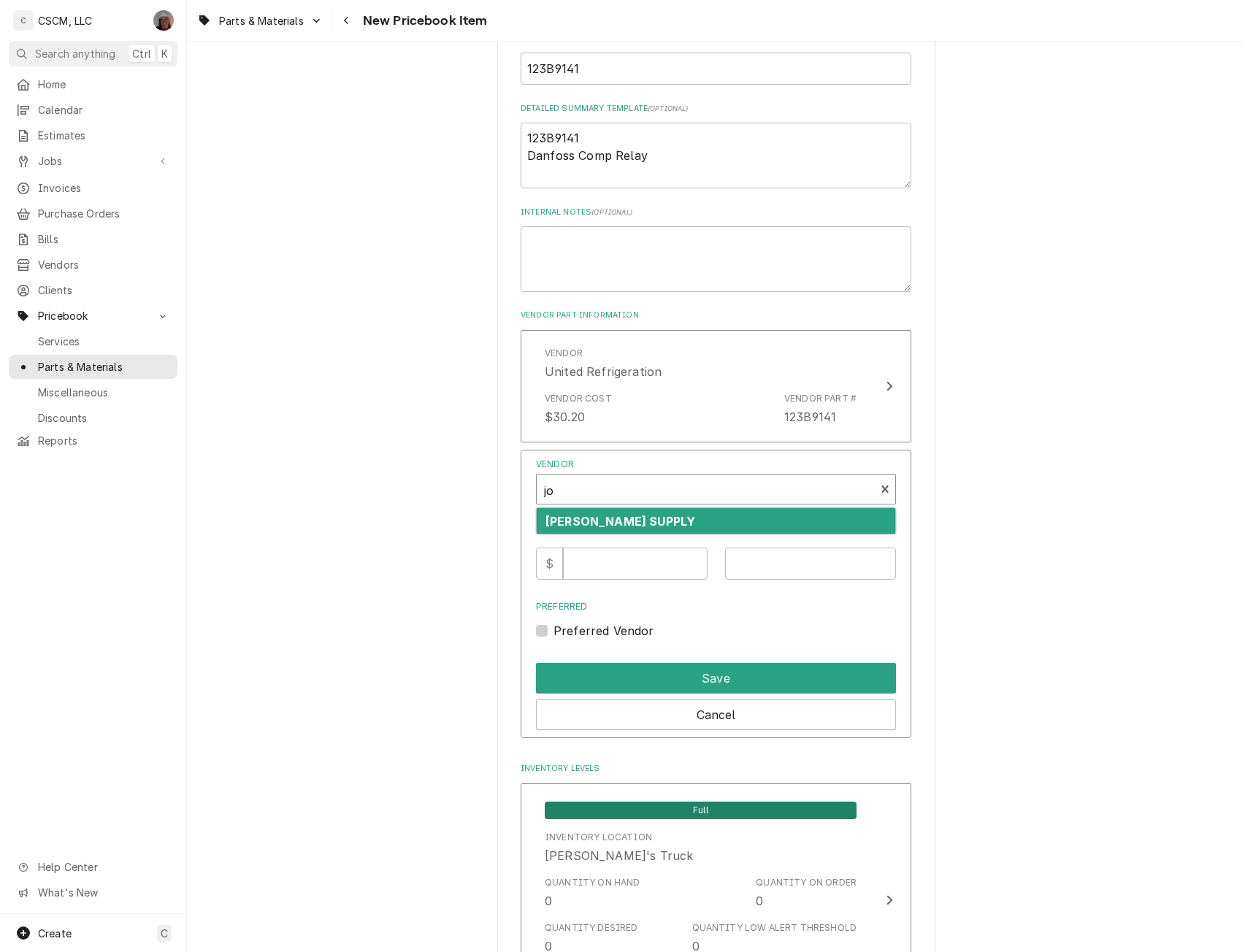
click at [581, 517] on strong "JOHNSTONE SUPPLY" at bounding box center [620, 522] width 150 height 15
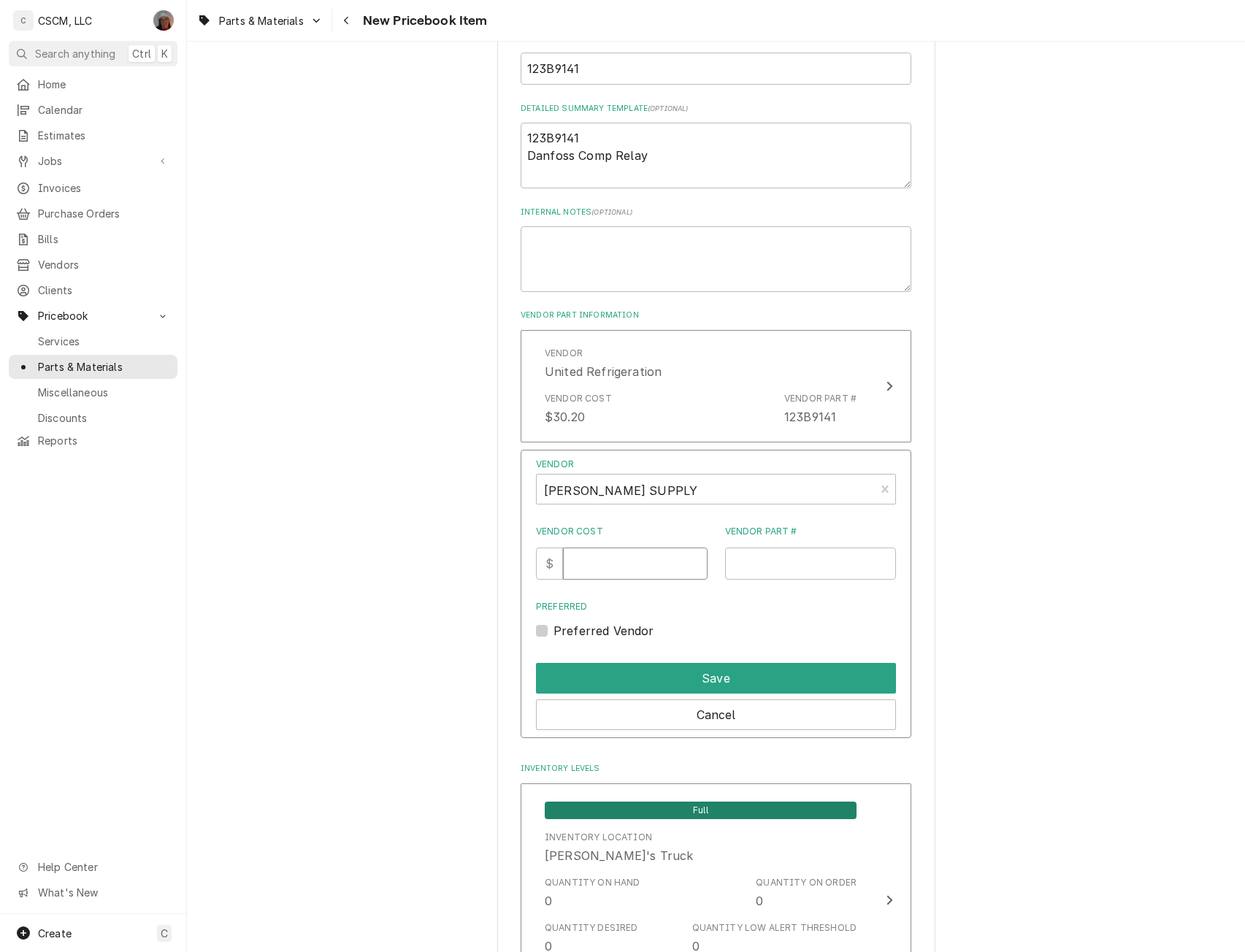
click at [596, 570] on input "Vendor Cost" at bounding box center [635, 564] width 144 height 32
type input "42.30"
paste input "123B9141"
type input "123B9141"
click at [747, 667] on button "Save" at bounding box center [715, 678] width 360 height 31
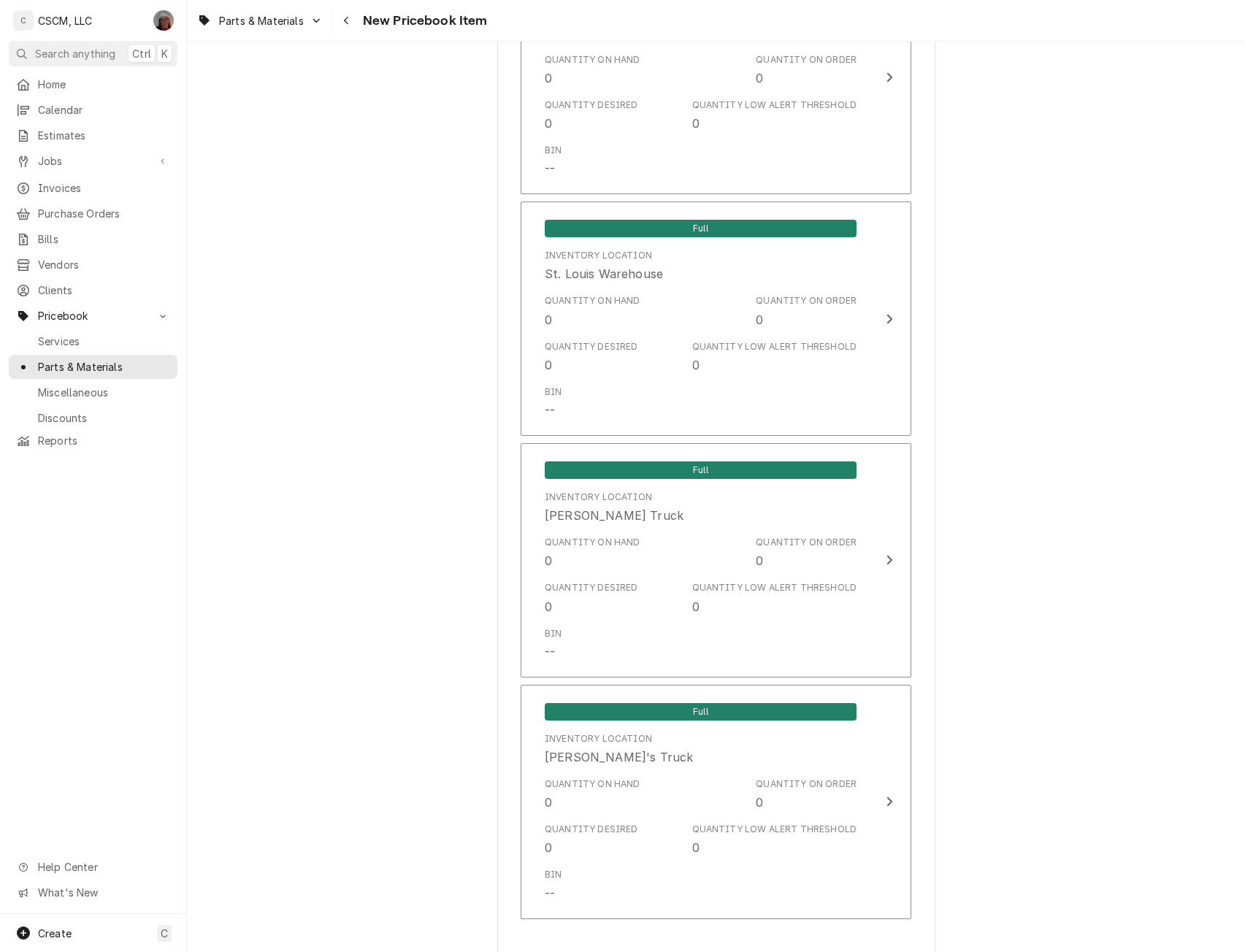
scroll to position [2913, 0]
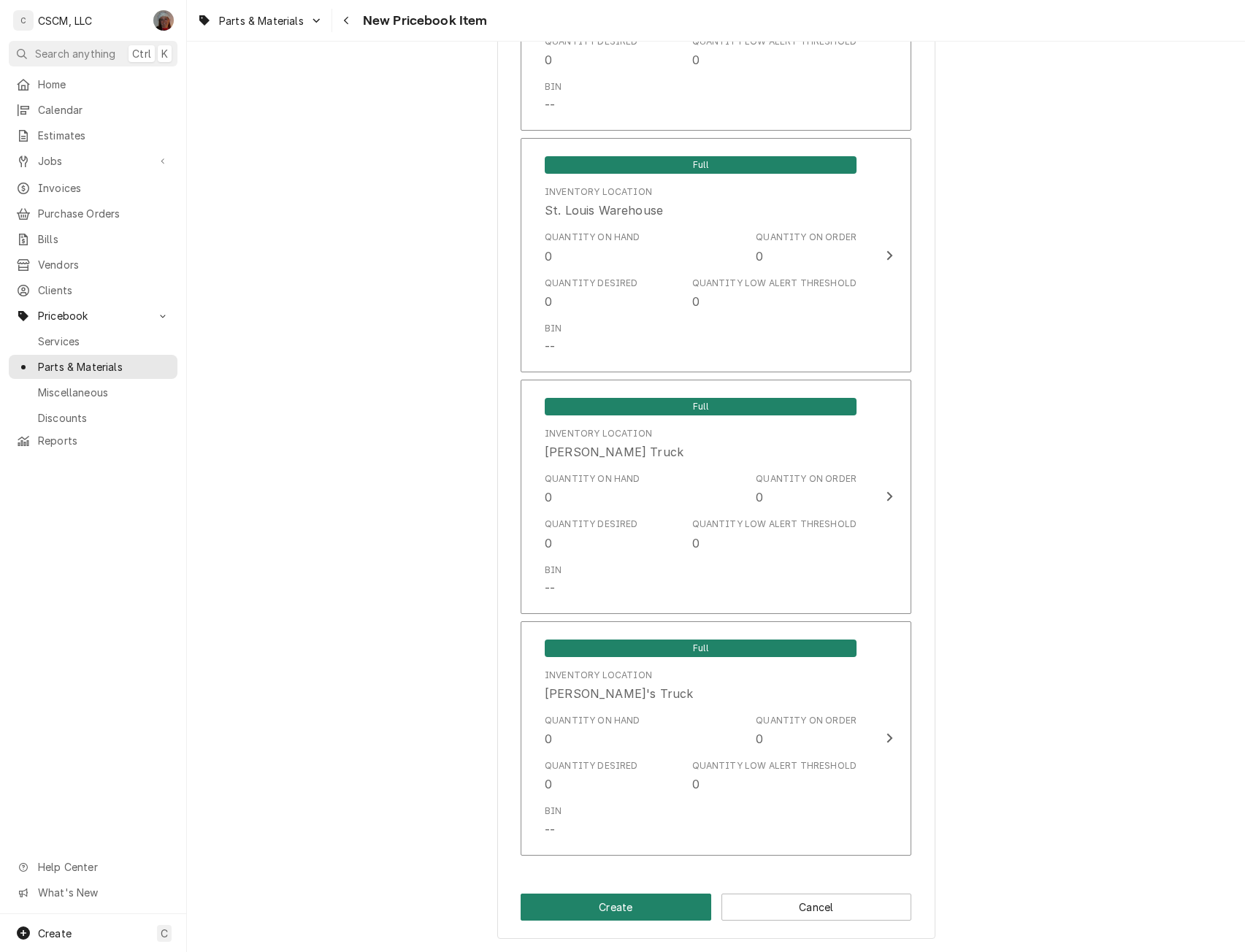
click at [589, 901] on button "Create" at bounding box center [616, 907] width 190 height 27
type textarea "x"
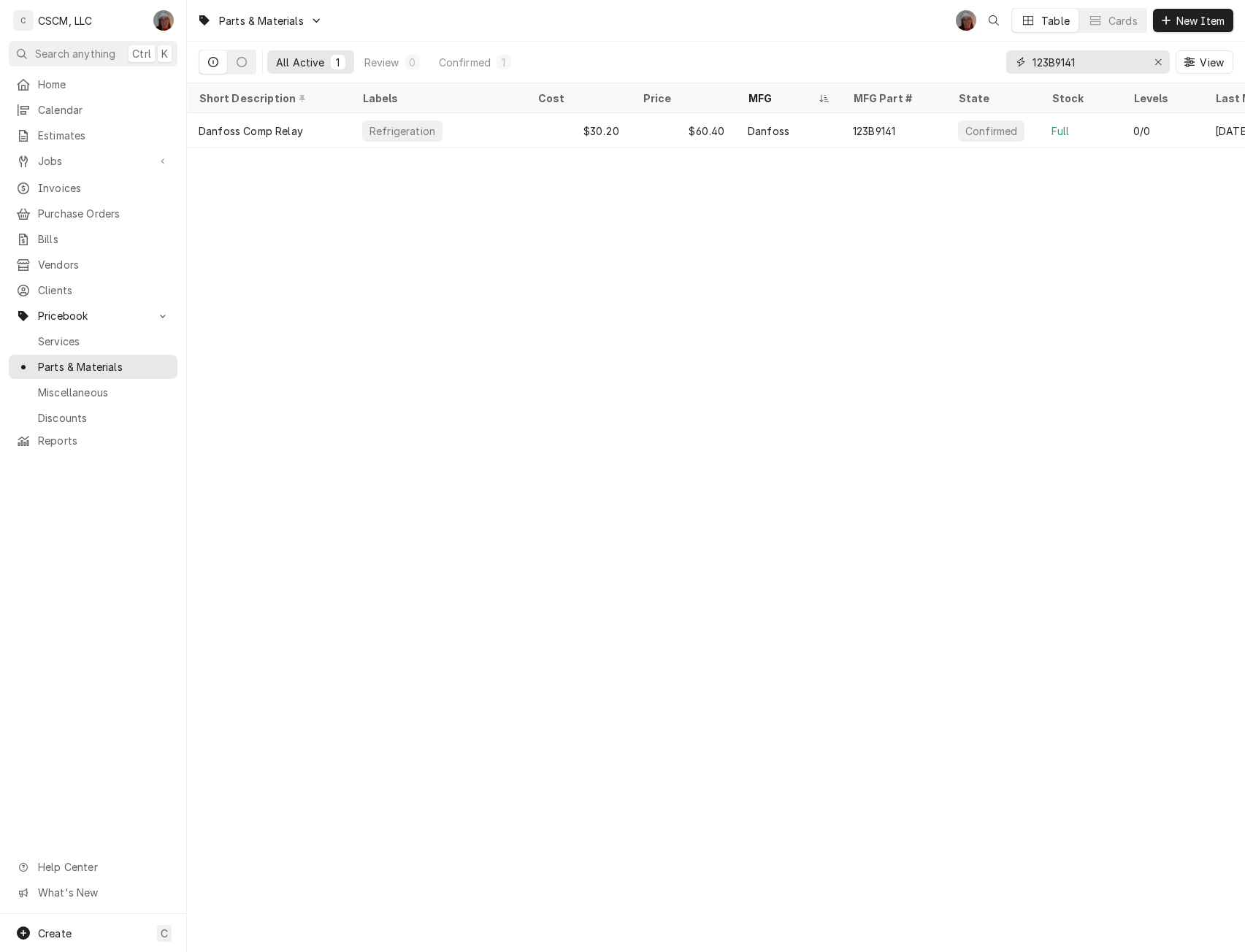
drag, startPoint x: 1094, startPoint y: 69, endPoint x: 988, endPoint y: 62, distance: 106.2
click at [988, 62] on div "All Active 1 Review 0 Confirmed 1 123B9141 View" at bounding box center [716, 61] width 1035 height 41
paste input "216"
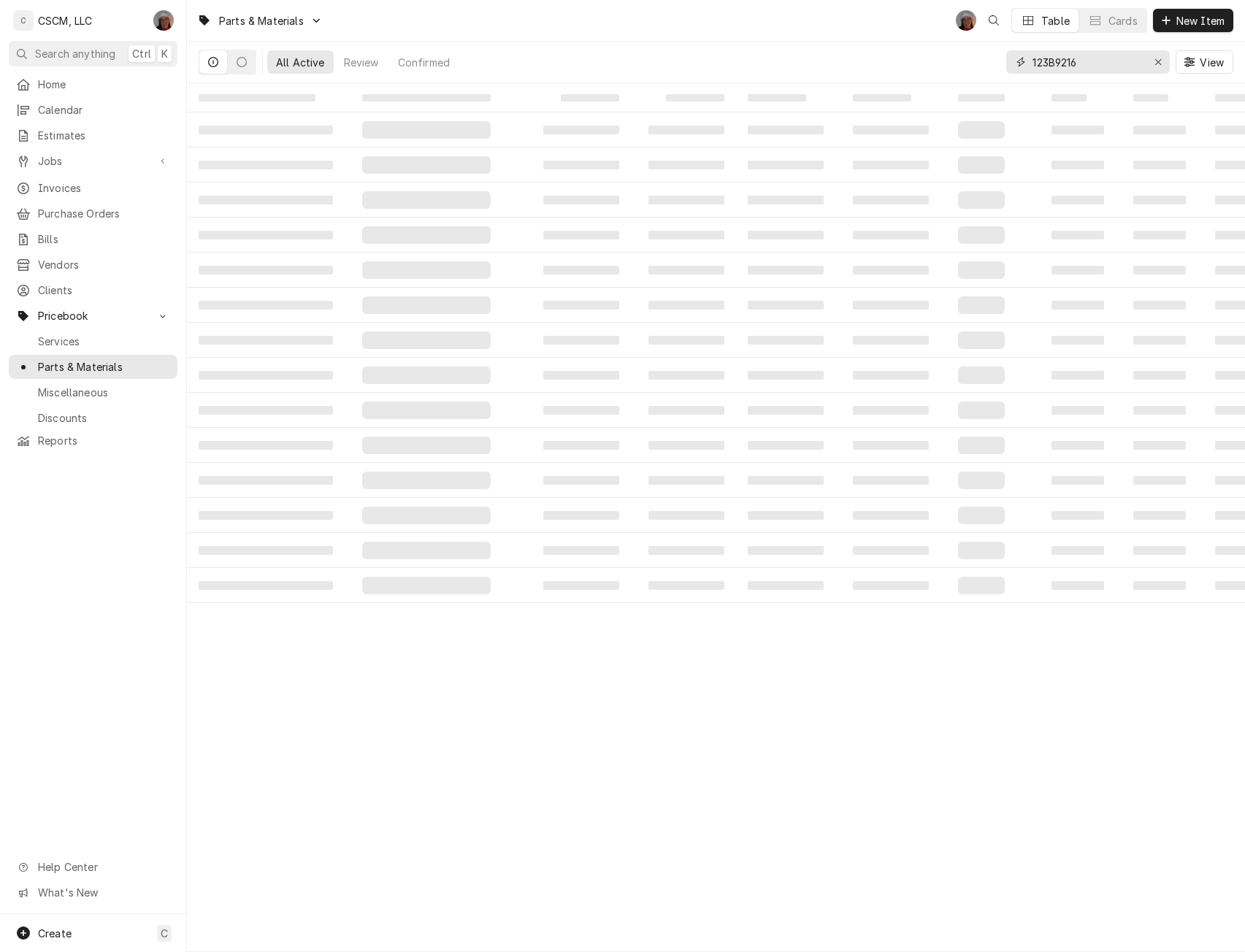
type input "123B9216"
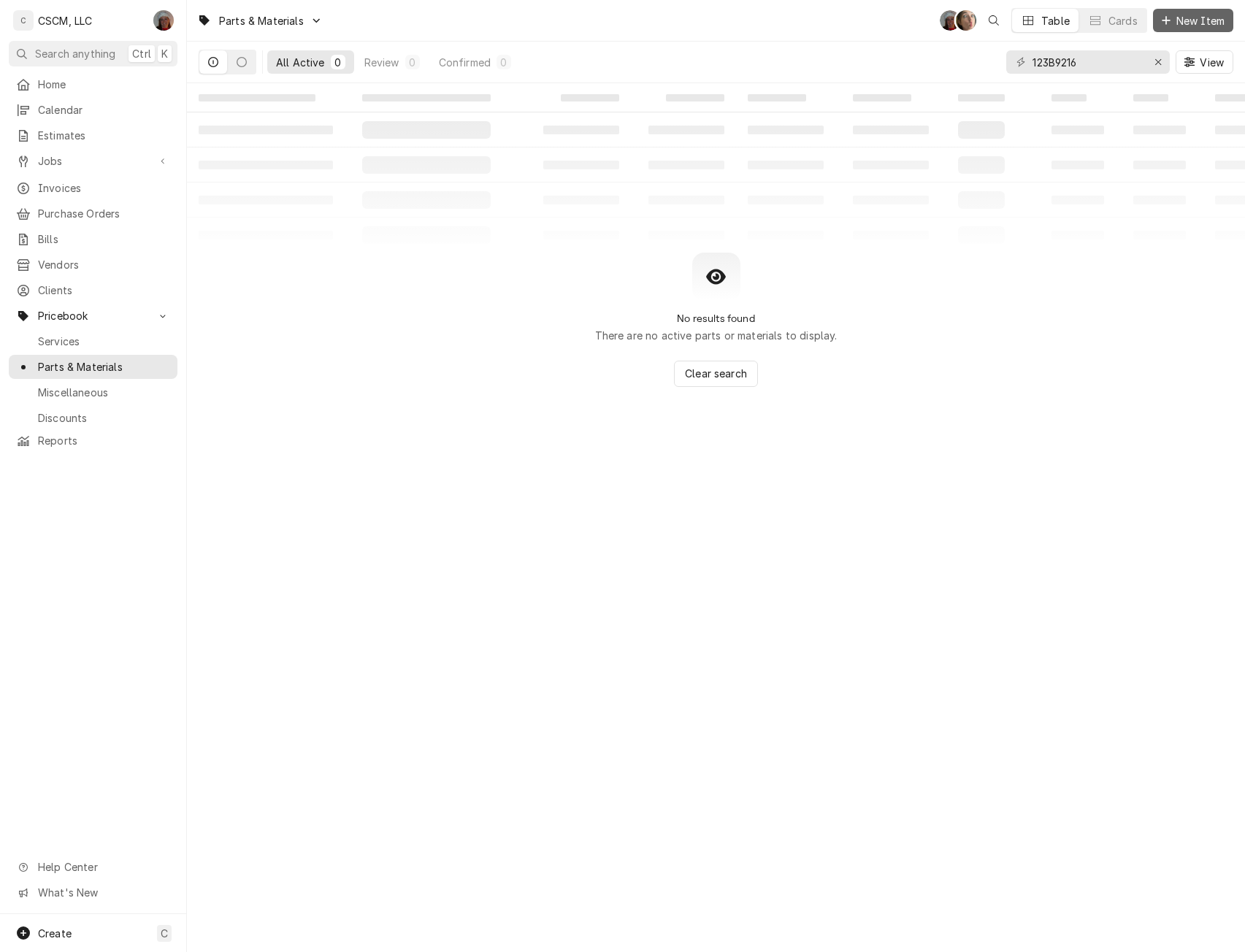
click at [1185, 18] on span "New Item" at bounding box center [1199, 21] width 54 height 16
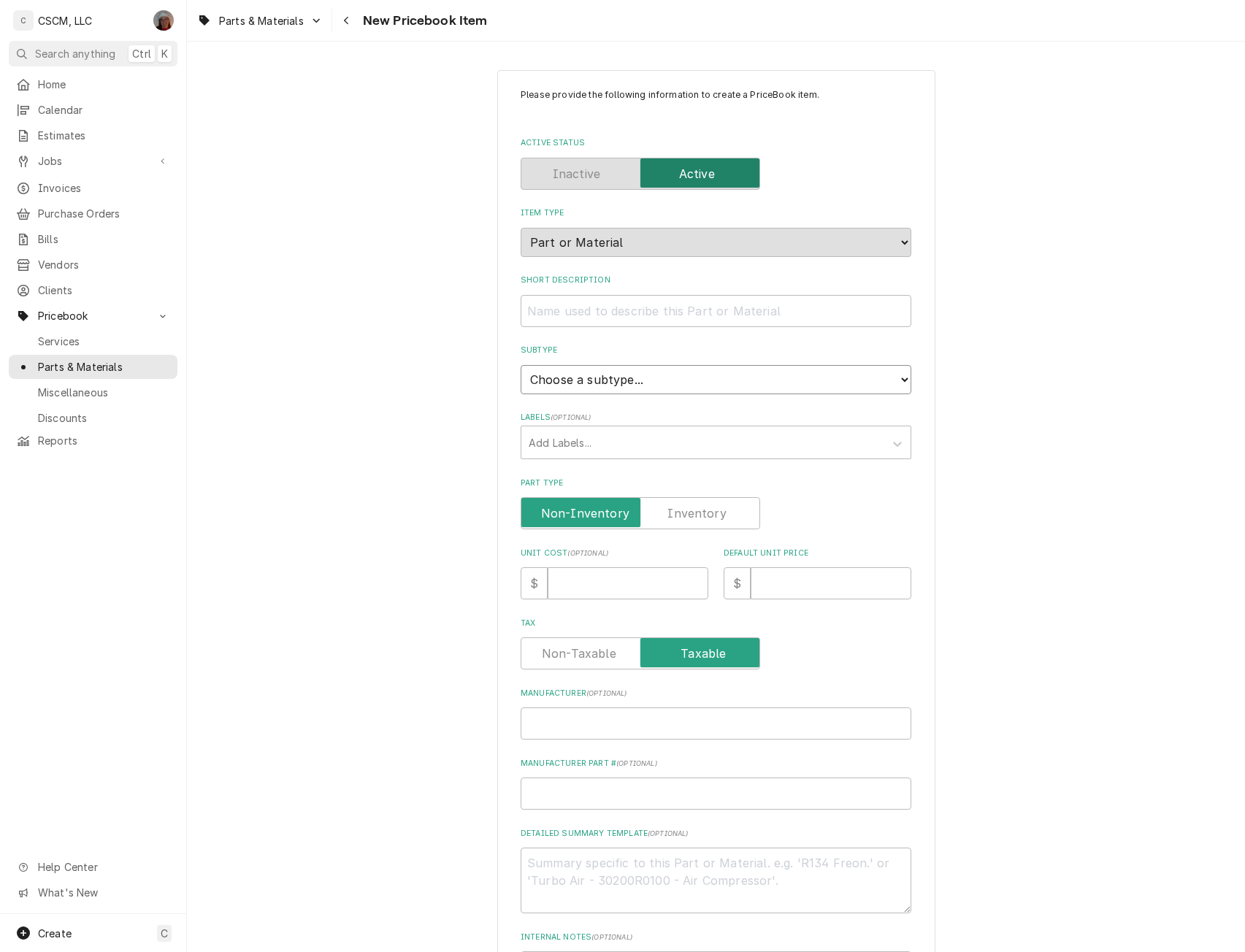
click at [655, 374] on select "Choose a subtype... Equipment Part Refrigerant Supply or Material Tool" at bounding box center [716, 379] width 391 height 29
select select "148"
click at [521, 365] on select "Choose a subtype... Equipment Part Refrigerant Supply or Material Tool" at bounding box center [716, 379] width 391 height 29
type textarea "x"
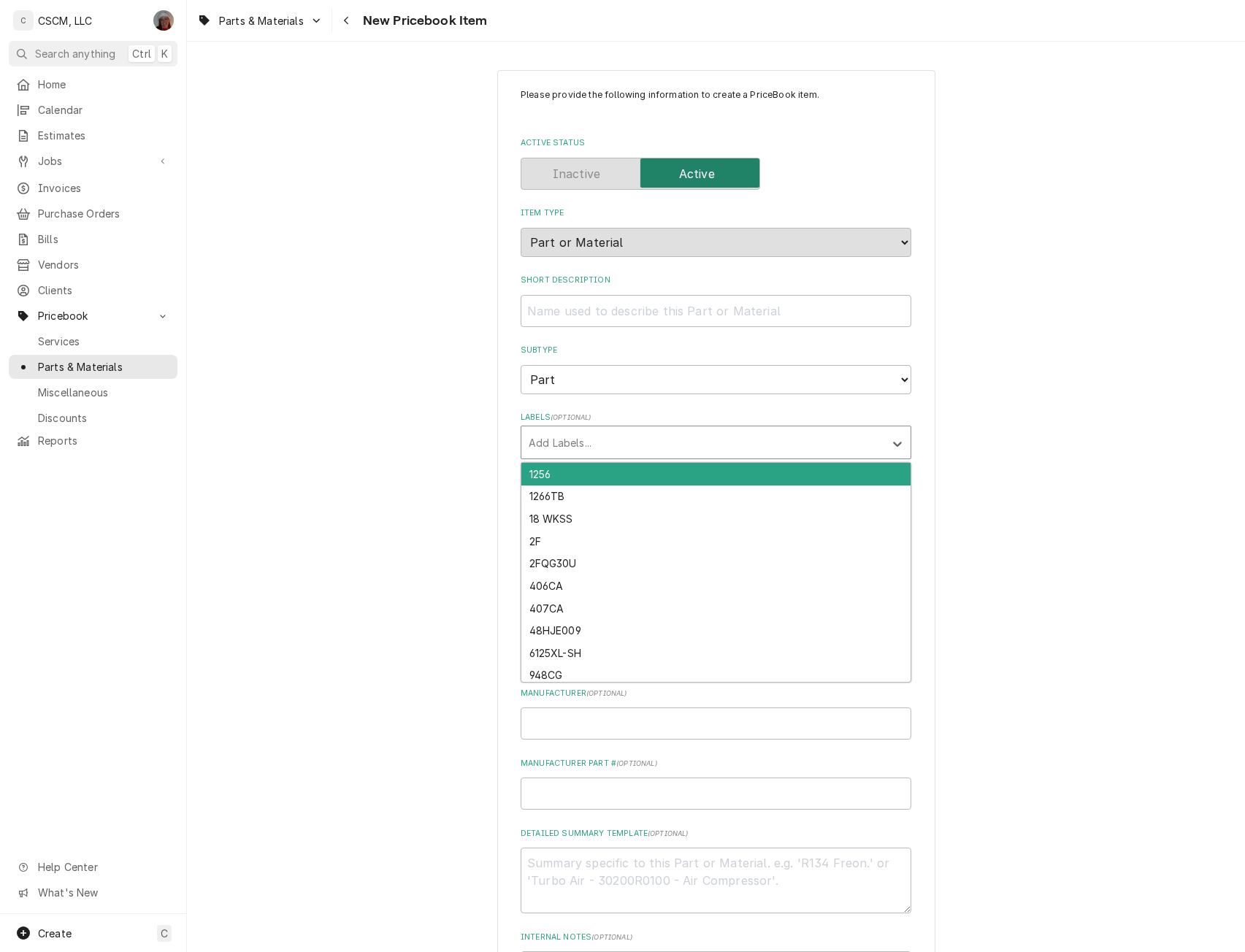
click at [548, 449] on div "Labels" at bounding box center [703, 443] width 349 height 26
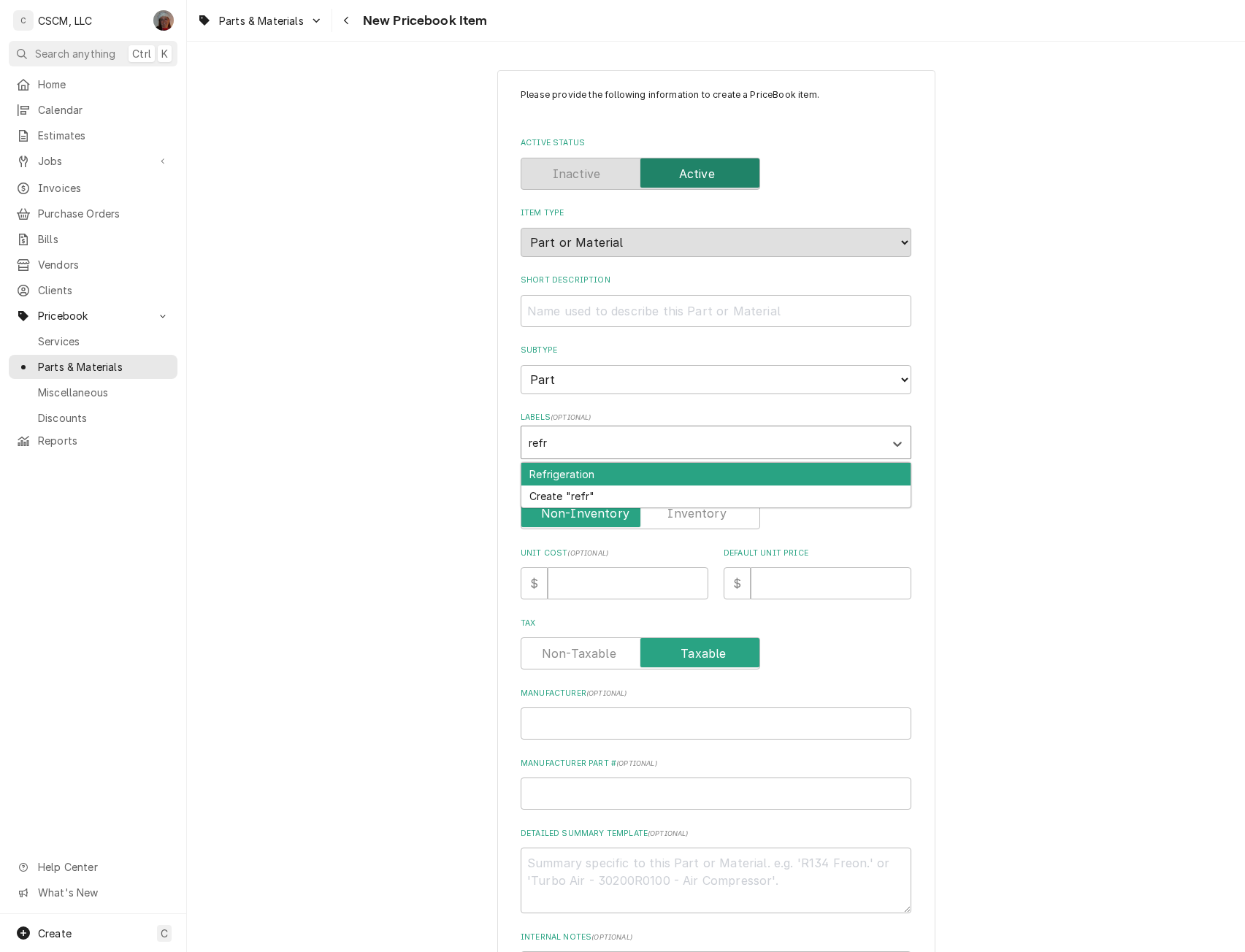
type input "refri"
click at [541, 477] on div "Refrigeration" at bounding box center [716, 474] width 389 height 22
type textarea "x"
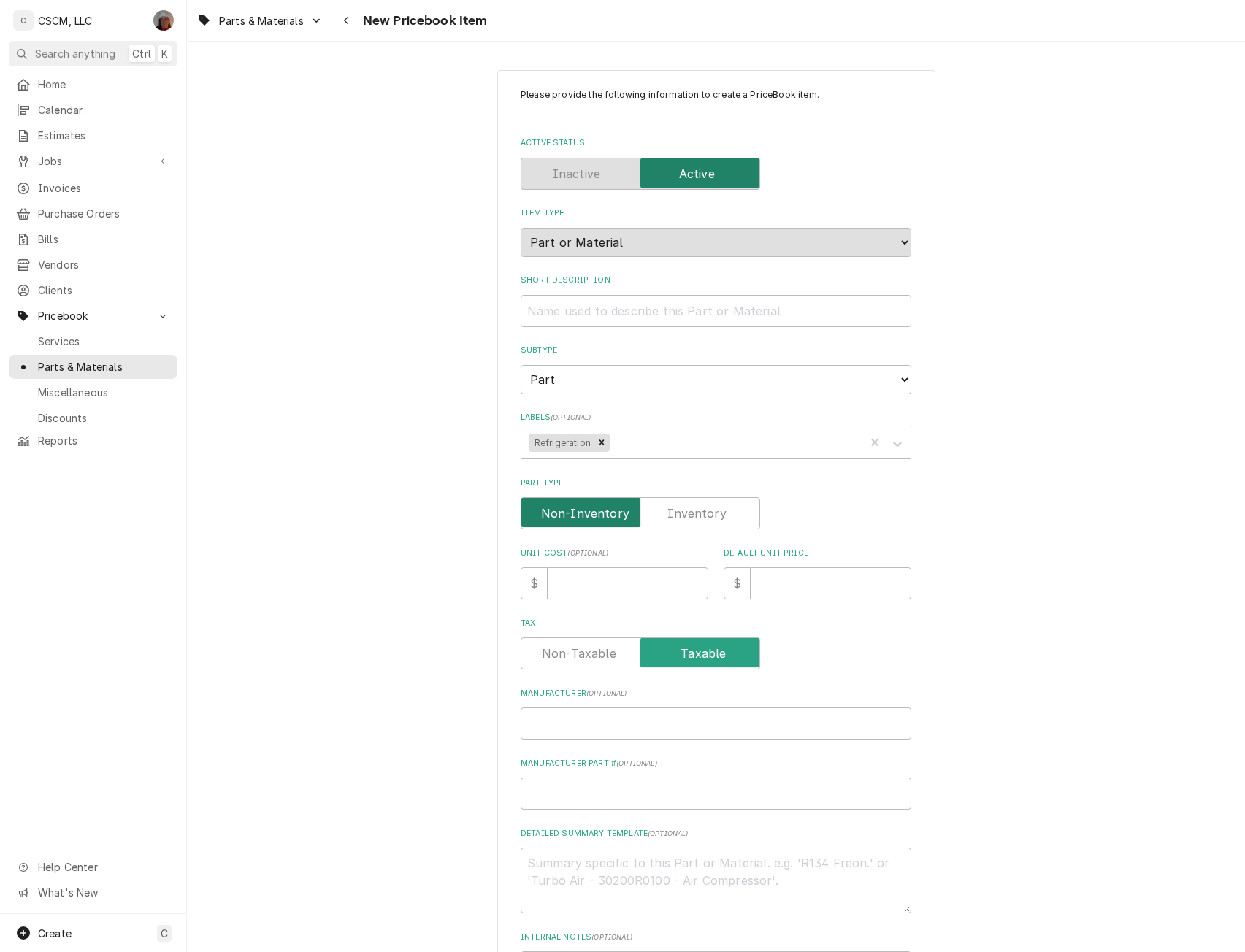
click at [659, 511] on input "Part Type" at bounding box center [640, 513] width 226 height 32
checkbox input "true"
type textarea "x"
click at [579, 584] on input "Unit Cost ( optional )" at bounding box center [628, 583] width 161 height 32
type input "65"
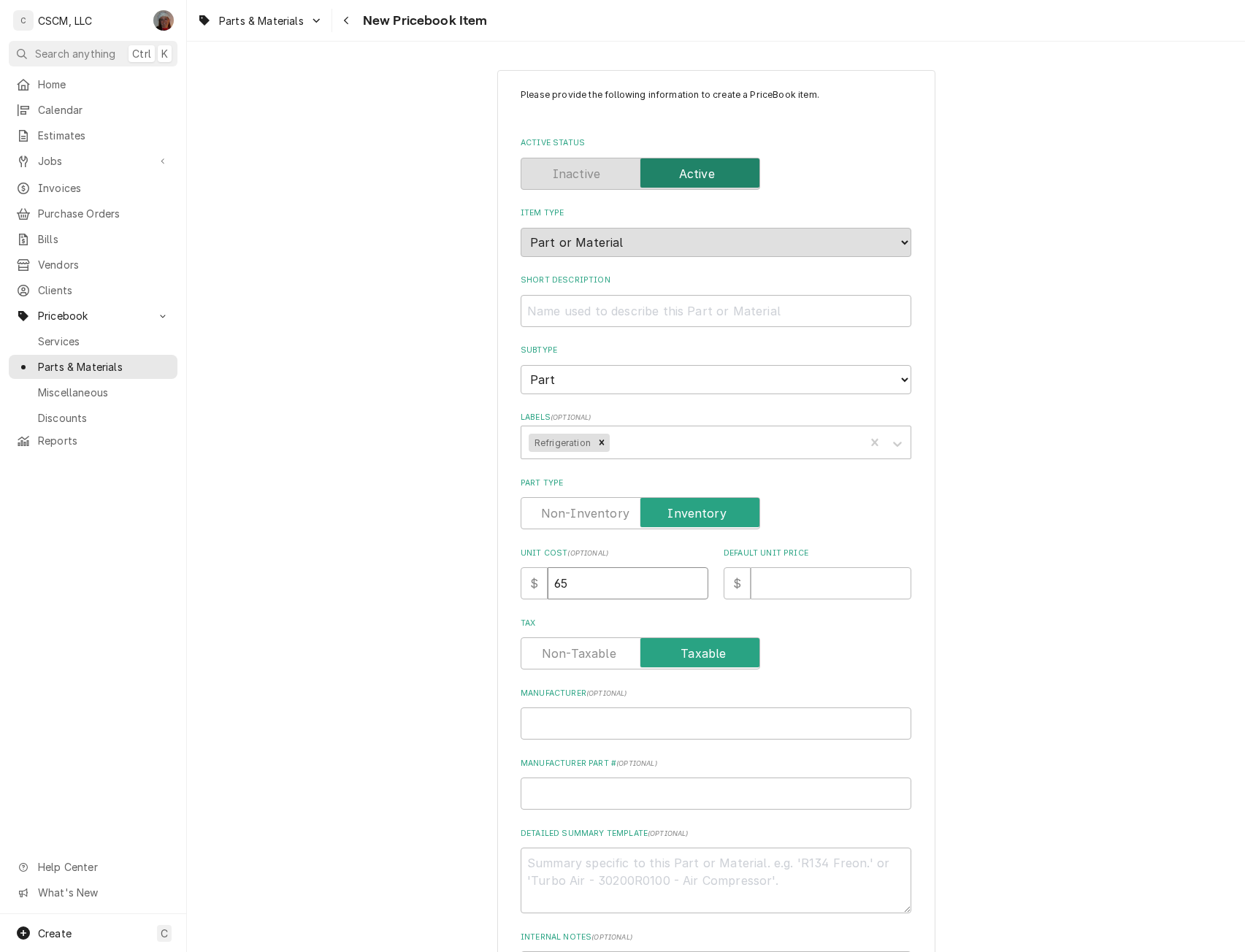
type textarea "x"
type input "65.9"
type textarea "x"
type input "65.92"
type input "1"
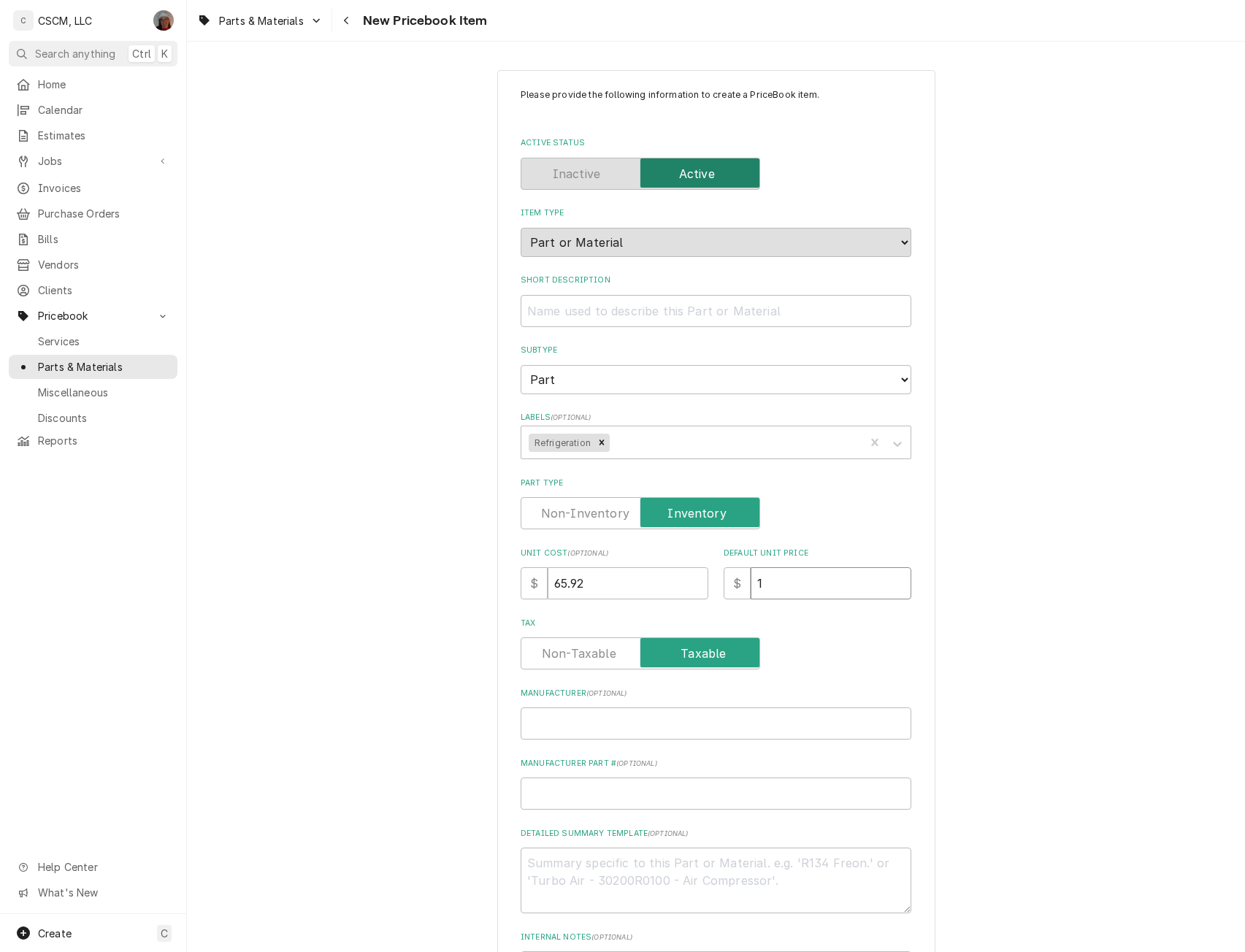
type textarea "x"
type input "13"
type textarea "x"
type input "131"
type textarea "x"
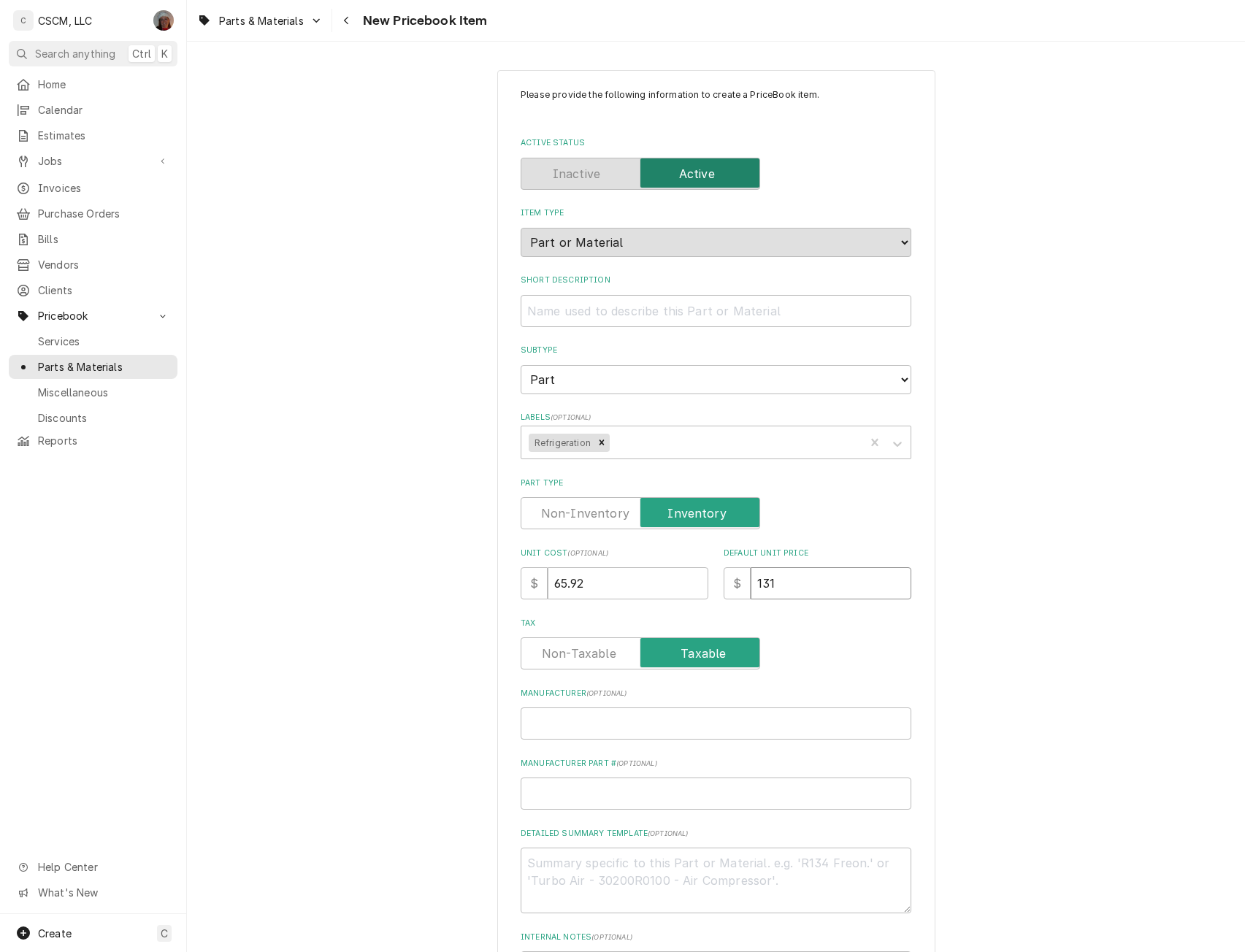
type input "131.8"
type textarea "x"
type input "131.84"
click at [568, 722] on input "Manufacturer ( optional )" at bounding box center [716, 724] width 391 height 32
type textarea "x"
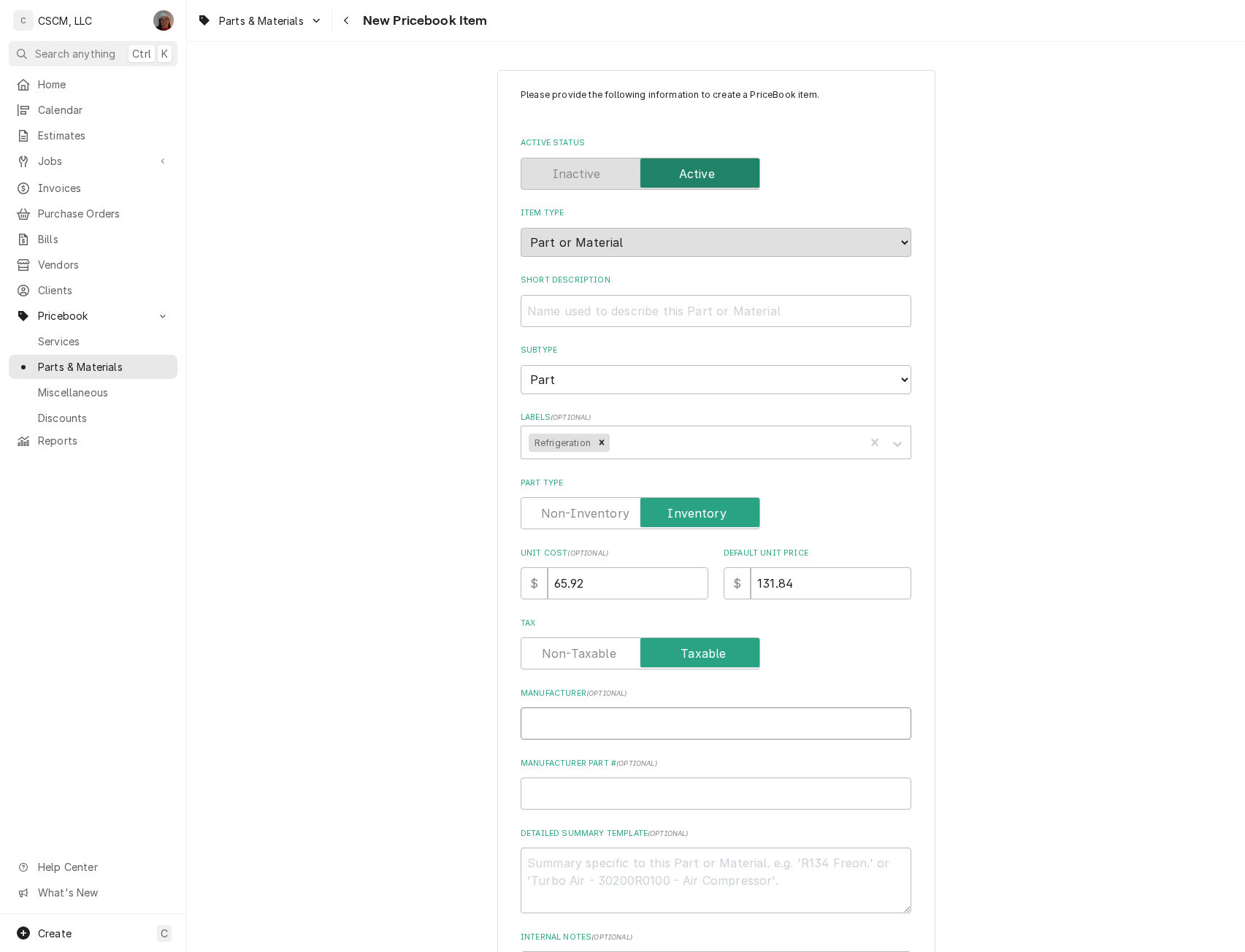
type input "D"
type textarea "x"
type input "Da"
type textarea "x"
type input "Dan"
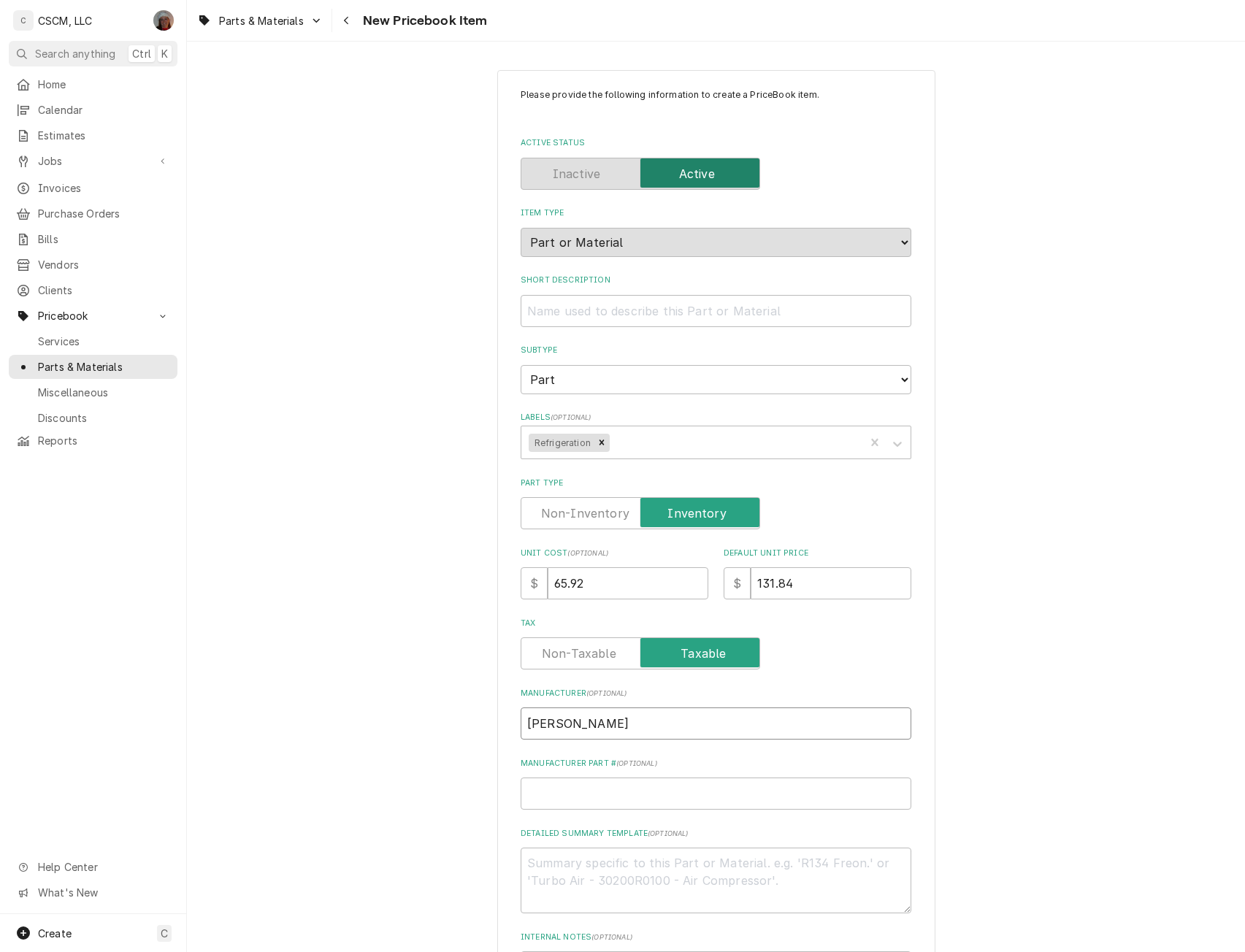
type textarea "x"
type input "Dann"
type textarea "x"
type input "Dan"
type textarea "x"
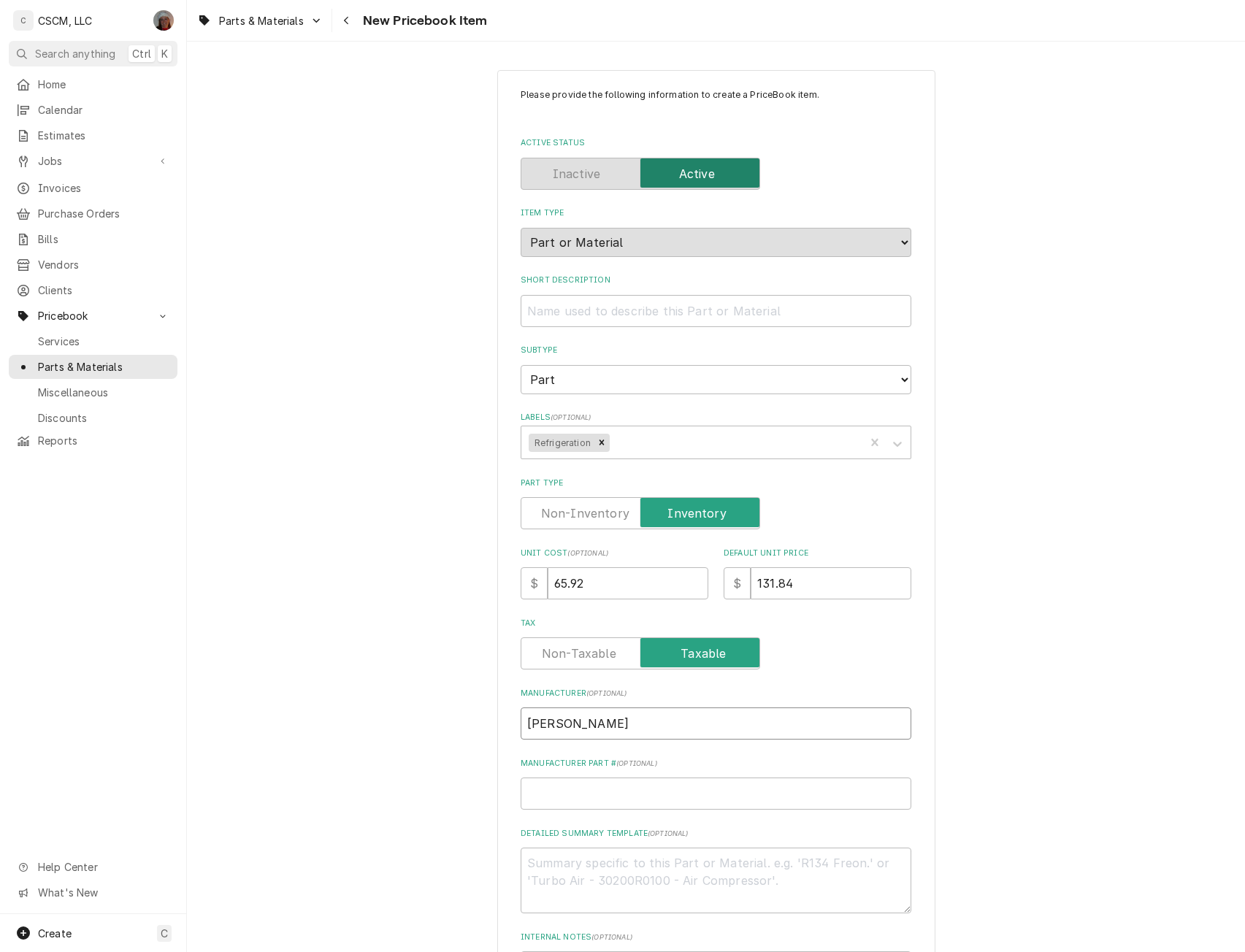
type input "Danf"
type textarea "x"
type input "Danfo"
type textarea "x"
type input "Danfos"
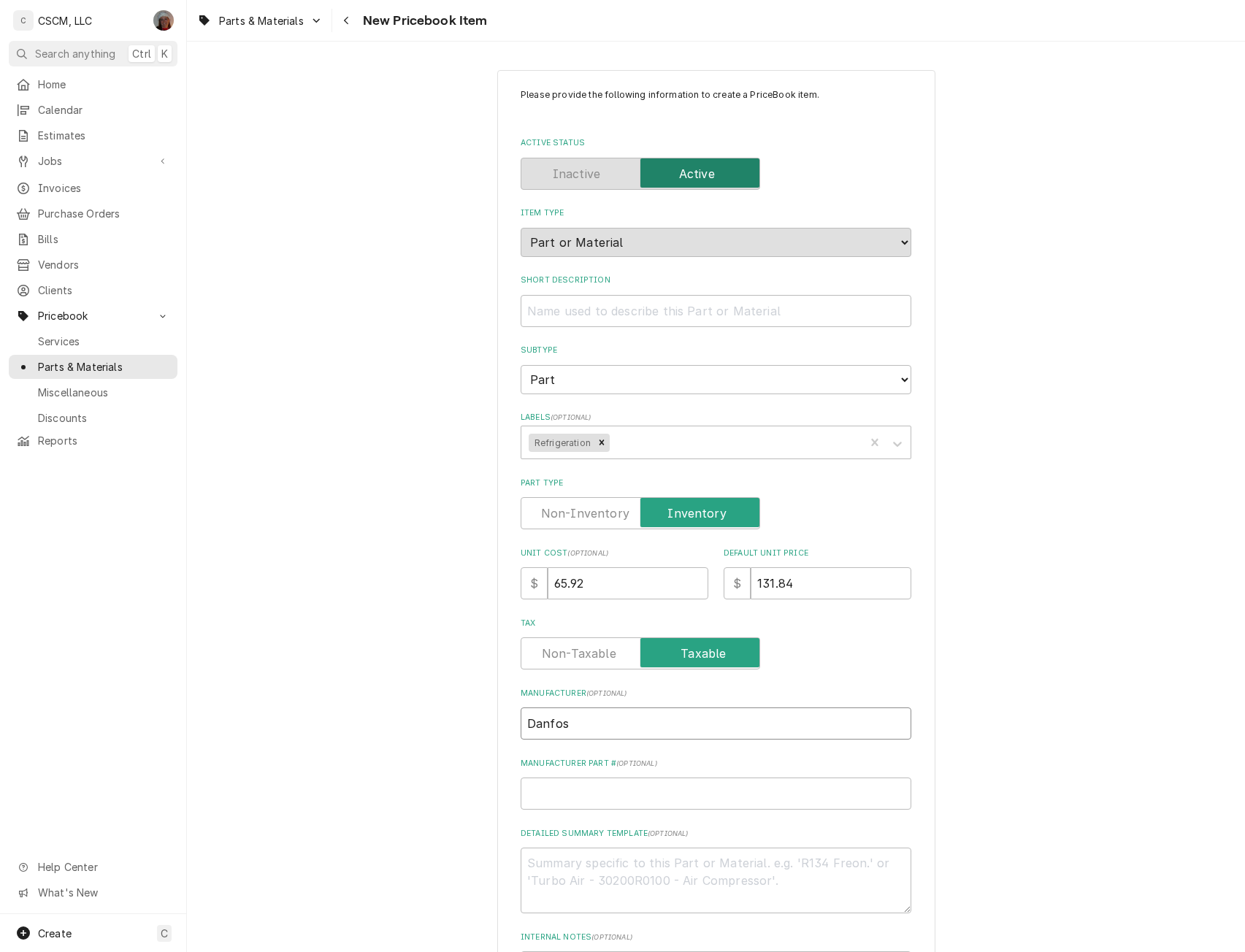
type textarea "x"
type input "Danfoss"
click at [549, 799] on input "Manufacturer Part # ( optional )" at bounding box center [716, 793] width 391 height 32
paste input "123B9216"
type textarea "x"
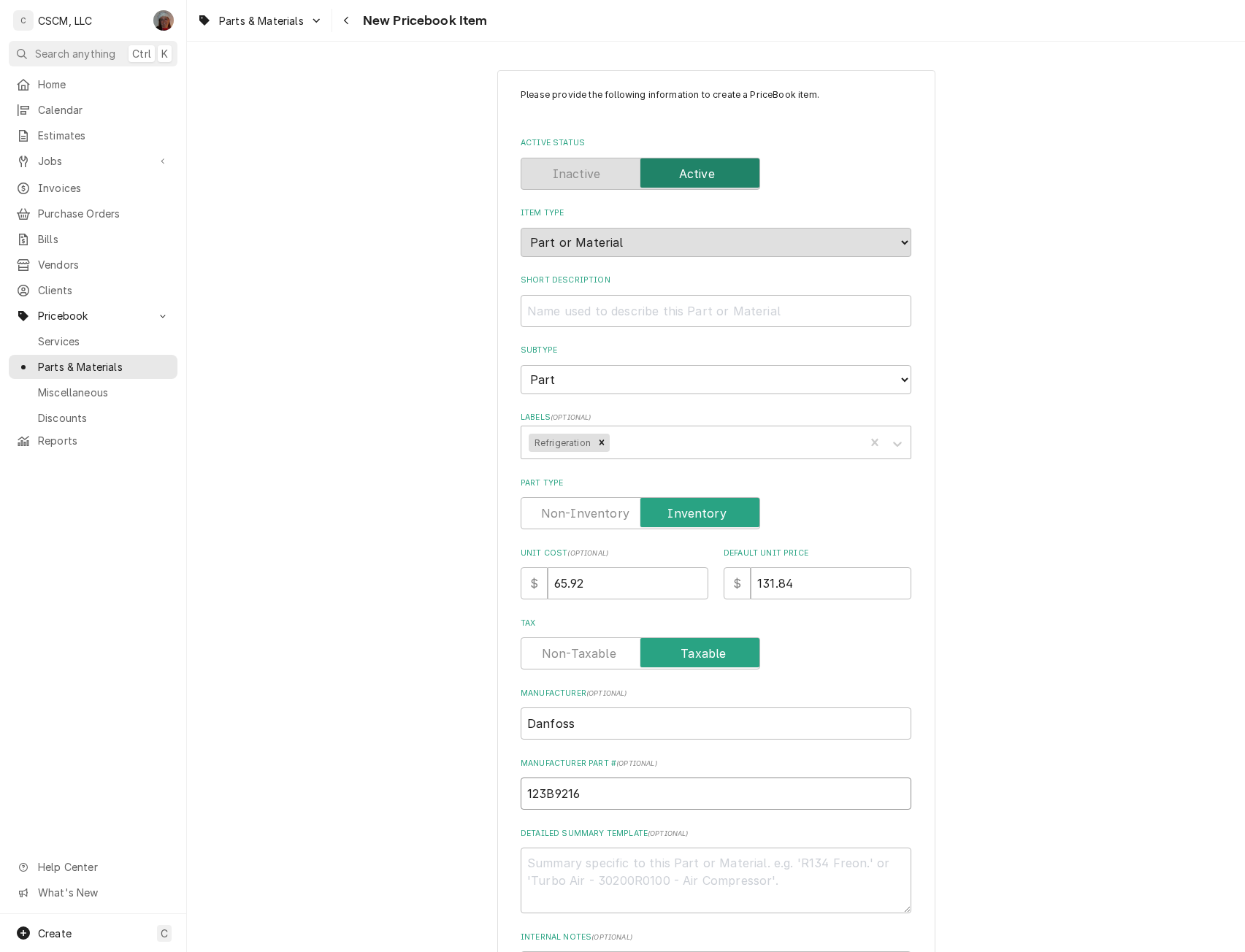
type input "123B9216"
click at [540, 881] on textarea "Detailed Summary Template ( optional )" at bounding box center [716, 880] width 391 height 65
paste textarea "123B9216"
type textarea "x"
type textarea "123B9216"
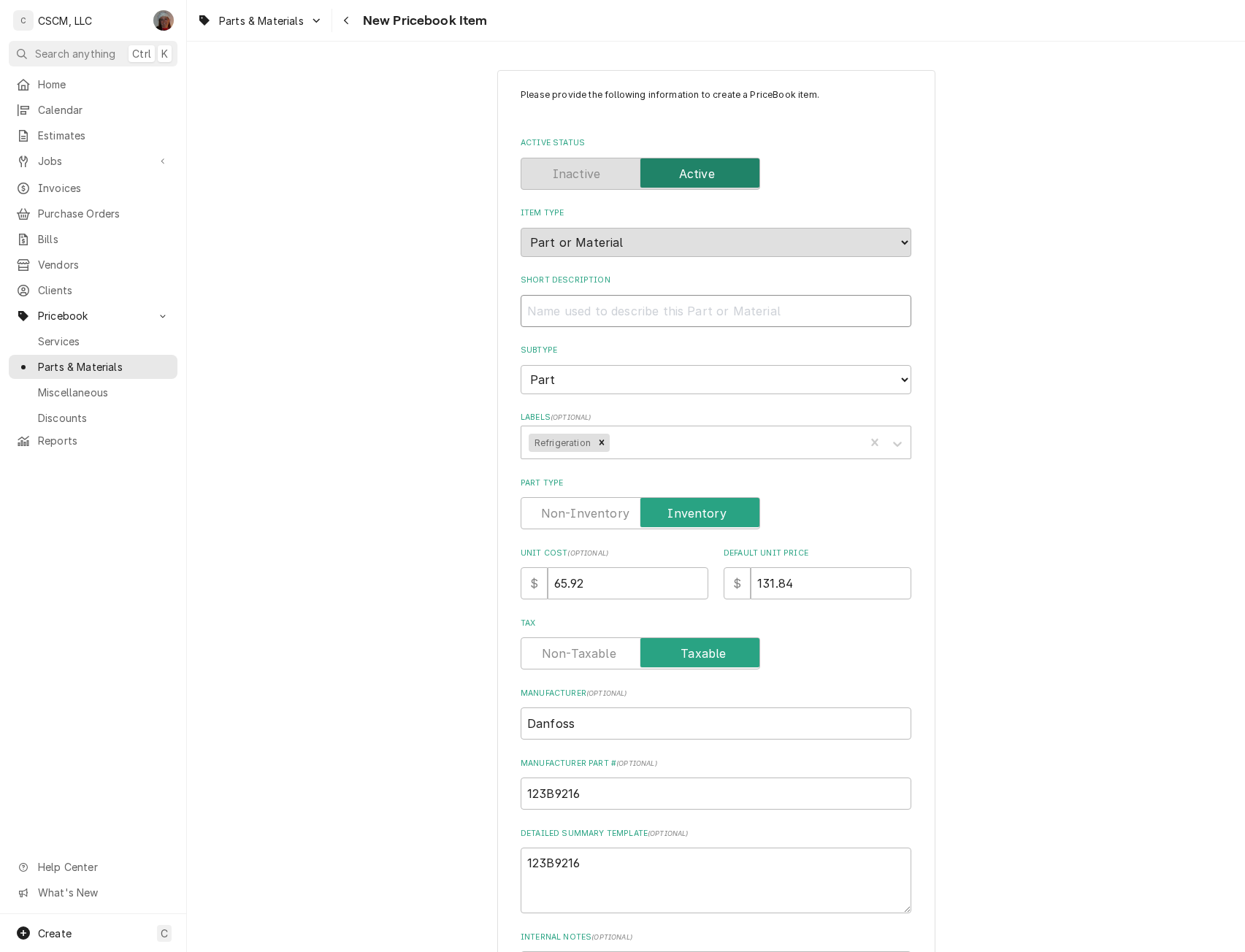
click at [531, 315] on input "Short Description" at bounding box center [716, 310] width 391 height 32
paste input "Danfoss Run Cap"
type textarea "x"
type input "Danfoss Run Cap"
click at [583, 878] on textarea "123B9216" at bounding box center [716, 880] width 391 height 65
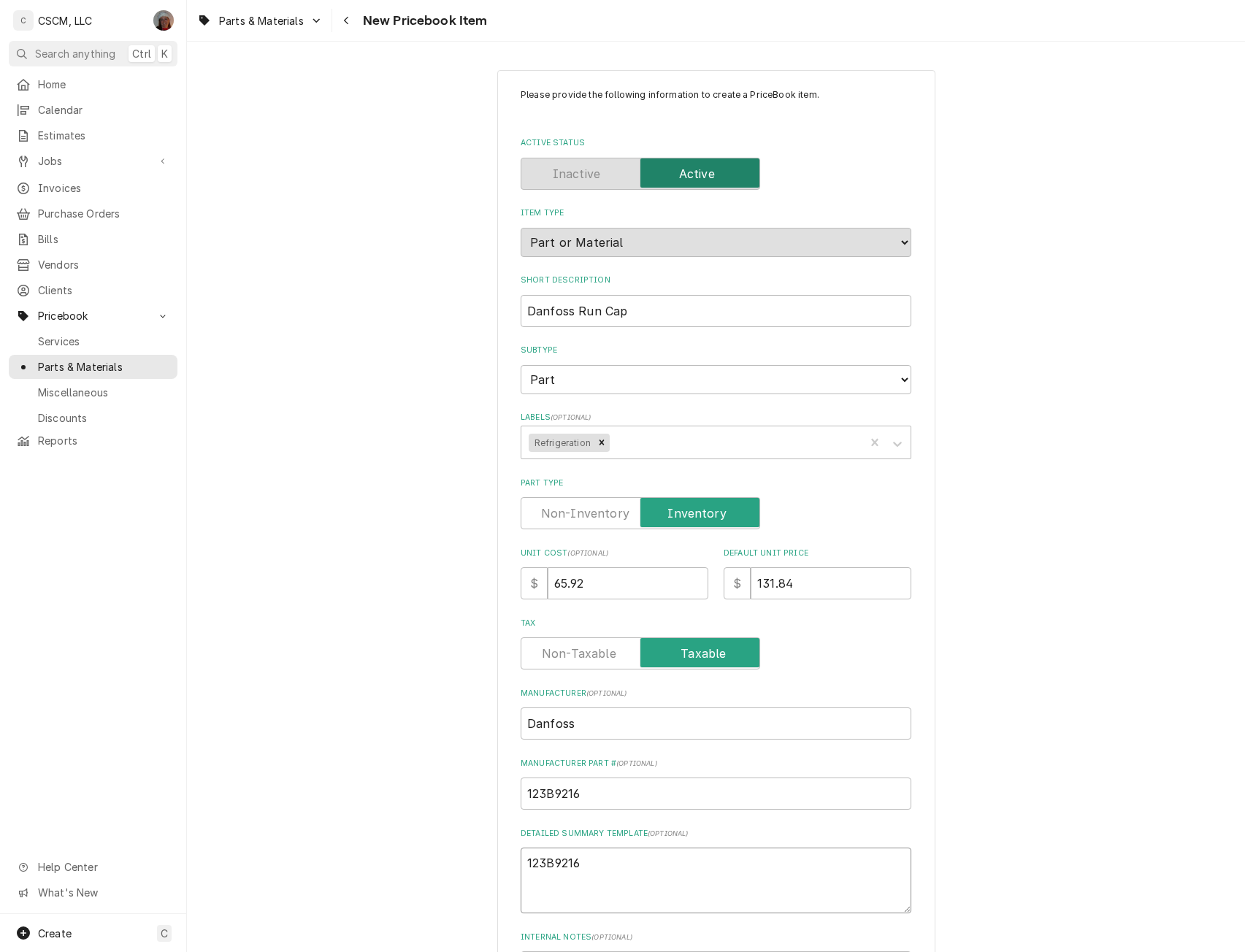
type textarea "x"
type textarea "123B9216"
paste textarea "Danfoss Run Cap"
type textarea "x"
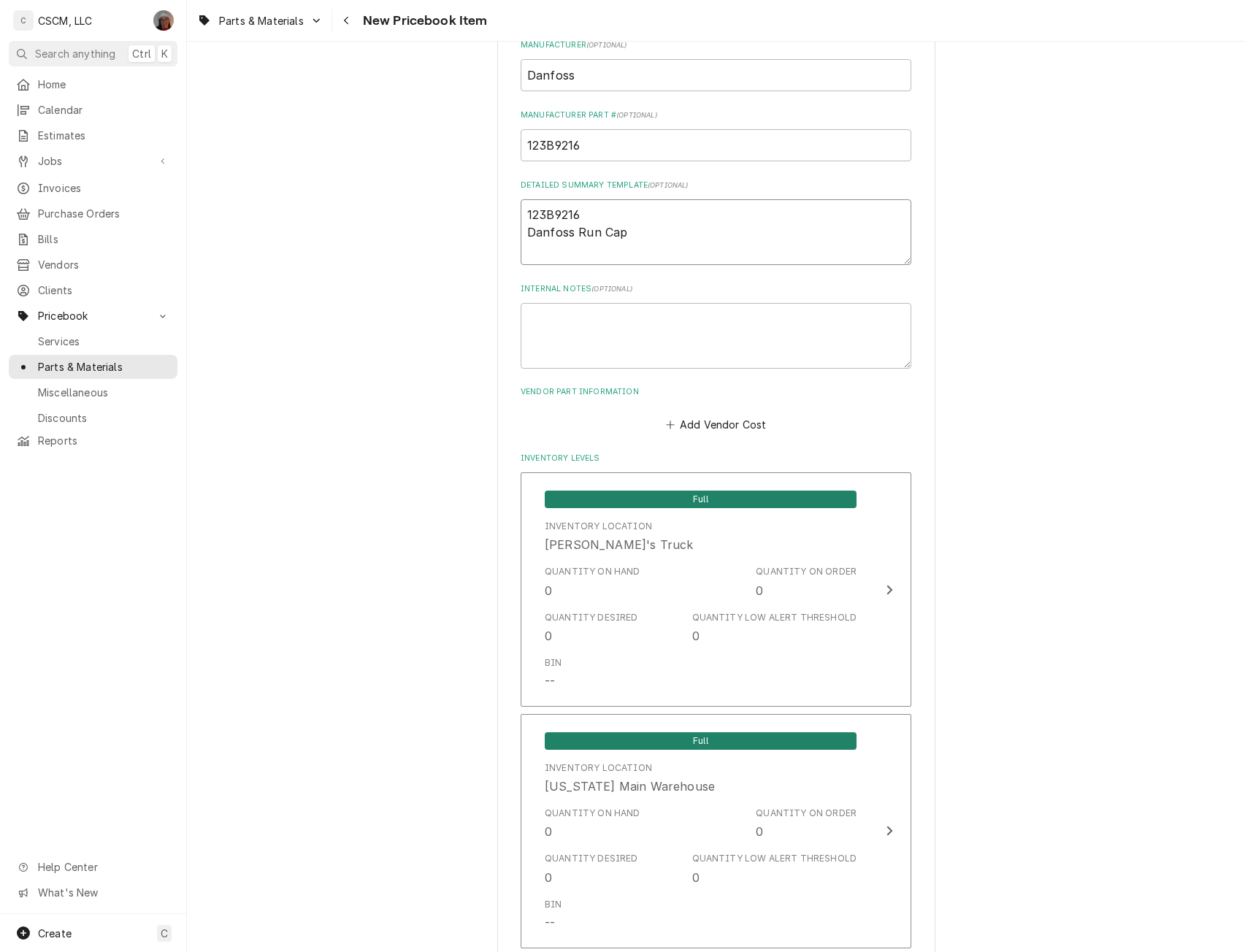
scroll to position [699, 0]
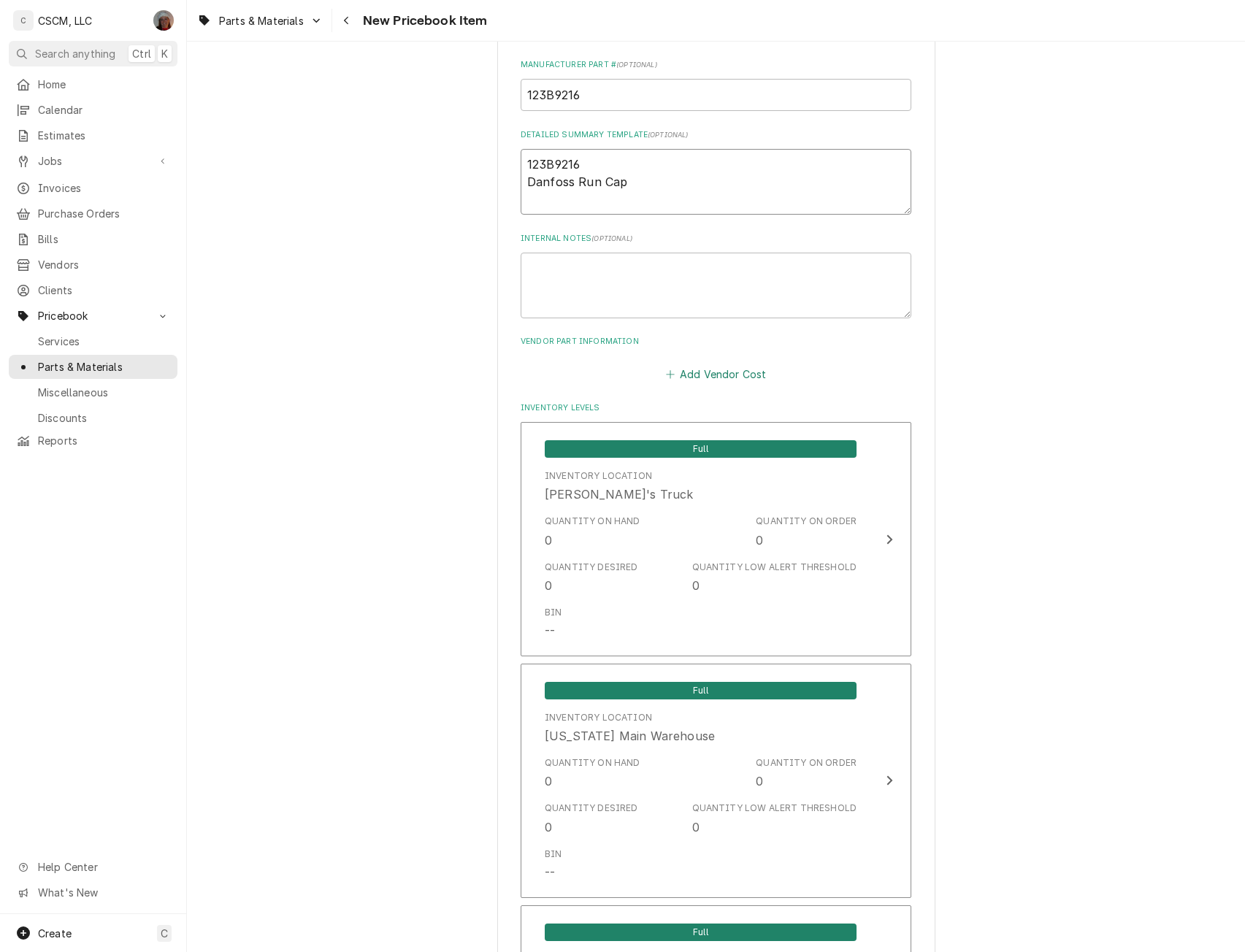
type textarea "123B9216 Danfoss Run Cap"
click at [697, 373] on button "Add Vendor Cost" at bounding box center [716, 373] width 106 height 21
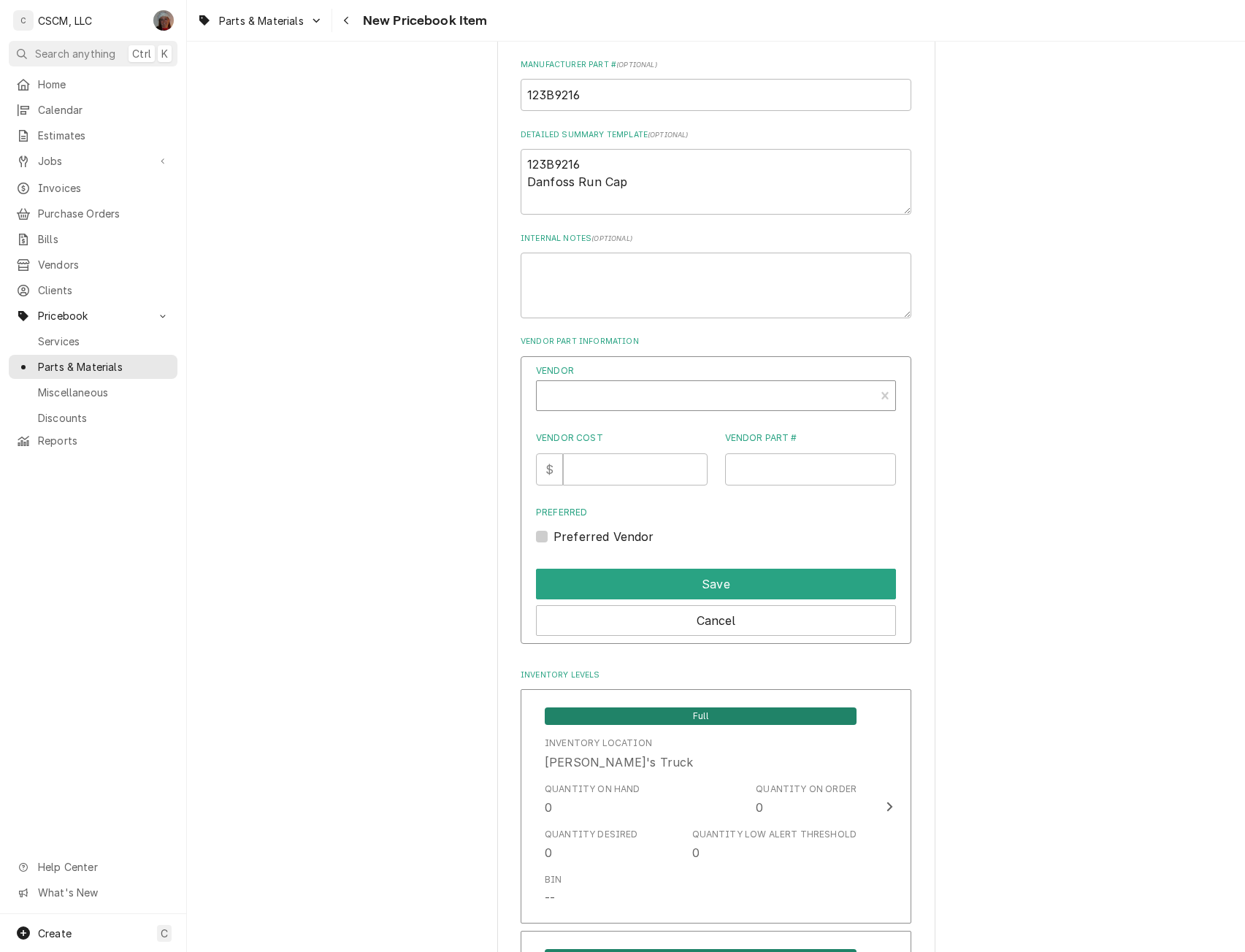
type textarea "x"
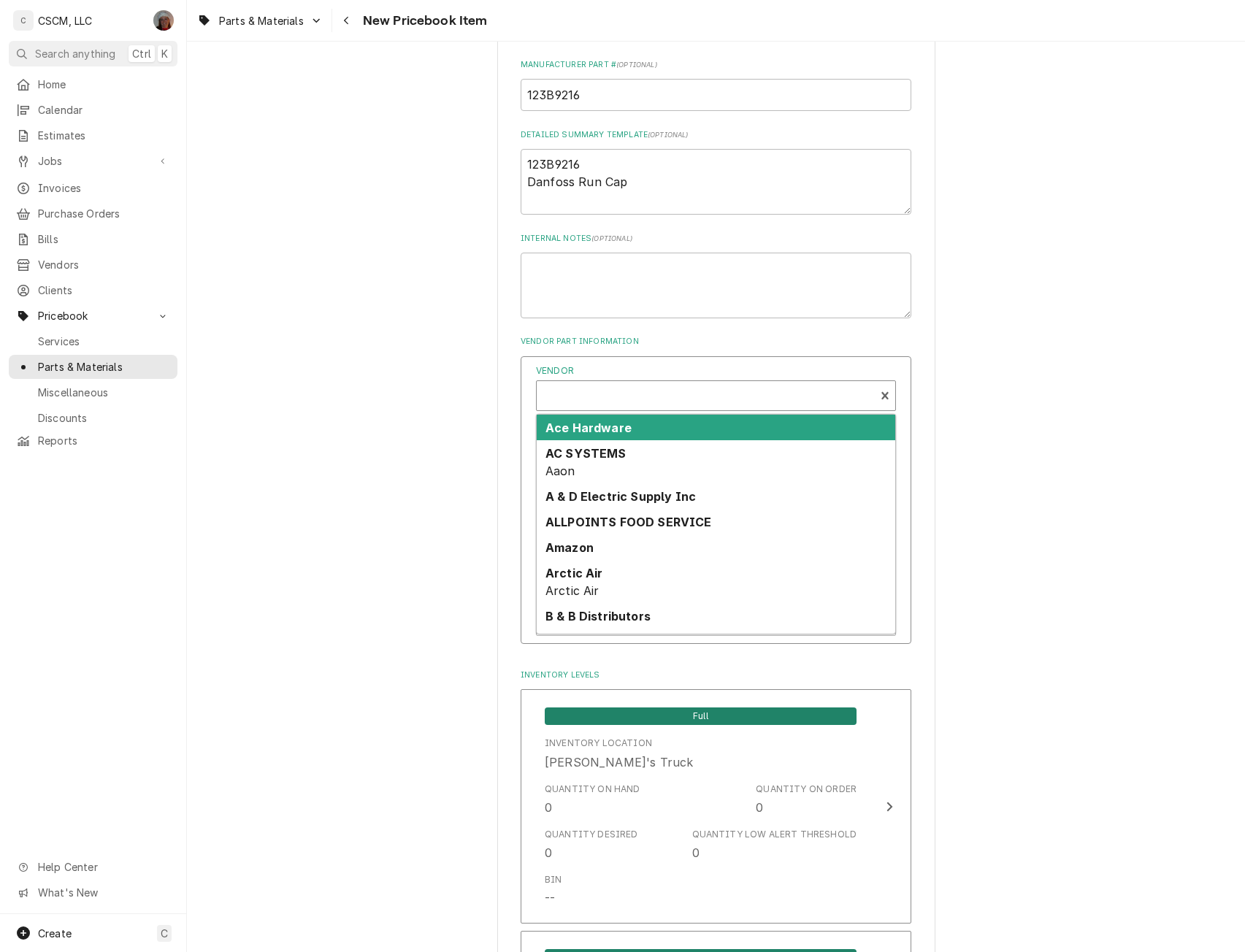
click at [563, 386] on div "Vendor" at bounding box center [705, 397] width 324 height 35
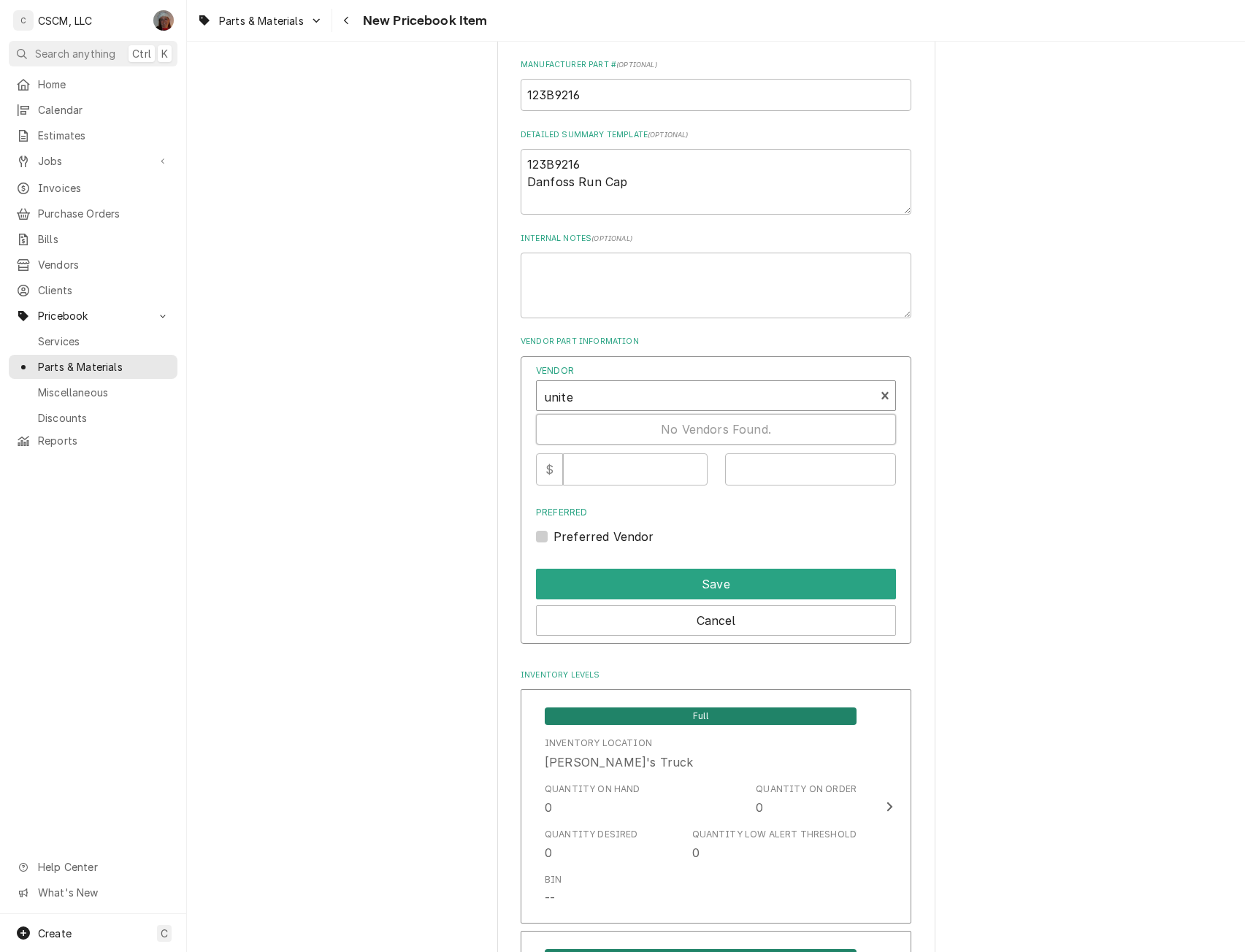
type input "united"
type input "65.92"
click at [584, 470] on input "Vendor Cost" at bounding box center [635, 469] width 144 height 32
type input "65.92"
paste input "Danfoss Run Cap"
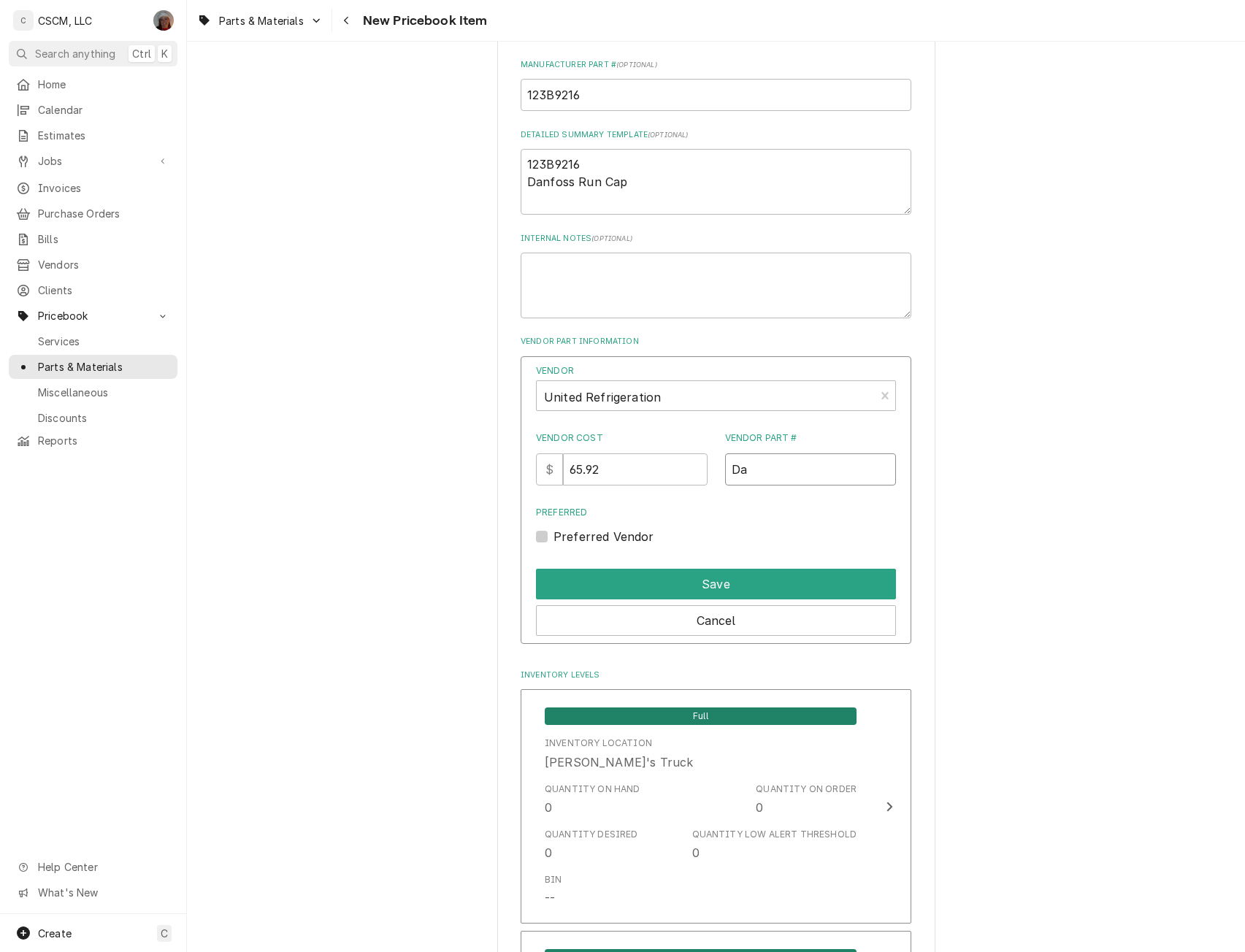
type input "D"
type input "123B9216"
click at [702, 584] on button "Save" at bounding box center [715, 584] width 360 height 31
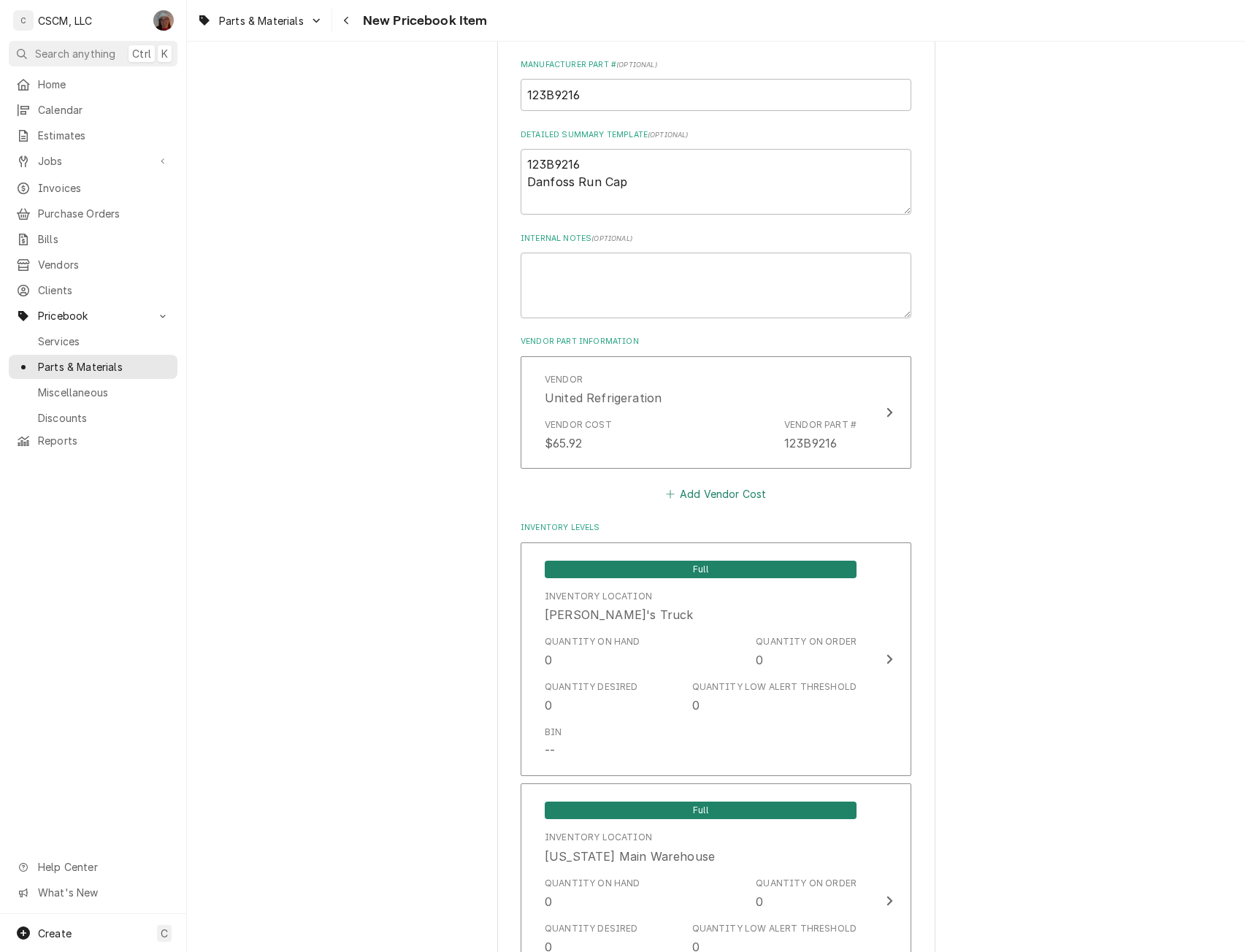
click at [706, 490] on button "Add Vendor Cost" at bounding box center [716, 494] width 106 height 21
type textarea "x"
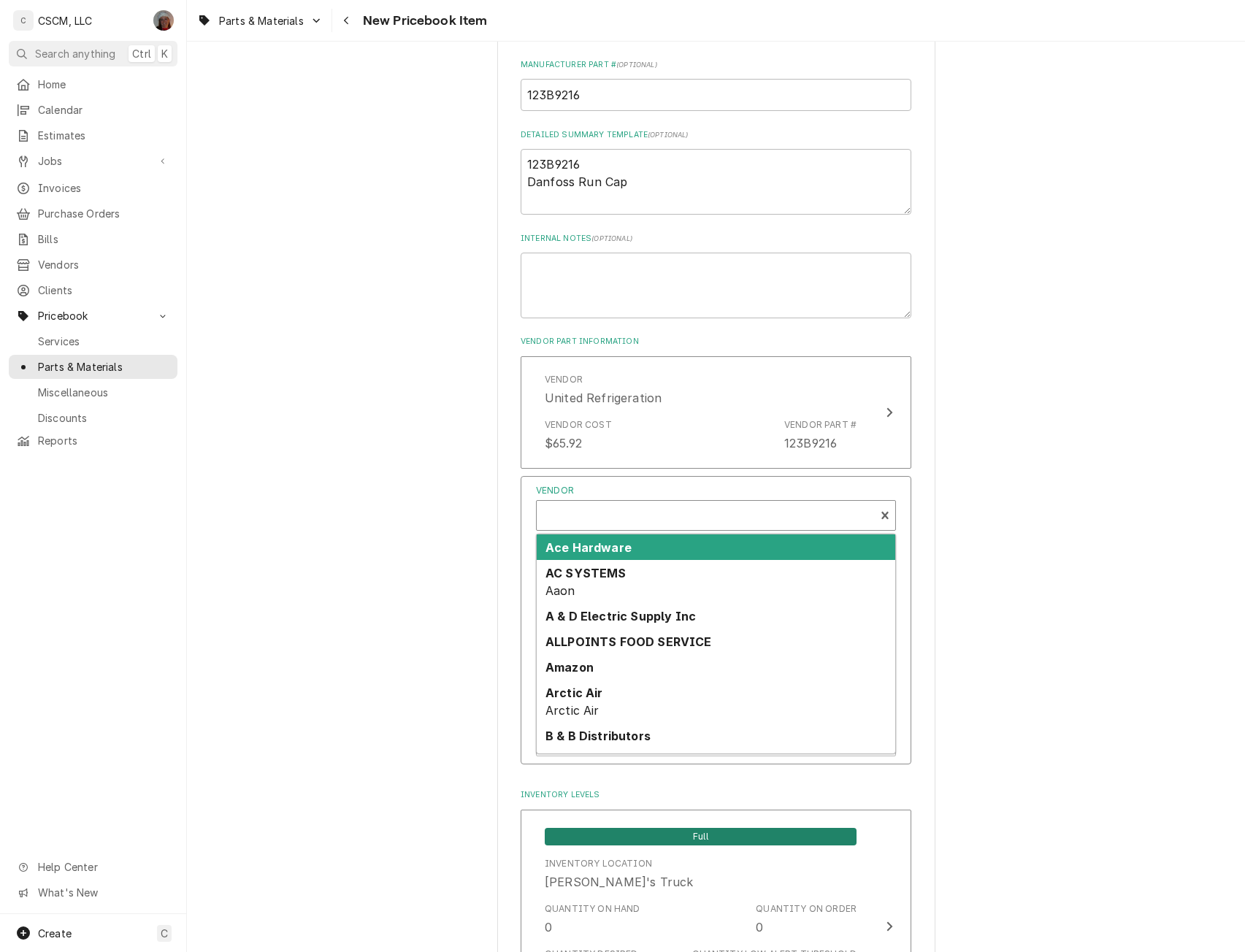
click at [662, 518] on div "Vendor" at bounding box center [705, 517] width 324 height 35
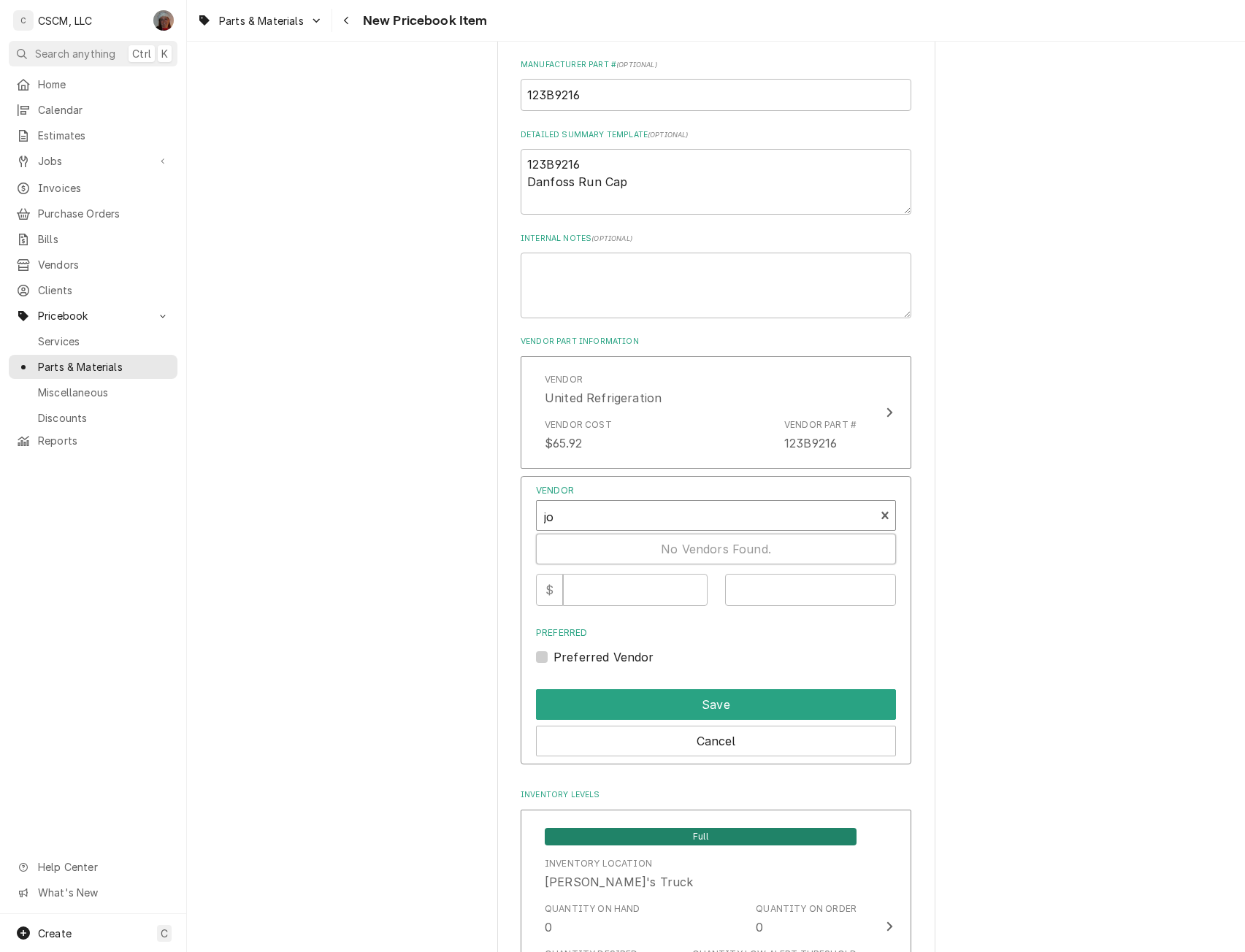
type input "joh"
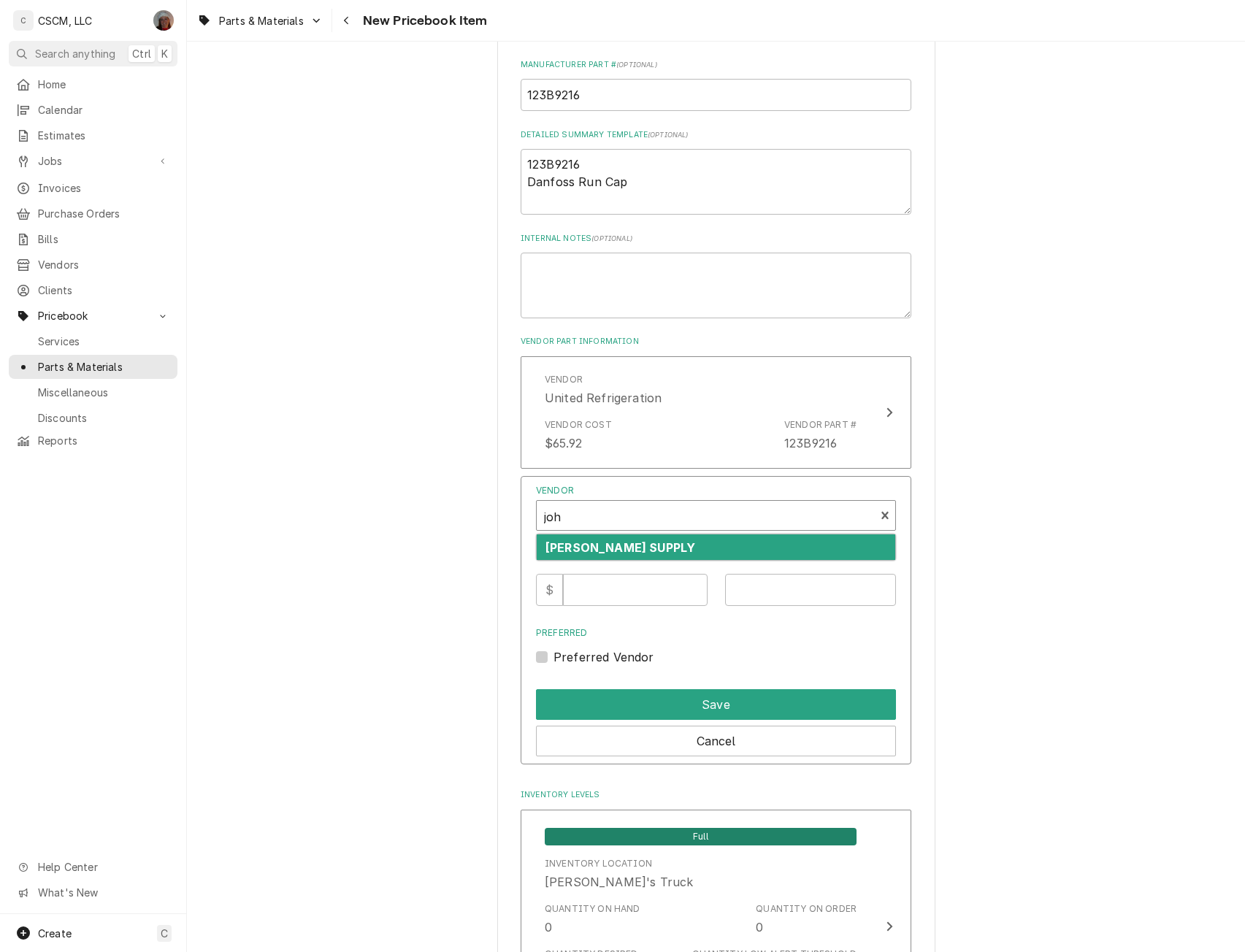
click at [633, 538] on div "[PERSON_NAME] SUPPLY" at bounding box center [715, 547] width 358 height 26
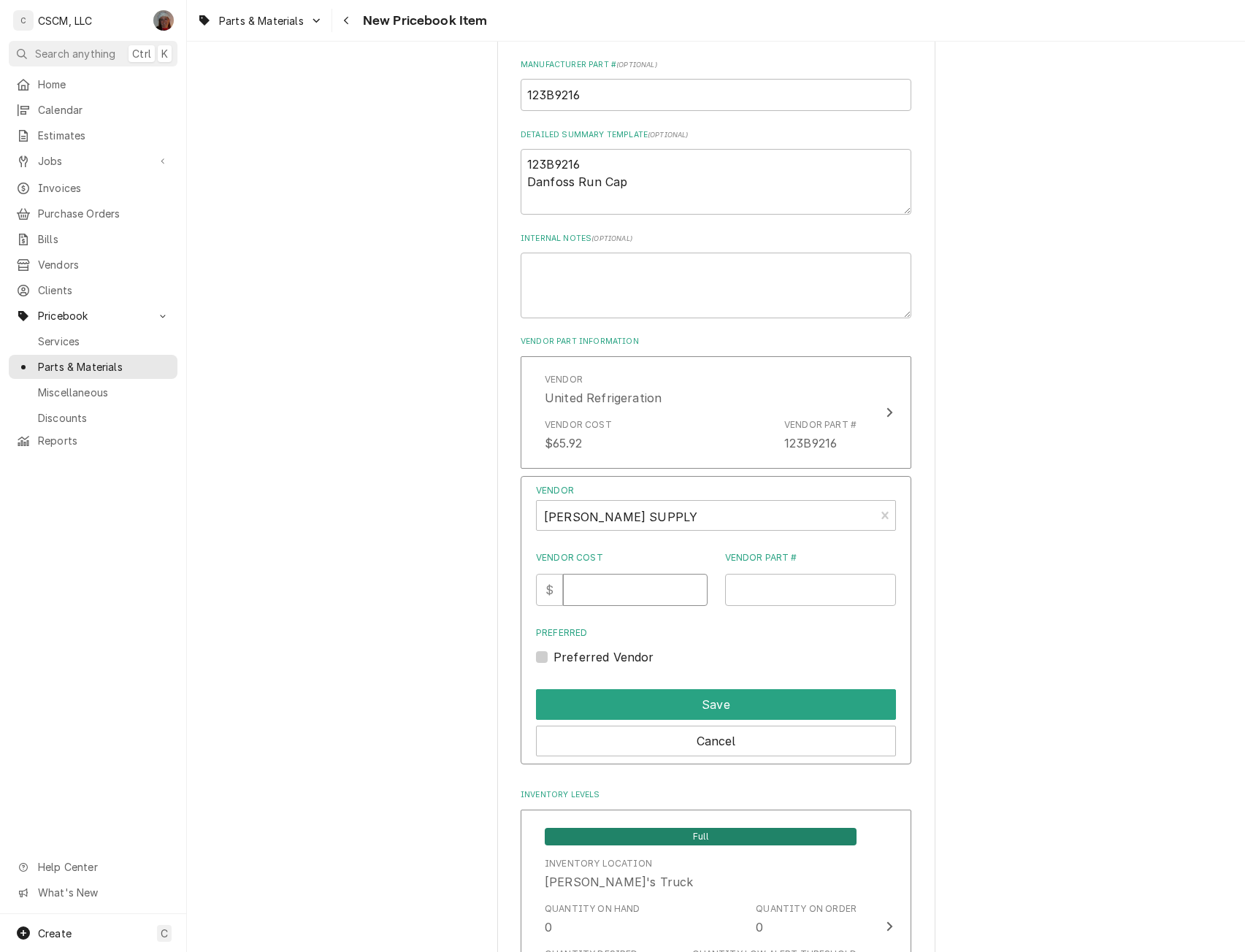
click at [605, 602] on input "Vendor Cost" at bounding box center [635, 589] width 144 height 32
type input "92.32"
click at [764, 595] on input "Vendor Part #" at bounding box center [810, 589] width 171 height 32
paste input "123B9216"
type input "123B9216"
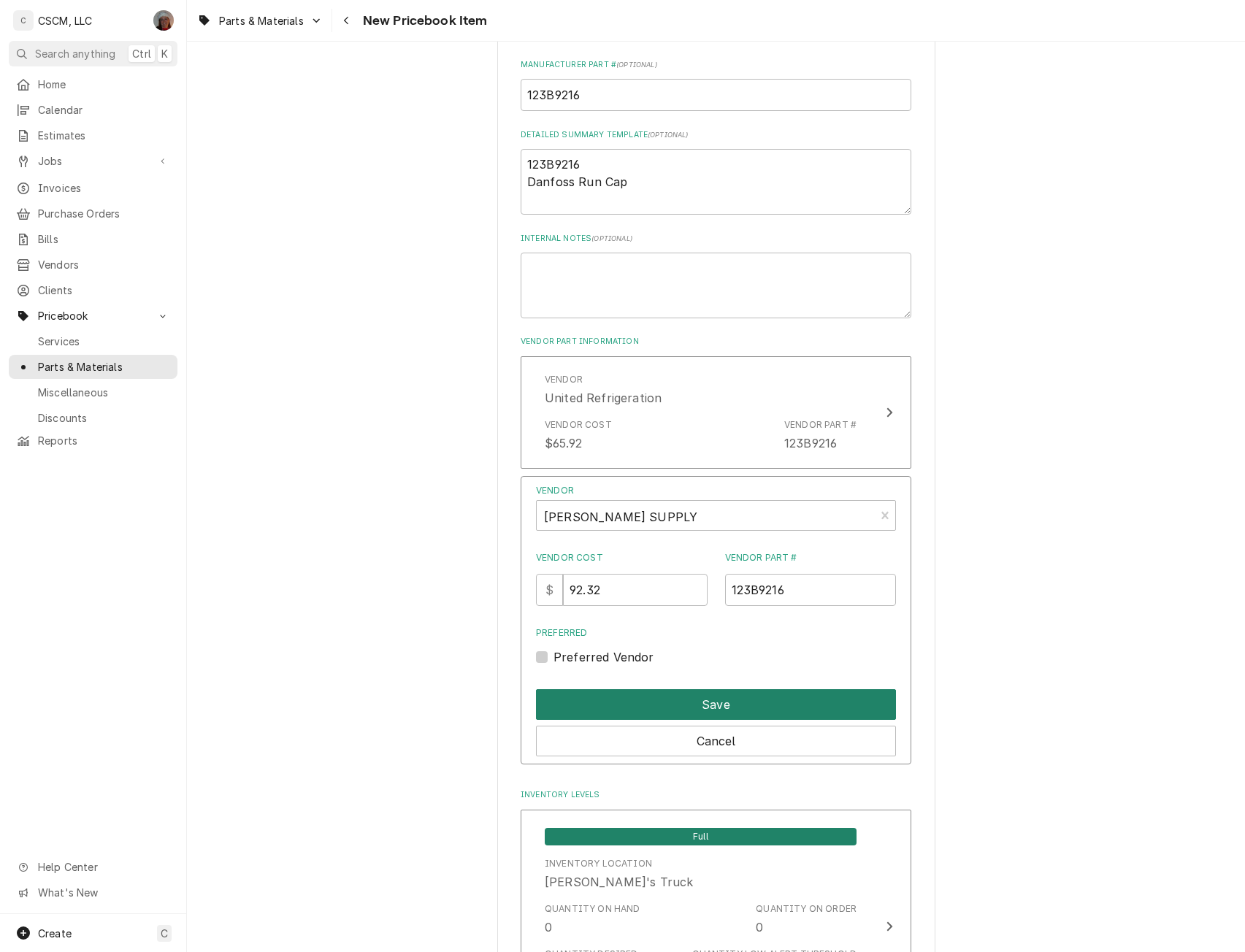
click at [712, 716] on button "Save" at bounding box center [715, 704] width 360 height 31
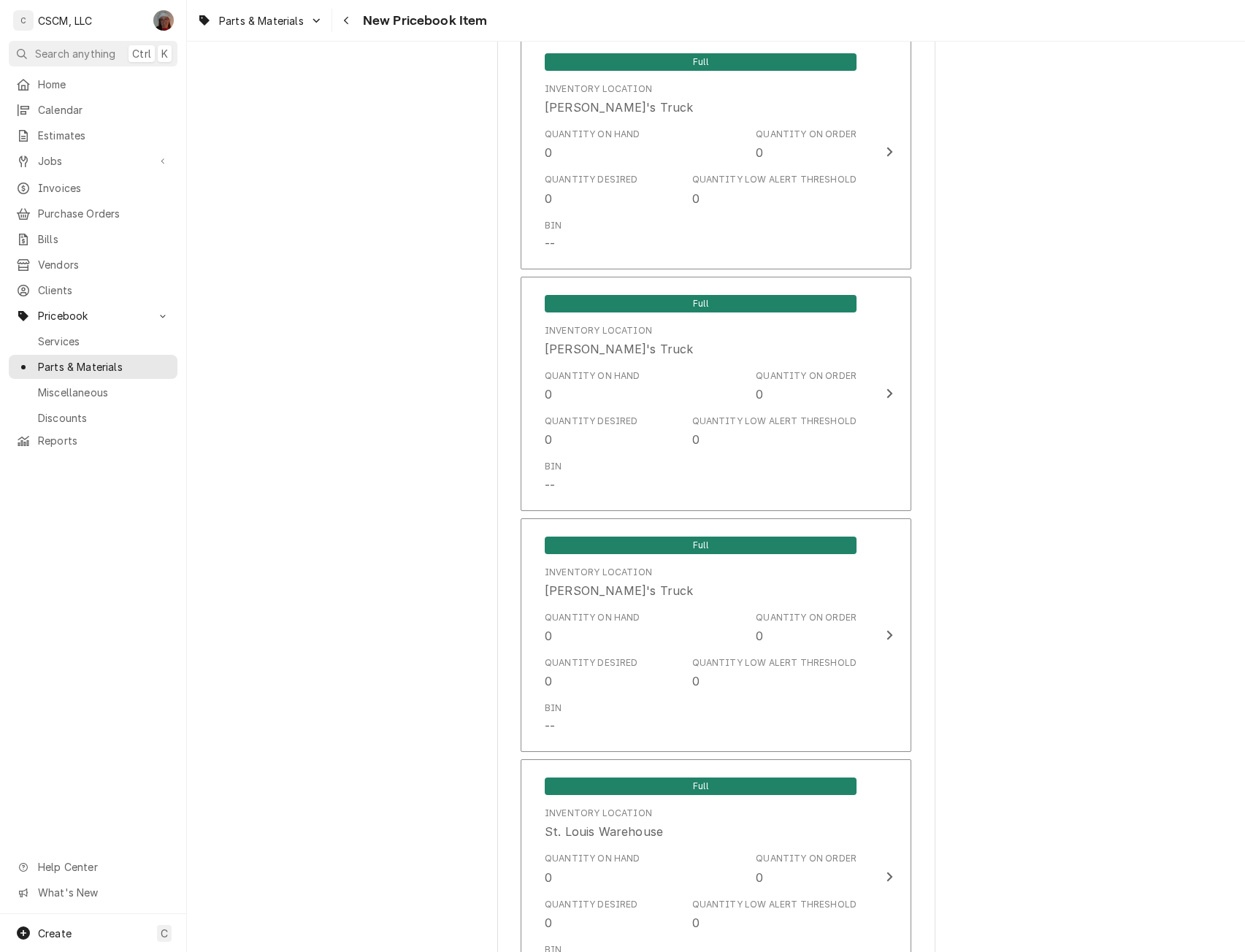
scroll to position [2913, 0]
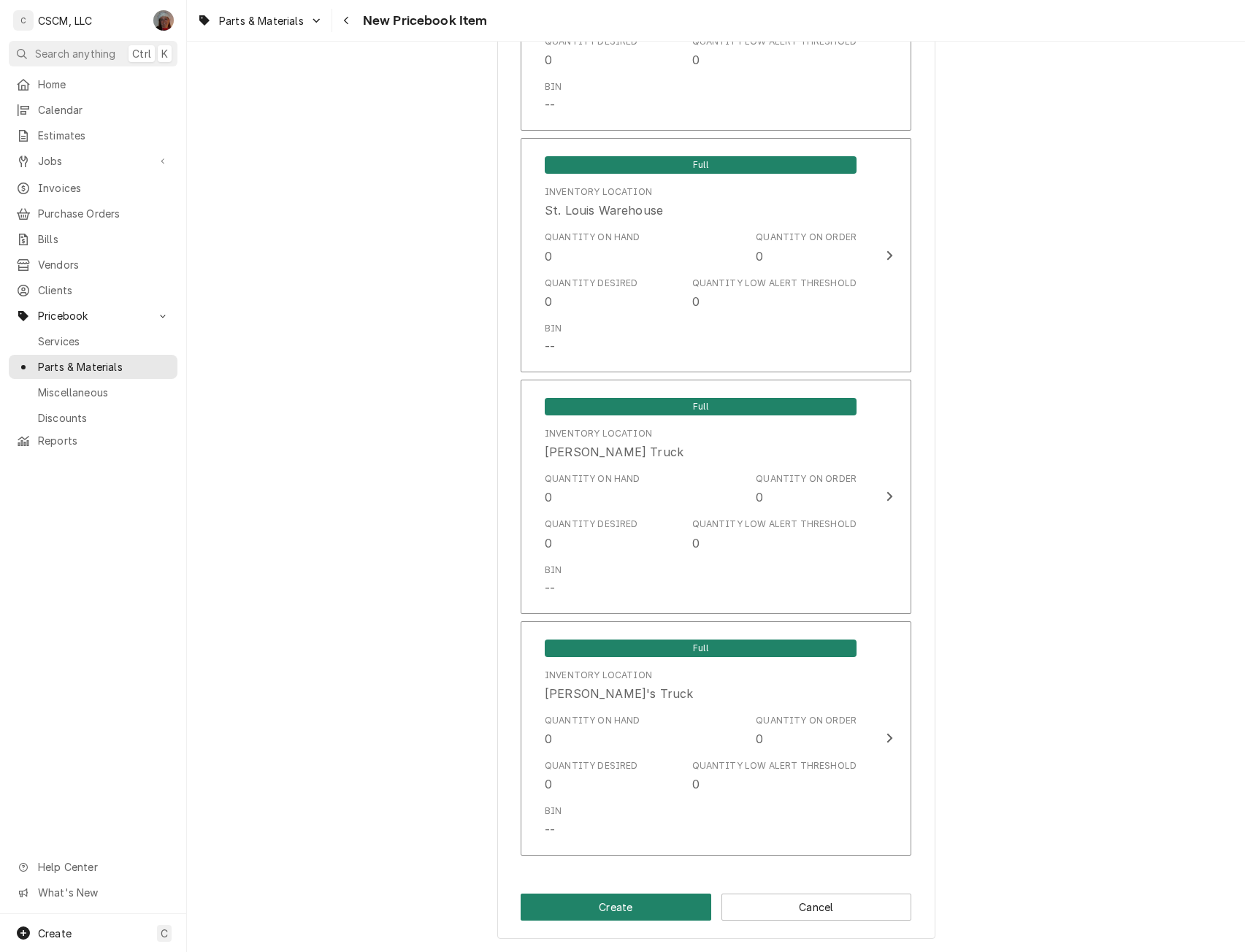
click at [620, 906] on button "Create" at bounding box center [616, 907] width 190 height 27
type textarea "x"
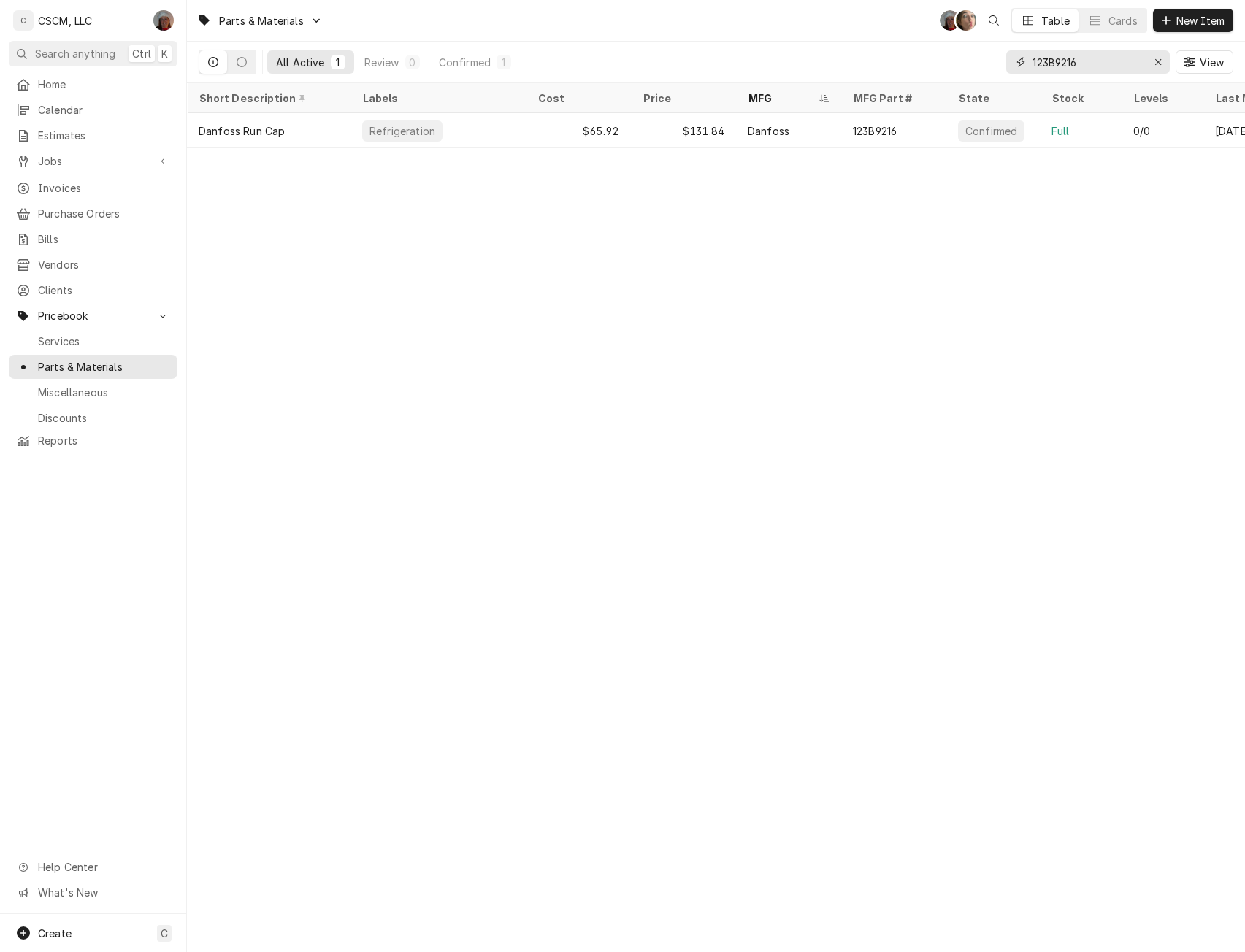
drag, startPoint x: 1104, startPoint y: 62, endPoint x: 972, endPoint y: 65, distance: 132.0
click at [972, 65] on div "All Active 1 Review 0 Confirmed 1 123B9216 View" at bounding box center [716, 61] width 1035 height 41
paste input "314"
type input "123B9314"
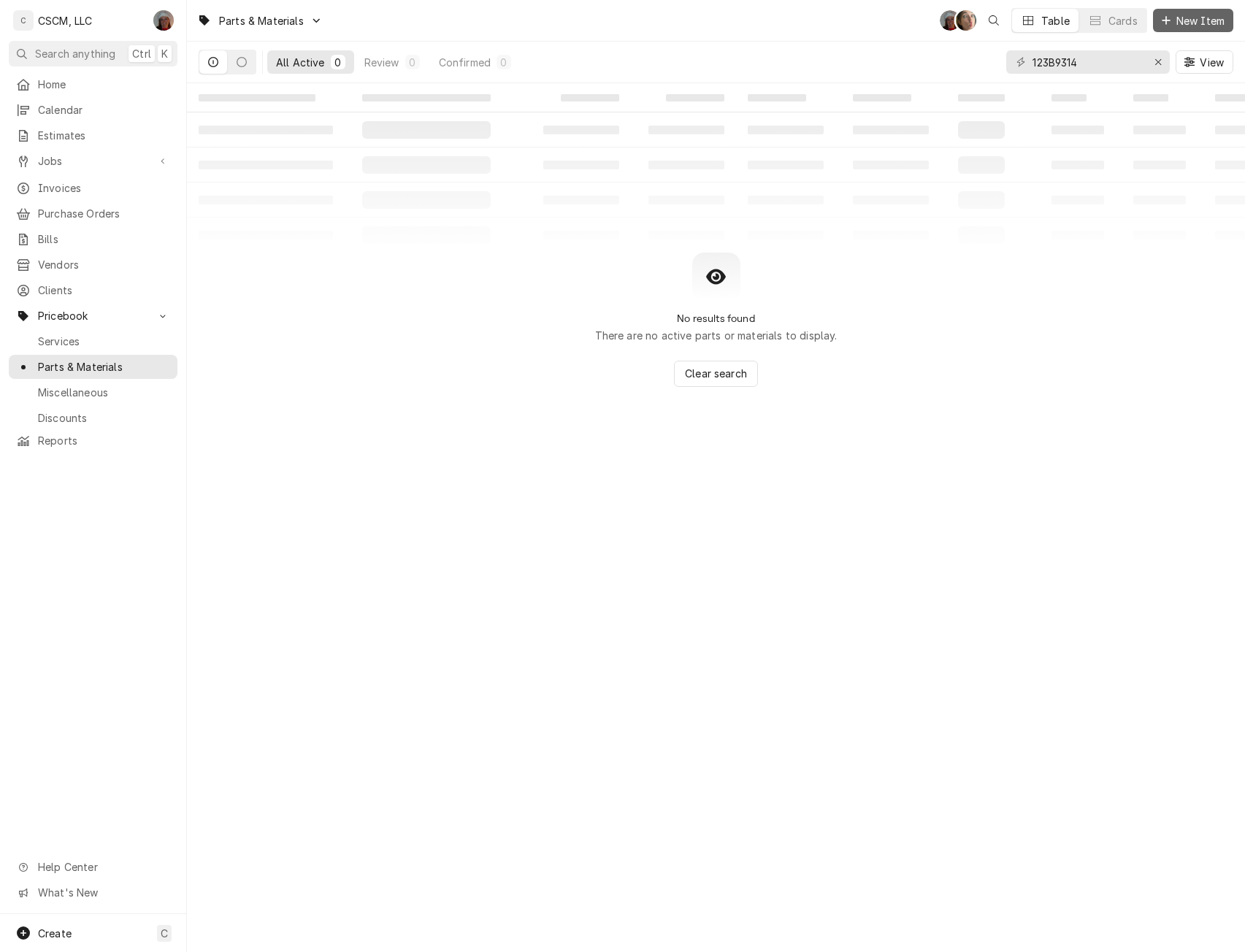
click at [1185, 21] on span "New Item" at bounding box center [1199, 21] width 54 height 16
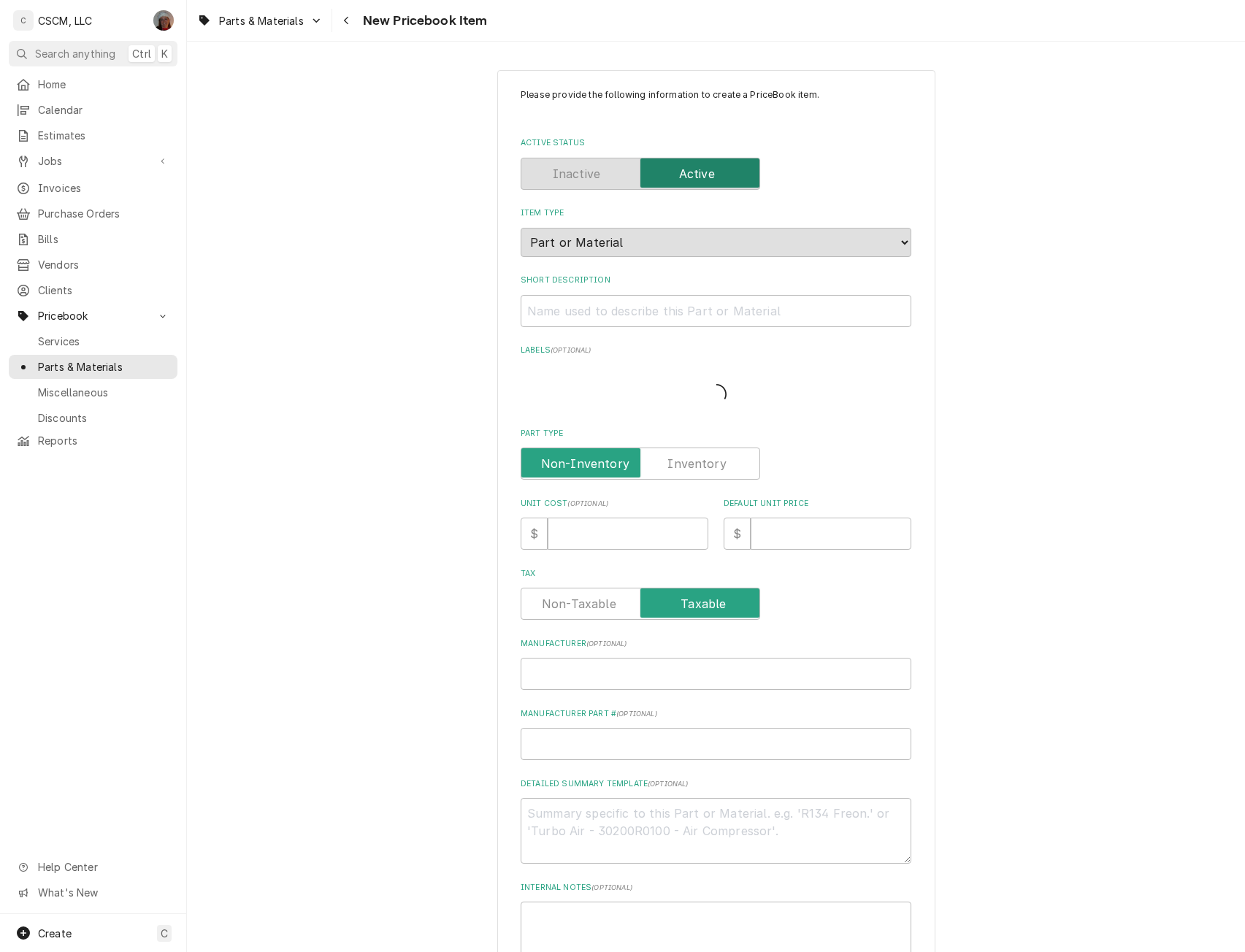
type textarea "x"
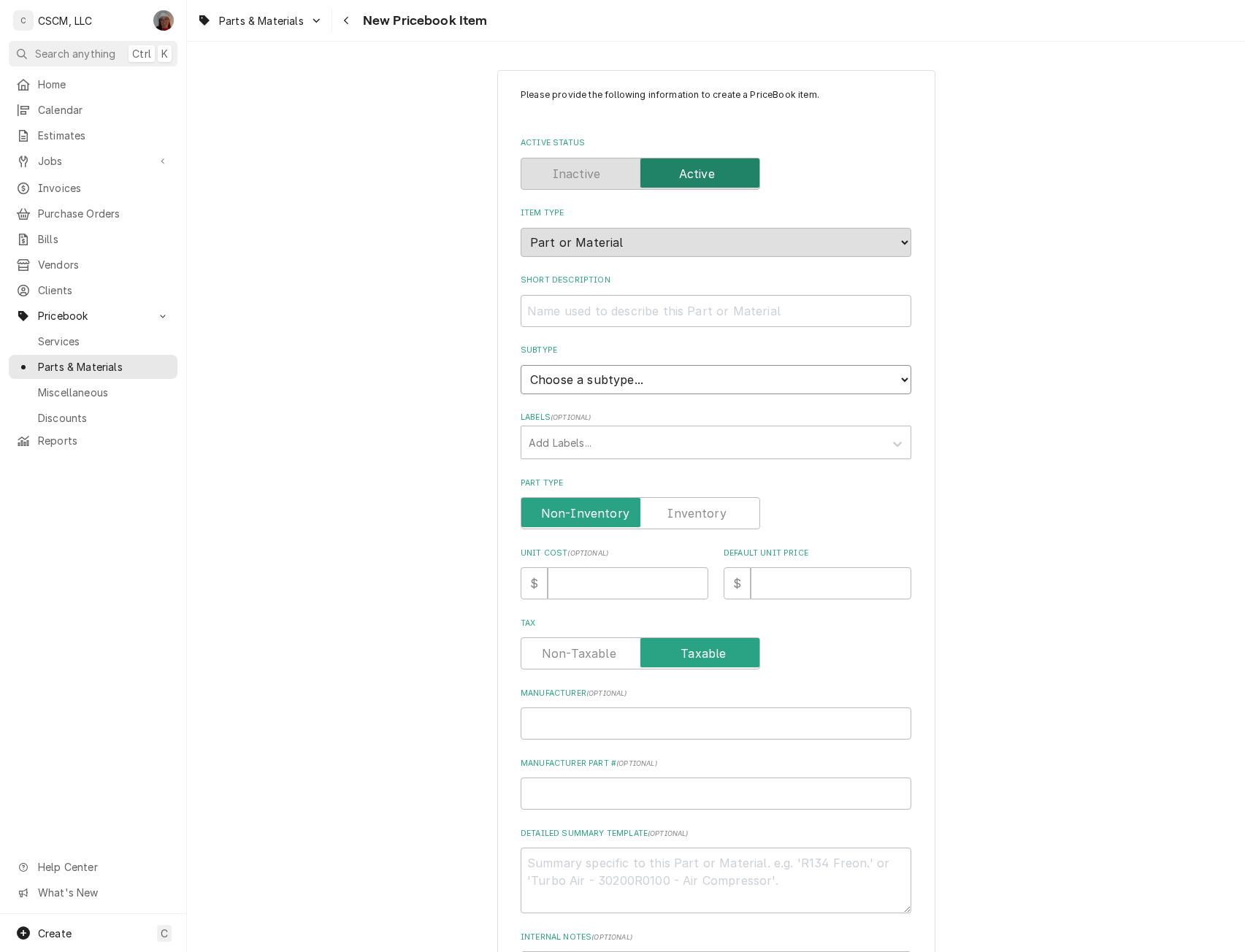
click at [656, 375] on select "Choose a subtype... Equipment Part Refrigerant Supply or Material Tool" at bounding box center [716, 379] width 391 height 29
select select "148"
click at [521, 365] on select "Choose a subtype... Equipment Part Refrigerant Supply or Material Tool" at bounding box center [716, 379] width 391 height 29
type textarea "x"
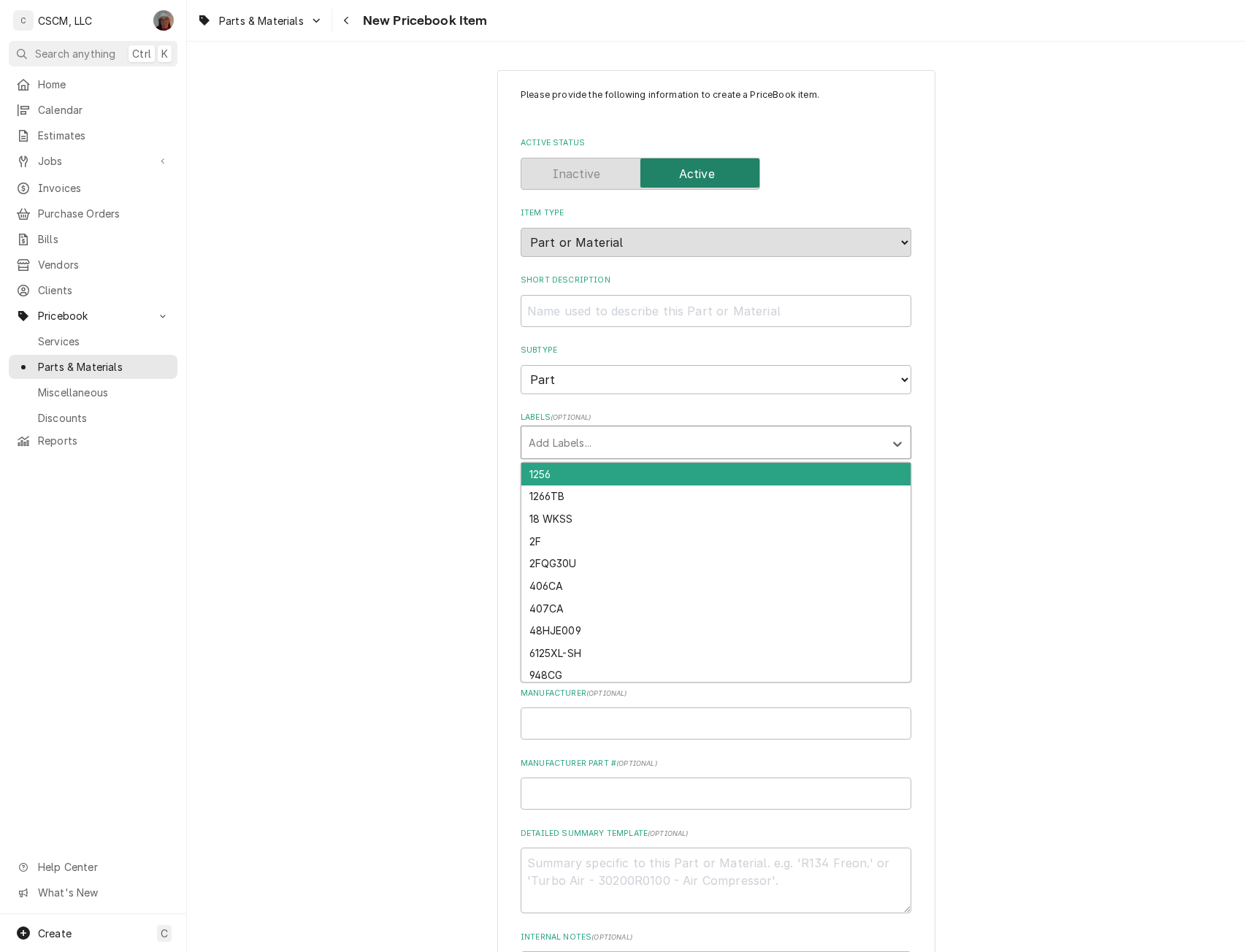
click at [568, 440] on div "Labels" at bounding box center [703, 443] width 349 height 26
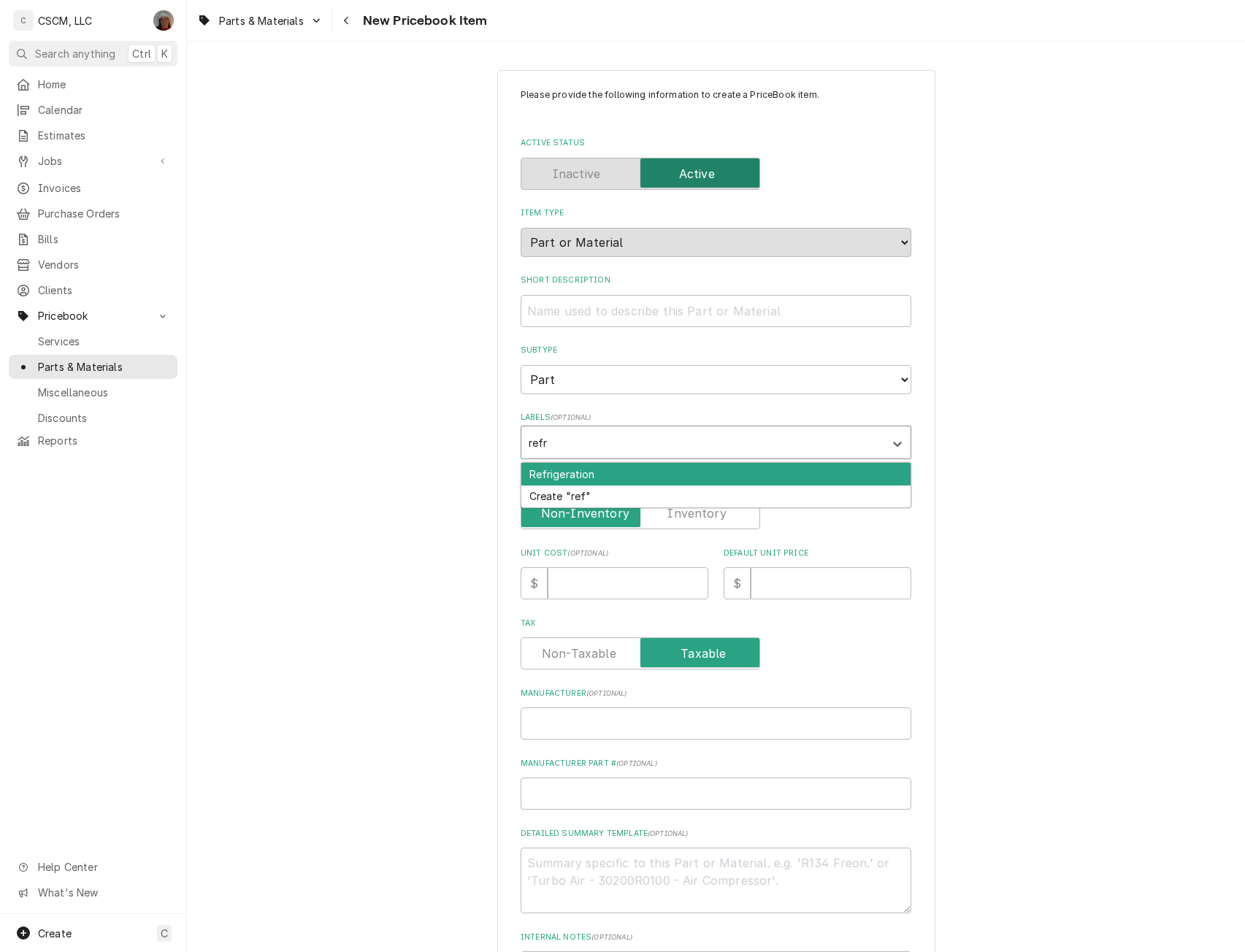
type input "refri"
click at [549, 465] on div "Refrigeration" at bounding box center [716, 474] width 389 height 22
type textarea "x"
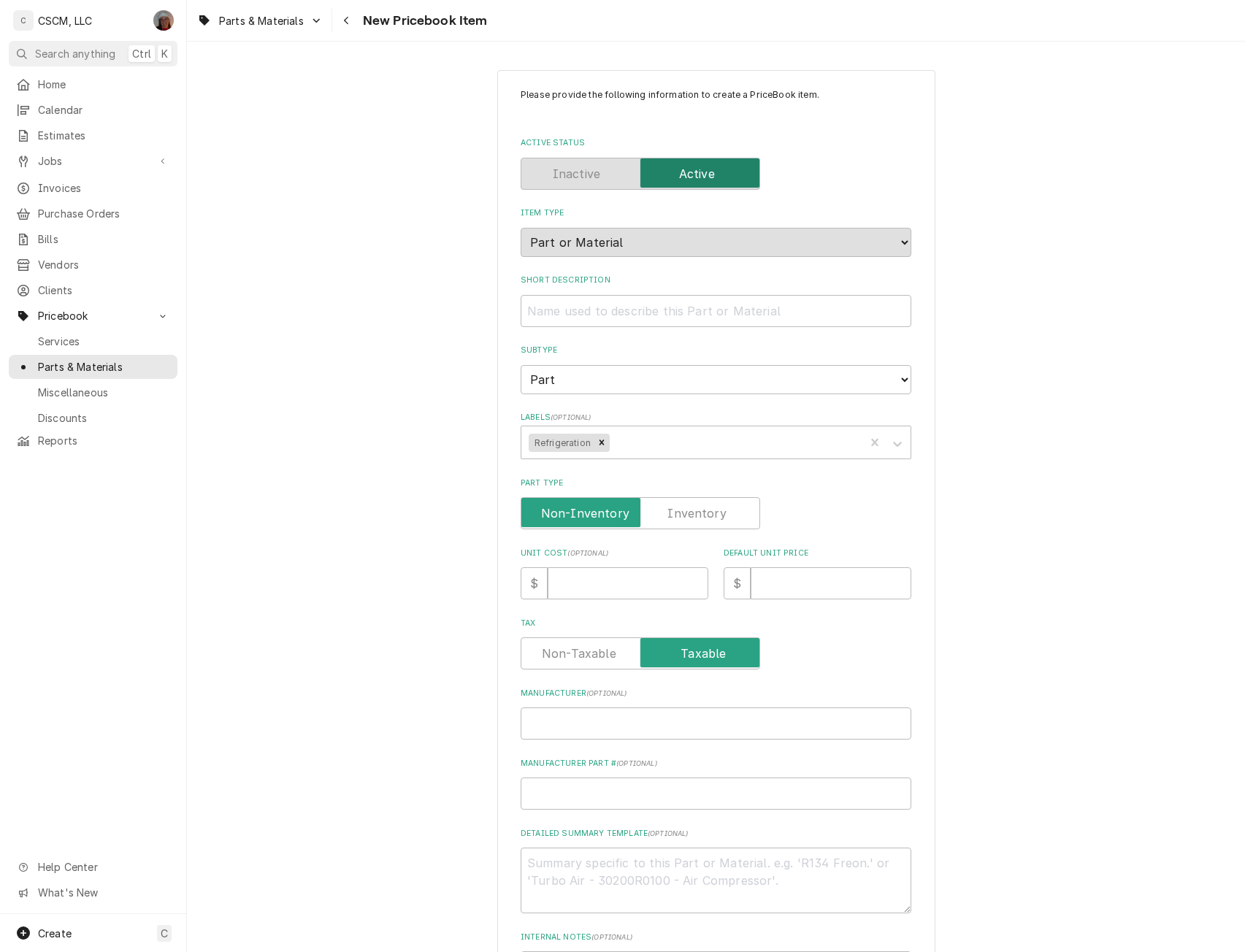
click at [694, 513] on label "Part Type" at bounding box center [640, 513] width 239 height 32
click at [694, 513] on input "Part Type" at bounding box center [640, 513] width 226 height 32
checkbox input "true"
type textarea "x"
click at [548, 574] on input "Unit Cost ( optional )" at bounding box center [628, 583] width 161 height 32
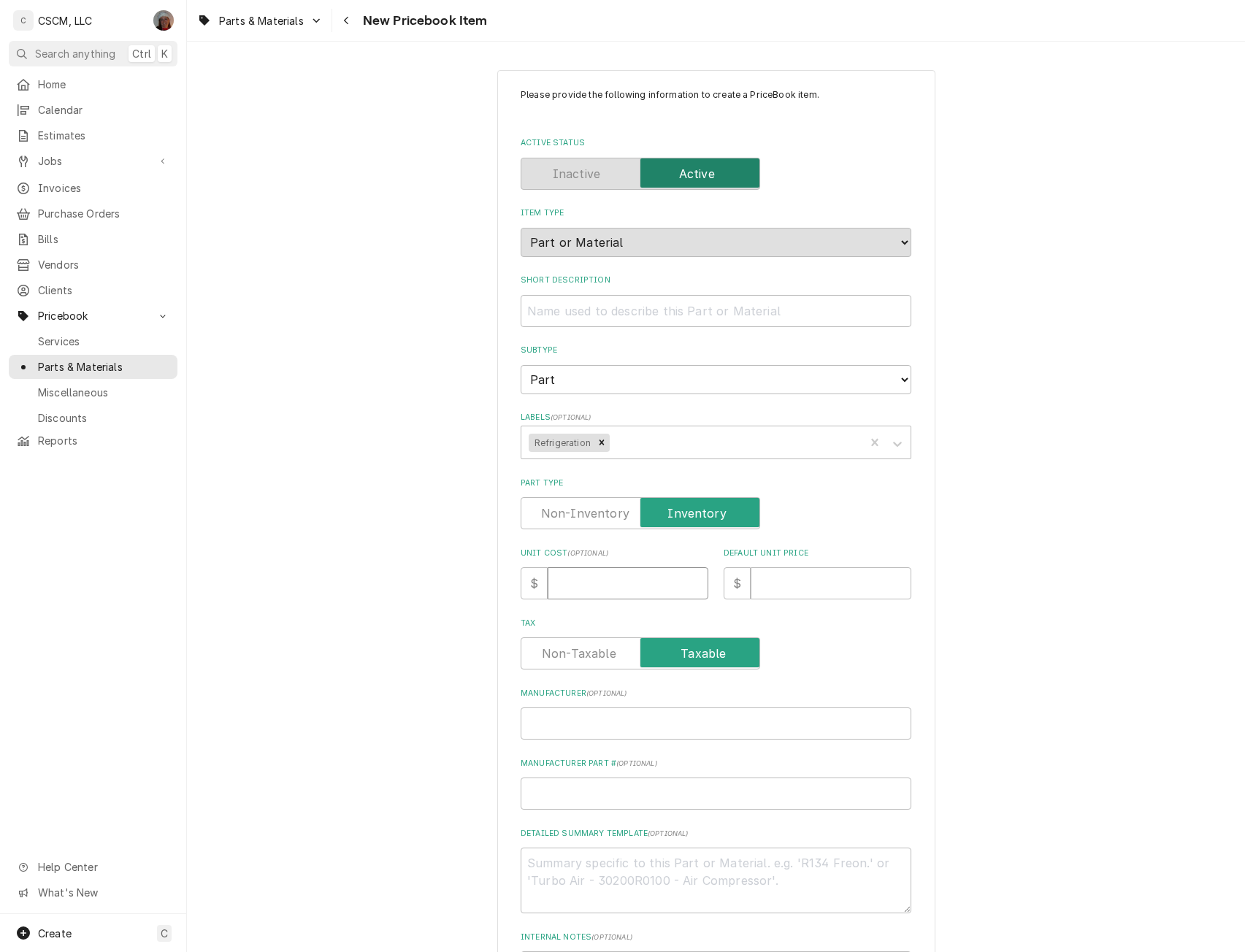
type input "2"
type textarea "x"
type input "26"
type textarea "x"
type input "26.3"
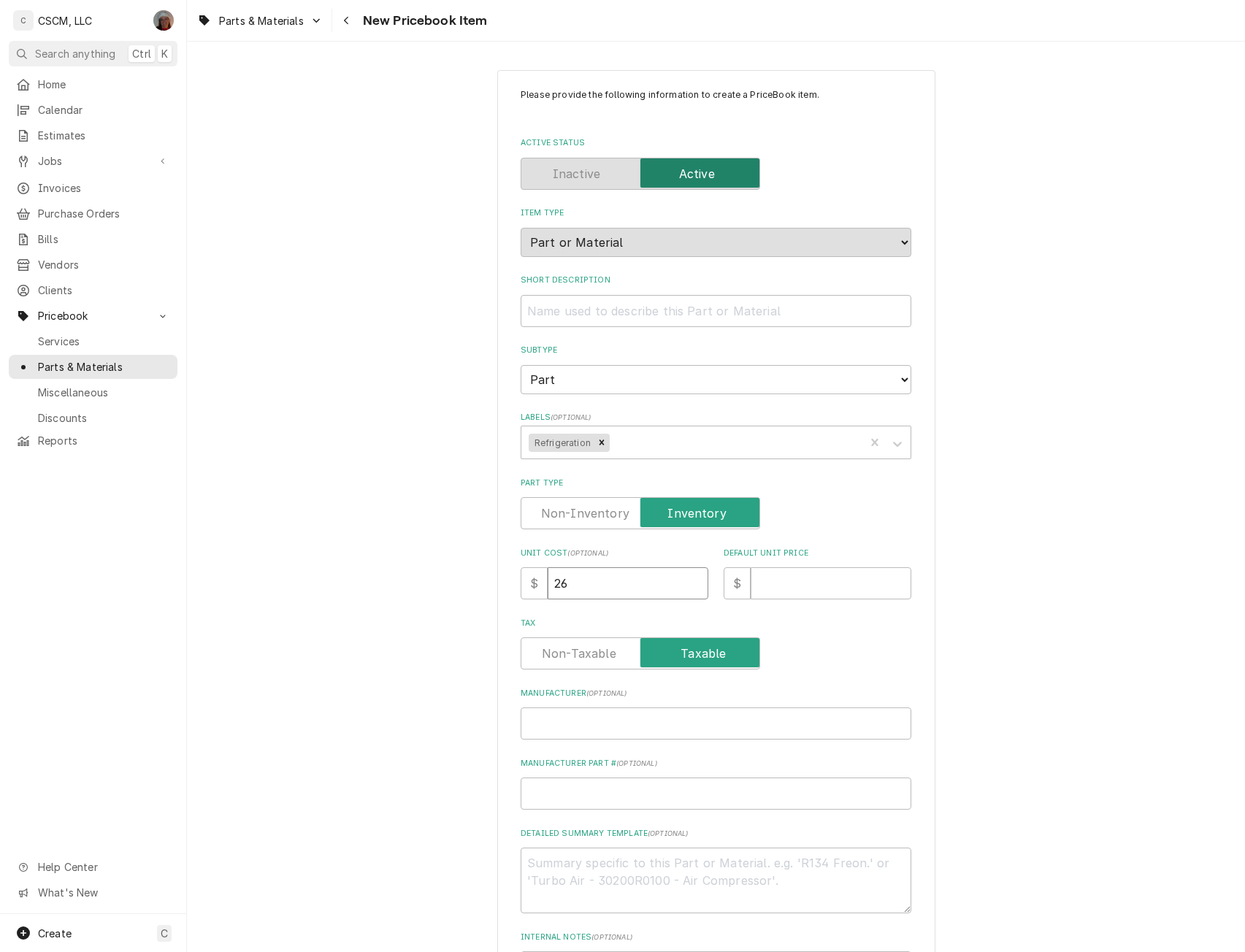
type textarea "x"
type input "26.39"
type textarea "x"
type input "26.39"
click at [546, 799] on input "Manufacturer Part # ( optional )" at bounding box center [716, 793] width 391 height 32
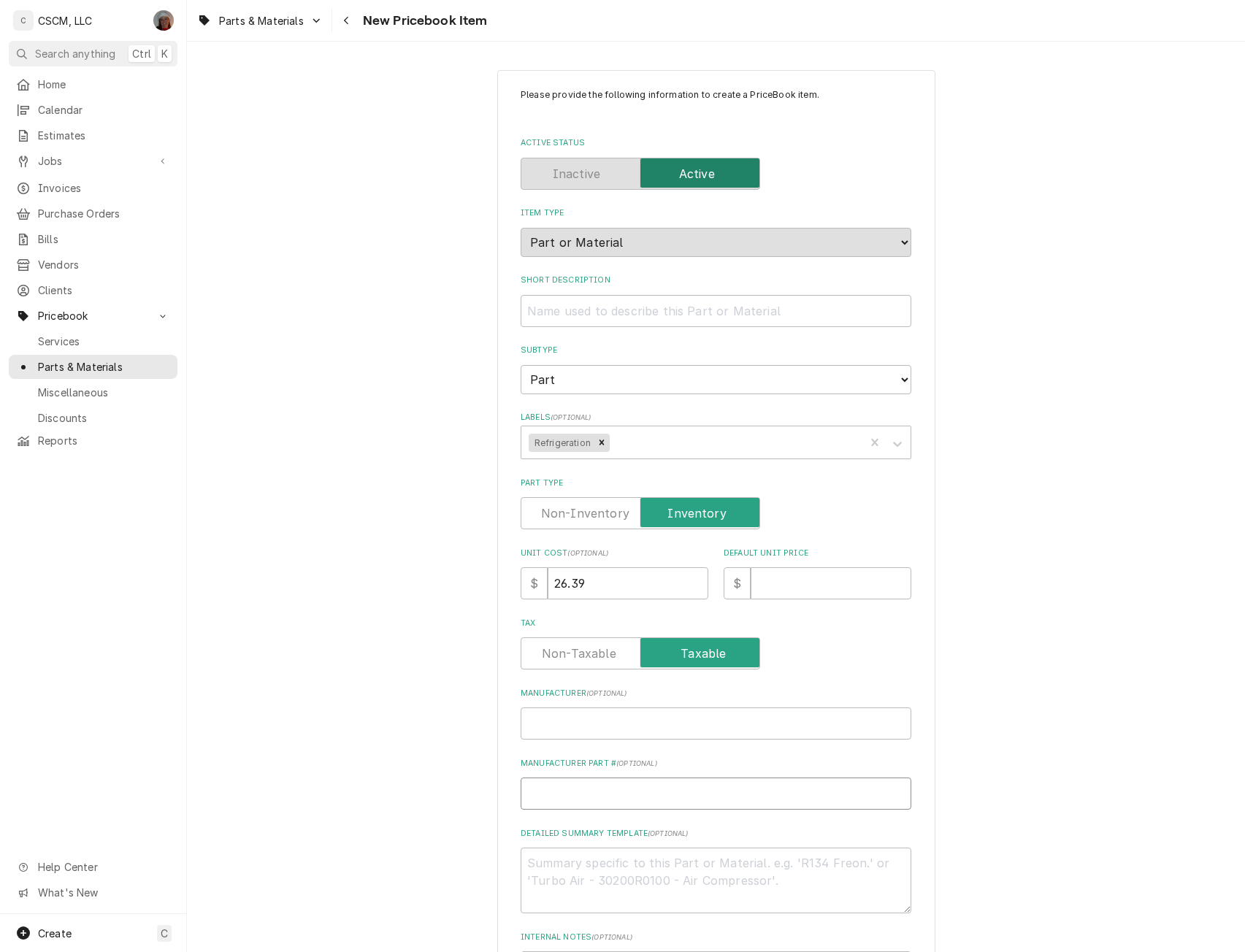
paste input "123B9314"
type input "123B9314"
type textarea "x"
type input "123B9314"
click at [545, 886] on textarea "Detailed Summary Template ( optional )" at bounding box center [716, 880] width 391 height 65
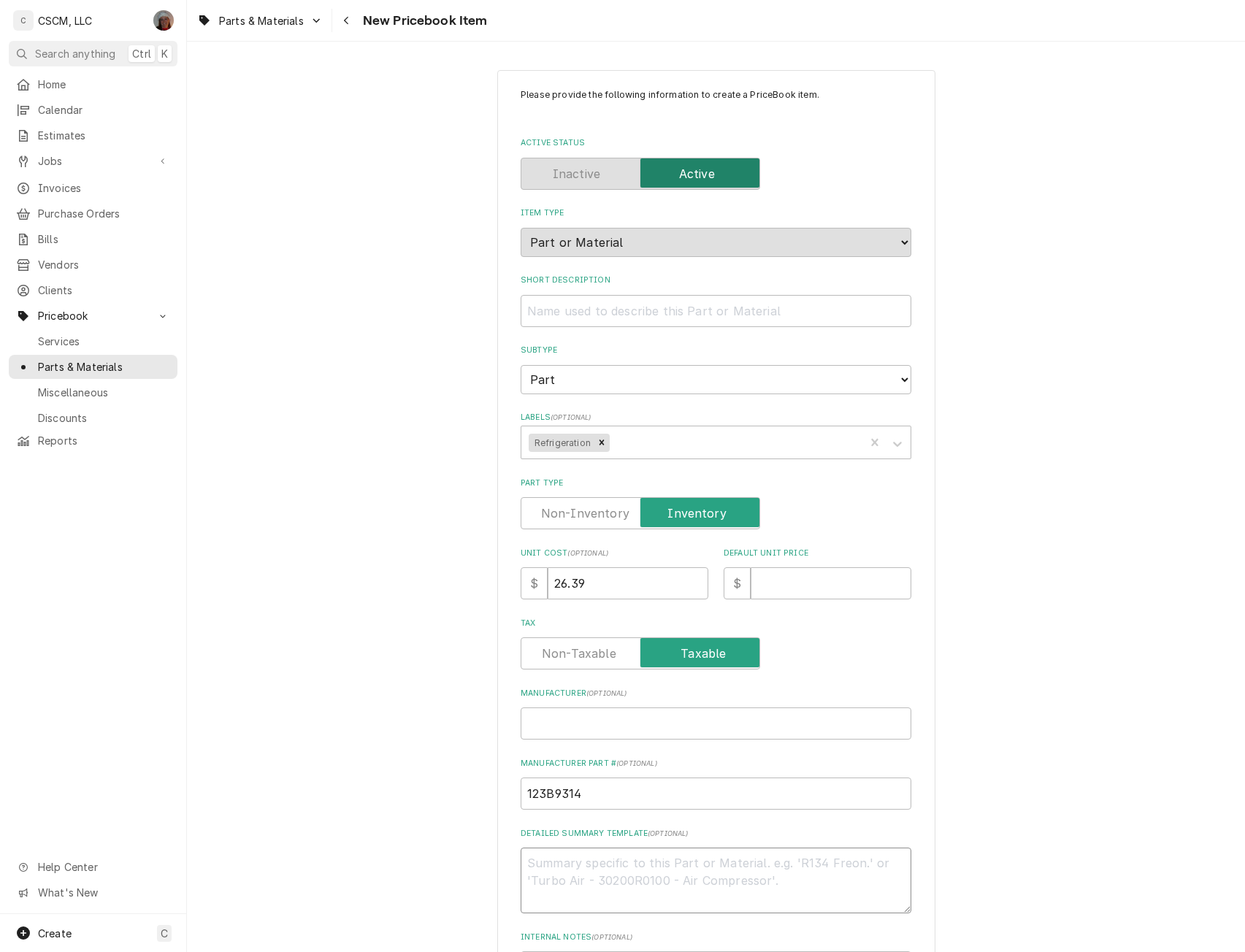
paste textarea "123B9314"
type textarea "123B9314"
type textarea "x"
type textarea "123B9314"
click at [772, 584] on input "Default Unit Price" at bounding box center [831, 583] width 161 height 32
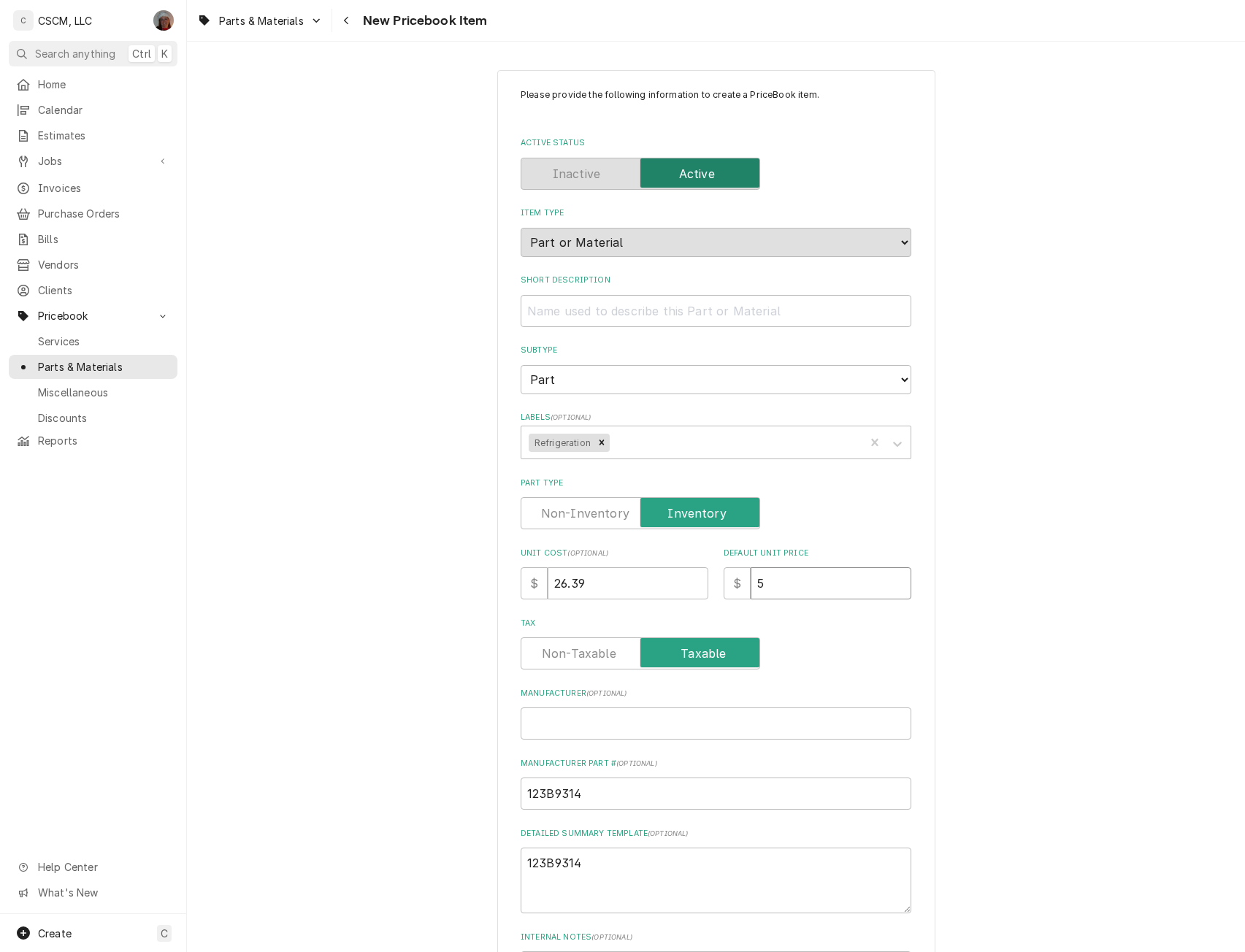
type input "52"
type textarea "x"
type input "52.7"
type textarea "x"
type input "52.78"
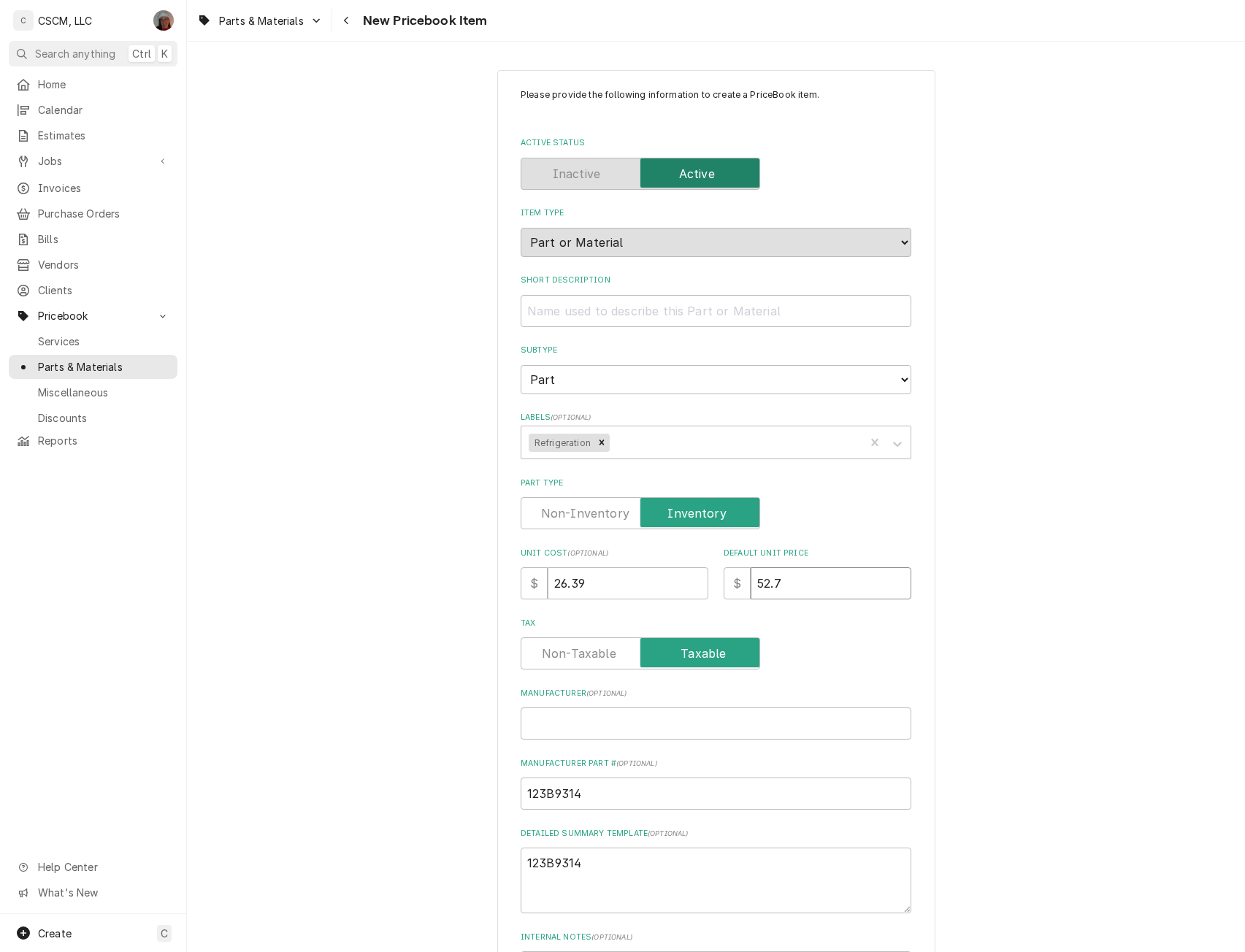
type textarea "x"
type input "52.78"
click at [578, 305] on input "Short Description" at bounding box center [716, 310] width 391 height 32
paste input "Danfoss Start Cap"
type input "Danfoss Start Cap"
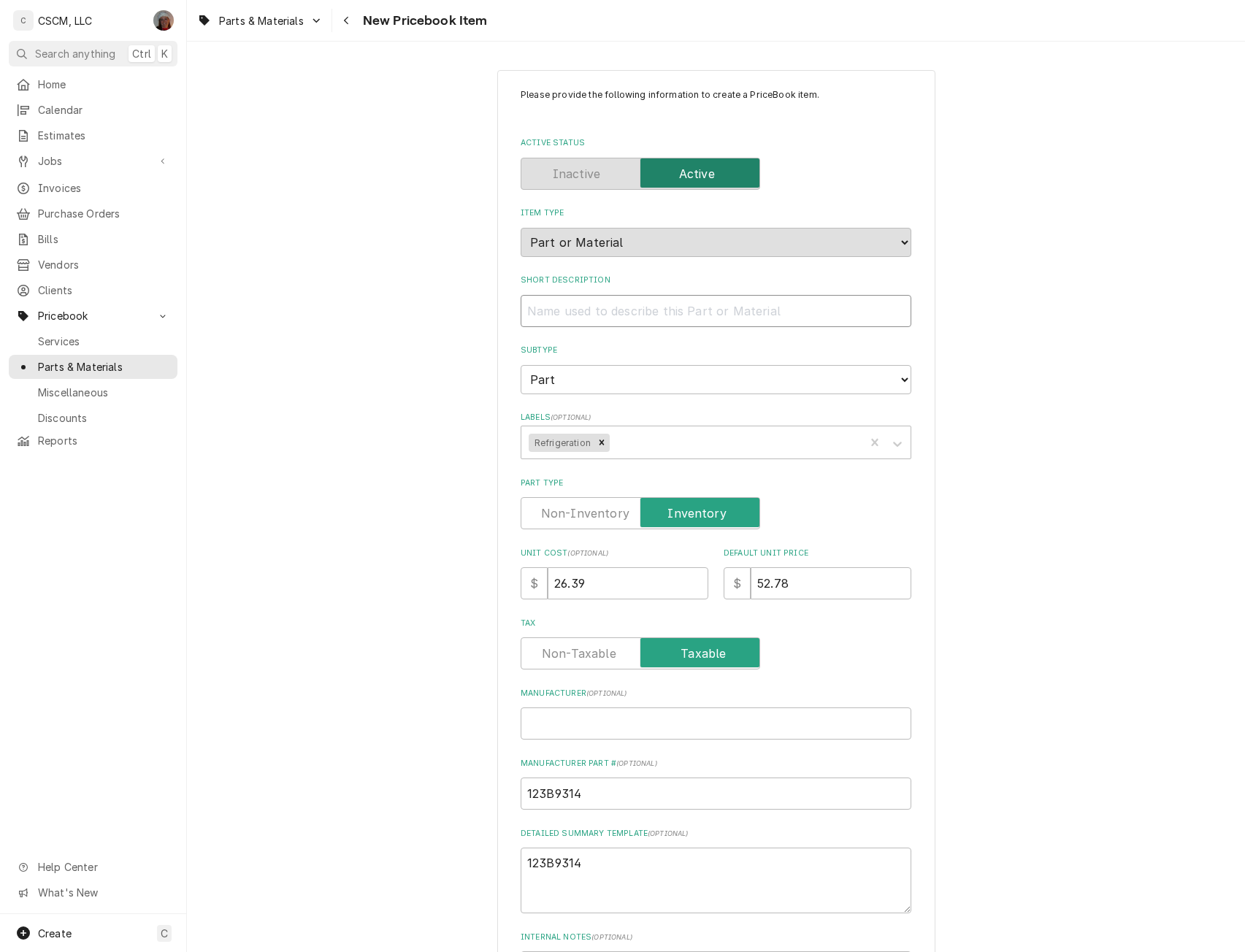
type textarea "x"
type input "Danfoss Start Cap"
click at [588, 876] on textarea "123B9314" at bounding box center [716, 880] width 391 height 65
type textarea "123B9314"
type textarea "x"
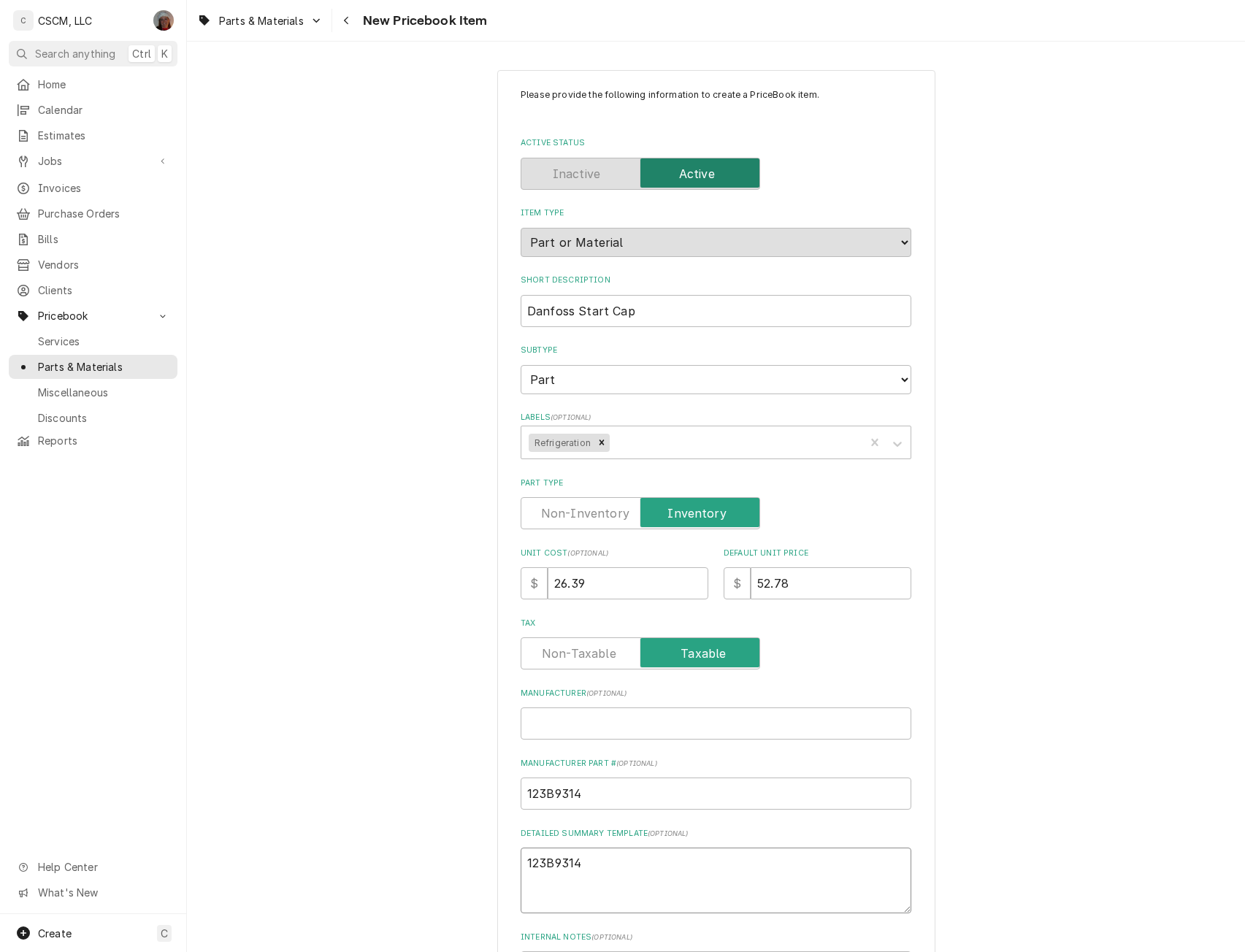
paste textarea "Danfoss Start Cap"
type textarea "123B9314 Danfoss Start Cap"
type textarea "x"
type textarea "123B9314 Danfoss Start Cap"
click at [539, 727] on input "Manufacturer ( optional )" at bounding box center [716, 724] width 391 height 32
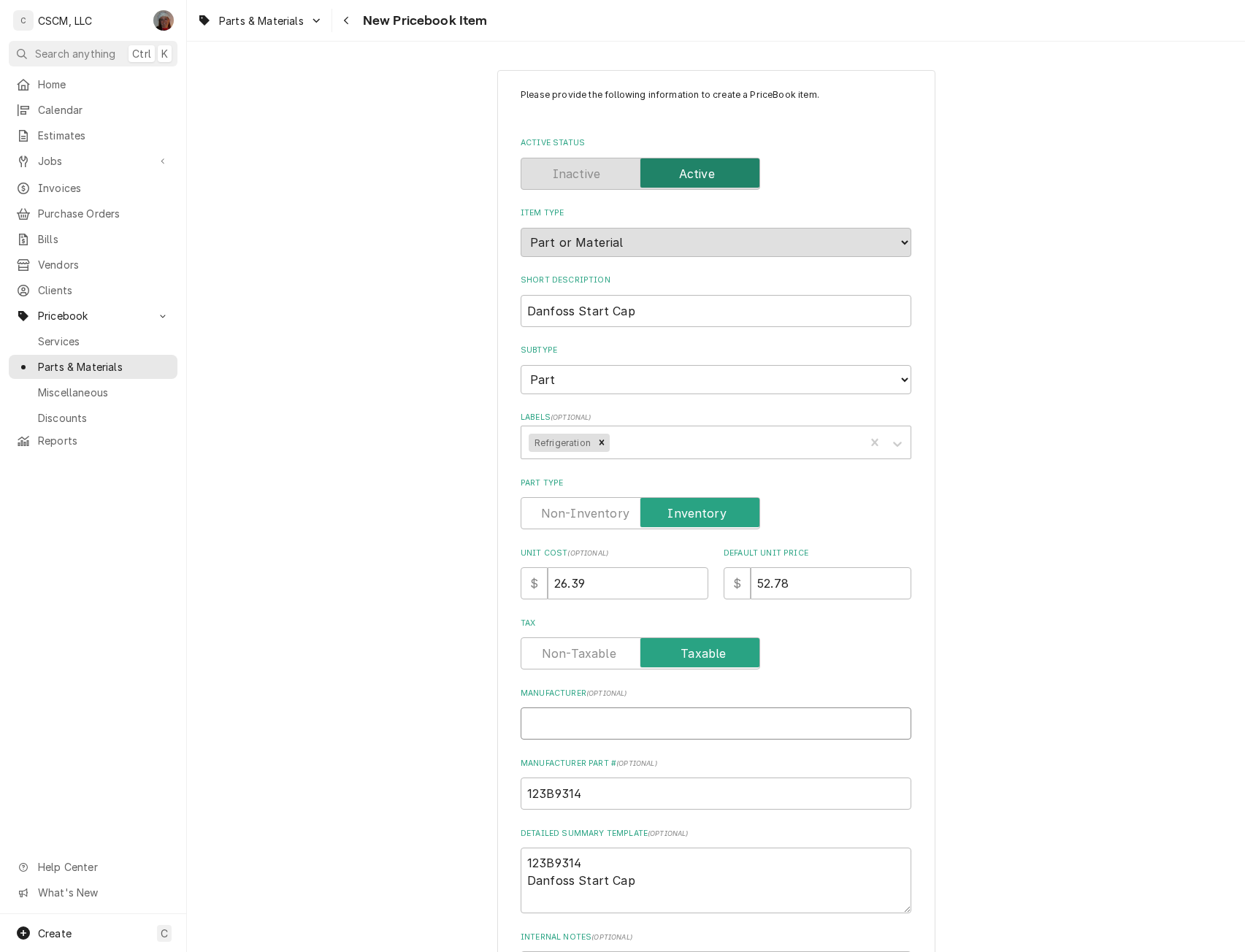
type input "D"
type textarea "x"
type input "Da"
type textarea "x"
type input "Dan"
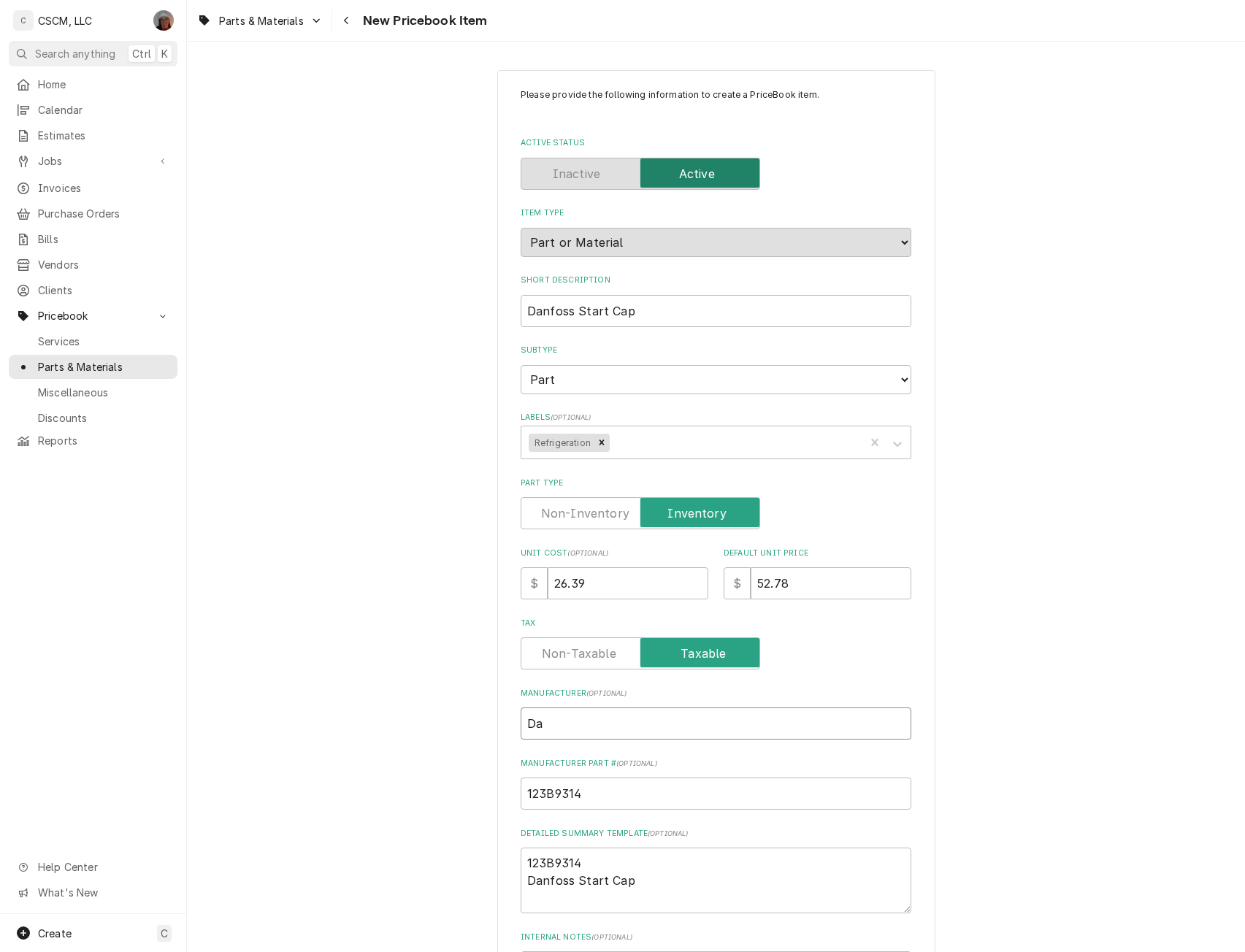
type textarea "x"
type input "Danf"
type textarea "x"
type input "Danfo"
type textarea "x"
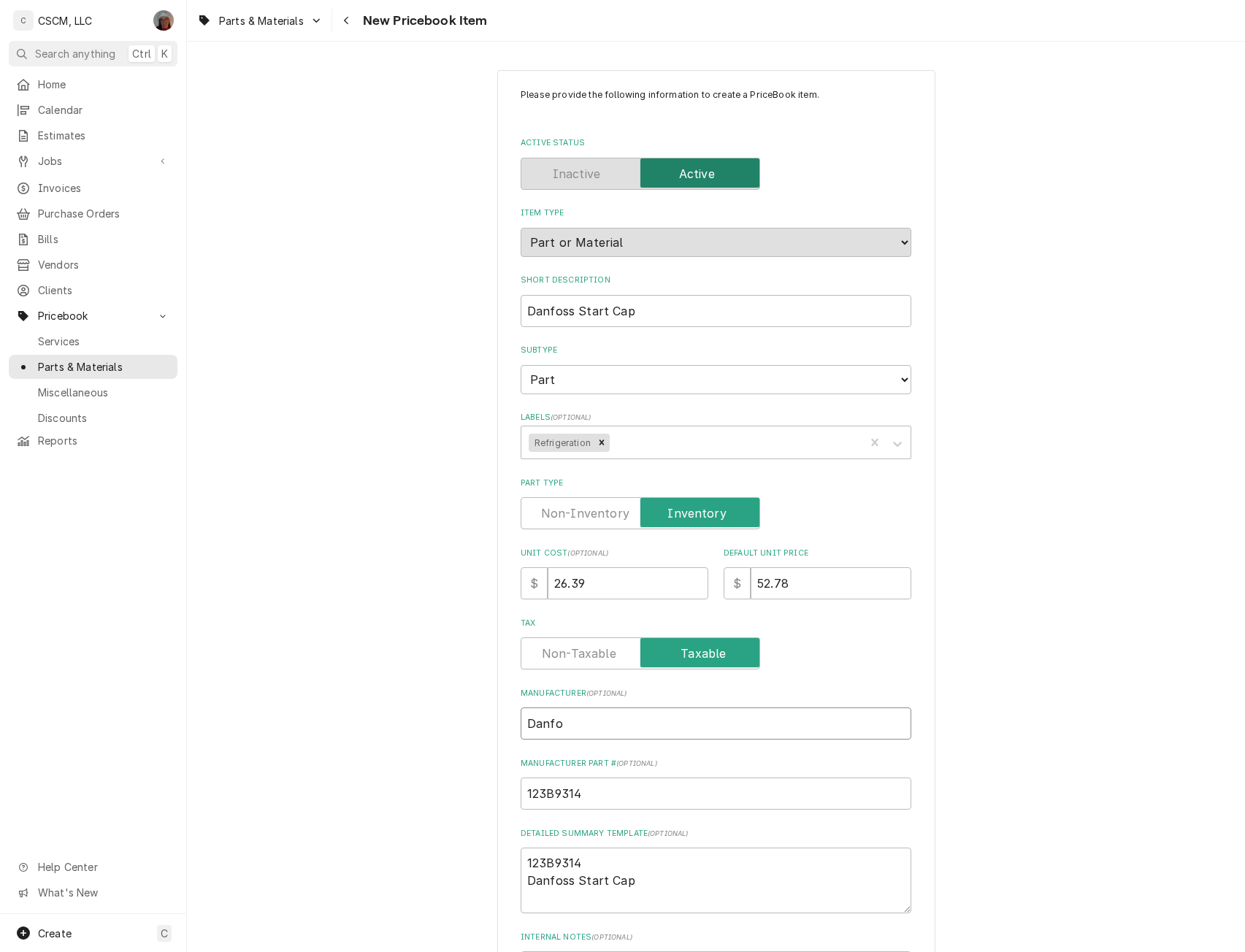
type input "Danfos"
type textarea "x"
type input "Danfoss"
type textarea "x"
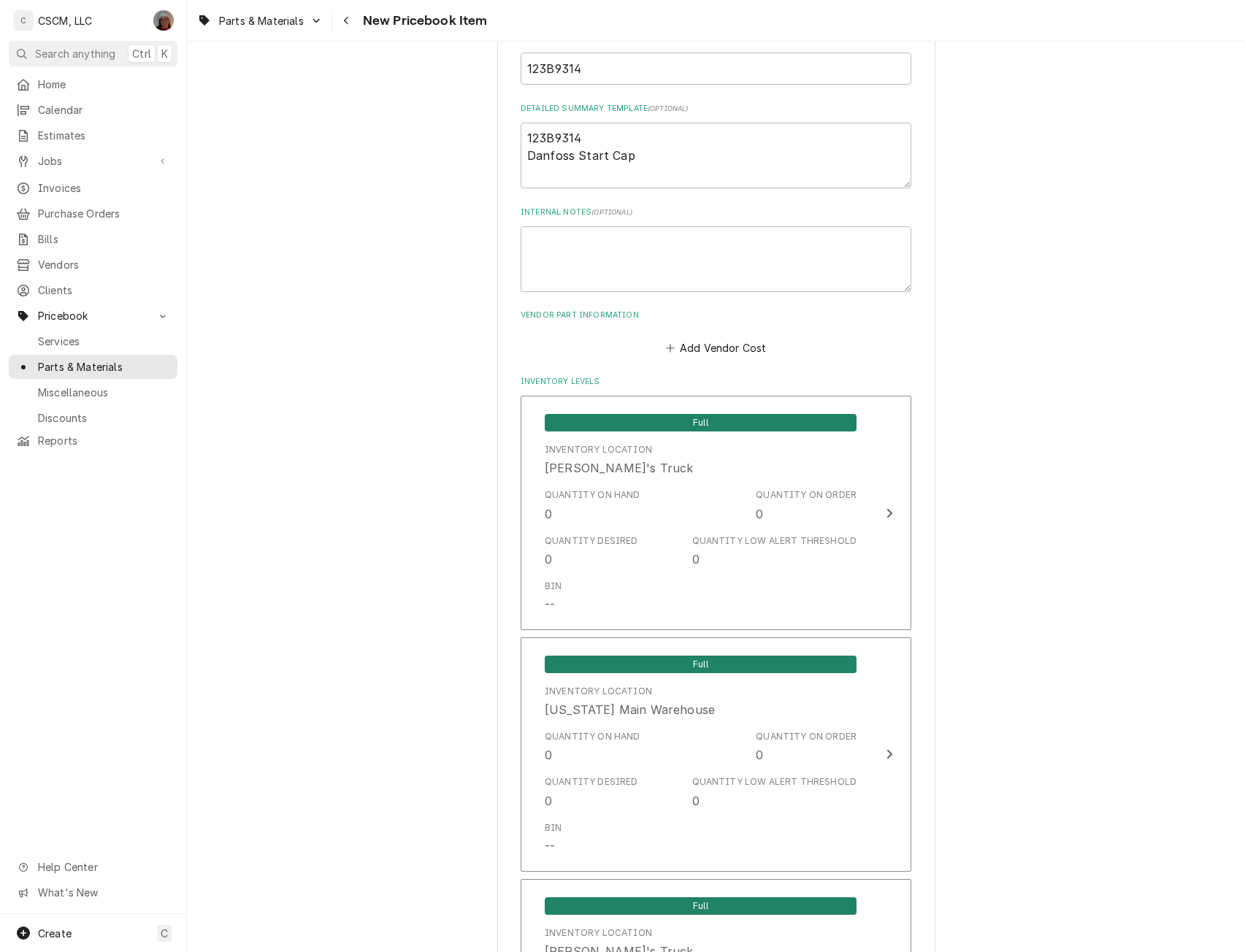
scroll to position [764, 0]
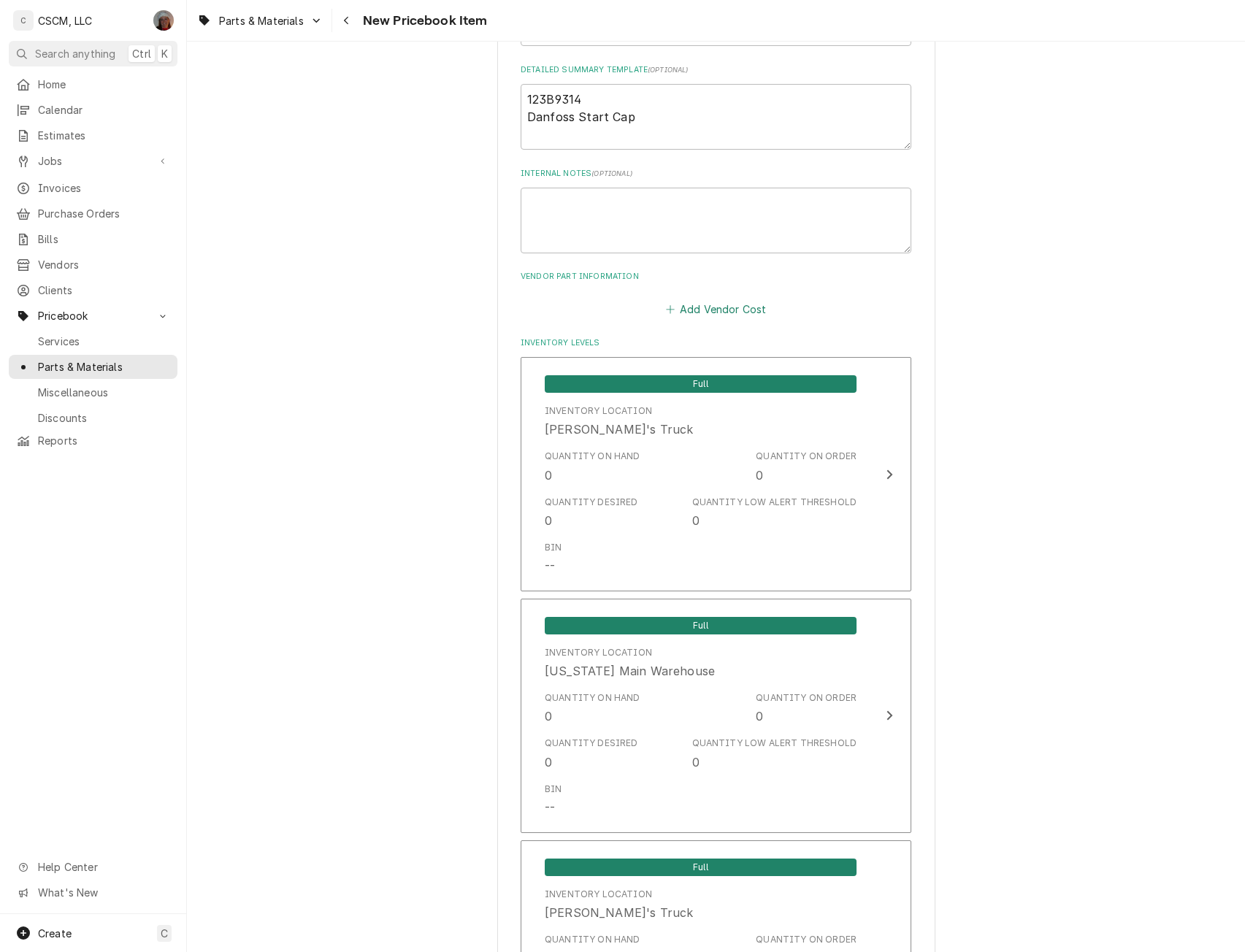
type input "Danfoss"
click at [699, 304] on button "Add Vendor Cost" at bounding box center [716, 309] width 106 height 21
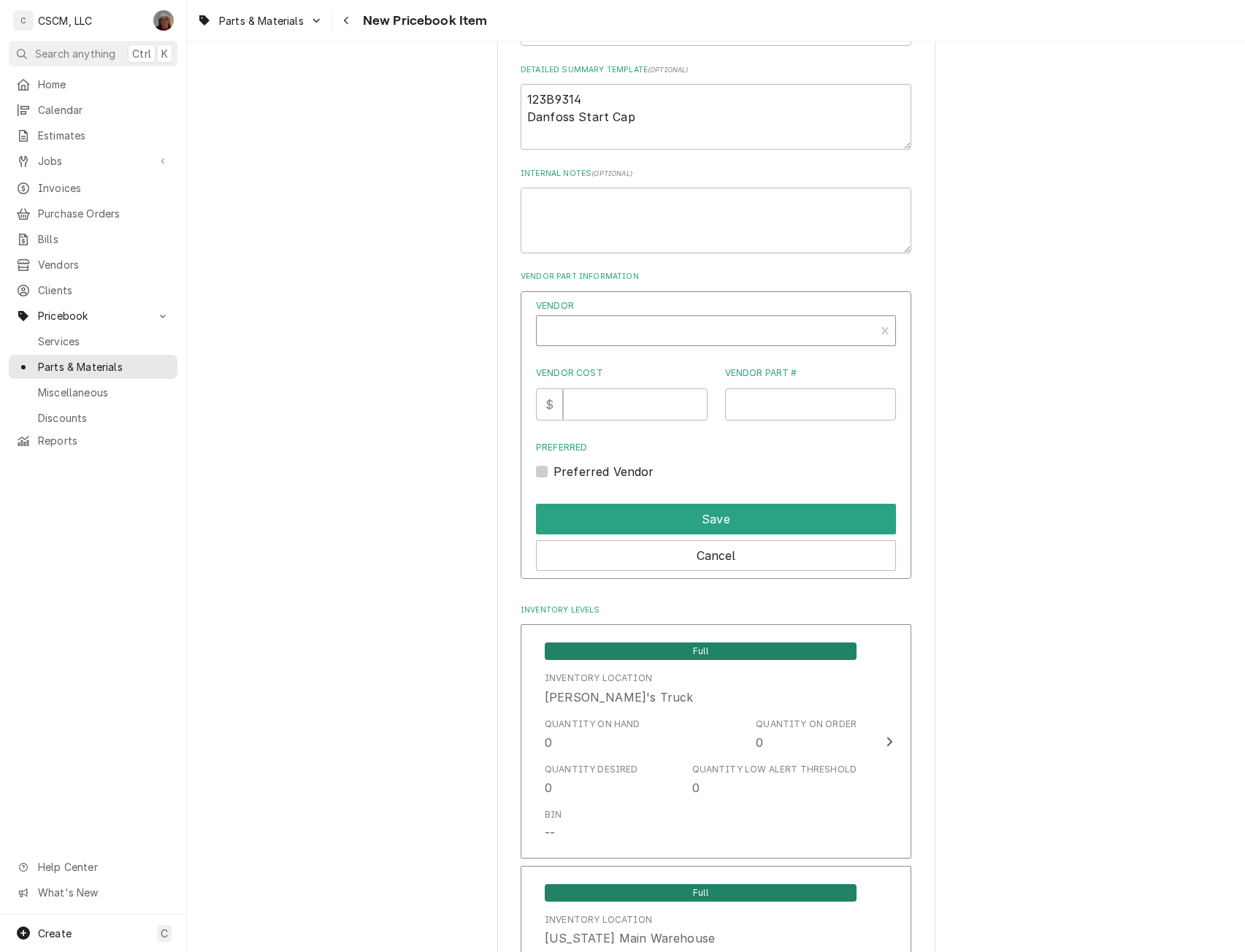
type textarea "x"
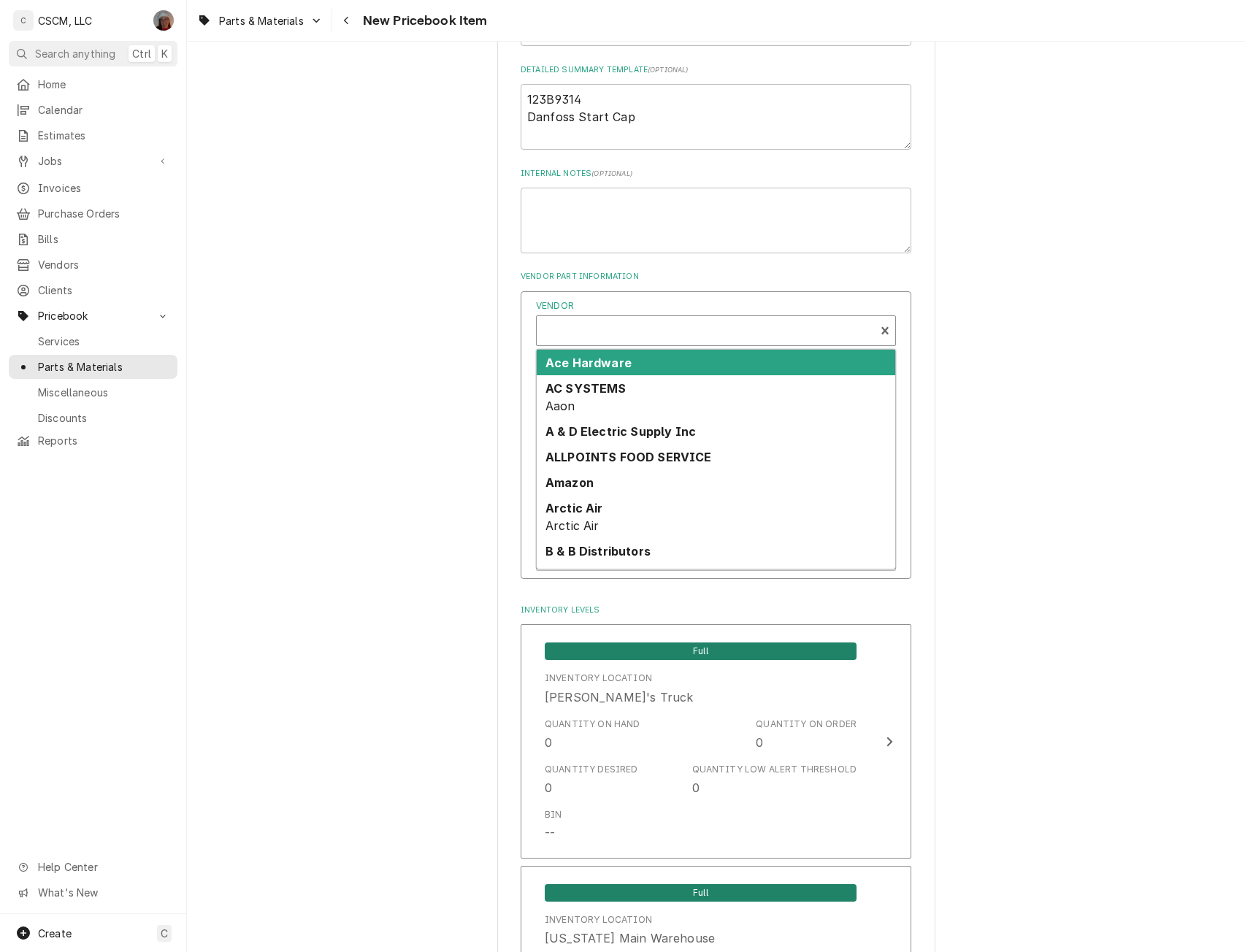
scroll to position [4, 0]
click at [579, 337] on div "Vendor" at bounding box center [705, 332] width 324 height 35
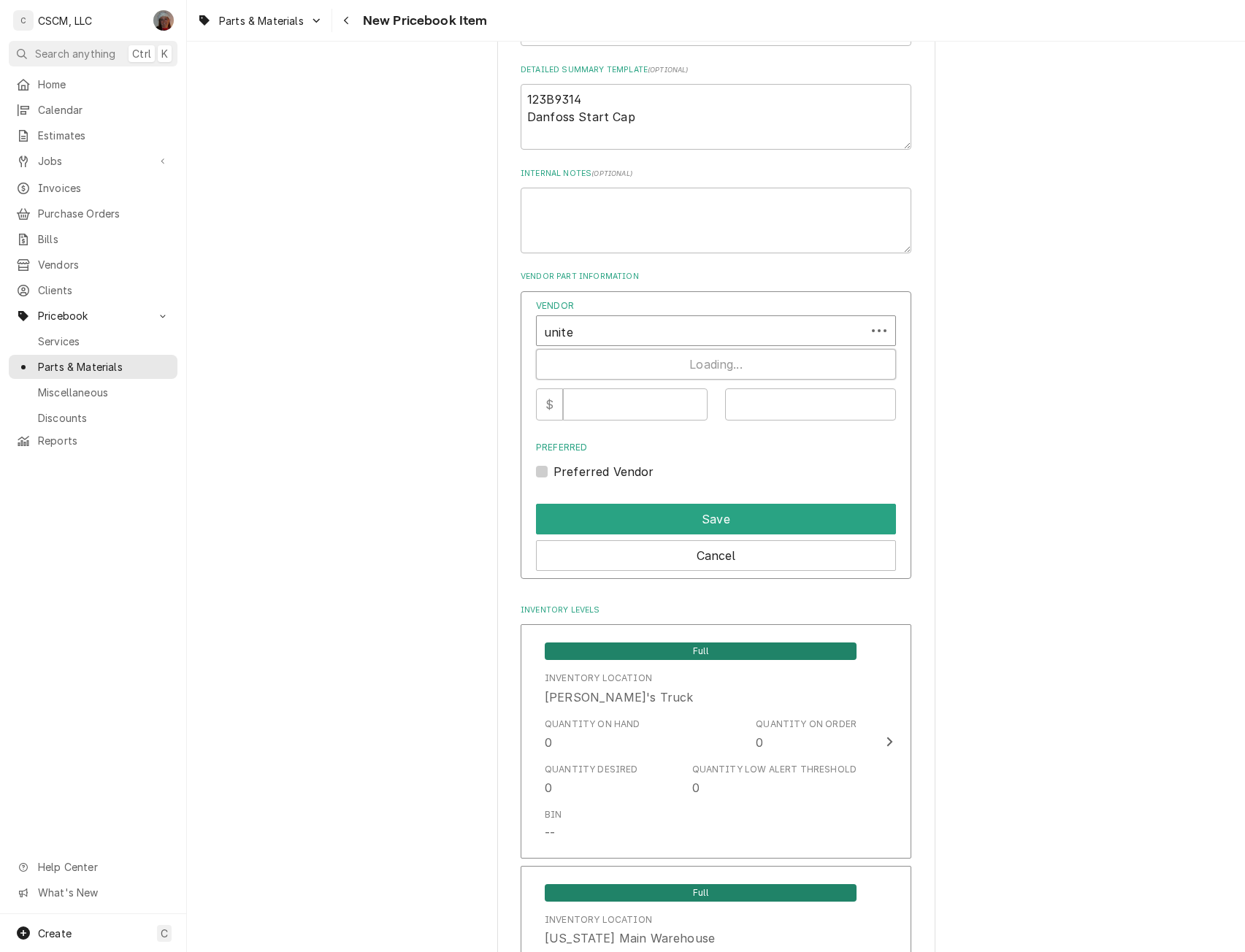
type input "united"
click at [598, 393] on input "Vendor Cost" at bounding box center [635, 404] width 144 height 32
type input "26.39"
click at [752, 402] on input "Vendor Part #" at bounding box center [810, 404] width 171 height 32
paste input "123B9314"
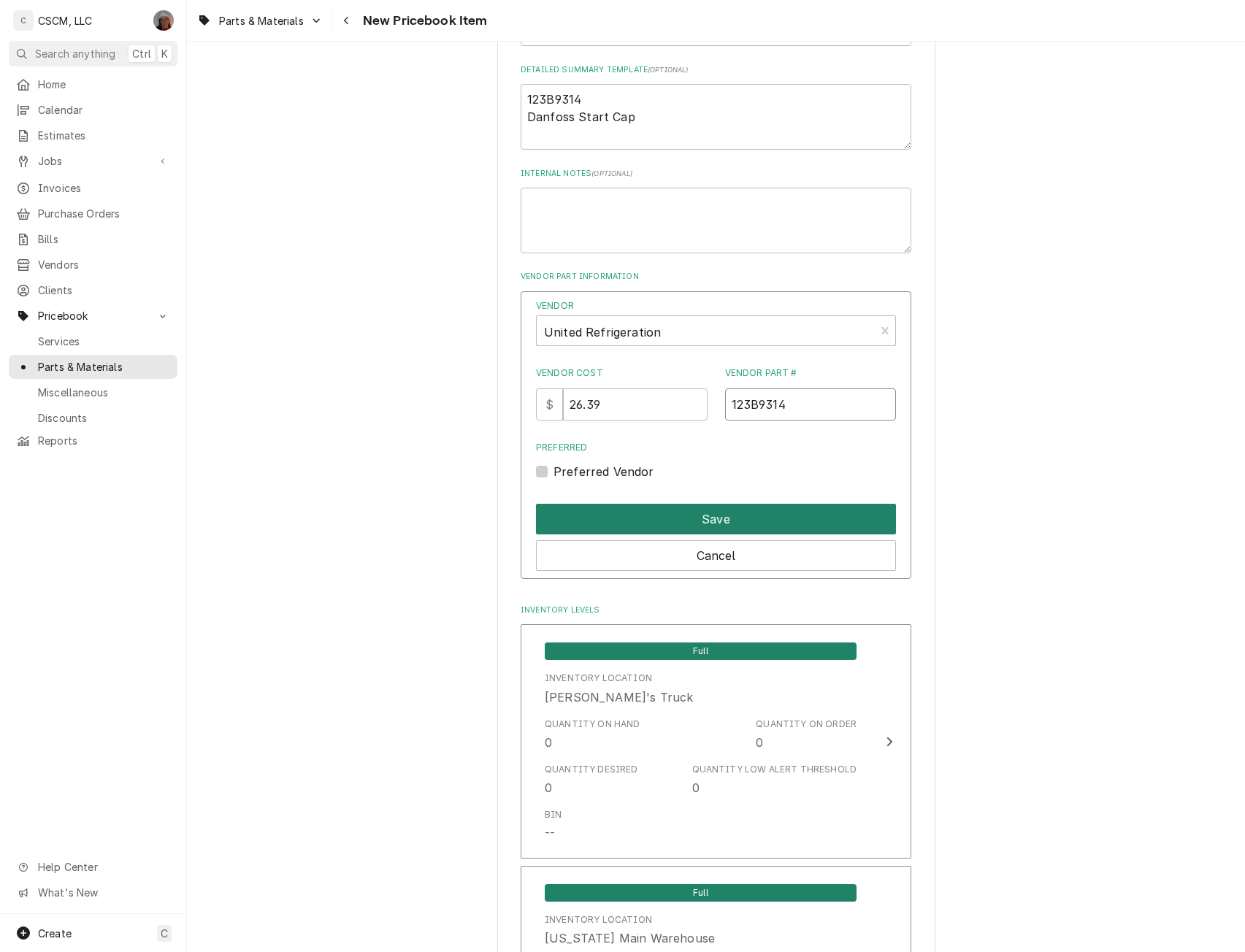
type input "123B9314"
click at [700, 507] on button "Save" at bounding box center [715, 519] width 360 height 31
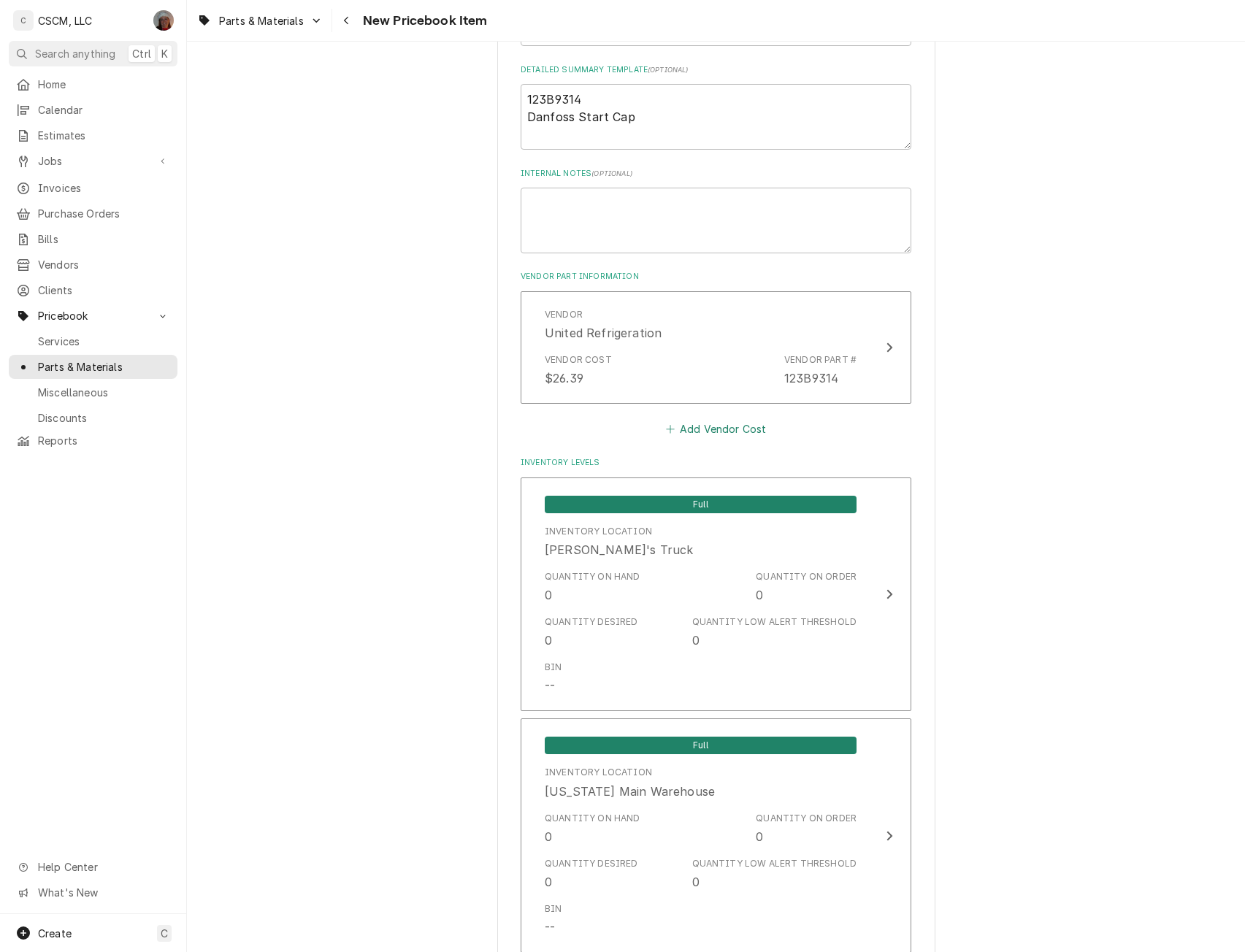
click at [690, 426] on button "Add Vendor Cost" at bounding box center [716, 429] width 106 height 21
type textarea "x"
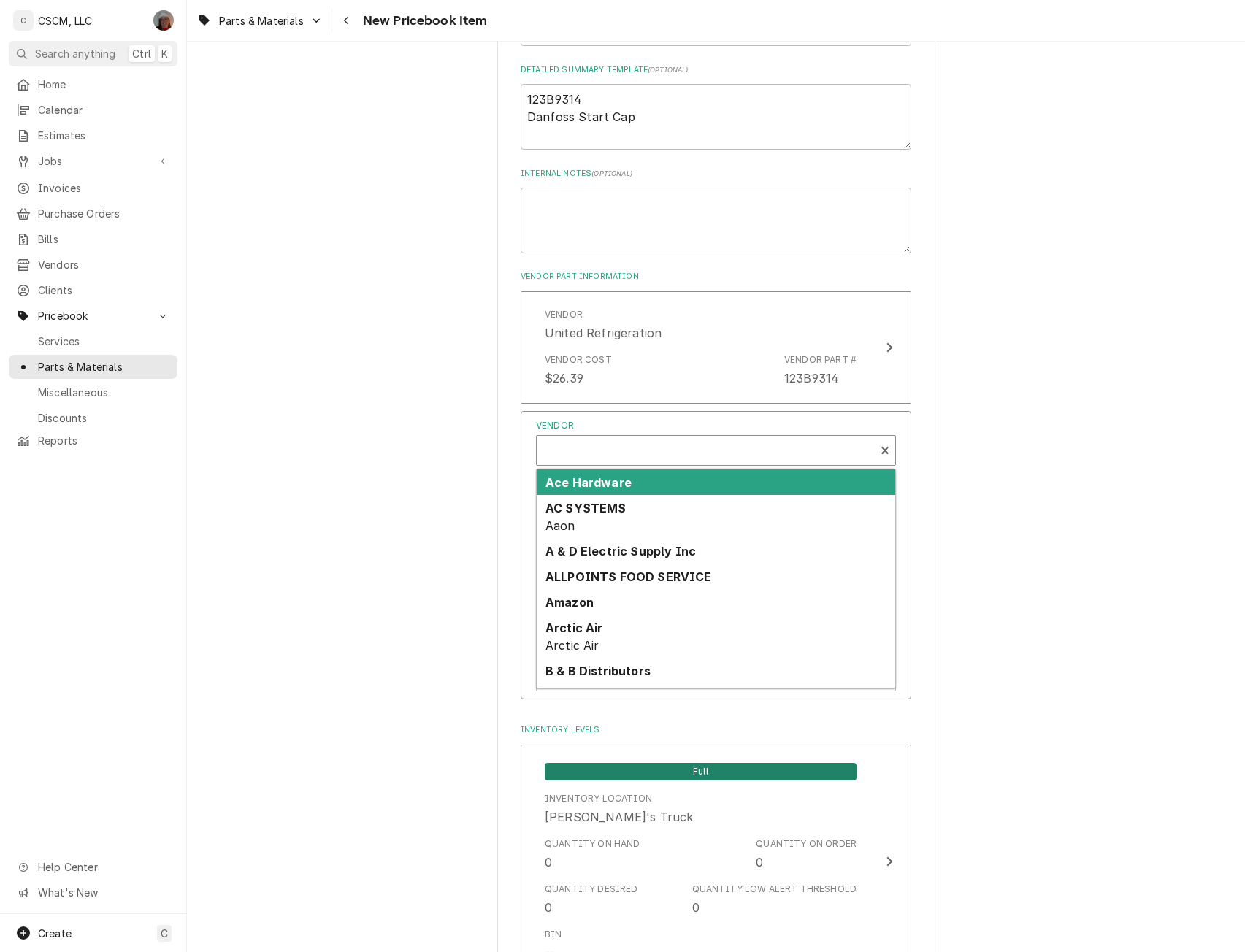
click at [589, 456] on div "Vendor" at bounding box center [705, 452] width 324 height 35
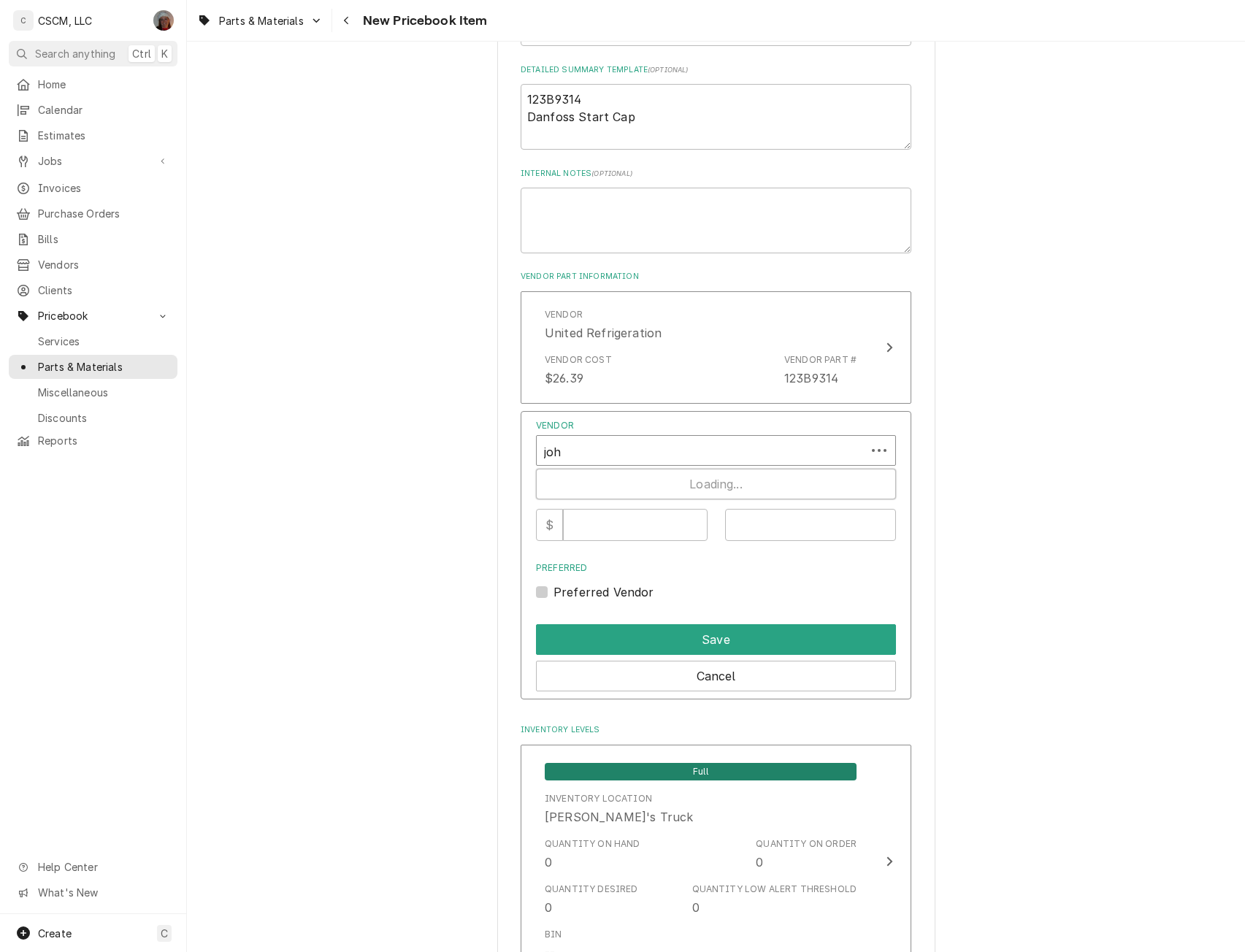
type input "john"
click at [613, 522] on input "Vendor Cost" at bounding box center [635, 525] width 144 height 32
type input "36.92"
paste input "123B9314"
type input "123B9314"
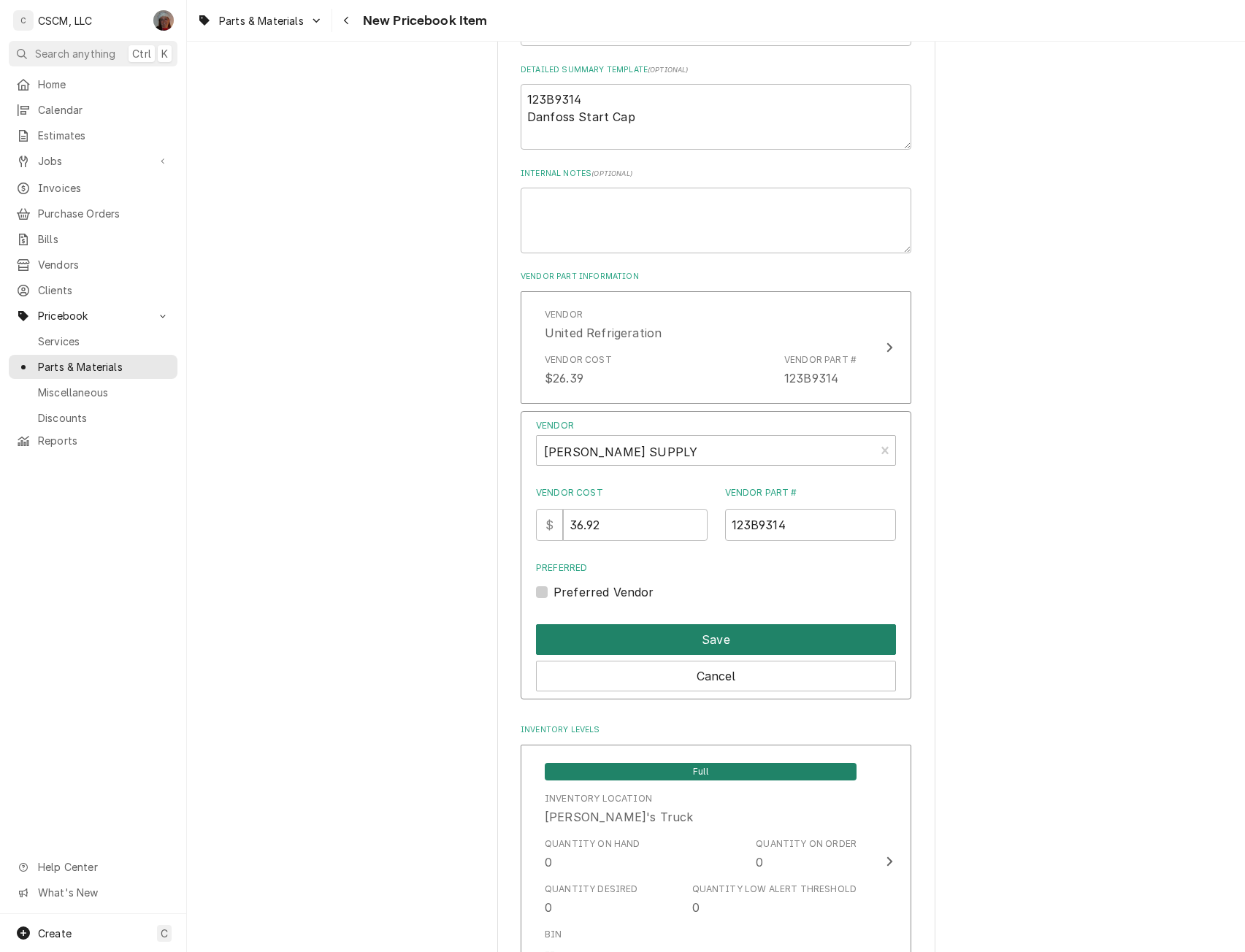
click at [687, 649] on button "Save" at bounding box center [715, 639] width 360 height 31
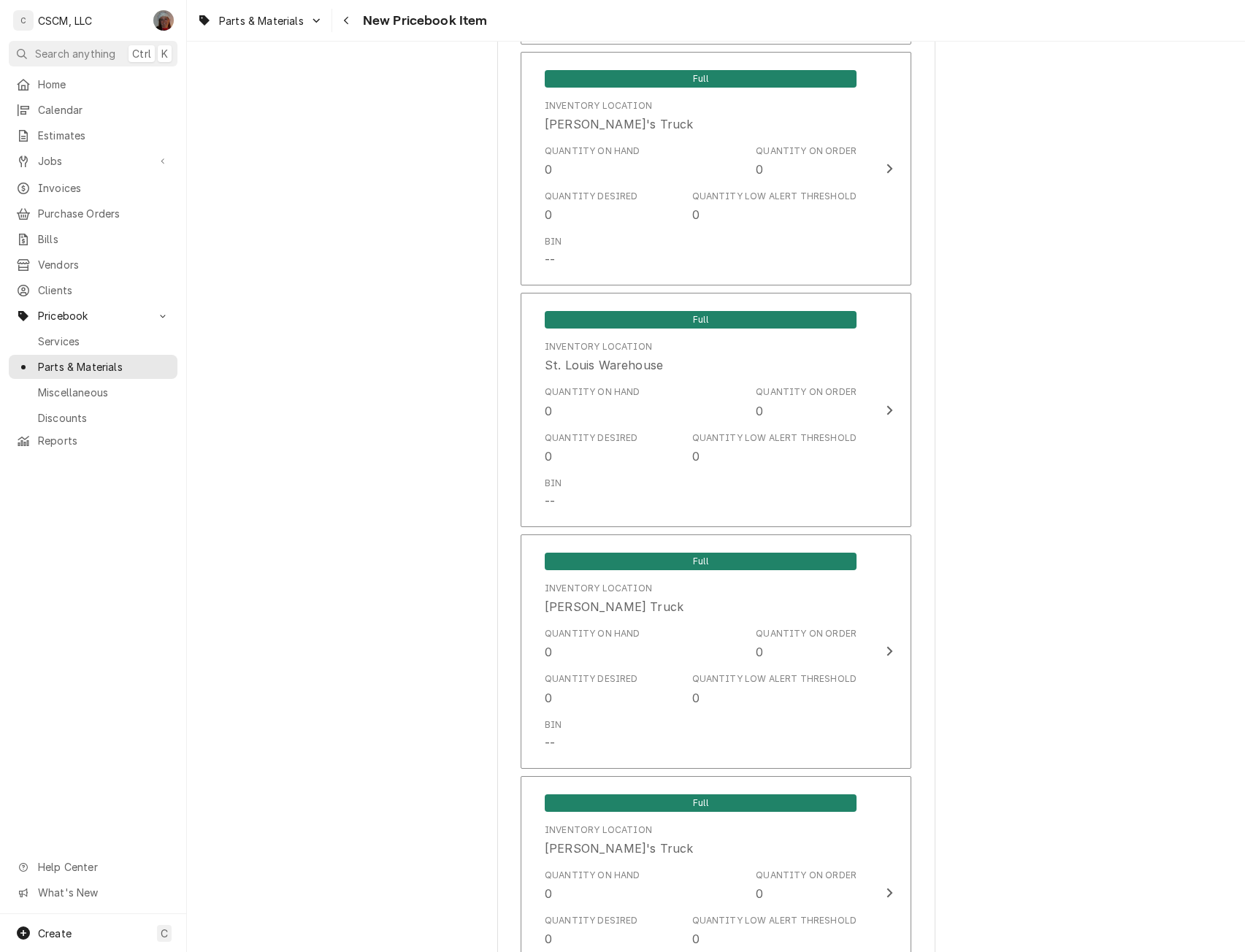
scroll to position [2913, 0]
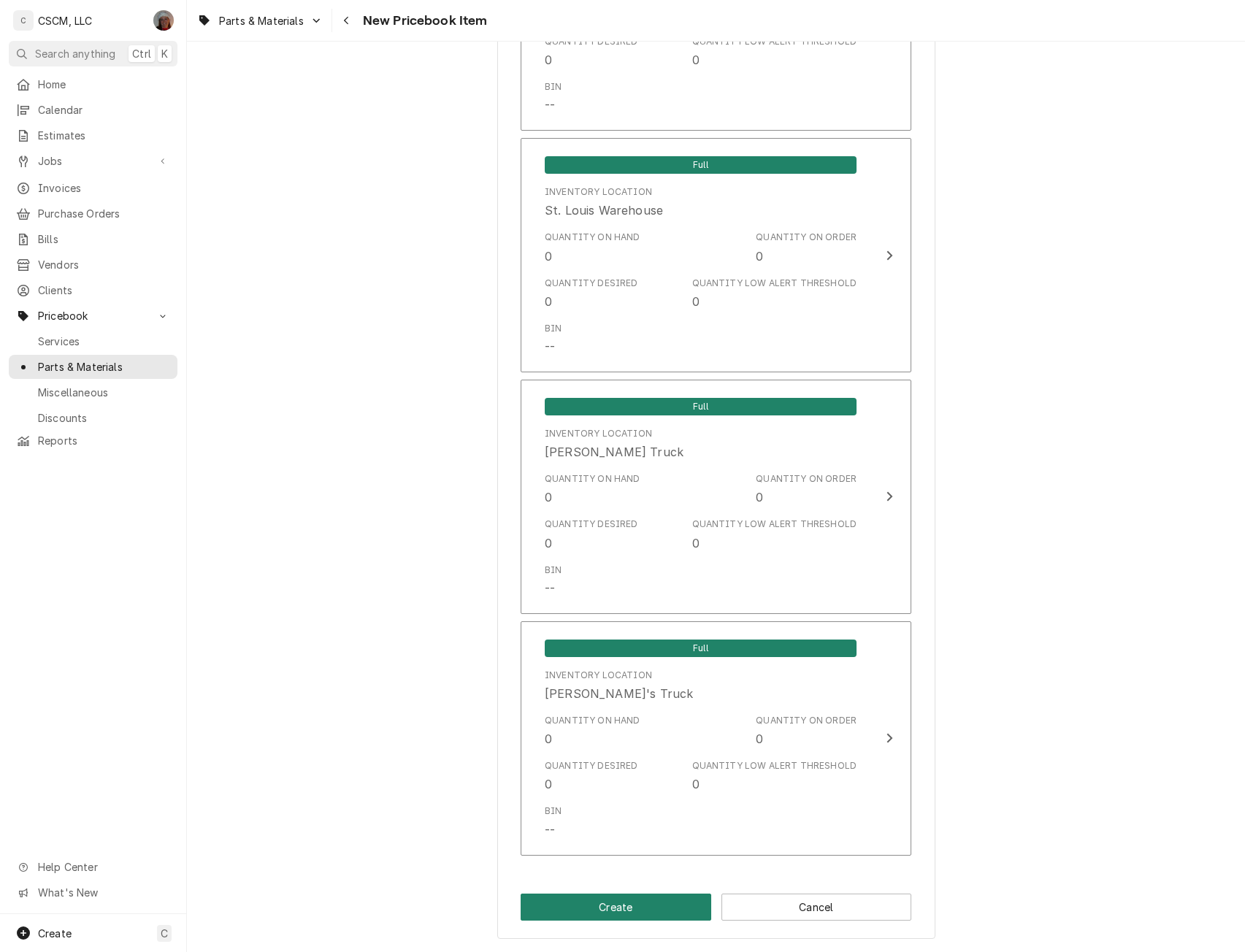
click at [622, 903] on button "Create" at bounding box center [616, 907] width 190 height 27
type textarea "x"
